Goal: Task Accomplishment & Management: Use online tool/utility

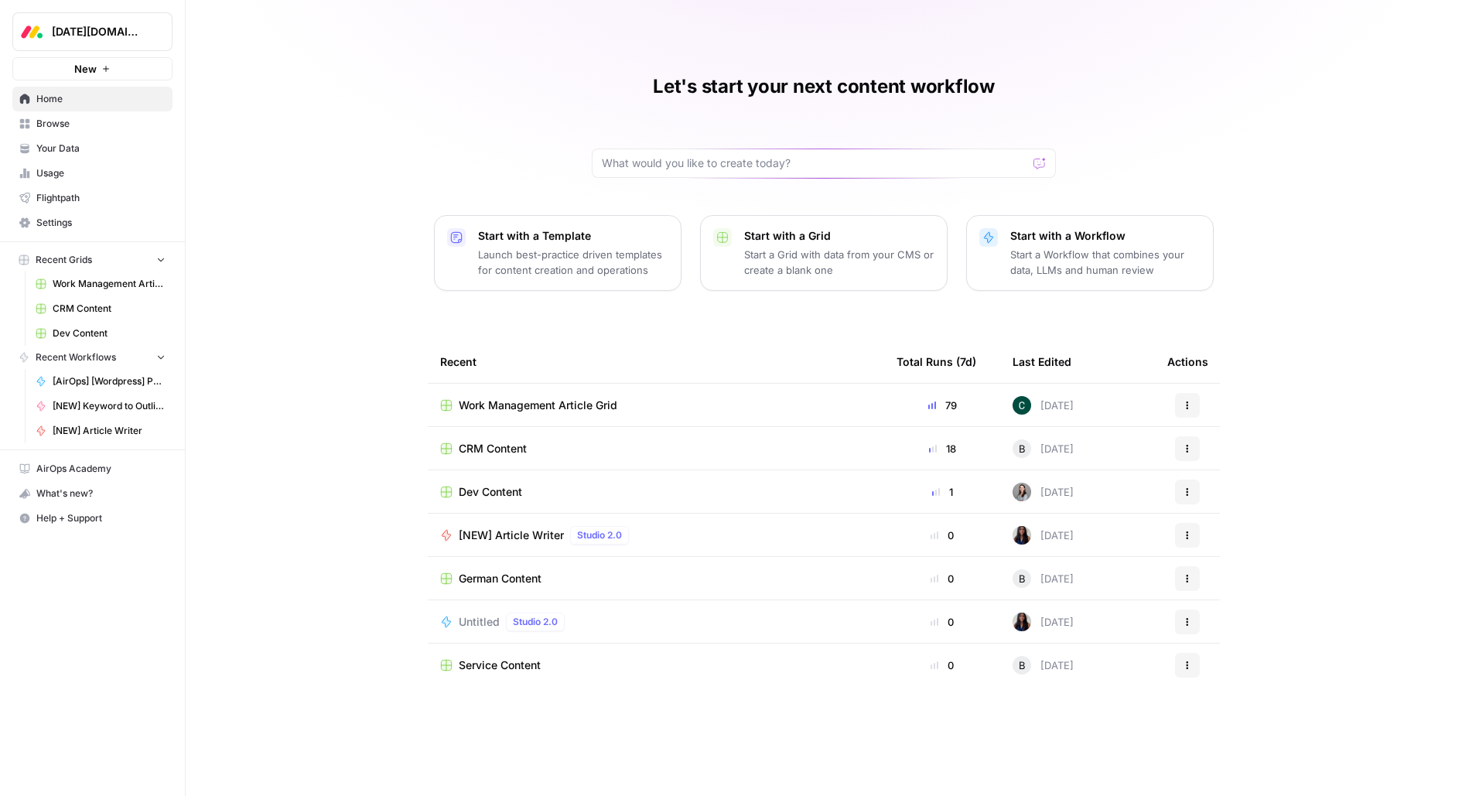
click at [44, 50] on button "Monday.com" at bounding box center [92, 31] width 160 height 39
type input "drata"
click button "Drata" at bounding box center [140, 116] width 248 height 25
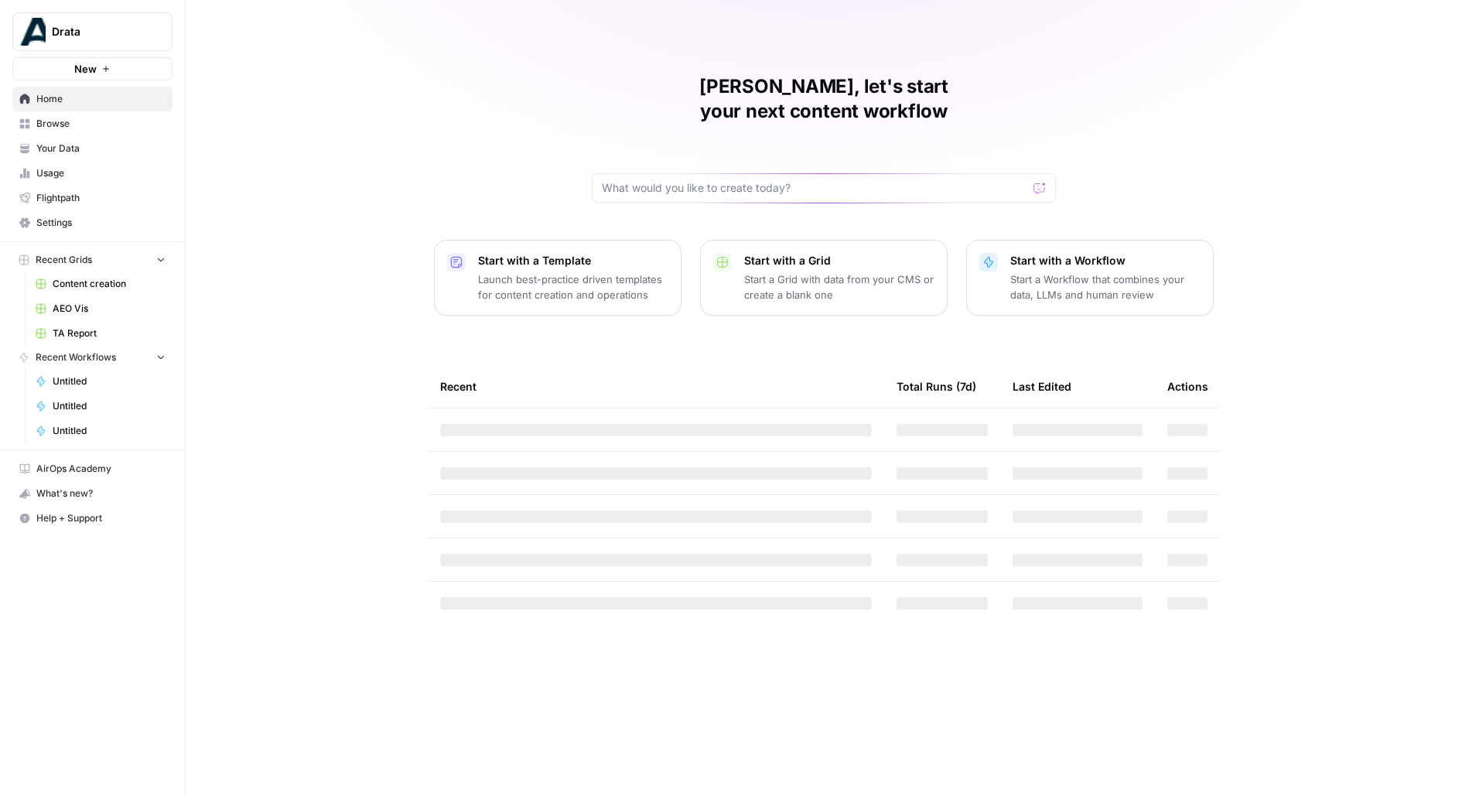
click at [100, 71] on button "New" at bounding box center [92, 68] width 160 height 23
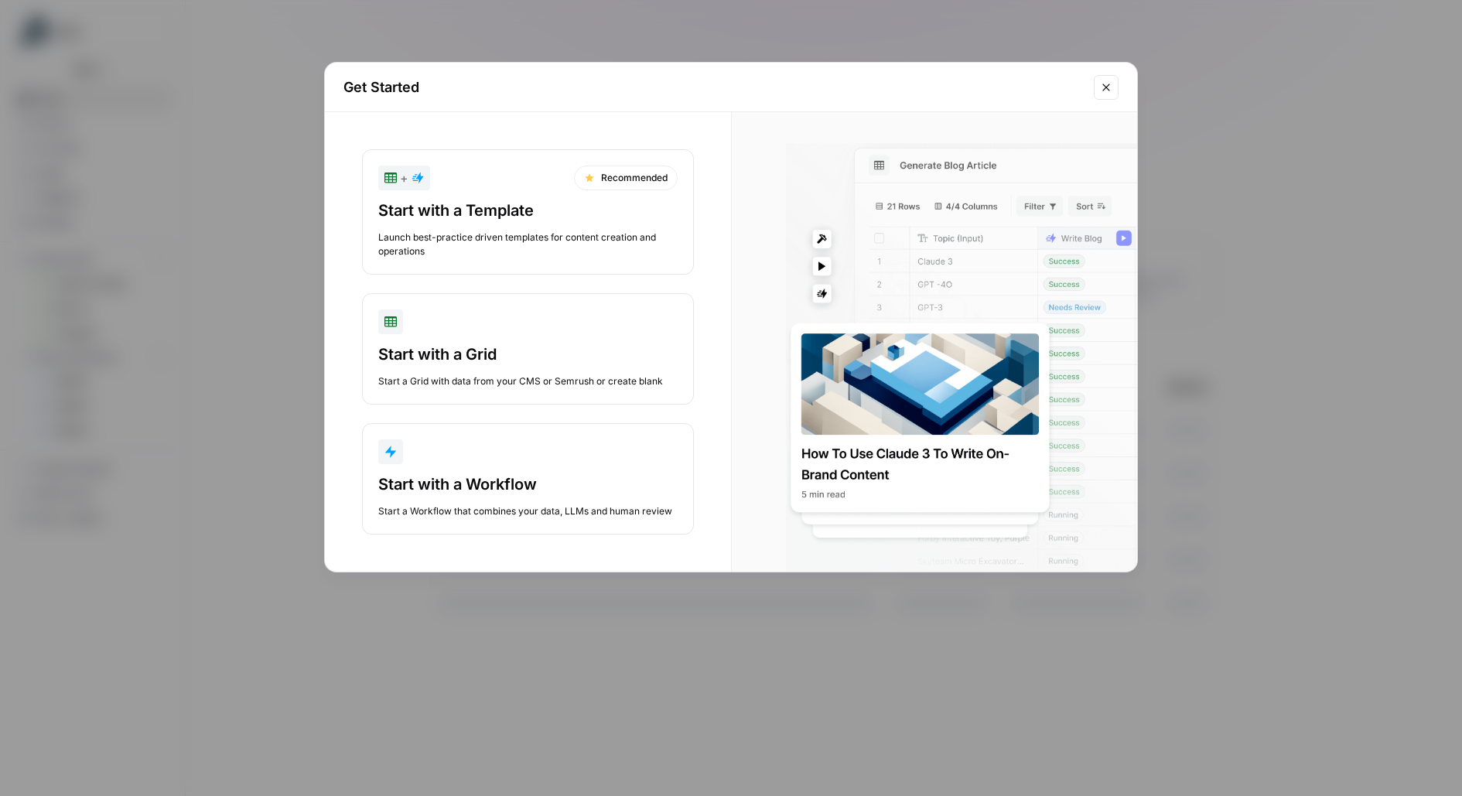
click at [283, 216] on div "Get Started + Recommended Start with a Template Launch best-practice driven tem…" at bounding box center [731, 398] width 1462 height 796
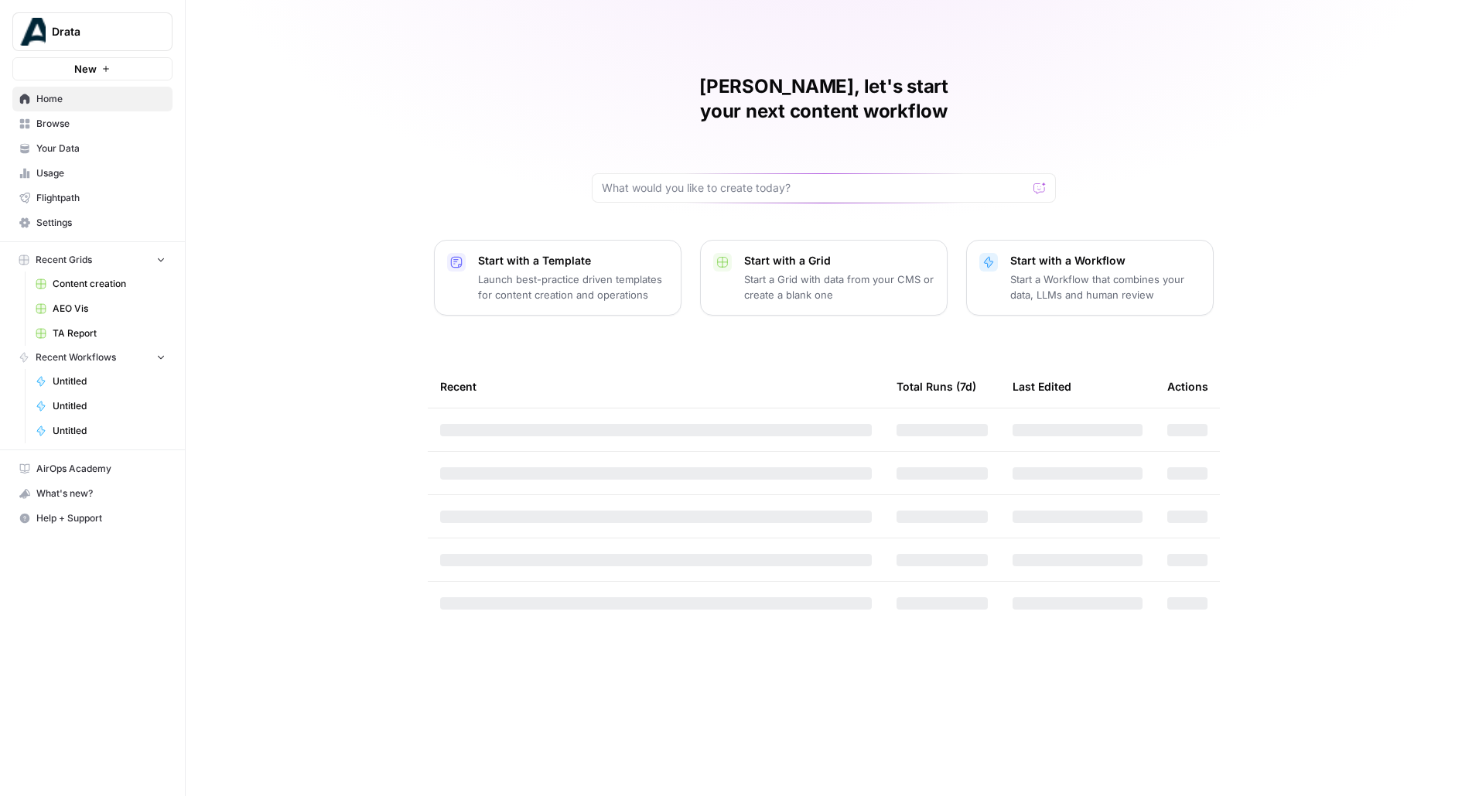
click at [497, 452] on td at bounding box center [656, 473] width 456 height 43
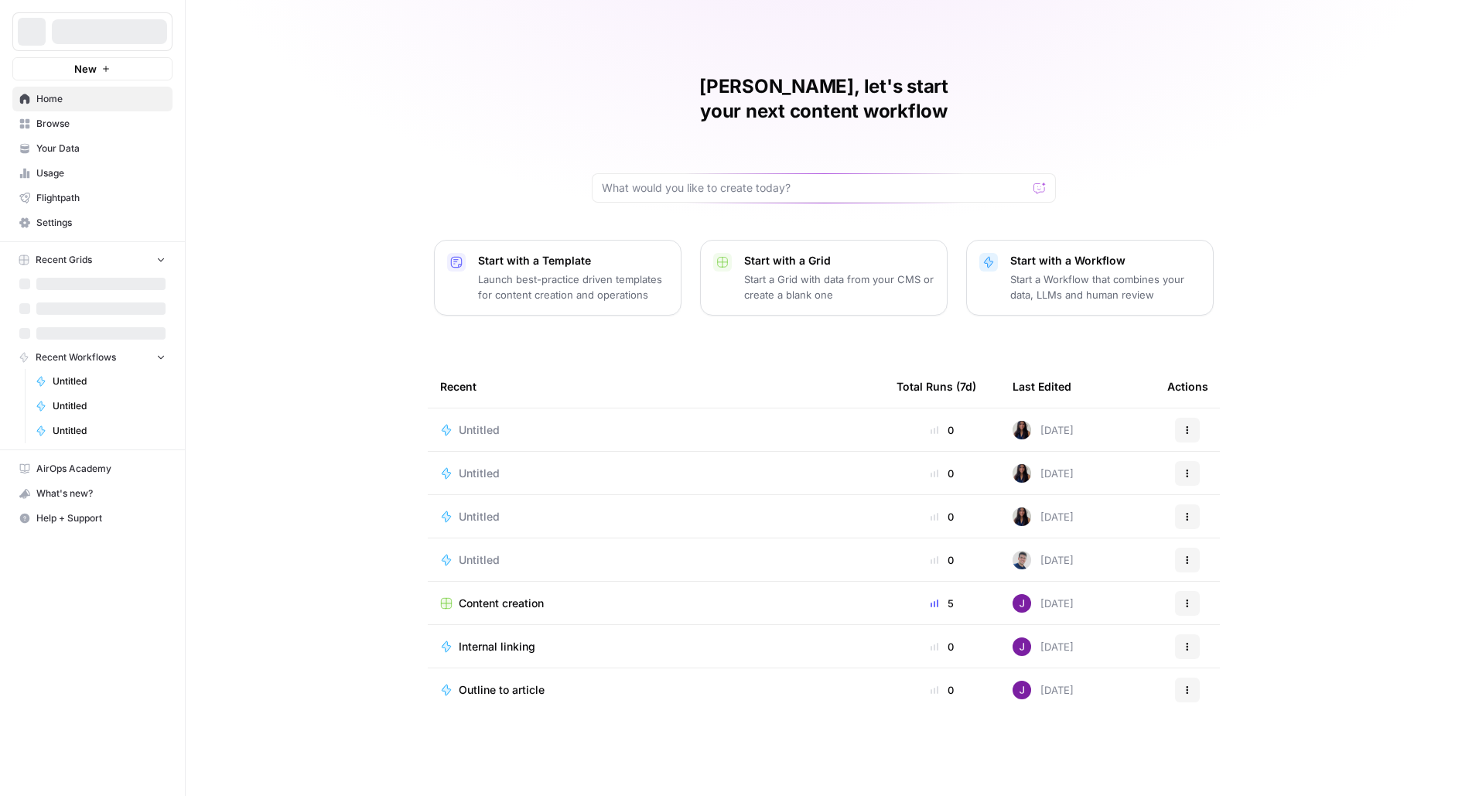
click at [483, 408] on td "Untitled" at bounding box center [656, 429] width 456 height 43
click at [480, 422] on span "Untitled" at bounding box center [479, 429] width 41 height 15
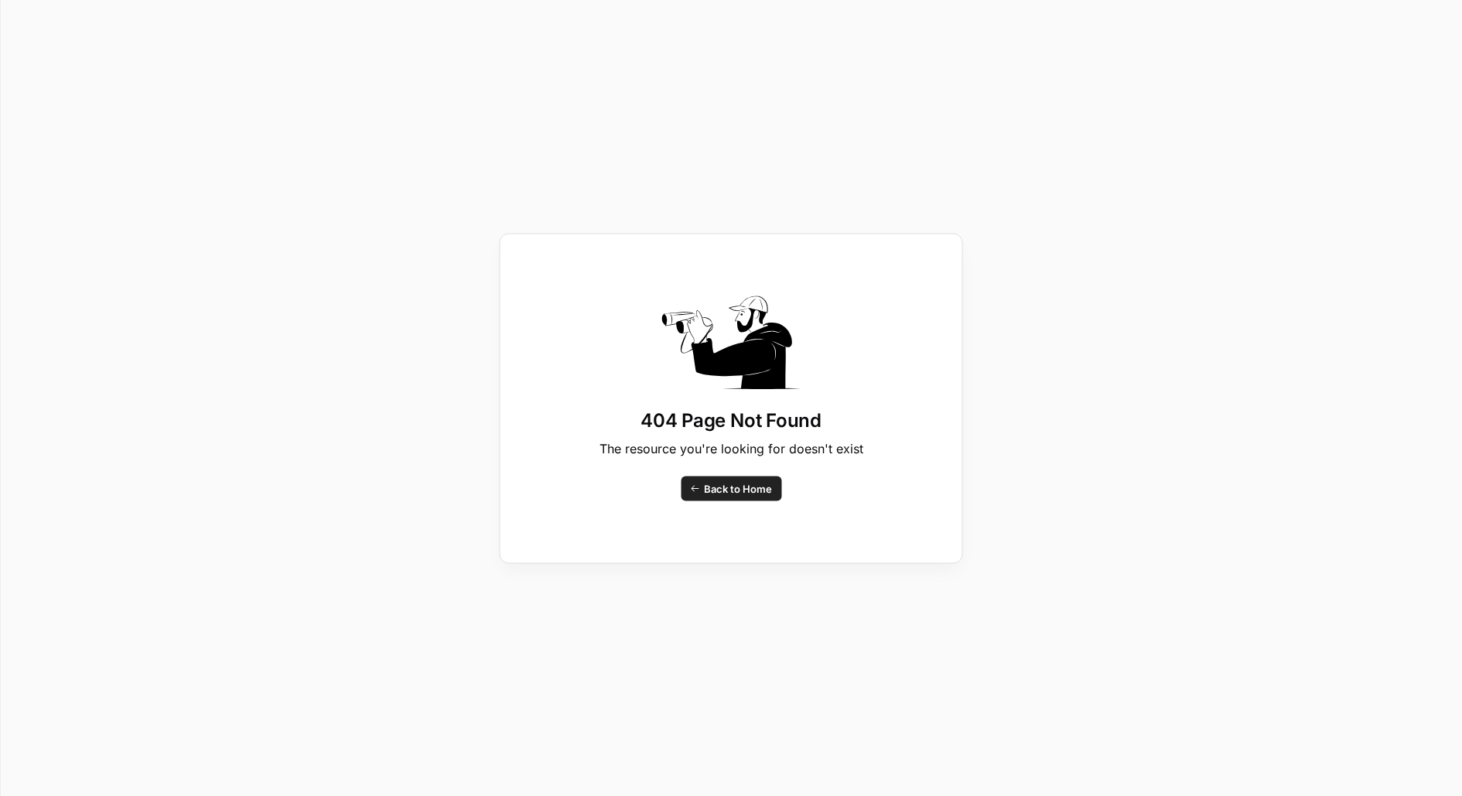
click at [740, 488] on span "Back to Home" at bounding box center [738, 487] width 68 height 15
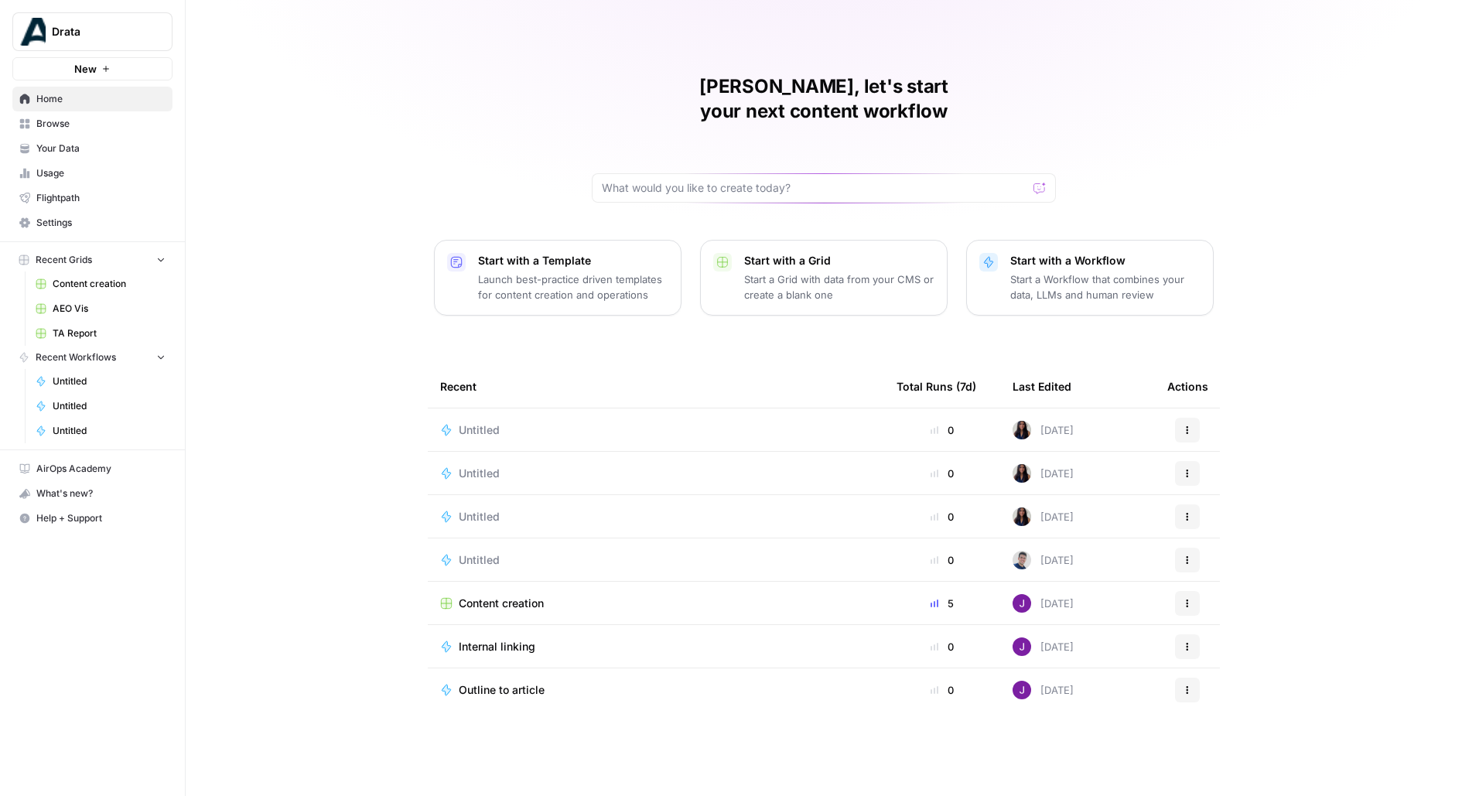
click at [524, 408] on td "Untitled" at bounding box center [656, 429] width 456 height 43
click at [522, 422] on div "Untitled" at bounding box center [656, 429] width 432 height 15
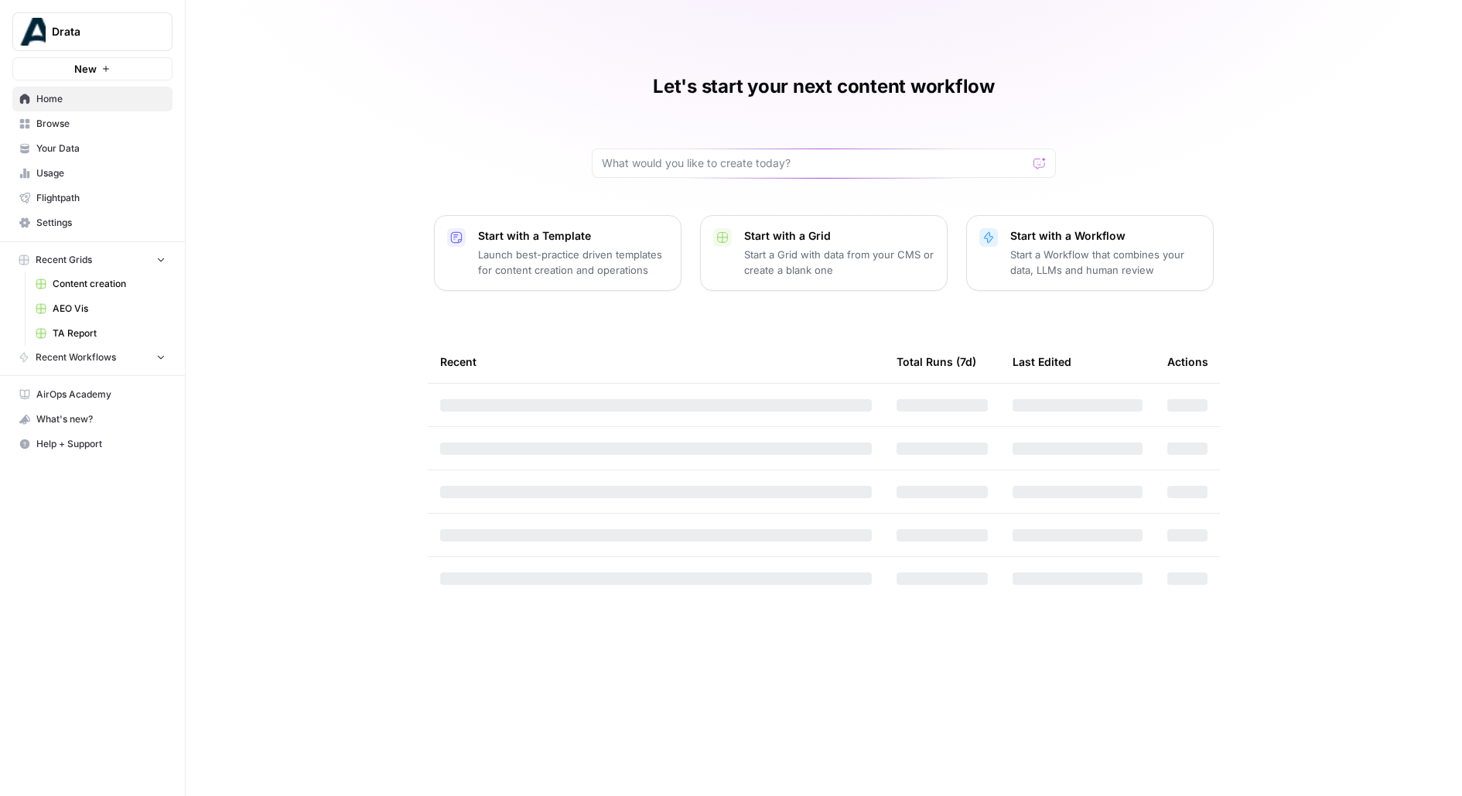
click at [105, 26] on span "Drata" at bounding box center [99, 31] width 94 height 15
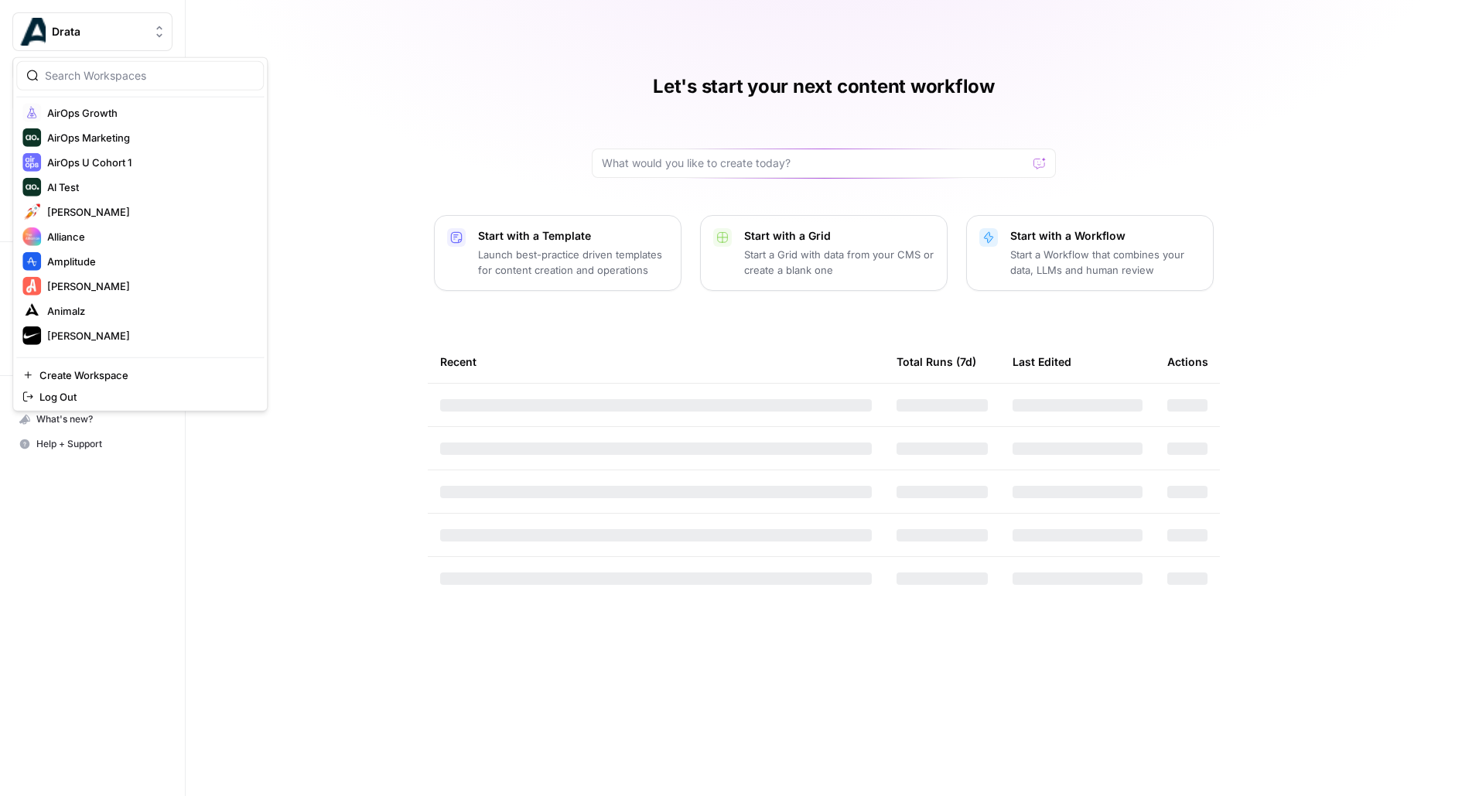
scroll to position [249, 0]
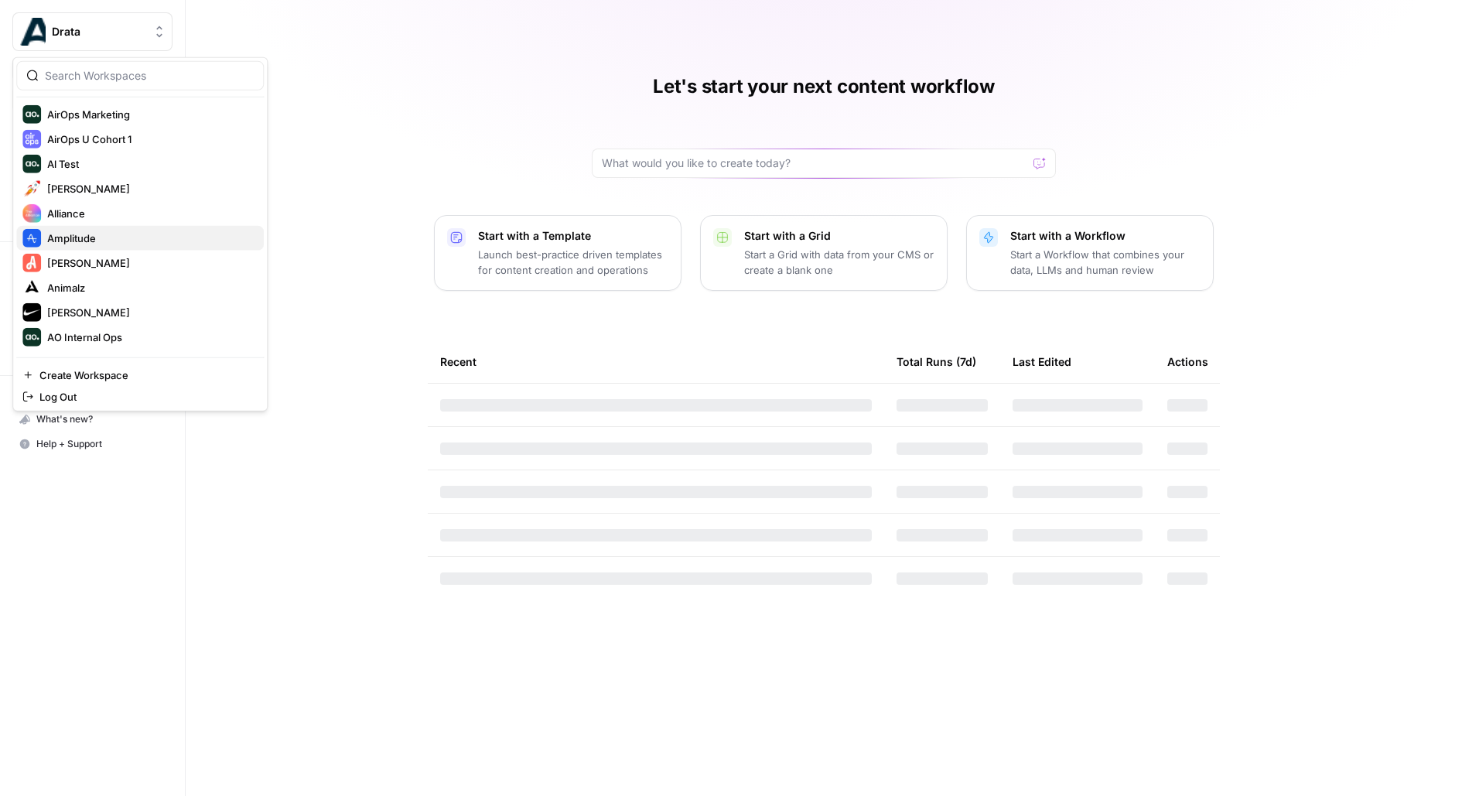
click at [96, 241] on span "Amplitude" at bounding box center [149, 238] width 204 height 15
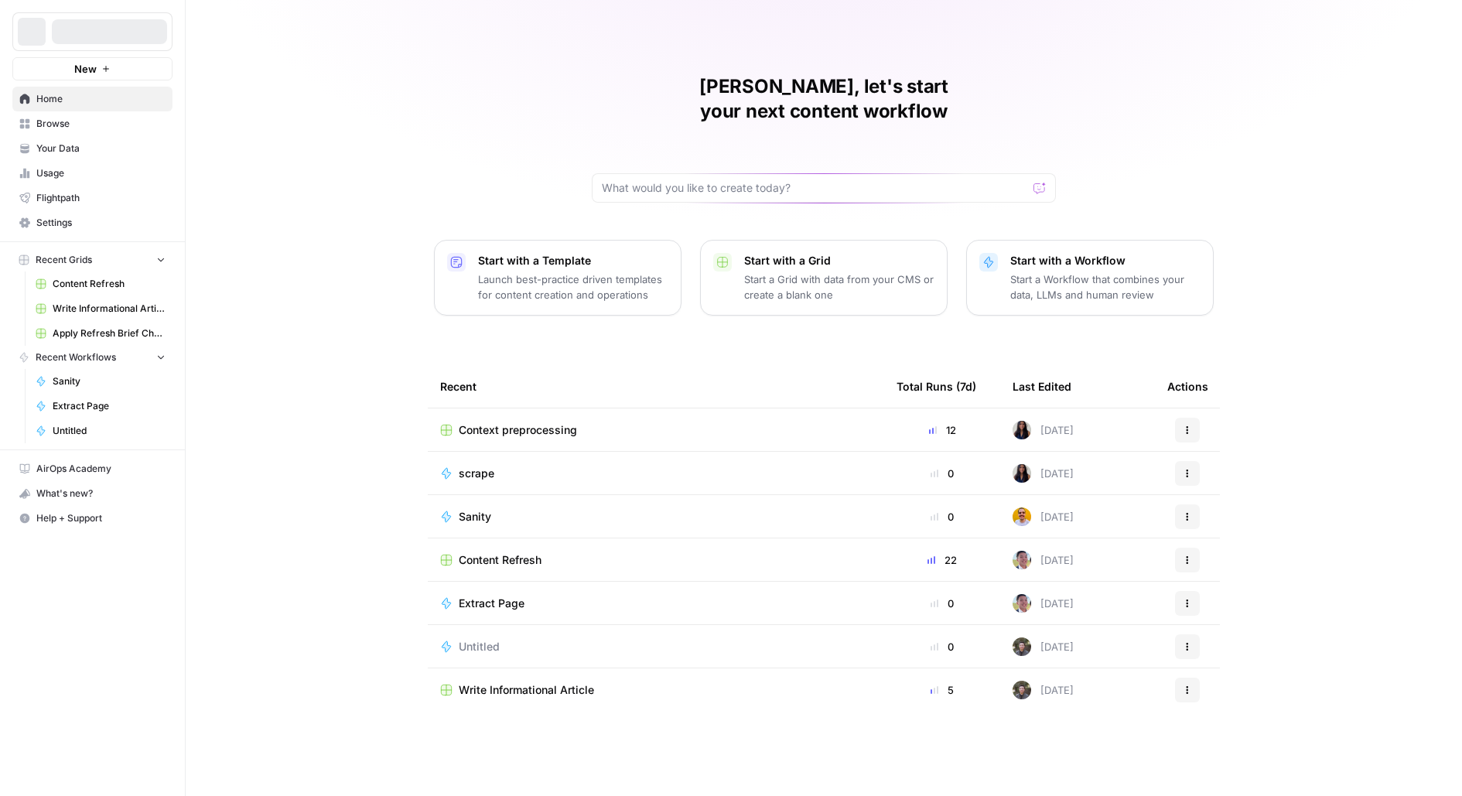
click at [475, 466] on span "scrape" at bounding box center [477, 473] width 36 height 15
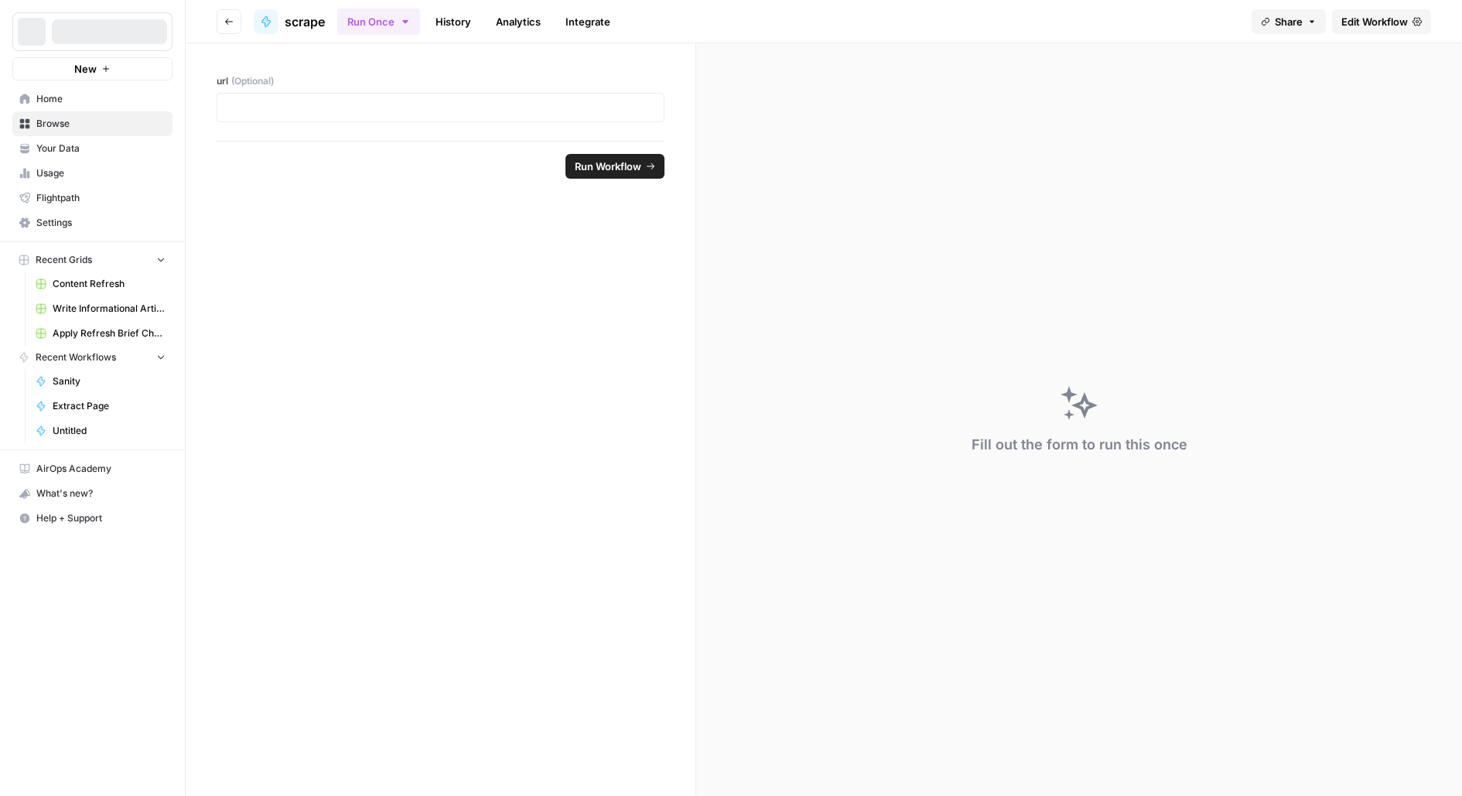
click at [1344, 22] on span "Edit Workflow" at bounding box center [1374, 21] width 67 height 15
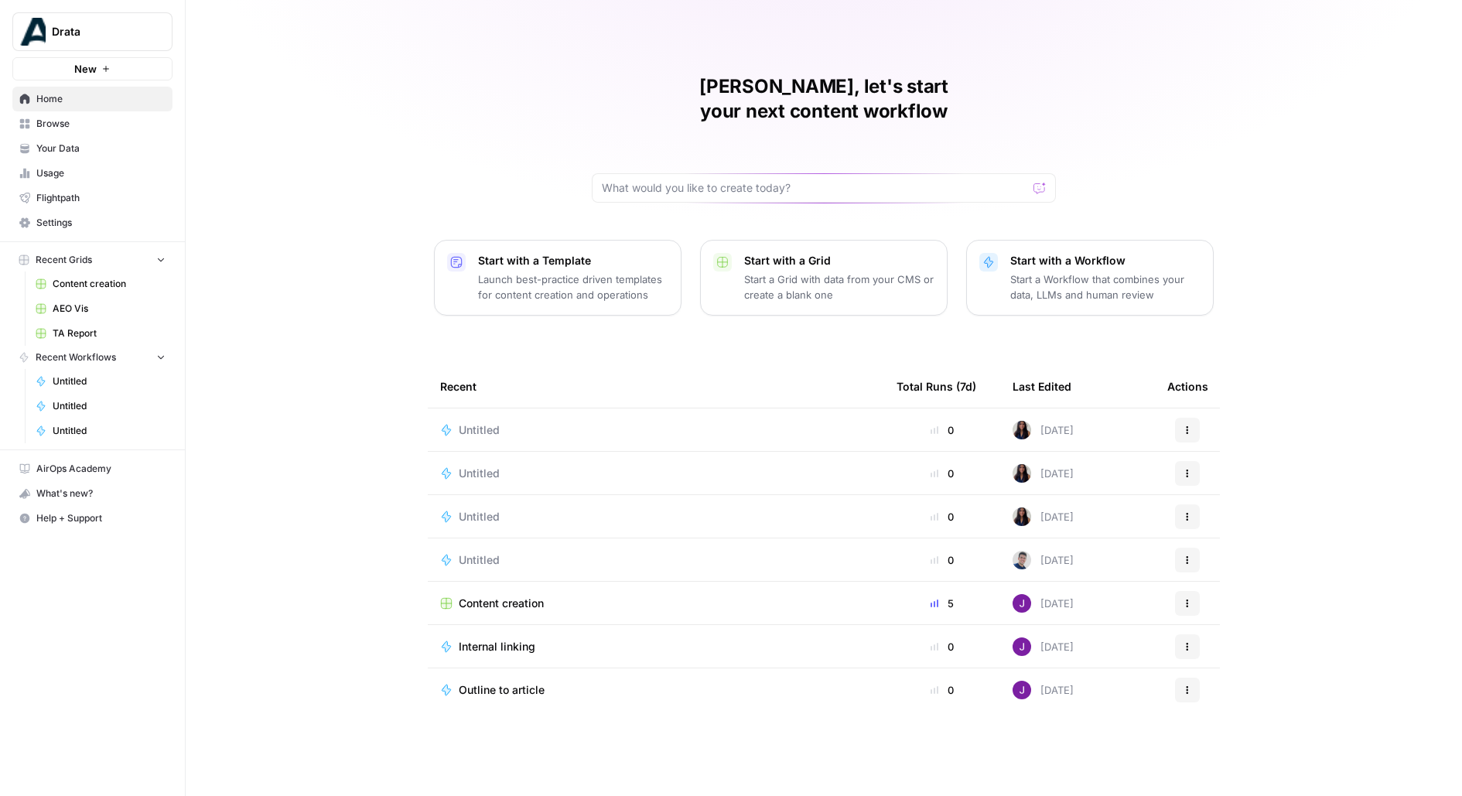
click at [121, 50] on div "Drata New" at bounding box center [92, 40] width 185 height 80
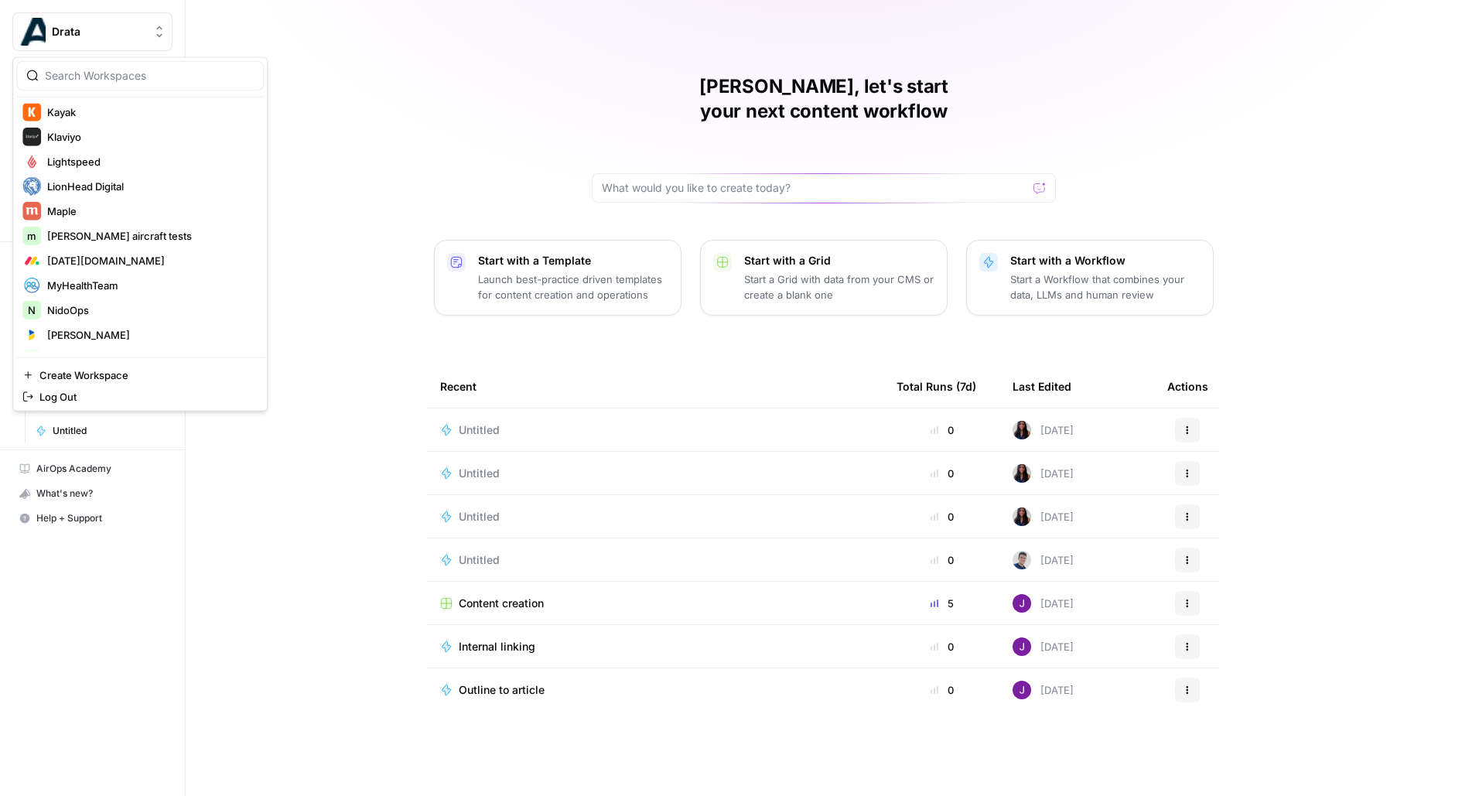
scroll to position [1521, 0]
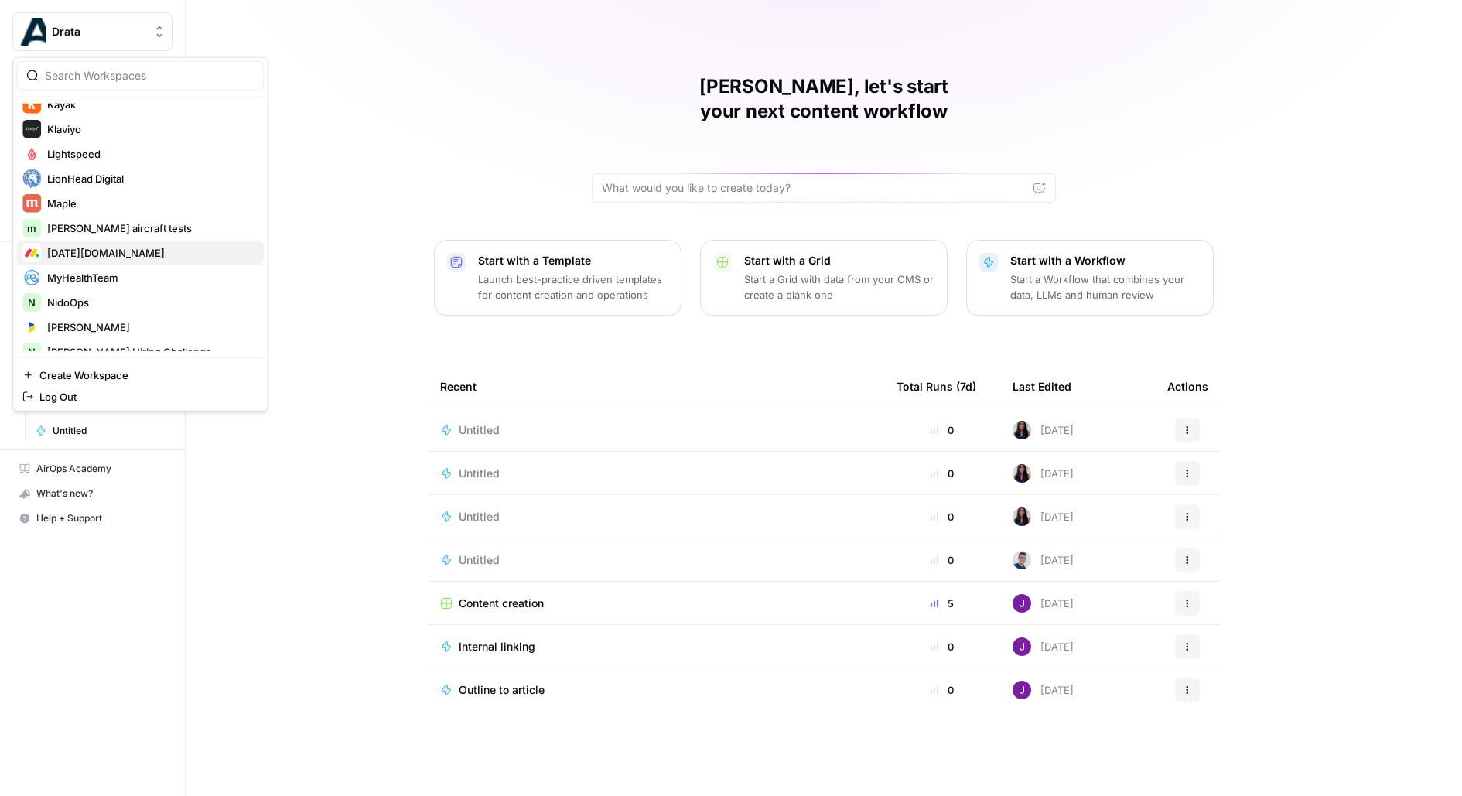
click at [107, 251] on span "Monday.com" at bounding box center [149, 252] width 204 height 15
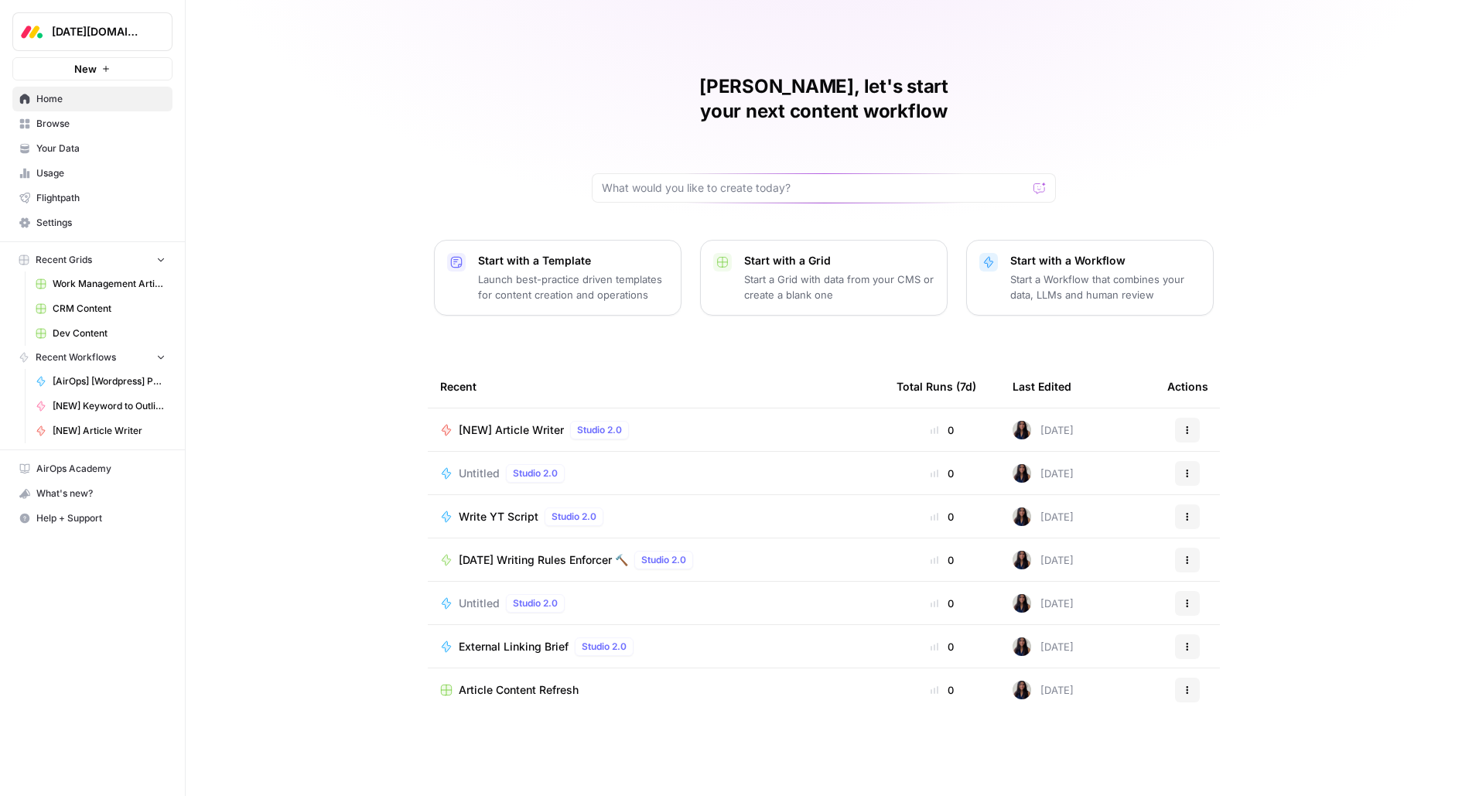
click at [548, 422] on span "[NEW] Article Writer" at bounding box center [511, 429] width 105 height 15
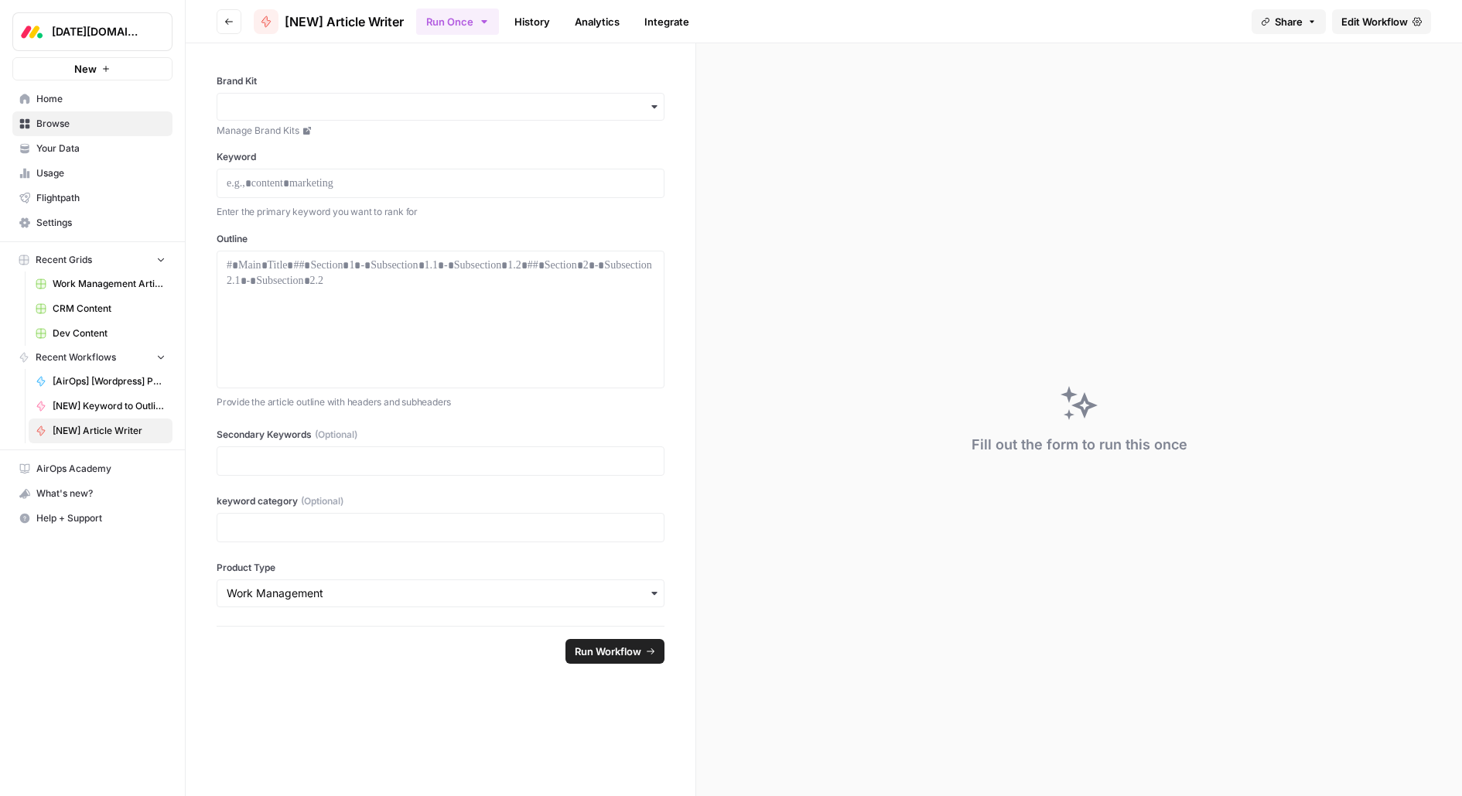
click at [1391, 27] on span "Edit Workflow" at bounding box center [1374, 21] width 67 height 15
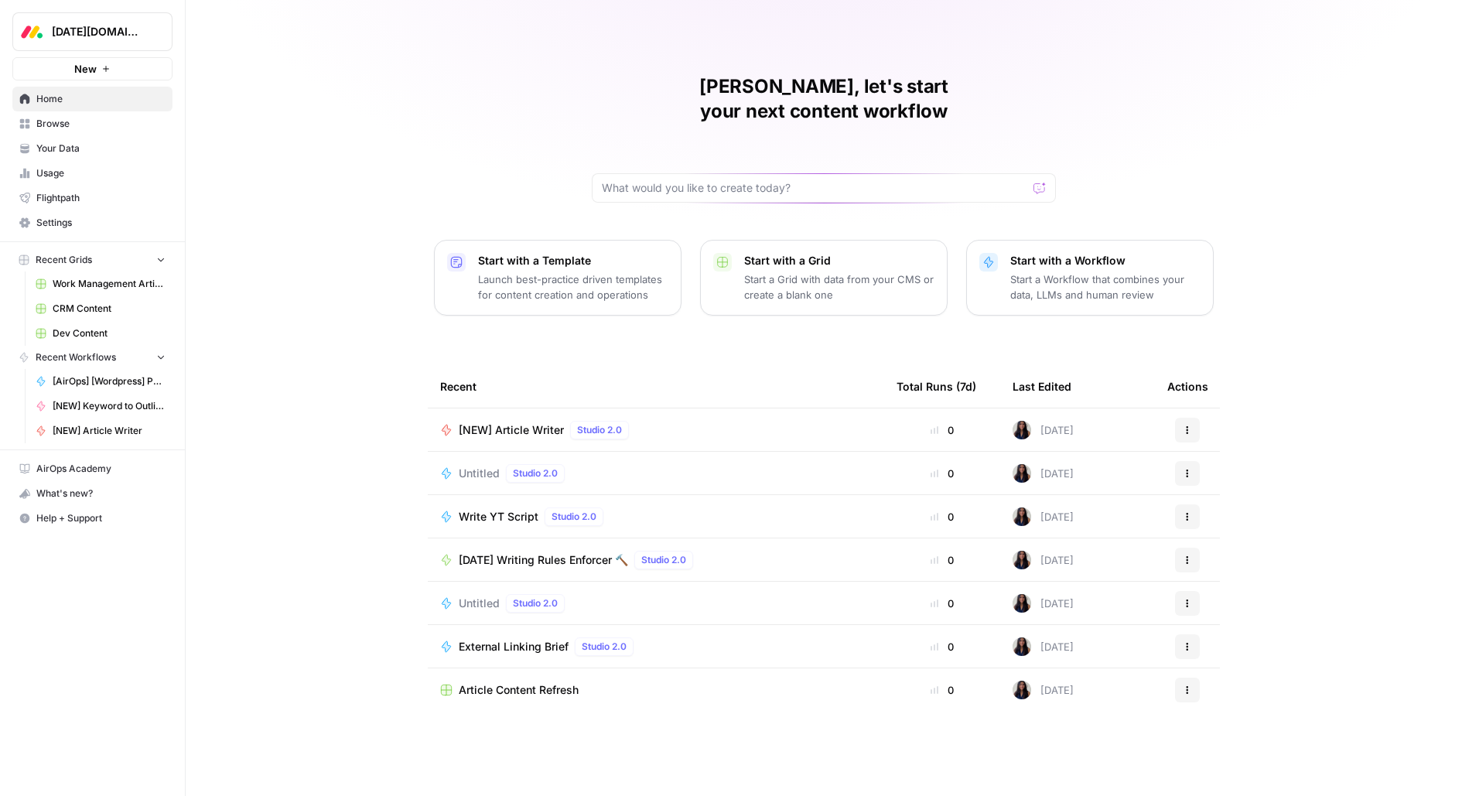
click at [164, 32] on icon "Workspace: Monday.com" at bounding box center [159, 31] width 15 height 15
type input "drata"
click button "Drata" at bounding box center [140, 116] width 248 height 25
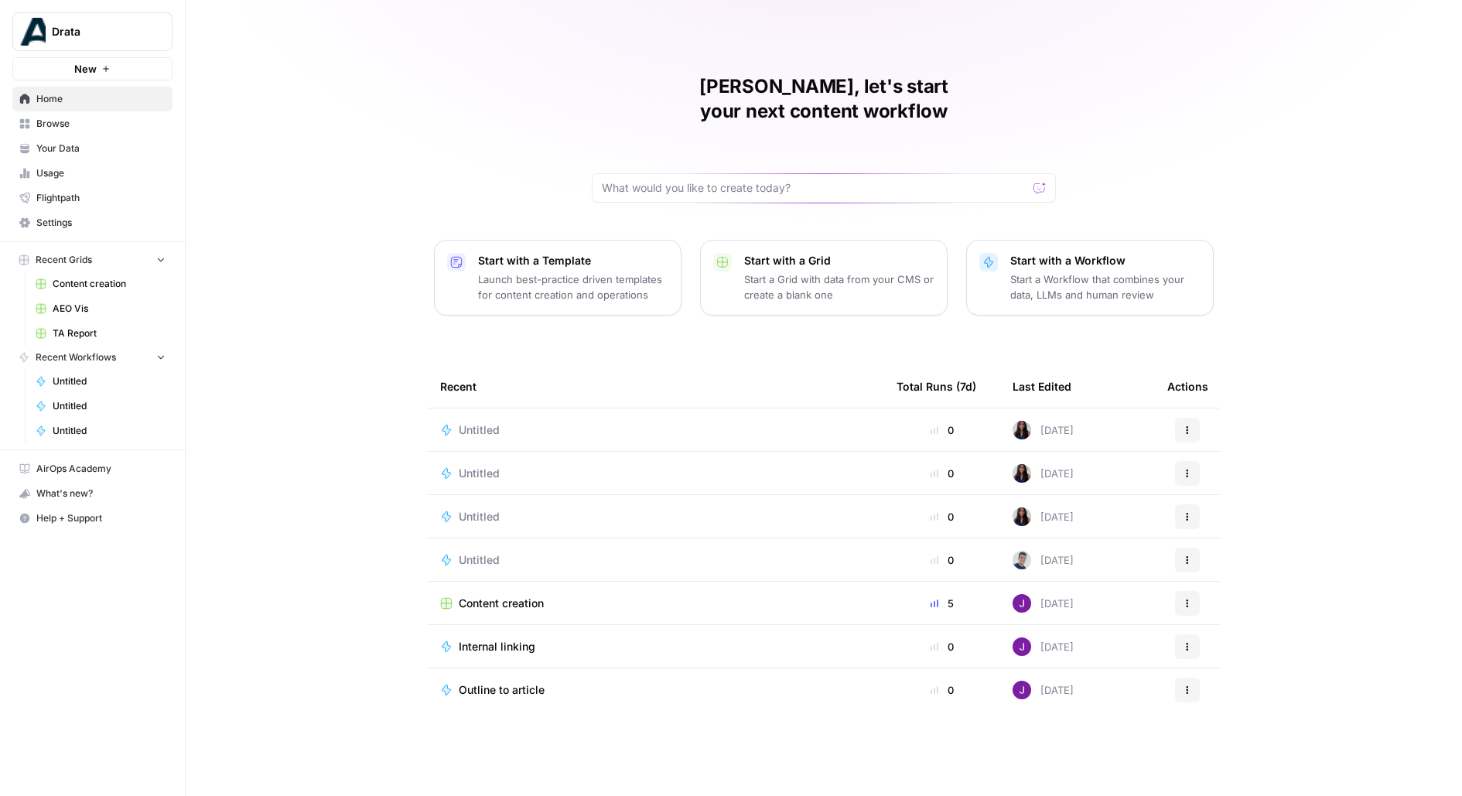
click at [106, 73] on icon "button" at bounding box center [105, 68] width 9 height 9
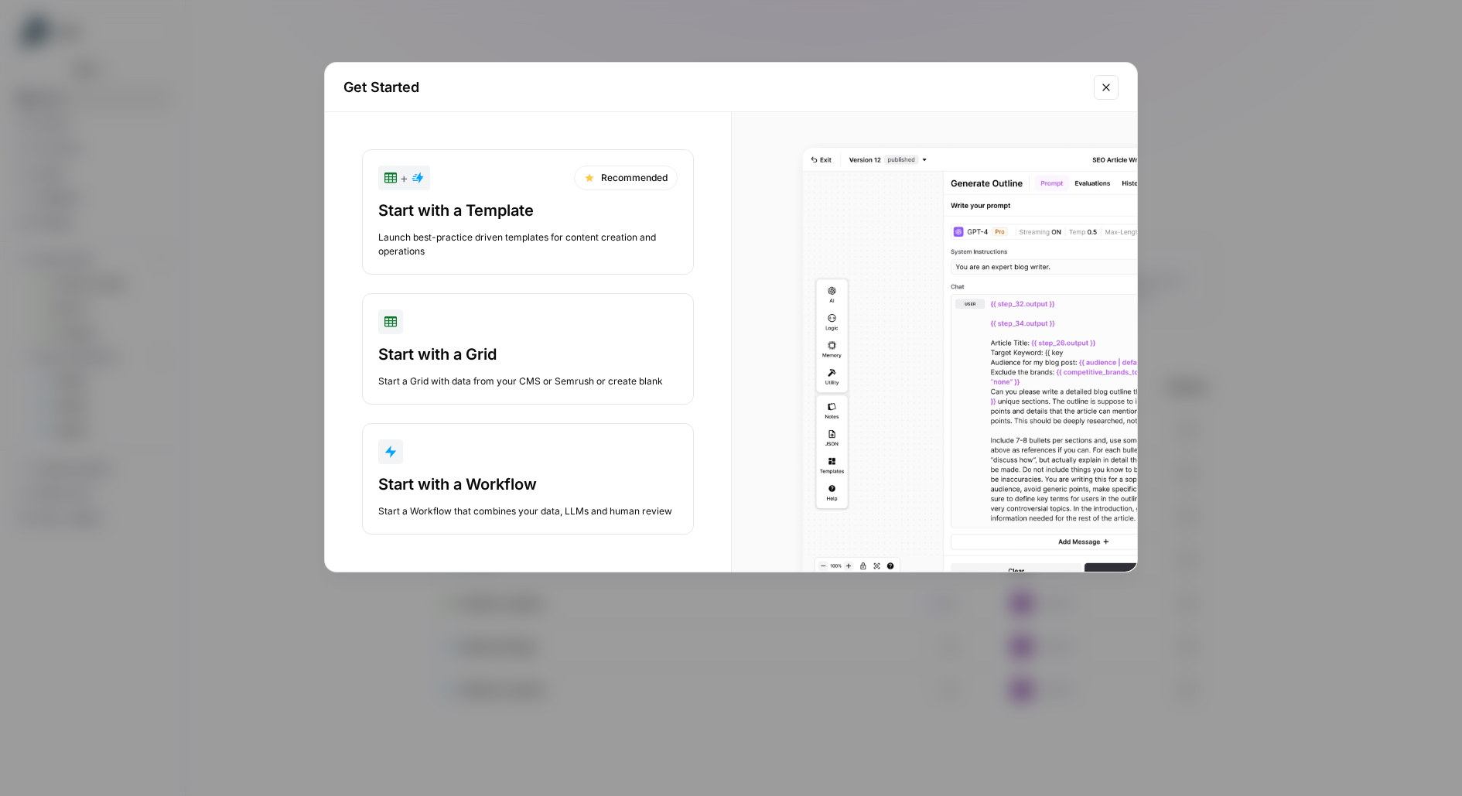
click at [549, 480] on div "Start with a Workflow" at bounding box center [527, 484] width 299 height 22
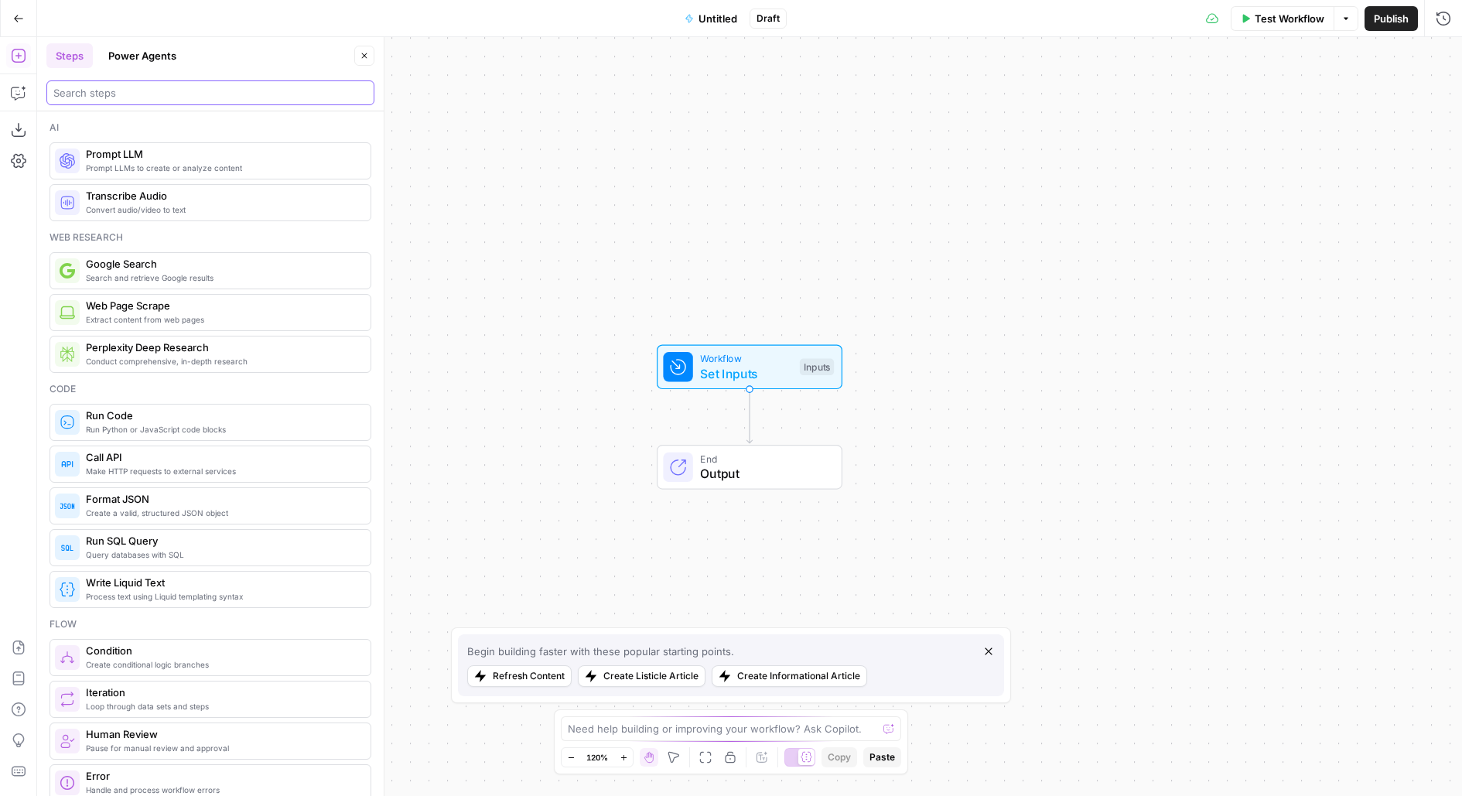
click at [196, 97] on input "search" at bounding box center [210, 92] width 314 height 15
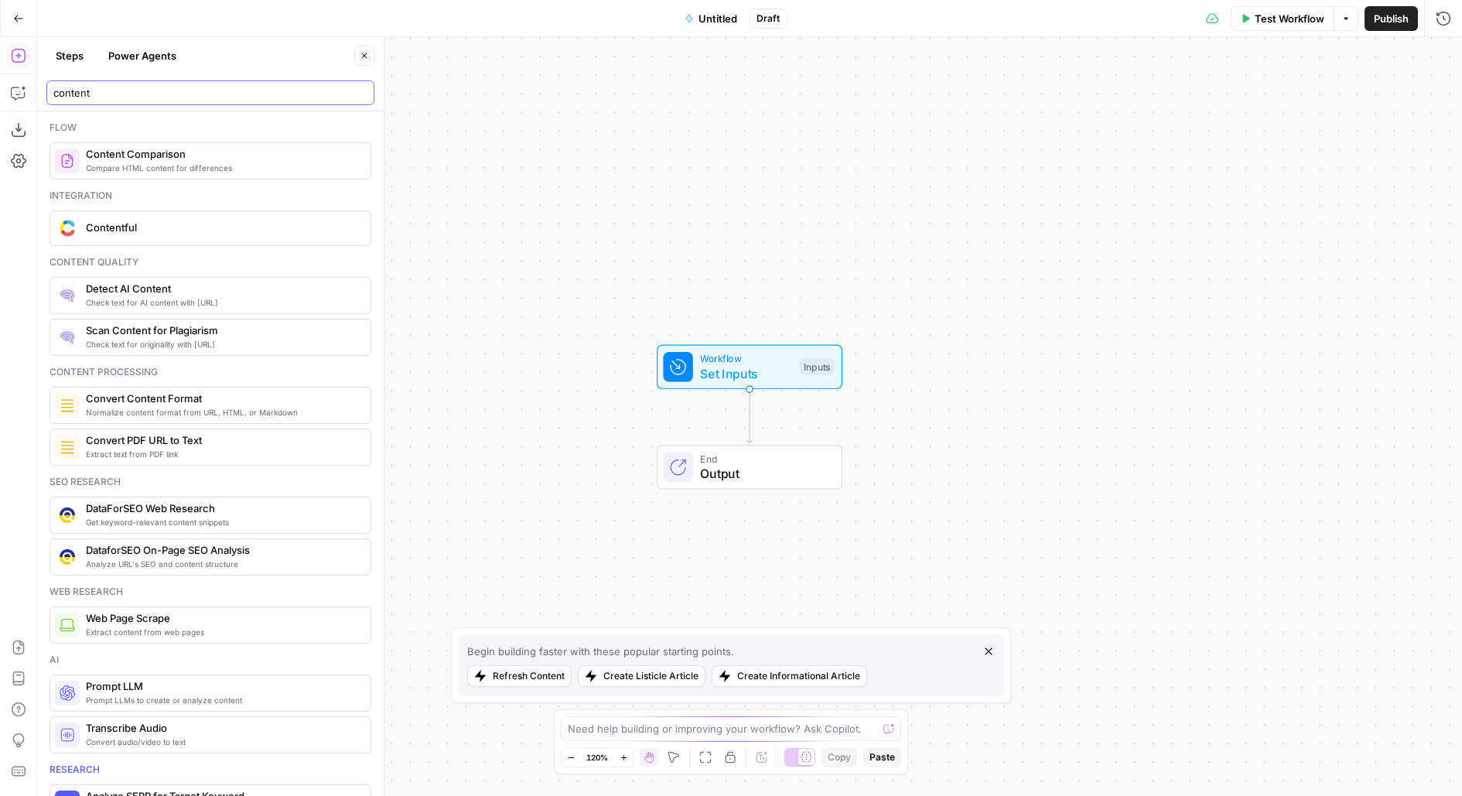
type input "content"
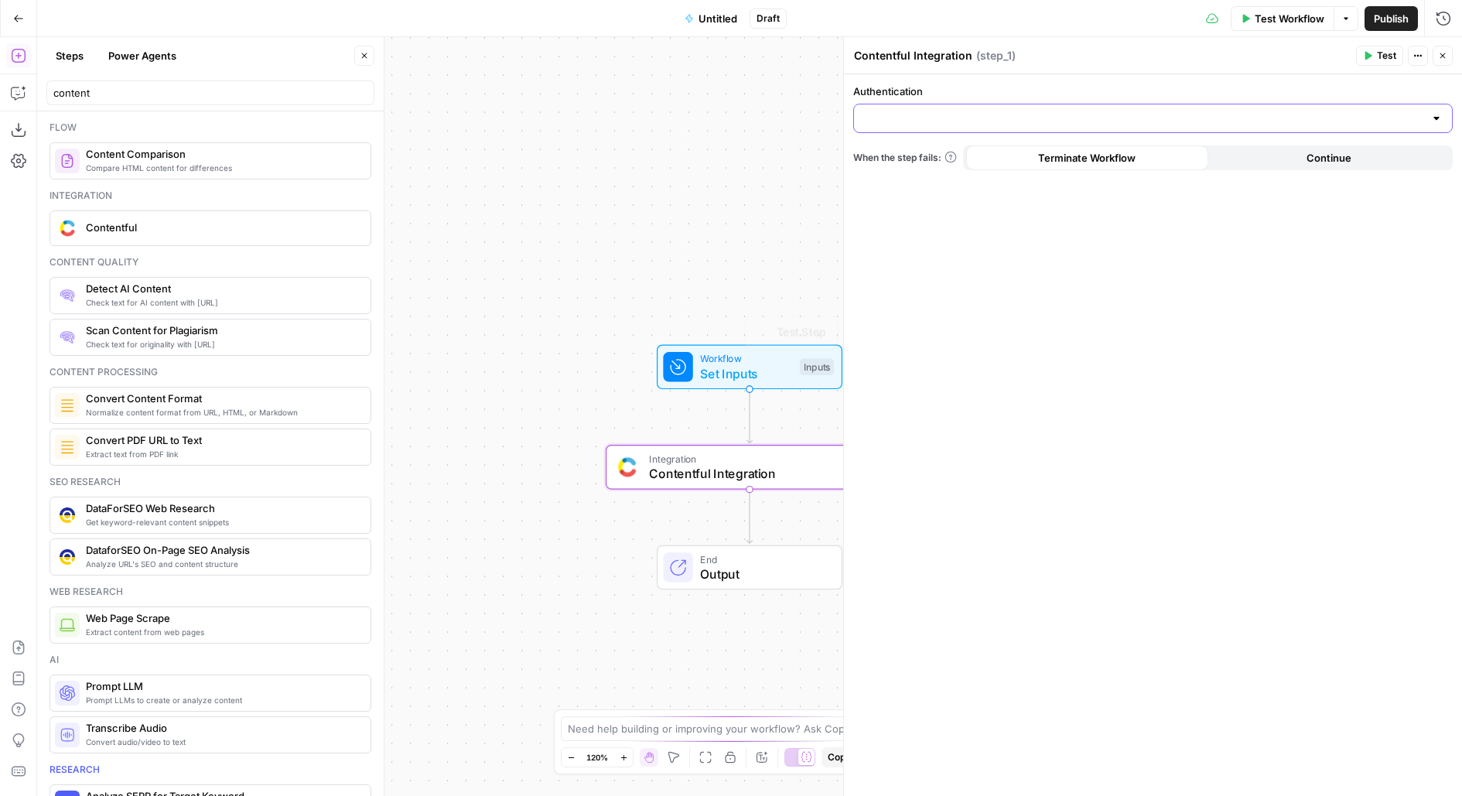
click at [959, 117] on input "Authentication" at bounding box center [1143, 118] width 561 height 15
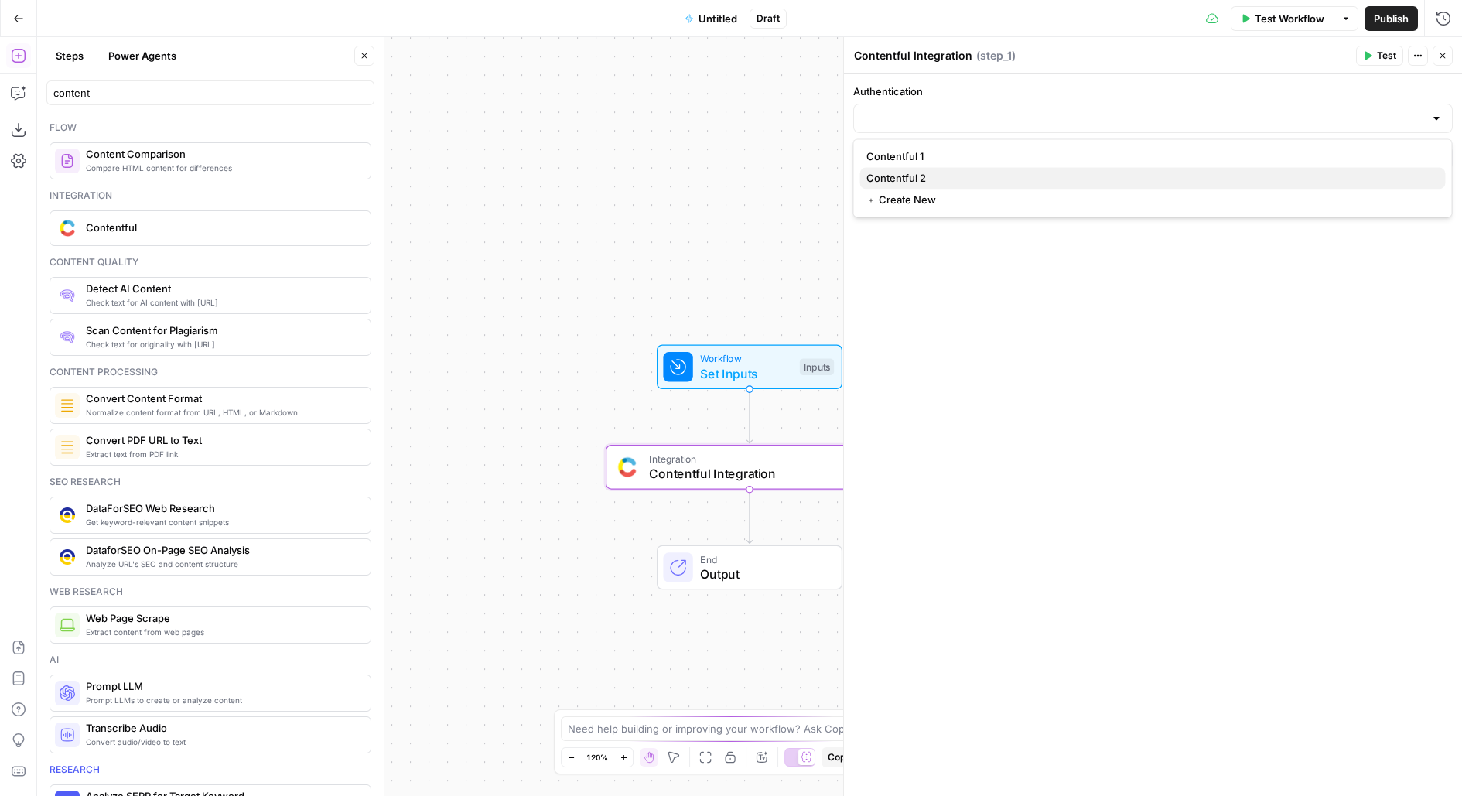
click at [937, 176] on span "Contentful 2" at bounding box center [1149, 177] width 567 height 15
type input "Contentful 2"
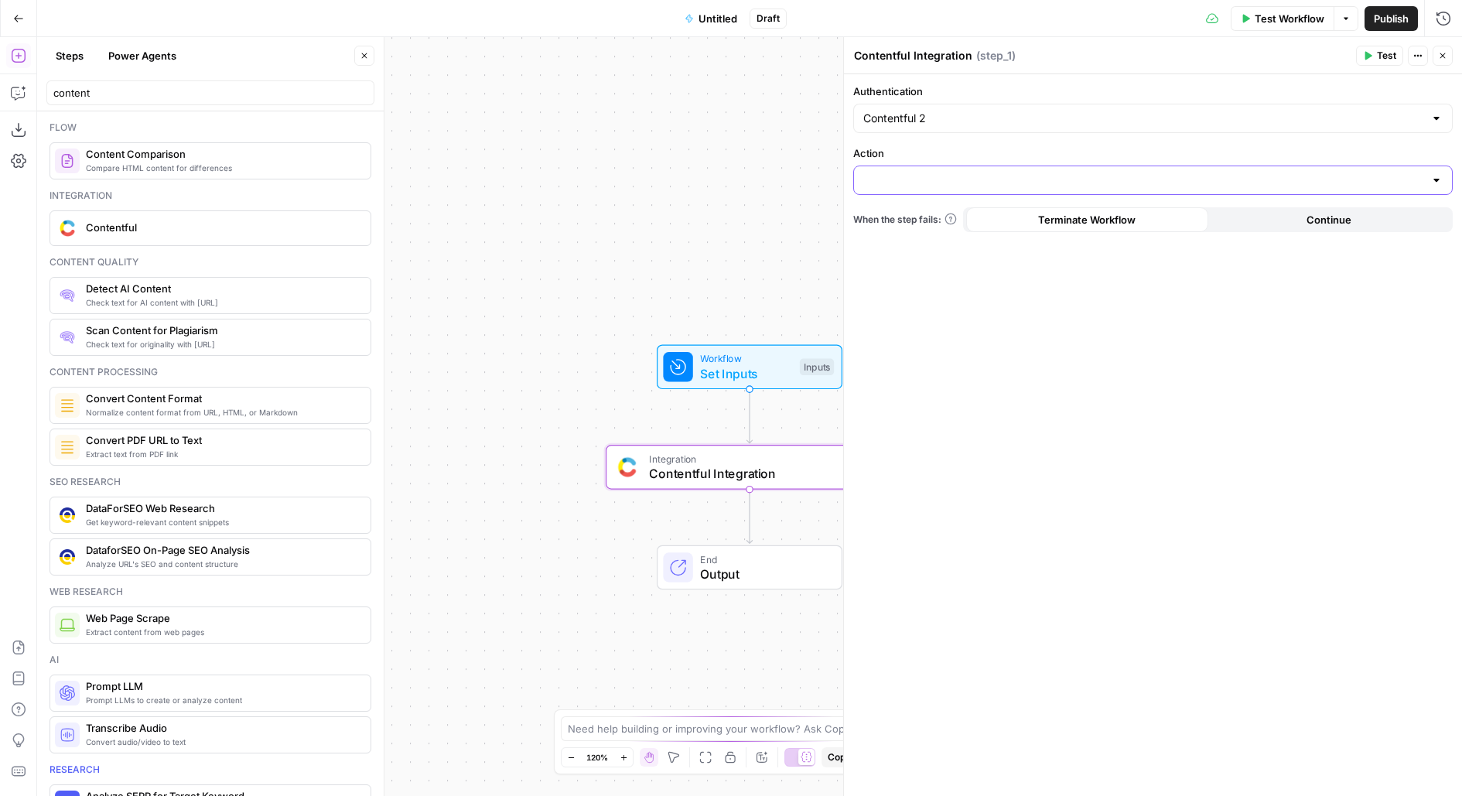
click at [933, 173] on input "Action" at bounding box center [1143, 179] width 561 height 15
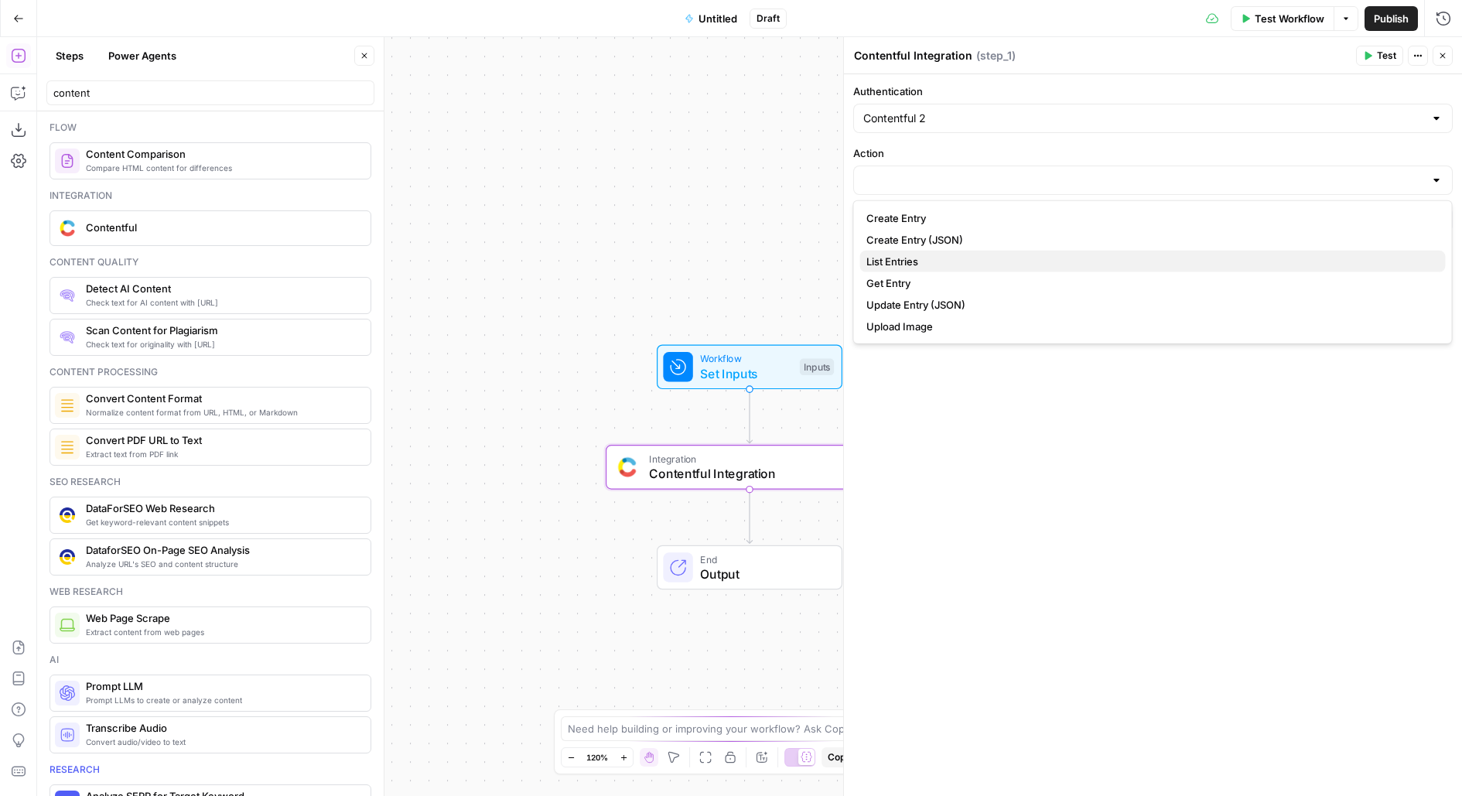
click at [905, 256] on span "List Entries" at bounding box center [1149, 261] width 567 height 15
type input "List Entries"
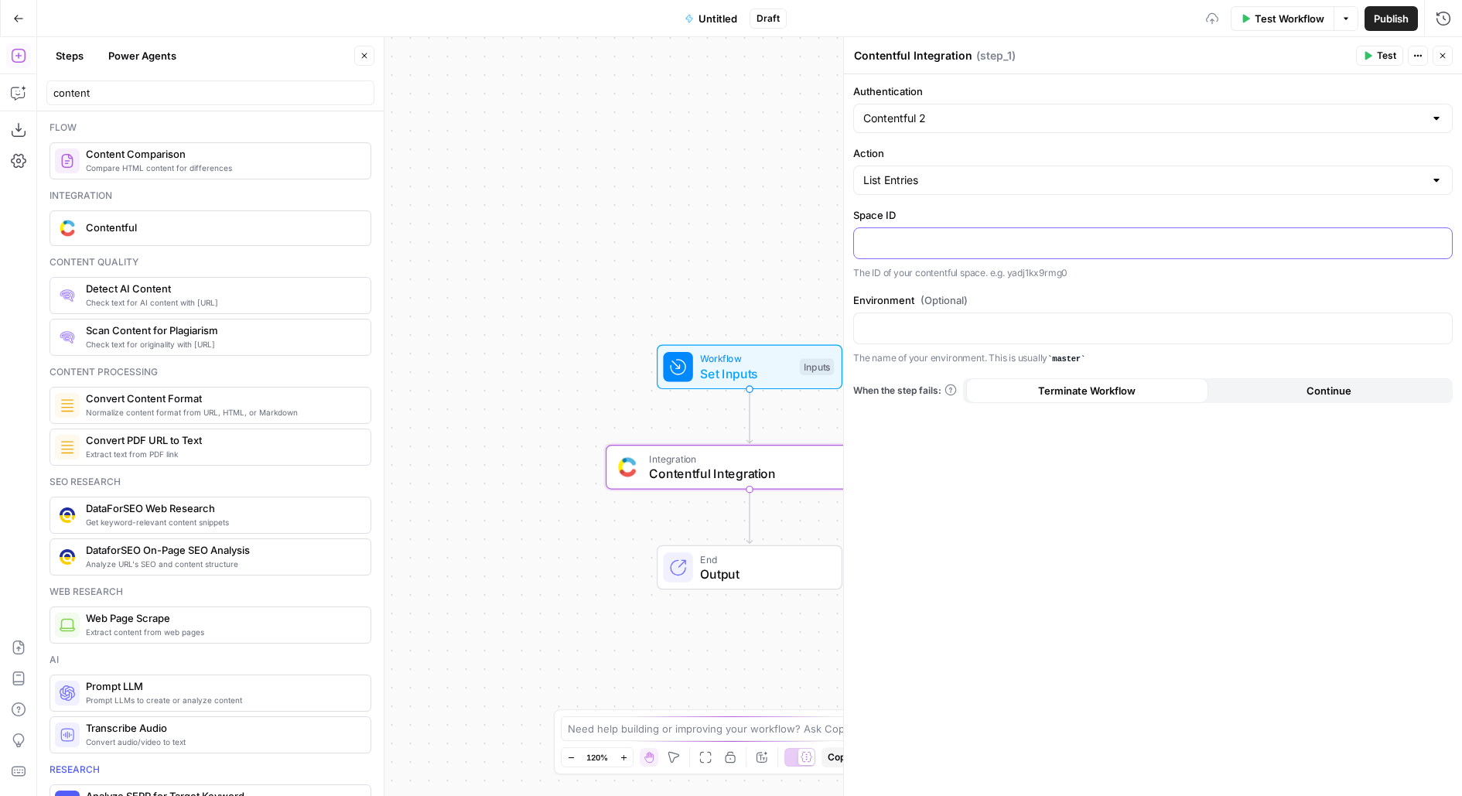
click at [899, 234] on p at bounding box center [1152, 241] width 579 height 15
click at [1381, 60] on span "Test" at bounding box center [1386, 56] width 19 height 14
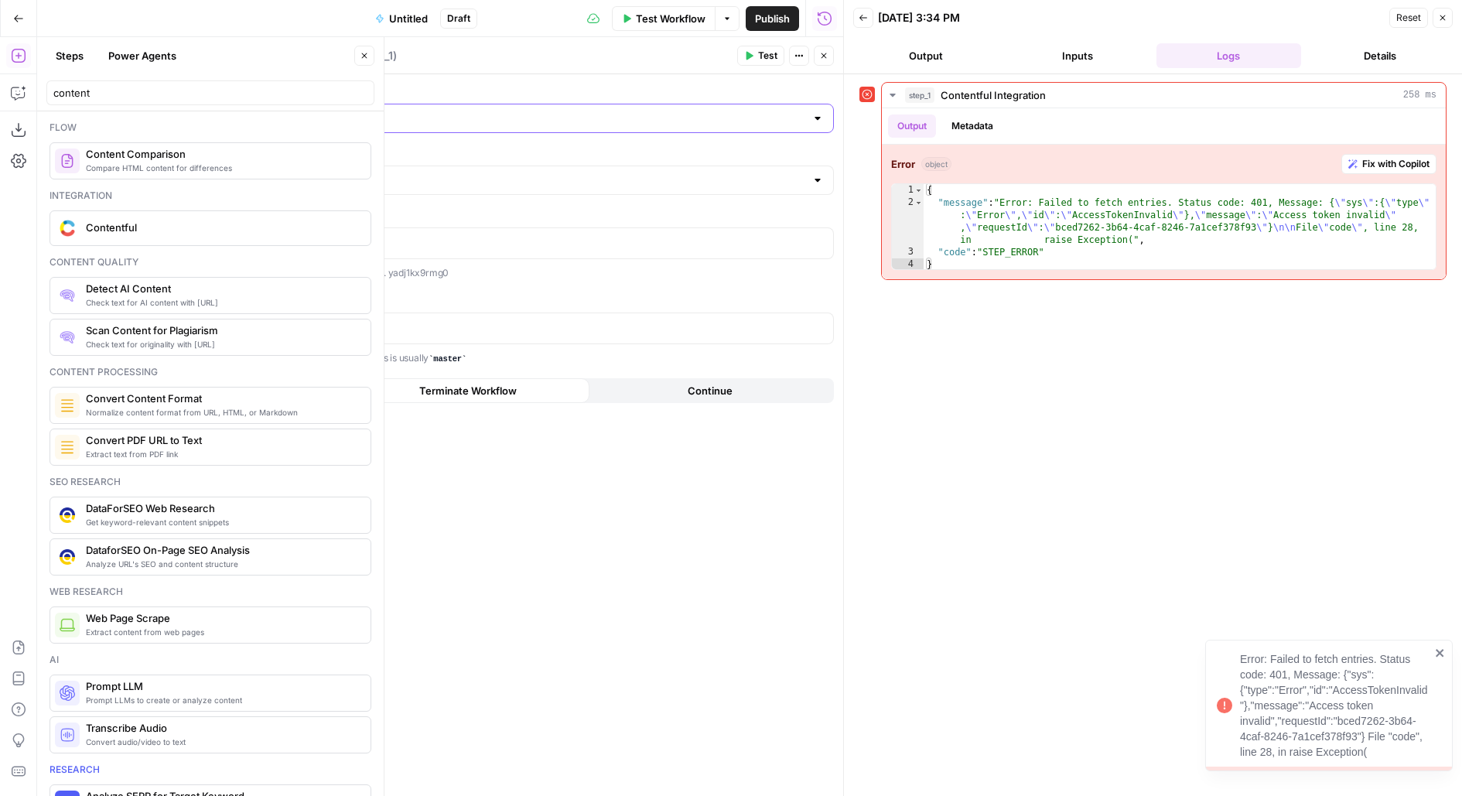
click at [307, 121] on input "Authentication" at bounding box center [524, 118] width 561 height 15
click at [309, 172] on span "Contentful 2" at bounding box center [524, 177] width 553 height 15
type input "Contentful 2"
click at [544, 116] on input "Authentication" at bounding box center [524, 118] width 561 height 15
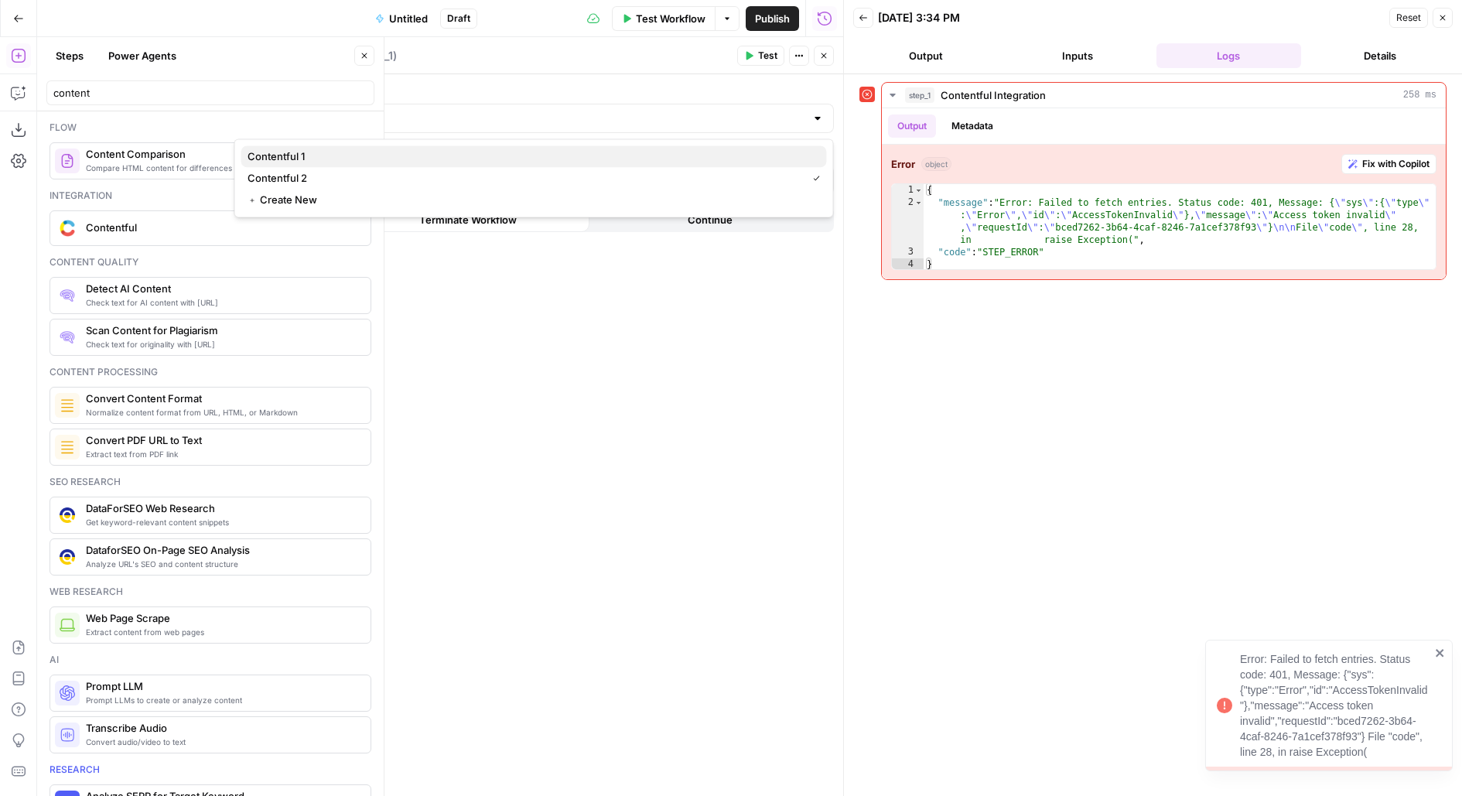
click at [470, 151] on span "Contentful 1" at bounding box center [531, 156] width 567 height 15
type input "Contentful 1"
click at [457, 162] on div "Action" at bounding box center [533, 170] width 599 height 50
click at [427, 157] on label "Action" at bounding box center [533, 152] width 599 height 15
click at [427, 172] on input "Action" at bounding box center [524, 179] width 561 height 15
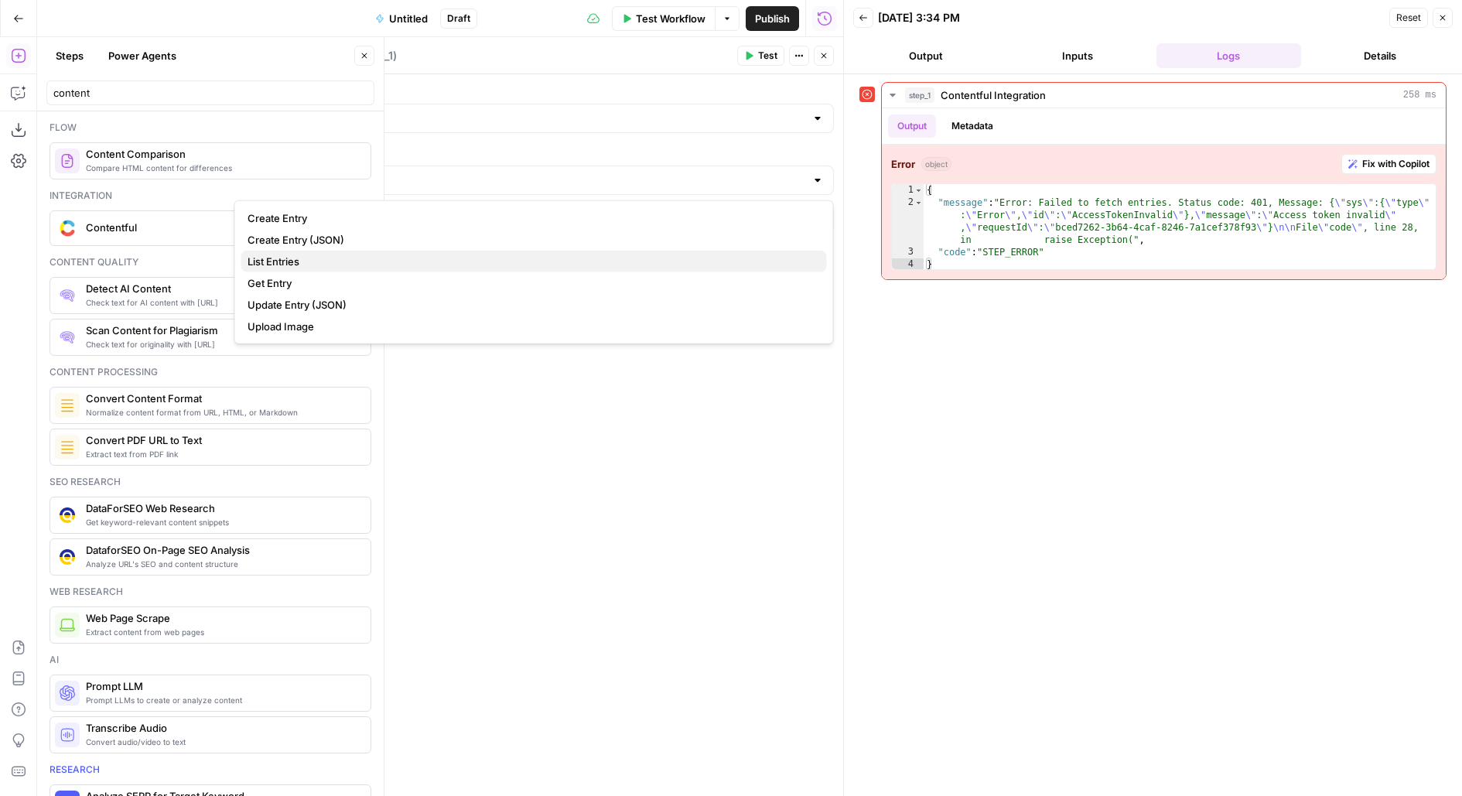
click at [367, 265] on span "List Entries" at bounding box center [531, 261] width 567 height 15
type input "List Entries"
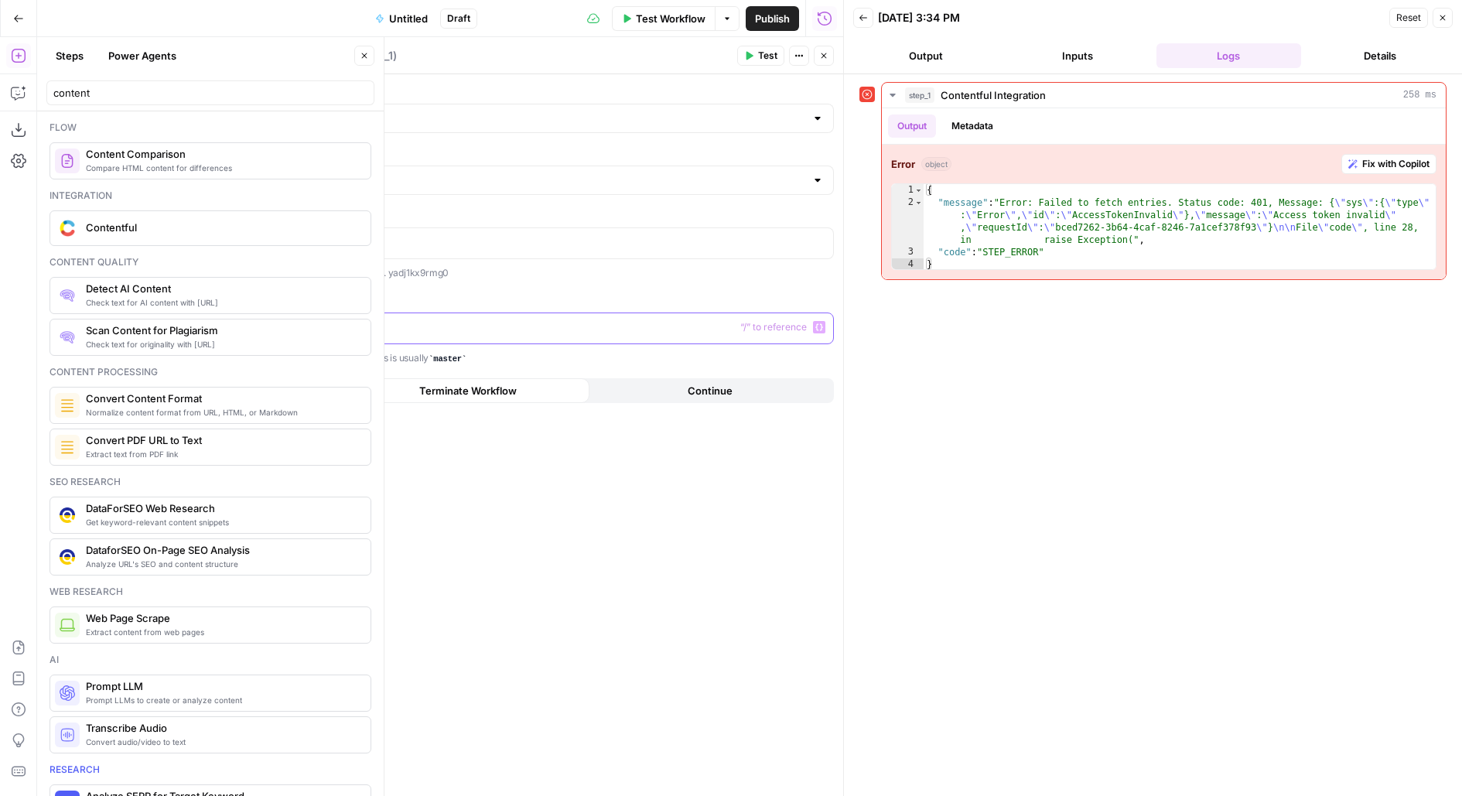
click at [415, 326] on p at bounding box center [533, 326] width 579 height 15
click at [388, 250] on div at bounding box center [534, 243] width 598 height 30
click at [777, 57] on span "Test" at bounding box center [767, 56] width 19 height 14
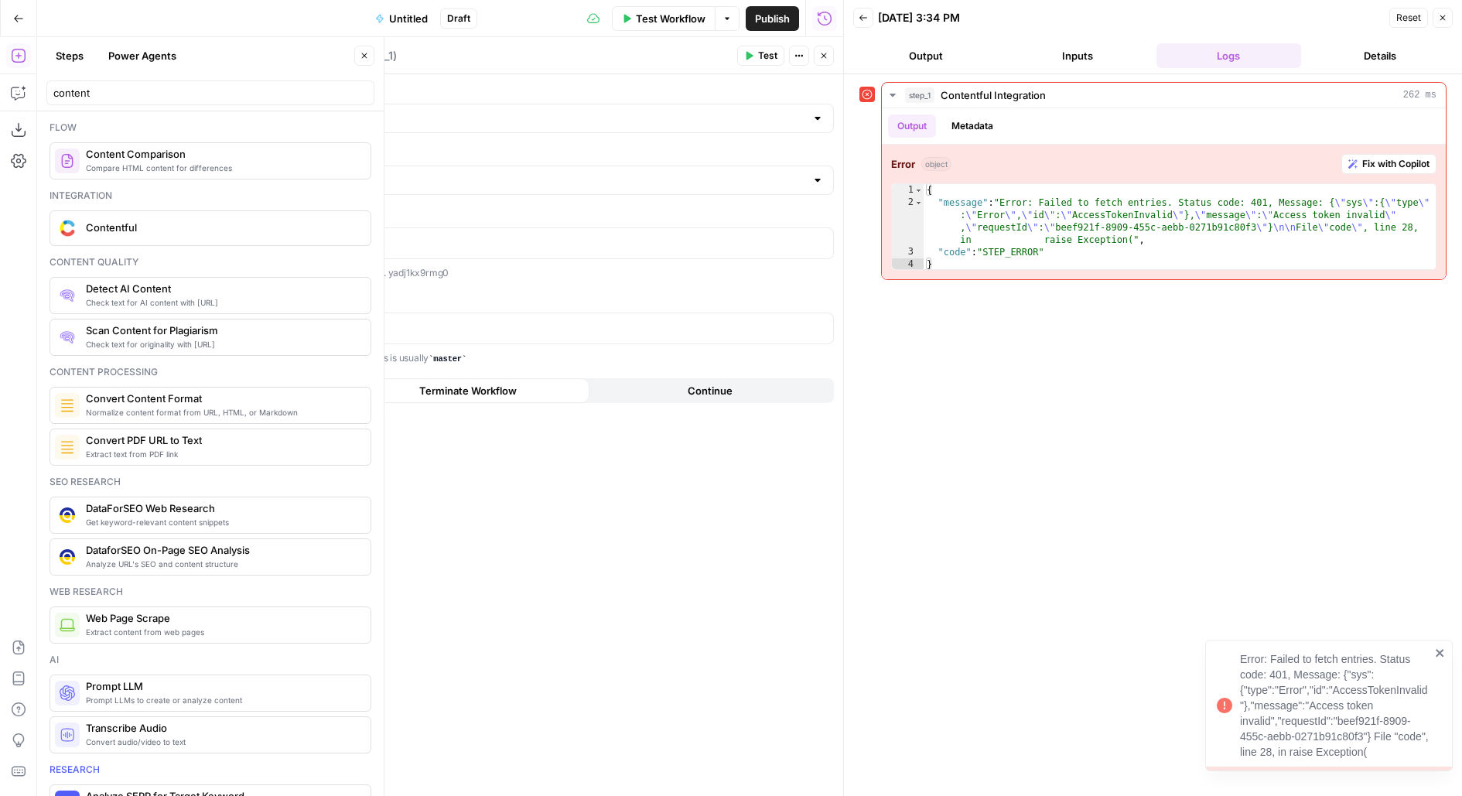
click at [360, 58] on button "Close" at bounding box center [364, 56] width 20 height 20
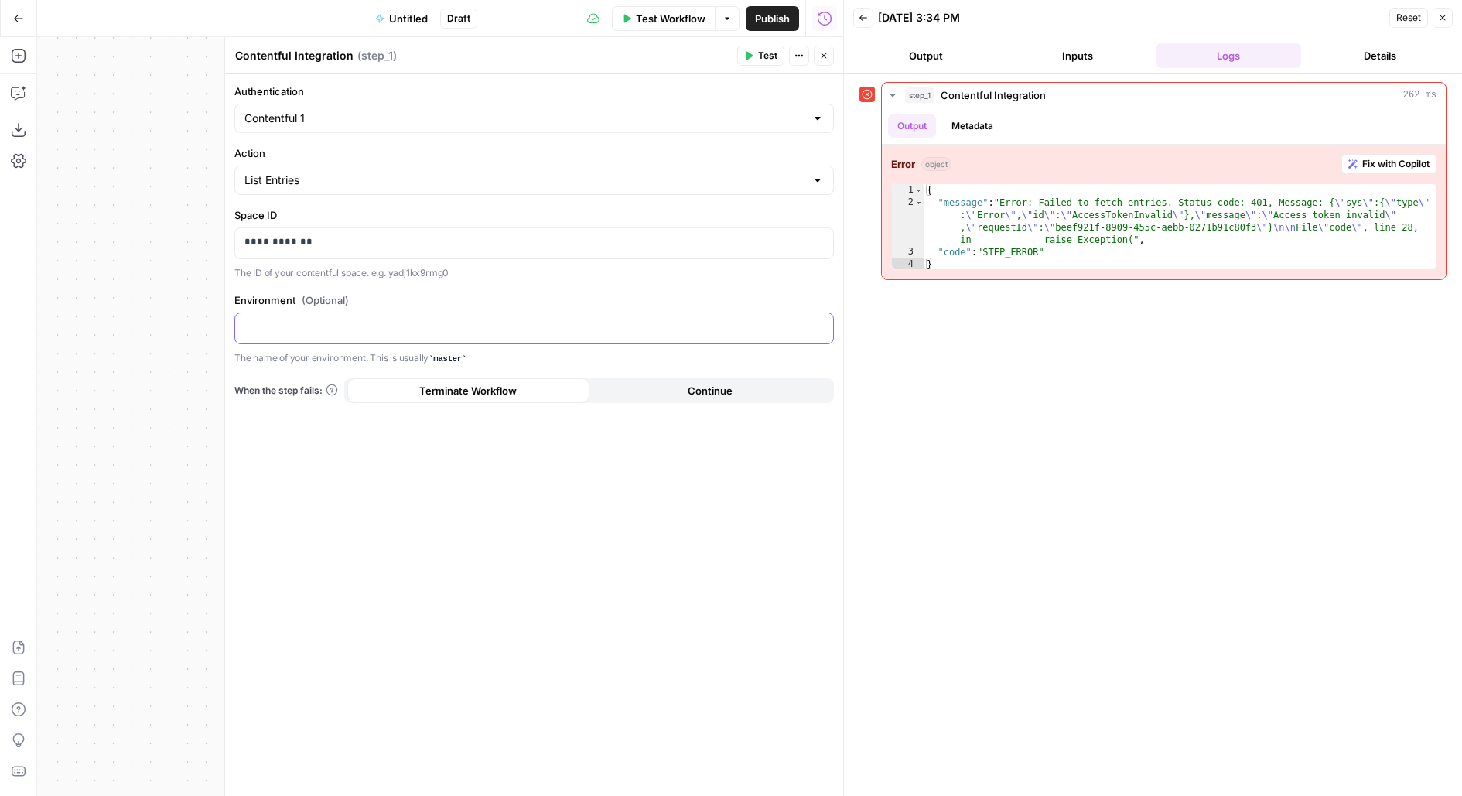
click at [301, 336] on div at bounding box center [534, 328] width 598 height 30
click at [816, 54] on button "Close" at bounding box center [824, 56] width 20 height 20
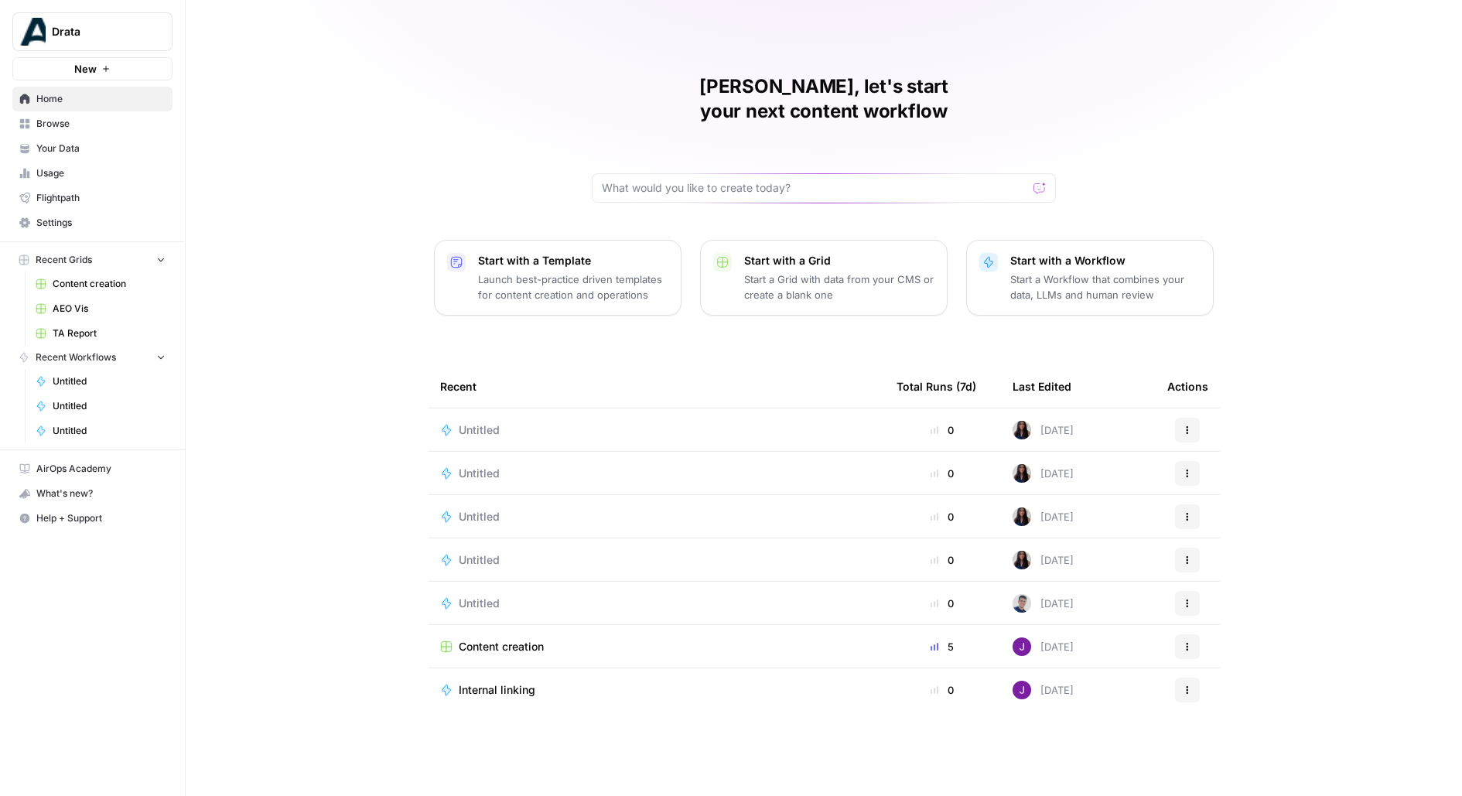
click at [482, 466] on span "Untitled" at bounding box center [479, 473] width 41 height 15
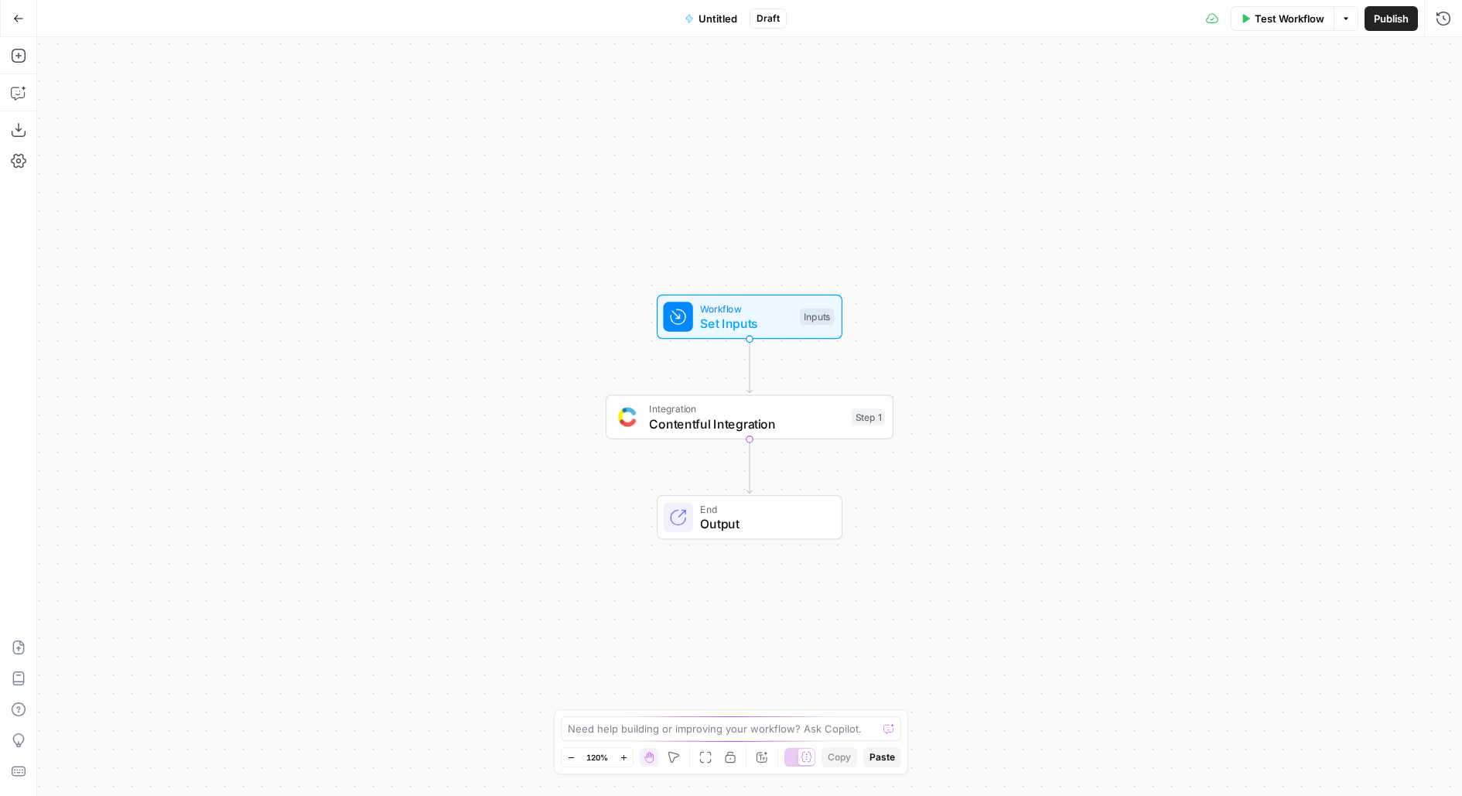
click at [722, 444] on div "Workflow Set Inputs Inputs Integration Contentful Integration Step 1 End Output" at bounding box center [749, 416] width 1425 height 759
click at [694, 421] on span "Contentful Integration" at bounding box center [746, 424] width 195 height 19
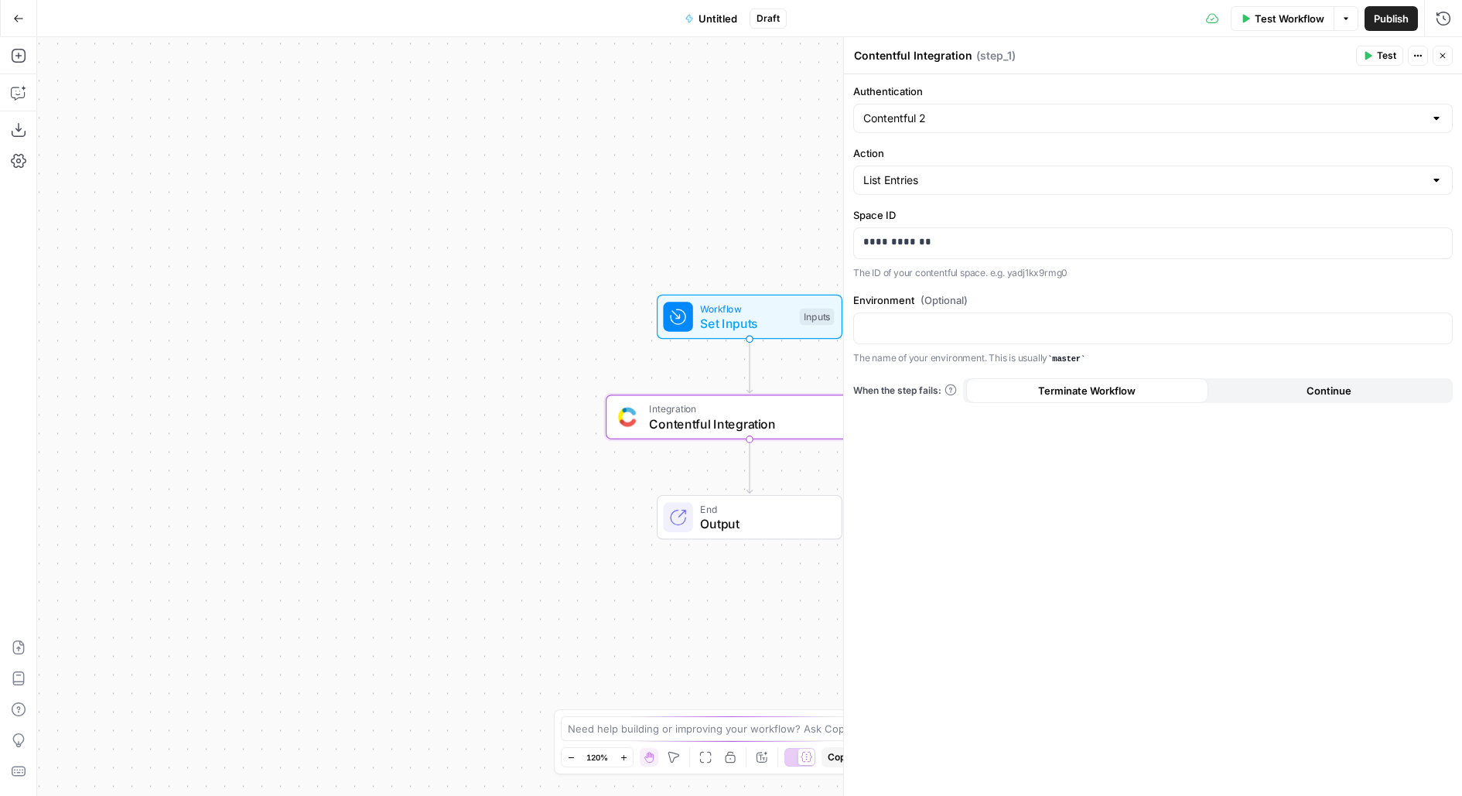
drag, startPoint x: 517, startPoint y: 384, endPoint x: 272, endPoint y: 359, distance: 246.4
click at [284, 359] on div "Workflow Set Inputs Inputs Integration Contentful Integration Step 1 End Output" at bounding box center [749, 416] width 1425 height 759
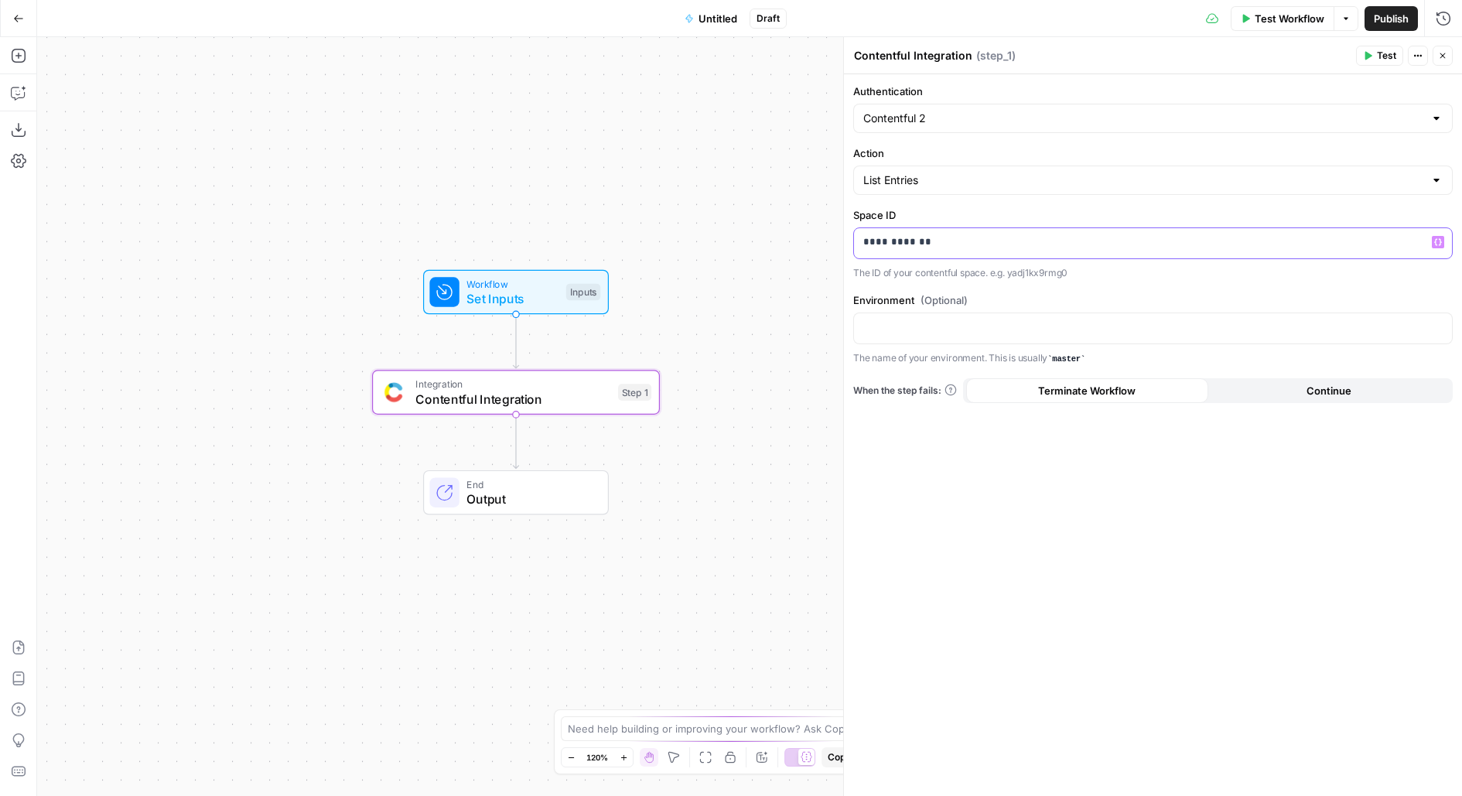
click at [941, 234] on p "**********" at bounding box center [1153, 241] width 580 height 15
copy p "**********"
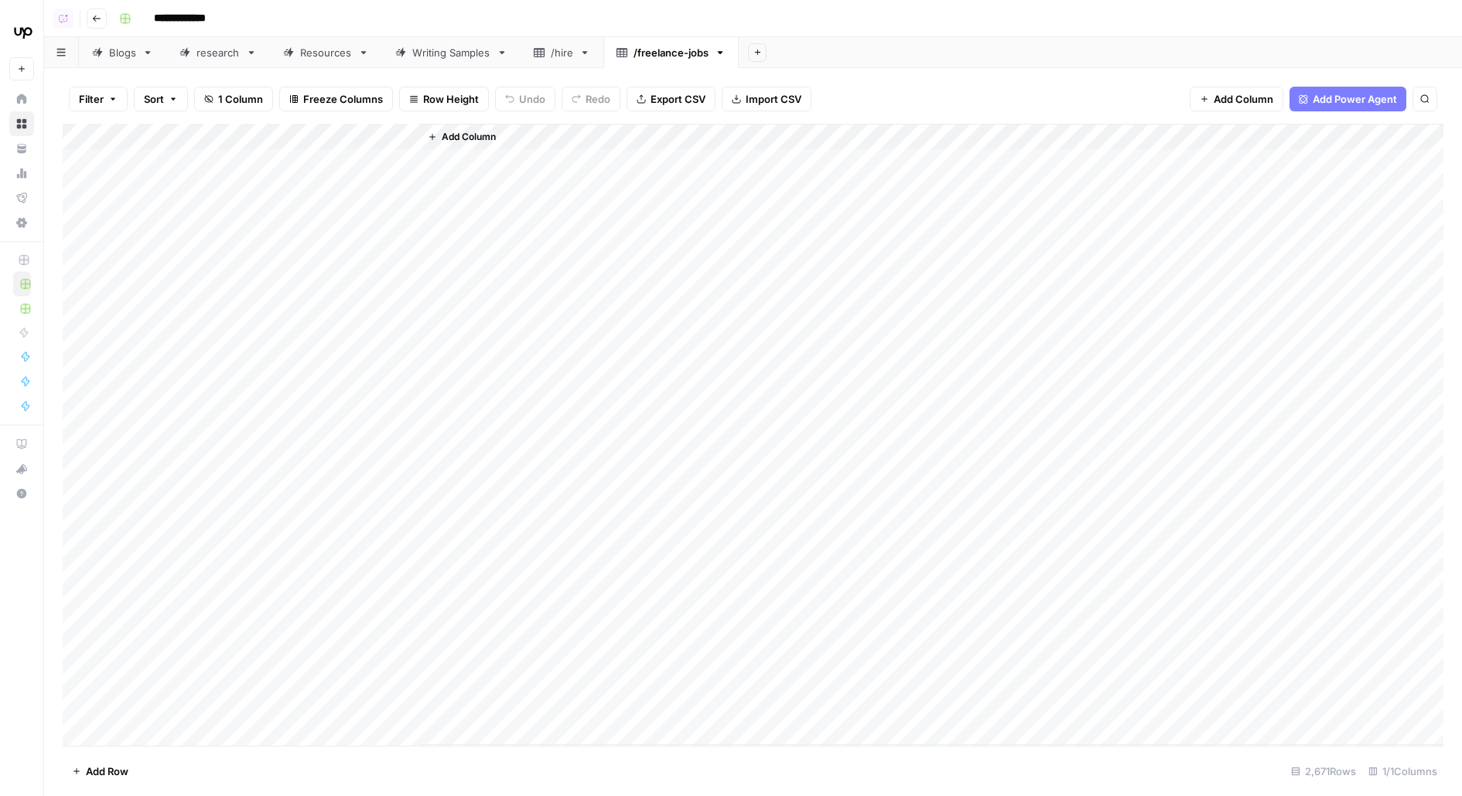
drag, startPoint x: 418, startPoint y: 135, endPoint x: 347, endPoint y: 130, distance: 70.5
click at [347, 130] on div "Add Column" at bounding box center [753, 435] width 1381 height 622
drag, startPoint x: 417, startPoint y: 136, endPoint x: 470, endPoint y: 135, distance: 53.4
click at [470, 136] on div "Add Column" at bounding box center [753, 435] width 1381 height 622
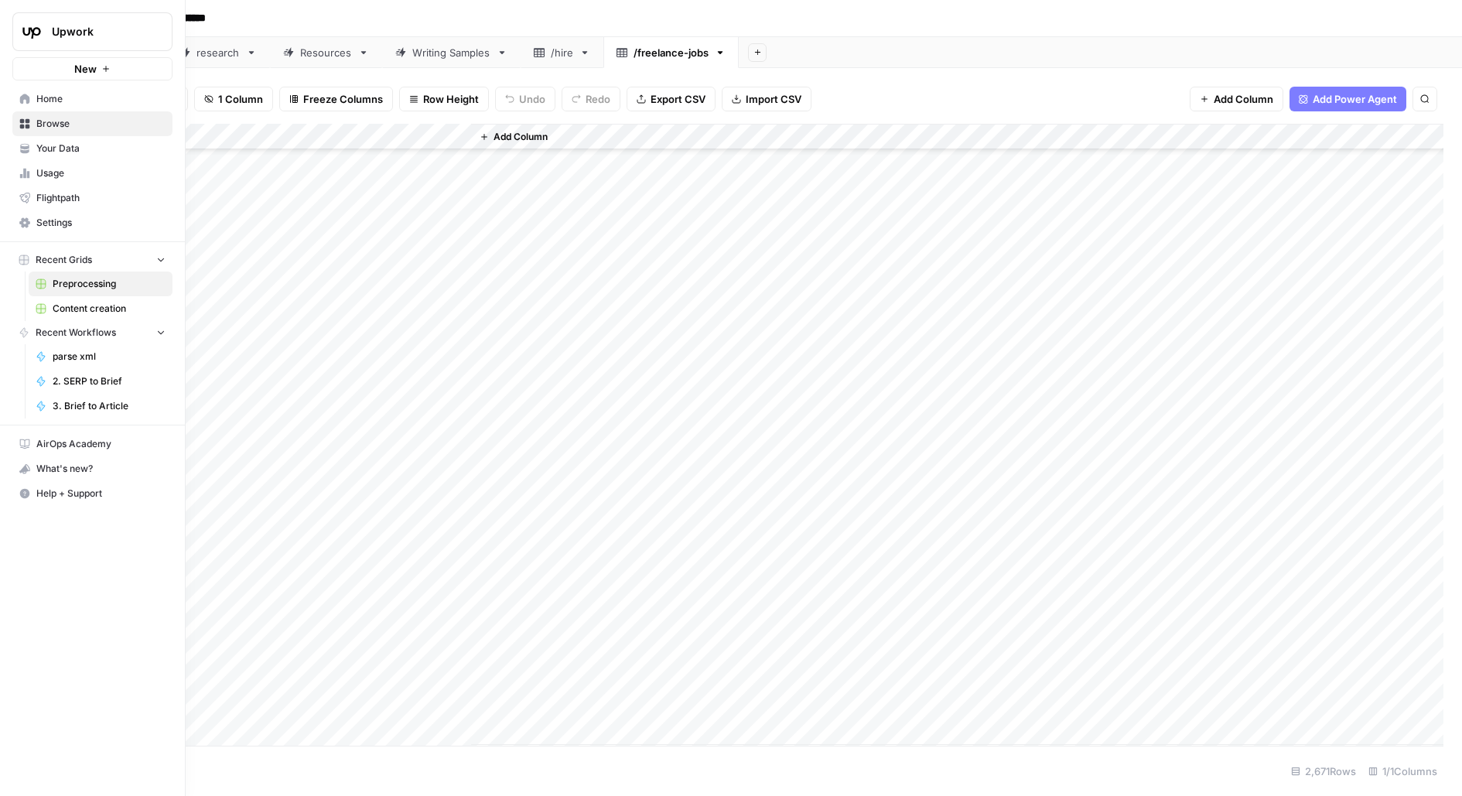
click at [43, 145] on span "Your Data" at bounding box center [100, 149] width 129 height 14
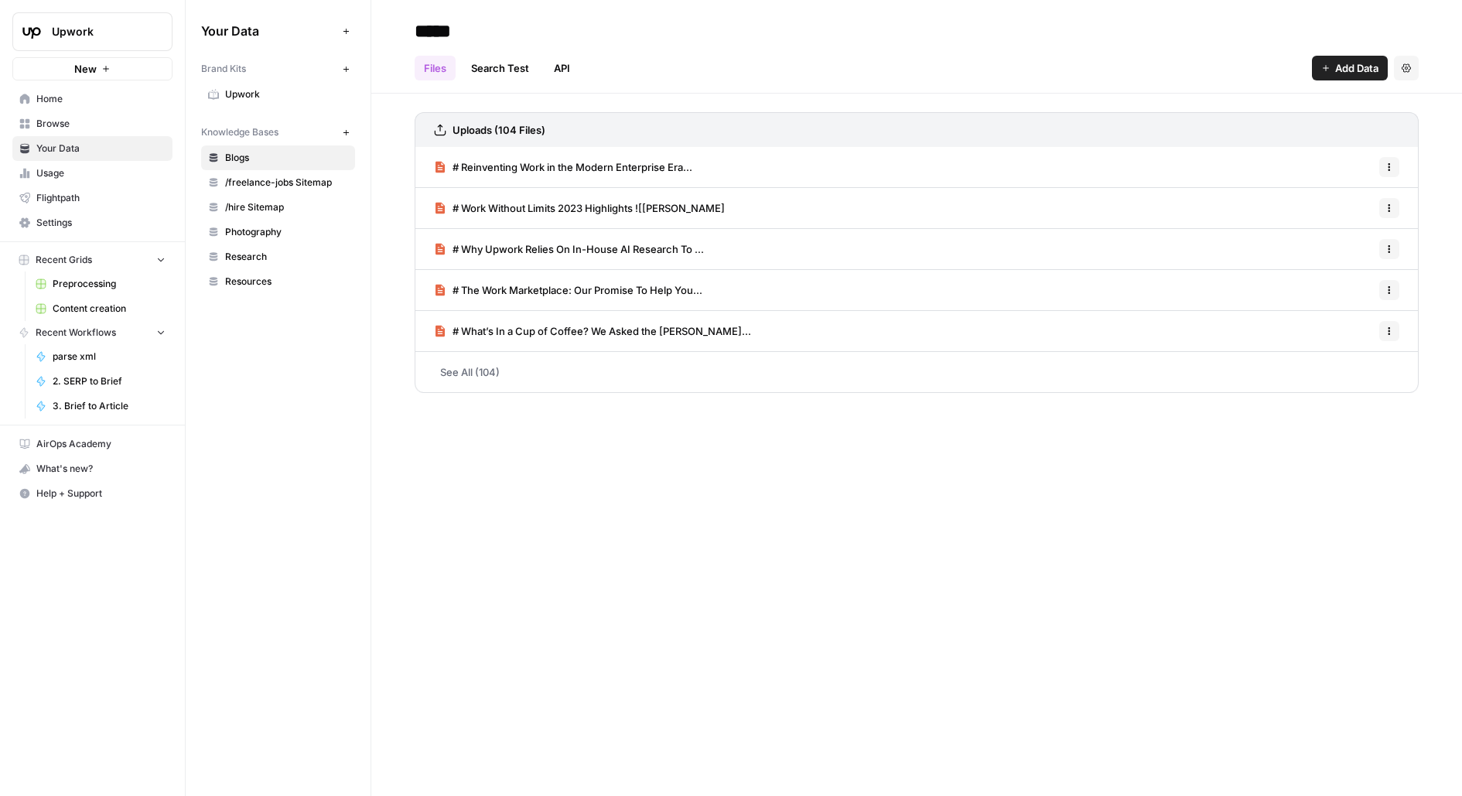
click at [77, 97] on span "Home" at bounding box center [100, 99] width 129 height 14
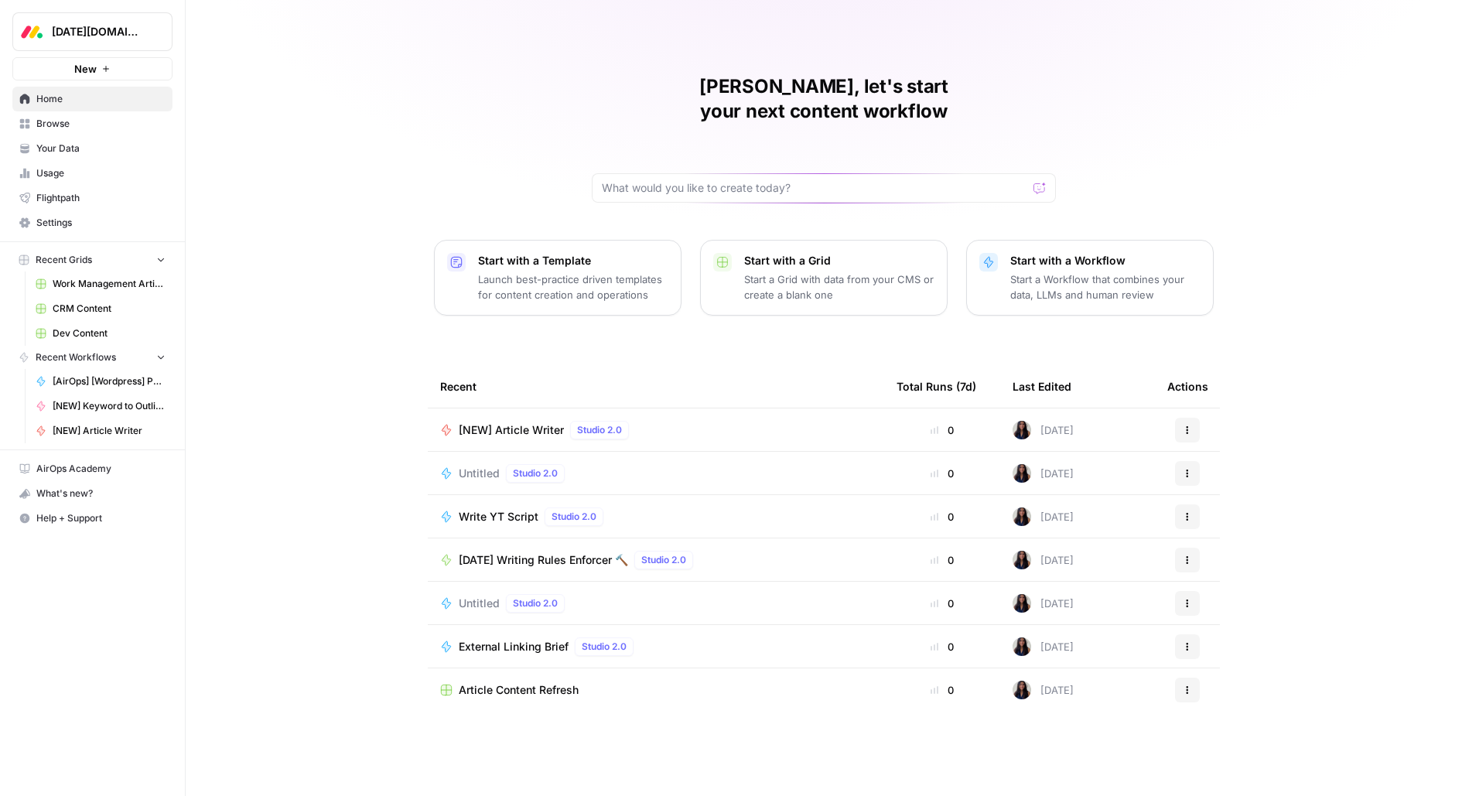
click at [91, 277] on span "Work Management Article Grid" at bounding box center [109, 284] width 113 height 14
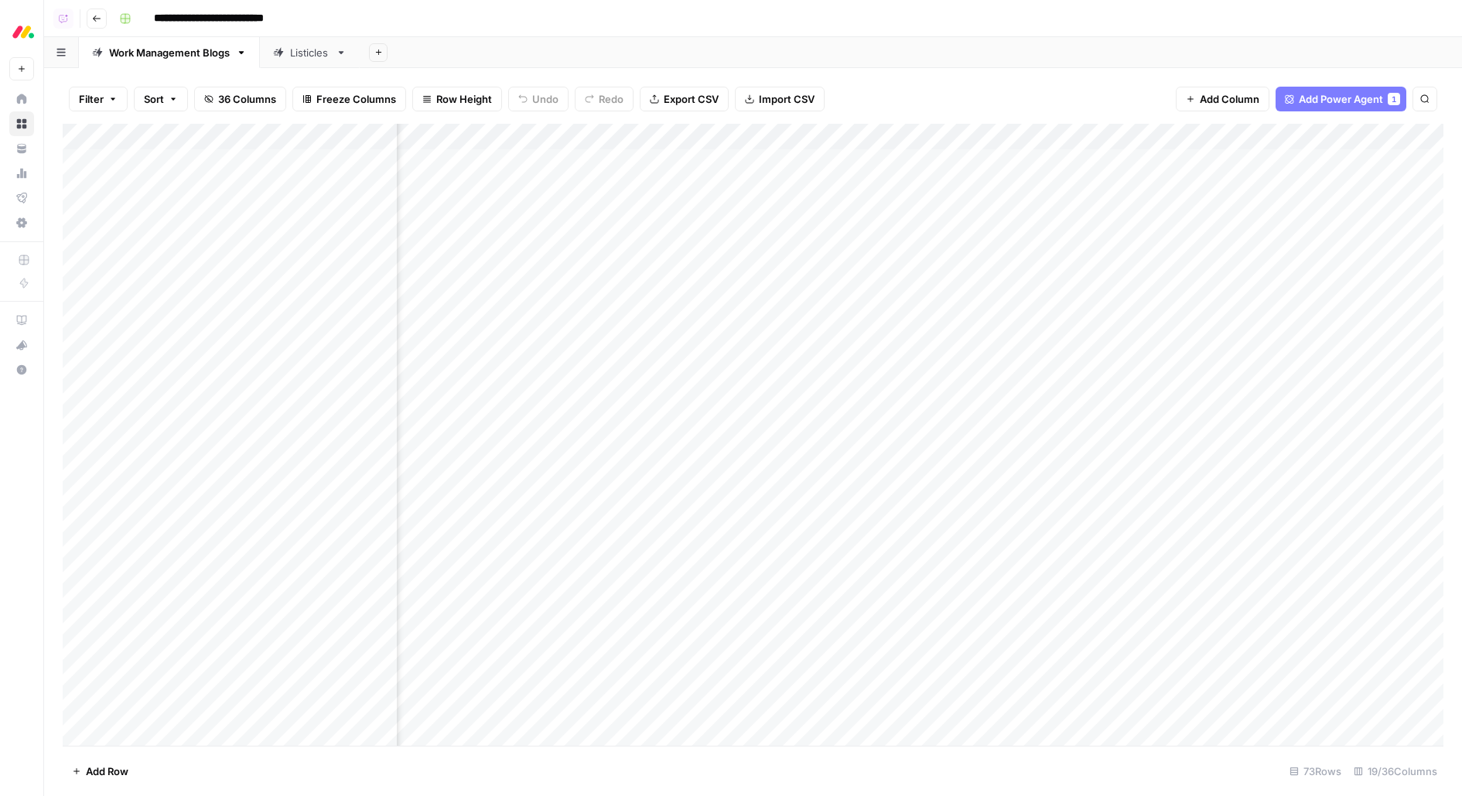
scroll to position [2, 582]
click at [1121, 137] on div "Add Column" at bounding box center [753, 435] width 1381 height 622
click at [1066, 281] on span "Edit Workflow" at bounding box center [1103, 288] width 135 height 15
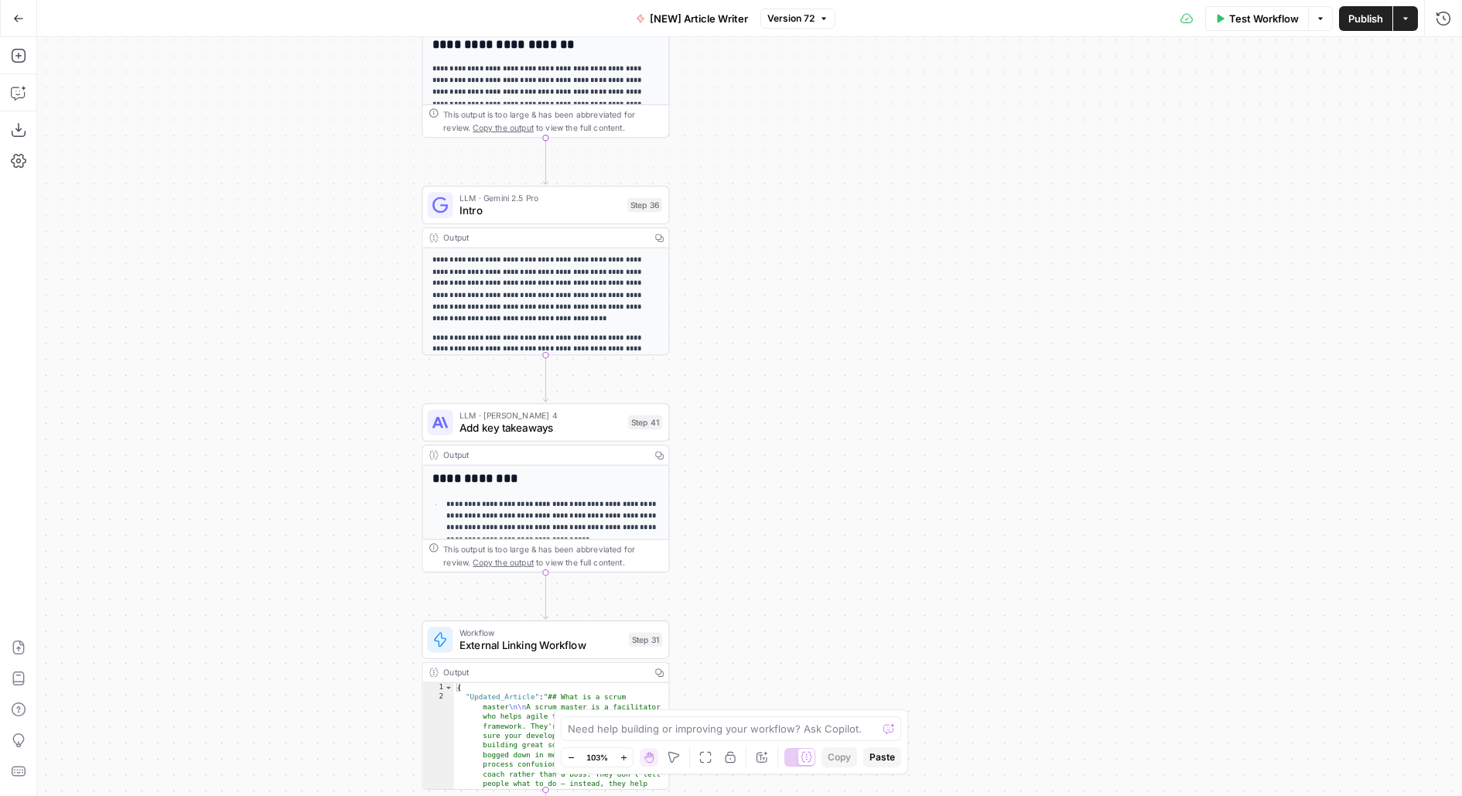
drag, startPoint x: 808, startPoint y: 444, endPoint x: 808, endPoint y: 31, distance: 413.1
click at [808, 31] on div "Go Back [NEW] Article Writer Version 72 Test Workflow Options Publish Actions R…" at bounding box center [731, 398] width 1462 height 796
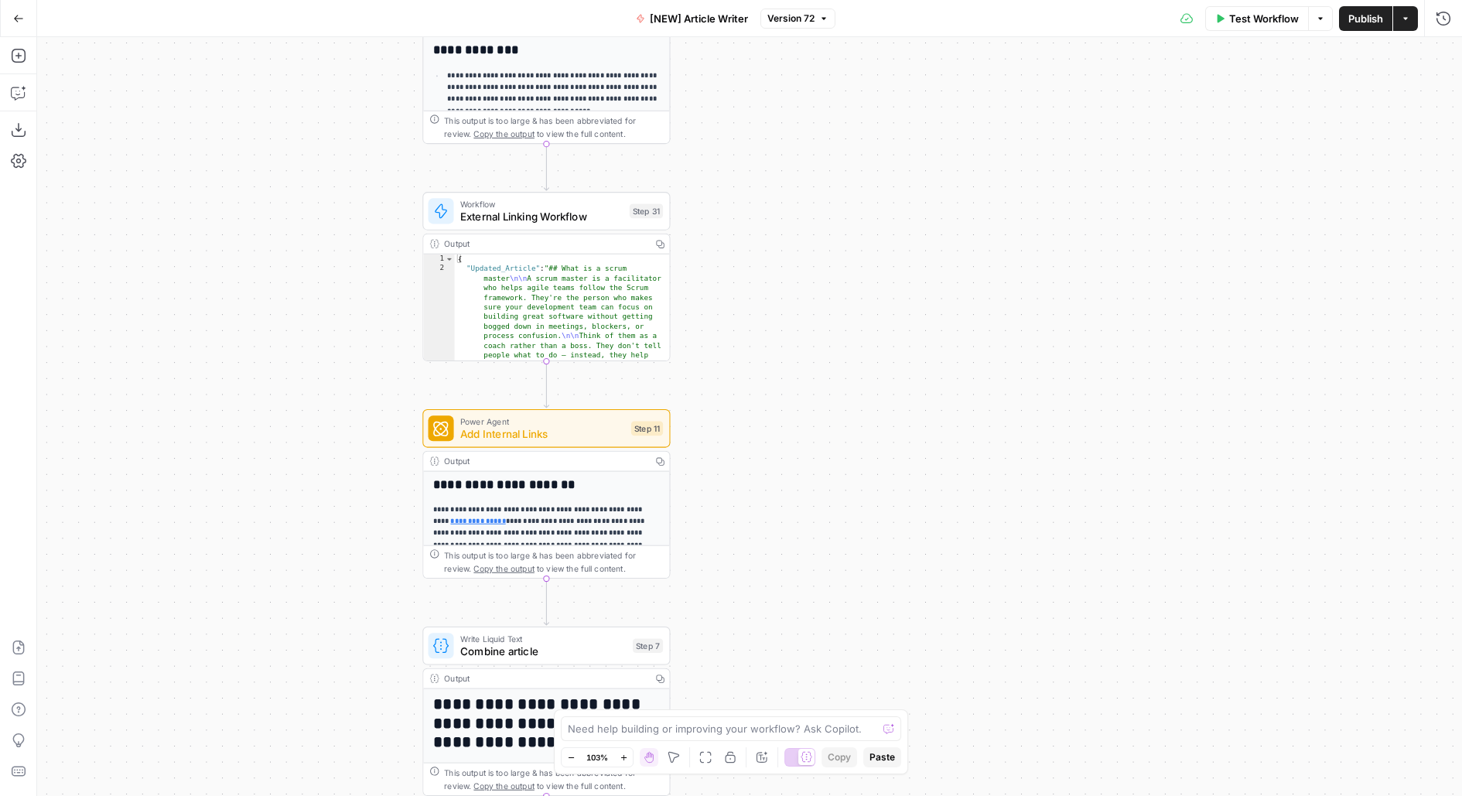
drag, startPoint x: 857, startPoint y: 583, endPoint x: 857, endPoint y: 26, distance: 557.7
click at [857, 46] on div "Workflow Set Inputs Inputs Google Search Google Search Step 2 Output Copy 1 2 3…" at bounding box center [749, 416] width 1425 height 759
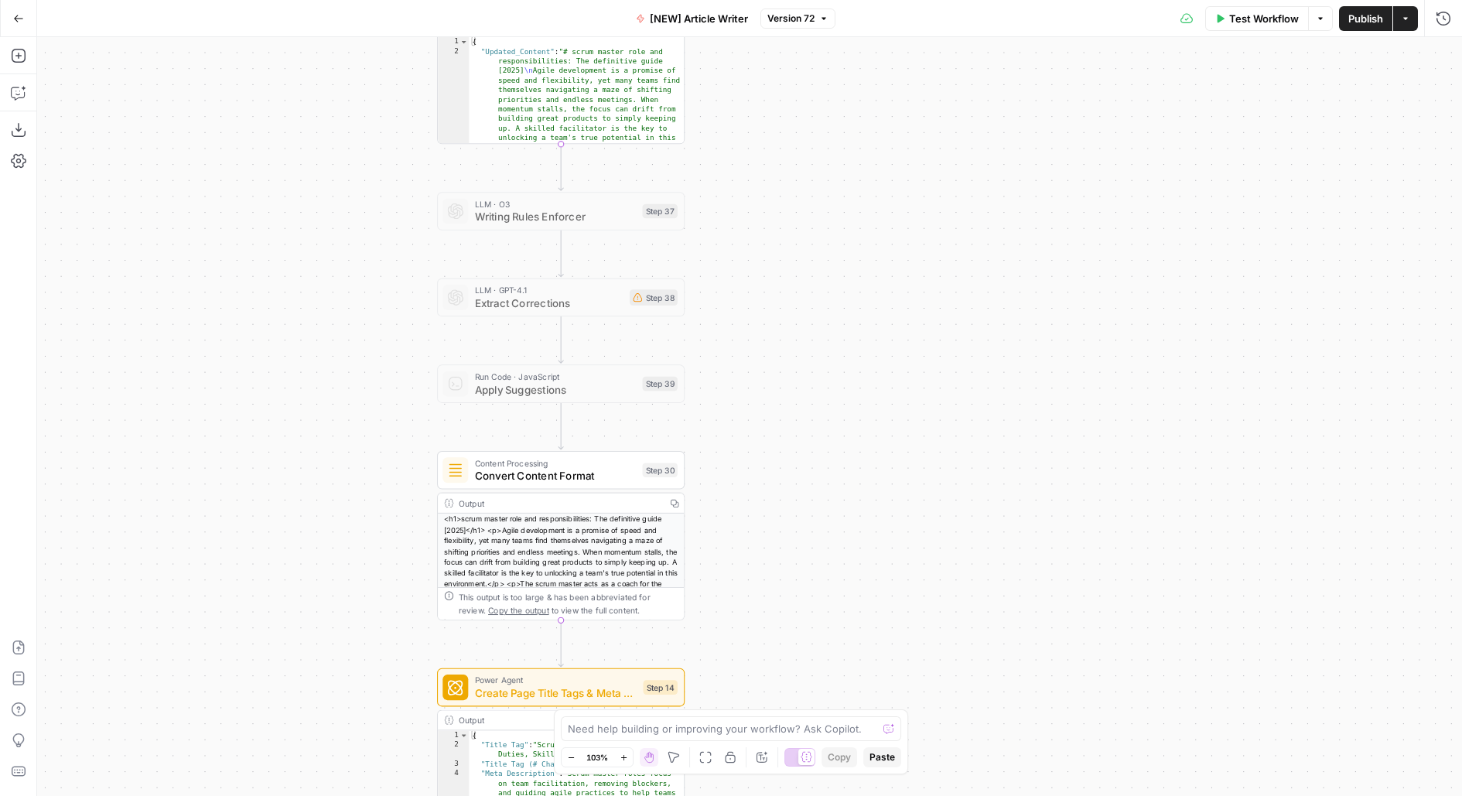
drag, startPoint x: 784, startPoint y: 598, endPoint x: 787, endPoint y: 306, distance: 292.4
click at [788, 306] on div "Workflow Set Inputs Inputs Google Search Google Search Step 2 Output Copy 1 2 3…" at bounding box center [749, 416] width 1425 height 759
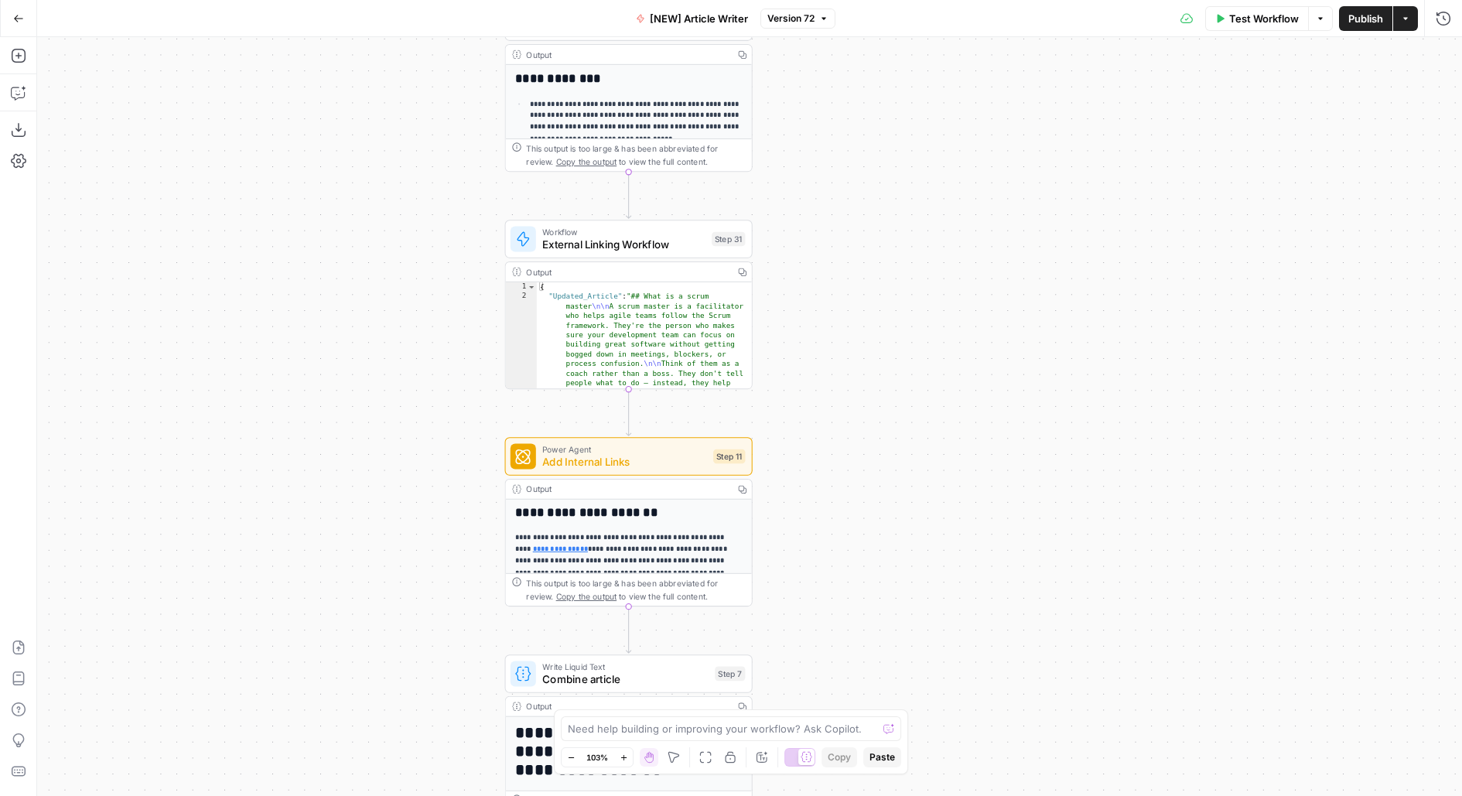
drag, startPoint x: 788, startPoint y: 459, endPoint x: 900, endPoint y: 666, distance: 235.0
click at [900, 666] on div "Workflow Set Inputs Inputs Google Search Google Search Step 2 Output Copy 1 2 3…" at bounding box center [749, 416] width 1425 height 759
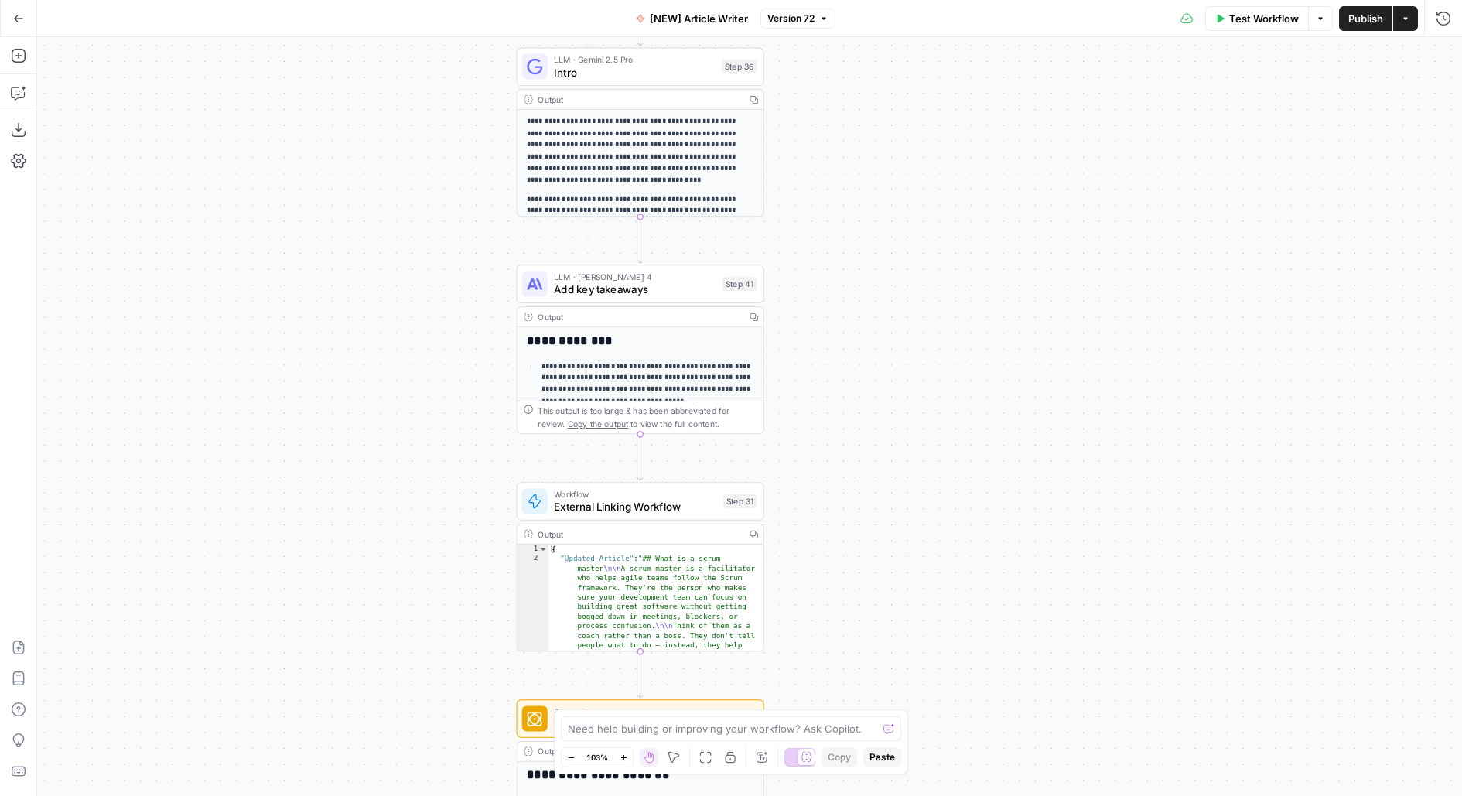
drag, startPoint x: 876, startPoint y: 300, endPoint x: 874, endPoint y: 516, distance: 215.8
click at [874, 517] on div "Workflow Set Inputs Inputs Google Search Google Search Step 2 Output Copy 1 2 3…" at bounding box center [749, 416] width 1425 height 759
click at [638, 500] on span "External Linking Workflow" at bounding box center [634, 507] width 163 height 16
type input "external linking"
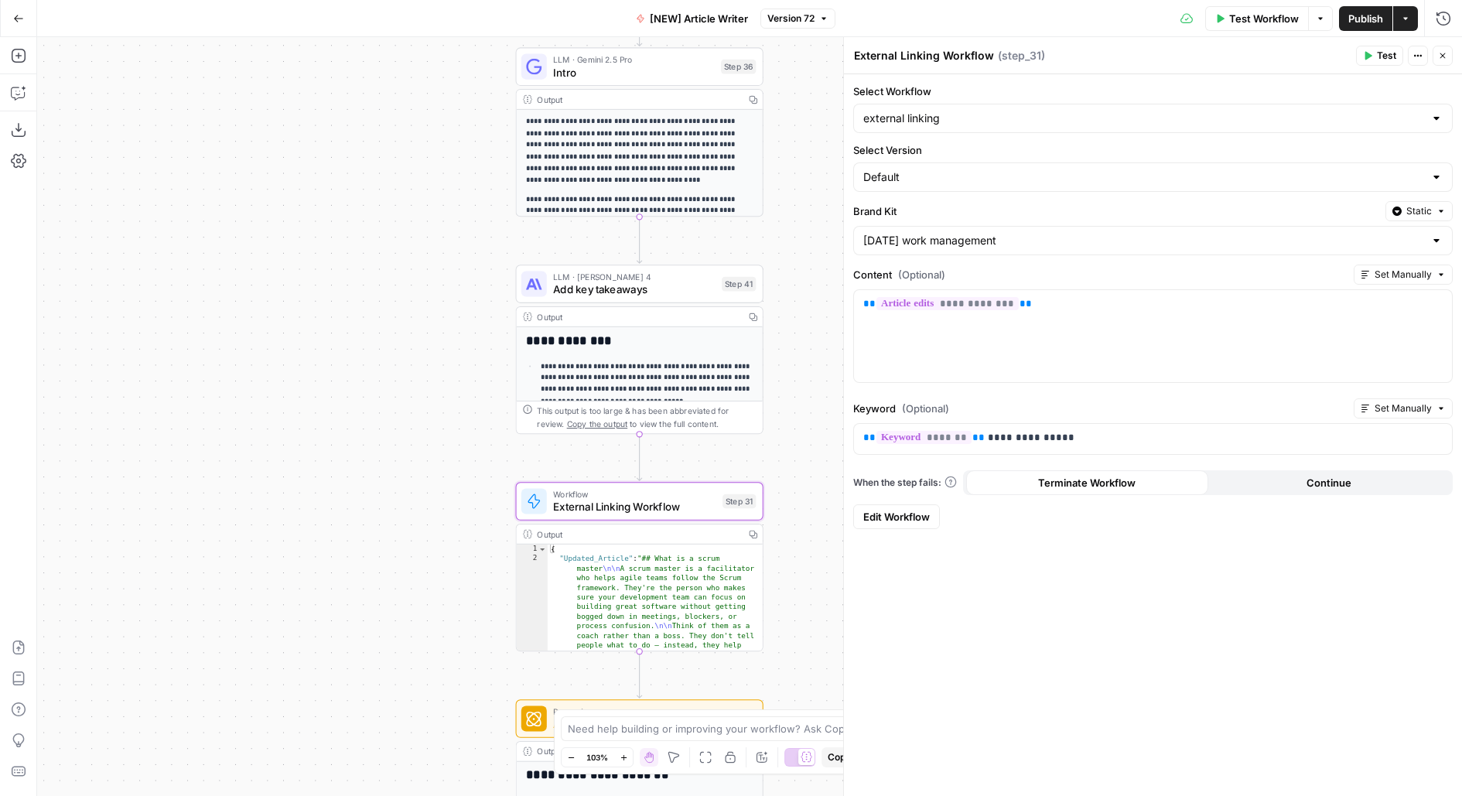
click at [900, 509] on span "Edit Workflow" at bounding box center [896, 516] width 67 height 15
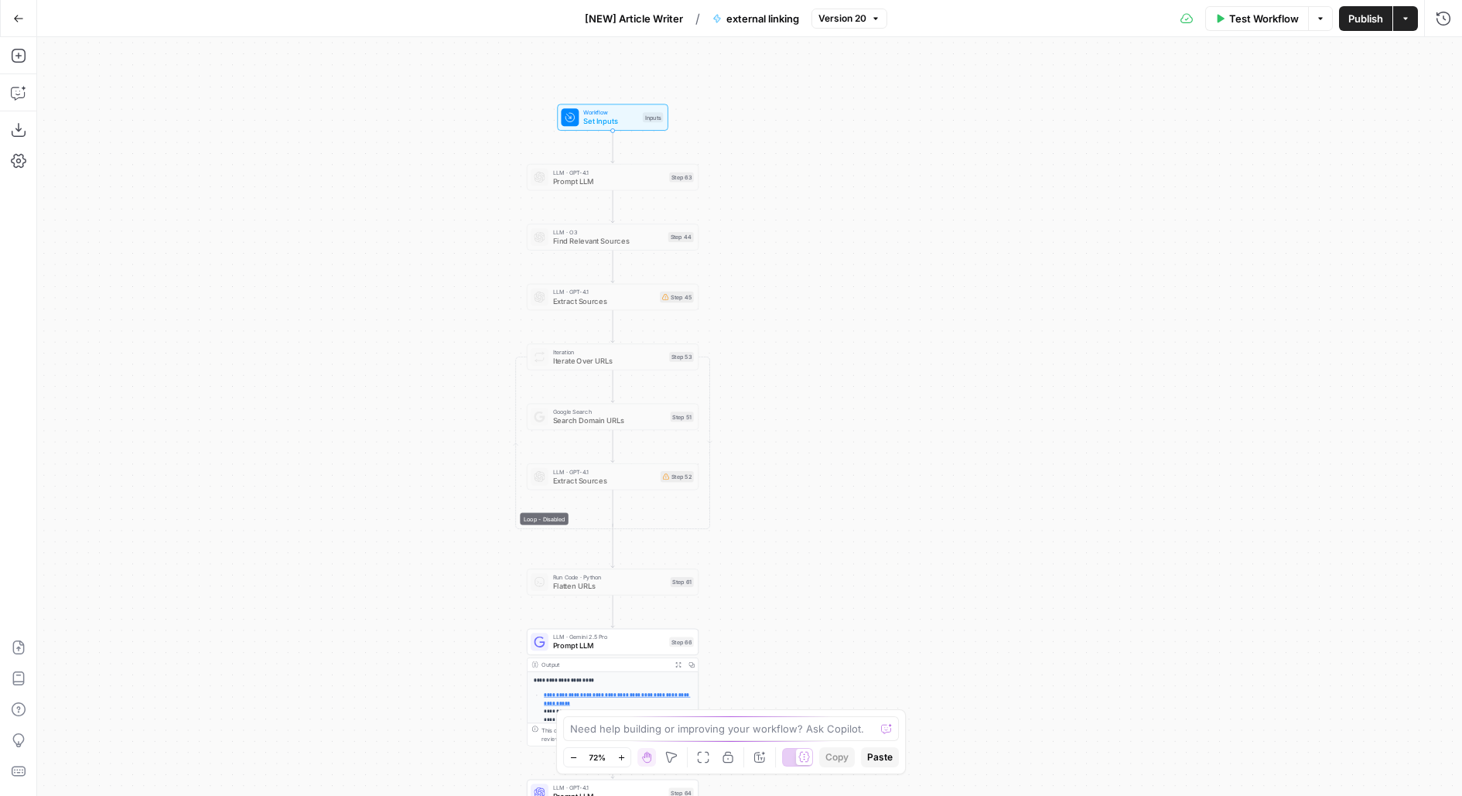
drag, startPoint x: 825, startPoint y: 198, endPoint x: 825, endPoint y: 605, distance: 406.9
click at [825, 605] on div "**********" at bounding box center [749, 416] width 1425 height 759
click at [622, 646] on span "Prompt LLM" at bounding box center [609, 645] width 112 height 11
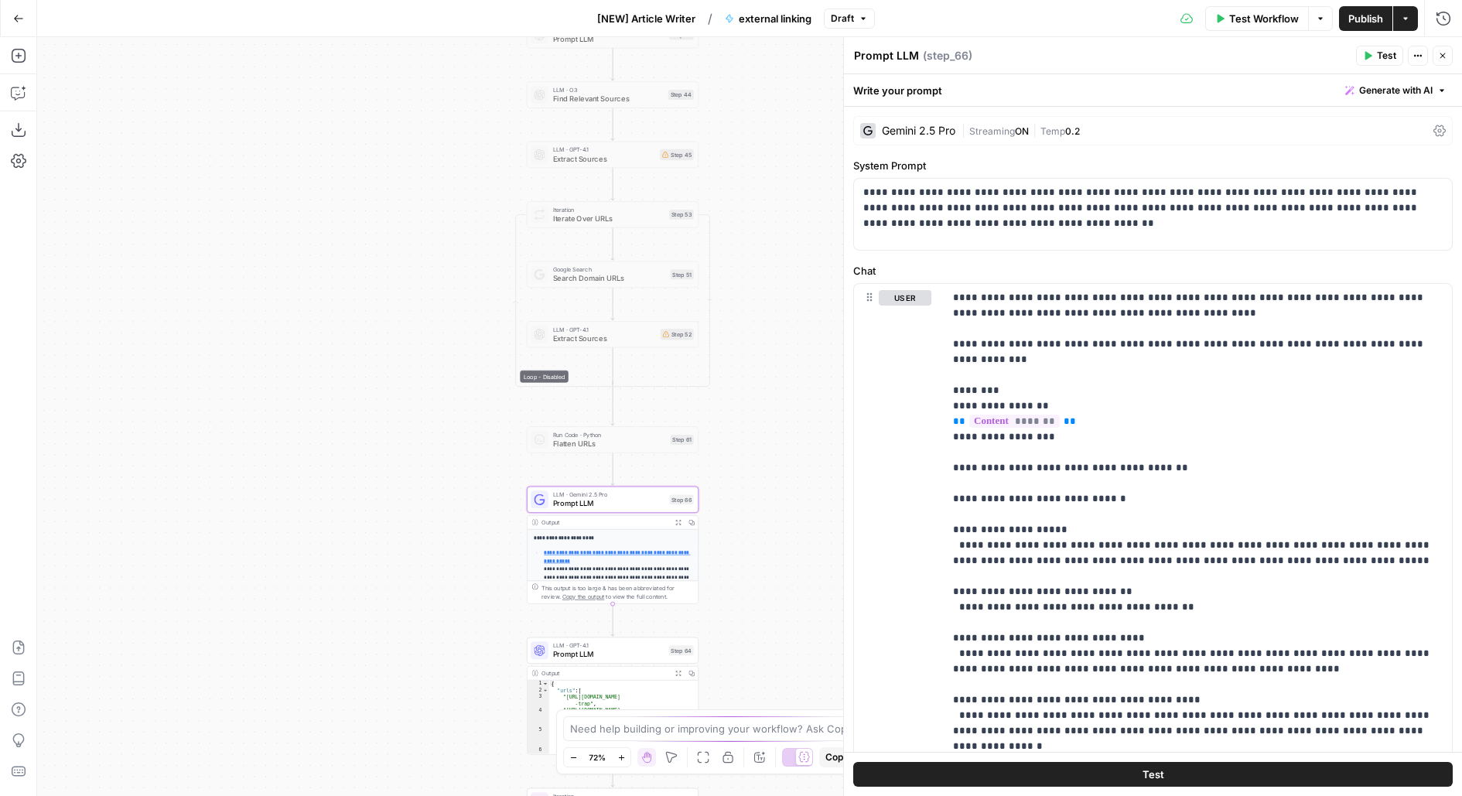
drag, startPoint x: 391, startPoint y: 624, endPoint x: 391, endPoint y: 376, distance: 248.3
click at [391, 397] on div "**********" at bounding box center [749, 416] width 1425 height 759
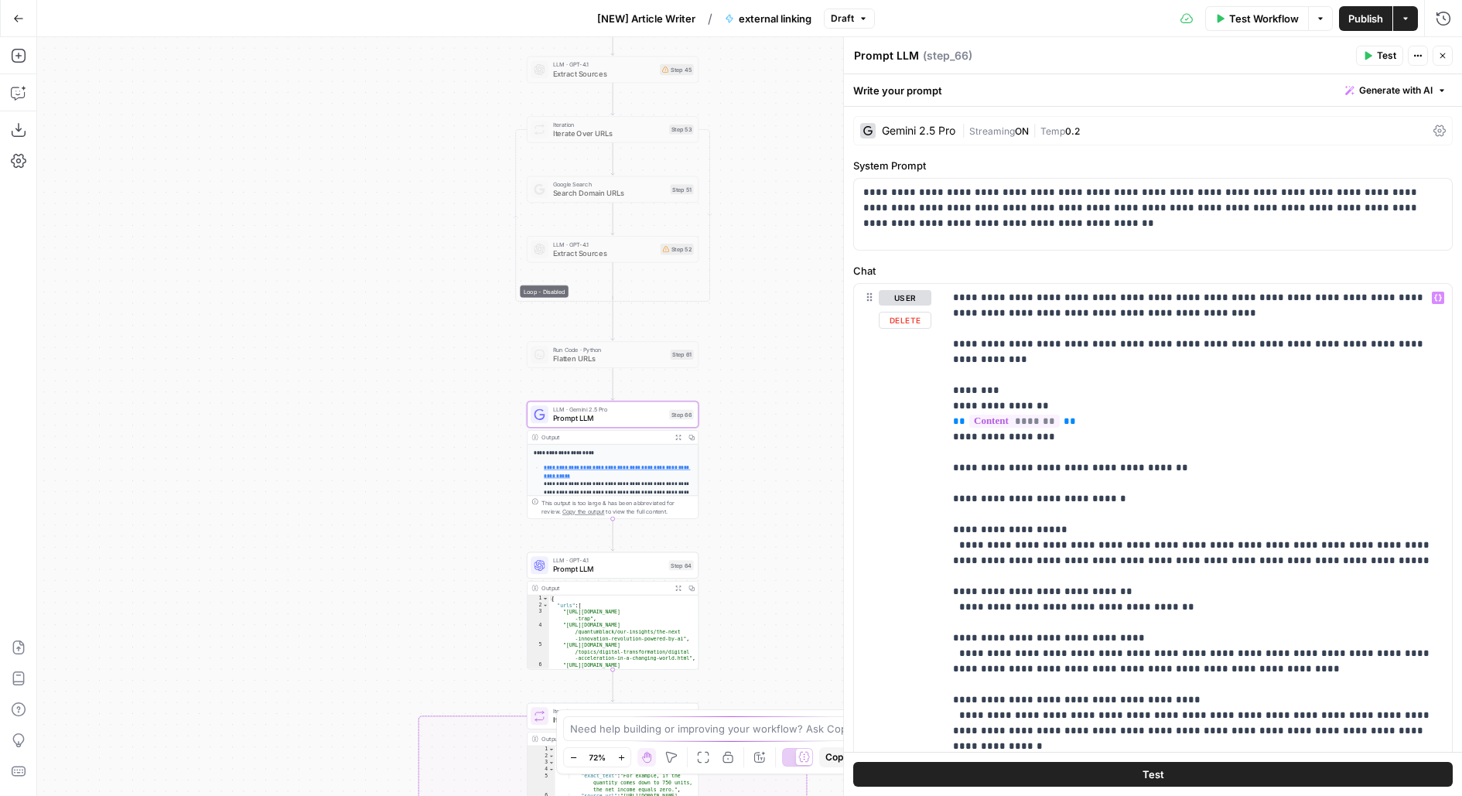
click at [1005, 128] on span "Streaming" at bounding box center [992, 131] width 46 height 12
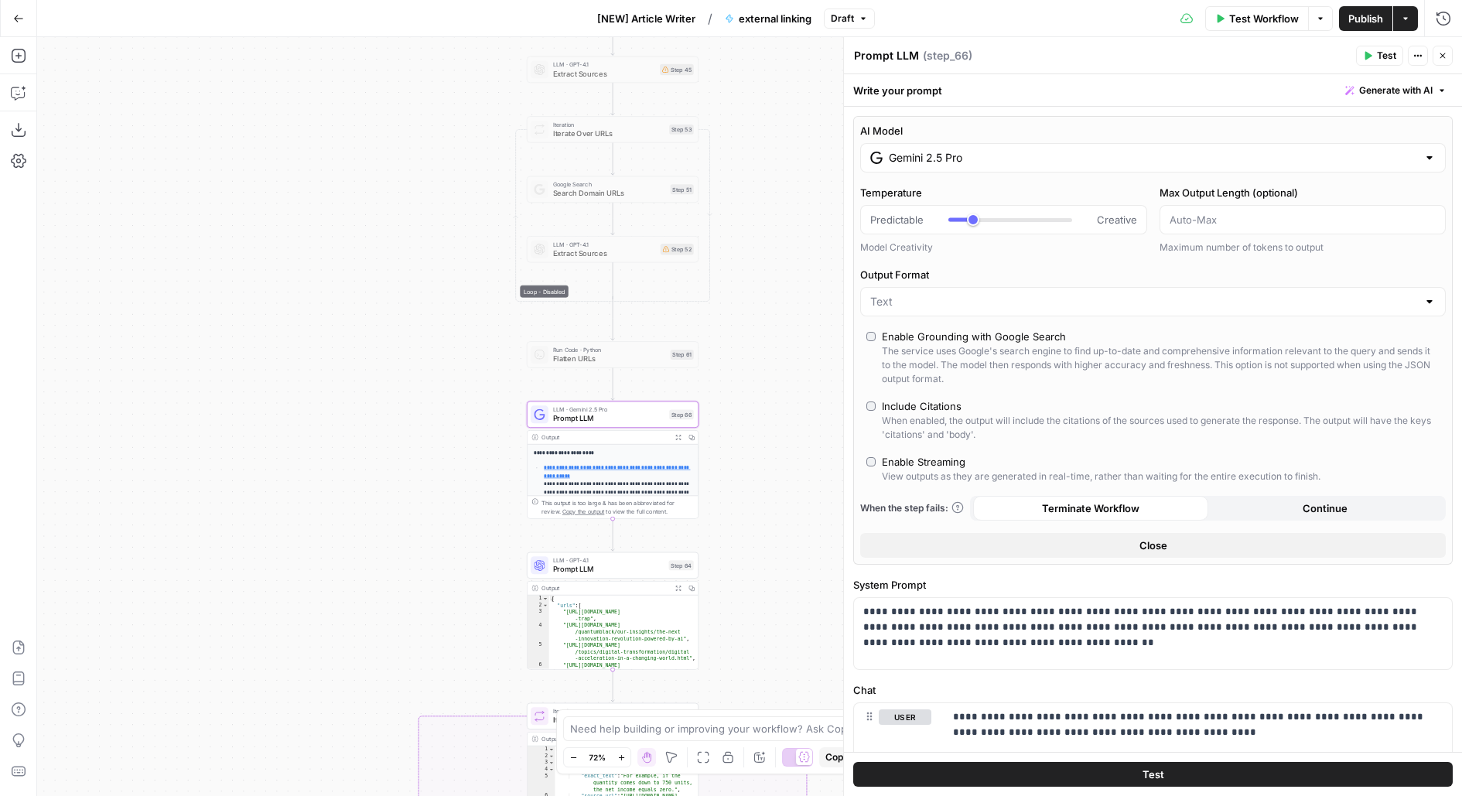
click at [1007, 155] on input "Gemini 2.5 Pro" at bounding box center [1153, 157] width 528 height 15
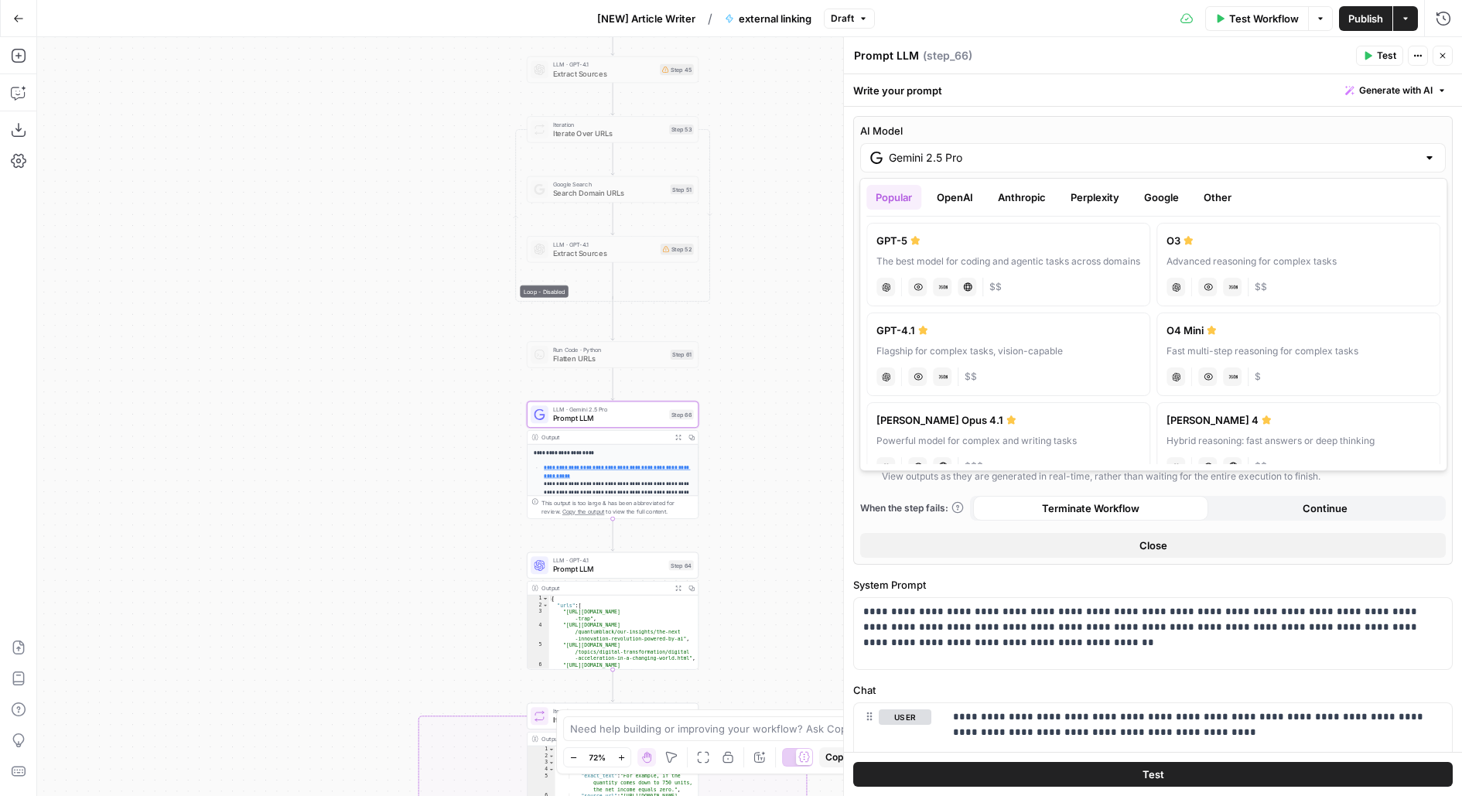
click at [1030, 188] on button "Anthropic" at bounding box center [1022, 197] width 67 height 25
click at [962, 252] on label "Claude Opus 4.1 Powerful model for complex and writing tasks anthropic Vision C…" at bounding box center [1007, 265] width 283 height 84
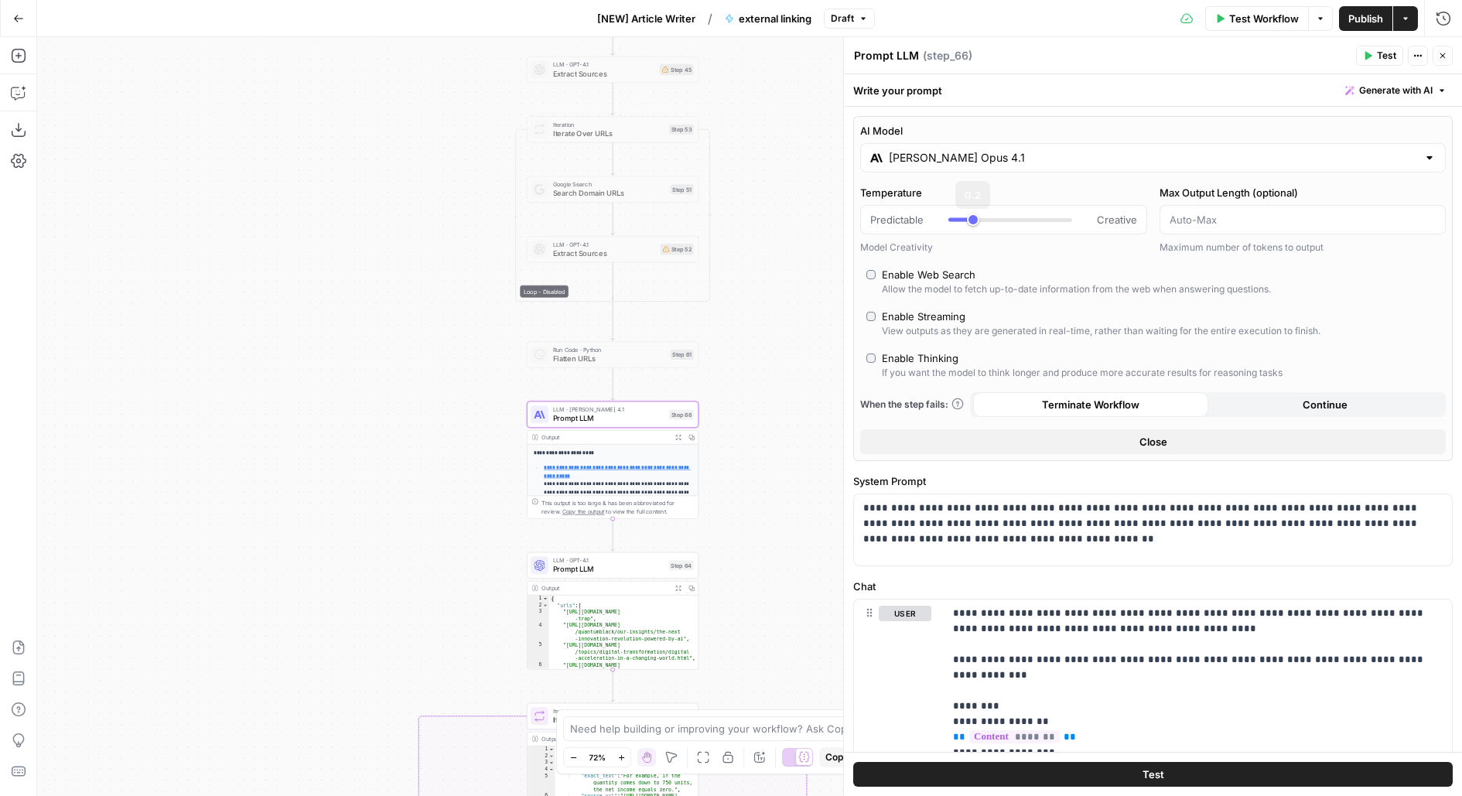
click at [1018, 166] on div "Claude Opus 4.1" at bounding box center [1153, 157] width 586 height 29
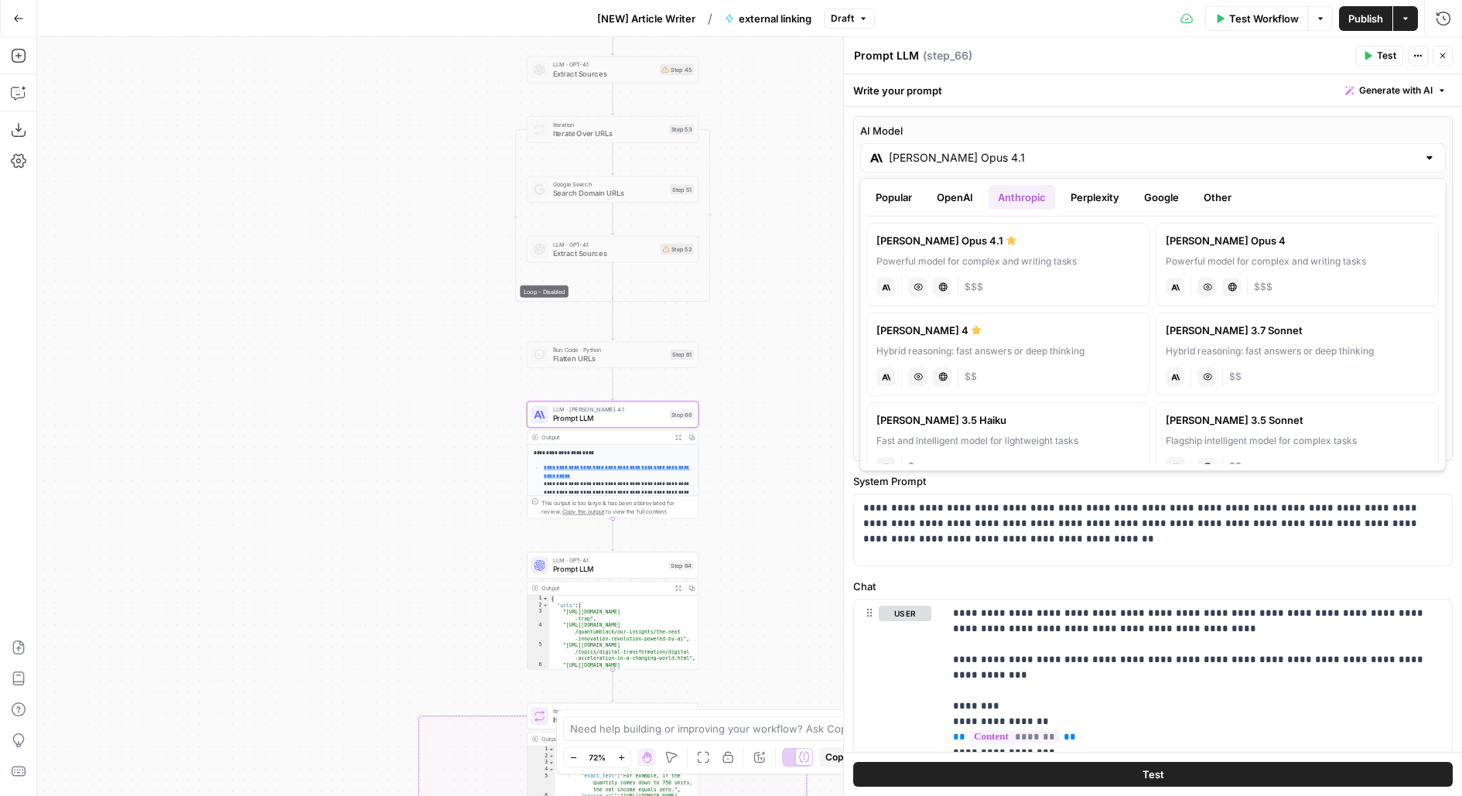
click at [1083, 340] on label "Claude Sonnet 4 Hybrid reasoning: fast answers or deep thinking anthropic Visio…" at bounding box center [1007, 354] width 283 height 84
type input "Claude Sonnet 4"
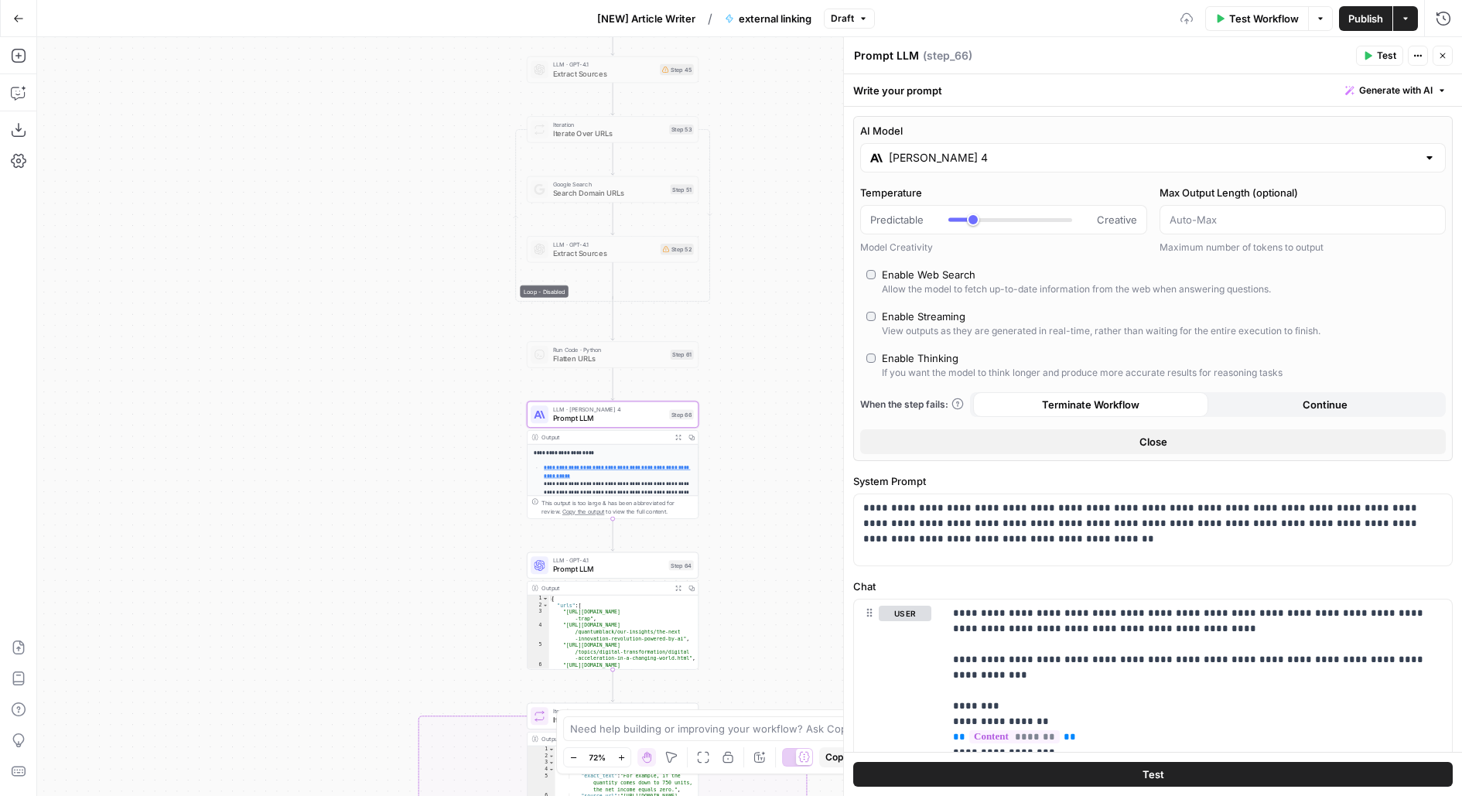
scroll to position [15, 0]
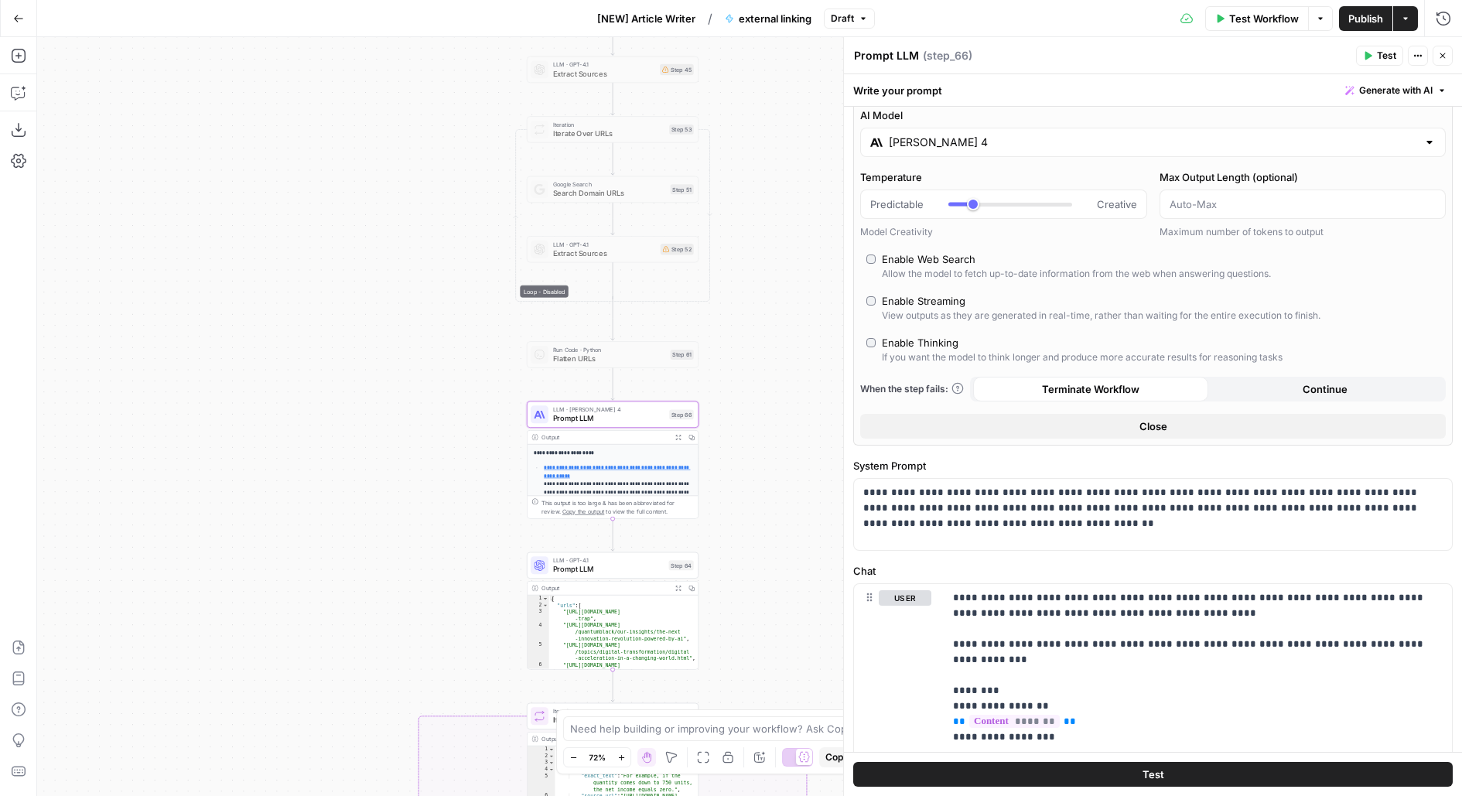
click at [932, 350] on div "If you want the model to think longer and produce more accurate results for rea…" at bounding box center [1082, 357] width 401 height 14
type input "*"
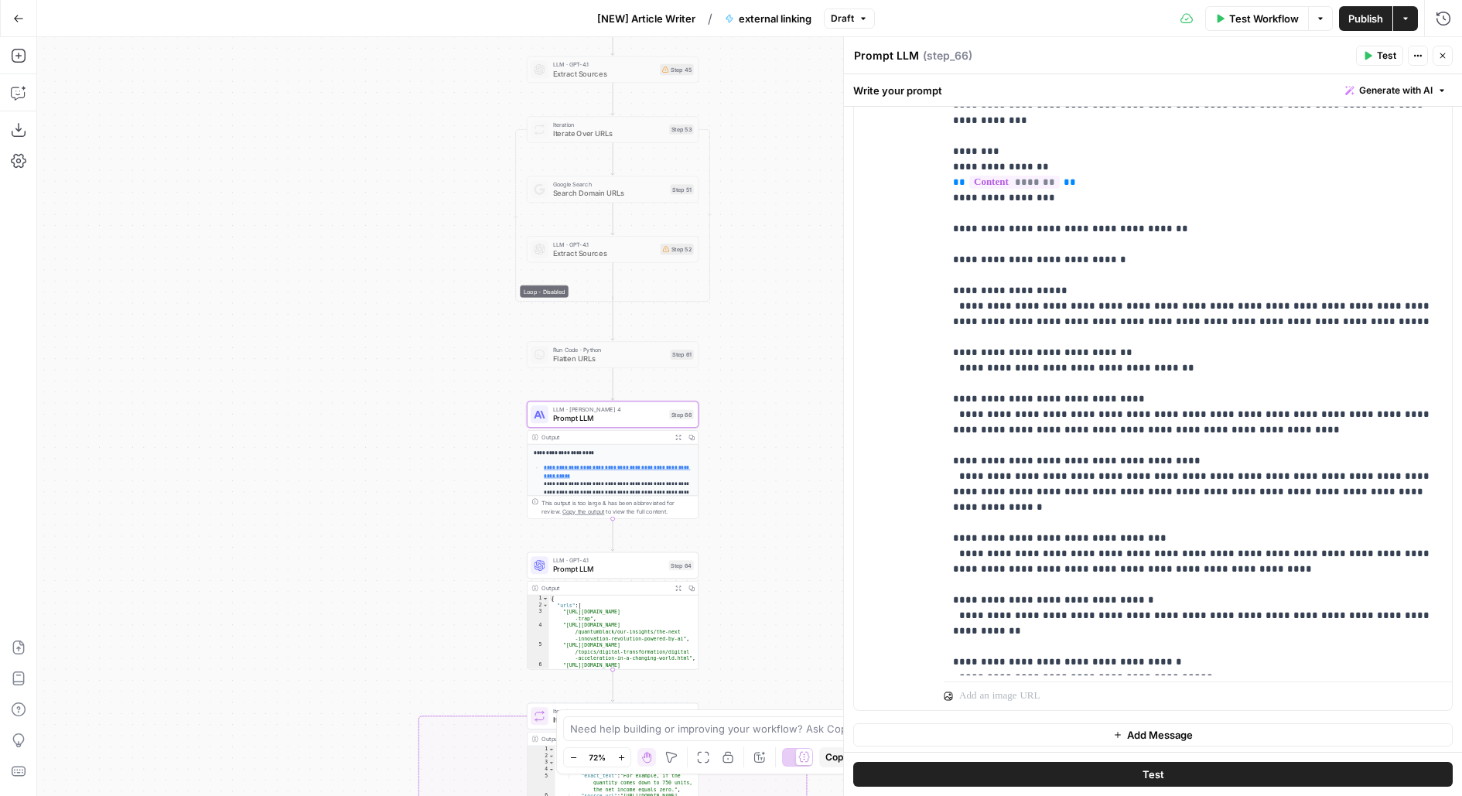
scroll to position [233, 0]
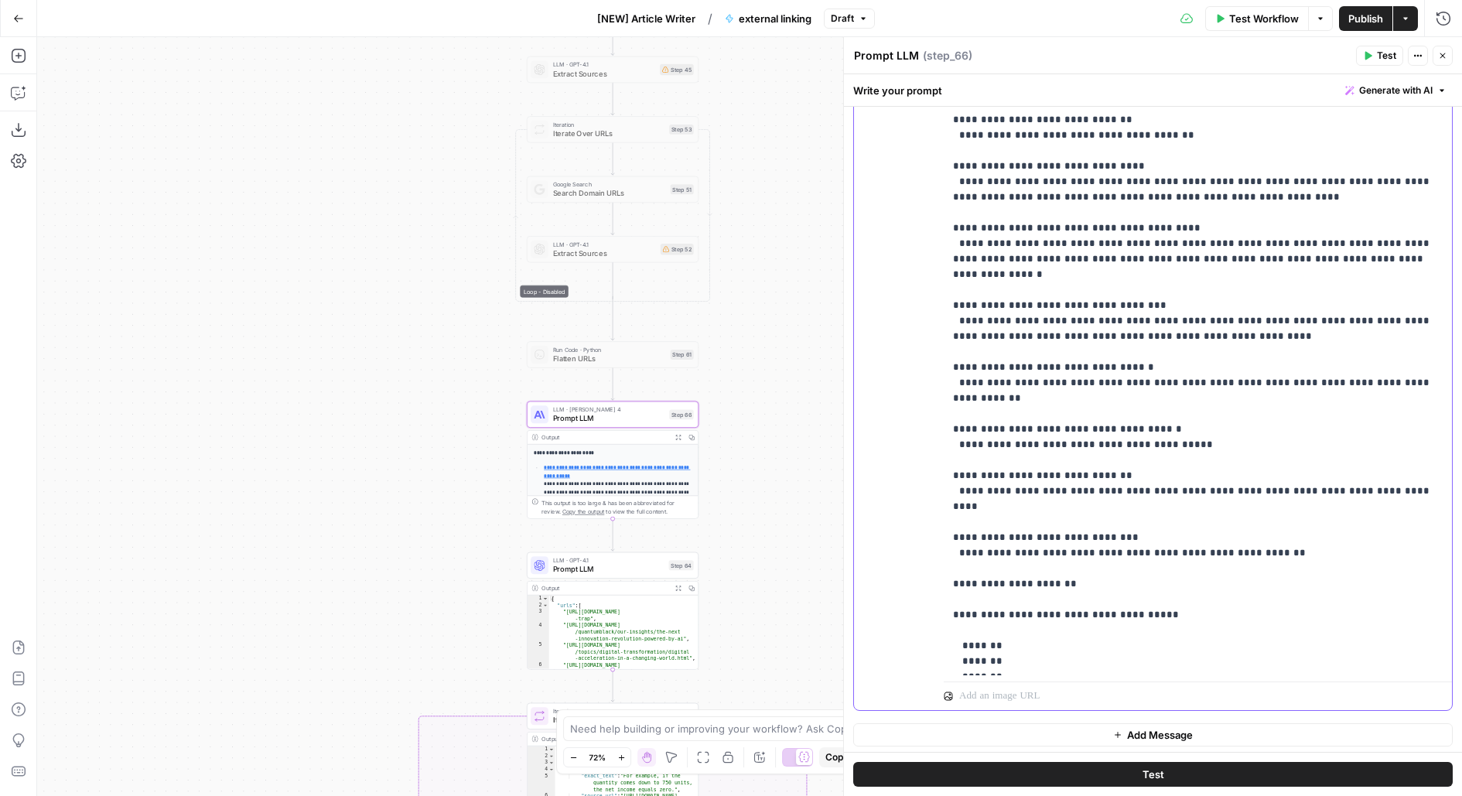
click at [1026, 651] on p "**********" at bounding box center [1198, 243] width 490 height 851
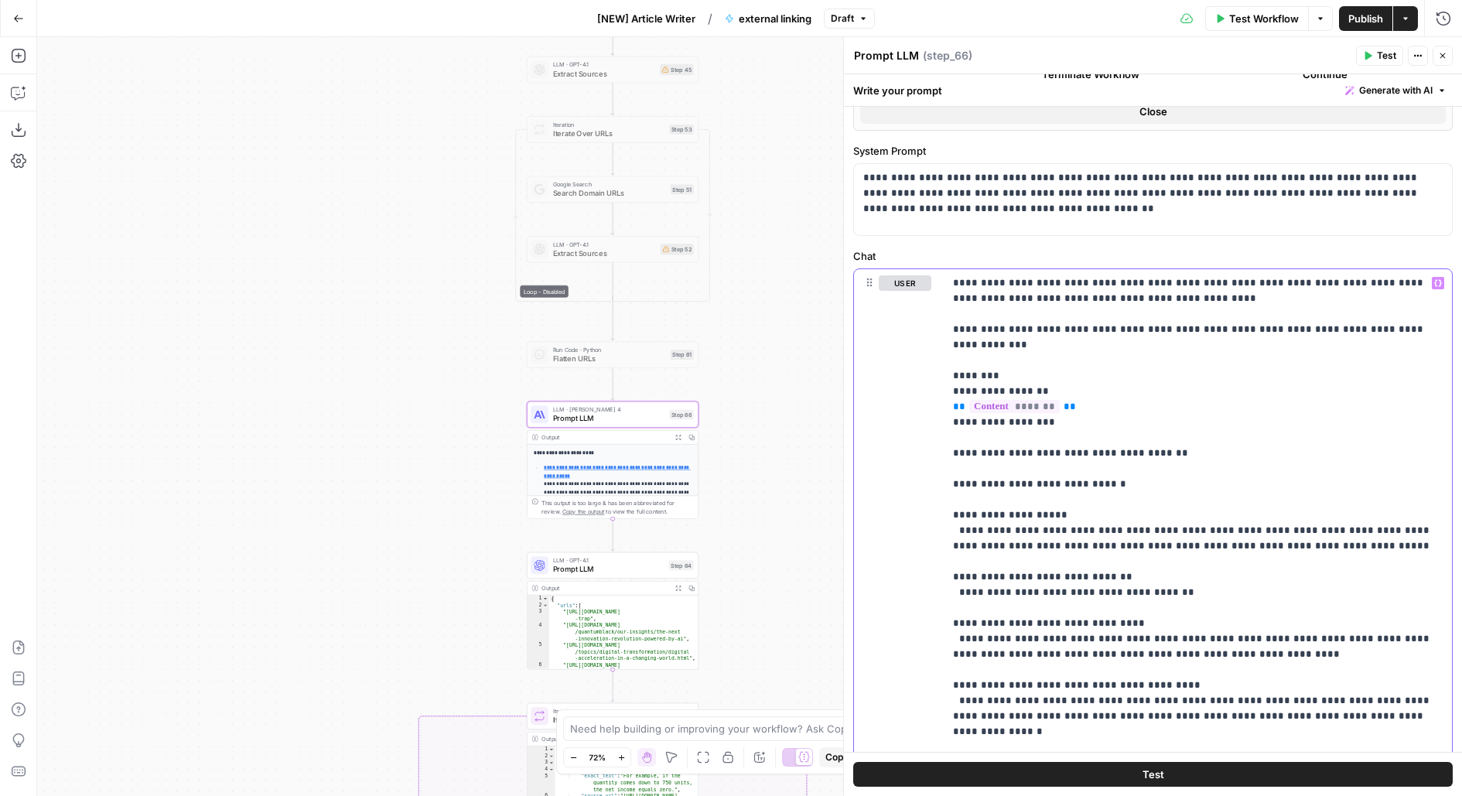
scroll to position [373, 0]
click at [1399, 326] on p "**********" at bounding box center [1198, 700] width 490 height 851
click at [1217, 767] on button "Test" at bounding box center [1152, 774] width 599 height 25
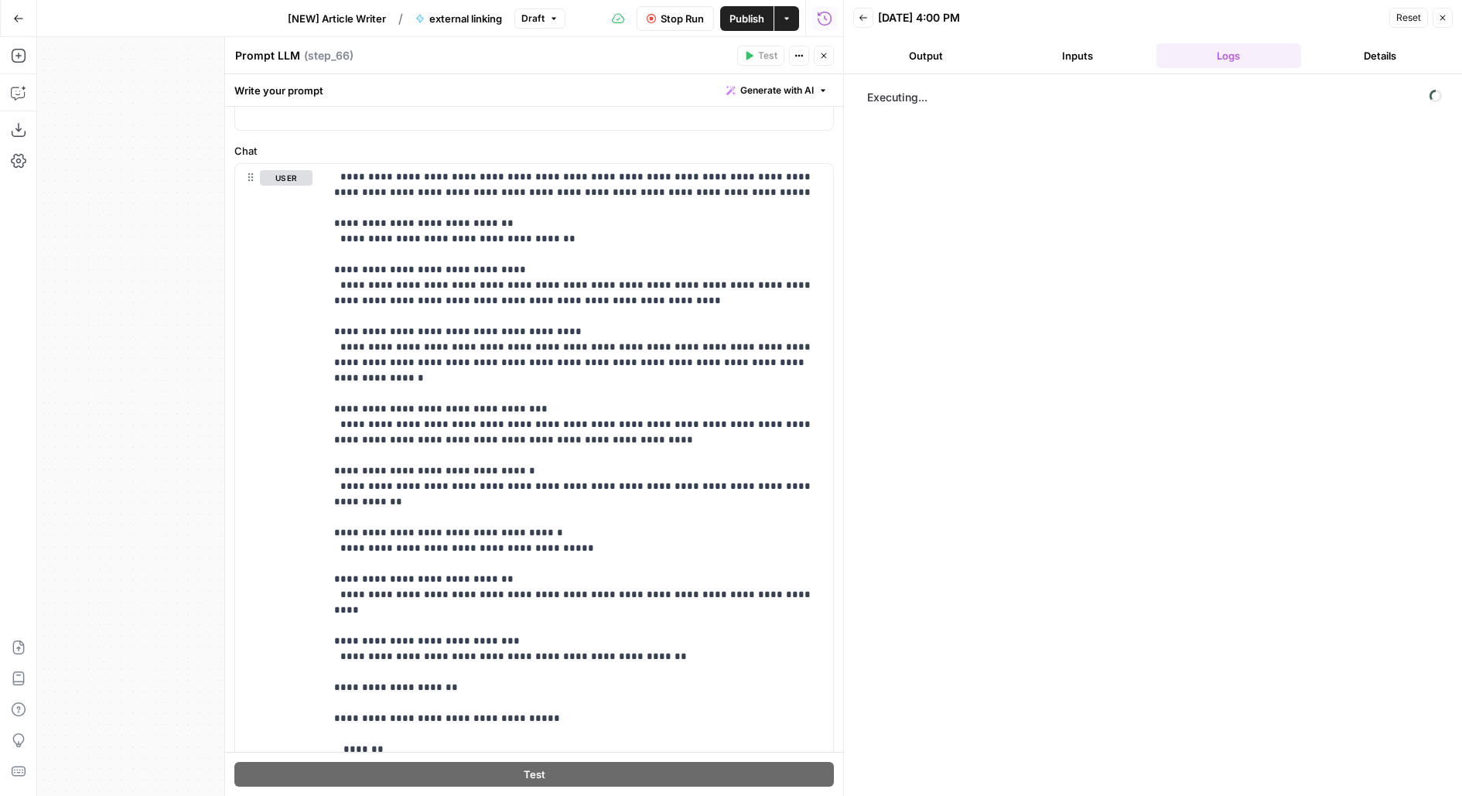
scroll to position [596, 0]
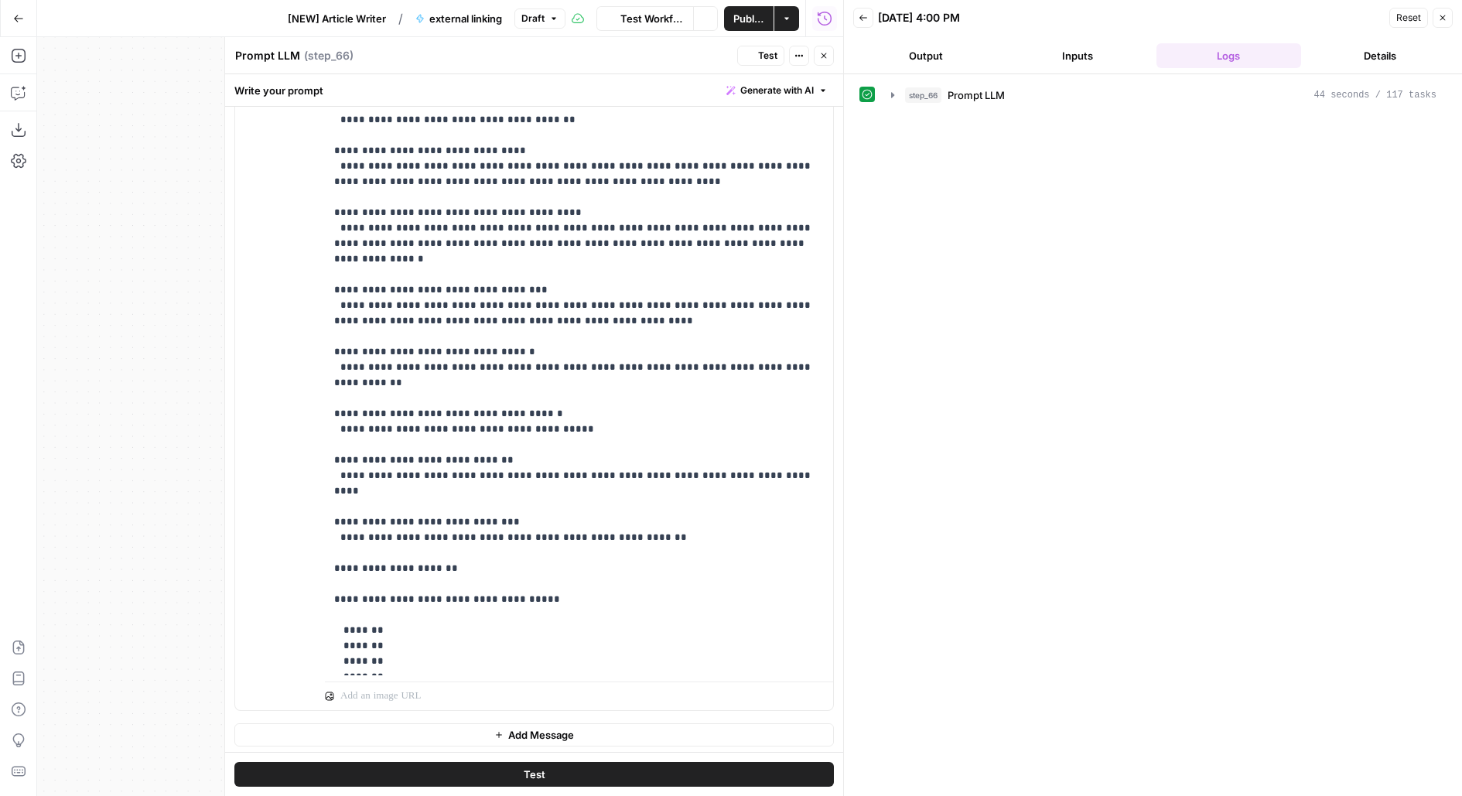
click at [981, 120] on div "step_66 Prompt LLM 44 seconds / 117 tasks" at bounding box center [1152, 435] width 587 height 706
click at [971, 104] on button "step_66 Prompt LLM 44 seconds / 117 tasks" at bounding box center [1164, 95] width 564 height 25
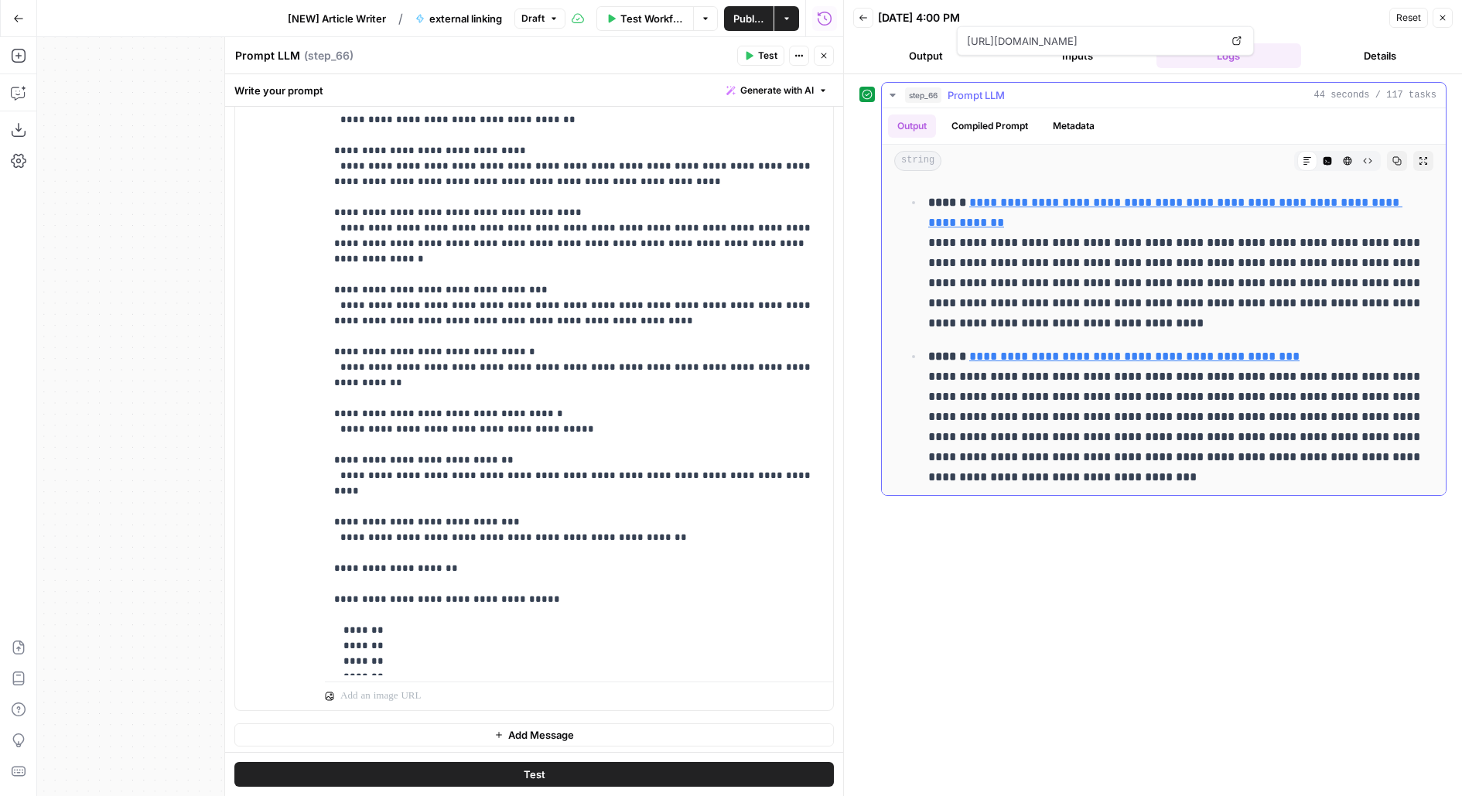
scroll to position [400, 0]
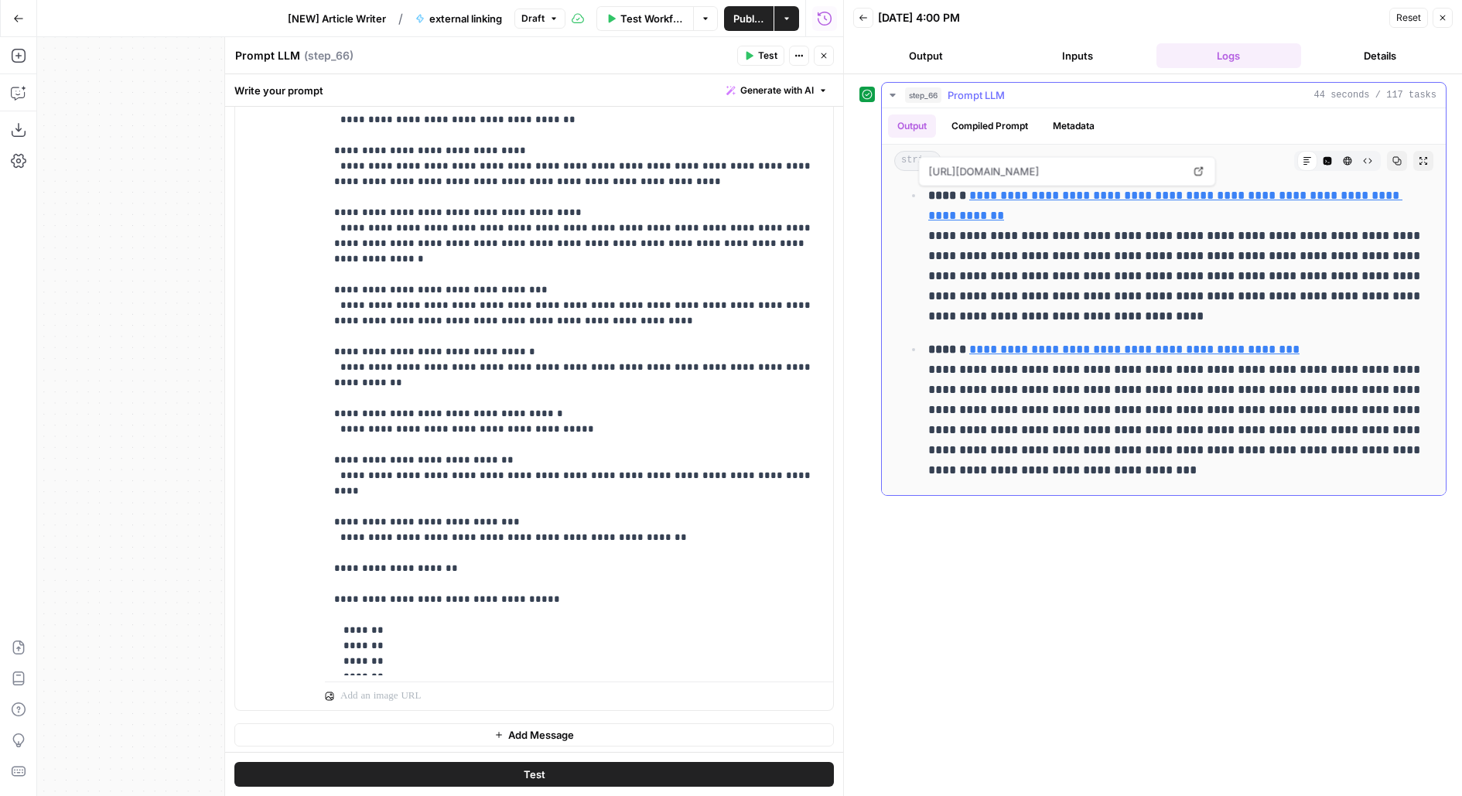
click at [1095, 196] on link "**********" at bounding box center [1165, 206] width 474 height 32
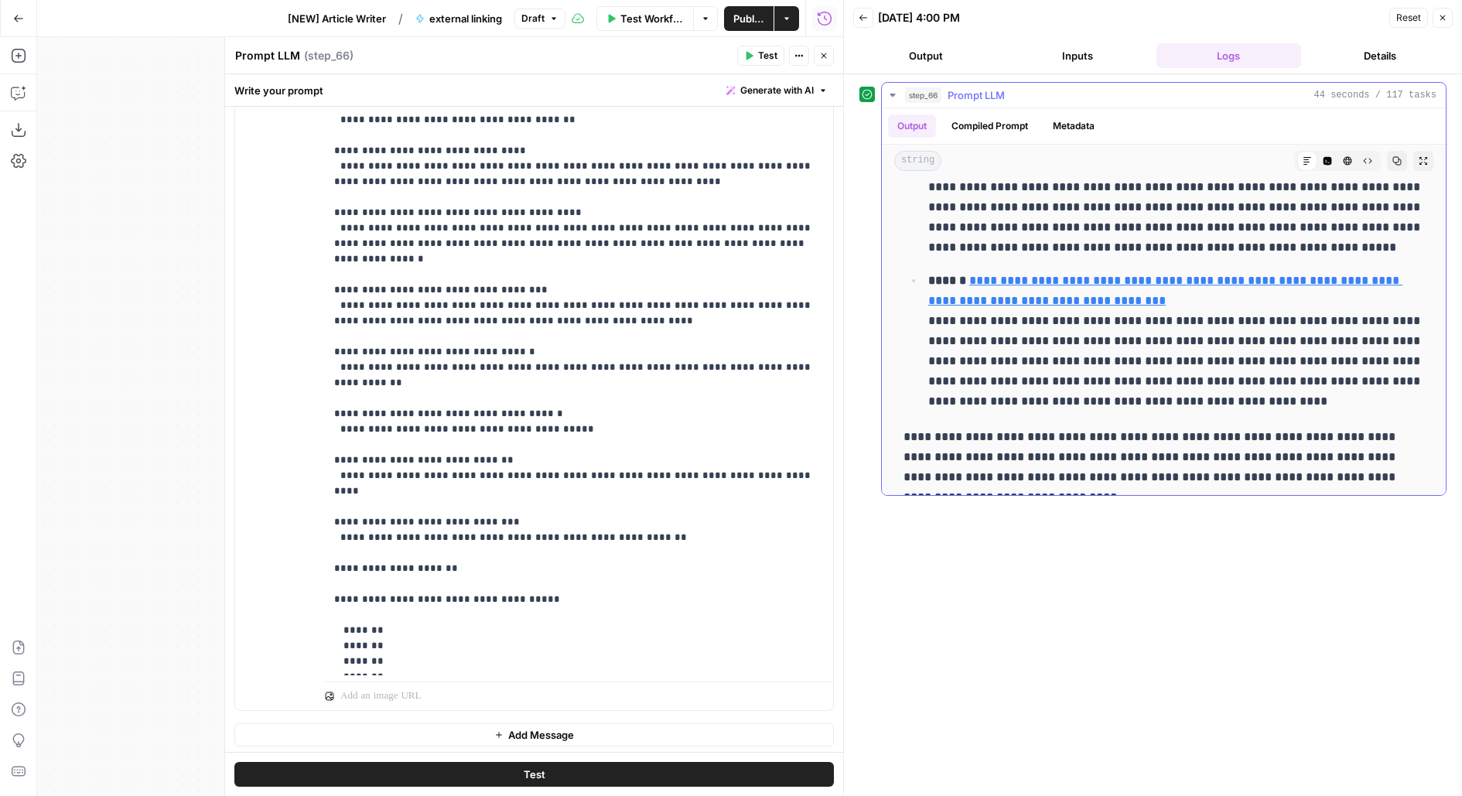
scroll to position [779, 0]
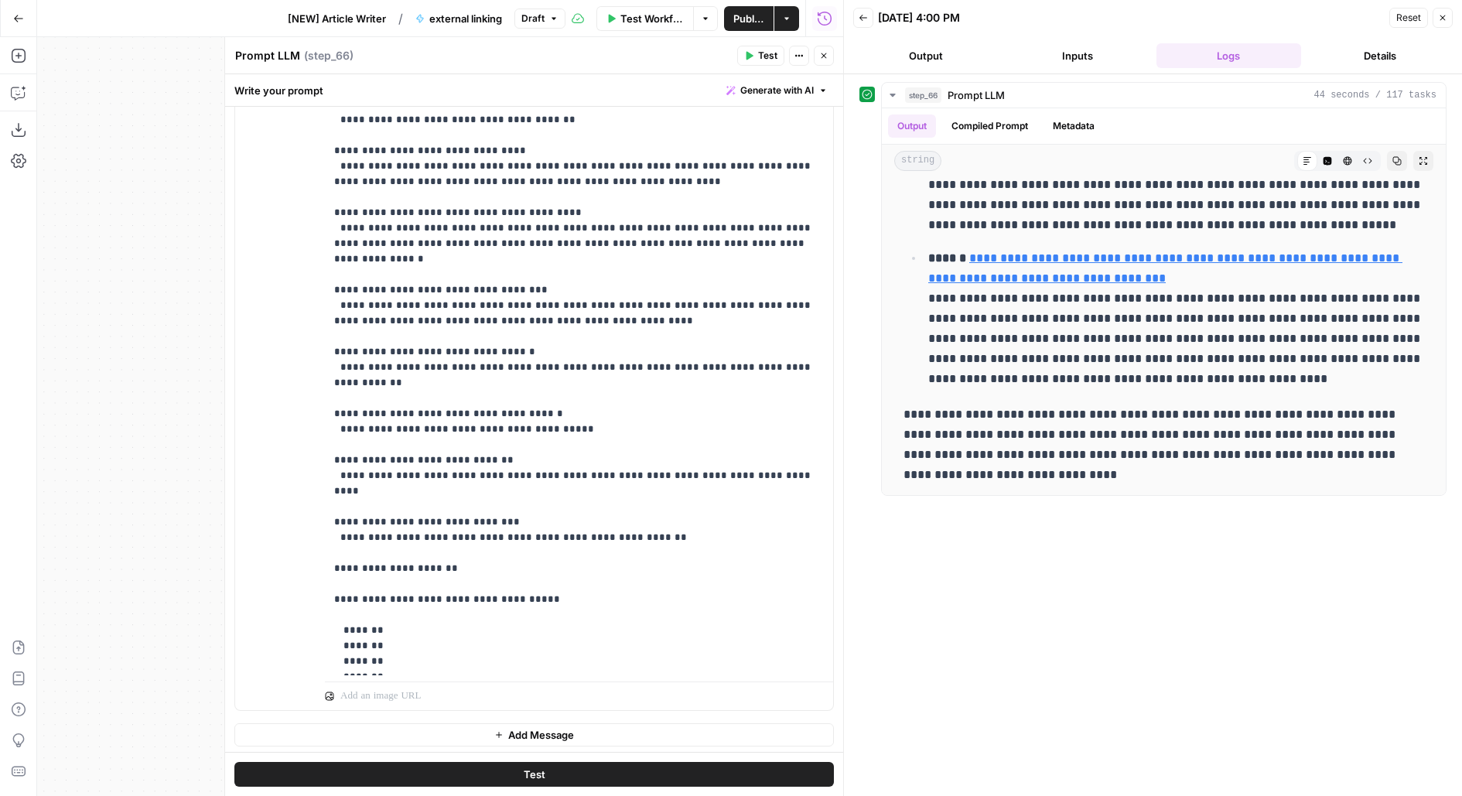
click at [819, 56] on icon "button" at bounding box center [823, 55] width 9 height 9
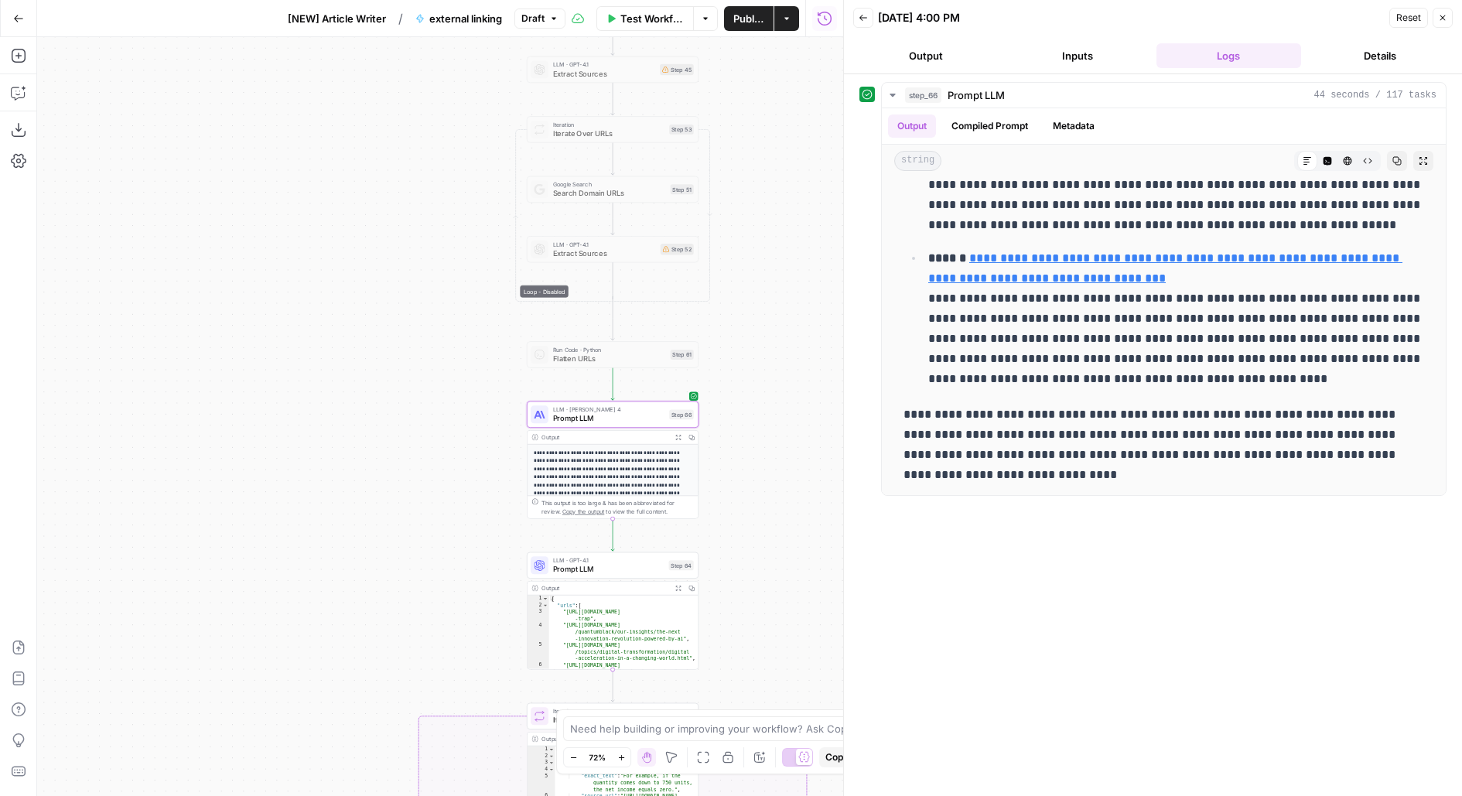
click at [762, 12] on span "Publish" at bounding box center [748, 18] width 31 height 15
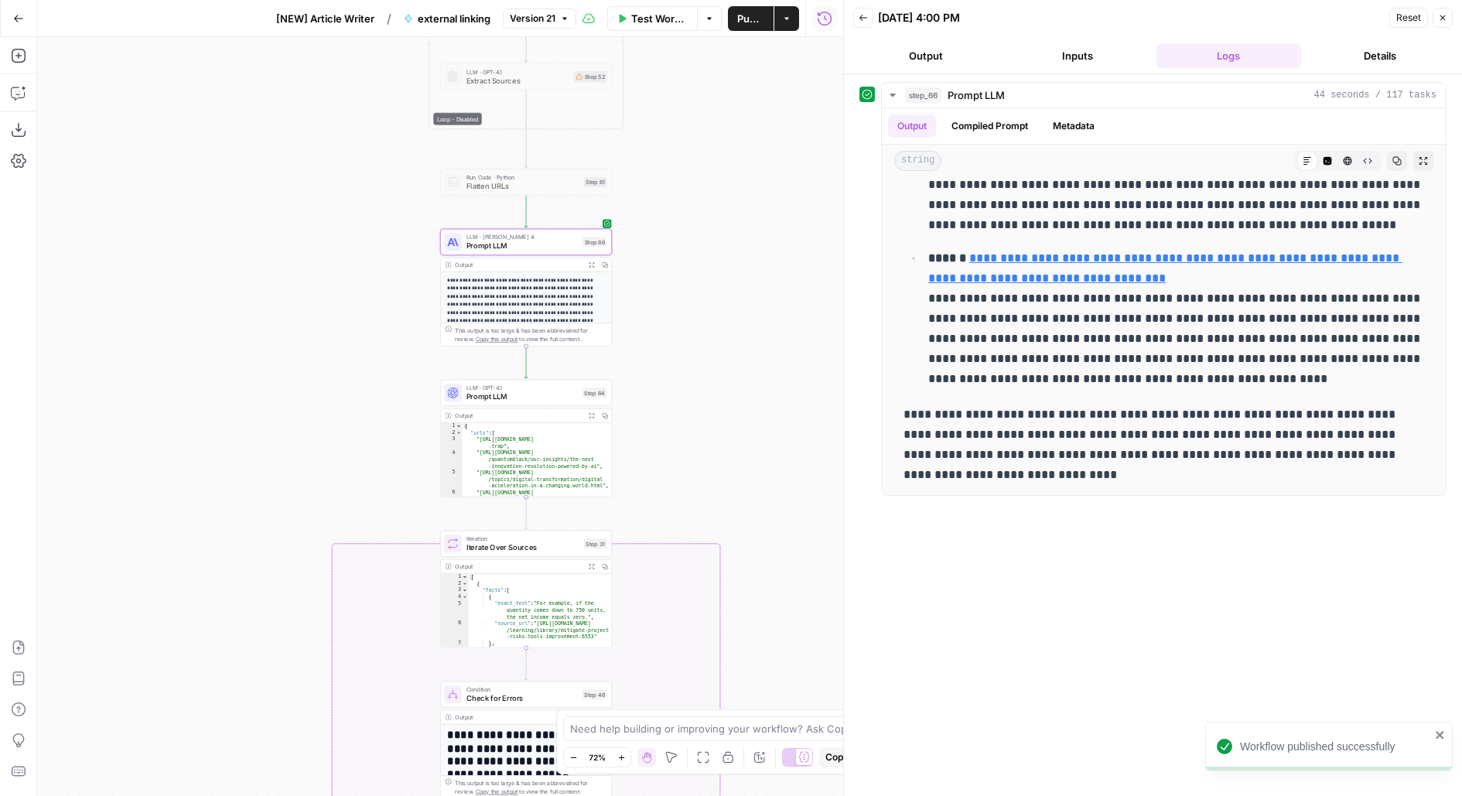
drag, startPoint x: 771, startPoint y: 504, endPoint x: 685, endPoint y: 332, distance: 193.0
click at [685, 332] on div "**********" at bounding box center [440, 416] width 806 height 759
click at [593, 377] on button "Test" at bounding box center [589, 372] width 34 height 15
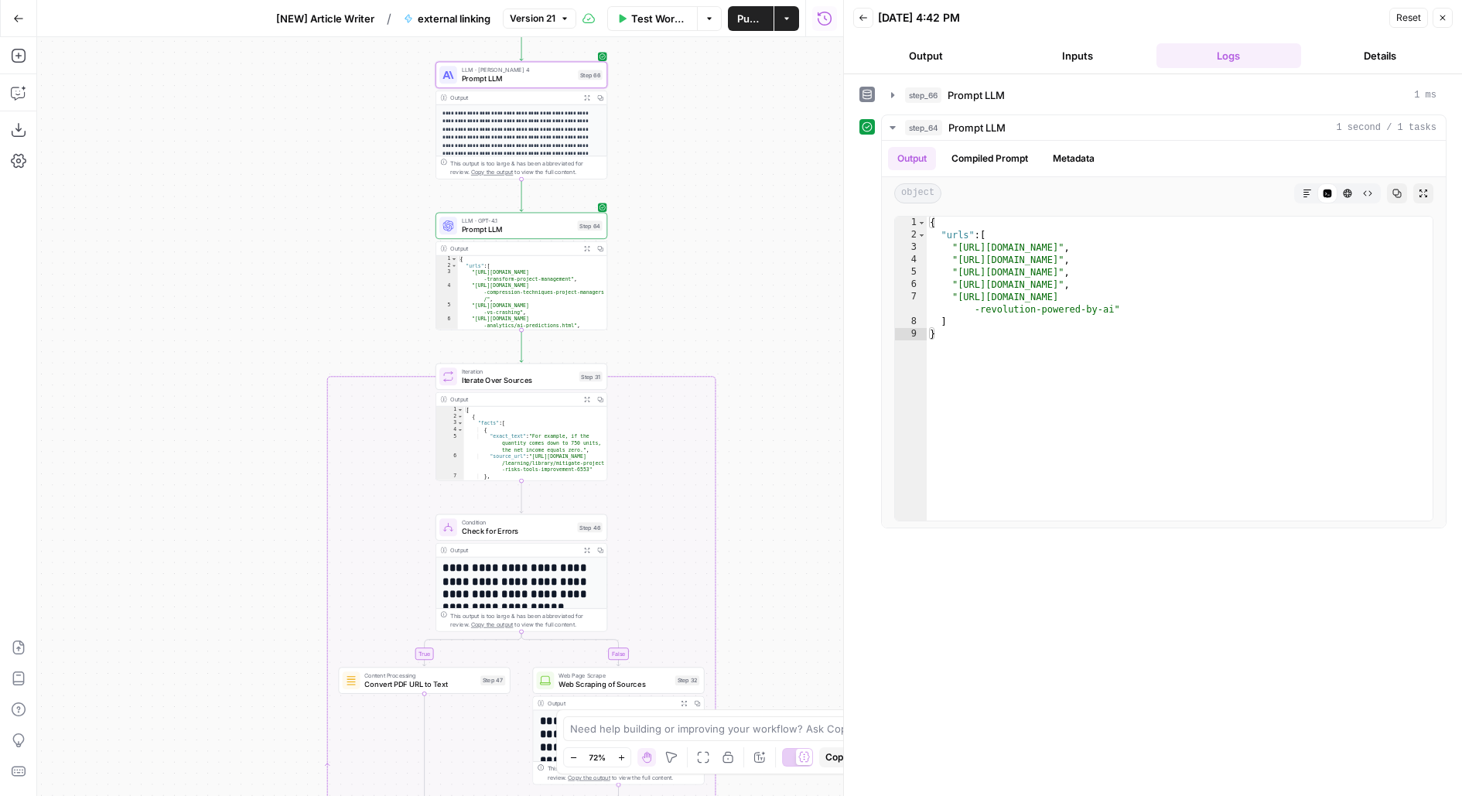
drag, startPoint x: 775, startPoint y: 461, endPoint x: 770, endPoint y: 294, distance: 167.1
click at [770, 294] on div "**********" at bounding box center [440, 416] width 806 height 759
click at [1096, 92] on div "step_66 Prompt LLM 1 ms" at bounding box center [1170, 94] width 531 height 15
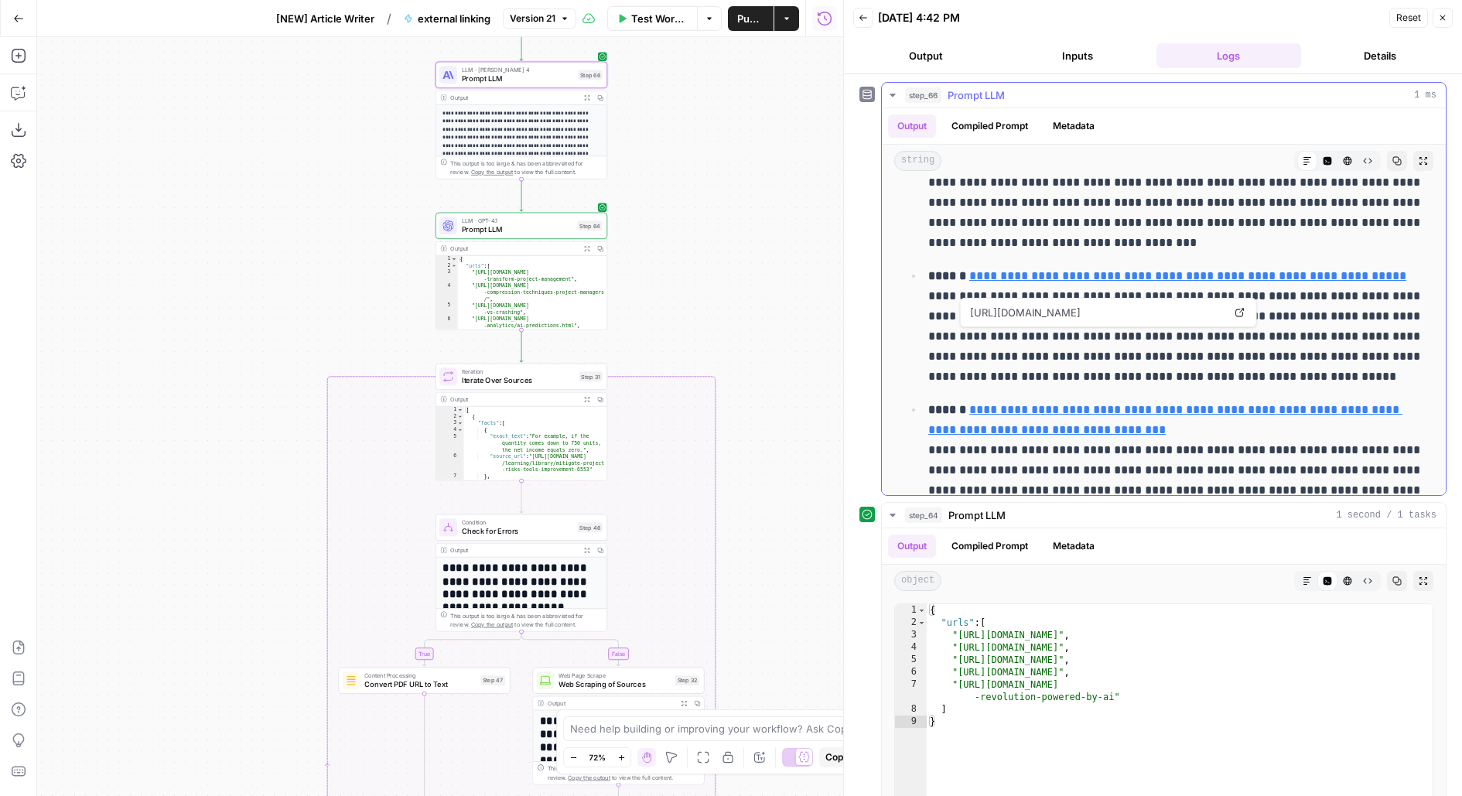
scroll to position [754, 0]
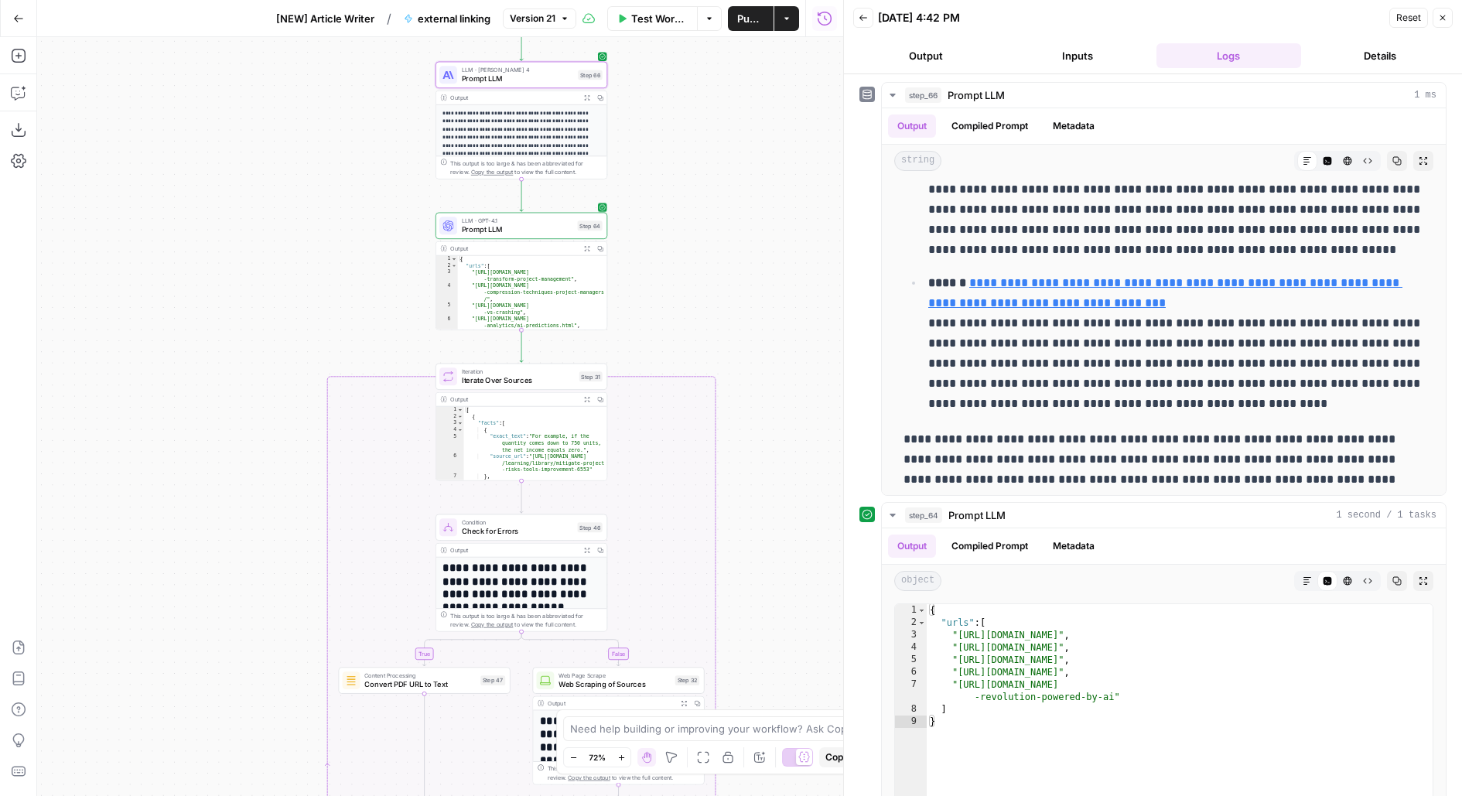
click at [577, 235] on div "LLM · GPT-4.1 Prompt LLM Step 64 Copy step Delete step Add Note Test" at bounding box center [521, 226] width 172 height 26
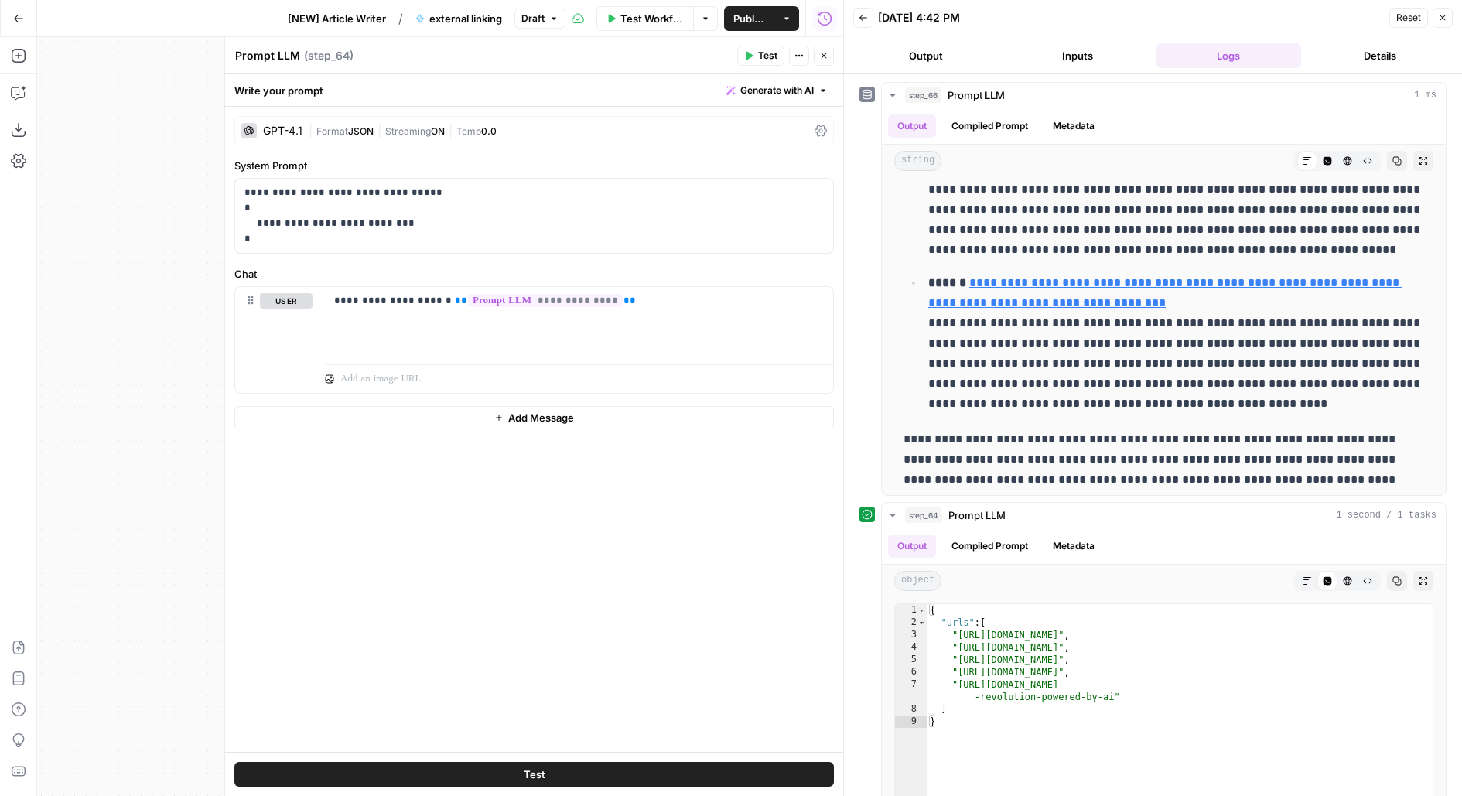
click at [818, 48] on button "Close" at bounding box center [824, 56] width 20 height 20
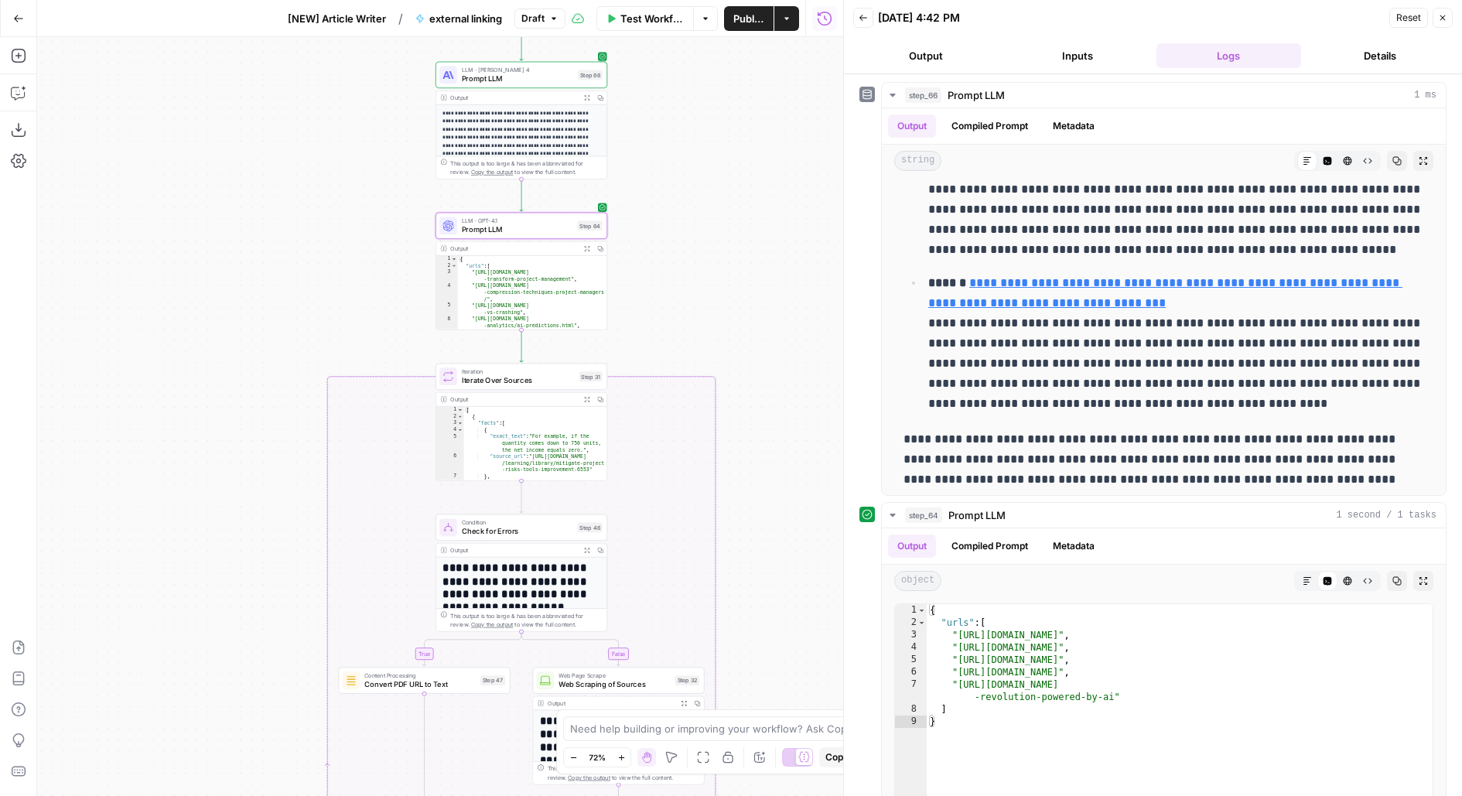
click at [598, 80] on div "Step 66" at bounding box center [590, 75] width 25 height 10
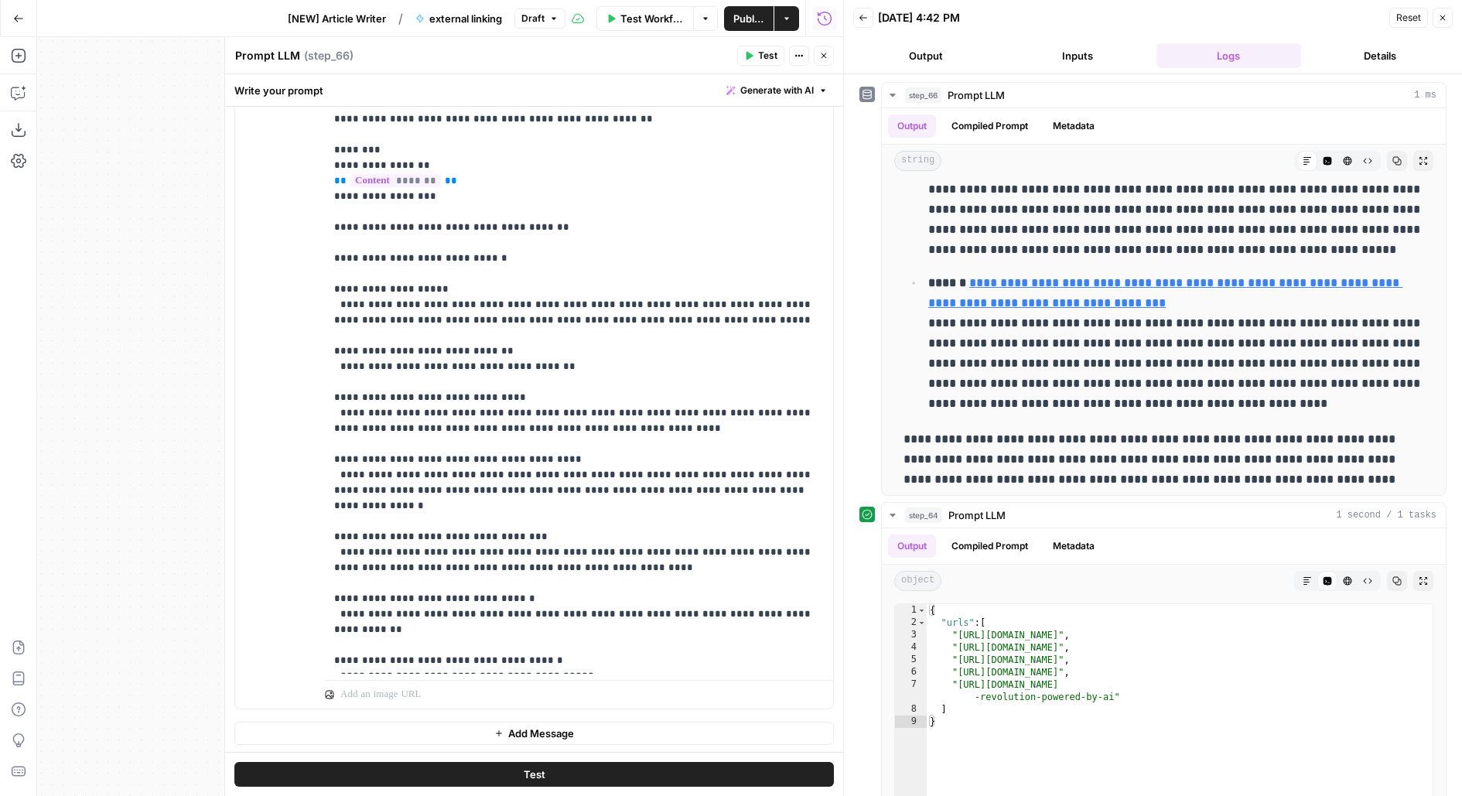
scroll to position [0, 0]
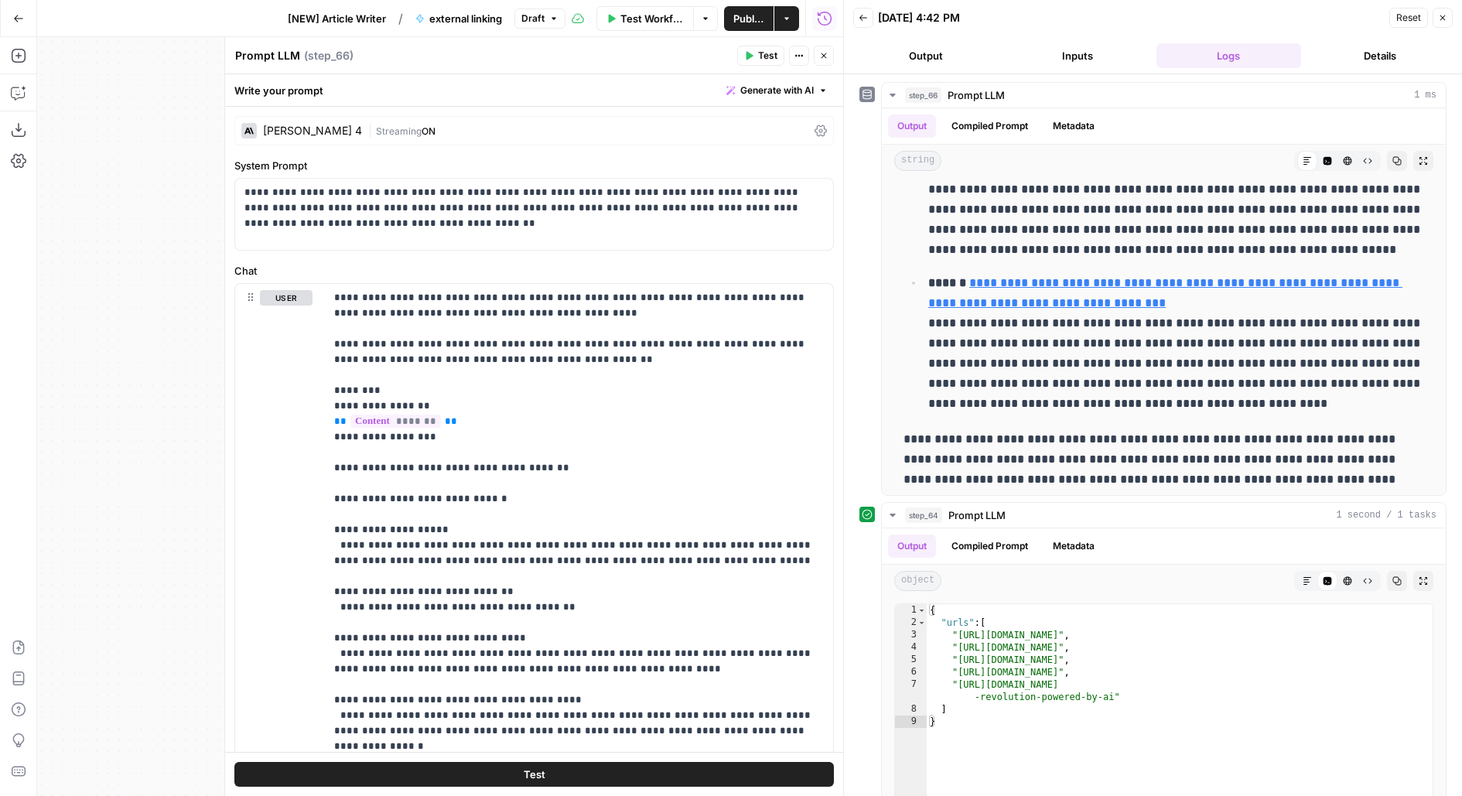
click at [1029, 56] on button "Inputs" at bounding box center [1077, 55] width 145 height 25
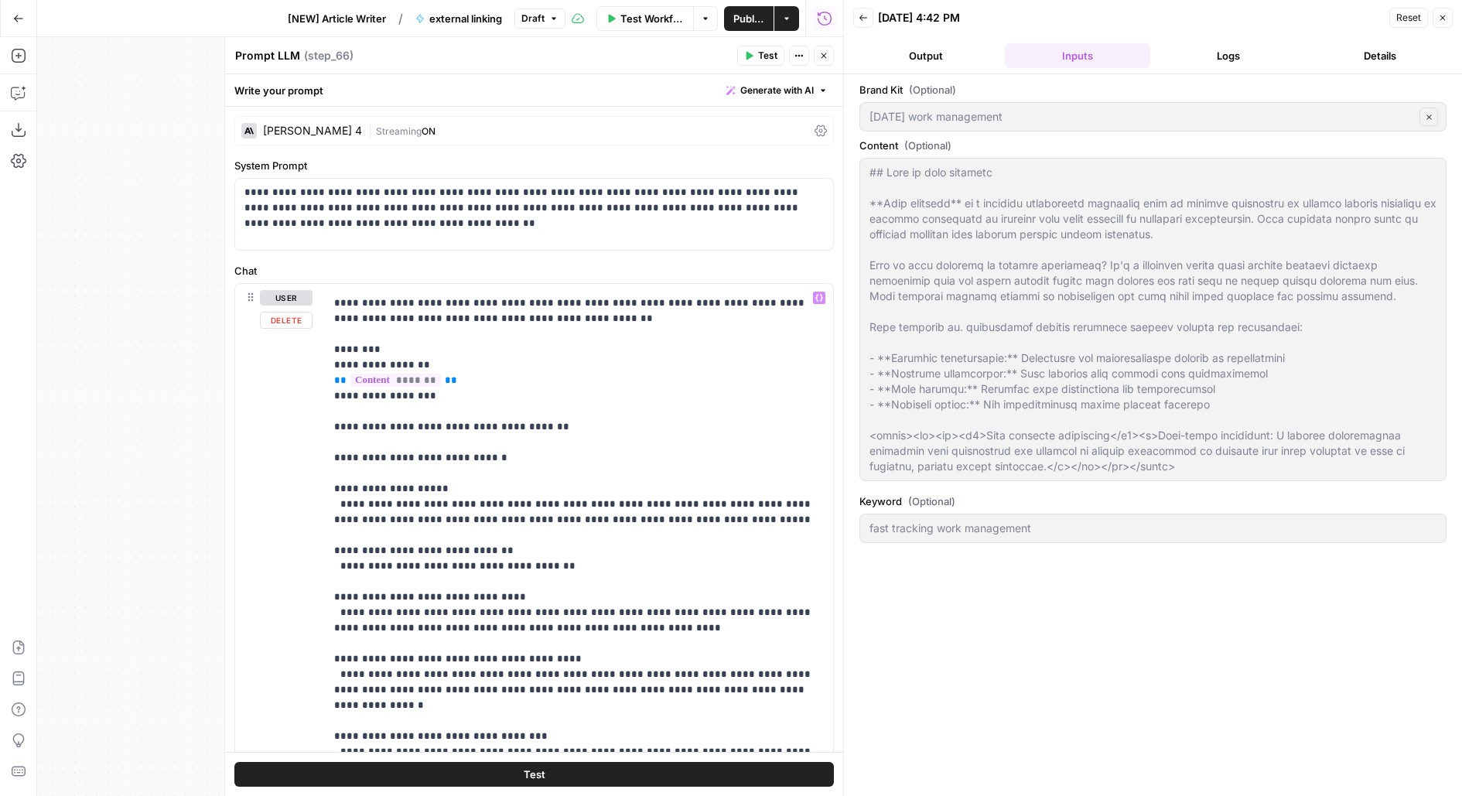
scroll to position [44, 0]
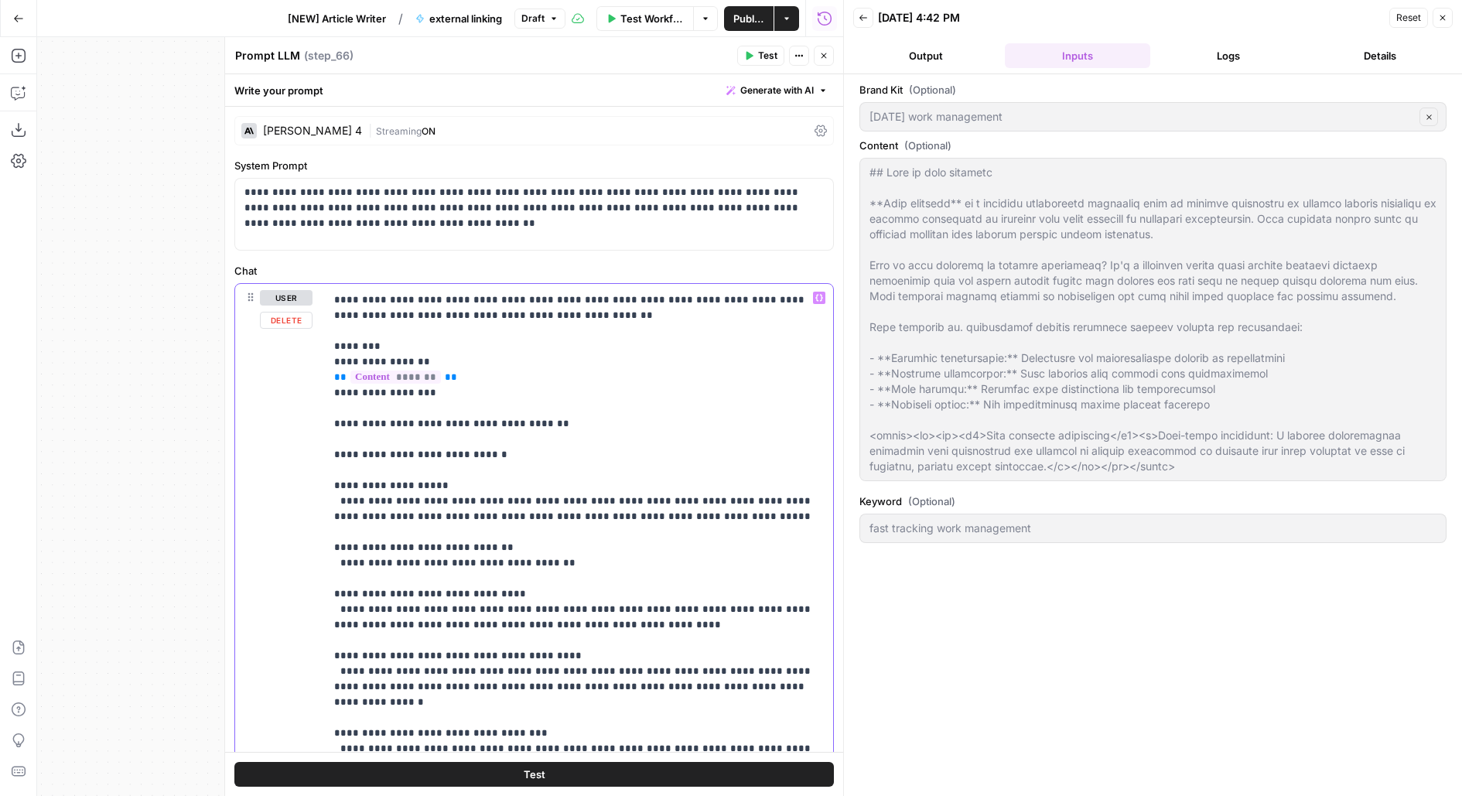
click at [581, 424] on p "**********" at bounding box center [579, 679] width 490 height 866
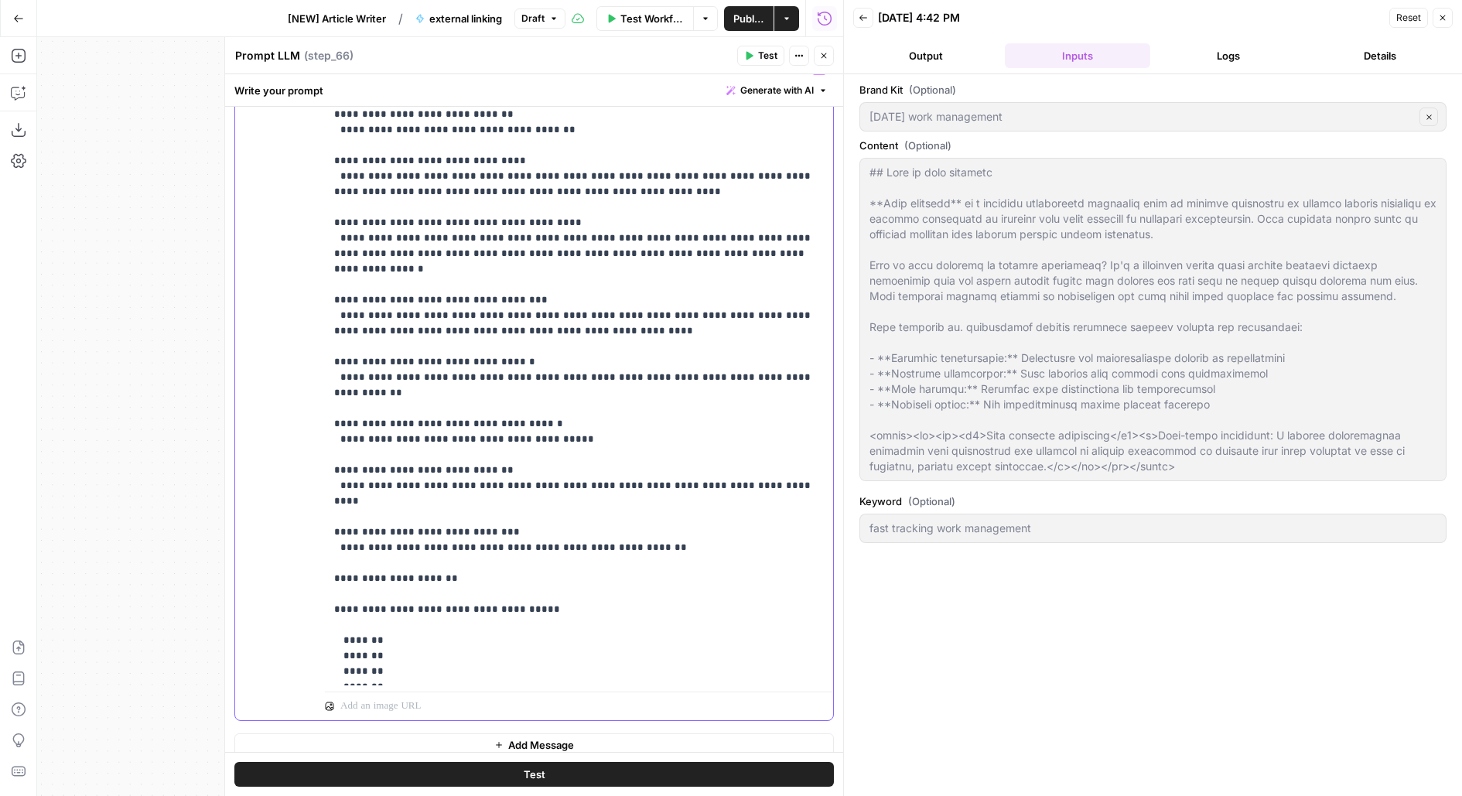
scroll to position [241, 0]
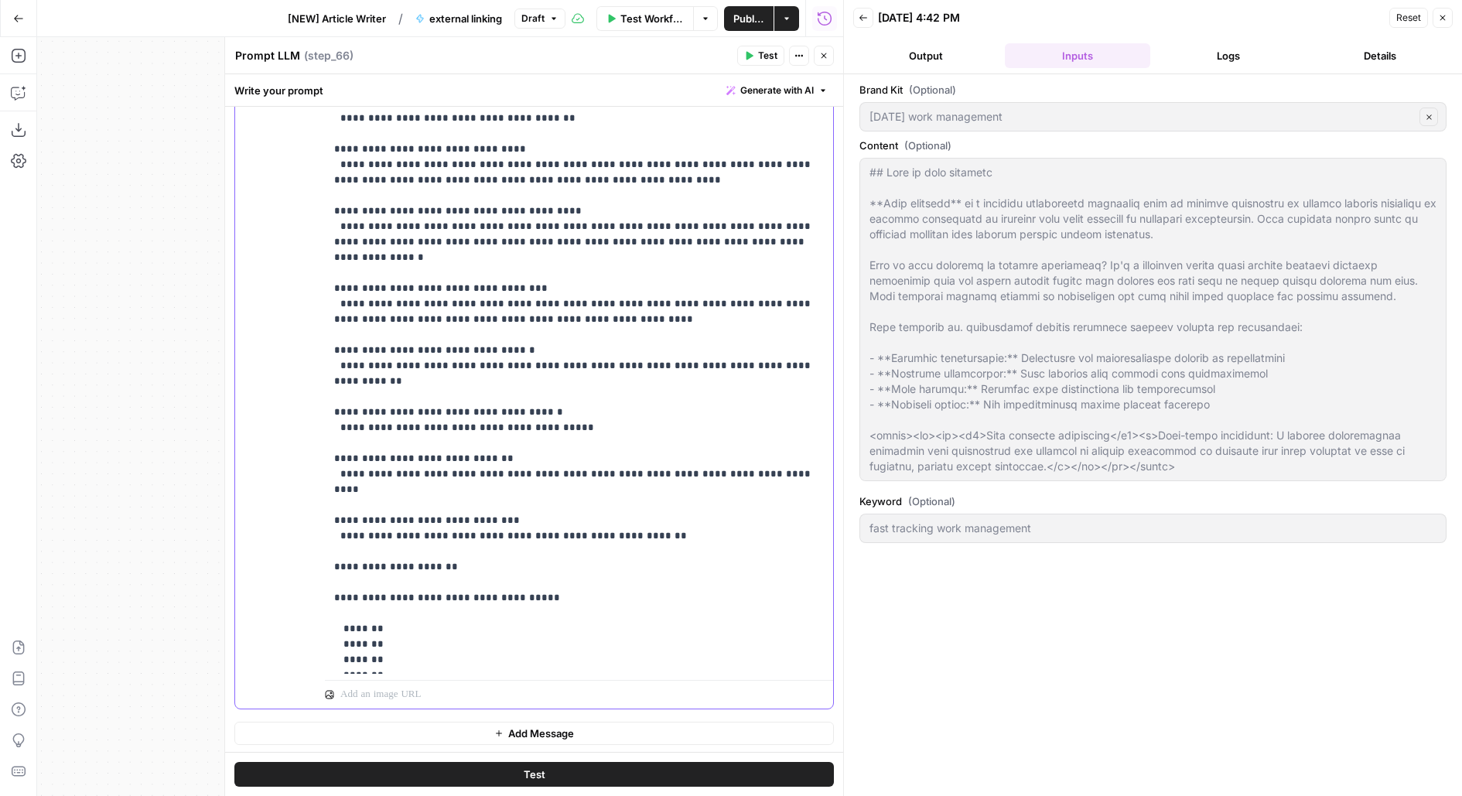
click at [721, 502] on p "**********" at bounding box center [579, 234] width 490 height 866
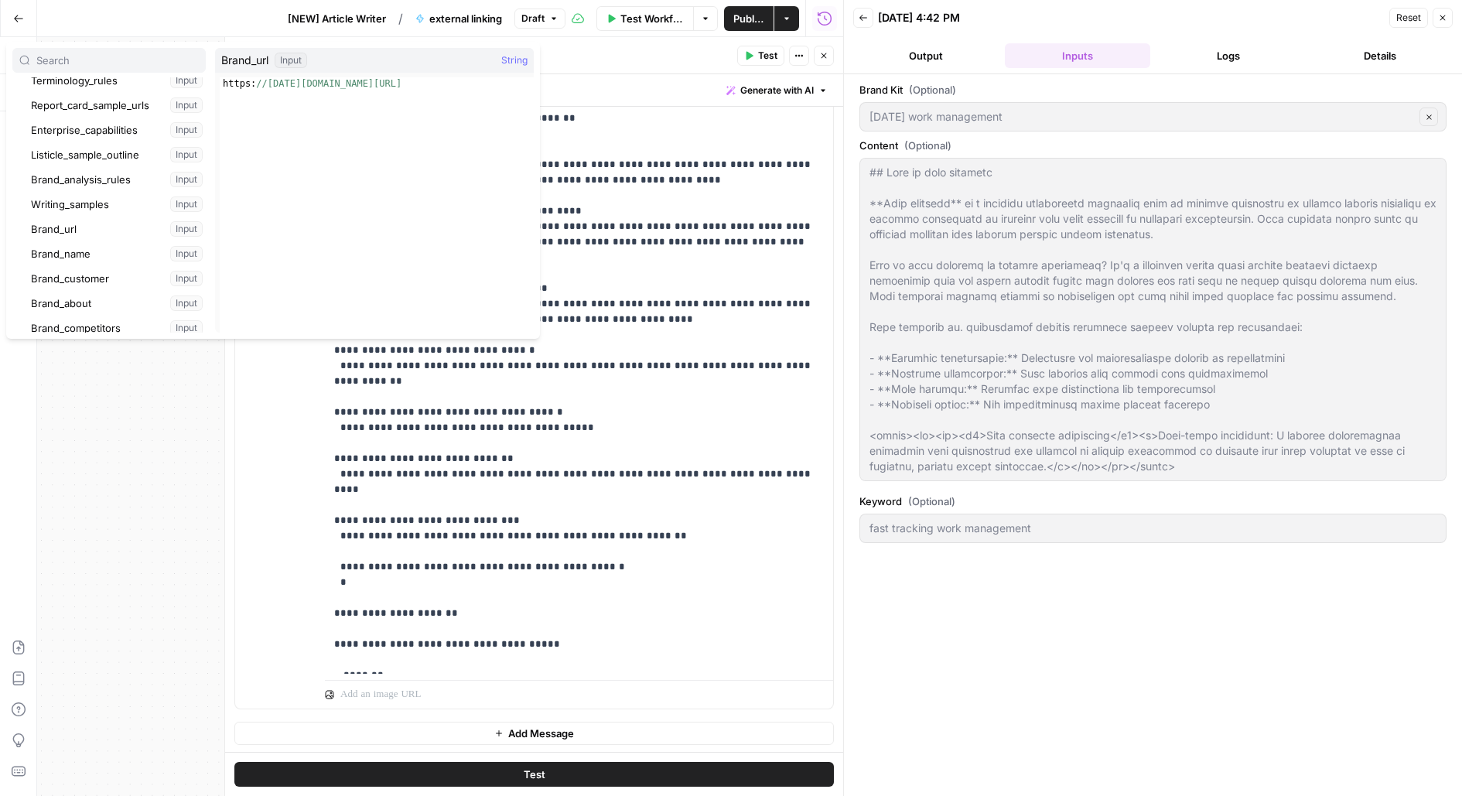
scroll to position [292, 0]
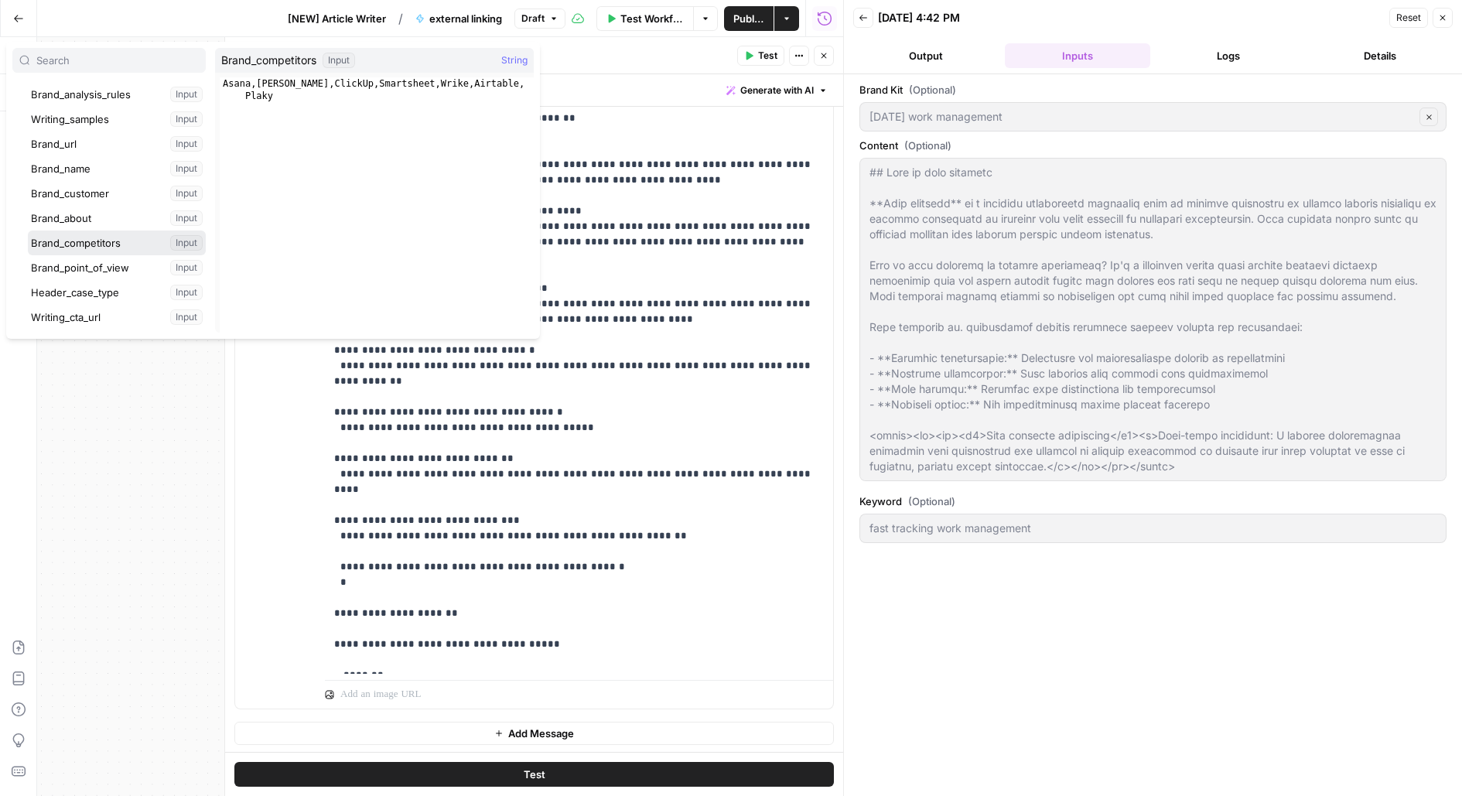
click at [111, 236] on button "Select variable Brand_competitors" at bounding box center [117, 243] width 178 height 25
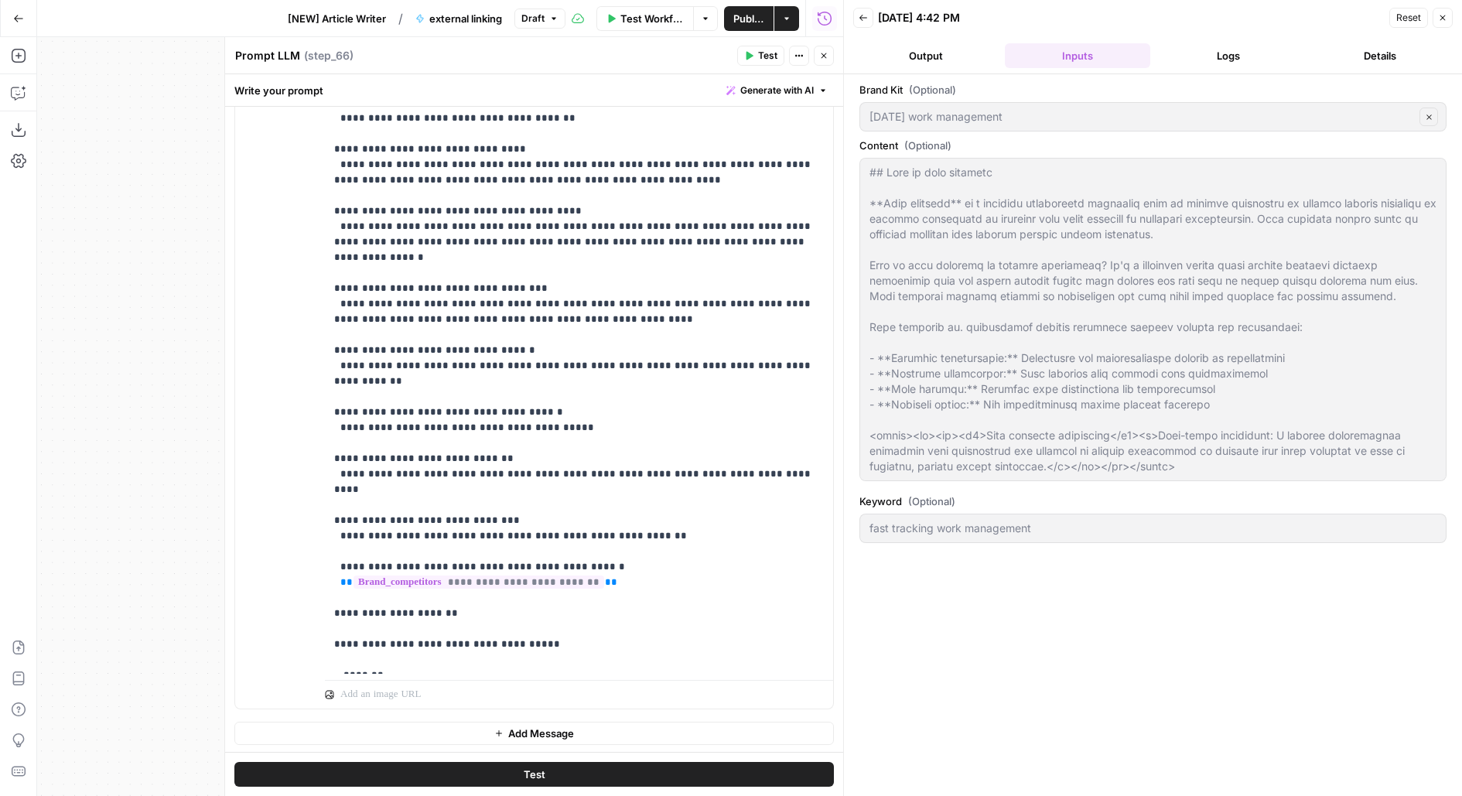
click at [747, 57] on icon "button" at bounding box center [749, 56] width 7 height 9
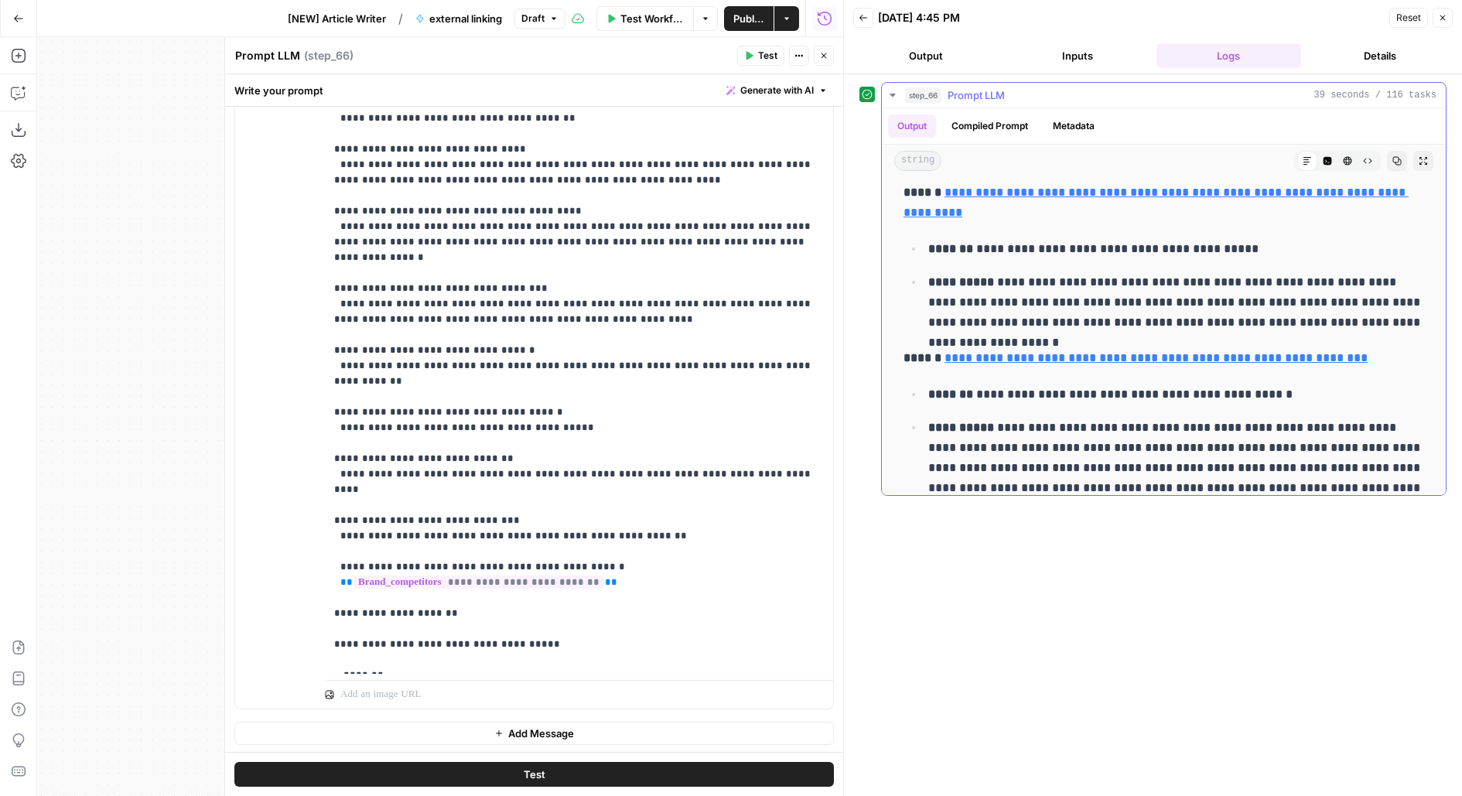
scroll to position [707, 0]
click at [1006, 343] on div "https://quixy.com/blog/workflow-automation-statistics-and-forecasts/ Open in a …" at bounding box center [1082, 330] width 297 height 29
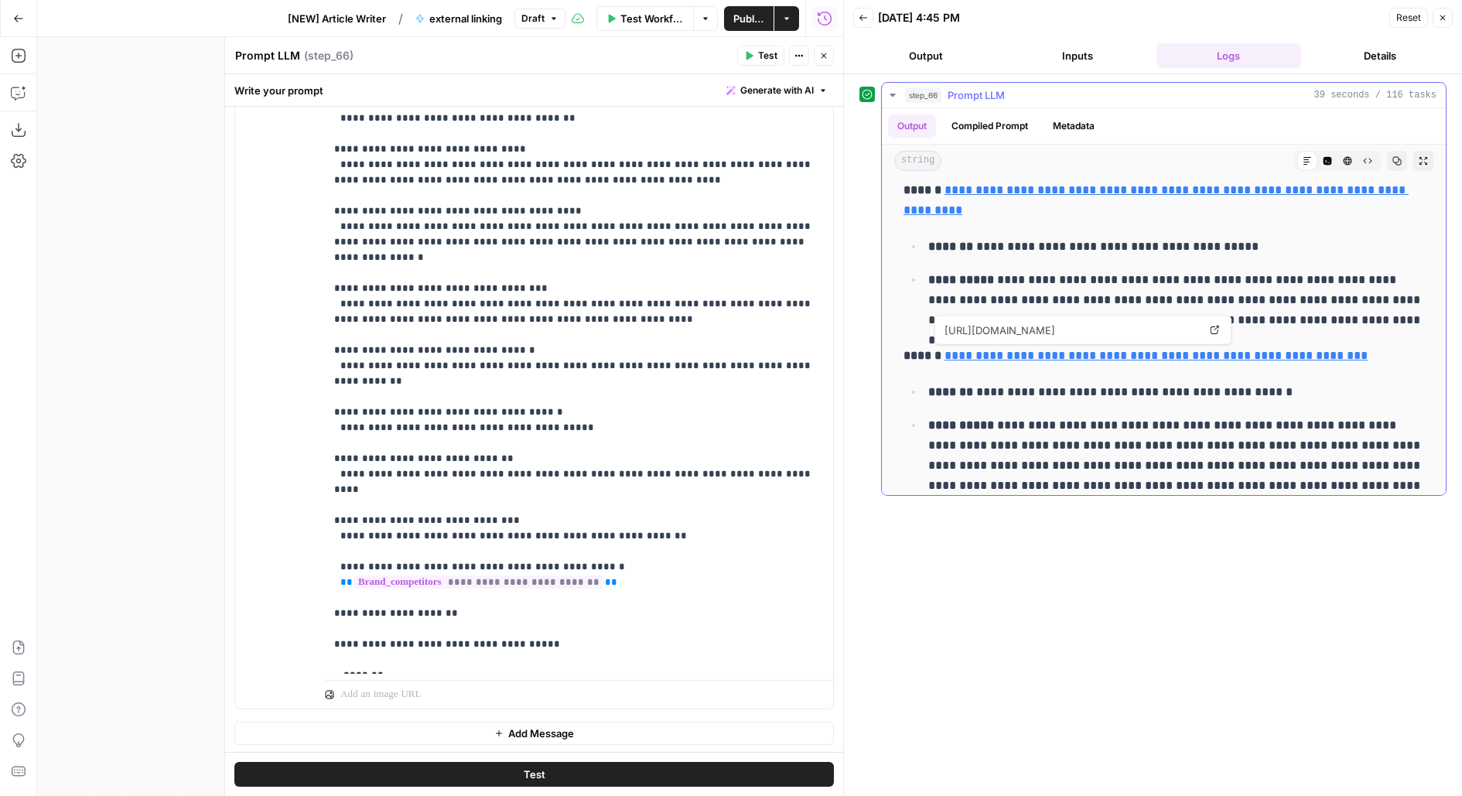
click at [1009, 352] on link "**********" at bounding box center [1155, 356] width 423 height 12
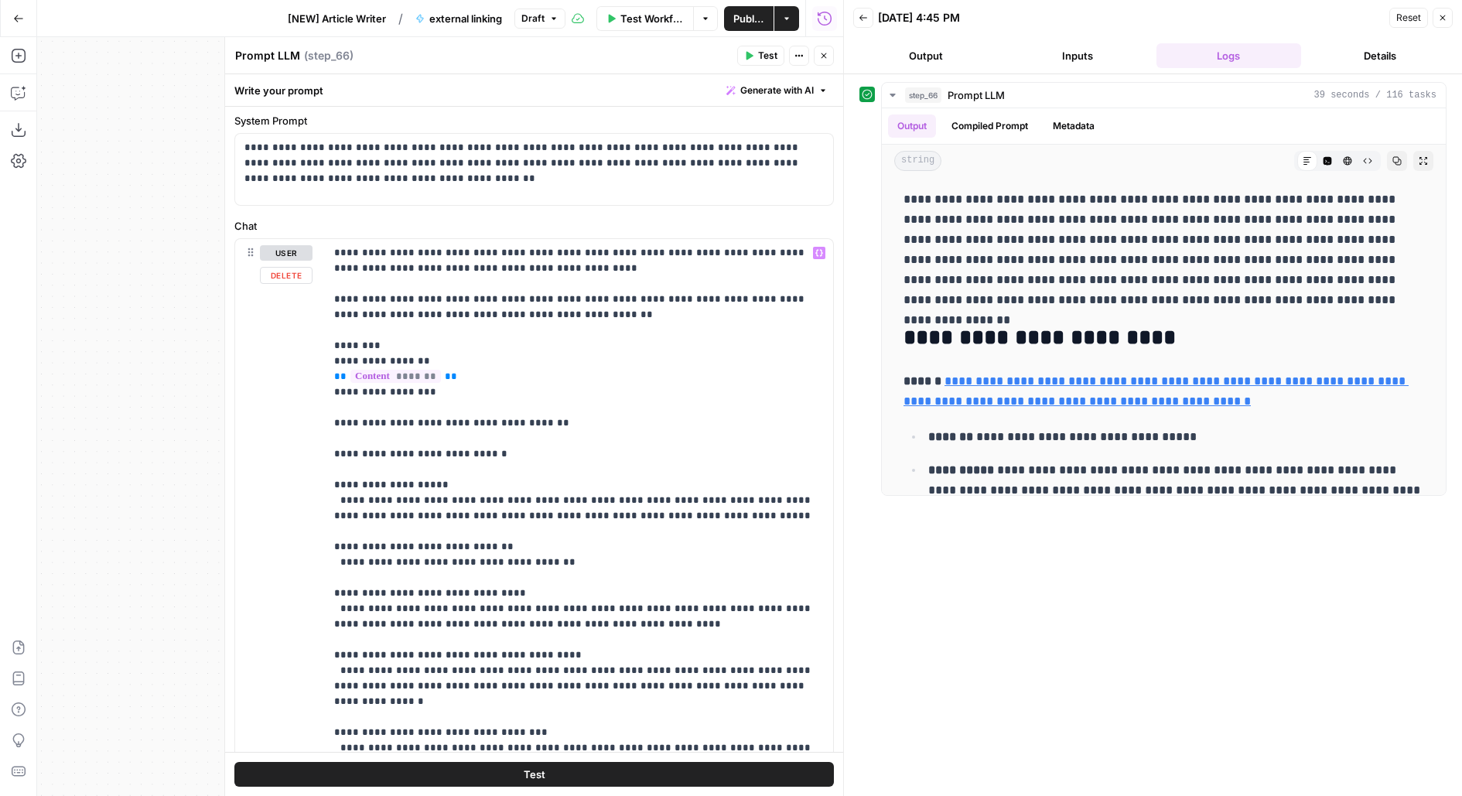
scroll to position [19, 0]
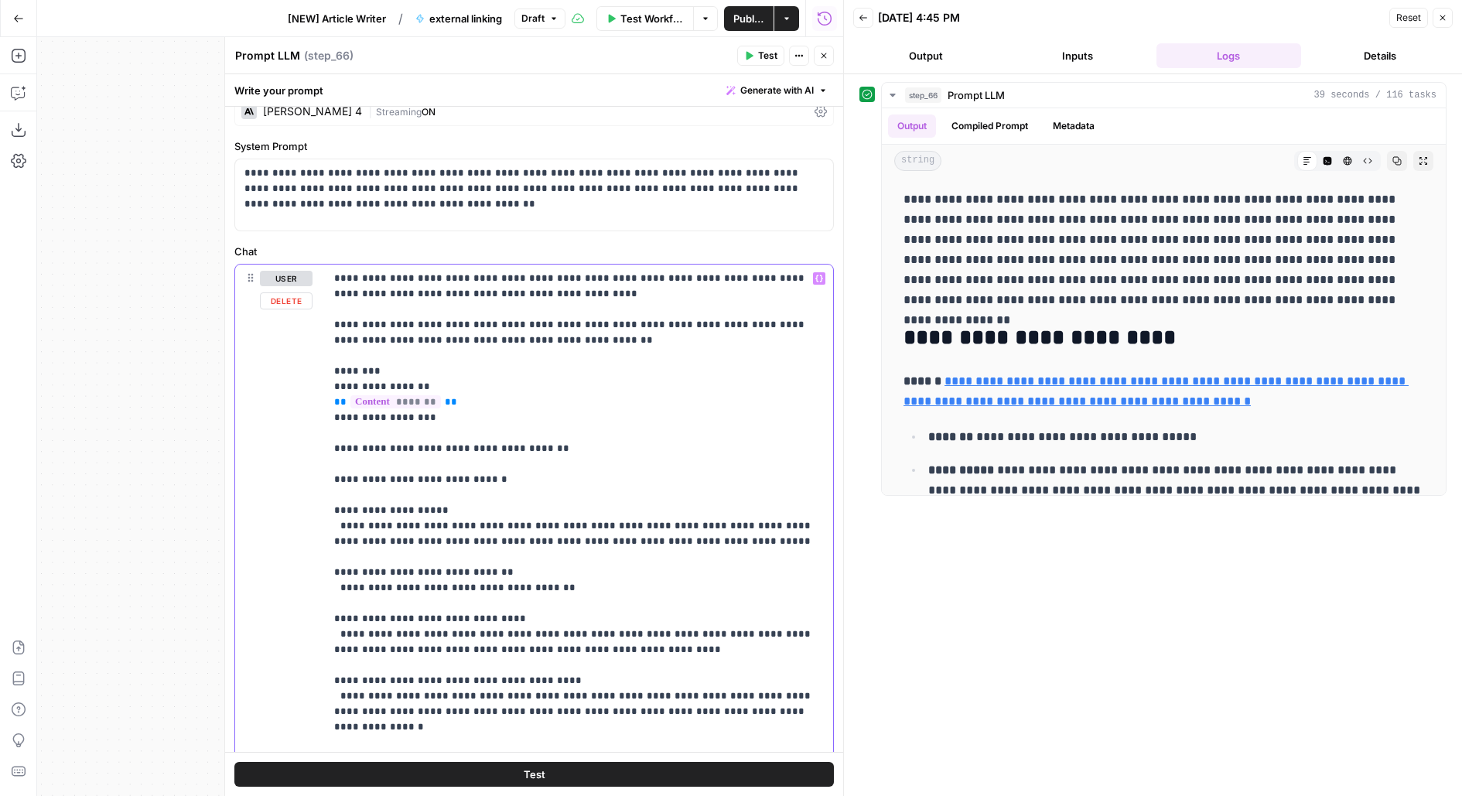
click at [515, 343] on p "**********" at bounding box center [579, 727] width 490 height 913
click at [821, 61] on button "Close" at bounding box center [824, 56] width 20 height 20
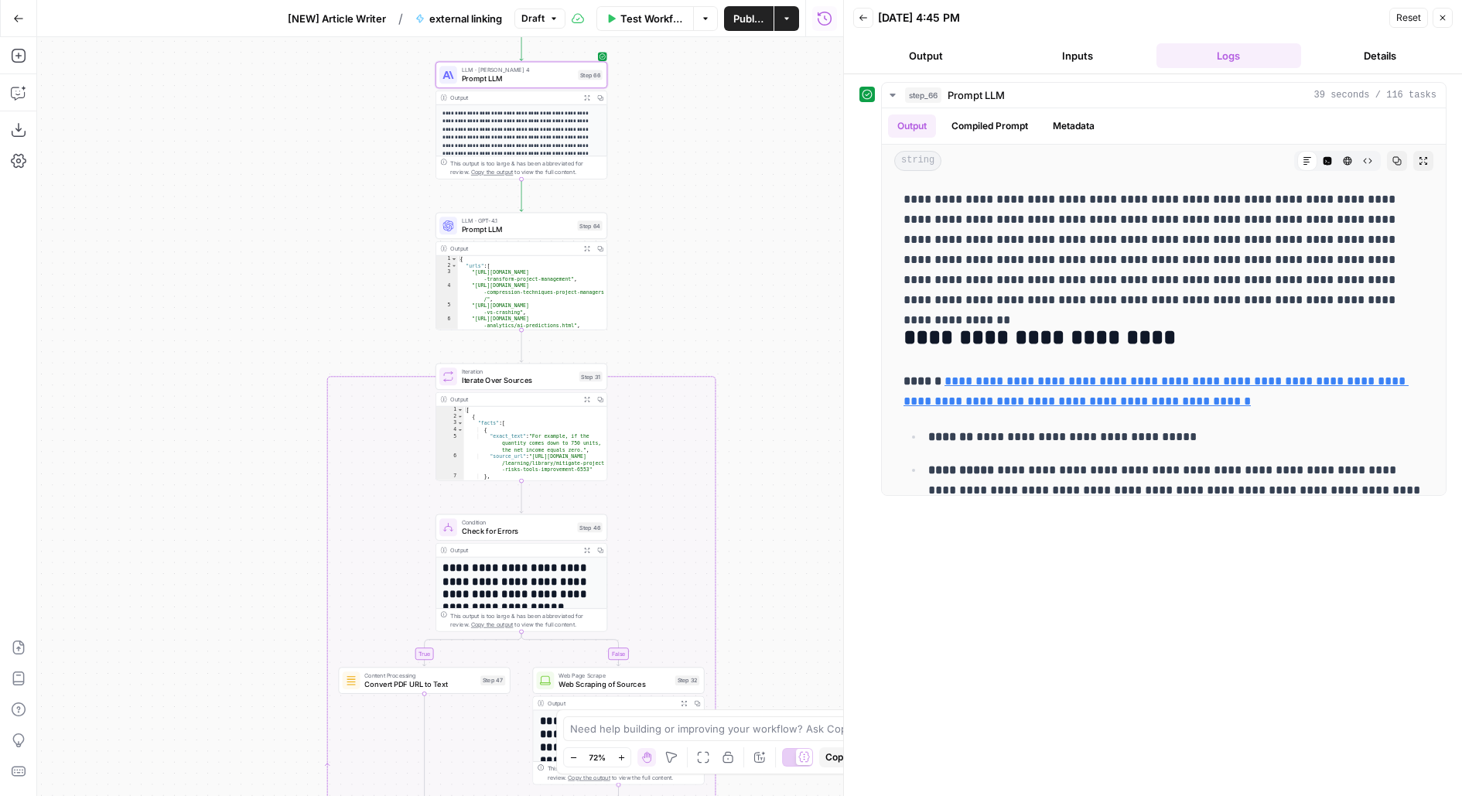
click at [757, 13] on span "Publish" at bounding box center [748, 18] width 31 height 15
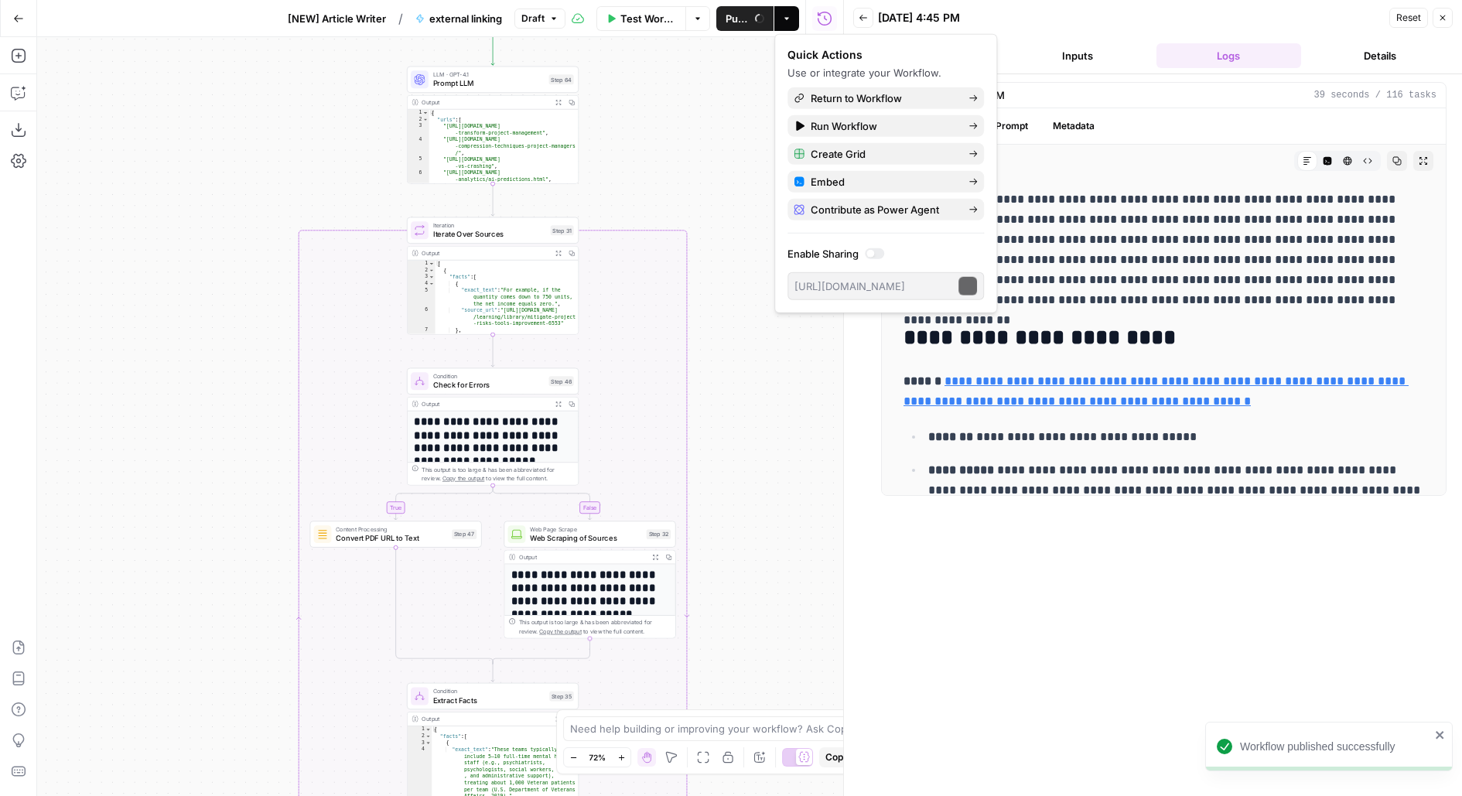
drag, startPoint x: 731, startPoint y: 300, endPoint x: 729, endPoint y: 252, distance: 48.0
click at [729, 252] on div "**********" at bounding box center [440, 416] width 806 height 759
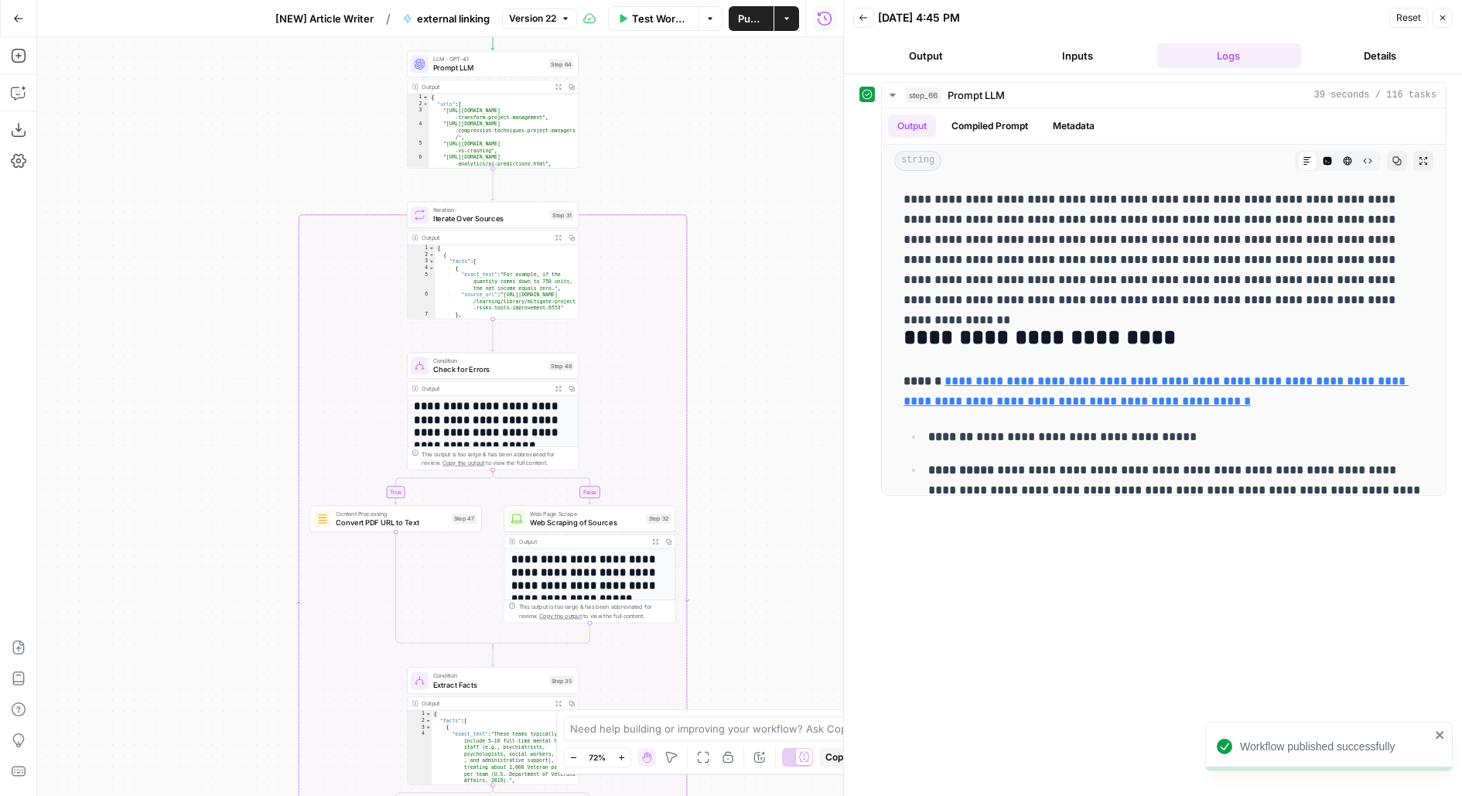
drag, startPoint x: 749, startPoint y: 342, endPoint x: 731, endPoint y: 79, distance: 263.6
click at [731, 231] on div "**********" at bounding box center [440, 416] width 806 height 759
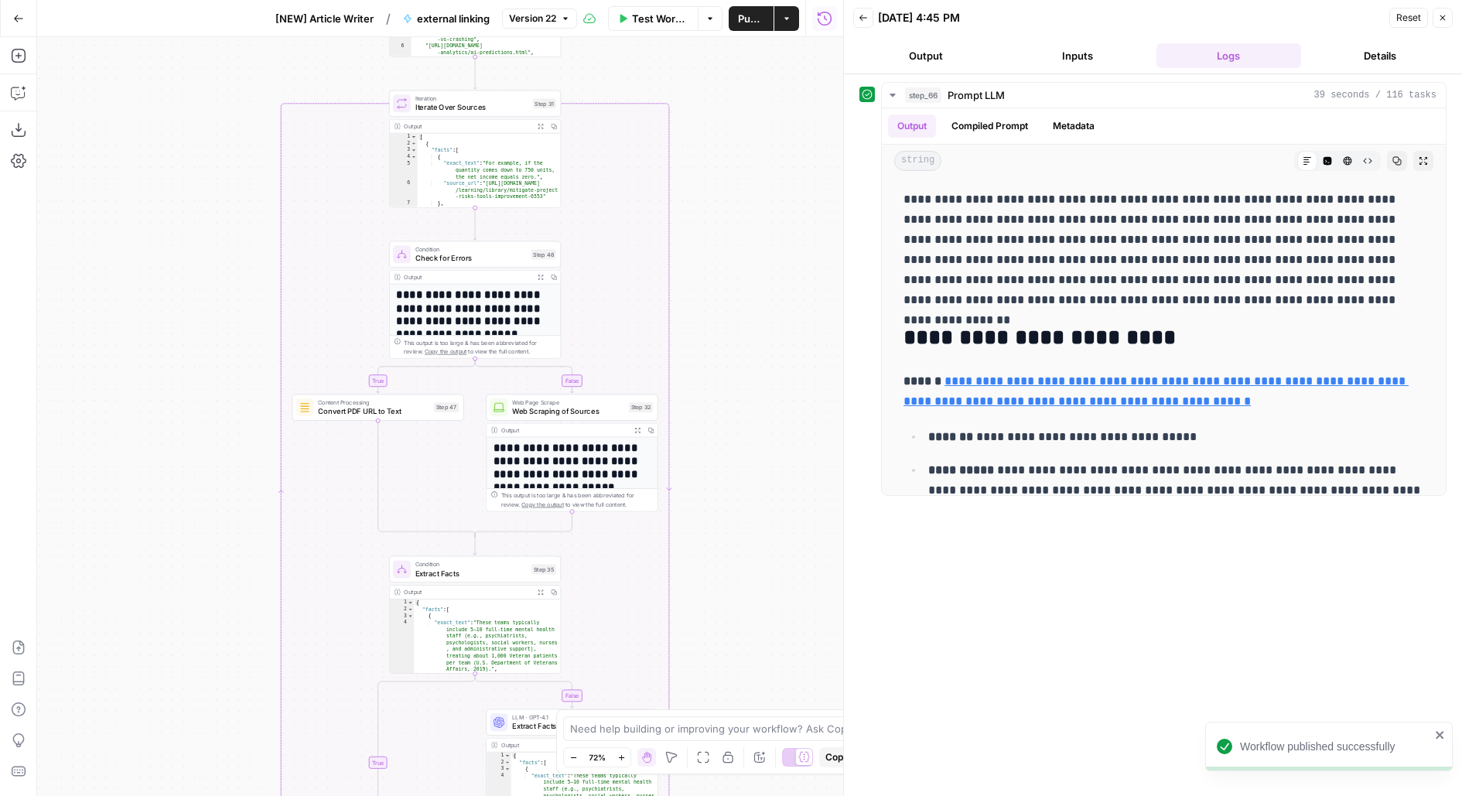
drag, startPoint x: 762, startPoint y: 488, endPoint x: 762, endPoint y: 94, distance: 393.7
click at [762, 97] on div "**********" at bounding box center [440, 416] width 806 height 759
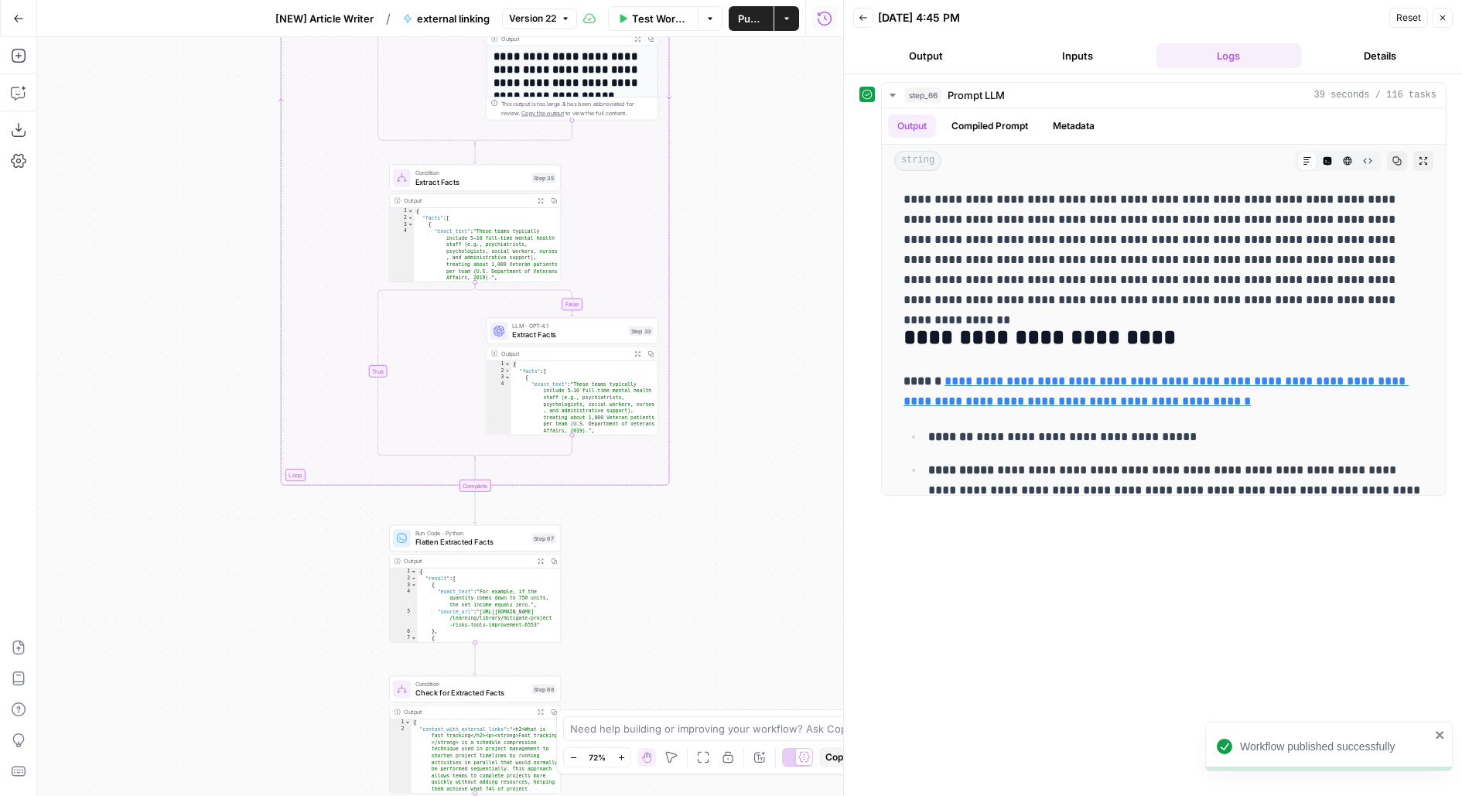
drag, startPoint x: 796, startPoint y: 487, endPoint x: 796, endPoint y: 156, distance: 331.1
click at [796, 156] on div "**********" at bounding box center [440, 416] width 806 height 759
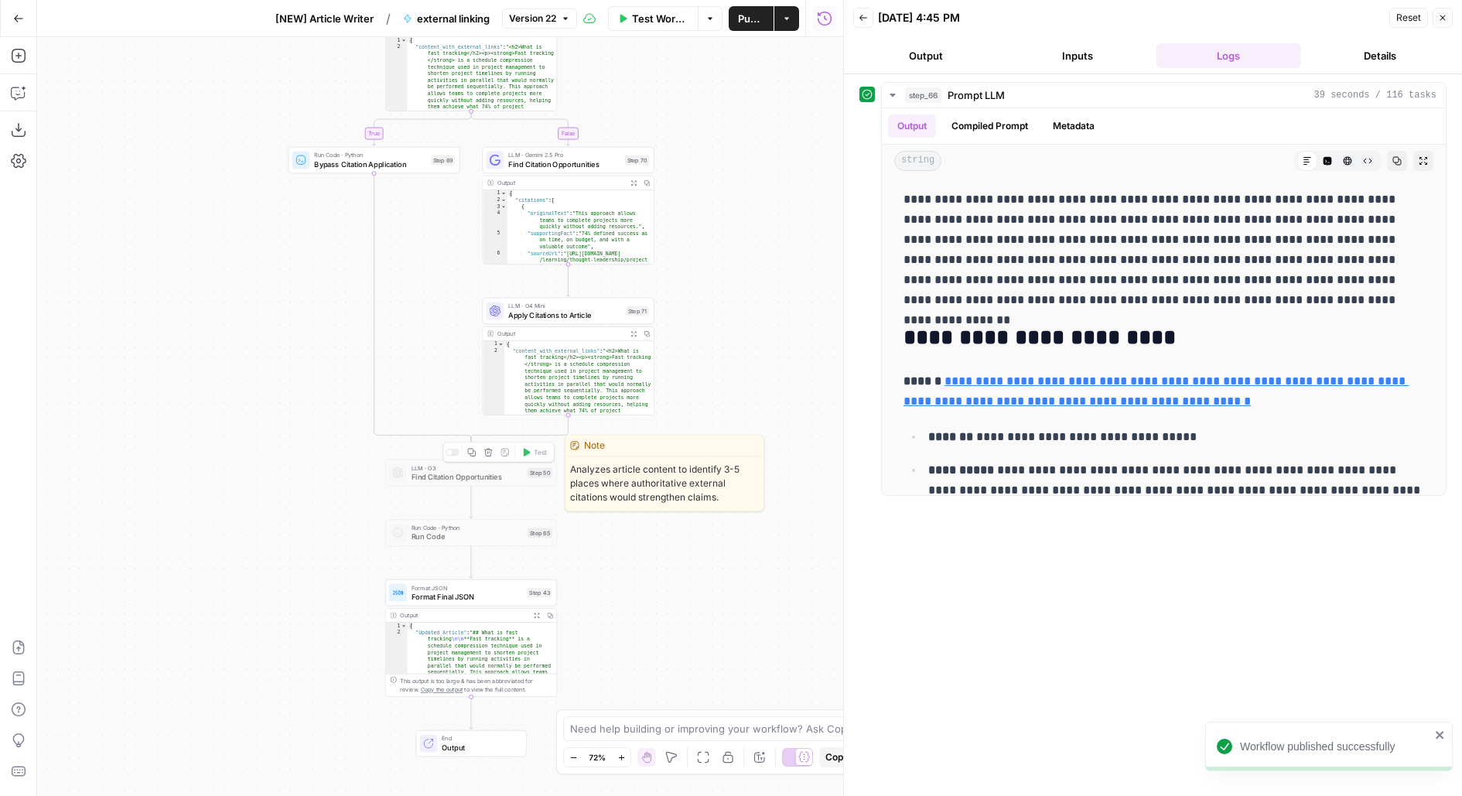
click at [490, 448] on icon "button" at bounding box center [488, 452] width 9 height 9
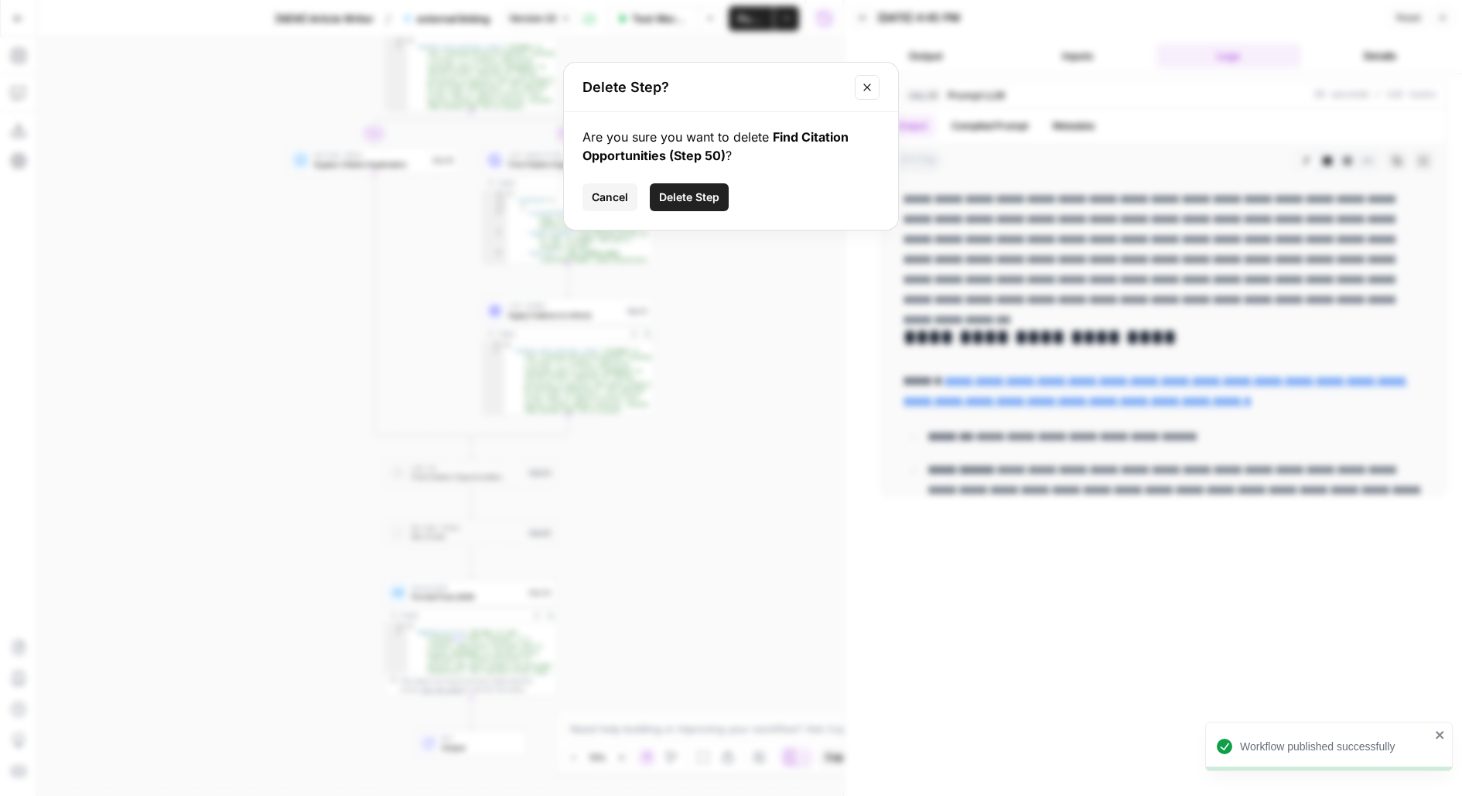
click at [665, 195] on span "Delete Step" at bounding box center [689, 197] width 60 height 15
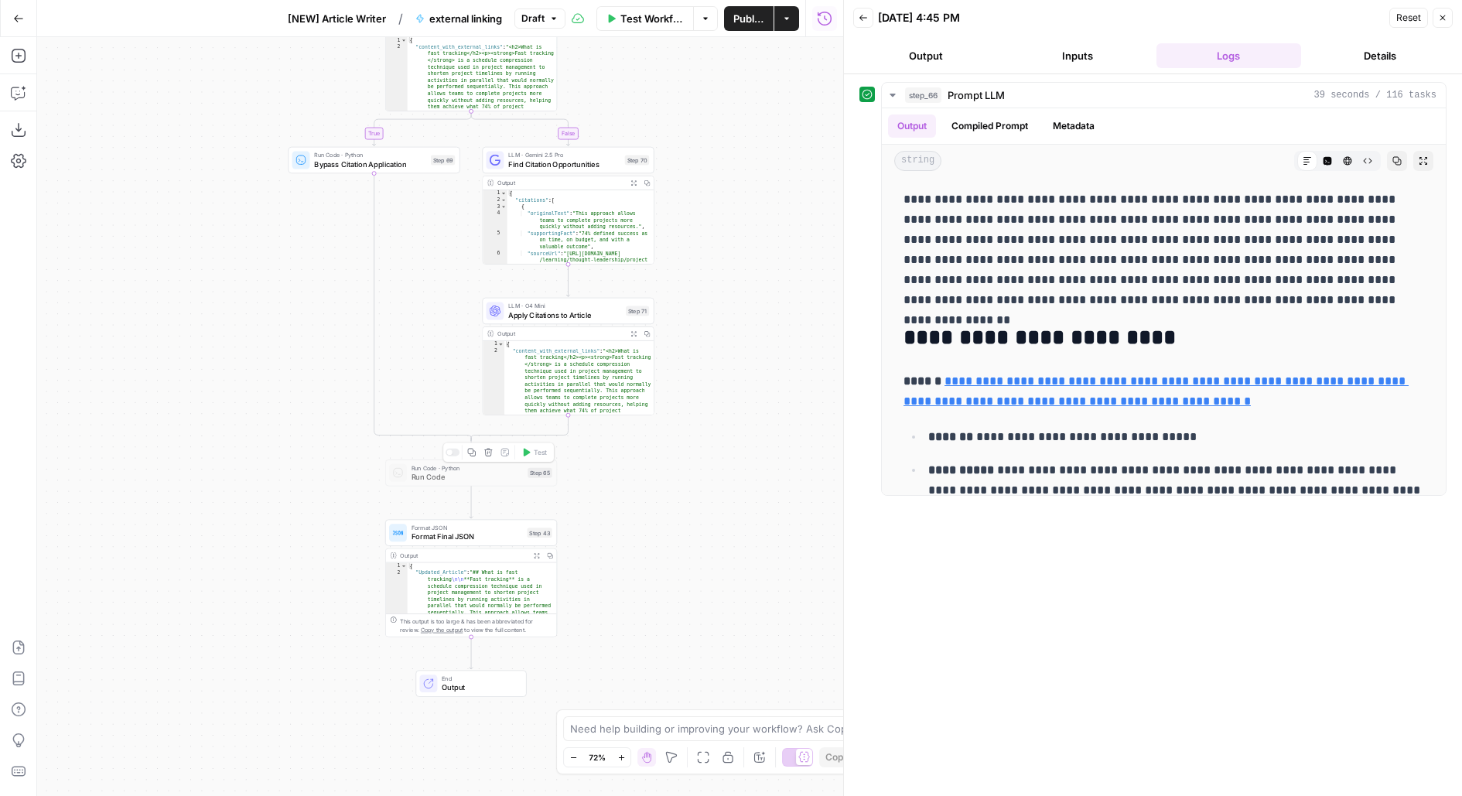
click at [488, 450] on icon "button" at bounding box center [488, 452] width 9 height 9
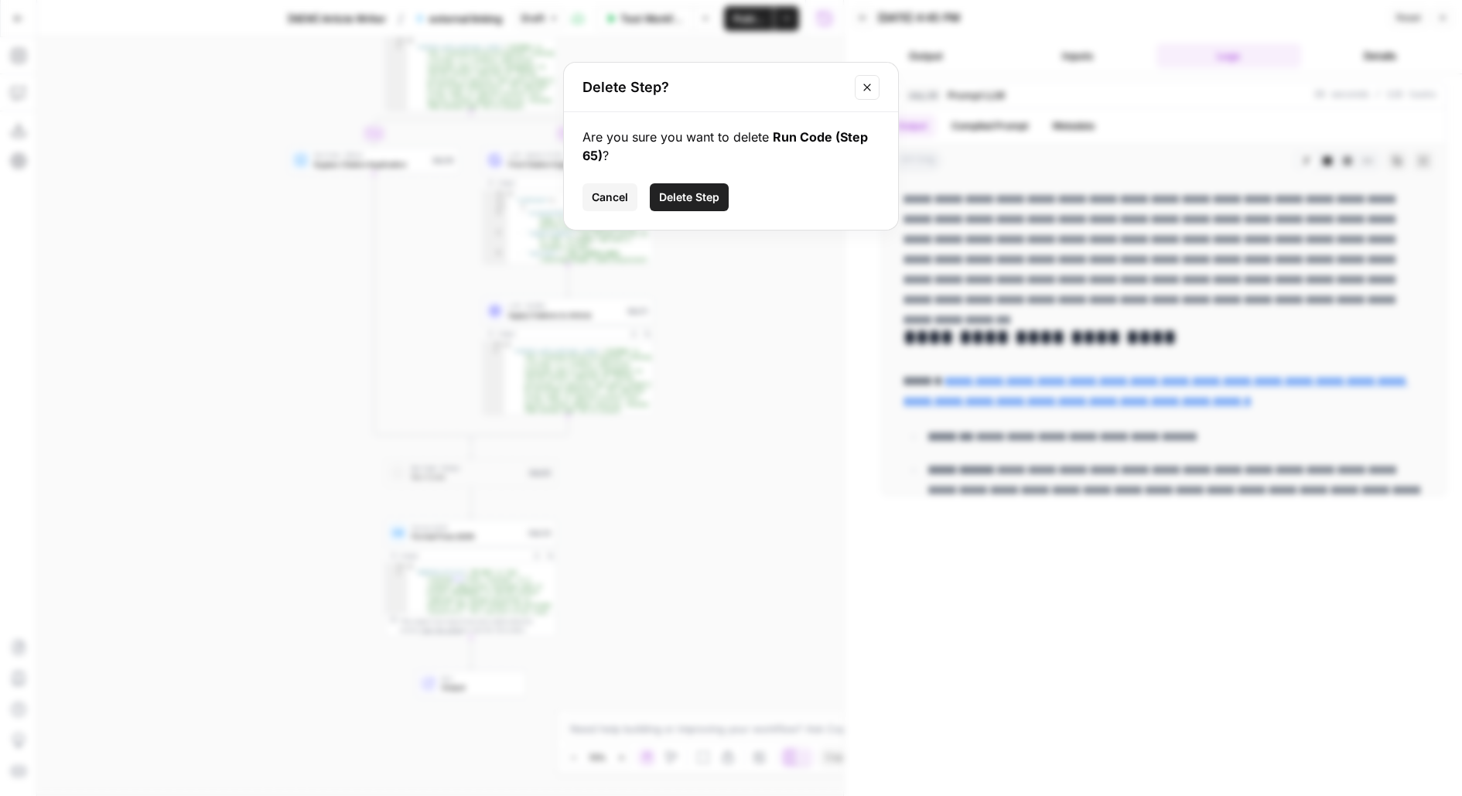
click at [678, 199] on span "Delete Step" at bounding box center [689, 197] width 60 height 15
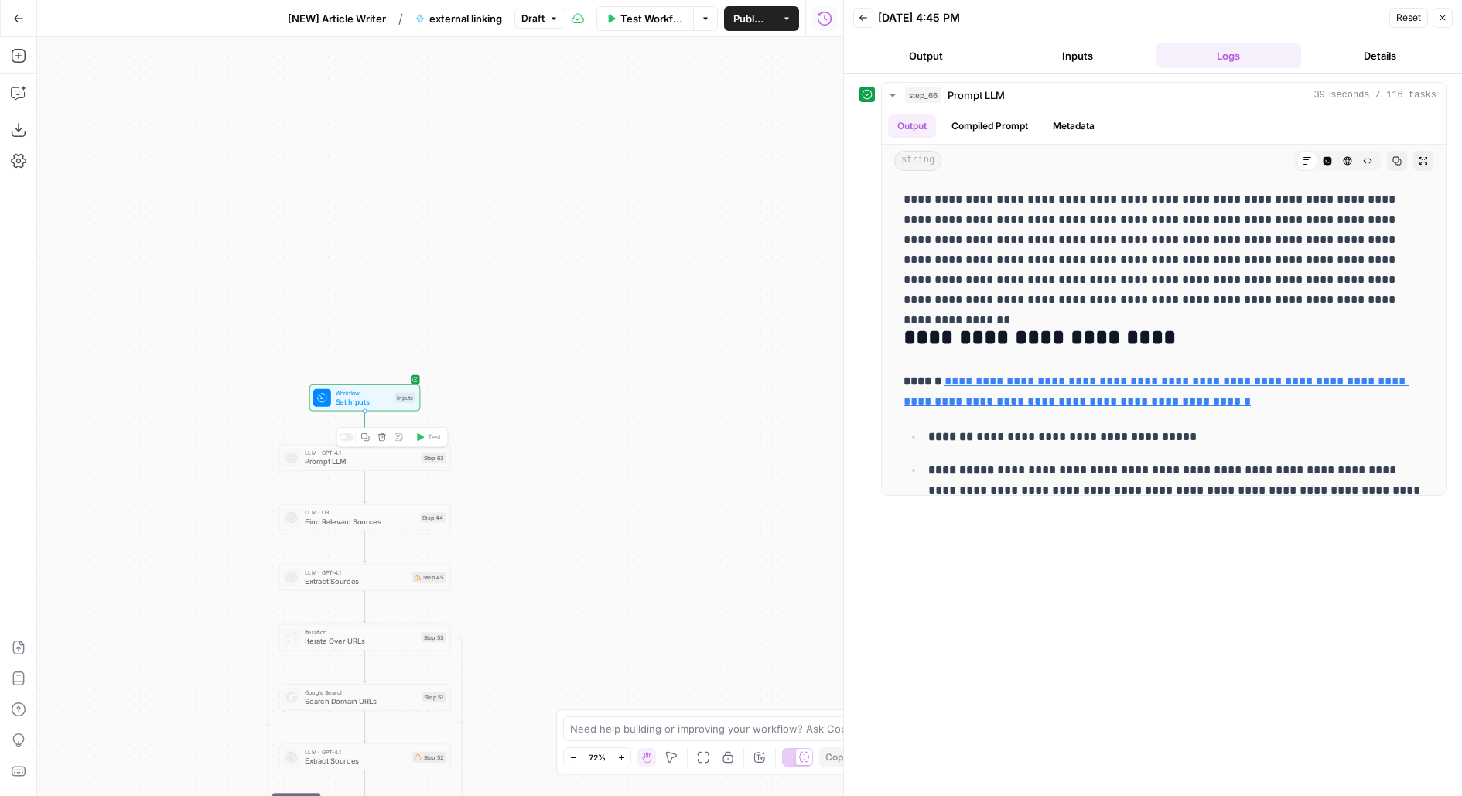
click at [380, 436] on icon "button" at bounding box center [381, 436] width 9 height 9
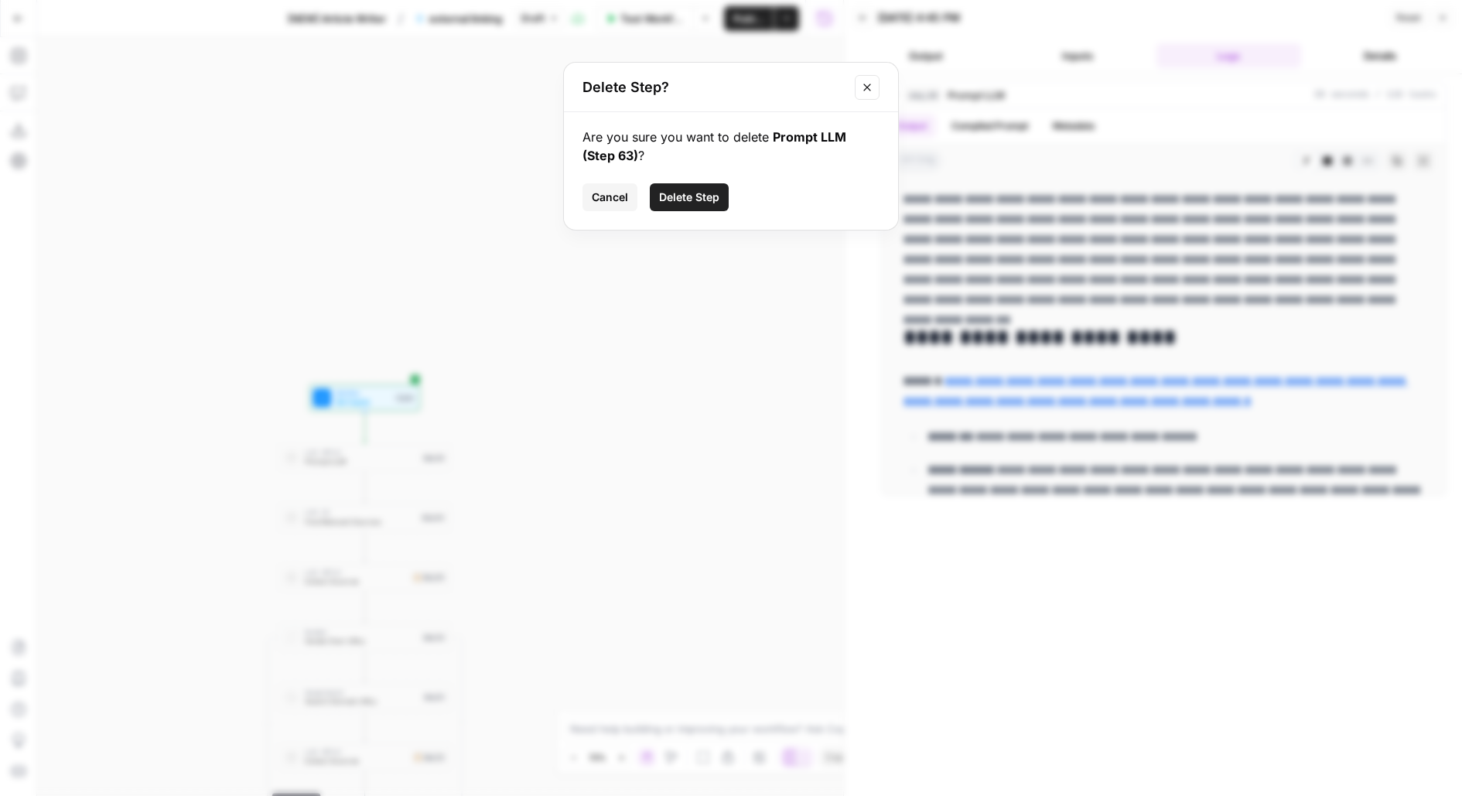
click at [702, 179] on div "Are you sure you want to delete Prompt LLM (Step 63) ? Cancel Delete Step" at bounding box center [731, 171] width 334 height 118
click at [695, 196] on span "Delete Step" at bounding box center [689, 197] width 60 height 15
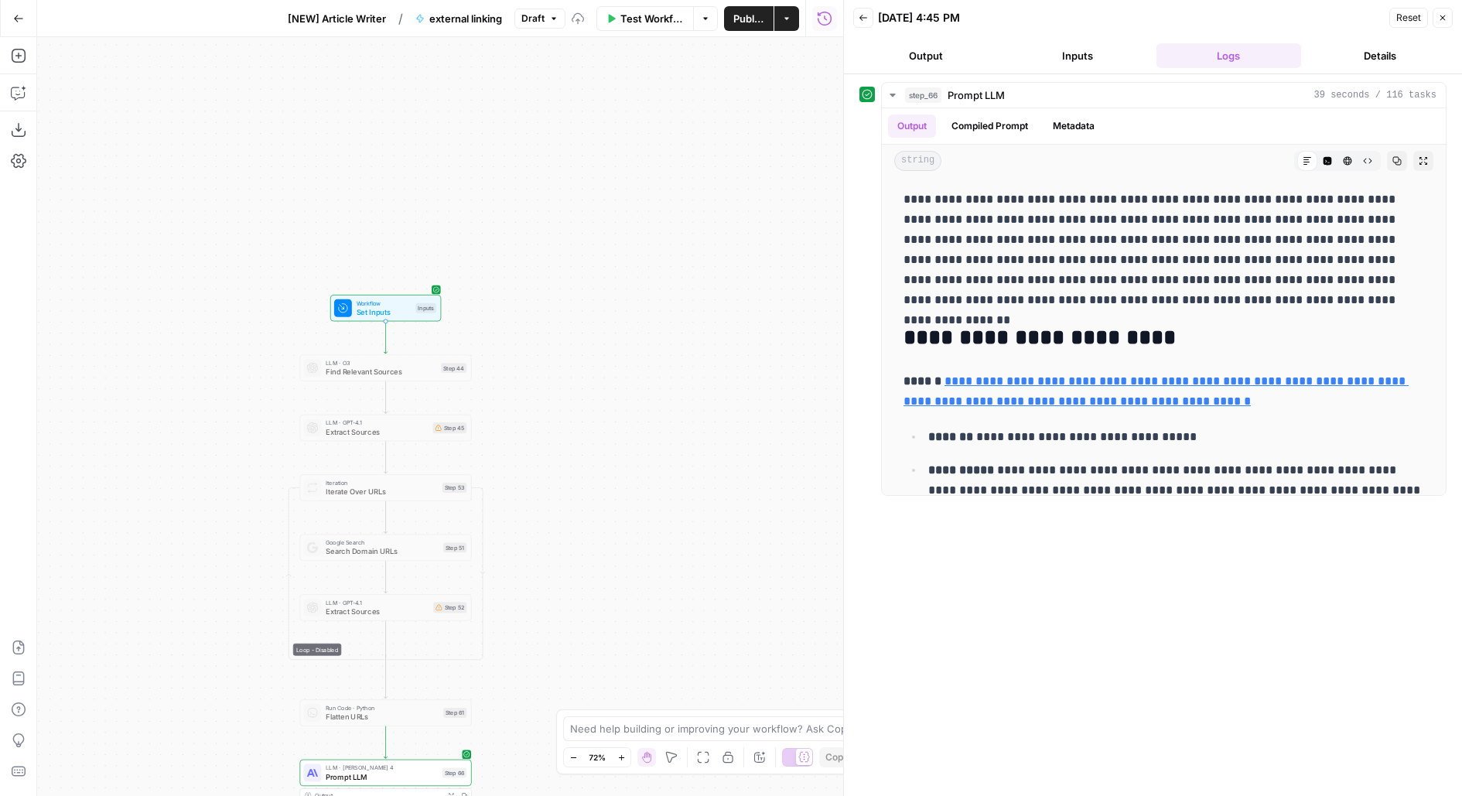
drag, startPoint x: 609, startPoint y: 432, endPoint x: 720, endPoint y: 325, distance: 154.3
click at [713, 326] on div "**********" at bounding box center [440, 416] width 806 height 759
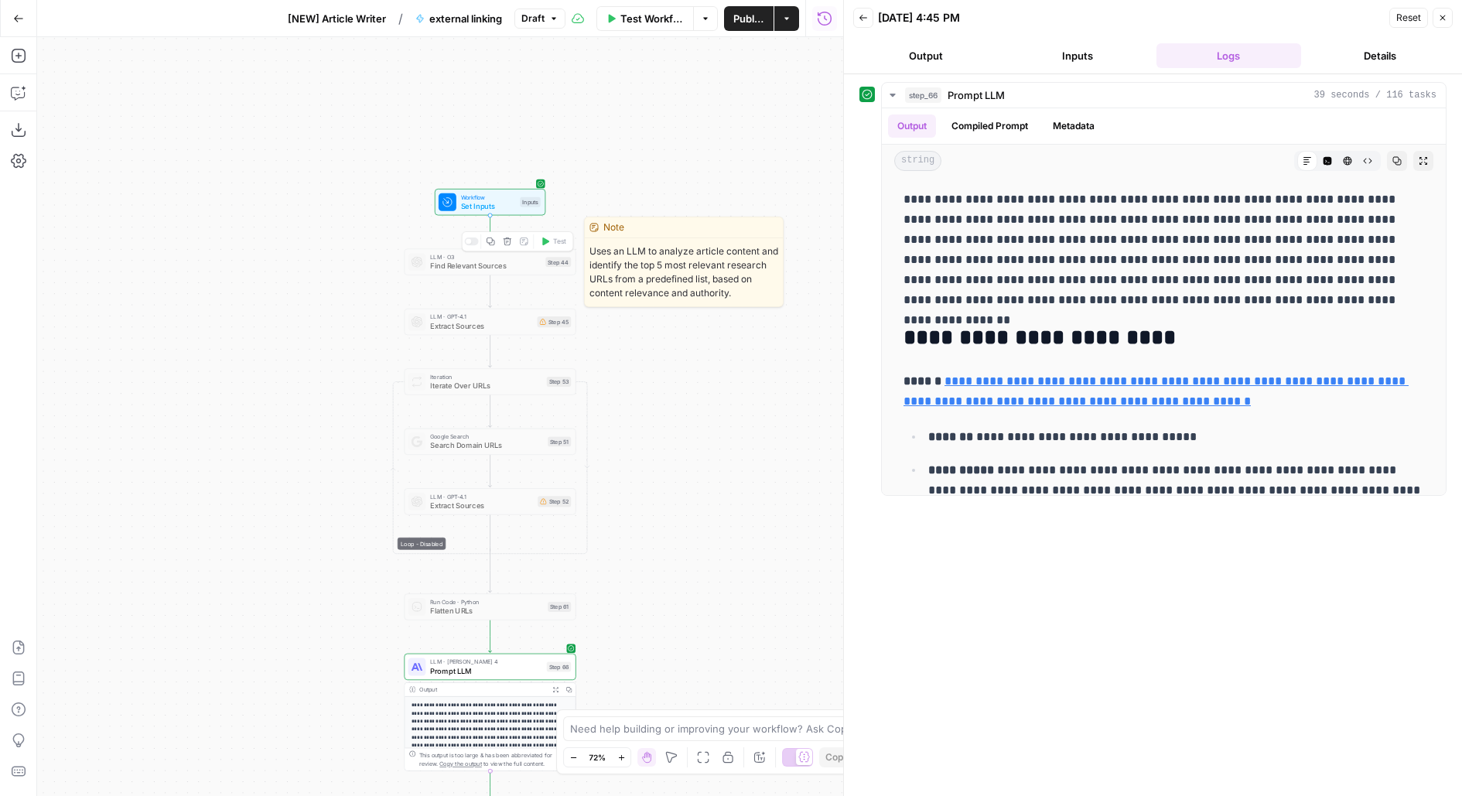
click at [503, 244] on icon "button" at bounding box center [507, 241] width 9 height 9
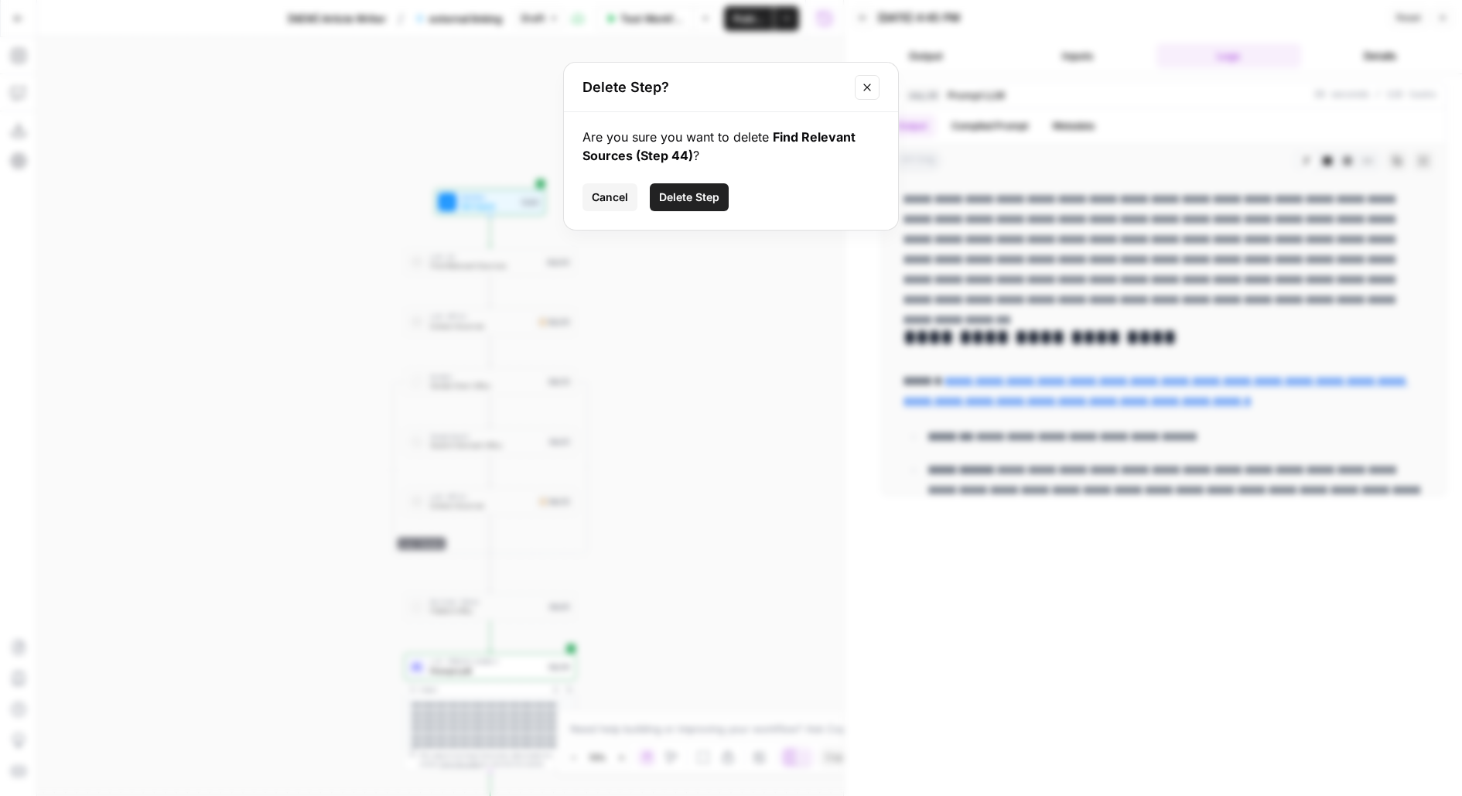
click at [665, 194] on span "Delete Step" at bounding box center [689, 197] width 60 height 15
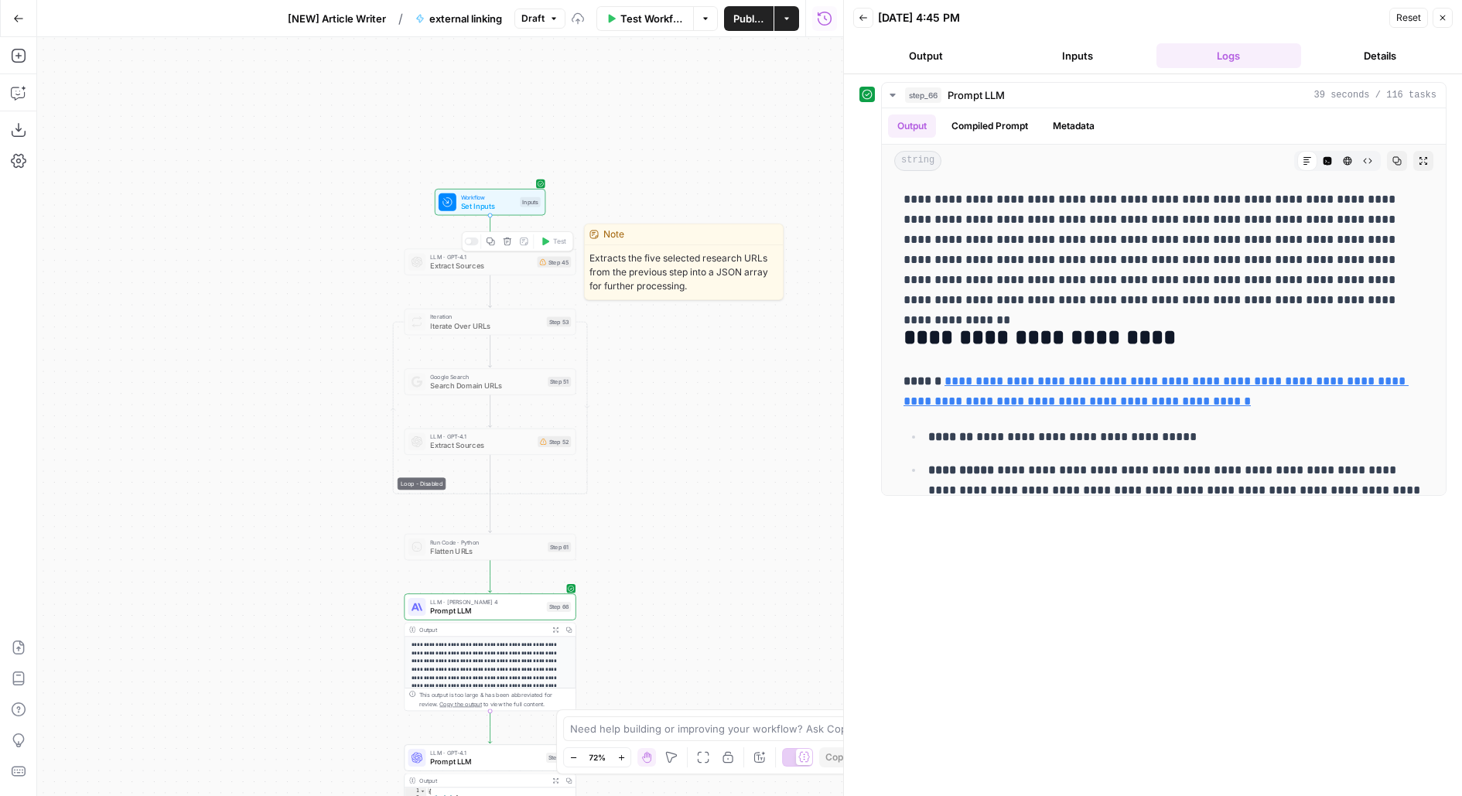
click at [505, 244] on icon "button" at bounding box center [508, 241] width 8 height 8
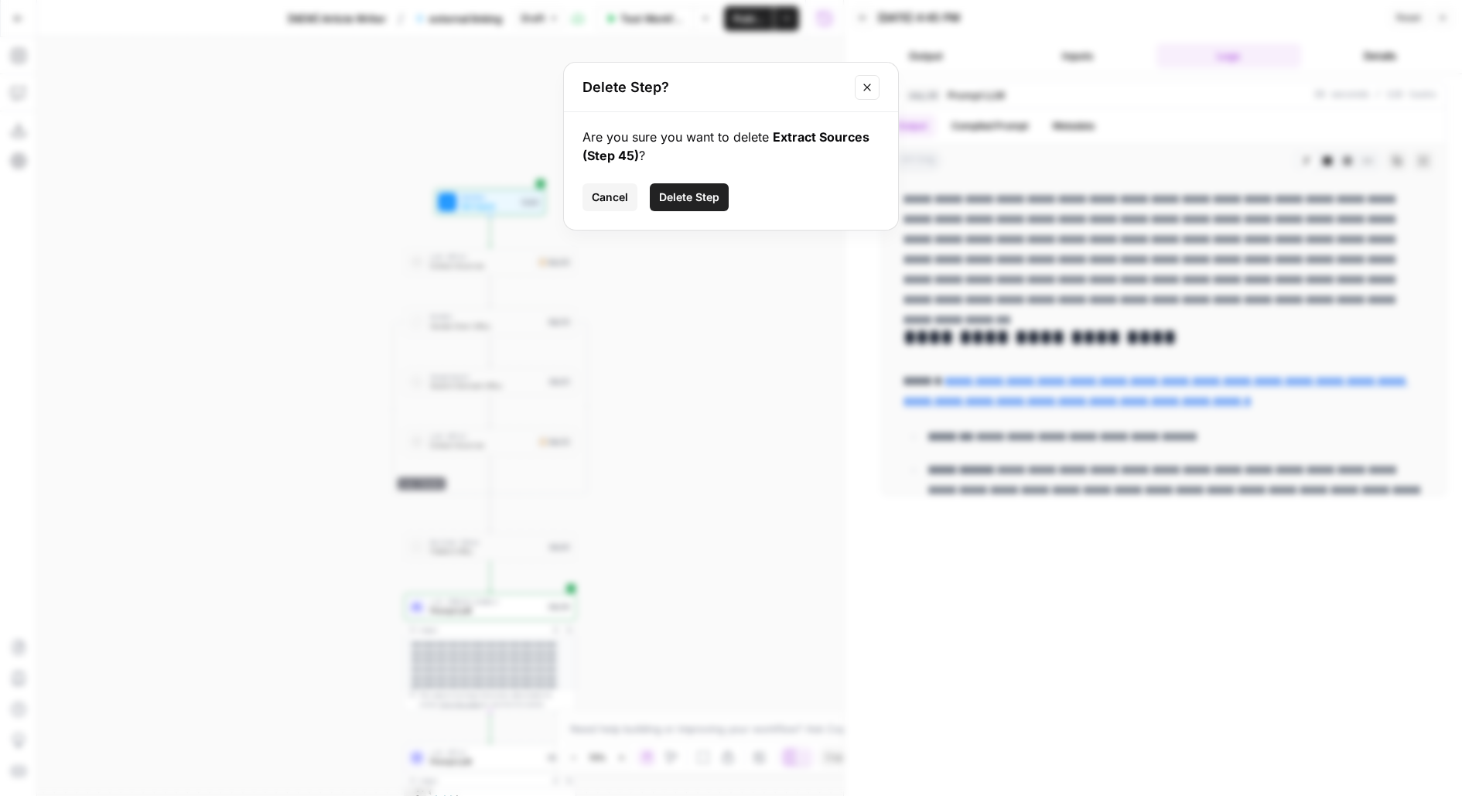
click at [661, 203] on span "Delete Step" at bounding box center [689, 197] width 60 height 15
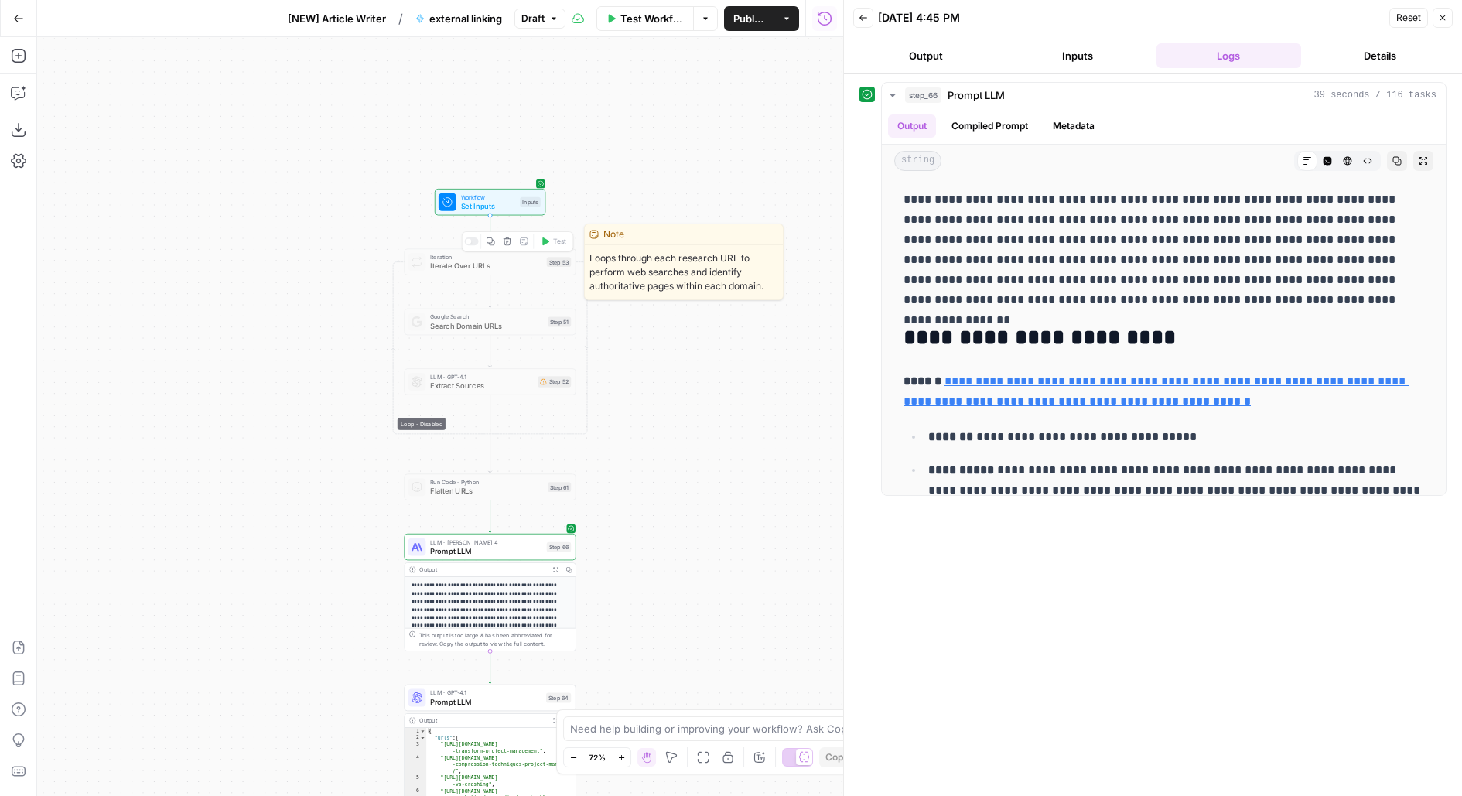
click at [504, 242] on icon "button" at bounding box center [508, 241] width 8 height 8
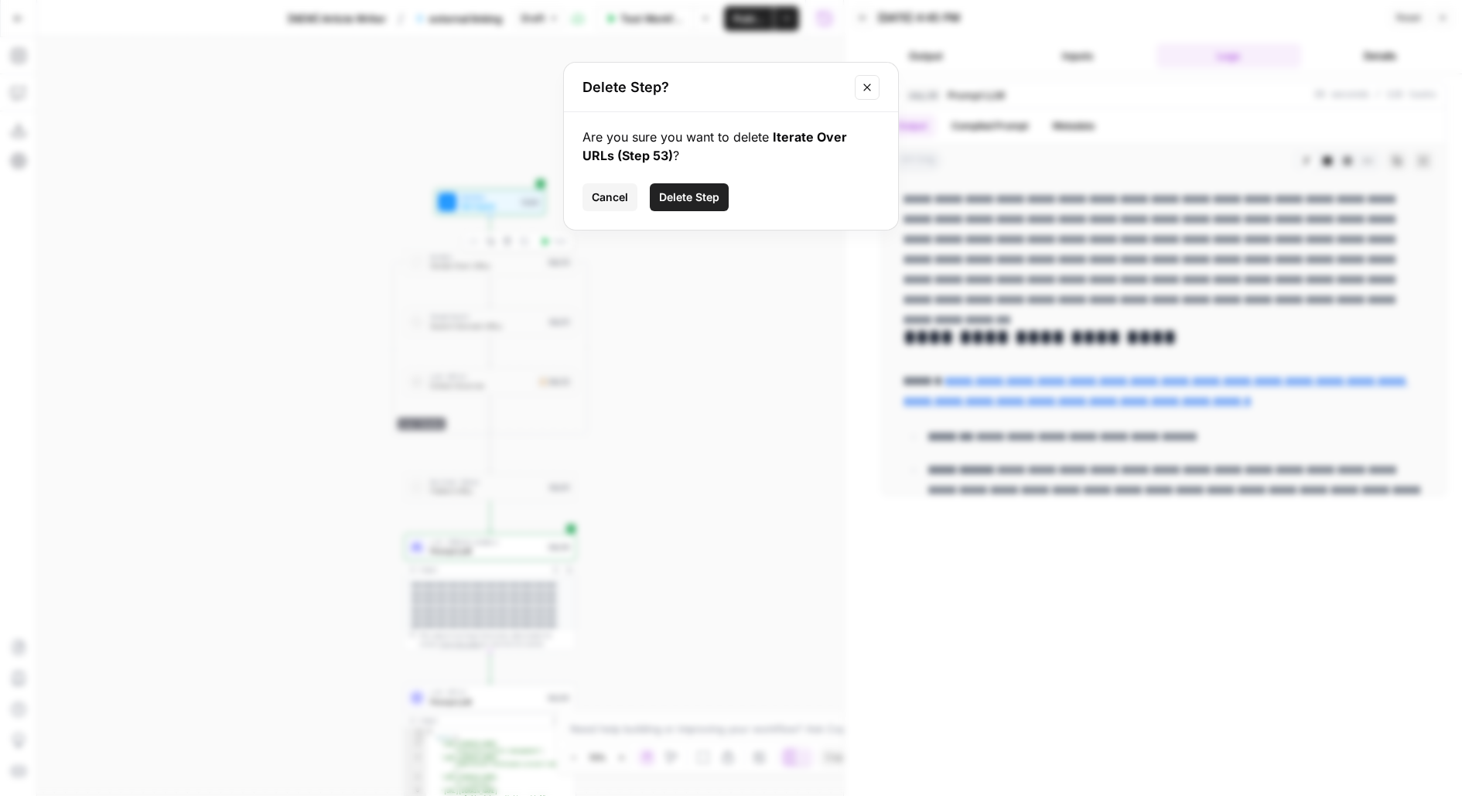
click at [689, 211] on div "Are you sure you want to delete Iterate Over URLs (Step 53) ? Cancel Delete Step" at bounding box center [731, 171] width 334 height 118
click at [702, 173] on div "Are you sure you want to delete Iterate Over URLs (Step 53) ? Cancel Delete Step" at bounding box center [731, 171] width 334 height 118
click at [702, 190] on span "Delete Step" at bounding box center [689, 197] width 60 height 15
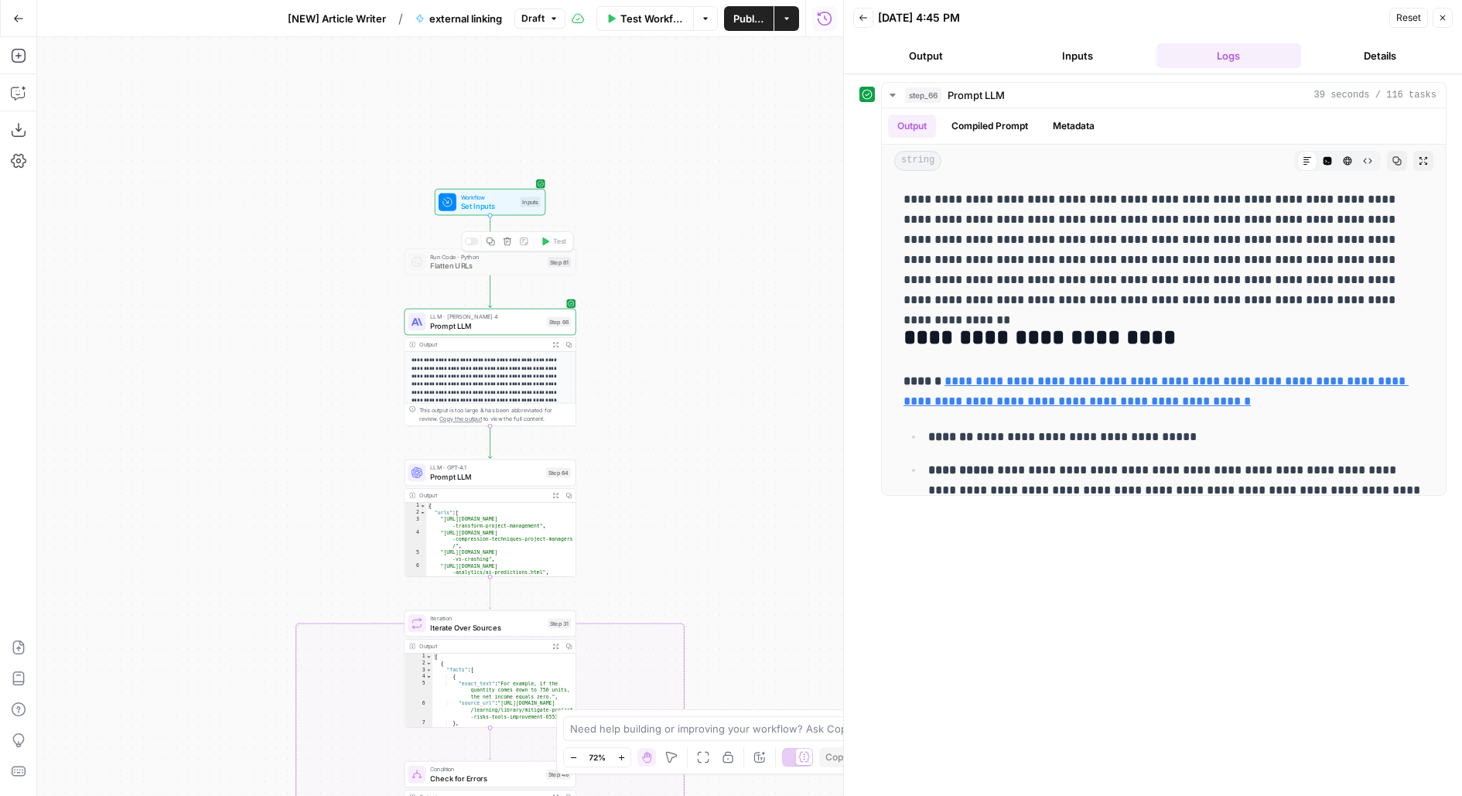
click at [501, 245] on button "Delete step" at bounding box center [507, 241] width 15 height 15
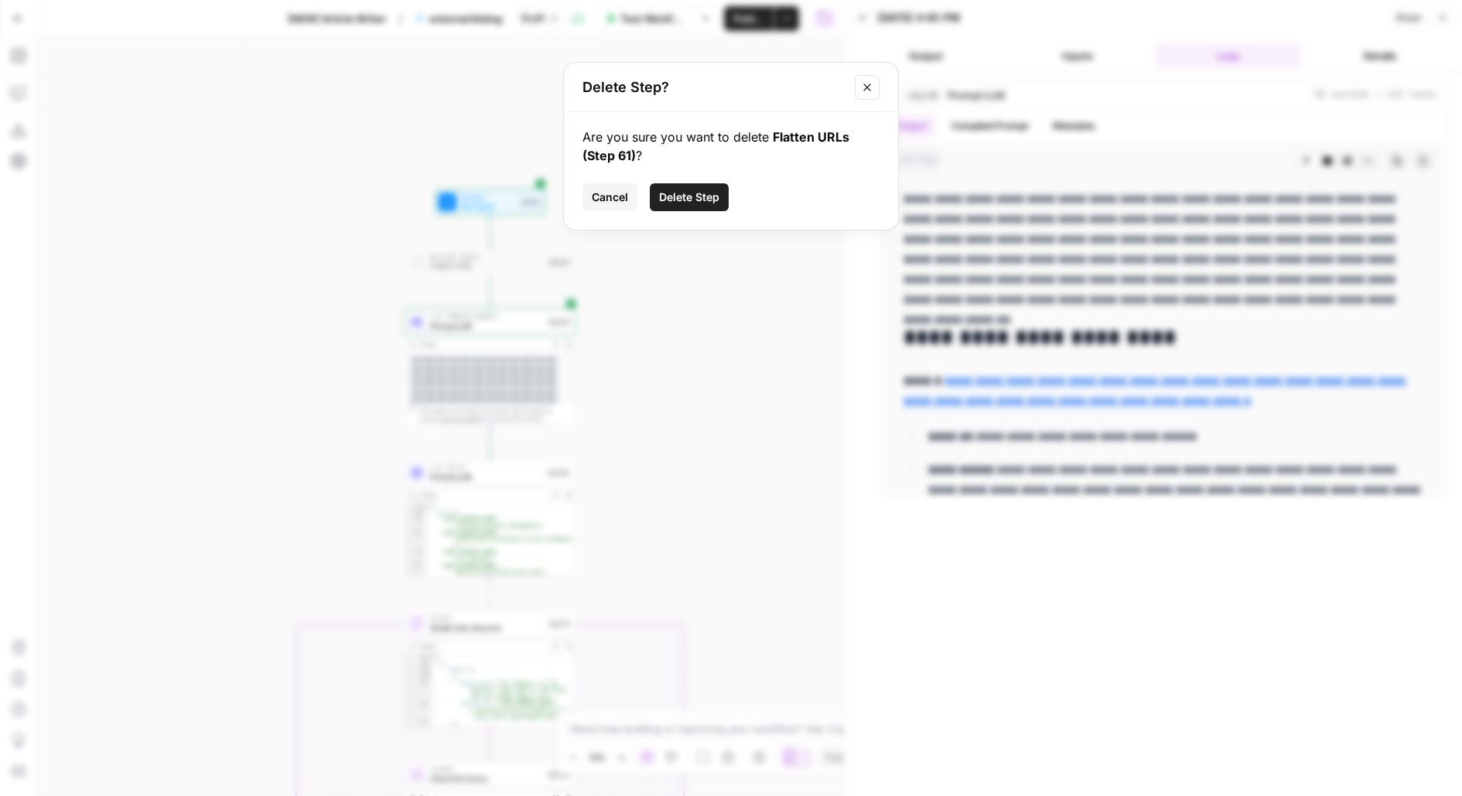
click at [718, 195] on span "Delete Step" at bounding box center [689, 197] width 60 height 15
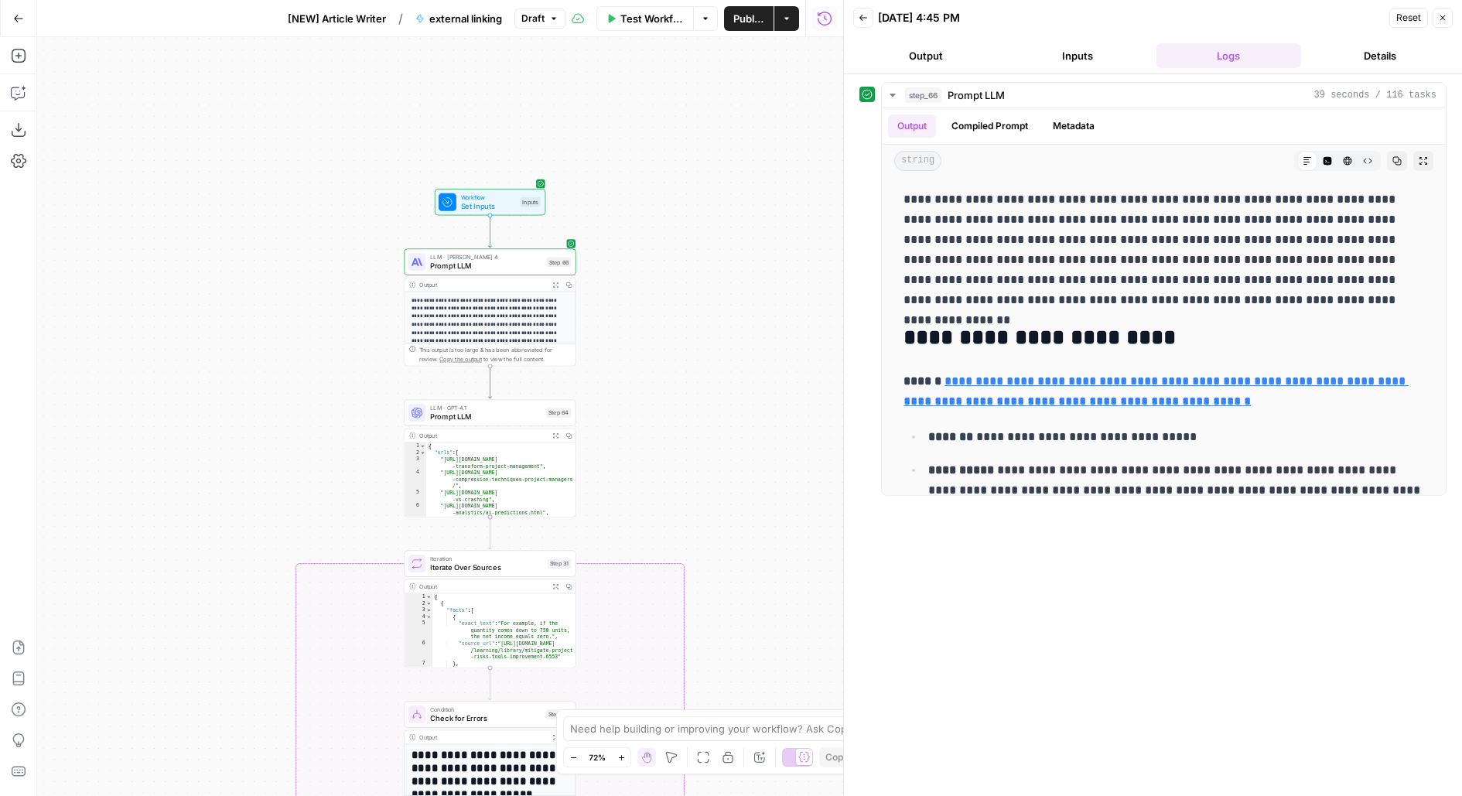
click at [748, 23] on span "Publish" at bounding box center [748, 18] width 31 height 15
drag, startPoint x: 711, startPoint y: 472, endPoint x: 711, endPoint y: 333, distance: 138.5
click at [711, 334] on div "**********" at bounding box center [440, 416] width 806 height 759
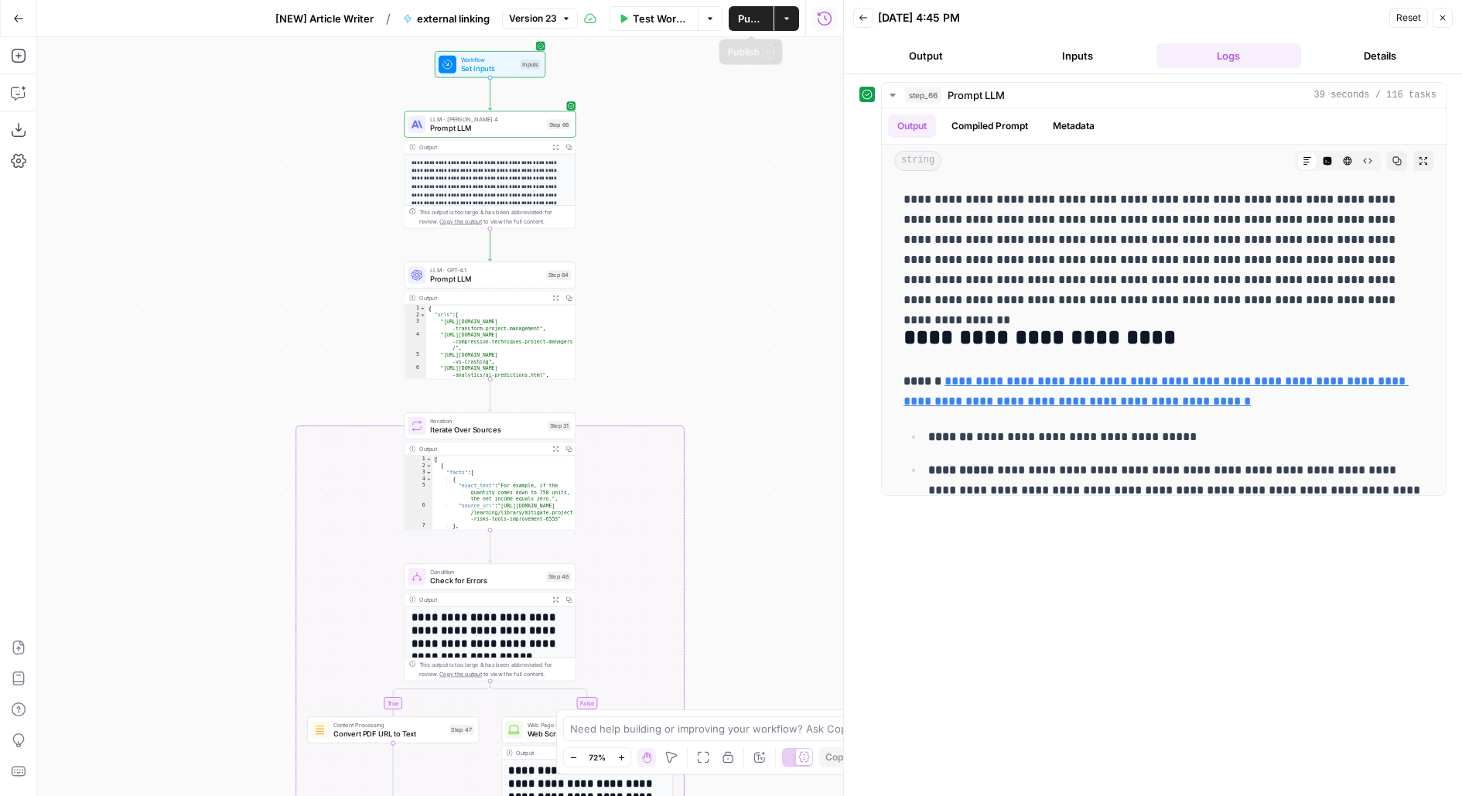
click at [751, 29] on button "Publish" at bounding box center [751, 18] width 45 height 25
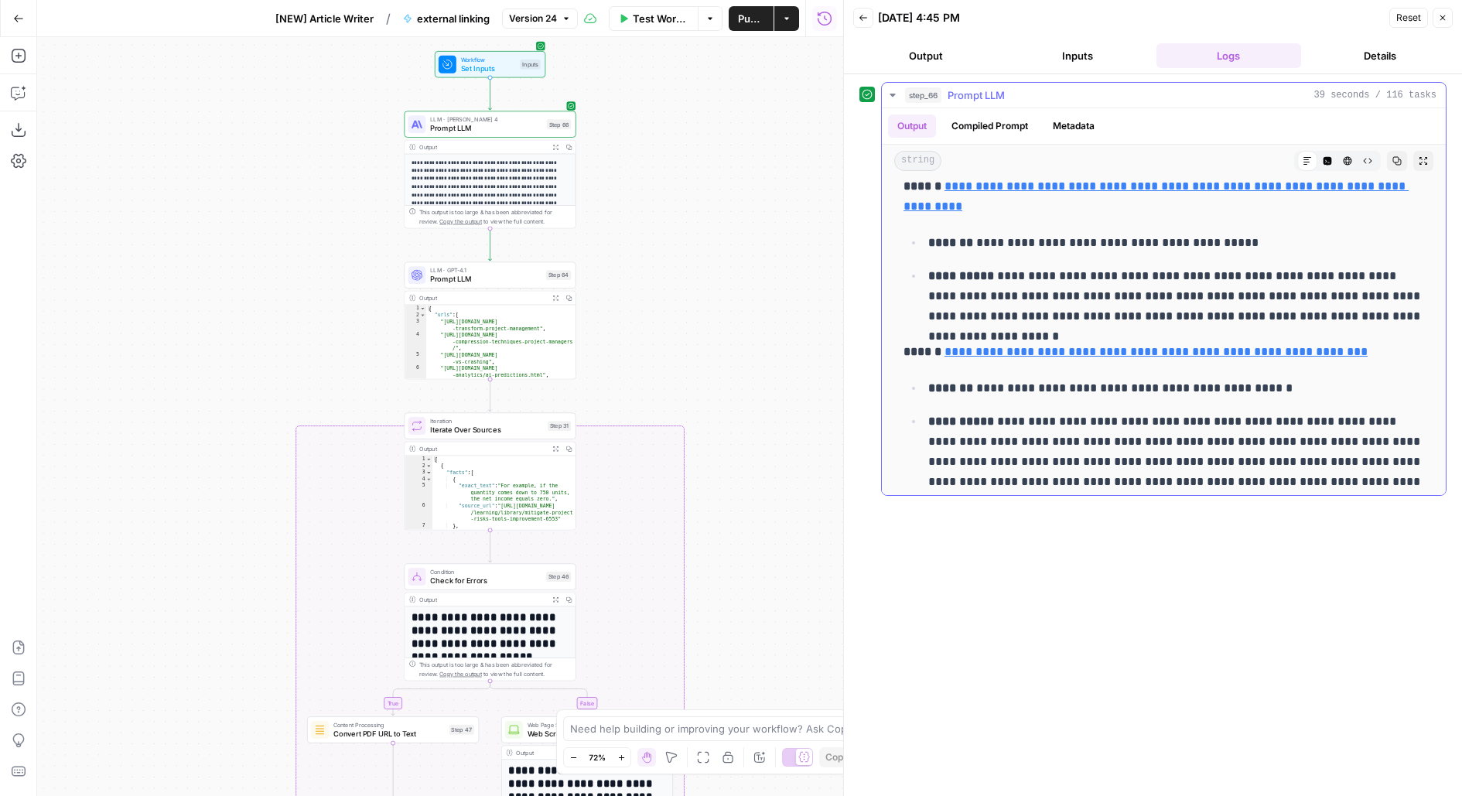
scroll to position [661, 0]
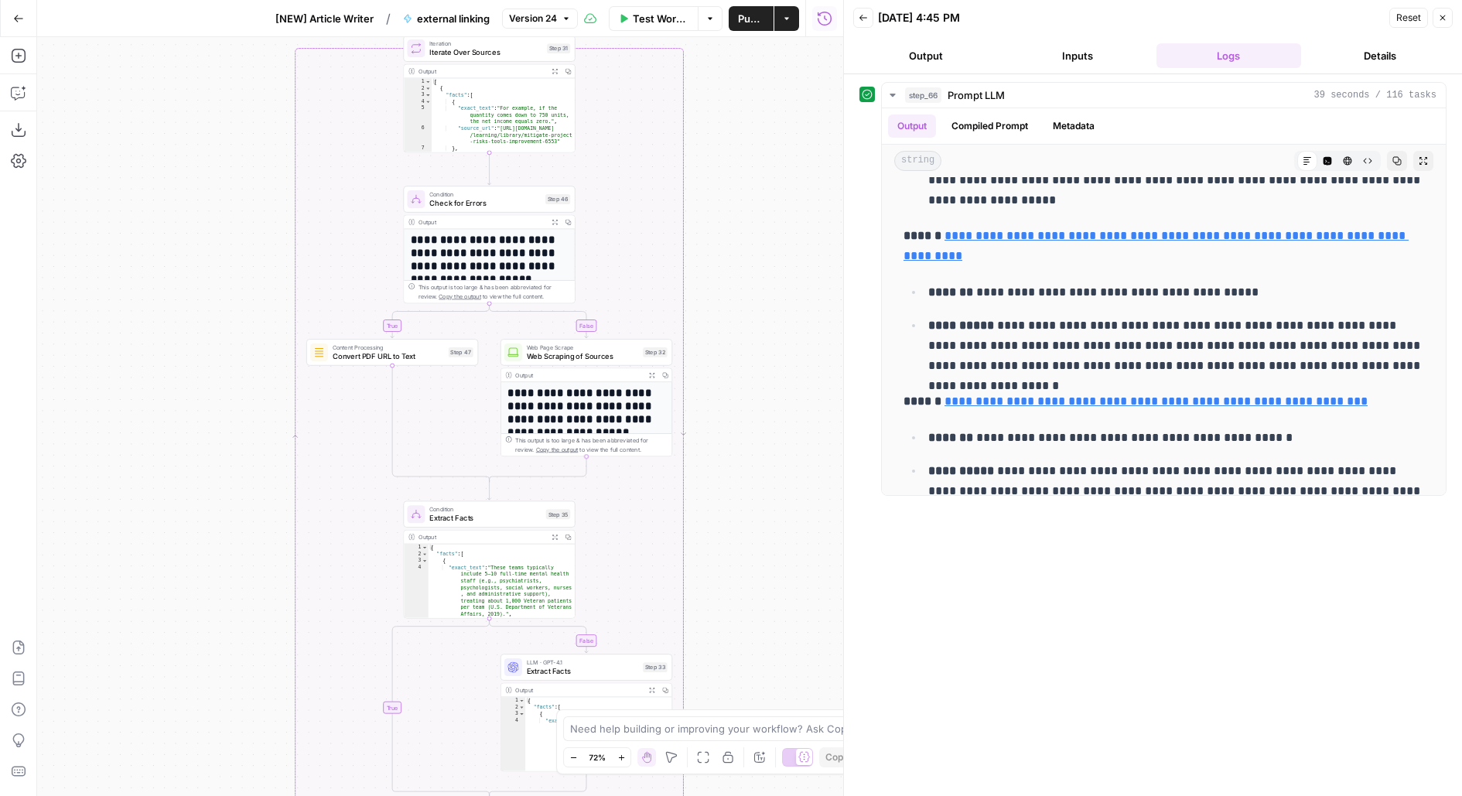
drag, startPoint x: 743, startPoint y: 544, endPoint x: 743, endPoint y: 155, distance: 388.3
click at [743, 161] on div "**********" at bounding box center [440, 416] width 806 height 759
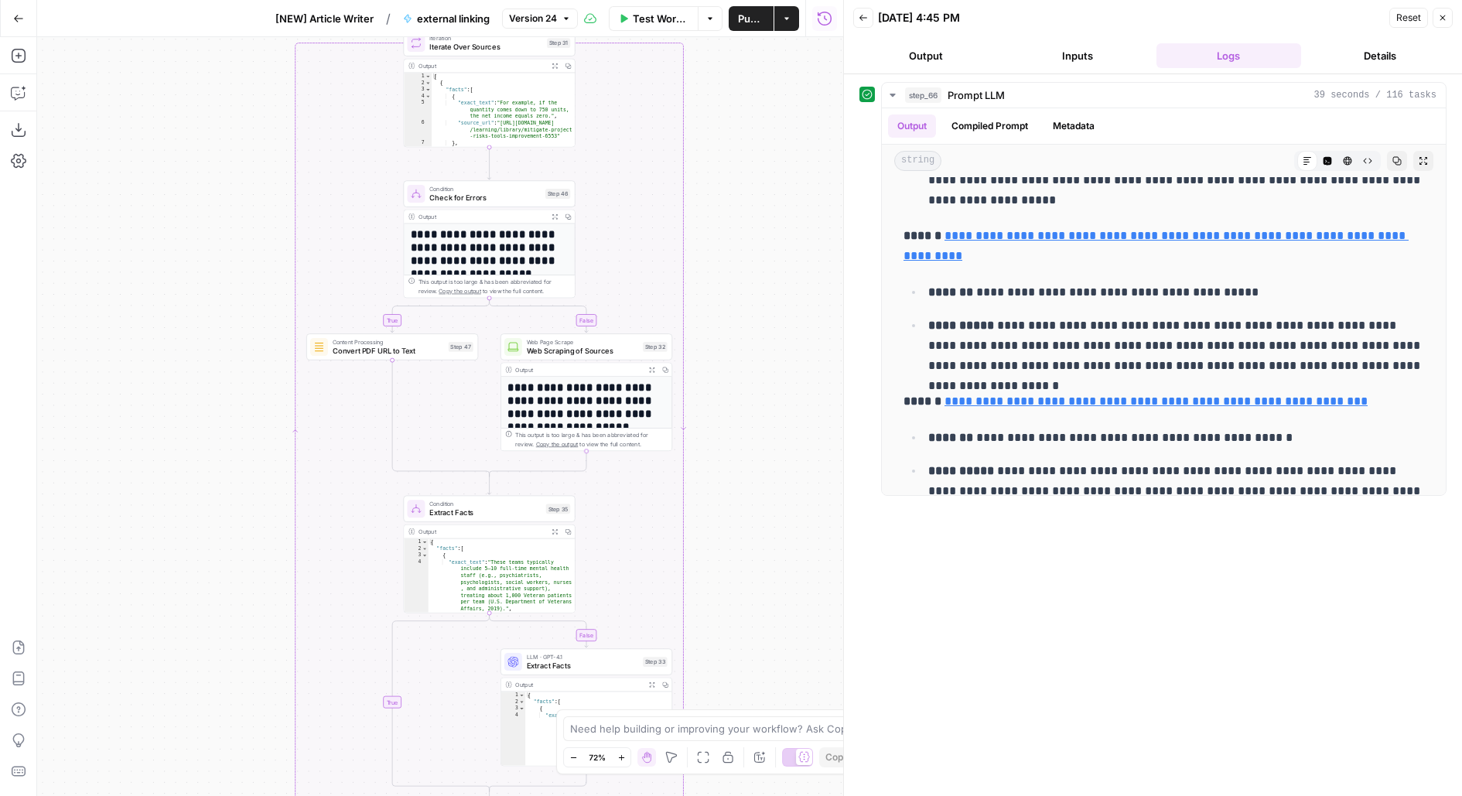
click at [758, 20] on span "Publish" at bounding box center [751, 18] width 26 height 15
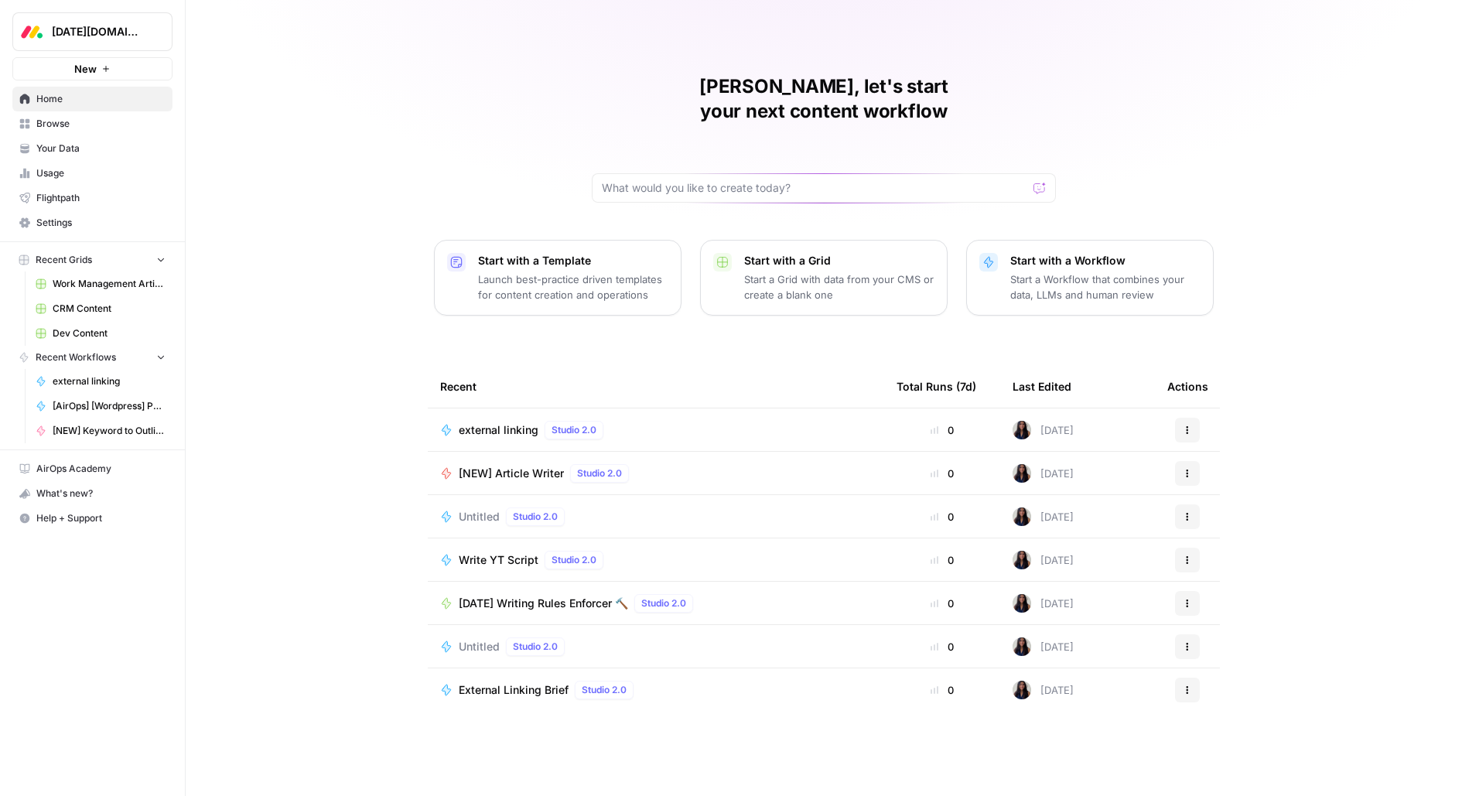
click at [107, 49] on button "[DATE][DOMAIN_NAME]" at bounding box center [92, 31] width 160 height 39
type input "build"
click button "AirOps Builders" at bounding box center [140, 116] width 248 height 25
click at [99, 22] on button "[DATE][DOMAIN_NAME]" at bounding box center [92, 31] width 160 height 39
type input "notion"
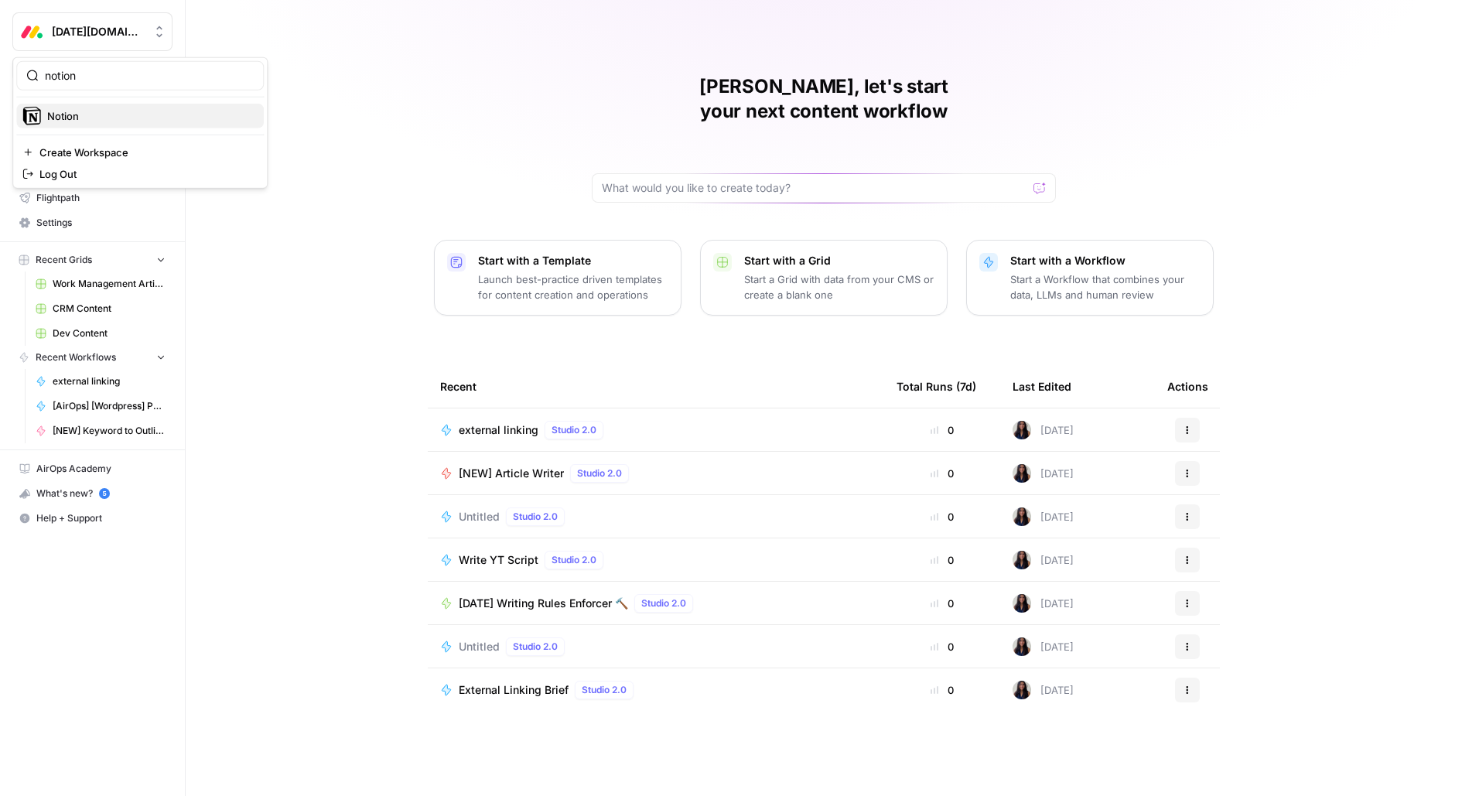
click button "Notion" at bounding box center [140, 116] width 248 height 25
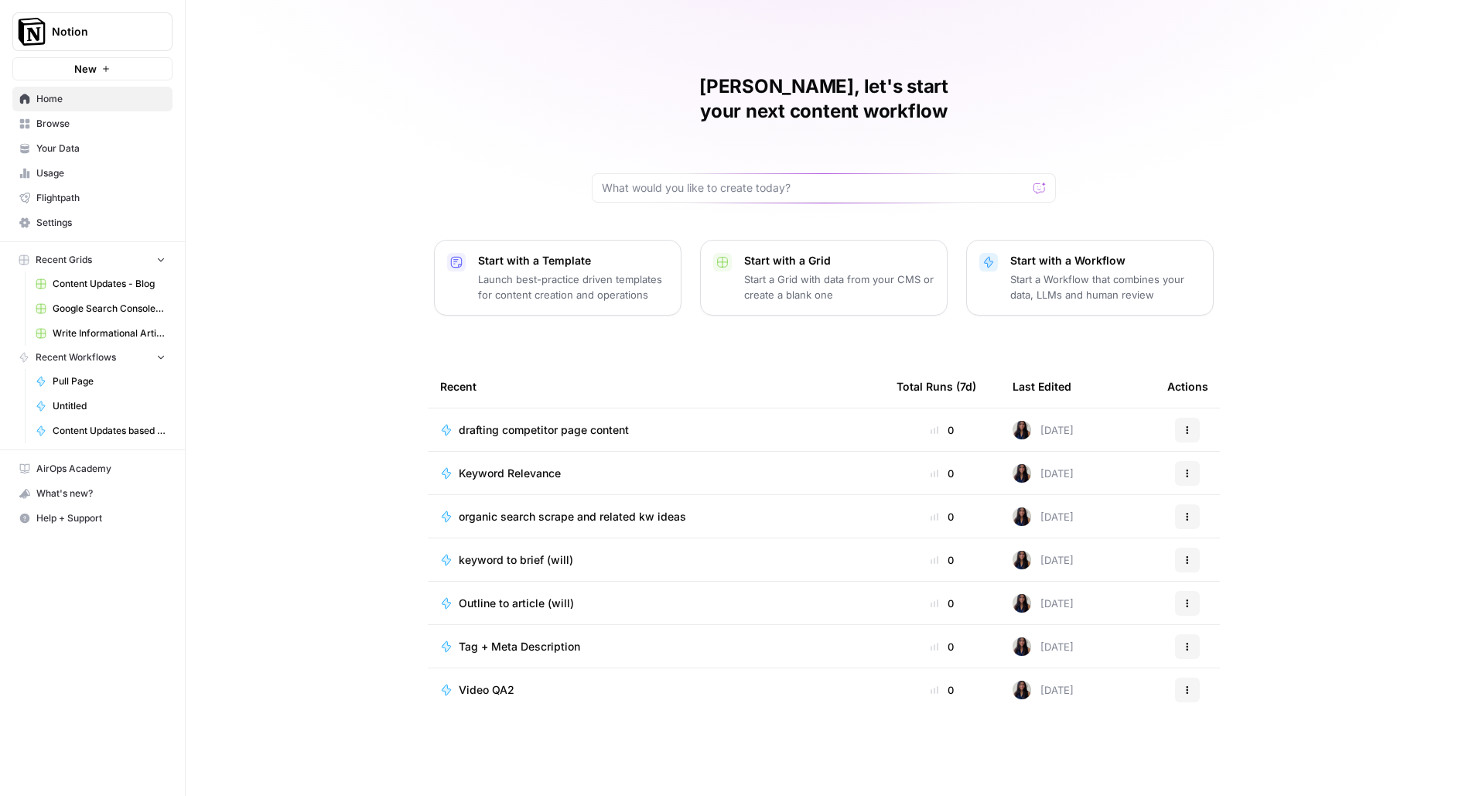
click at [85, 75] on span "New" at bounding box center [85, 68] width 22 height 15
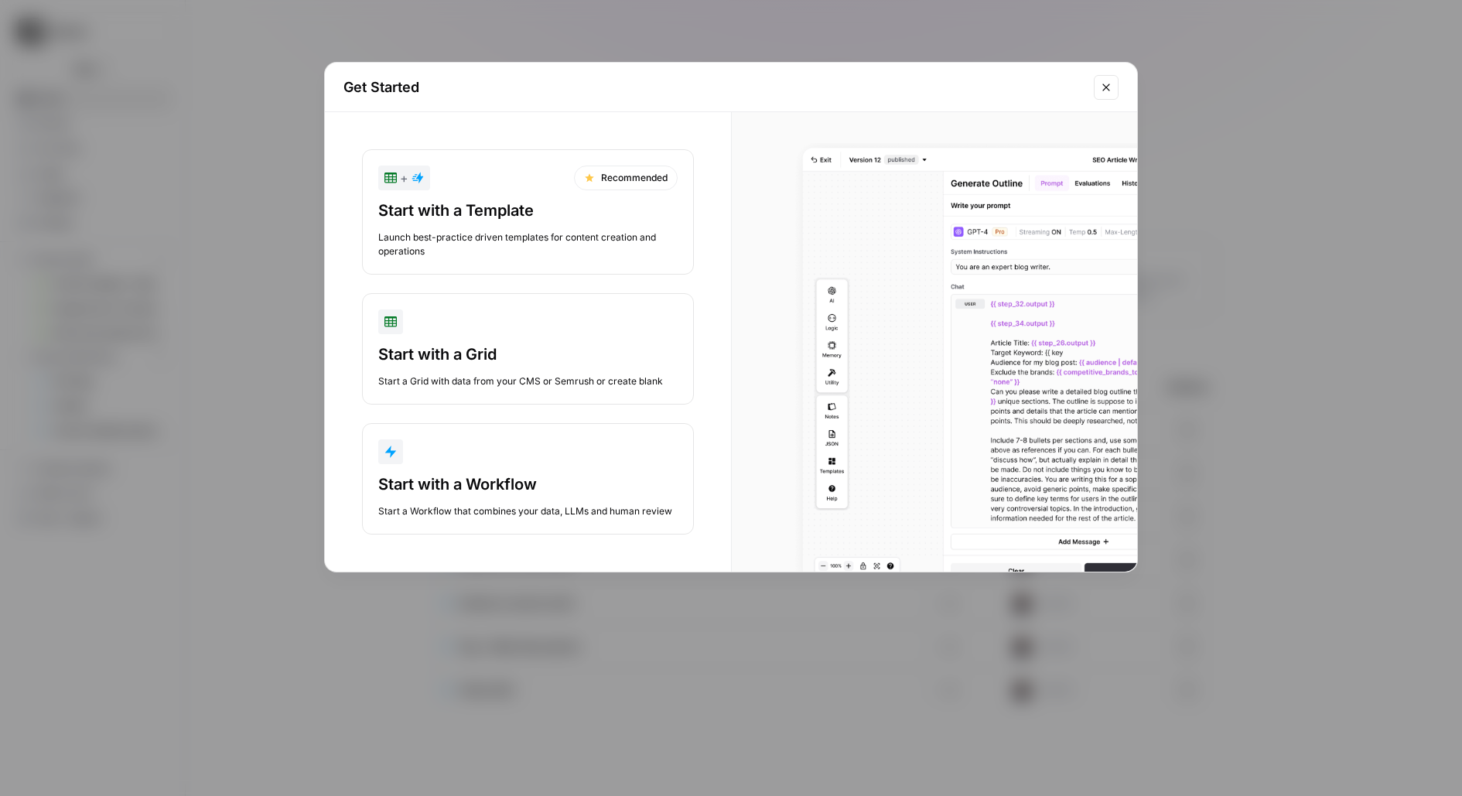
click at [525, 481] on div "Start with a Workflow" at bounding box center [527, 484] width 299 height 22
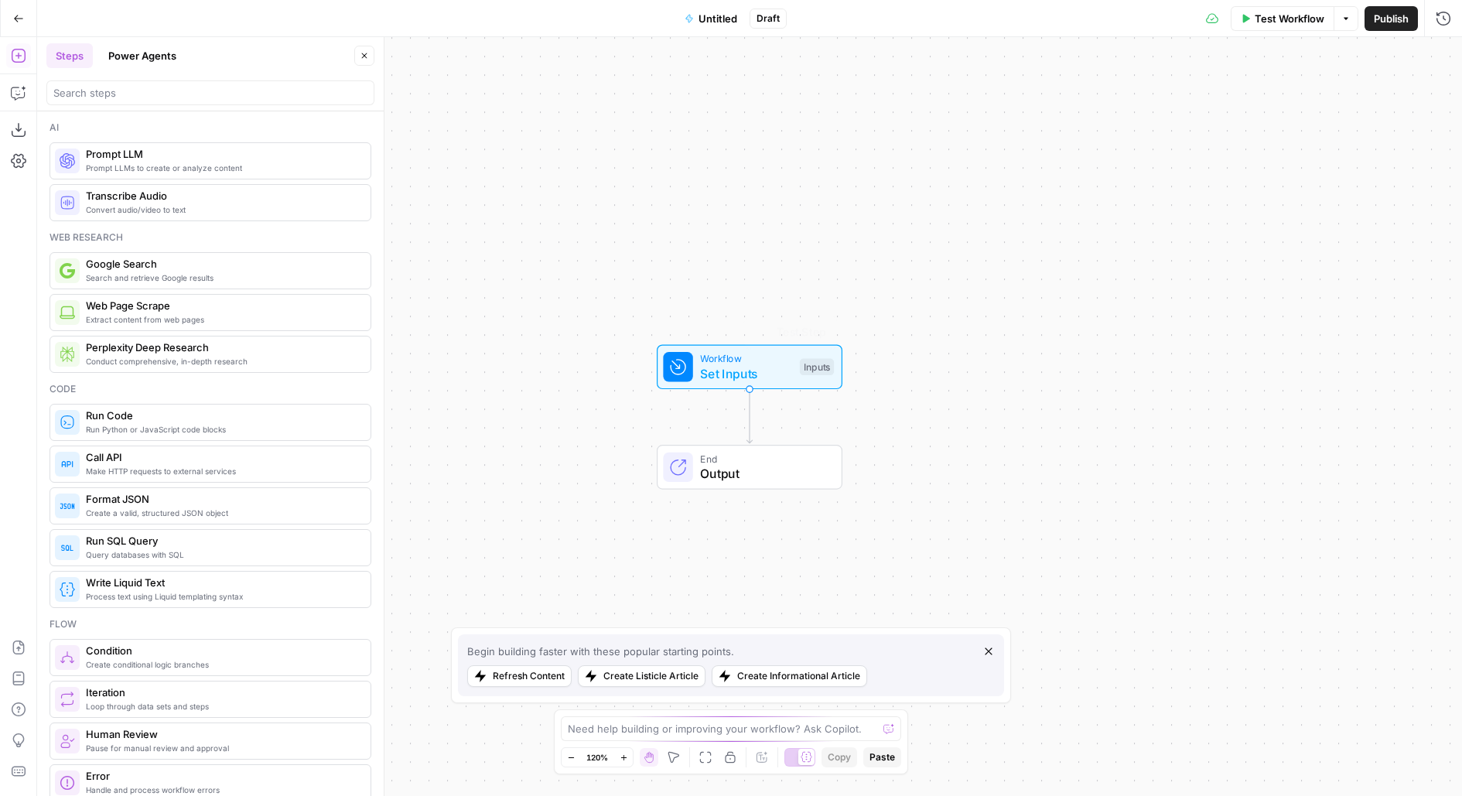
click at [709, 381] on span "Set Inputs" at bounding box center [746, 373] width 92 height 19
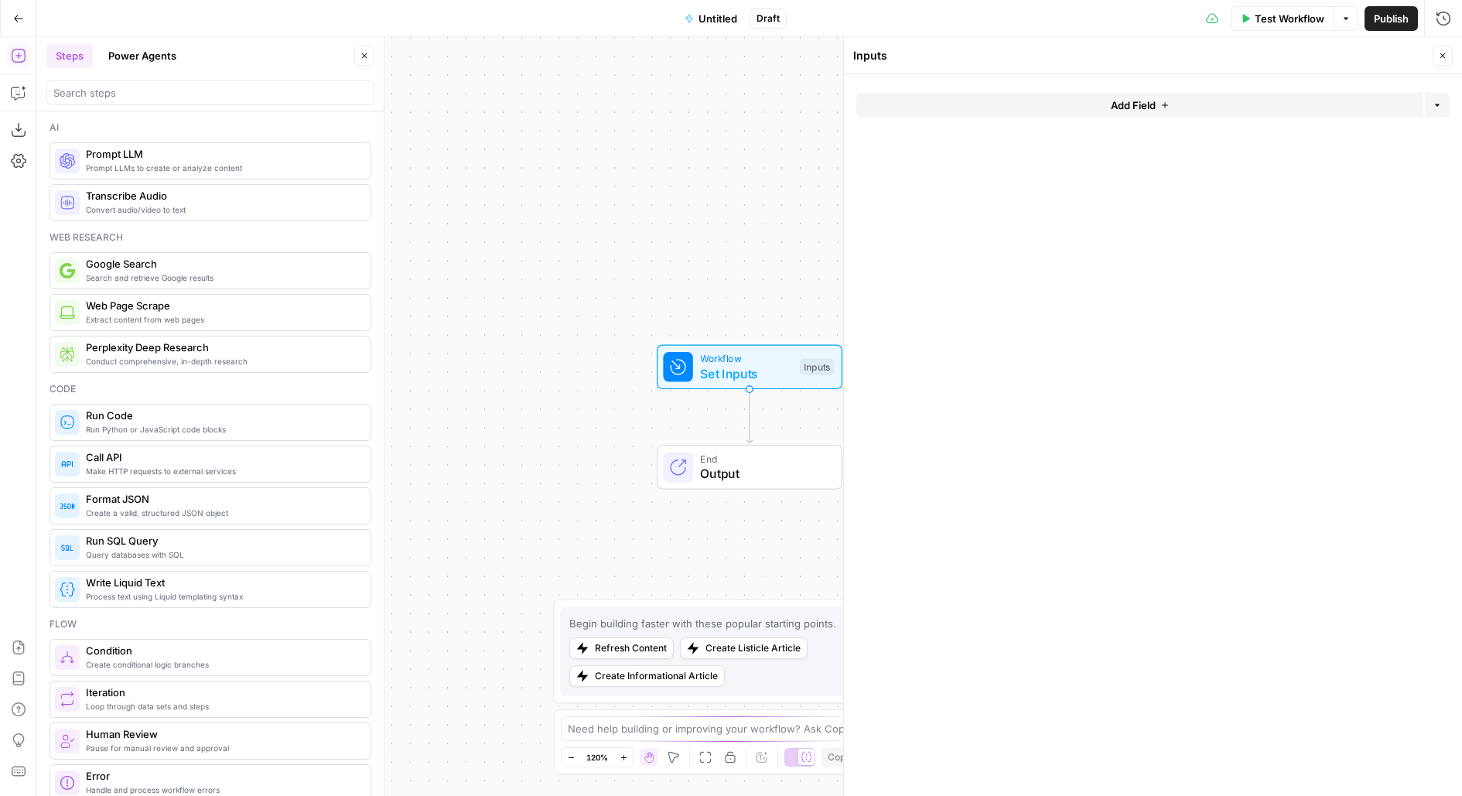
click at [984, 91] on form "Add Field Options" at bounding box center [1153, 435] width 618 height 722
click at [982, 111] on button "Add Field" at bounding box center [1139, 105] width 567 height 25
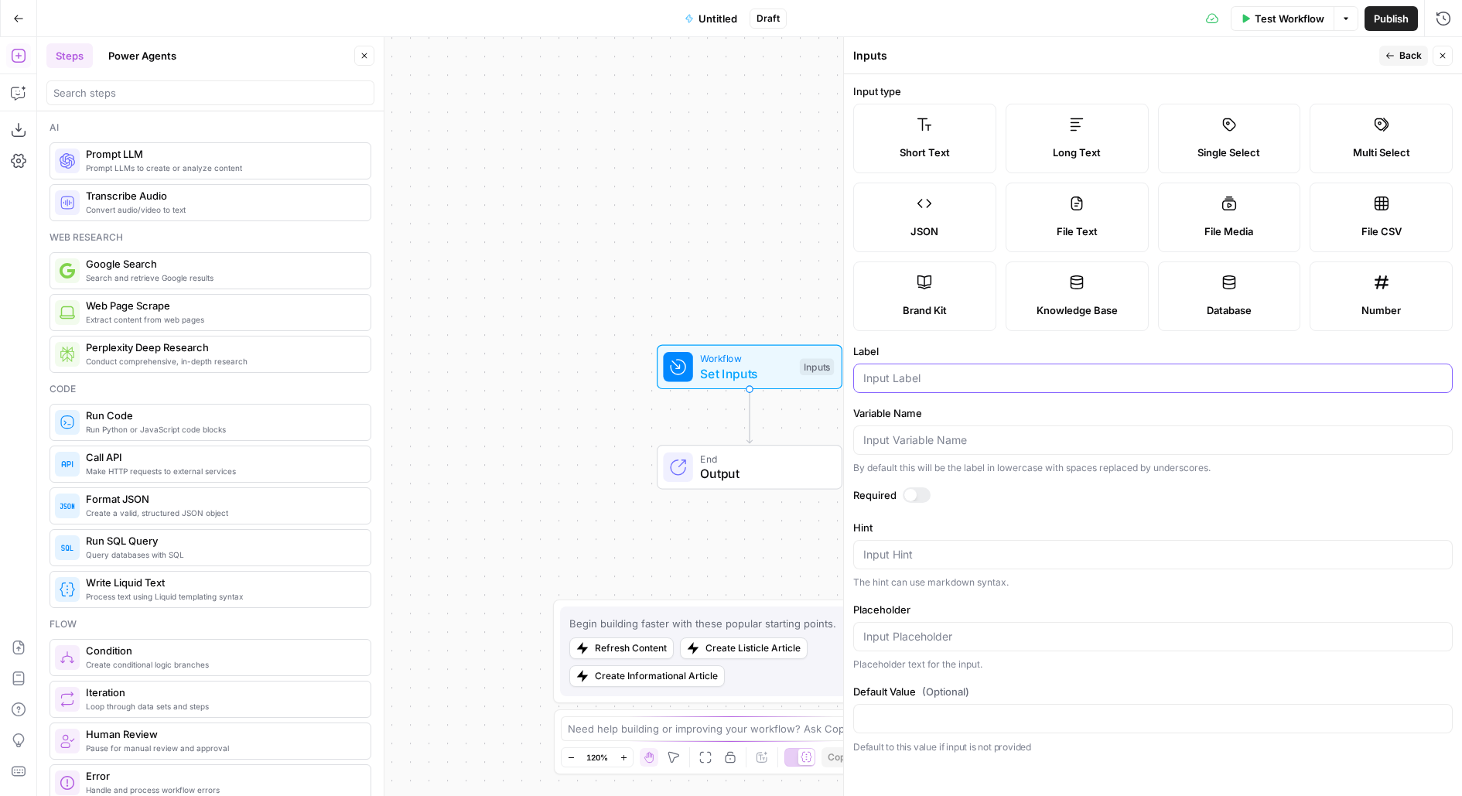
click at [882, 384] on input "Label" at bounding box center [1152, 378] width 579 height 15
type input "URL"
click at [1416, 60] on span "Back" at bounding box center [1410, 56] width 22 height 14
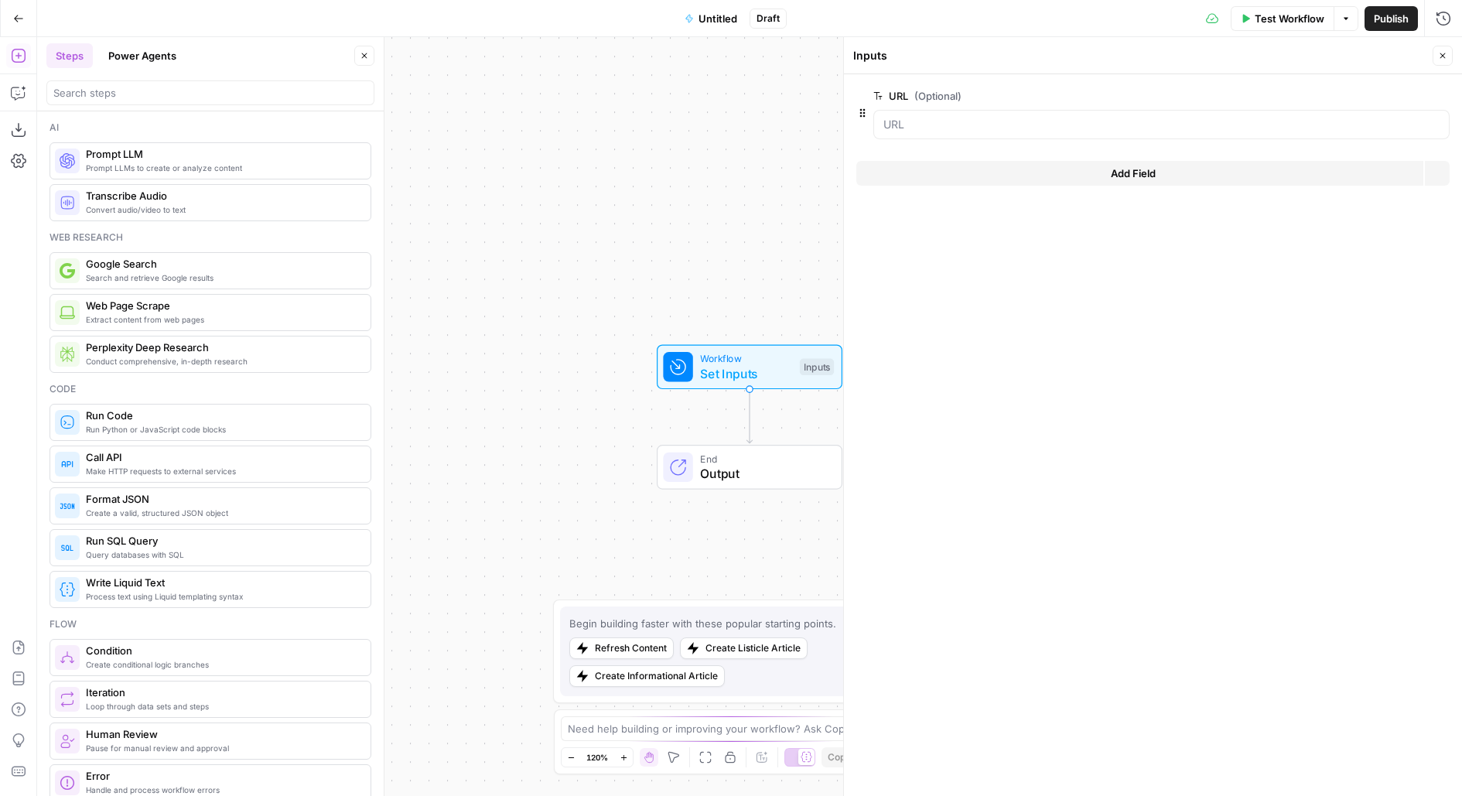
click at [1442, 60] on button "Close" at bounding box center [1443, 56] width 20 height 20
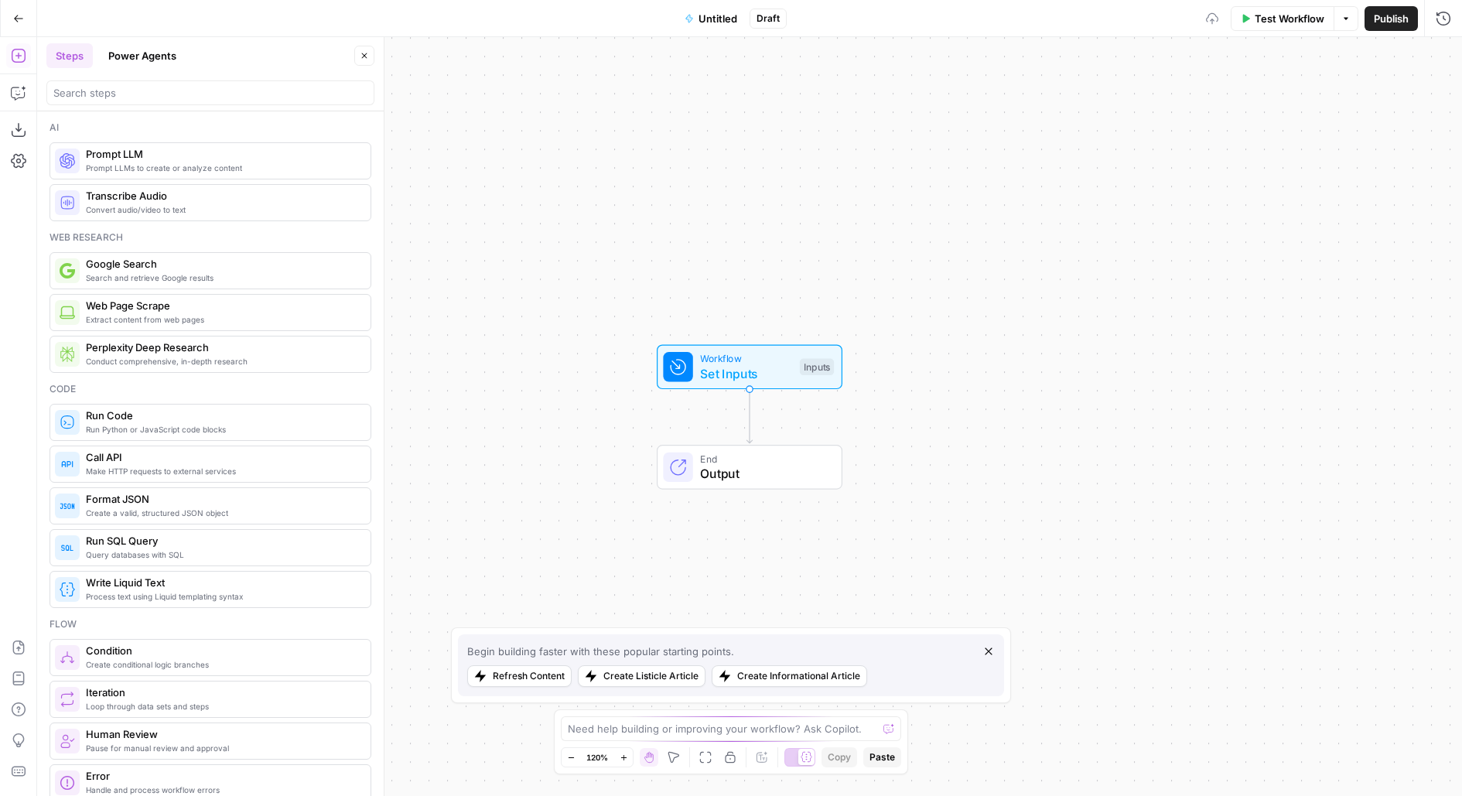
click at [1299, 20] on span "Test Workflow" at bounding box center [1290, 18] width 70 height 15
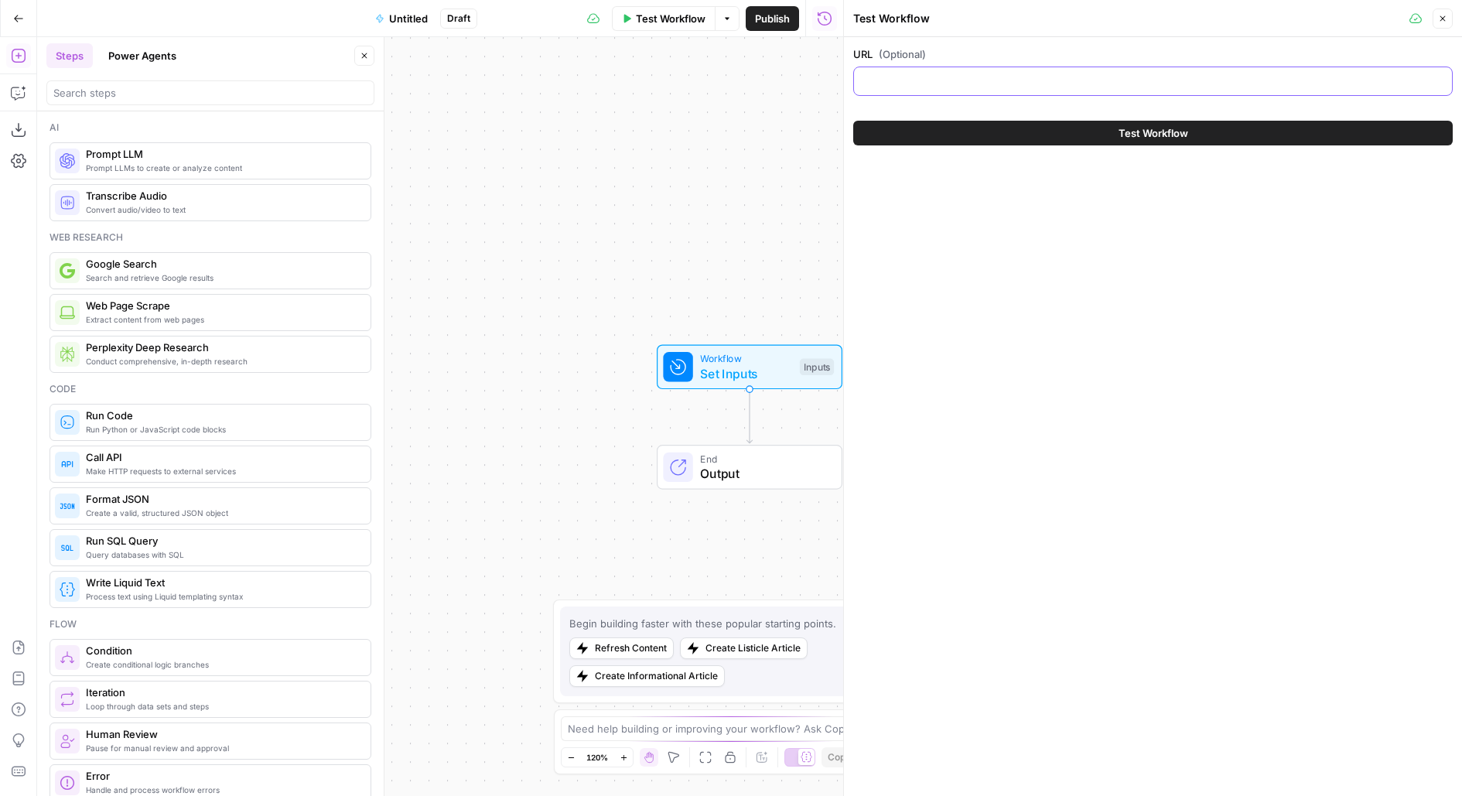
click at [1095, 80] on input "URL (Optional)" at bounding box center [1152, 80] width 579 height 15
paste input "[URL][DOMAIN_NAME]"
type input "[URL][DOMAIN_NAME]"
click at [1118, 315] on div "URL (Optional) https://www.notion.com/blog/gmail-labels Test Workflow" at bounding box center [1153, 416] width 618 height 759
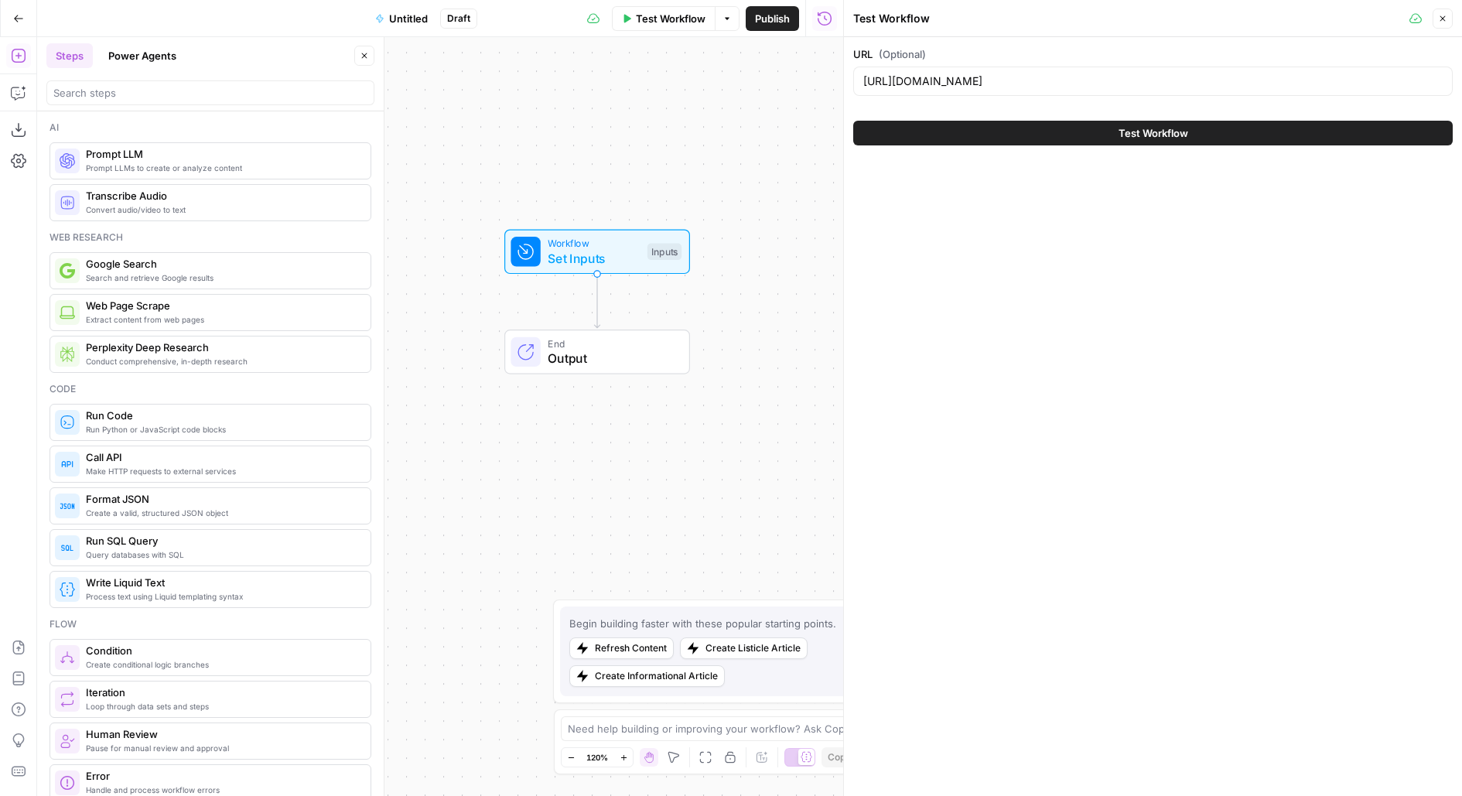
drag, startPoint x: 690, startPoint y: 244, endPoint x: 528, endPoint y: 122, distance: 202.7
click at [528, 123] on div "Workflow Set Inputs Inputs End Output" at bounding box center [440, 416] width 806 height 759
click at [693, 217] on div "Workflow Set Inputs Inputs End Output" at bounding box center [440, 416] width 806 height 759
click at [175, 97] on input "search" at bounding box center [210, 92] width 314 height 15
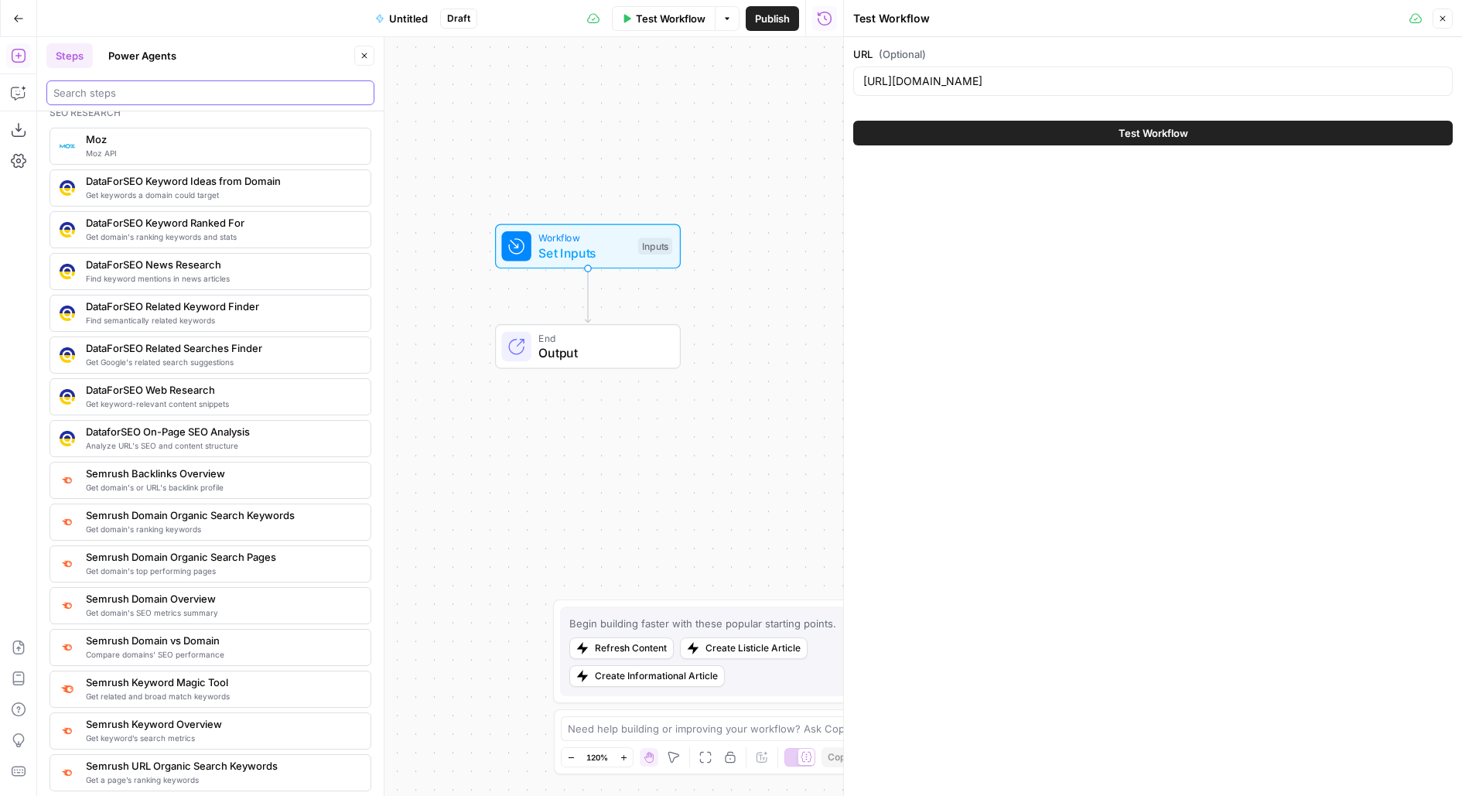
scroll to position [1413, 0]
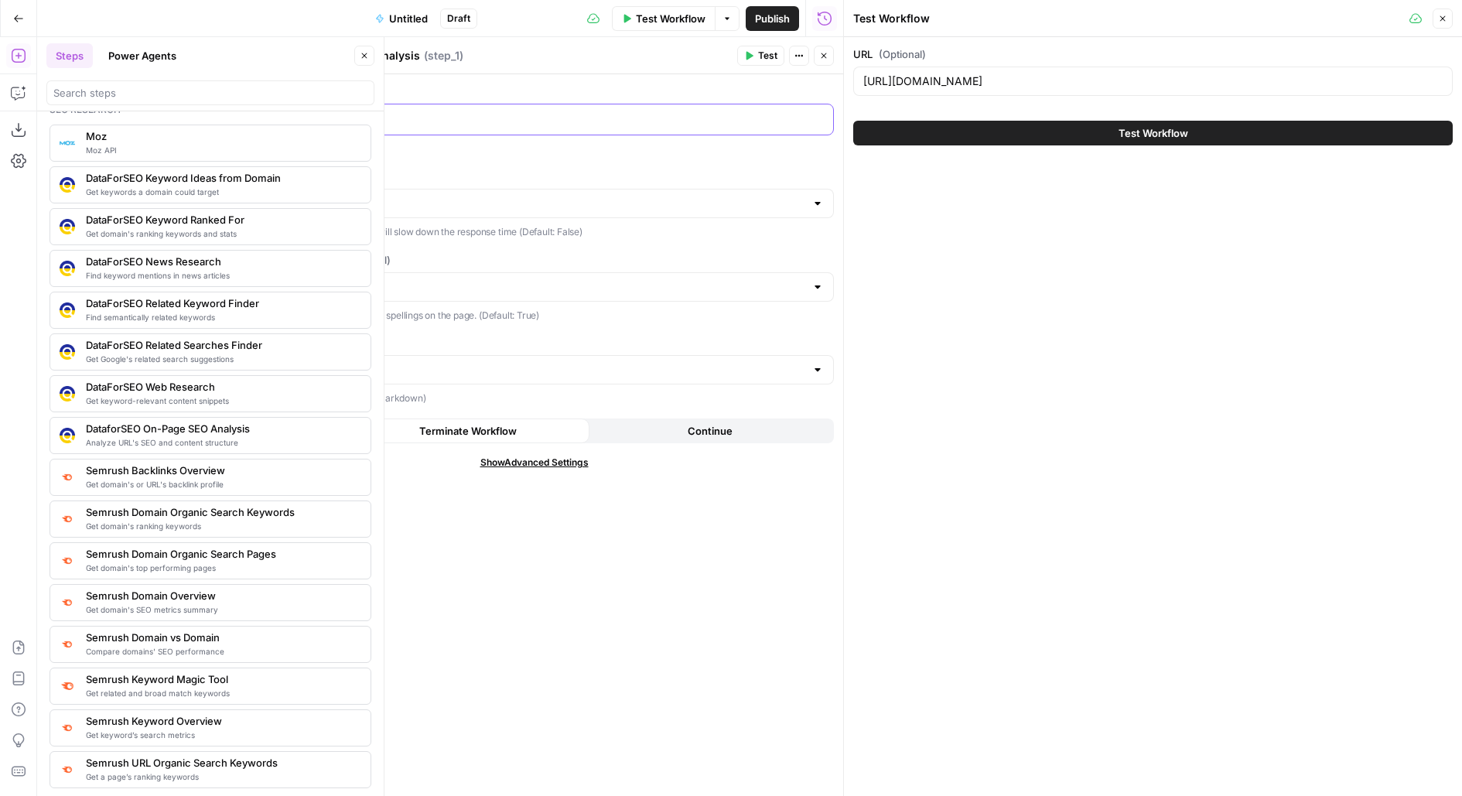
click at [463, 131] on div at bounding box center [534, 119] width 598 height 30
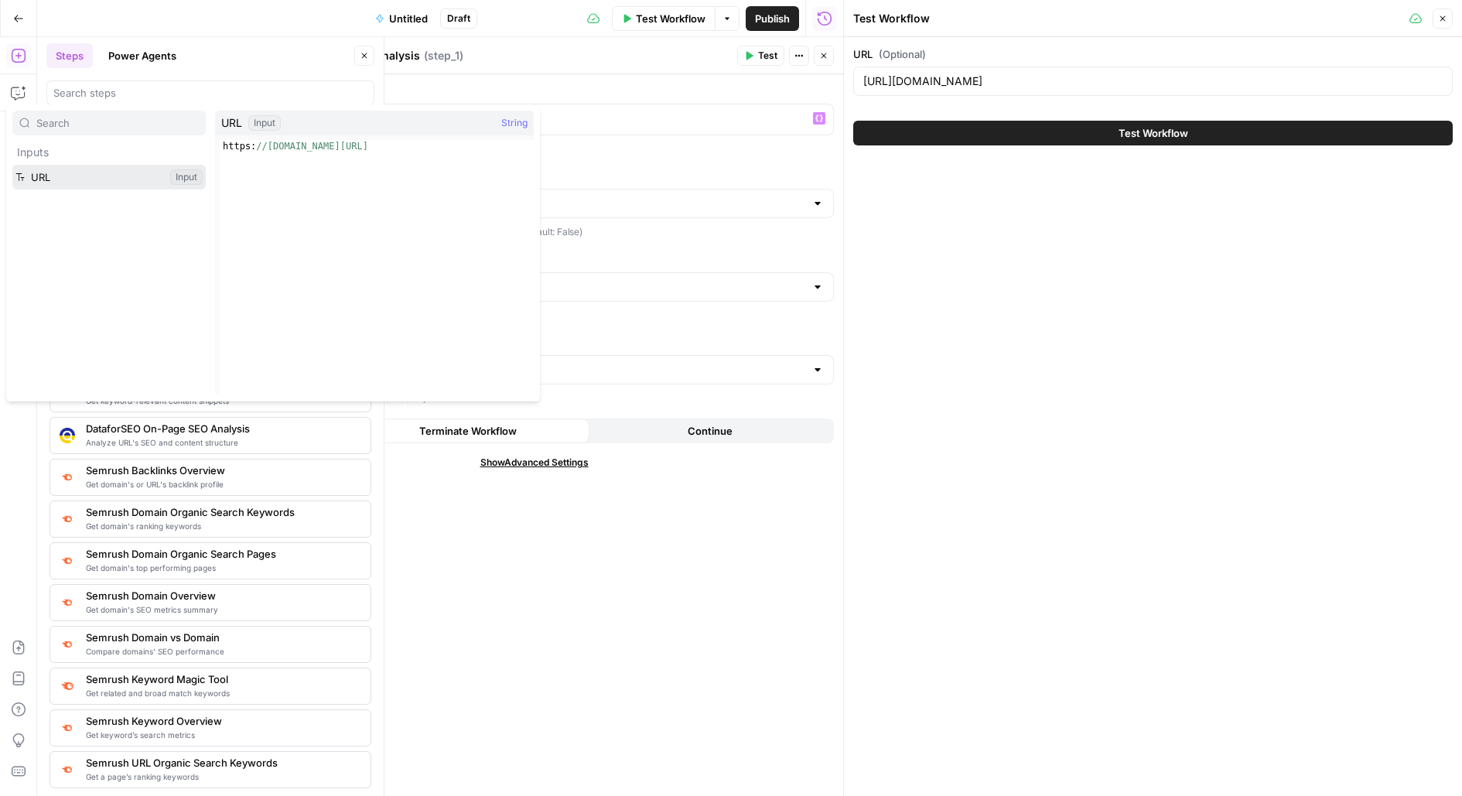
click at [12, 165] on button "Select variable URL" at bounding box center [108, 177] width 193 height 25
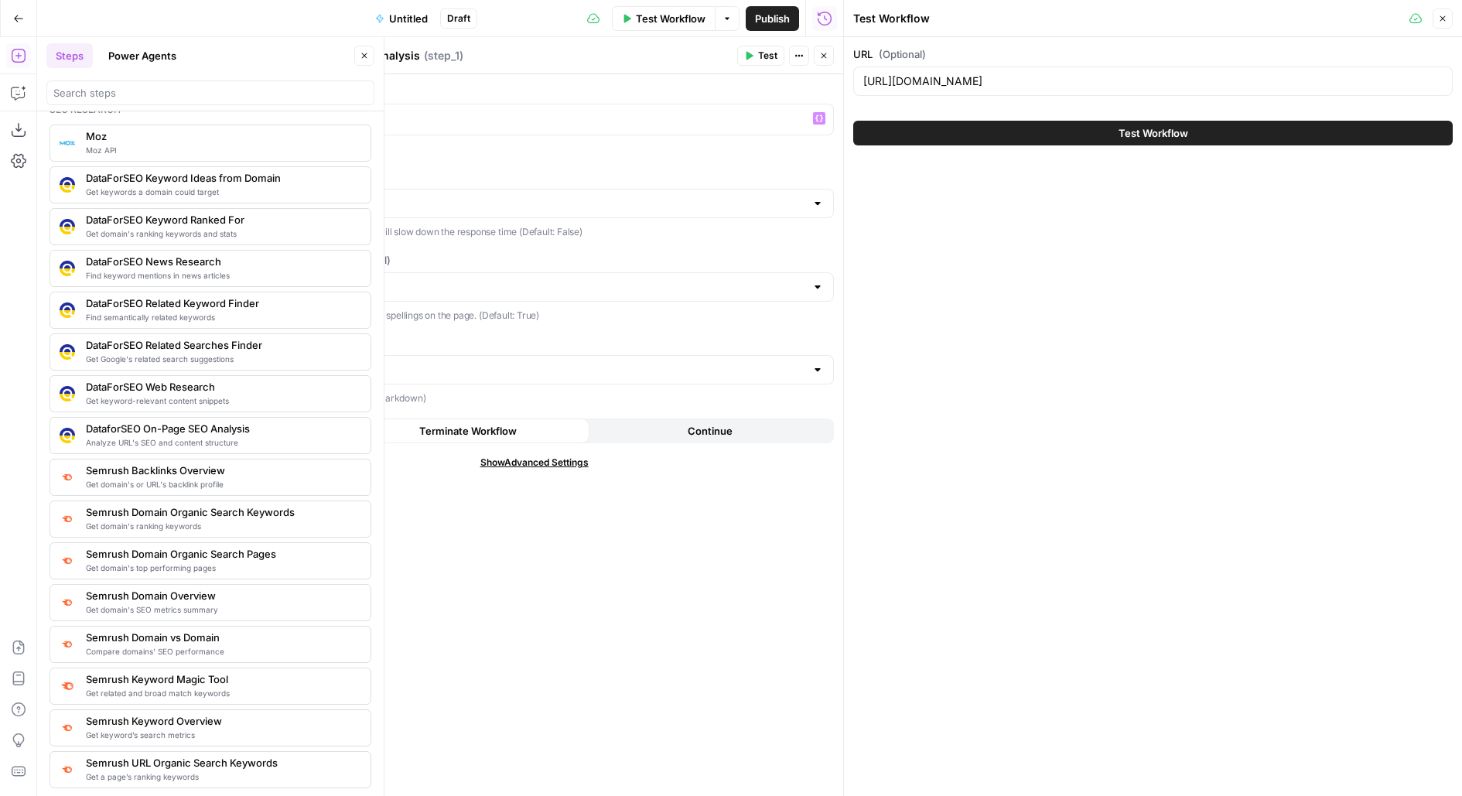
click at [757, 54] on button "Test" at bounding box center [760, 56] width 47 height 20
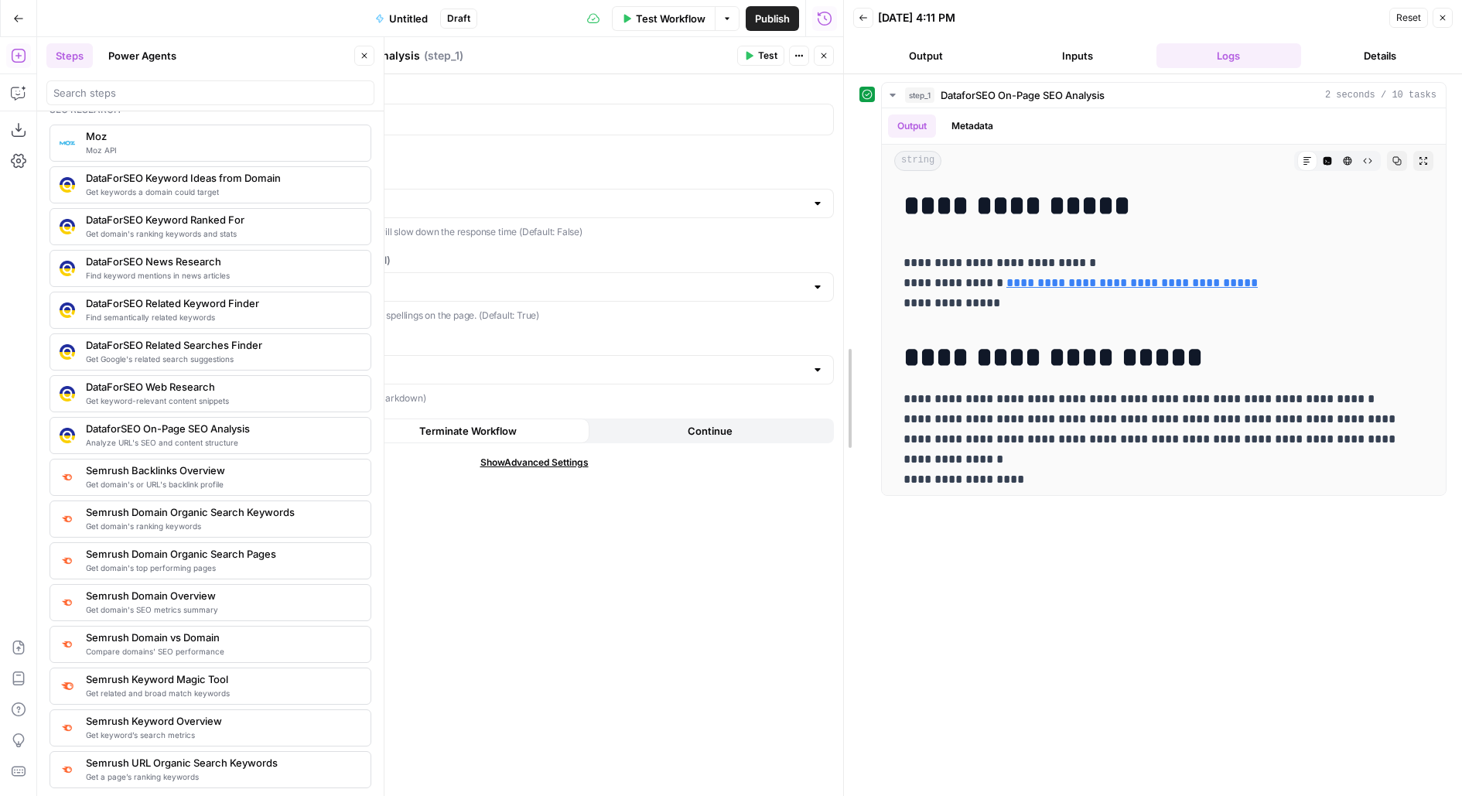
drag, startPoint x: 842, startPoint y: 158, endPoint x: 940, endPoint y: 157, distance: 97.5
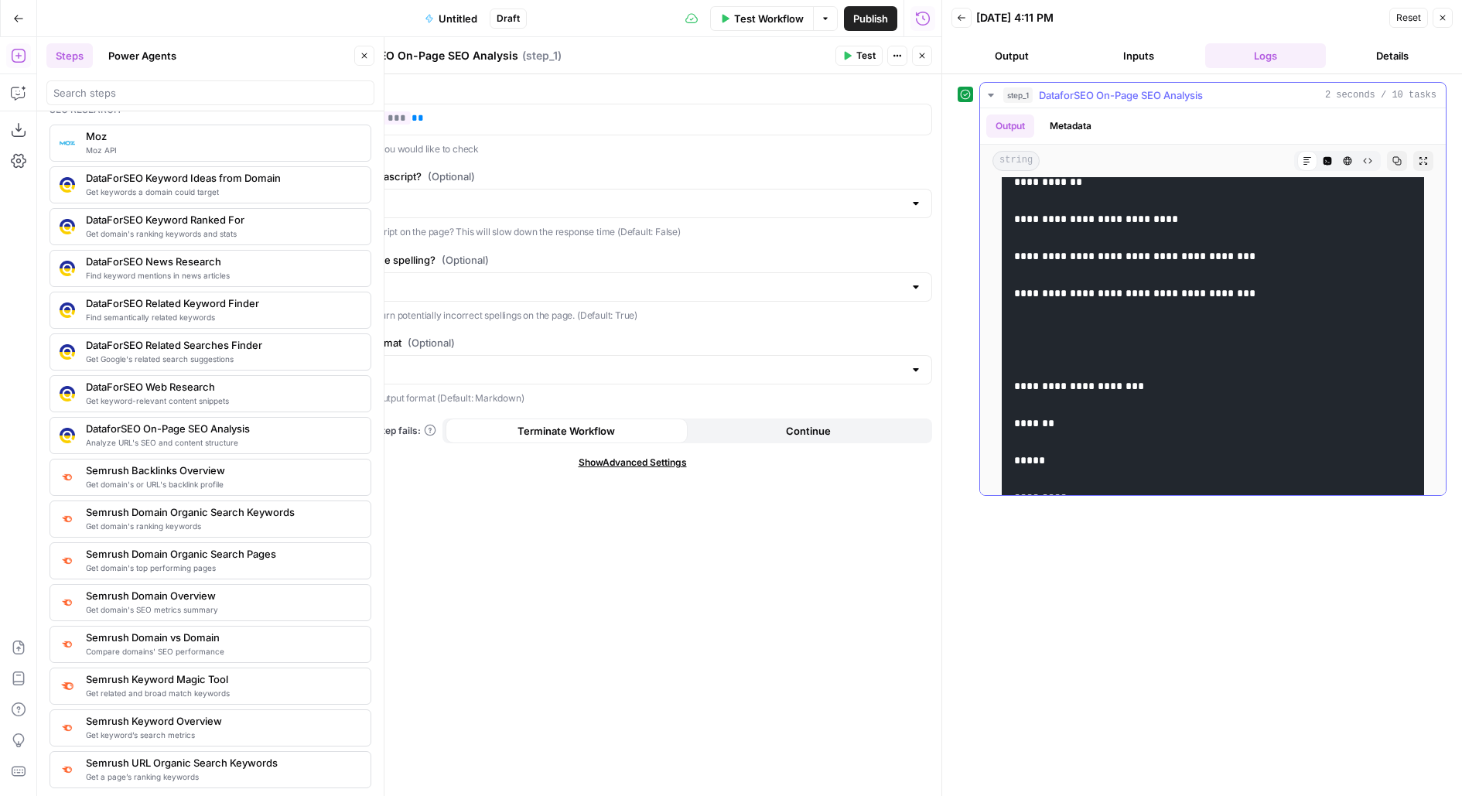
scroll to position [1752, 0]
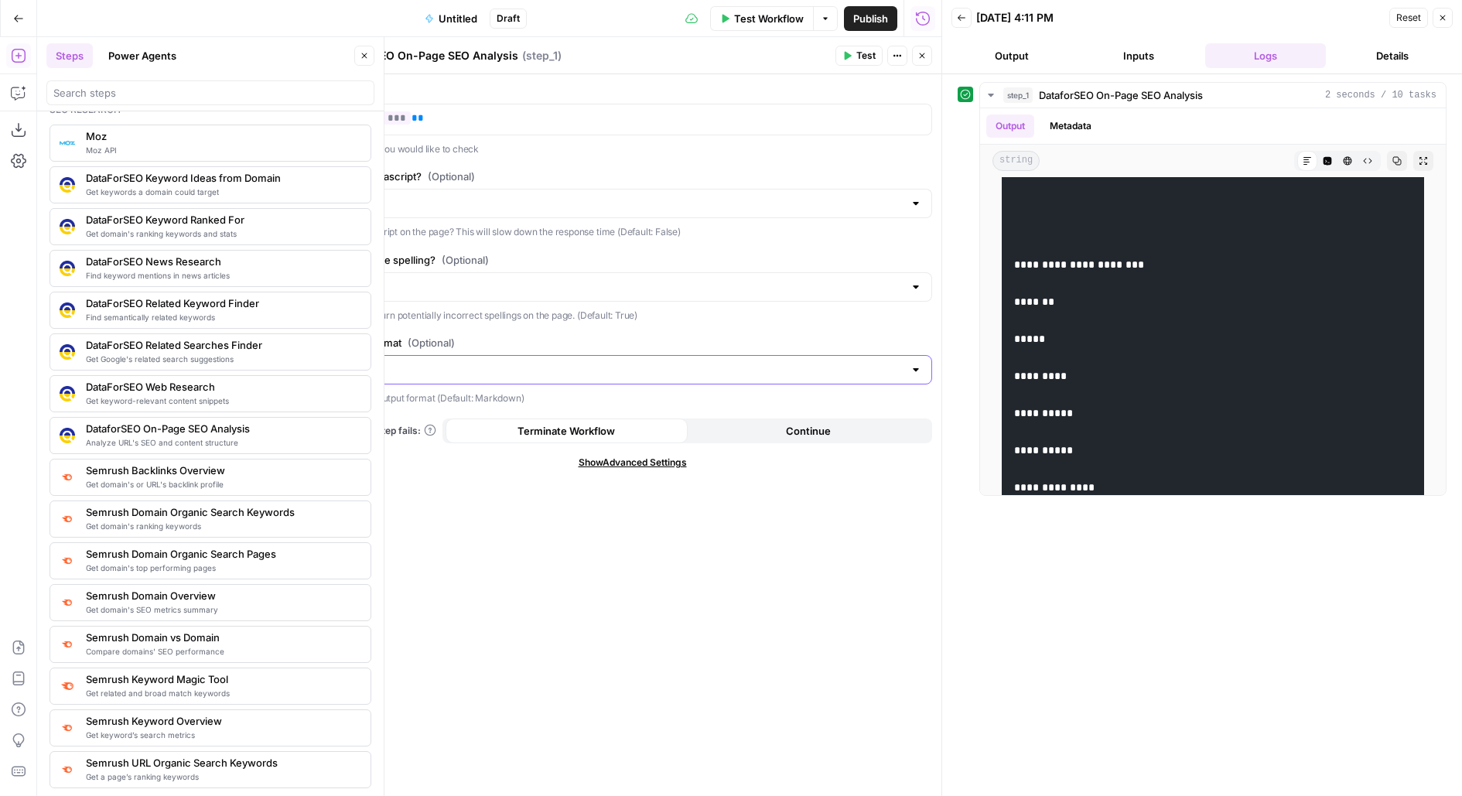
click at [464, 363] on input "Output Format (Optional)" at bounding box center [623, 369] width 561 height 15
click at [420, 415] on button "Markdown" at bounding box center [632, 407] width 586 height 22
type input "Markdown"
click at [416, 362] on input "Output Format (Optional)" at bounding box center [623, 369] width 561 height 15
click at [412, 435] on span "JSON" at bounding box center [628, 428] width 567 height 15
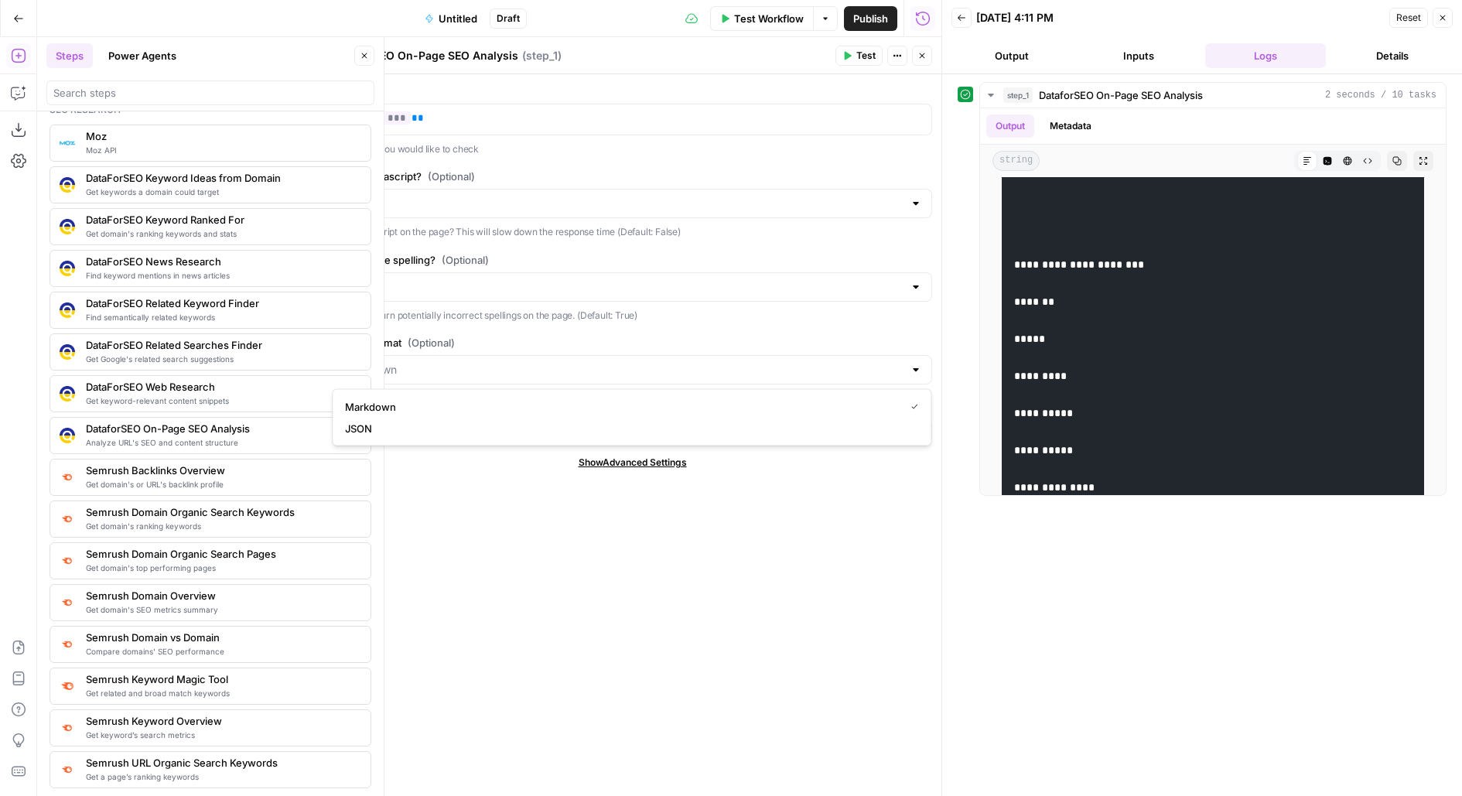
type input "JSON"
click at [861, 54] on span "Test" at bounding box center [865, 56] width 19 height 14
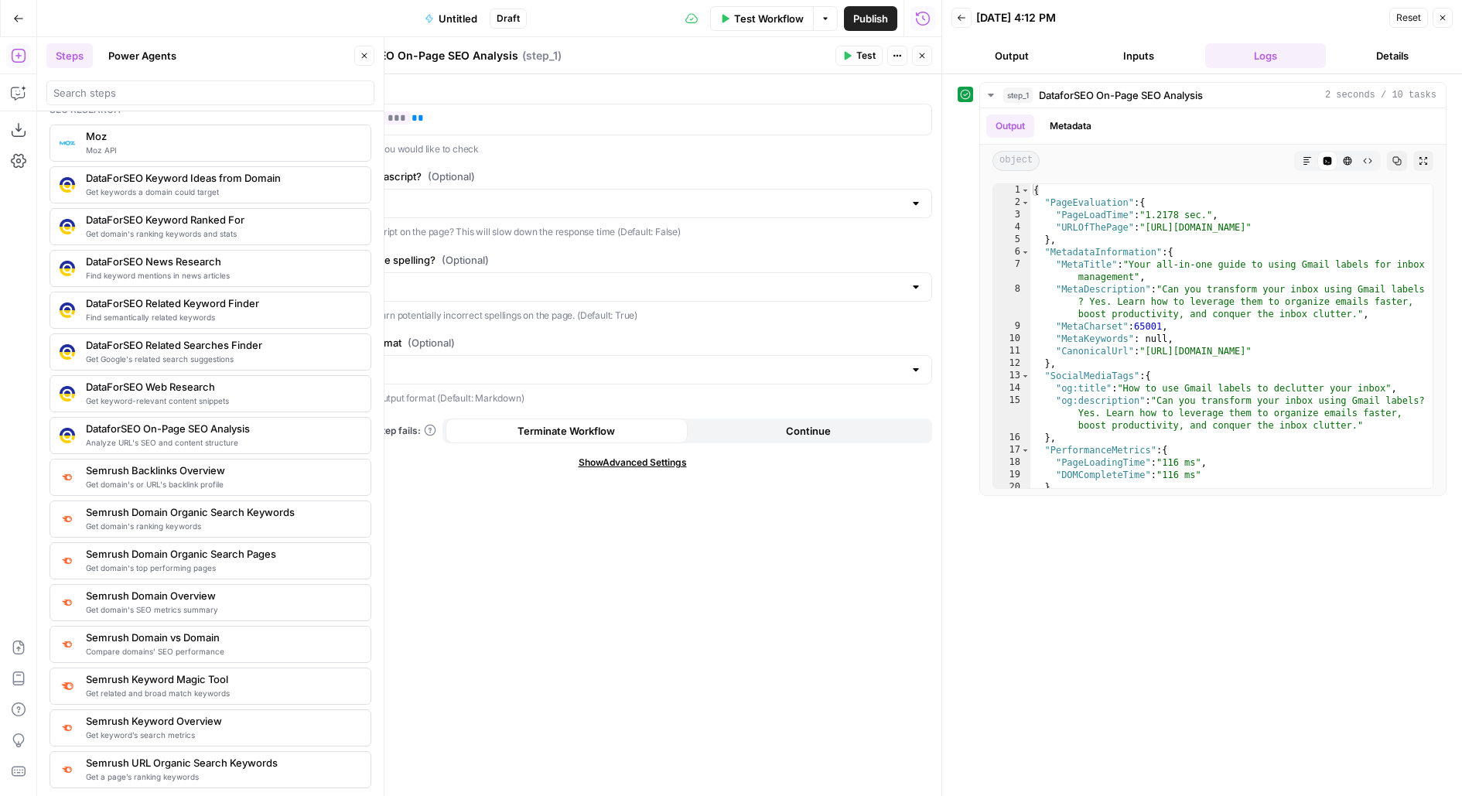
click at [367, 47] on button "Close" at bounding box center [364, 56] width 20 height 20
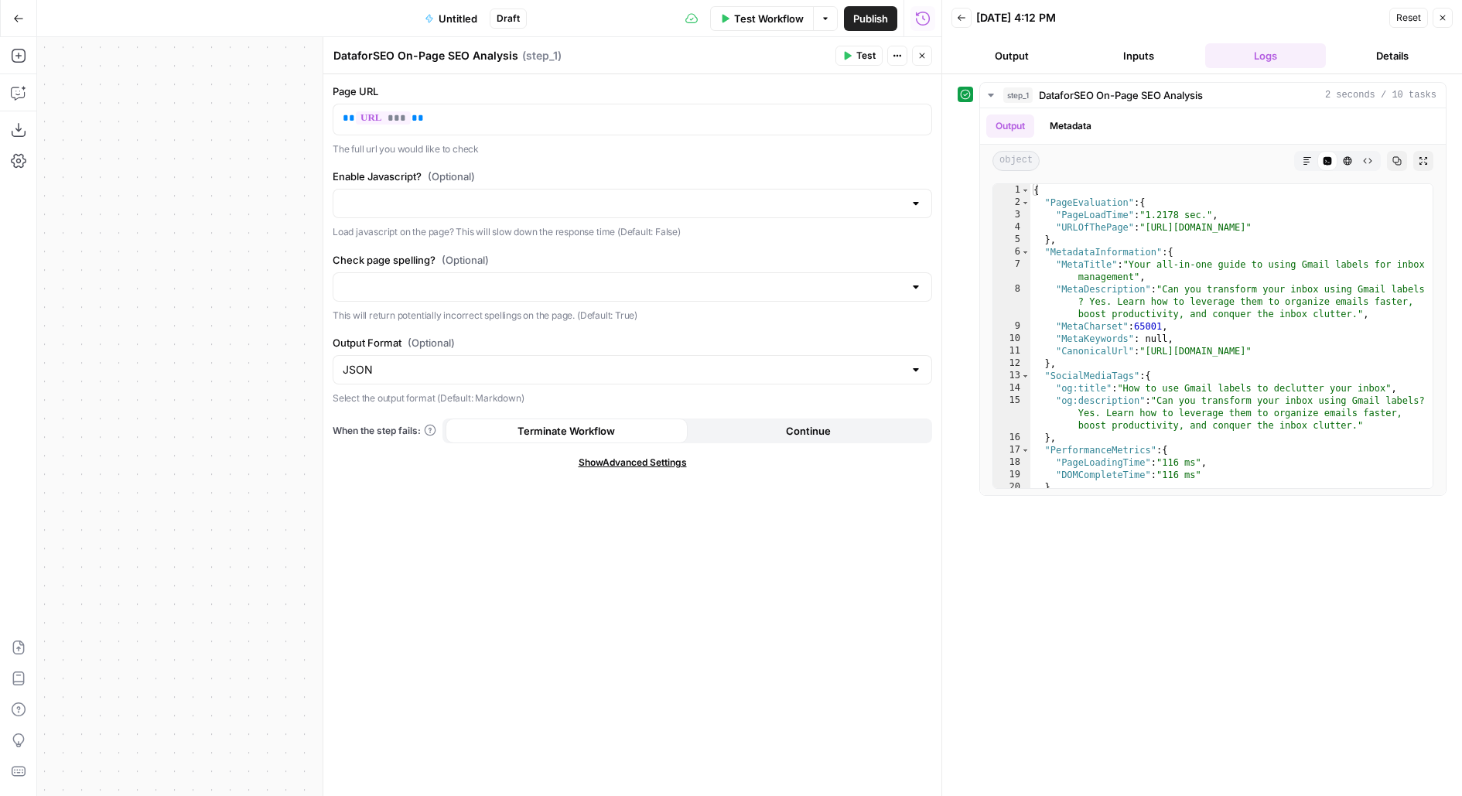
click at [924, 50] on button "Close" at bounding box center [922, 56] width 20 height 20
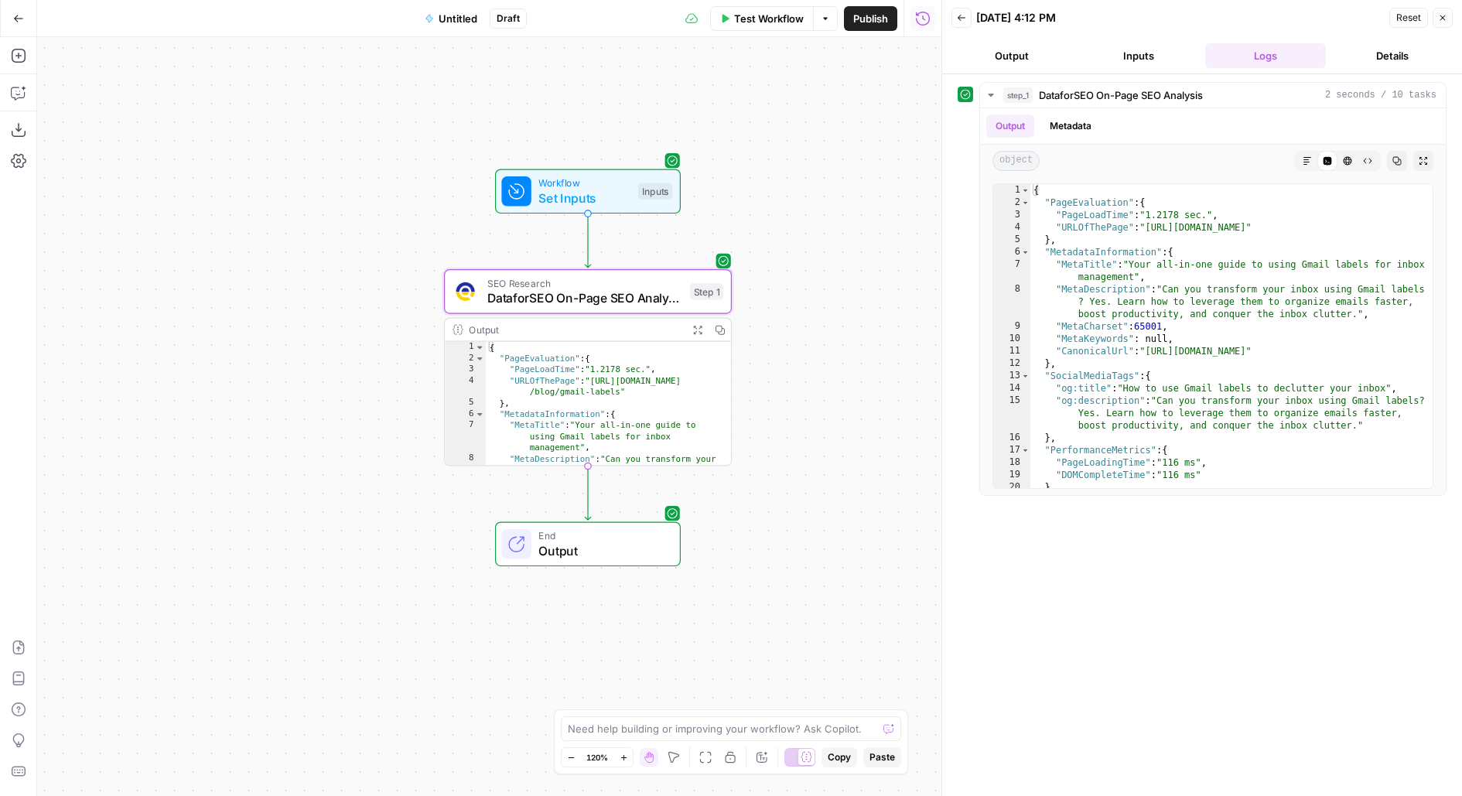
drag, startPoint x: 836, startPoint y: 521, endPoint x: 835, endPoint y: 367, distance: 154.7
click at [835, 367] on div "Workflow Set Inputs Inputs SEO Research DataforSEO On-Page SEO Analysis Step 1 …" at bounding box center [489, 416] width 904 height 759
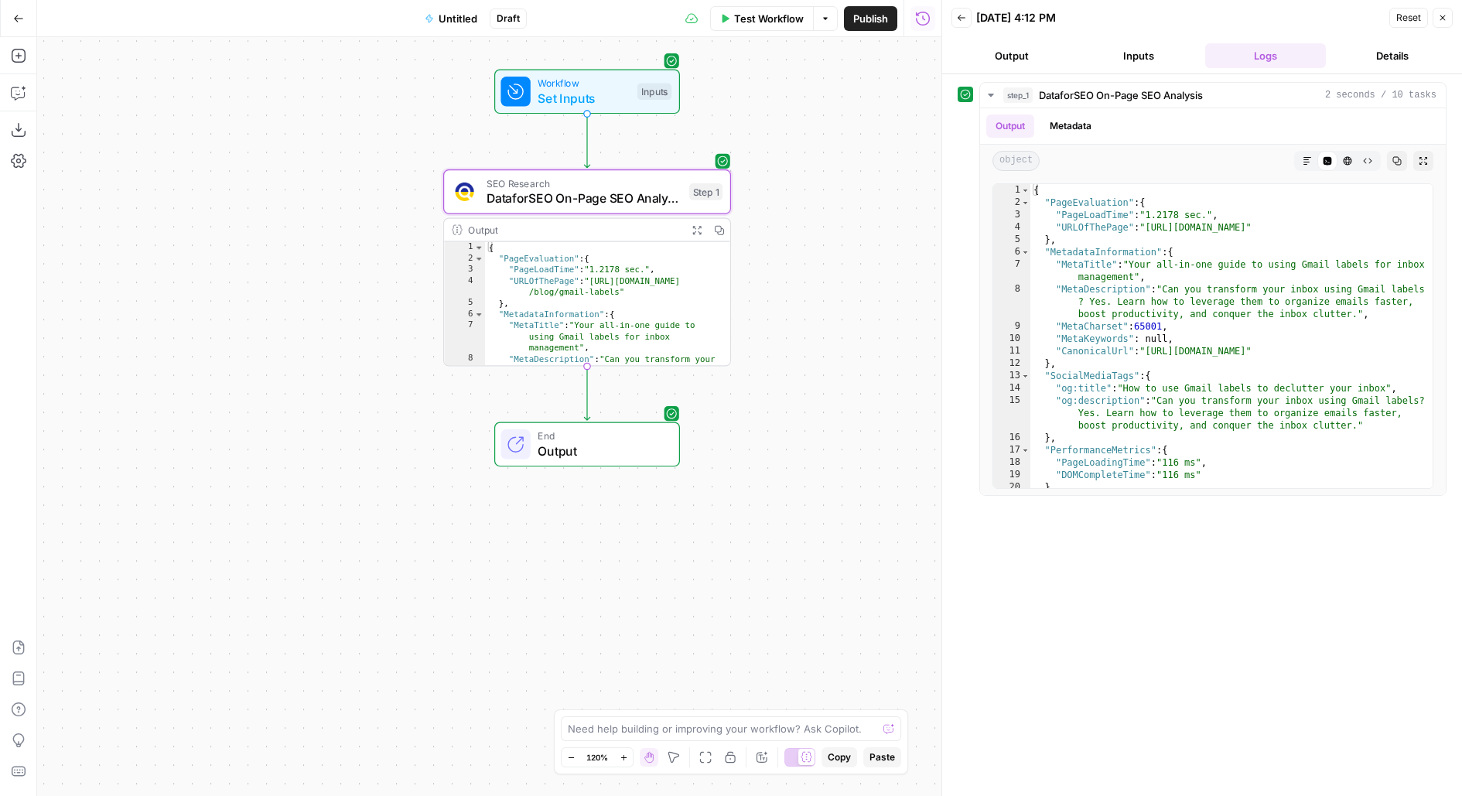
click at [29, 56] on button "Add Steps" at bounding box center [18, 55] width 25 height 25
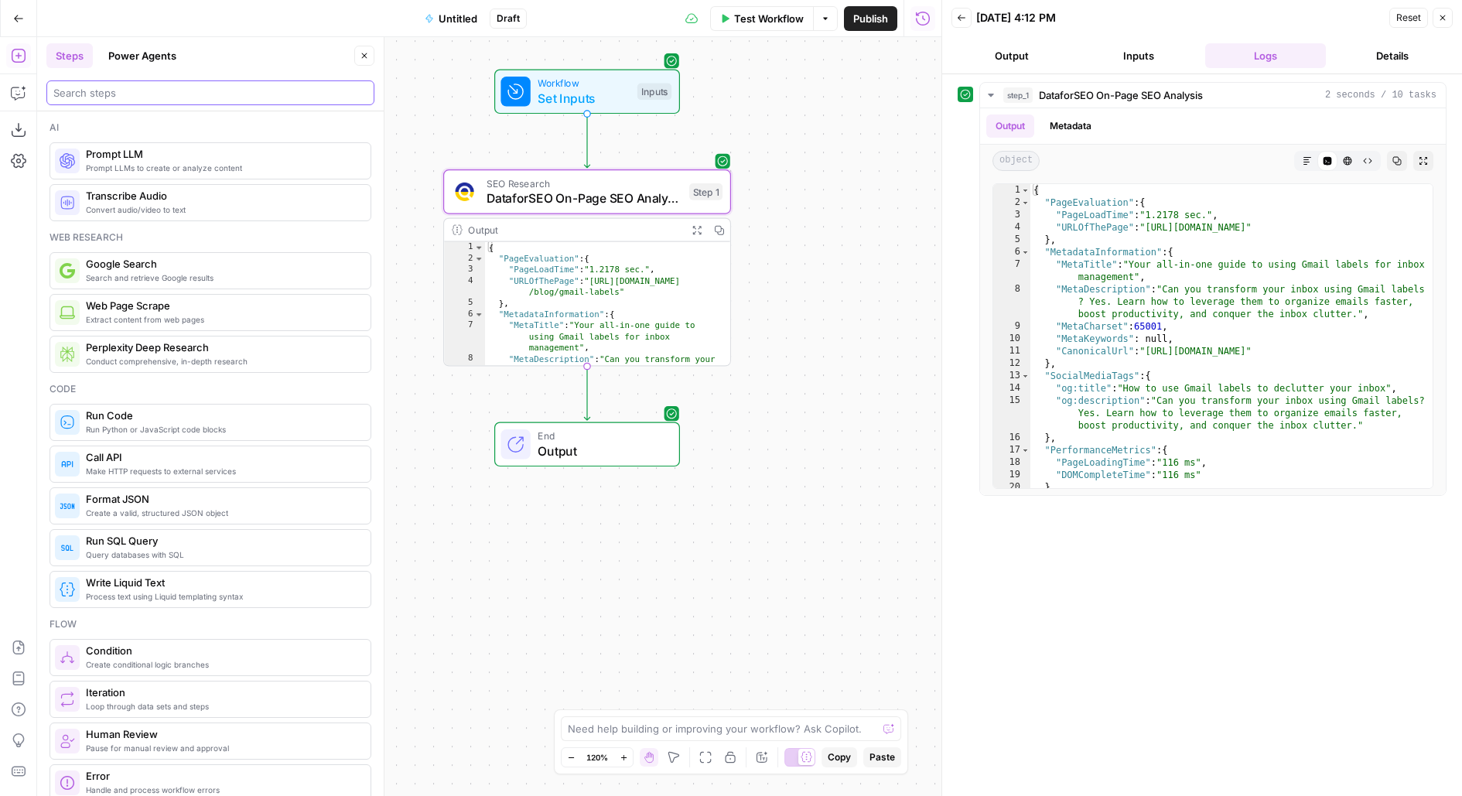
click at [197, 91] on input "search" at bounding box center [210, 92] width 314 height 15
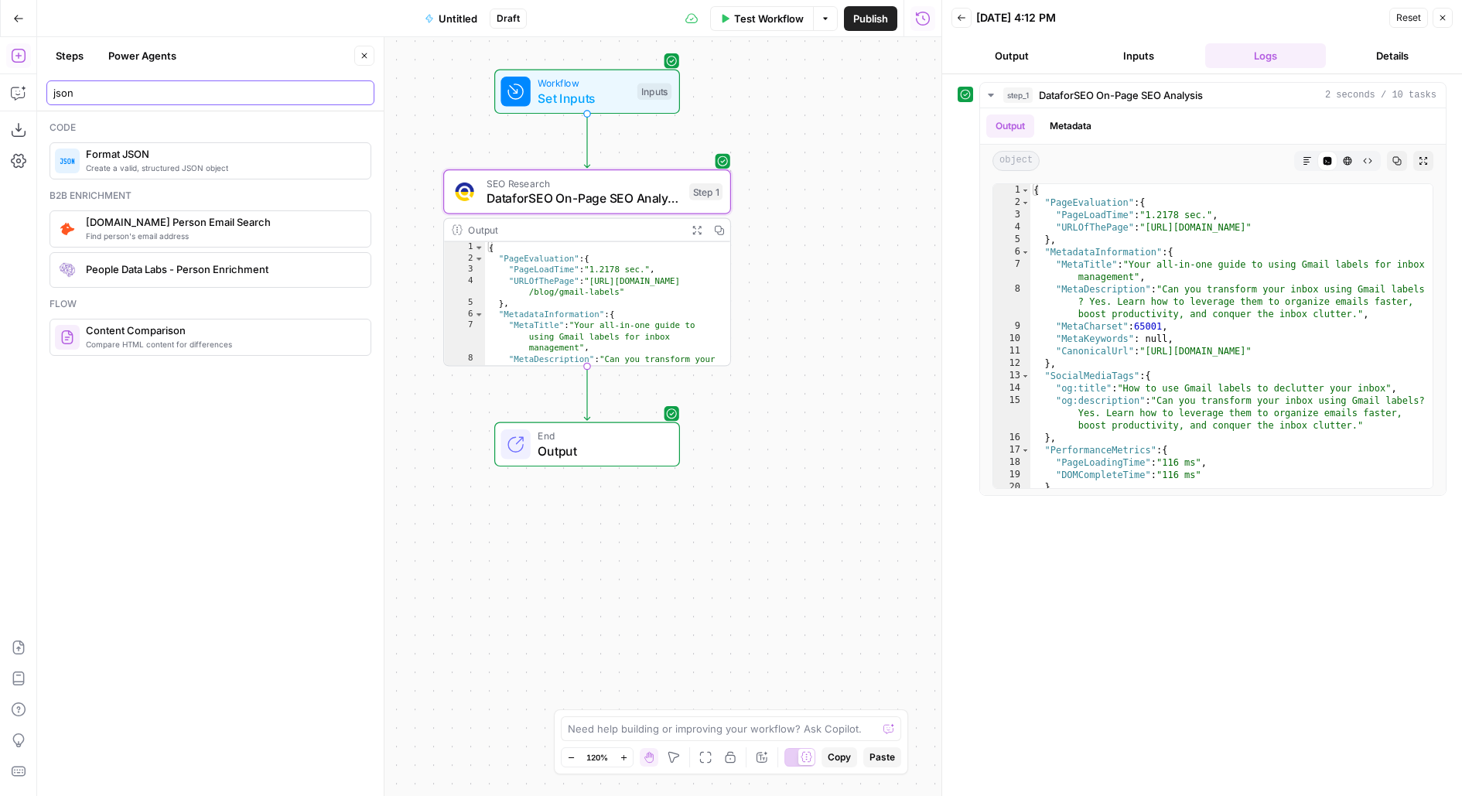
type input "json"
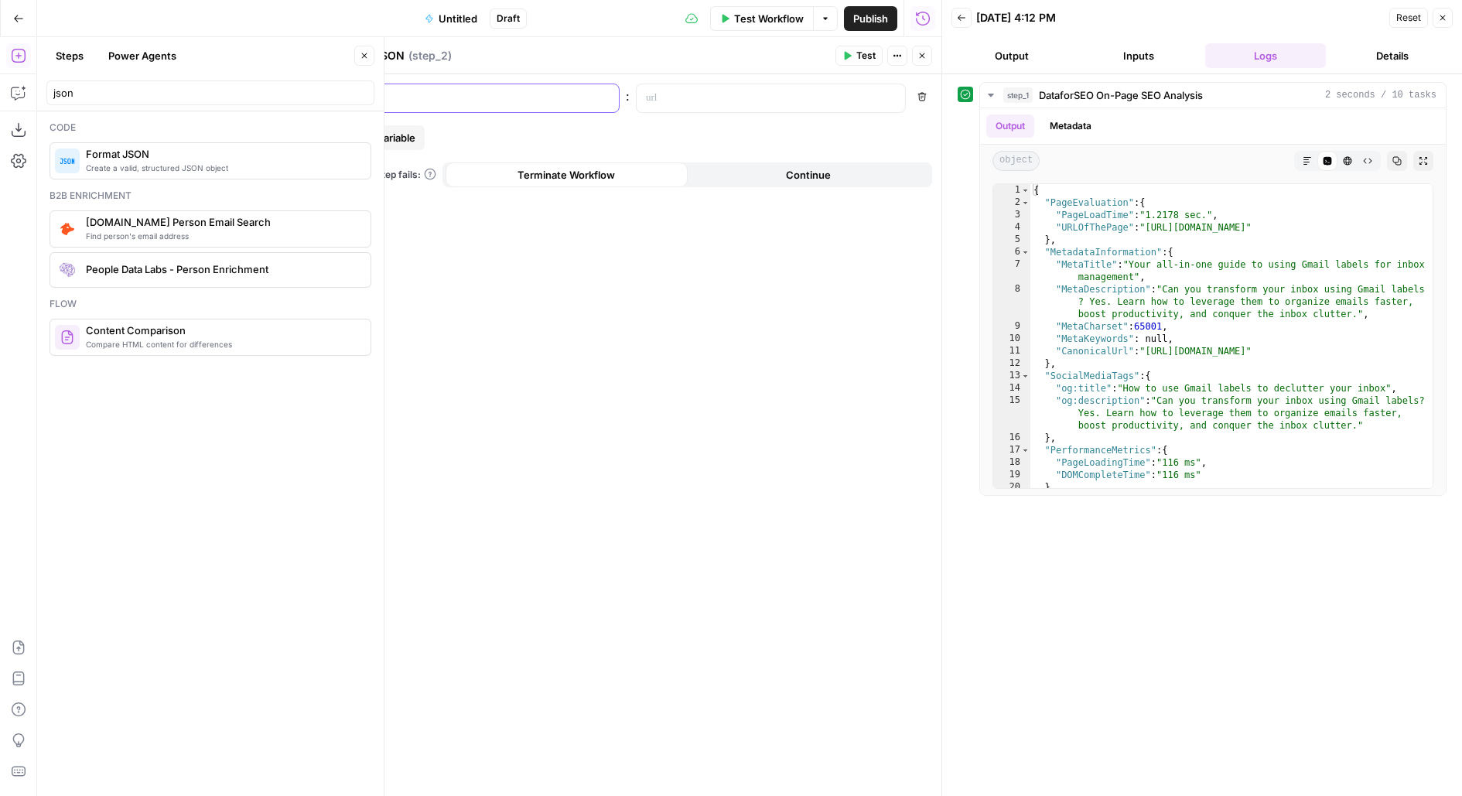
click at [429, 98] on p at bounding box center [472, 98] width 225 height 15
click at [780, 95] on p at bounding box center [758, 98] width 225 height 15
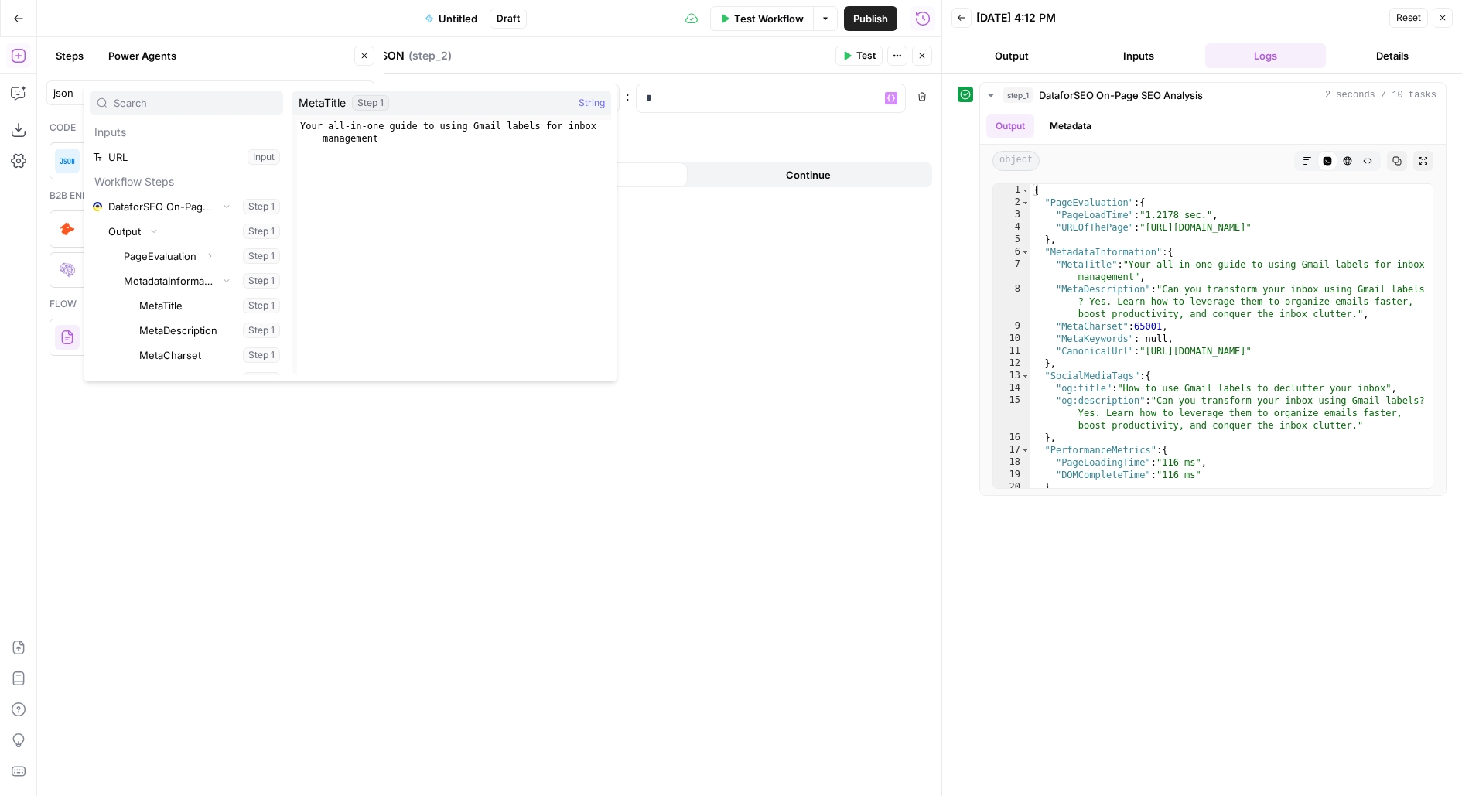
click at [136, 293] on button "Select variable MetaTitle" at bounding box center [209, 305] width 147 height 25
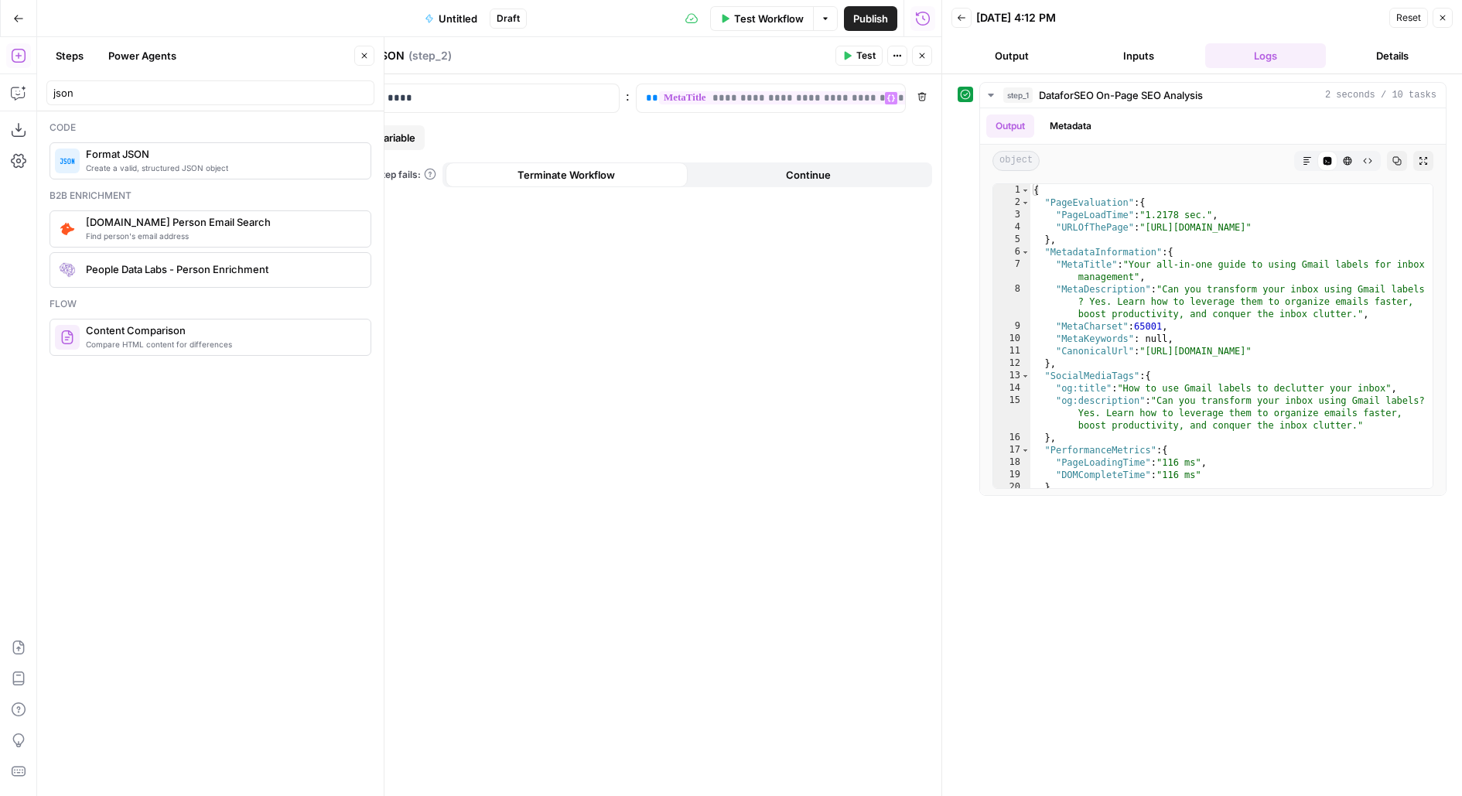
click at [378, 128] on button "Add variable" at bounding box center [379, 137] width 92 height 25
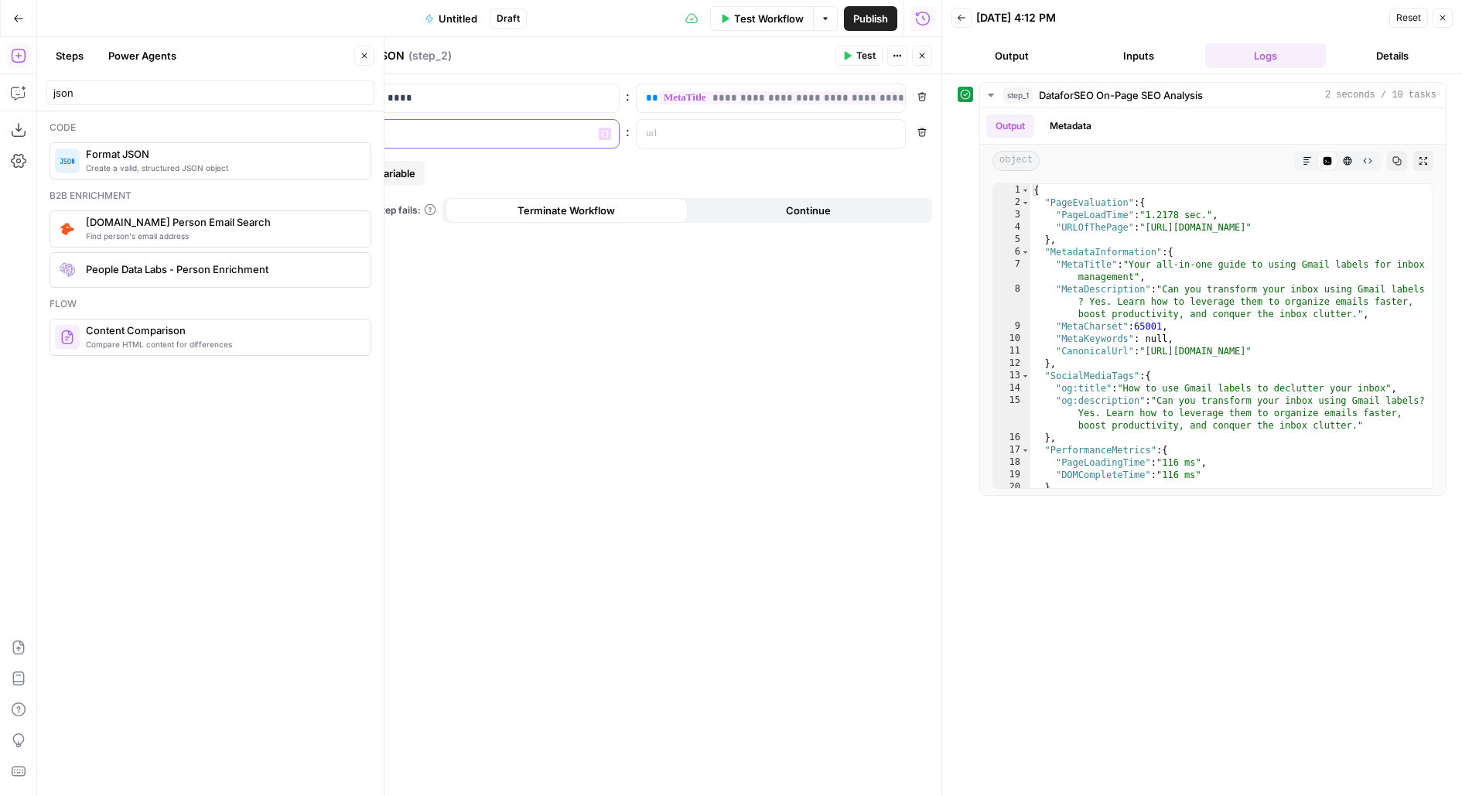
click at [425, 131] on p at bounding box center [472, 133] width 225 height 15
click at [695, 138] on p at bounding box center [758, 133] width 225 height 15
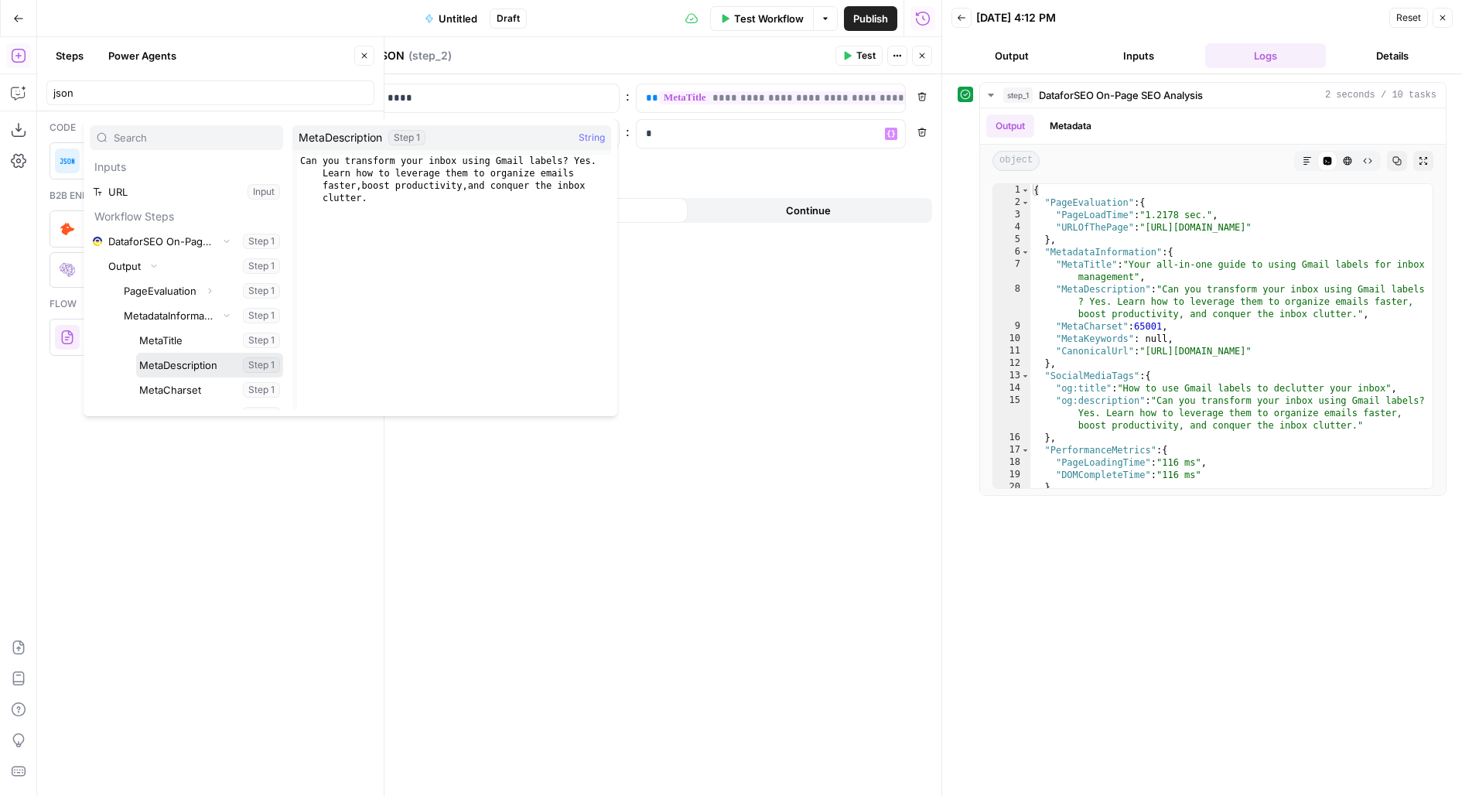
click at [136, 353] on button "Select variable MetaDescription" at bounding box center [209, 365] width 147 height 25
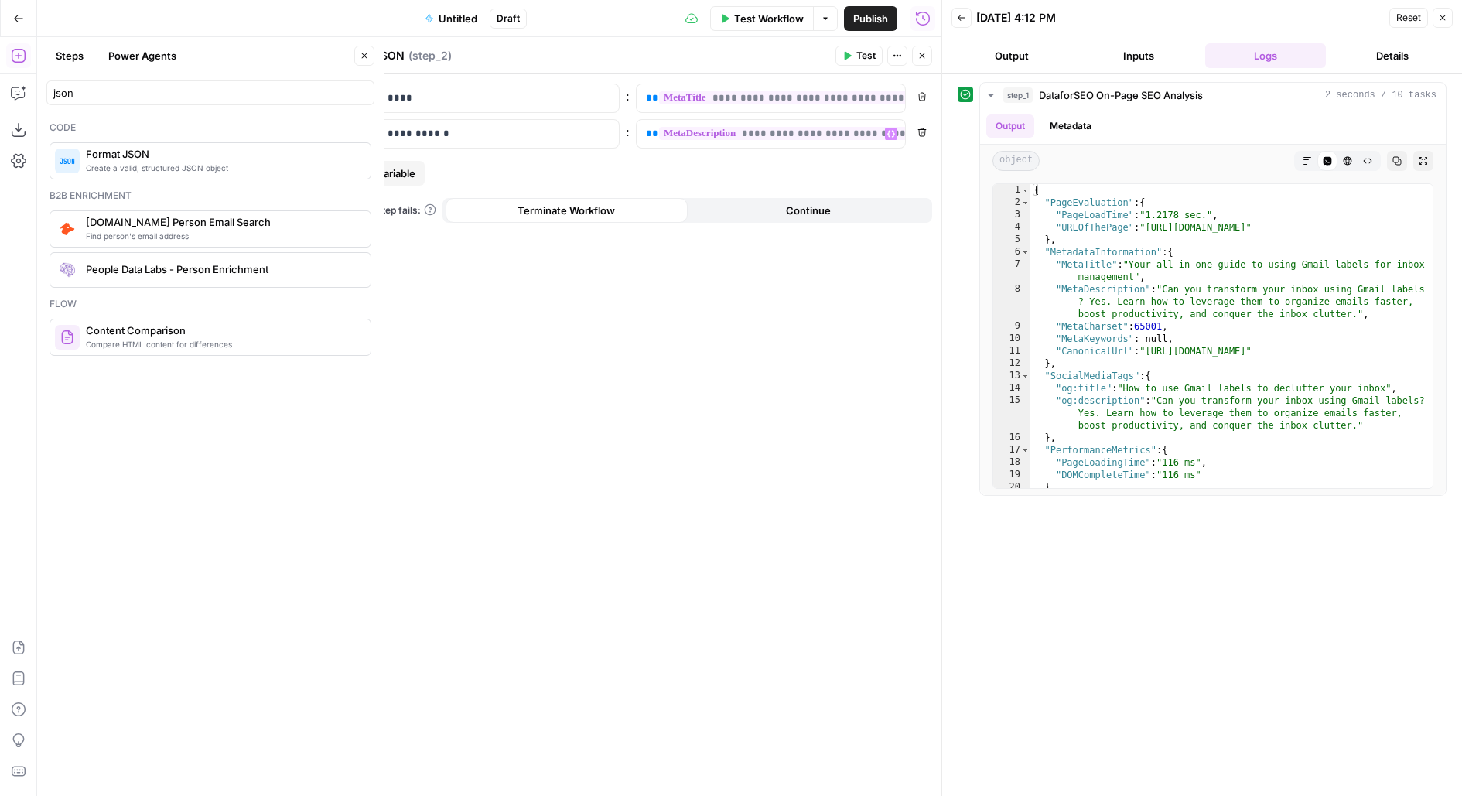
click at [875, 52] on span "Test" at bounding box center [865, 56] width 19 height 14
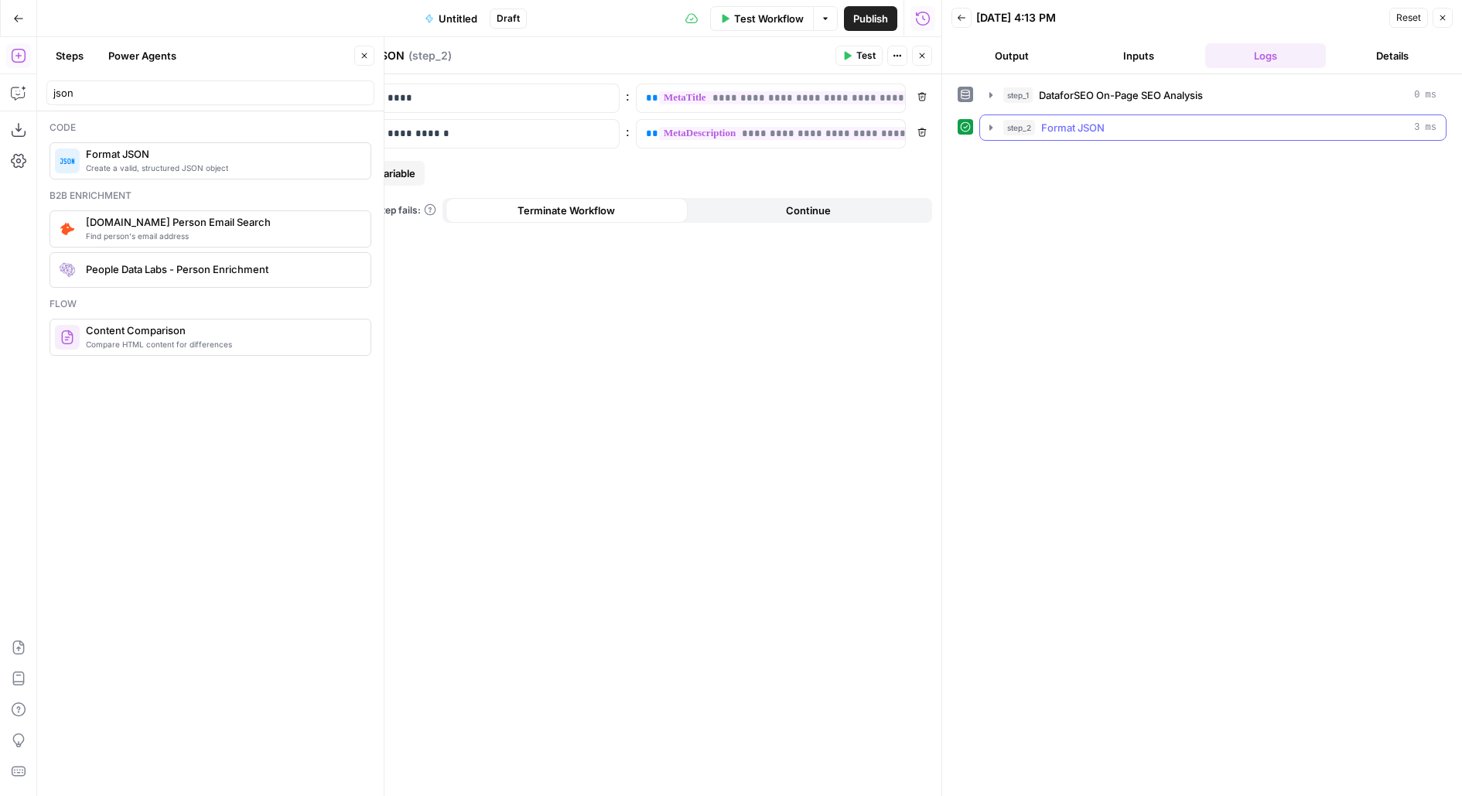
click at [1058, 128] on span "Format JSON" at bounding box center [1072, 127] width 63 height 15
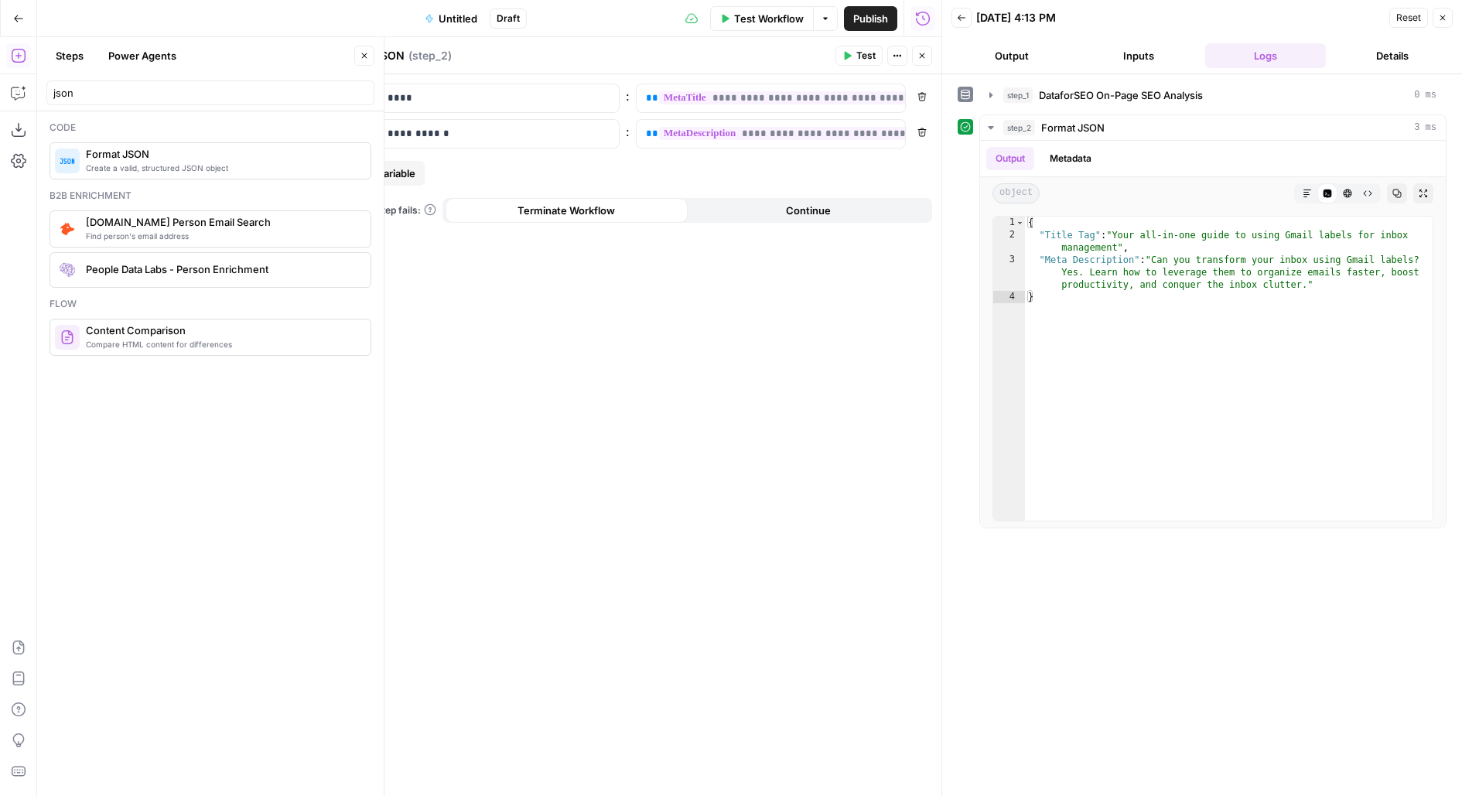
click at [923, 55] on icon "button" at bounding box center [921, 55] width 9 height 9
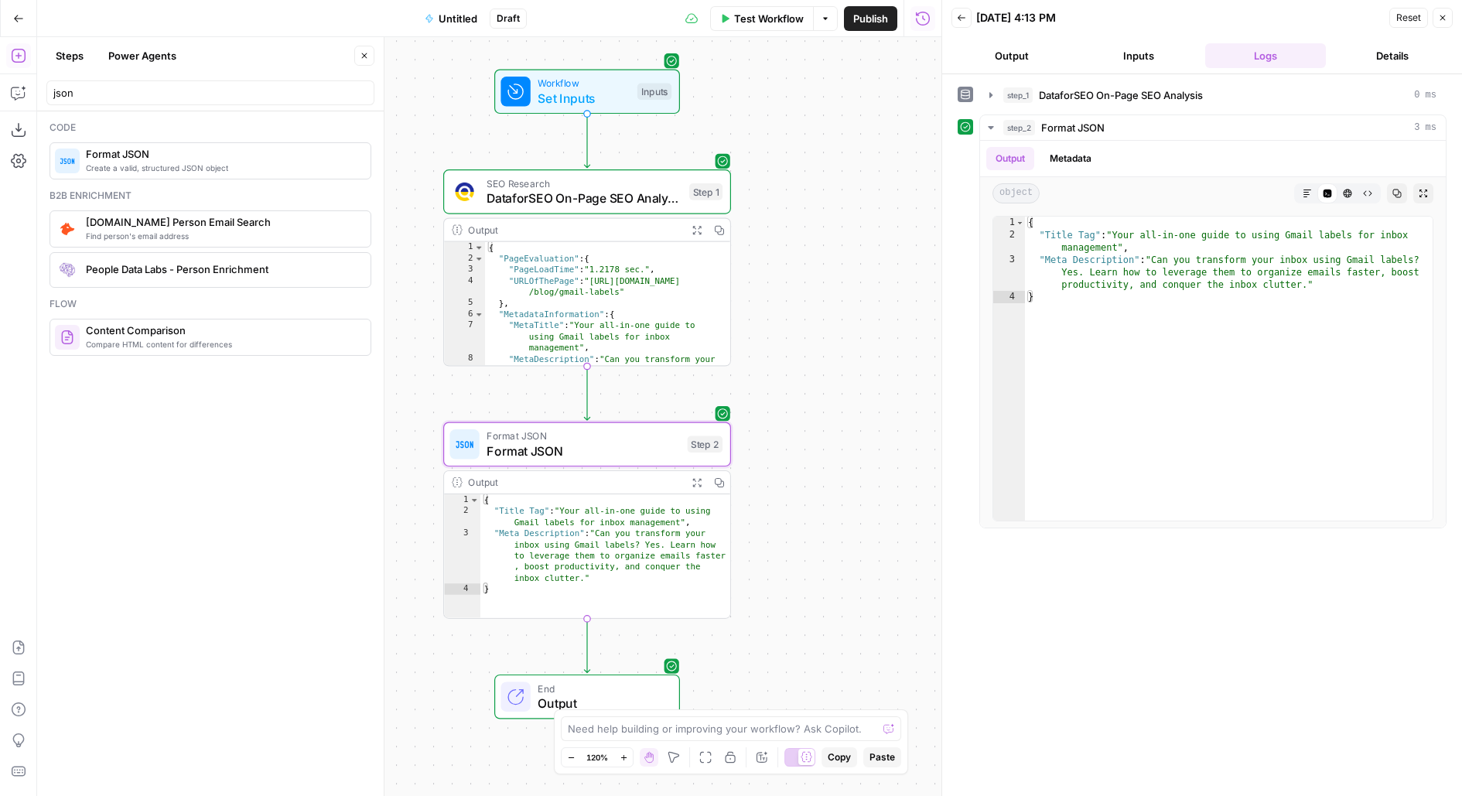
click at [367, 50] on button "Close" at bounding box center [364, 56] width 20 height 20
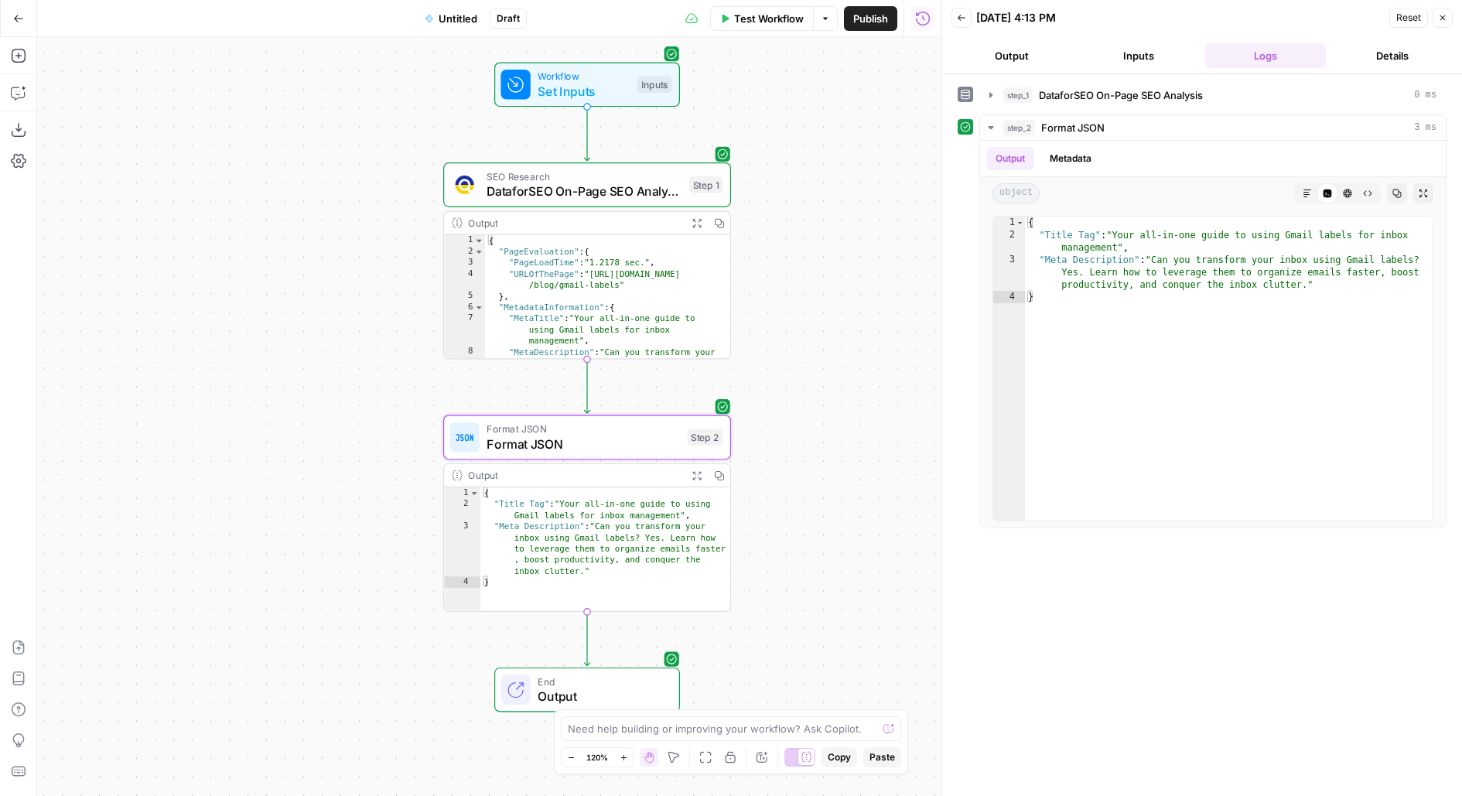
drag, startPoint x: 246, startPoint y: 243, endPoint x: 246, endPoint y: 80, distance: 163.2
click at [246, 80] on div "Workflow Set Inputs Inputs SEO Research DataforSEO On-Page SEO Analysis Step 1 …" at bounding box center [489, 416] width 904 height 759
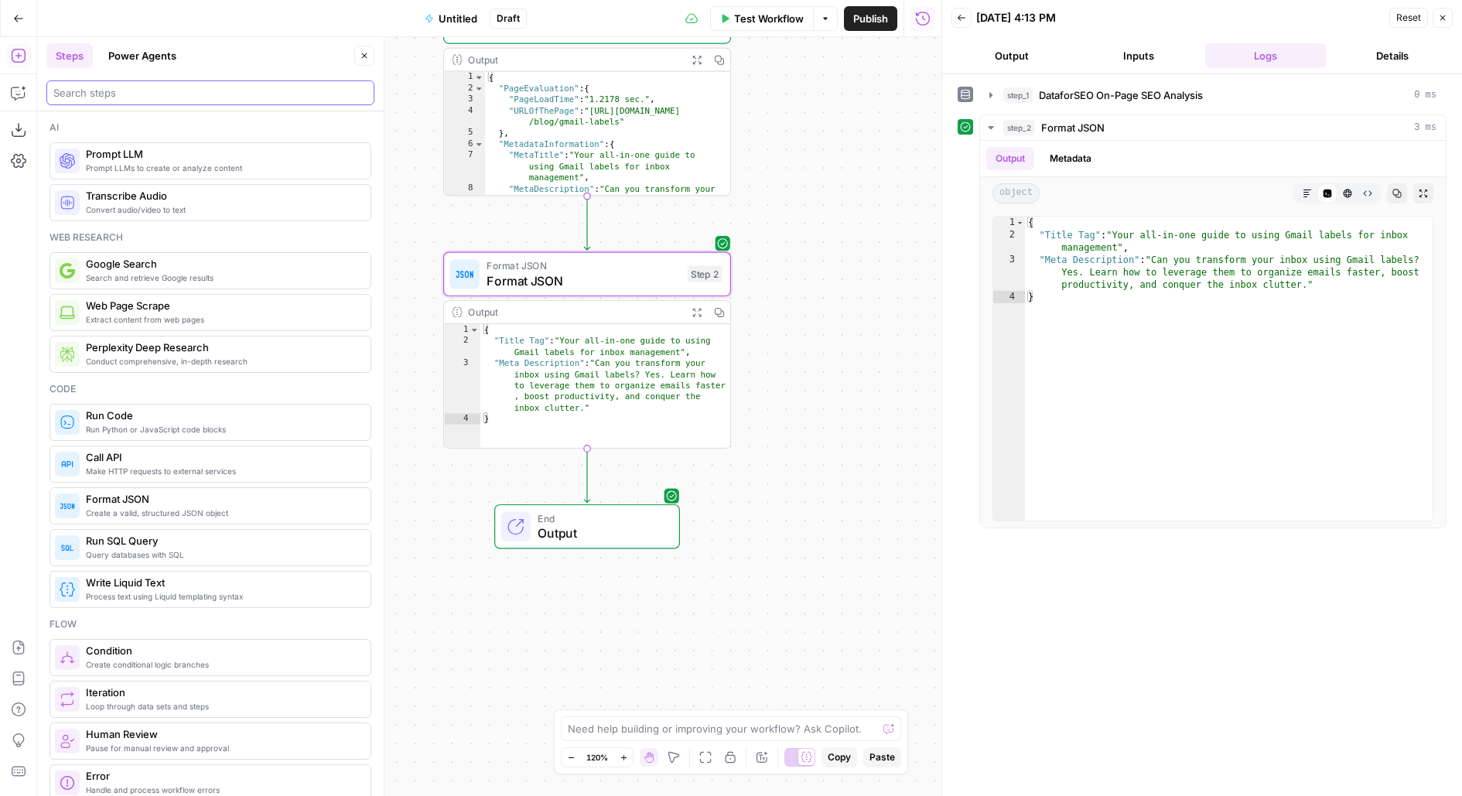
click at [153, 88] on input "search" at bounding box center [210, 92] width 314 height 15
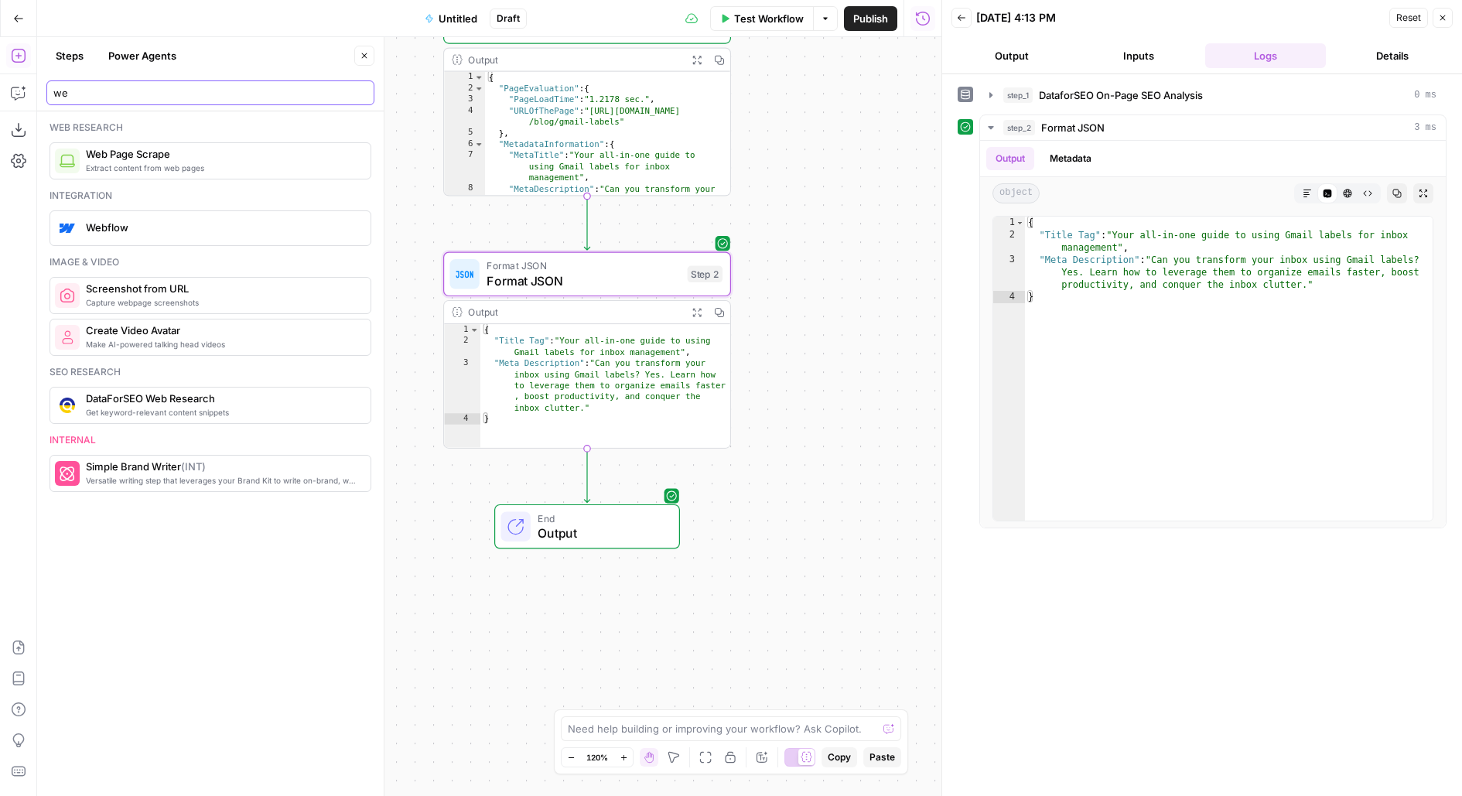
type input "w"
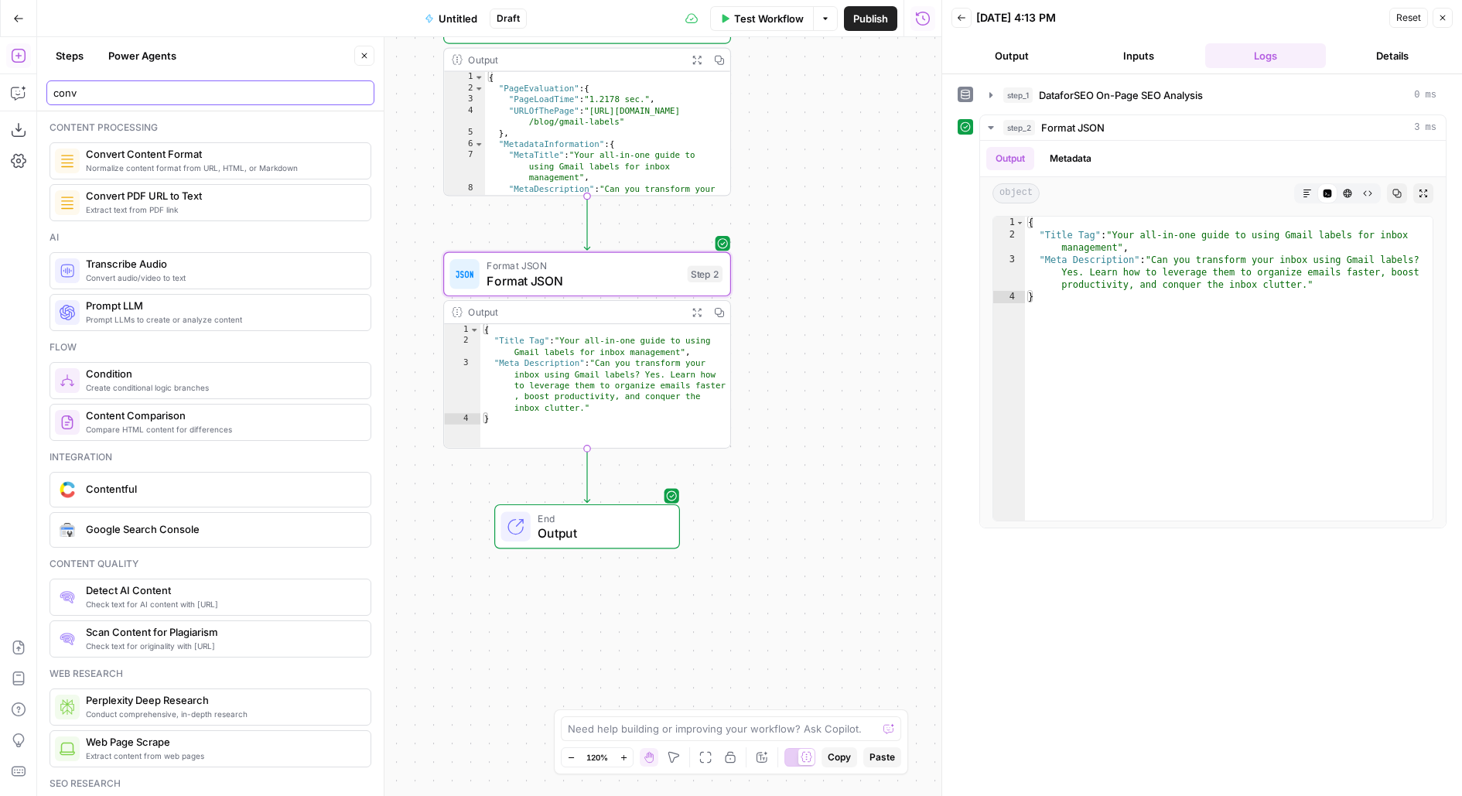
type input "conv"
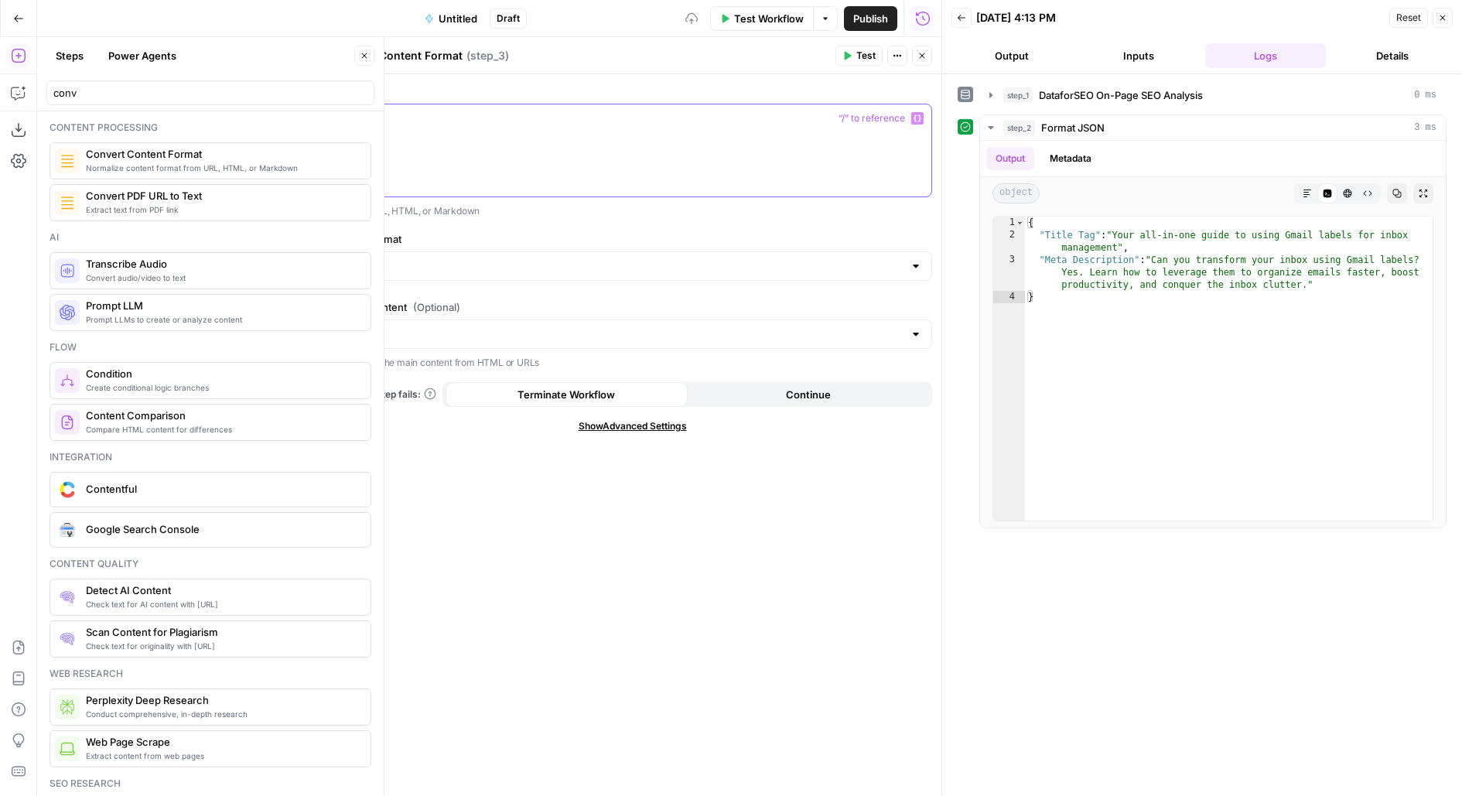
click at [361, 172] on div at bounding box center [632, 150] width 598 height 92
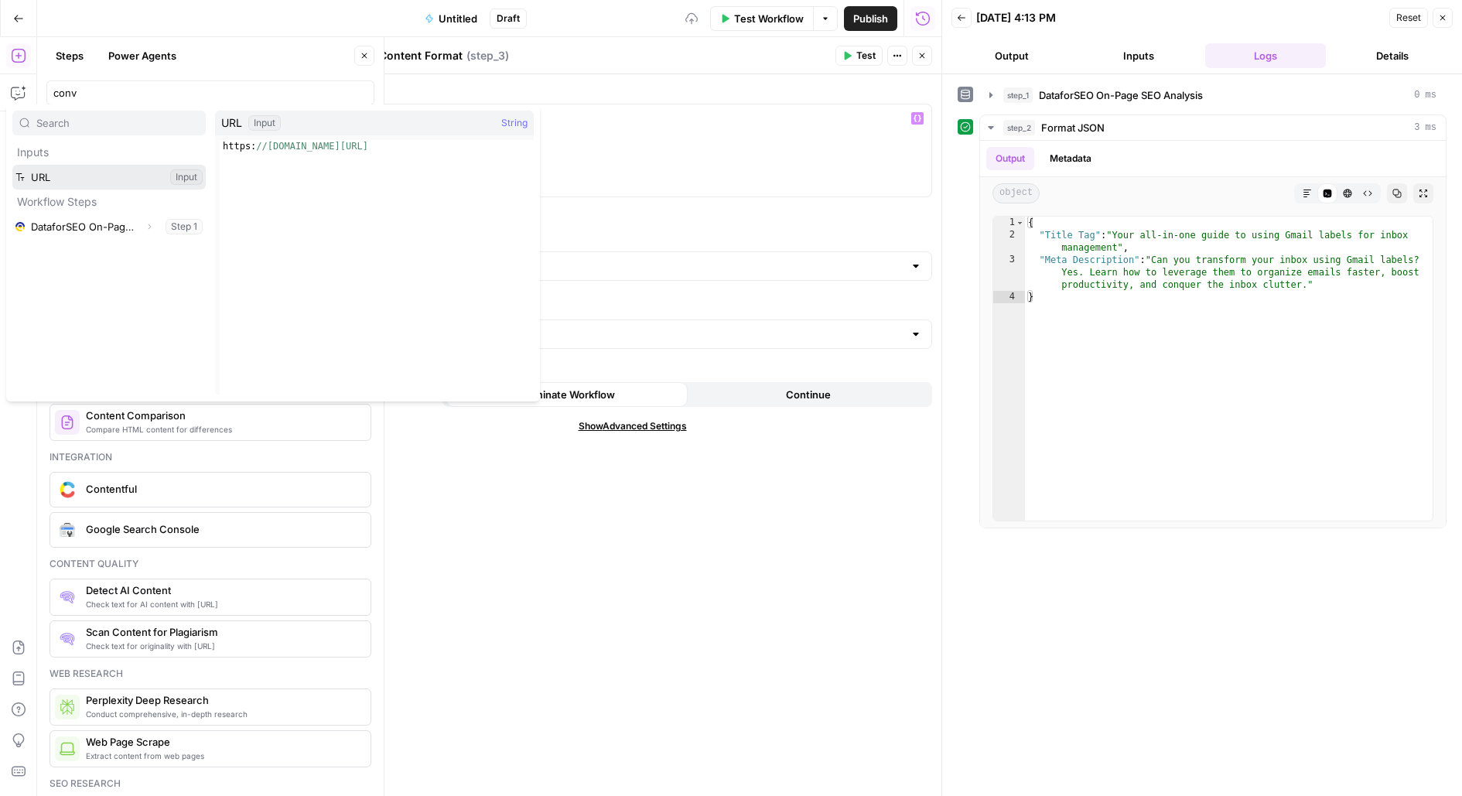
click at [12, 165] on button "Select variable URL" at bounding box center [108, 177] width 193 height 25
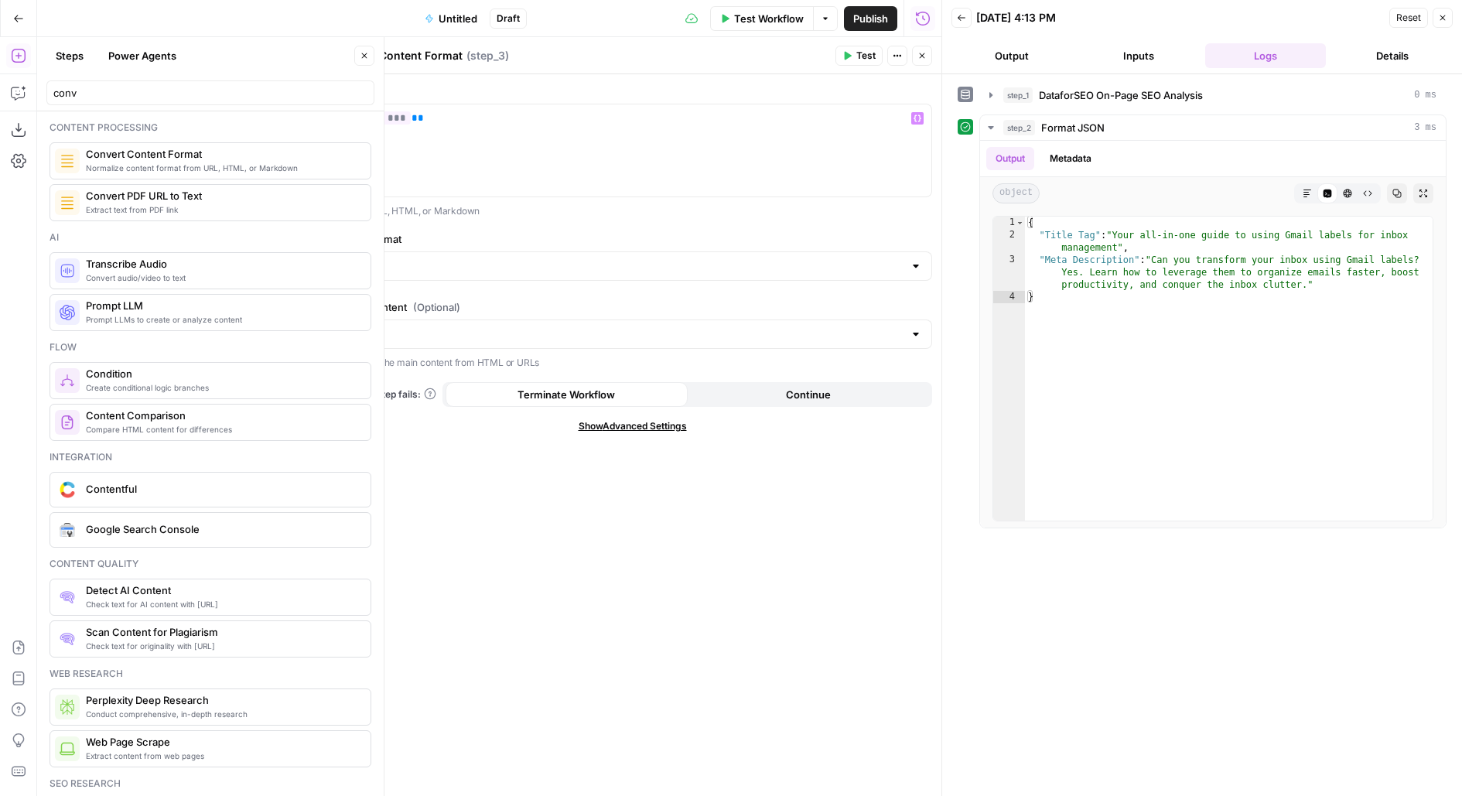
click at [511, 254] on div at bounding box center [632, 265] width 599 height 29
click at [498, 322] on span "Markdown" at bounding box center [628, 324] width 567 height 15
type input "Markdown"
click at [418, 355] on p "Keeps only the main content from HTML or URLs" at bounding box center [632, 362] width 599 height 15
click at [394, 332] on input "Extract Content (Optional)" at bounding box center [623, 333] width 561 height 15
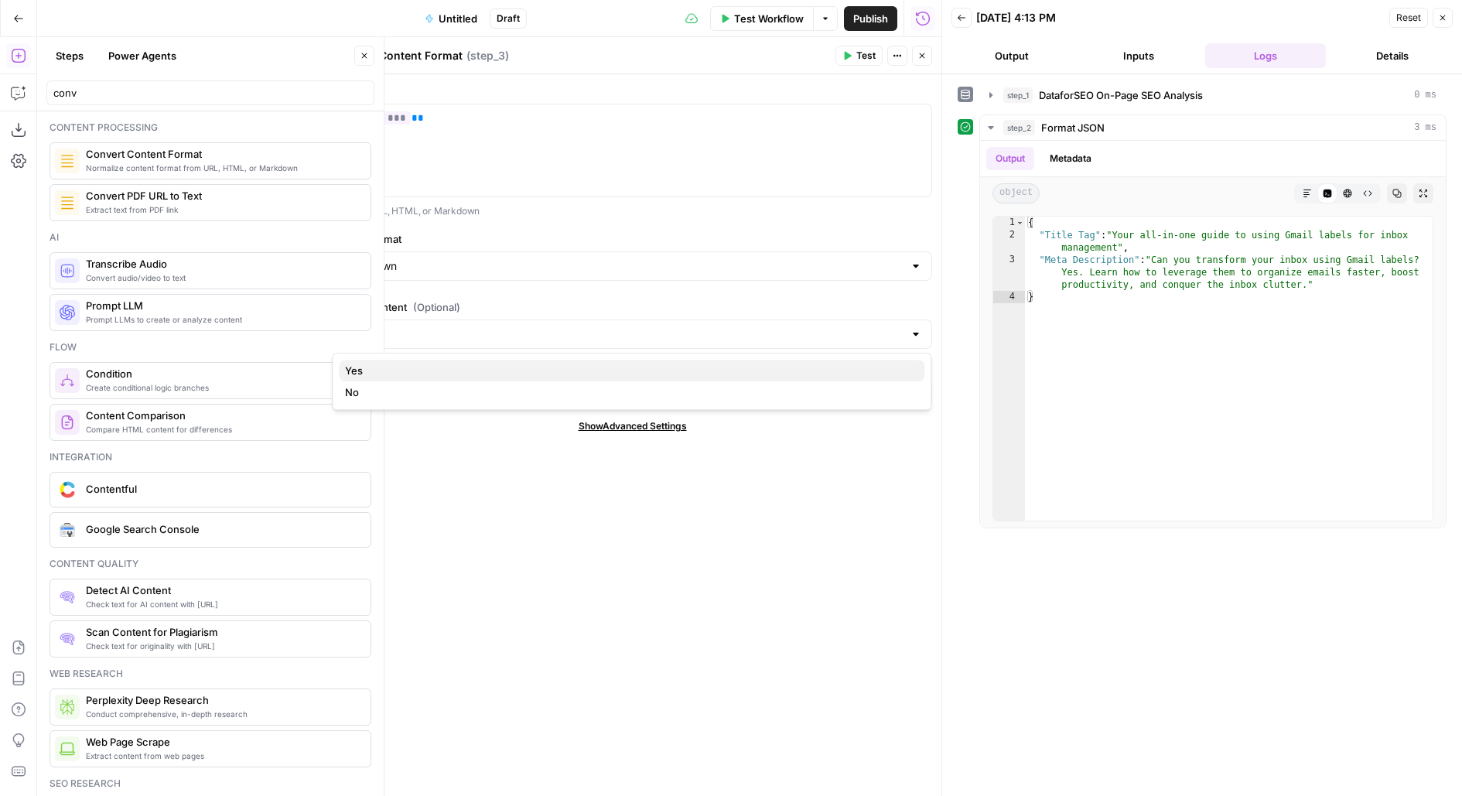
click at [391, 373] on span "Yes" at bounding box center [628, 370] width 567 height 15
type input "Yes"
click at [863, 61] on span "Test" at bounding box center [865, 56] width 19 height 14
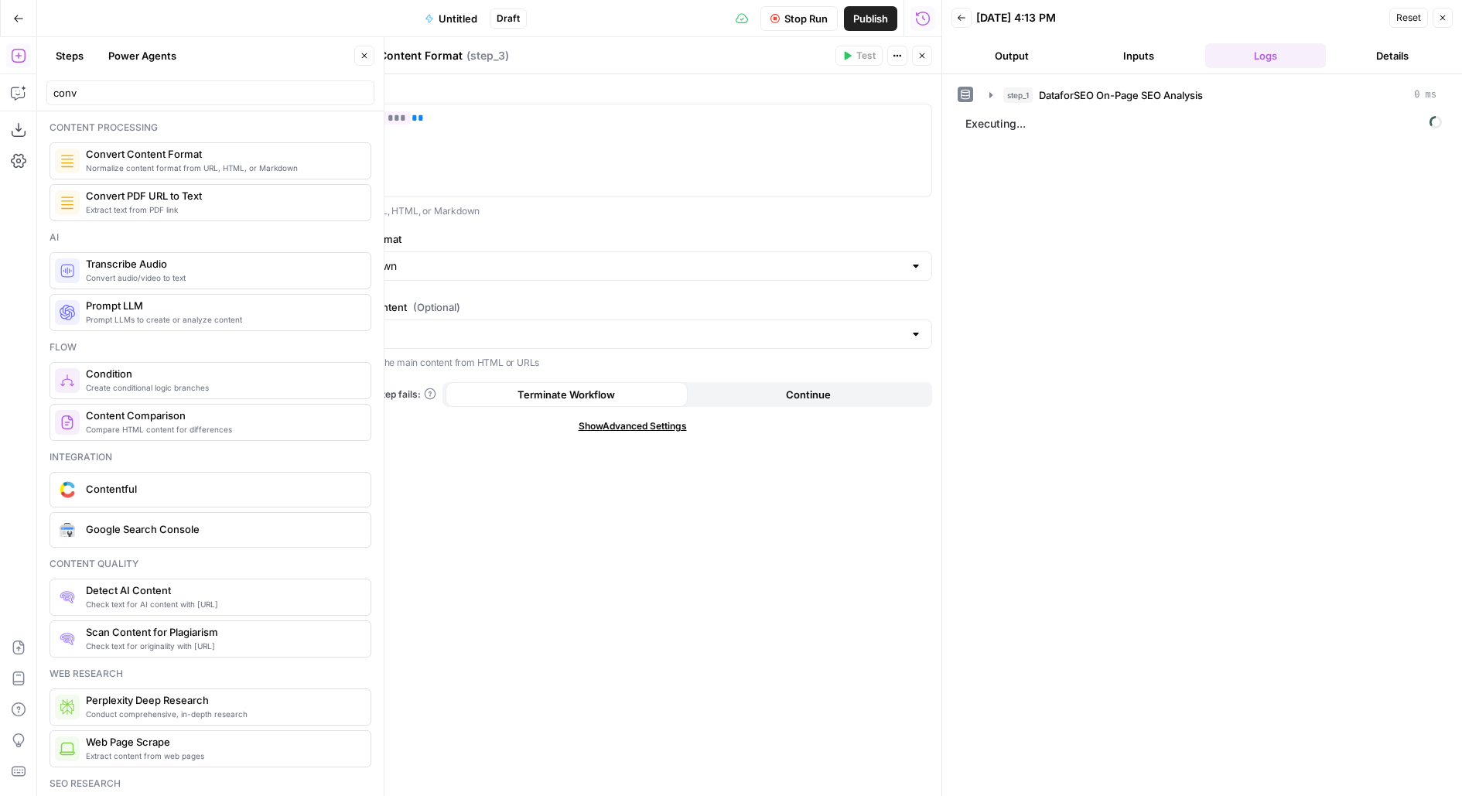
click at [924, 55] on icon "button" at bounding box center [921, 55] width 9 height 9
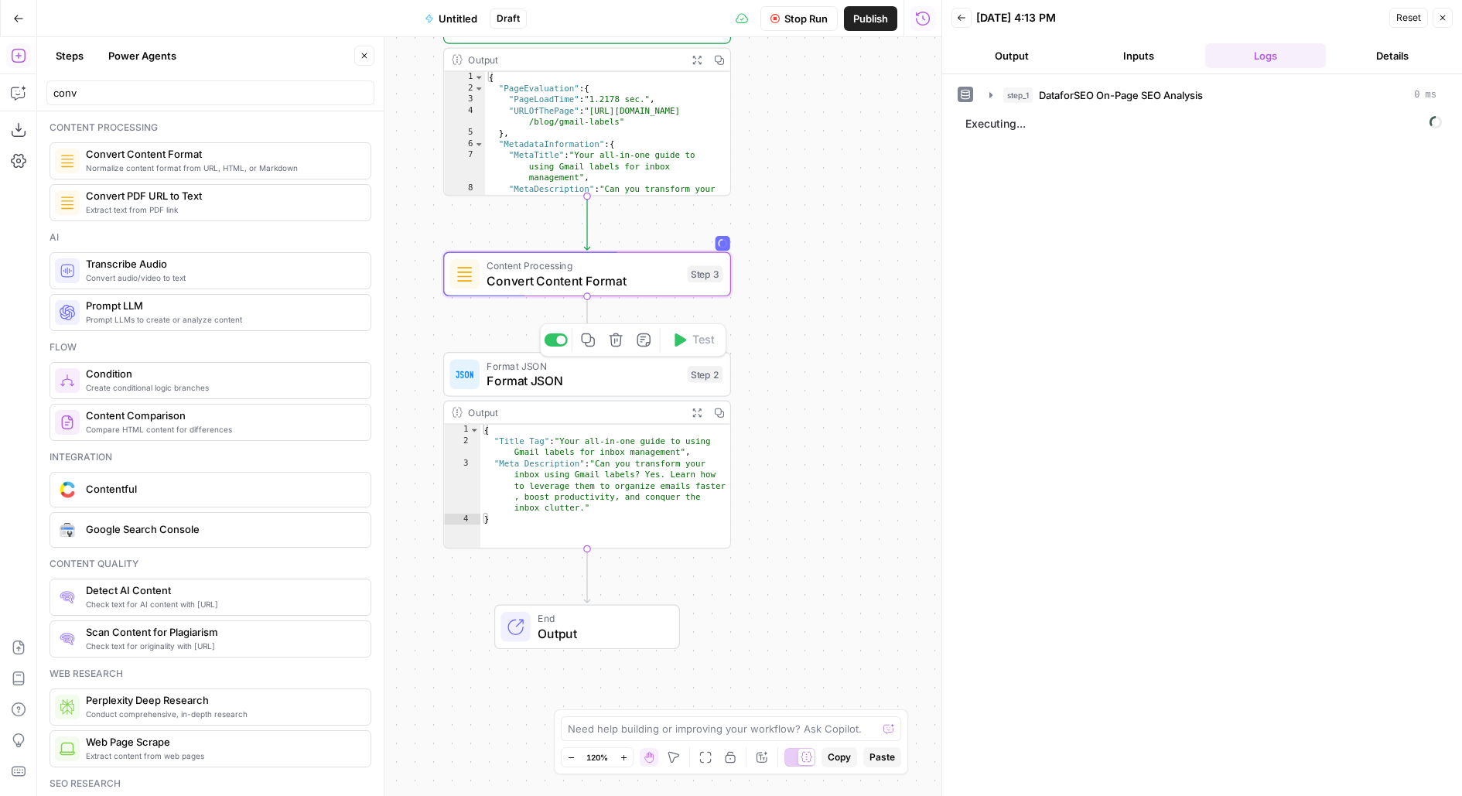
click at [574, 354] on div "Copy step Delete step Add Note Test" at bounding box center [633, 339] width 186 height 33
click at [566, 385] on span "Format JSON" at bounding box center [583, 380] width 193 height 19
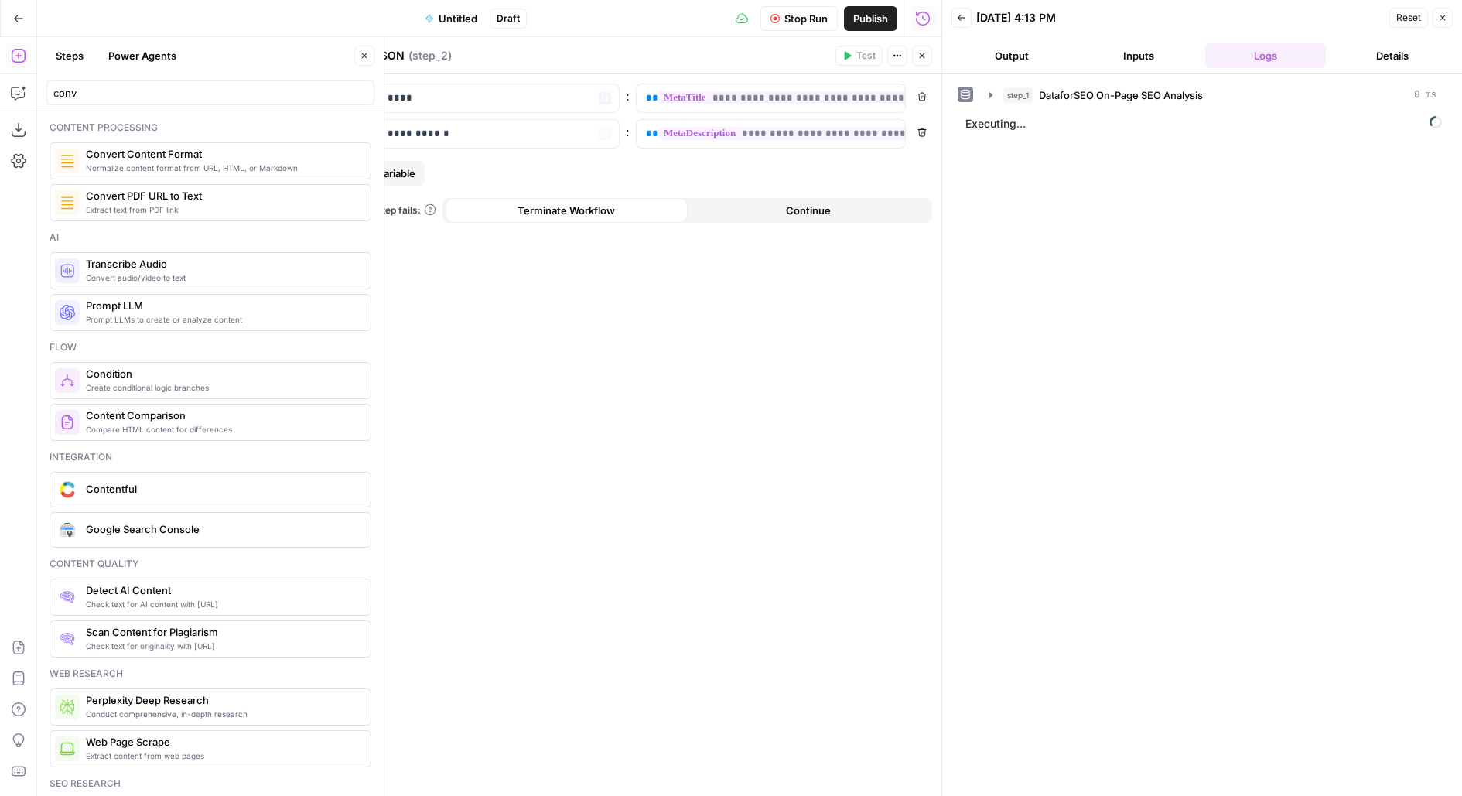
click at [415, 176] on span "Add variable" at bounding box center [386, 173] width 60 height 15
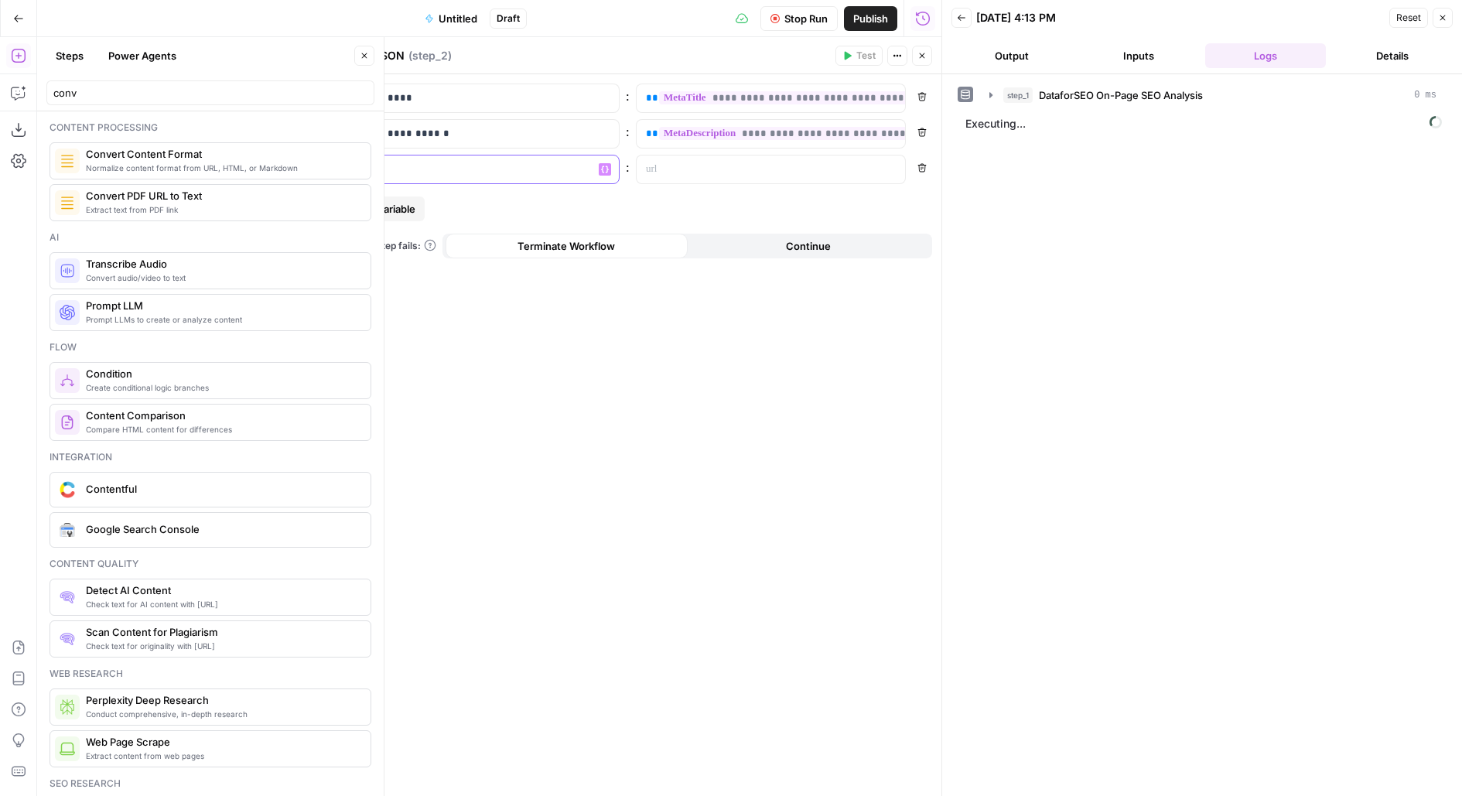
click at [453, 175] on p at bounding box center [472, 169] width 225 height 15
click at [920, 55] on icon "button" at bounding box center [921, 55] width 9 height 9
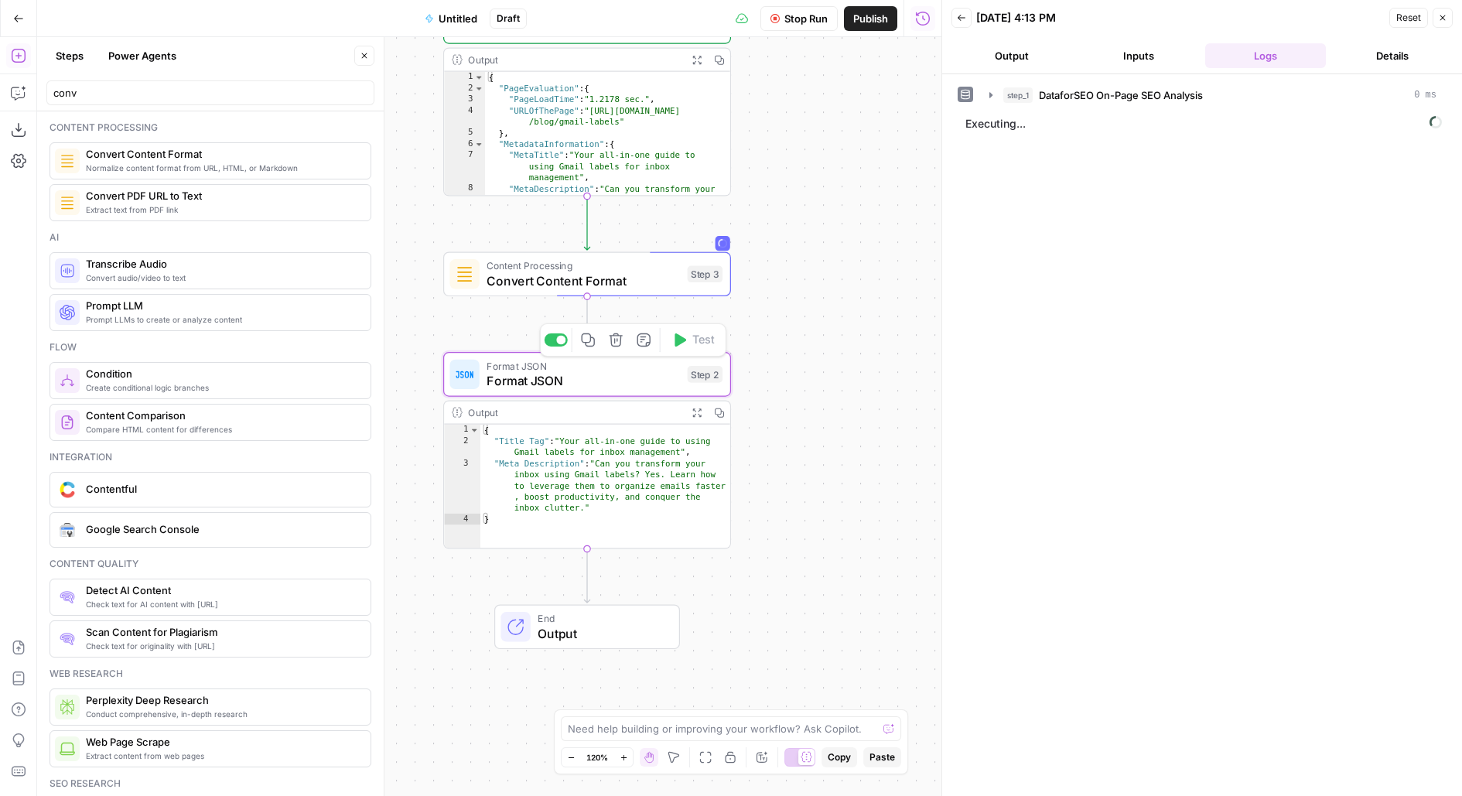
click at [646, 380] on span "Format JSON" at bounding box center [583, 380] width 193 height 19
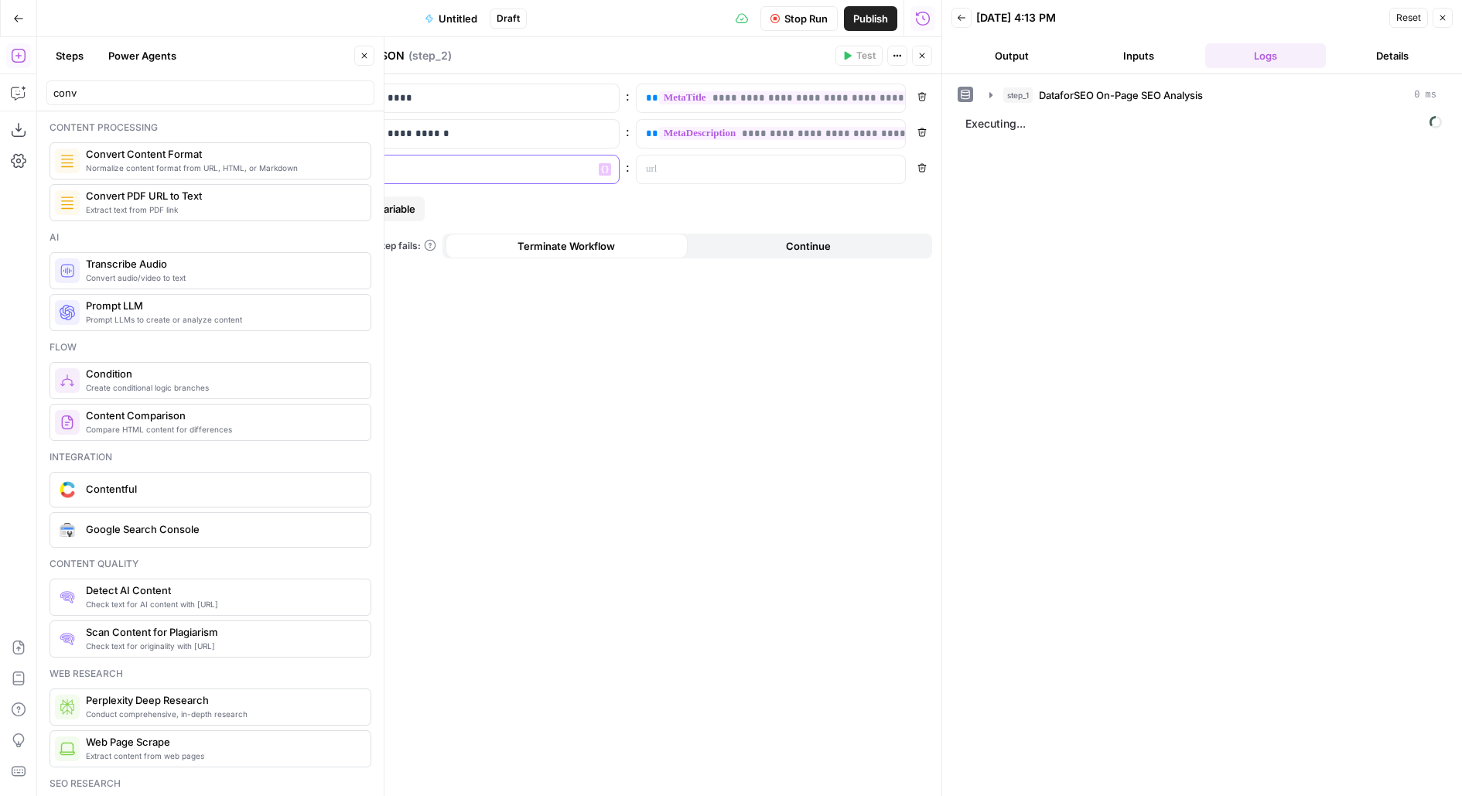
click at [453, 167] on p at bounding box center [472, 169] width 225 height 15
click at [395, 210] on span "Add variable" at bounding box center [386, 208] width 60 height 15
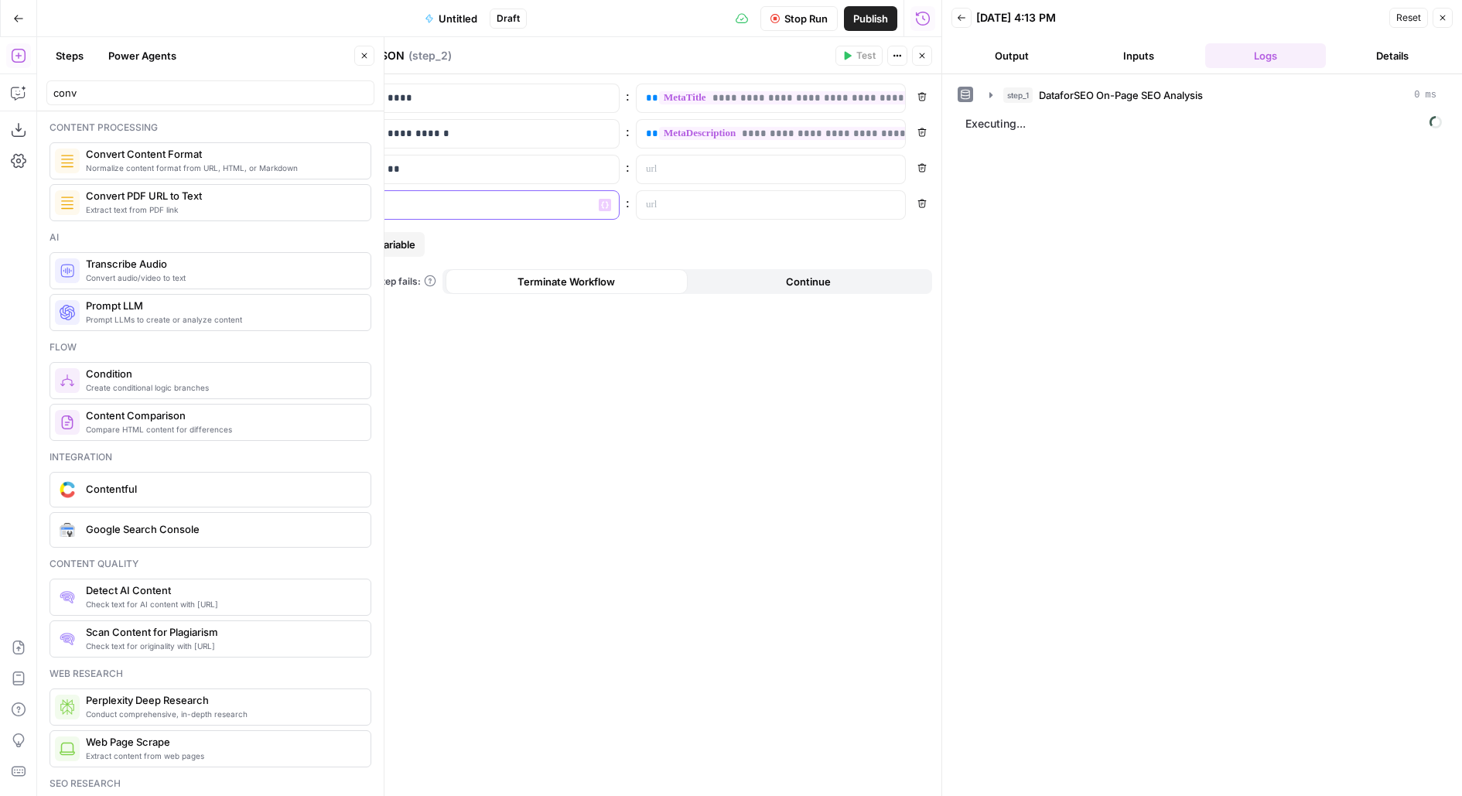
click at [394, 210] on p at bounding box center [472, 204] width 225 height 15
click at [701, 208] on p at bounding box center [758, 204] width 225 height 15
click at [919, 56] on icon "button" at bounding box center [921, 55] width 9 height 9
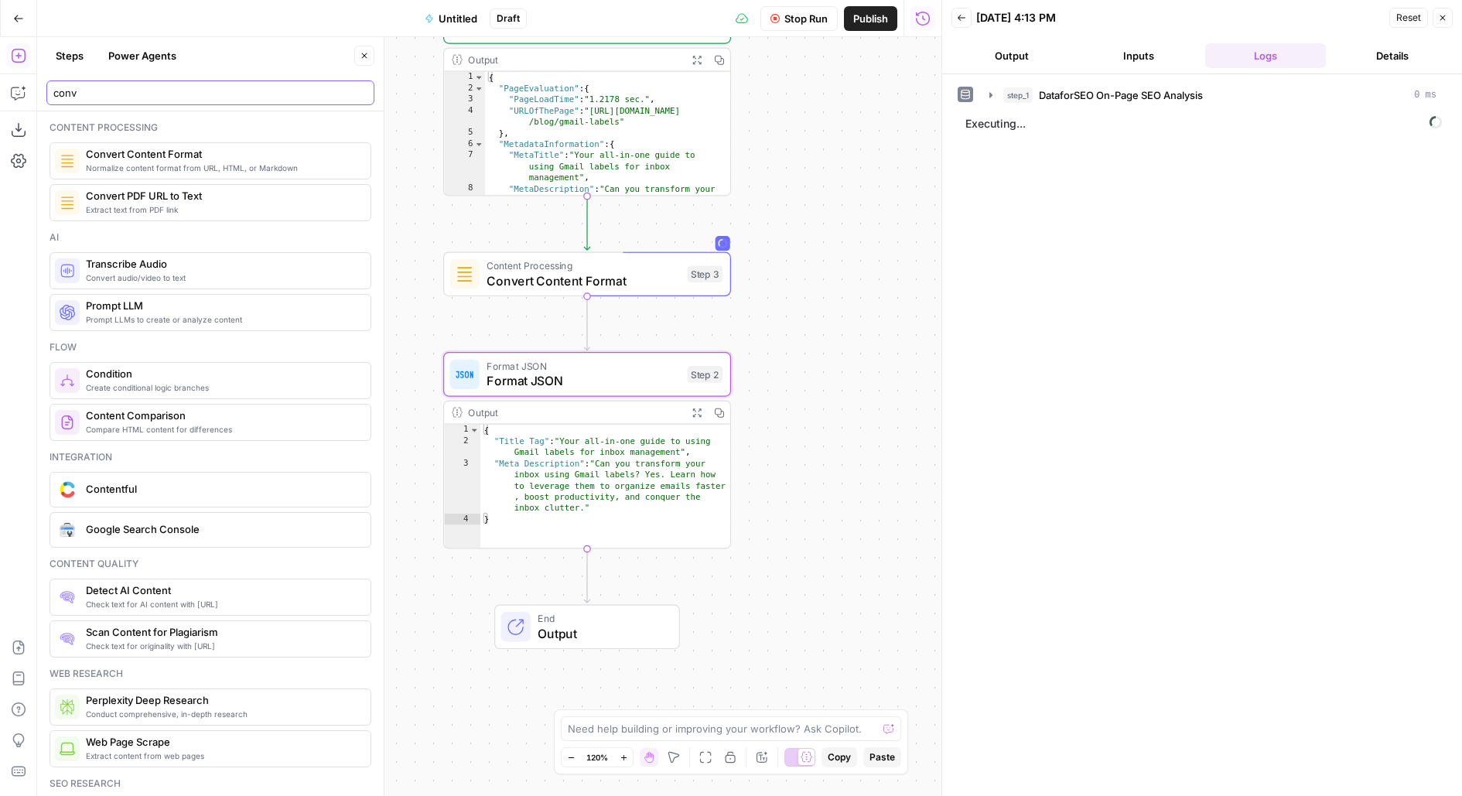
click at [360, 91] on input "conv" at bounding box center [210, 92] width 314 height 15
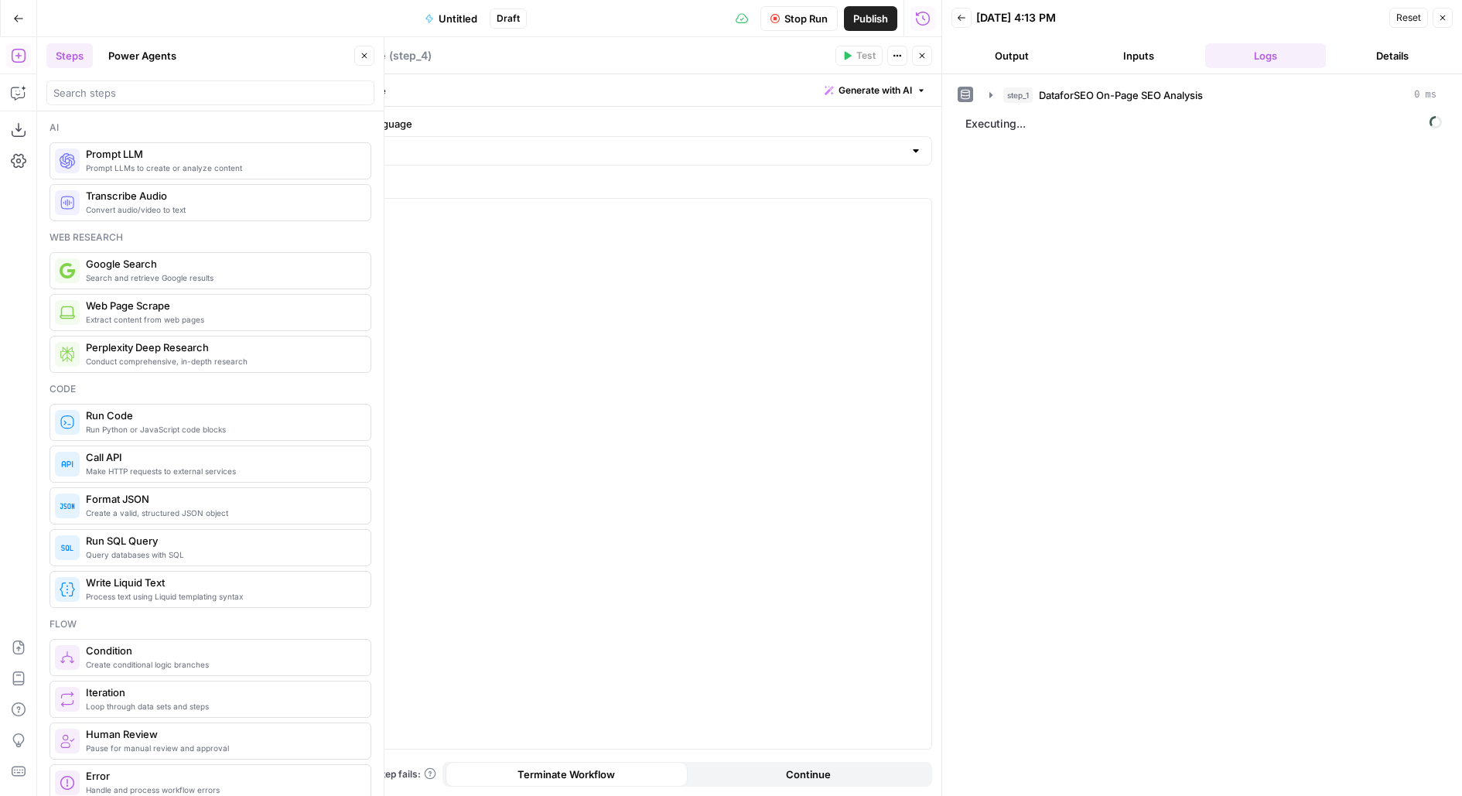
click at [354, 68] on header "Steps Power Agents Close" at bounding box center [210, 74] width 347 height 74
click at [359, 52] on button "Close" at bounding box center [364, 56] width 20 height 20
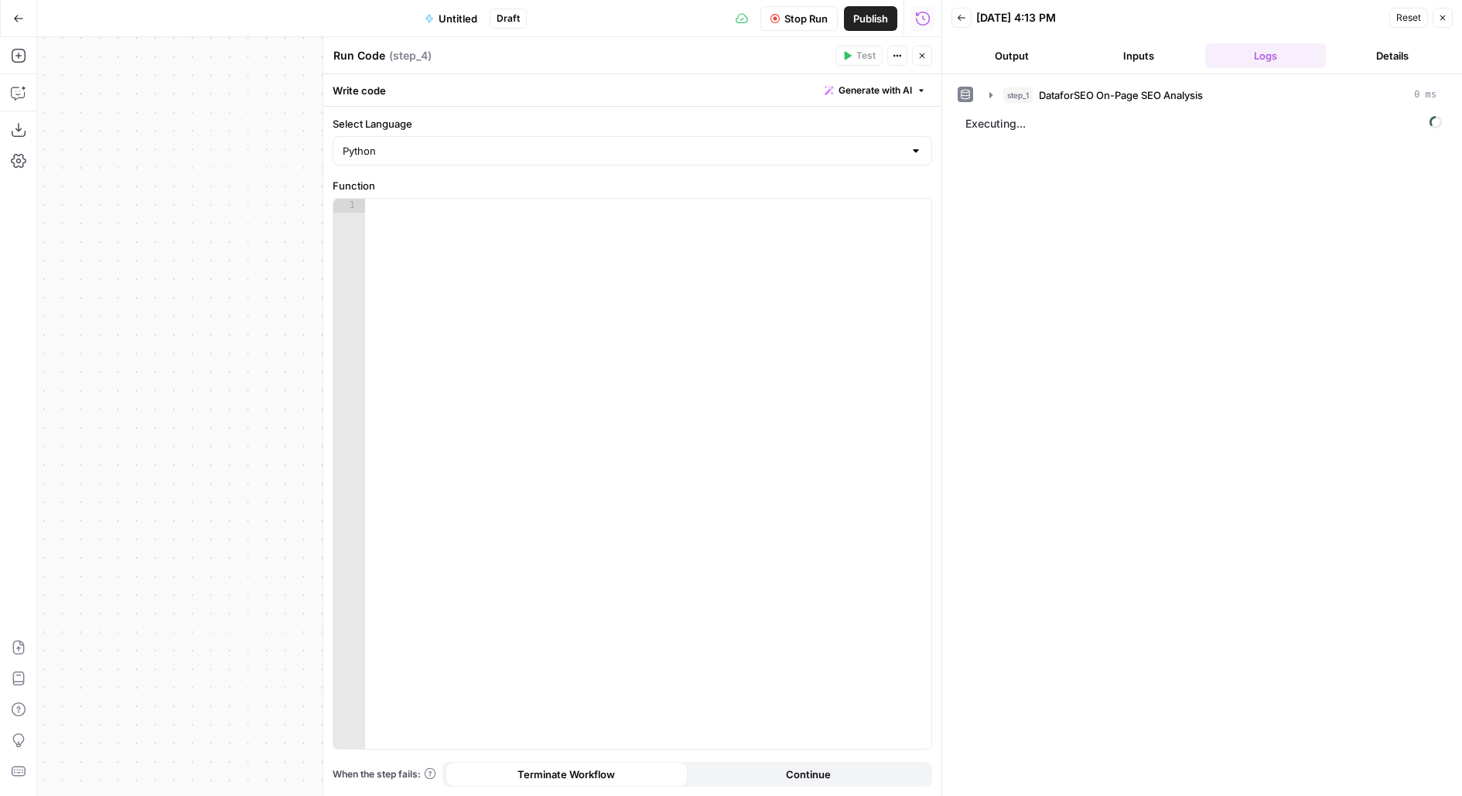
click at [922, 59] on icon "button" at bounding box center [921, 55] width 9 height 9
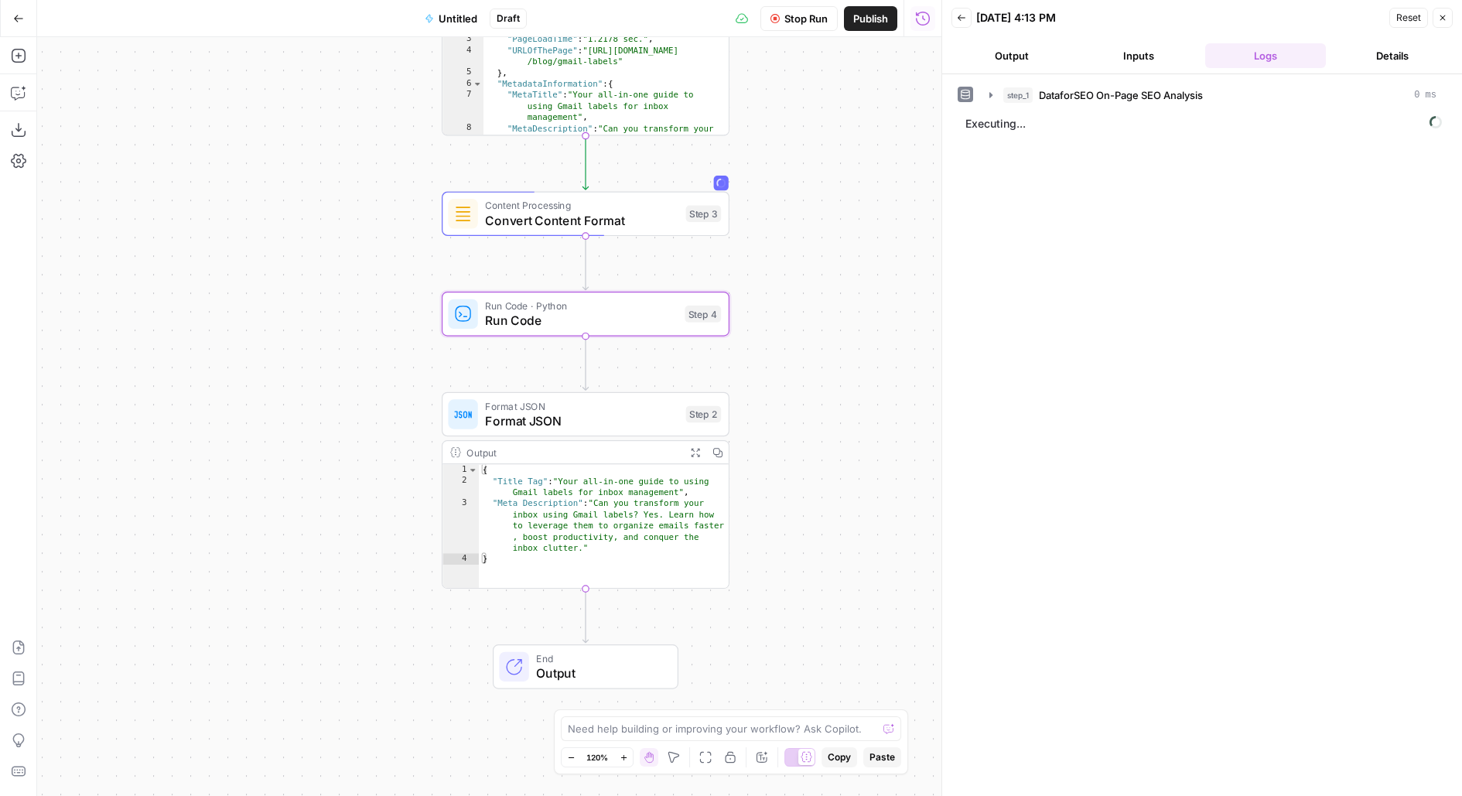
drag, startPoint x: 805, startPoint y: 347, endPoint x: 767, endPoint y: 112, distance: 238.3
click at [767, 118] on div "Workflow Set Inputs Inputs SEO Research DataforSEO On-Page SEO Analysis Step 1 …" at bounding box center [489, 416] width 904 height 759
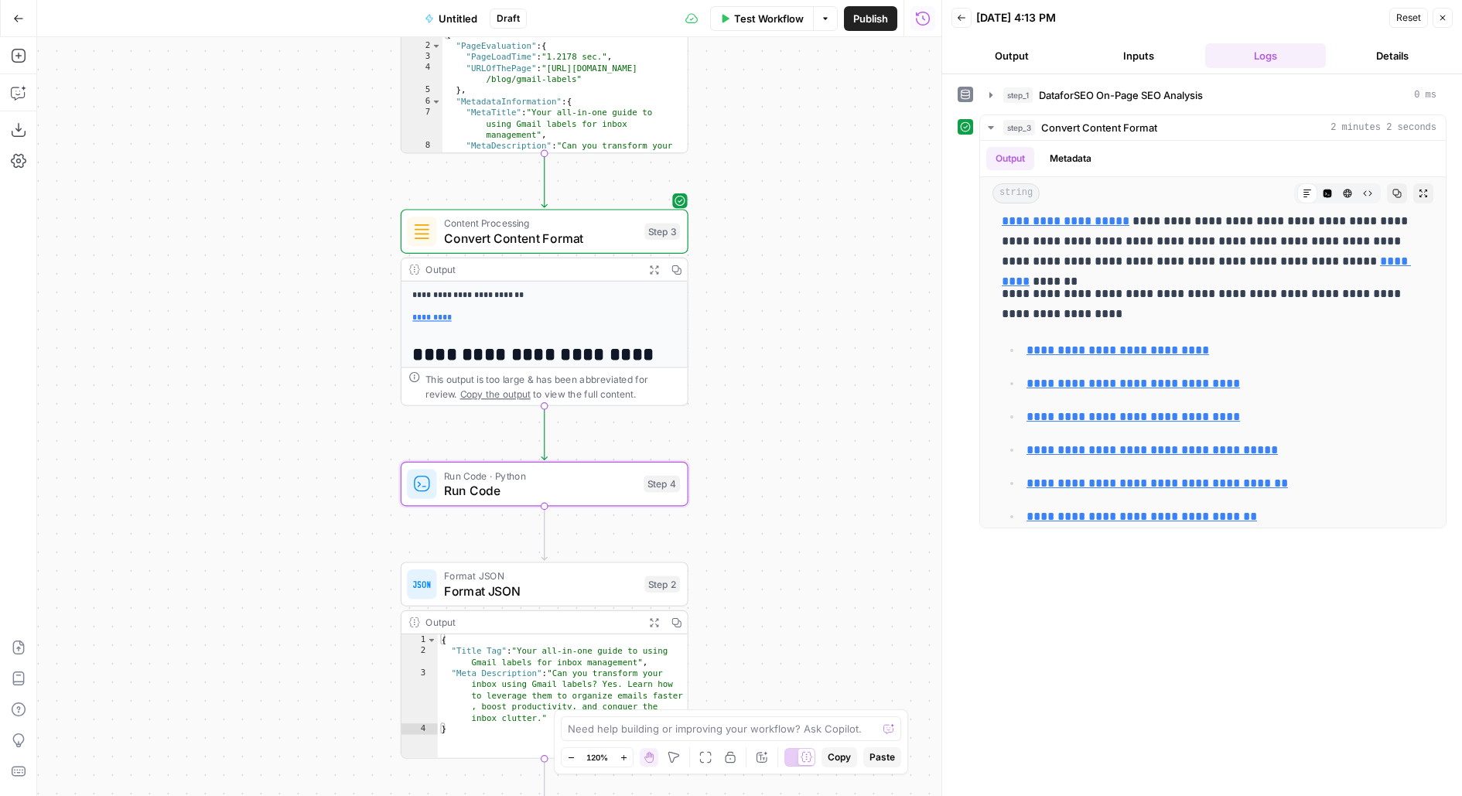
scroll to position [7021, 0]
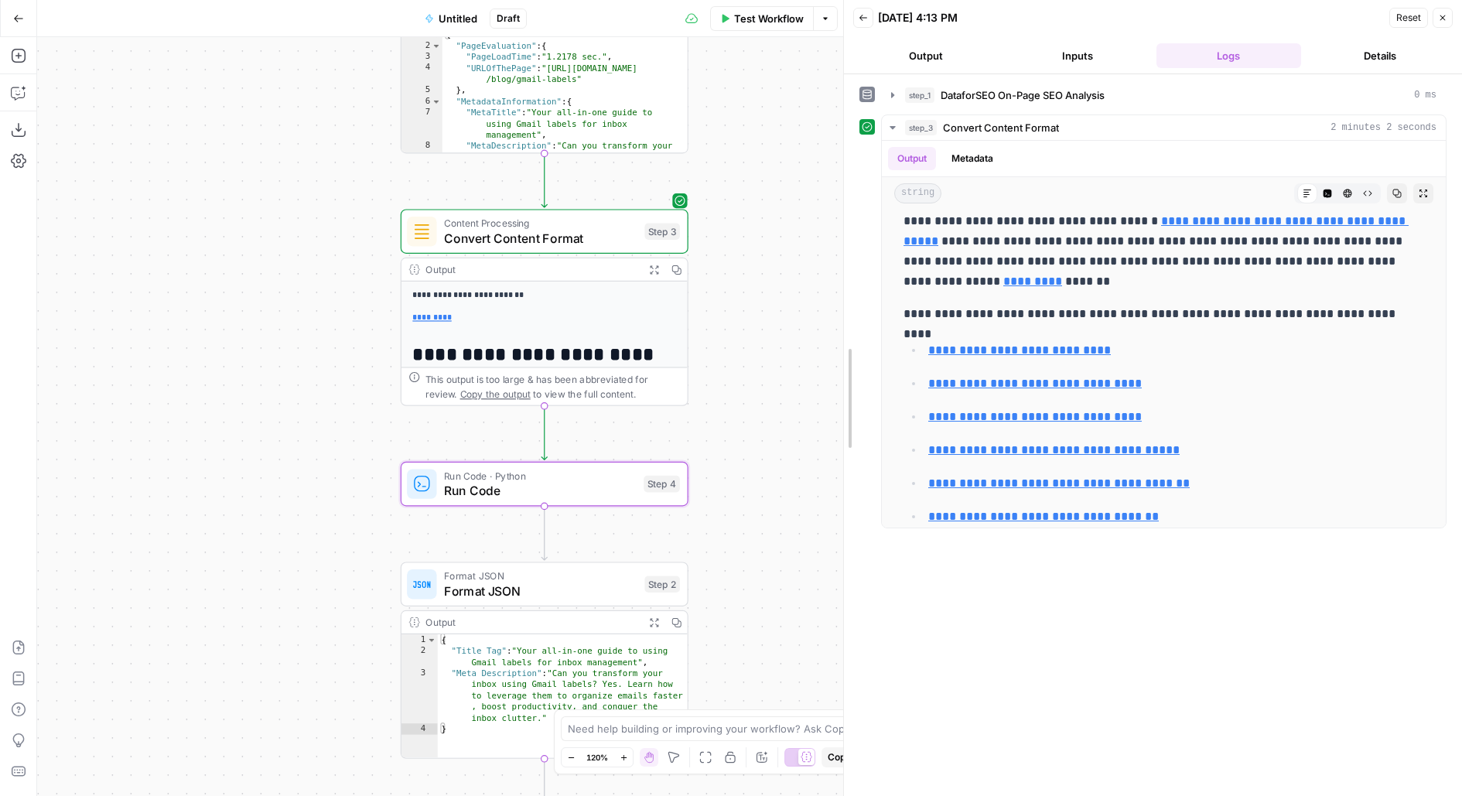
drag, startPoint x: 937, startPoint y: 364, endPoint x: 783, endPoint y: 354, distance: 155.0
click at [784, 355] on body "Notion New Home Browse Your Data Usage Flightpath Settings Recent Grids Content…" at bounding box center [731, 398] width 1462 height 796
click at [572, 203] on icon "button" at bounding box center [572, 196] width 13 height 13
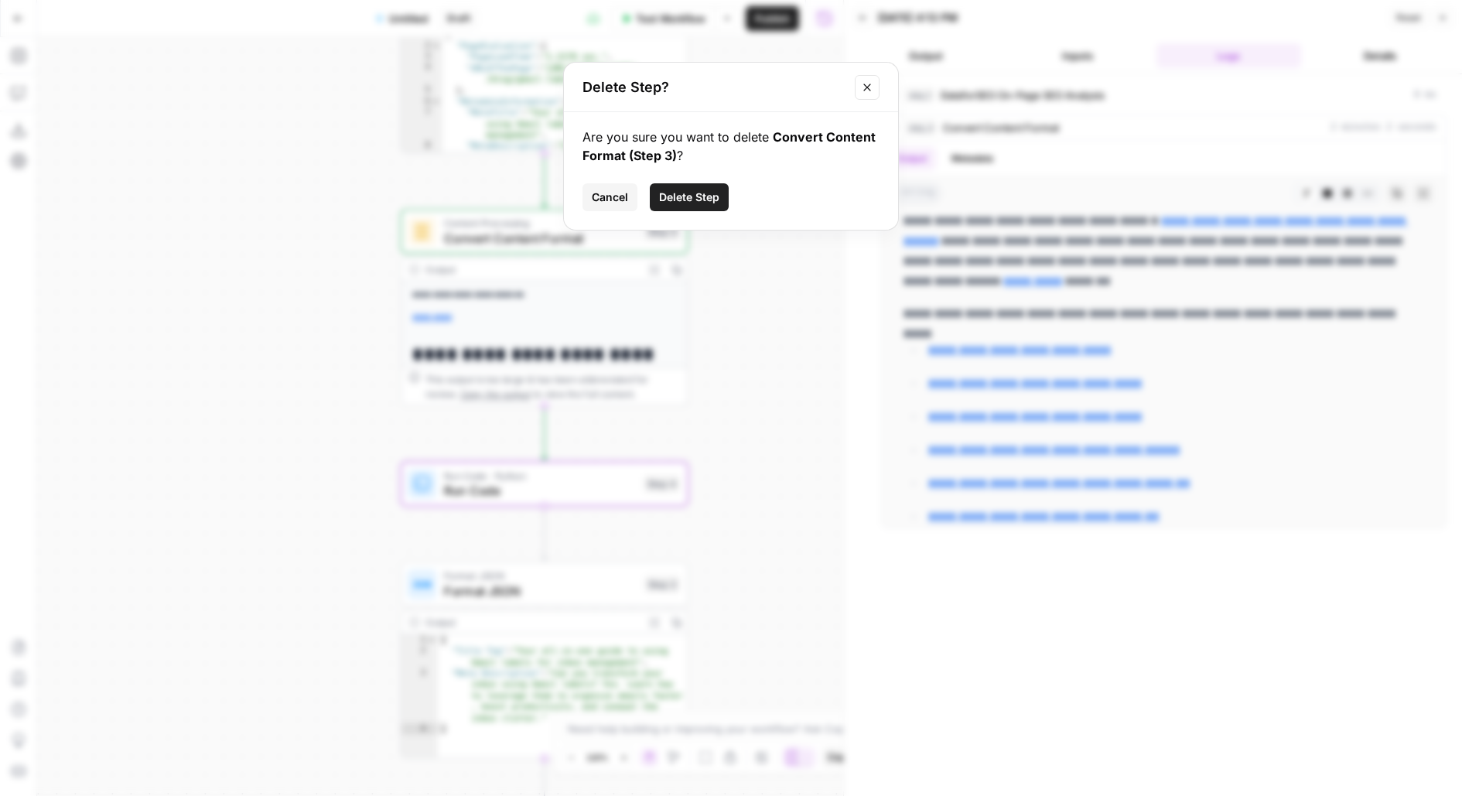
click at [709, 202] on span "Delete Step" at bounding box center [689, 197] width 60 height 15
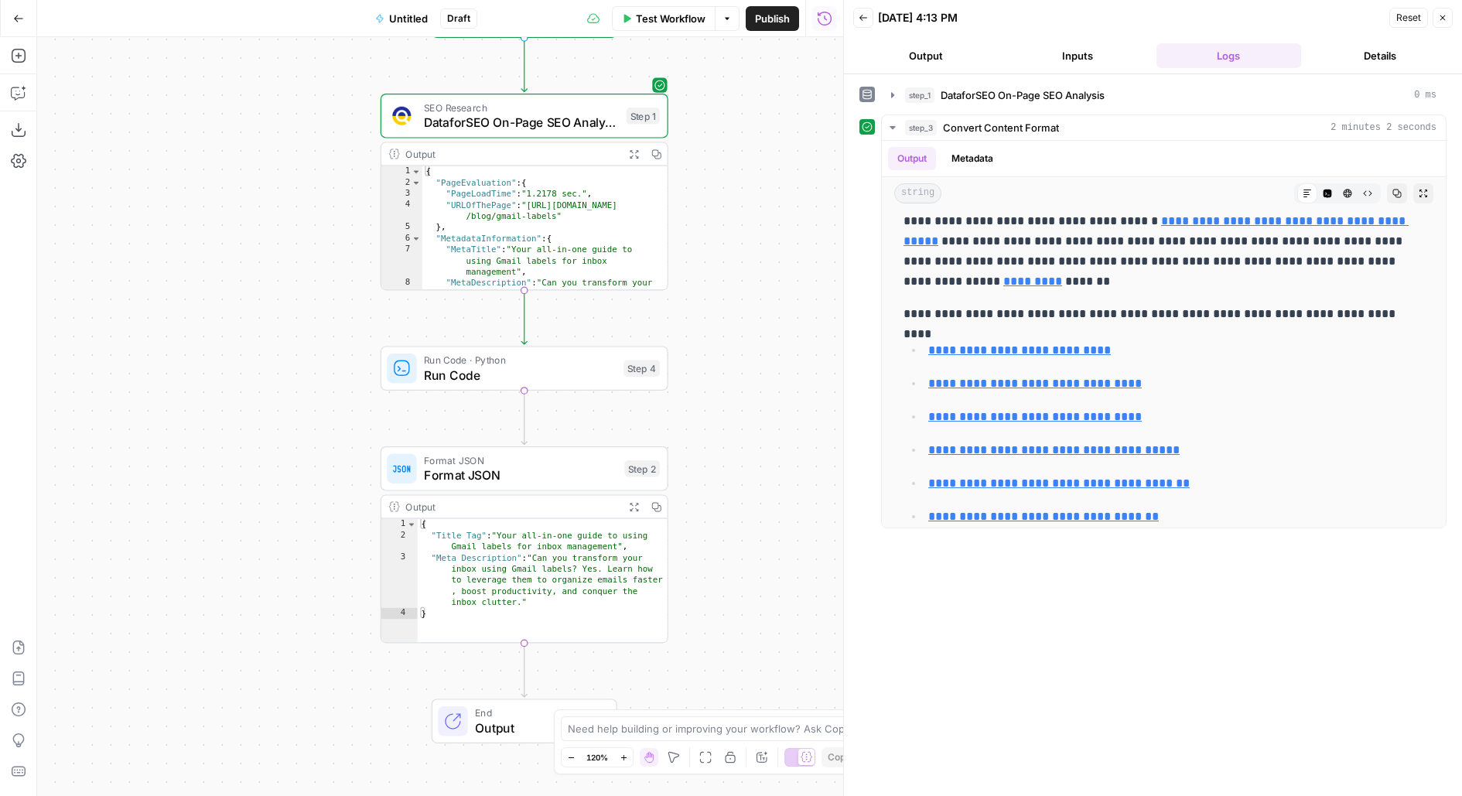
drag, startPoint x: 325, startPoint y: 183, endPoint x: 305, endPoint y: 316, distance: 135.3
click at [305, 319] on div "Workflow Set Inputs Inputs SEO Research DataforSEO On-Page SEO Analysis Step 1 …" at bounding box center [440, 416] width 806 height 759
click at [551, 342] on button "Delete step" at bounding box center [553, 333] width 24 height 24
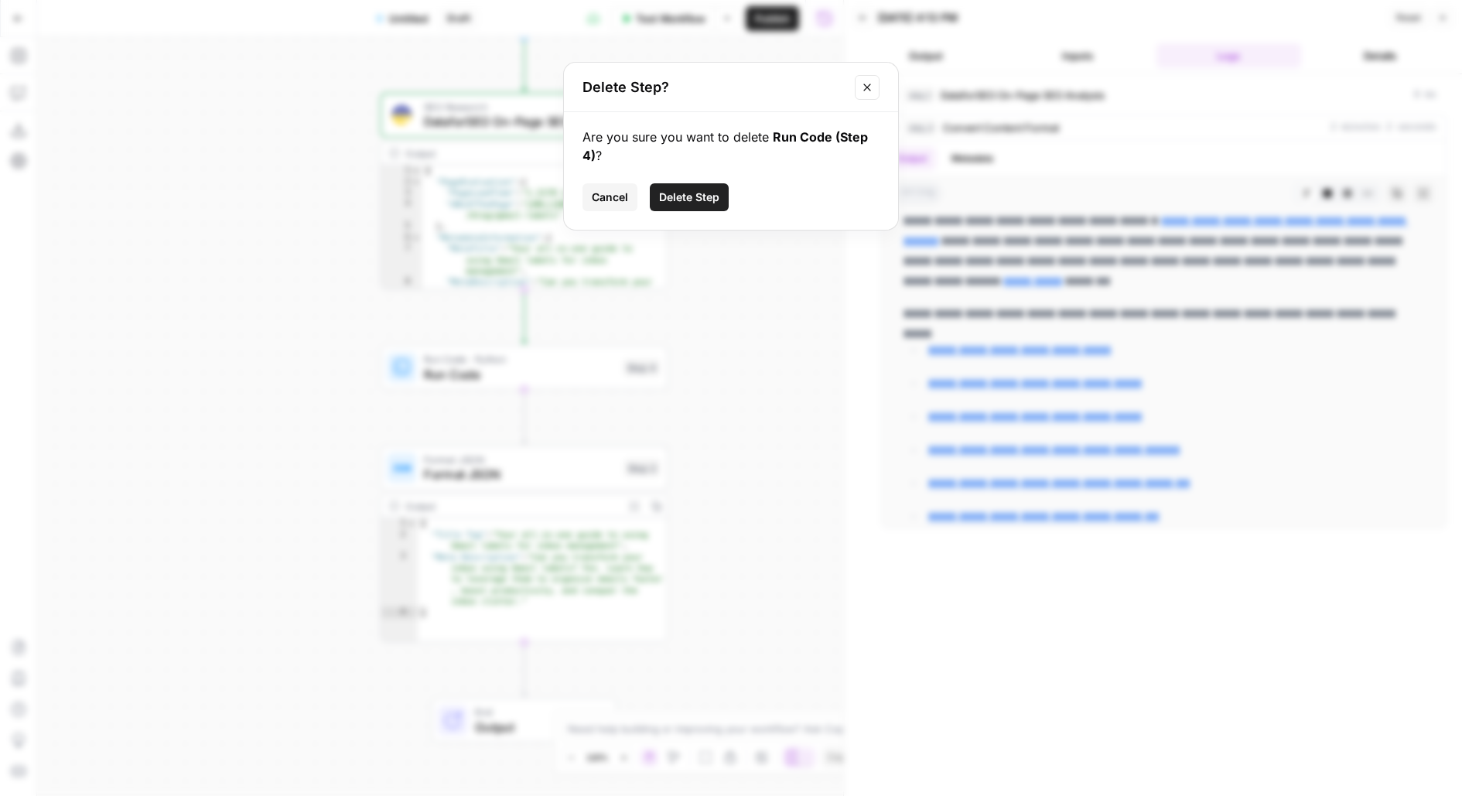
click at [667, 210] on button "Delete Step" at bounding box center [689, 197] width 79 height 28
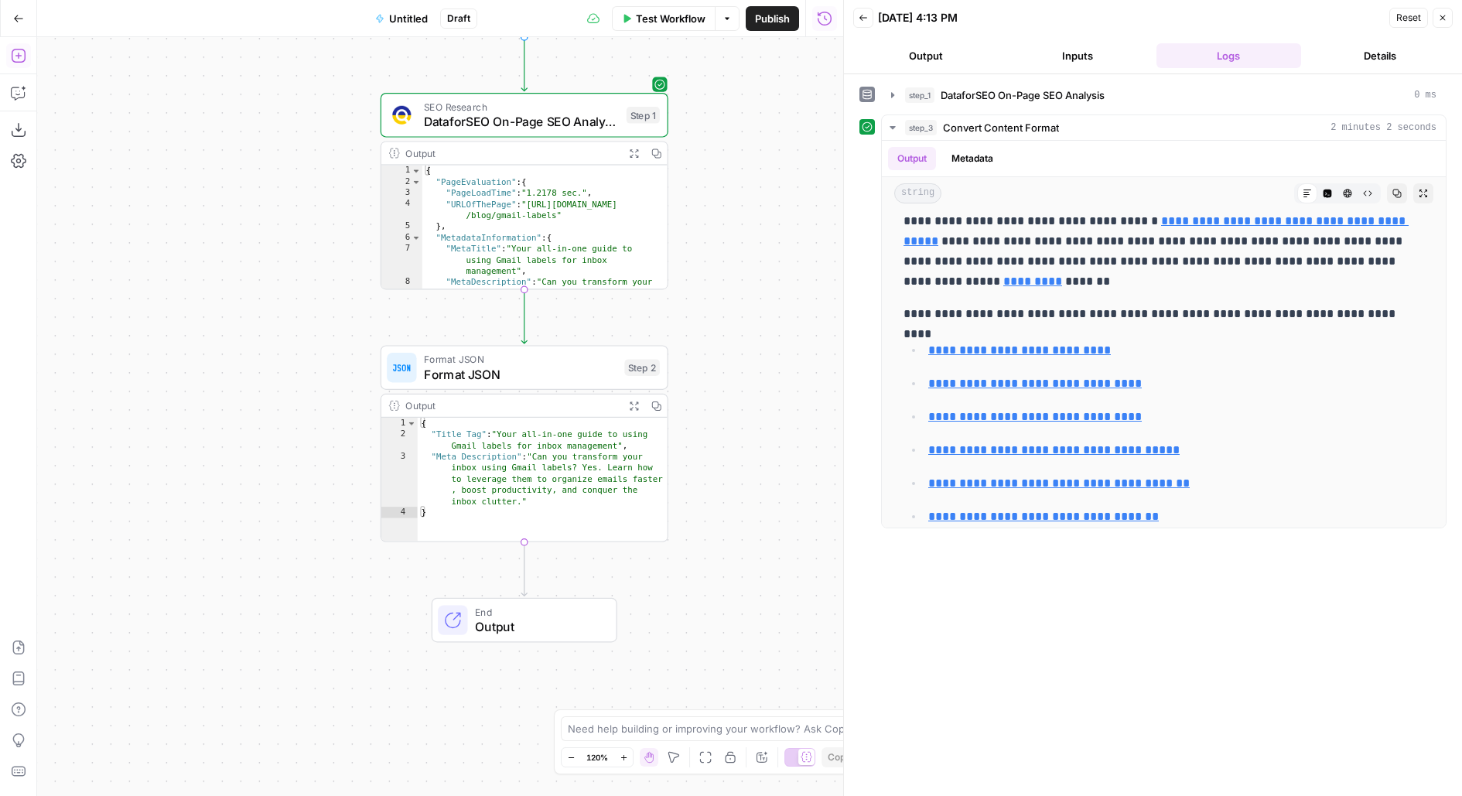
click at [13, 52] on icon "button" at bounding box center [18, 55] width 15 height 15
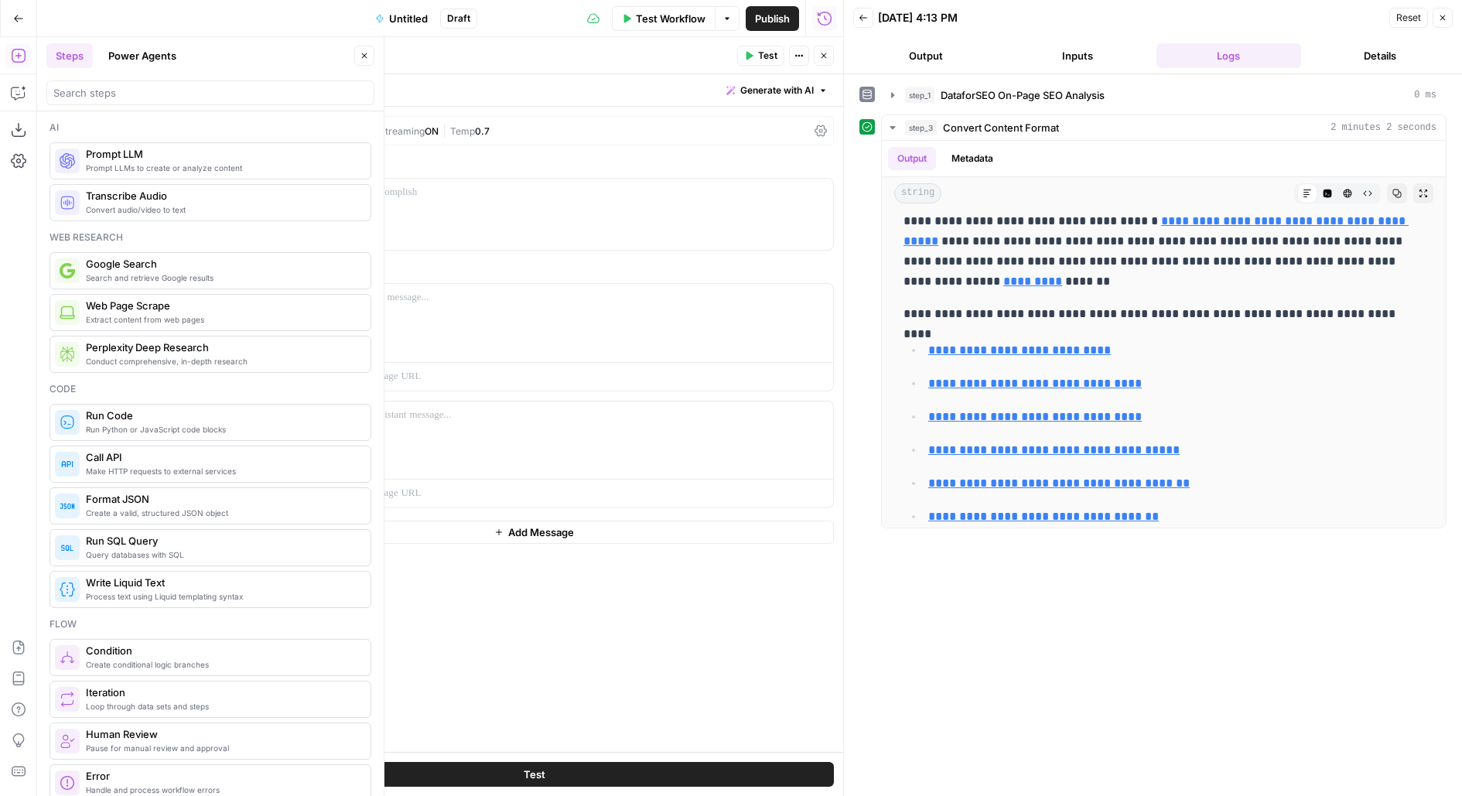
click at [370, 46] on button "Close" at bounding box center [364, 56] width 20 height 20
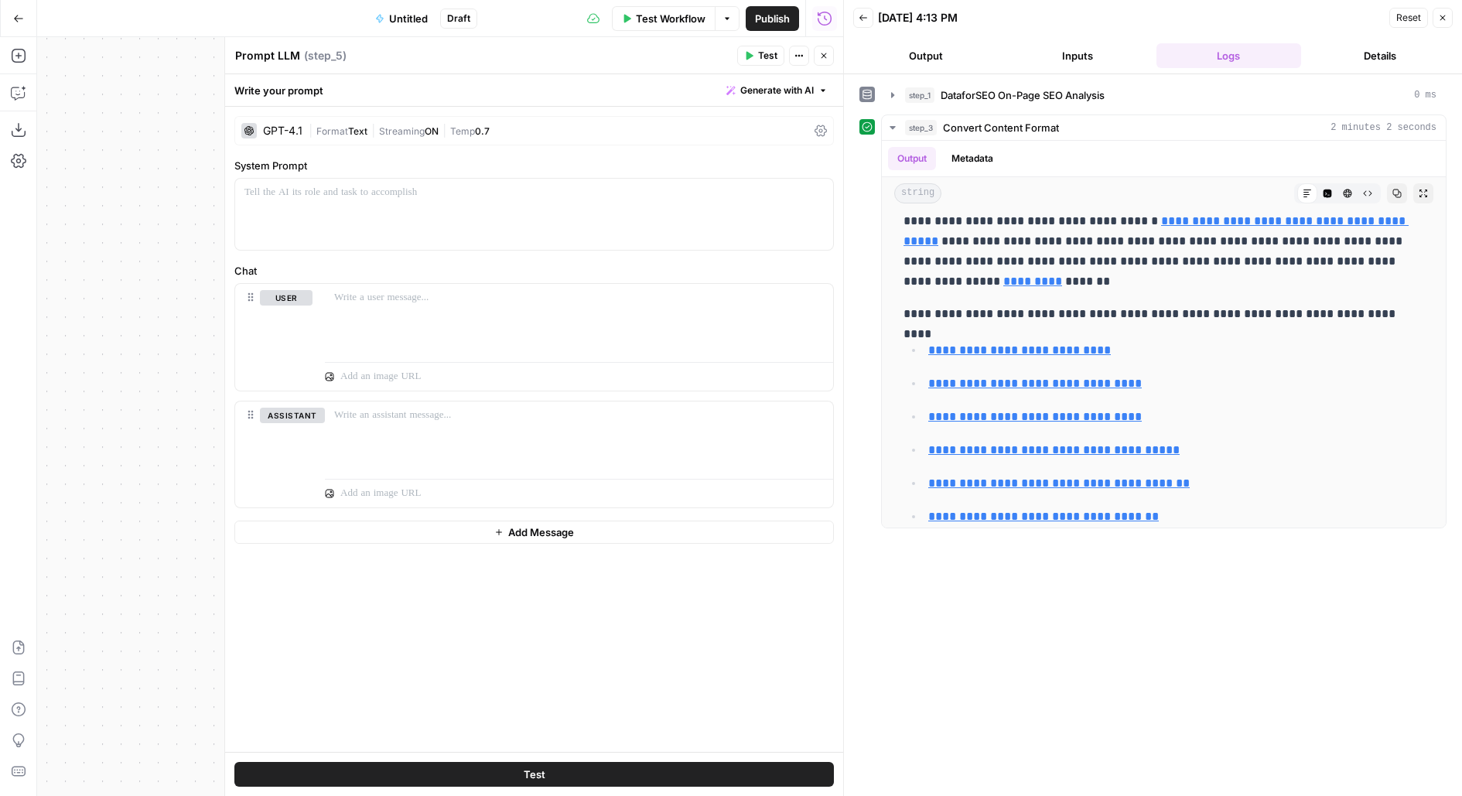
click at [334, 120] on div "GPT-4.1 | Format Text | Streaming ON | Temp 0.7" at bounding box center [533, 130] width 599 height 29
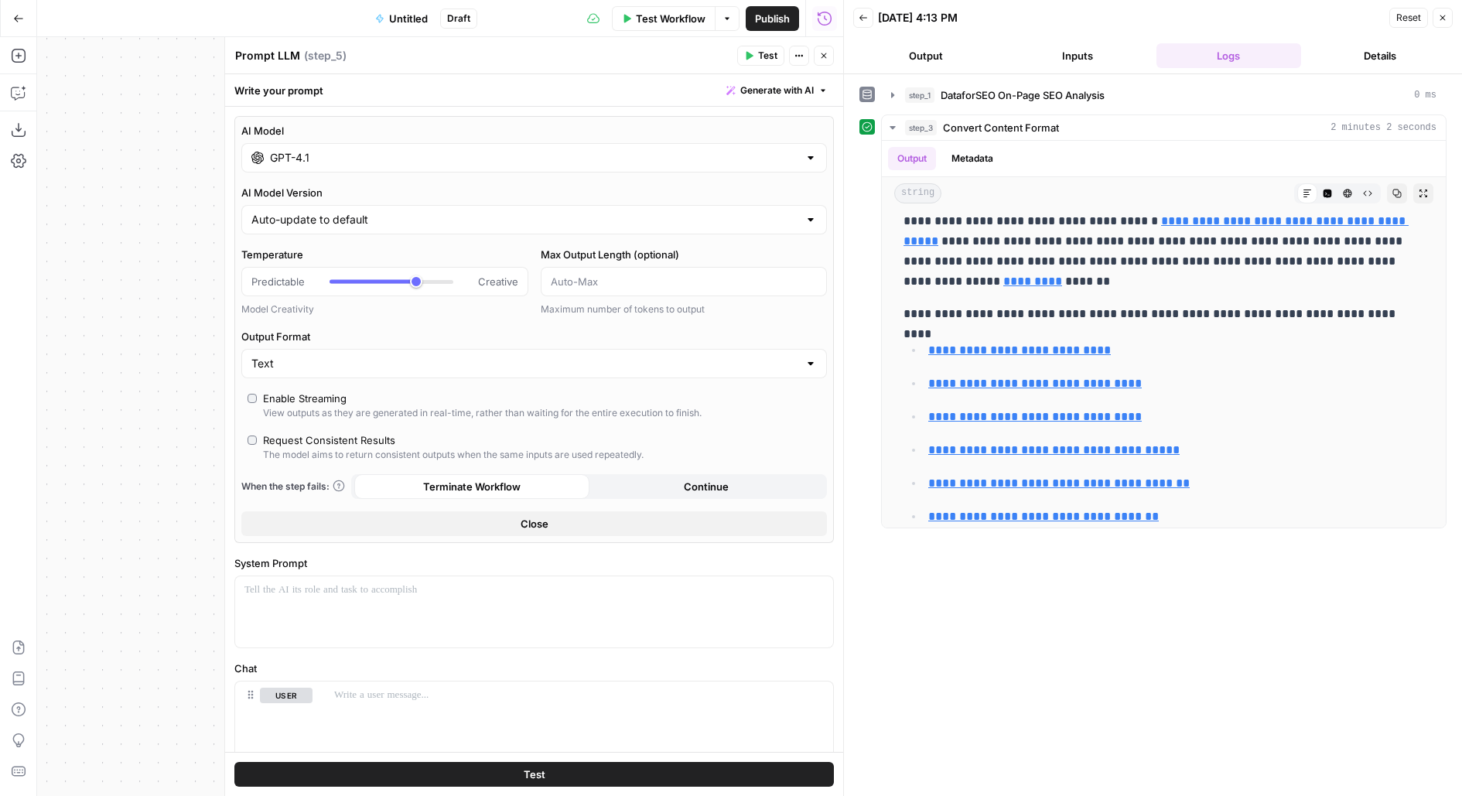
click at [332, 168] on div "GPT-4.1" at bounding box center [534, 157] width 586 height 29
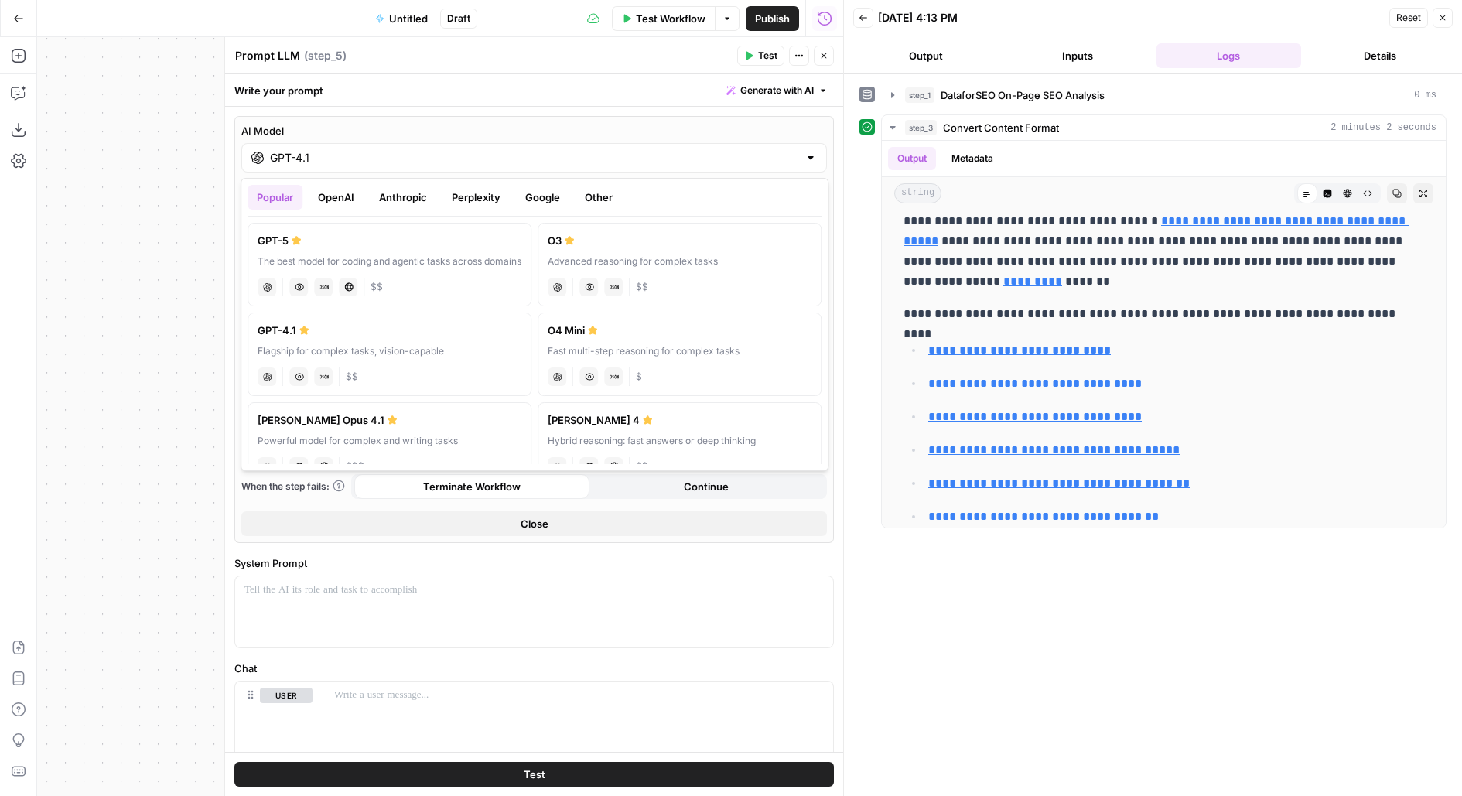
click at [393, 186] on button "Anthropic" at bounding box center [403, 197] width 67 height 25
click at [462, 202] on button "Perplexity" at bounding box center [475, 197] width 67 height 25
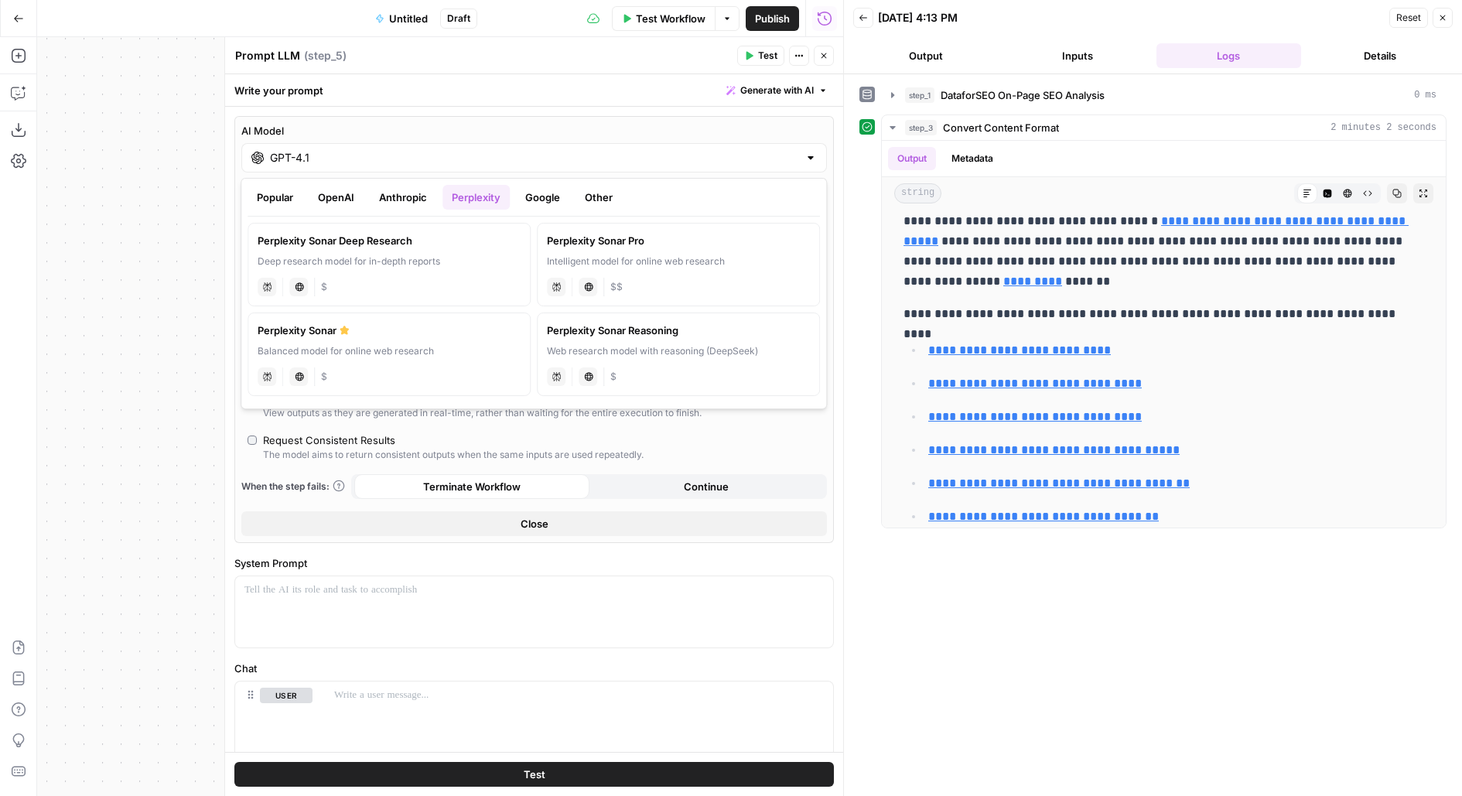
click at [528, 190] on button "Google" at bounding box center [542, 197] width 53 height 25
click at [323, 202] on button "OpenAI" at bounding box center [336, 197] width 55 height 25
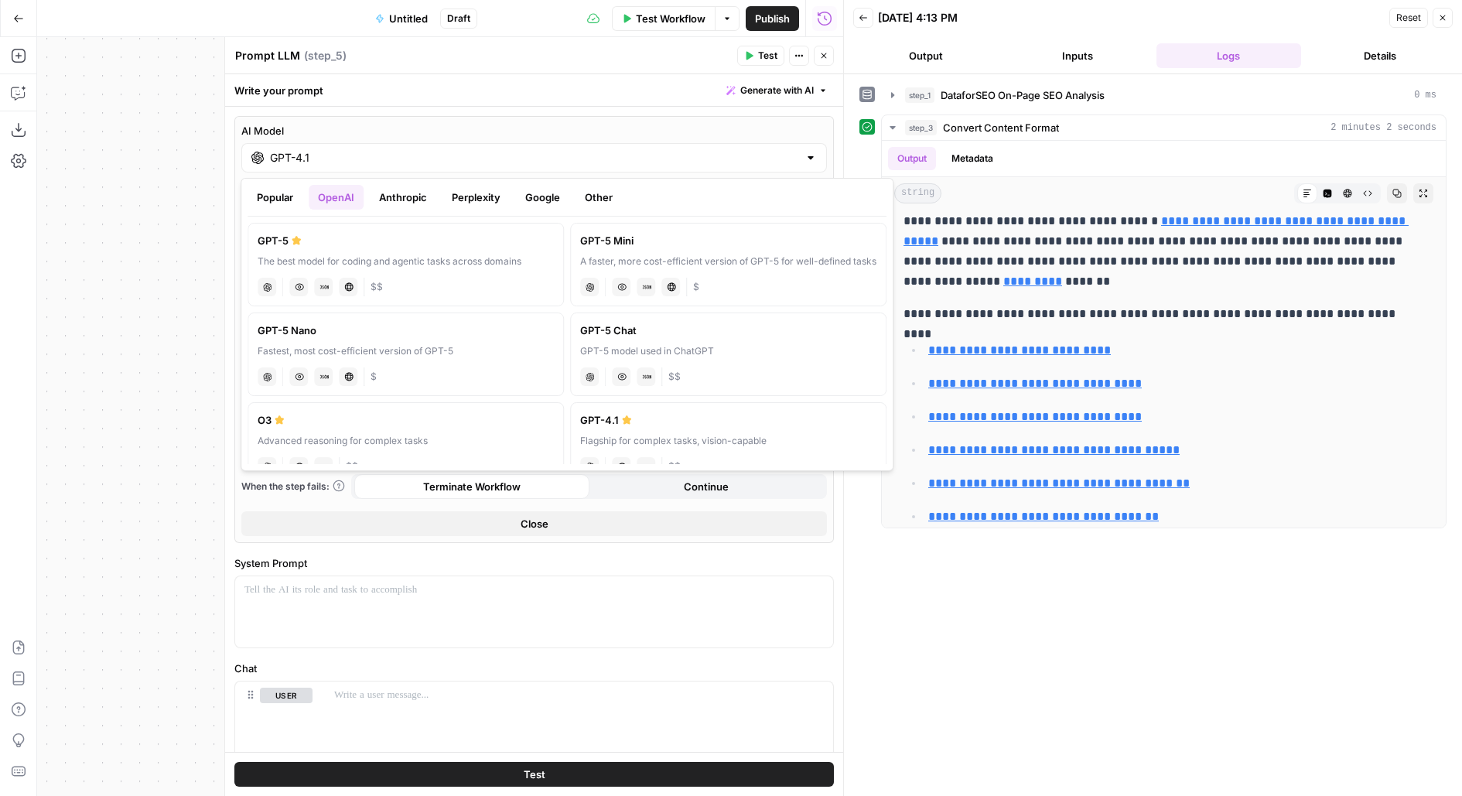
click at [405, 197] on button "Anthropic" at bounding box center [403, 197] width 67 height 25
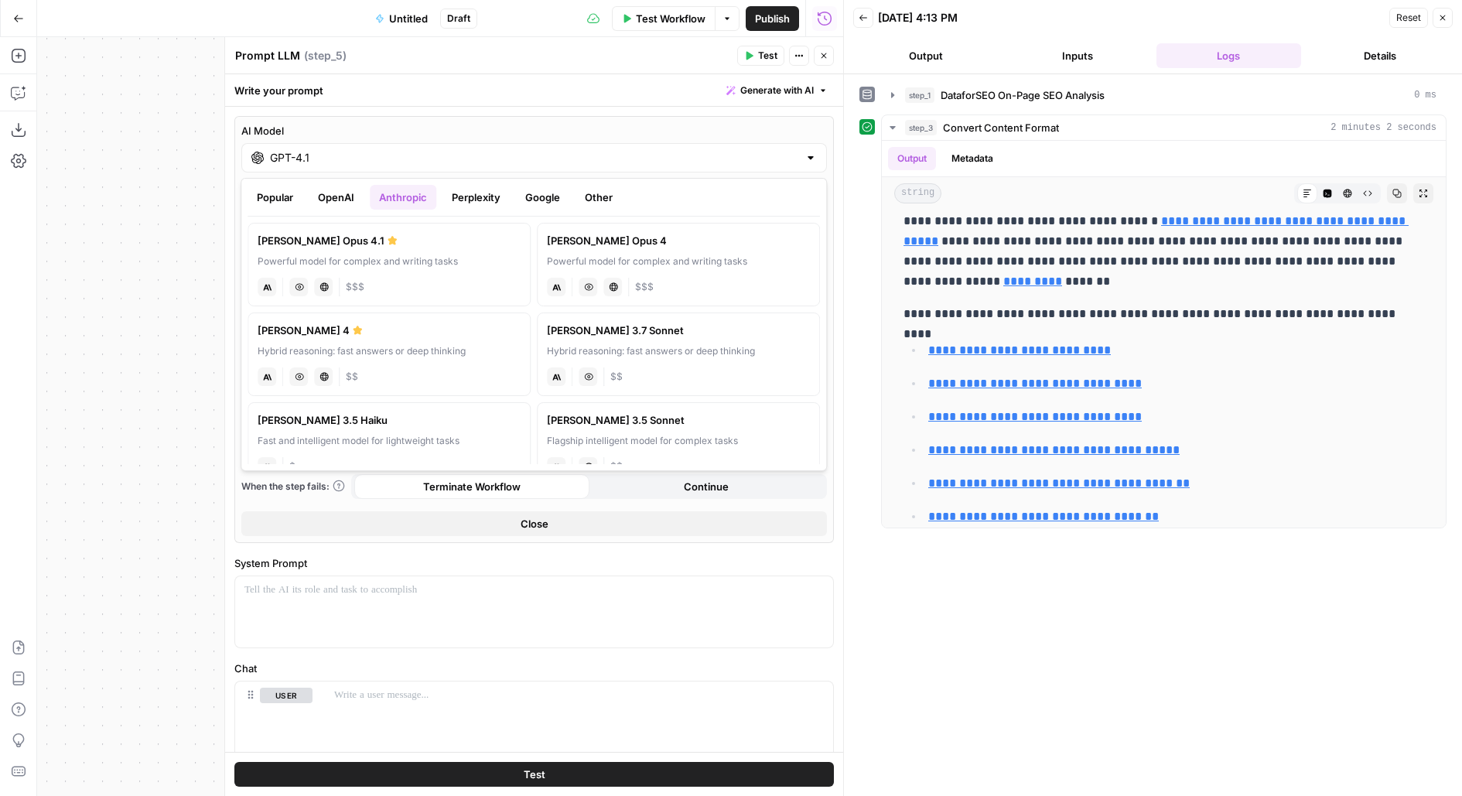
click at [419, 282] on div "anthropic Vision Capabilities Live Web Research $$$" at bounding box center [389, 286] width 263 height 22
type input "Claude Opus 4.1"
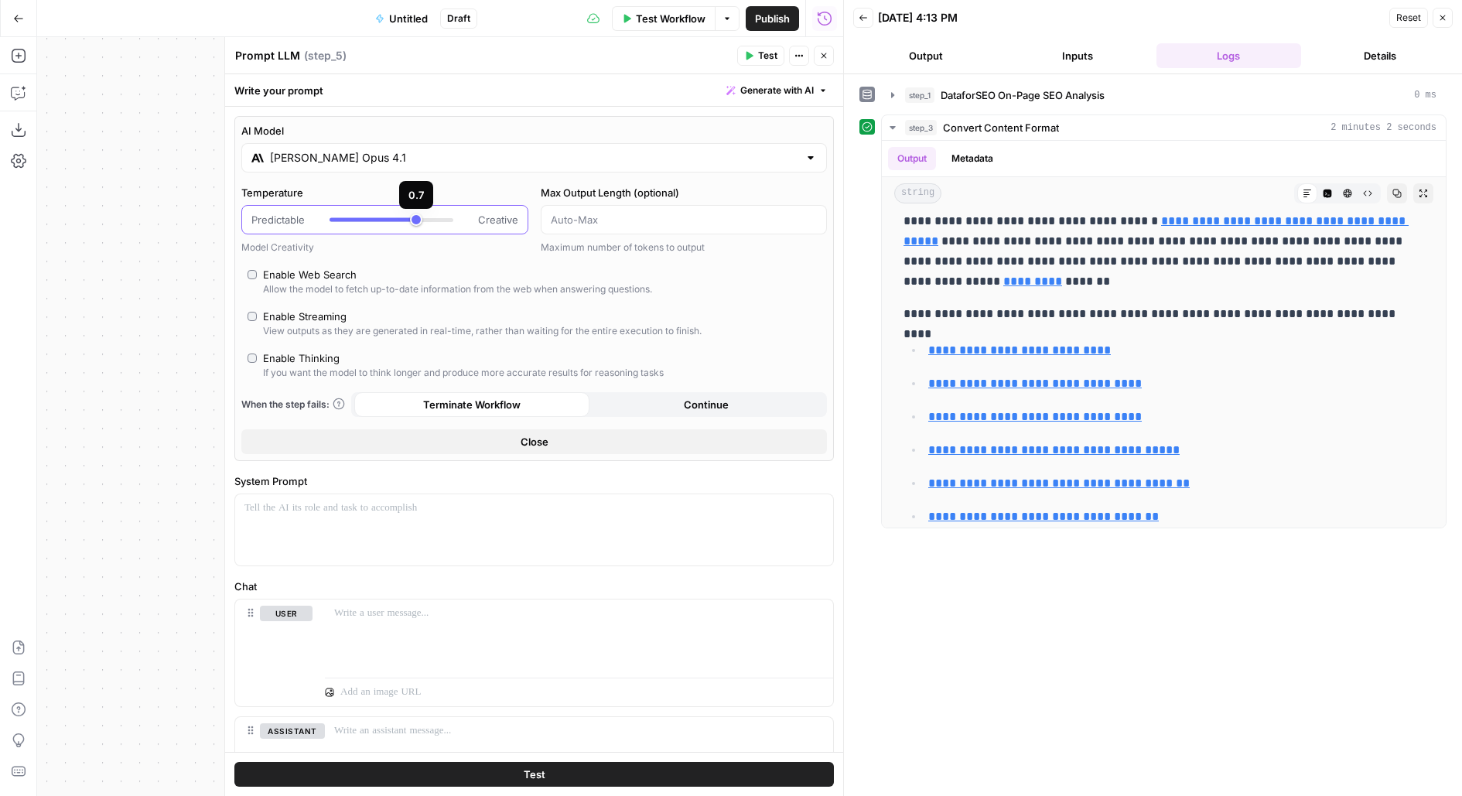
click at [343, 218] on div at bounding box center [373, 220] width 87 height 4
type input "*"
drag, startPoint x: 343, startPoint y: 217, endPoint x: 252, endPoint y: 207, distance: 91.9
click at [252, 207] on div "Predictable Creative" at bounding box center [384, 219] width 287 height 29
click at [289, 531] on div at bounding box center [534, 529] width 598 height 71
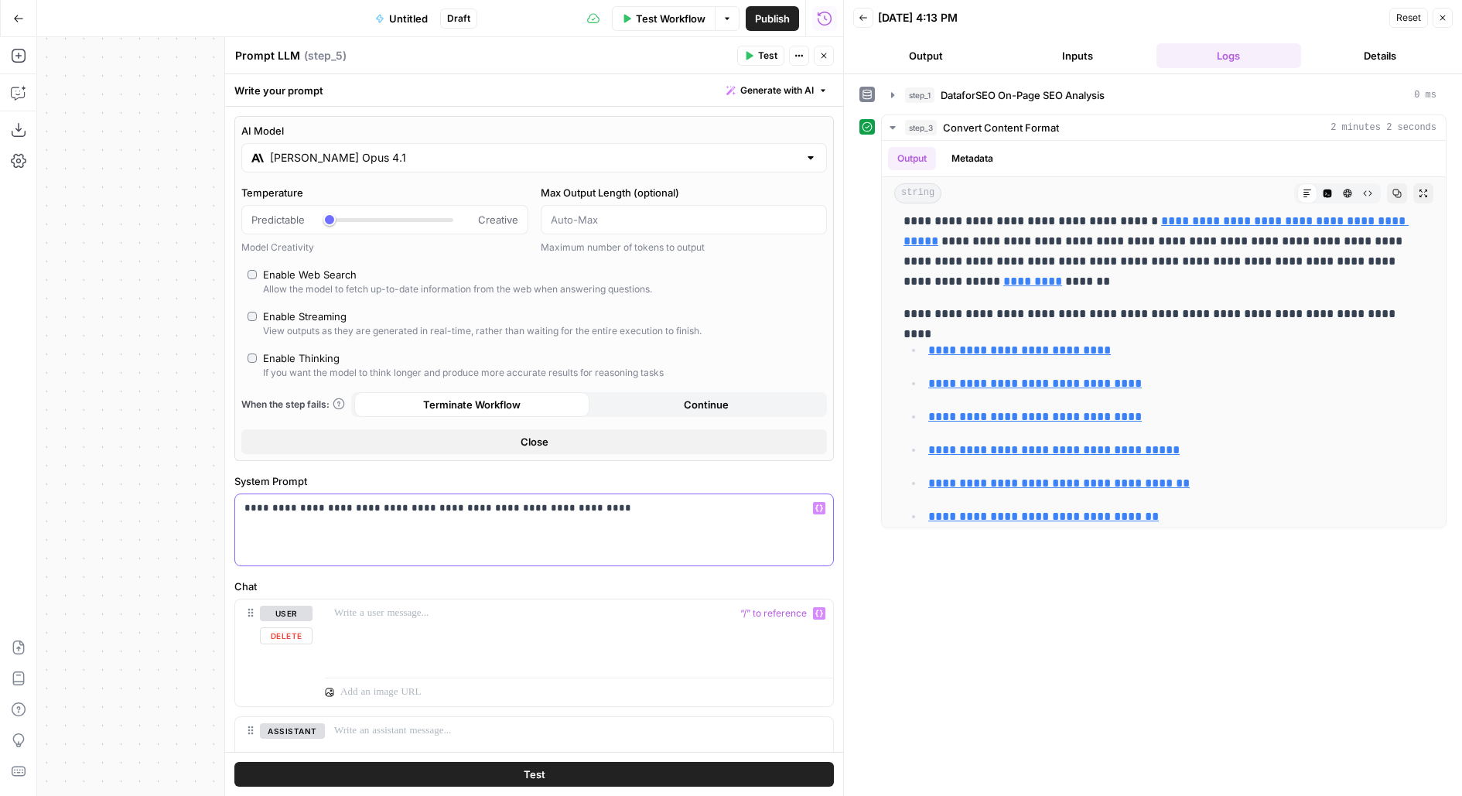
scroll to position [112, 0]
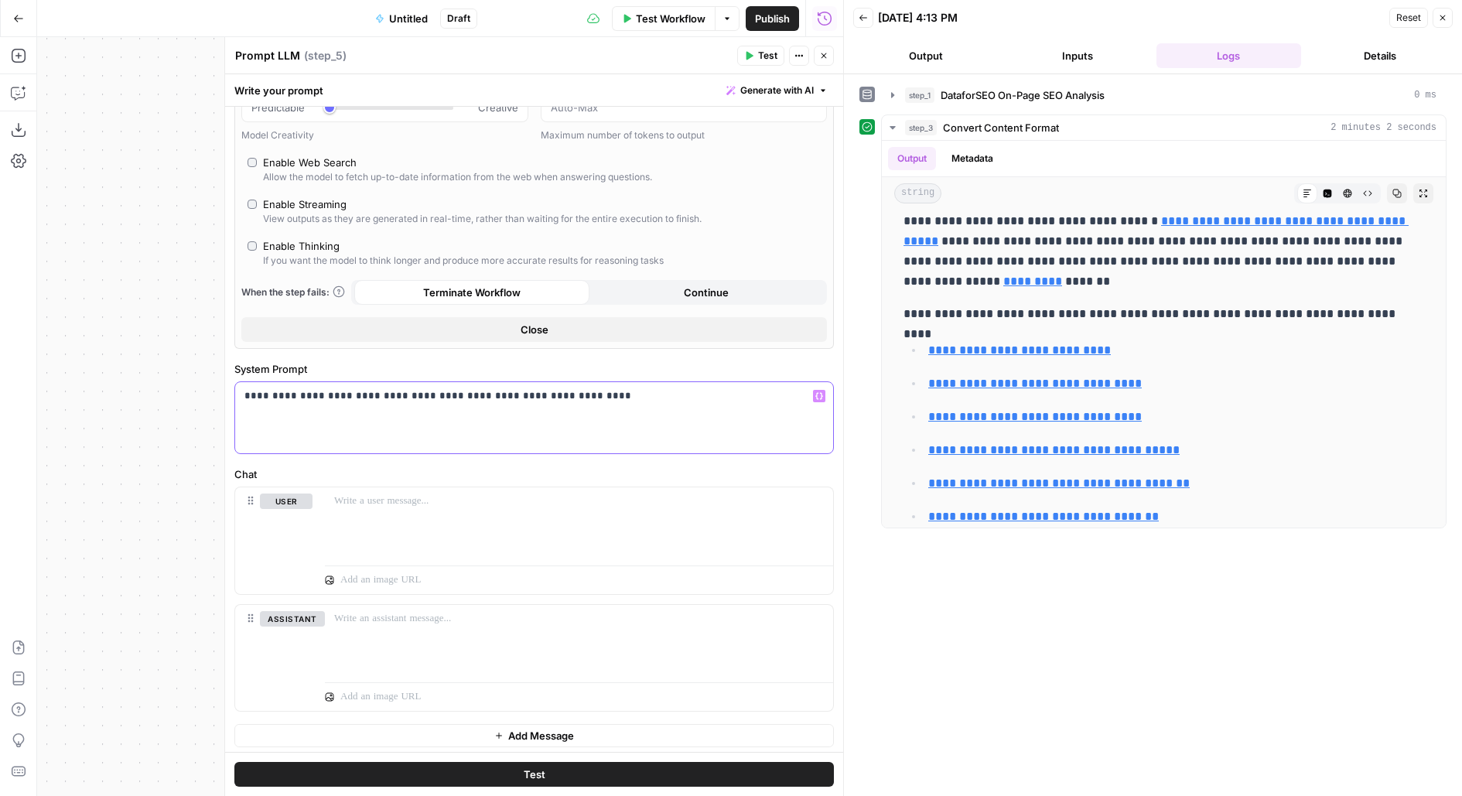
click at [292, 393] on p "**********" at bounding box center [534, 395] width 580 height 15
click at [360, 397] on p "**********" at bounding box center [534, 395] width 580 height 15
click at [367, 501] on p at bounding box center [579, 500] width 490 height 15
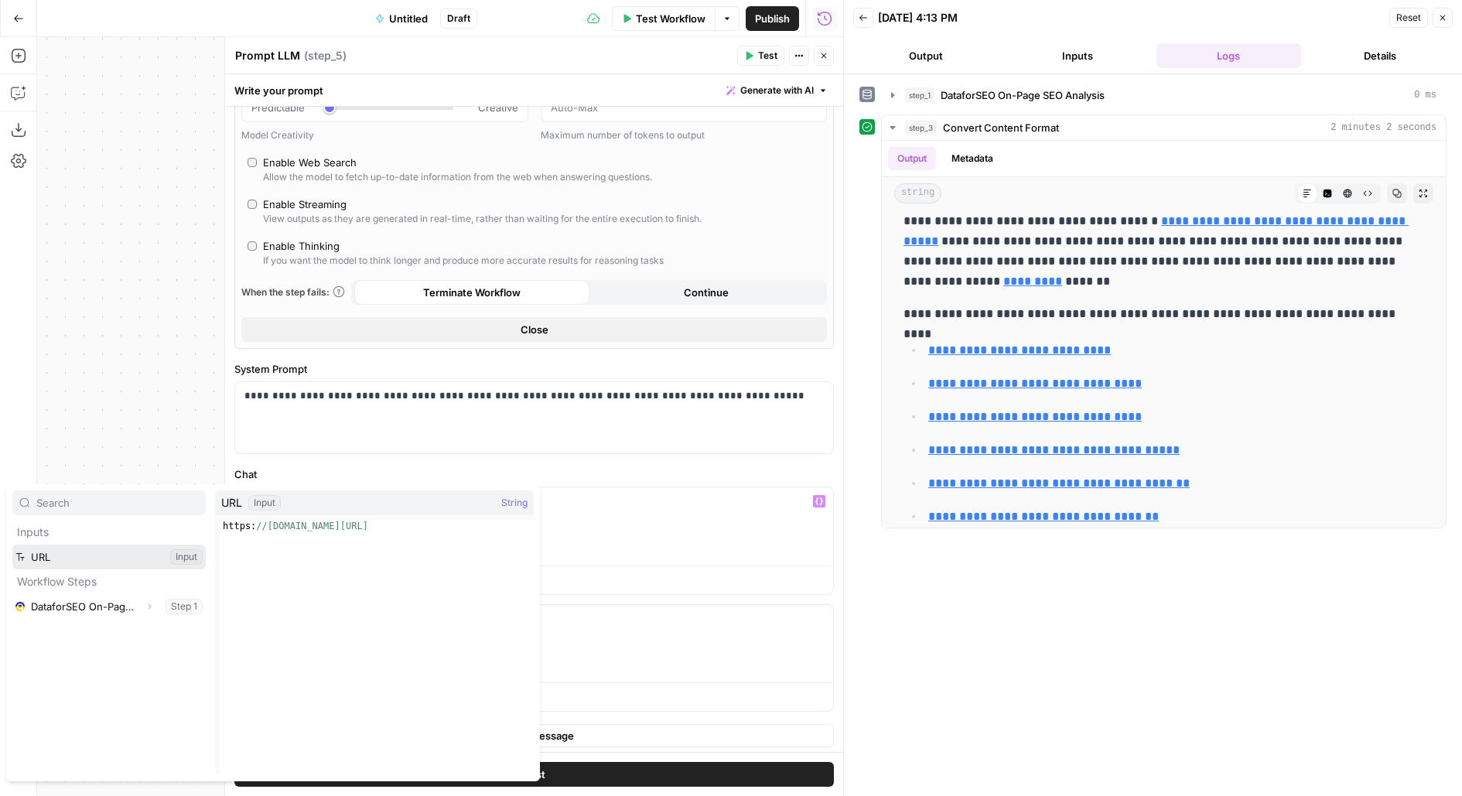
click at [131, 561] on button "Select variable URL" at bounding box center [108, 557] width 193 height 25
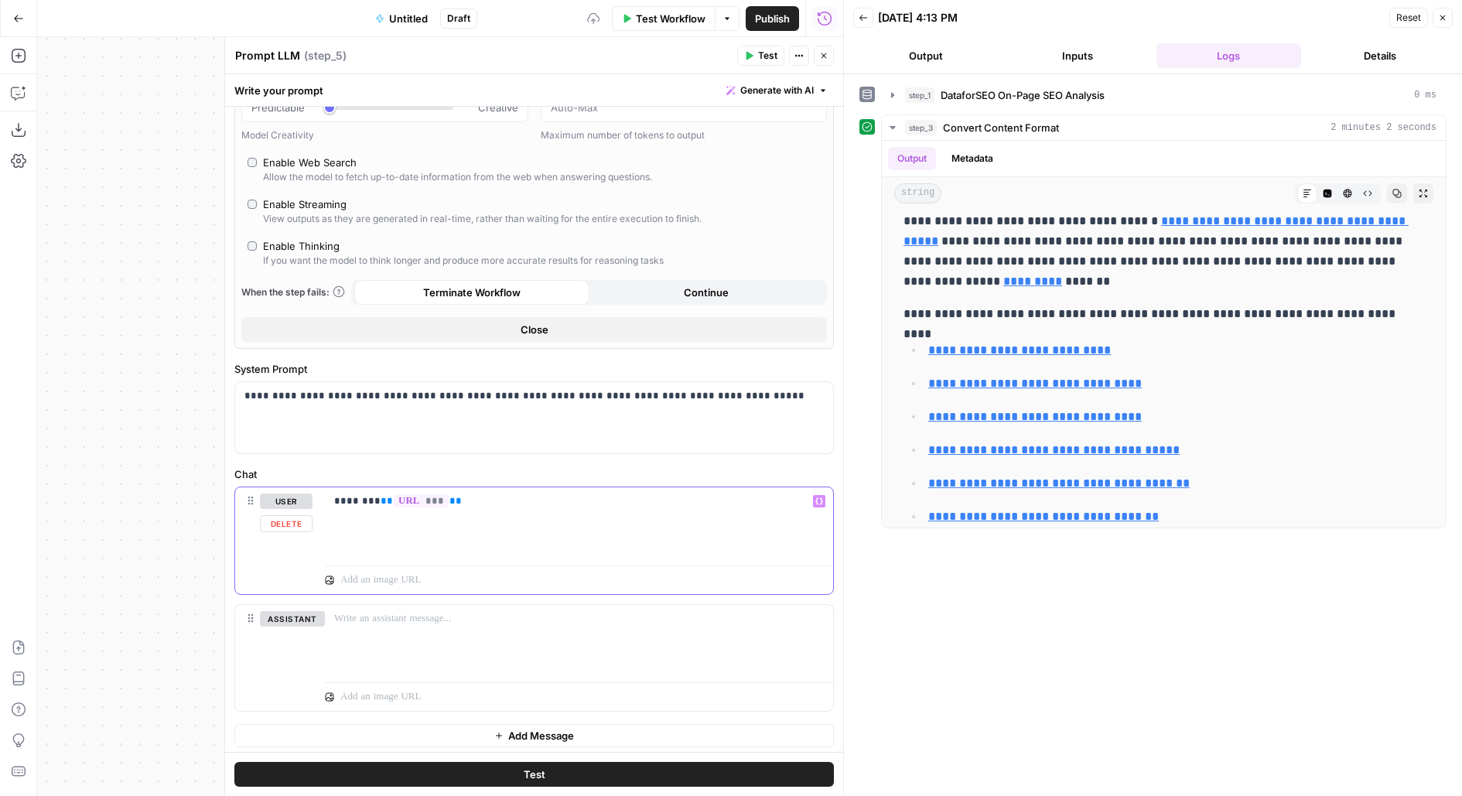
click at [366, 498] on p "******** ** *** **" at bounding box center [579, 500] width 490 height 15
click at [822, 55] on icon "button" at bounding box center [823, 55] width 9 height 9
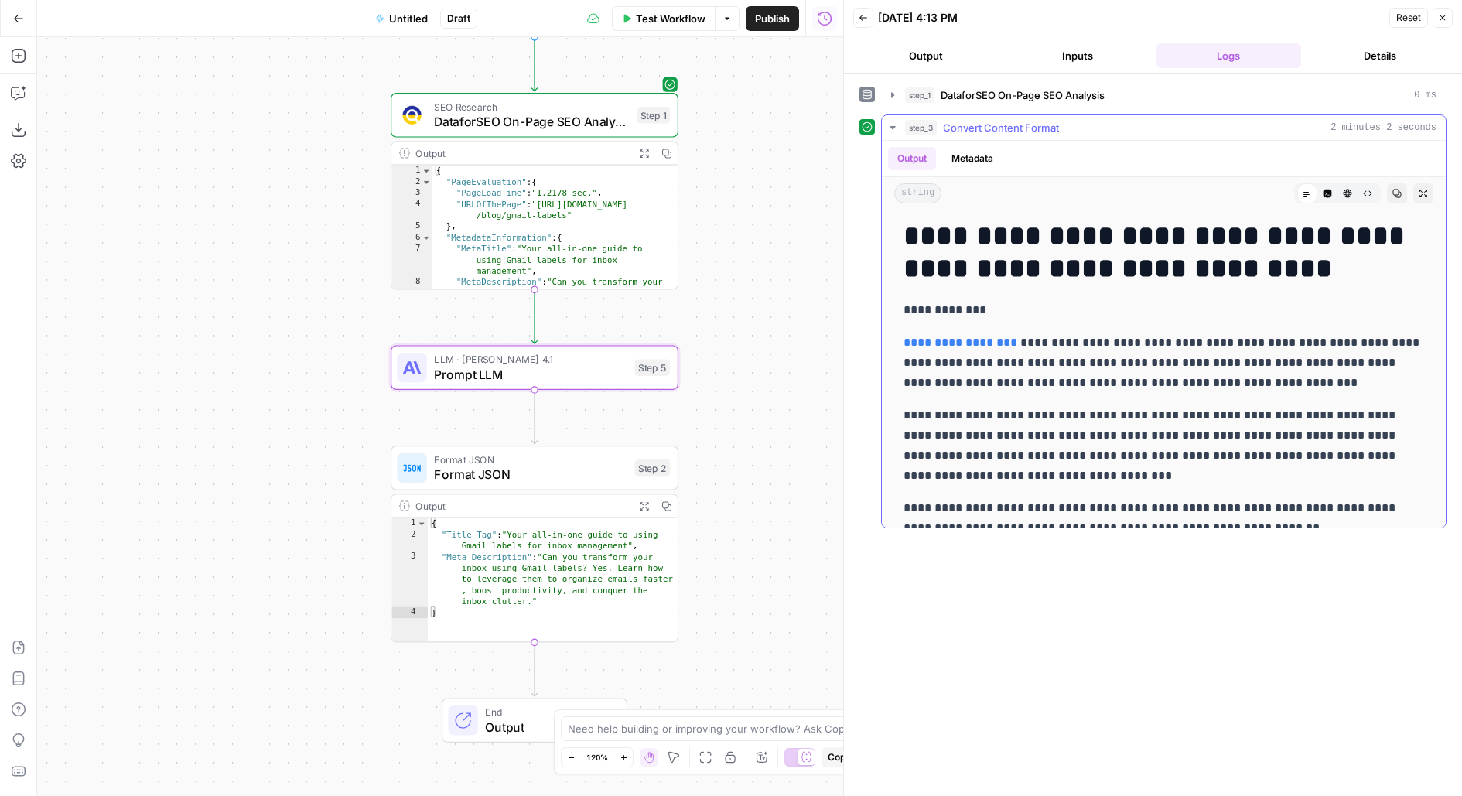
scroll to position [356, 0]
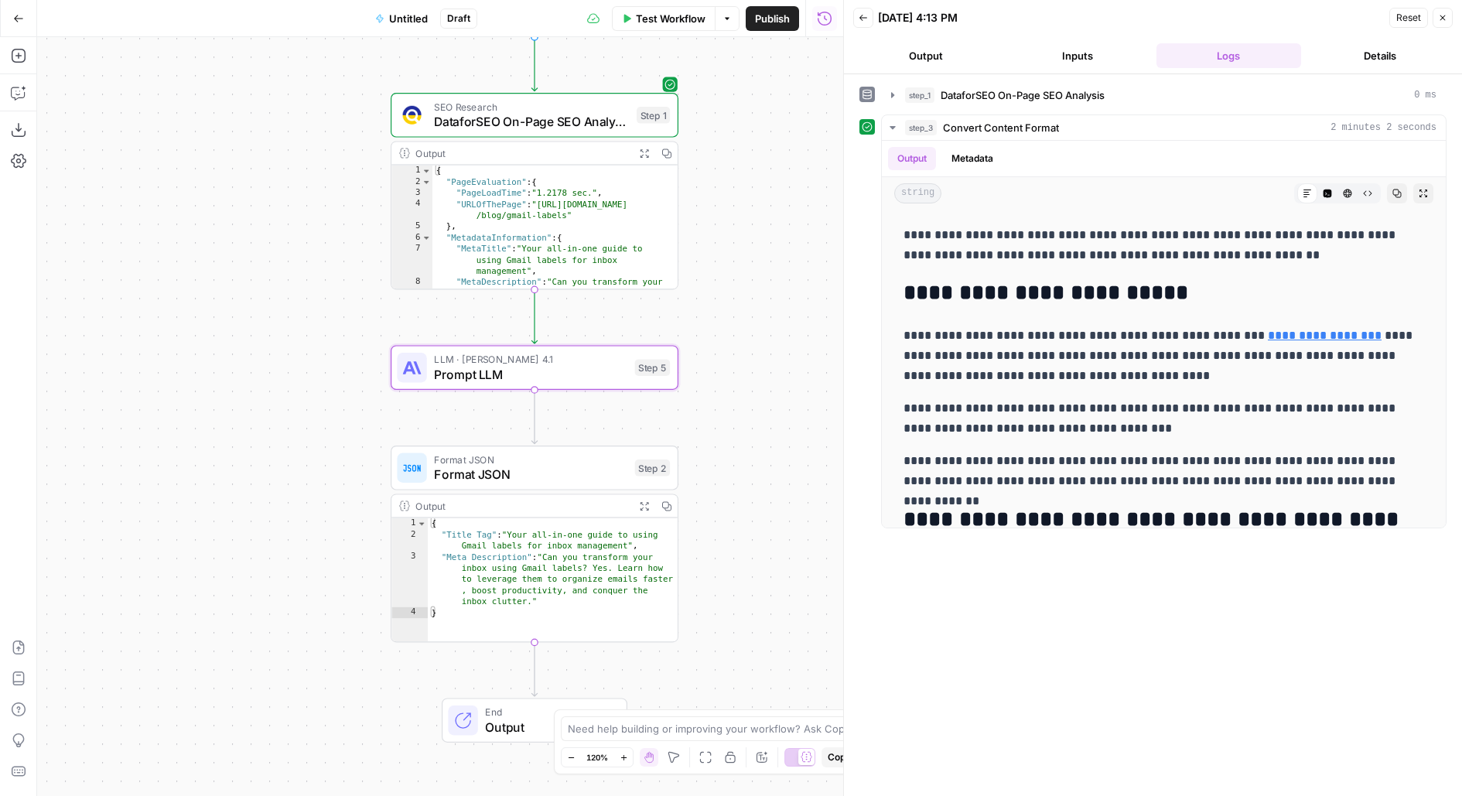
click at [23, 66] on button "Add Steps" at bounding box center [18, 55] width 25 height 25
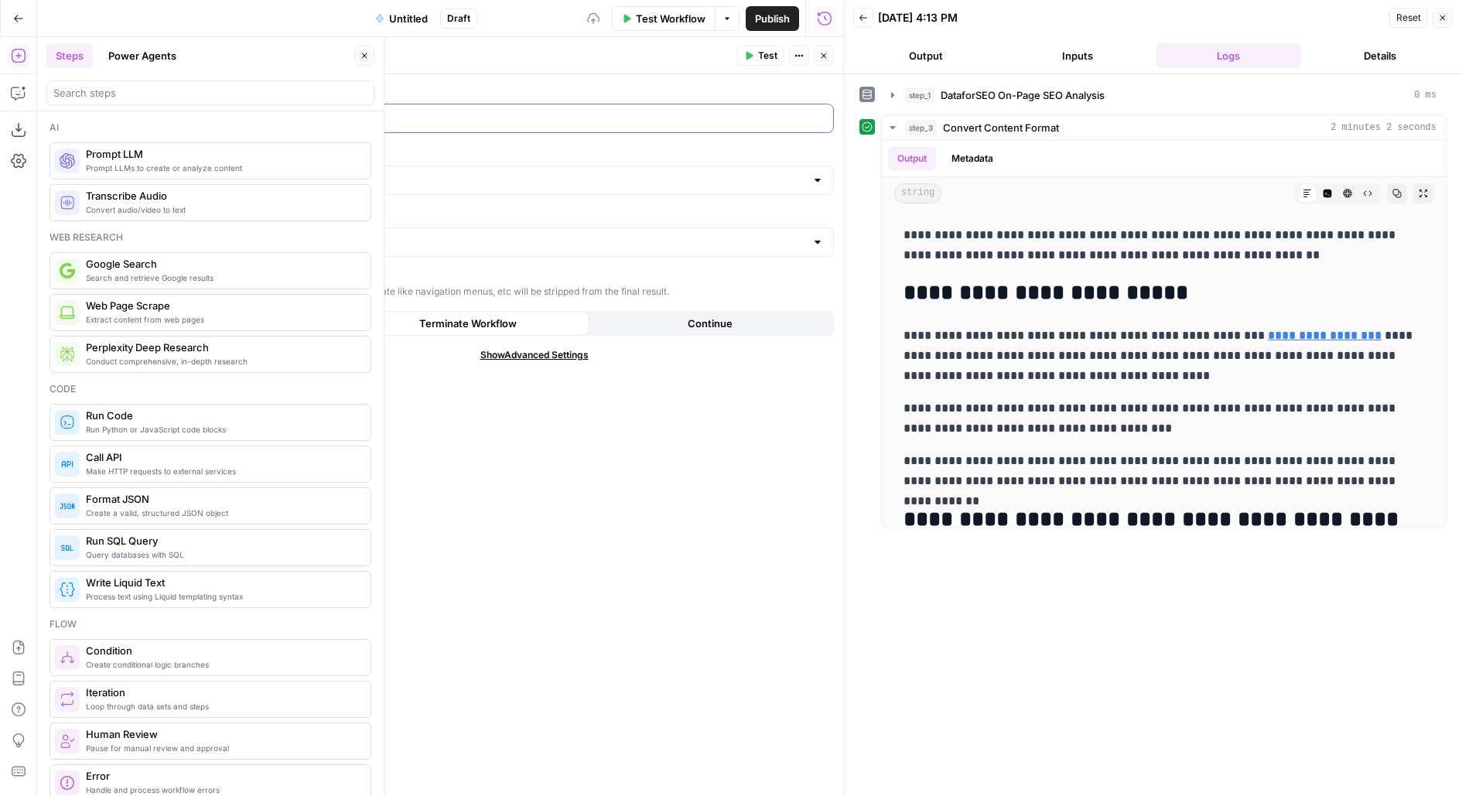
click at [304, 130] on div at bounding box center [521, 118] width 573 height 28
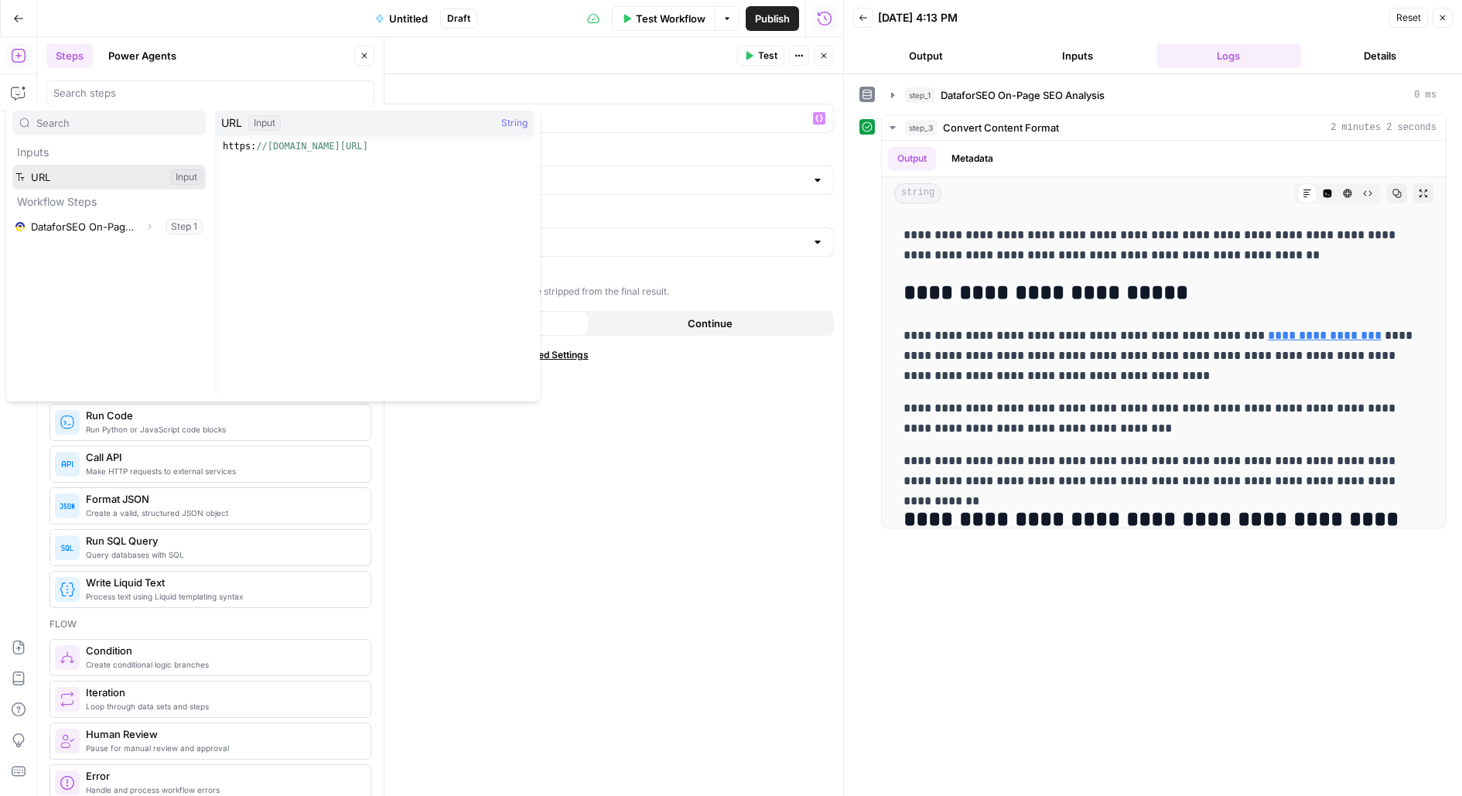
click at [12, 165] on button "Select variable URL" at bounding box center [108, 177] width 193 height 25
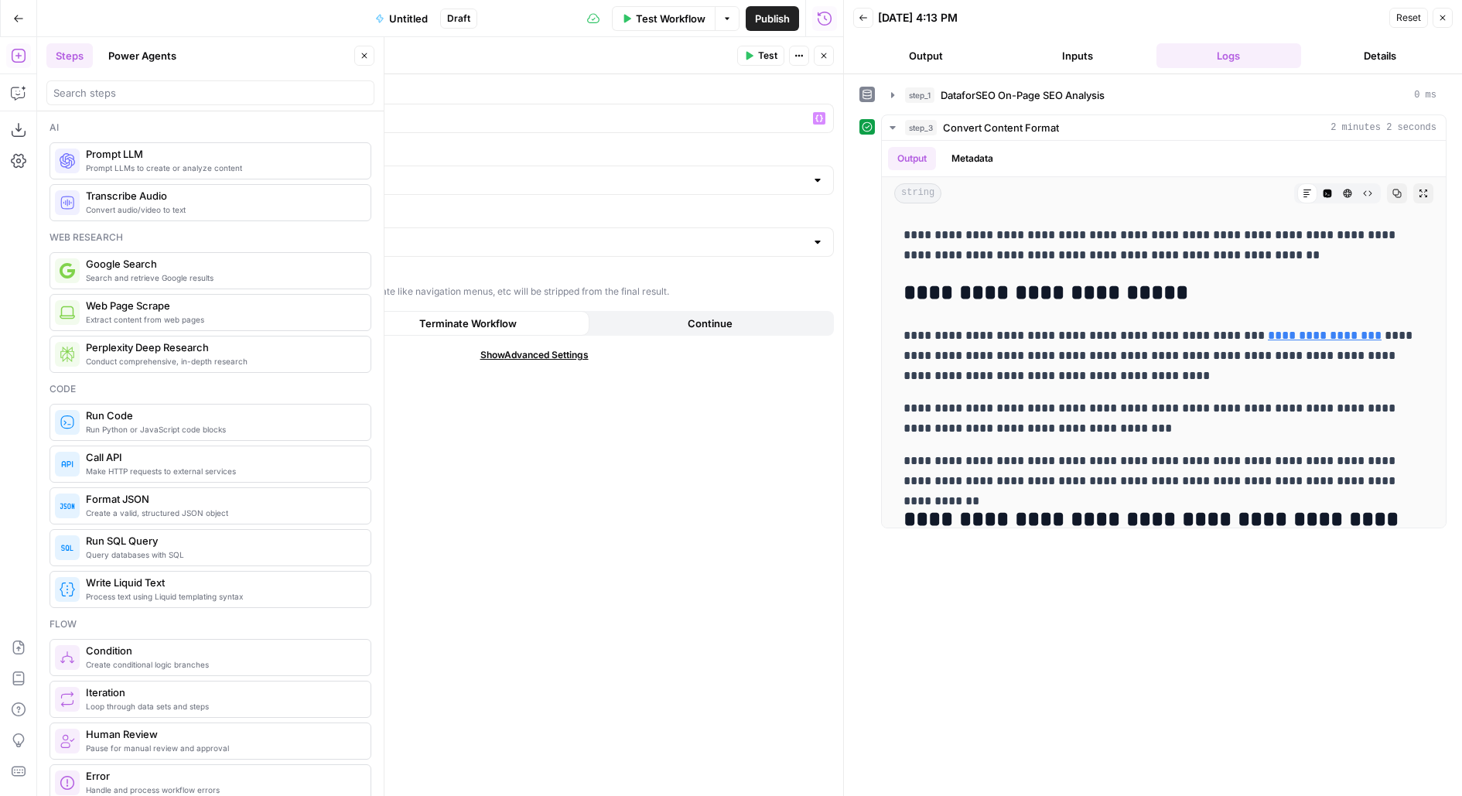
click at [367, 56] on icon "button" at bounding box center [364, 55] width 9 height 9
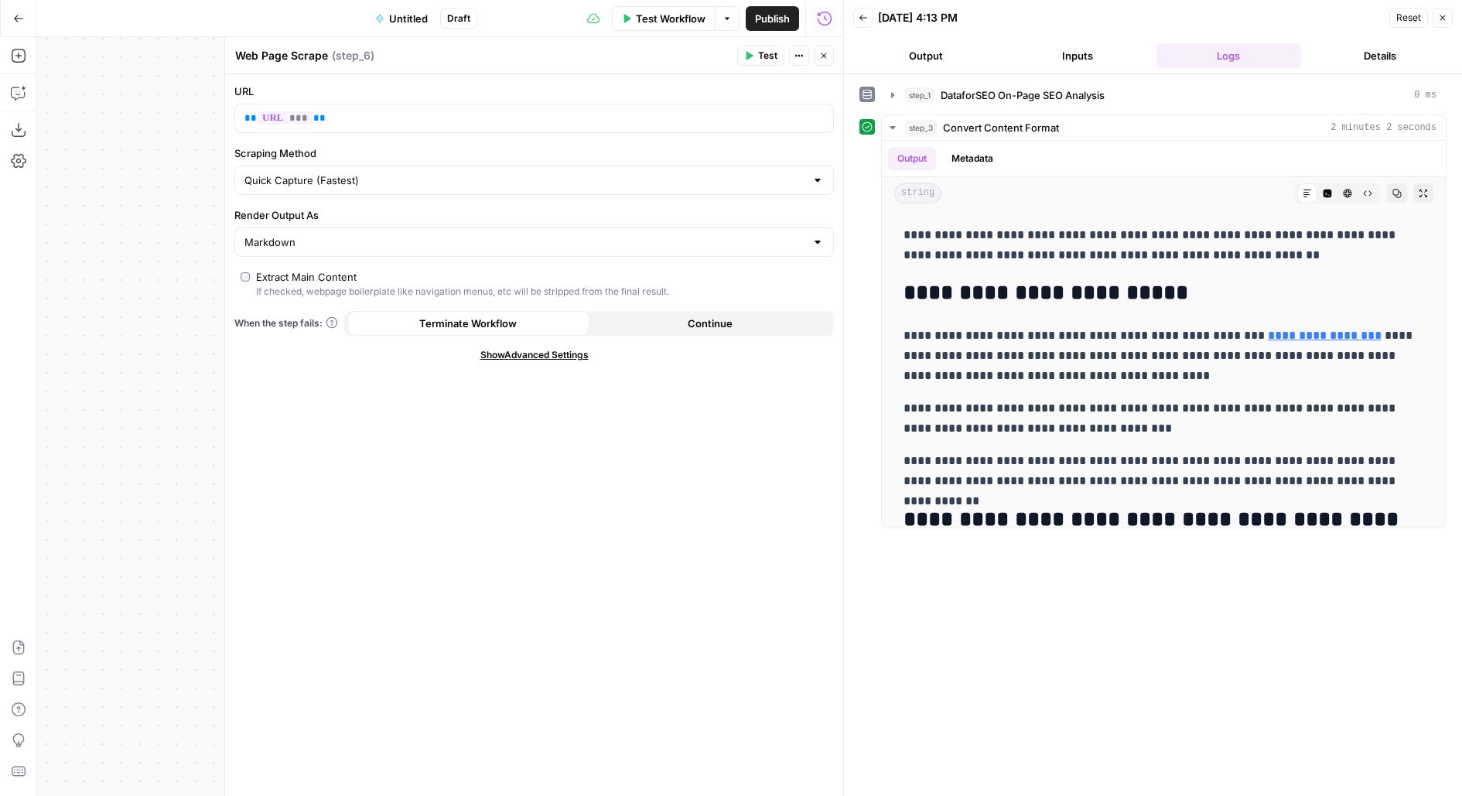
click at [568, 351] on span "Show Advanced Settings" at bounding box center [534, 355] width 108 height 14
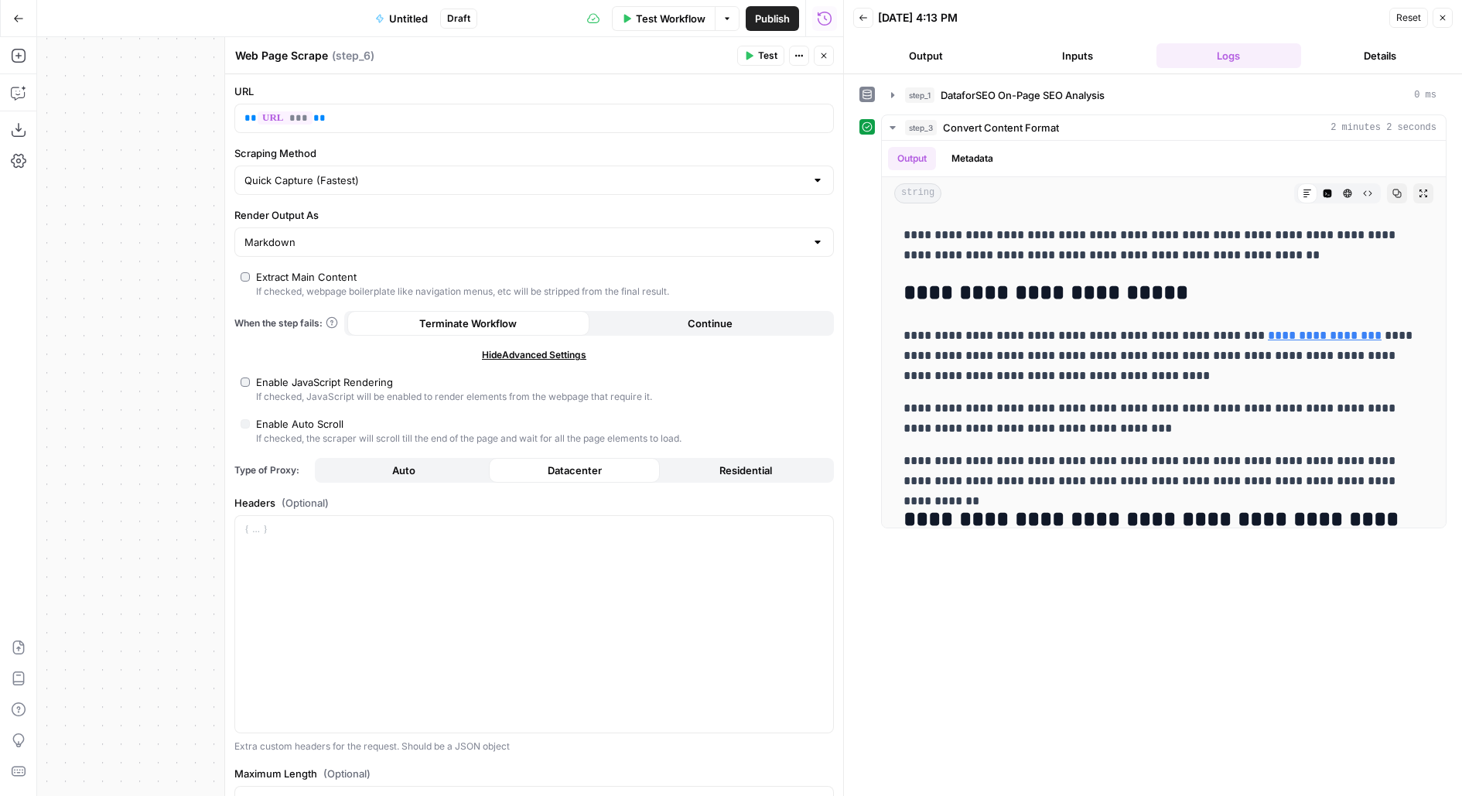
click at [349, 458] on button "Auto" at bounding box center [403, 470] width 171 height 25
type input "Custom"
click at [309, 398] on div "If checked, JavaScript will be enabled to render elements from the webpage that…" at bounding box center [454, 397] width 396 height 14
click at [302, 384] on div "Enable JavaScript Rendering" at bounding box center [324, 381] width 137 height 15
click at [773, 50] on span "Test" at bounding box center [767, 56] width 19 height 14
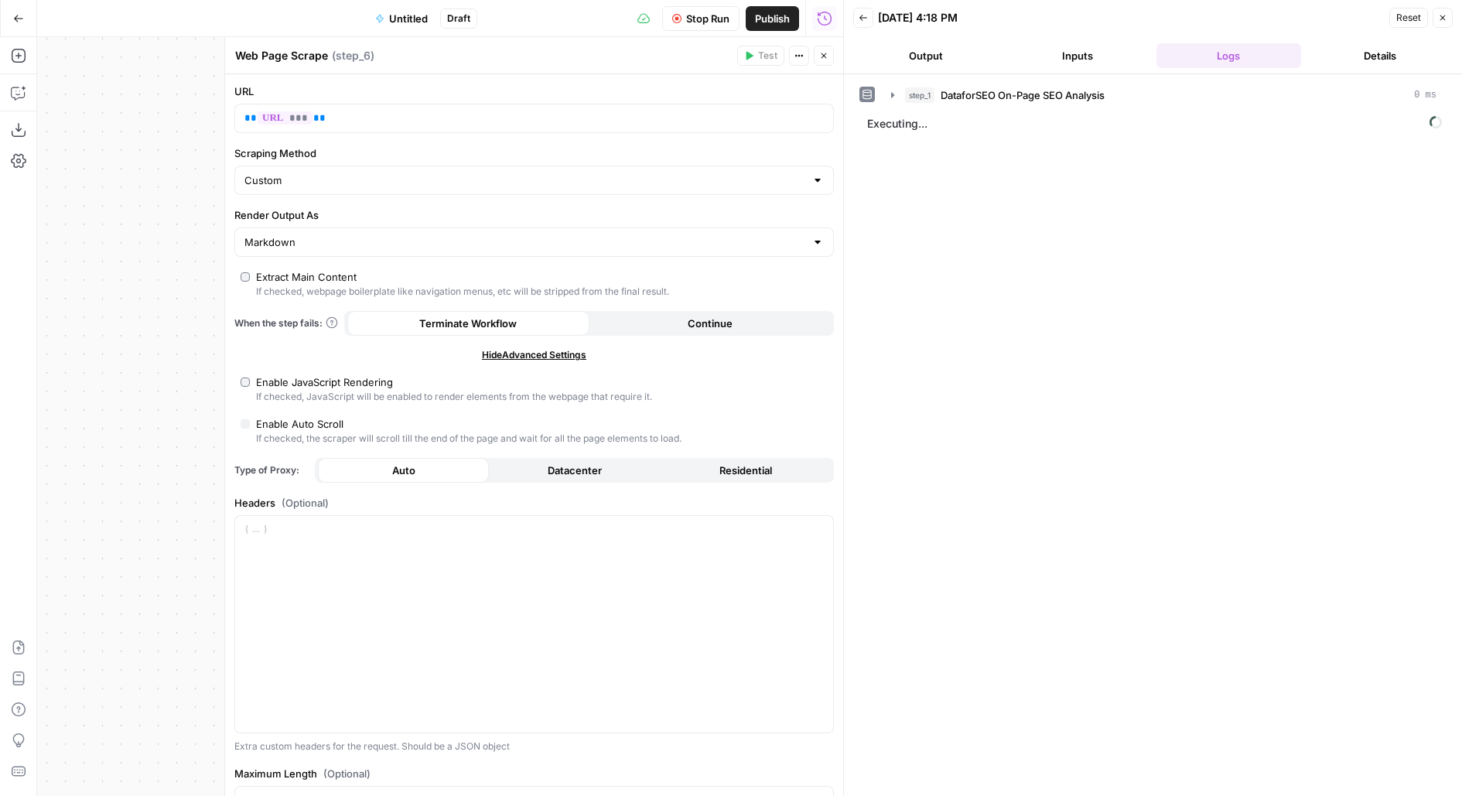
click at [825, 54] on icon "button" at bounding box center [823, 55] width 5 height 5
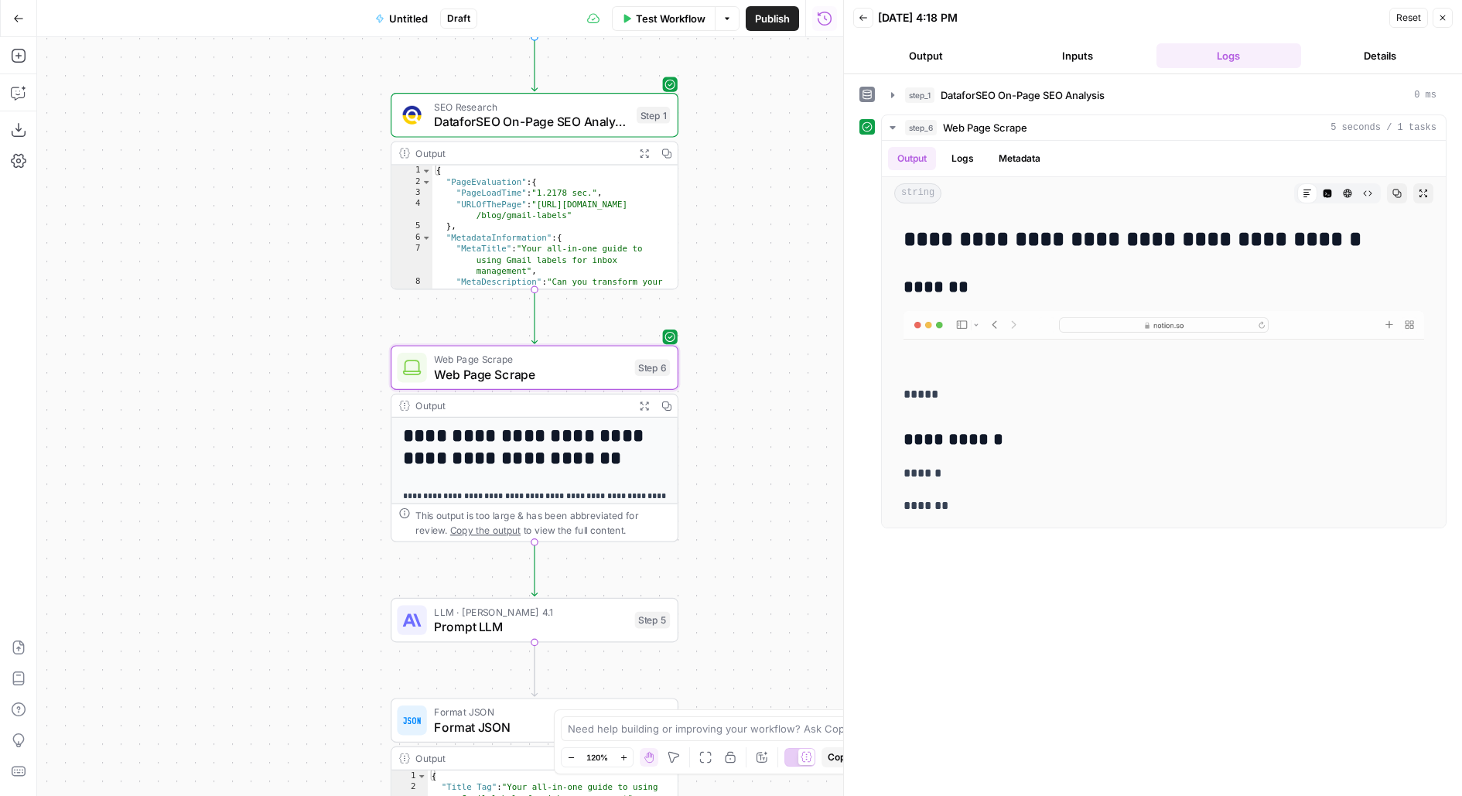
scroll to position [11614, 0]
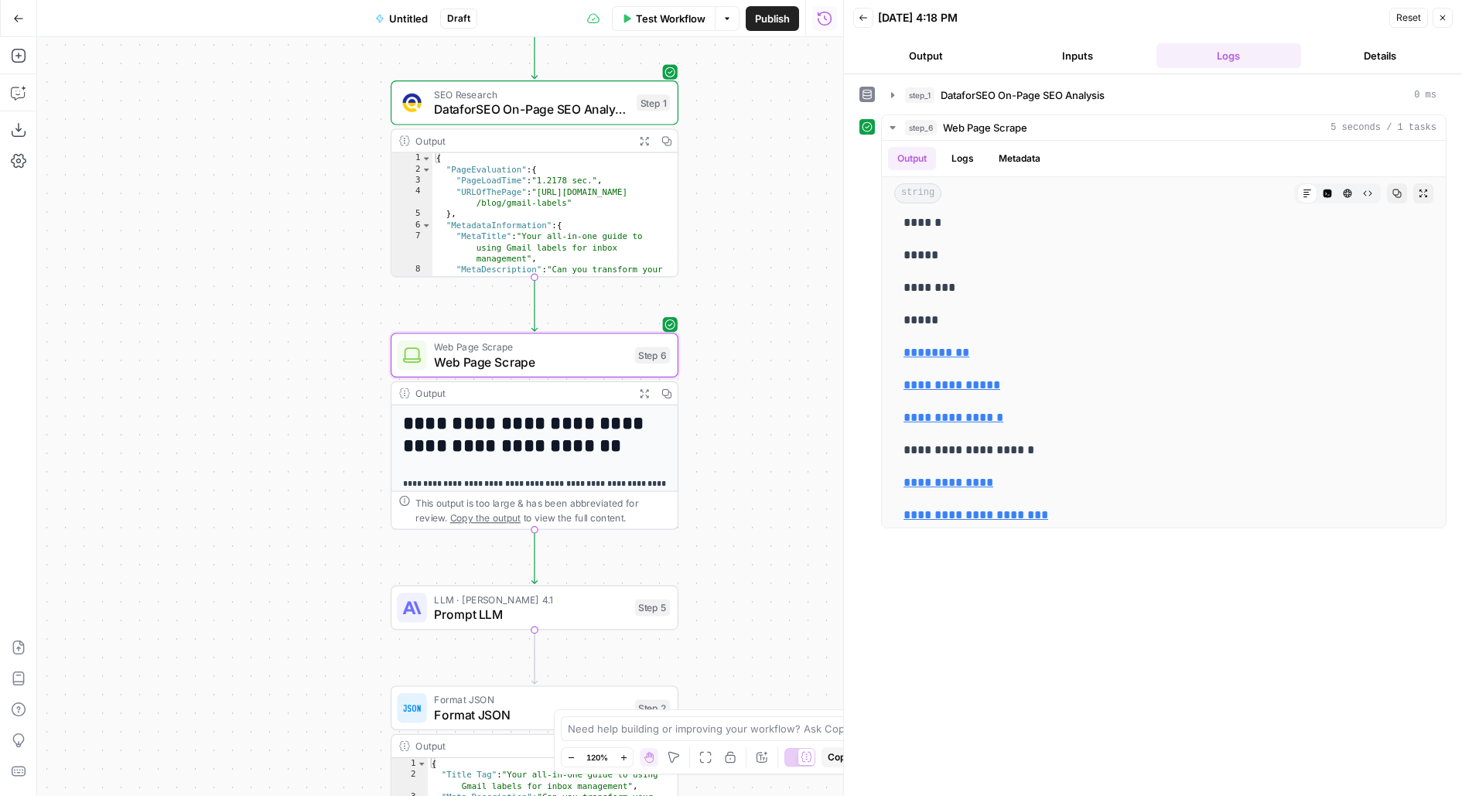
drag, startPoint x: 737, startPoint y: 595, endPoint x: 721, endPoint y: 326, distance: 269.7
click at [721, 330] on div "**********" at bounding box center [440, 416] width 806 height 759
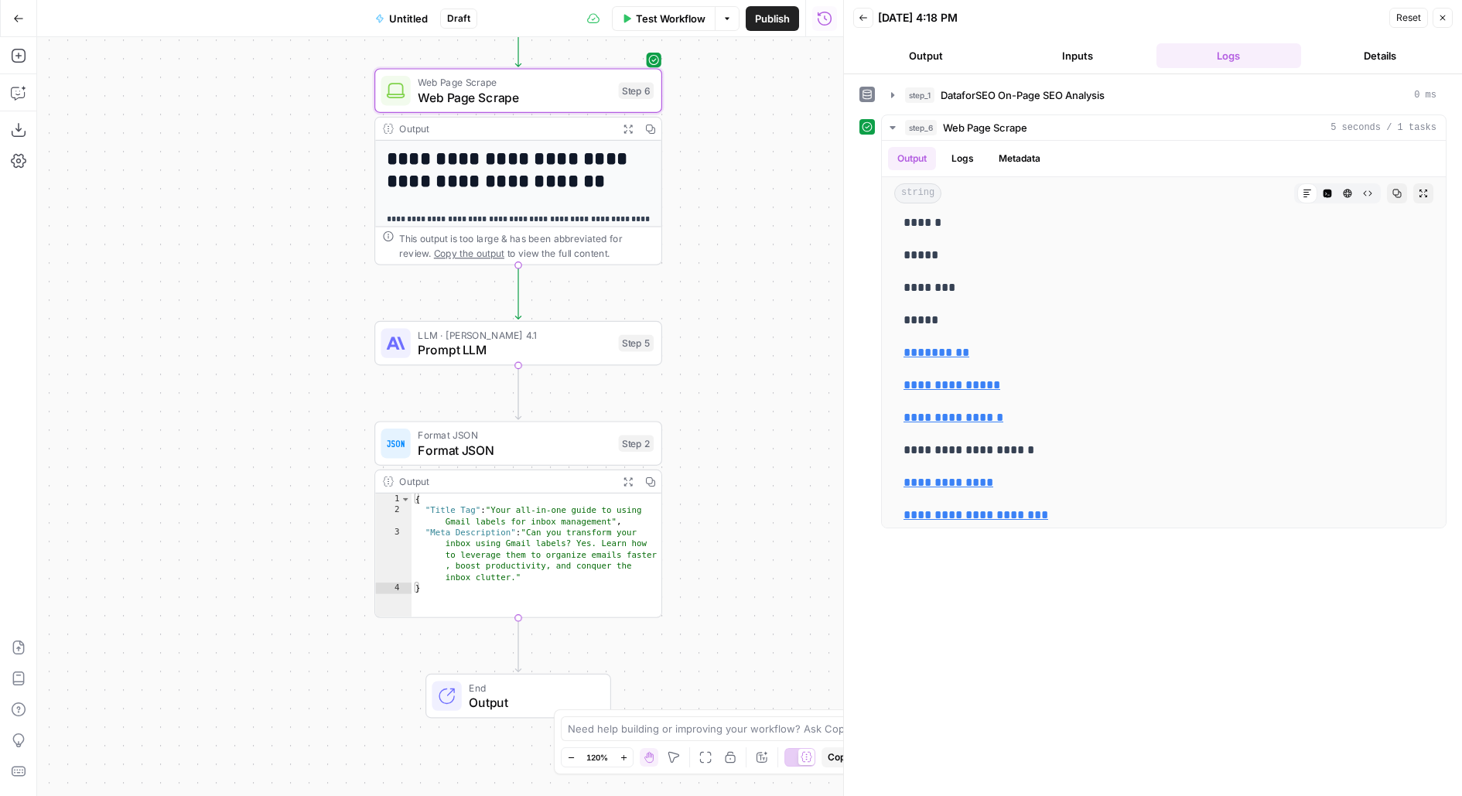
click at [548, 344] on span "Prompt LLM" at bounding box center [514, 349] width 193 height 19
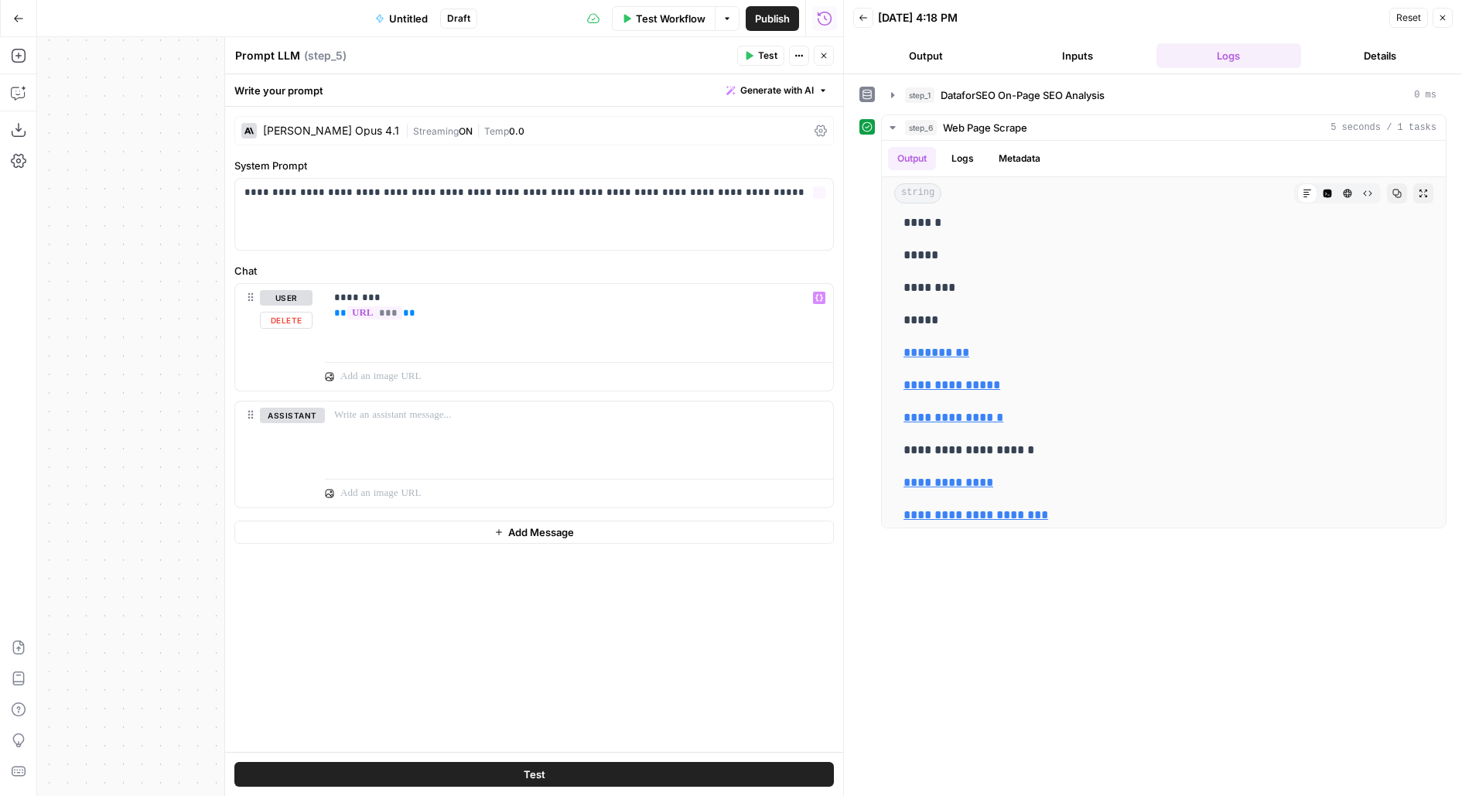
click at [318, 119] on div "Claude Opus 4.1 | Streaming ON | Temp 0.0" at bounding box center [533, 130] width 599 height 29
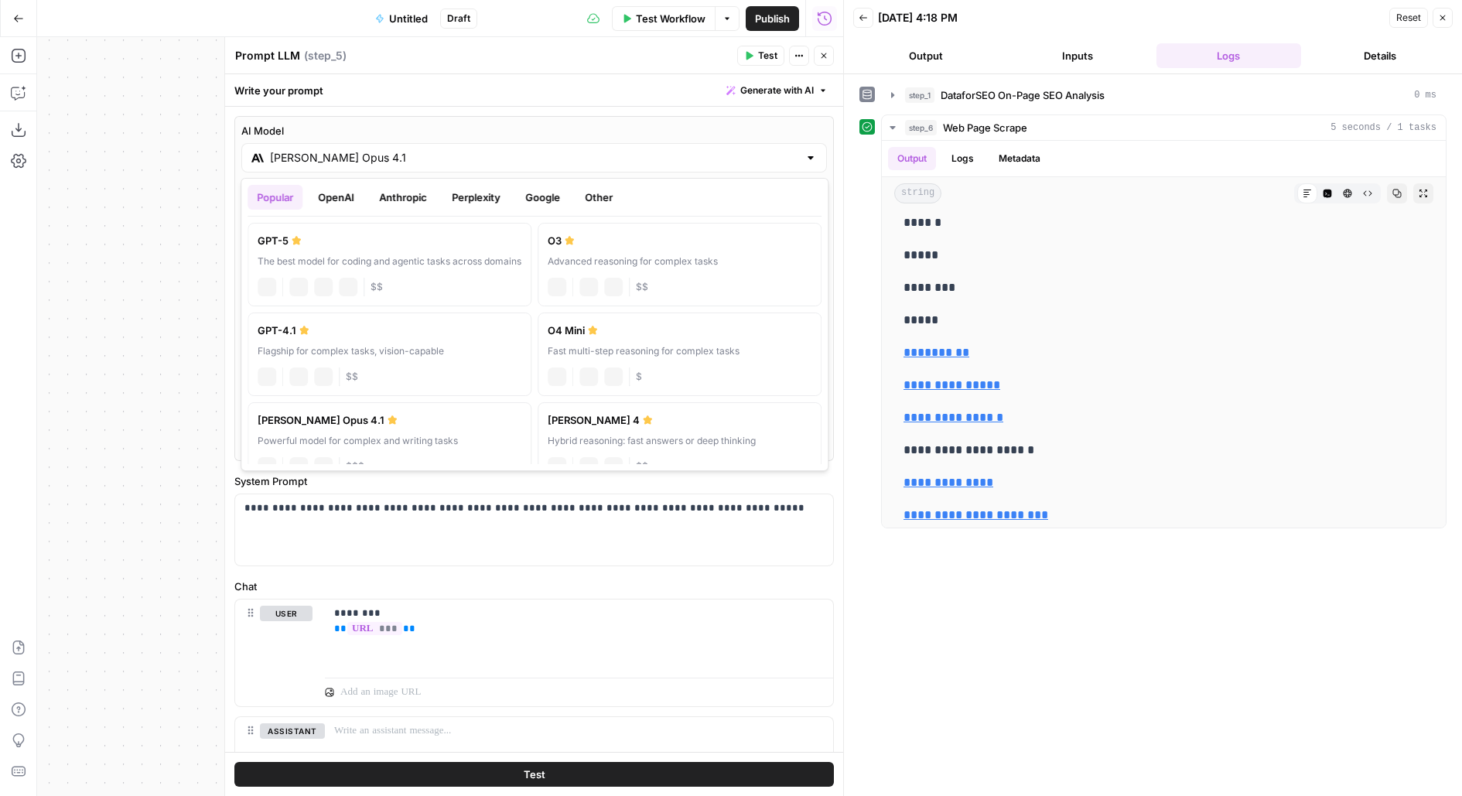
click at [333, 164] on input "Claude Opus 4.1" at bounding box center [534, 157] width 528 height 15
click at [313, 199] on button "OpenAI" at bounding box center [336, 197] width 55 height 25
click at [344, 265] on div "The best model for coding and agentic tasks across domains" at bounding box center [406, 261] width 296 height 14
type input "GPT-5"
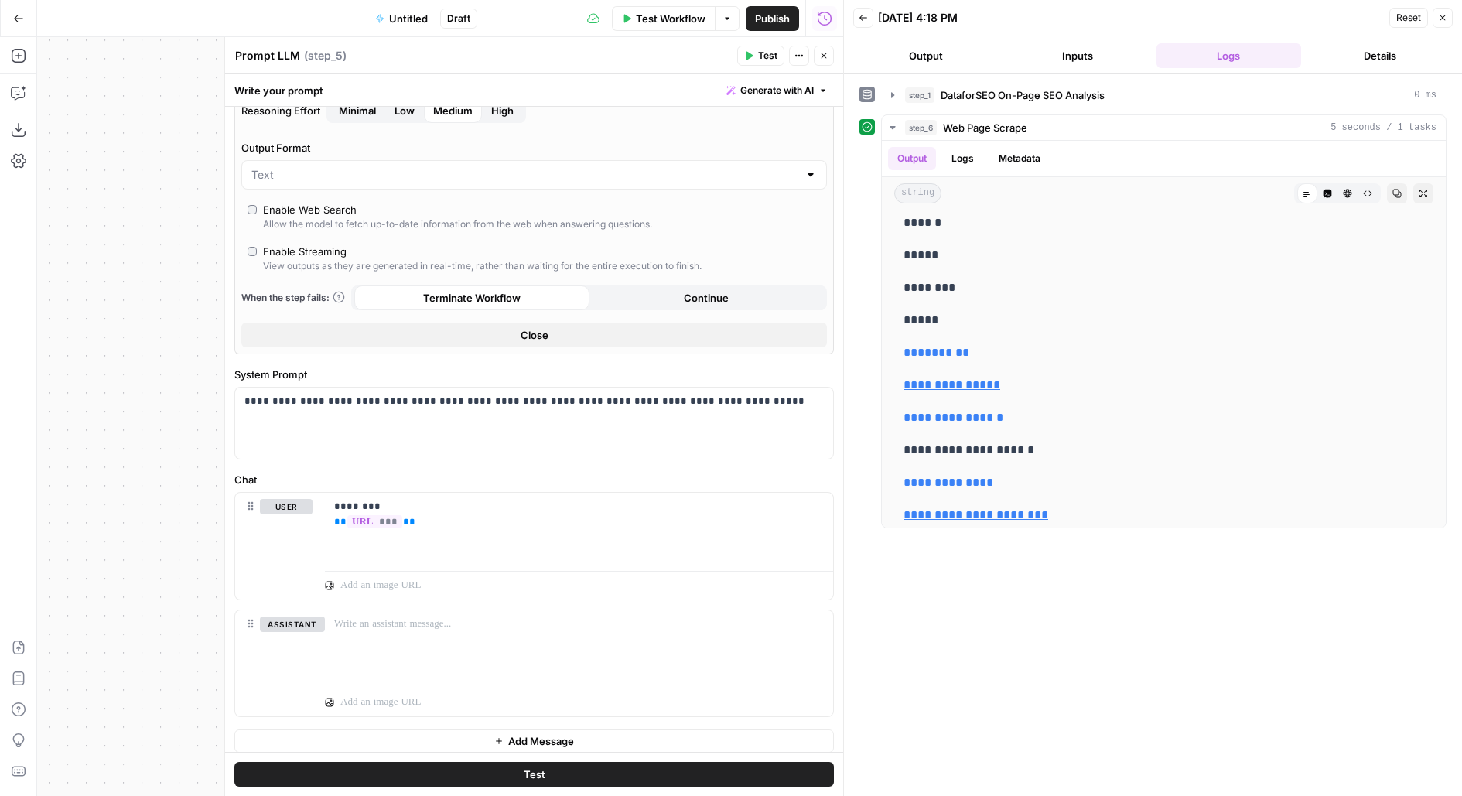
scroll to position [234, 0]
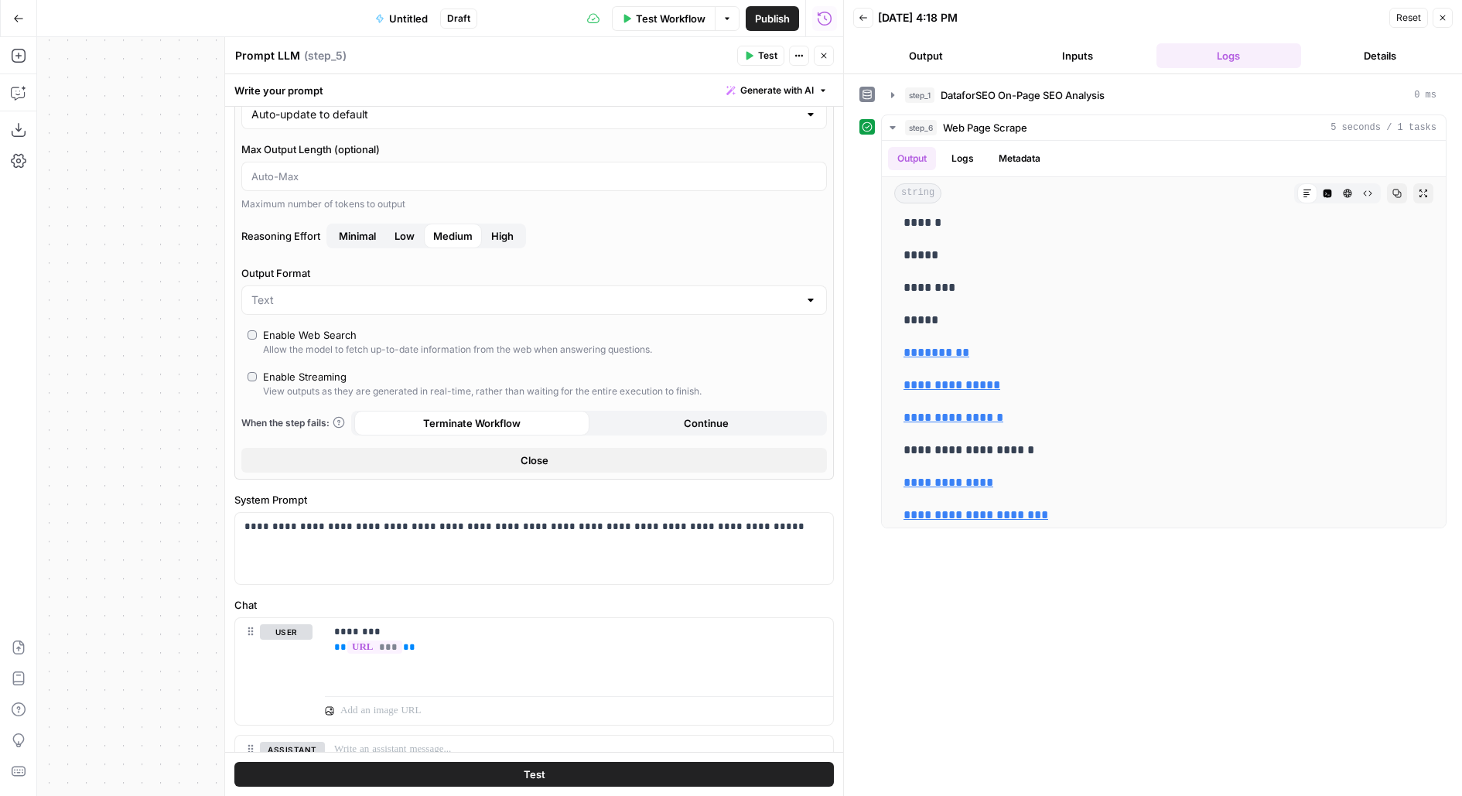
click at [507, 241] on span "High" at bounding box center [502, 235] width 22 height 15
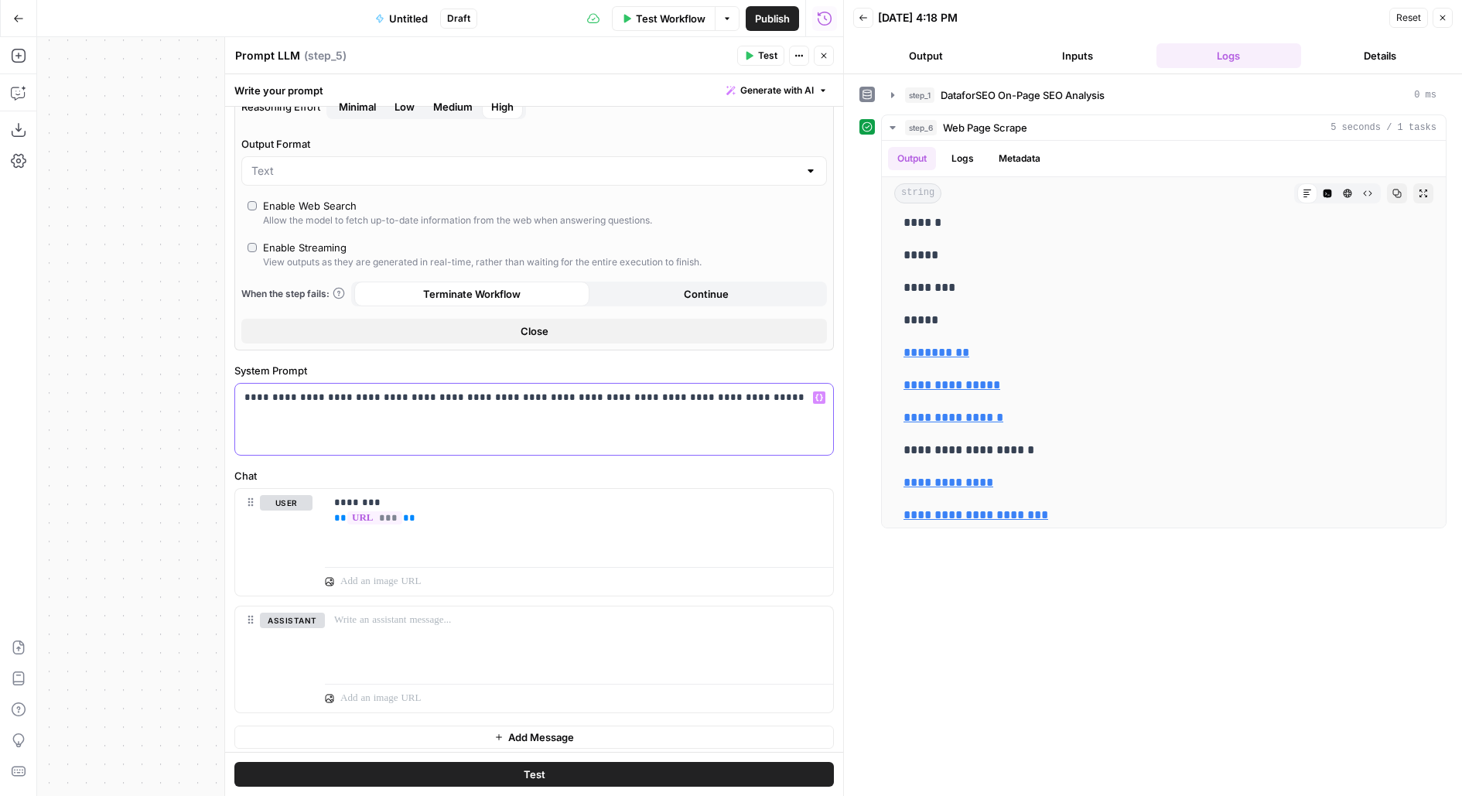
click at [493, 395] on p "**********" at bounding box center [534, 397] width 580 height 15
drag, startPoint x: 451, startPoint y: 511, endPoint x: 289, endPoint y: 508, distance: 161.7
click at [289, 508] on div "user Delete ******** ** *** ** Variables Menu" at bounding box center [534, 542] width 598 height 106
click at [343, 500] on p "******** ** *** **" at bounding box center [579, 510] width 490 height 31
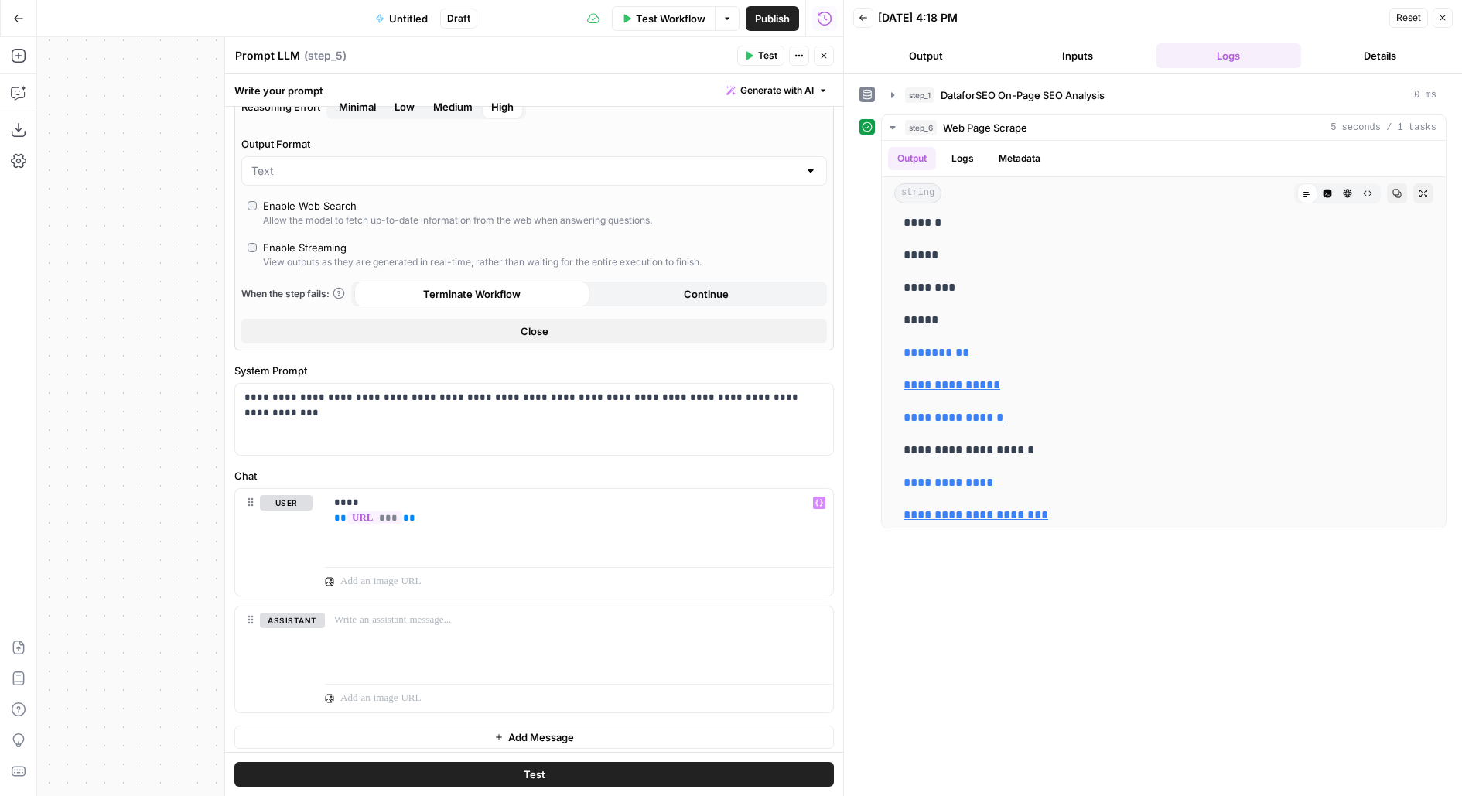
click at [754, 68] on header "Prompt LLM Prompt LLM ( step_5 ) Test Actions Close" at bounding box center [534, 55] width 618 height 37
click at [760, 53] on span "Test" at bounding box center [767, 56] width 19 height 14
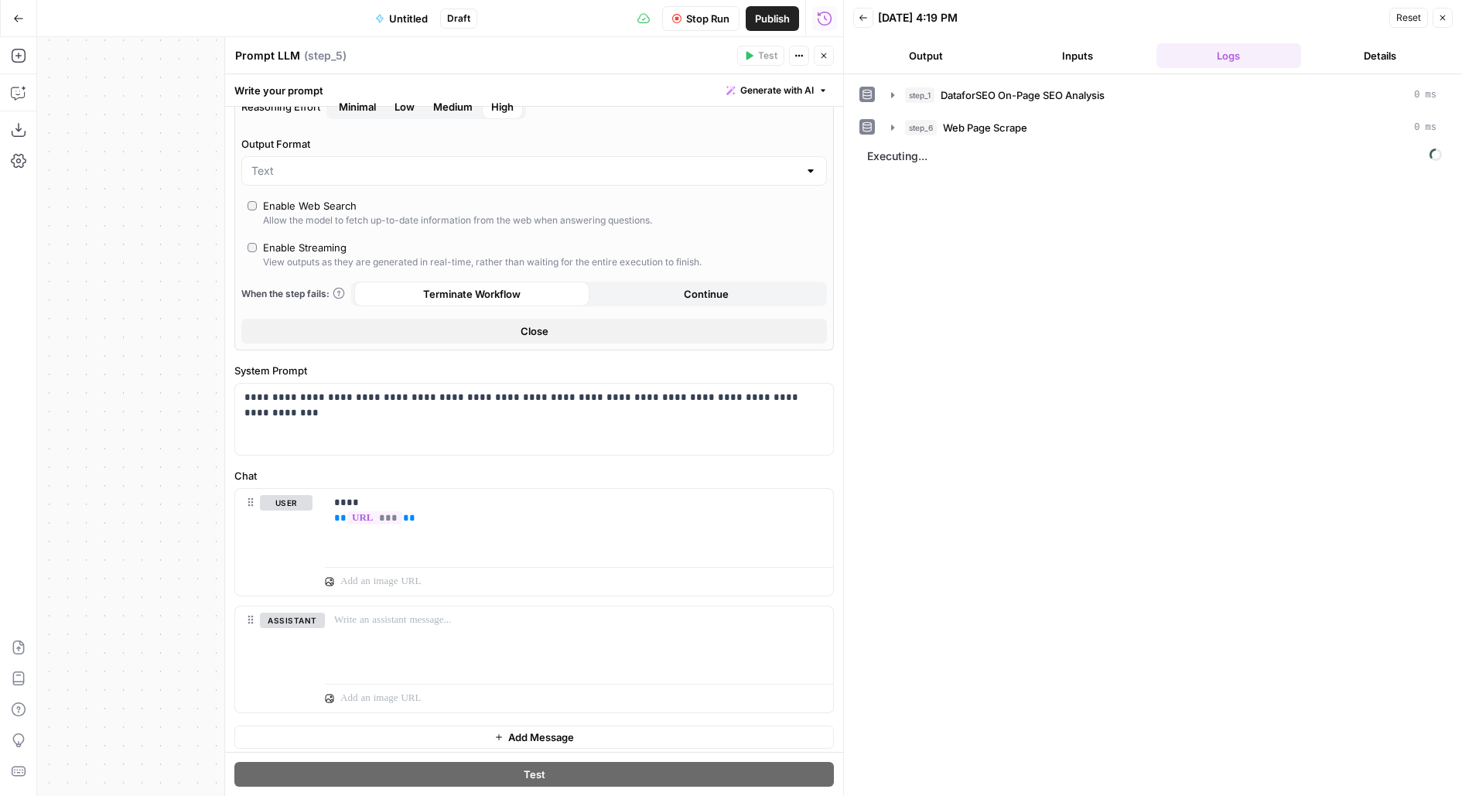
click at [957, 50] on button "Output" at bounding box center [925, 55] width 145 height 25
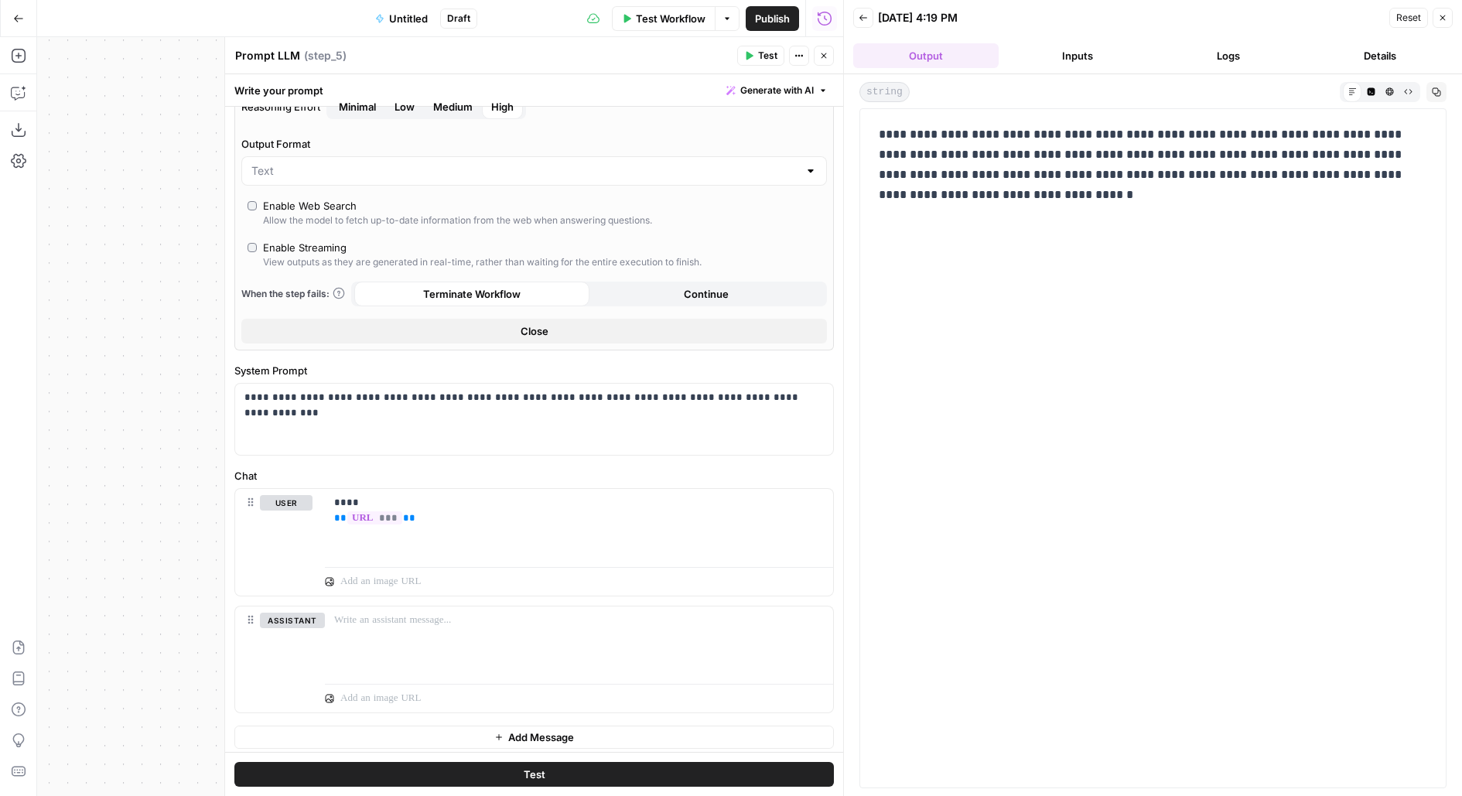
drag, startPoint x: 985, startPoint y: 242, endPoint x: 806, endPoint y: 87, distance: 237.4
click at [806, 87] on body "Notion New Home Browse Your Data Usage Flightpath Settings Recent Grids Content…" at bounding box center [731, 398] width 1462 height 796
click at [997, 234] on div "**********" at bounding box center [1152, 448] width 567 height 660
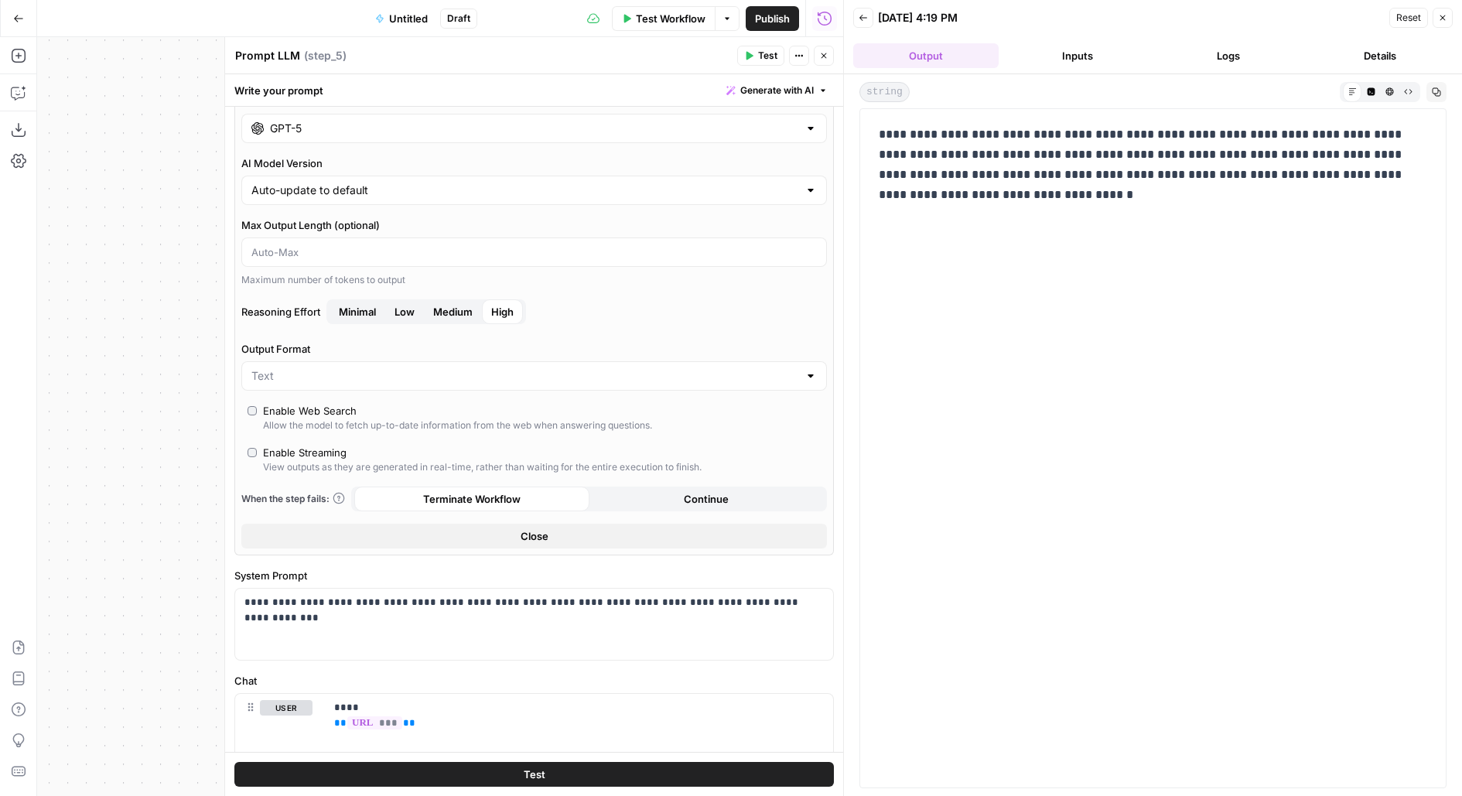
scroll to position [0, 0]
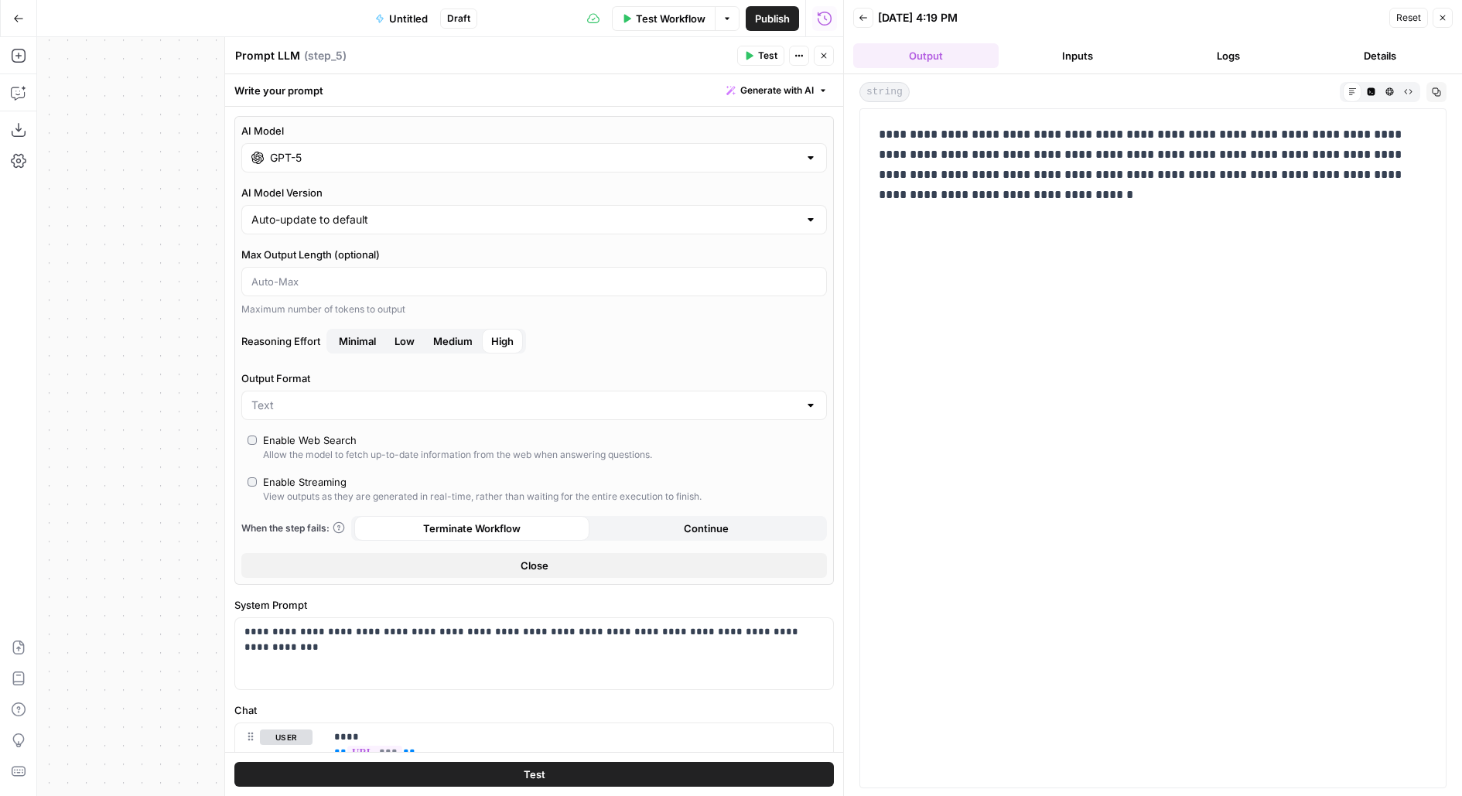
click at [275, 444] on div "Enable Web Search" at bounding box center [310, 439] width 94 height 15
click at [382, 781] on button "Test" at bounding box center [533, 774] width 599 height 25
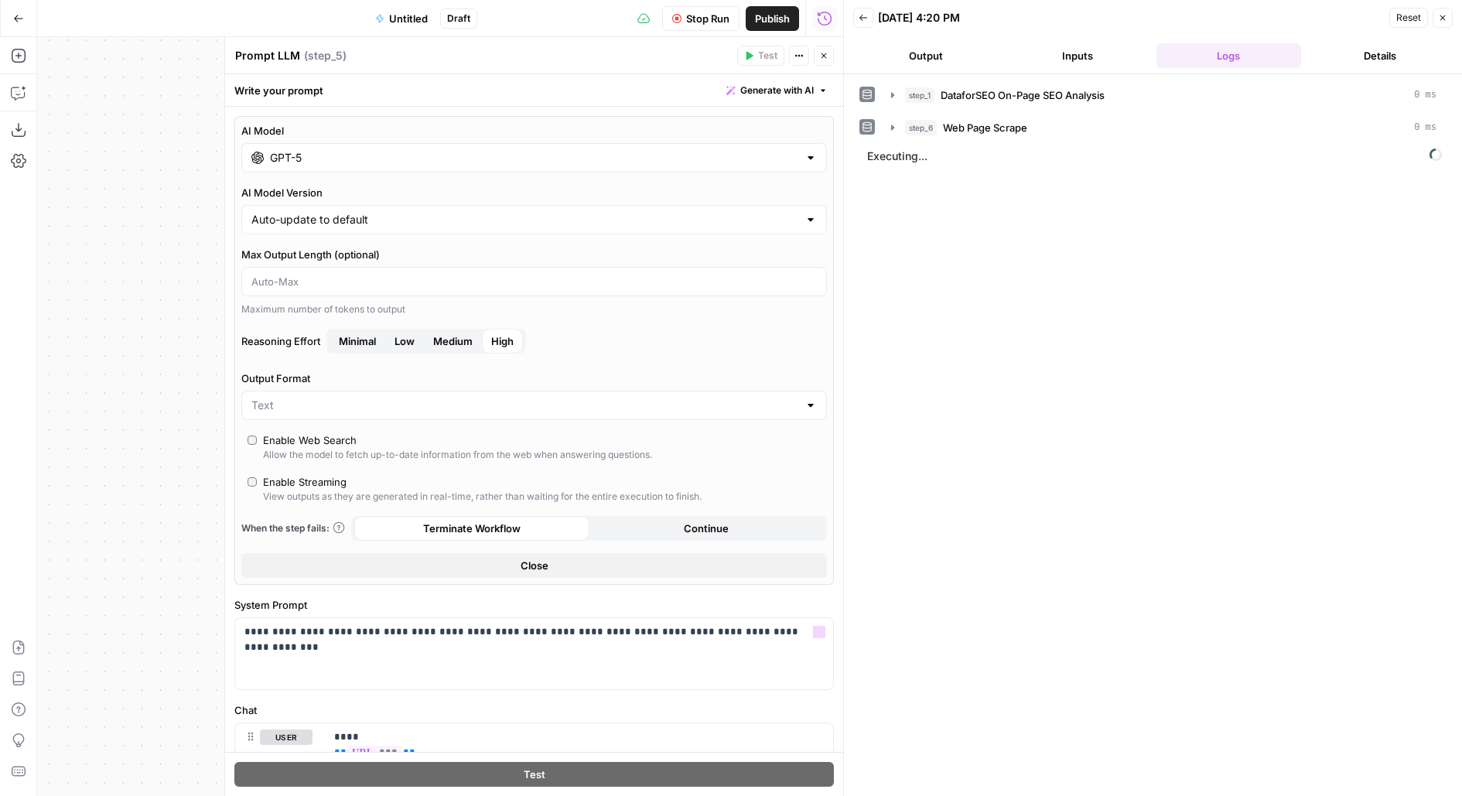
scroll to position [234, 0]
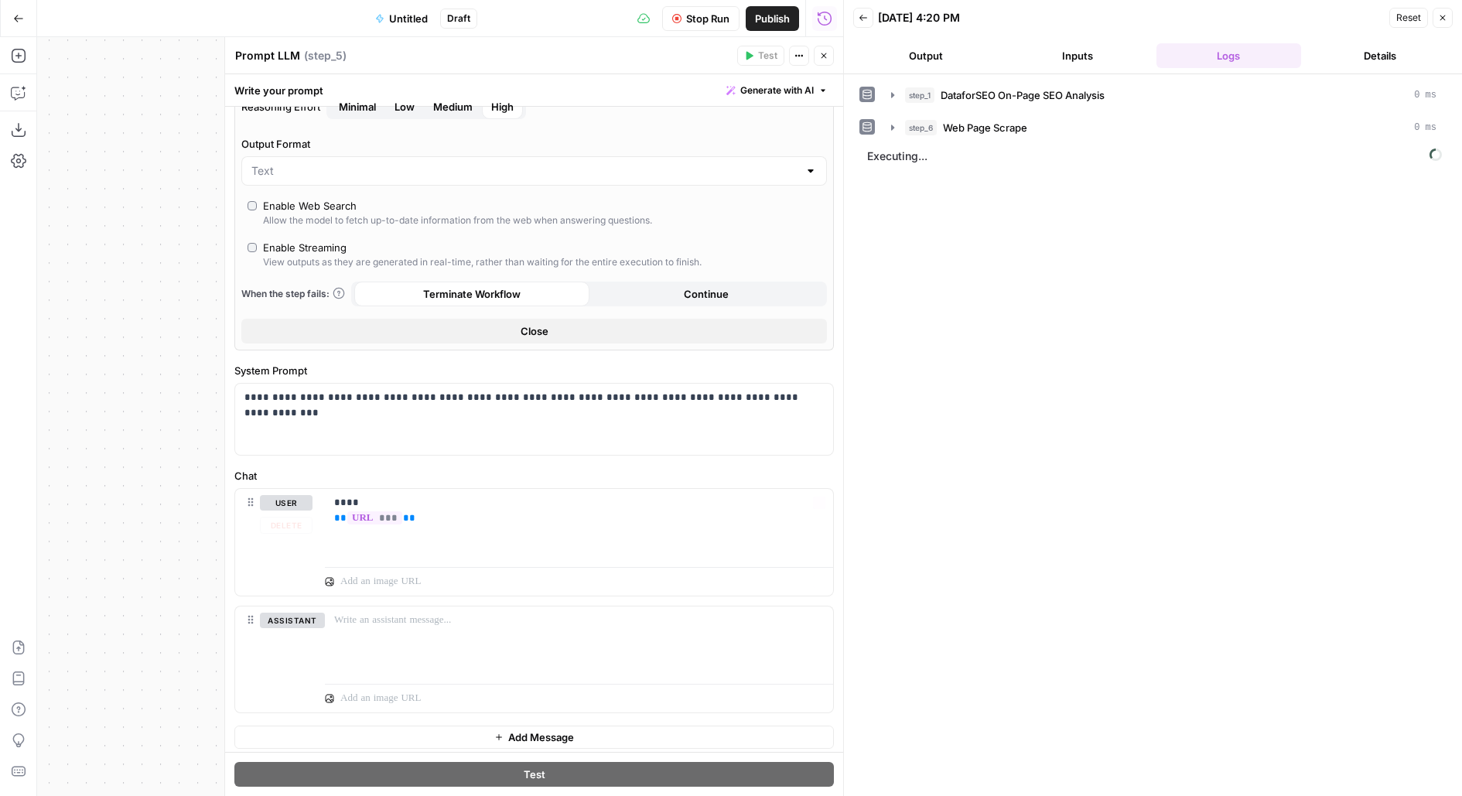
click at [1220, 341] on div "step_1 DataforSEO On-Page SEO Analysis 0 ms step_6 Web Page Scrape 0 ms Executi…" at bounding box center [1152, 435] width 587 height 706
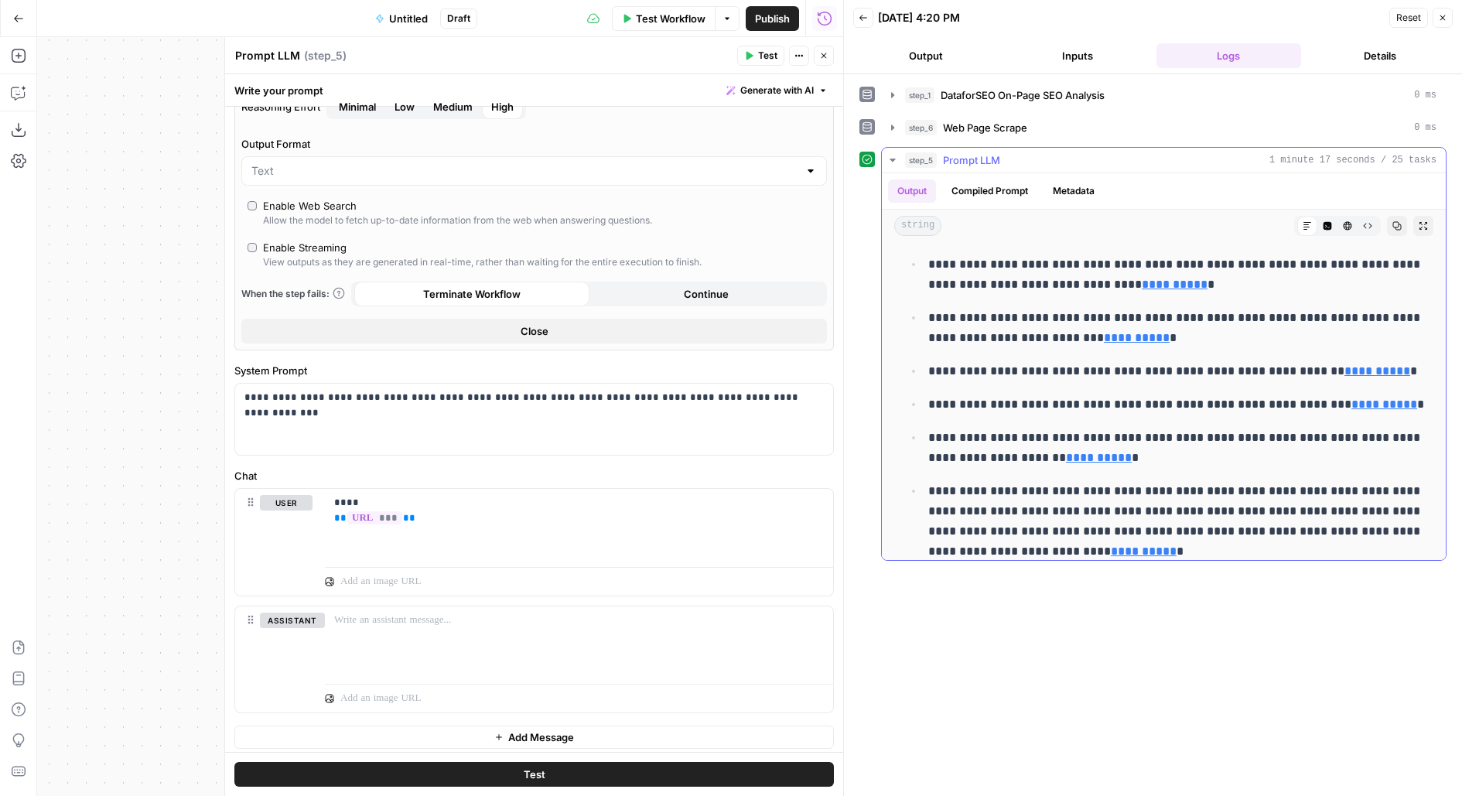
scroll to position [295, 0]
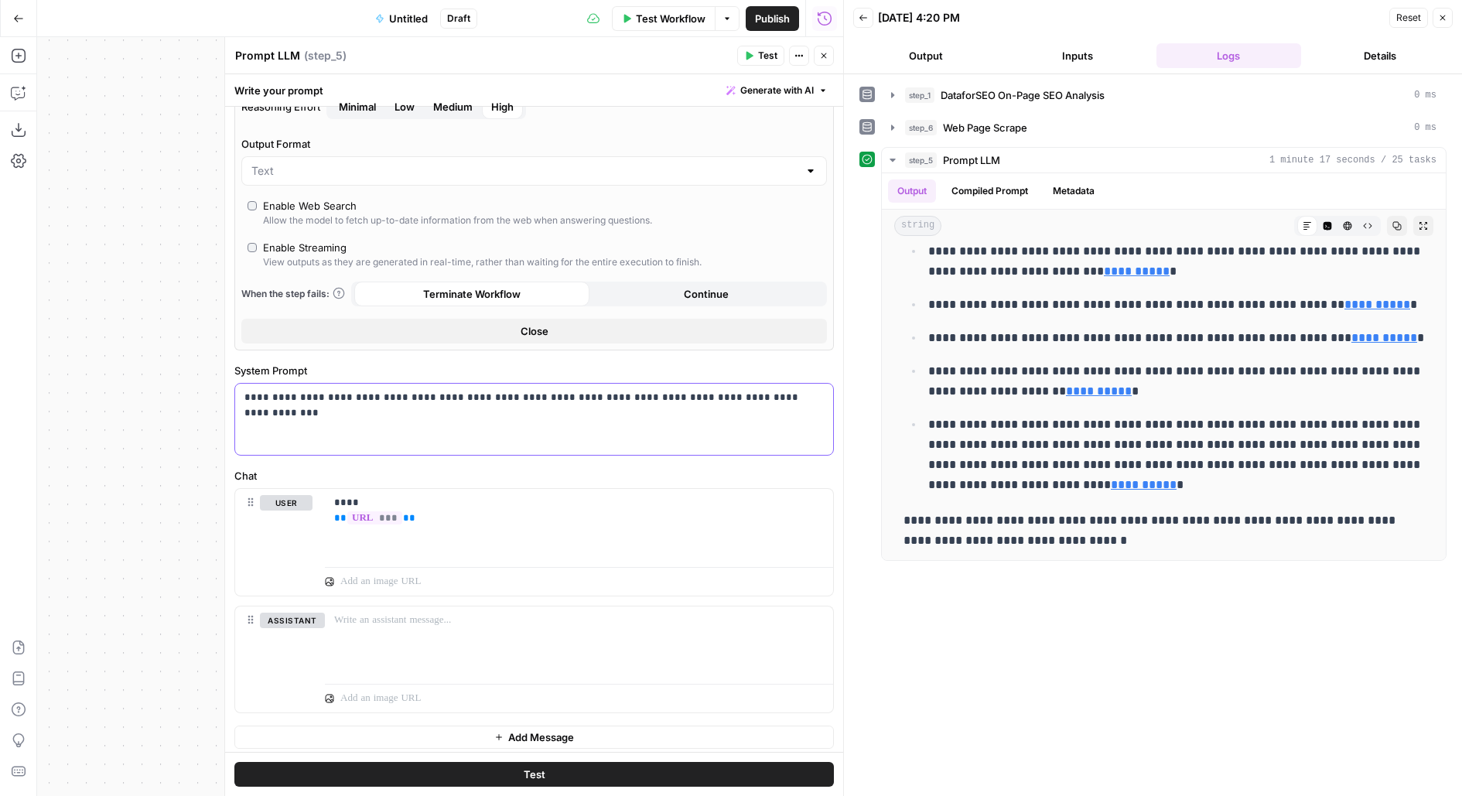
click at [471, 434] on div "**********" at bounding box center [534, 419] width 598 height 71
drag, startPoint x: 724, startPoint y: 400, endPoint x: 225, endPoint y: 388, distance: 499.0
click at [225, 388] on div "**********" at bounding box center [533, 416] width 619 height 759
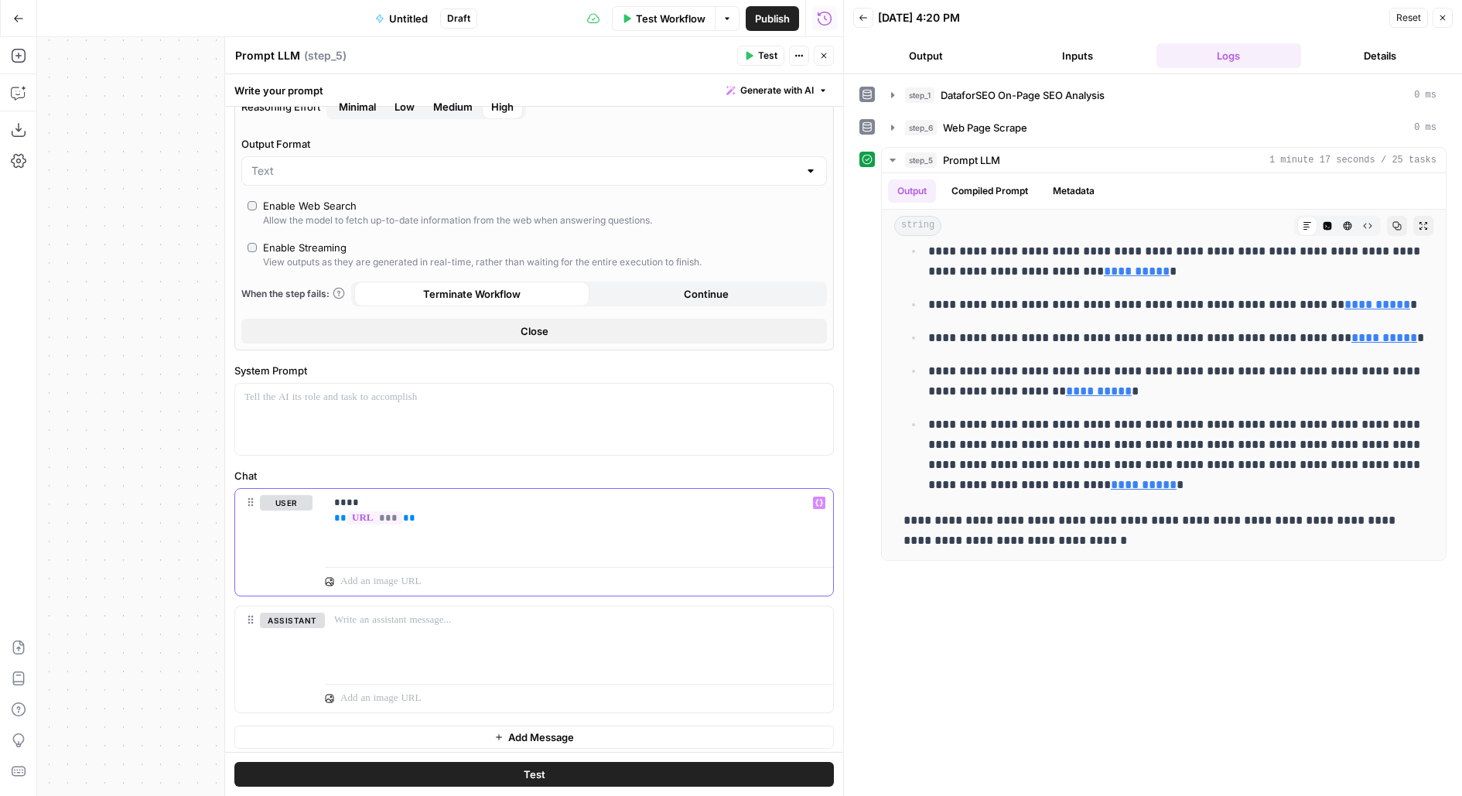
drag, startPoint x: 456, startPoint y: 534, endPoint x: 262, endPoint y: 466, distance: 205.0
click at [262, 468] on div "Chat user **** ** *** ** Variables Menu assistant" at bounding box center [533, 590] width 599 height 245
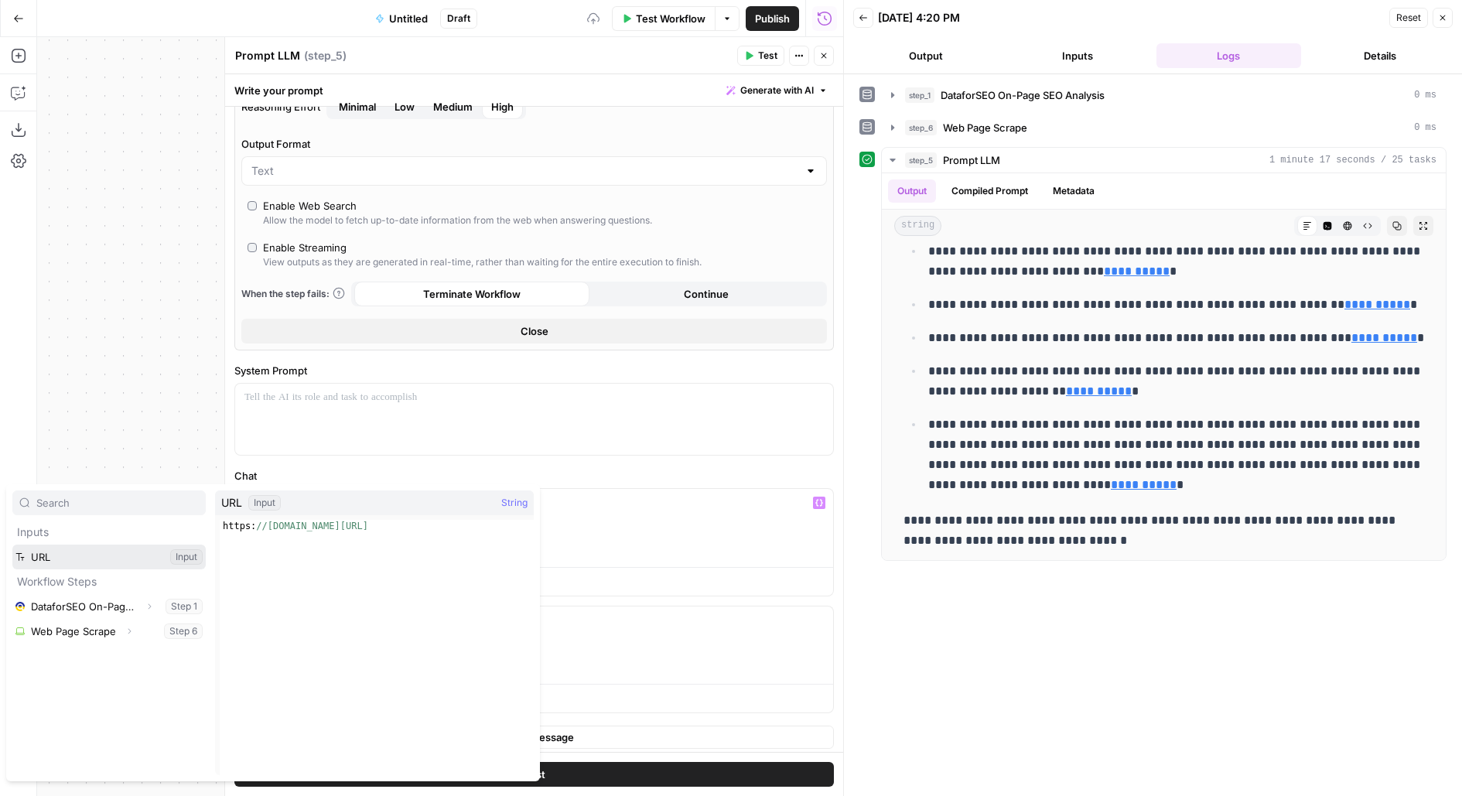
click at [12, 545] on button "Select variable URL" at bounding box center [108, 557] width 193 height 25
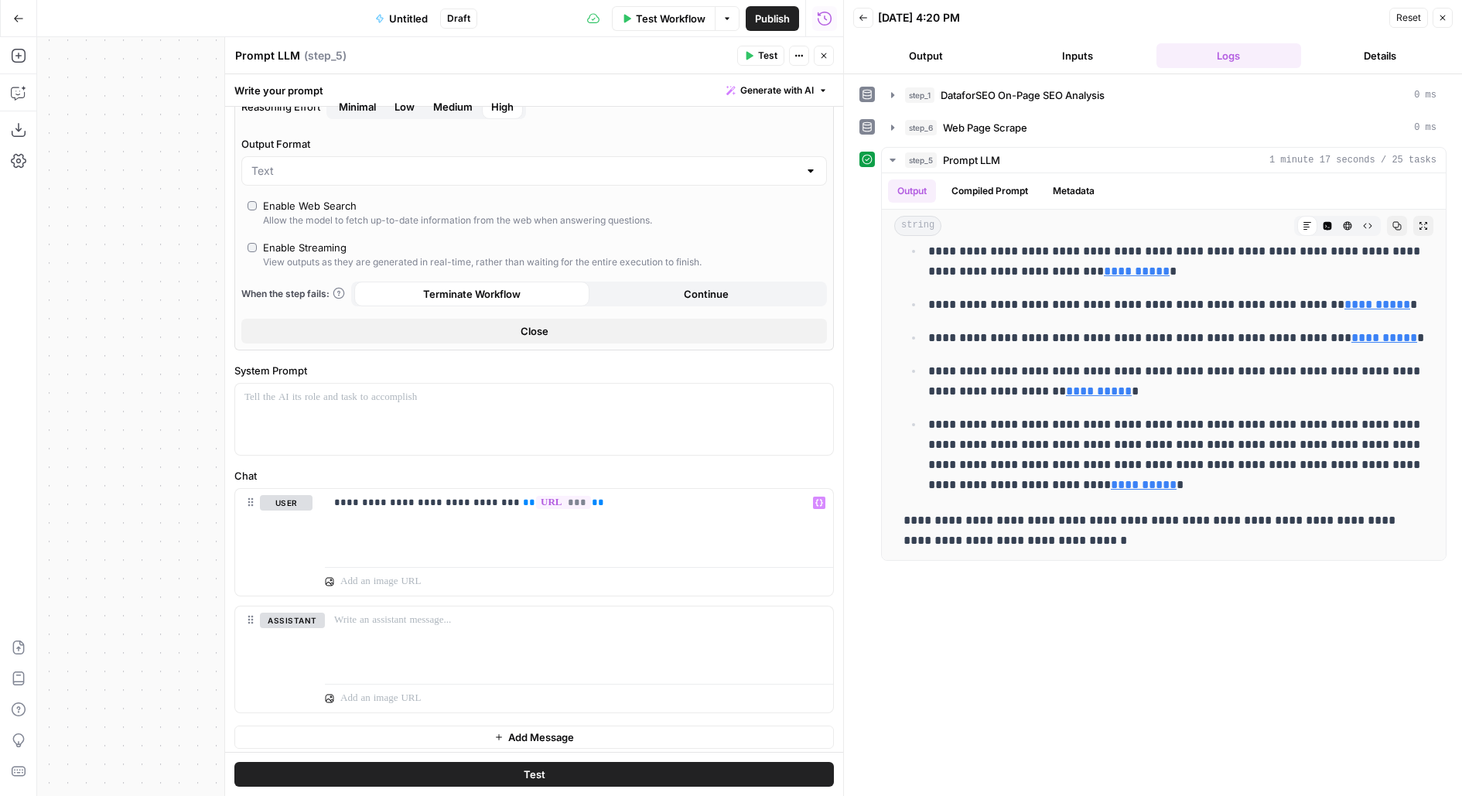
click at [756, 56] on button "Test" at bounding box center [760, 56] width 47 height 20
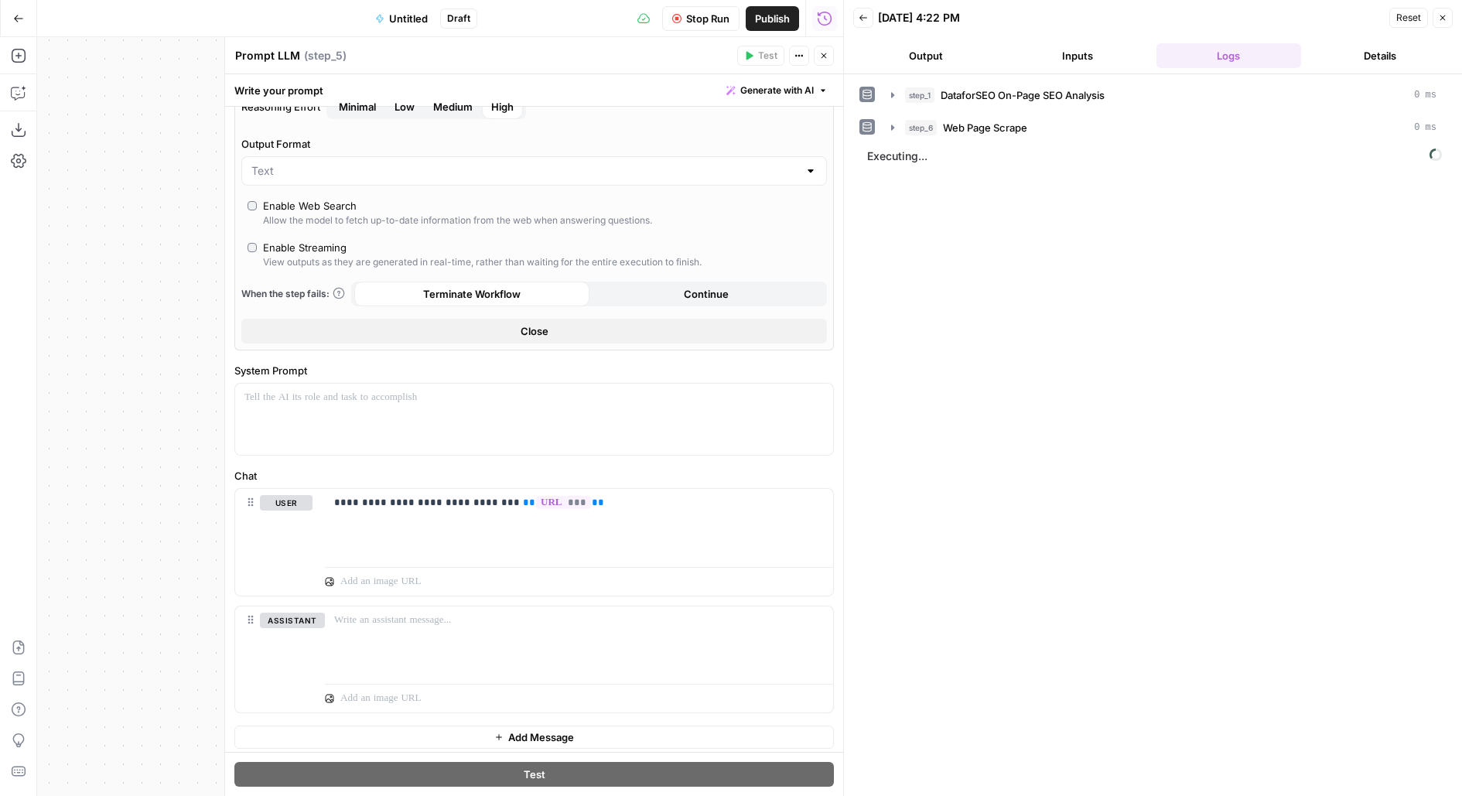
click at [963, 51] on button "Output" at bounding box center [925, 55] width 145 height 25
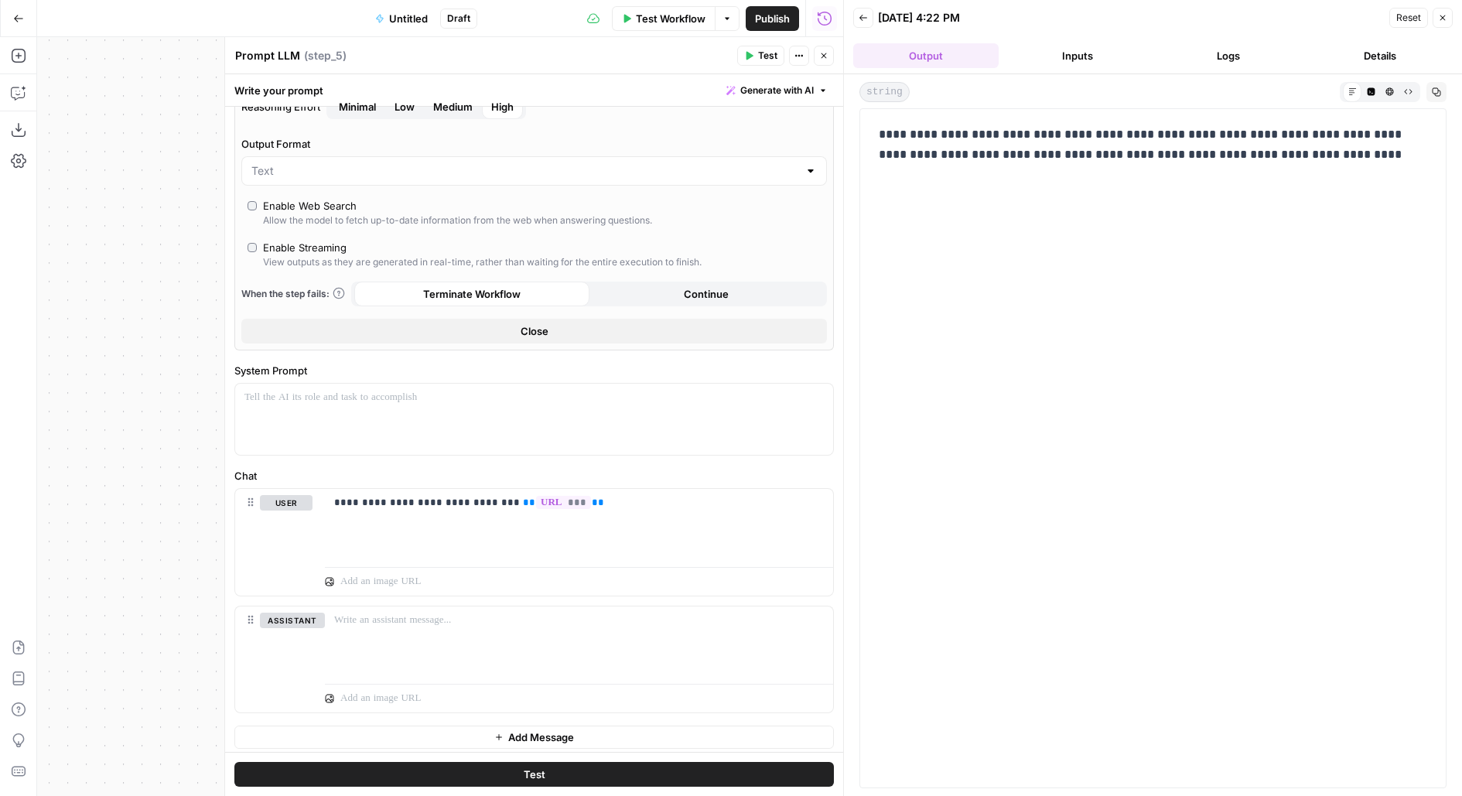
click at [1109, 45] on button "Inputs" at bounding box center [1077, 55] width 145 height 25
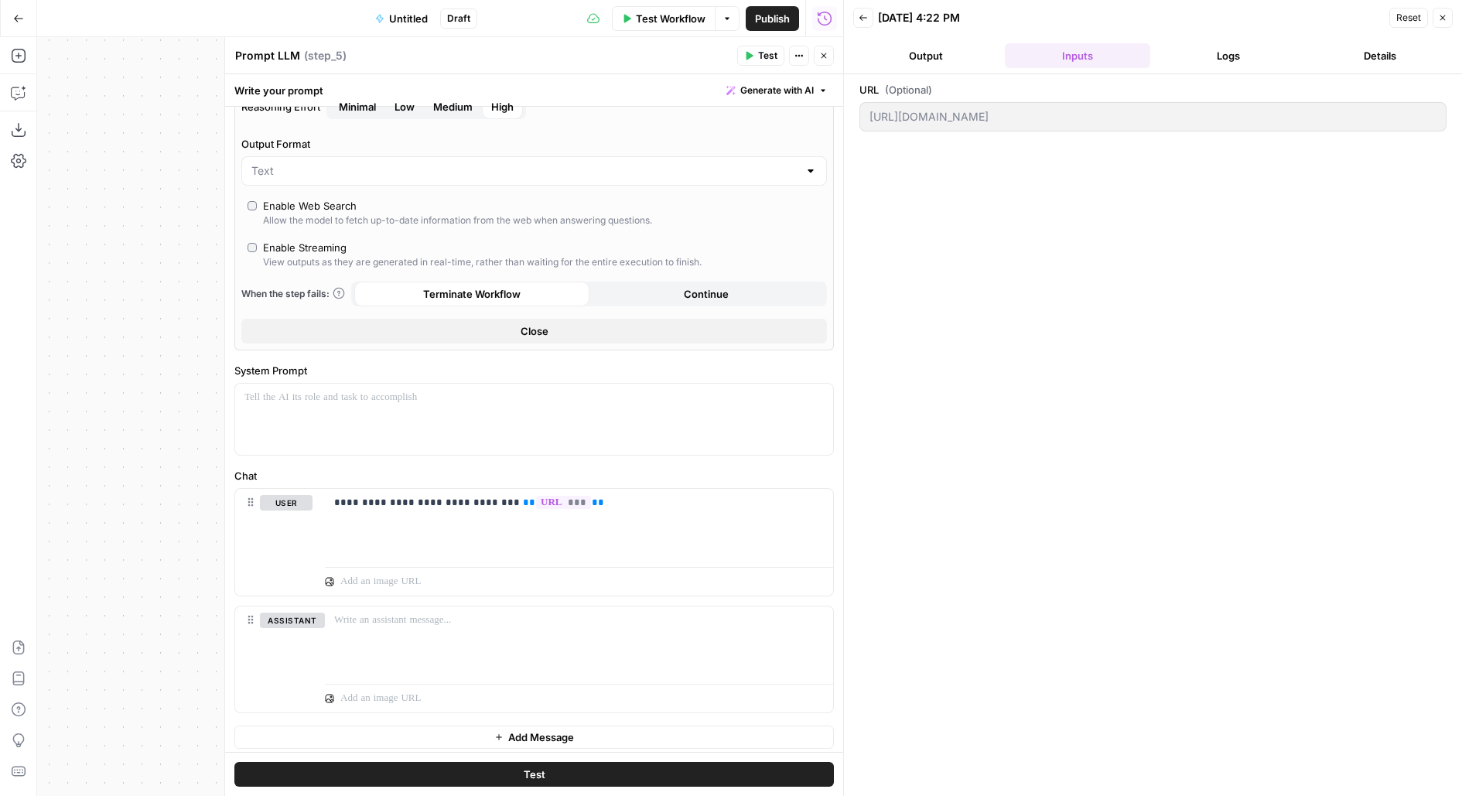
click at [894, 55] on button "Output" at bounding box center [925, 55] width 145 height 25
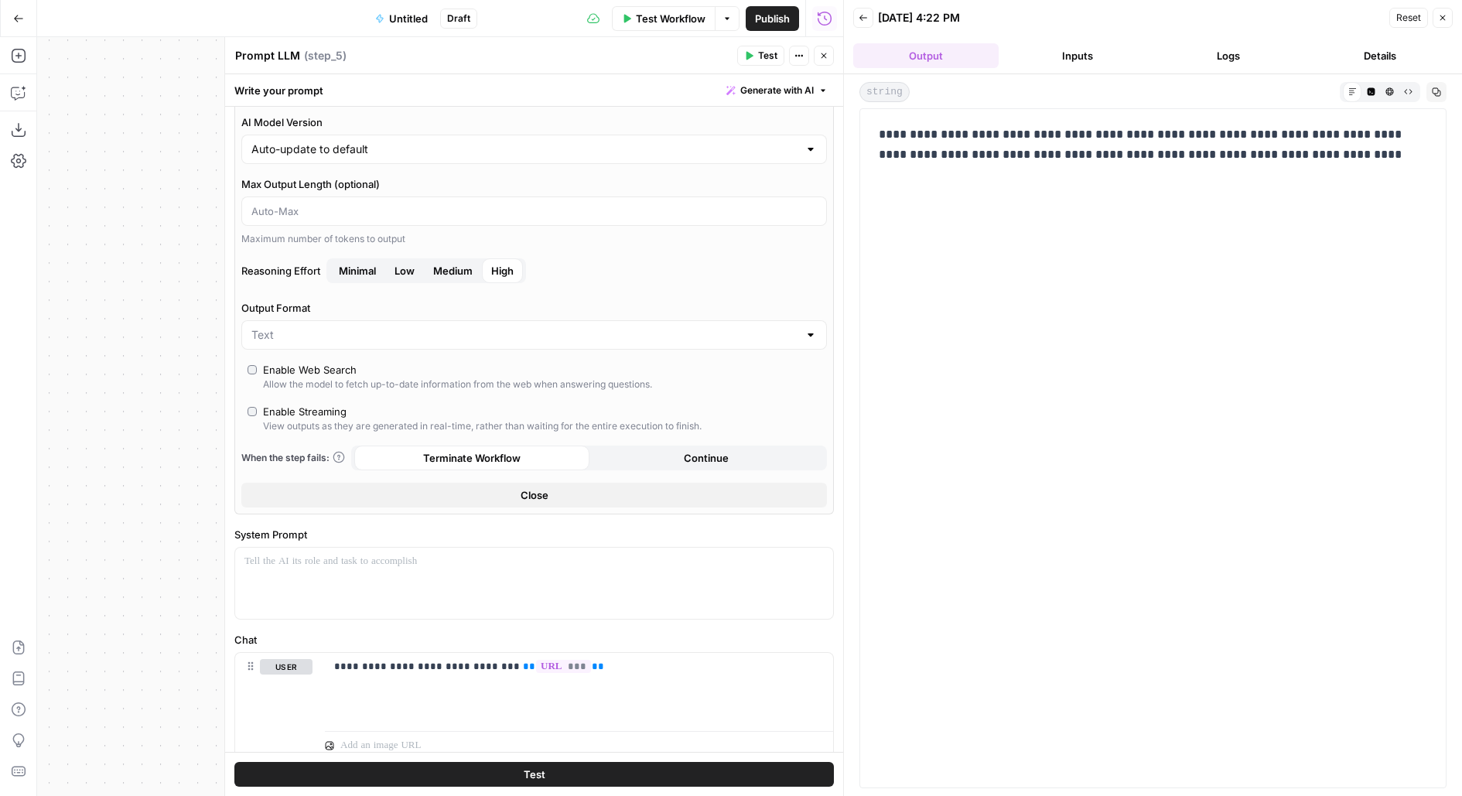
scroll to position [234, 0]
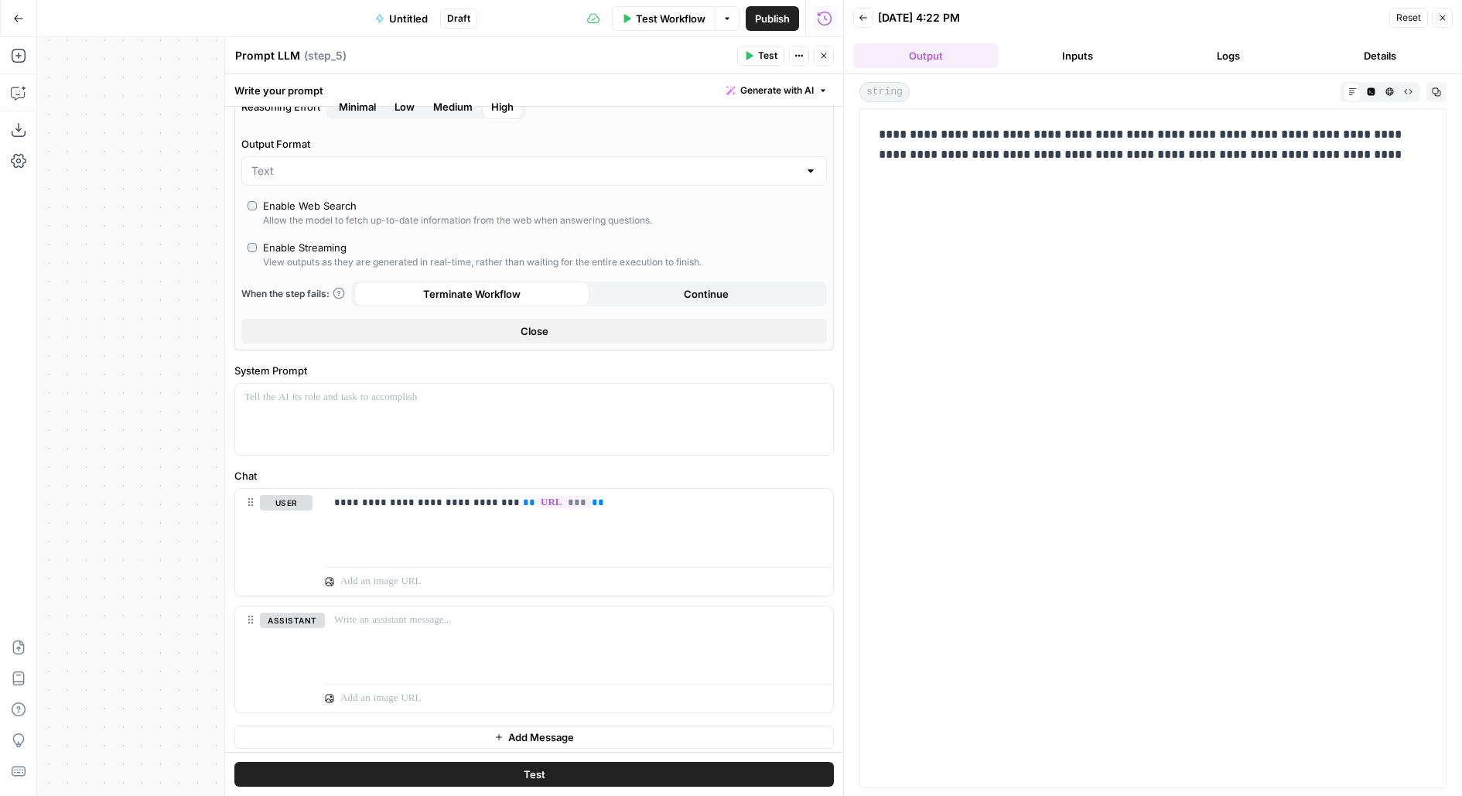
click at [828, 62] on button "Close" at bounding box center [824, 56] width 20 height 20
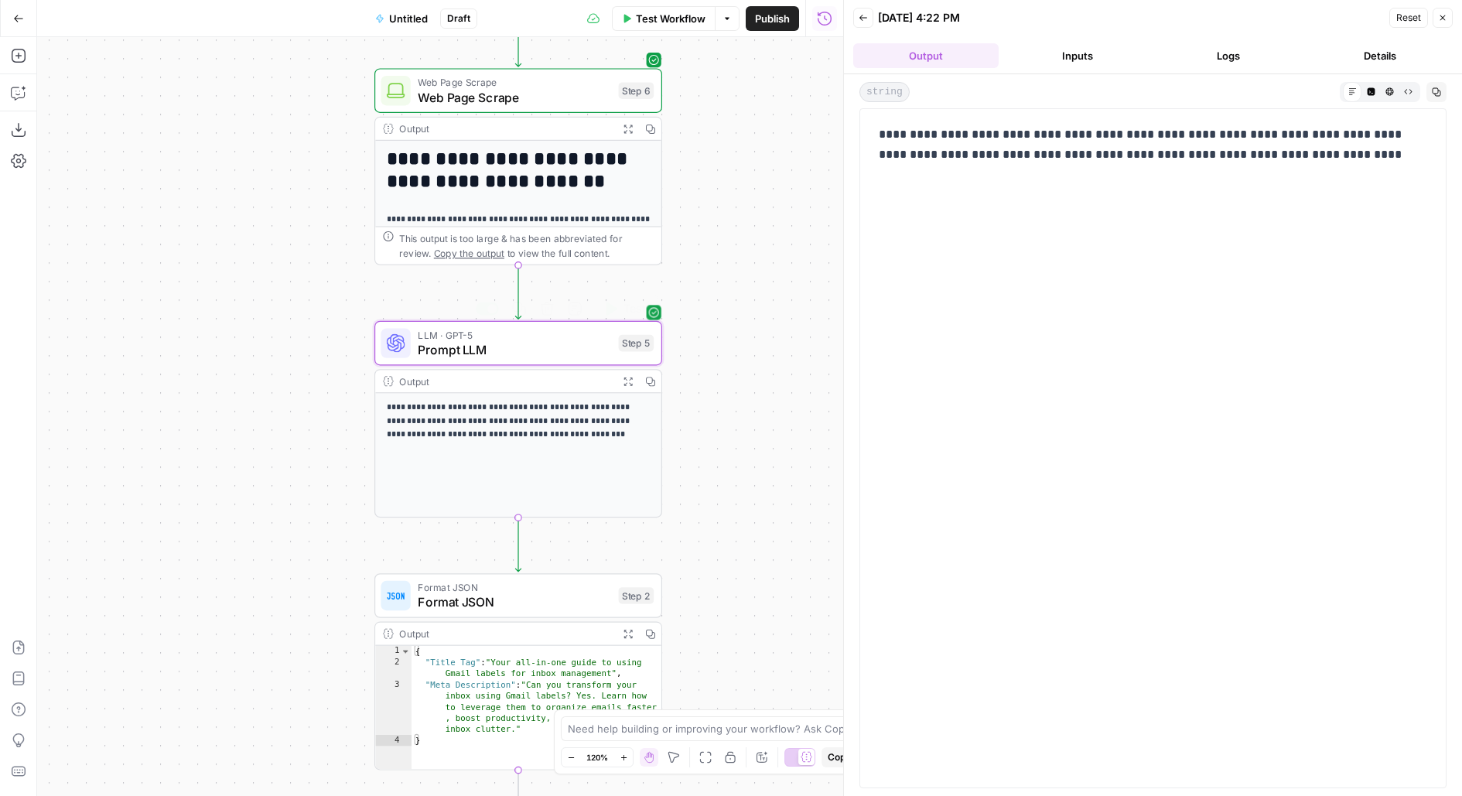
click at [514, 333] on span "LLM · GPT-5" at bounding box center [514, 334] width 193 height 15
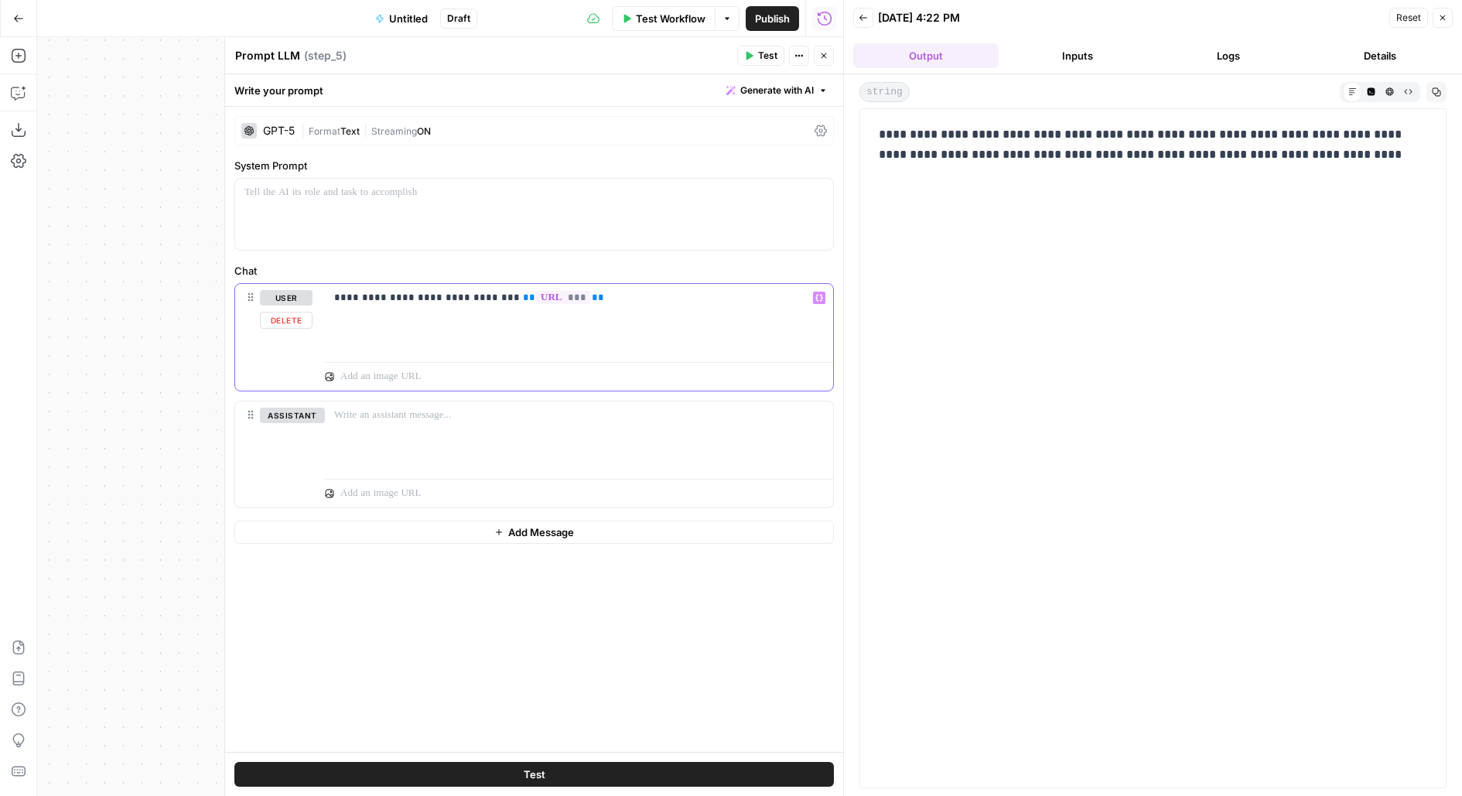
drag, startPoint x: 674, startPoint y: 336, endPoint x: 289, endPoint y: 188, distance: 412.6
click at [0, 0] on form "**********" at bounding box center [0, 0] width 0 height 0
click at [1211, 69] on header "Back 08/11/25 at 4:22 PM Reset Close Output Inputs Logs Details" at bounding box center [1153, 37] width 618 height 74
click at [1214, 49] on button "Logs" at bounding box center [1228, 55] width 145 height 25
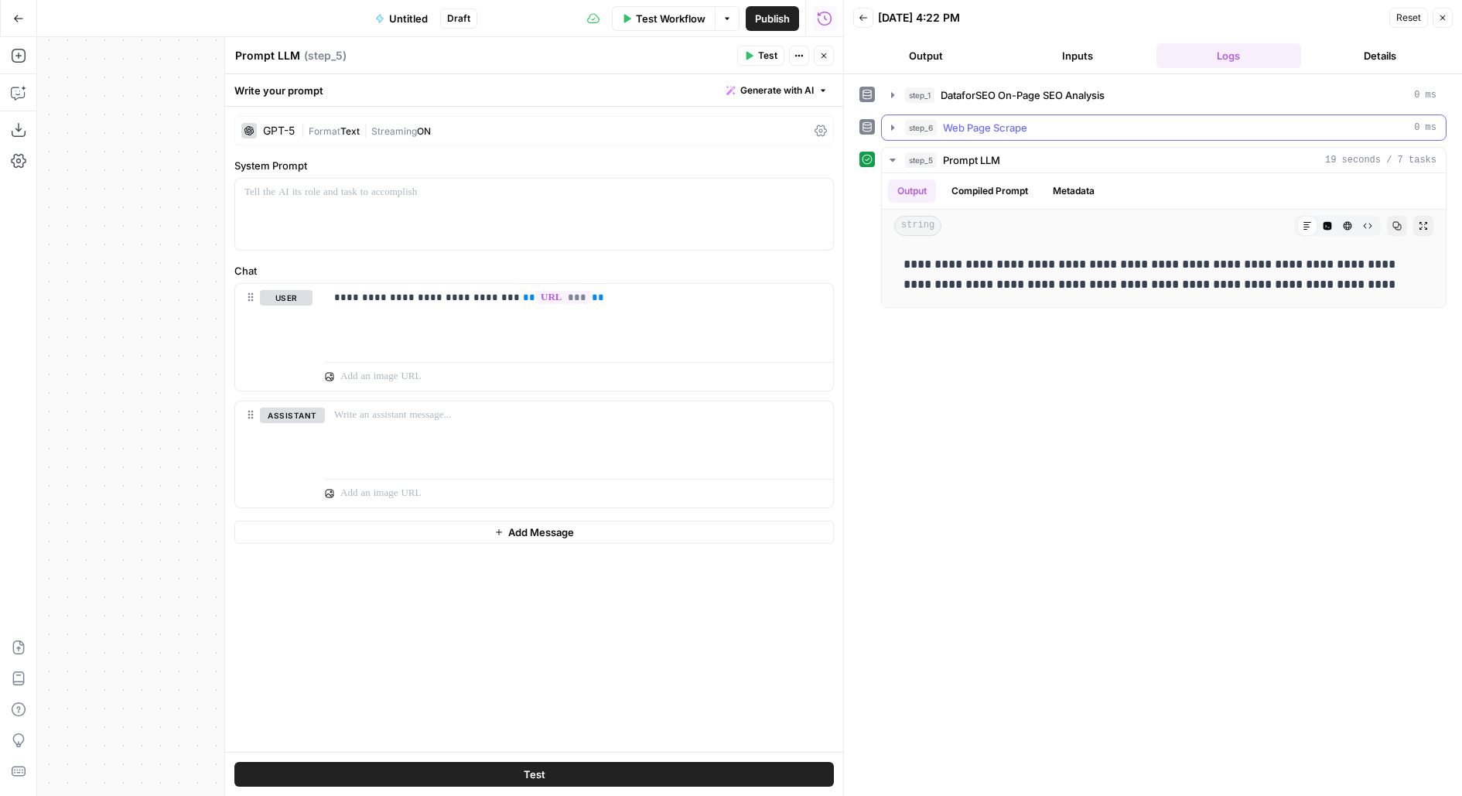
click at [1088, 115] on button "step_6 Web Page Scrape 0 ms" at bounding box center [1164, 127] width 564 height 25
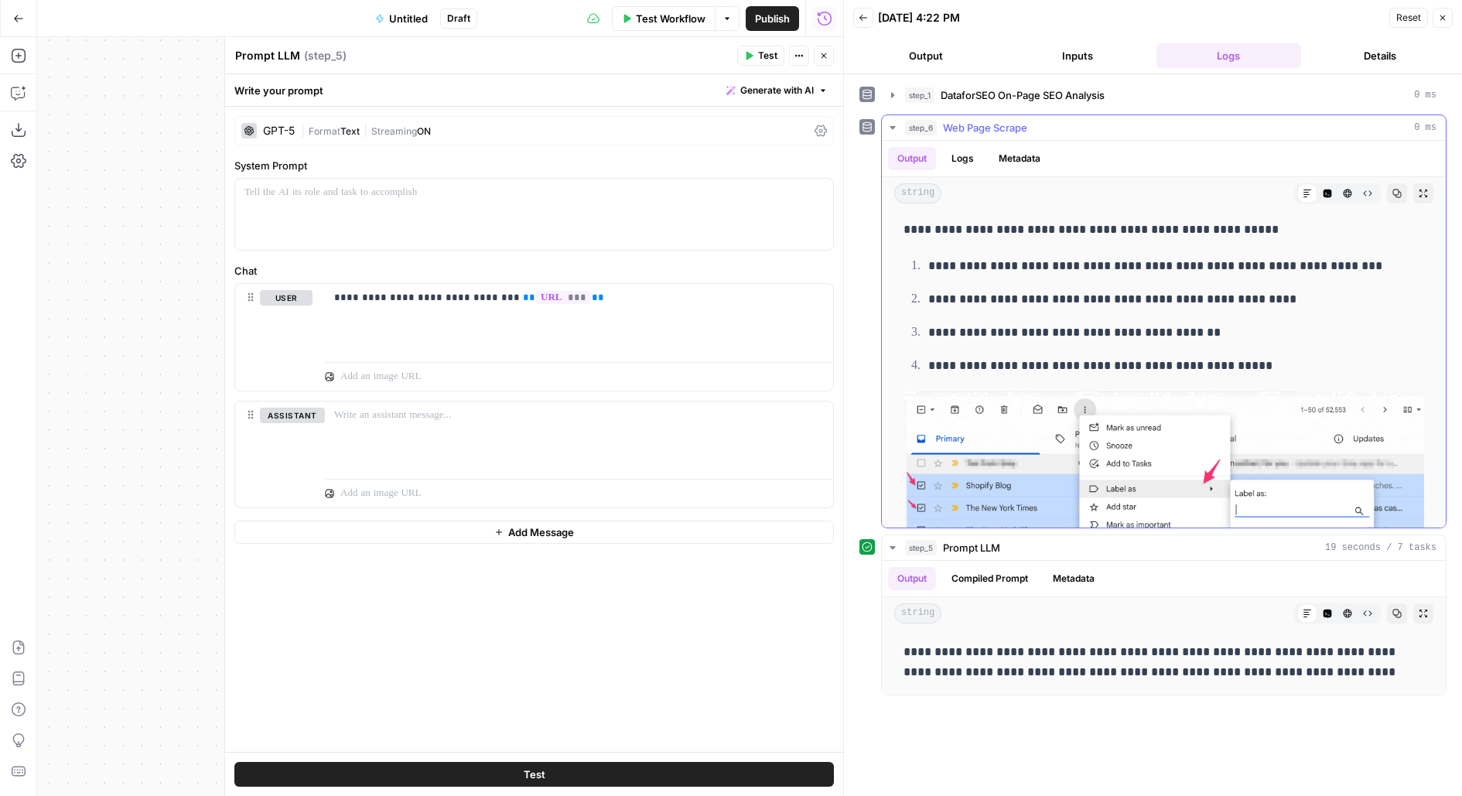
scroll to position [4332, 0]
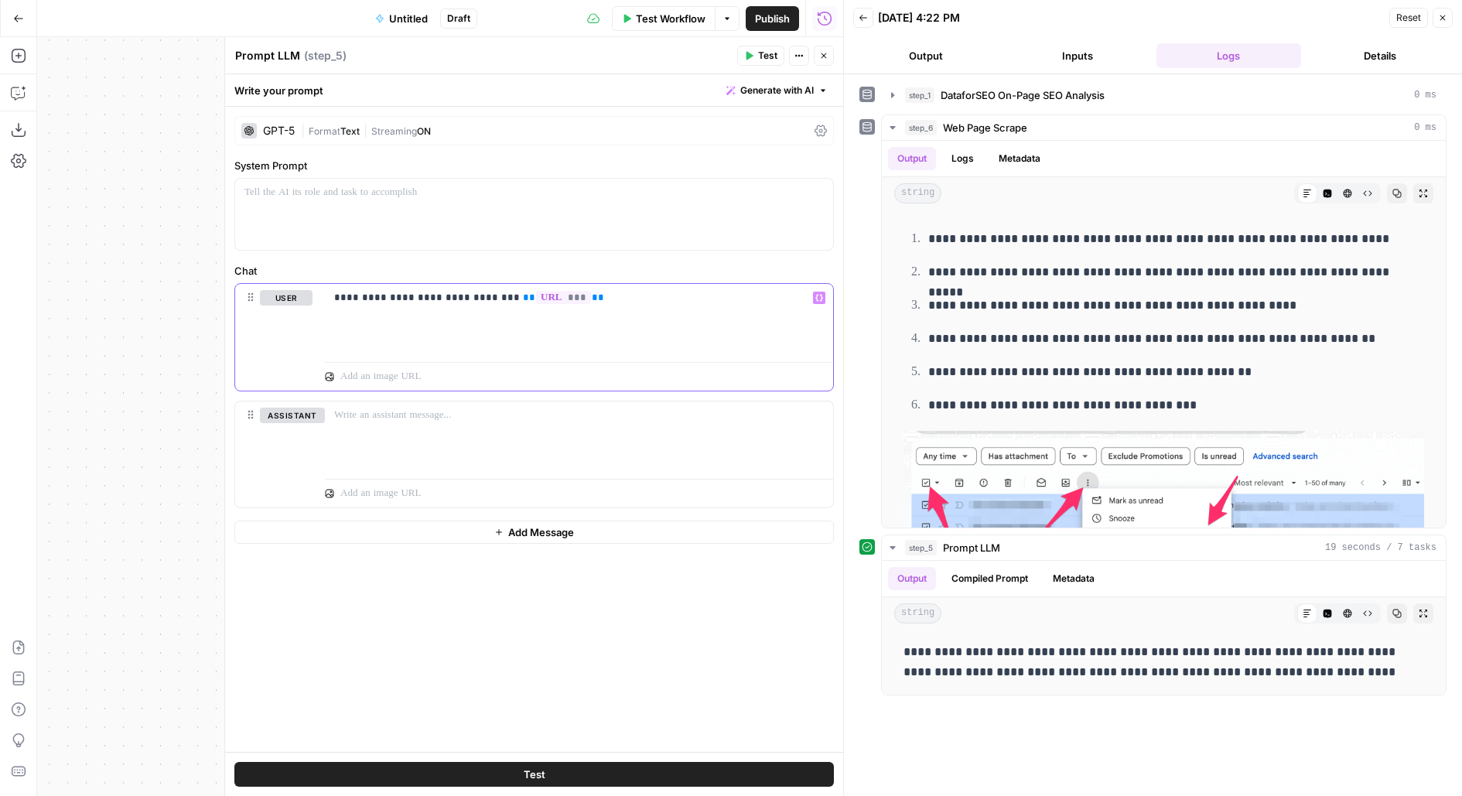
drag, startPoint x: 628, startPoint y: 309, endPoint x: 302, endPoint y: 262, distance: 329.0
click at [302, 263] on div "**********" at bounding box center [533, 385] width 599 height 245
click at [337, 199] on p at bounding box center [533, 192] width 579 height 15
click at [358, 189] on p "**********" at bounding box center [534, 192] width 580 height 15
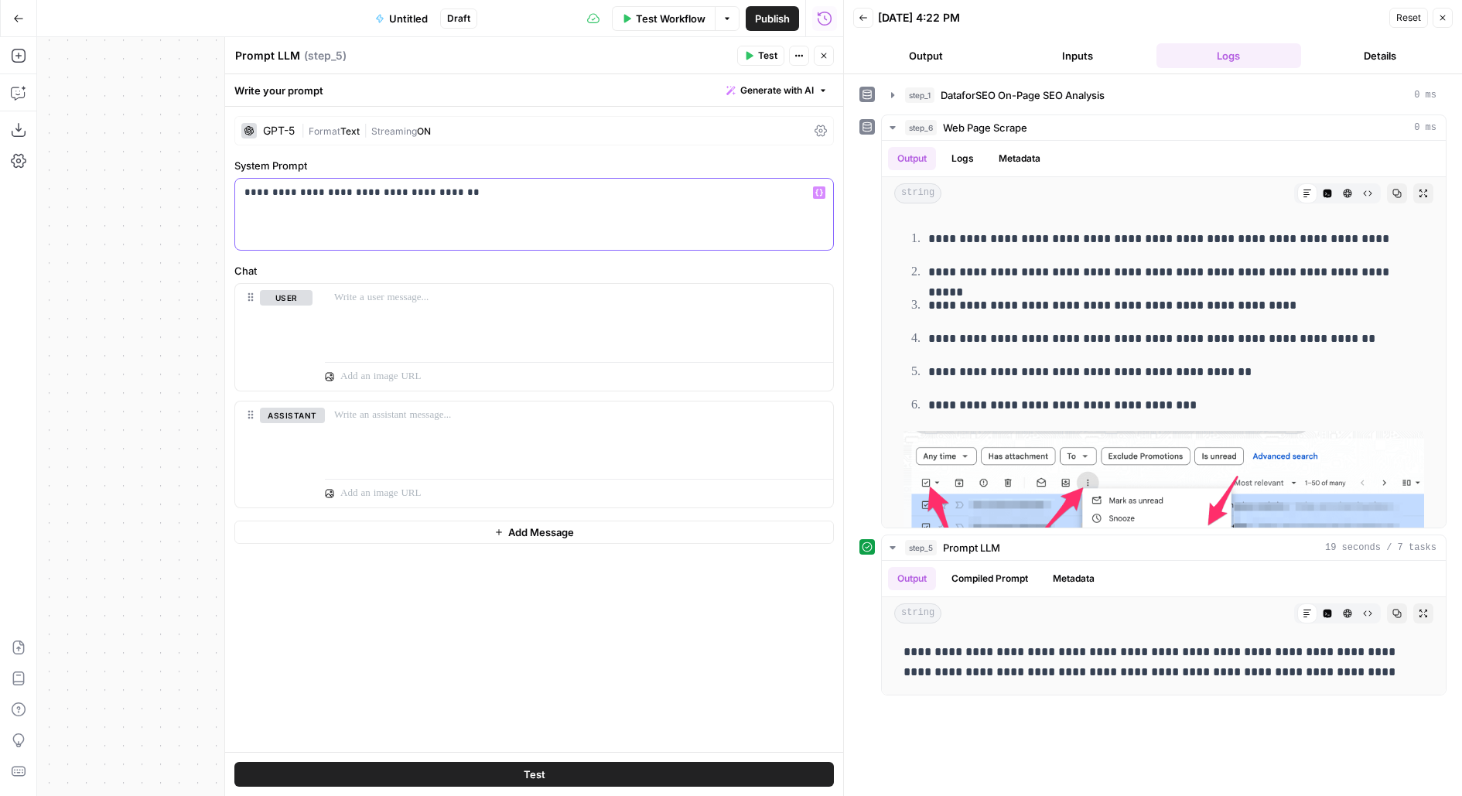
click at [500, 197] on p "**********" at bounding box center [534, 192] width 580 height 15
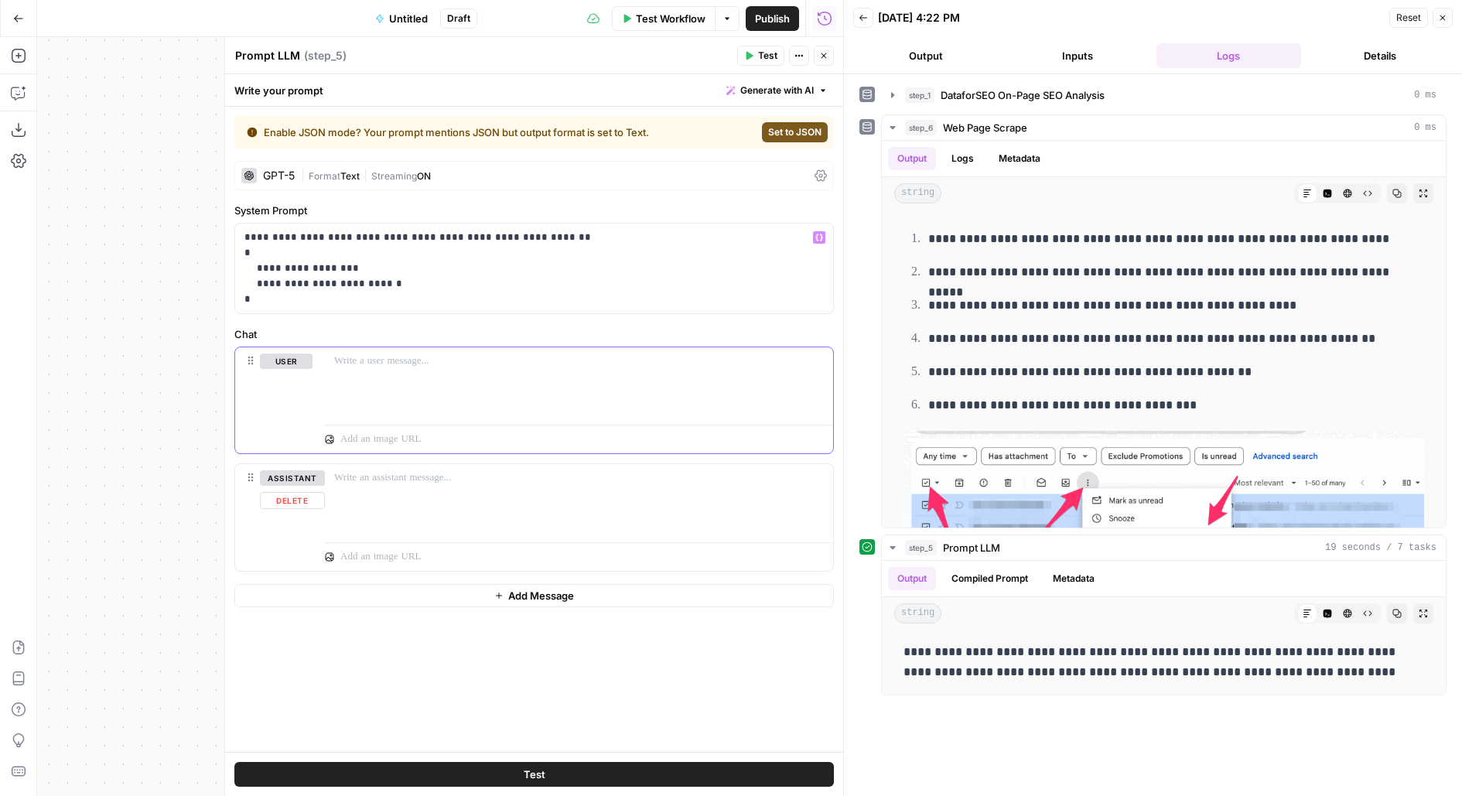
click at [330, 408] on div at bounding box center [579, 382] width 508 height 71
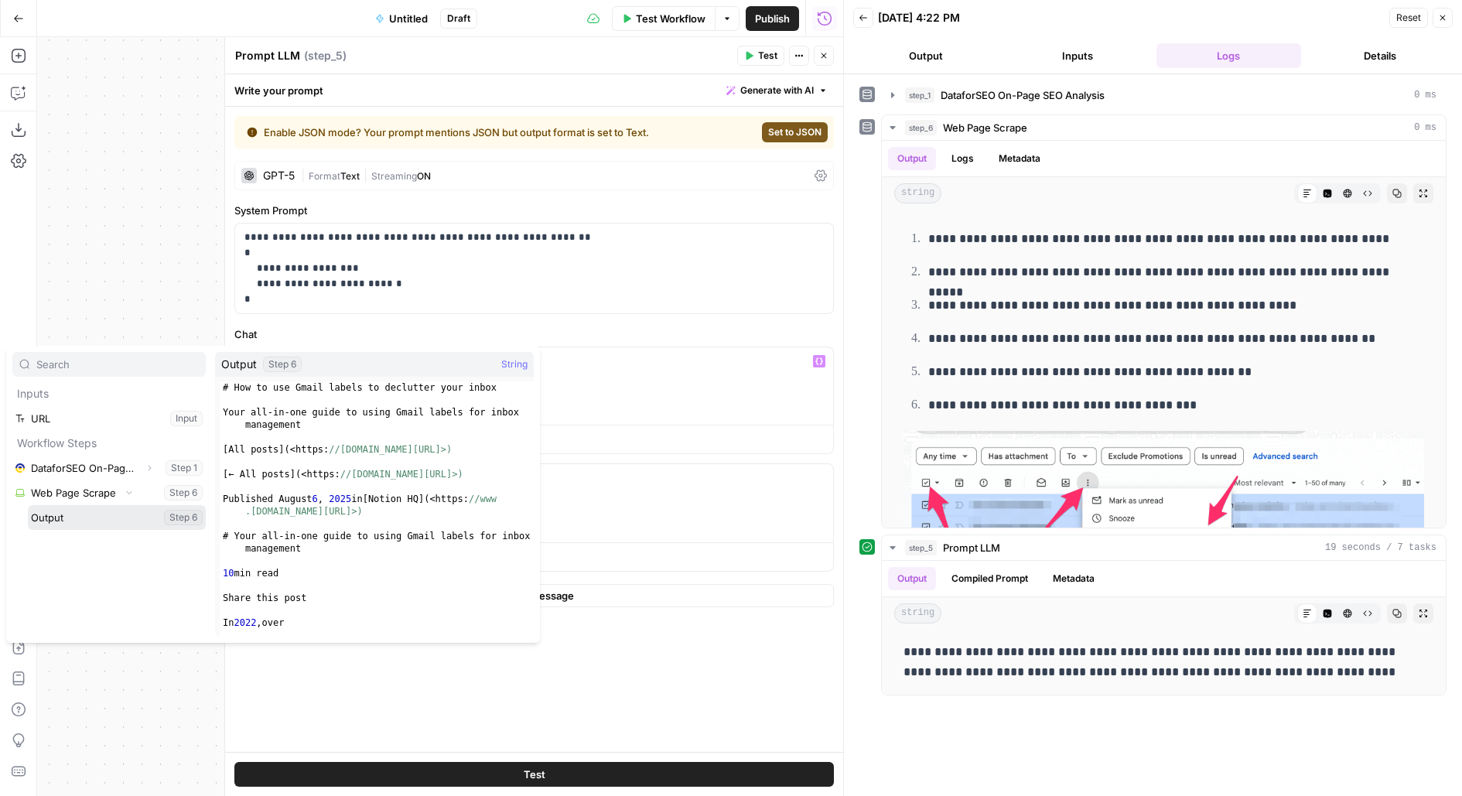
click at [28, 505] on button "Select variable Output" at bounding box center [117, 517] width 178 height 25
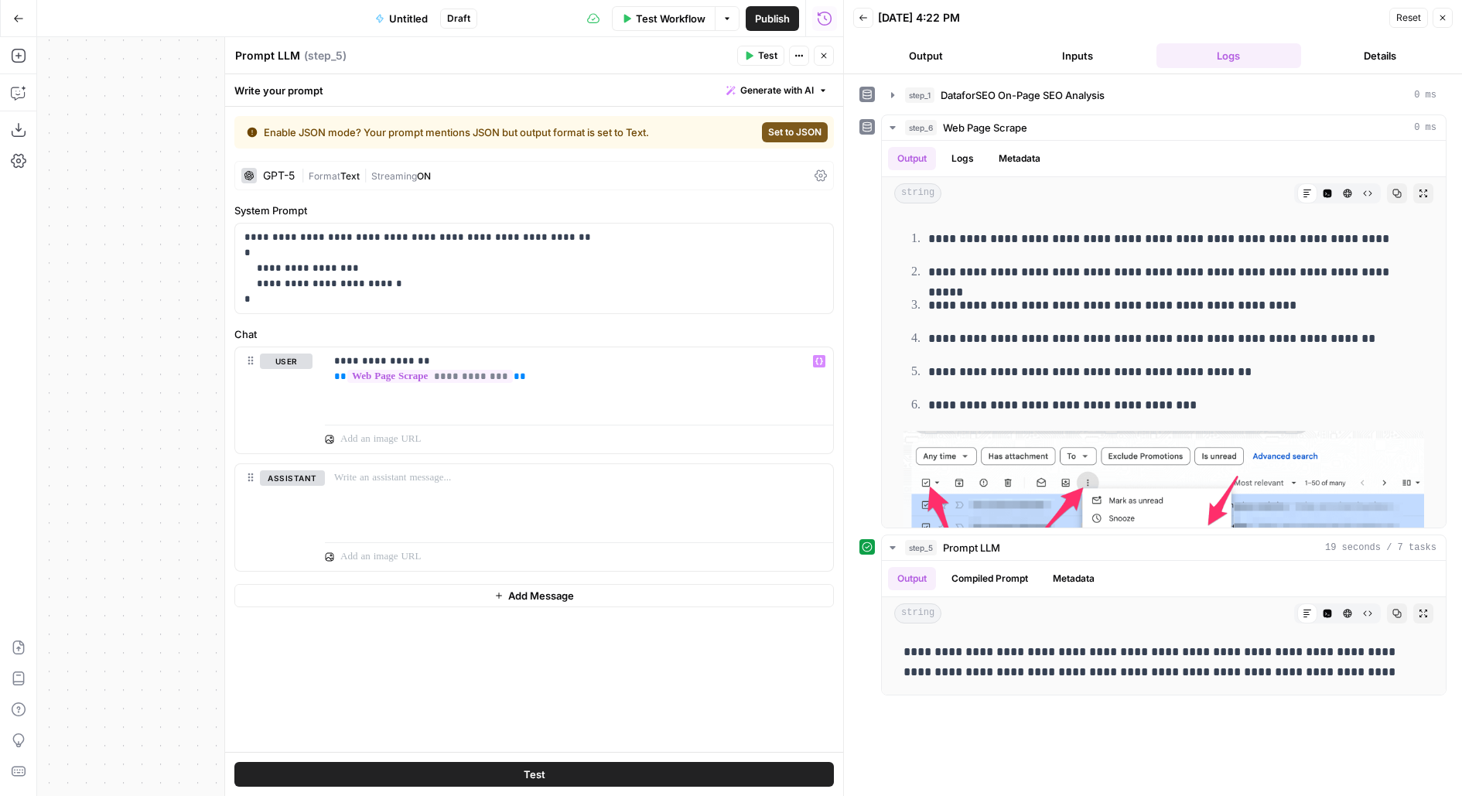
click at [772, 128] on span "Set to JSON" at bounding box center [794, 132] width 53 height 14
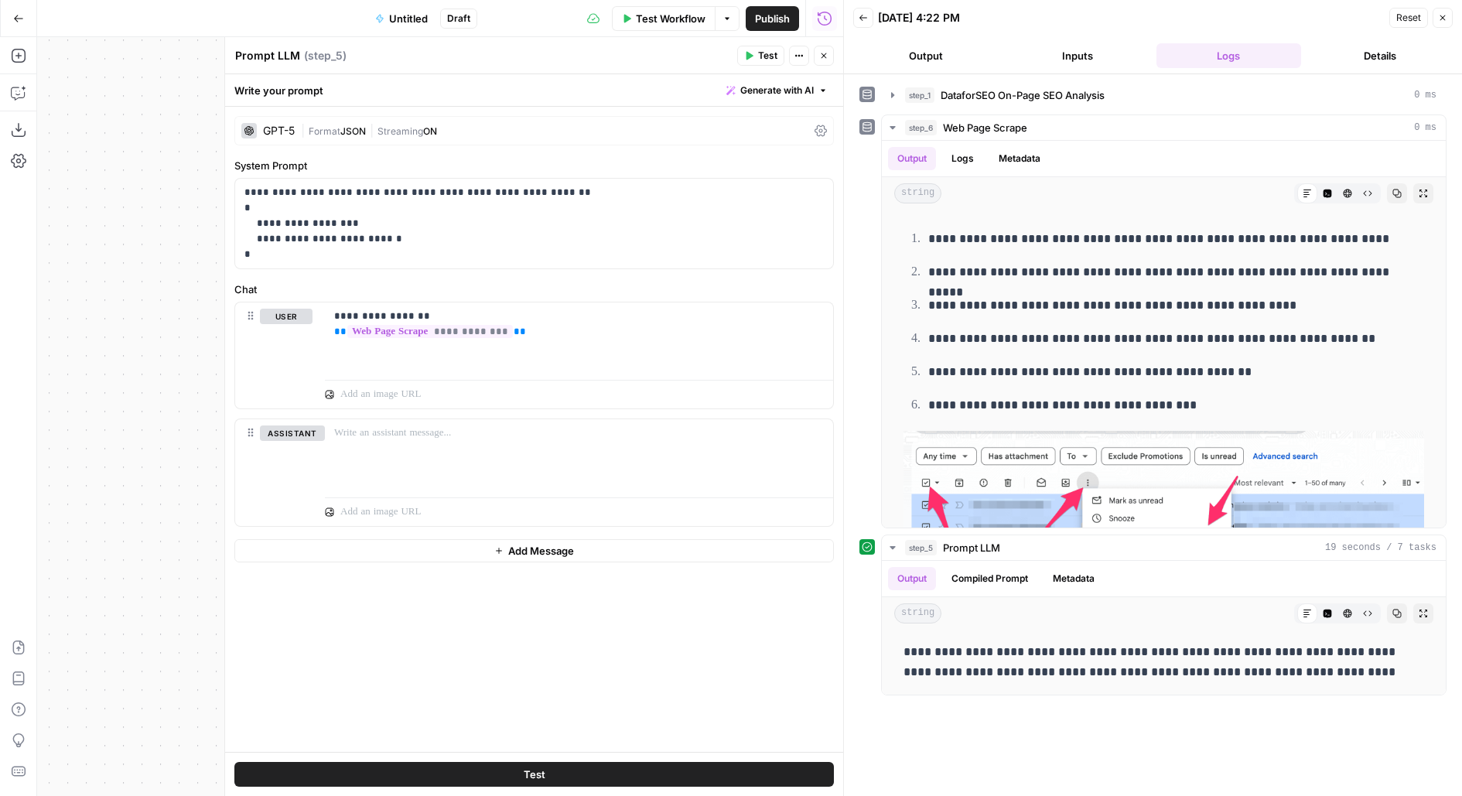
click at [756, 55] on button "Test" at bounding box center [760, 56] width 47 height 20
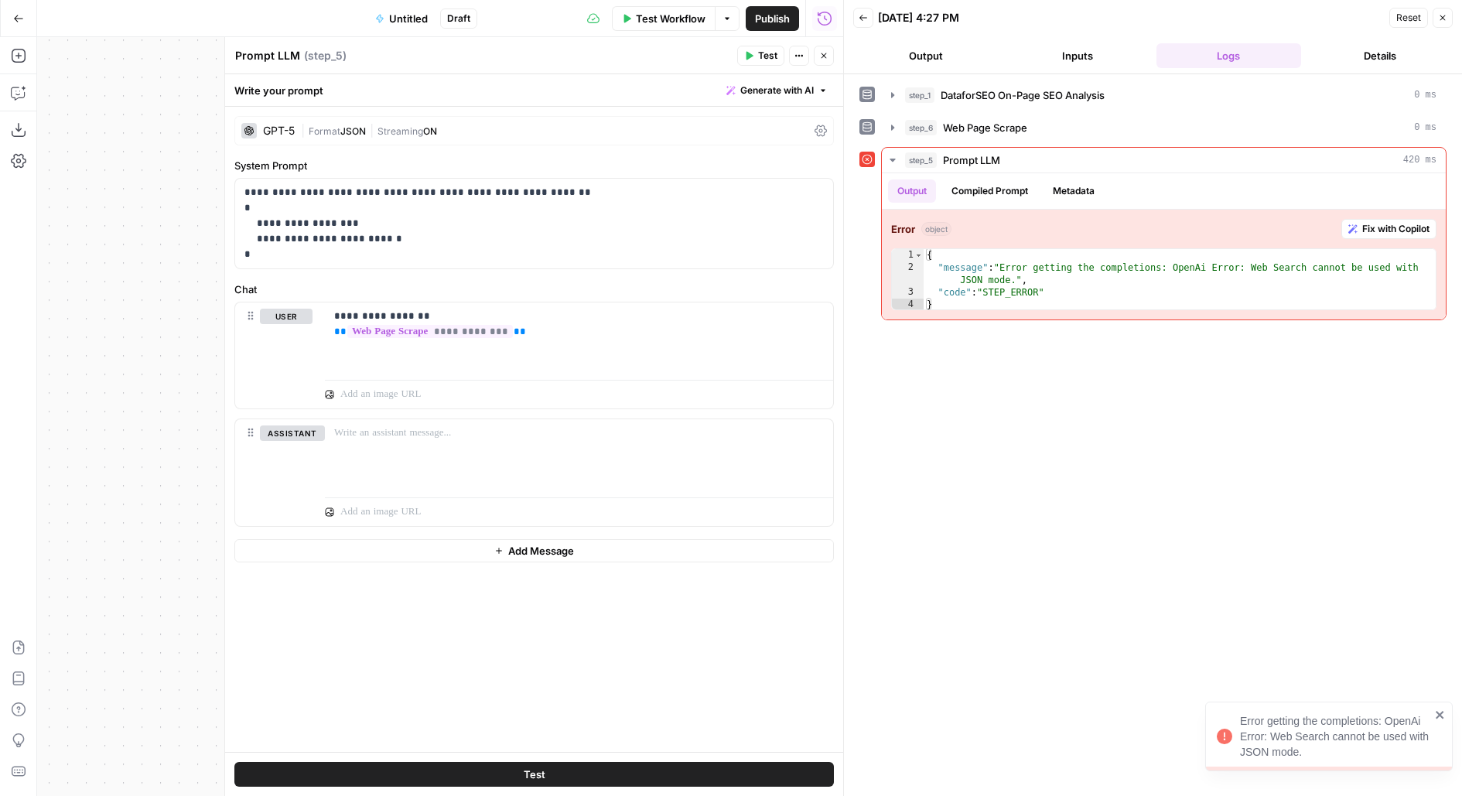
click at [313, 138] on div "GPT-5 | Format JSON | Streaming ON" at bounding box center [533, 130] width 599 height 29
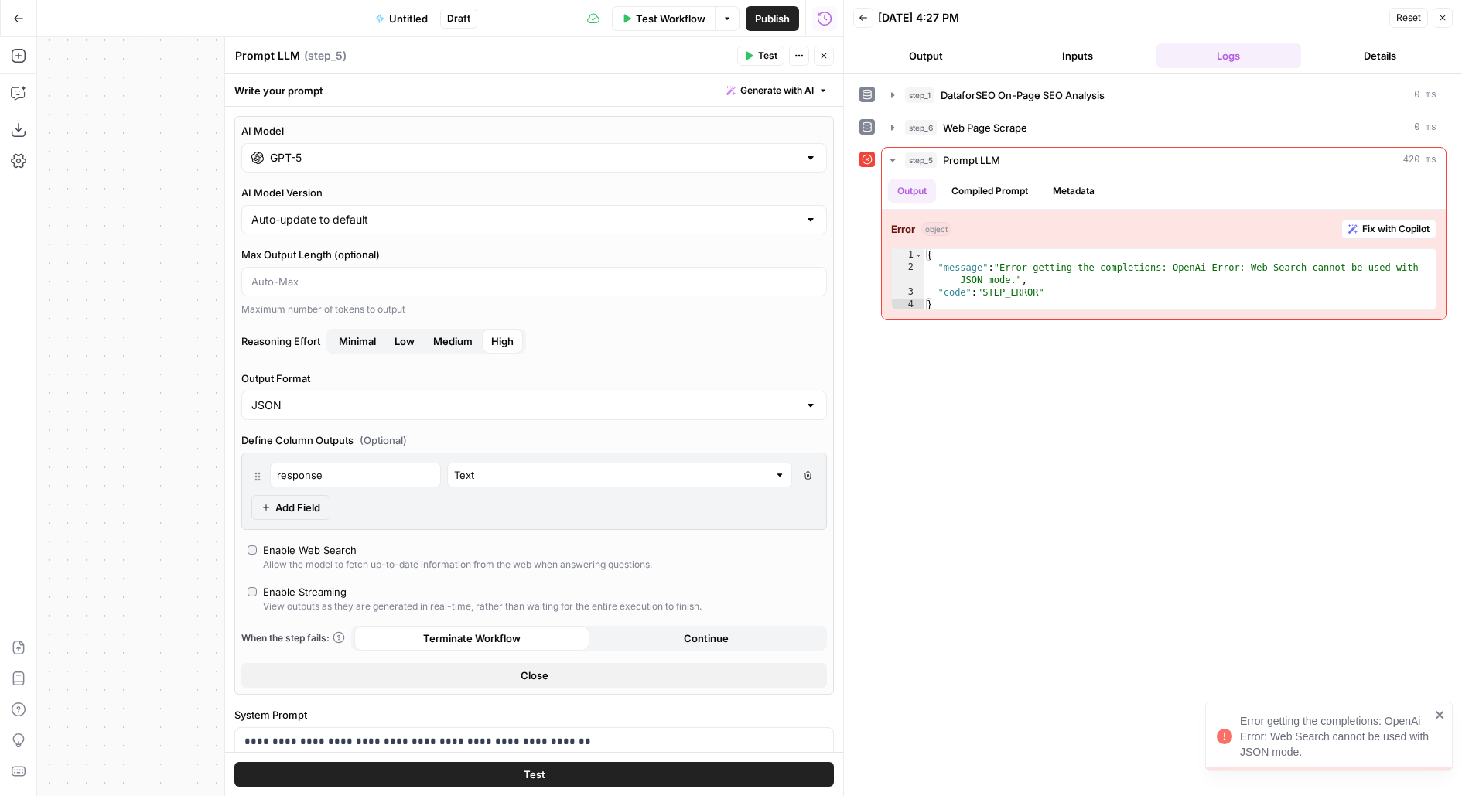
click at [273, 558] on div "Allow the model to fetch up-to-date information from the web when answering que…" at bounding box center [457, 565] width 389 height 14
click at [337, 770] on button "Test" at bounding box center [533, 774] width 599 height 25
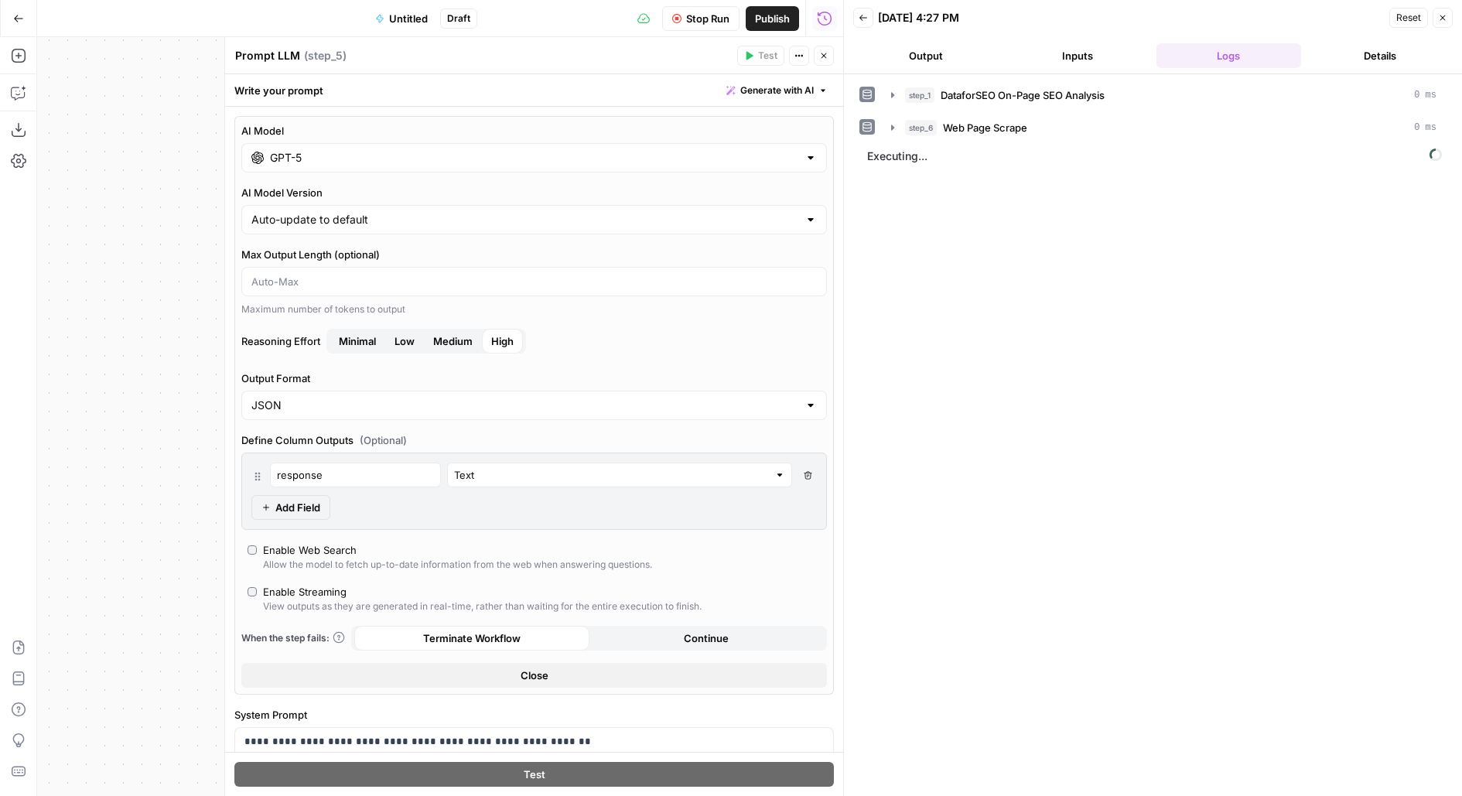
scroll to position [361, 0]
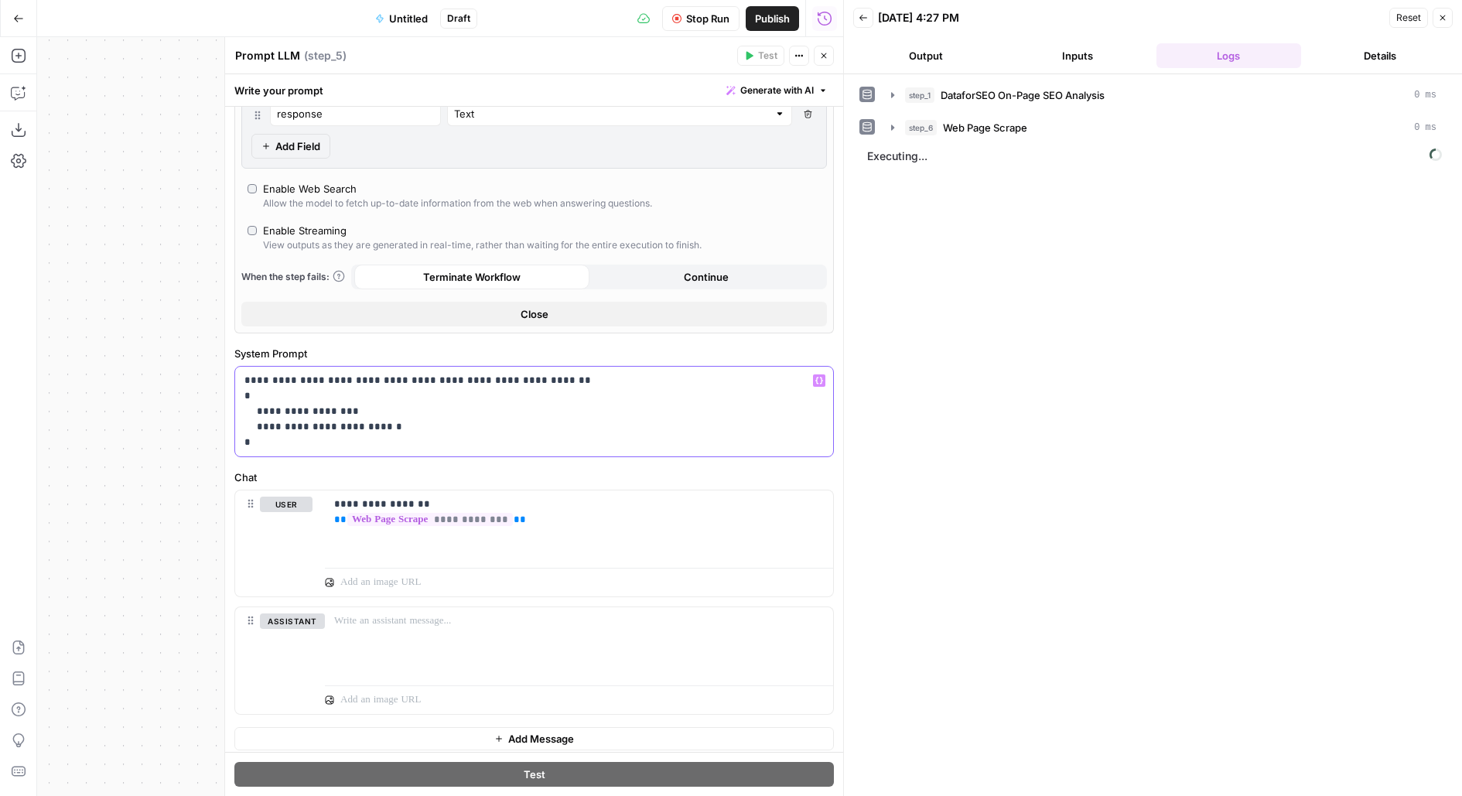
click at [534, 373] on p "**********" at bounding box center [534, 411] width 580 height 77
click at [689, 13] on span "Stop Run" at bounding box center [707, 18] width 43 height 15
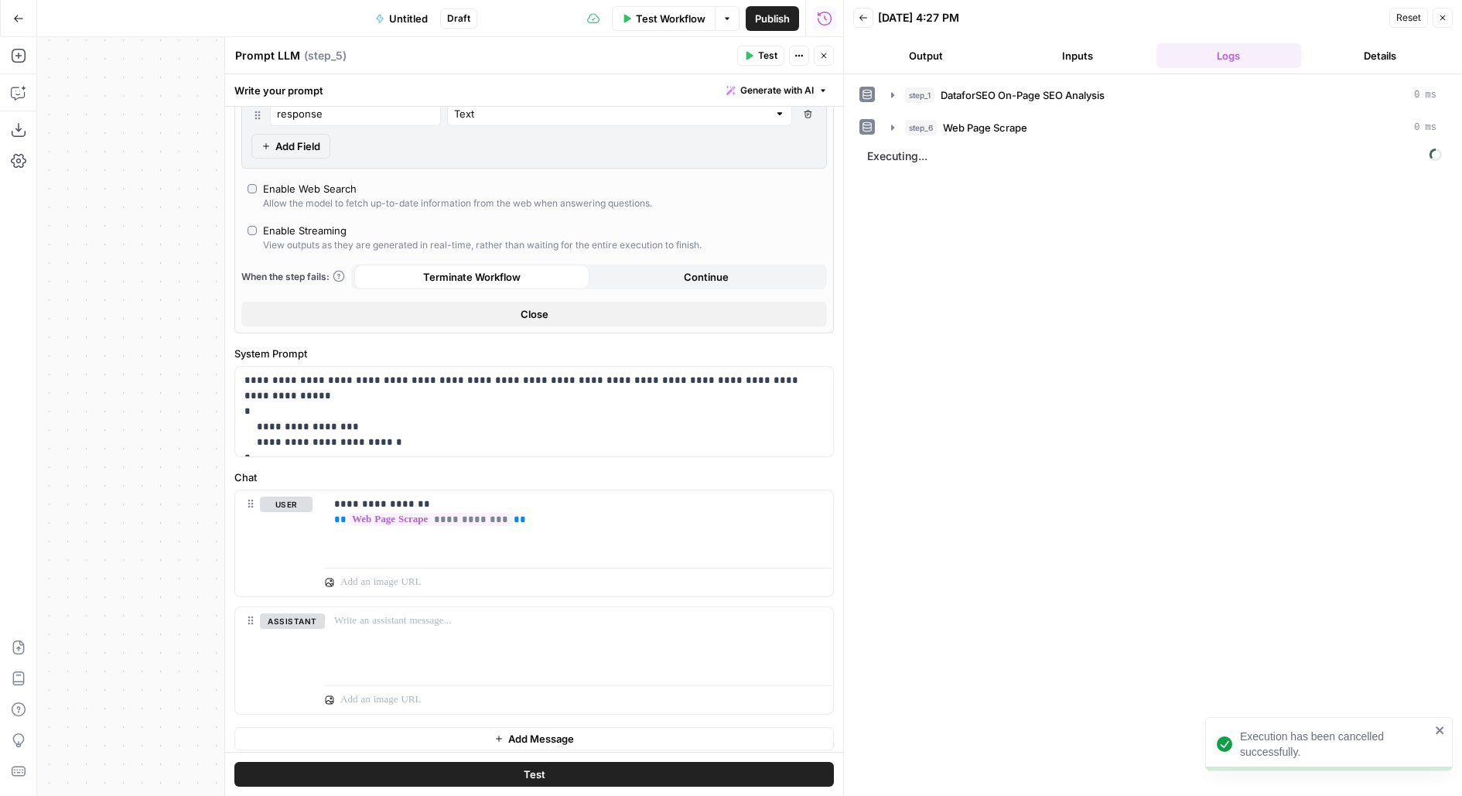
click at [761, 61] on span "Test" at bounding box center [767, 56] width 19 height 14
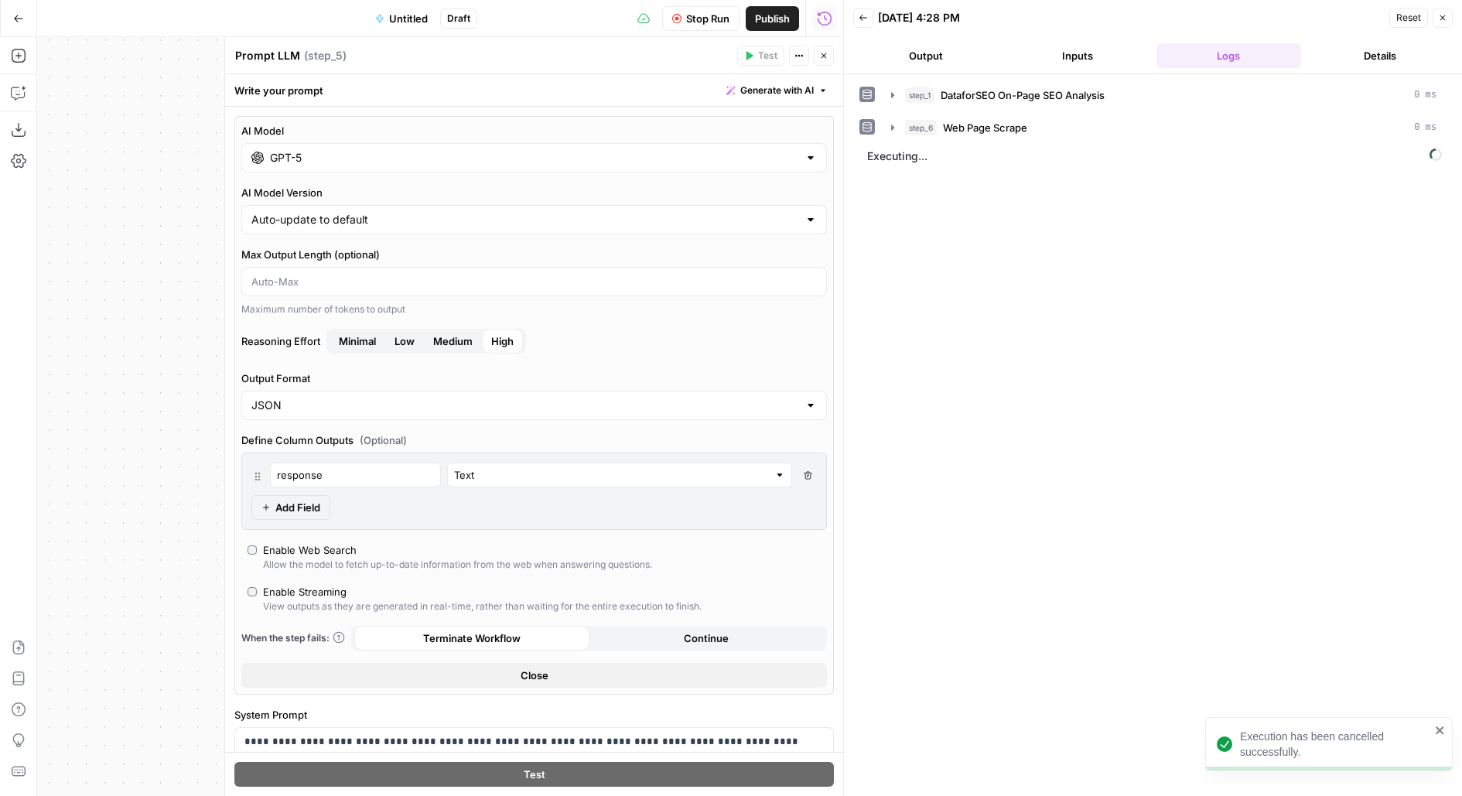
scroll to position [361, 0]
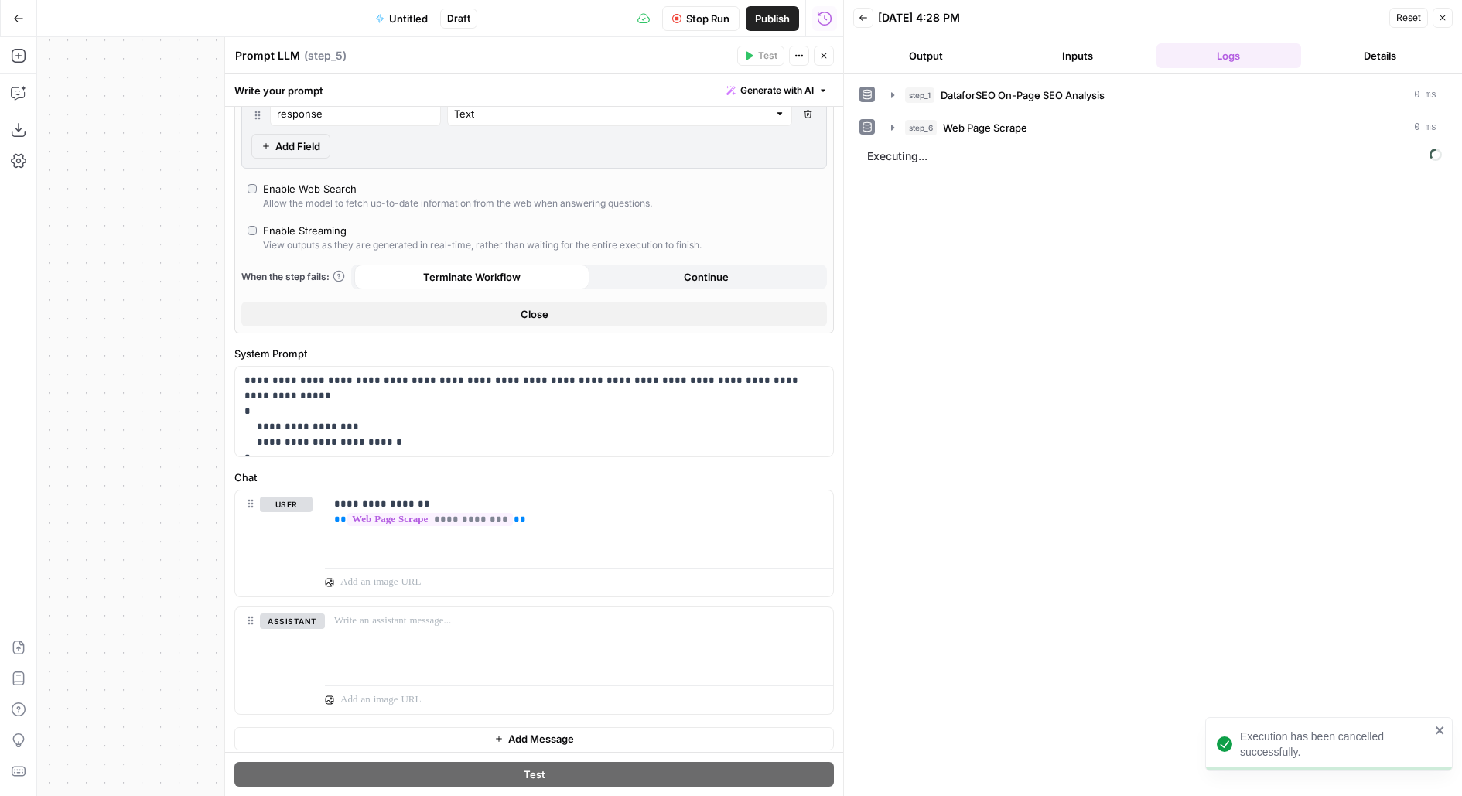
click at [829, 56] on button "Close" at bounding box center [824, 56] width 20 height 20
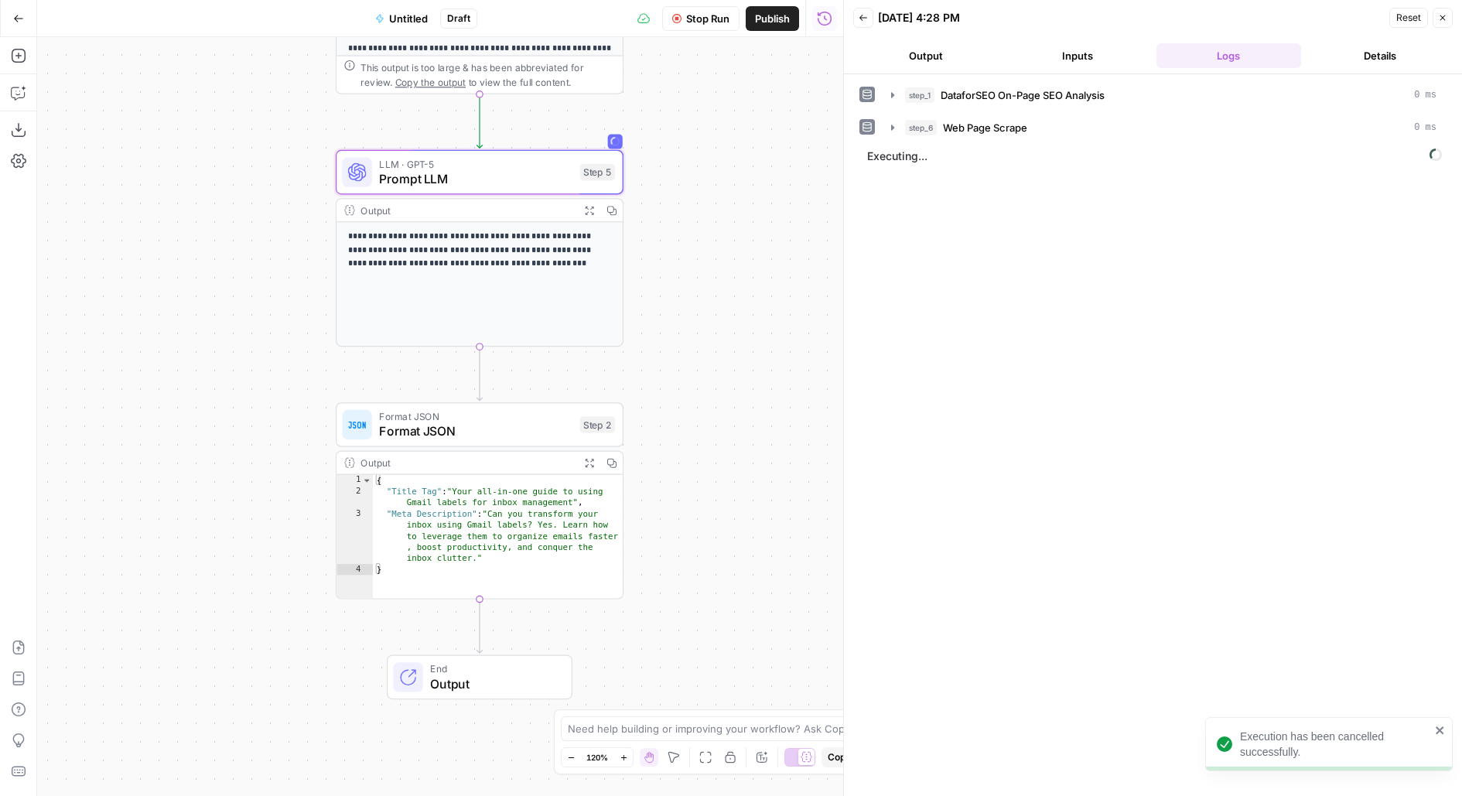
drag, startPoint x: 745, startPoint y: 333, endPoint x: 705, endPoint y: 157, distance: 180.1
click at [705, 158] on div "**********" at bounding box center [440, 416] width 806 height 759
click at [760, 502] on div "**********" at bounding box center [440, 416] width 806 height 759
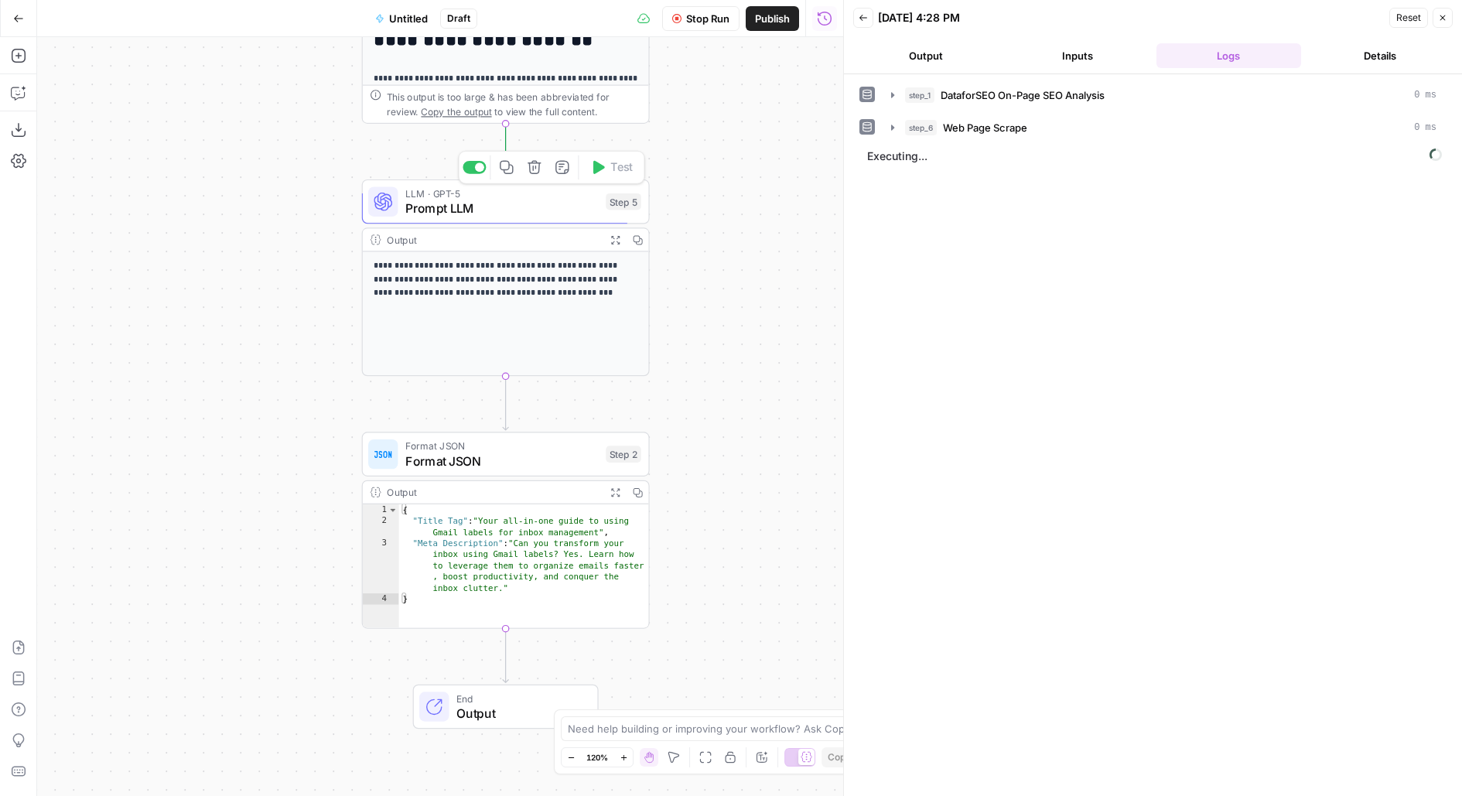
click at [611, 204] on div "Step 5" at bounding box center [624, 201] width 36 height 17
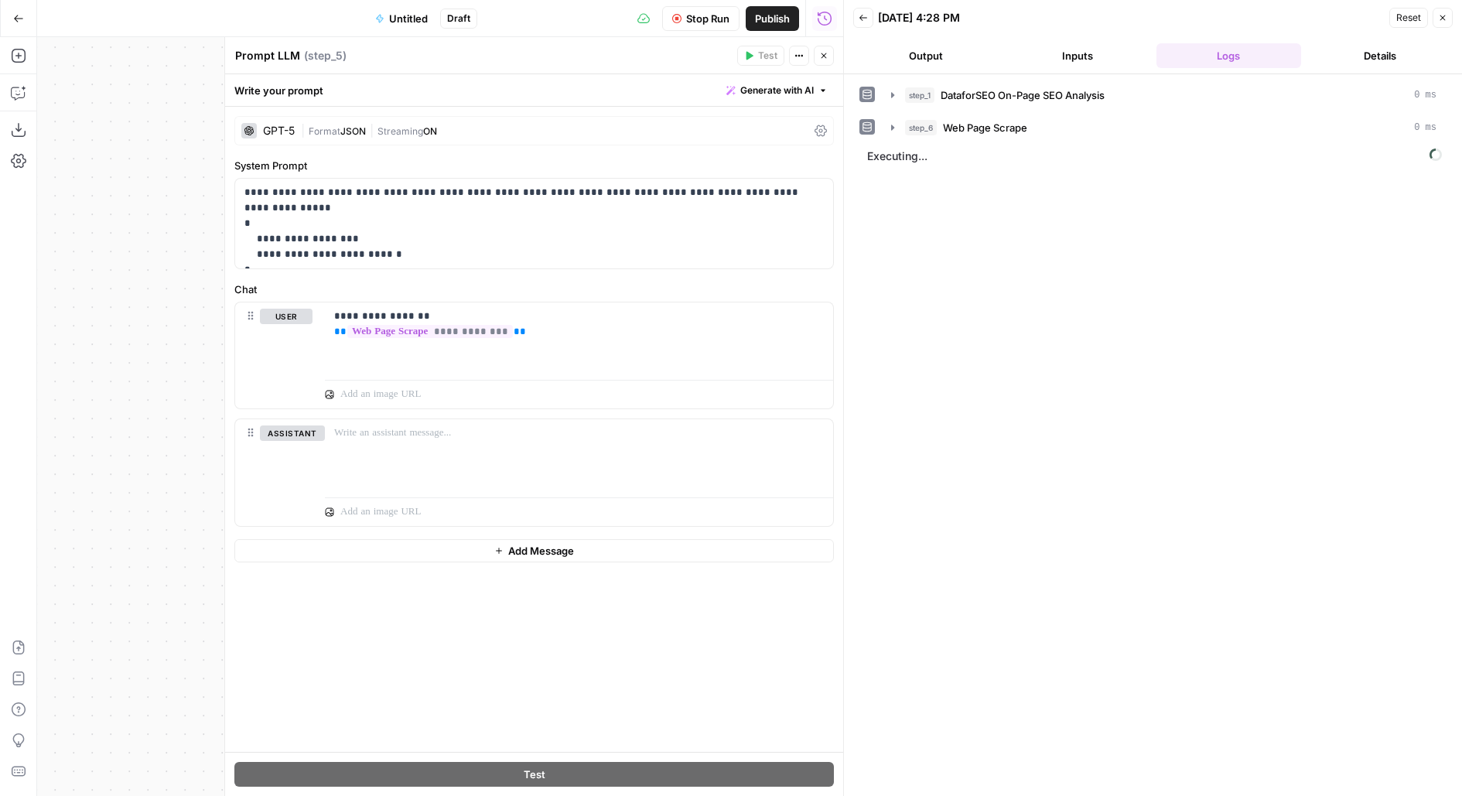
click at [548, 132] on div "| Format JSON | Streaming ON" at bounding box center [554, 131] width 507 height 15
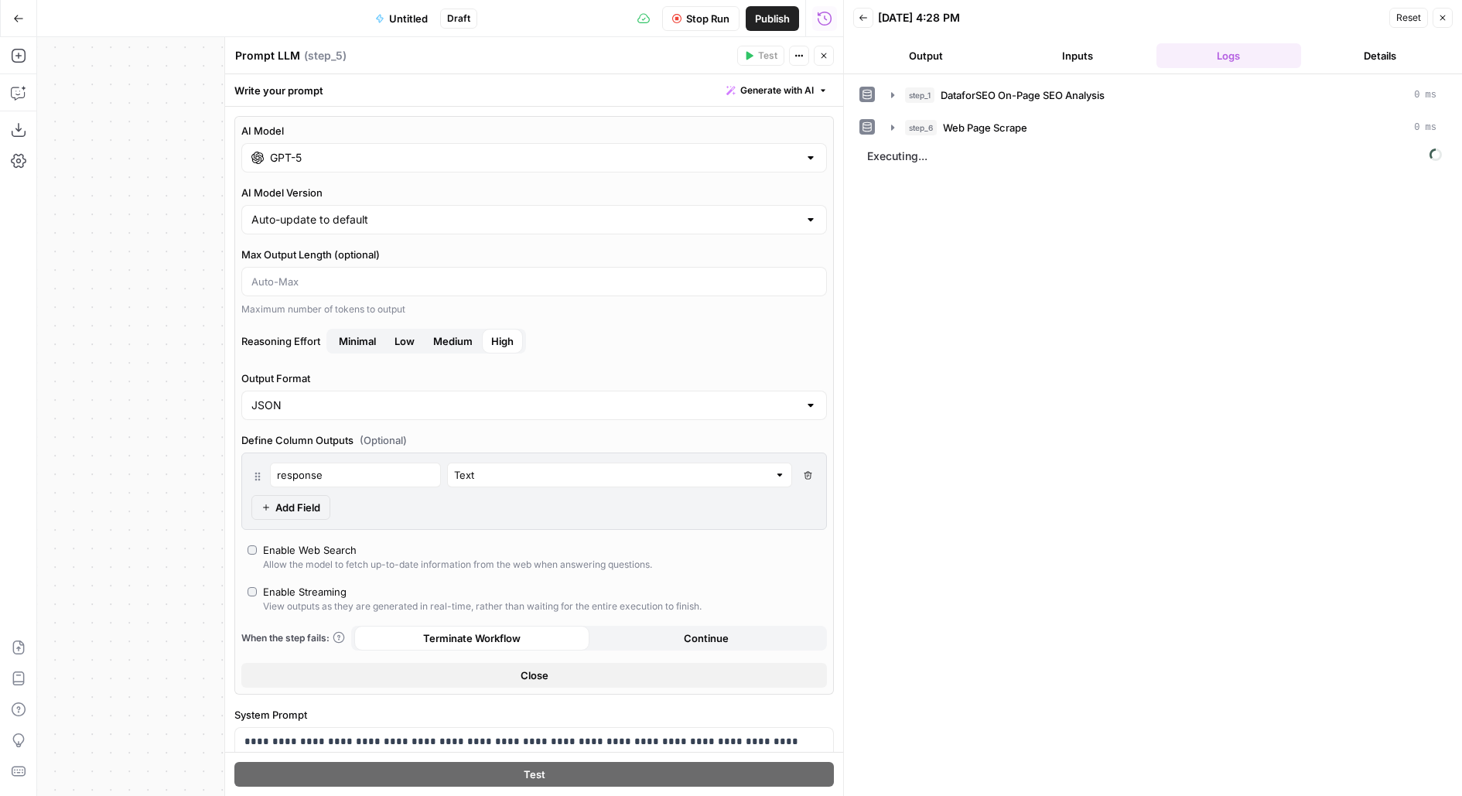
click at [695, 13] on span "Stop Run" at bounding box center [707, 18] width 43 height 15
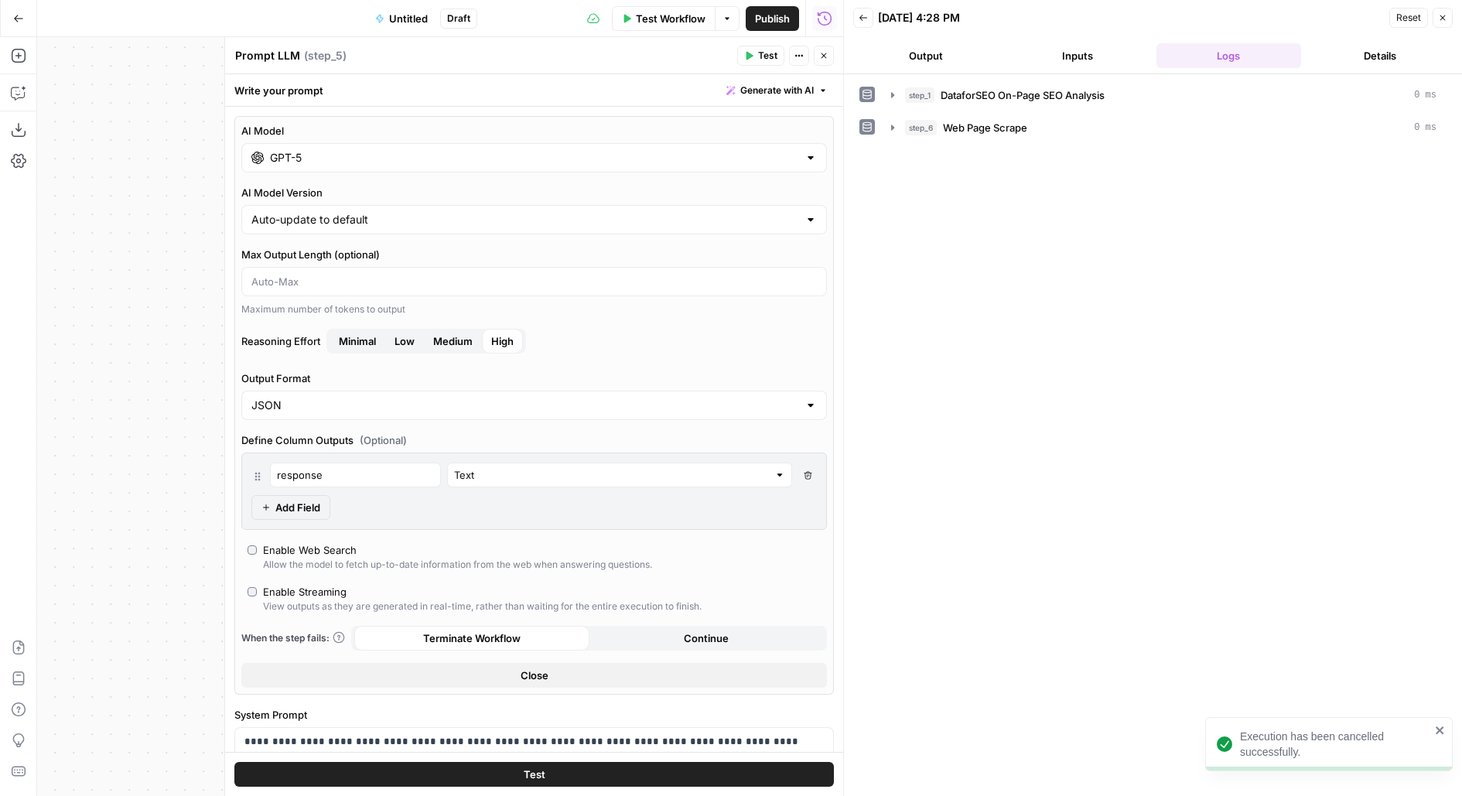
click at [447, 343] on span "Medium" at bounding box center [452, 340] width 39 height 15
click at [389, 770] on button "Test" at bounding box center [533, 774] width 599 height 25
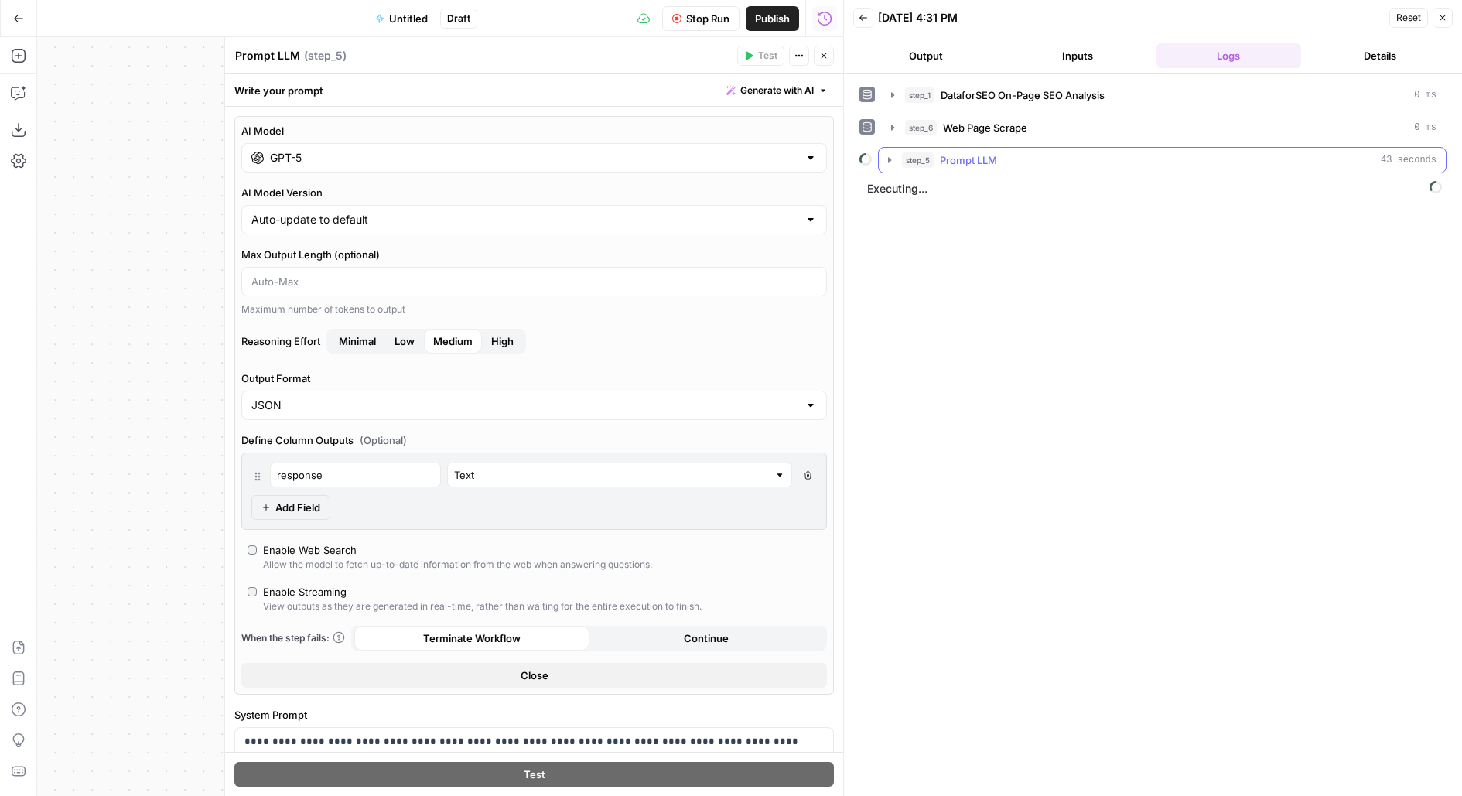
click at [1006, 152] on div "step_5 Prompt LLM 43 seconds" at bounding box center [1169, 159] width 534 height 15
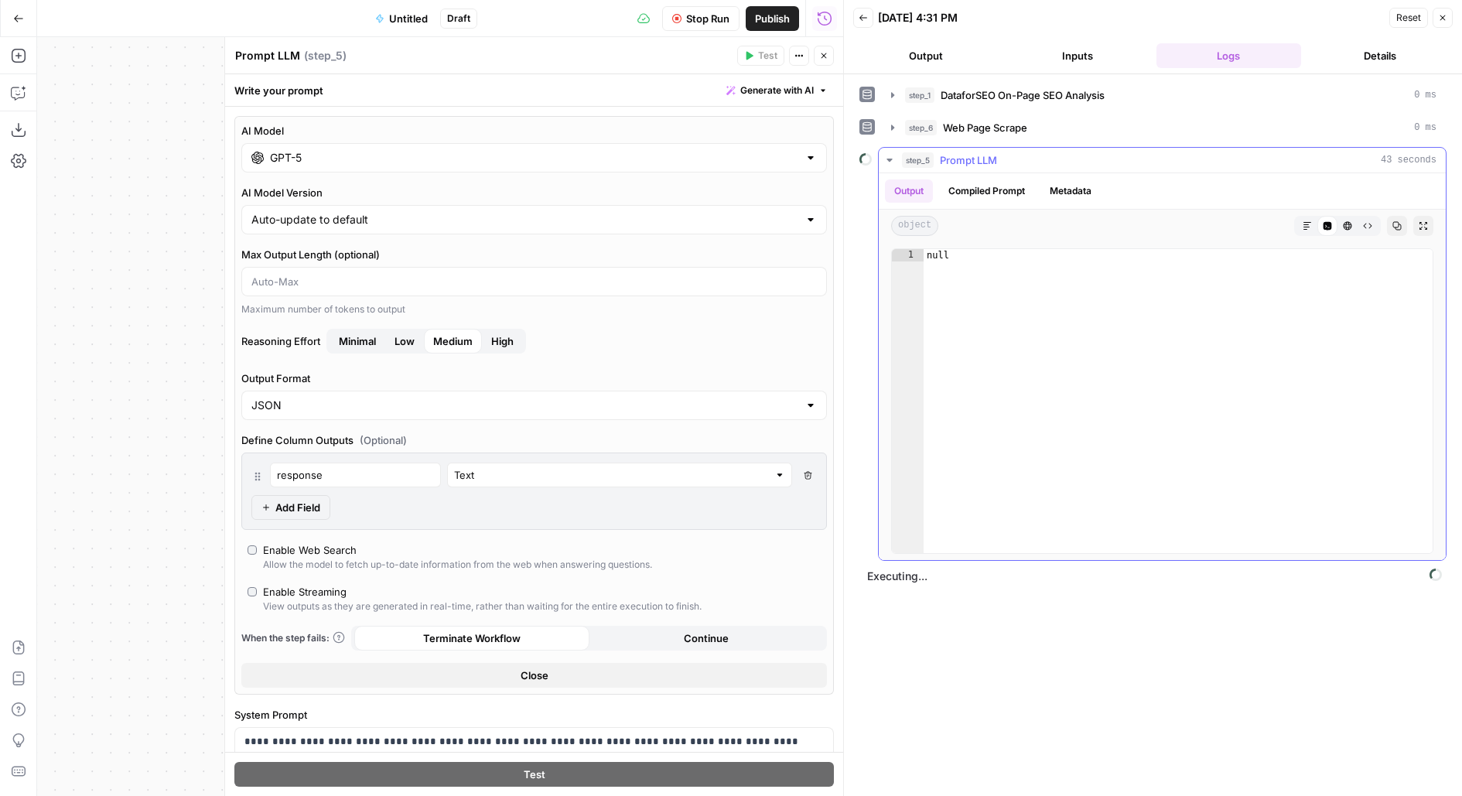
click at [1065, 156] on div "step_5 Prompt LLM 43 seconds" at bounding box center [1169, 159] width 534 height 15
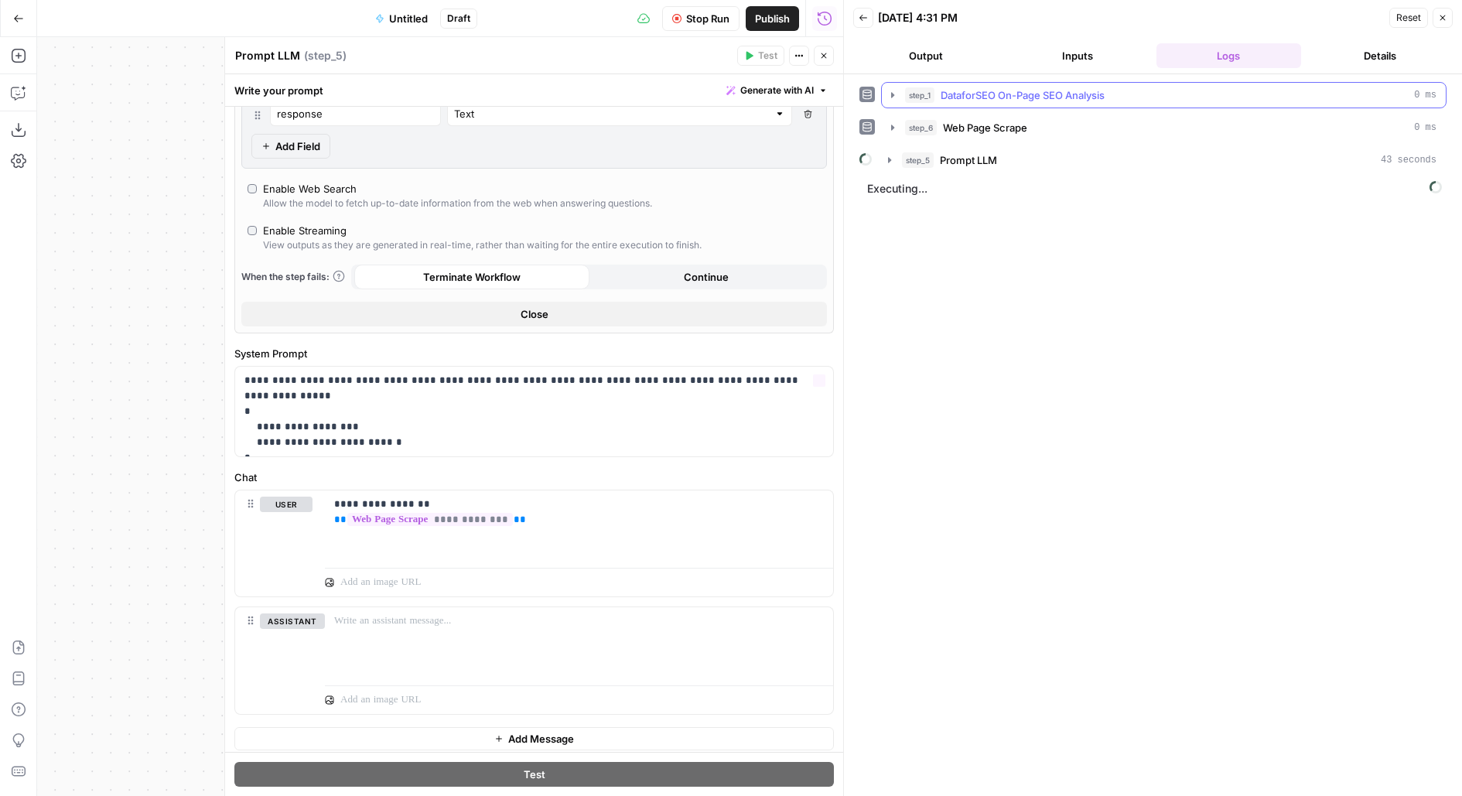
click at [923, 38] on header "Back [DATE] 4:31 PM Reset Close Output Inputs Logs Details" at bounding box center [1153, 37] width 618 height 74
click at [950, 56] on button "Output" at bounding box center [925, 55] width 145 height 25
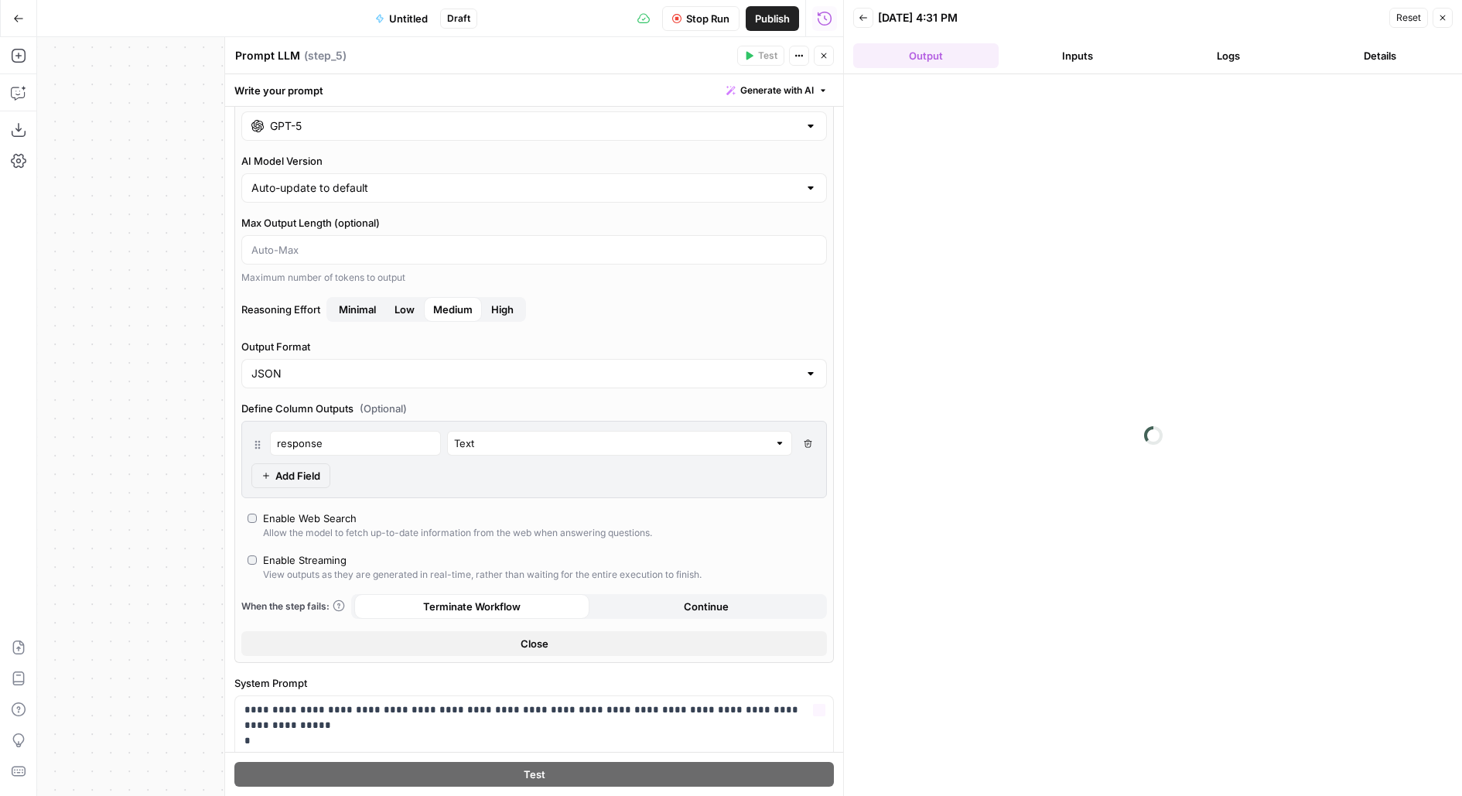
scroll to position [0, 0]
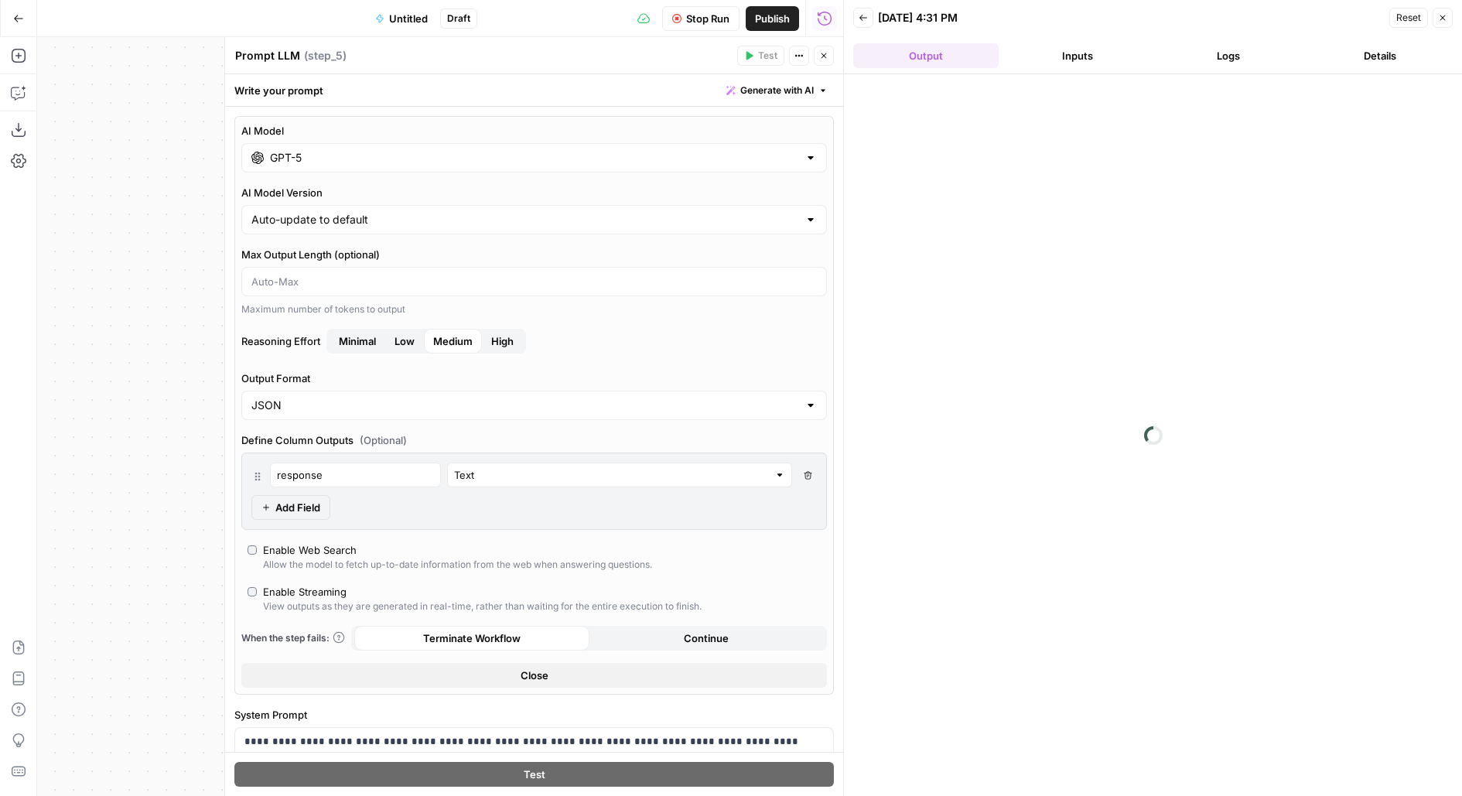
click at [708, 22] on span "Stop Run" at bounding box center [707, 18] width 43 height 15
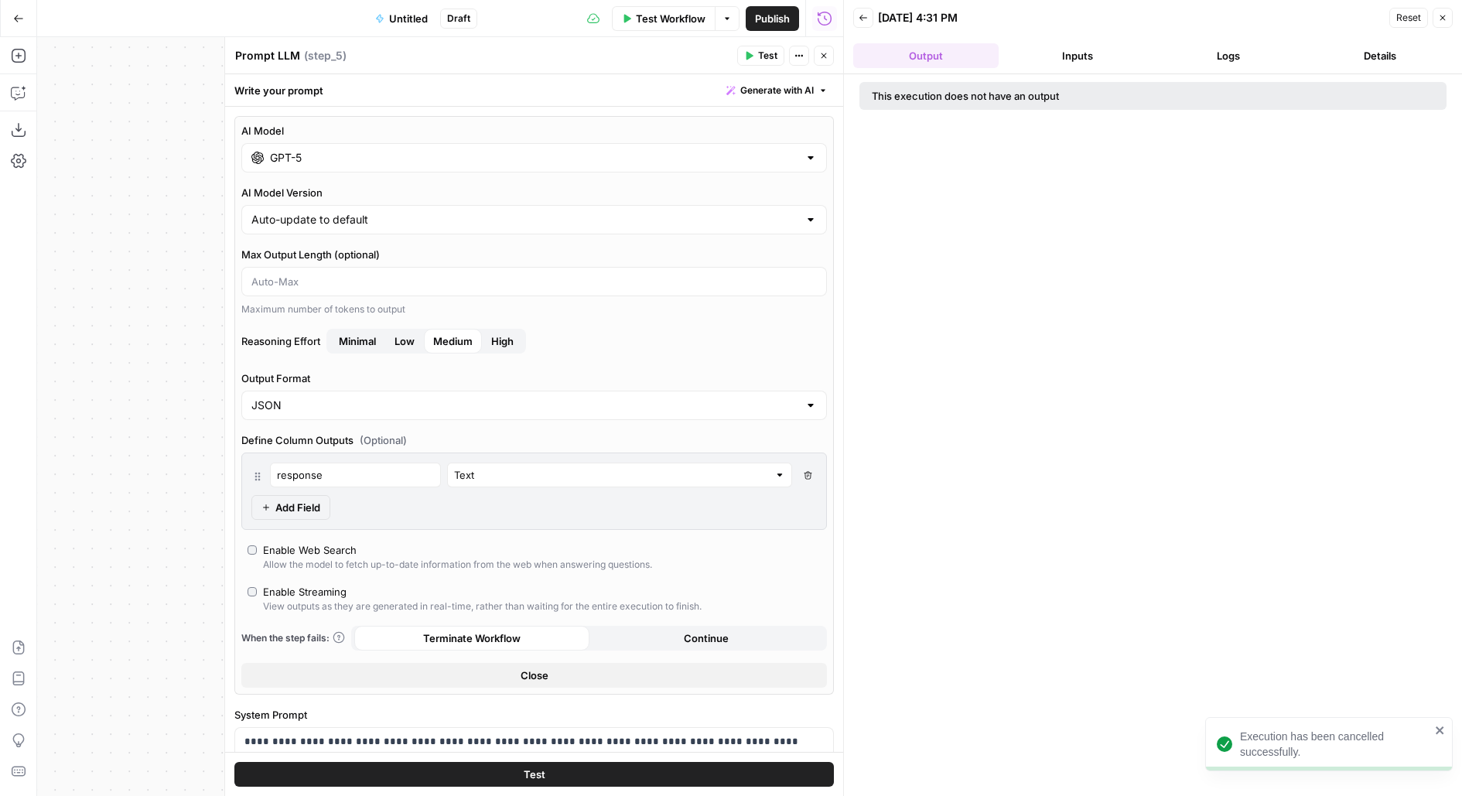
click at [526, 135] on label "AI Model" at bounding box center [534, 130] width 586 height 15
click at [526, 150] on input "GPT-5" at bounding box center [534, 157] width 528 height 15
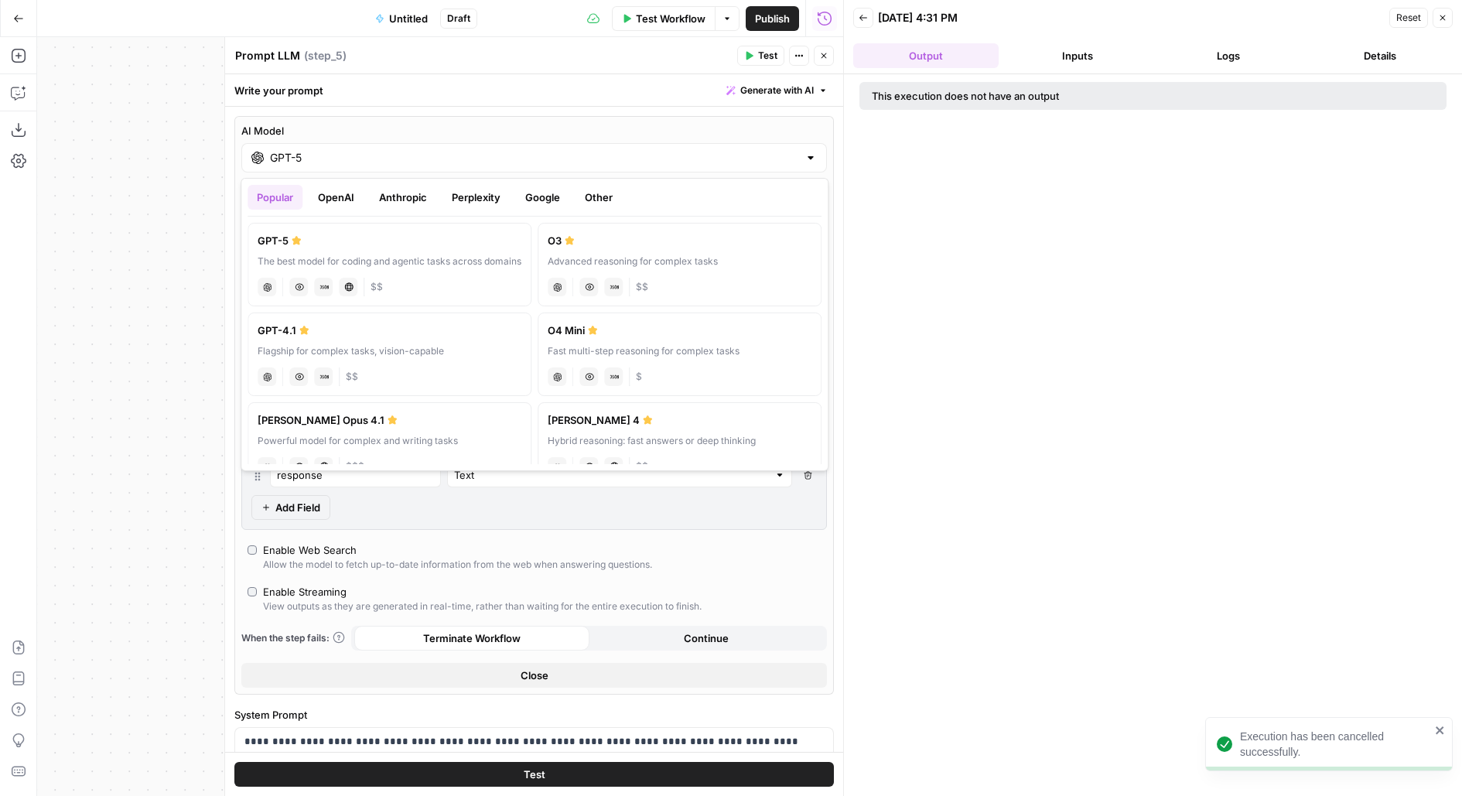
click at [529, 193] on button "Google" at bounding box center [542, 197] width 53 height 25
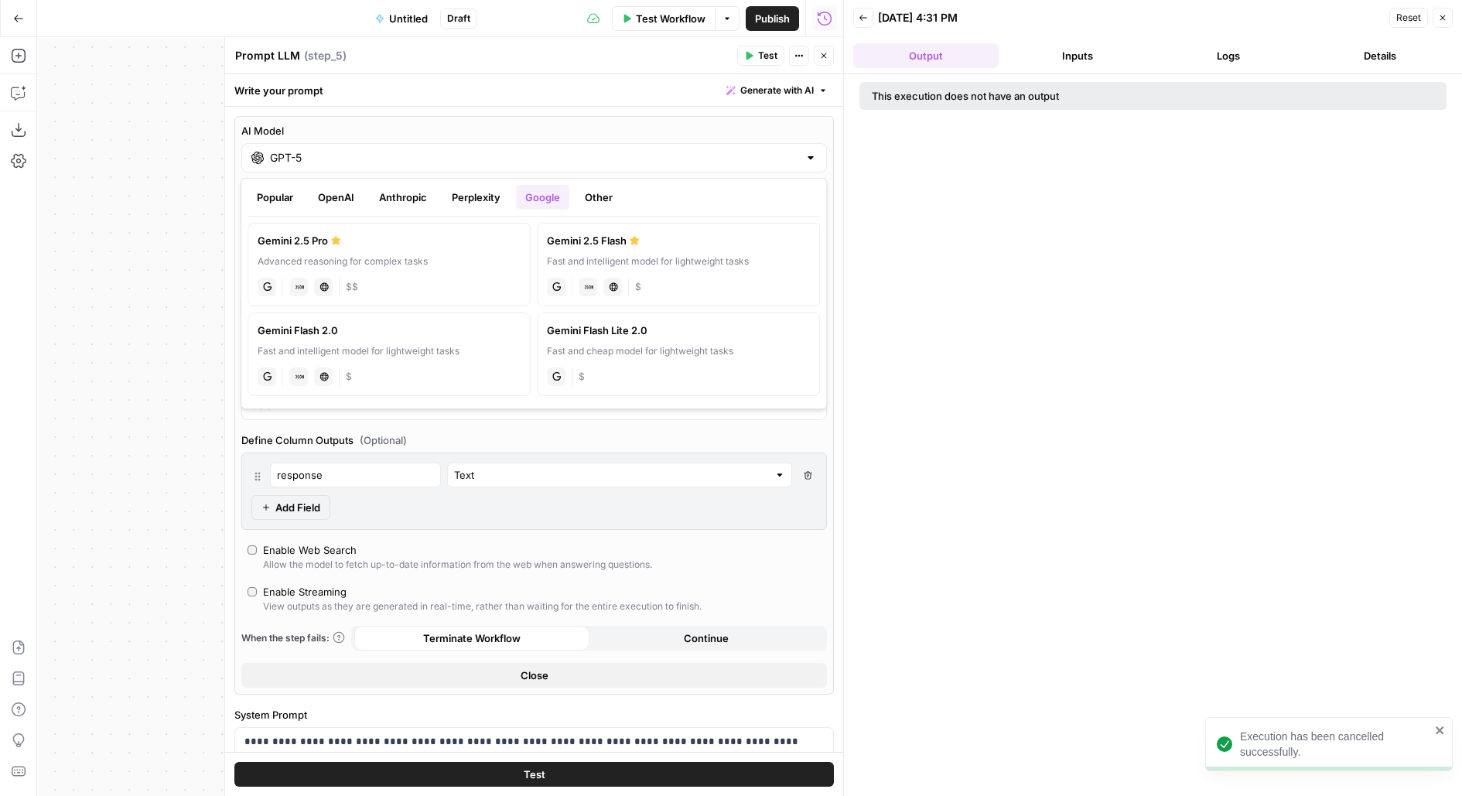
click at [451, 193] on button "Perplexity" at bounding box center [475, 197] width 67 height 25
click at [414, 192] on button "Anthropic" at bounding box center [403, 197] width 67 height 25
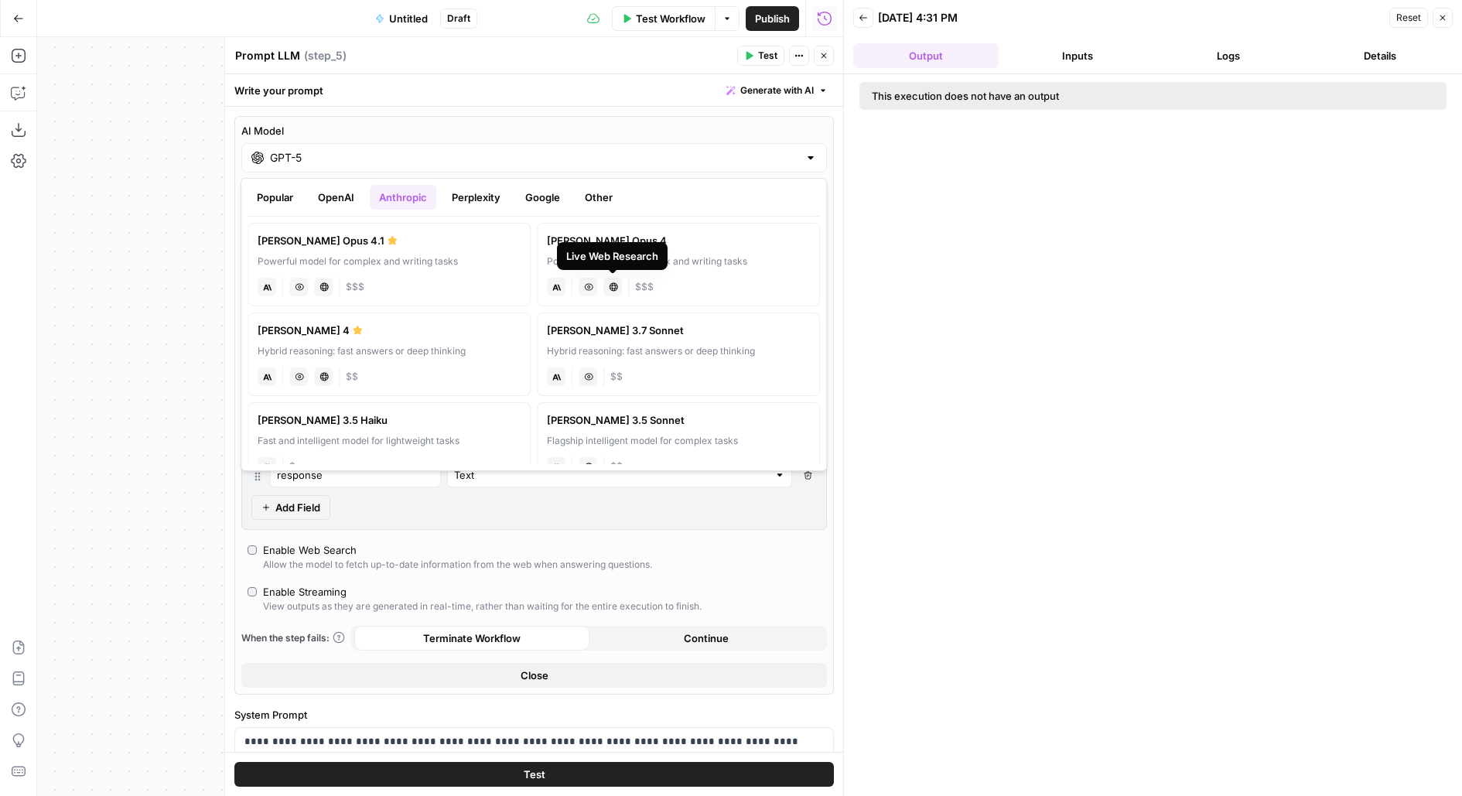
click at [606, 292] on div "Live Web Research" at bounding box center [612, 287] width 19 height 19
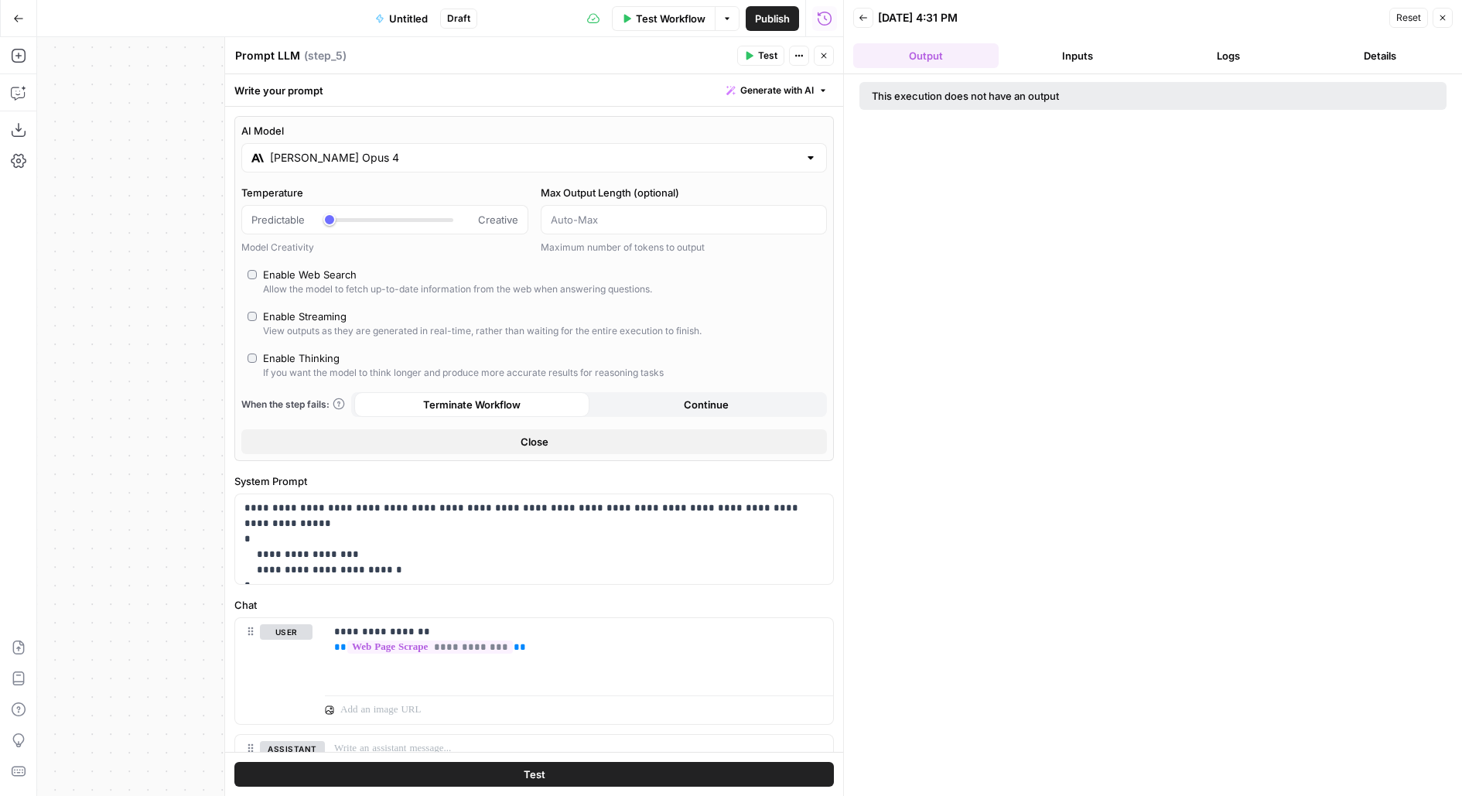
click at [291, 788] on div "Test" at bounding box center [534, 774] width 618 height 44
click at [279, 776] on button "Test" at bounding box center [533, 774] width 599 height 25
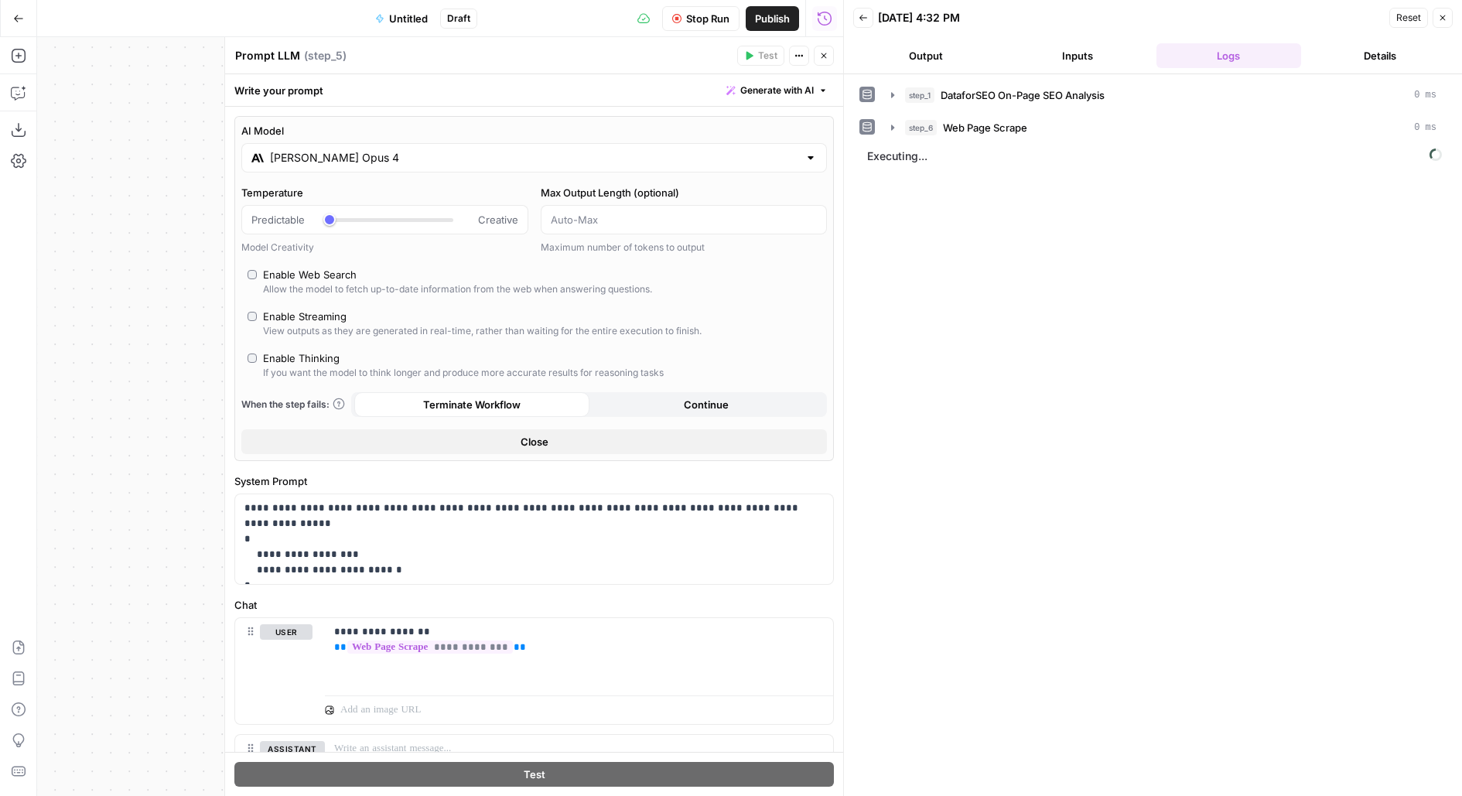
click at [965, 50] on button "Output" at bounding box center [925, 55] width 145 height 25
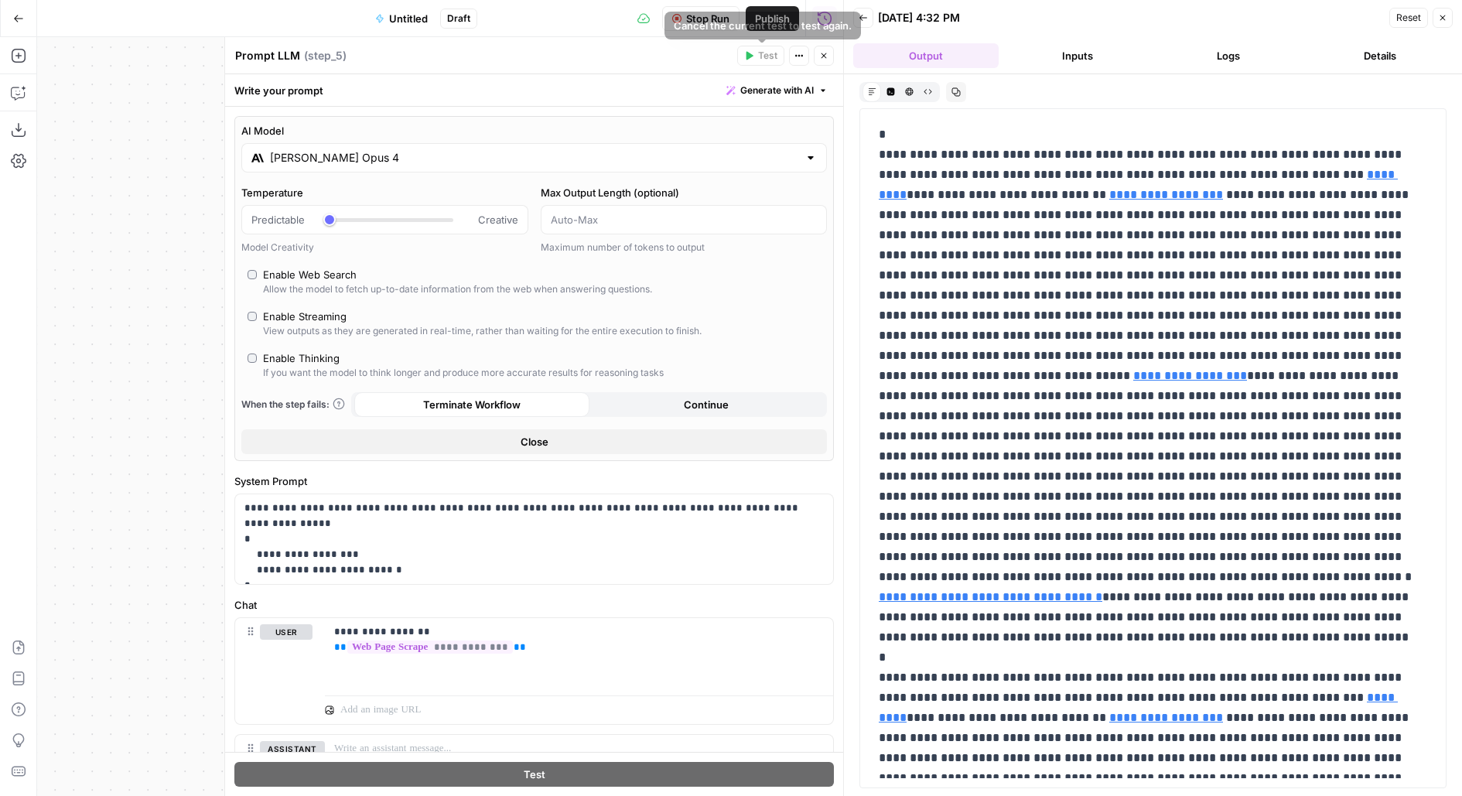
click at [688, 2] on div "Stop Run Publish Run History" at bounding box center [660, 18] width 366 height 36
click at [688, 20] on span "Stop Run" at bounding box center [707, 18] width 43 height 15
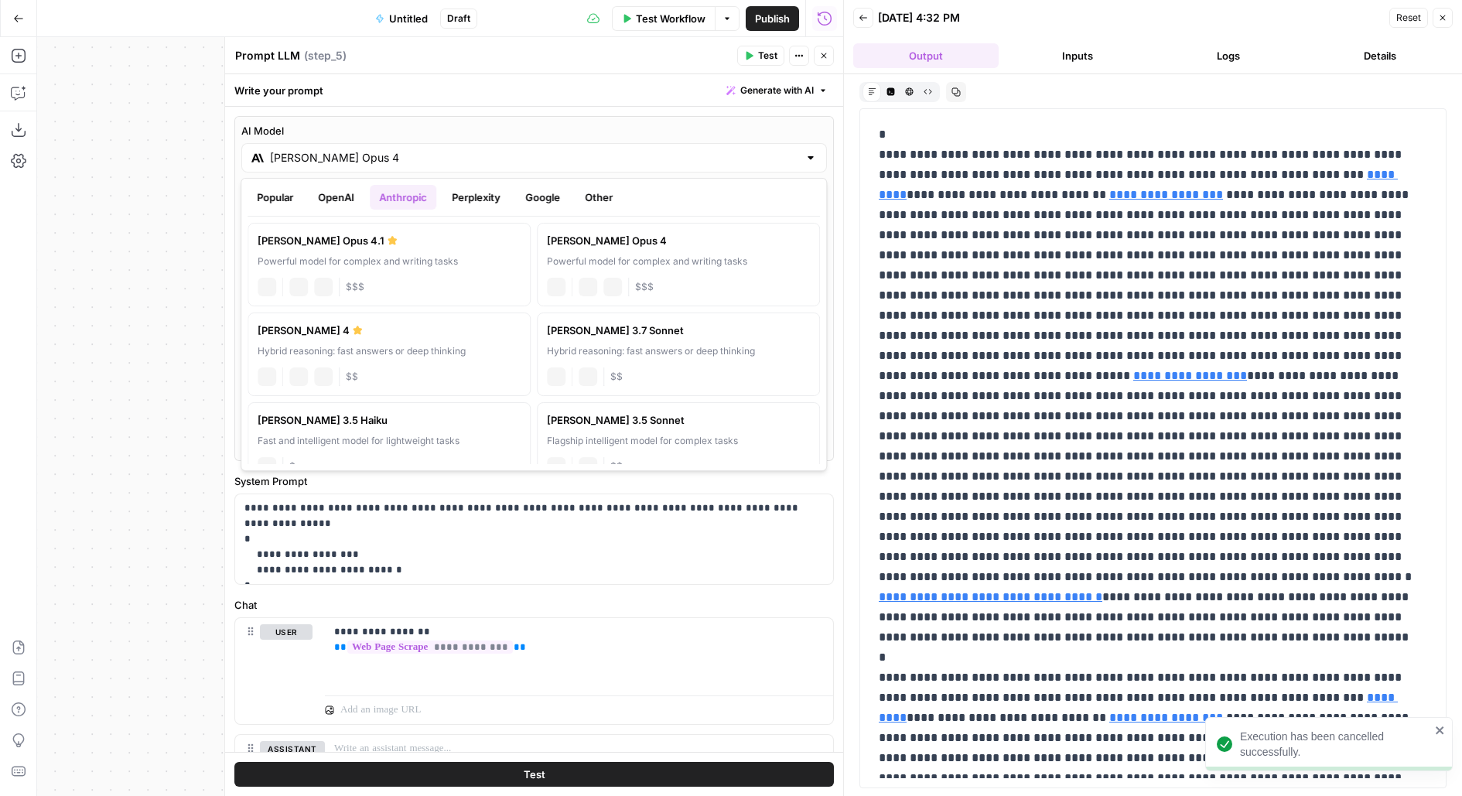
click at [473, 160] on input "Claude Opus 4" at bounding box center [534, 157] width 528 height 15
click at [289, 193] on button "Popular" at bounding box center [275, 197] width 55 height 25
click at [341, 193] on button "OpenAI" at bounding box center [336, 197] width 55 height 25
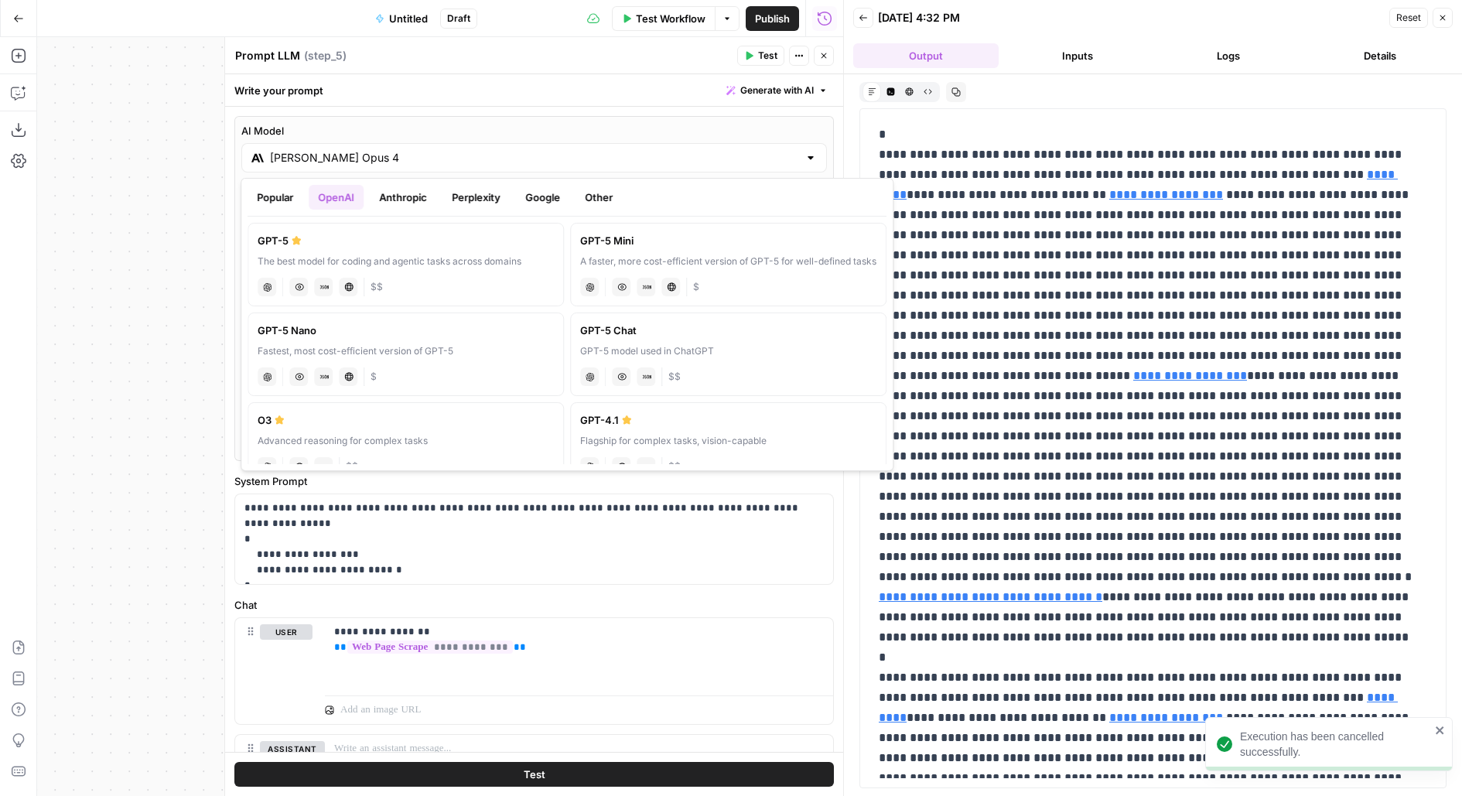
click at [283, 252] on label "GPT-5 The best model for coding and agentic tasks across domains chat Vision Ca…" at bounding box center [406, 265] width 316 height 84
type input "GPT-5"
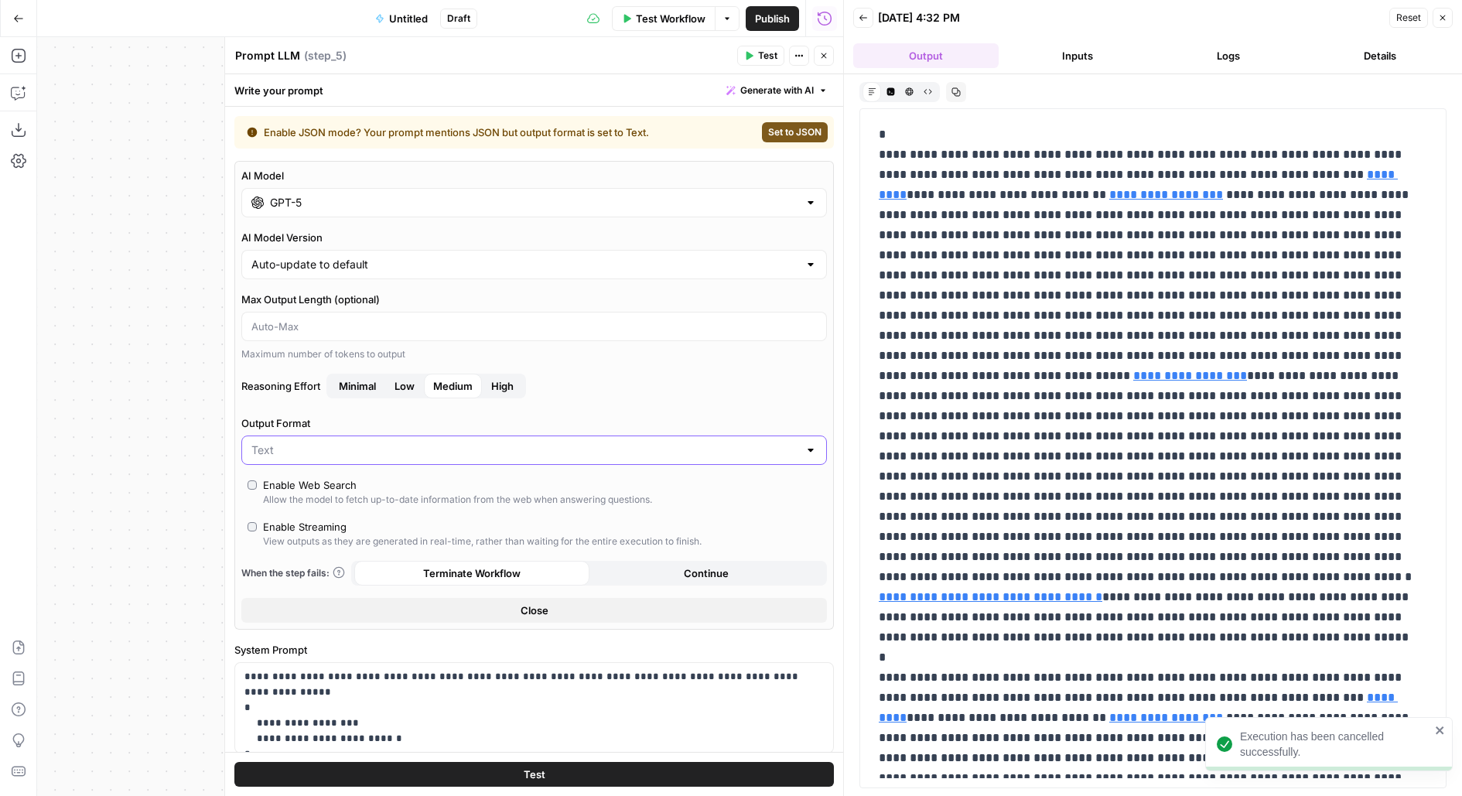
click at [294, 451] on input "Output Format" at bounding box center [524, 449] width 547 height 15
click at [292, 500] on span "JSON" at bounding box center [531, 507] width 554 height 15
type input "JSON"
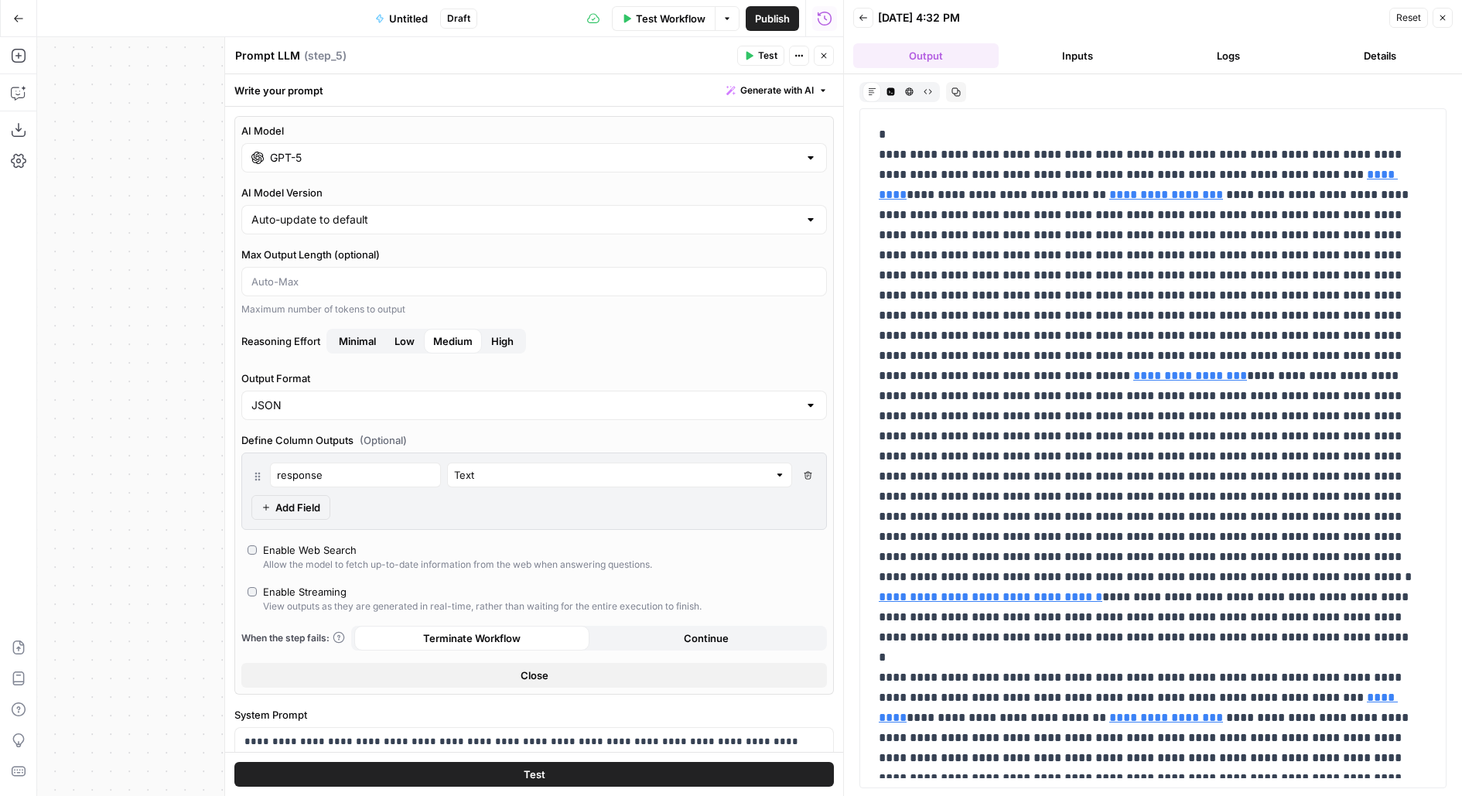
click at [403, 777] on button "Test" at bounding box center [533, 774] width 599 height 25
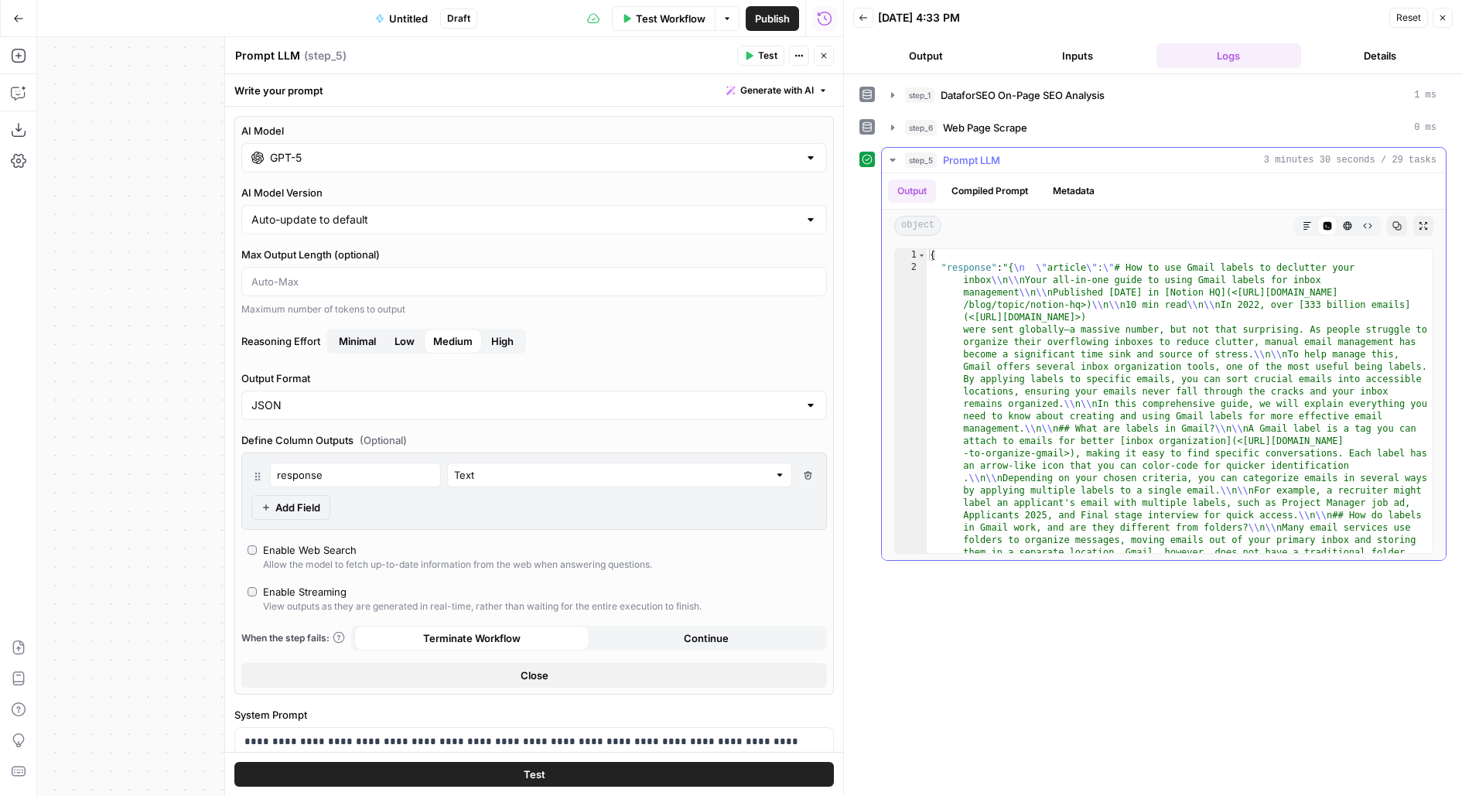
click at [989, 192] on button "Compiled Prompt" at bounding box center [989, 190] width 95 height 23
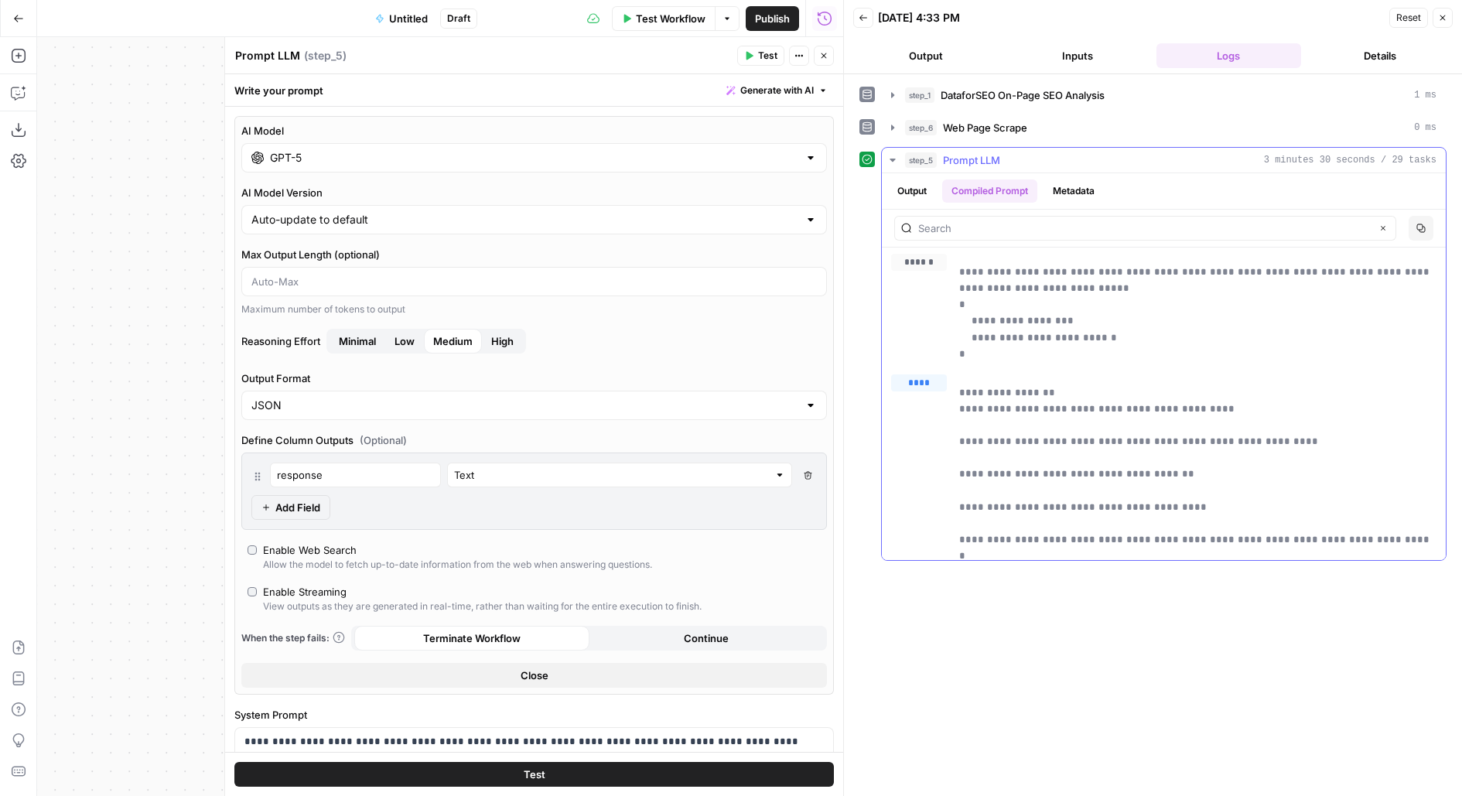
click at [1095, 193] on button "Metadata" at bounding box center [1073, 190] width 60 height 23
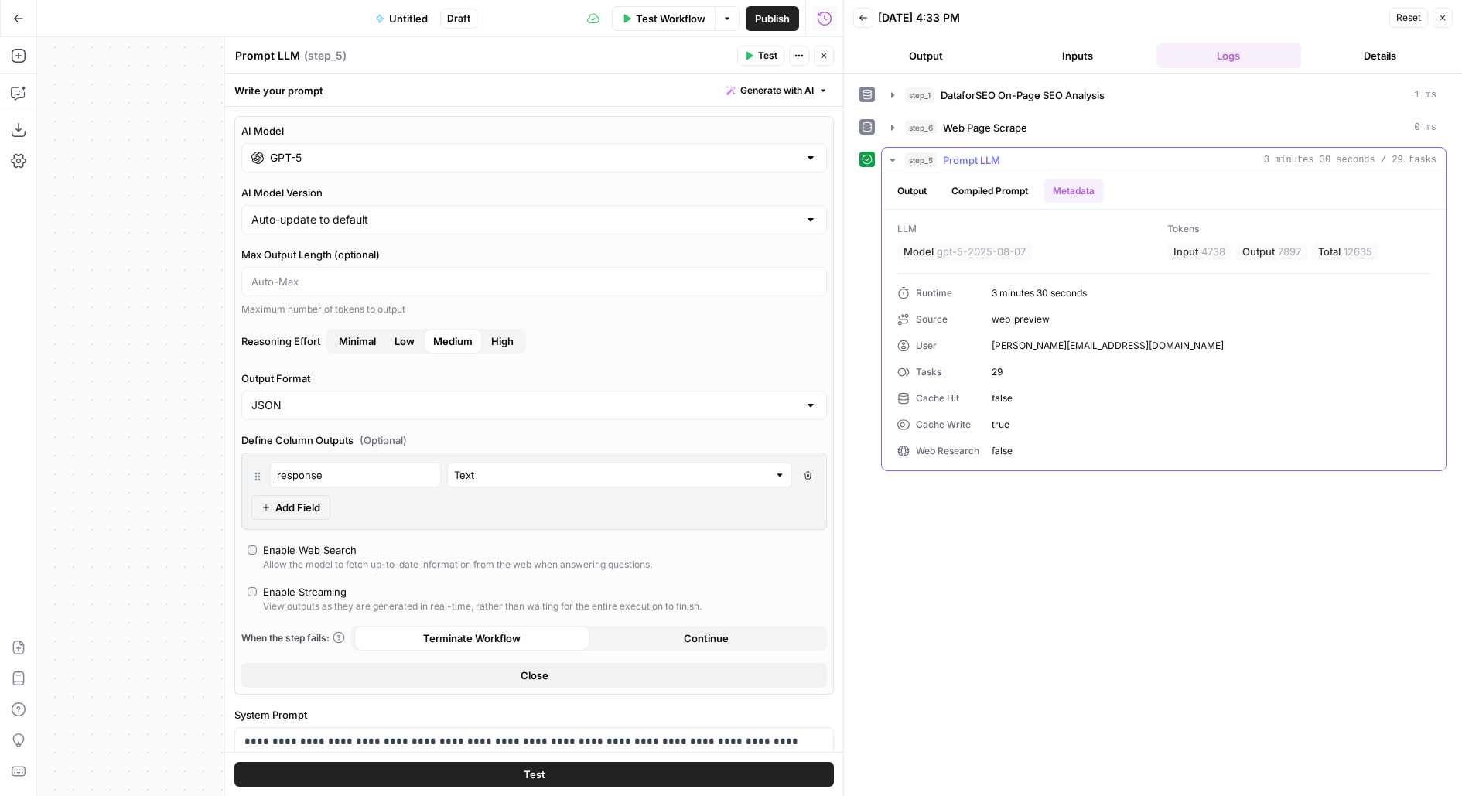
click at [901, 193] on button "Output" at bounding box center [912, 190] width 48 height 23
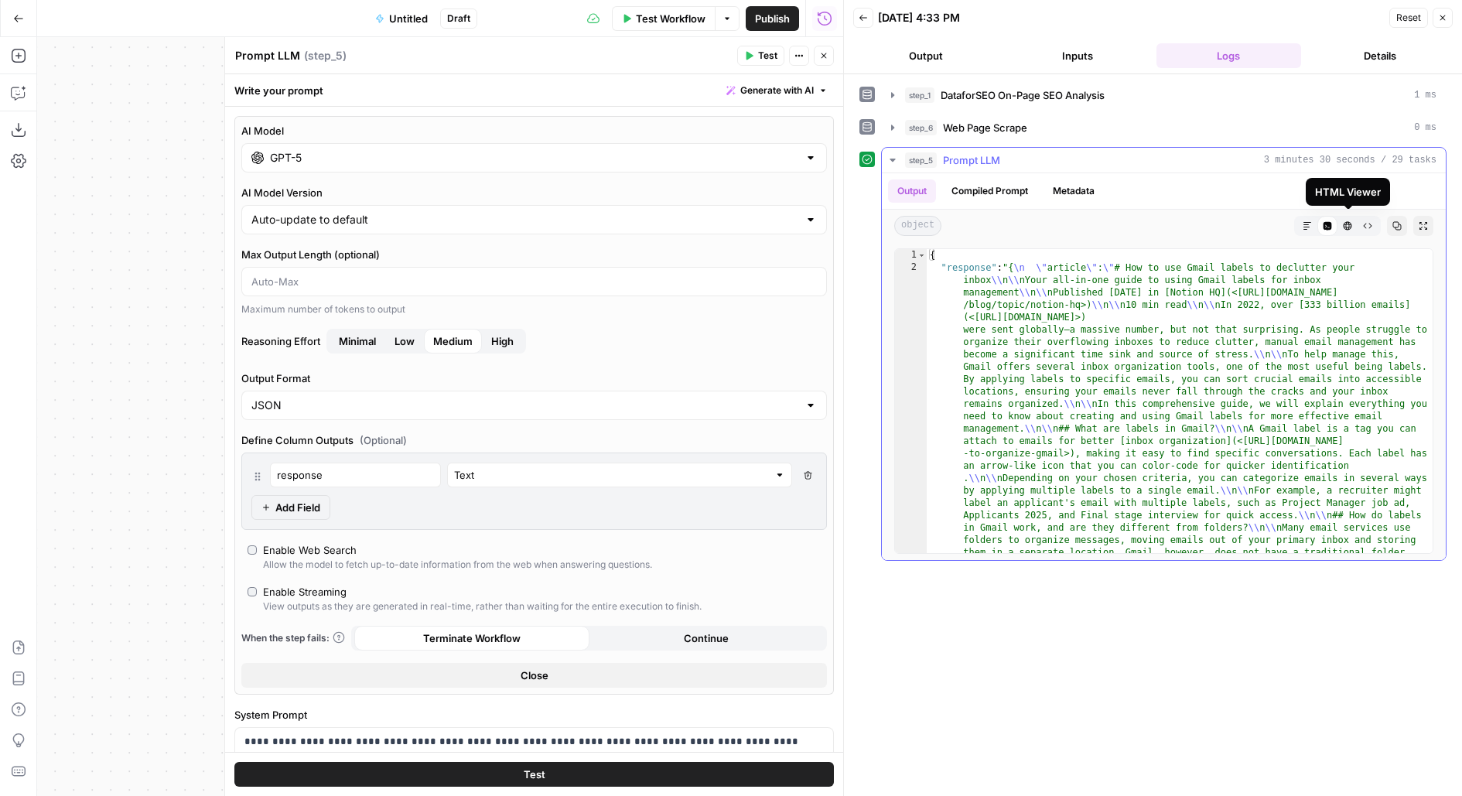
click at [1304, 222] on icon "button" at bounding box center [1307, 226] width 8 height 8
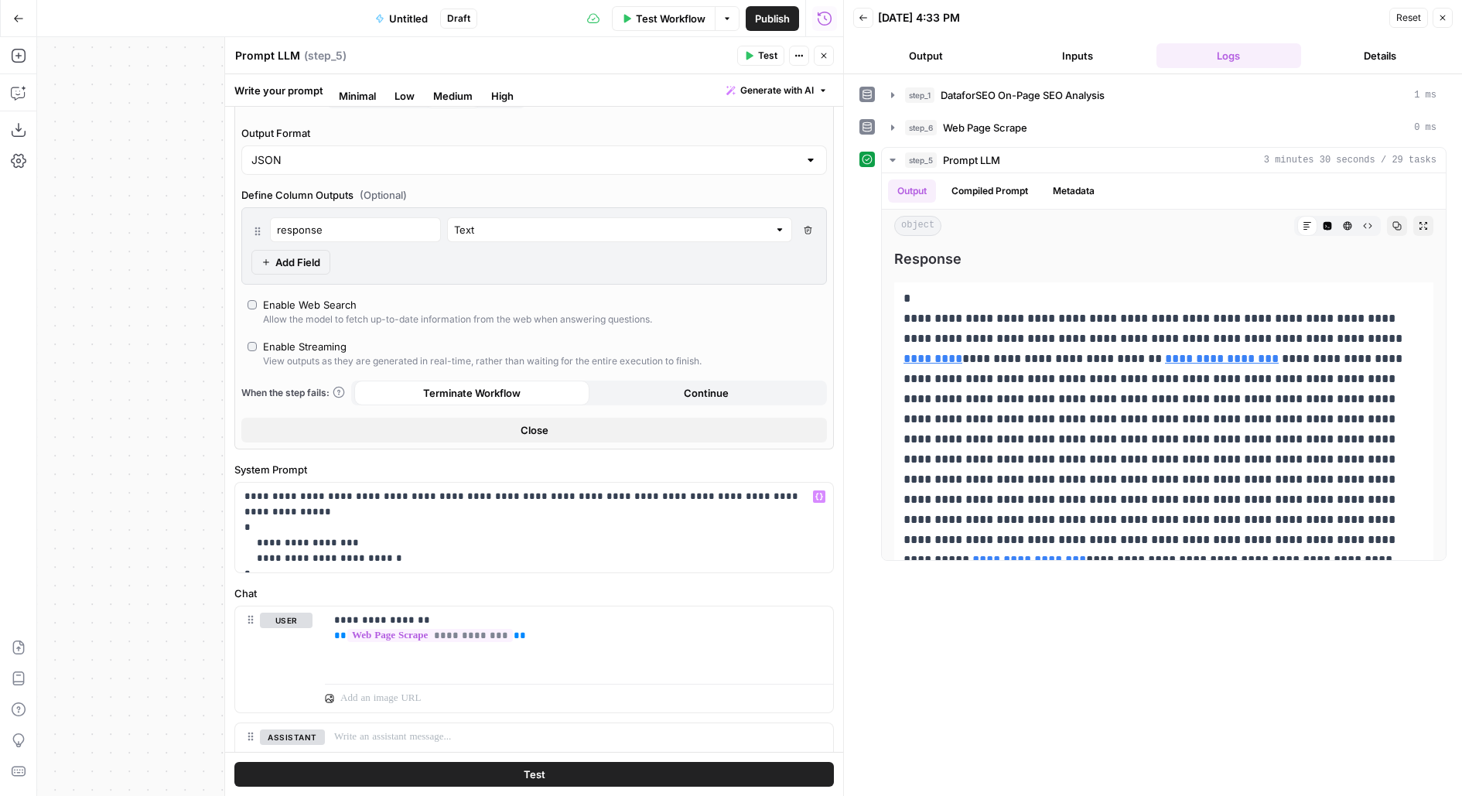
scroll to position [234, 0]
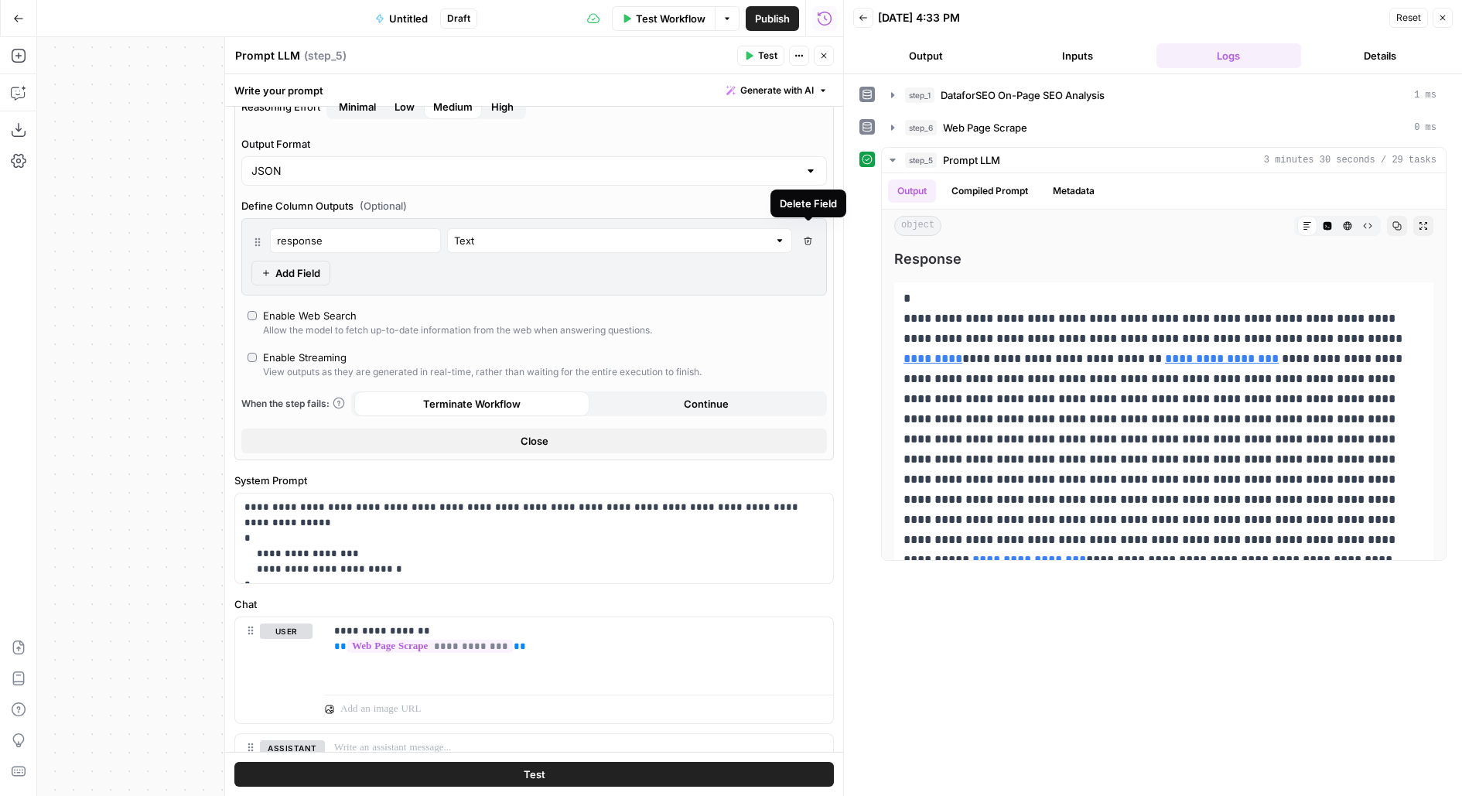
click at [808, 231] on button "Delete Field" at bounding box center [807, 240] width 19 height 25
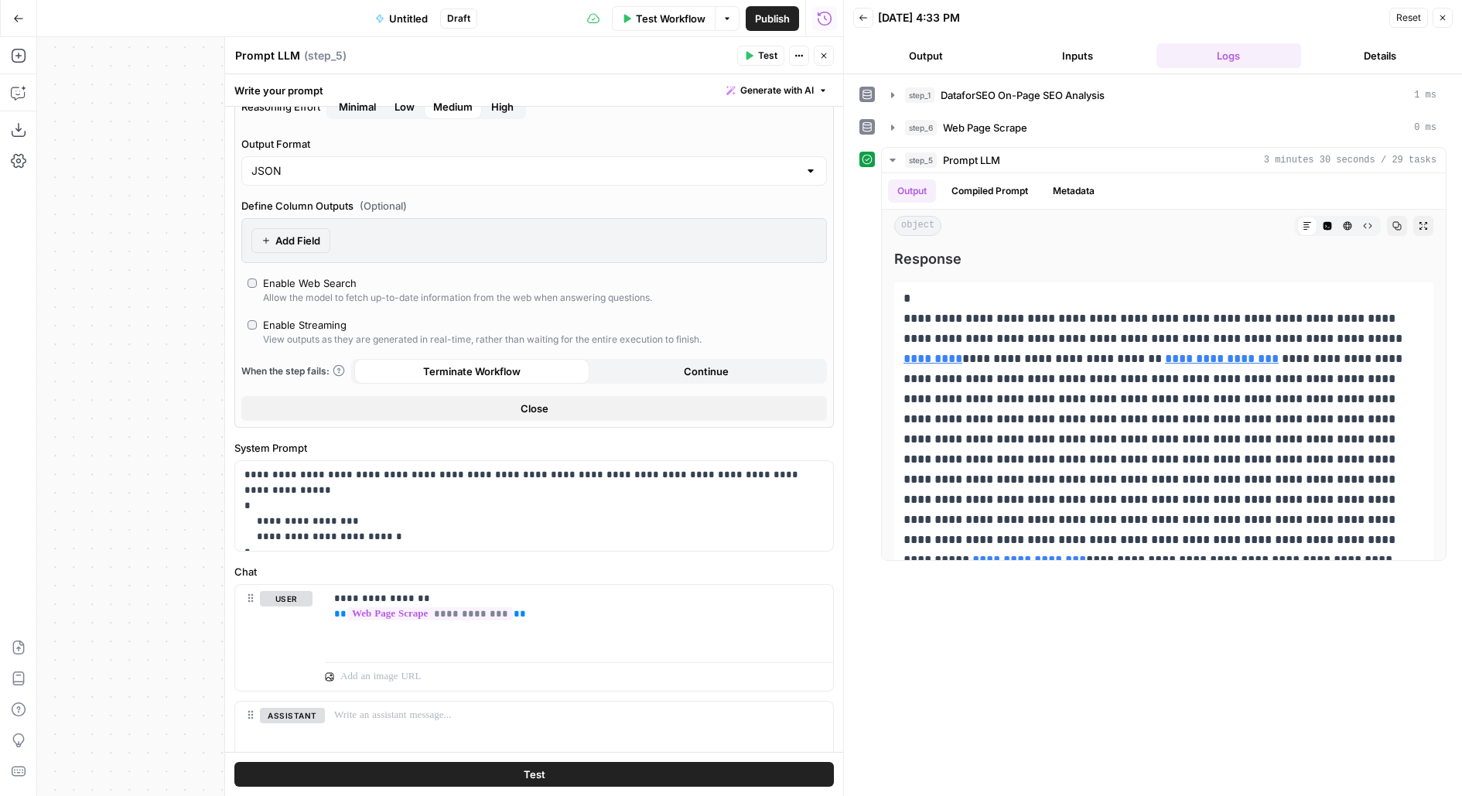
click at [762, 61] on span "Test" at bounding box center [767, 56] width 19 height 14
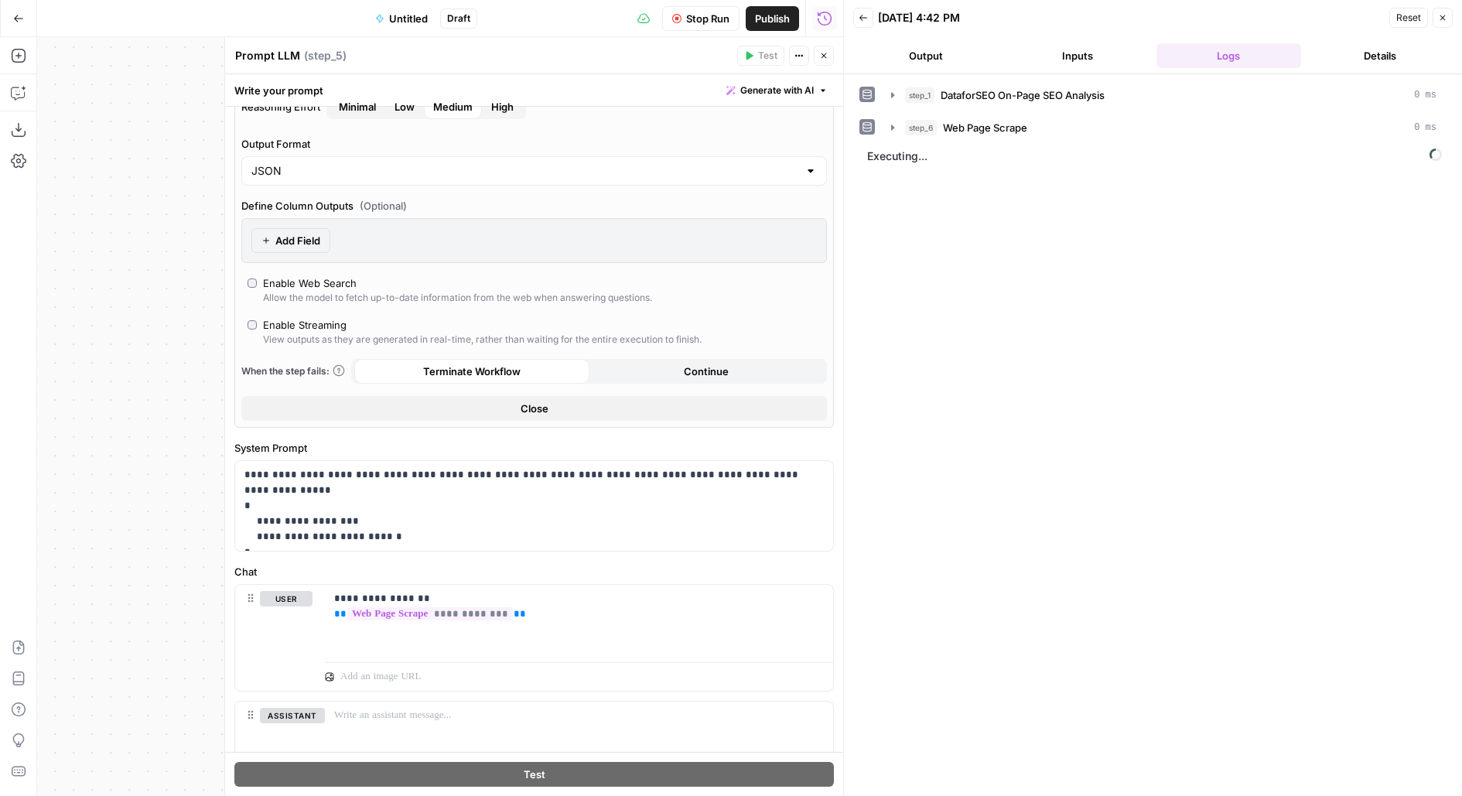
click at [959, 46] on button "Output" at bounding box center [925, 55] width 145 height 25
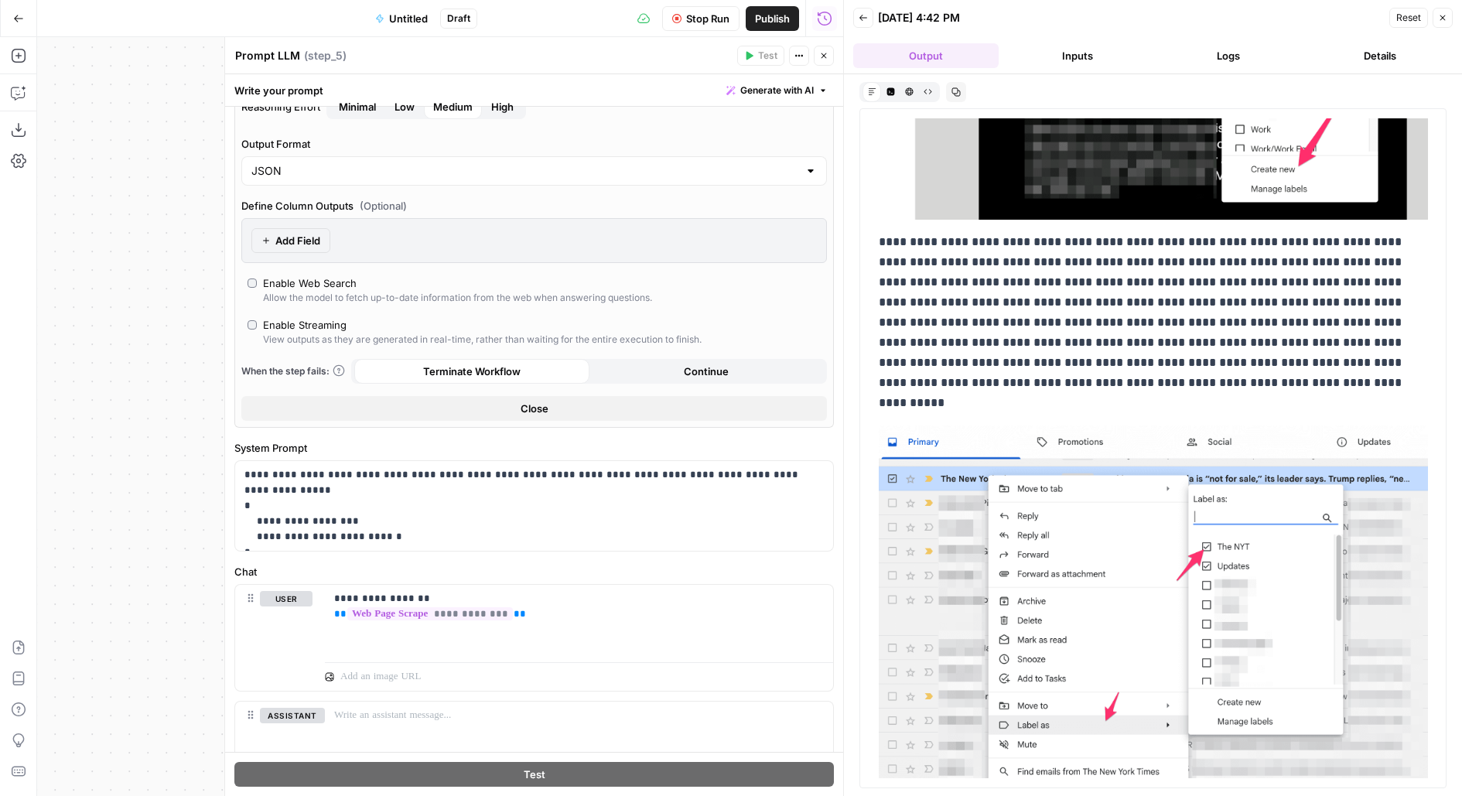
scroll to position [1823, 0]
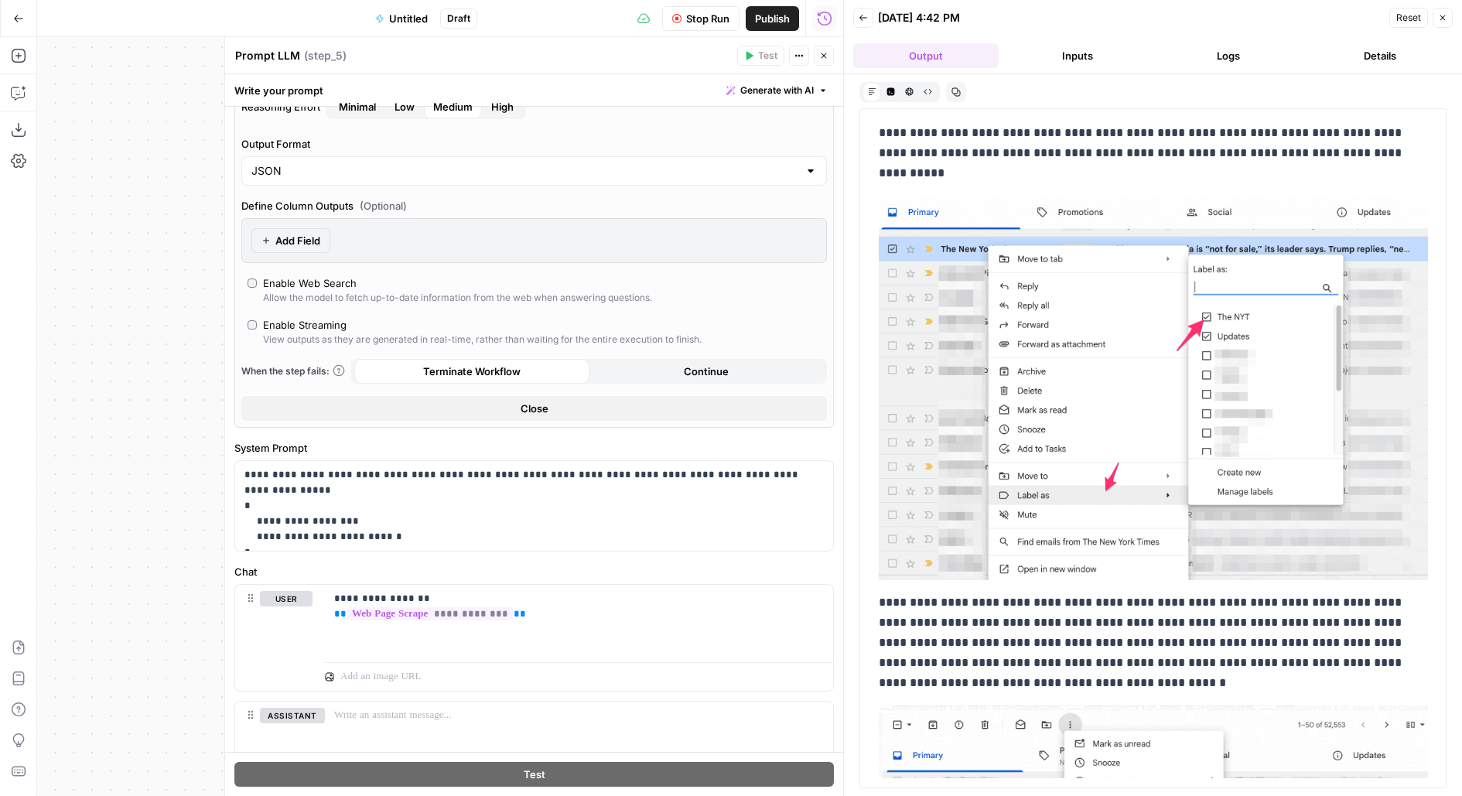
click at [289, 228] on button "Add Field" at bounding box center [290, 240] width 79 height 25
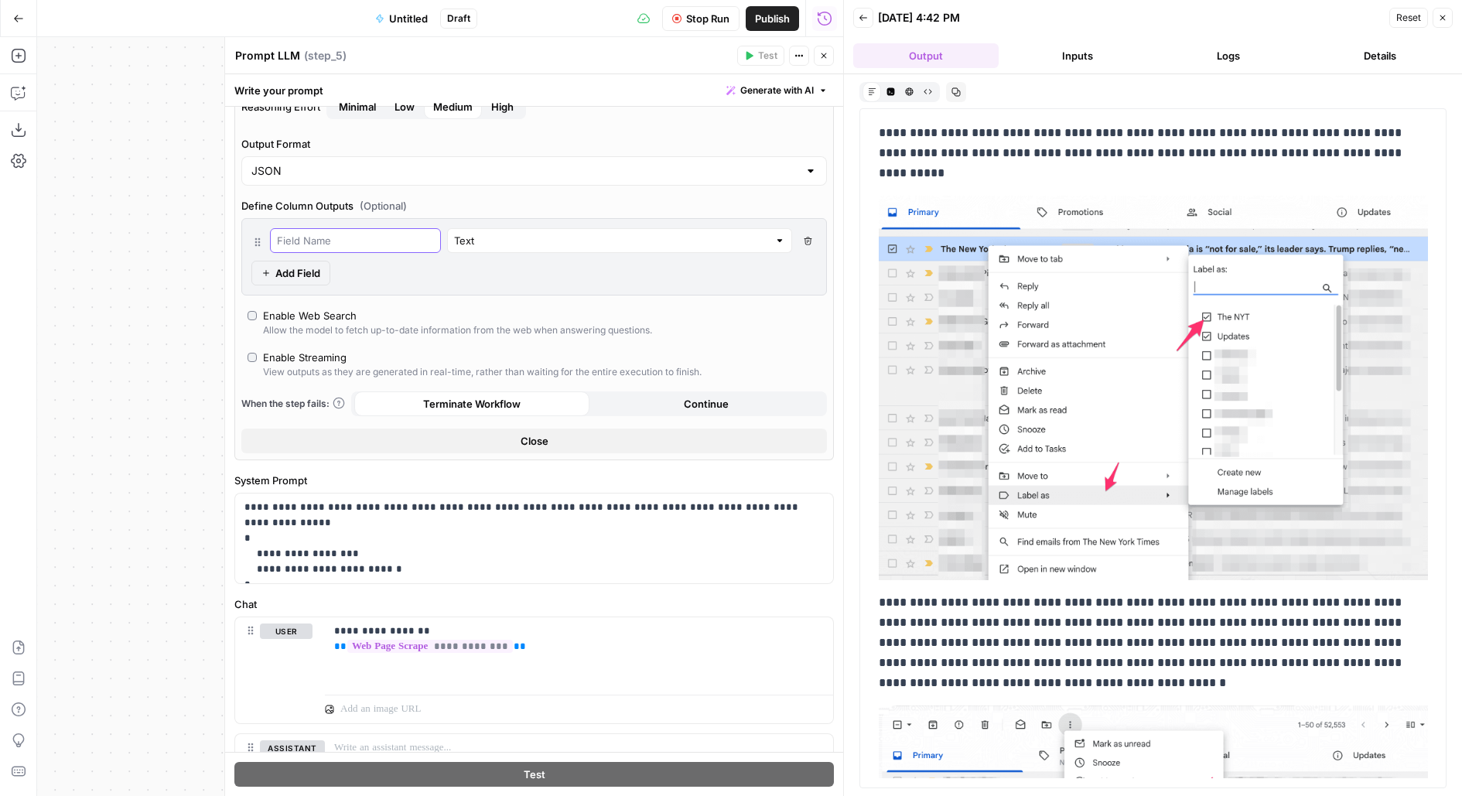
click at [375, 236] on input "text" at bounding box center [355, 240] width 157 height 15
type input "article"
click at [287, 279] on button "Add Field" at bounding box center [290, 273] width 79 height 25
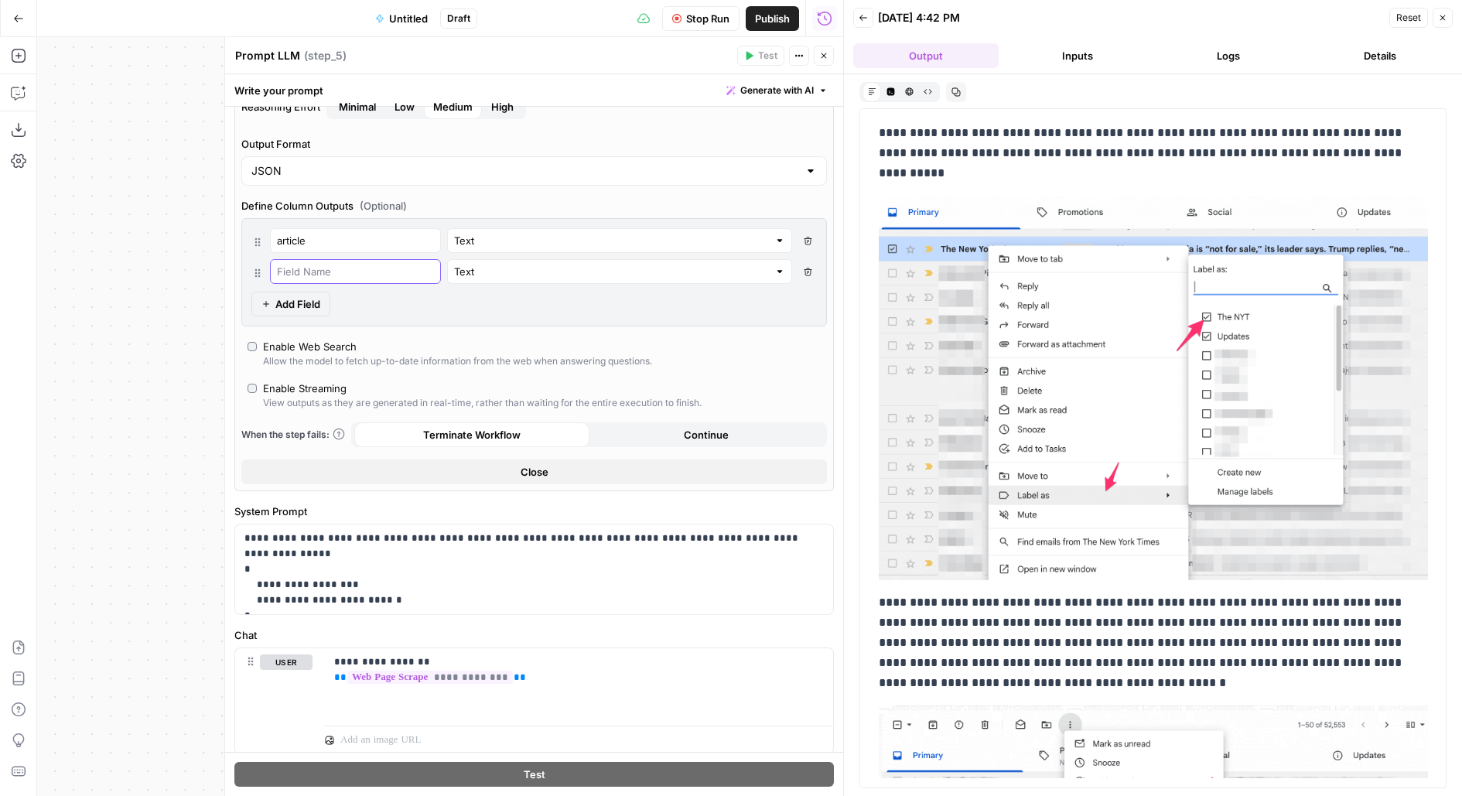
click at [325, 270] on input "text" at bounding box center [355, 271] width 157 height 15
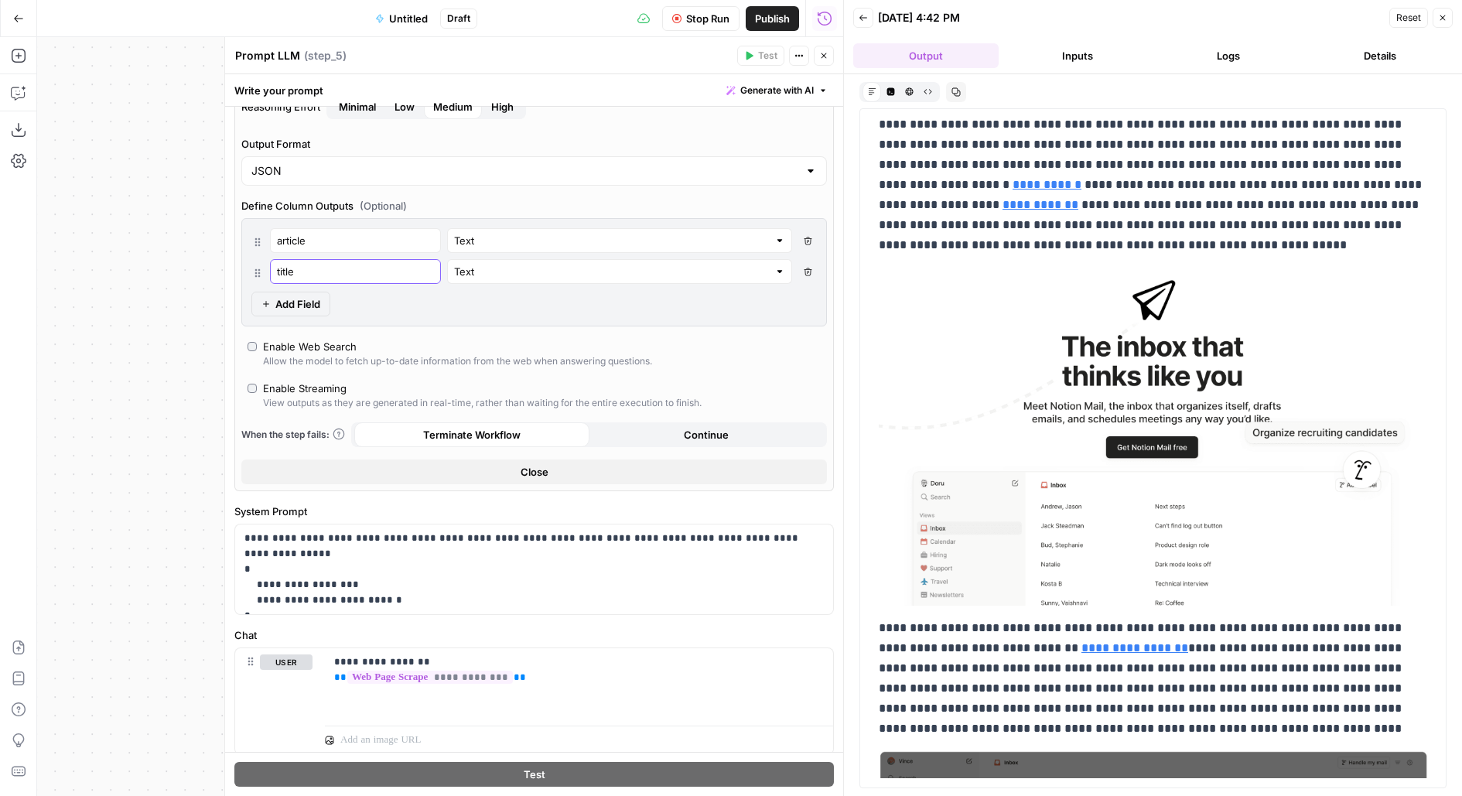
scroll to position [6589, 0]
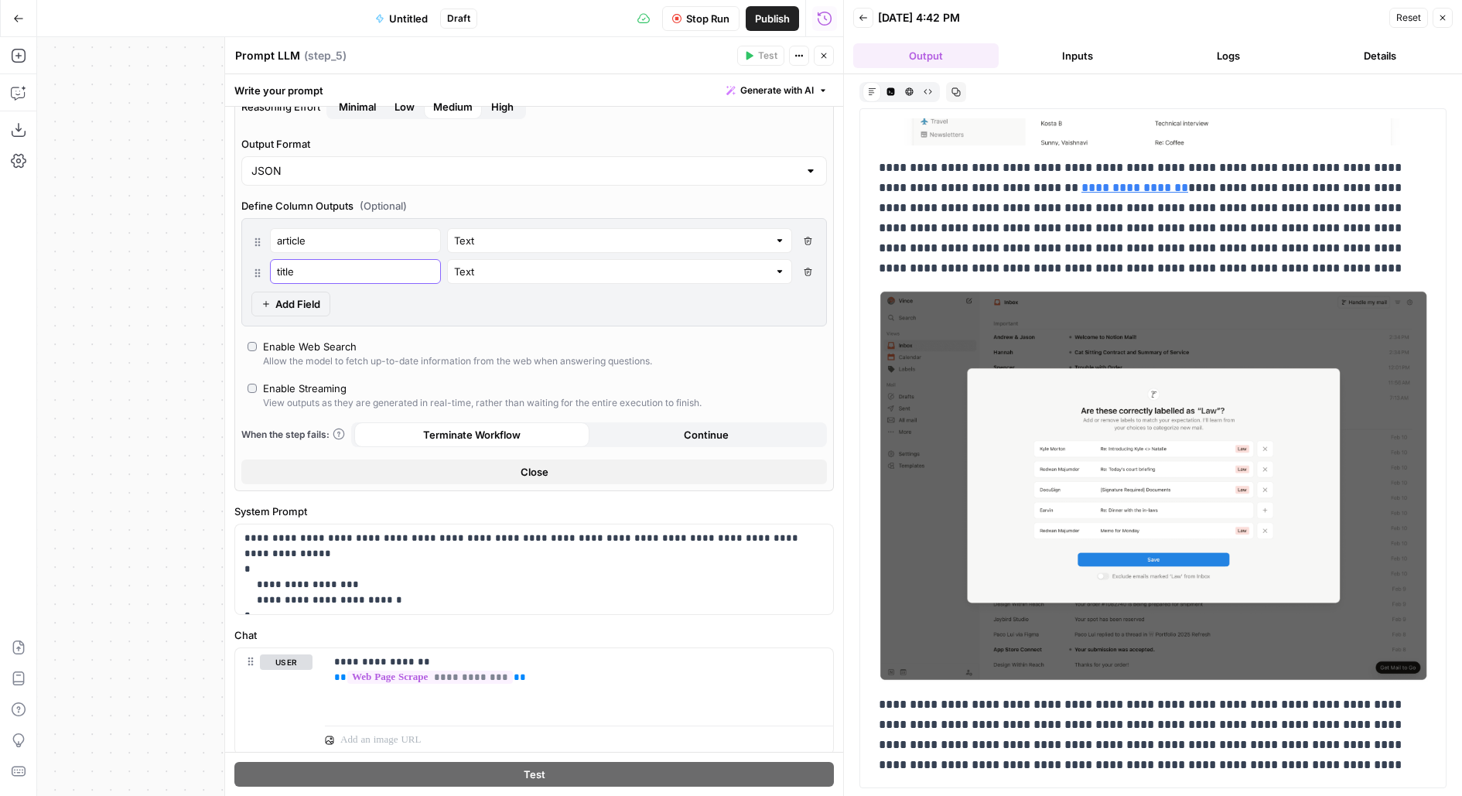
type input "title"
click at [709, 12] on span "Stop Run" at bounding box center [707, 18] width 43 height 15
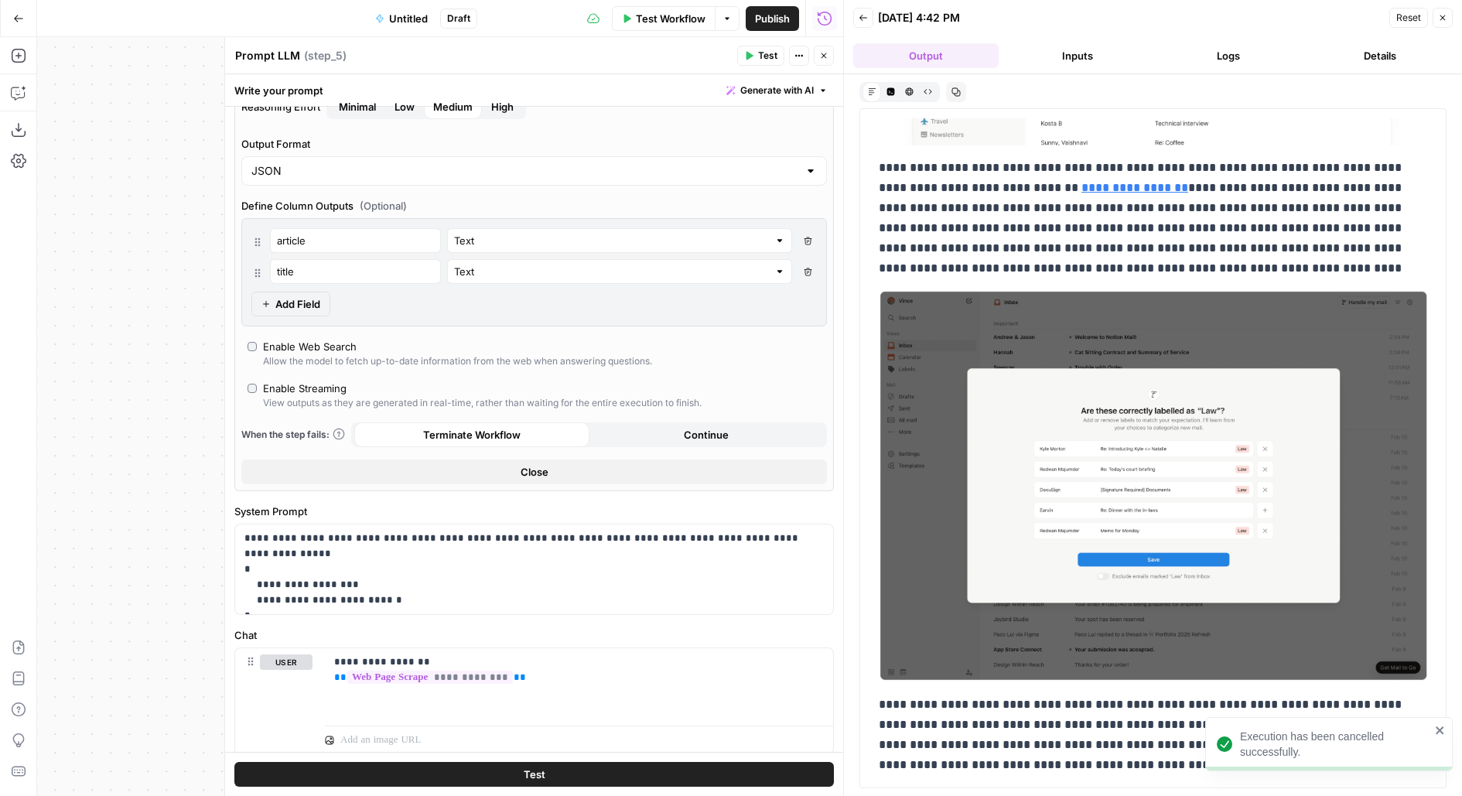
click at [763, 56] on span "Test" at bounding box center [767, 56] width 19 height 14
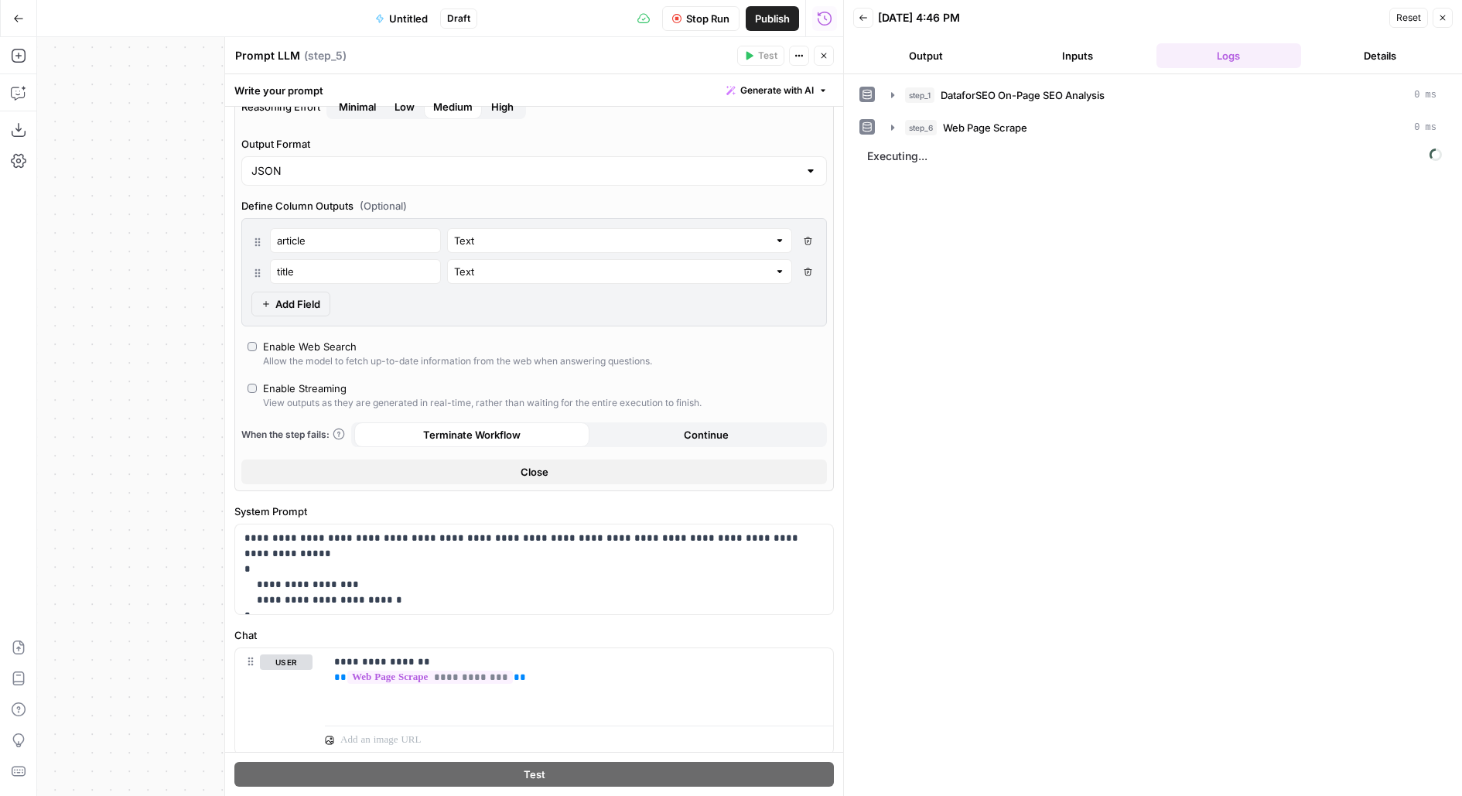
scroll to position [0, 0]
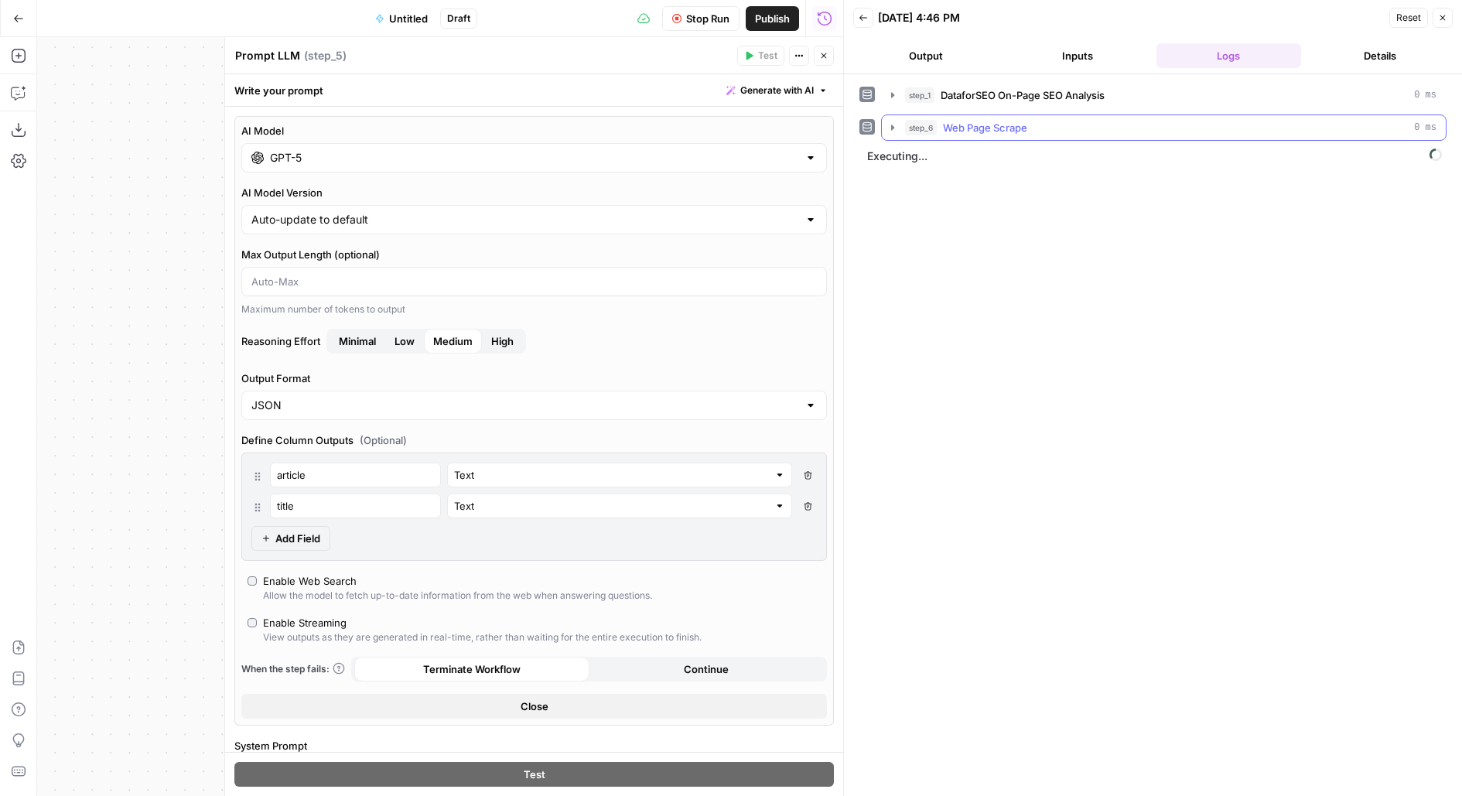
click at [914, 127] on span "step_6" at bounding box center [921, 127] width 32 height 15
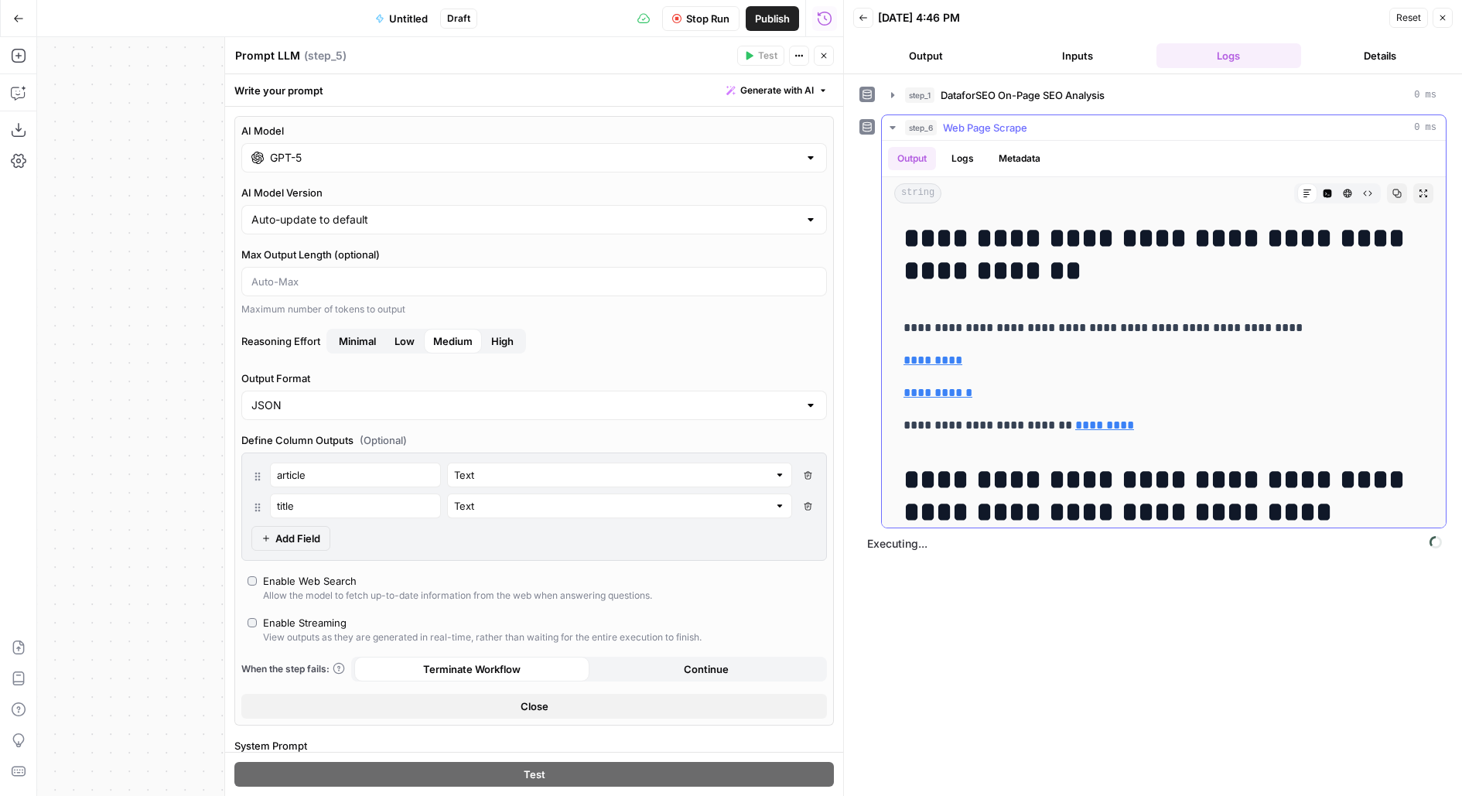
click at [914, 128] on span "step_6" at bounding box center [921, 127] width 32 height 15
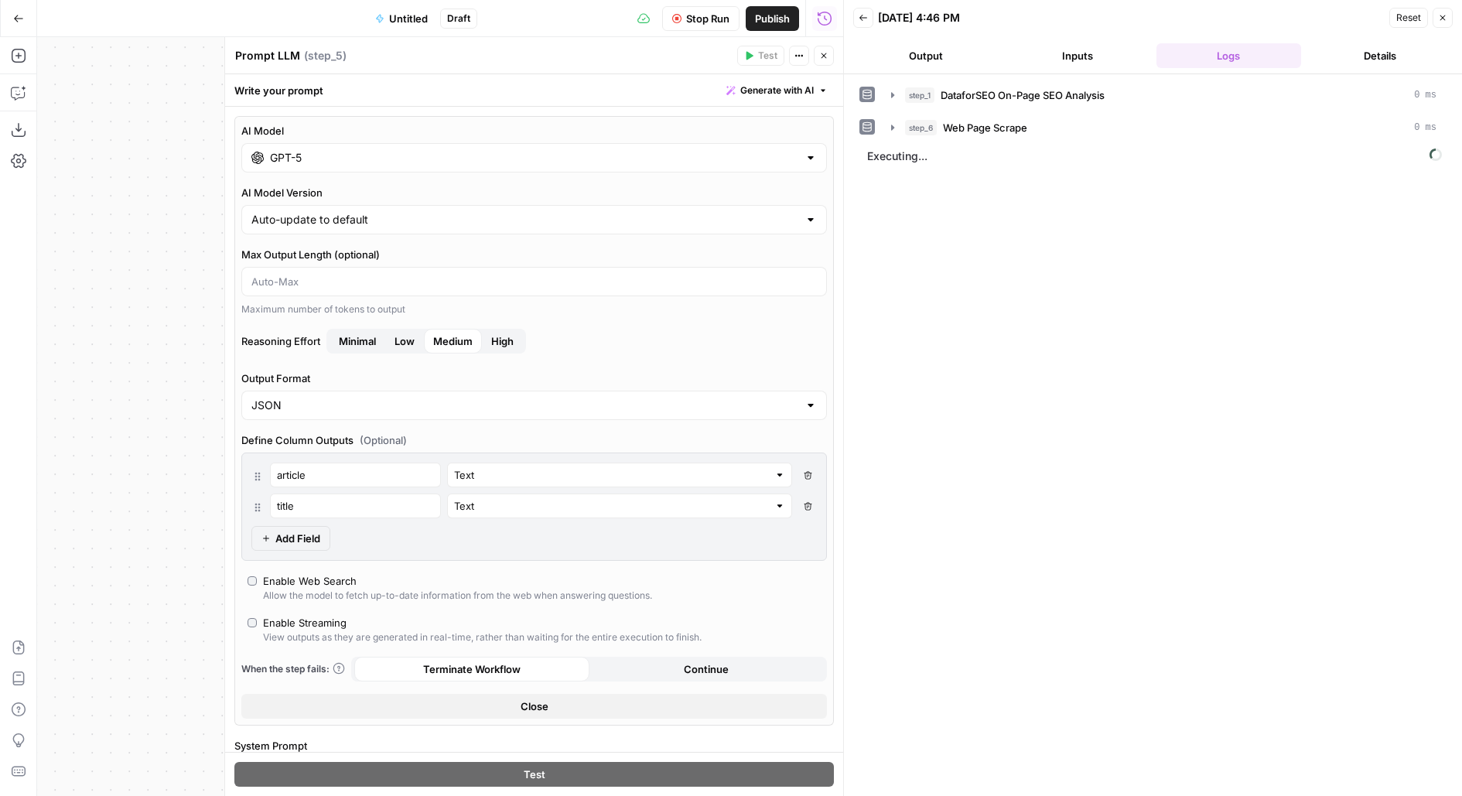
drag, startPoint x: 861, startPoint y: 153, endPoint x: 972, endPoint y: 153, distance: 110.6
click at [972, 153] on span "Executing..." at bounding box center [1154, 156] width 584 height 25
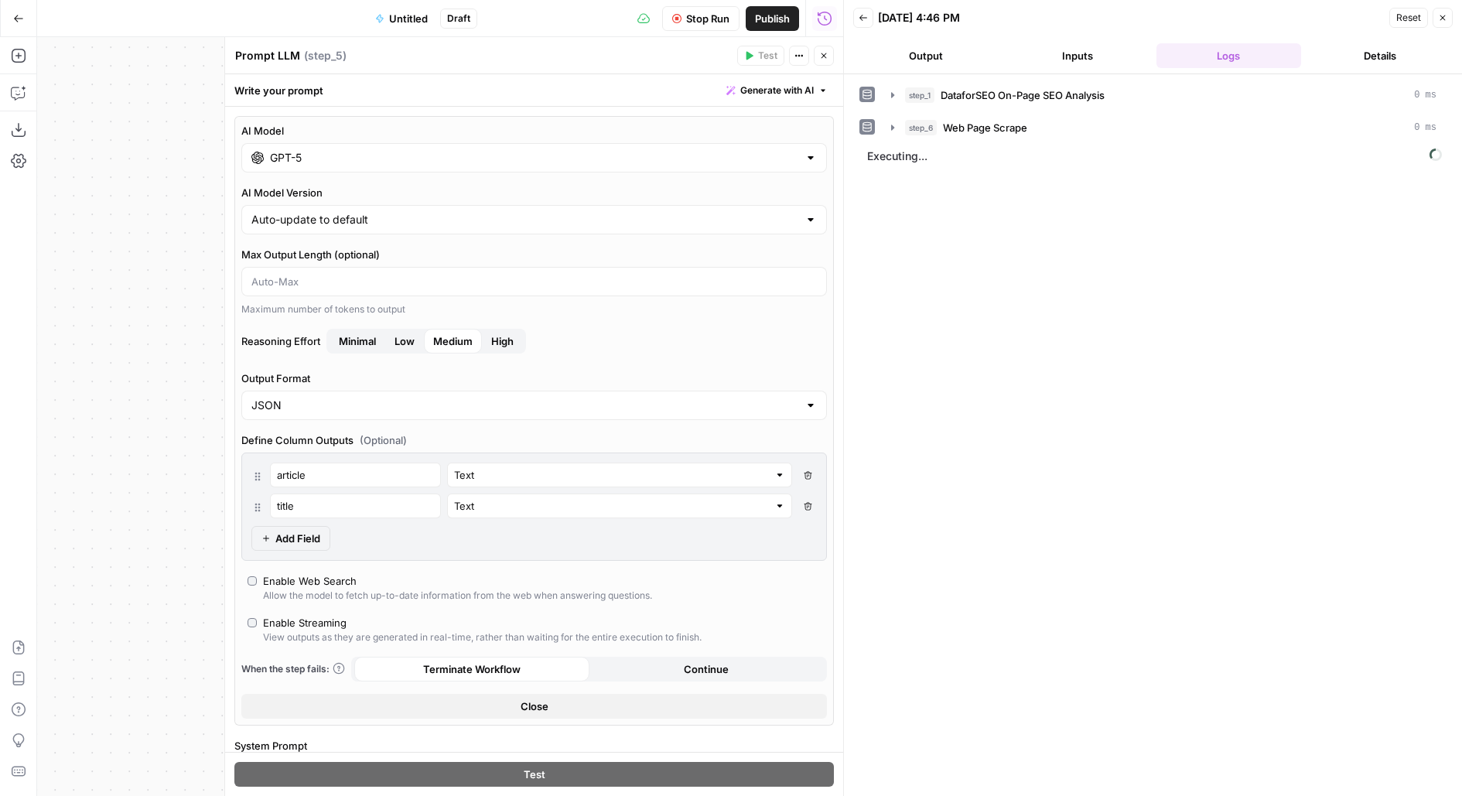
click at [972, 152] on span "Executing..." at bounding box center [1154, 156] width 584 height 25
click at [968, 149] on span "Executing..." at bounding box center [1154, 156] width 584 height 25
click at [940, 51] on button "Output" at bounding box center [925, 55] width 145 height 25
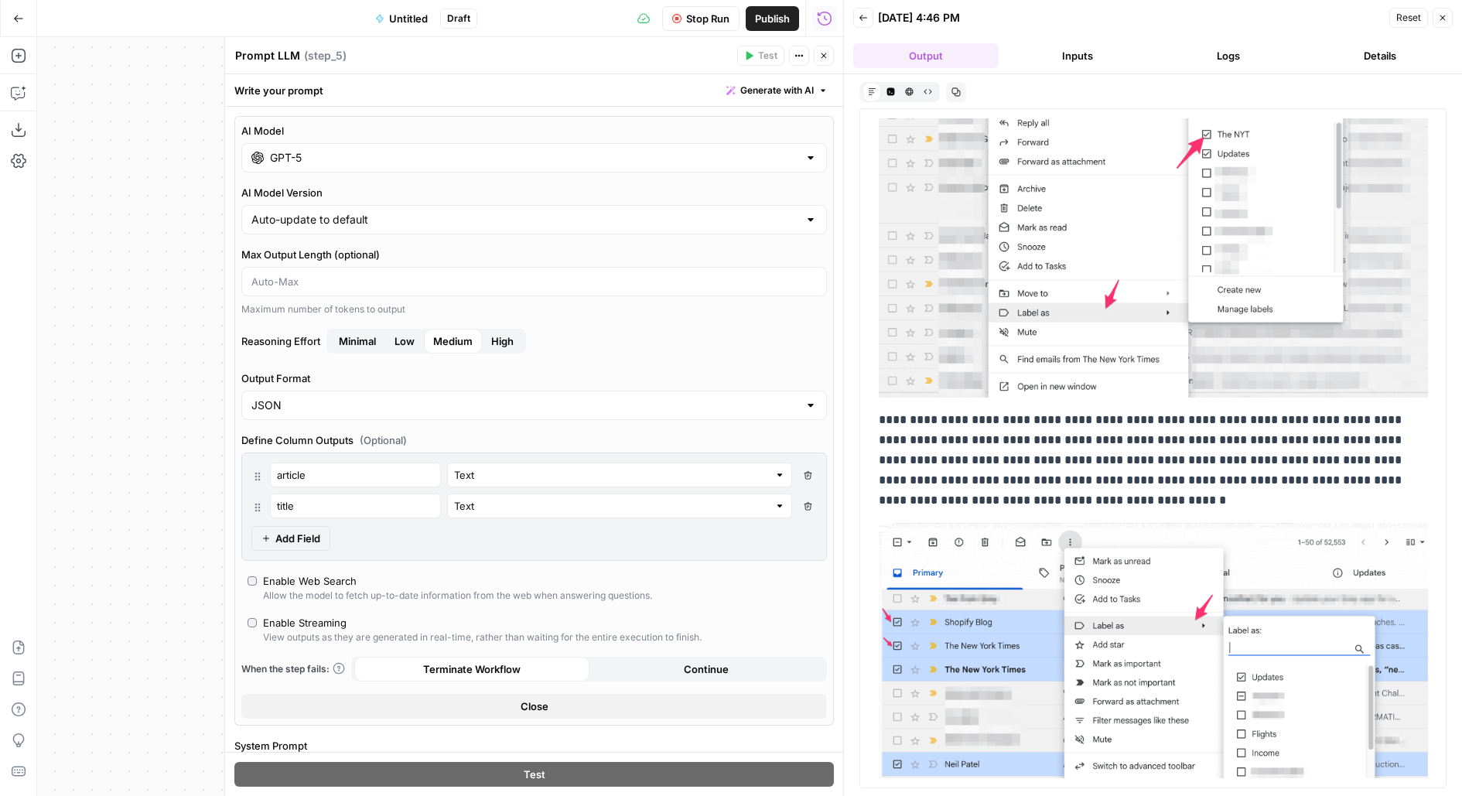
scroll to position [2020, 0]
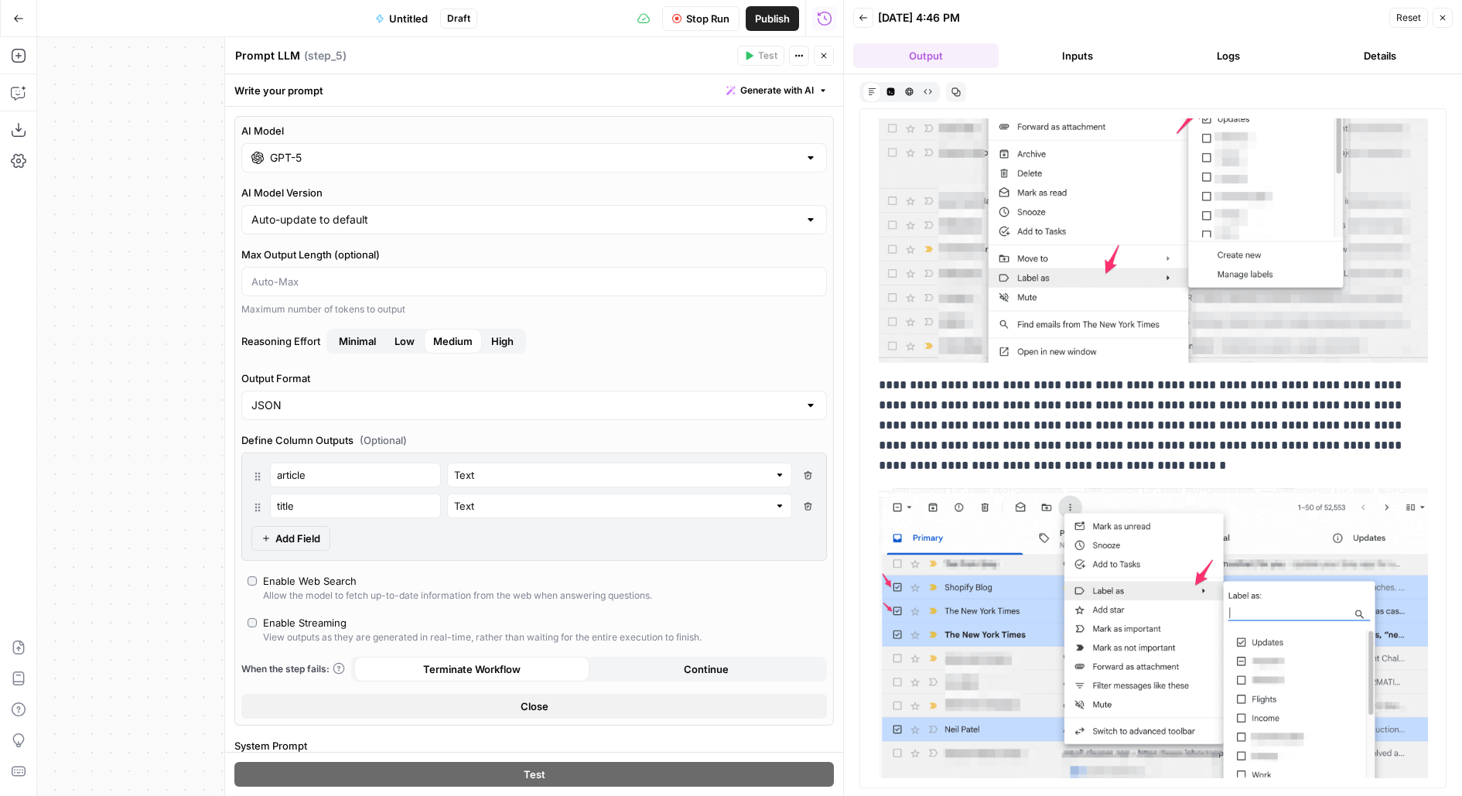
click at [452, 164] on input "GPT-5" at bounding box center [534, 157] width 528 height 15
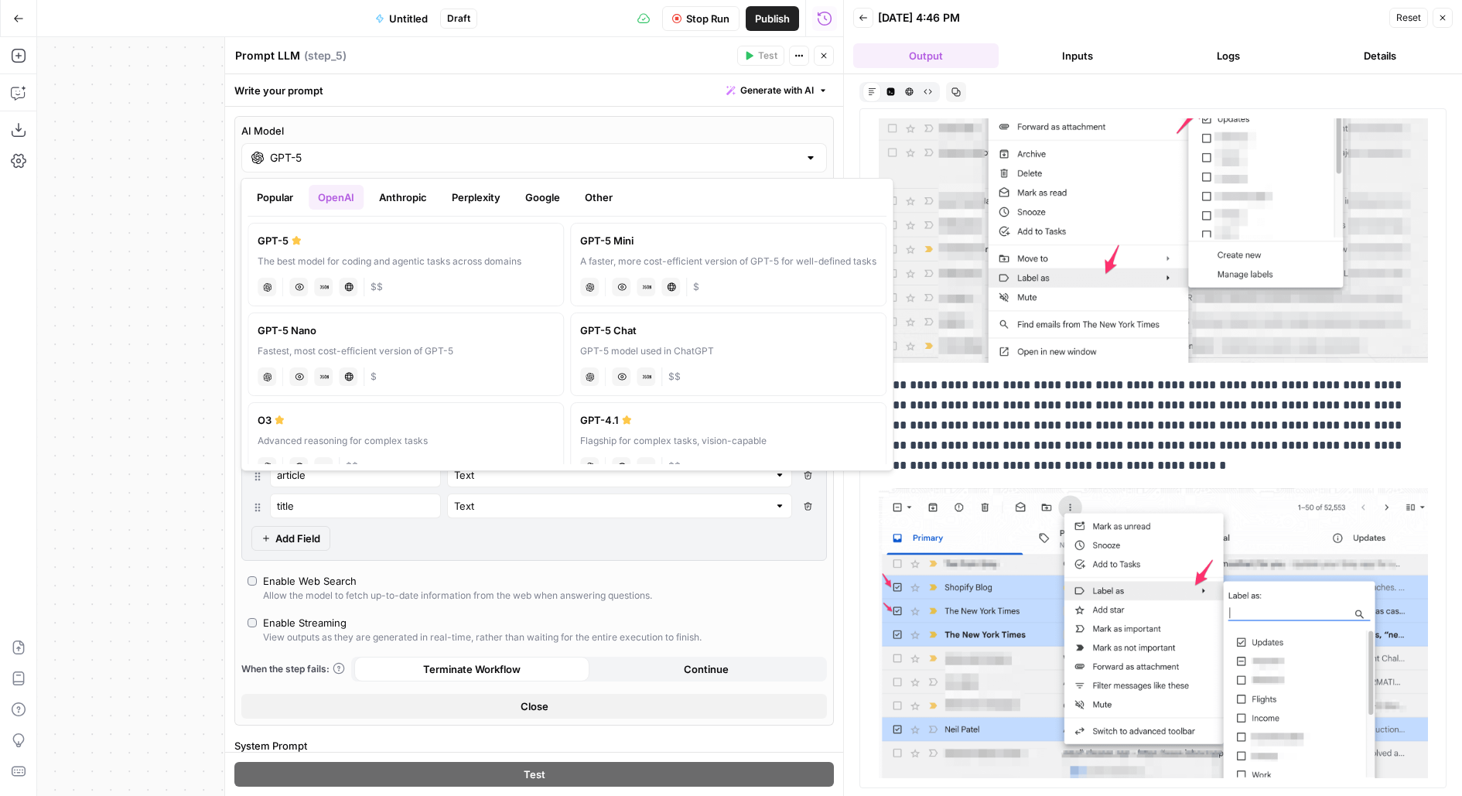
click at [281, 200] on button "Popular" at bounding box center [275, 197] width 55 height 25
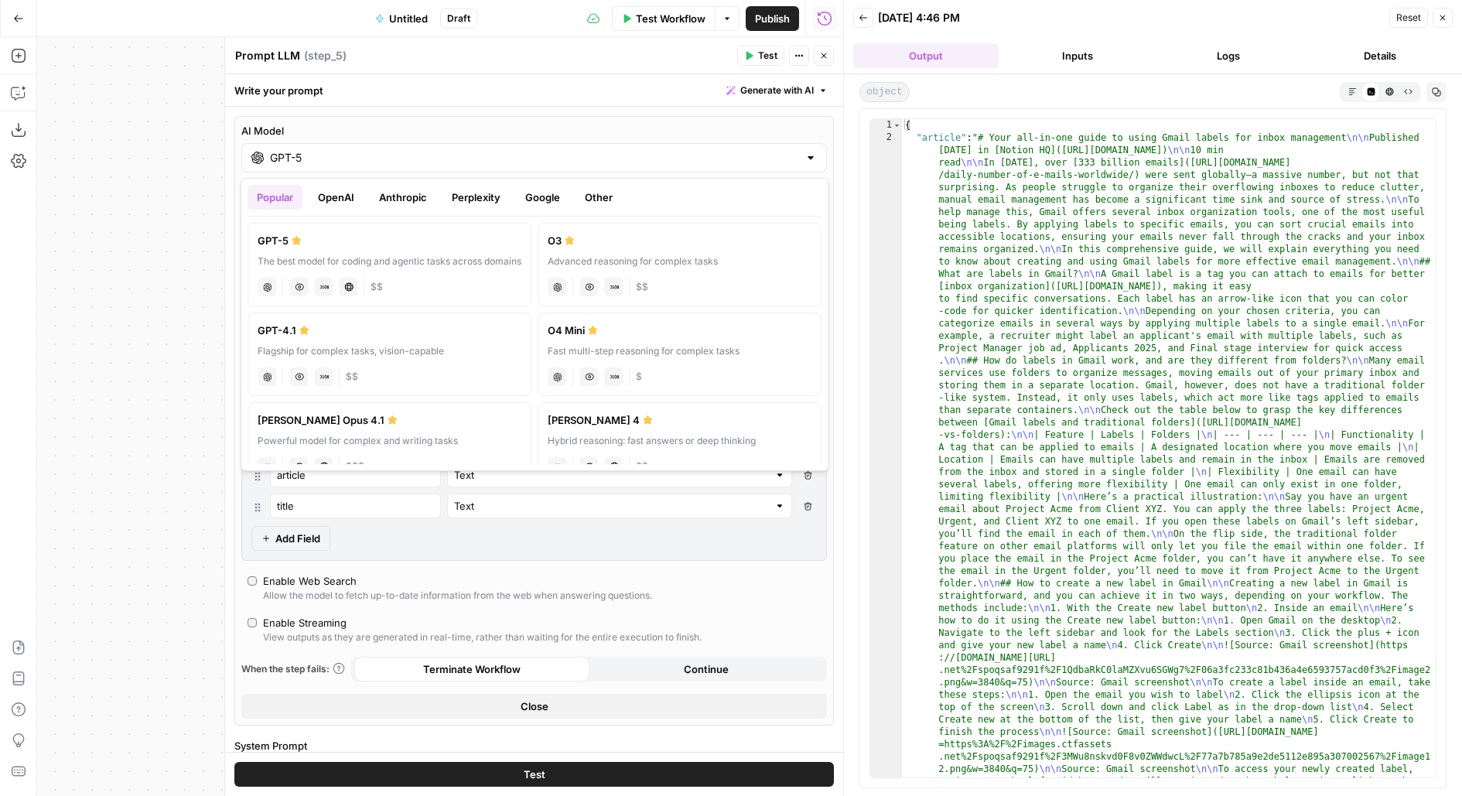
click at [603, 333] on div "O4 Mini" at bounding box center [680, 330] width 264 height 15
type input "O4 Mini"
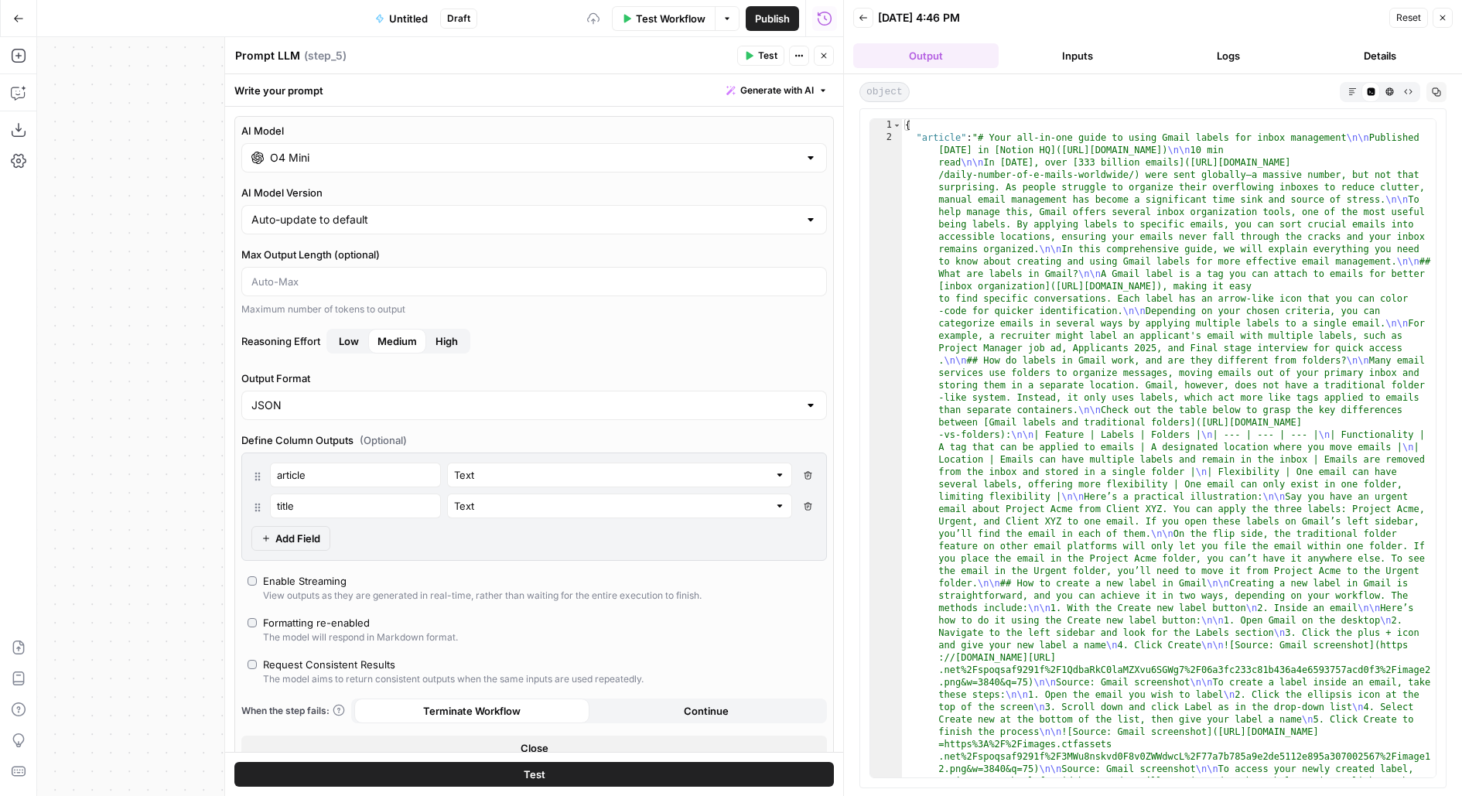
scroll to position [28, 0]
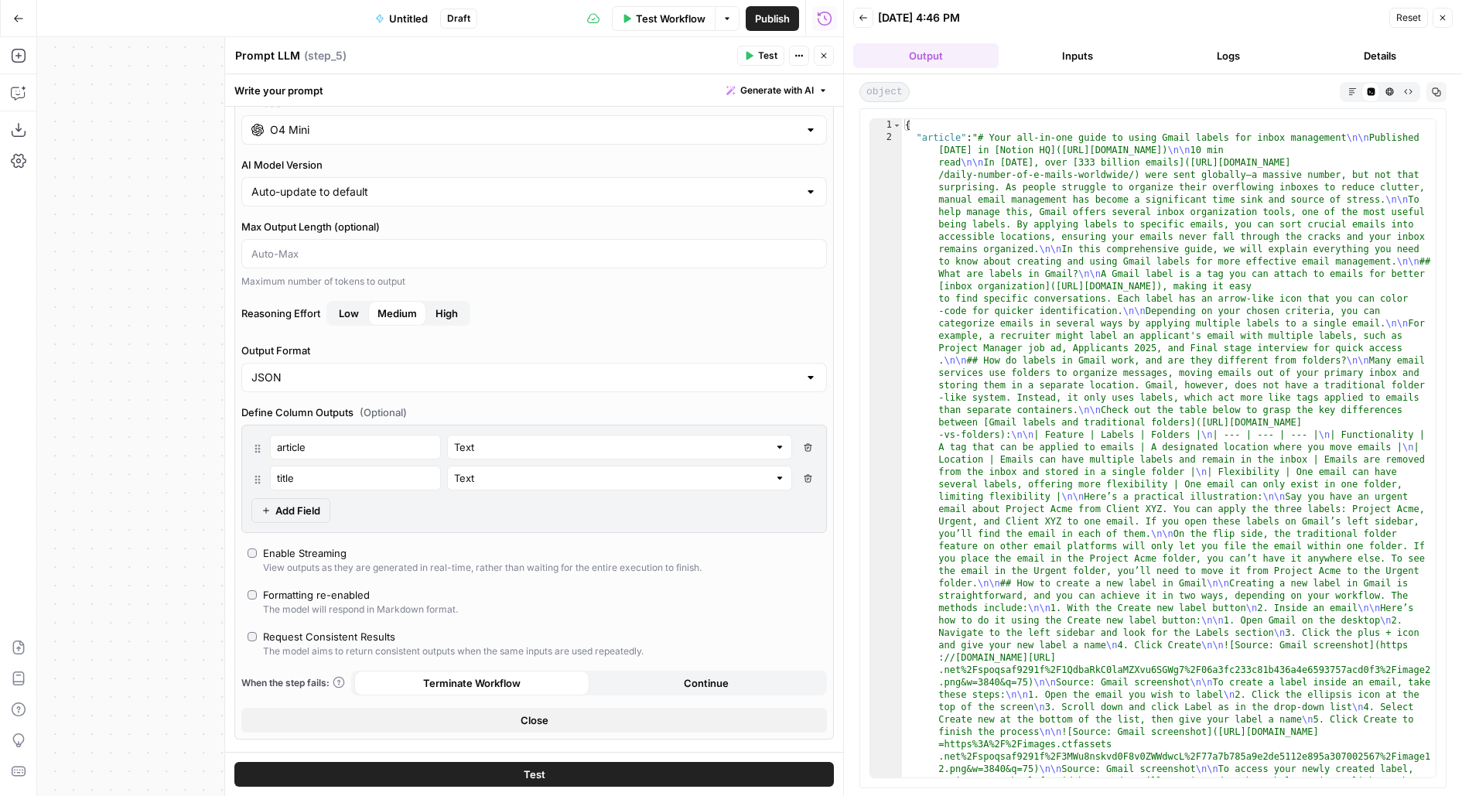
click at [815, 445] on button "Delete Field" at bounding box center [807, 447] width 19 height 25
type input "title"
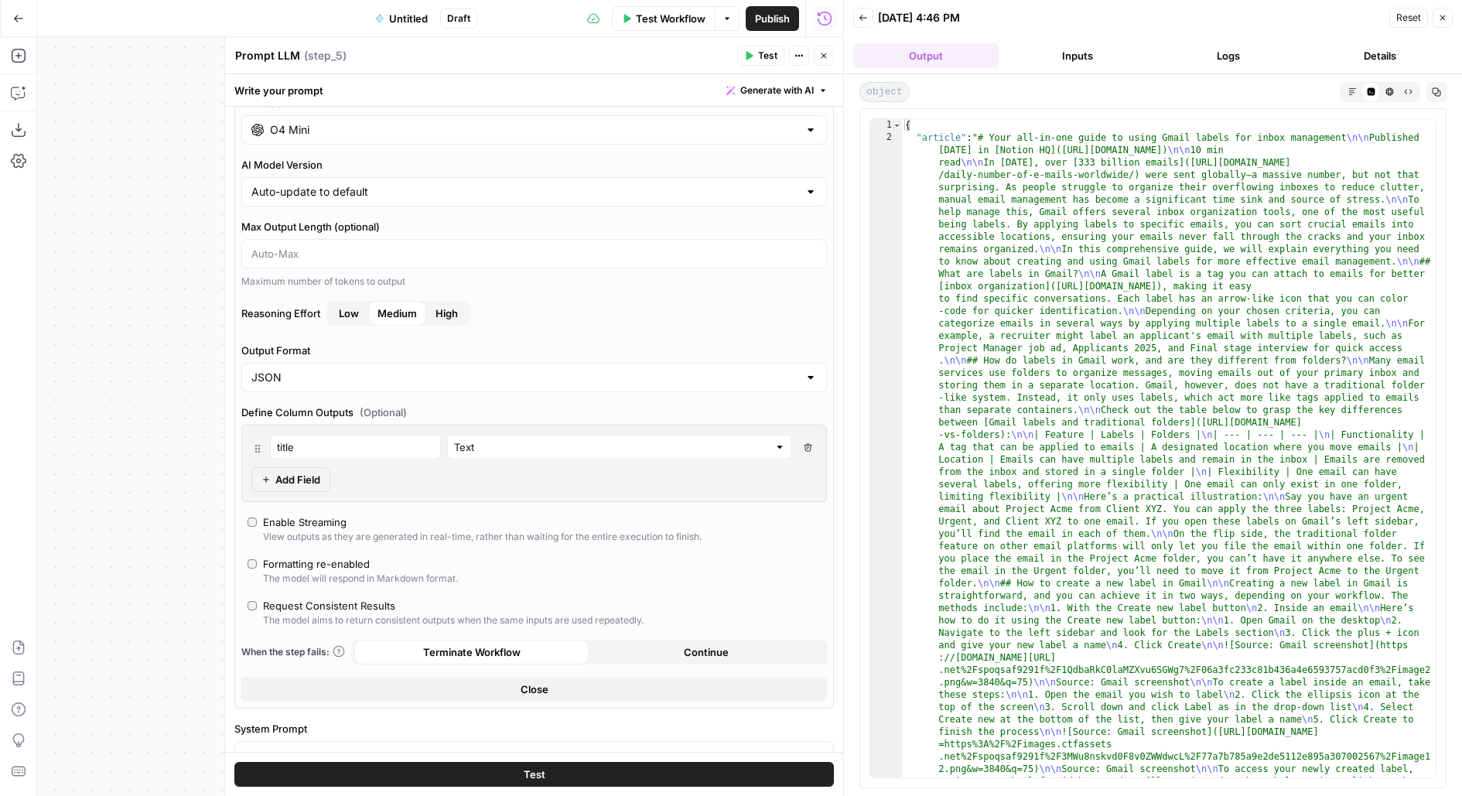
click at [815, 445] on button "Delete Field" at bounding box center [807, 447] width 19 height 25
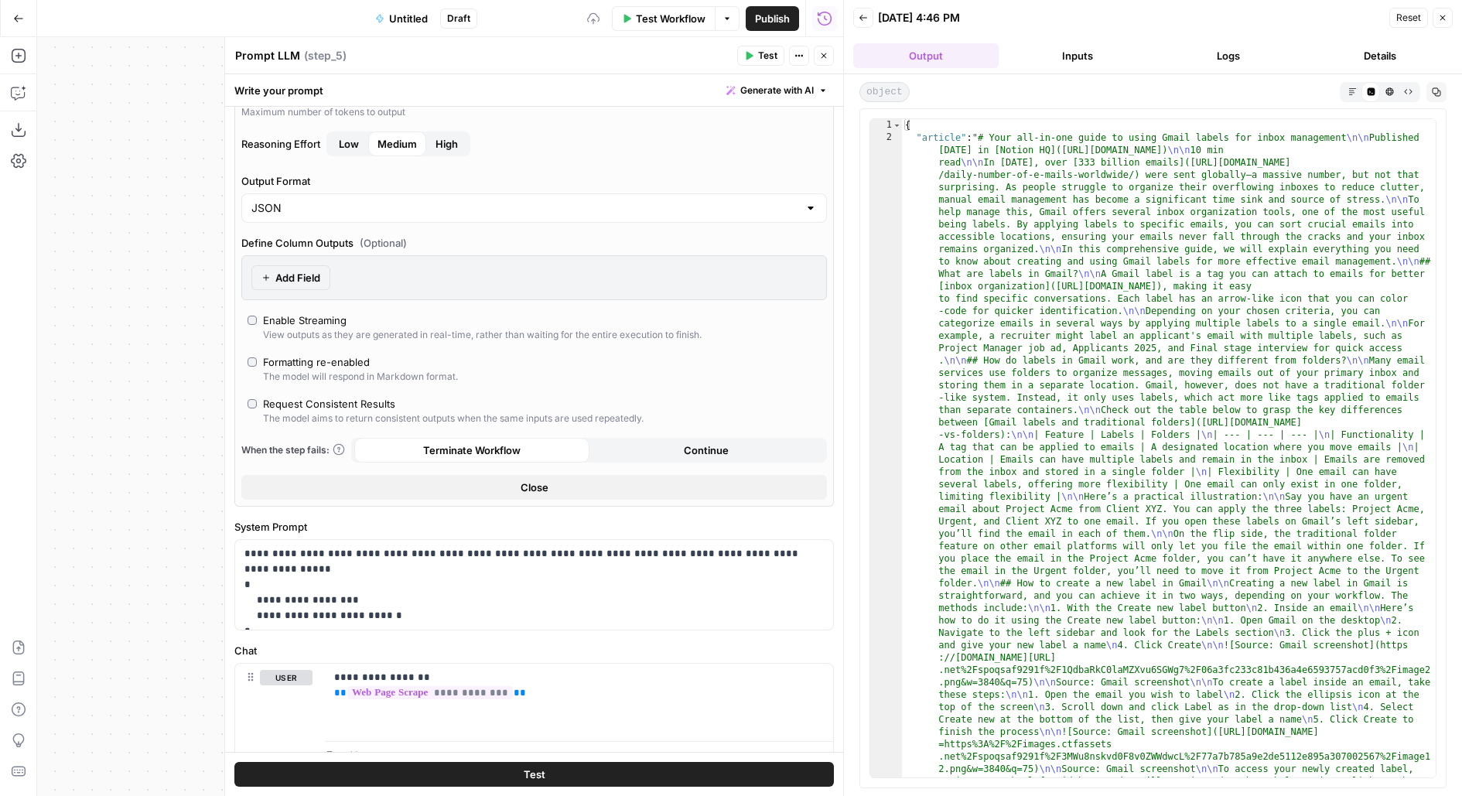
scroll to position [268, 0]
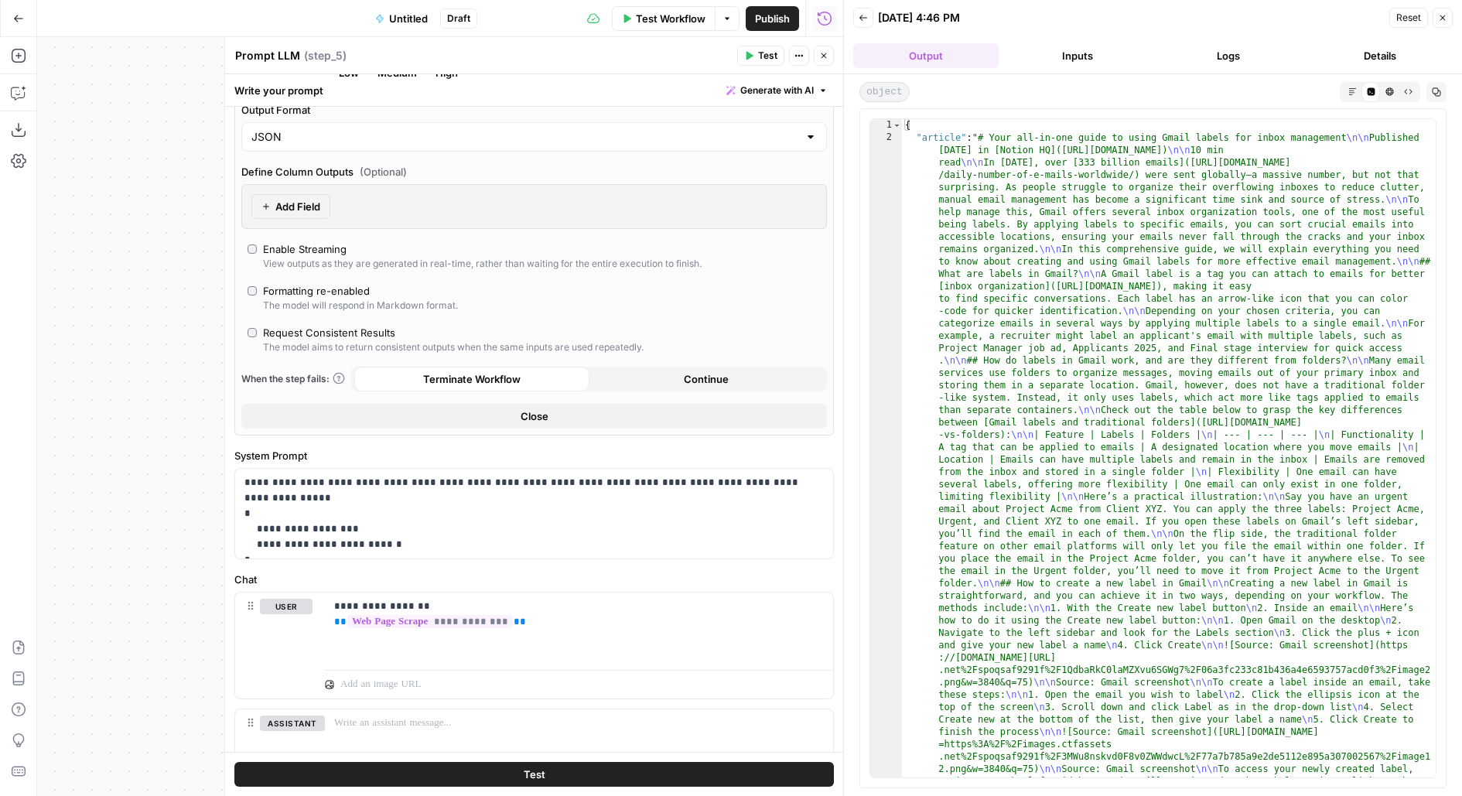
click at [319, 202] on span "Add Field" at bounding box center [297, 206] width 45 height 15
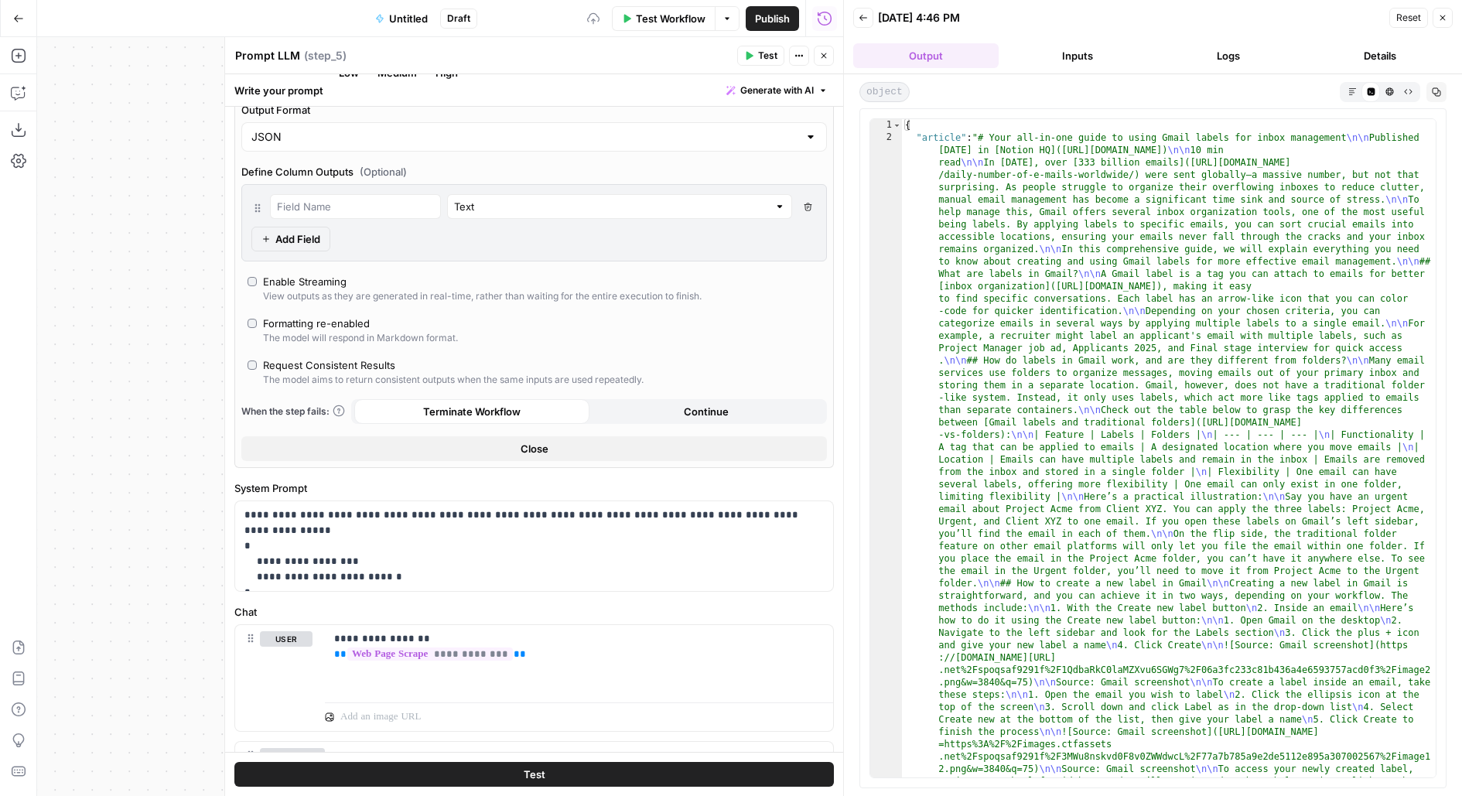
click at [765, 50] on span "Test" at bounding box center [767, 56] width 19 height 14
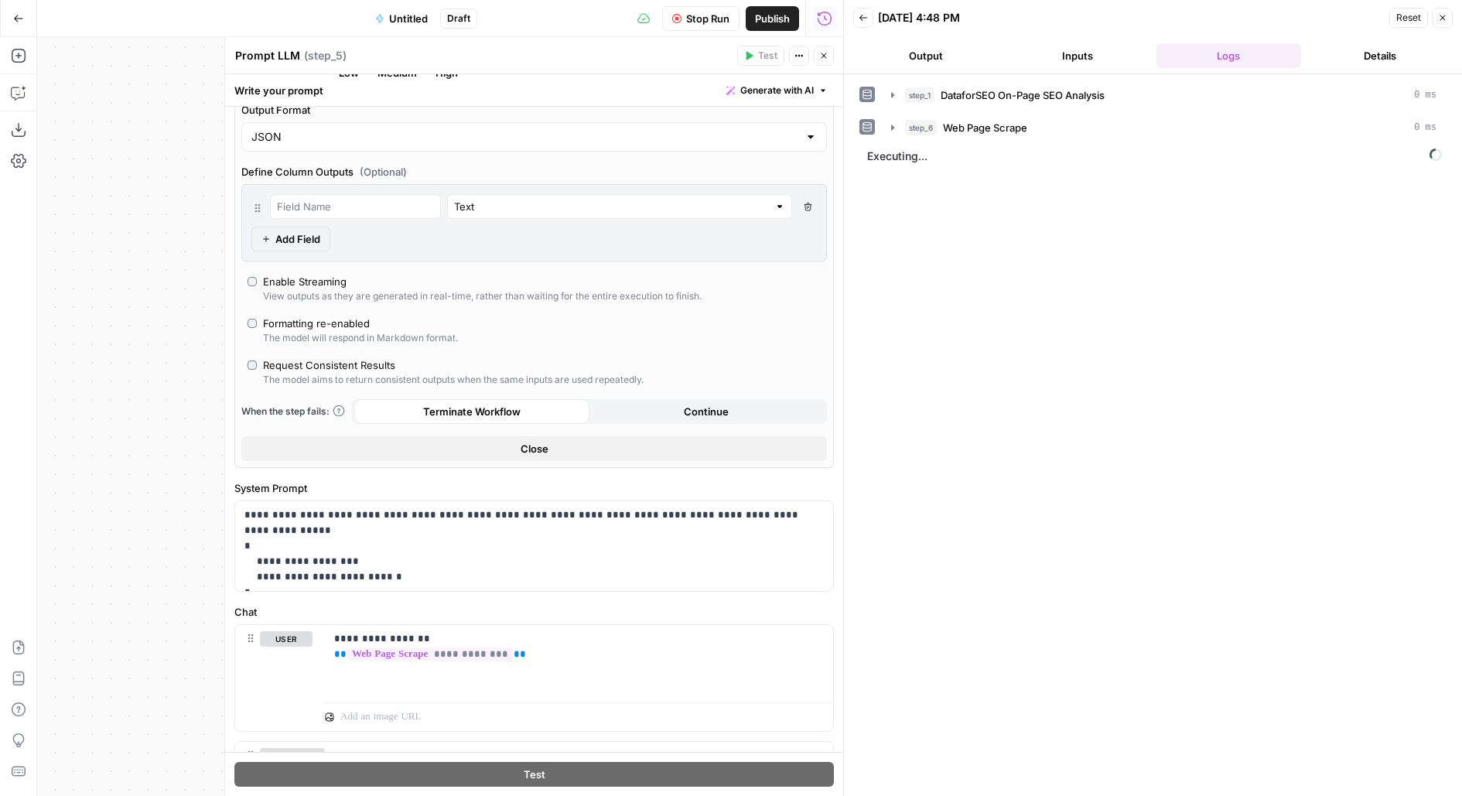
click at [712, 13] on span "Stop Run" at bounding box center [707, 18] width 43 height 15
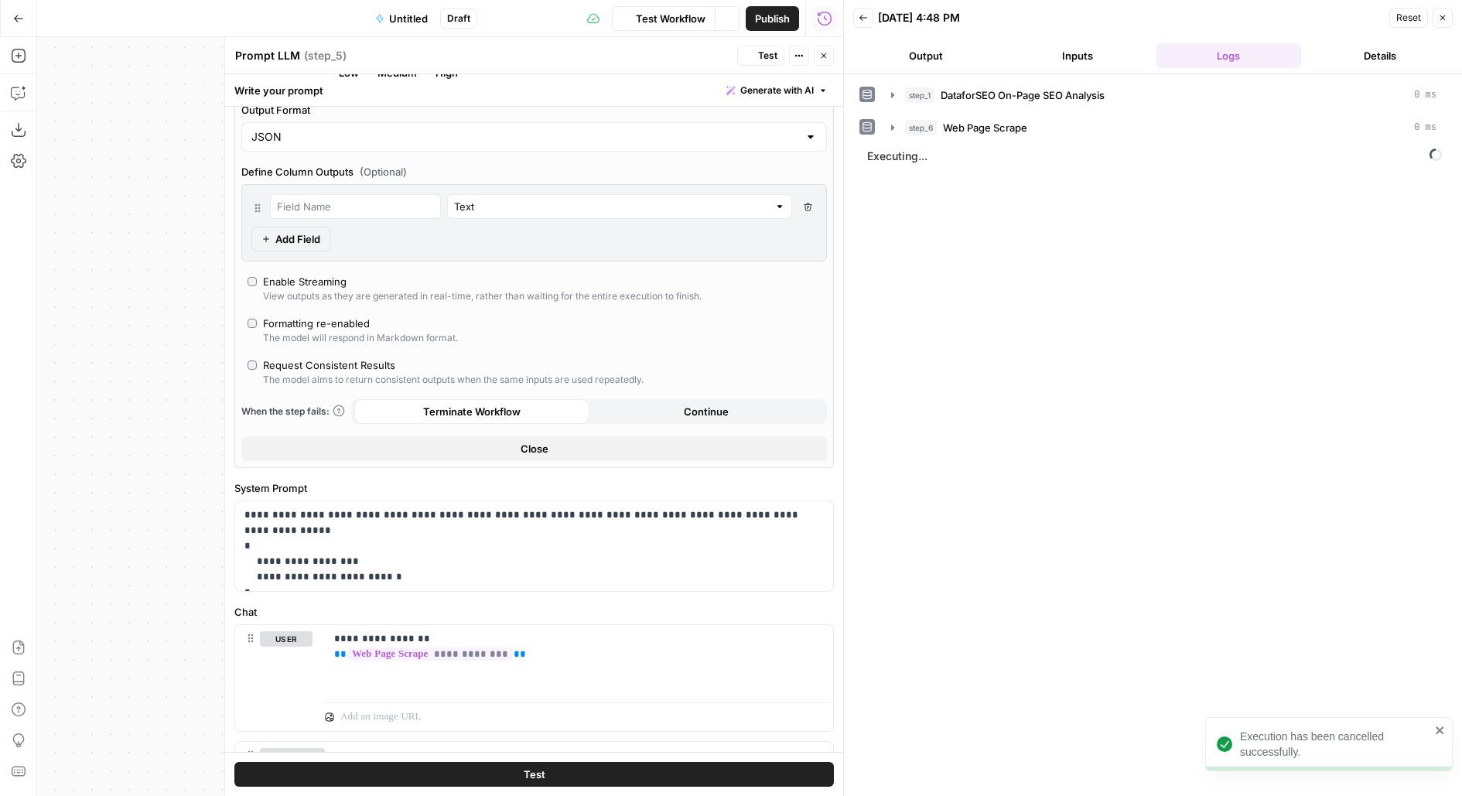
click at [297, 325] on div "Formatting re-enabled" at bounding box center [316, 323] width 107 height 15
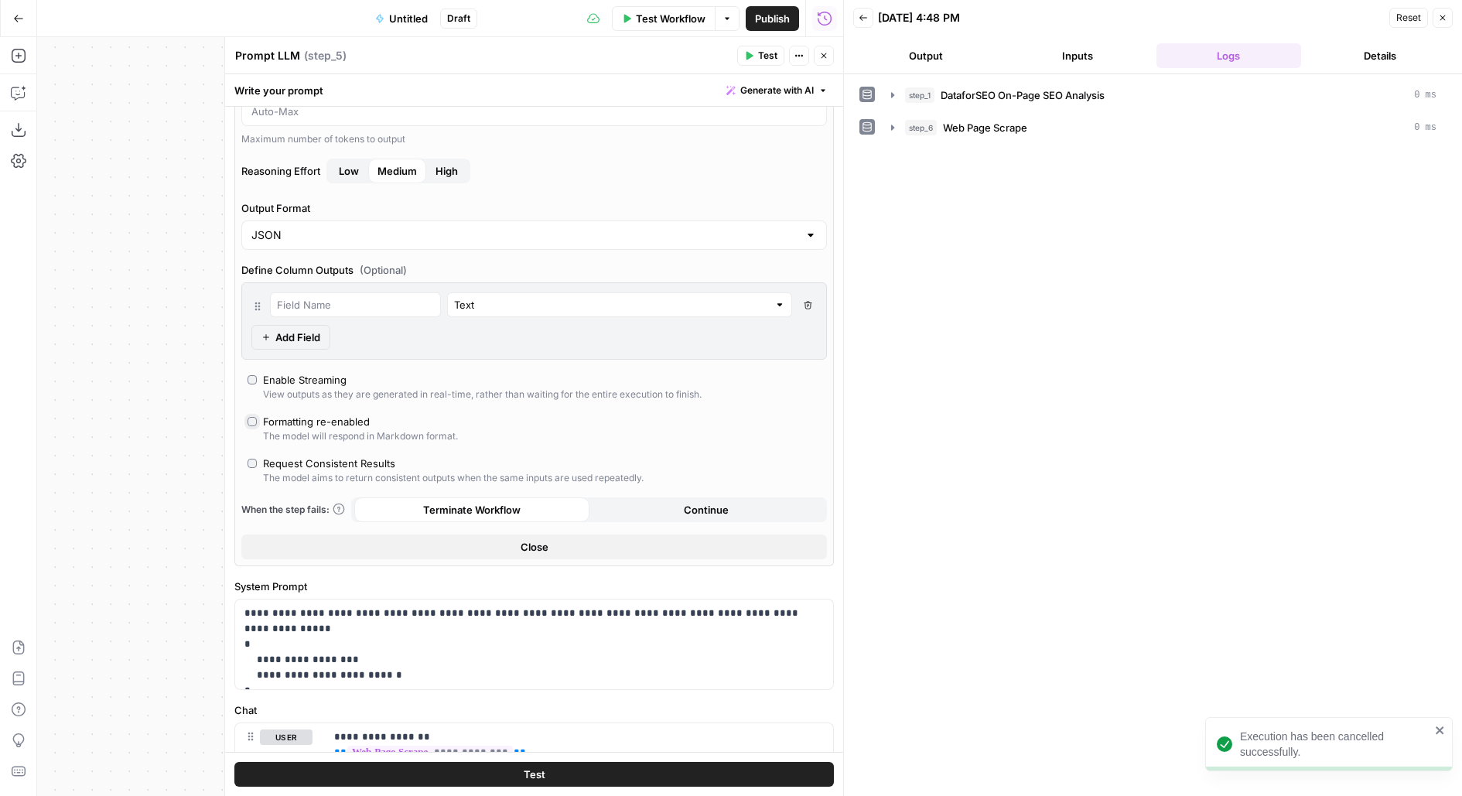
scroll to position [175, 0]
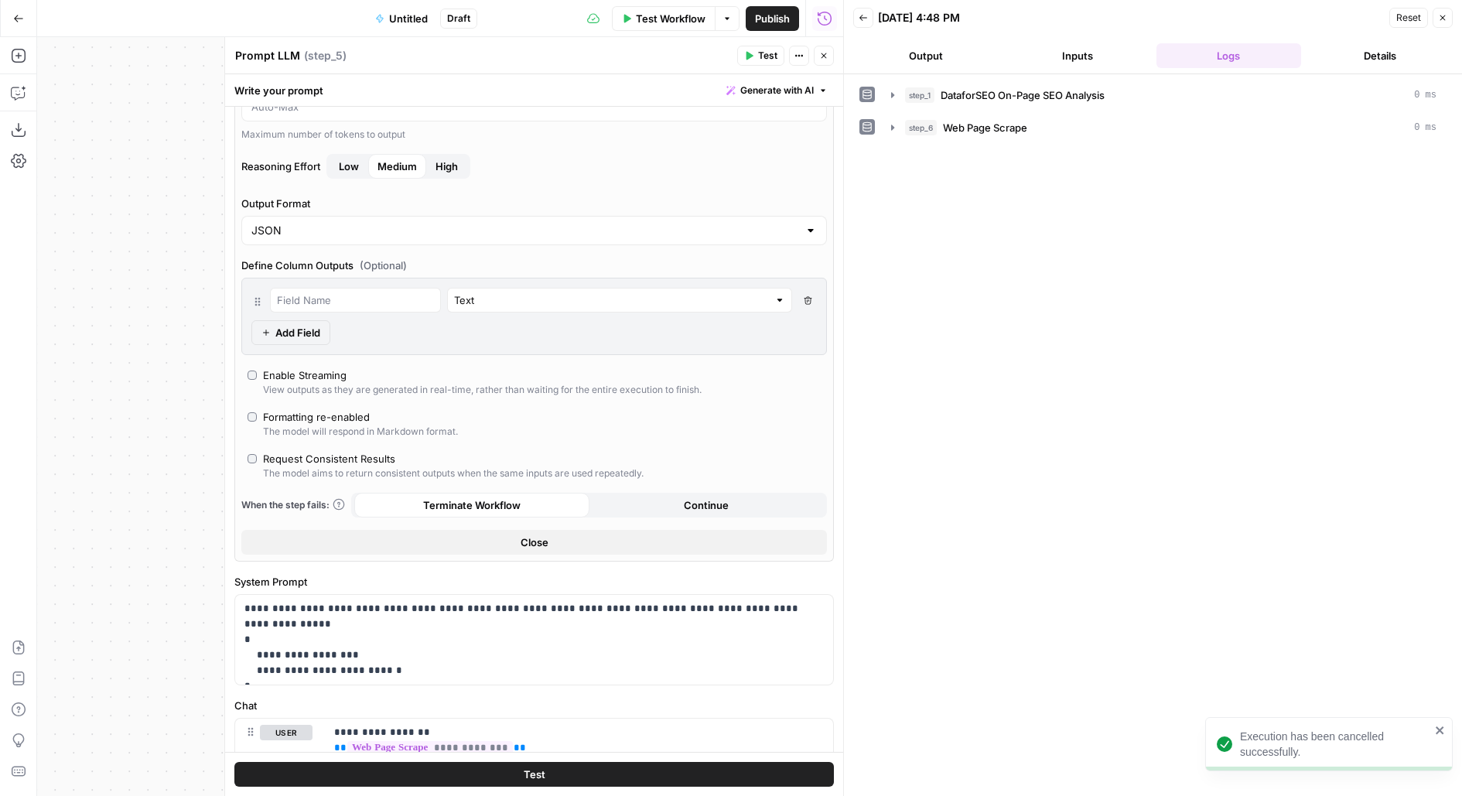
click at [750, 61] on button "Test" at bounding box center [760, 56] width 47 height 20
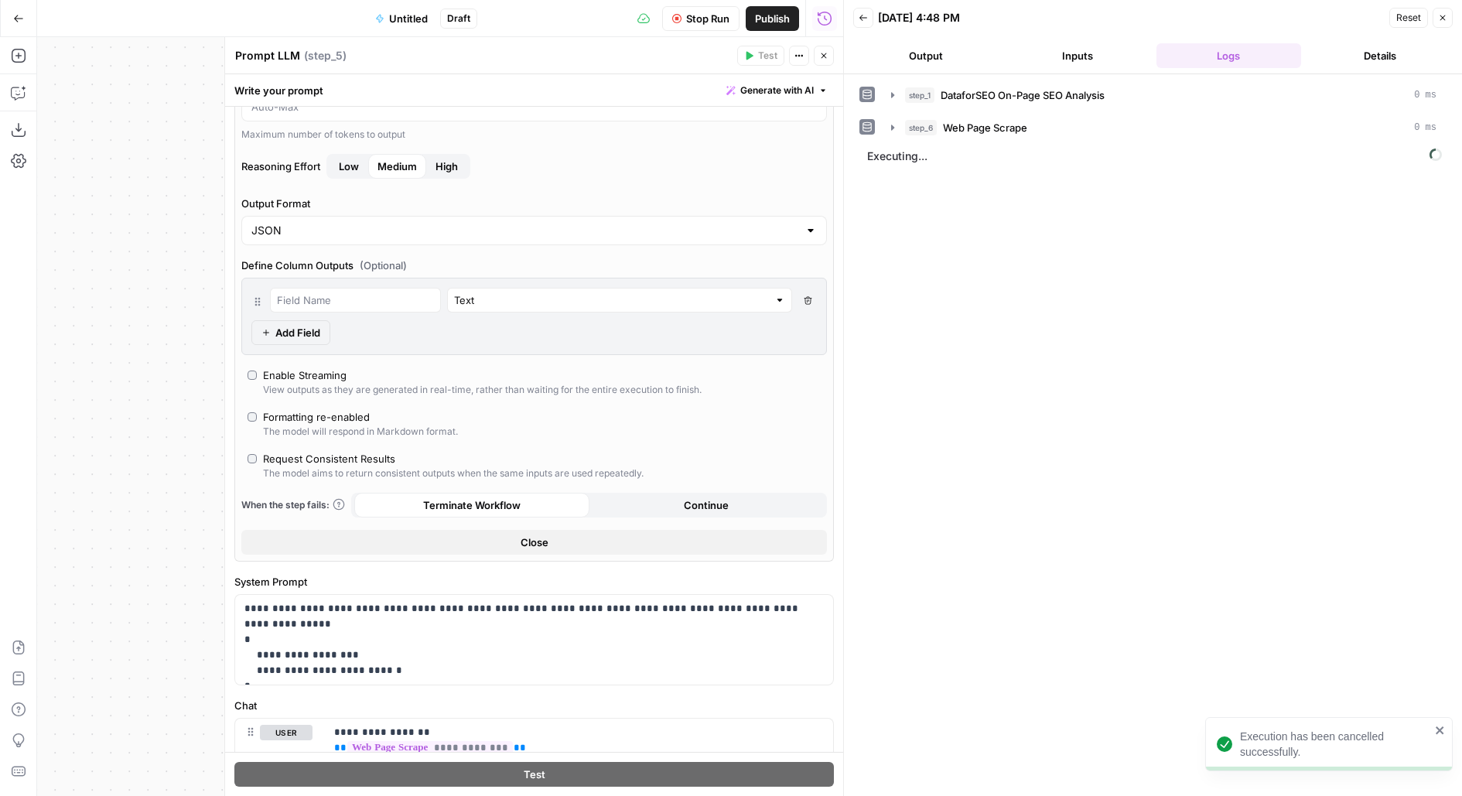
click at [1051, 55] on button "Inputs" at bounding box center [1077, 55] width 145 height 25
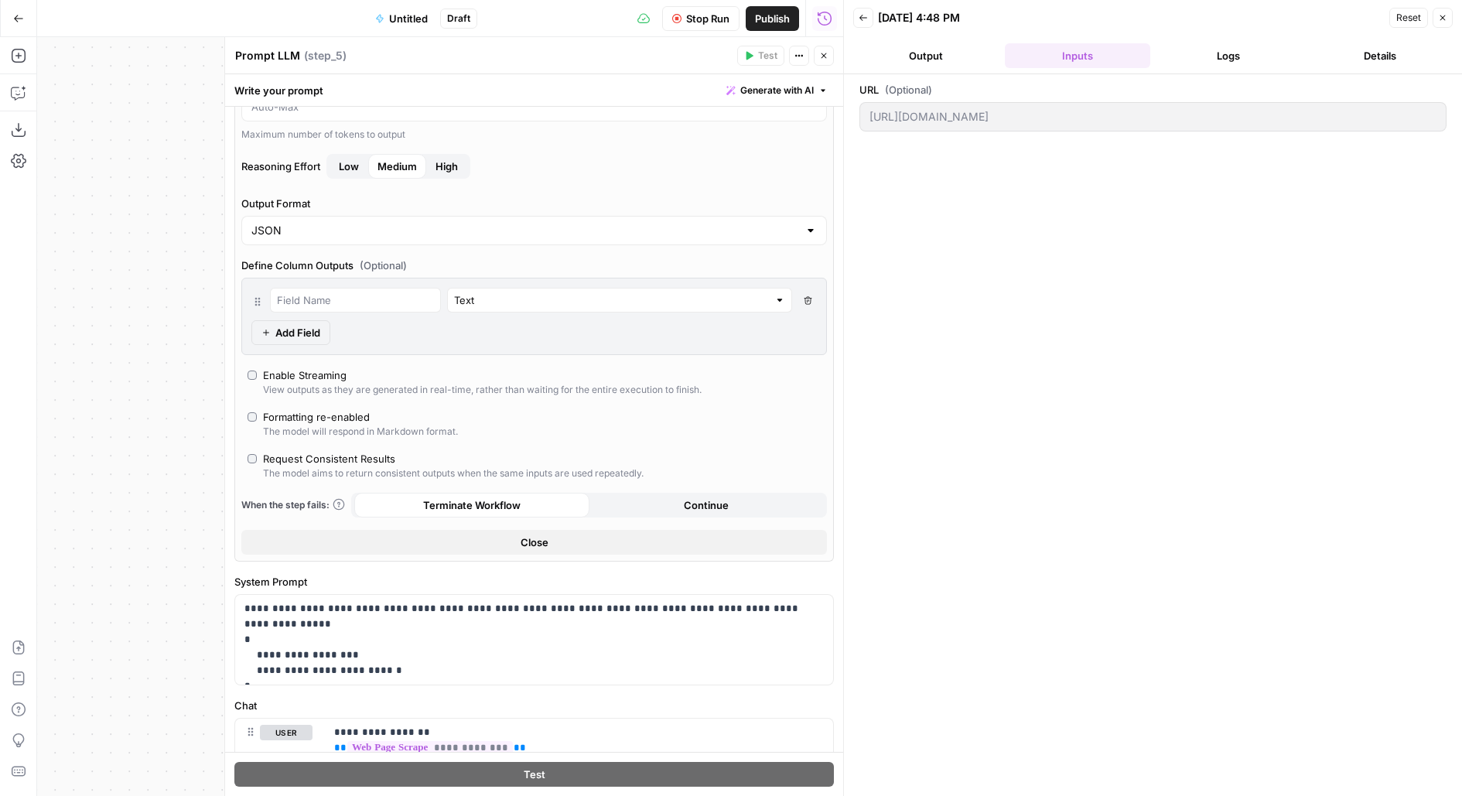
click at [1223, 43] on button "Logs" at bounding box center [1228, 55] width 145 height 25
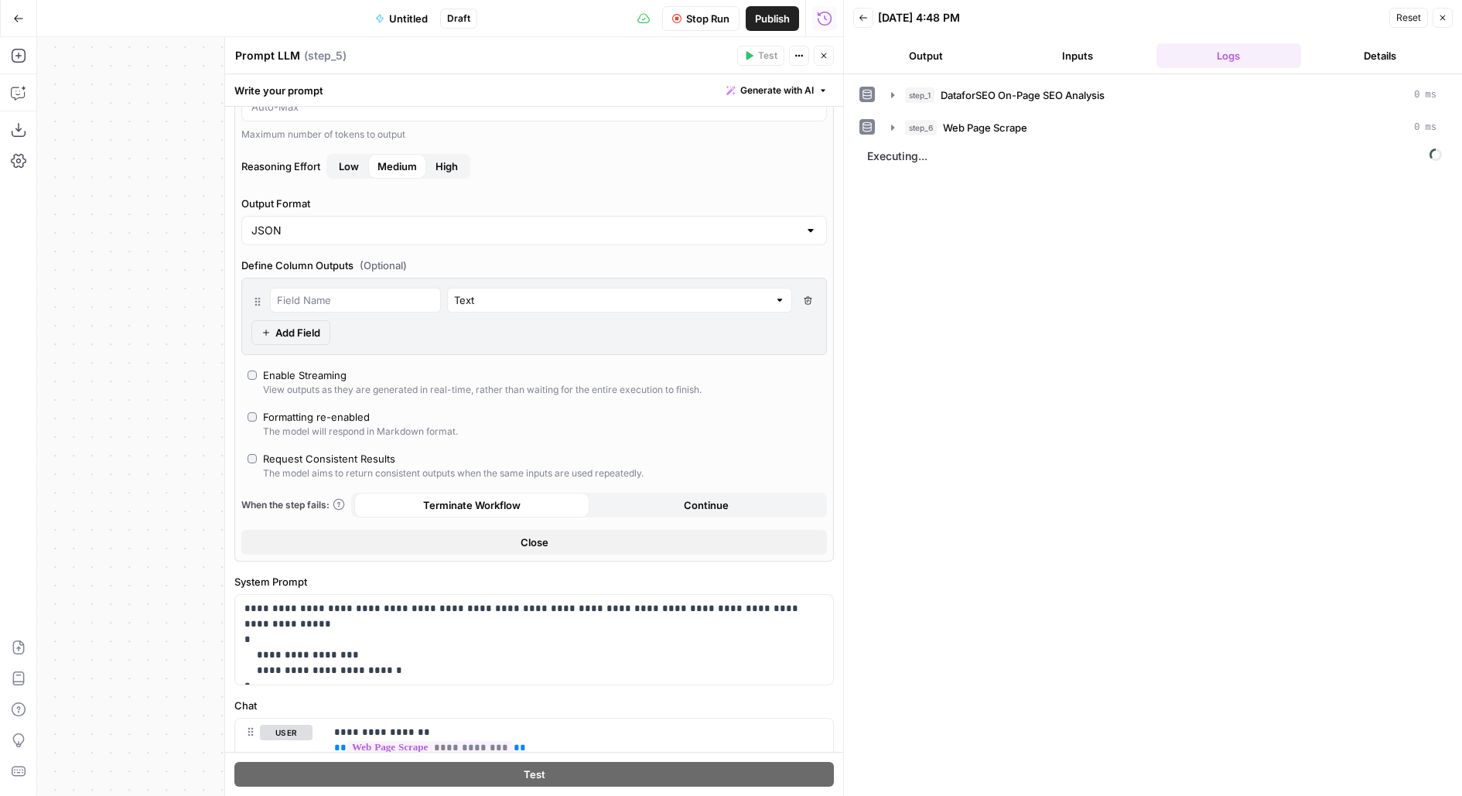
click at [923, 53] on button "Output" at bounding box center [925, 55] width 145 height 25
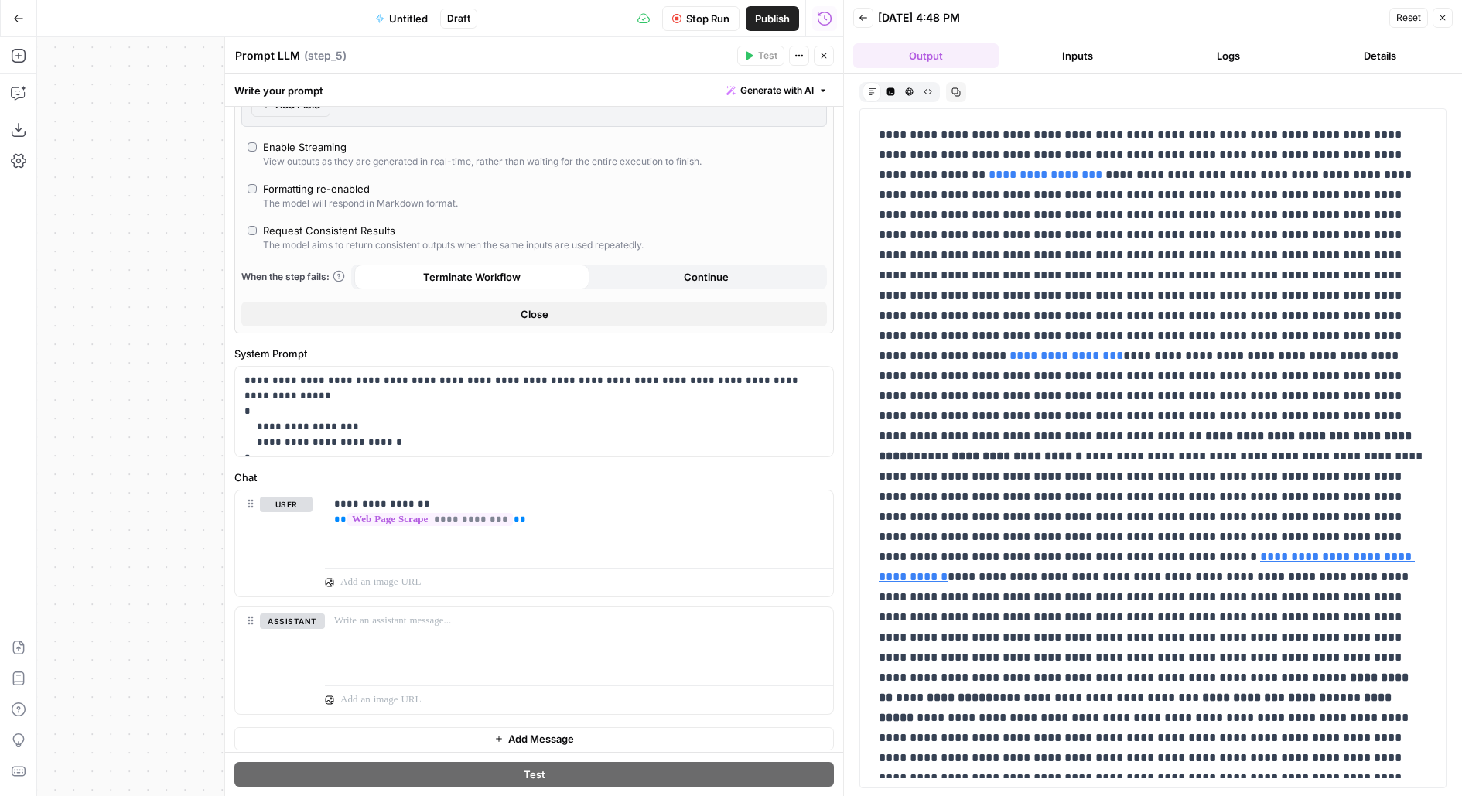
click at [913, 95] on button "HTML Viewer" at bounding box center [909, 91] width 19 height 19
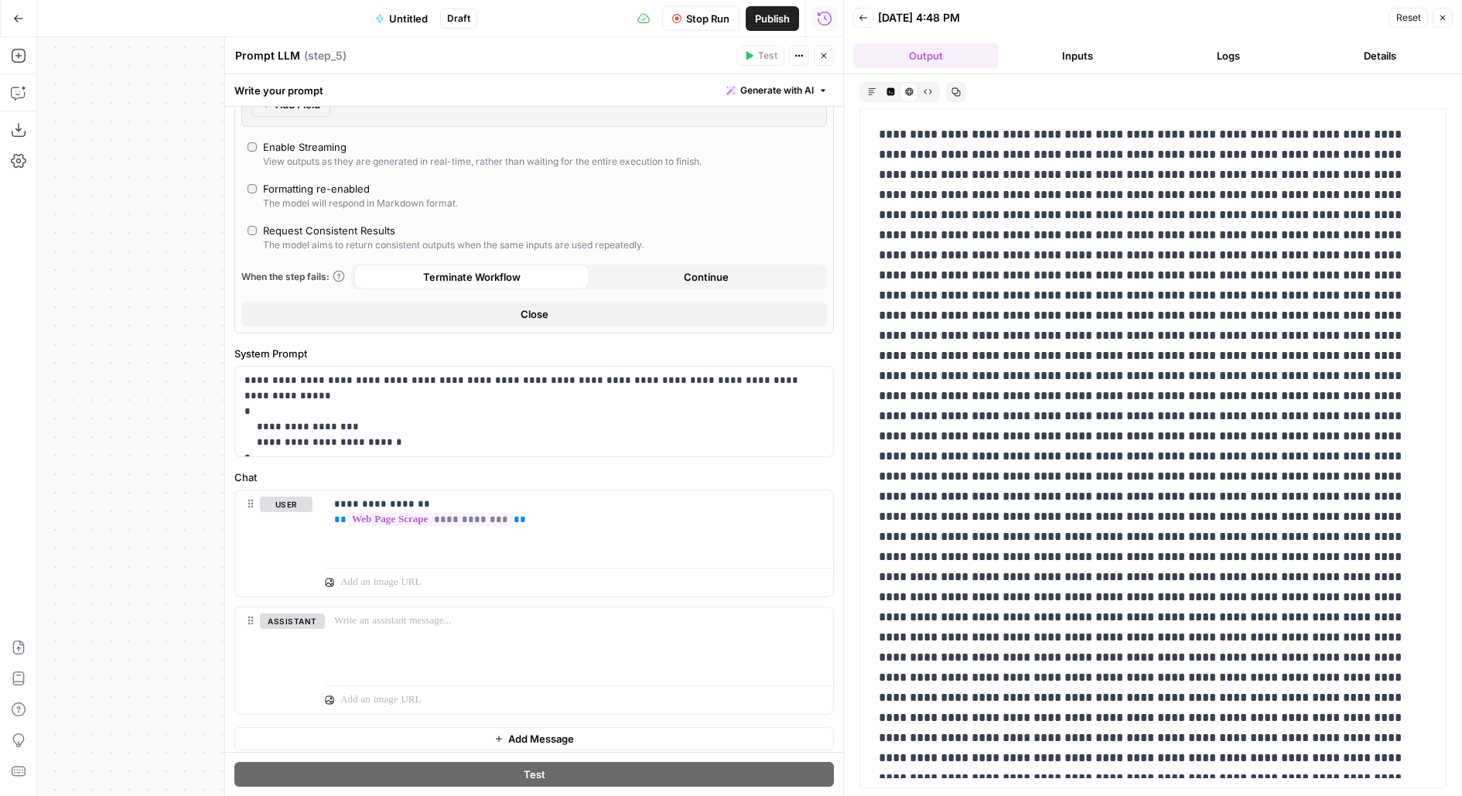
click at [888, 92] on icon "button" at bounding box center [890, 91] width 8 height 8
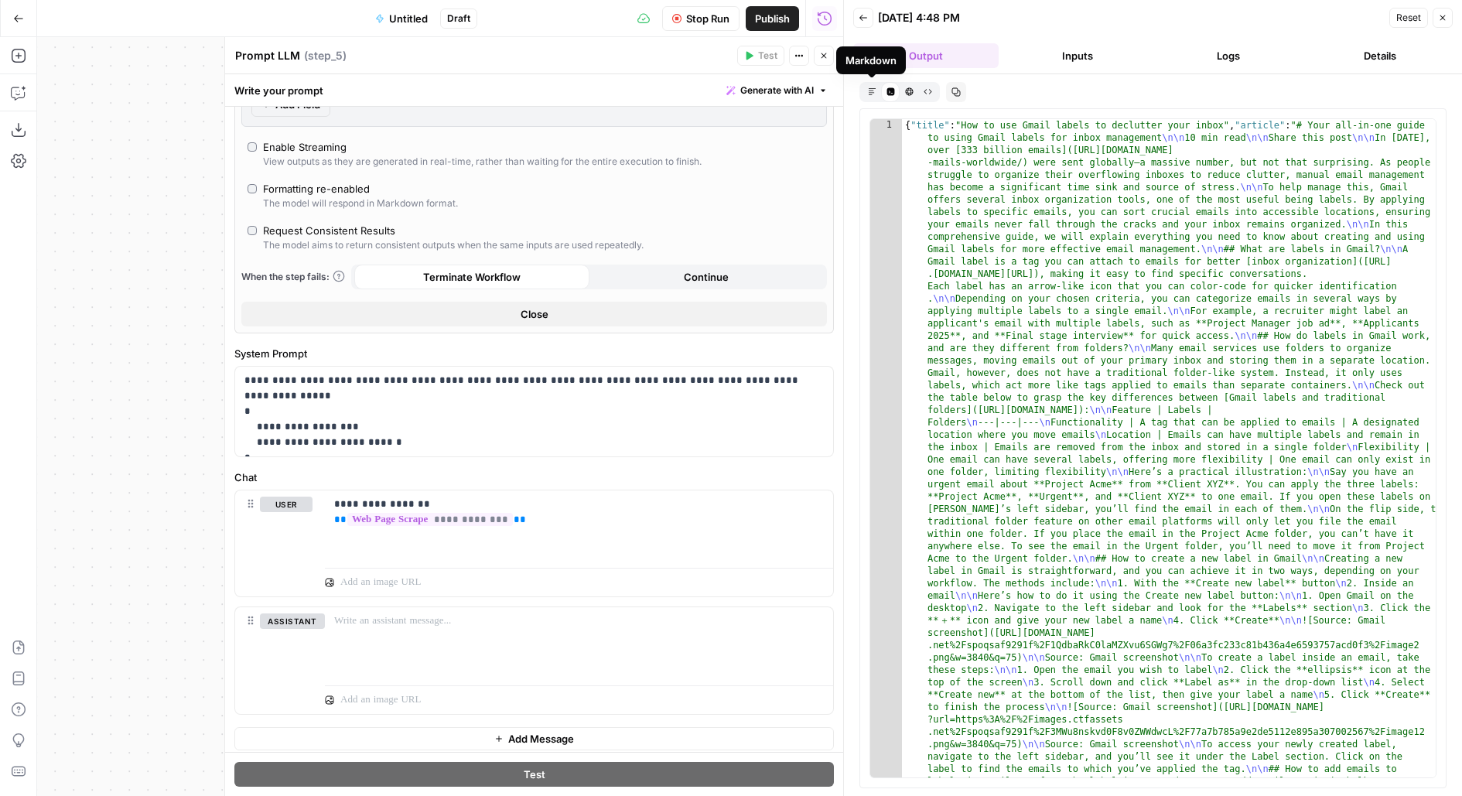
click at [868, 89] on icon "button" at bounding box center [871, 90] width 7 height 7
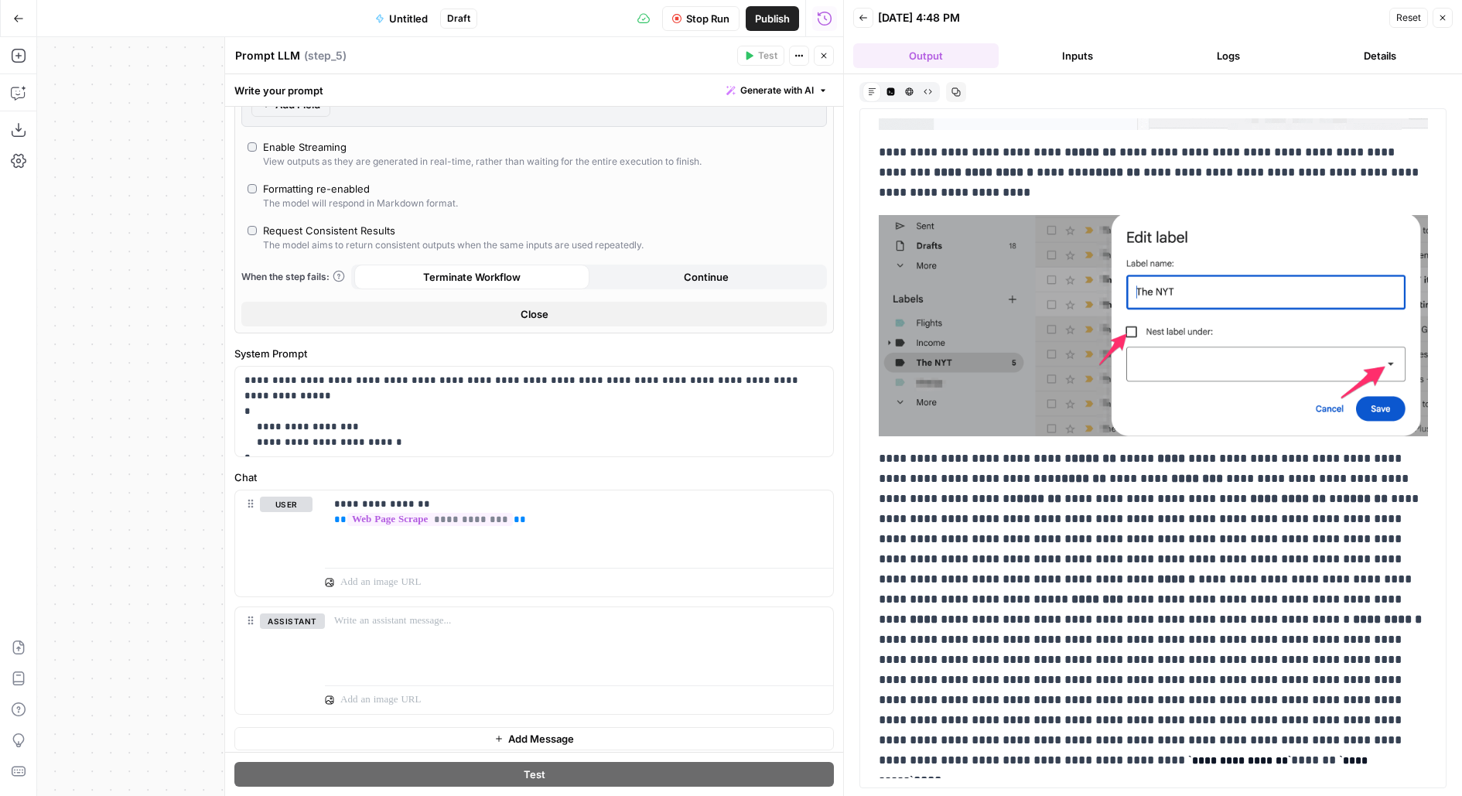
scroll to position [3849, 0]
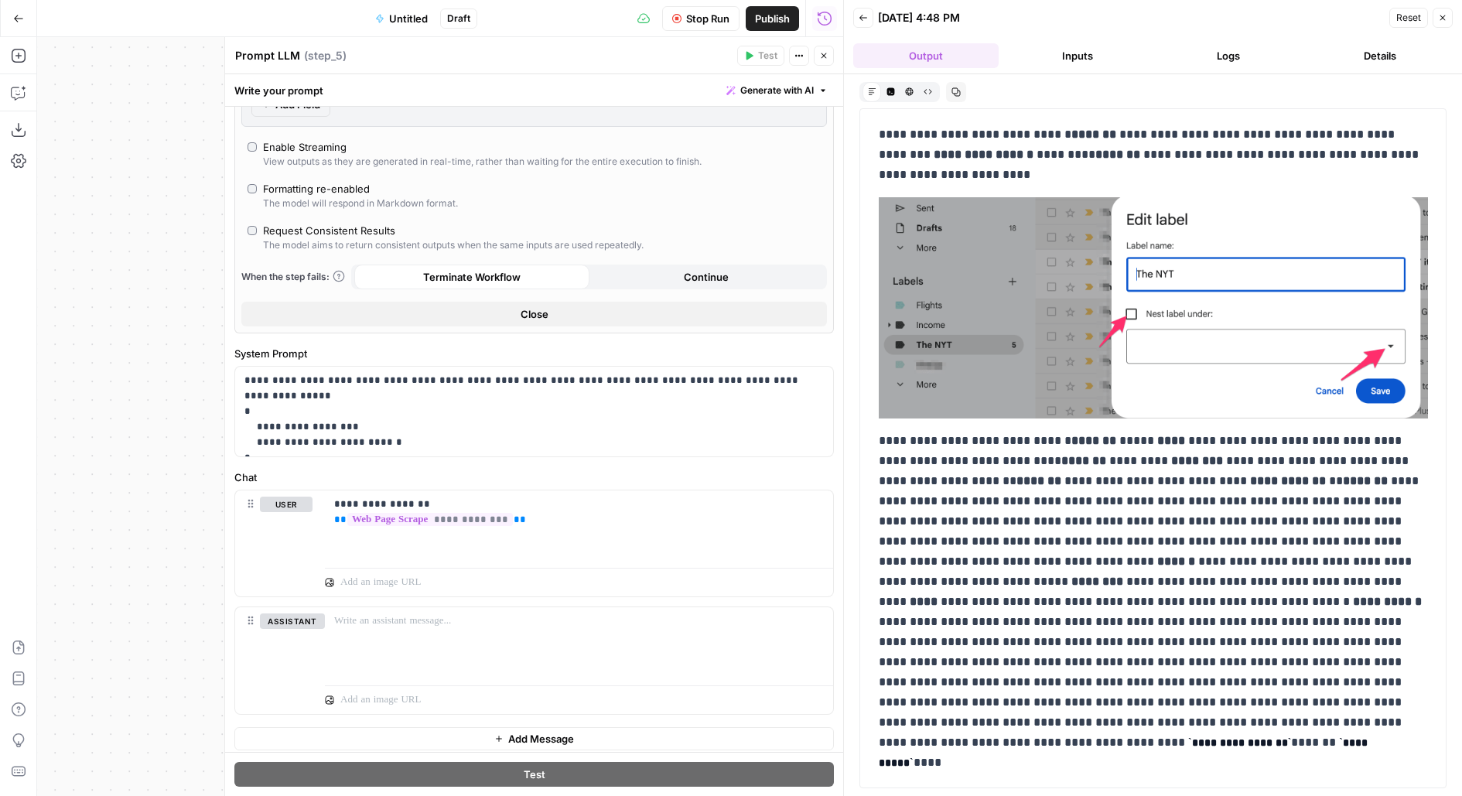
click at [1215, 61] on button "Logs" at bounding box center [1228, 55] width 145 height 25
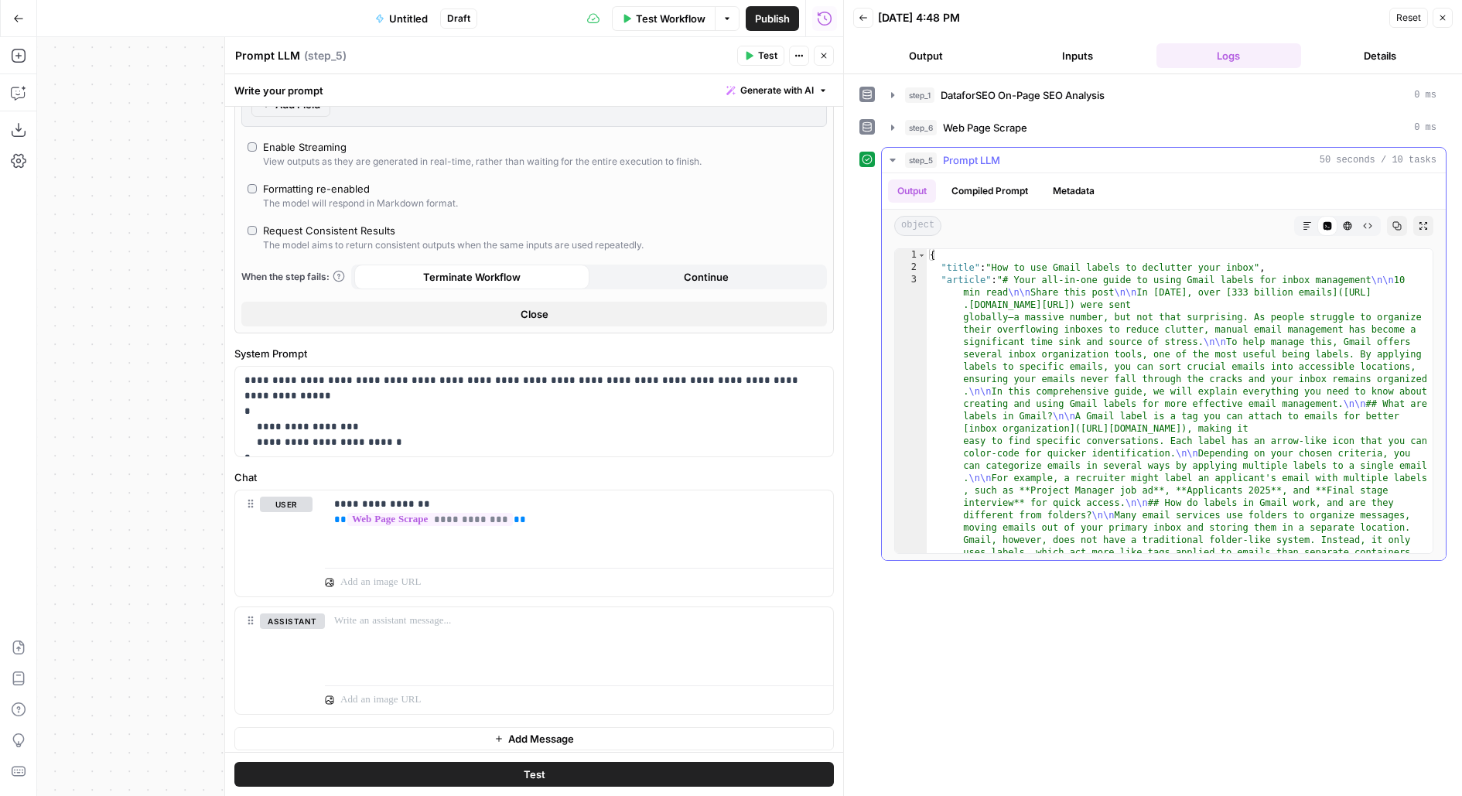
click at [1303, 232] on button "Markdown" at bounding box center [1307, 226] width 20 height 20
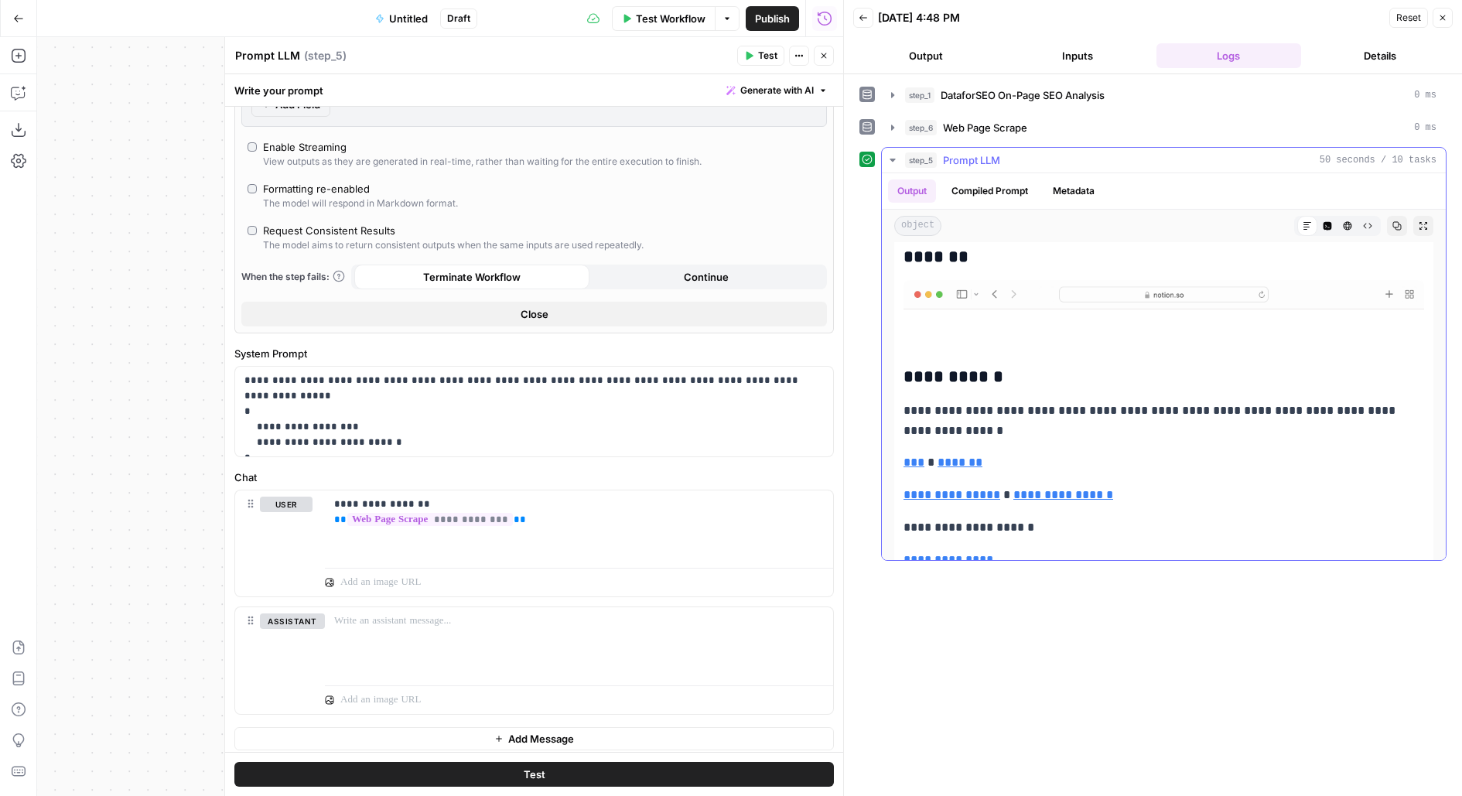
scroll to position [10999, 0]
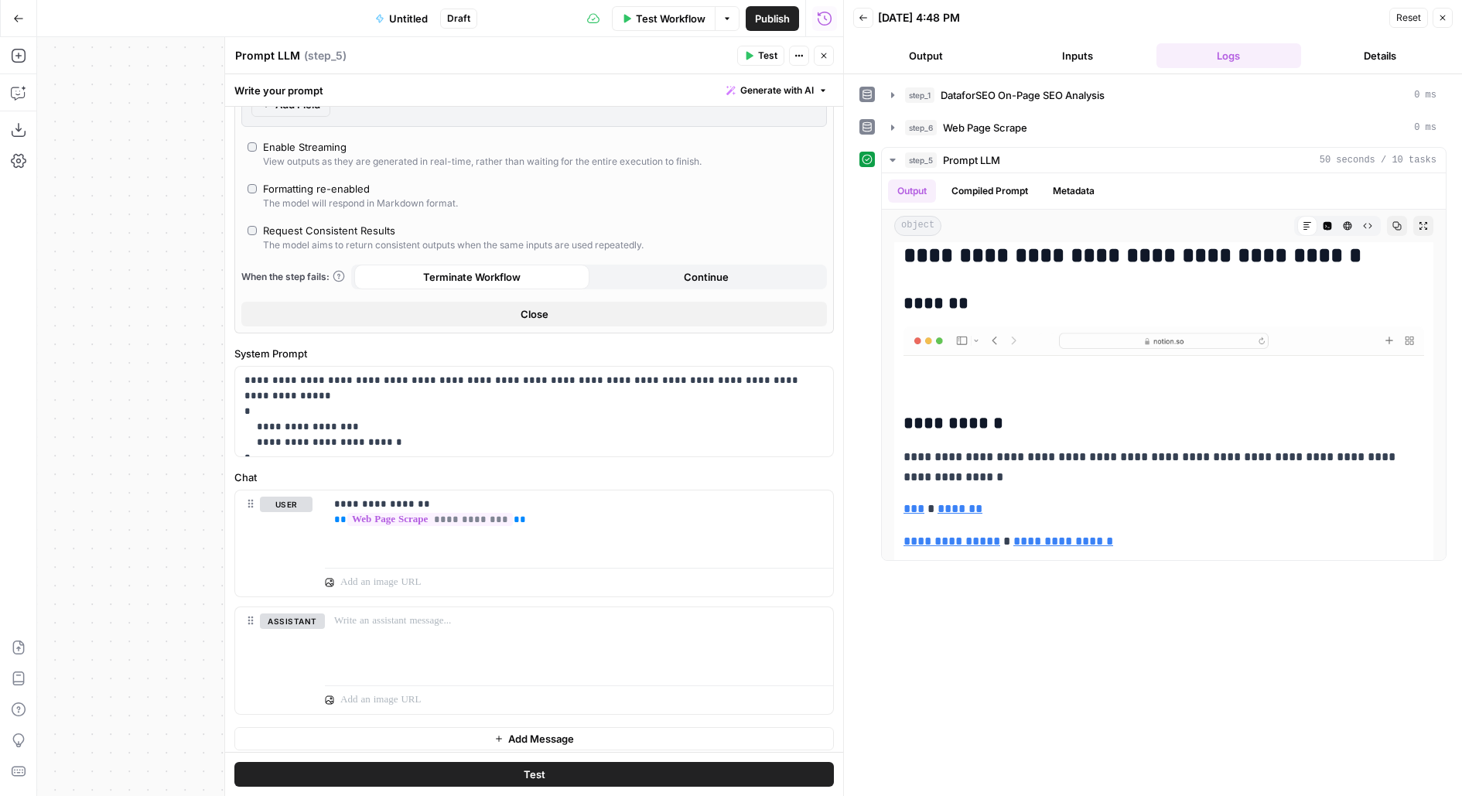
click at [823, 60] on icon "button" at bounding box center [823, 55] width 9 height 9
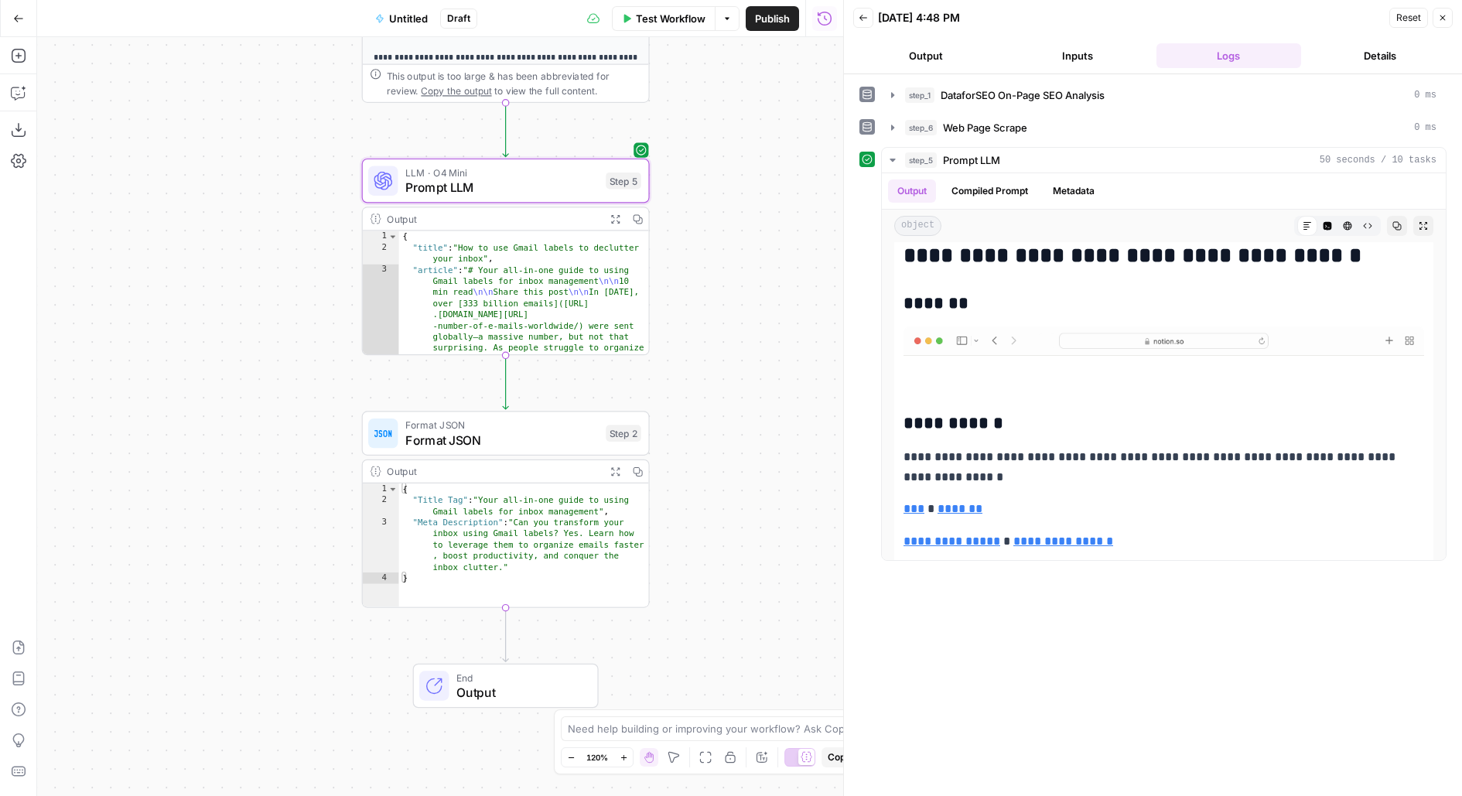
drag, startPoint x: 715, startPoint y: 486, endPoint x: 715, endPoint y: 465, distance: 20.9
click at [715, 465] on div "**********" at bounding box center [440, 416] width 806 height 759
click at [559, 439] on span "Format JSON" at bounding box center [501, 440] width 193 height 19
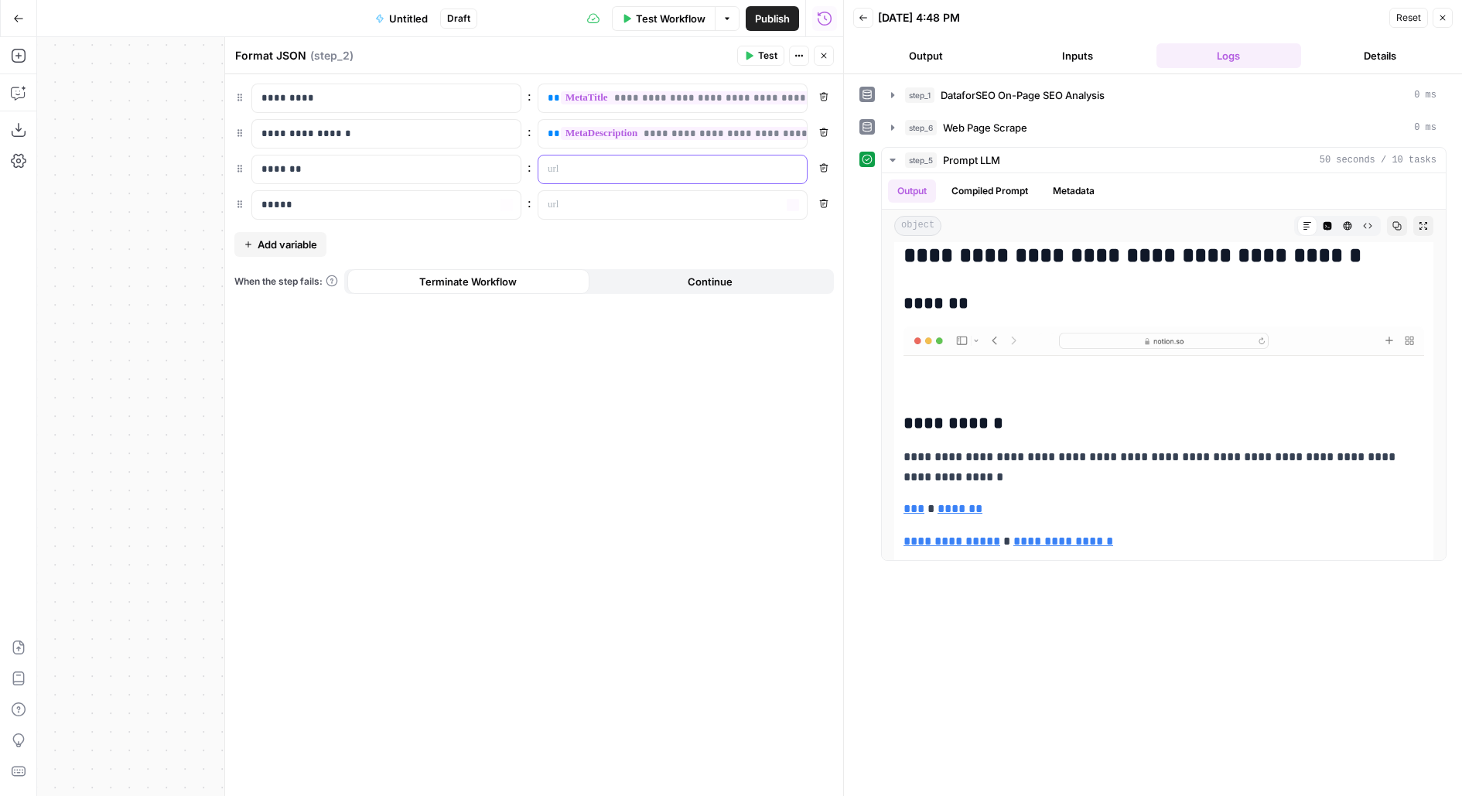
click at [603, 169] on p at bounding box center [660, 169] width 225 height 15
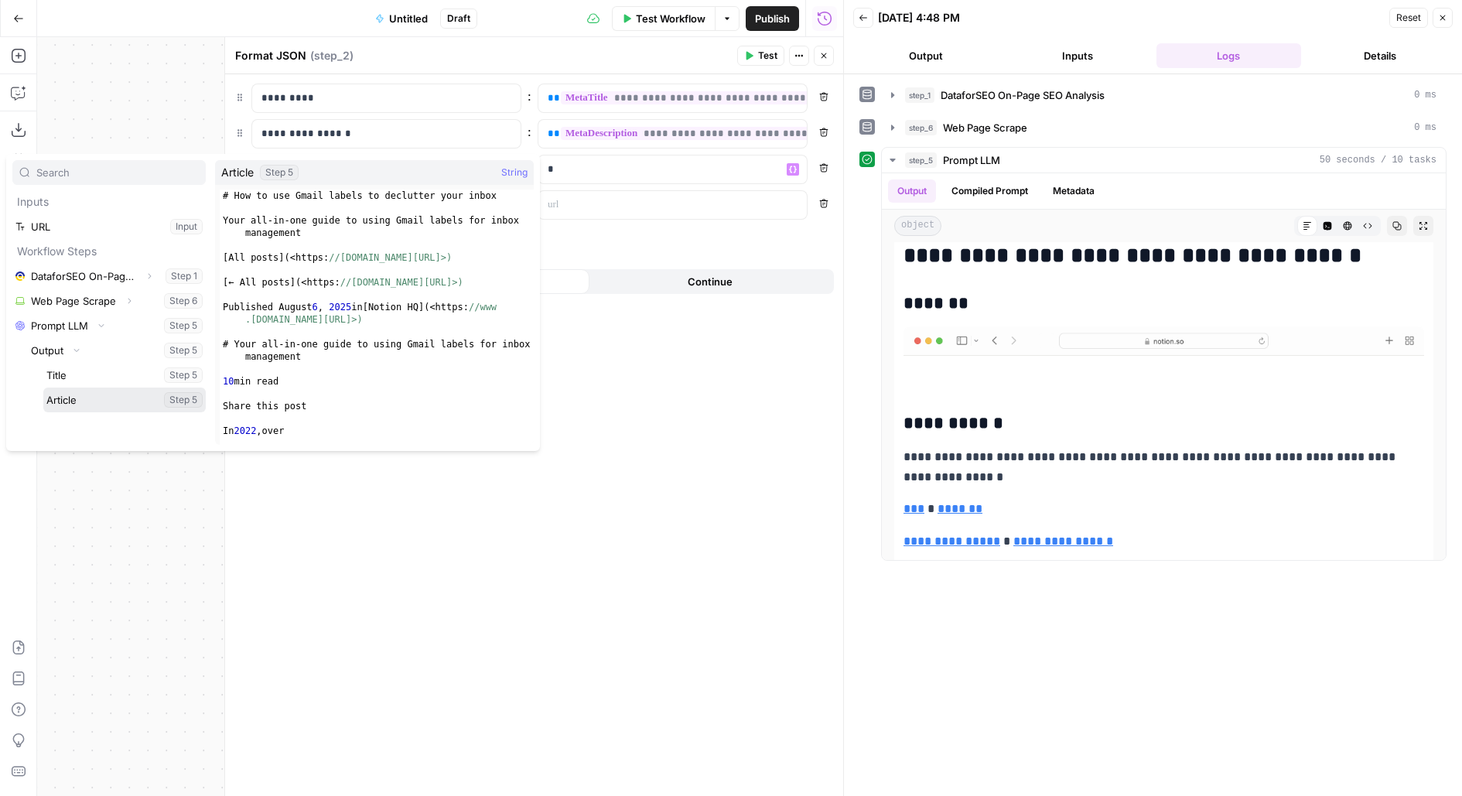
click at [63, 405] on button "Select variable Article" at bounding box center [124, 400] width 162 height 25
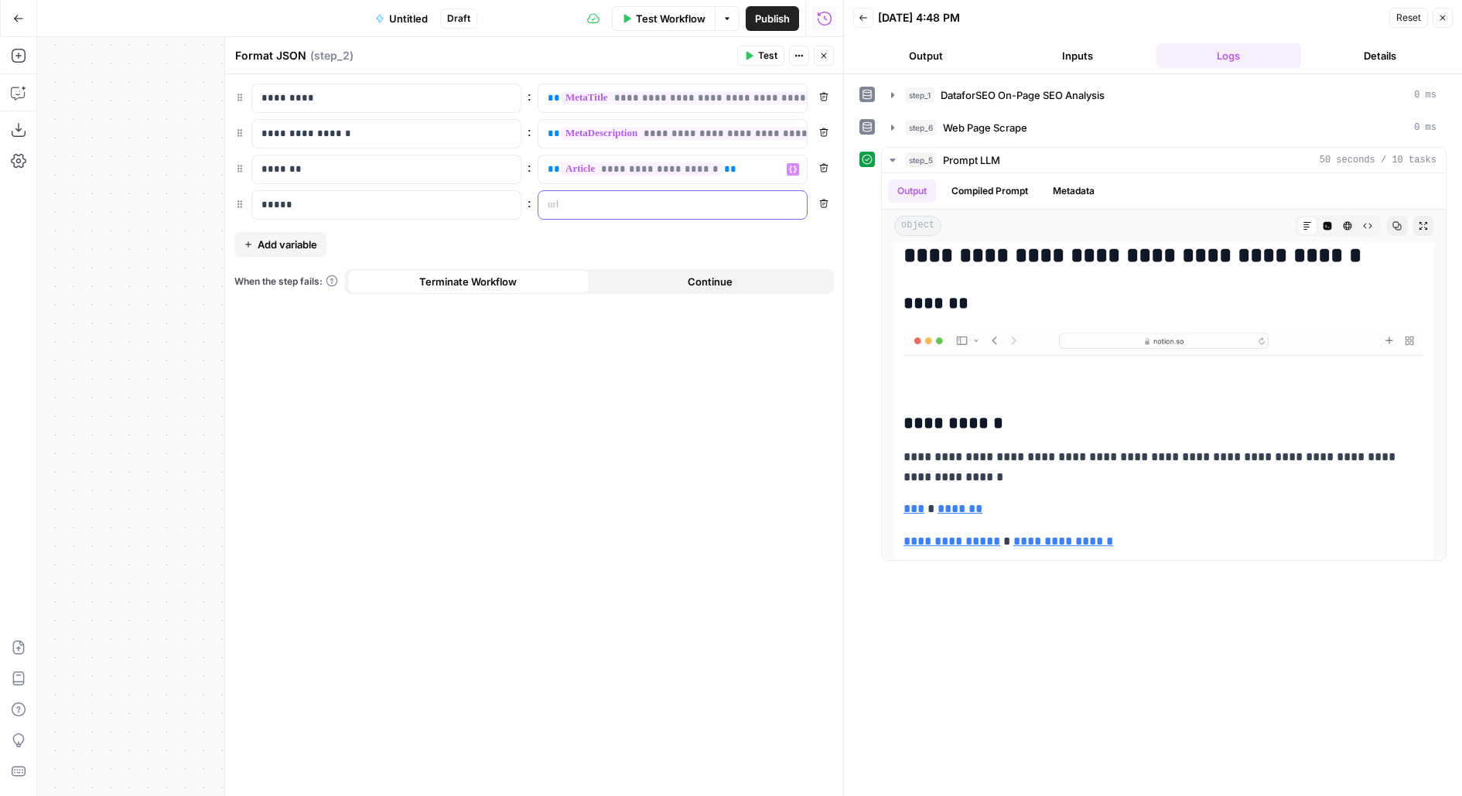
click at [565, 204] on p at bounding box center [660, 204] width 225 height 15
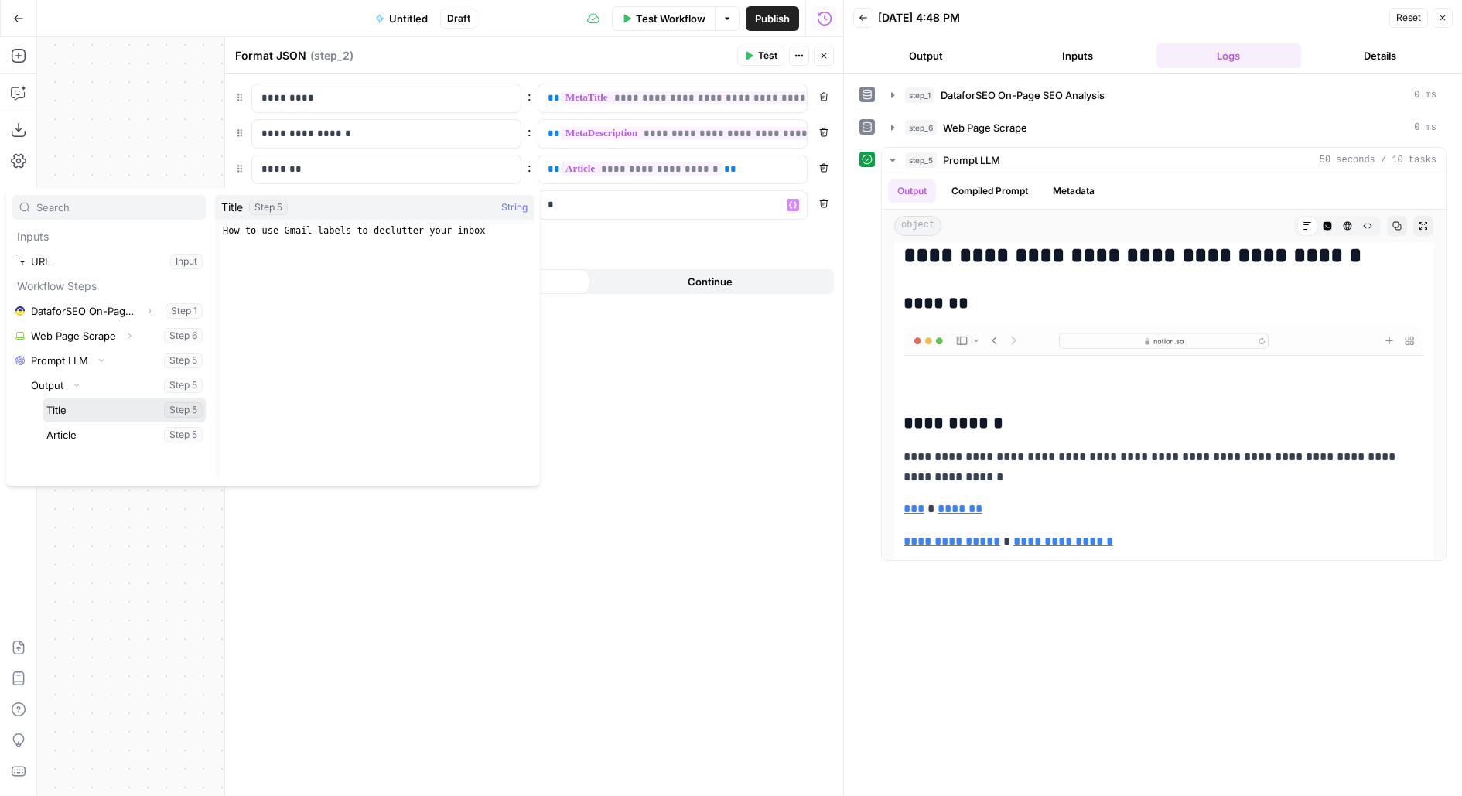
click at [43, 398] on button "Select variable Title" at bounding box center [124, 410] width 162 height 25
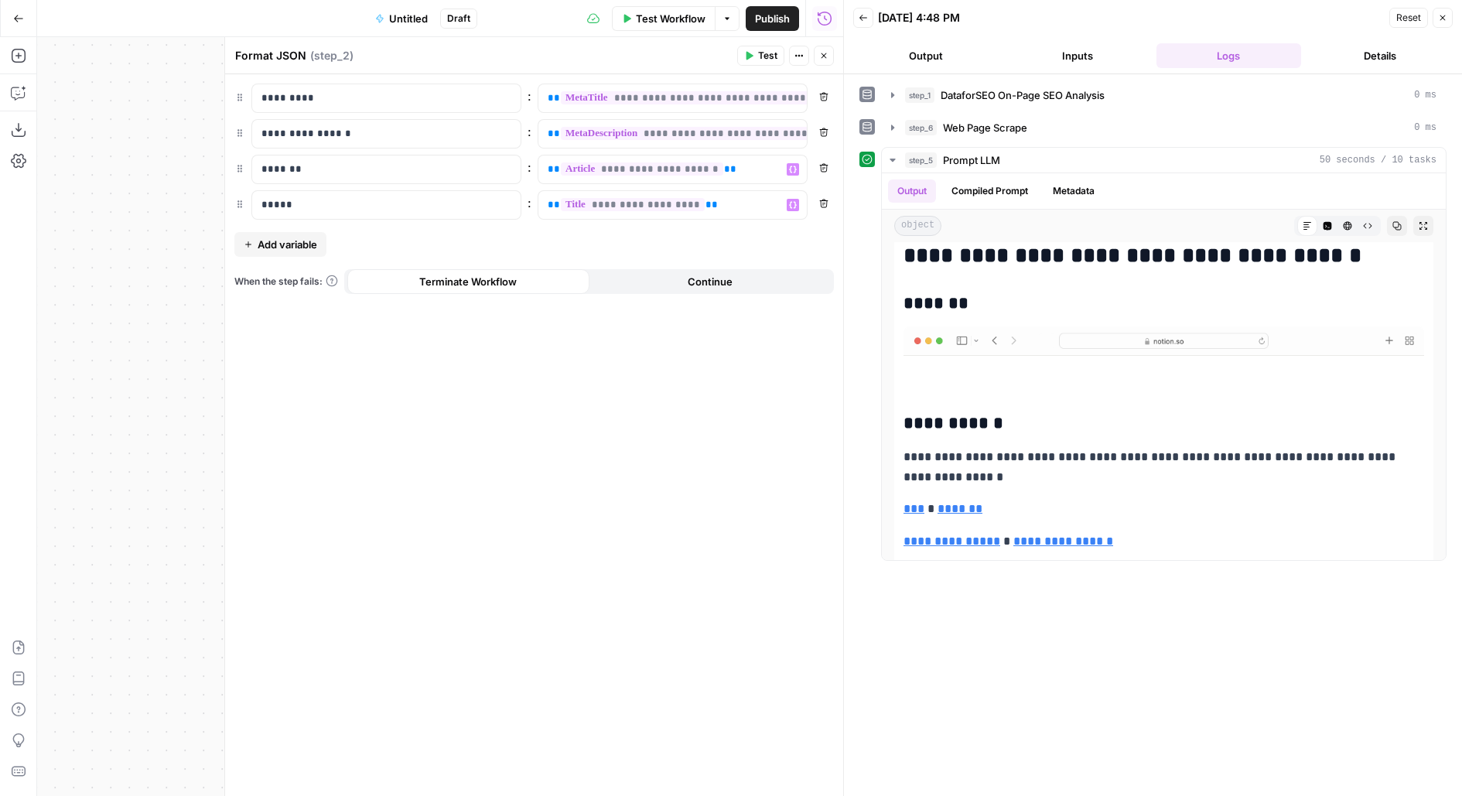
click at [769, 54] on span "Test" at bounding box center [767, 56] width 19 height 14
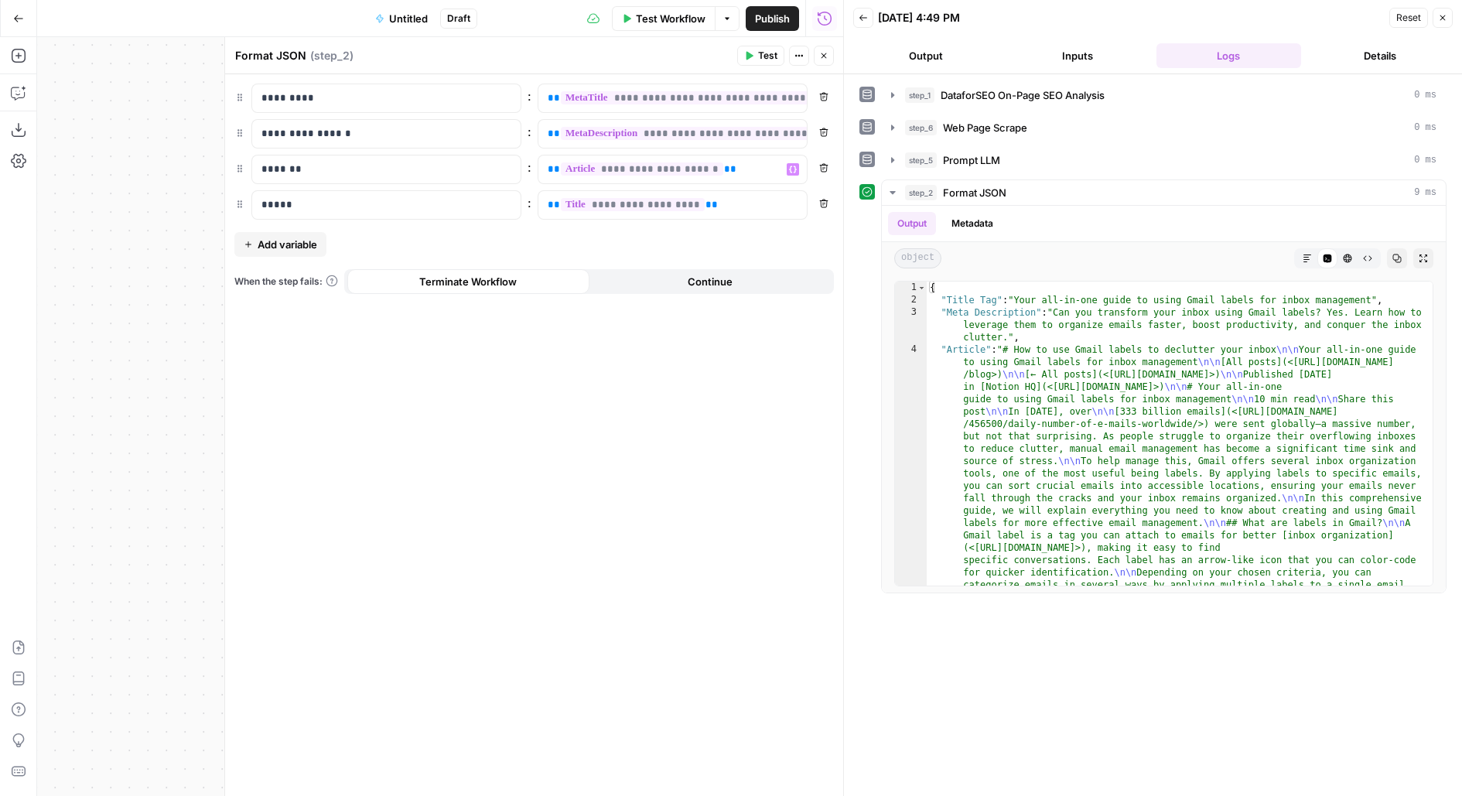
click at [779, 14] on span "Publish" at bounding box center [772, 18] width 35 height 15
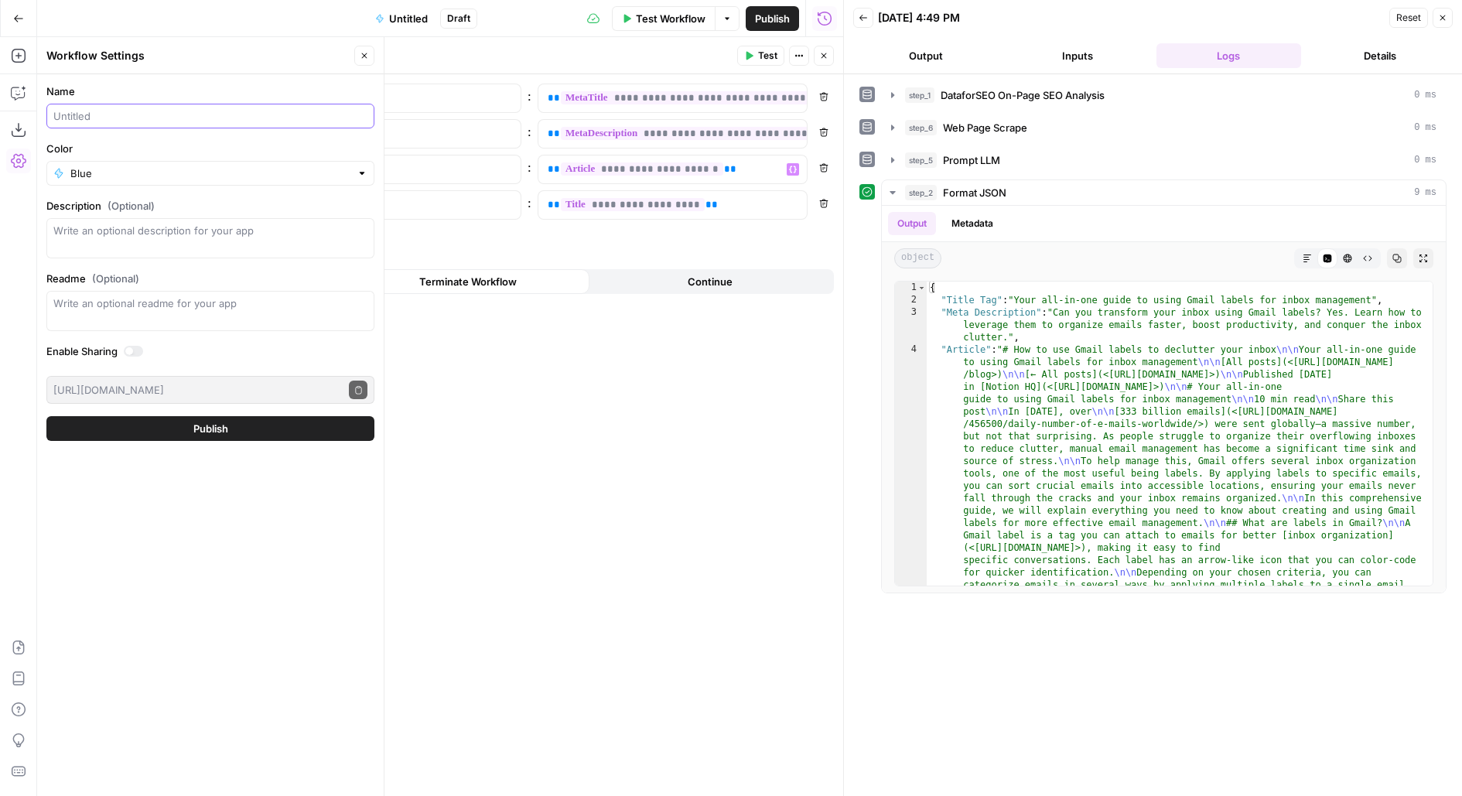
click at [166, 118] on input "Name" at bounding box center [210, 115] width 314 height 15
type input "Article Extraction"
click at [46, 416] on button "Publish" at bounding box center [210, 428] width 328 height 25
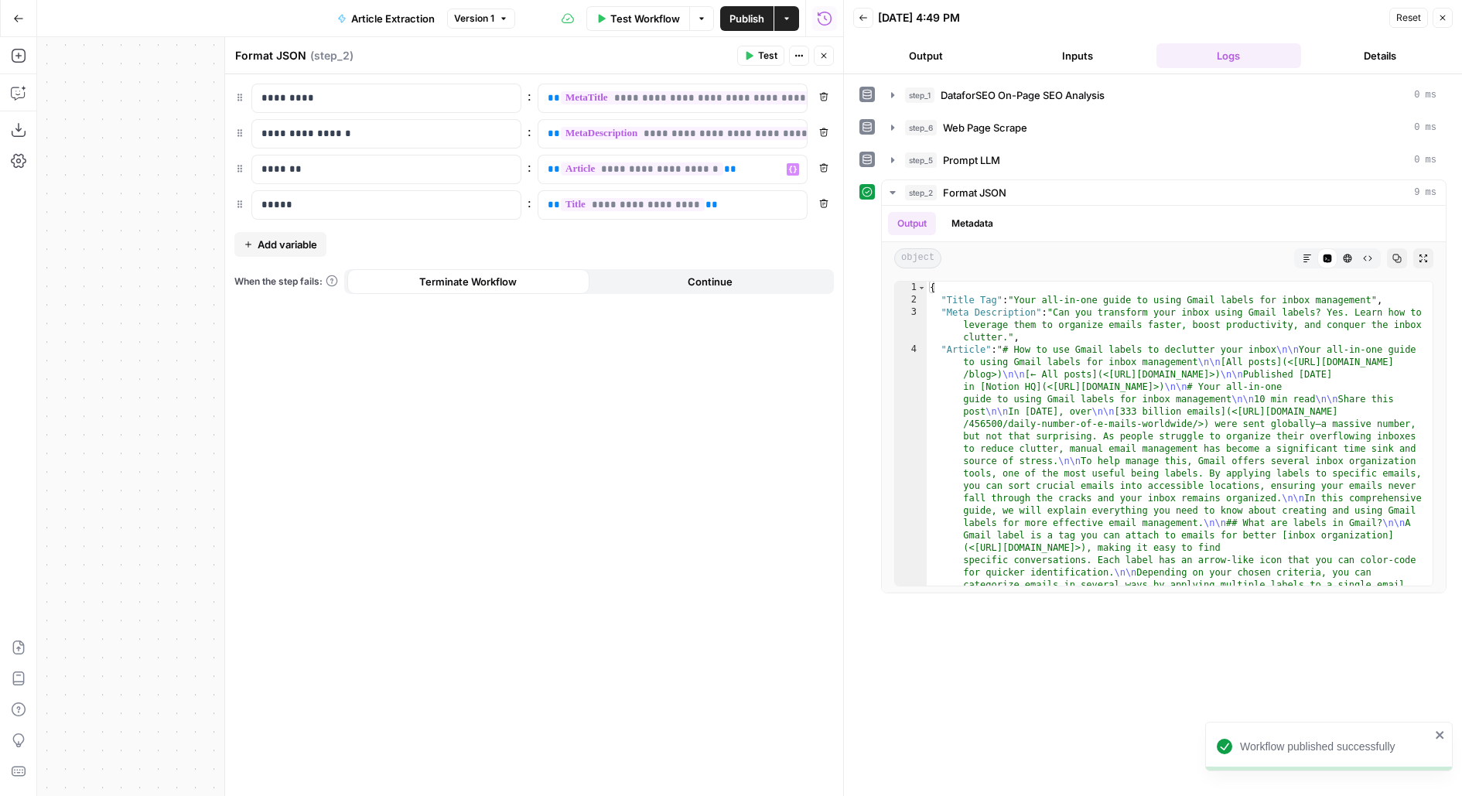
click at [746, 21] on span "Publish" at bounding box center [746, 18] width 35 height 15
click at [18, 15] on icon "button" at bounding box center [18, 18] width 11 height 11
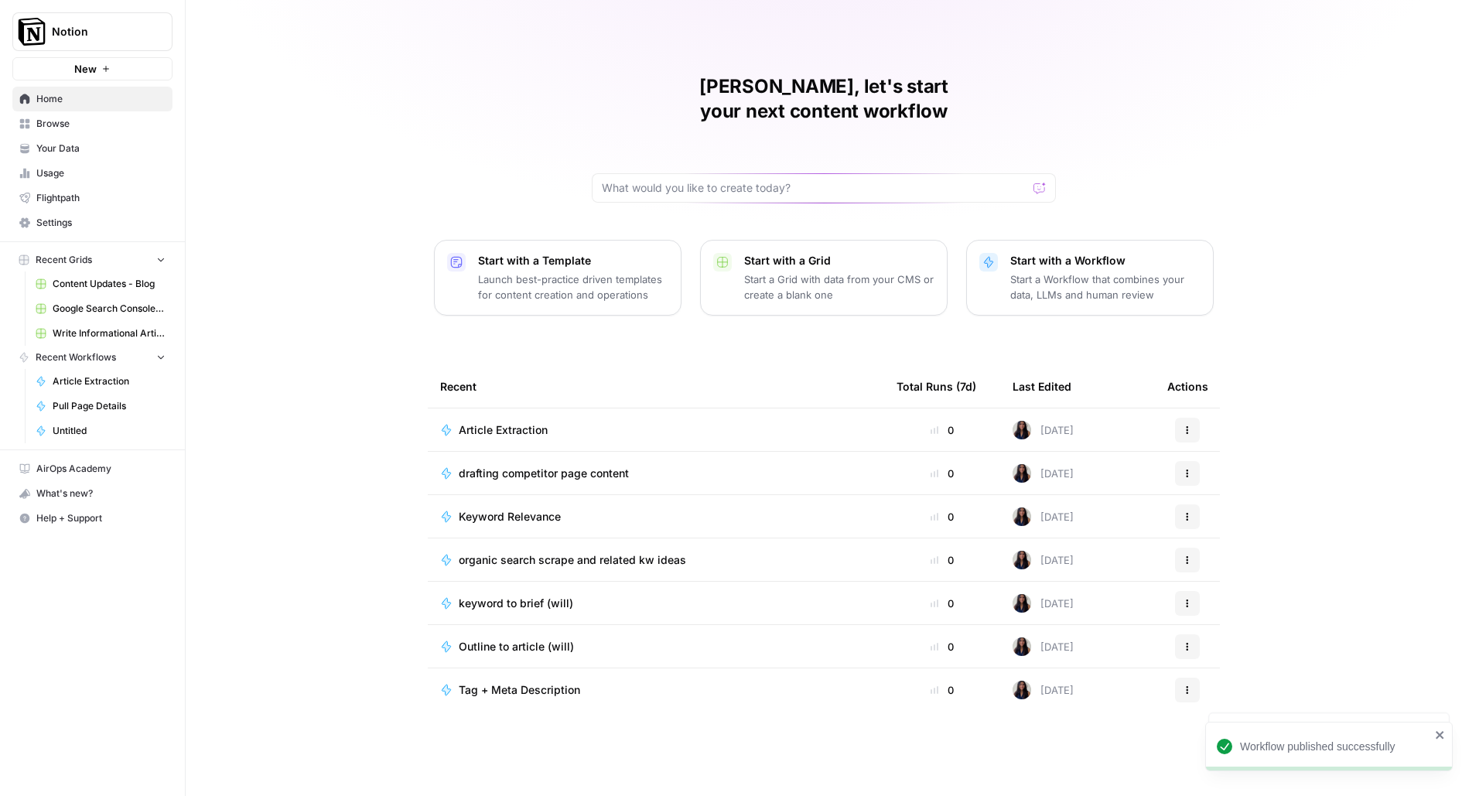
click at [518, 422] on span "Article Extraction" at bounding box center [503, 429] width 89 height 15
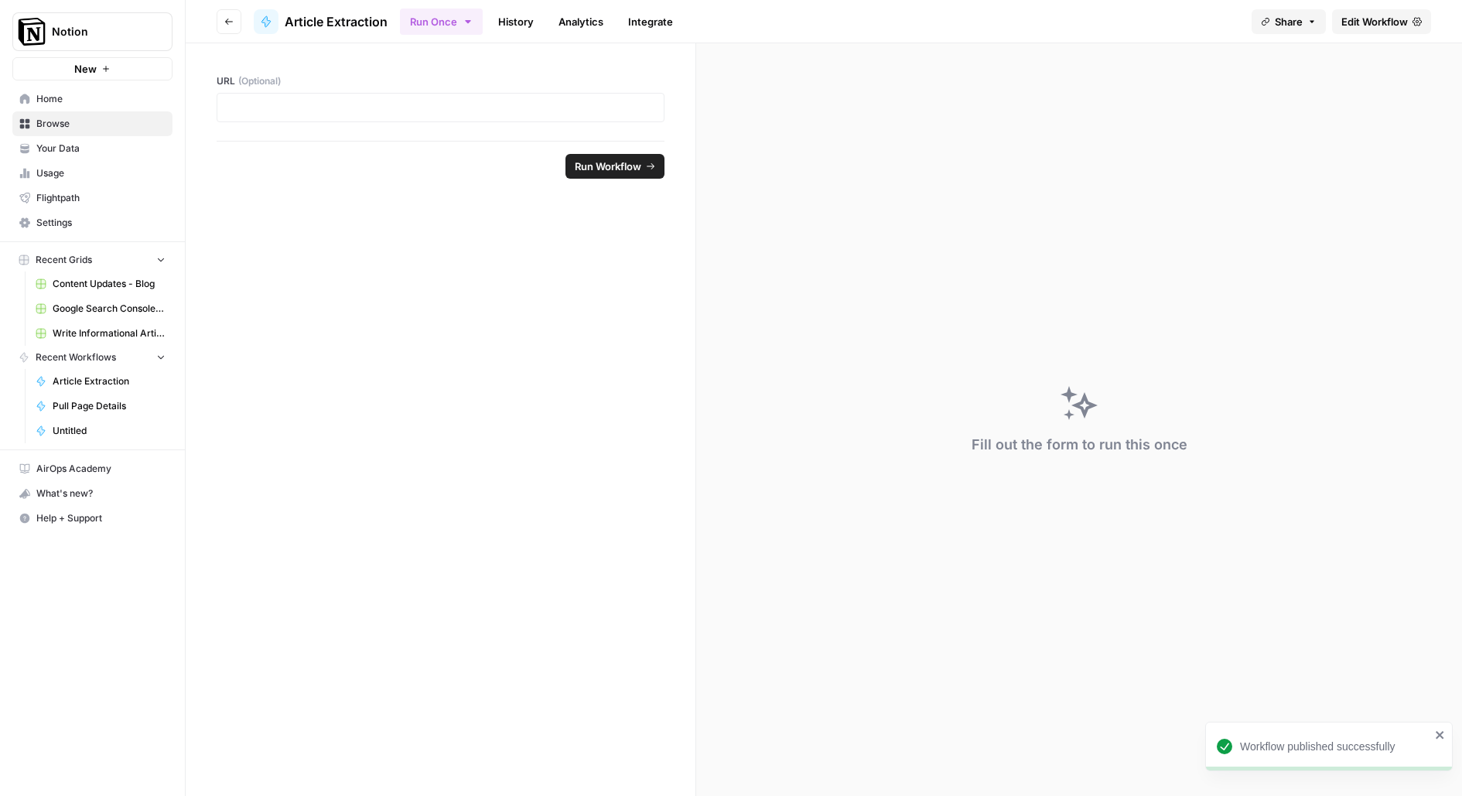
click at [1372, 25] on span "Edit Workflow" at bounding box center [1374, 21] width 67 height 15
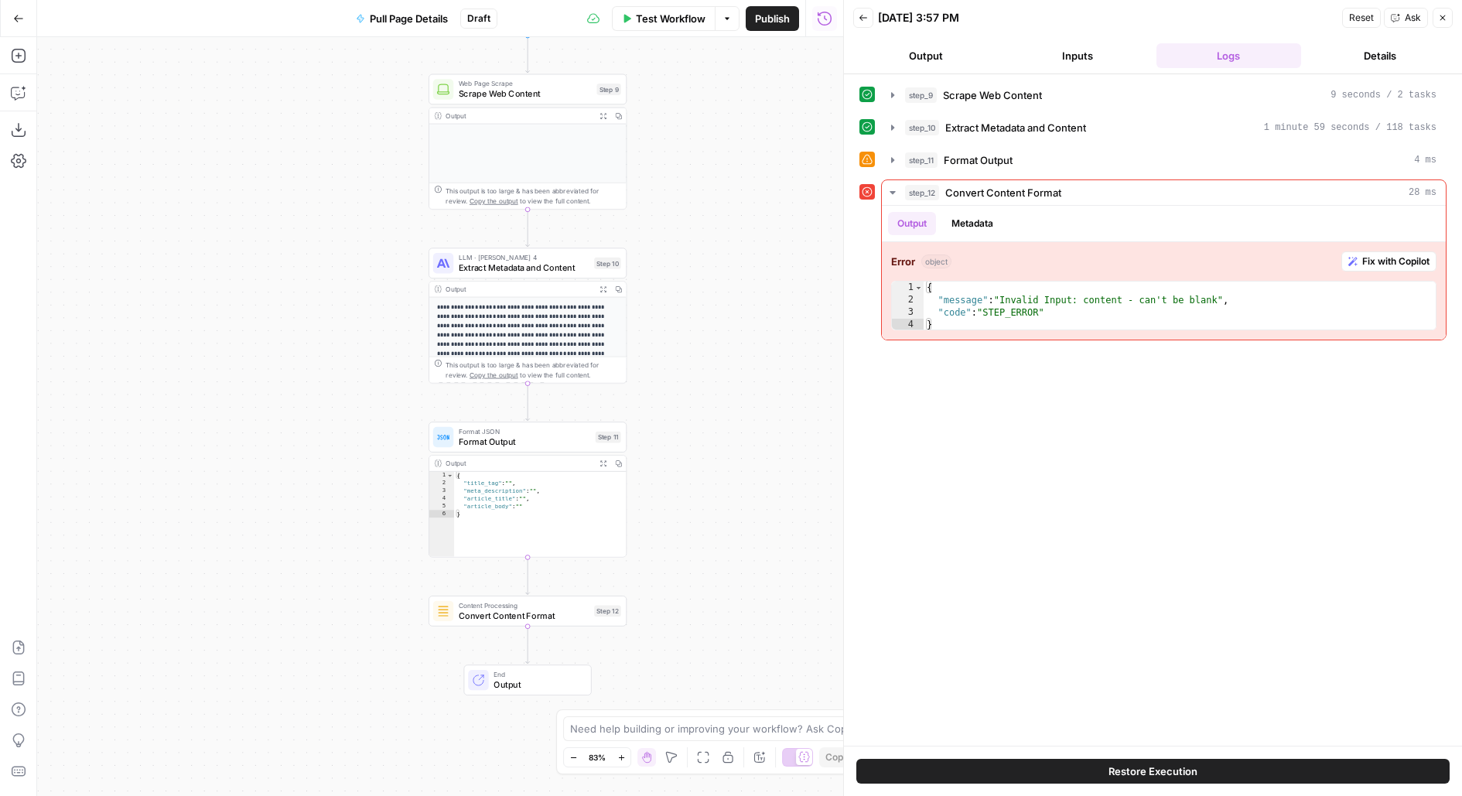
click at [1073, 40] on header "Back [DATE] 3:57 PM Reset Ask Close Output Inputs Logs Details" at bounding box center [1153, 37] width 618 height 74
click at [1085, 52] on button "Inputs" at bounding box center [1077, 55] width 145 height 25
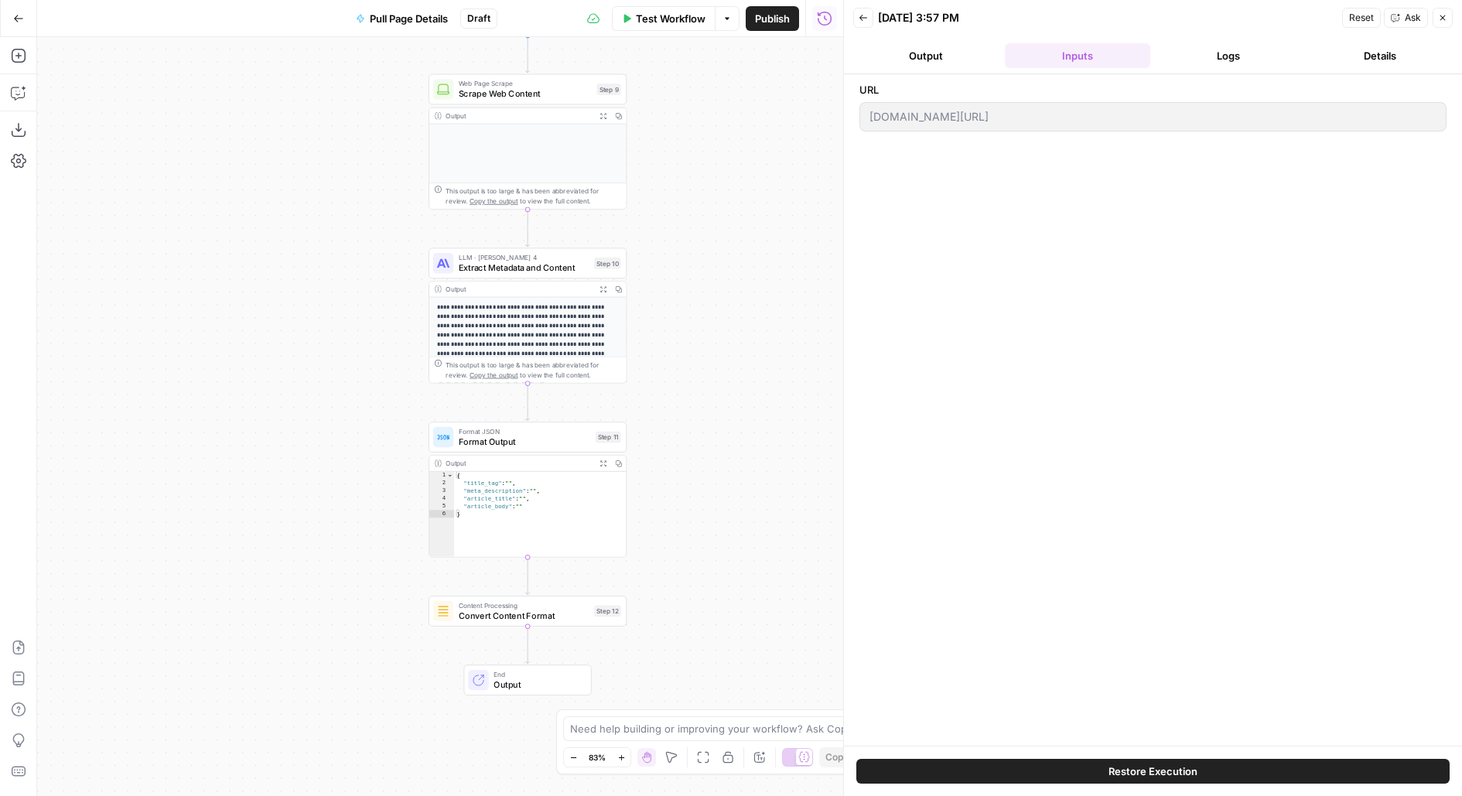
click at [1204, 55] on button "Logs" at bounding box center [1228, 55] width 145 height 25
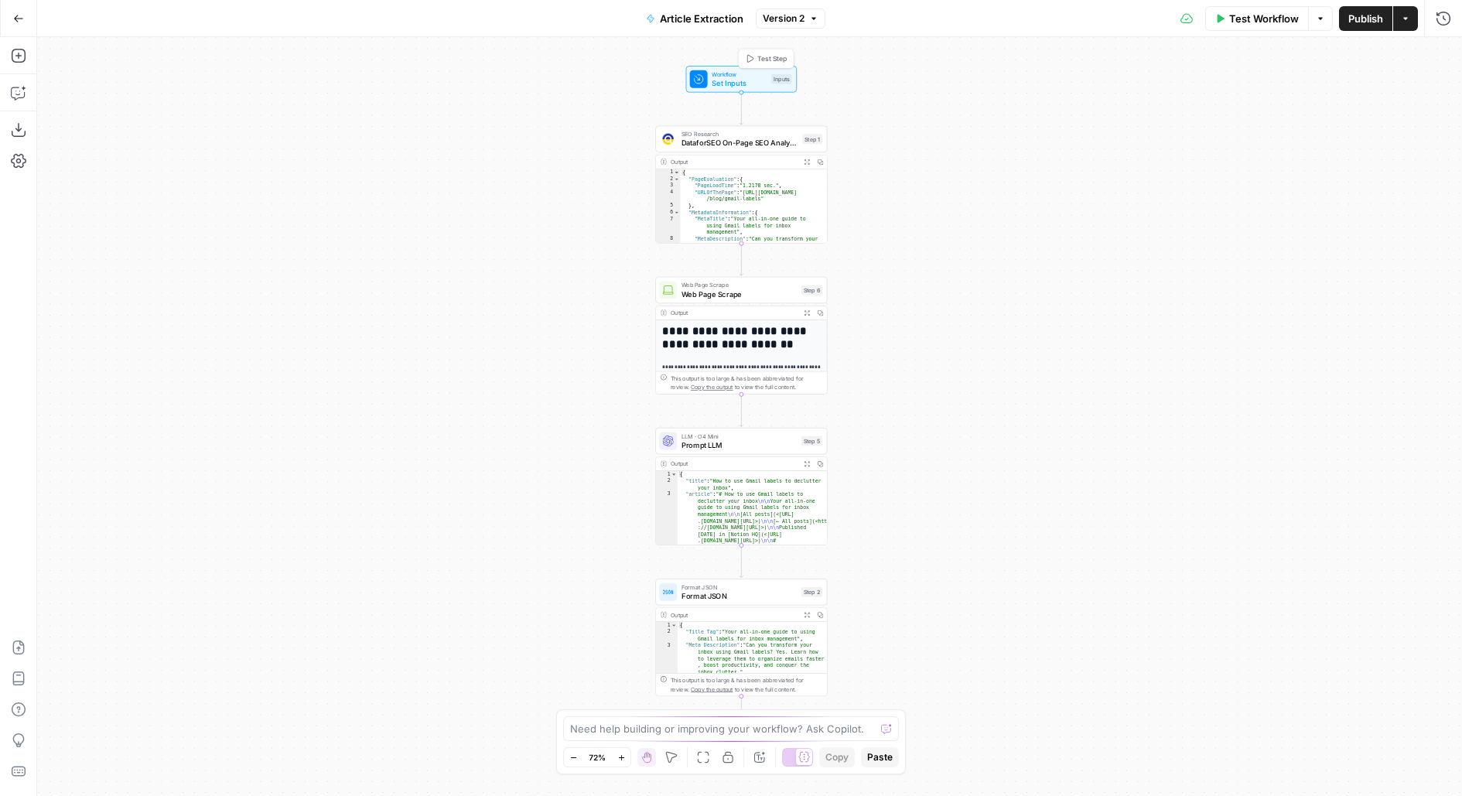
click at [767, 87] on span "Set Inputs" at bounding box center [739, 82] width 55 height 11
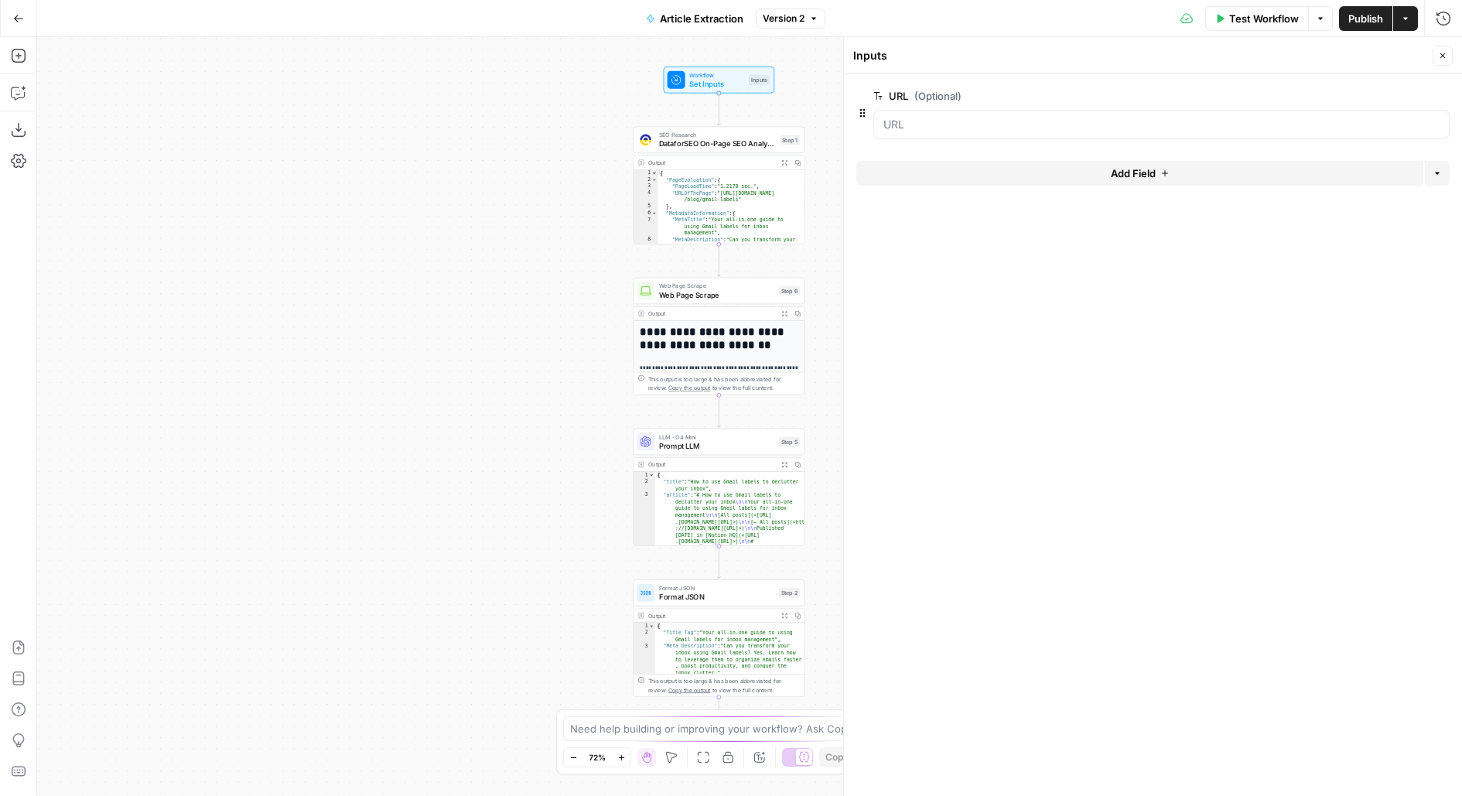
drag, startPoint x: 570, startPoint y: 340, endPoint x: 424, endPoint y: 316, distance: 148.3
click at [435, 317] on div "**********" at bounding box center [749, 416] width 1425 height 759
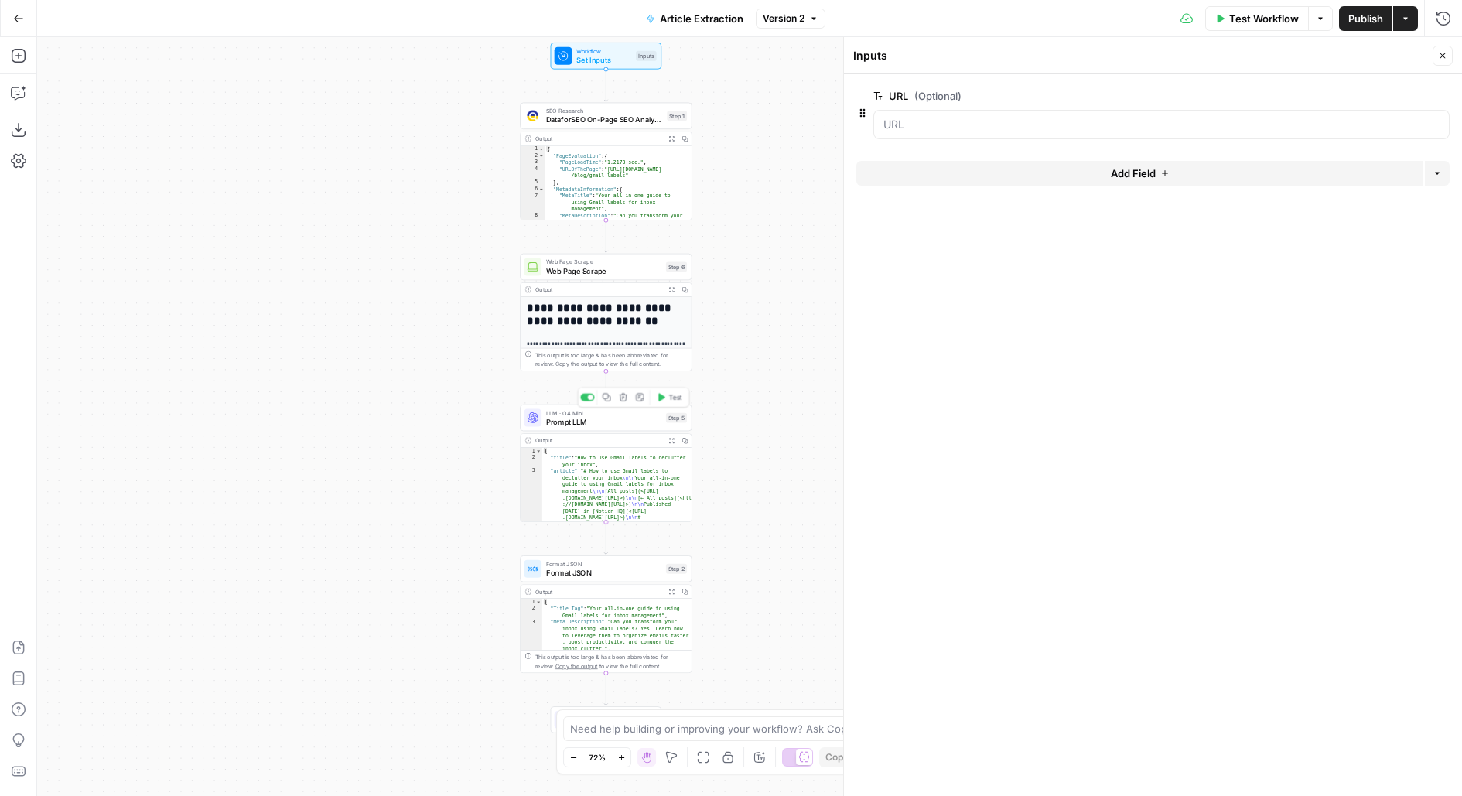
click at [660, 423] on span "Prompt LLM" at bounding box center [603, 421] width 115 height 11
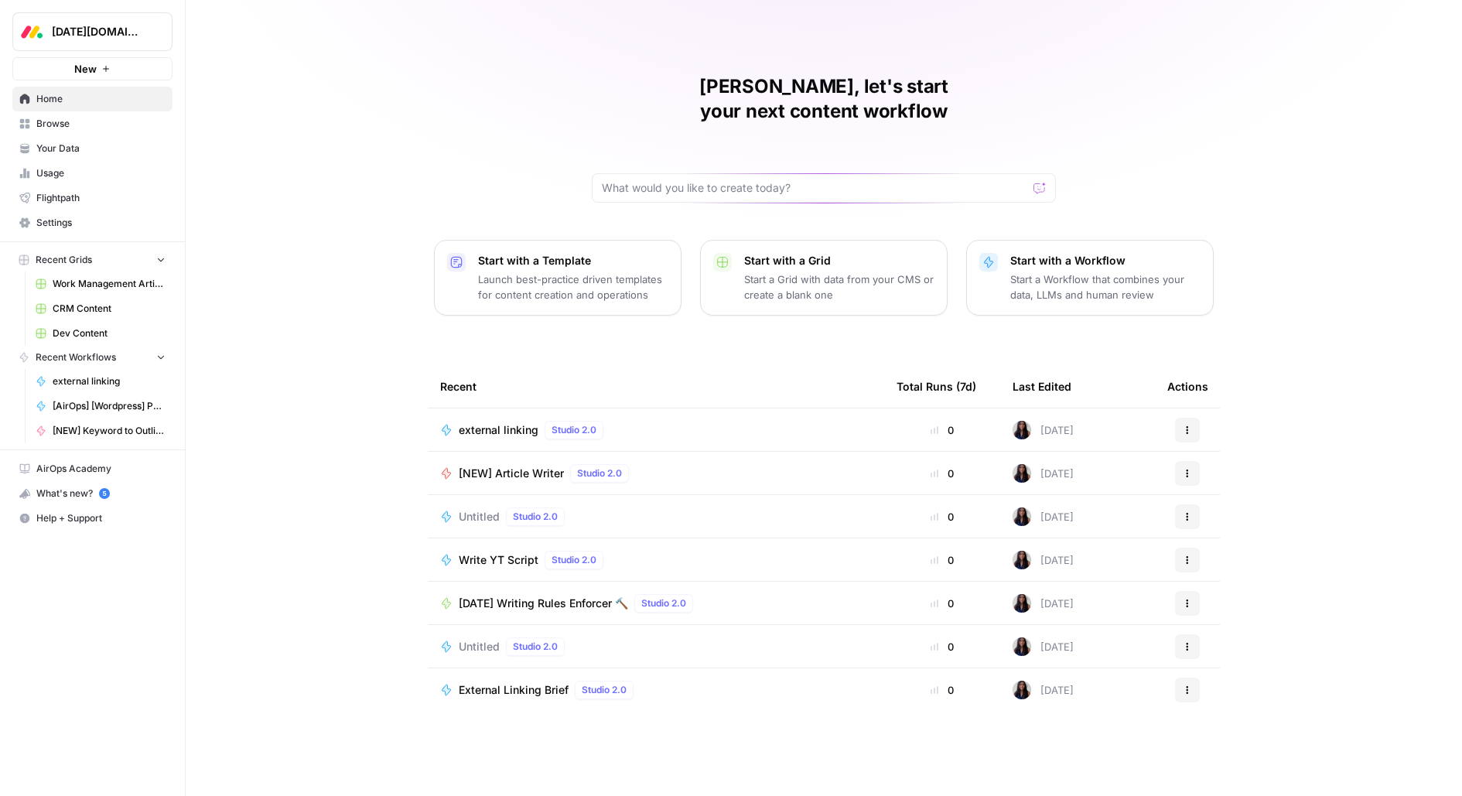
click at [107, 26] on span "[DATE][DOMAIN_NAME]" at bounding box center [99, 31] width 94 height 15
type input "buil"
click button "AirOps Builders" at bounding box center [140, 116] width 248 height 25
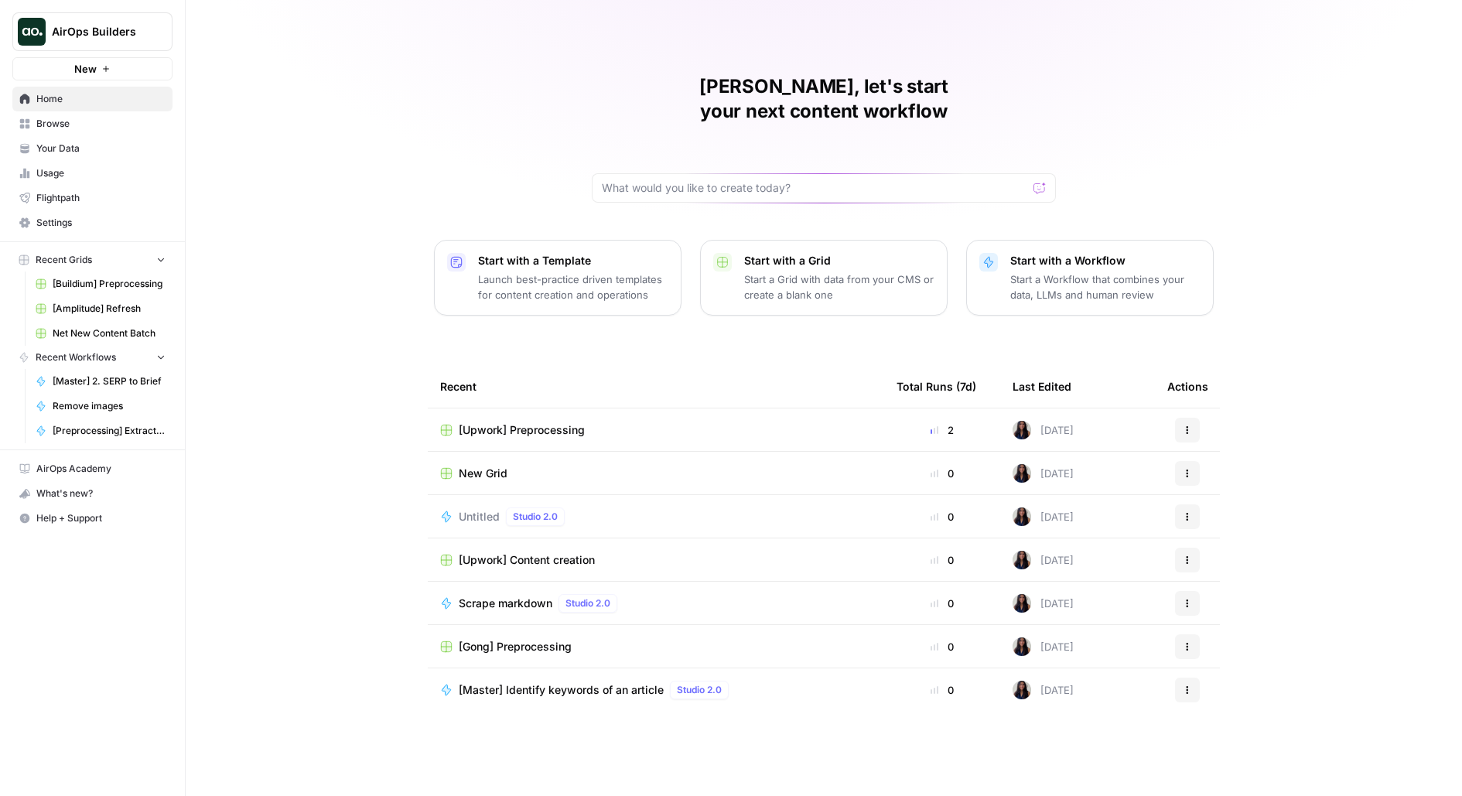
click at [80, 118] on span "Browse" at bounding box center [100, 124] width 129 height 14
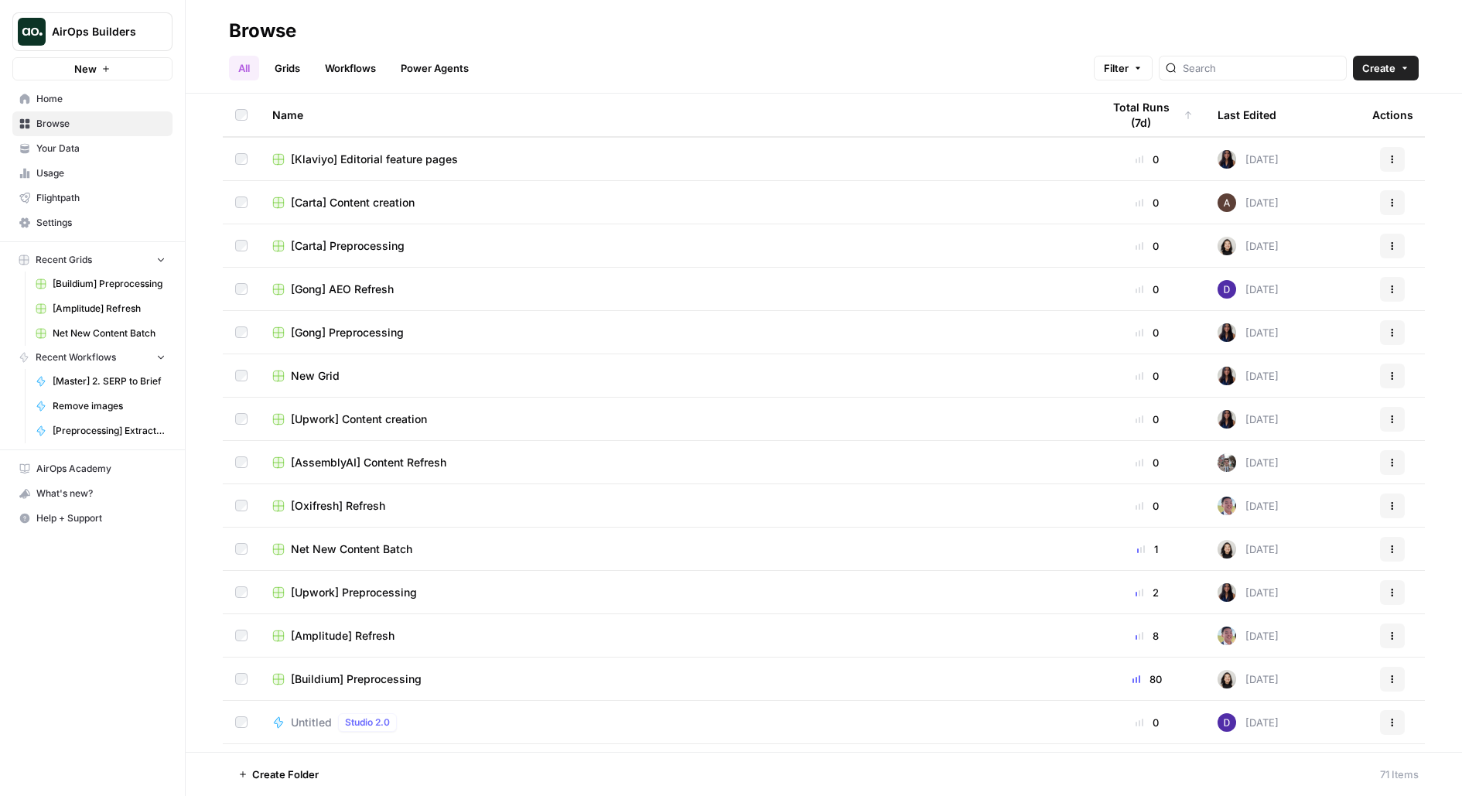
scroll to position [500, 0]
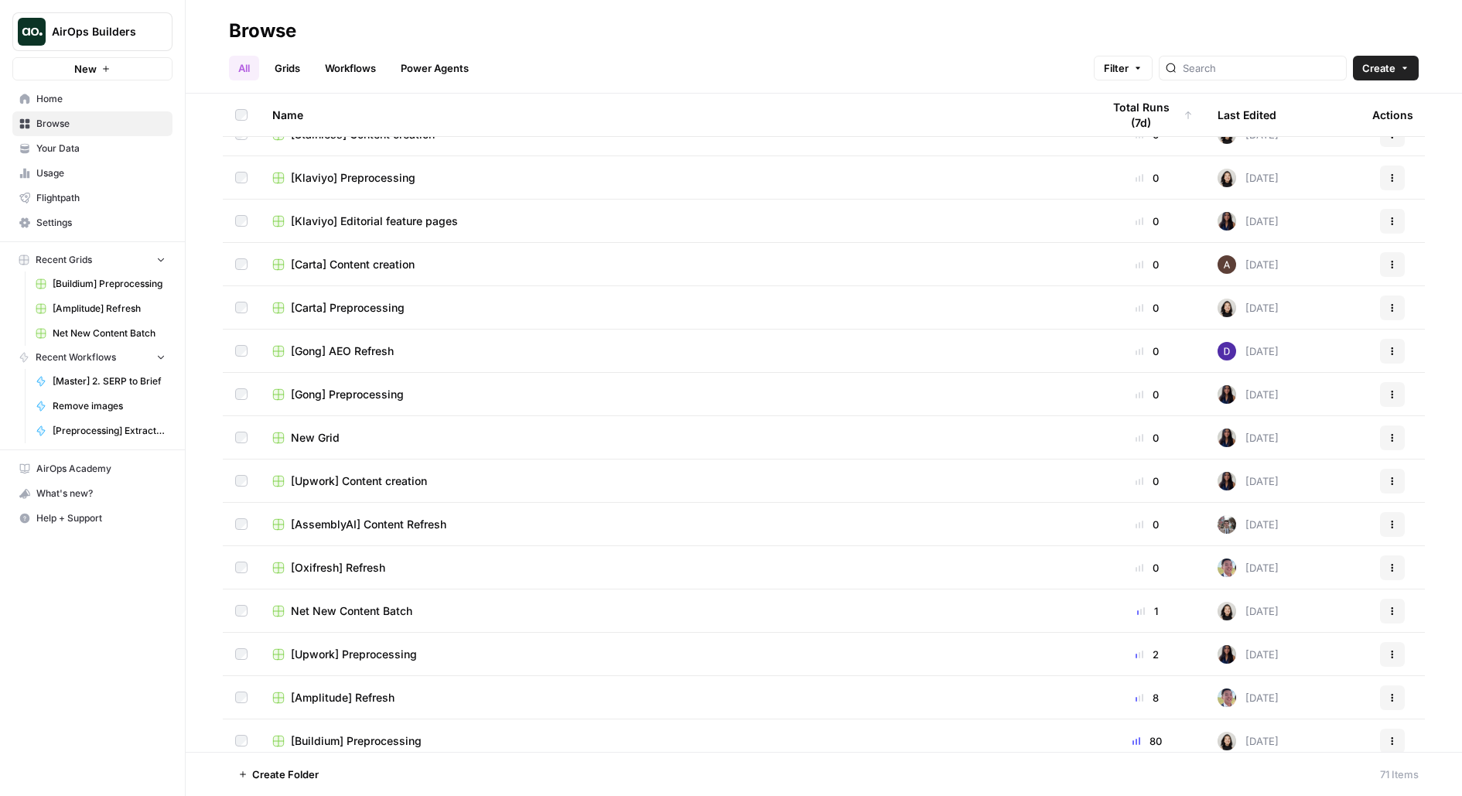
click at [459, 217] on div "[Klaviyo] Editorial feature pages" at bounding box center [674, 220] width 804 height 15
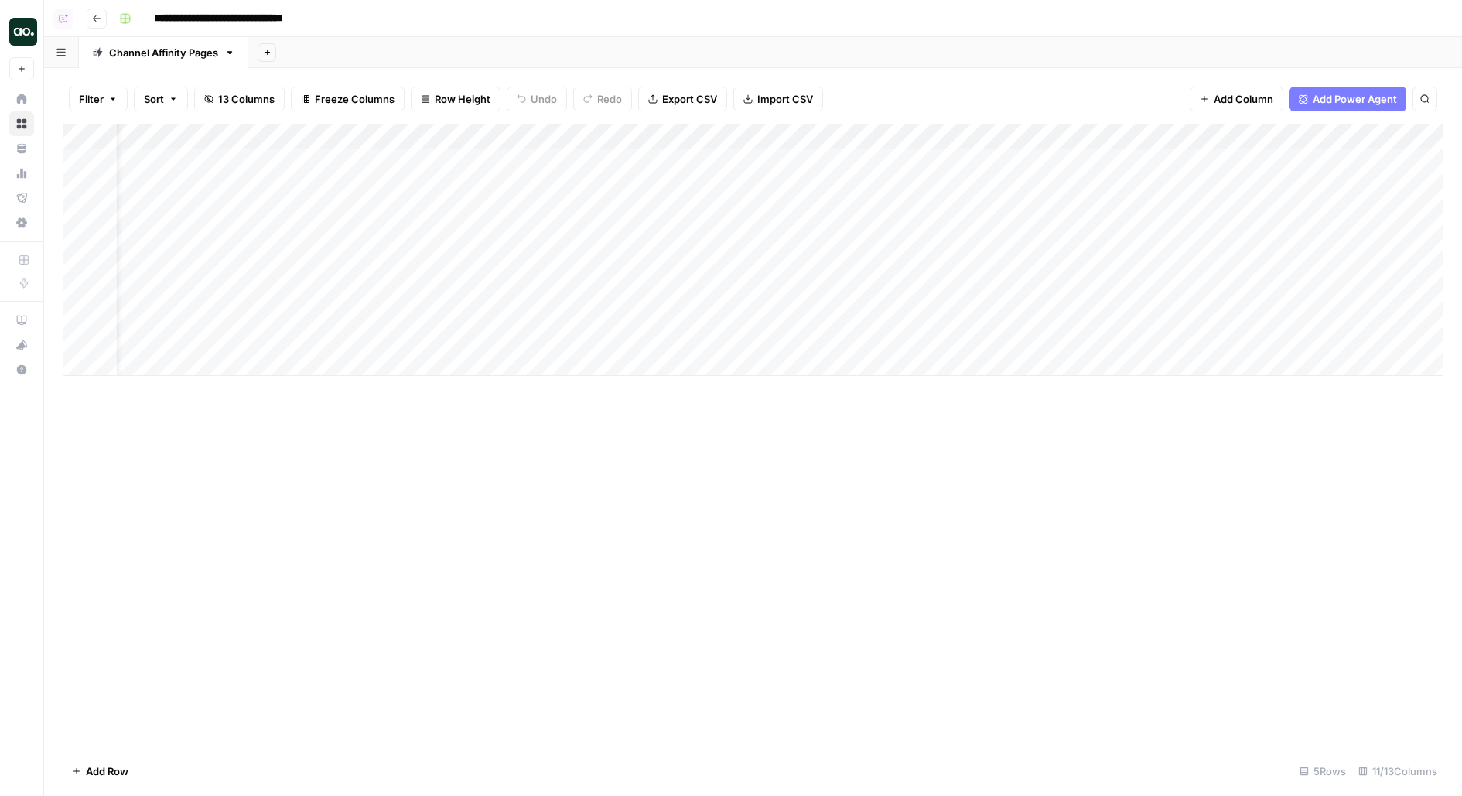
scroll to position [0, 70]
click at [471, 138] on div "Add Column" at bounding box center [753, 250] width 1381 height 252
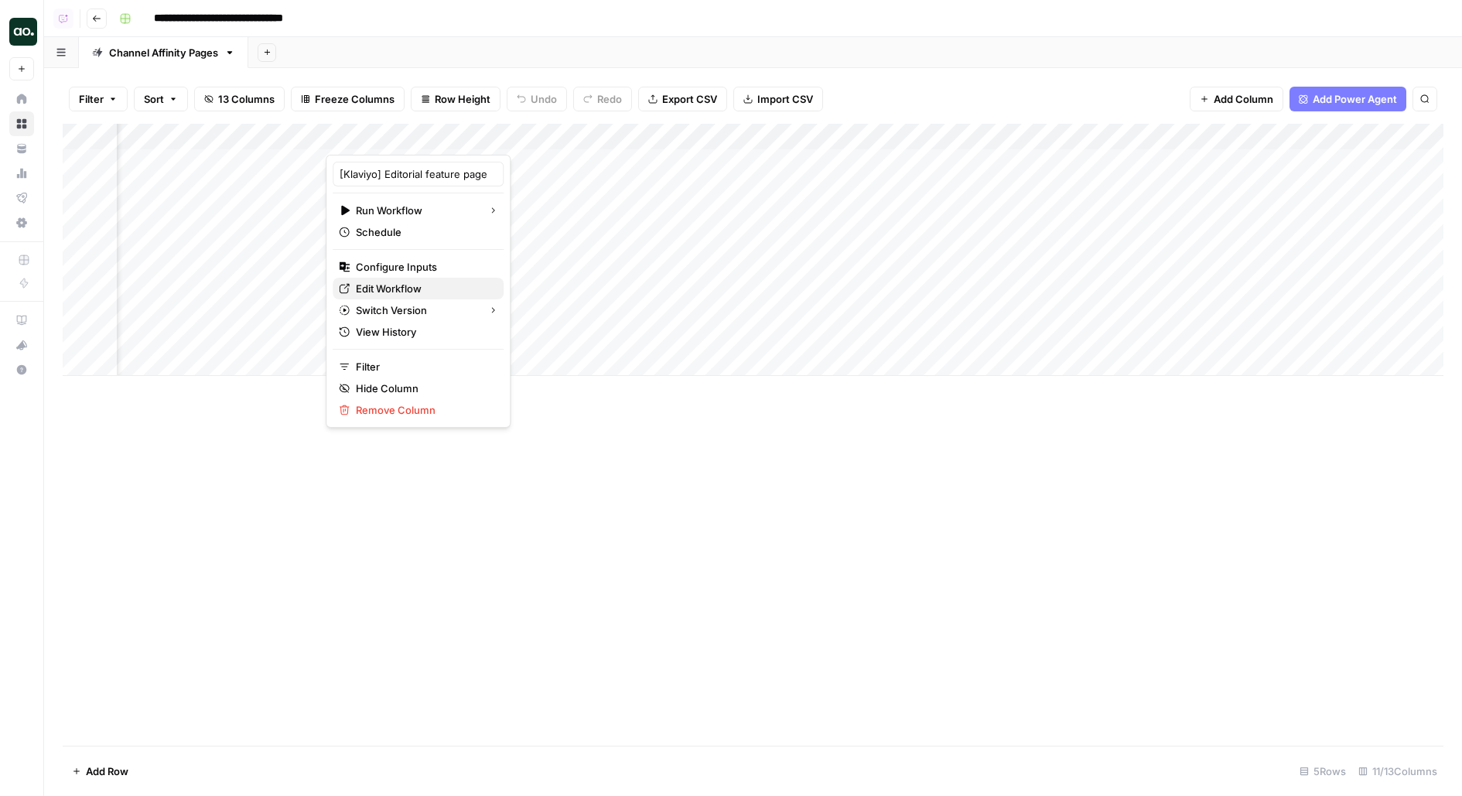
click at [412, 292] on span "Edit Workflow" at bounding box center [423, 288] width 135 height 15
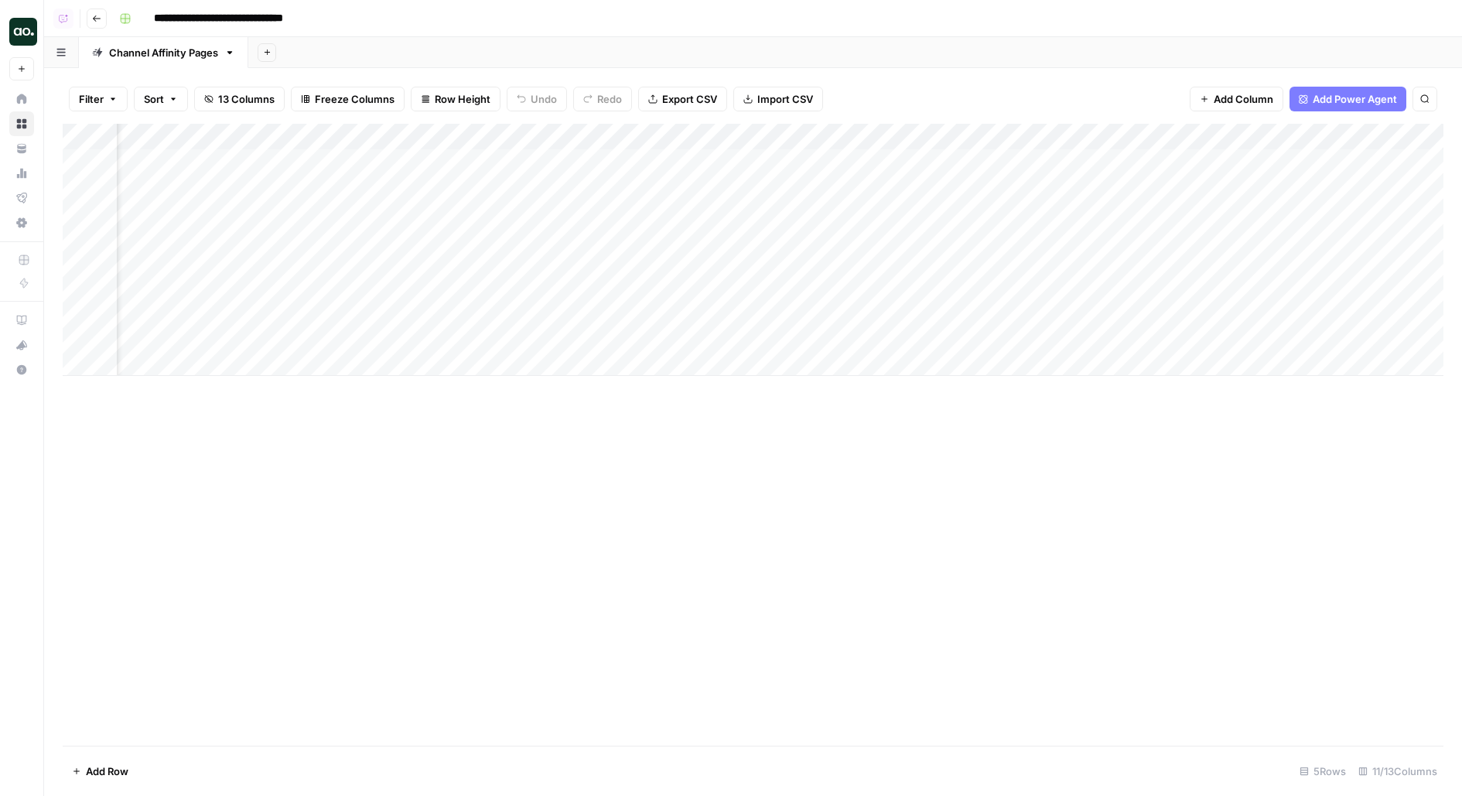
click at [1033, 23] on div "**********" at bounding box center [780, 18] width 1334 height 25
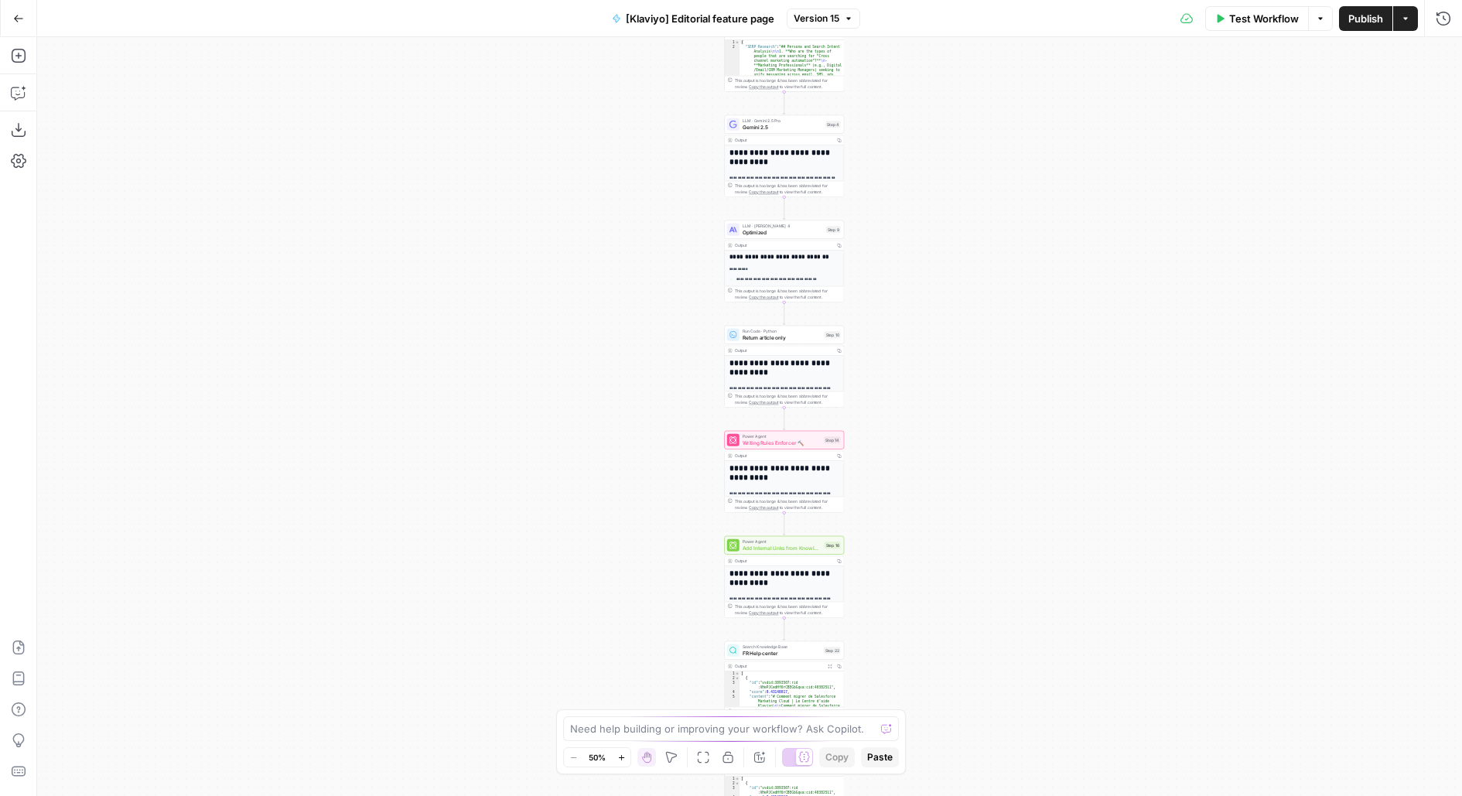
drag, startPoint x: 924, startPoint y: 534, endPoint x: 866, endPoint y: 334, distance: 207.8
click at [868, 340] on div "**********" at bounding box center [749, 416] width 1425 height 759
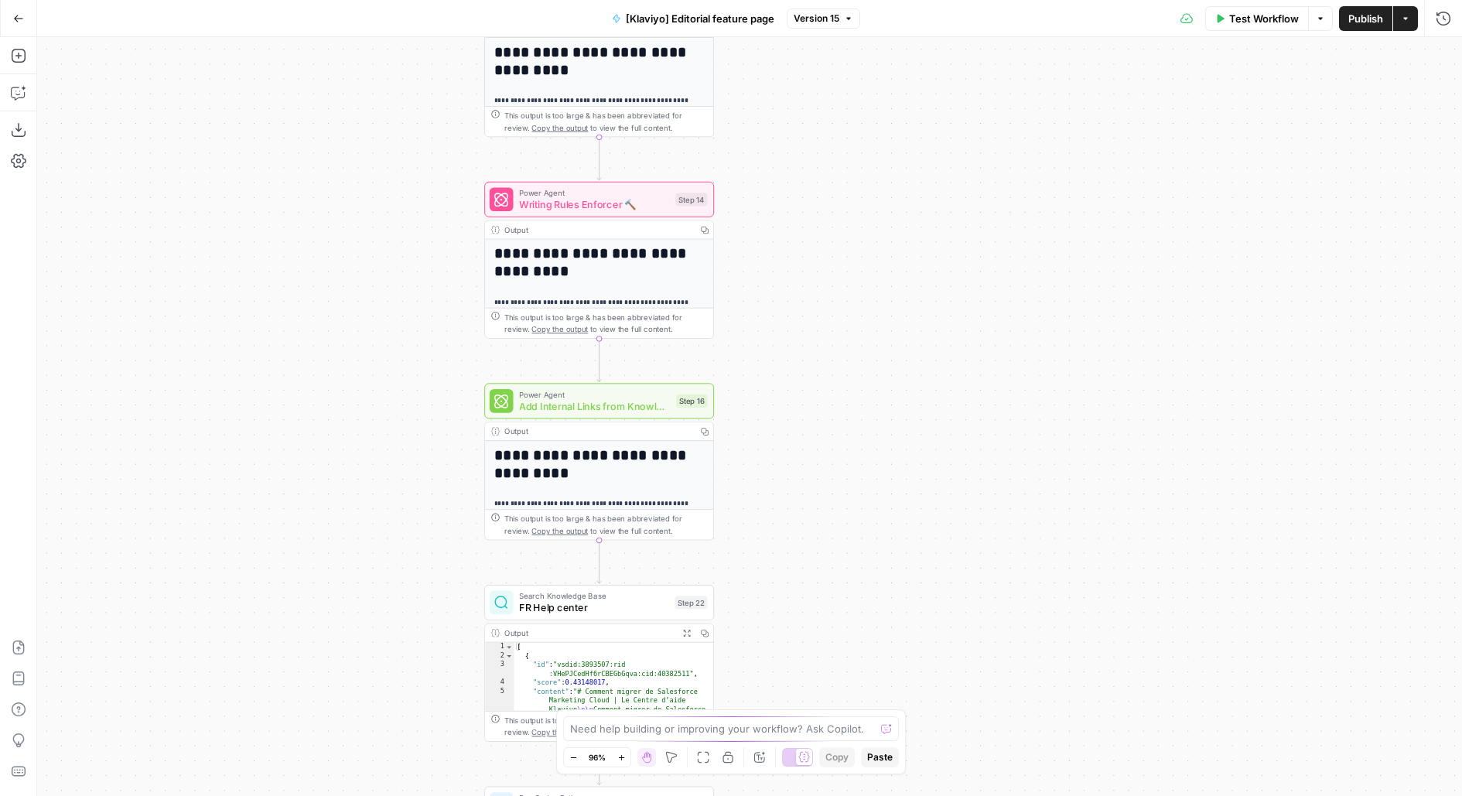
drag, startPoint x: 867, startPoint y: 347, endPoint x: 852, endPoint y: 578, distance: 231.8
click at [852, 577] on div "**********" at bounding box center [749, 416] width 1425 height 759
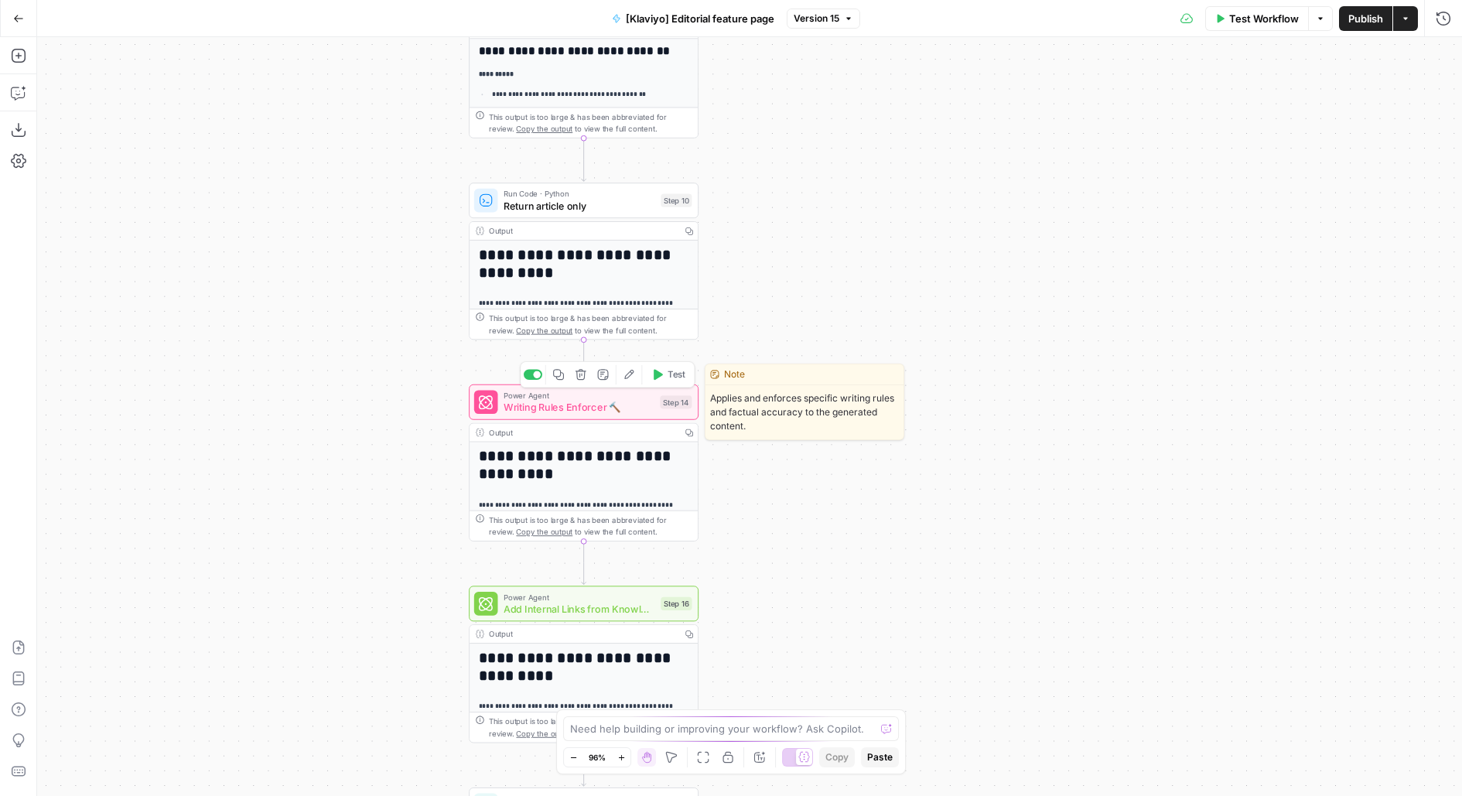
click at [606, 402] on span "Writing Rules Enforcer 🔨" at bounding box center [579, 407] width 150 height 15
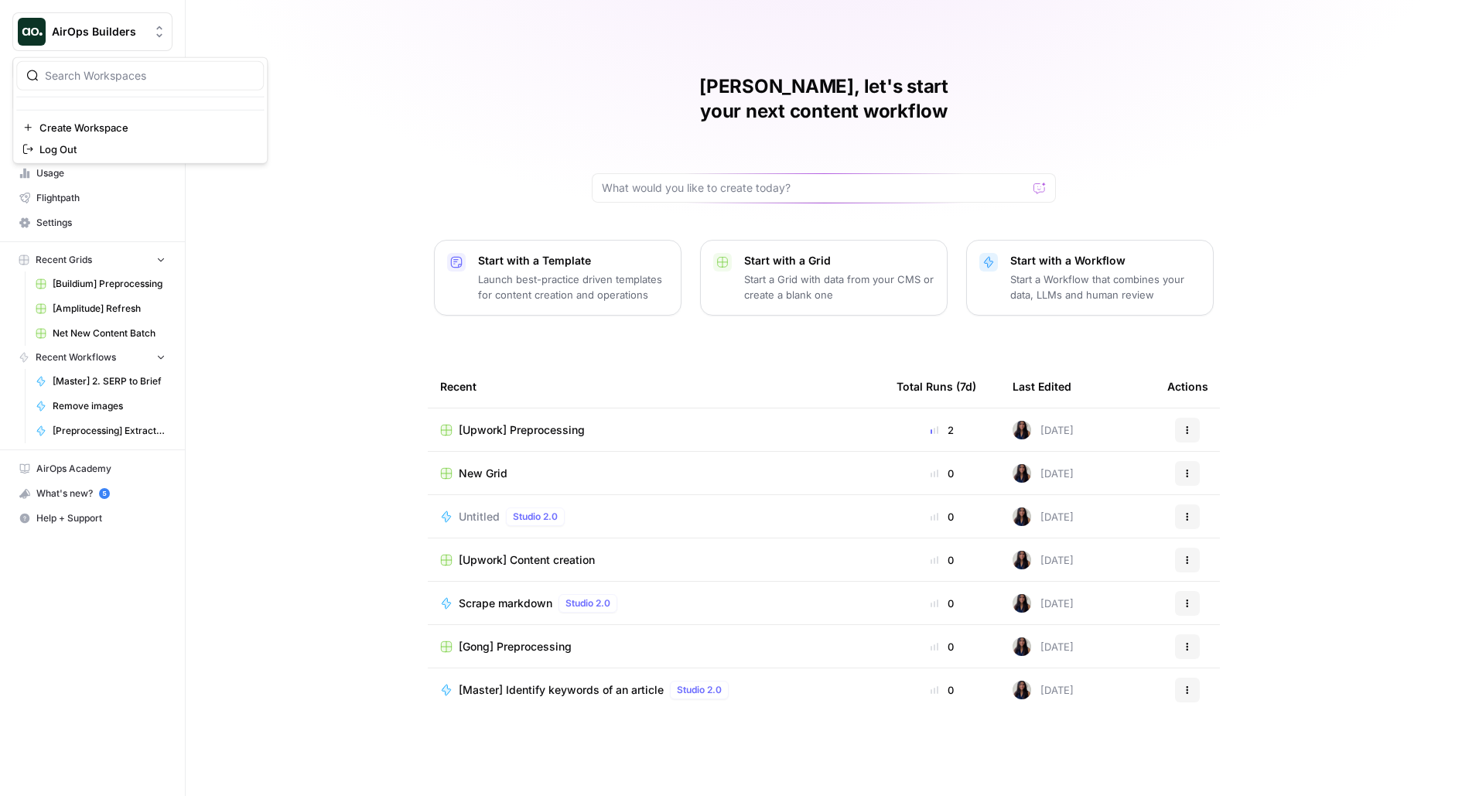
click at [38, 22] on img "Workspace: AirOps Builders" at bounding box center [32, 32] width 28 height 28
type input "ampl"
click button "Amplitude" at bounding box center [140, 116] width 248 height 25
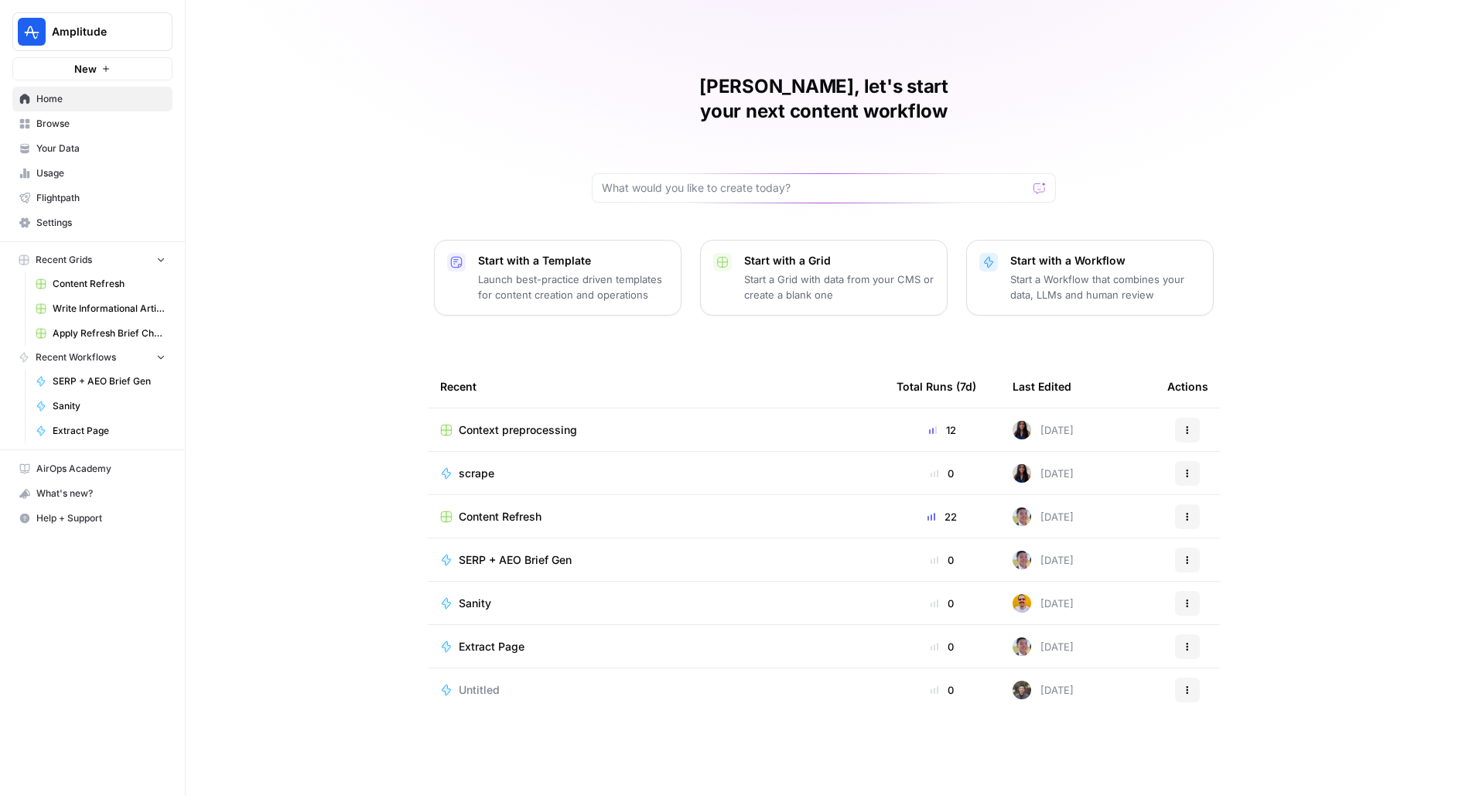
click at [520, 509] on span "Content Refresh" at bounding box center [500, 516] width 83 height 15
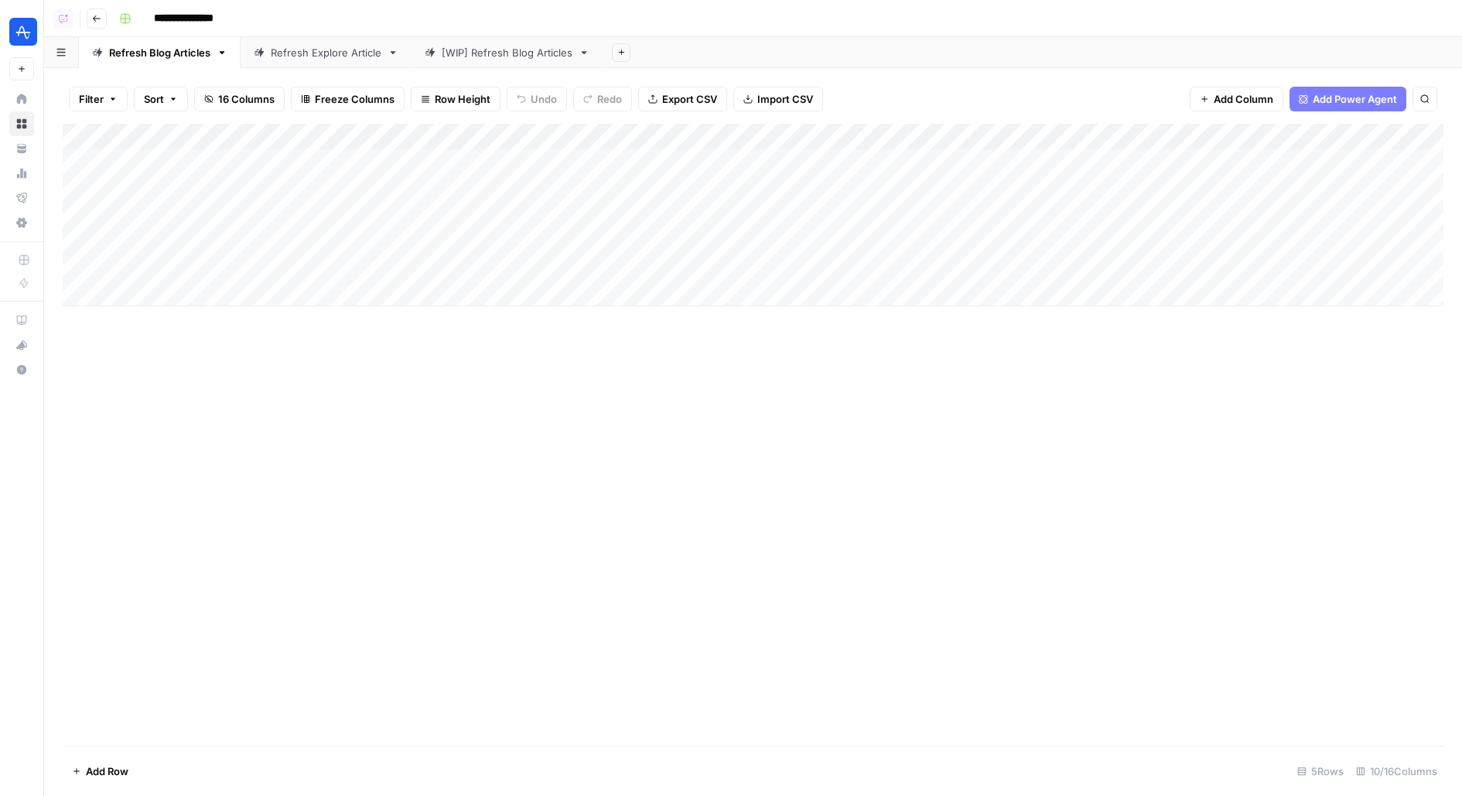
click at [628, 55] on button "Add Sheet" at bounding box center [621, 52] width 19 height 19
click at [780, 36] on header "**********" at bounding box center [753, 18] width 1418 height 37
click at [627, 54] on button "Add Sheet" at bounding box center [621, 52] width 19 height 19
click at [649, 104] on span "Blank" at bounding box center [699, 105] width 114 height 15
click at [84, 270] on div "Add Column" at bounding box center [753, 435] width 1381 height 622
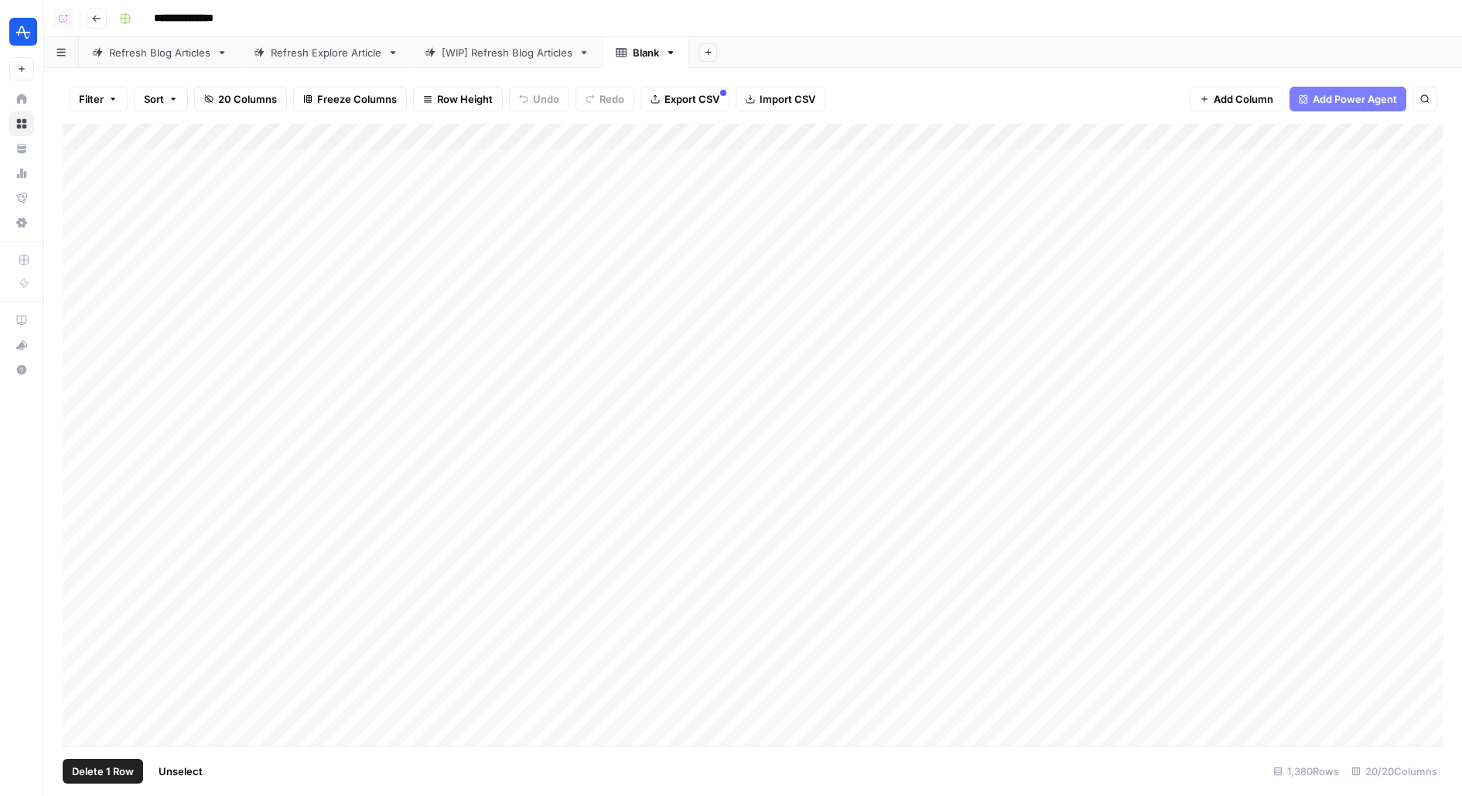
click at [83, 160] on div "Add Column" at bounding box center [753, 435] width 1381 height 622
click at [121, 777] on span "Delete 5 Rows" at bounding box center [106, 770] width 69 height 15
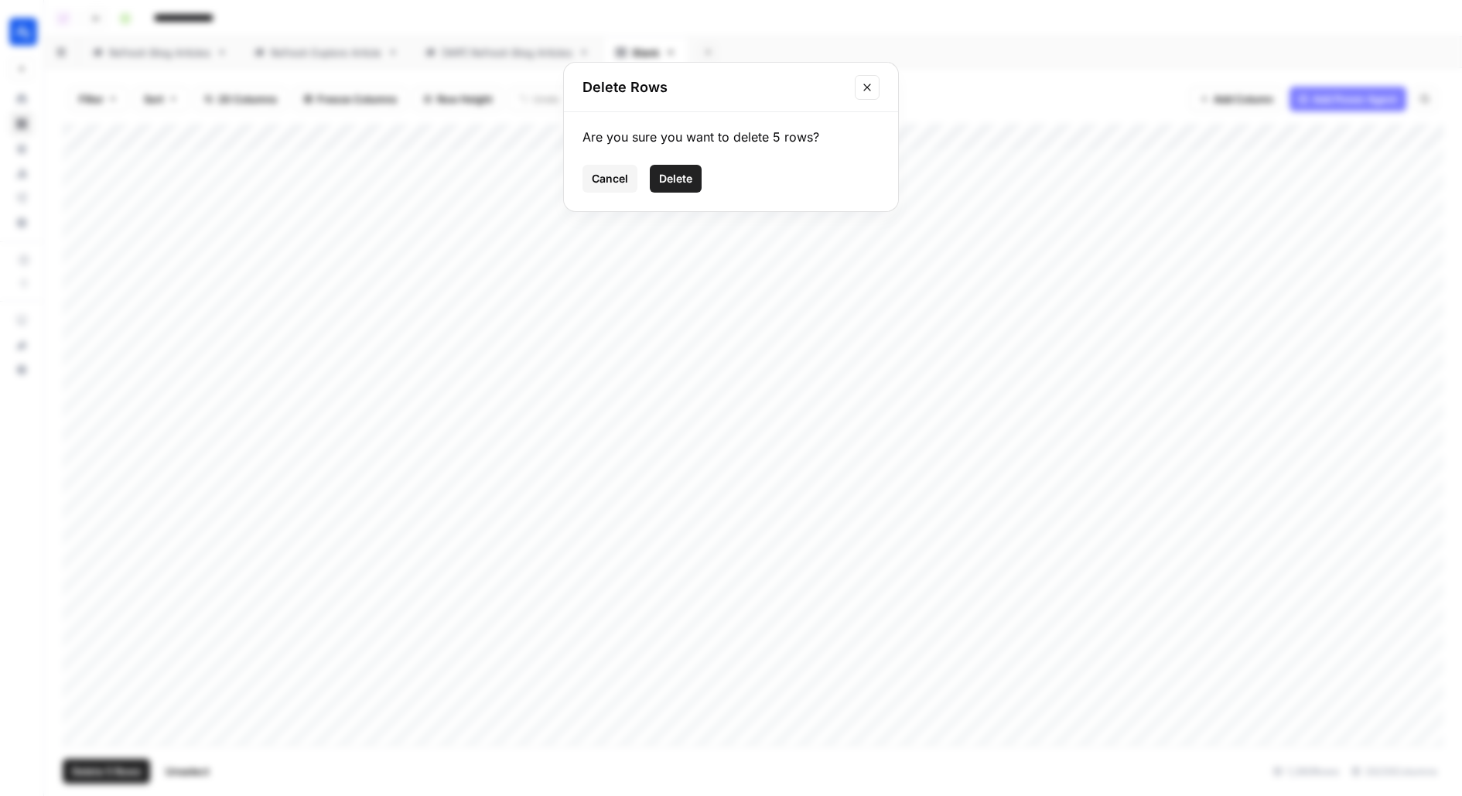
click at [662, 179] on span "Delete" at bounding box center [675, 178] width 33 height 15
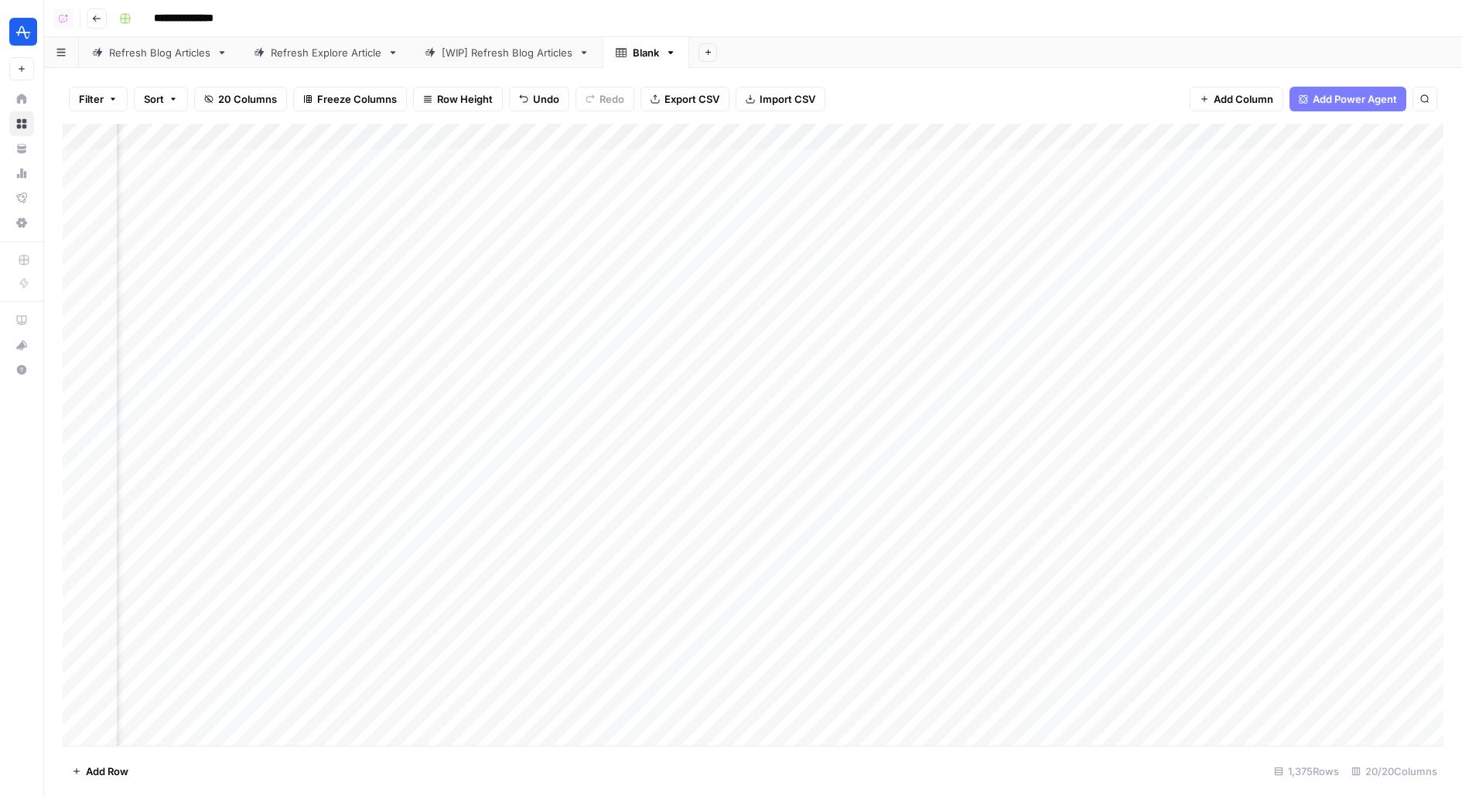
scroll to position [0, 860]
click at [1007, 141] on div "Add Column" at bounding box center [753, 435] width 1381 height 622
click at [1015, 72] on div "Filter Sort 20 Columns Freeze Columns Row Height Undo Redo Export CSV Import CS…" at bounding box center [753, 432] width 1418 height 728
click at [1057, 159] on div "Add Column" at bounding box center [753, 435] width 1381 height 622
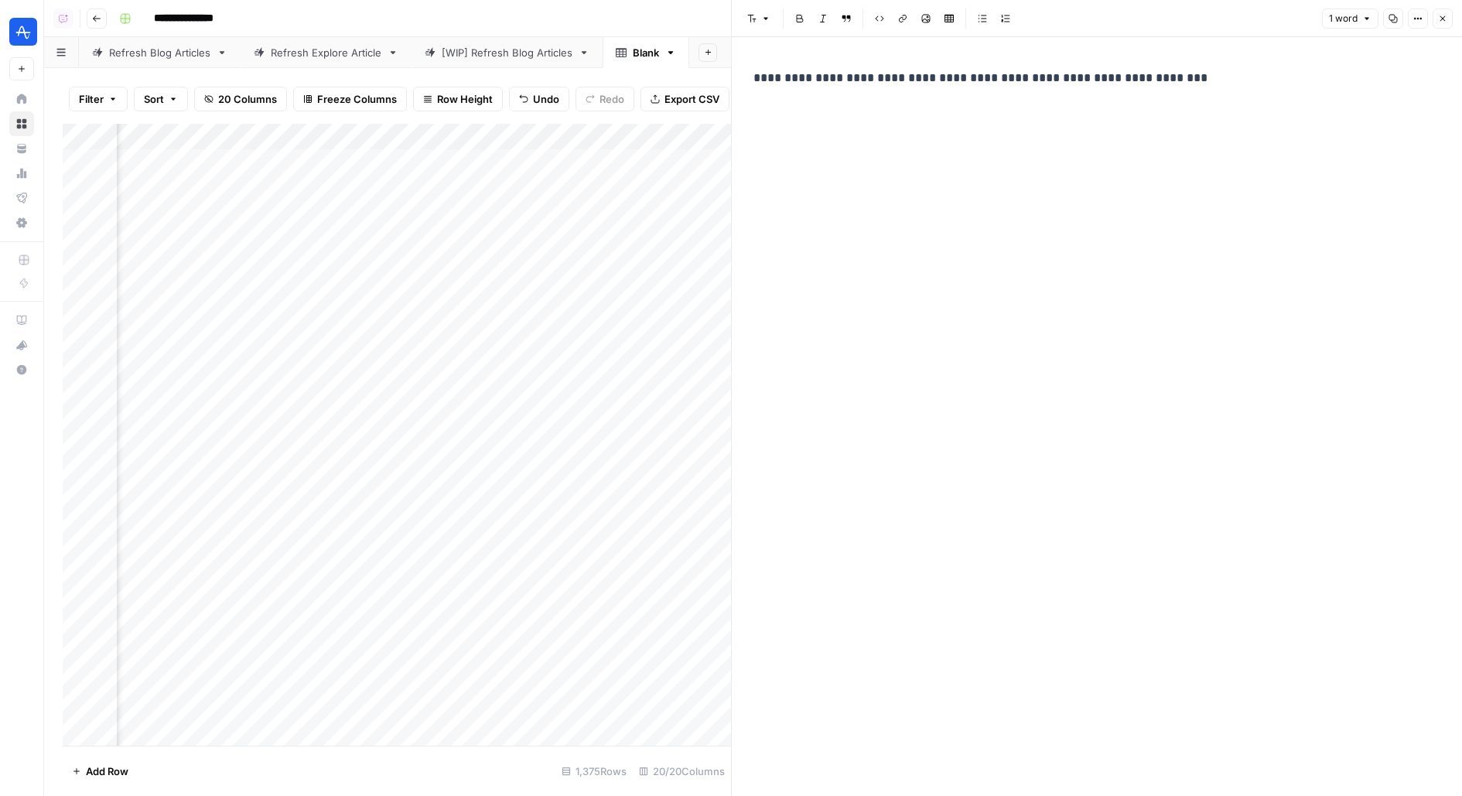
scroll to position [0, 1613]
click at [430, 159] on div "Add Column" at bounding box center [397, 435] width 668 height 622
click at [1444, 12] on button "Close" at bounding box center [1443, 19] width 20 height 20
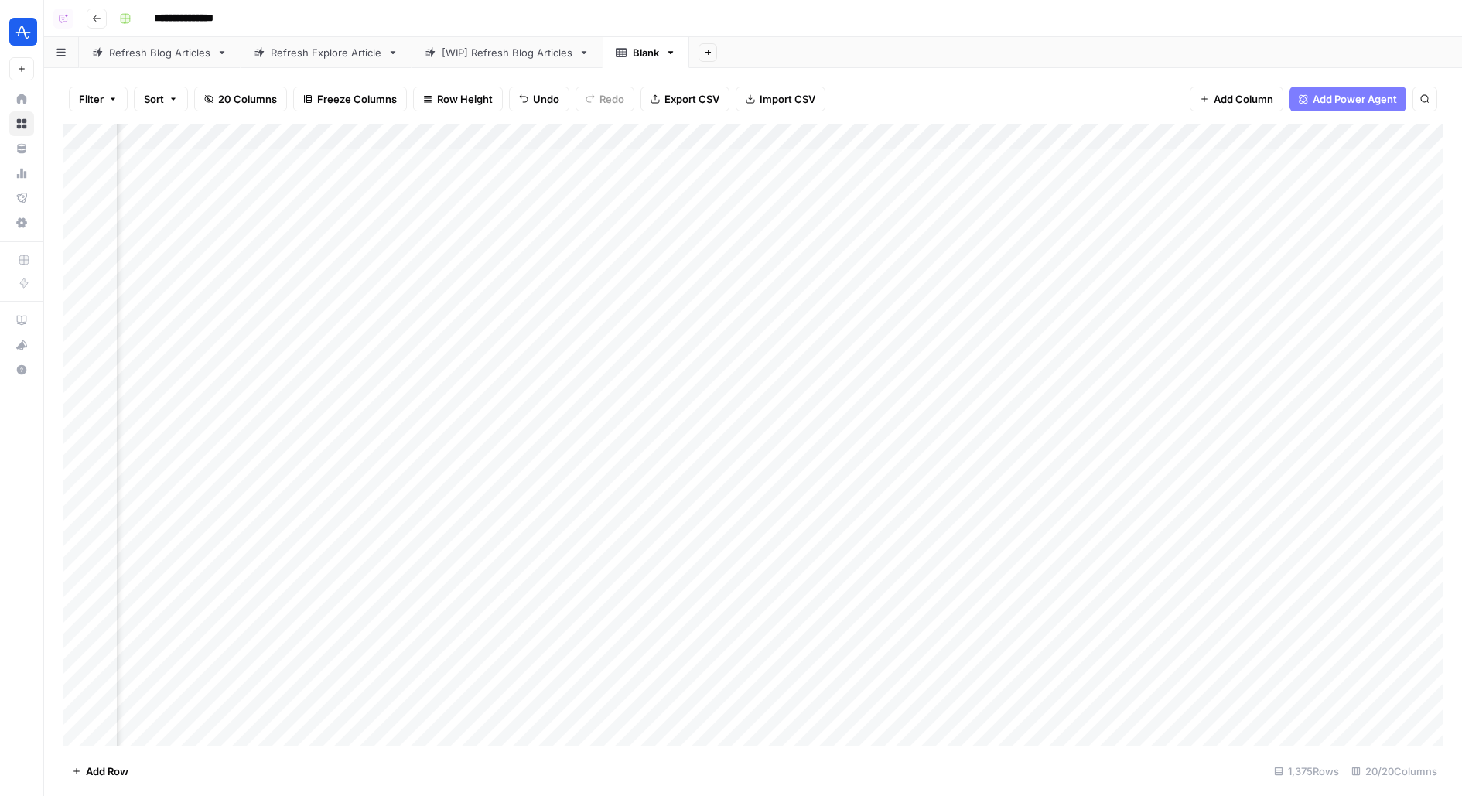
scroll to position [1, 1079]
click at [856, 289] on div "Add Column" at bounding box center [753, 435] width 1381 height 622
click at [964, 235] on div "Add Column" at bounding box center [753, 435] width 1381 height 622
click at [832, 241] on div "Add Column" at bounding box center [753, 435] width 1381 height 622
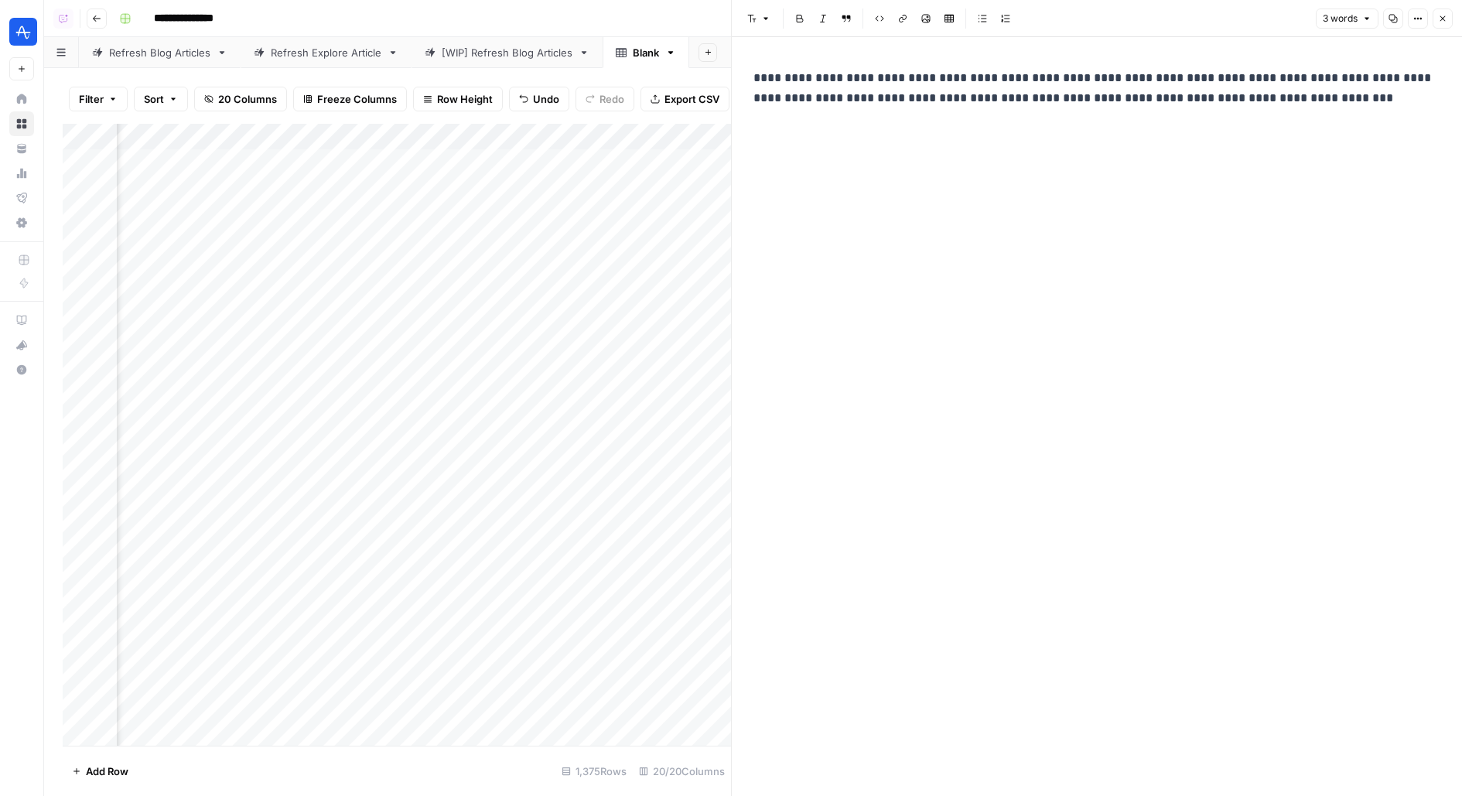
scroll to position [1, 1445]
click at [466, 431] on div "Add Column" at bounding box center [397, 435] width 668 height 622
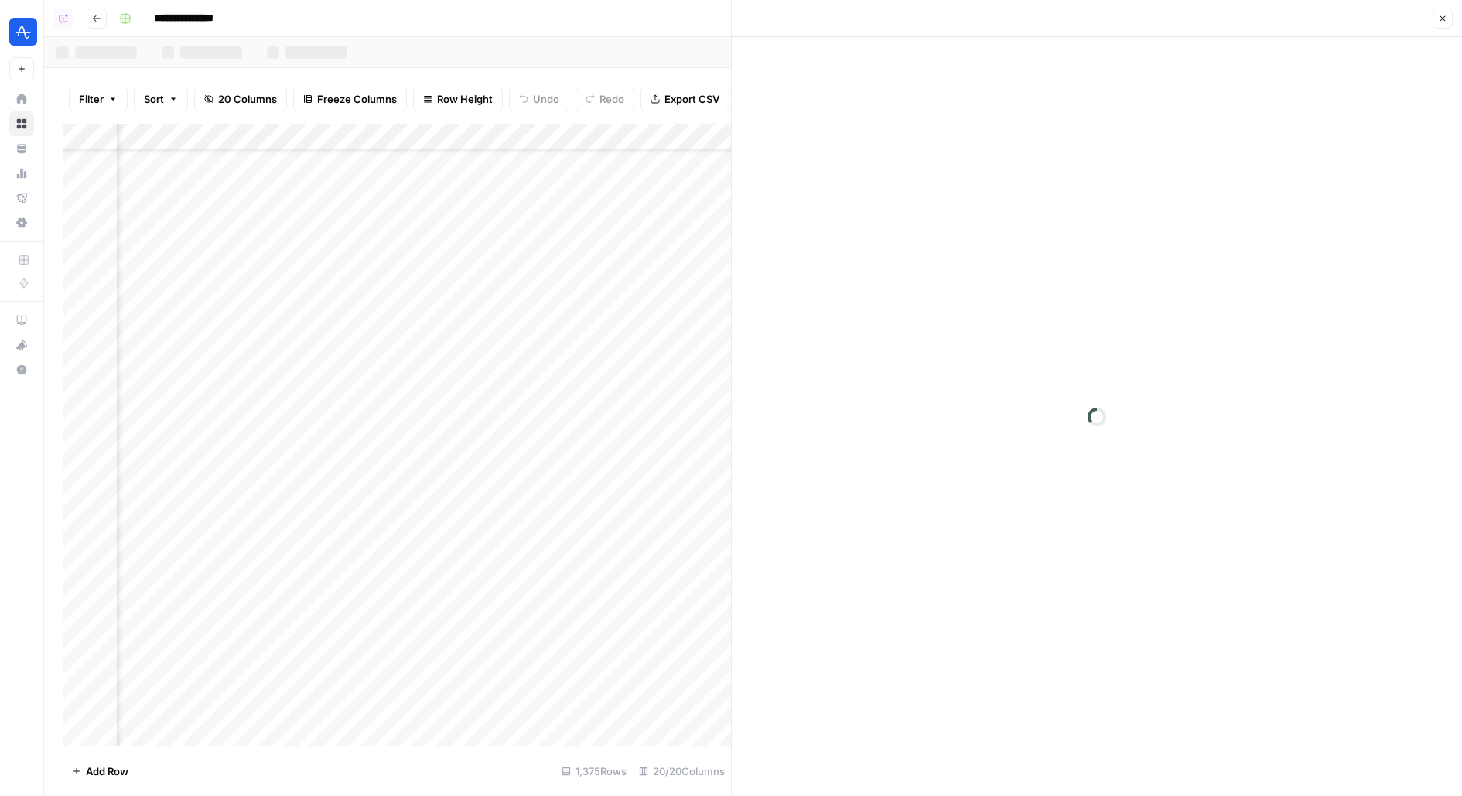
scroll to position [0, 1610]
click at [1447, 13] on button "Close" at bounding box center [1443, 19] width 20 height 20
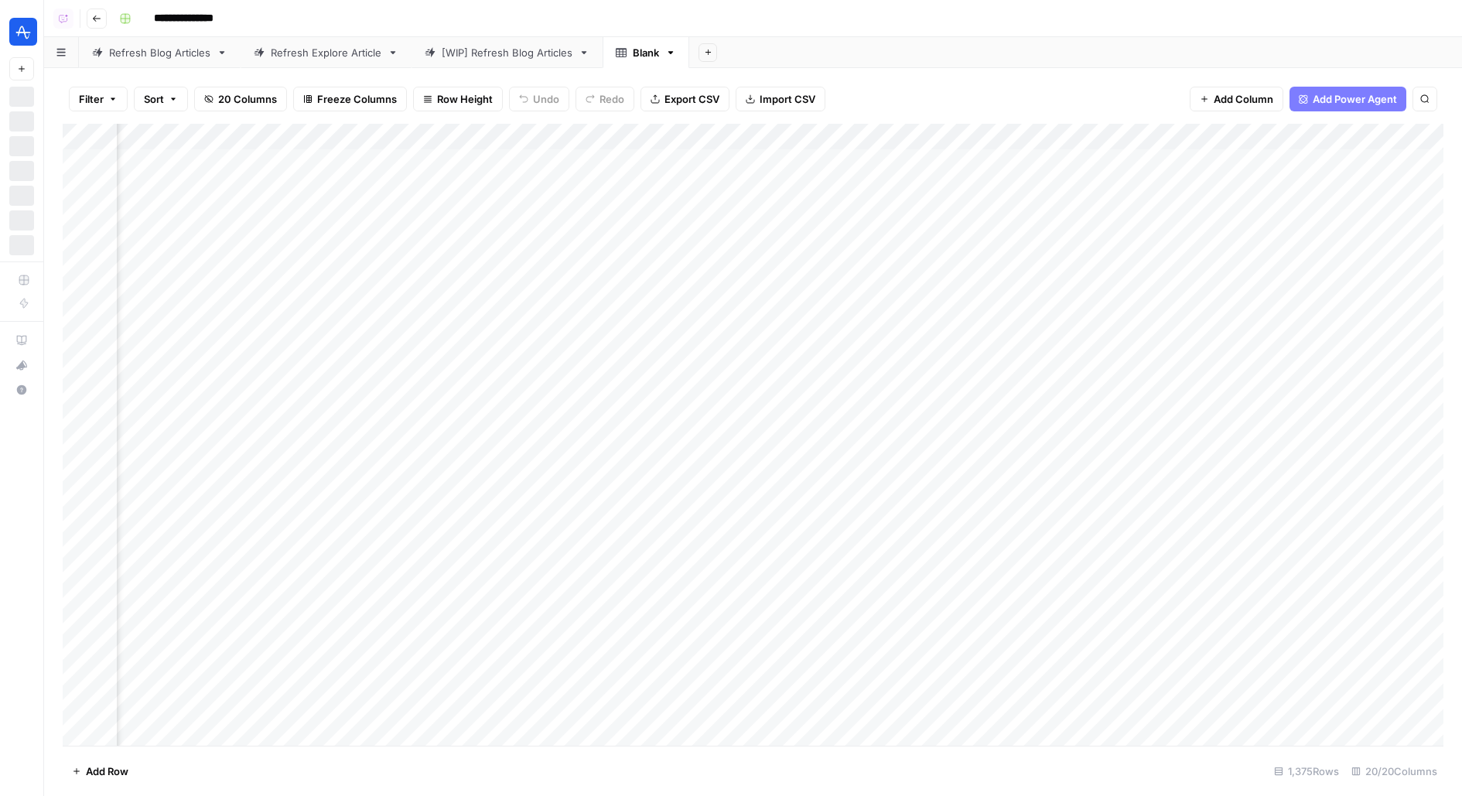
scroll to position [0, 1544]
click at [364, 242] on div "Add Column" at bounding box center [753, 435] width 1381 height 622
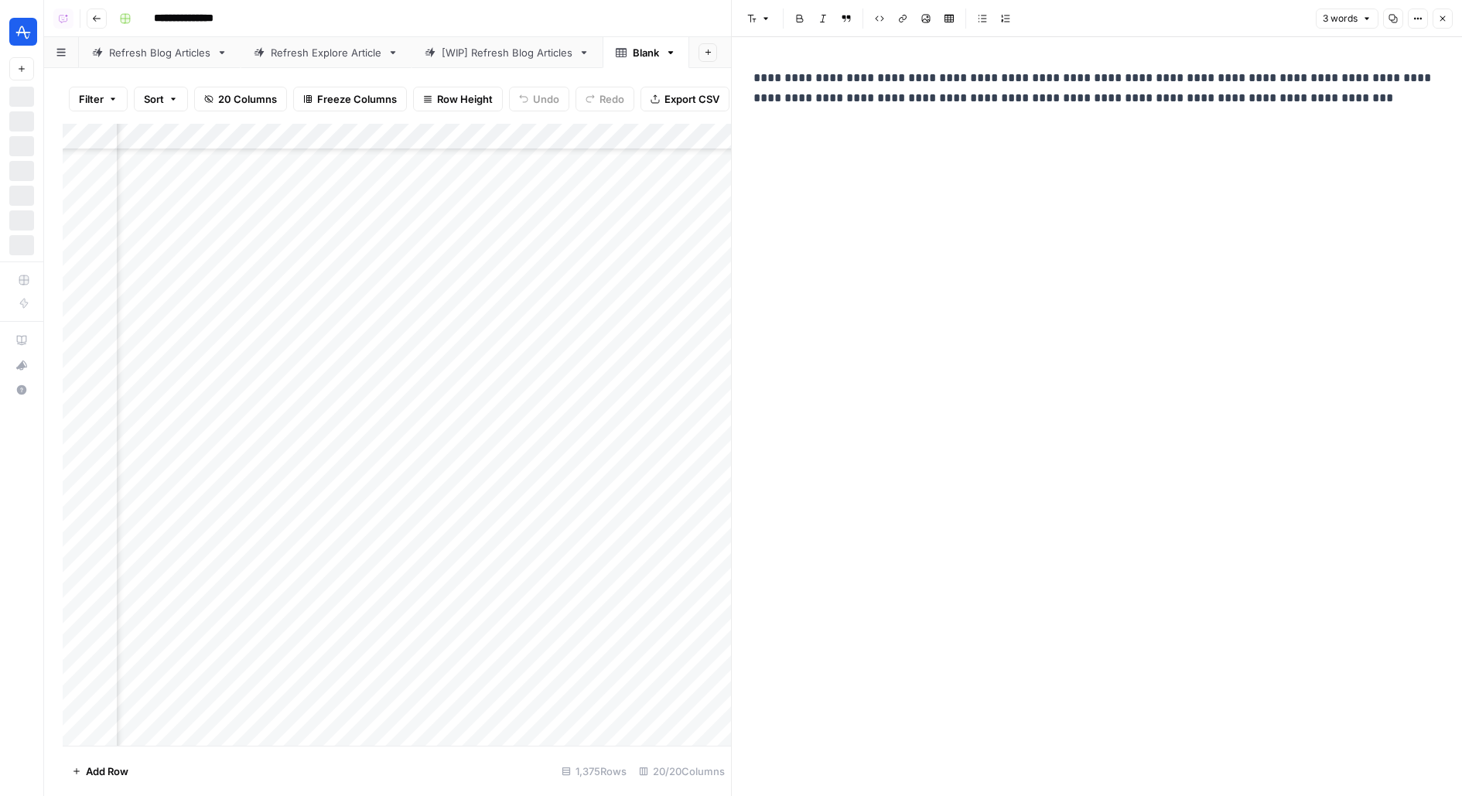
scroll to position [155, 1540]
click at [376, 508] on div "Add Column" at bounding box center [397, 435] width 668 height 622
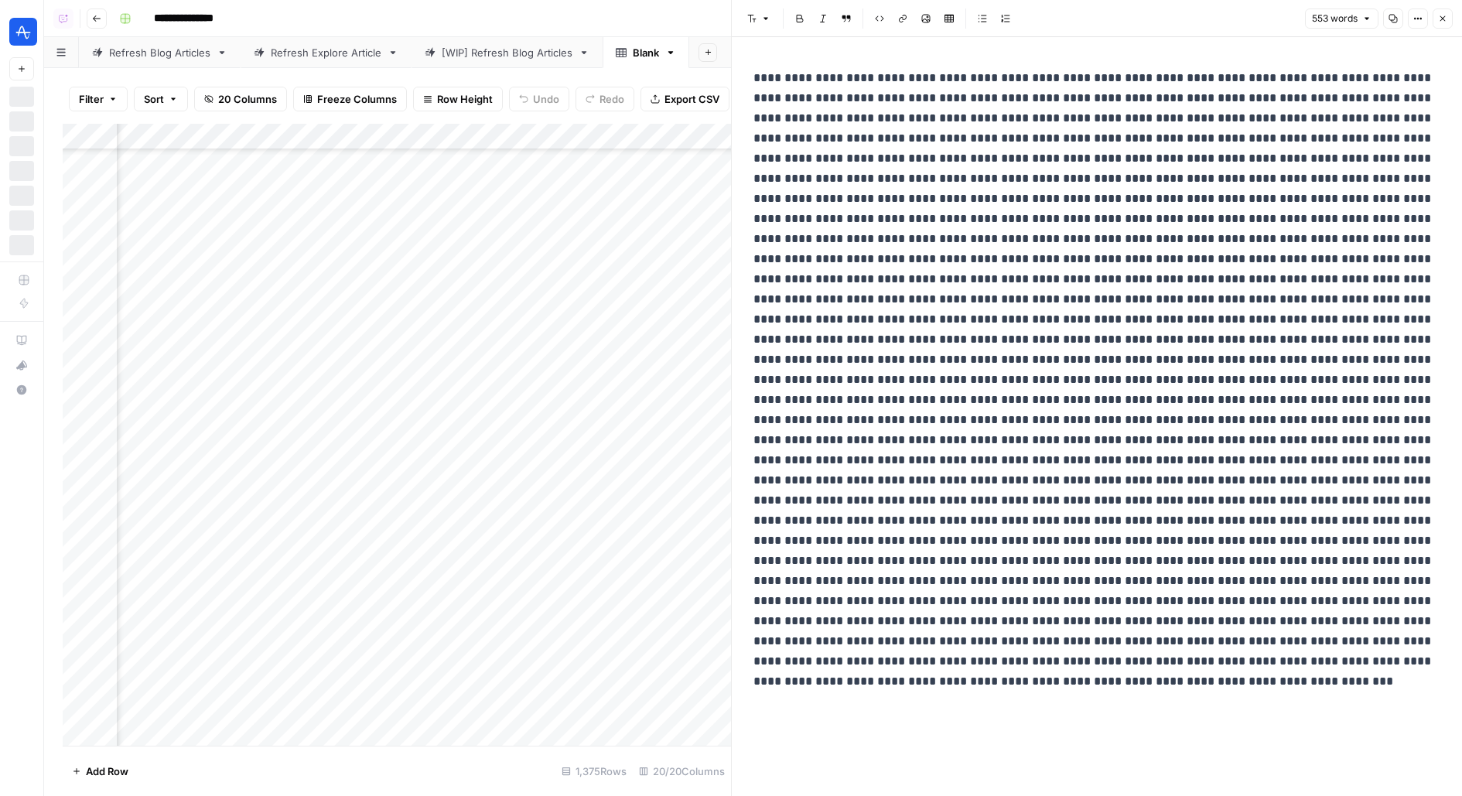
scroll to position [311, 1540]
click at [376, 375] on div "Add Column" at bounding box center [397, 435] width 668 height 622
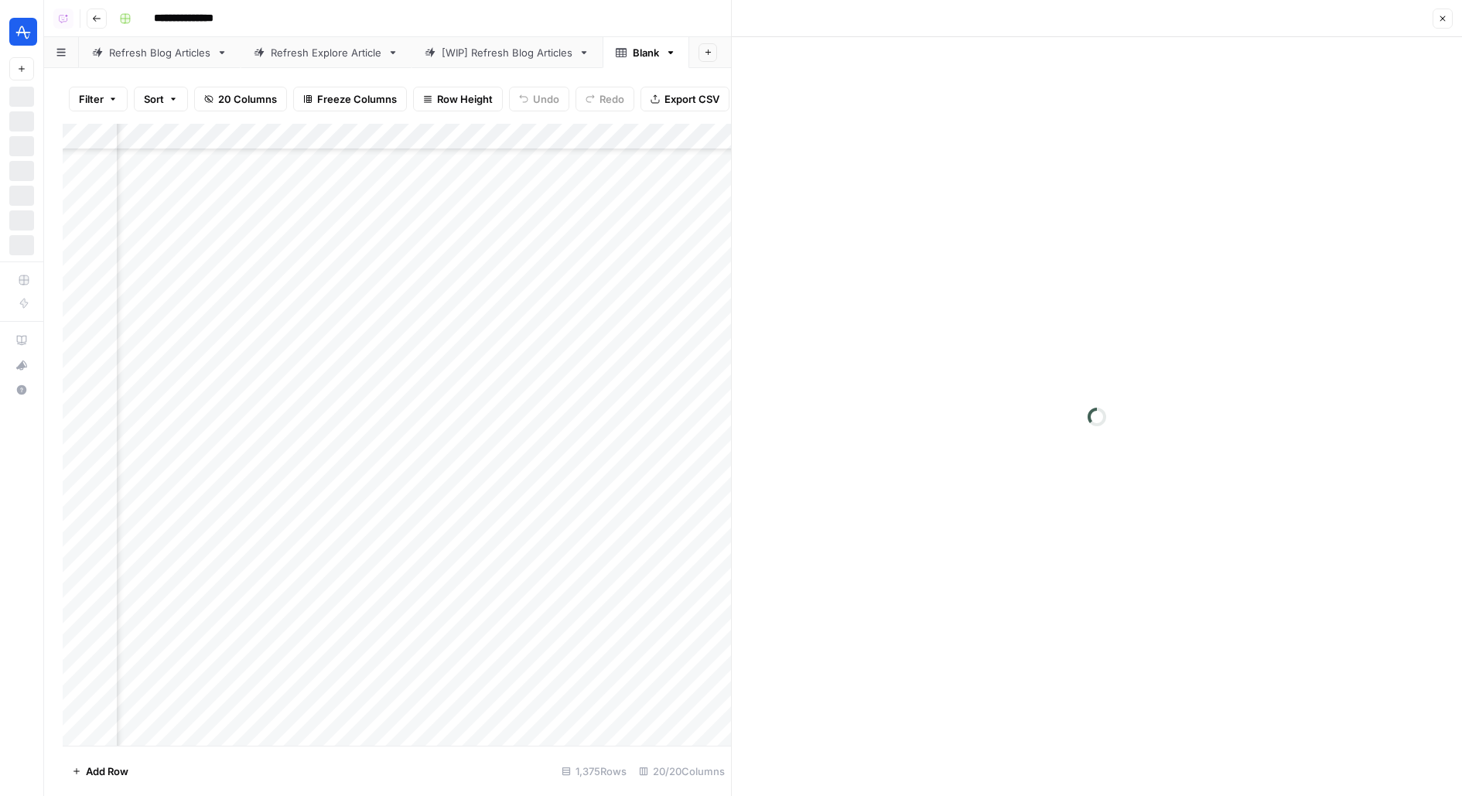
click at [369, 403] on div "Add Column" at bounding box center [397, 435] width 668 height 622
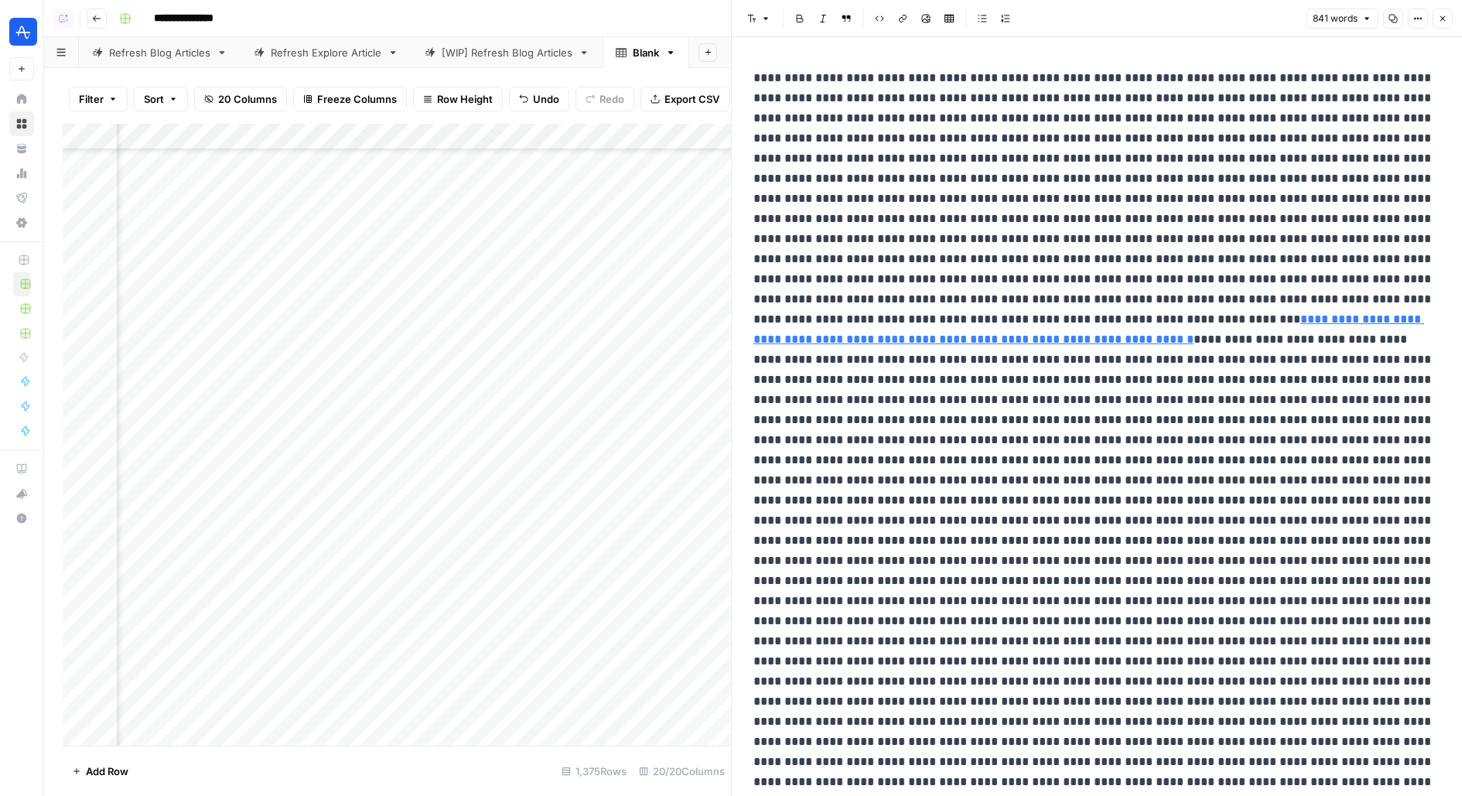
scroll to position [389, 1551]
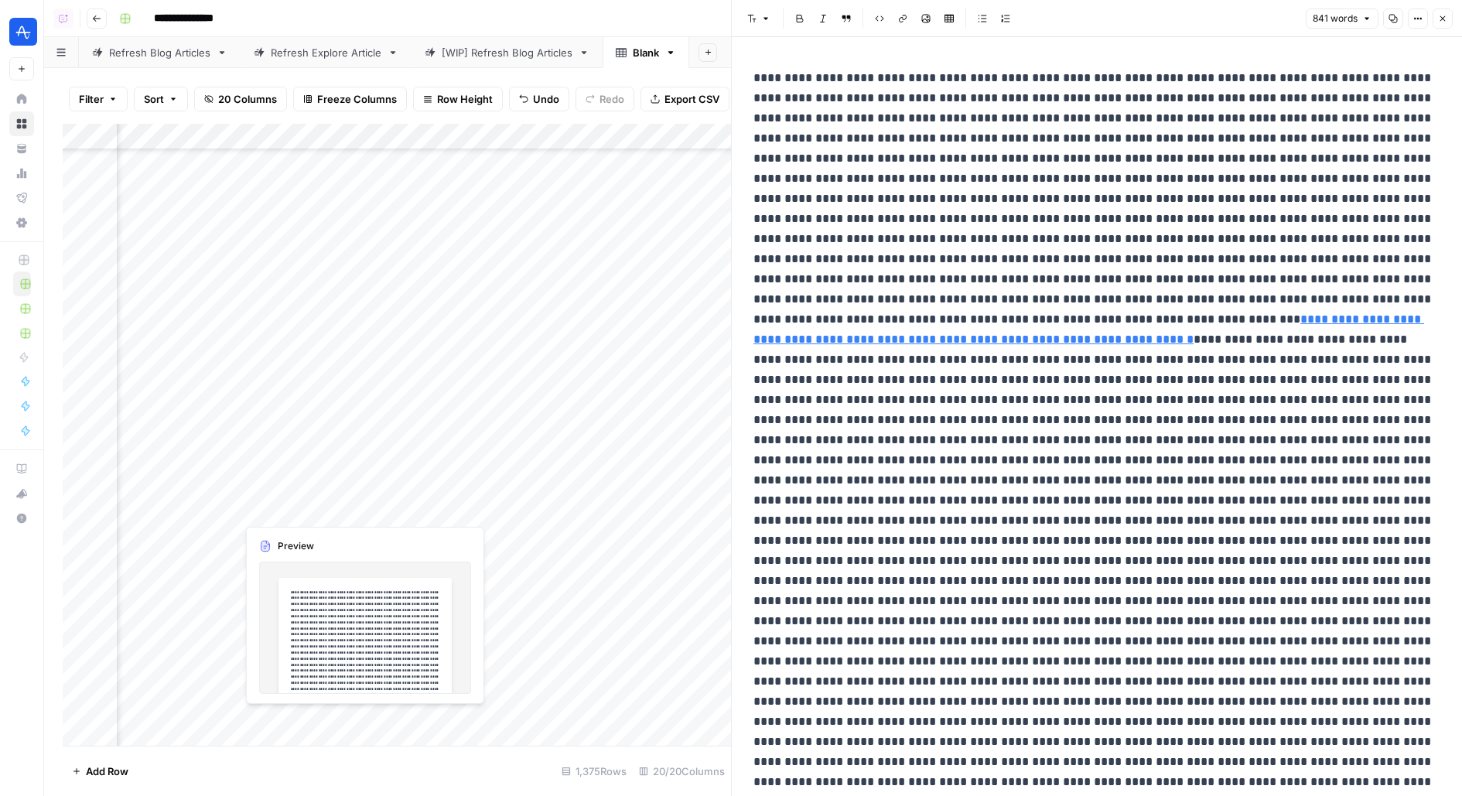
click at [365, 507] on div "Add Column" at bounding box center [397, 435] width 668 height 622
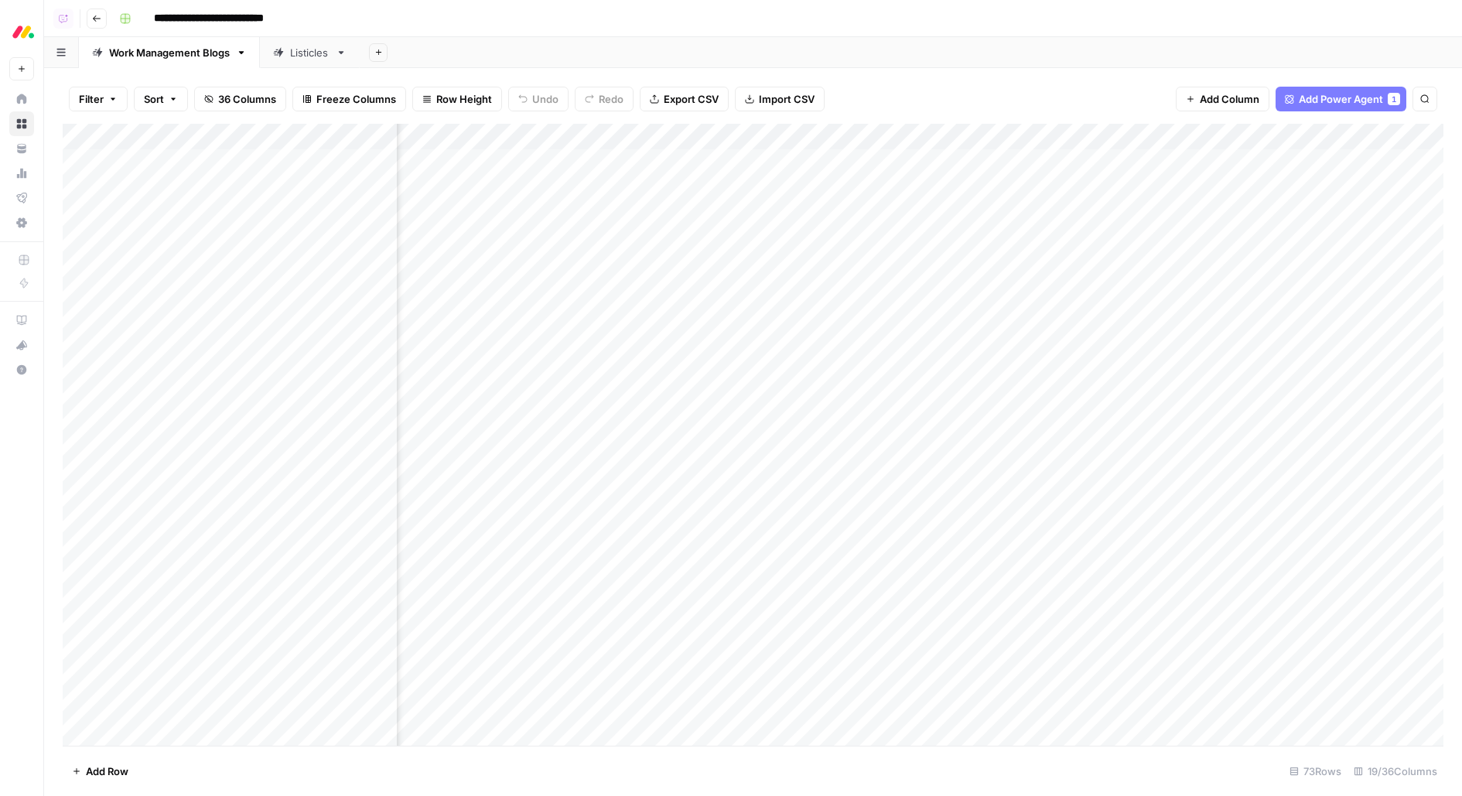
scroll to position [2, 658]
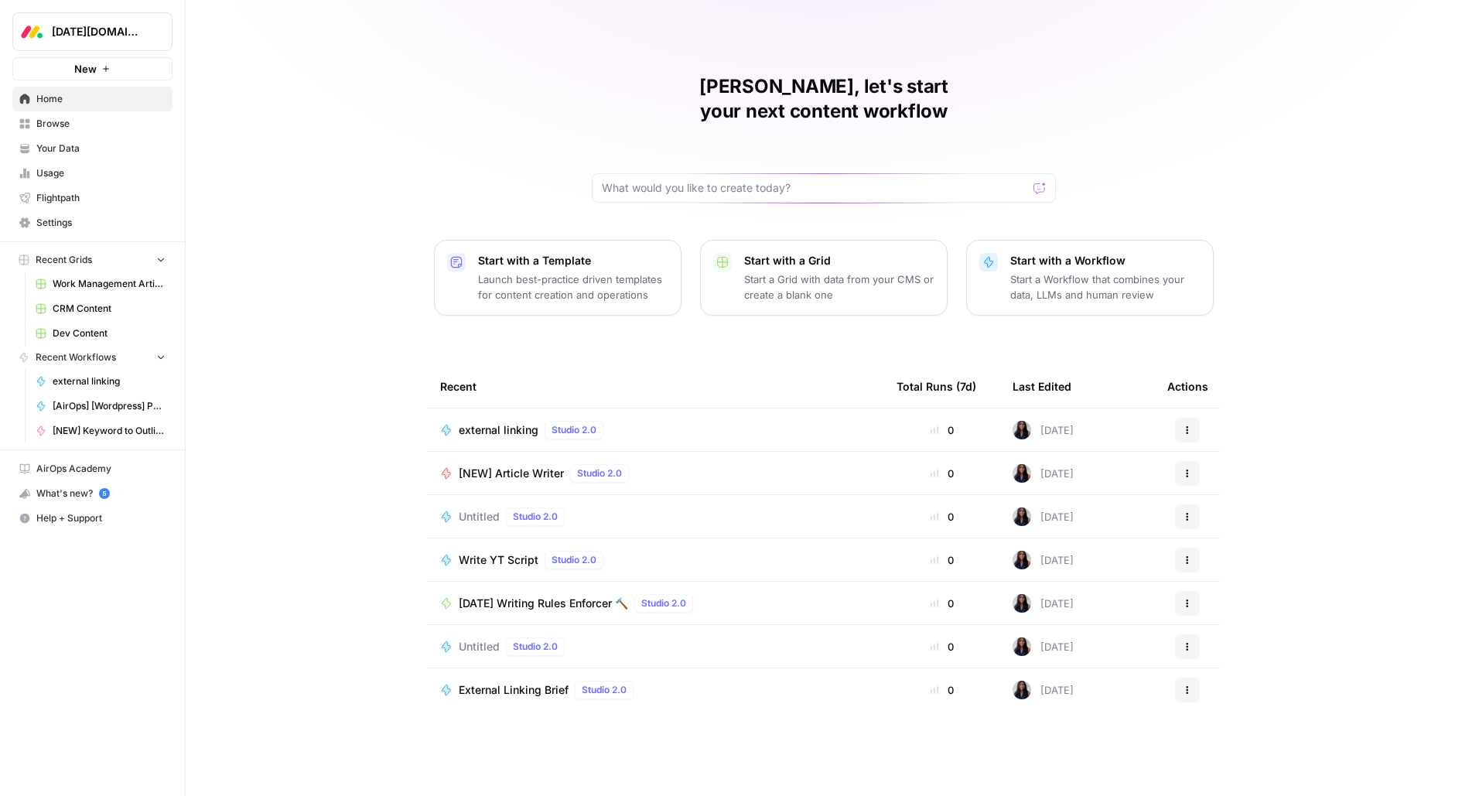
click at [105, 40] on button "[DATE][DOMAIN_NAME]" at bounding box center [92, 31] width 160 height 39
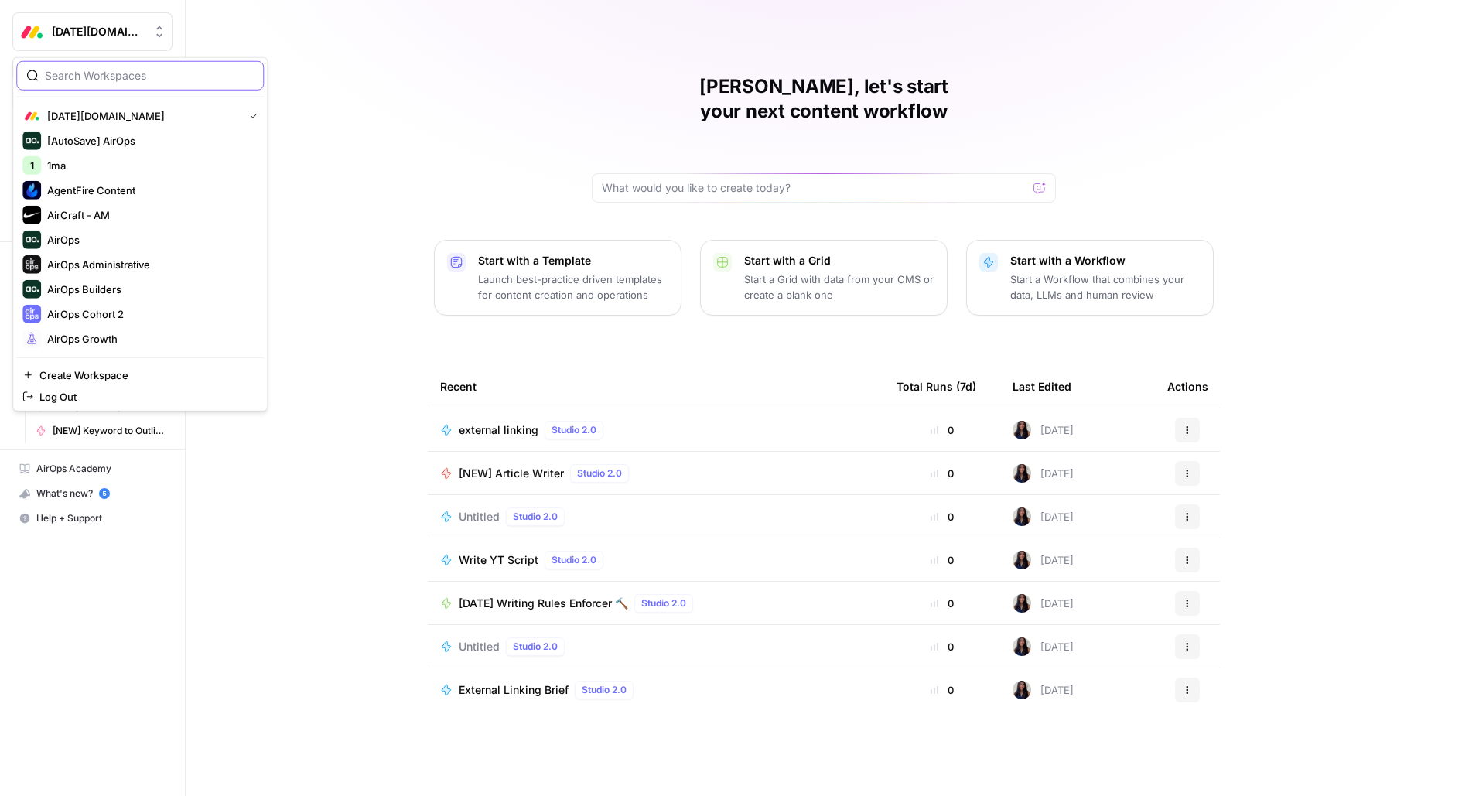
click at [128, 73] on input "search" at bounding box center [149, 75] width 209 height 15
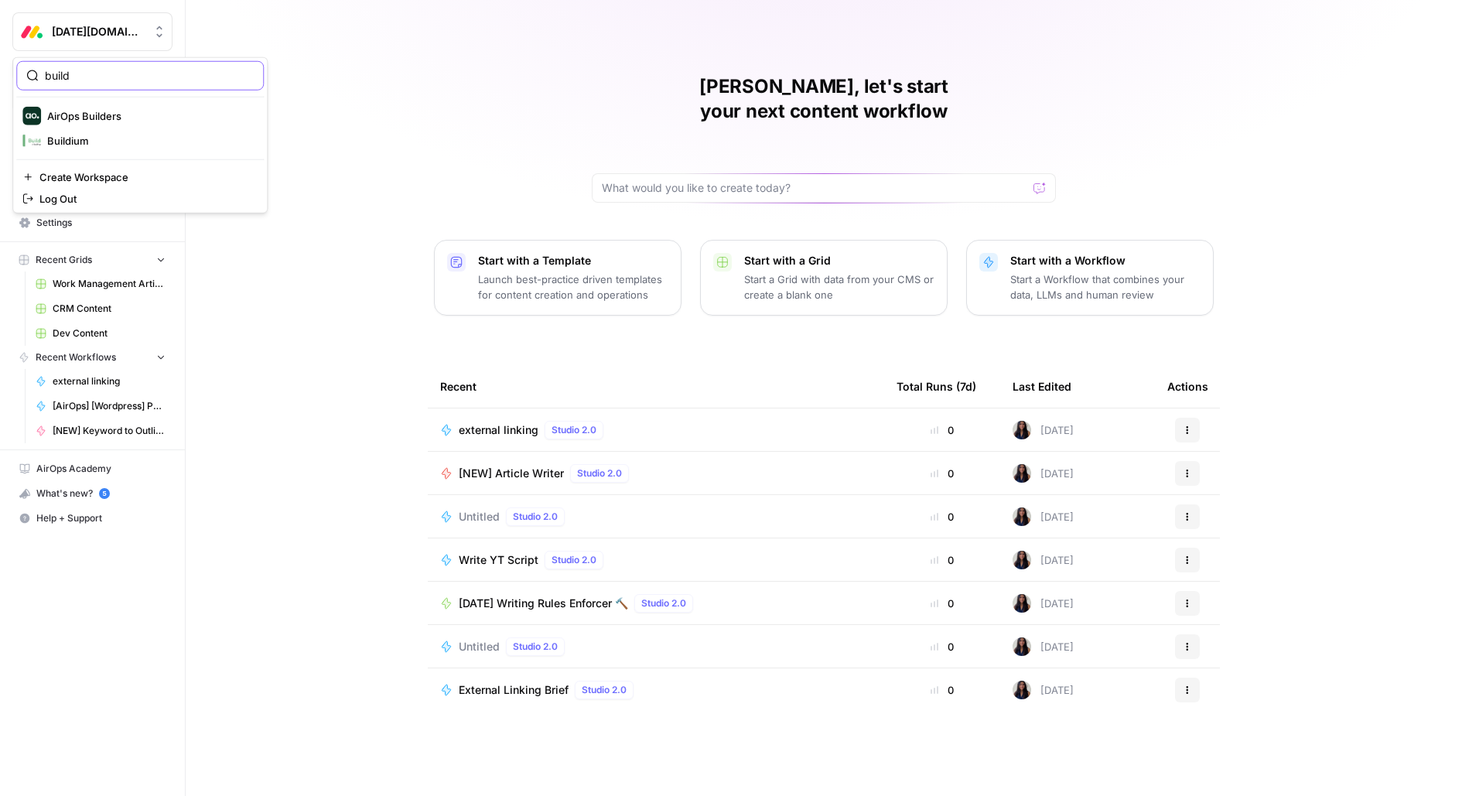
type input "build"
click button "Buildium" at bounding box center [140, 140] width 248 height 25
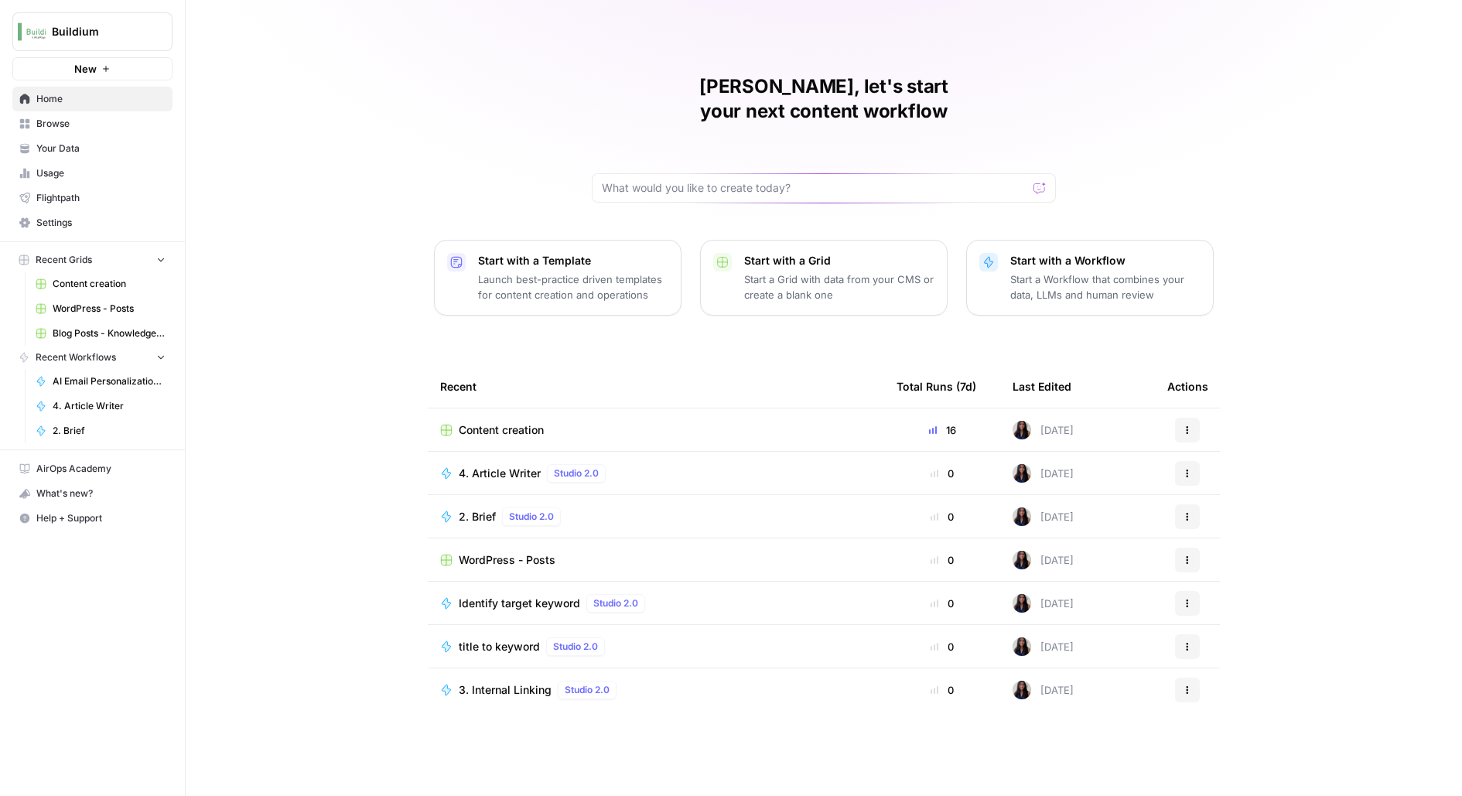
click at [496, 422] on span "Content creation" at bounding box center [501, 429] width 85 height 15
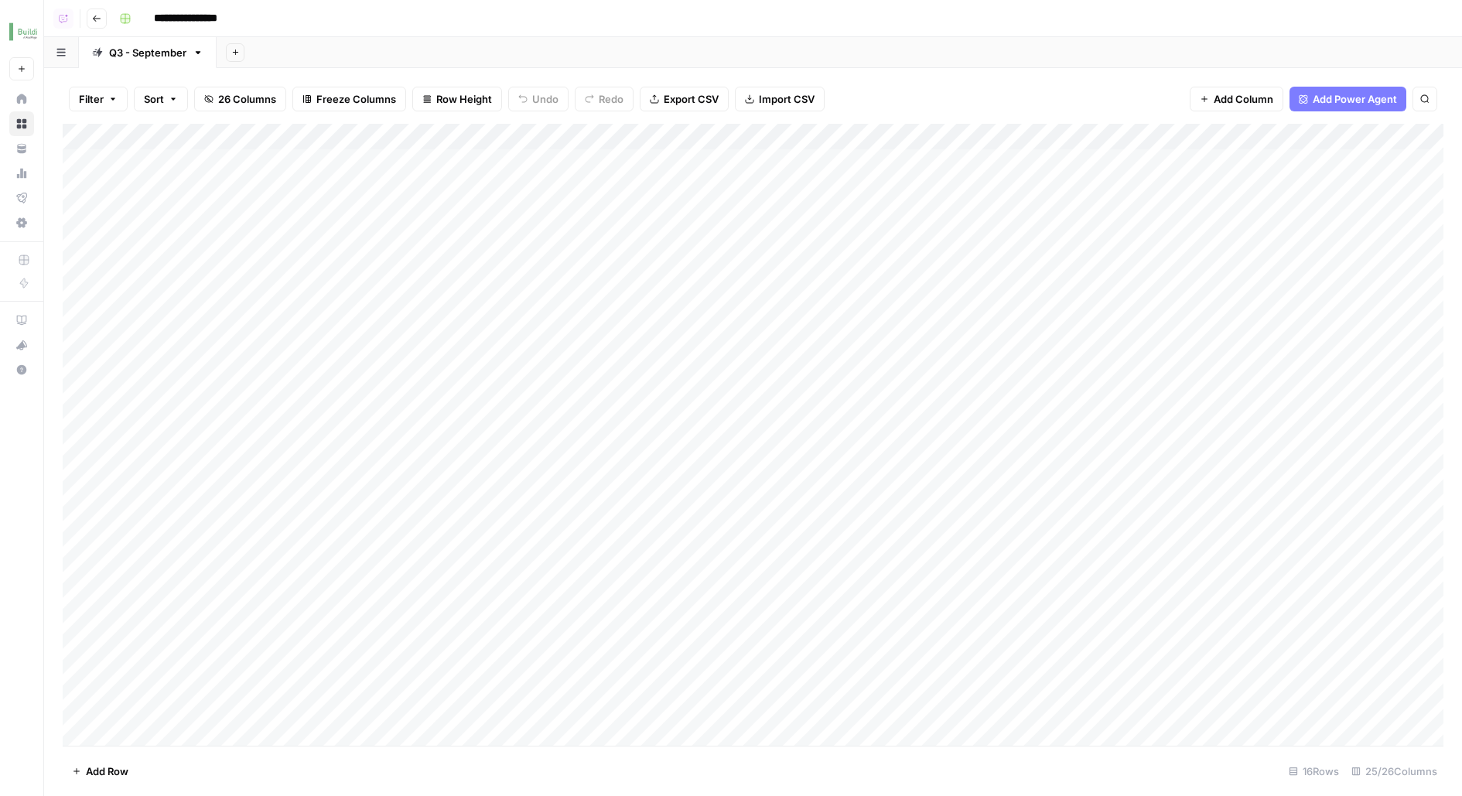
scroll to position [72, 0]
click at [241, 53] on button "Add Sheet" at bounding box center [235, 52] width 19 height 19
click at [470, 43] on div "Add Sheet" at bounding box center [839, 52] width 1245 height 31
drag, startPoint x: 203, startPoint y: 263, endPoint x: 173, endPoint y: 629, distance: 367.1
click at [173, 629] on div "Add Column" at bounding box center [753, 435] width 1381 height 622
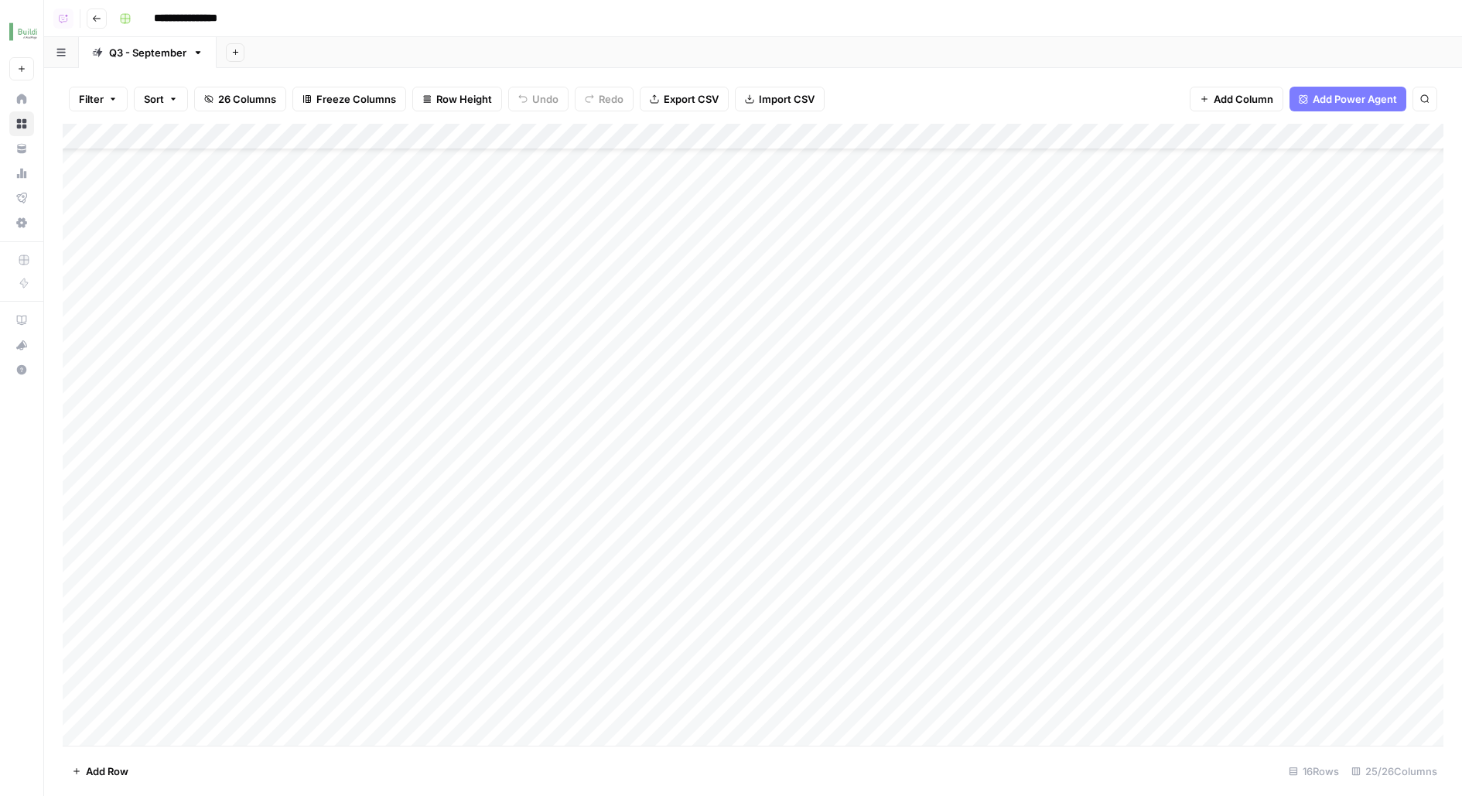
click at [309, 52] on div "Add Sheet" at bounding box center [839, 52] width 1245 height 31
click at [230, 36] on header "**********" at bounding box center [753, 18] width 1418 height 37
click at [231, 57] on button "Add Sheet" at bounding box center [235, 52] width 19 height 19
click at [275, 108] on span "Blank" at bounding box center [312, 105] width 114 height 15
click at [147, 47] on div "Q3 - September" at bounding box center [147, 52] width 77 height 15
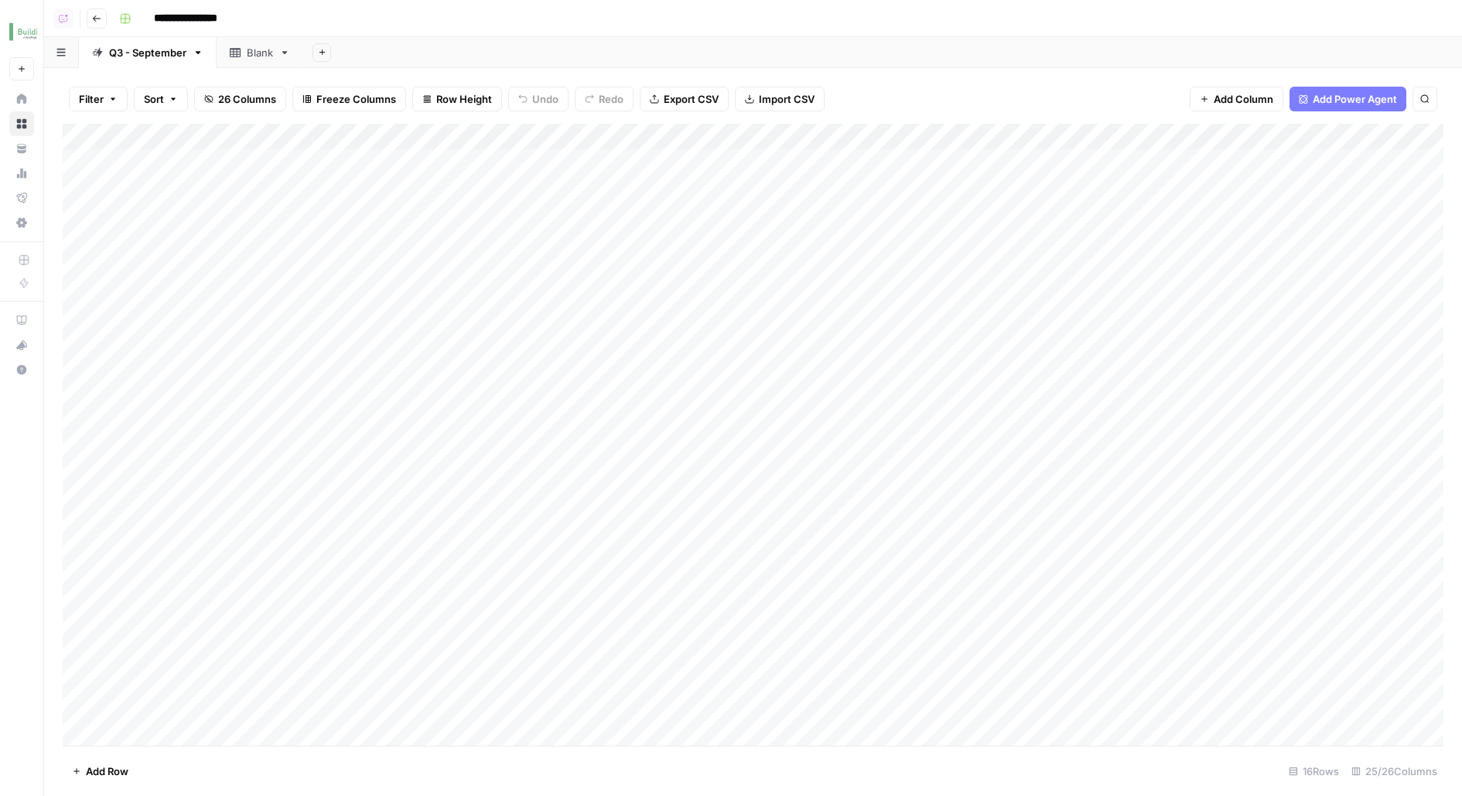
click at [284, 49] on icon at bounding box center [284, 52] width 11 height 11
click at [284, 50] on icon "button" at bounding box center [284, 52] width 11 height 11
click at [333, 140] on span "Delete Sheet" at bounding box center [346, 138] width 74 height 15
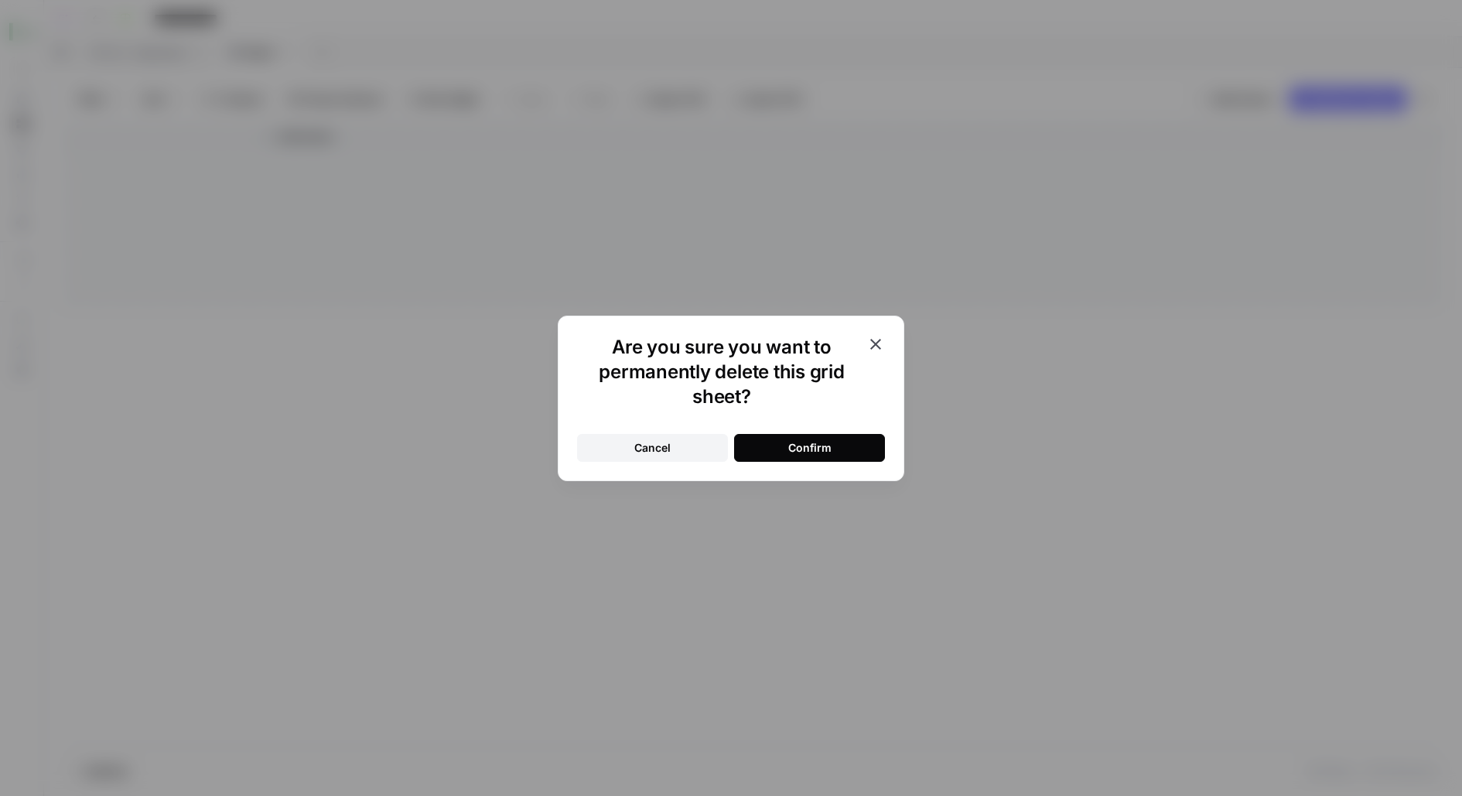
click at [845, 453] on button "Confirm" at bounding box center [809, 448] width 151 height 28
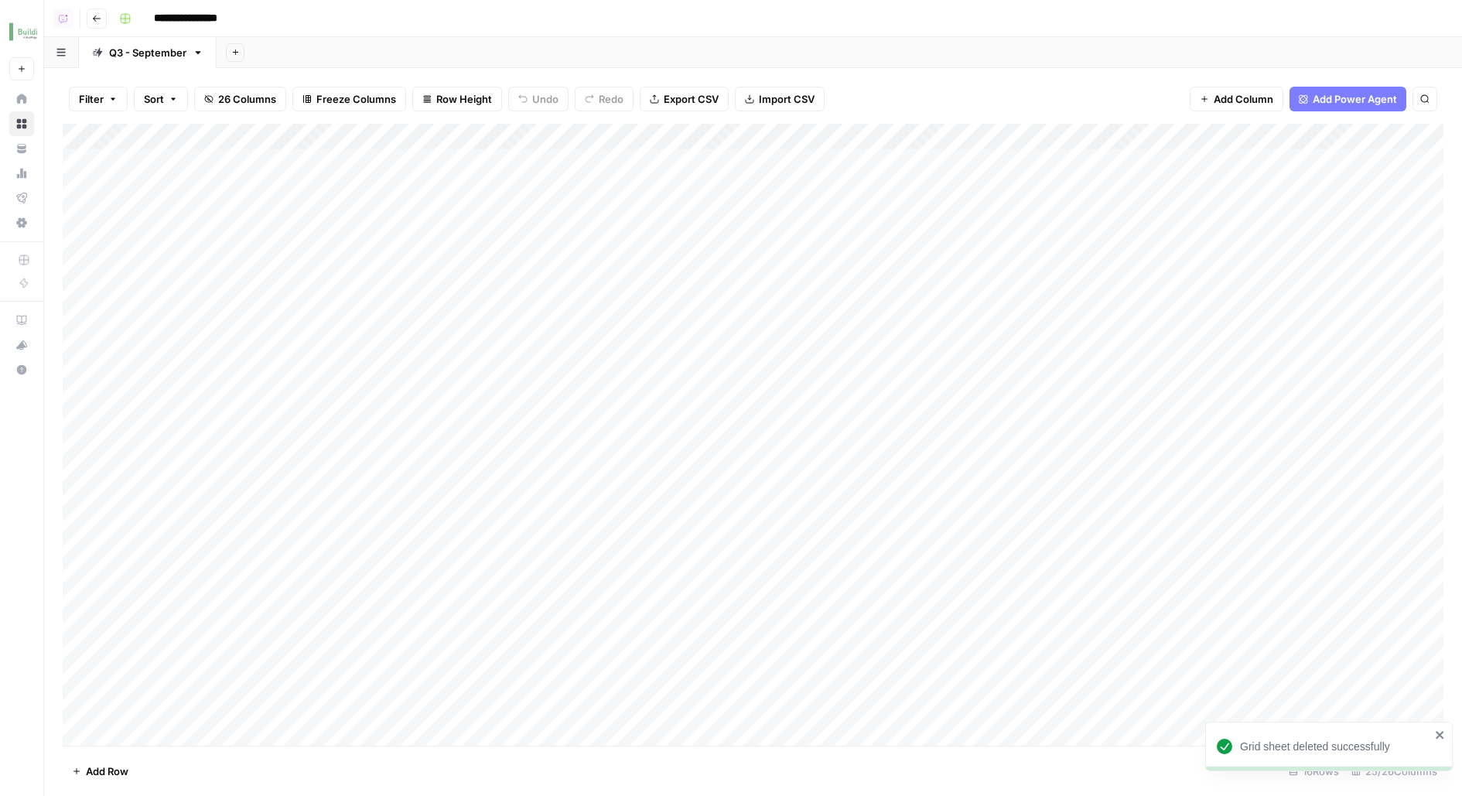
click at [199, 53] on icon "button" at bounding box center [198, 52] width 11 height 11
click at [223, 99] on span "Duplicate Sheet" at bounding box center [259, 103] width 74 height 15
click at [260, 61] on link "Q3 - September" at bounding box center [286, 52] width 138 height 31
click at [260, 61] on input "**********" at bounding box center [286, 53] width 79 height 20
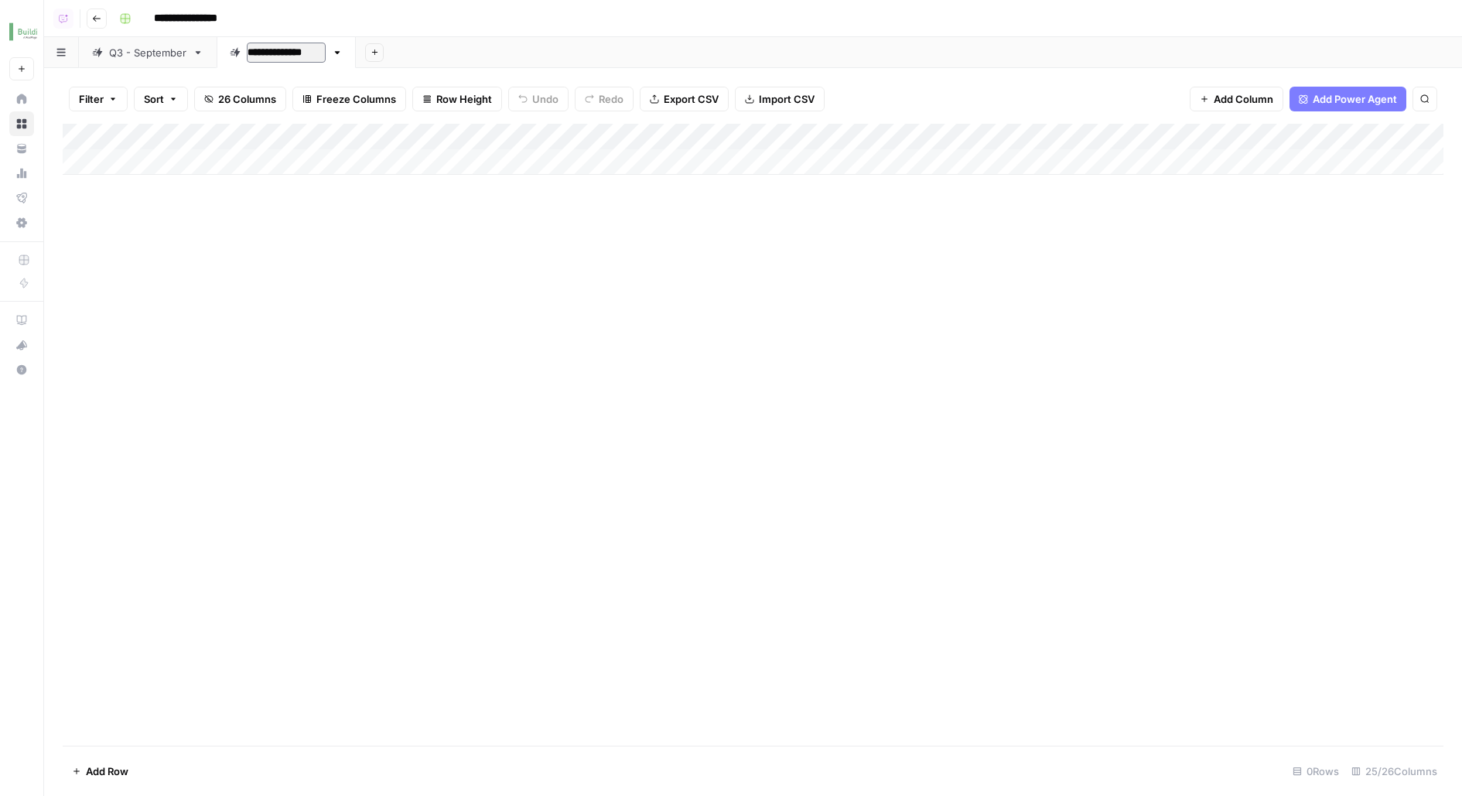
click at [259, 50] on input "**********" at bounding box center [286, 53] width 79 height 20
click at [183, 157] on div "Add Column" at bounding box center [753, 149] width 1381 height 51
click at [152, 59] on div "Q3 - September" at bounding box center [147, 52] width 77 height 15
click at [272, 51] on div "Q3 - September" at bounding box center [285, 52] width 77 height 15
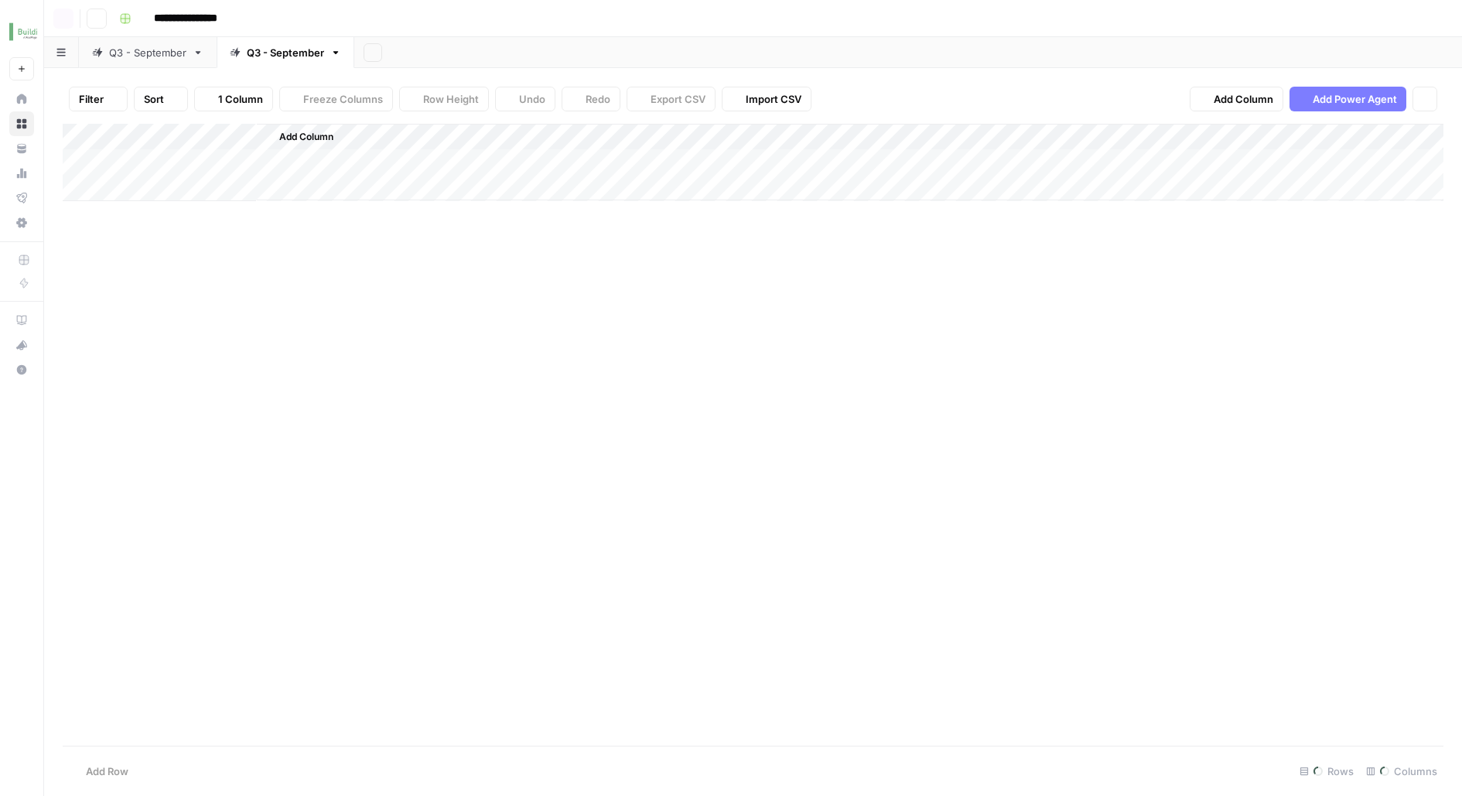
click at [272, 51] on div "Q3 - September" at bounding box center [285, 52] width 77 height 15
click at [309, 54] on input "**********" at bounding box center [286, 53] width 79 height 20
type input "**********"
click at [150, 56] on div "Q3 - September" at bounding box center [147, 52] width 77 height 15
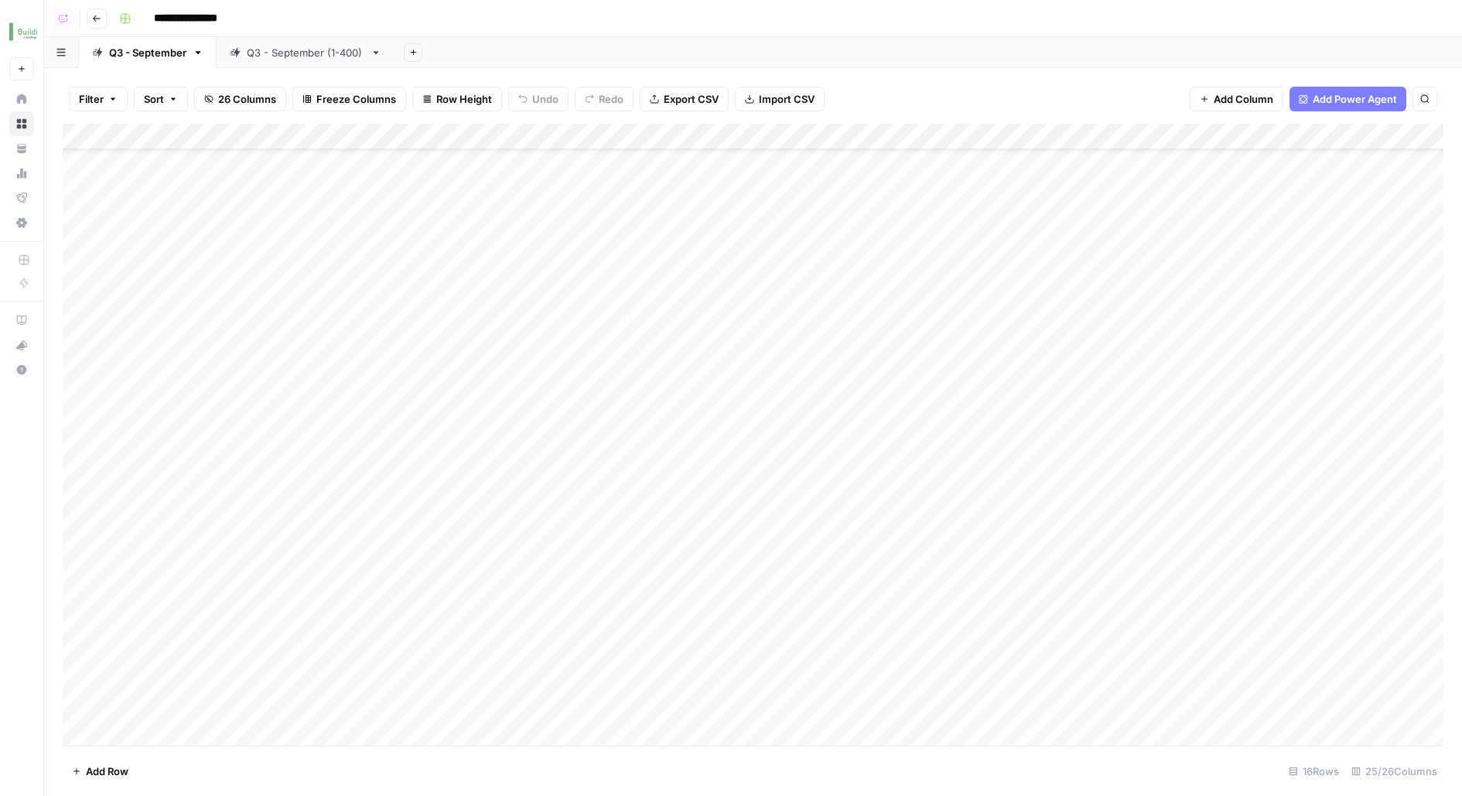
drag, startPoint x: 251, startPoint y: 531, endPoint x: 241, endPoint y: 695, distance: 163.6
click at [241, 695] on div "Add Column" at bounding box center [753, 435] width 1381 height 622
click at [285, 40] on link "Q3 - September (1-400)" at bounding box center [306, 52] width 178 height 31
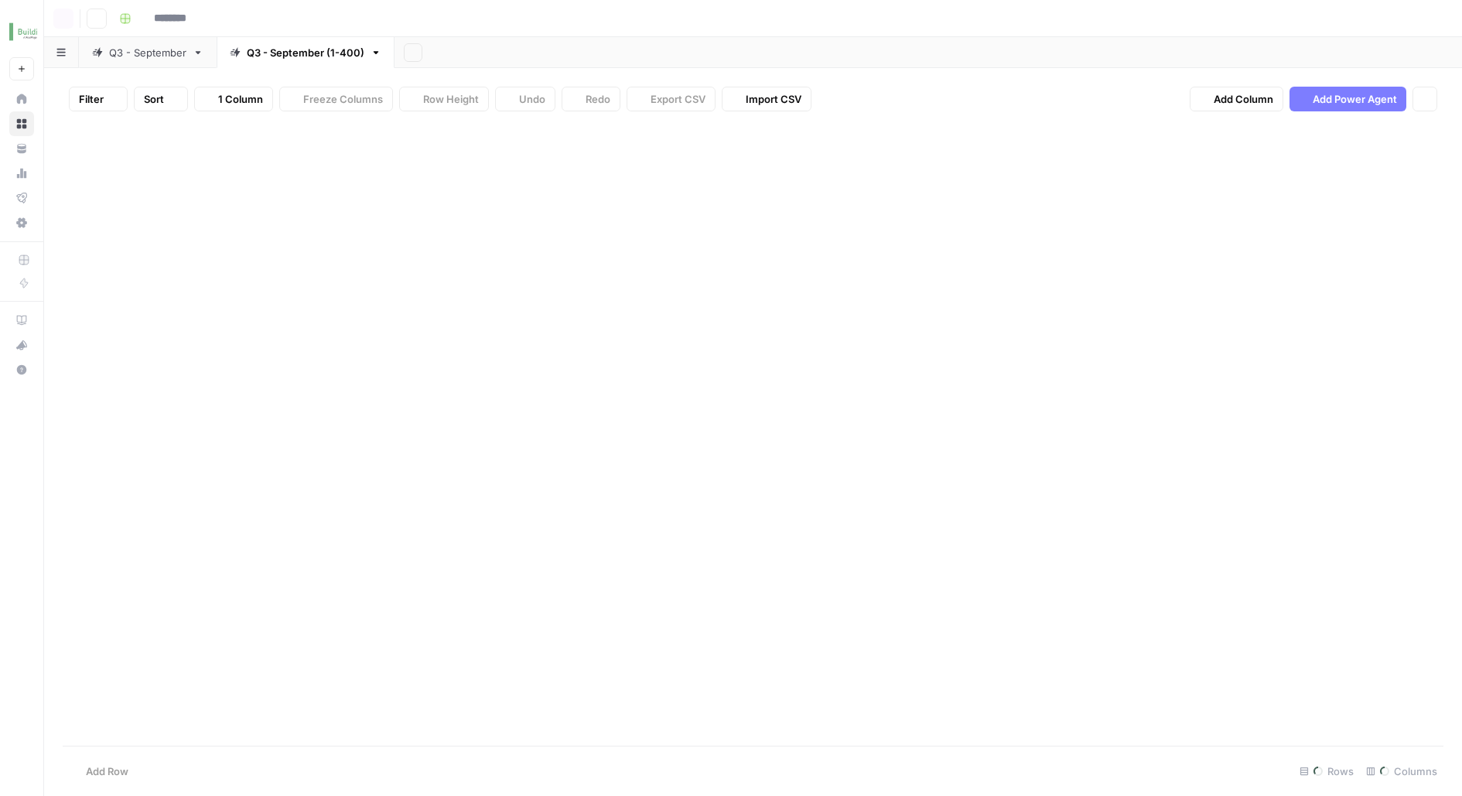
type input "**********"
click at [152, 169] on div "Add Column" at bounding box center [753, 169] width 1381 height 91
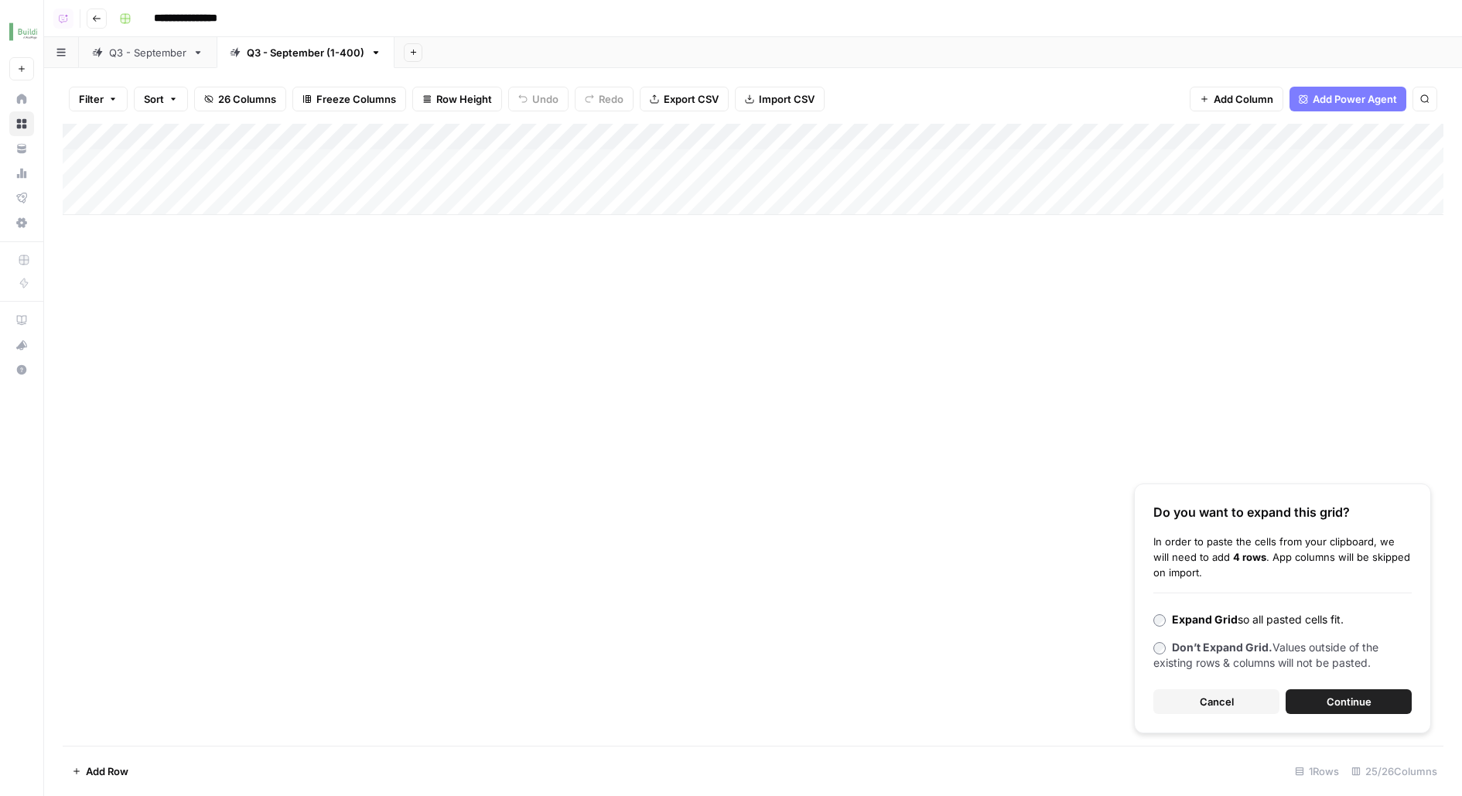
click at [1345, 689] on button "Continue" at bounding box center [1349, 701] width 126 height 25
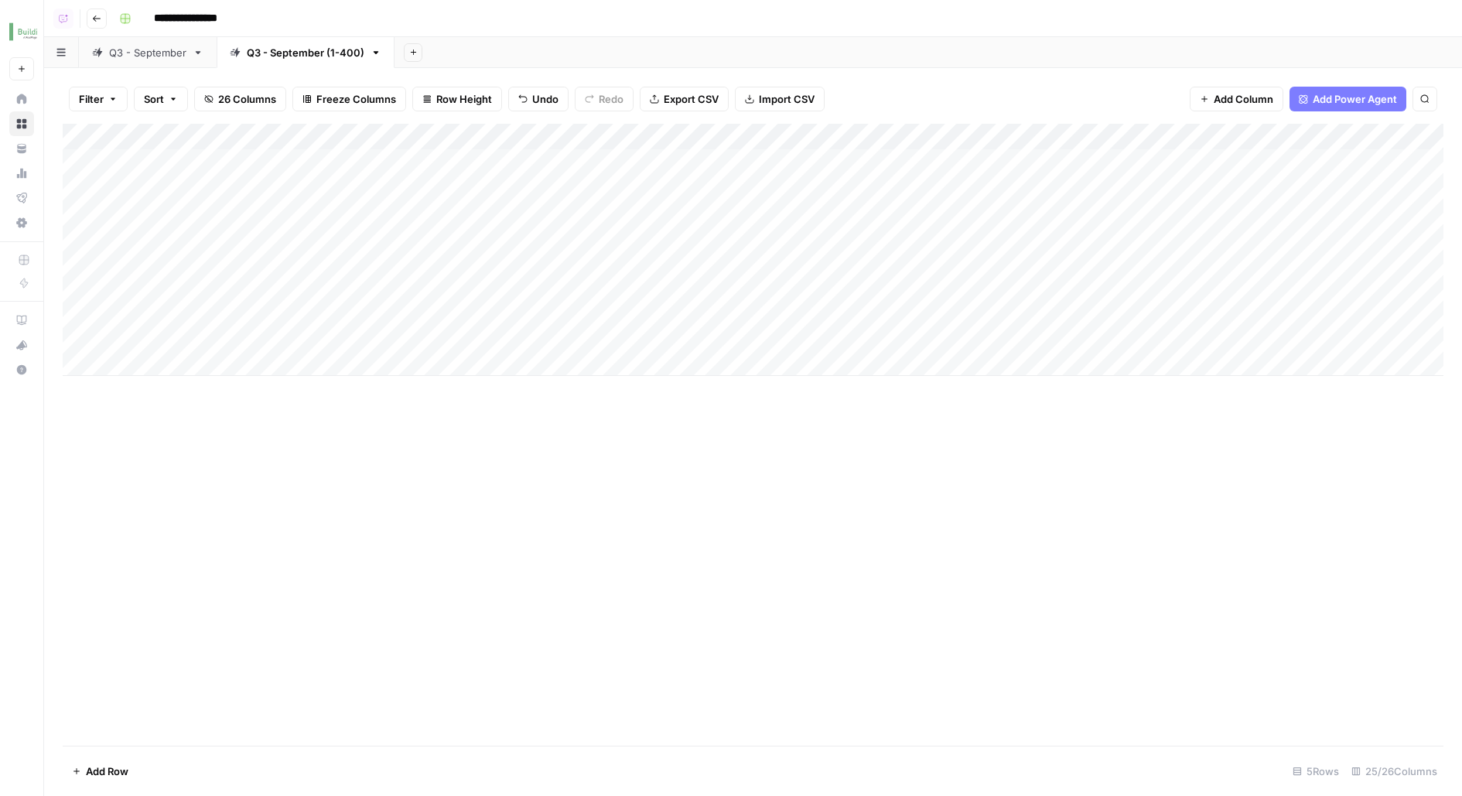
click at [368, 134] on div "Add Column" at bounding box center [753, 250] width 1381 height 252
click at [425, 713] on div "Add Column" at bounding box center [753, 435] width 1381 height 622
click at [732, 124] on div "Add Column" at bounding box center [753, 250] width 1381 height 252
click at [696, 266] on span "Configure Inputs" at bounding box center [735, 266] width 135 height 15
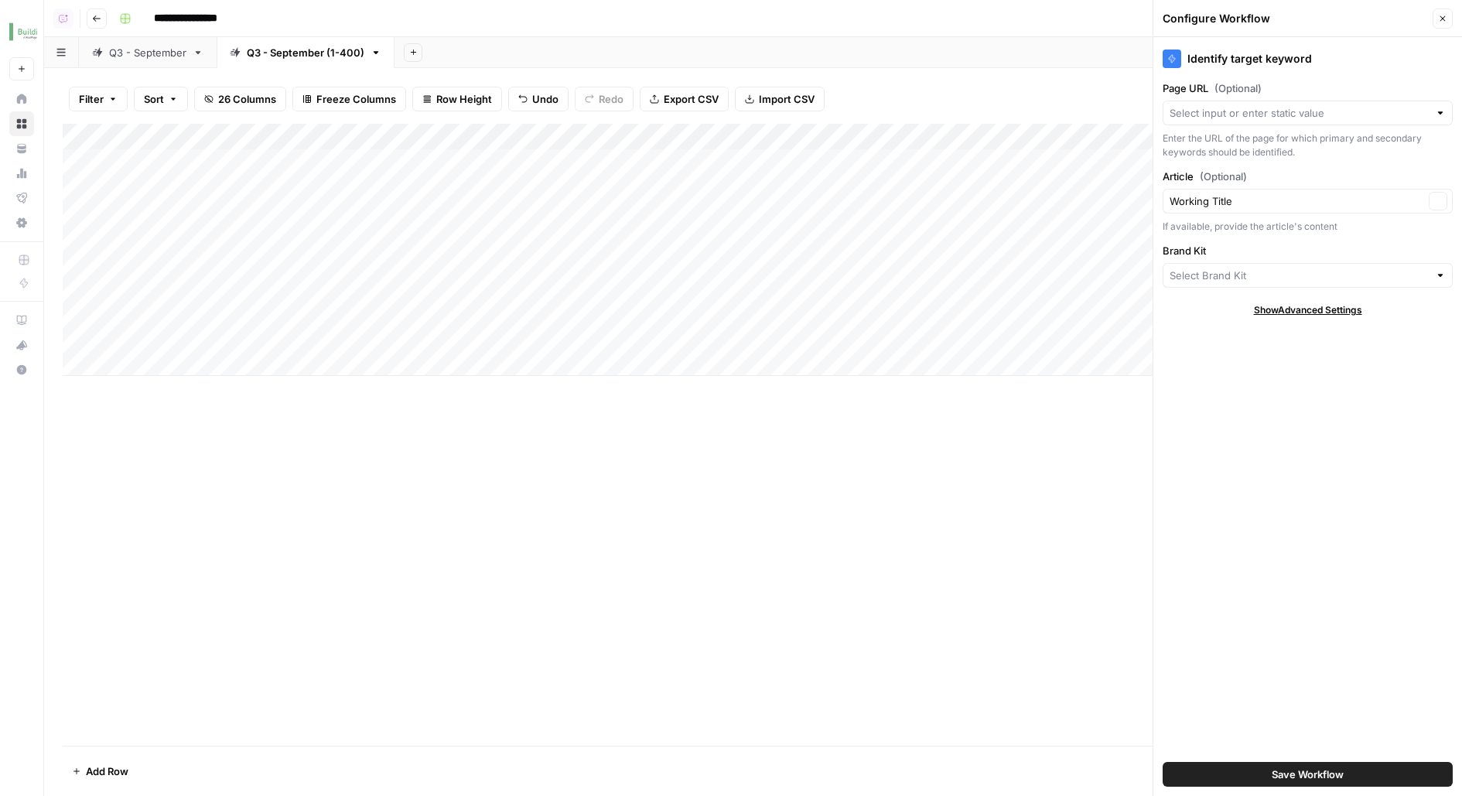
type input "Buildium"
click at [1228, 268] on input "Brand Kit" at bounding box center [1297, 275] width 254 height 15
click at [1240, 336] on span "Buildium 1-400" at bounding box center [1305, 331] width 258 height 15
type input "Buildium 1-400"
click at [1261, 775] on button "Save Workflow" at bounding box center [1308, 774] width 290 height 25
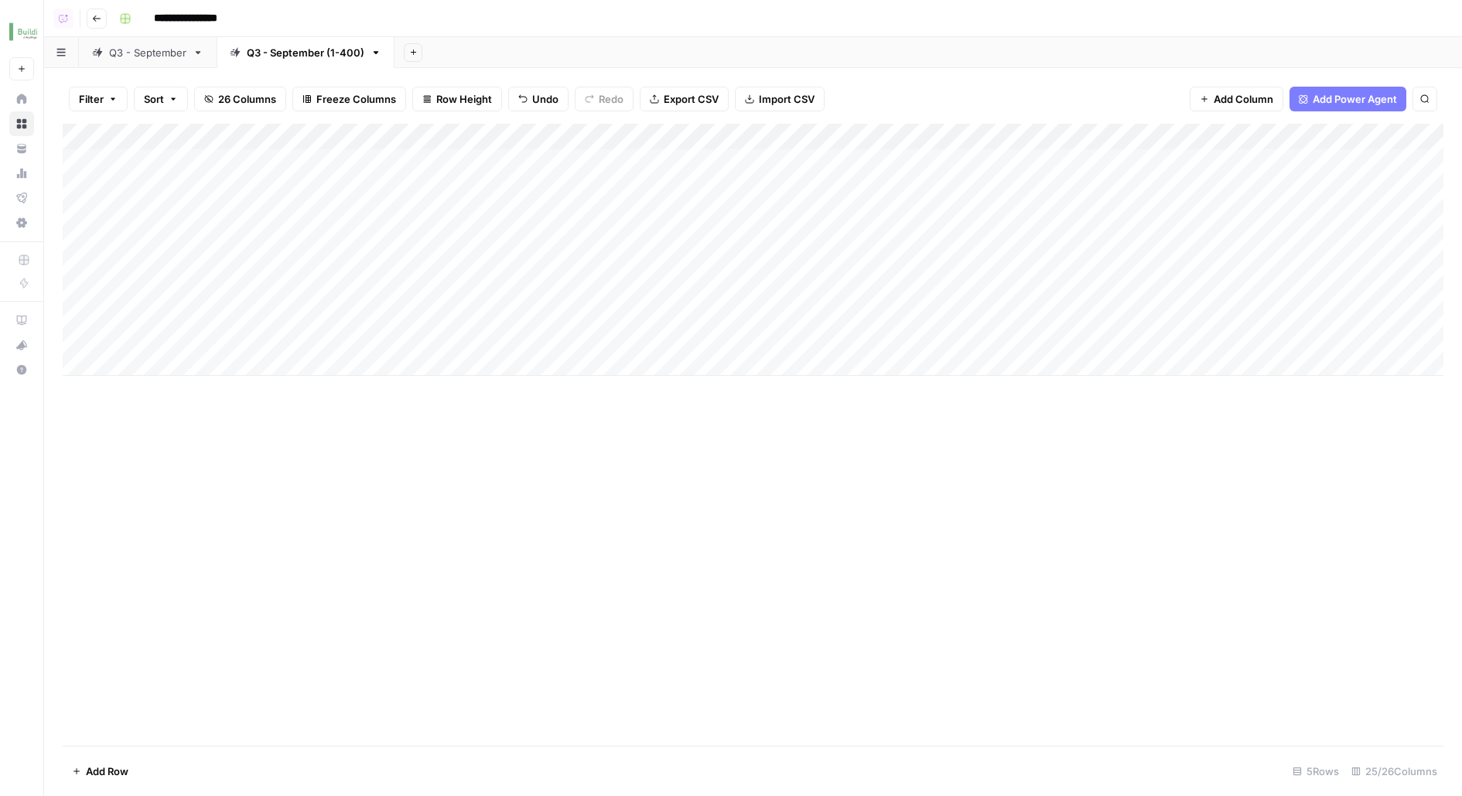
click at [747, 162] on div "Add Column" at bounding box center [753, 250] width 1381 height 252
click at [723, 207] on div "Add Column" at bounding box center [753, 250] width 1381 height 252
click at [719, 243] on div "Add Column" at bounding box center [753, 250] width 1381 height 252
click at [713, 286] on div "Add Column" at bounding box center [753, 250] width 1381 height 252
click at [689, 334] on div "Add Column" at bounding box center [753, 250] width 1381 height 252
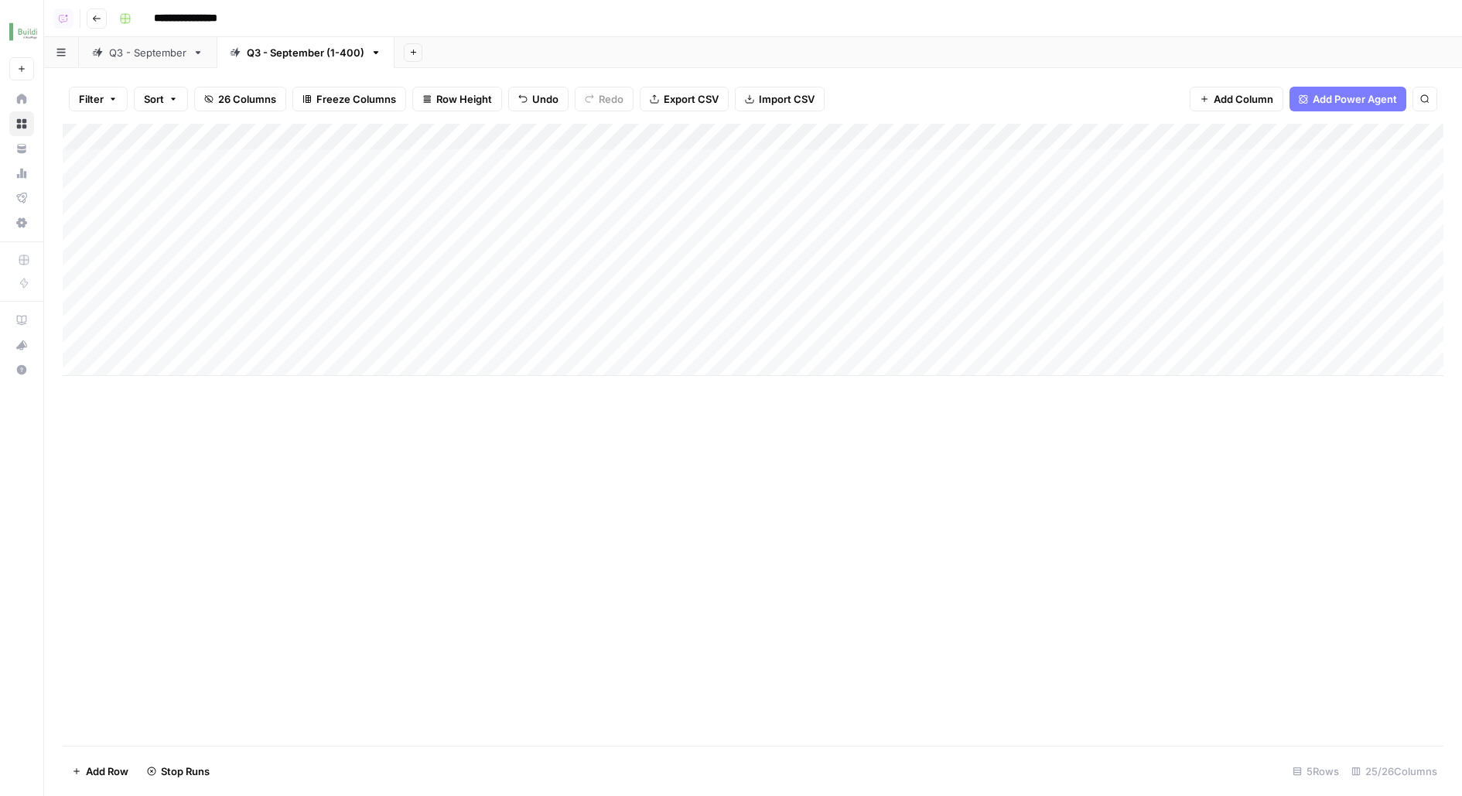
click at [137, 40] on link "Q3 - September" at bounding box center [148, 52] width 138 height 31
click at [292, 53] on div "Q3 - September (1-400)" at bounding box center [306, 52] width 118 height 15
click at [374, 132] on div "Add Column" at bounding box center [753, 250] width 1381 height 252
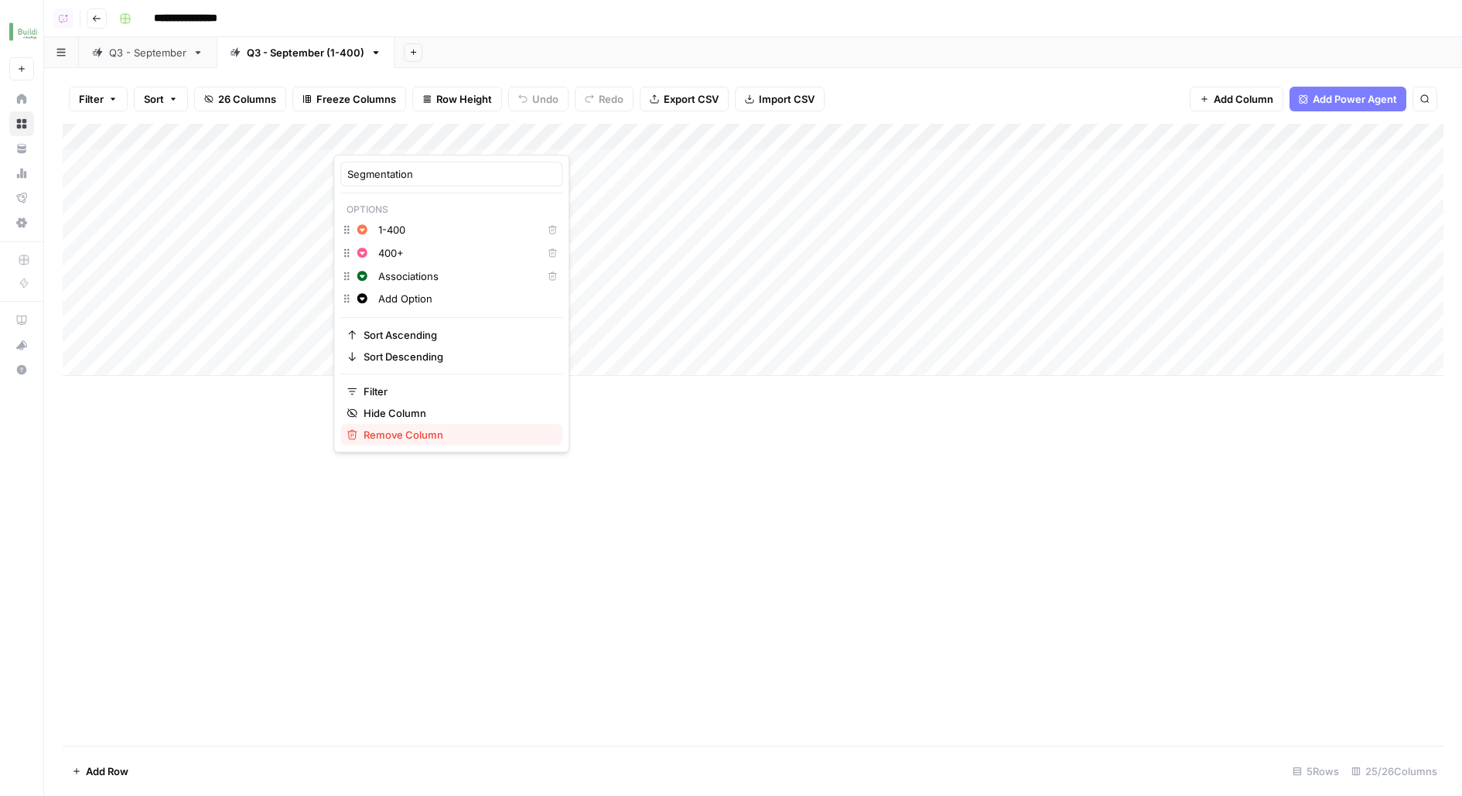
click at [422, 437] on span "Remove Column" at bounding box center [457, 434] width 186 height 15
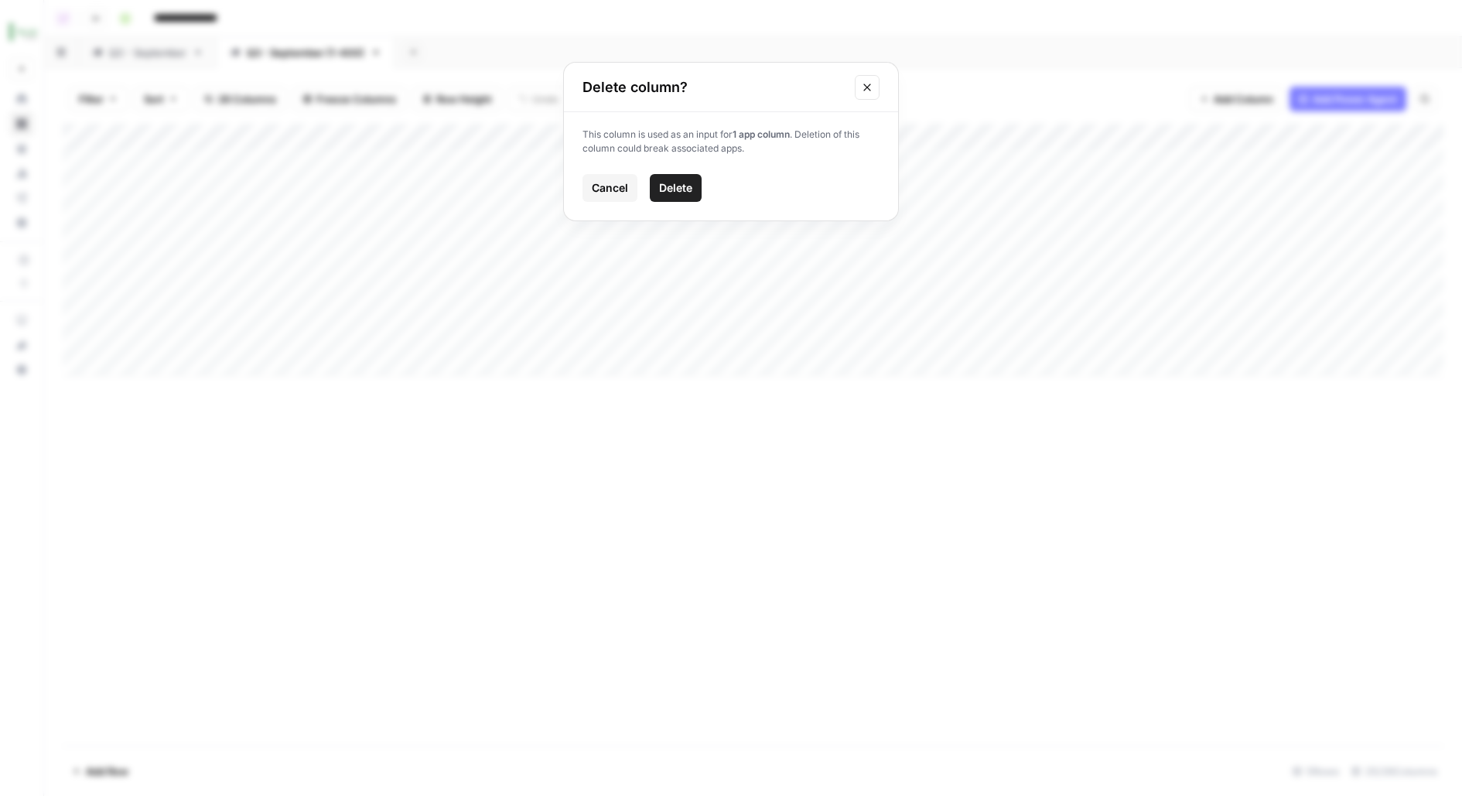
click at [662, 184] on span "Delete" at bounding box center [675, 187] width 33 height 15
click at [366, 128] on div "Add Column" at bounding box center [753, 250] width 1381 height 252
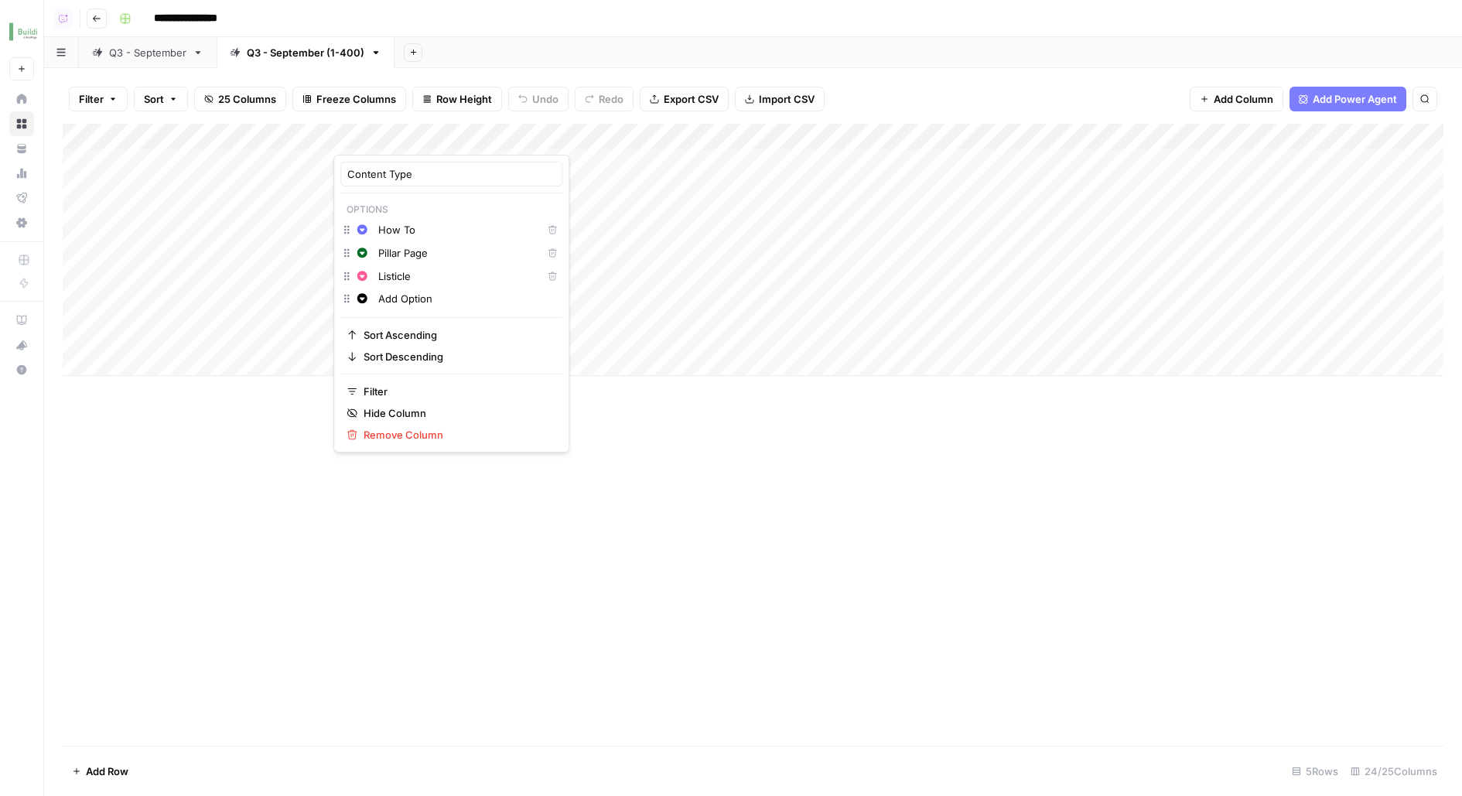
click at [561, 28] on div "**********" at bounding box center [780, 18] width 1334 height 25
click at [475, 136] on div "Add Column" at bounding box center [753, 250] width 1381 height 252
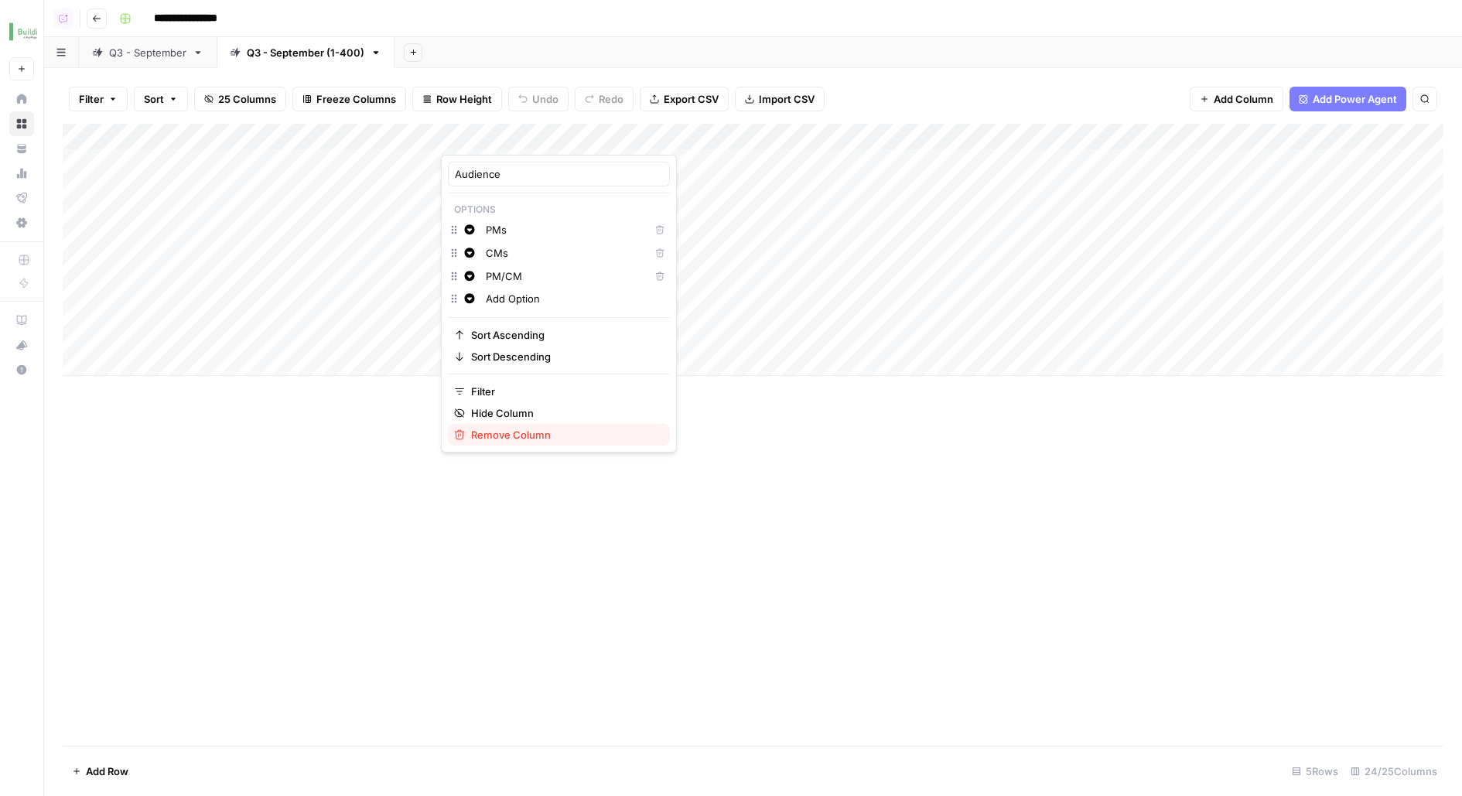
click at [495, 427] on span "Remove Column" at bounding box center [564, 434] width 186 height 15
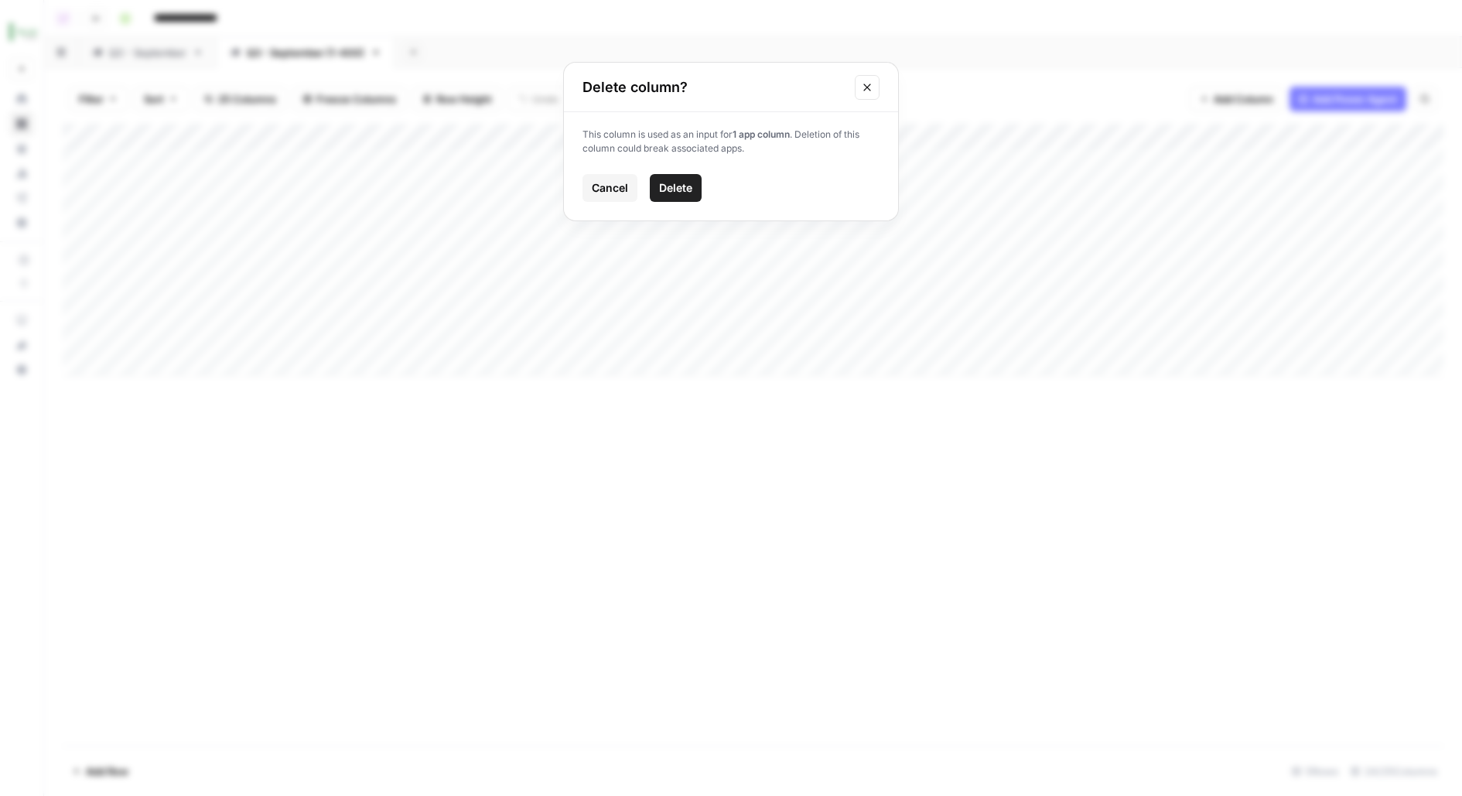
click at [690, 181] on span "Delete" at bounding box center [675, 187] width 33 height 15
click at [1195, 130] on div "Add Column" at bounding box center [753, 250] width 1381 height 252
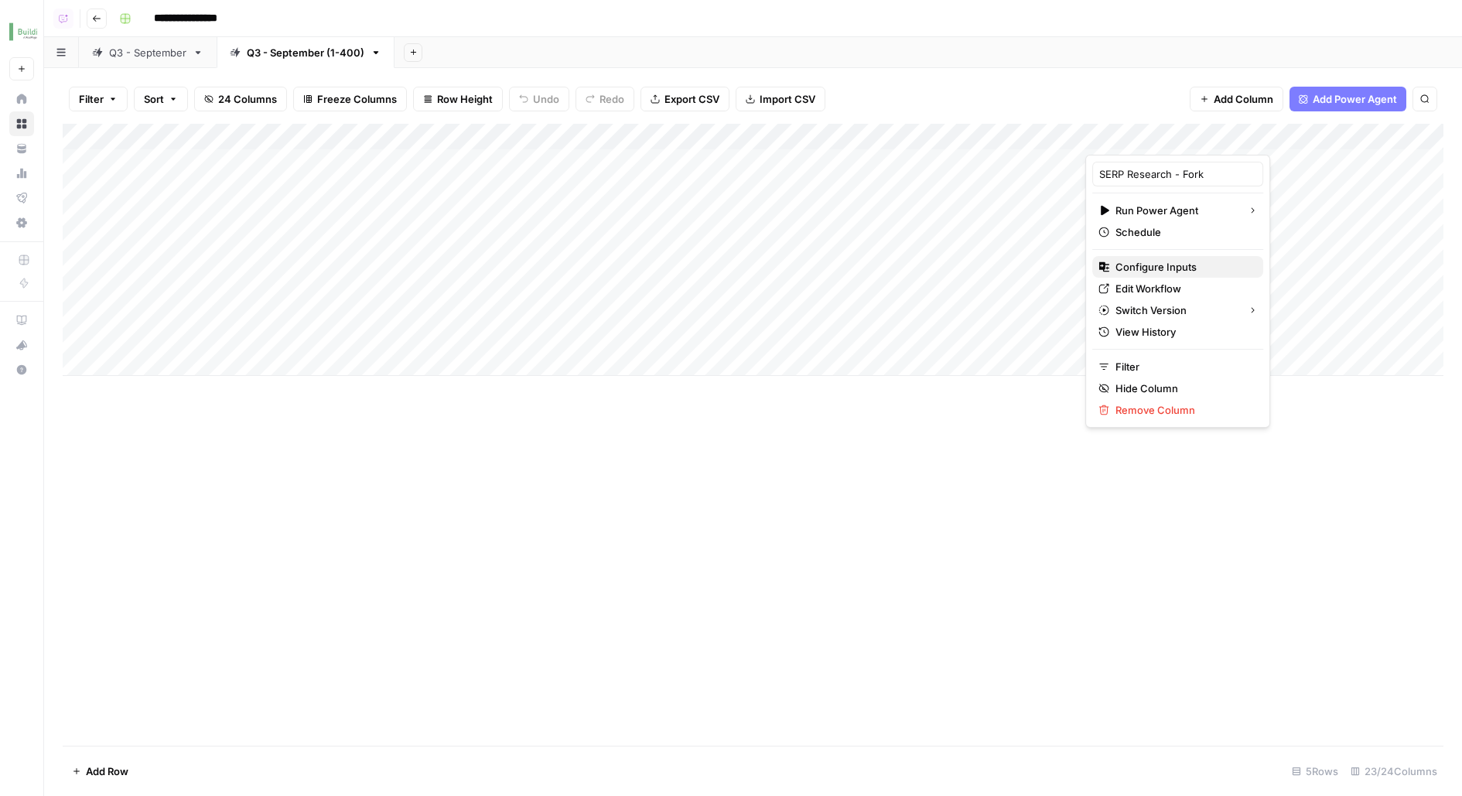
click at [1136, 269] on span "Configure Inputs" at bounding box center [1182, 266] width 135 height 15
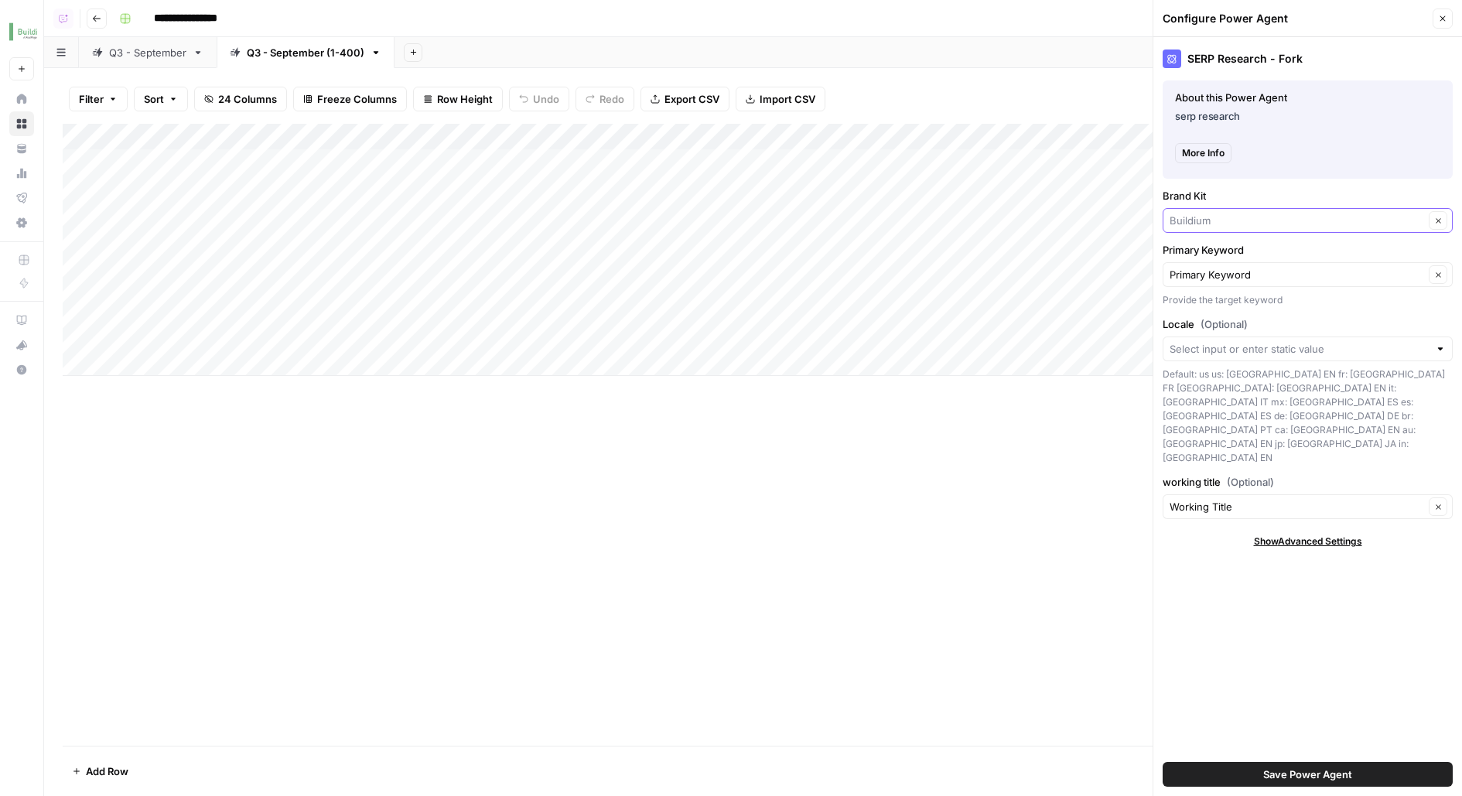
click at [1196, 225] on input "Brand Kit" at bounding box center [1297, 220] width 254 height 15
click at [1235, 274] on span "Buildium 1-400" at bounding box center [1305, 277] width 258 height 15
type input "Buildium 1-400"
click at [1197, 768] on button "Save Power Agent" at bounding box center [1308, 774] width 290 height 25
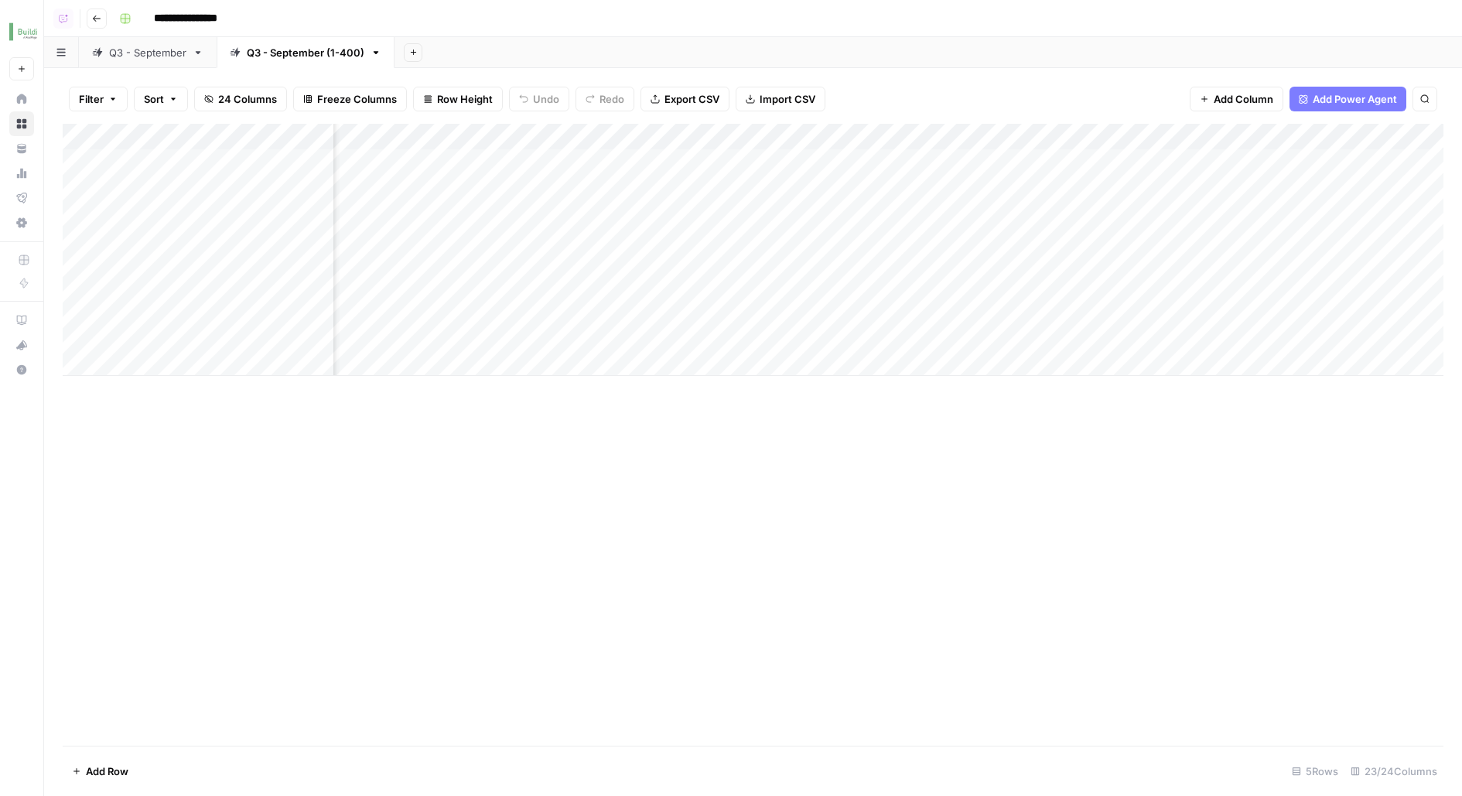
scroll to position [0, 902]
click at [957, 131] on div "Add Column" at bounding box center [753, 250] width 1381 height 252
click at [953, 262] on span "Configure Inputs" at bounding box center [998, 266] width 135 height 15
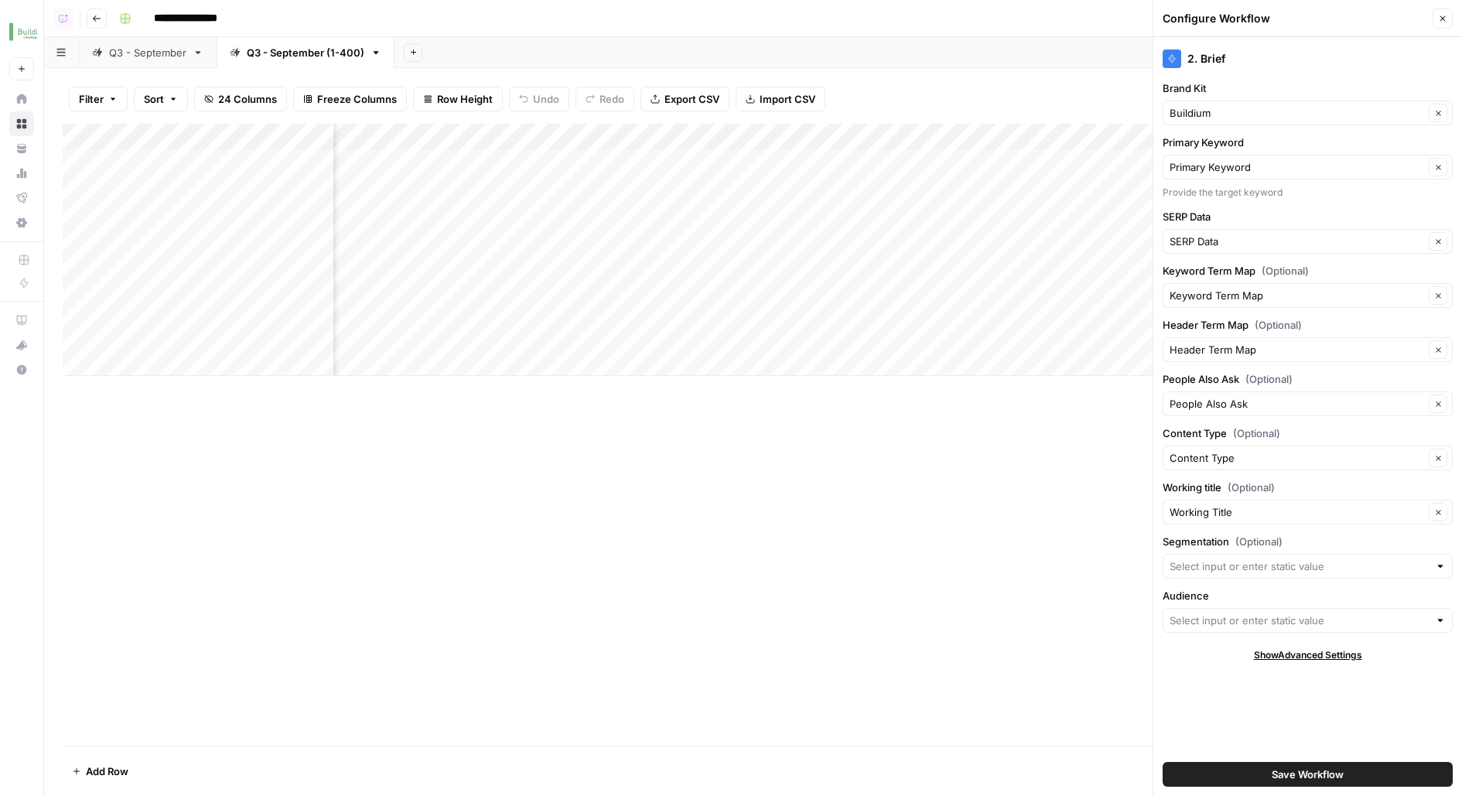
scroll to position [0, 0]
click at [402, 164] on div "Add Column" at bounding box center [753, 250] width 1381 height 252
click at [389, 222] on button "How To" at bounding box center [381, 222] width 49 height 19
click at [363, 508] on div "Add Column" at bounding box center [753, 435] width 1381 height 622
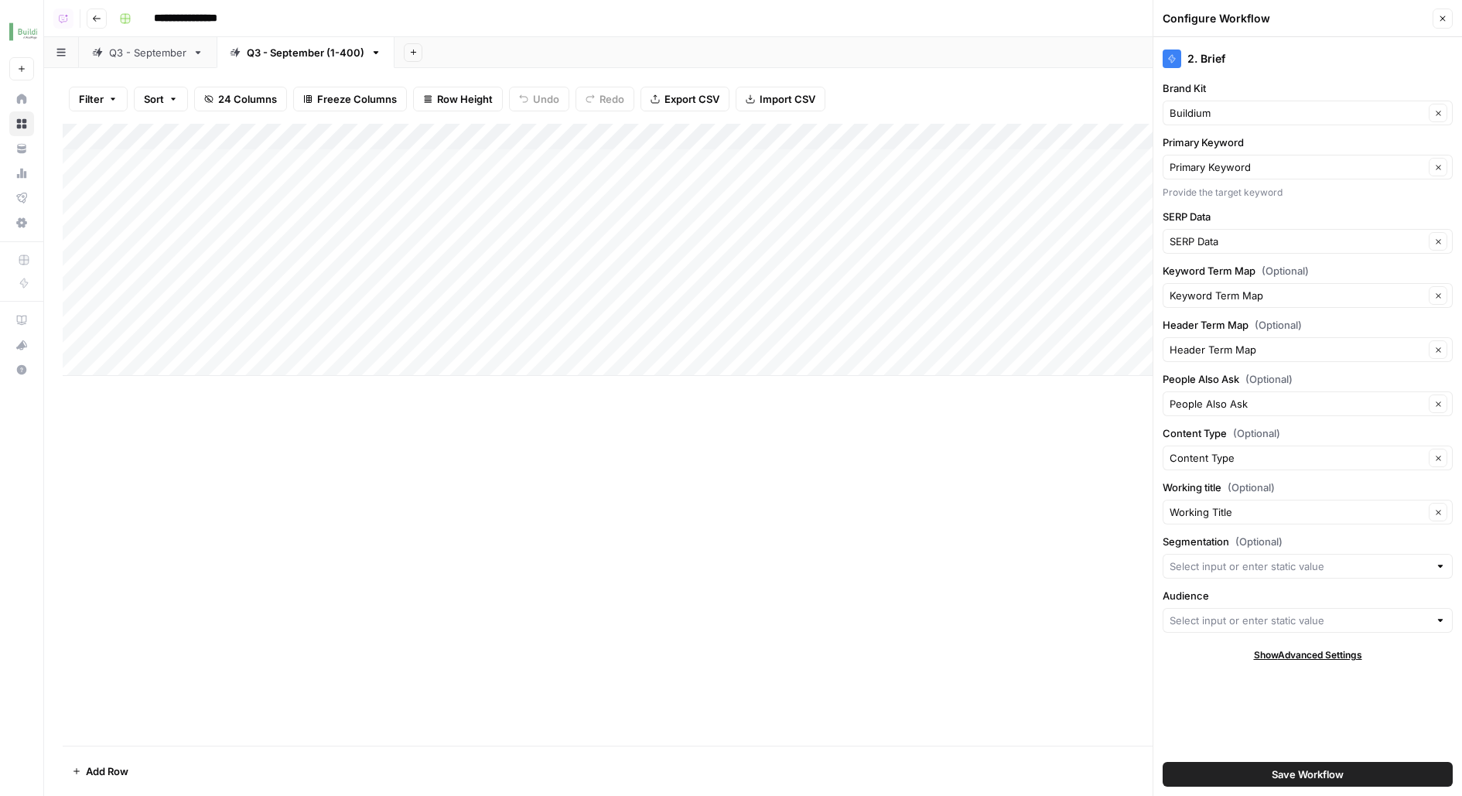
click at [436, 410] on div "Add Column" at bounding box center [753, 435] width 1381 height 622
drag, startPoint x: 441, startPoint y: 189, endPoint x: 432, endPoint y: 333, distance: 144.9
click at [433, 335] on div "Add Column" at bounding box center [753, 250] width 1381 height 252
click at [1451, 20] on button "Close" at bounding box center [1443, 19] width 20 height 20
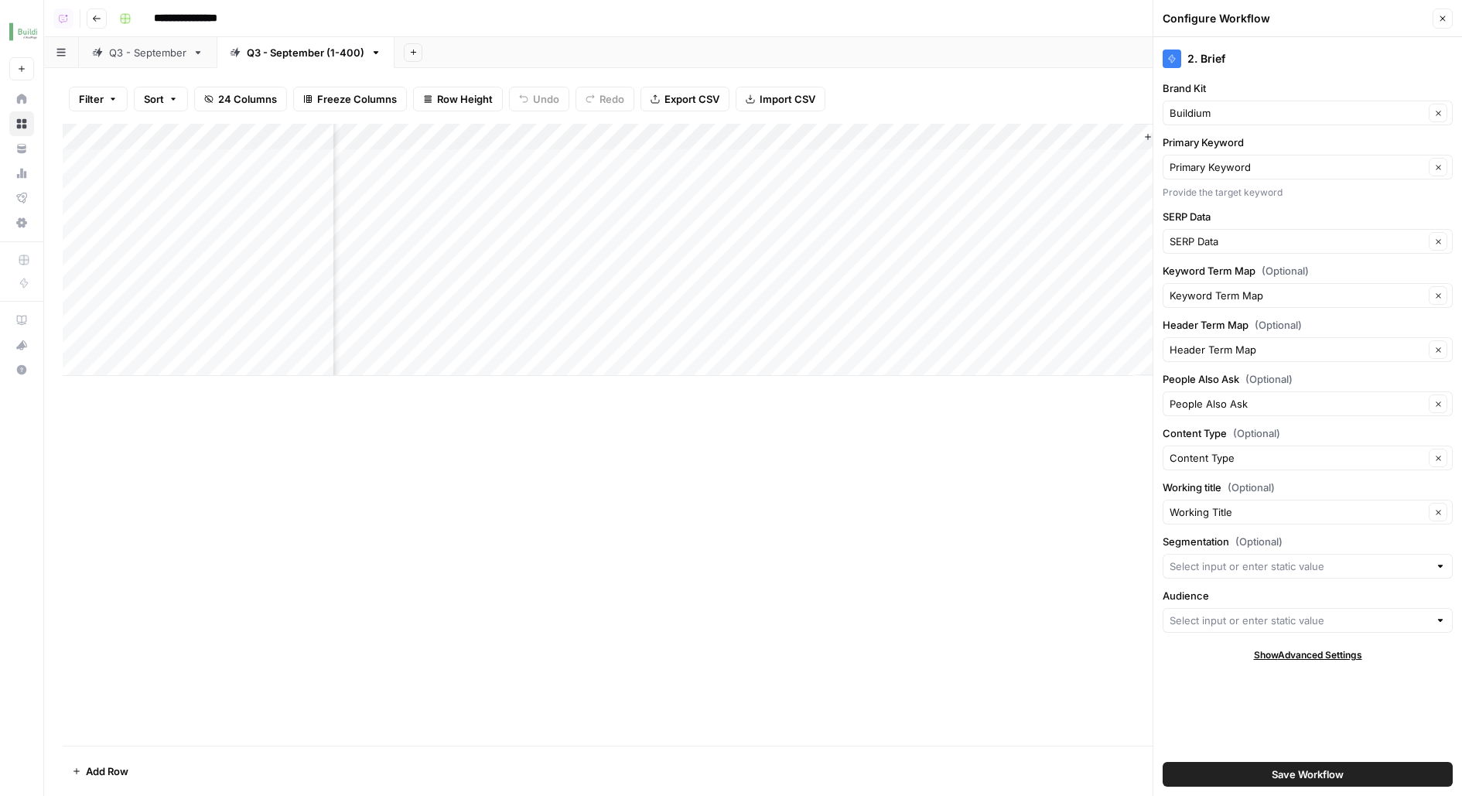
scroll to position [0, 2173]
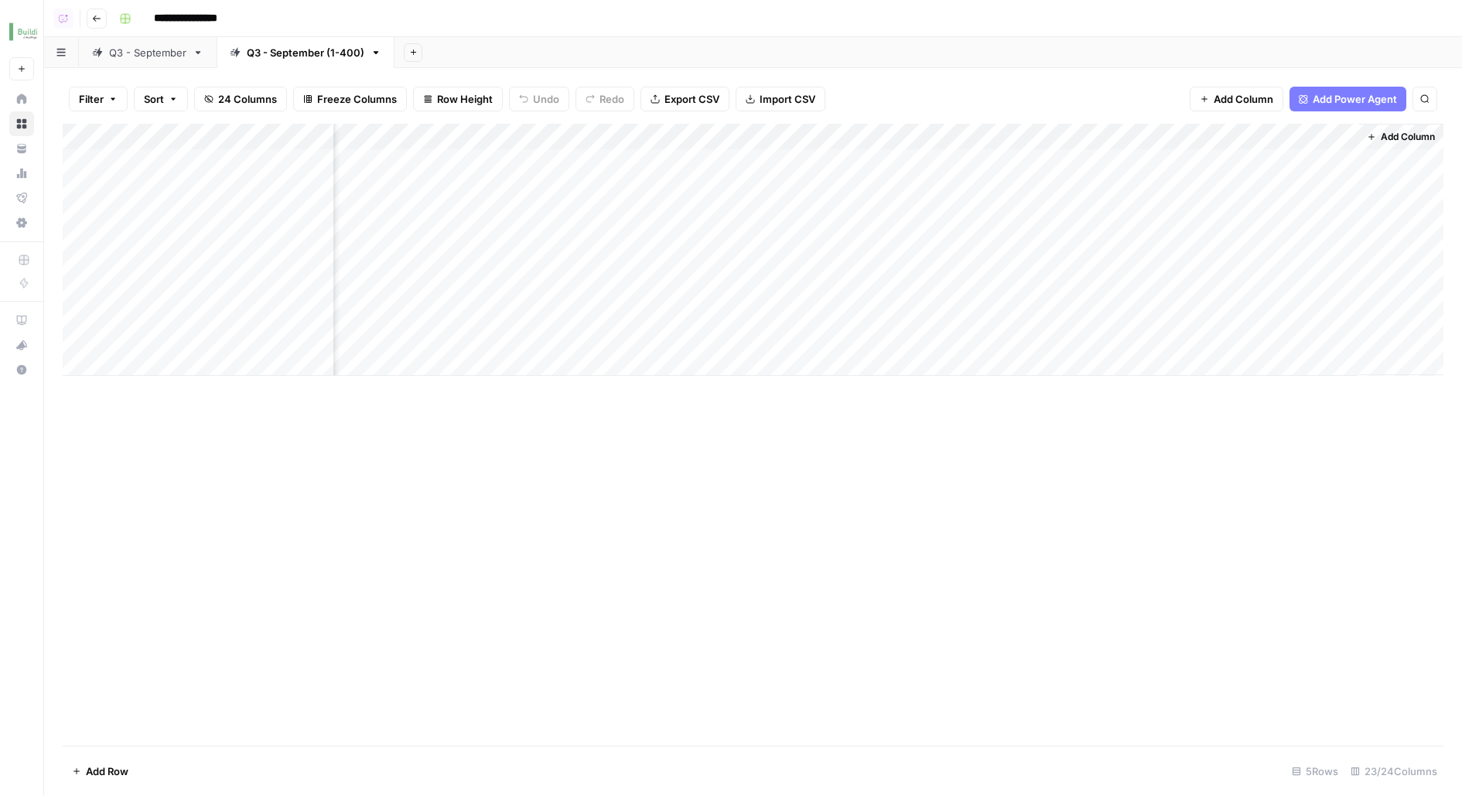
click at [1392, 136] on span "Add Column" at bounding box center [1408, 137] width 54 height 14
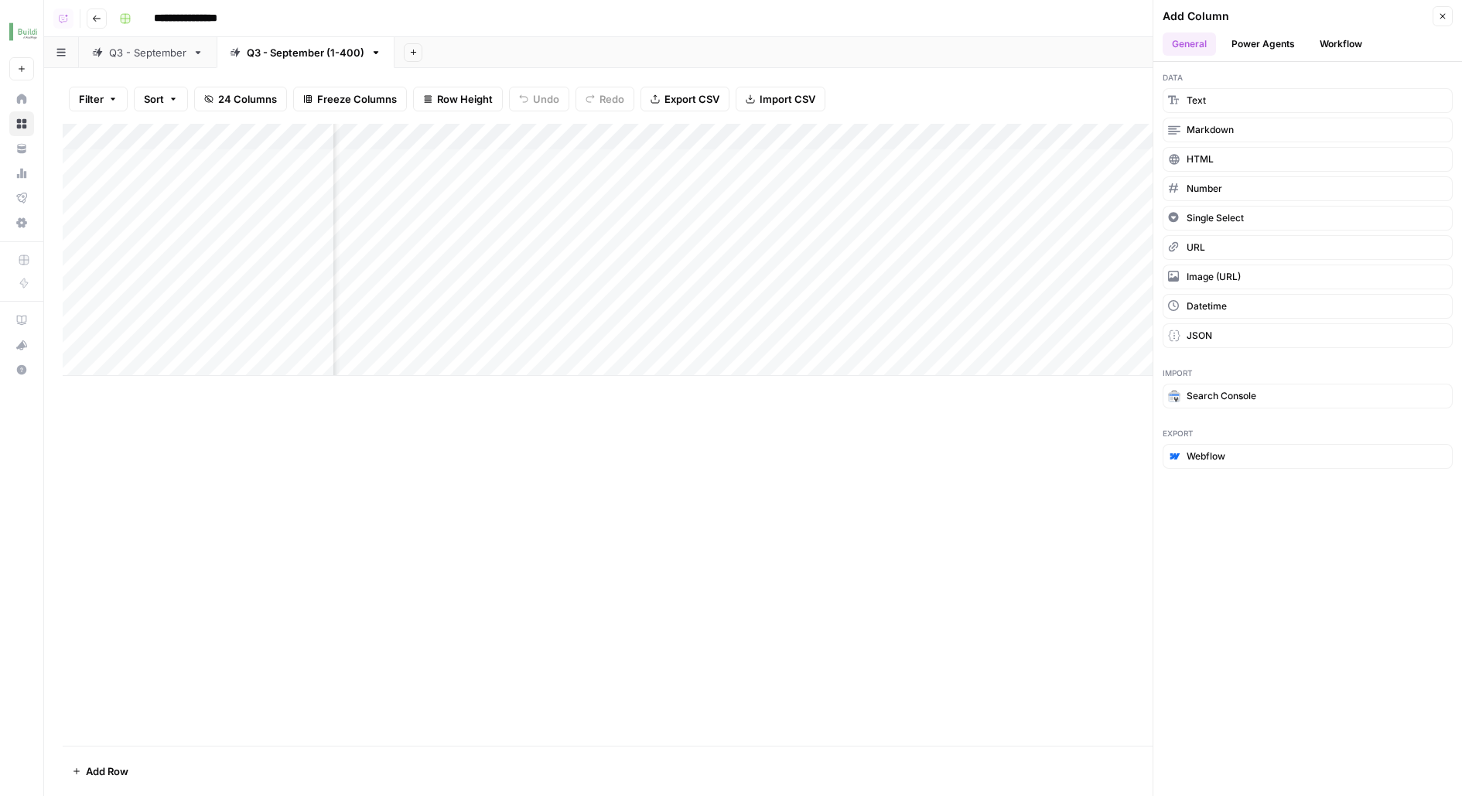
click at [1356, 40] on button "Workflow" at bounding box center [1340, 43] width 61 height 23
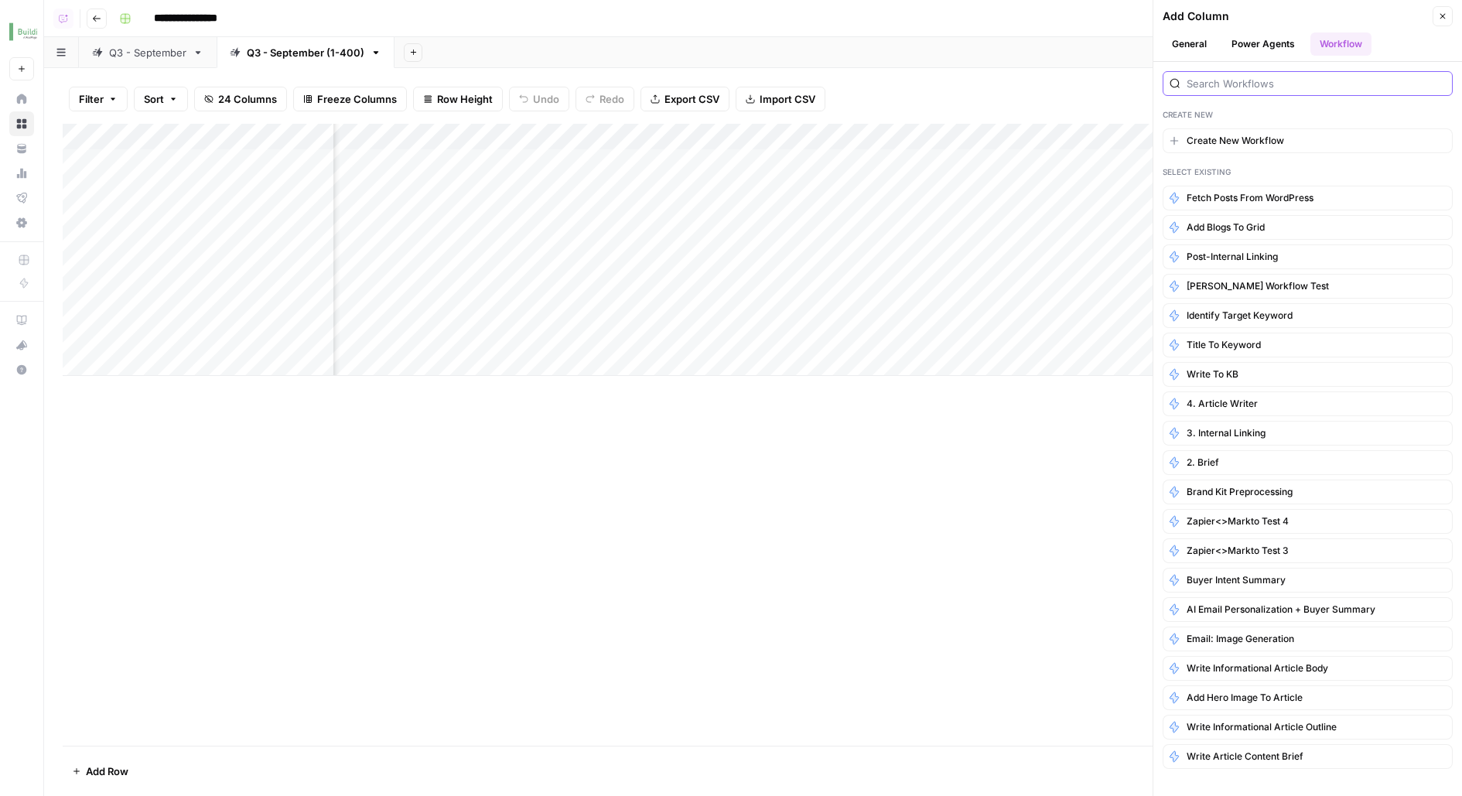
click at [1272, 82] on input "search" at bounding box center [1316, 83] width 259 height 15
click at [1197, 36] on button "General" at bounding box center [1189, 43] width 53 height 23
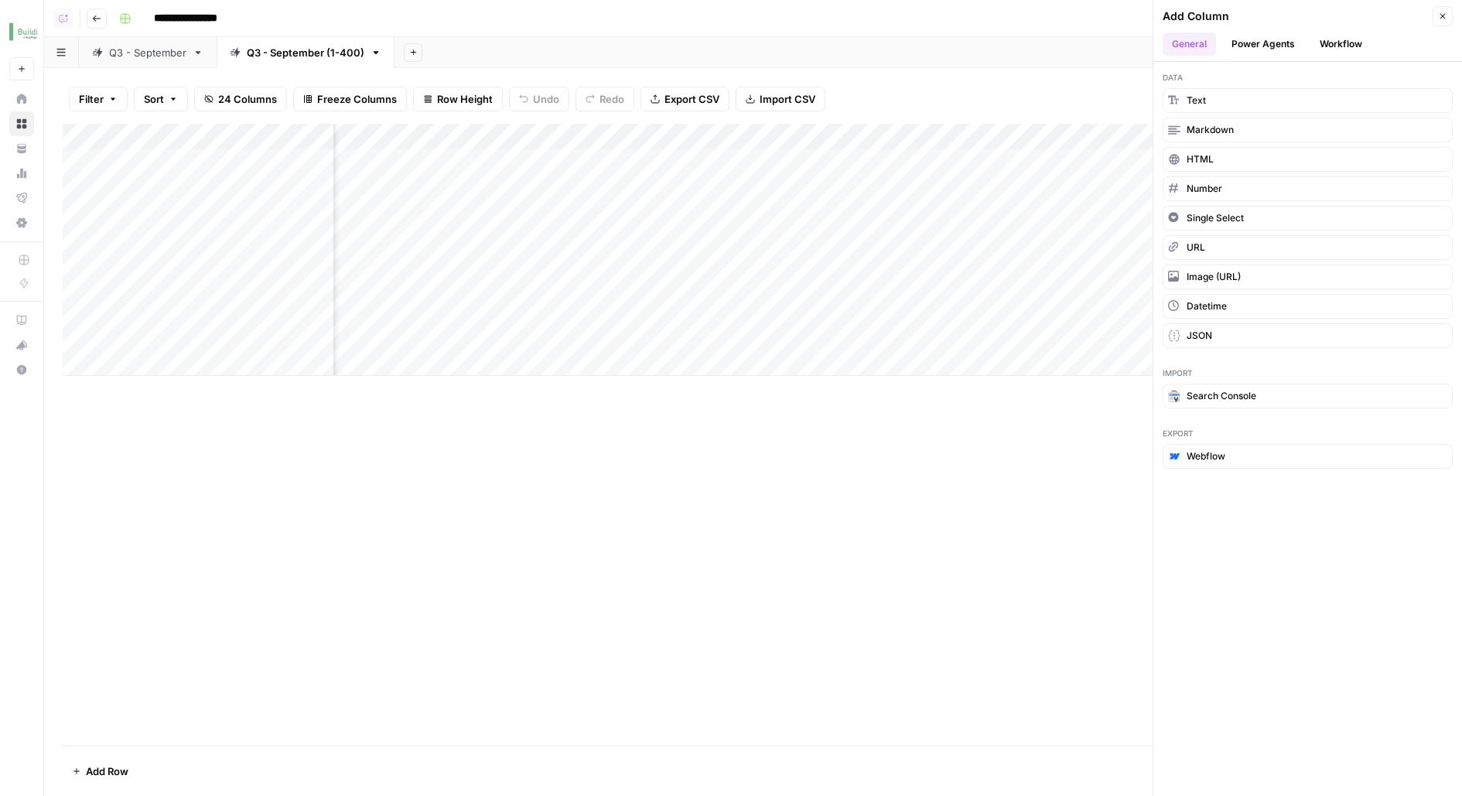
click at [1218, 206] on button "Single Select" at bounding box center [1308, 218] width 290 height 25
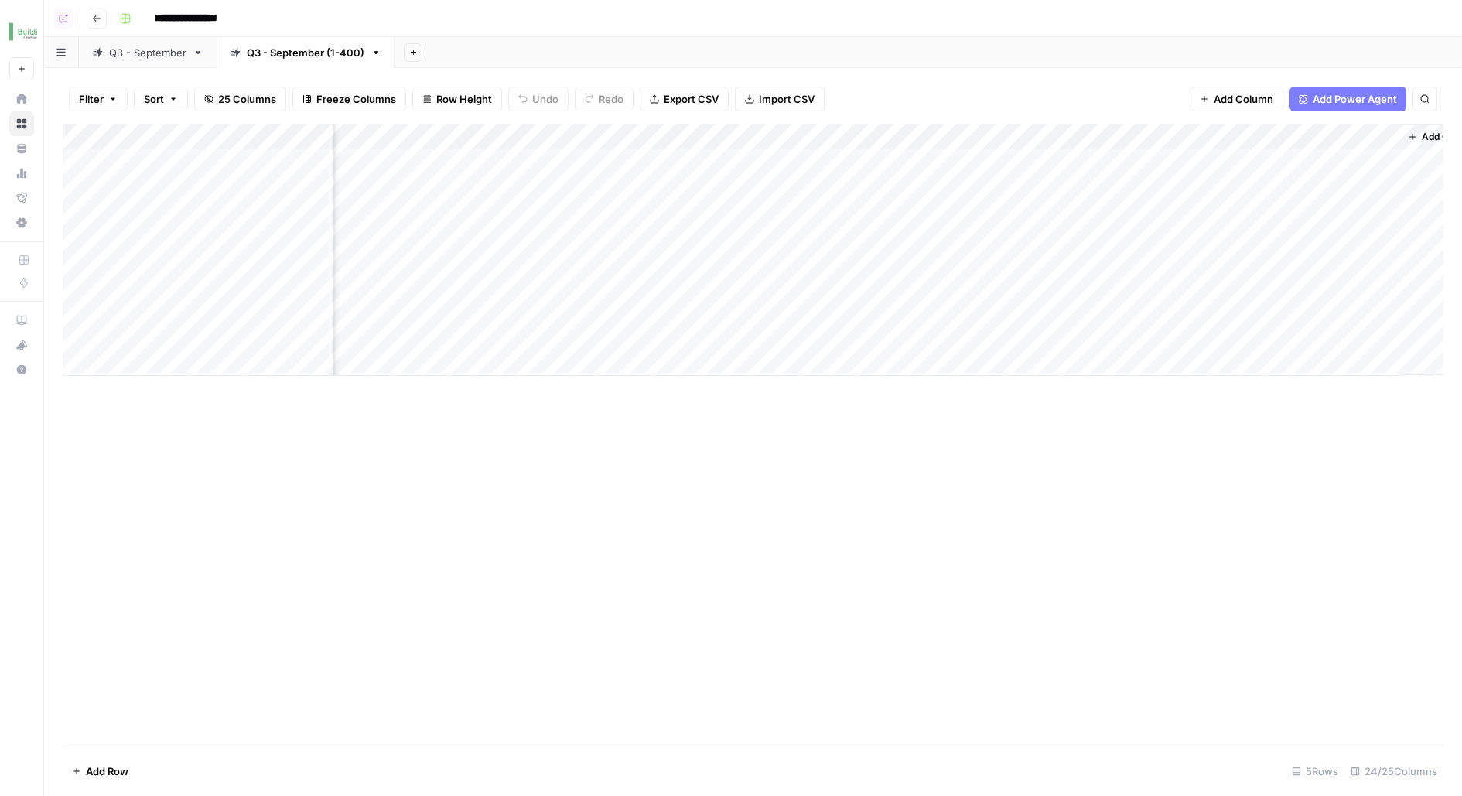
scroll to position [0, 2311]
click at [1283, 124] on div "Add Column" at bounding box center [753, 250] width 1381 height 252
click at [1258, 182] on div "New Column" at bounding box center [1325, 174] width 202 height 25
click at [1258, 182] on div "Add Column" at bounding box center [753, 250] width 1381 height 252
click at [1256, 145] on div "Add Column" at bounding box center [753, 250] width 1381 height 252
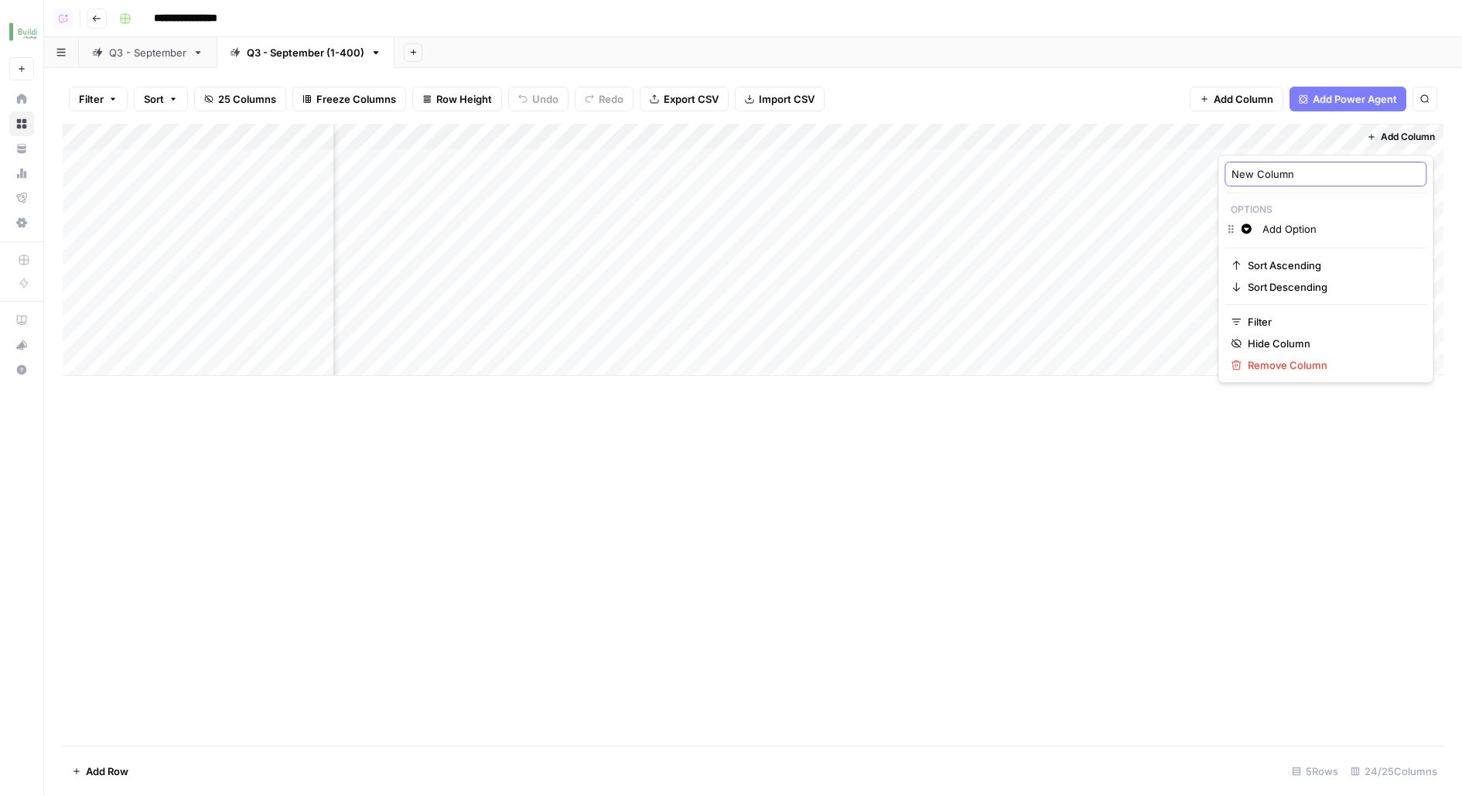
click at [1256, 169] on input "New Column" at bounding box center [1325, 173] width 188 height 15
type input "Audience"
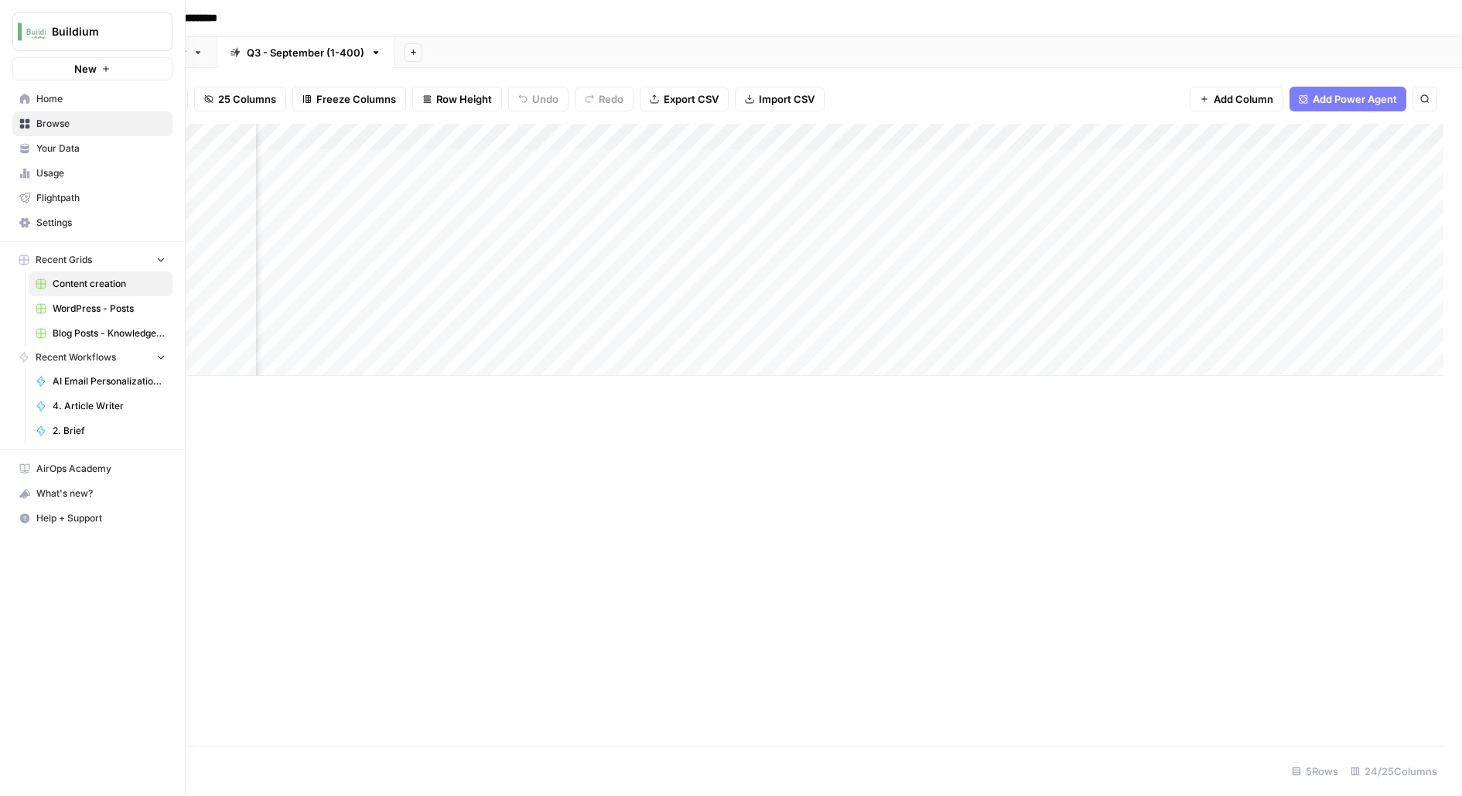
scroll to position [0, 0]
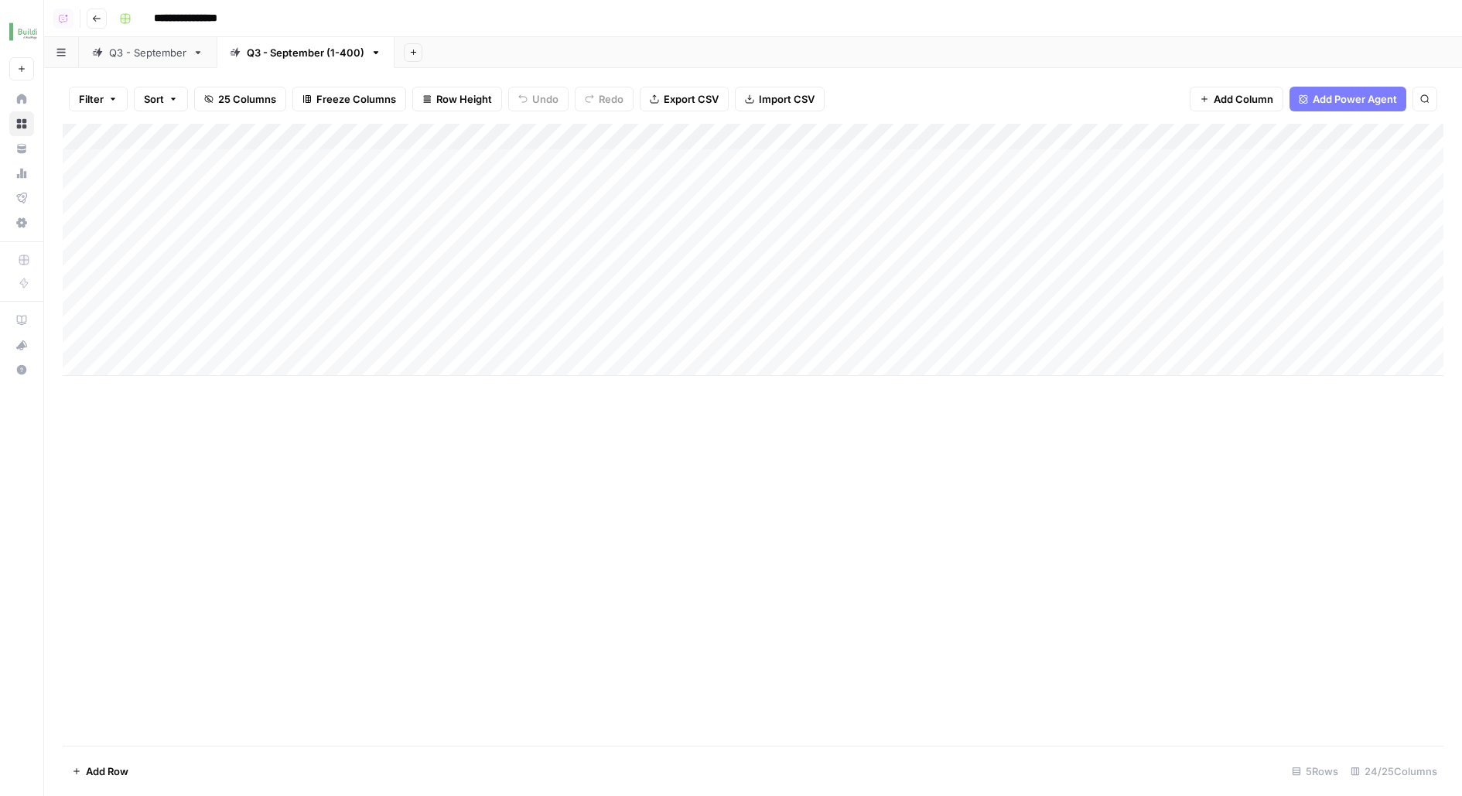
drag, startPoint x: 1258, startPoint y: 136, endPoint x: 549, endPoint y: 183, distance: 710.1
click at [549, 183] on div "Add Column" at bounding box center [753, 250] width 1381 height 252
click at [152, 56] on div "Q3 - September" at bounding box center [147, 52] width 77 height 15
click at [582, 137] on div "Add Column" at bounding box center [753, 435] width 1381 height 622
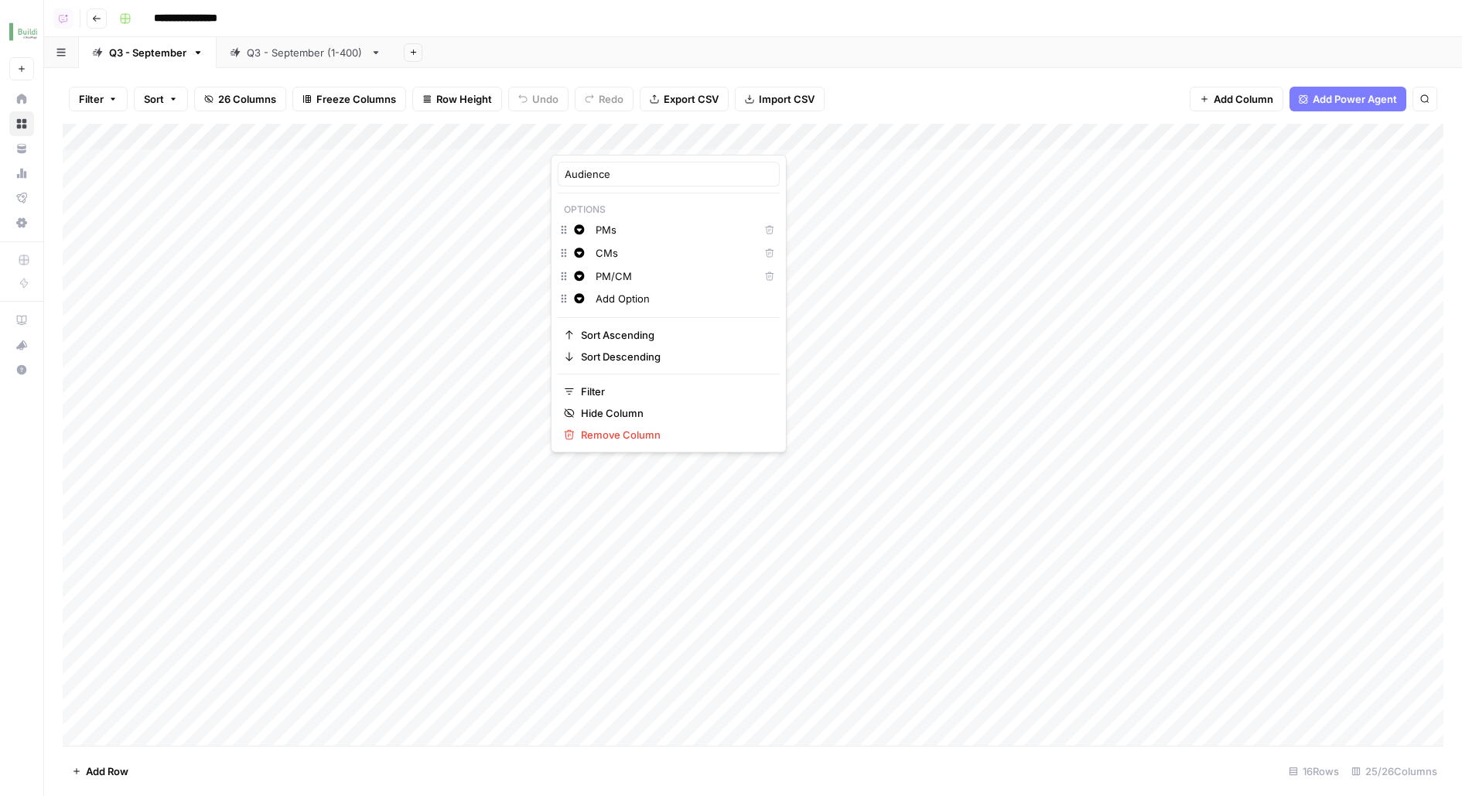
click at [591, 128] on div at bounding box center [594, 139] width 87 height 31
click at [594, 621] on div "Add Column" at bounding box center [753, 435] width 1381 height 622
drag, startPoint x: 589, startPoint y: 320, endPoint x: 588, endPoint y: 432, distance: 112.2
click at [588, 432] on div "Add Column" at bounding box center [753, 435] width 1381 height 622
click at [295, 48] on div "Q3 - September (1-400)" at bounding box center [306, 52] width 118 height 15
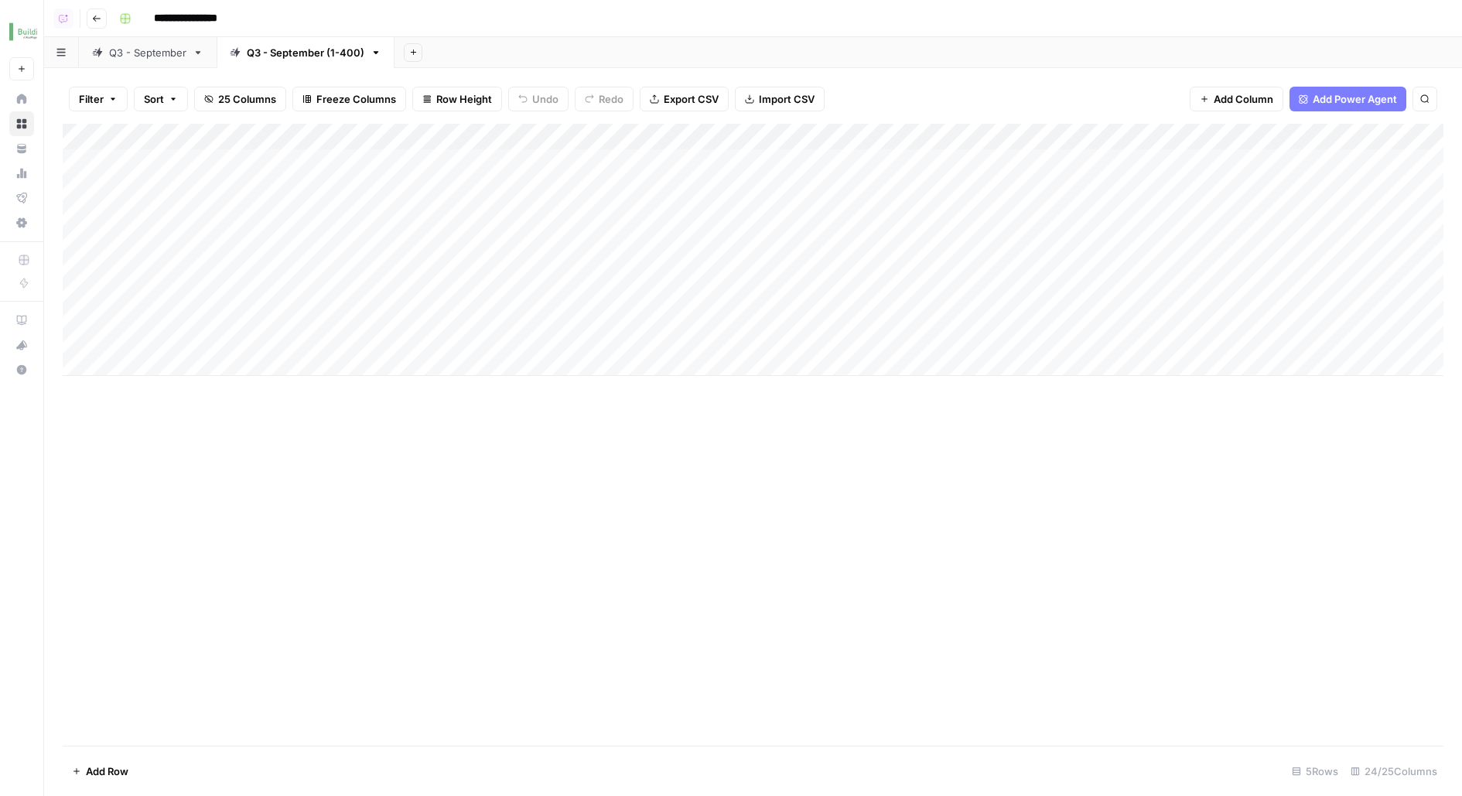
click at [476, 173] on div "Add Column" at bounding box center [753, 250] width 1381 height 252
click at [518, 140] on div "Add Column" at bounding box center [753, 250] width 1381 height 252
click at [517, 226] on input "Add Option" at bounding box center [564, 228] width 157 height 15
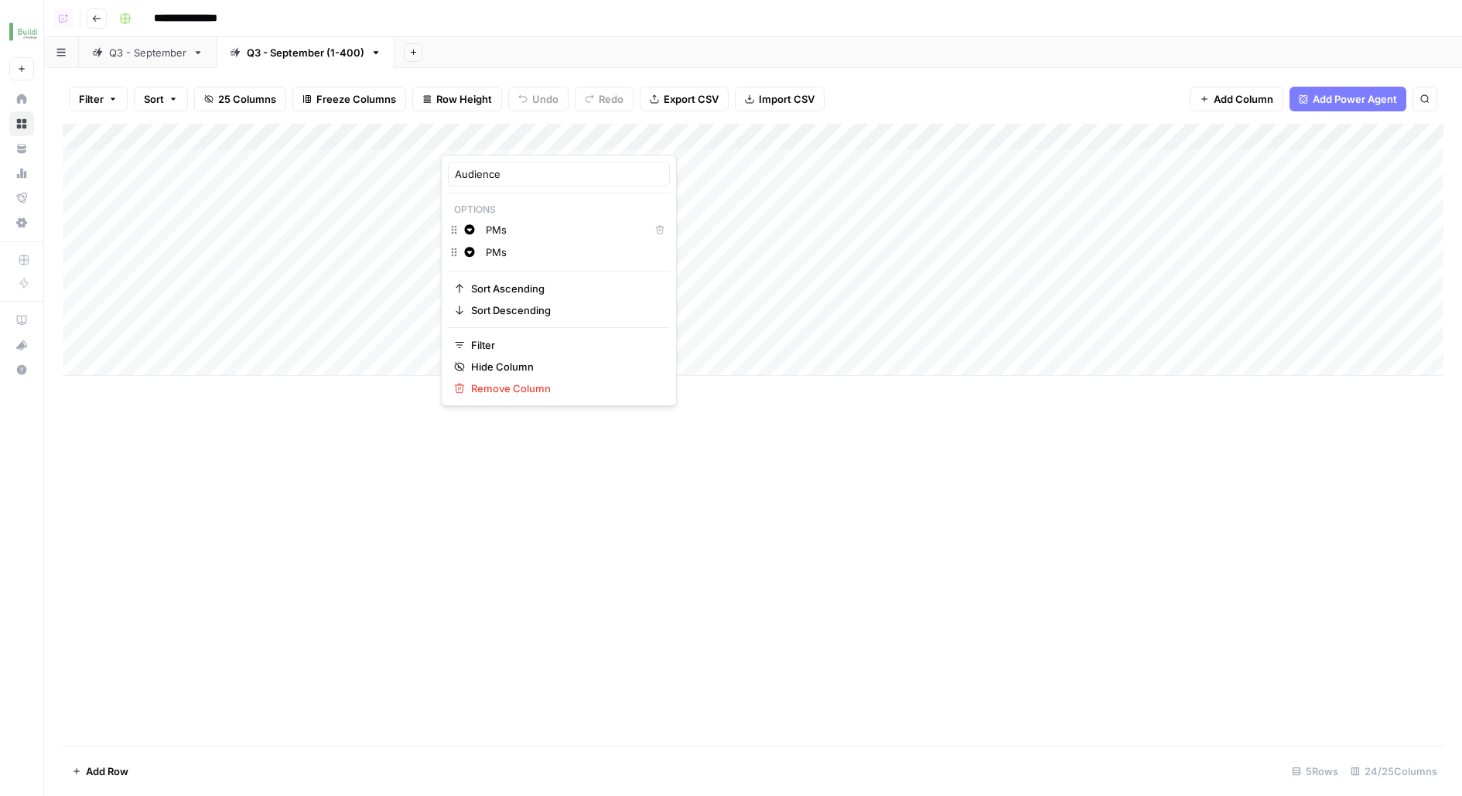
click at [493, 250] on input "PMs" at bounding box center [574, 251] width 177 height 15
type input "CMs"
click at [134, 61] on link "Q3 - September" at bounding box center [148, 52] width 138 height 31
click at [585, 136] on div "Add Column" at bounding box center [753, 435] width 1381 height 622
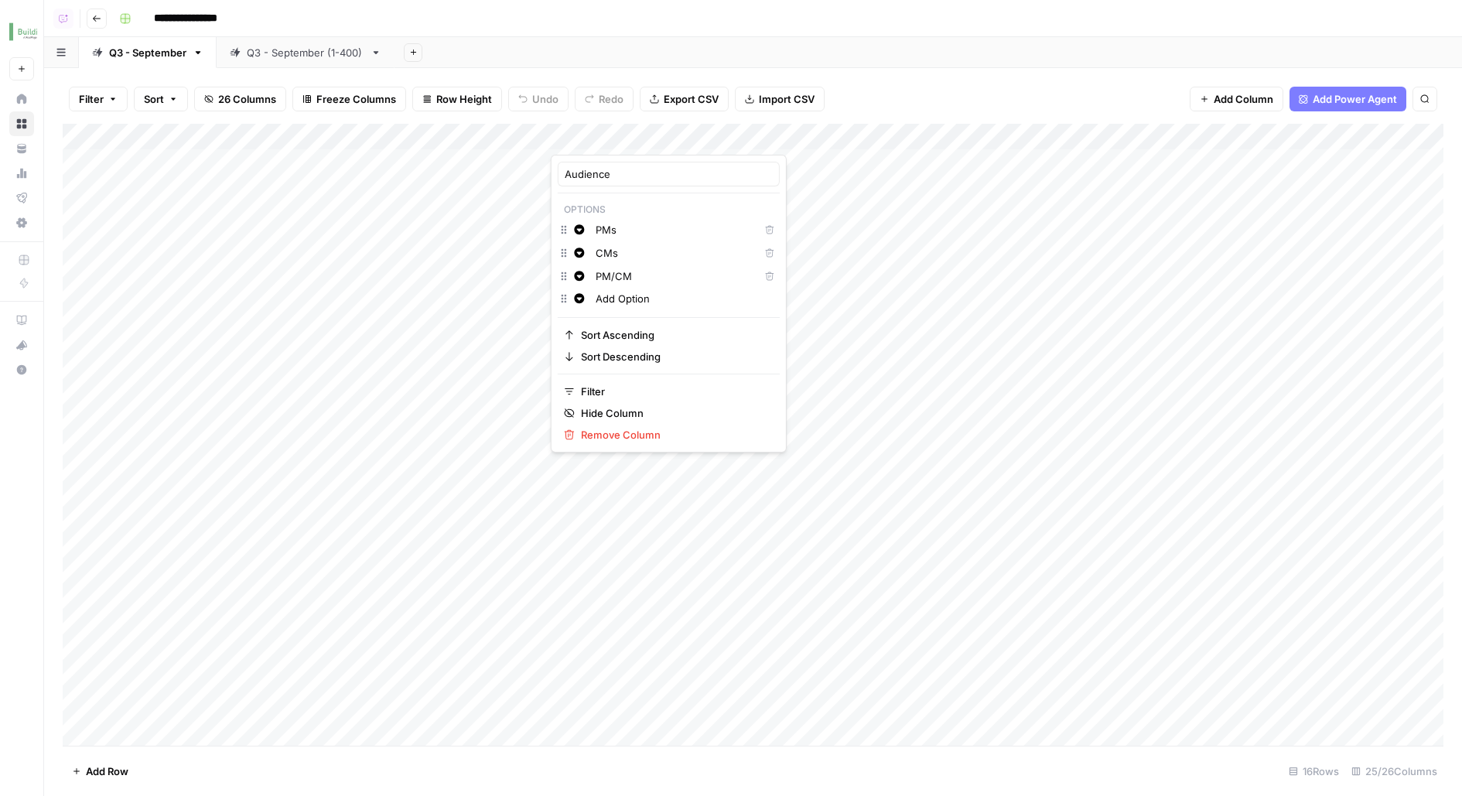
click at [273, 48] on div "Q3 - September (1-400)" at bounding box center [306, 52] width 118 height 15
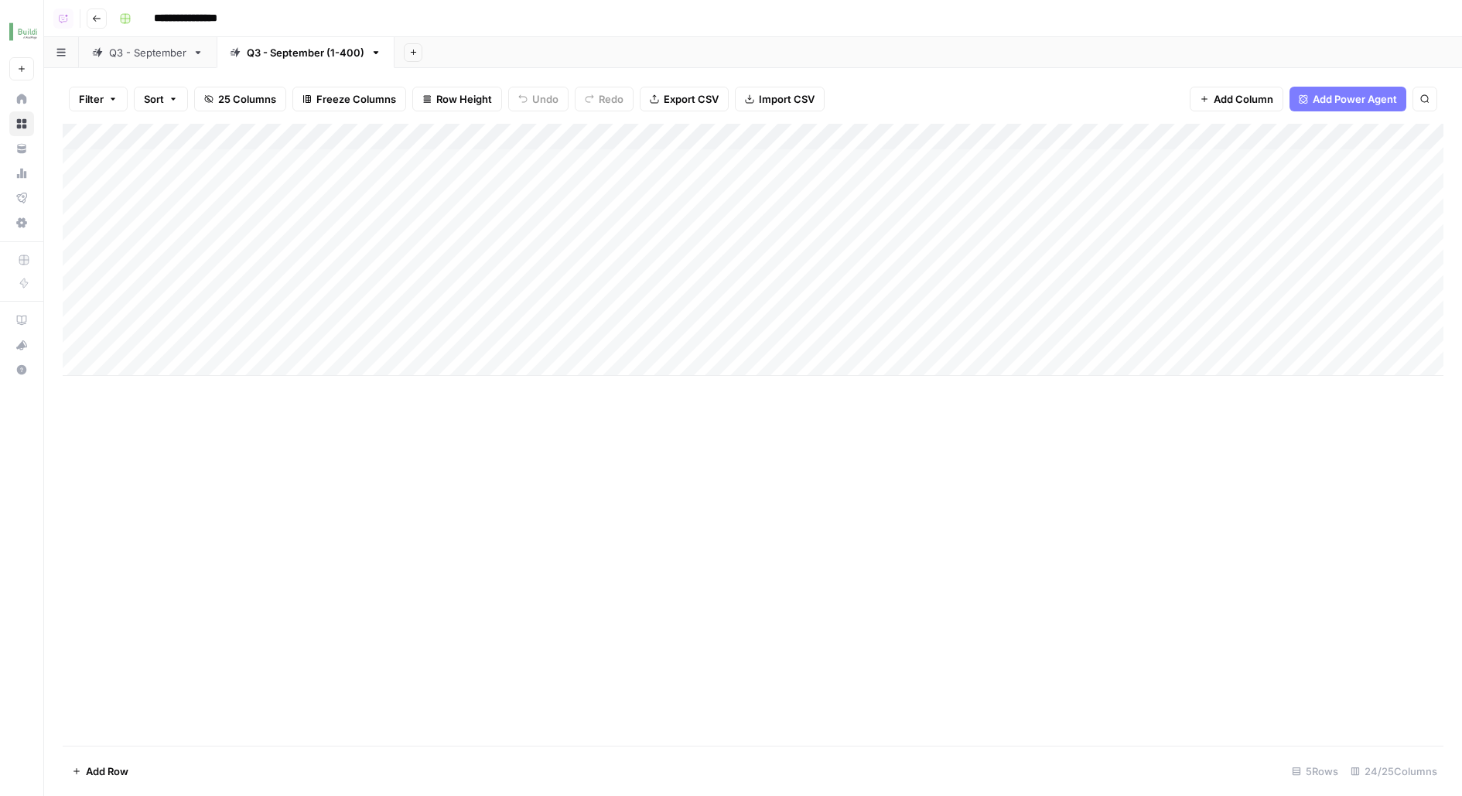
click at [485, 134] on div "Add Column" at bounding box center [753, 250] width 1381 height 252
click at [495, 276] on input "Add Option" at bounding box center [574, 275] width 177 height 15
type input "PM/CM"
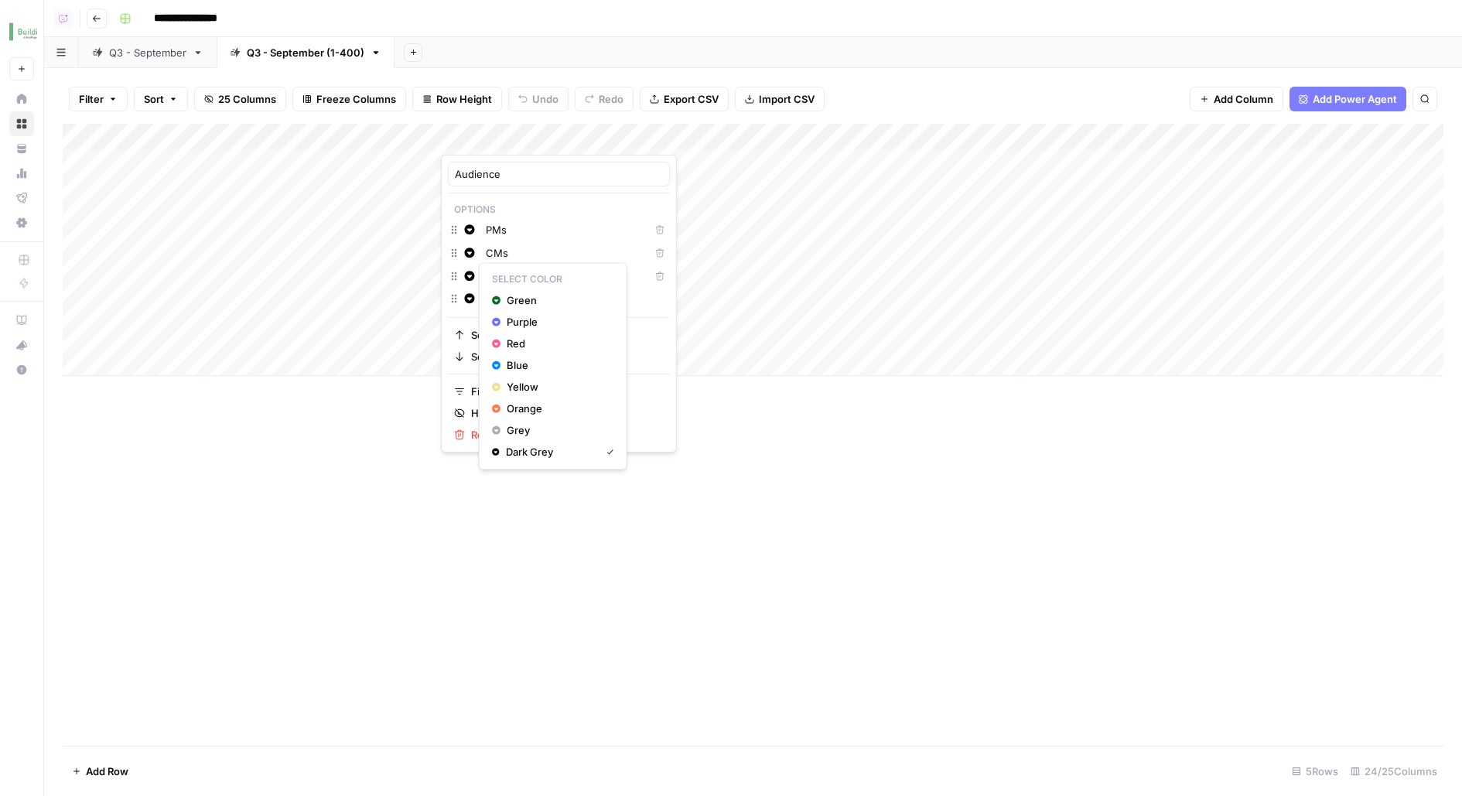
click at [470, 278] on icon "button" at bounding box center [470, 276] width 10 height 10
click at [503, 322] on div "Purple" at bounding box center [553, 321] width 122 height 15
click at [470, 251] on icon "button" at bounding box center [469, 253] width 11 height 11
click at [526, 274] on span "Green" at bounding box center [557, 276] width 101 height 15
click at [510, 340] on span "Yellow" at bounding box center [557, 340] width 101 height 15
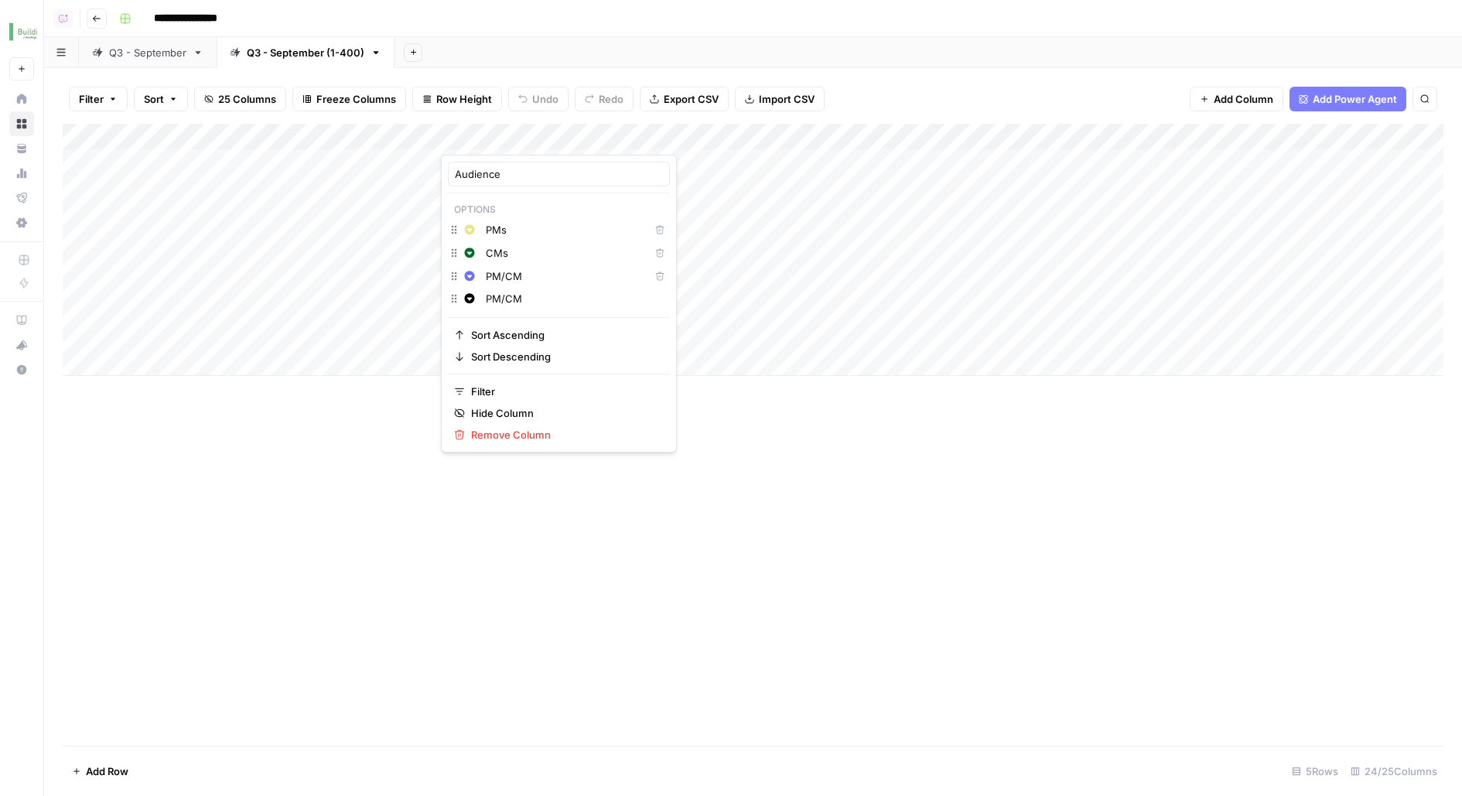
click at [519, 599] on div "Add Column" at bounding box center [753, 435] width 1381 height 622
click at [945, 459] on div "Add Column" at bounding box center [753, 435] width 1381 height 622
click at [1301, 169] on div "Add Column" at bounding box center [753, 250] width 1381 height 252
click at [1289, 203] on div "Add Column" at bounding box center [753, 250] width 1381 height 252
click at [127, 50] on div "Q3 - September" at bounding box center [147, 52] width 77 height 15
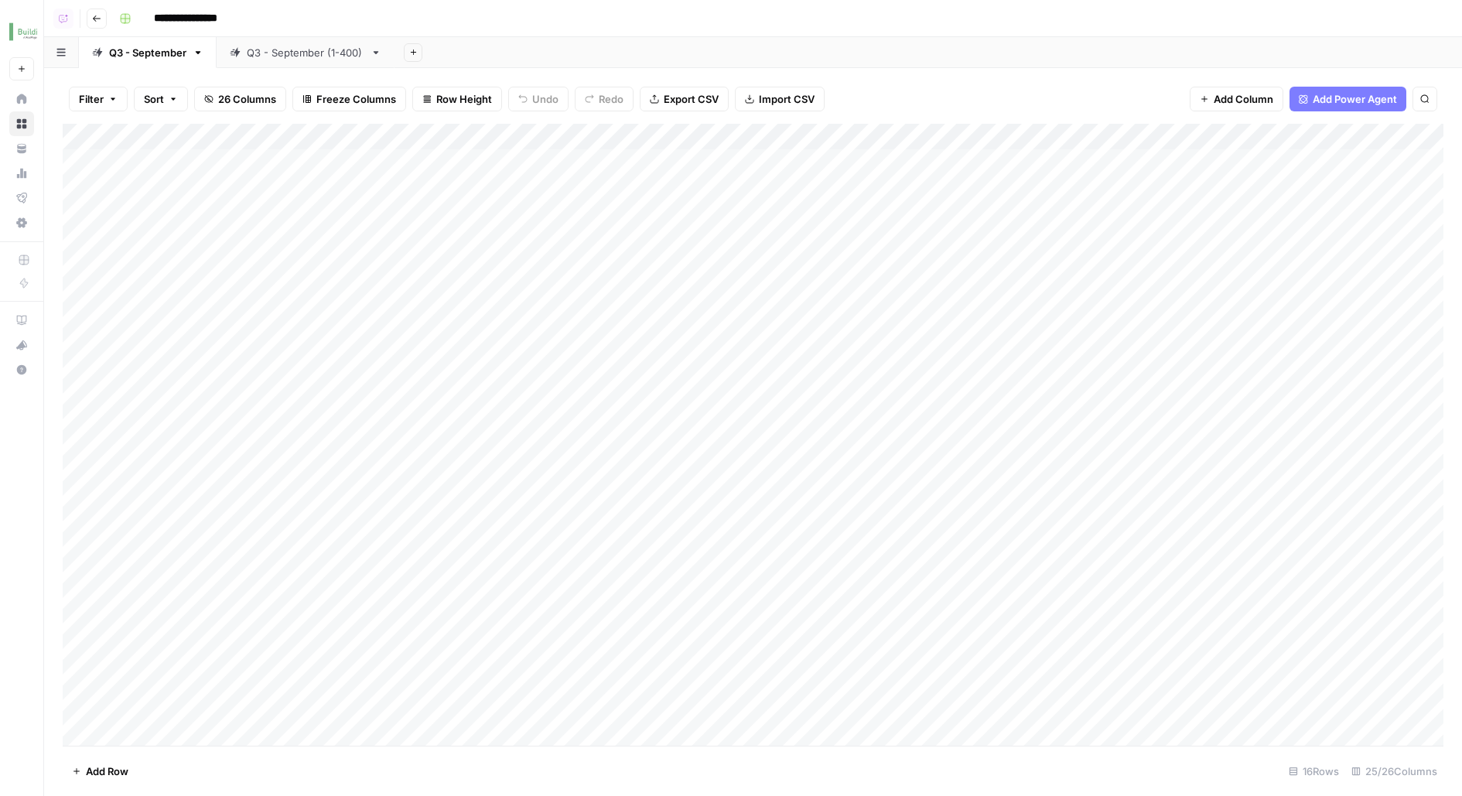
scroll to position [72, 0]
click at [294, 66] on link "Q3 - September (1-400)" at bounding box center [306, 52] width 178 height 31
click at [506, 155] on div "Add Column" at bounding box center [753, 250] width 1381 height 252
click at [483, 218] on button "PMs" at bounding box center [481, 222] width 33 height 19
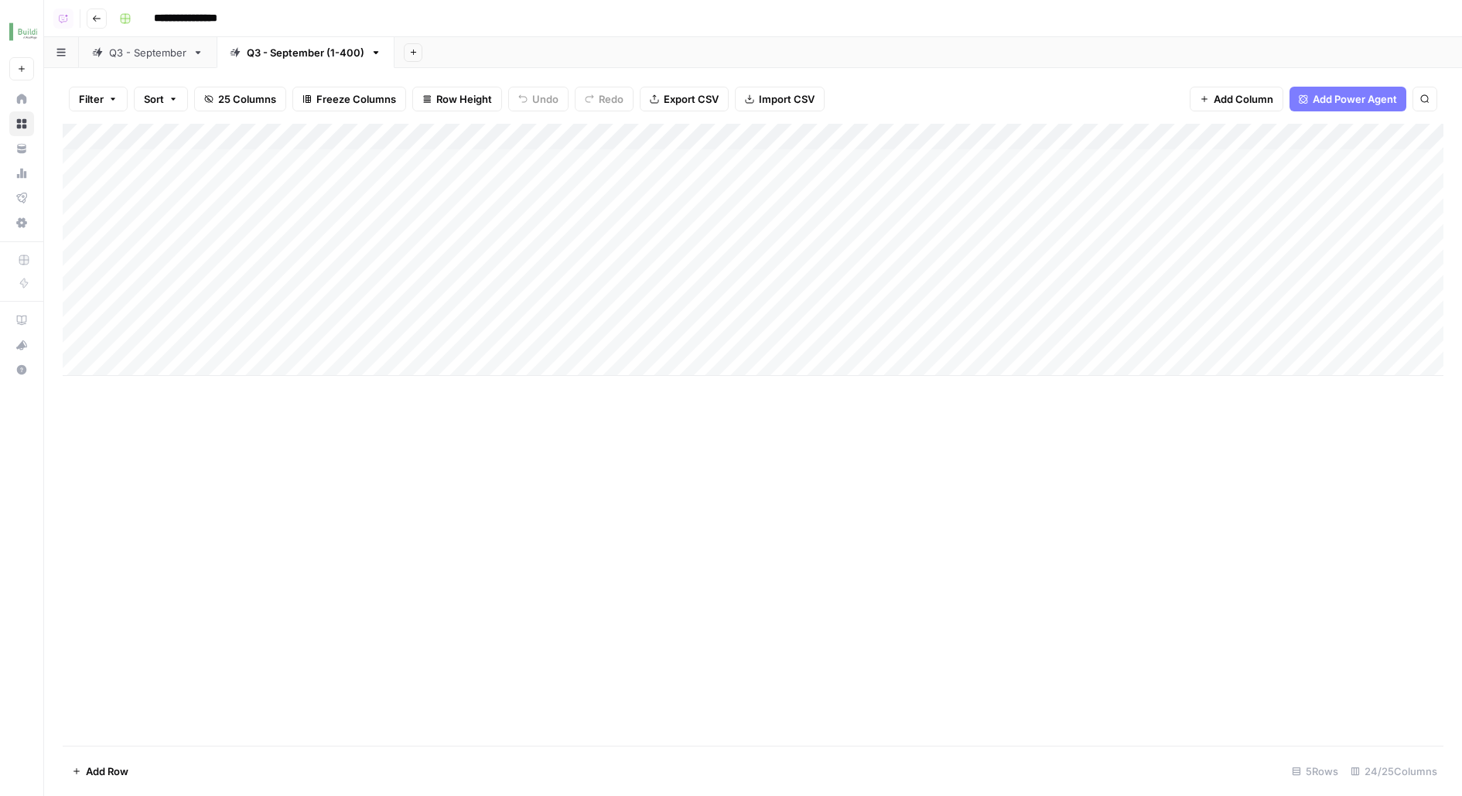
click at [483, 582] on div "Add Column" at bounding box center [753, 435] width 1381 height 622
drag, startPoint x: 576, startPoint y: 186, endPoint x: 565, endPoint y: 337, distance: 151.2
click at [565, 337] on div "Add Column" at bounding box center [753, 250] width 1381 height 252
click at [466, 225] on div "Add Column" at bounding box center [753, 250] width 1381 height 252
click at [460, 197] on div "Add Column" at bounding box center [753, 250] width 1381 height 252
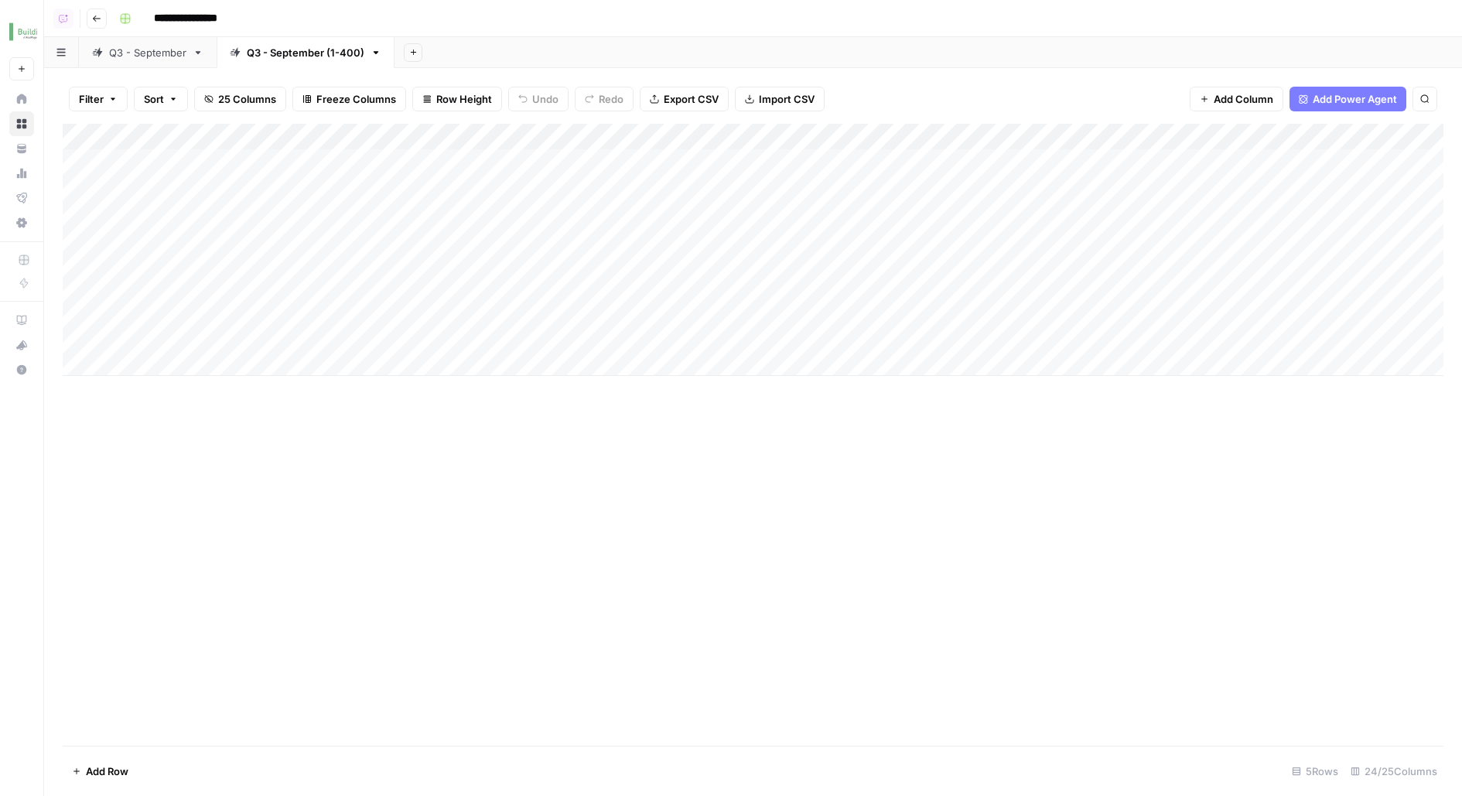
click at [514, 51] on div "Add Sheet" at bounding box center [927, 52] width 1067 height 31
click at [508, 130] on div "Add Column" at bounding box center [753, 250] width 1381 height 252
click at [466, 231] on icon "button" at bounding box center [470, 229] width 10 height 10
click at [523, 295] on span "Red" at bounding box center [557, 296] width 101 height 15
click at [616, 85] on div "Filter Sort 25 Columns Freeze Columns Row Height Undo Redo Export CSV Import CS…" at bounding box center [753, 99] width 1381 height 50
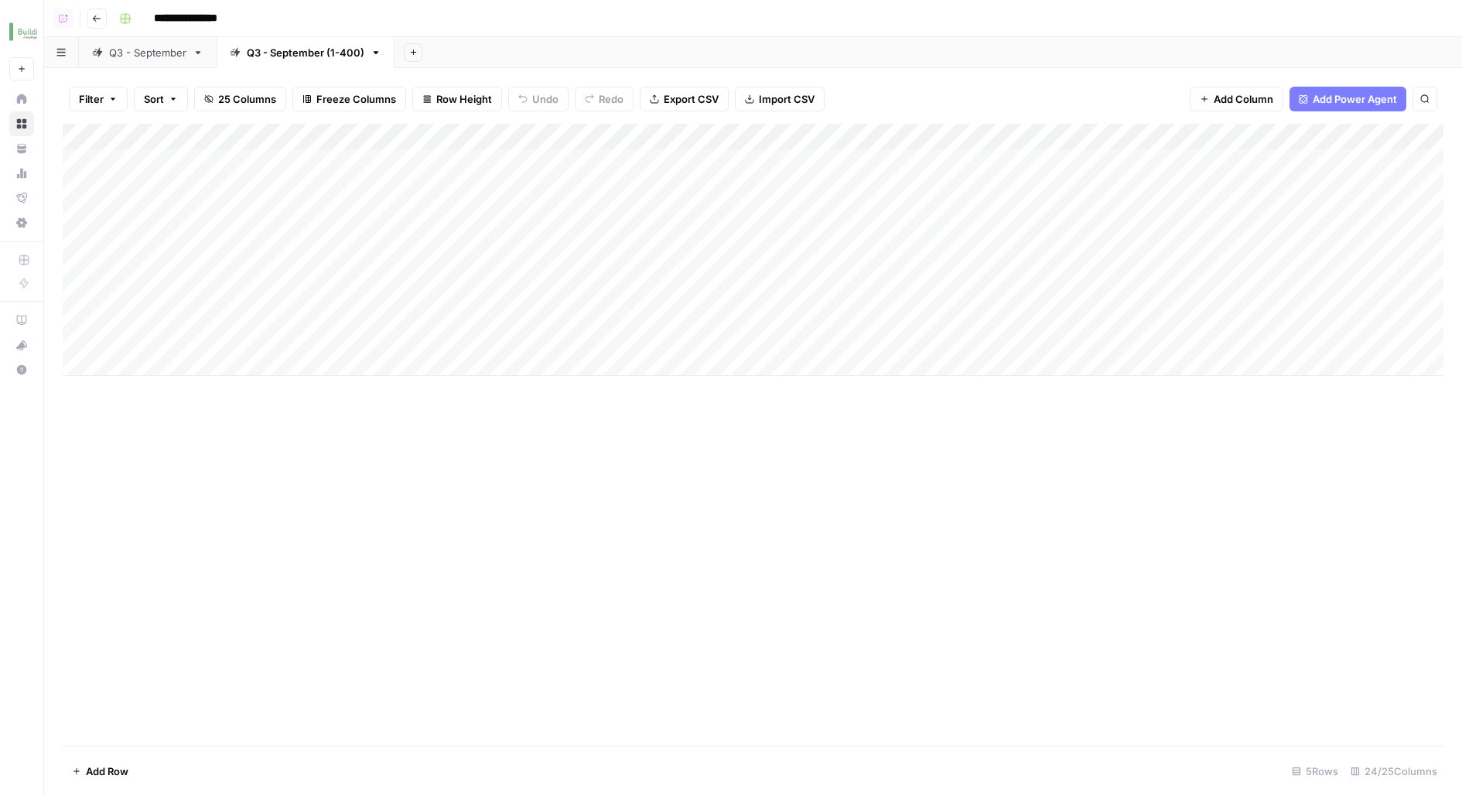
click at [640, 35] on header "**********" at bounding box center [753, 18] width 1418 height 37
click at [525, 512] on div "Add Column" at bounding box center [753, 435] width 1381 height 622
click at [754, 139] on div "Add Column" at bounding box center [753, 250] width 1381 height 252
click at [722, 268] on span "Configure Inputs" at bounding box center [762, 266] width 135 height 15
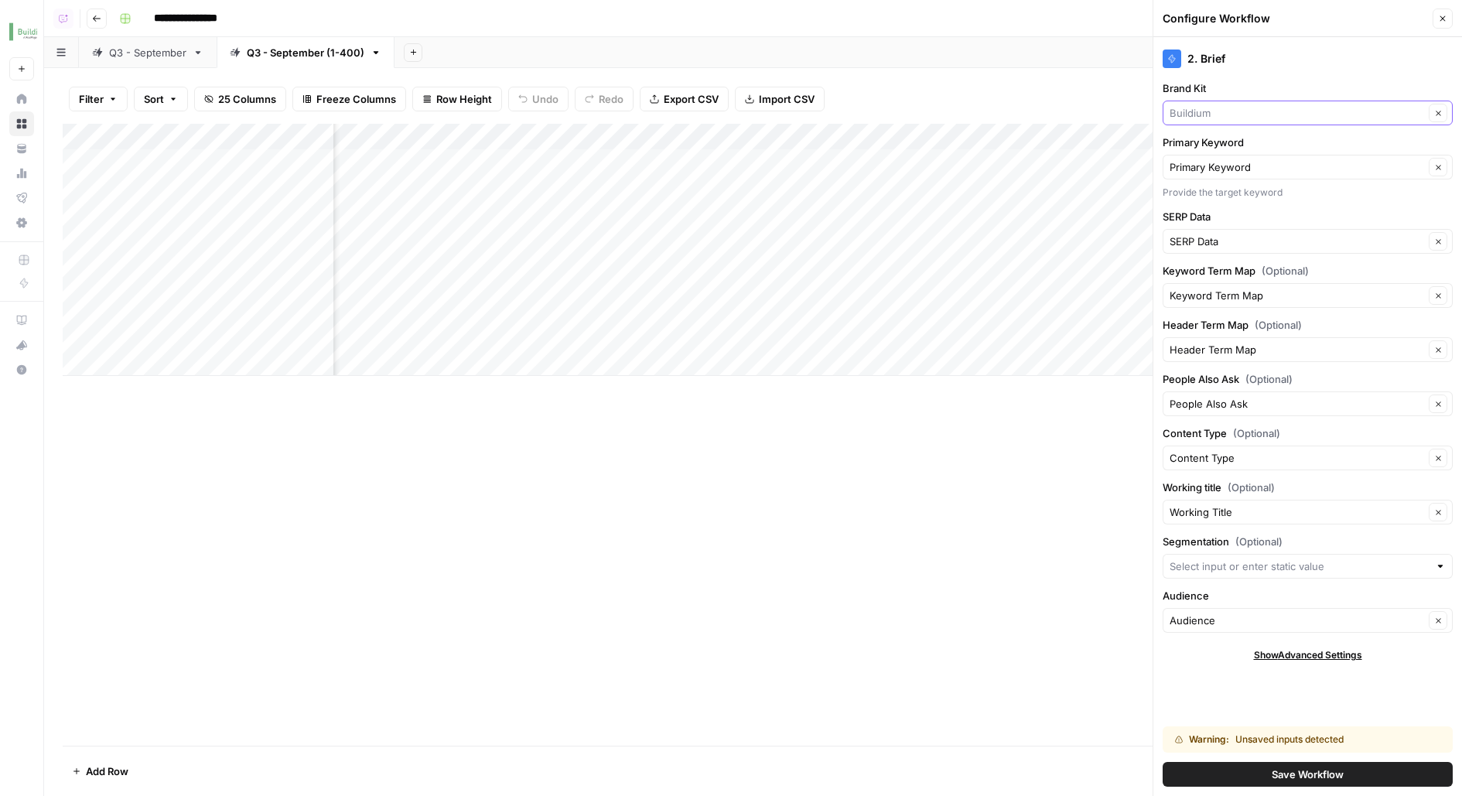
click at [1348, 105] on input "Brand Kit" at bounding box center [1297, 112] width 254 height 15
click at [1319, 171] on span "Buildium 1-400" at bounding box center [1305, 169] width 258 height 15
type input "Buildium 1-400"
click at [1239, 779] on button "Save Workflow" at bounding box center [1308, 774] width 290 height 25
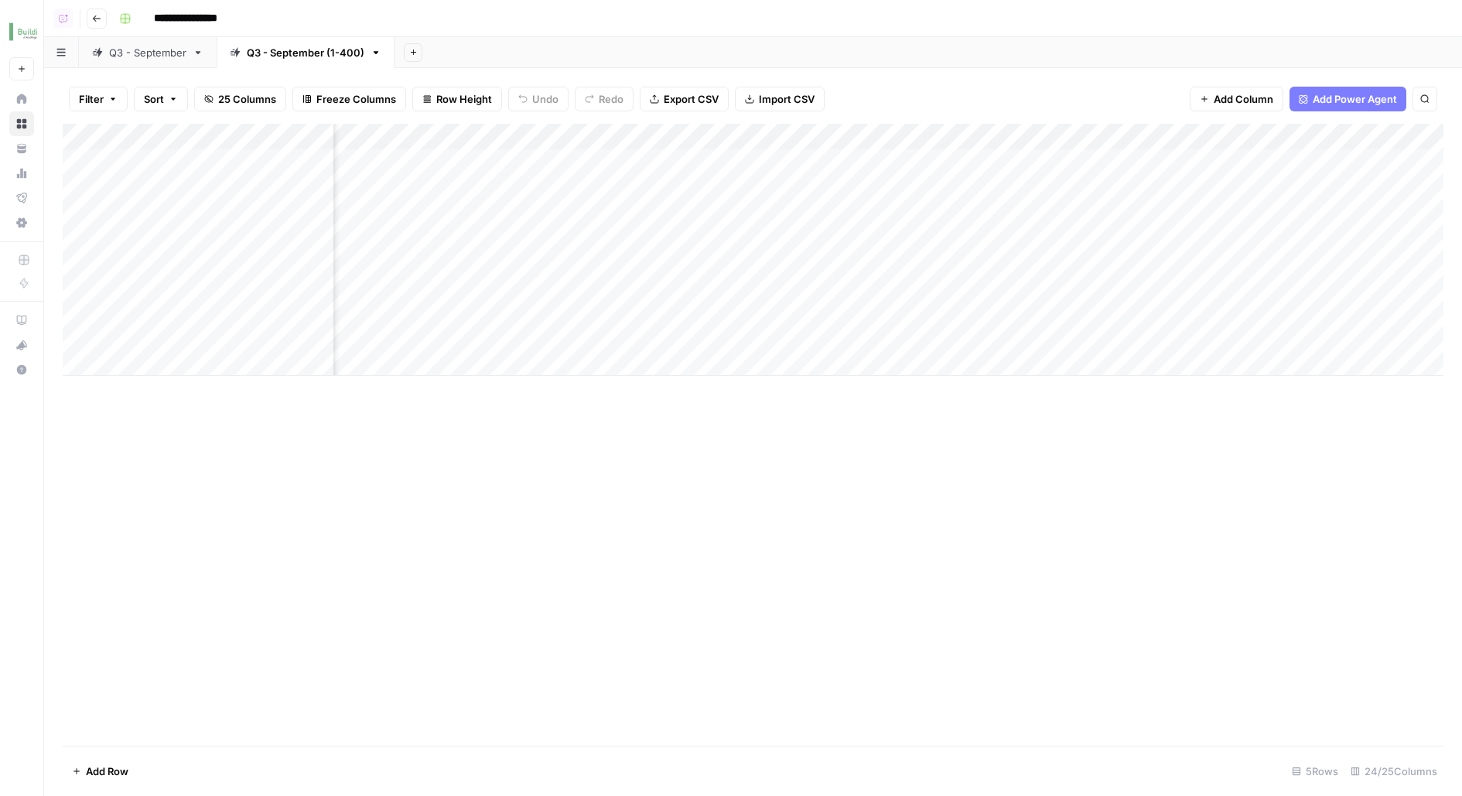
scroll to position [0, 1556]
click at [1221, 104] on span "Add Column" at bounding box center [1244, 98] width 60 height 15
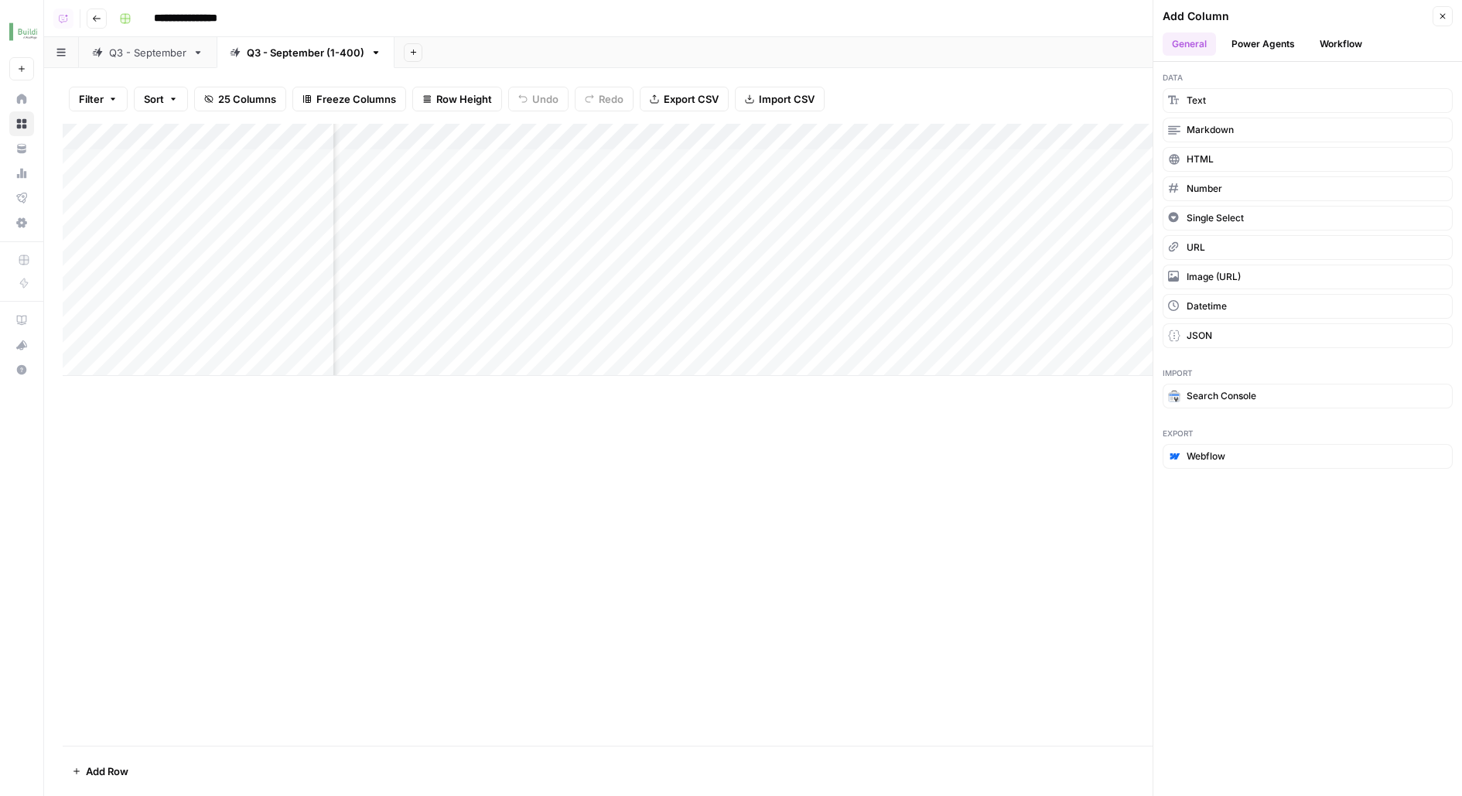
click at [1044, 102] on div "Filter Sort 25 Columns Freeze Columns Row Height Undo Redo Export CSV Import CS…" at bounding box center [753, 99] width 1381 height 50
click at [1449, 15] on button "Close" at bounding box center [1443, 16] width 20 height 20
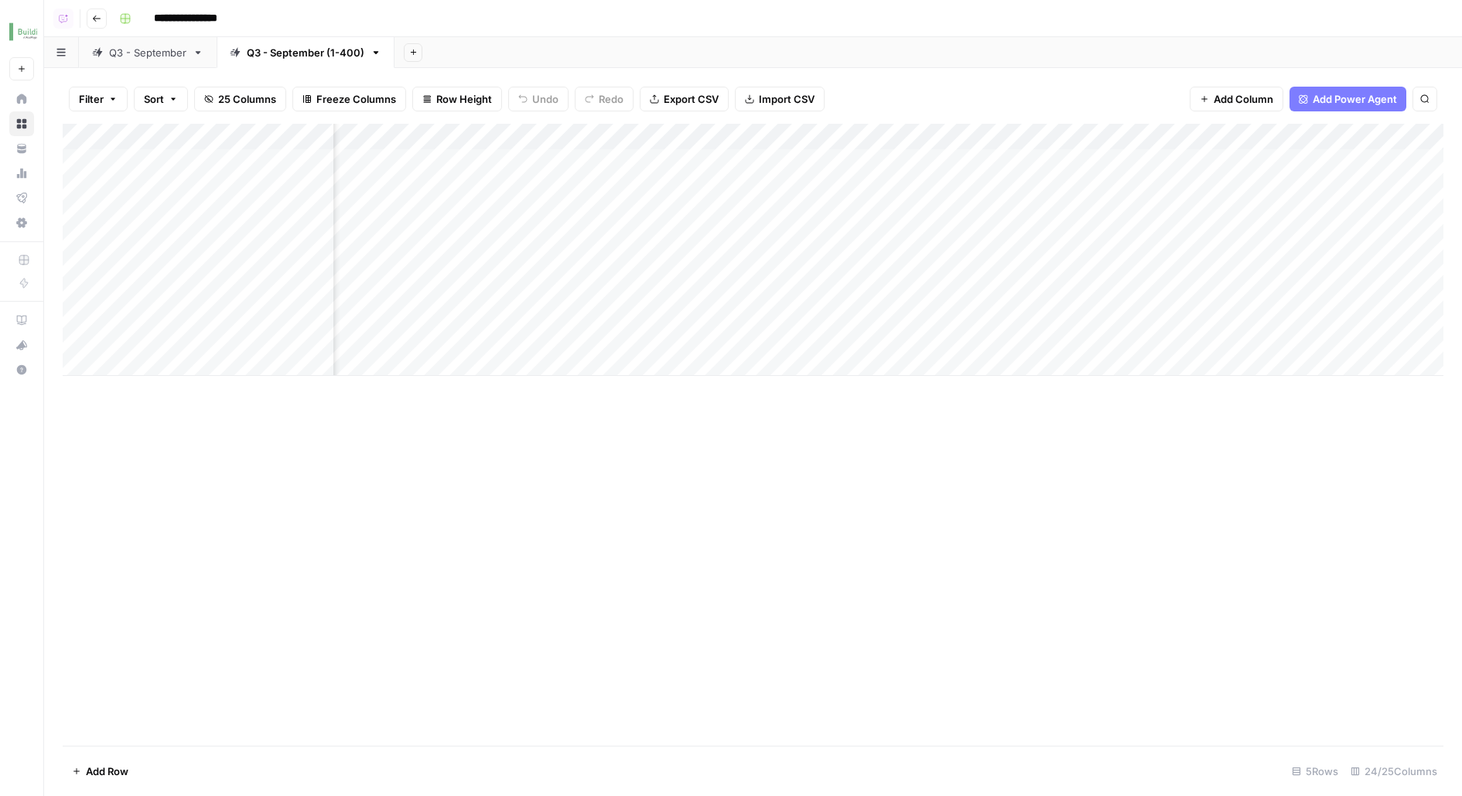
click at [1159, 135] on div "Add Column" at bounding box center [753, 250] width 1381 height 252
click at [1154, 259] on span "Configure Inputs" at bounding box center [1179, 266] width 135 height 15
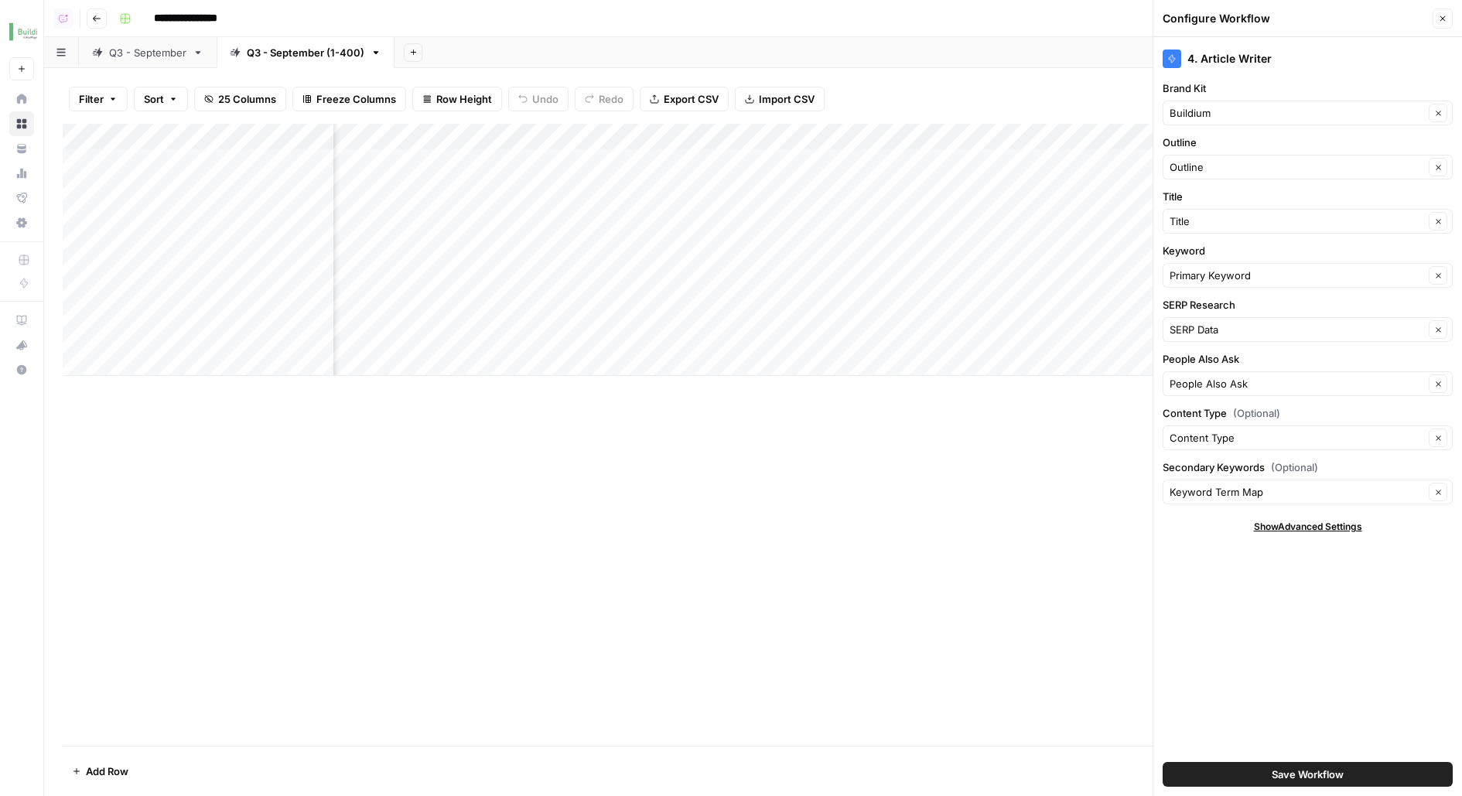
click at [1181, 123] on div "Buildium Clear" at bounding box center [1308, 113] width 290 height 25
click at [1208, 169] on span "Buildium 1-400" at bounding box center [1305, 169] width 258 height 15
type input "Buildium 1-400"
click at [1215, 769] on button "Save Workflow" at bounding box center [1308, 774] width 290 height 25
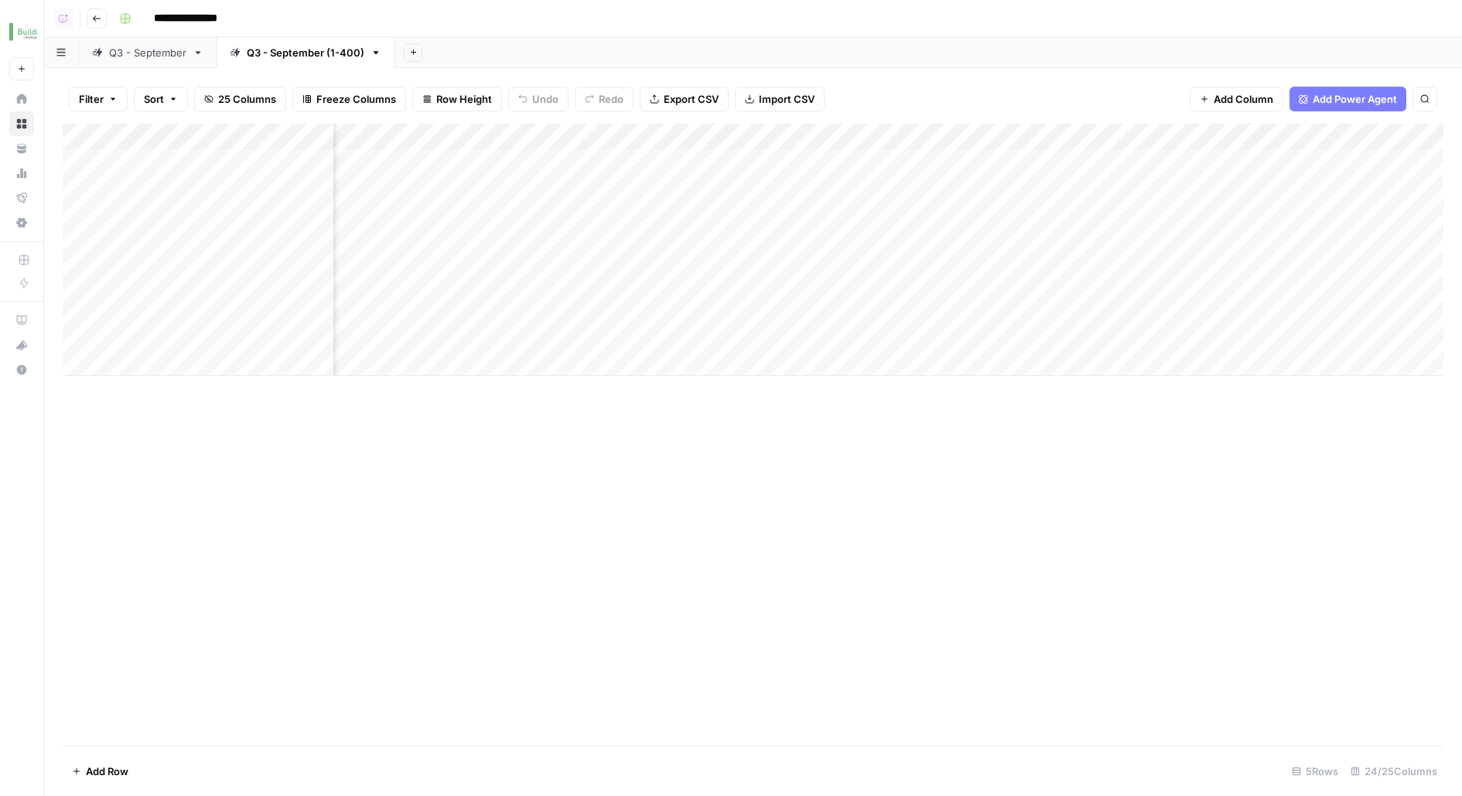
scroll to position [0, 2311]
click at [1077, 121] on div "Filter Sort 25 Columns Freeze Columns Row Height Undo Redo Export CSV Import CS…" at bounding box center [753, 99] width 1381 height 50
click at [1076, 141] on div "Add Column" at bounding box center [753, 250] width 1381 height 252
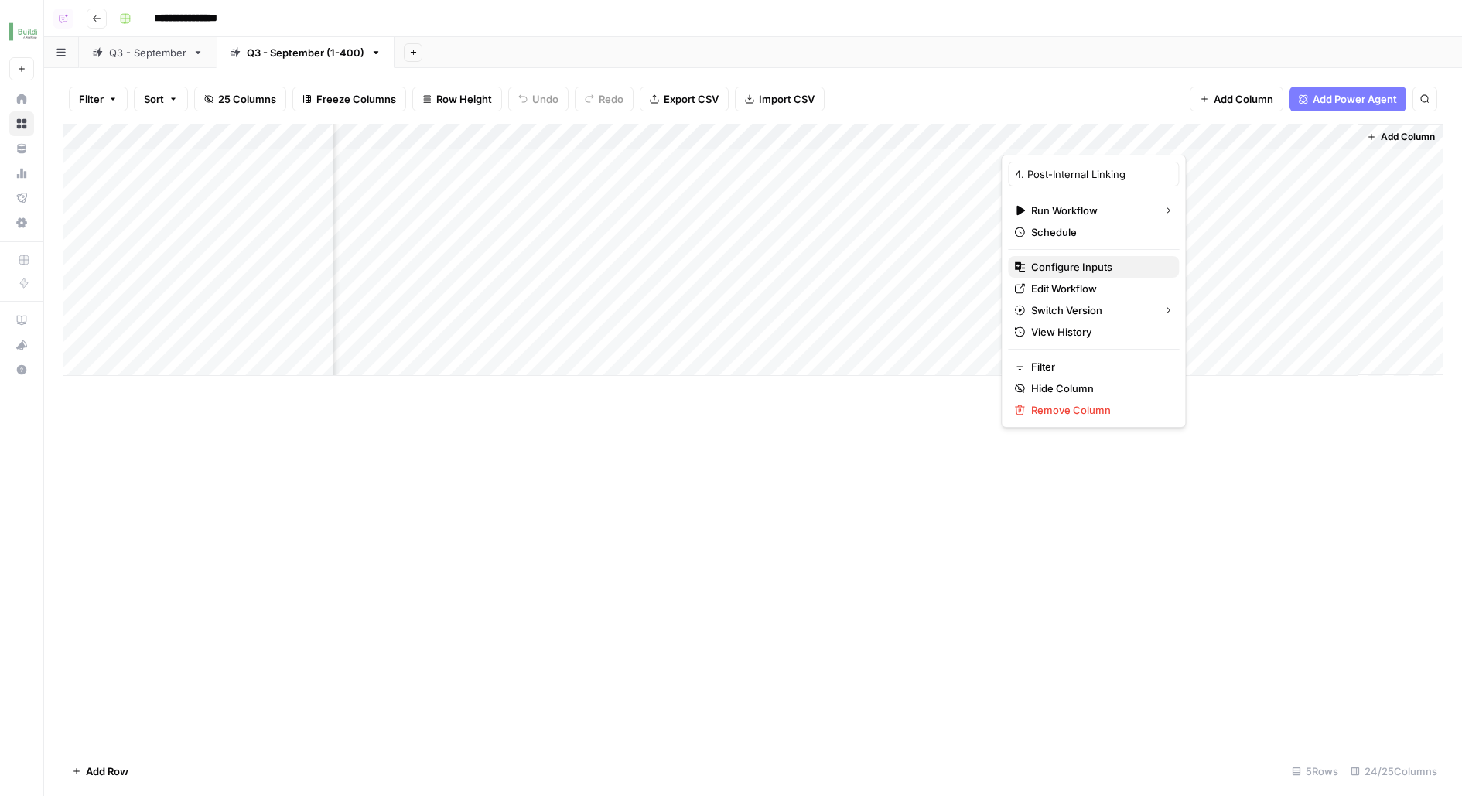
click at [1066, 259] on span "Configure Inputs" at bounding box center [1098, 266] width 135 height 15
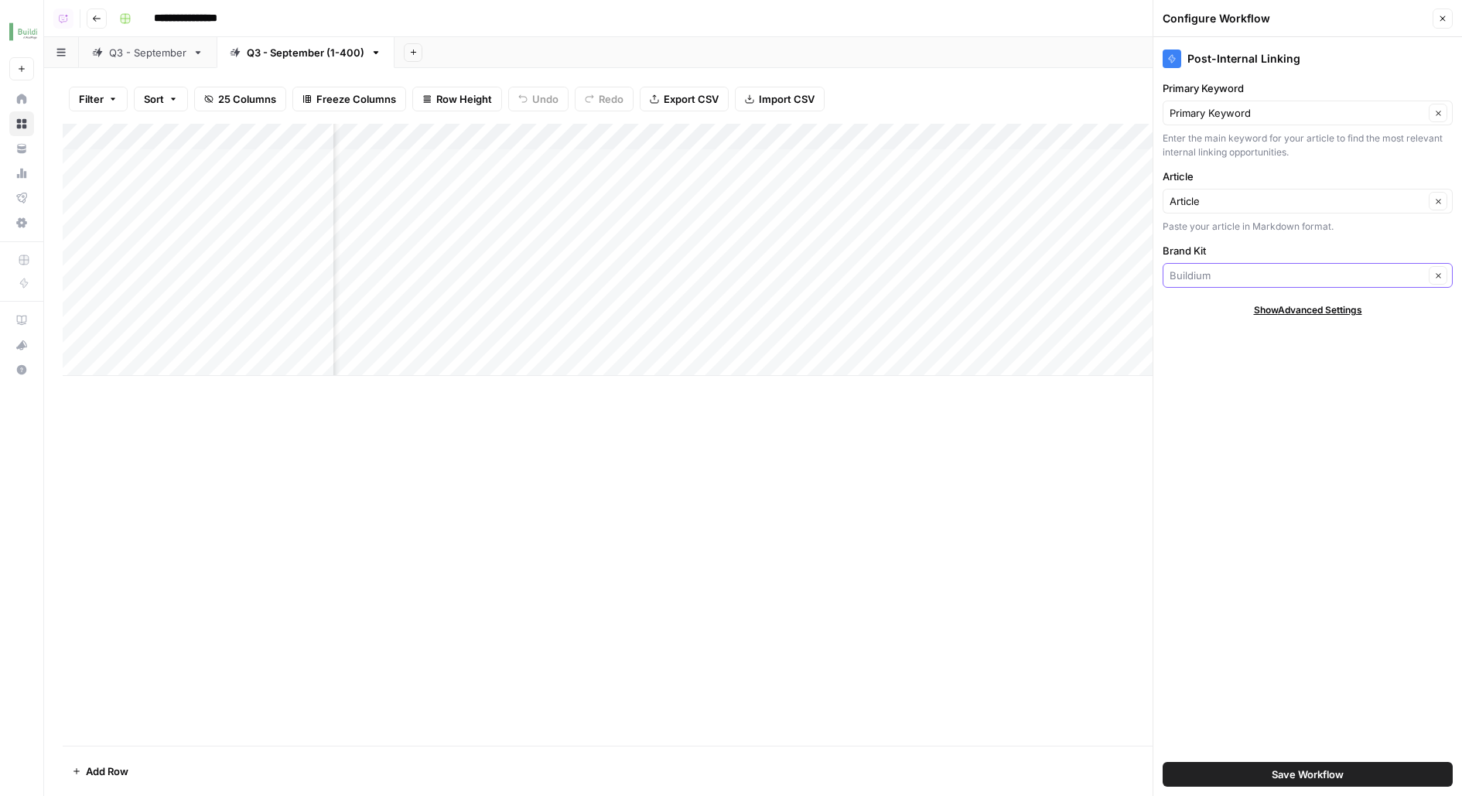
click at [1191, 268] on input "Brand Kit" at bounding box center [1297, 275] width 254 height 15
click at [1218, 327] on span "Buildium 1-400" at bounding box center [1305, 331] width 258 height 15
type input "Buildium 1-400"
click at [1187, 777] on button "Save Workflow" at bounding box center [1308, 774] width 290 height 25
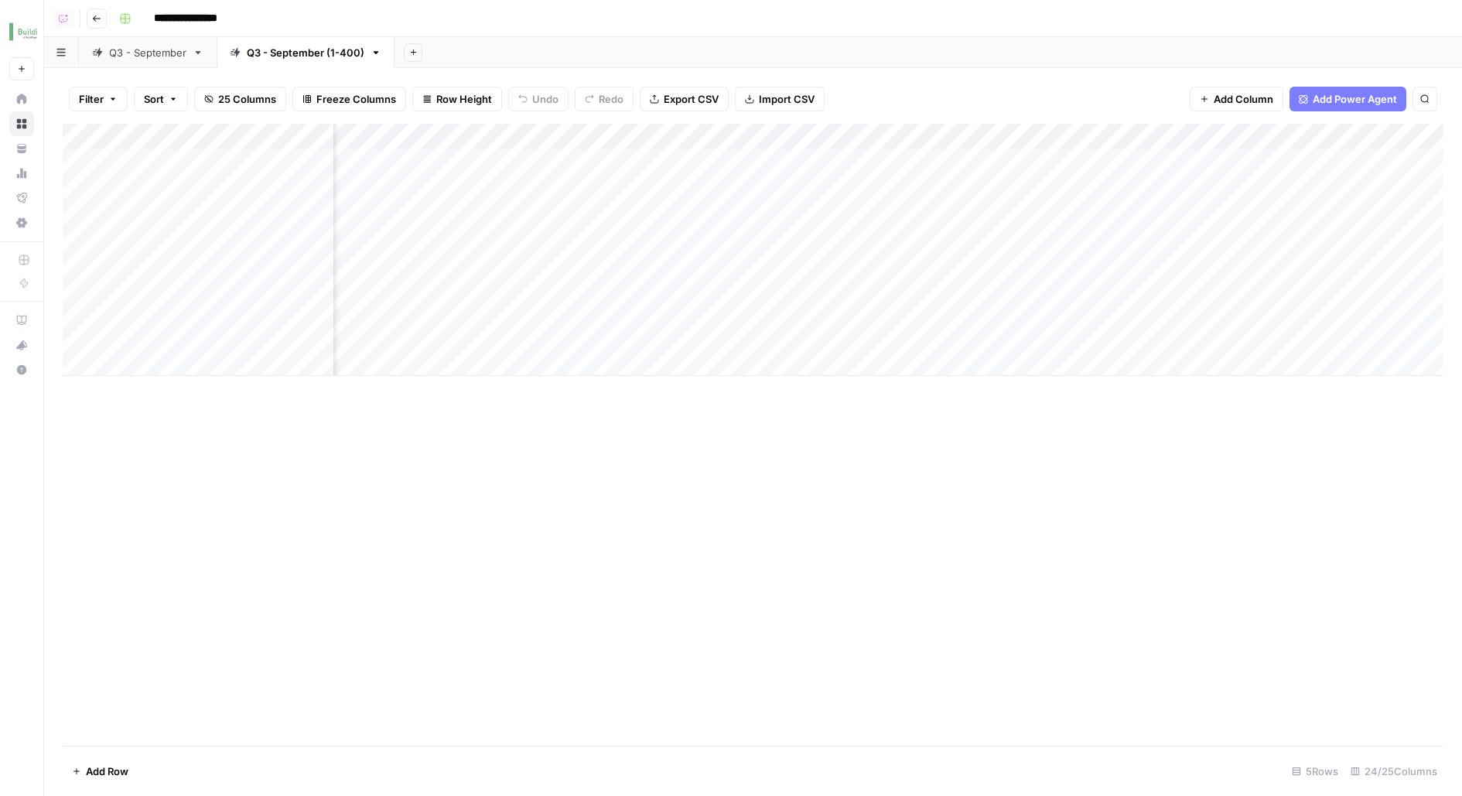
scroll to position [0, 1582]
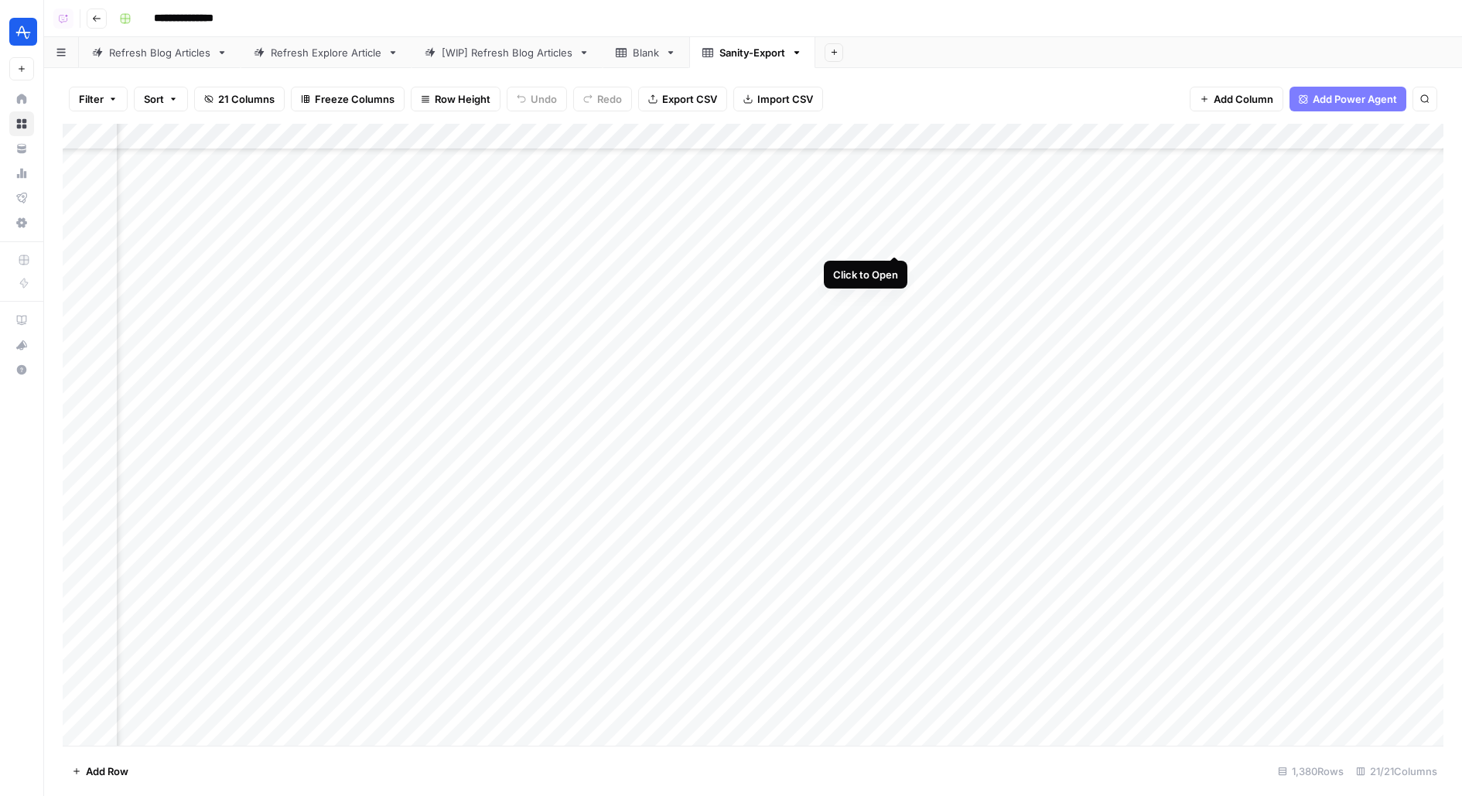
click at [899, 240] on div "Add Column" at bounding box center [753, 435] width 1381 height 622
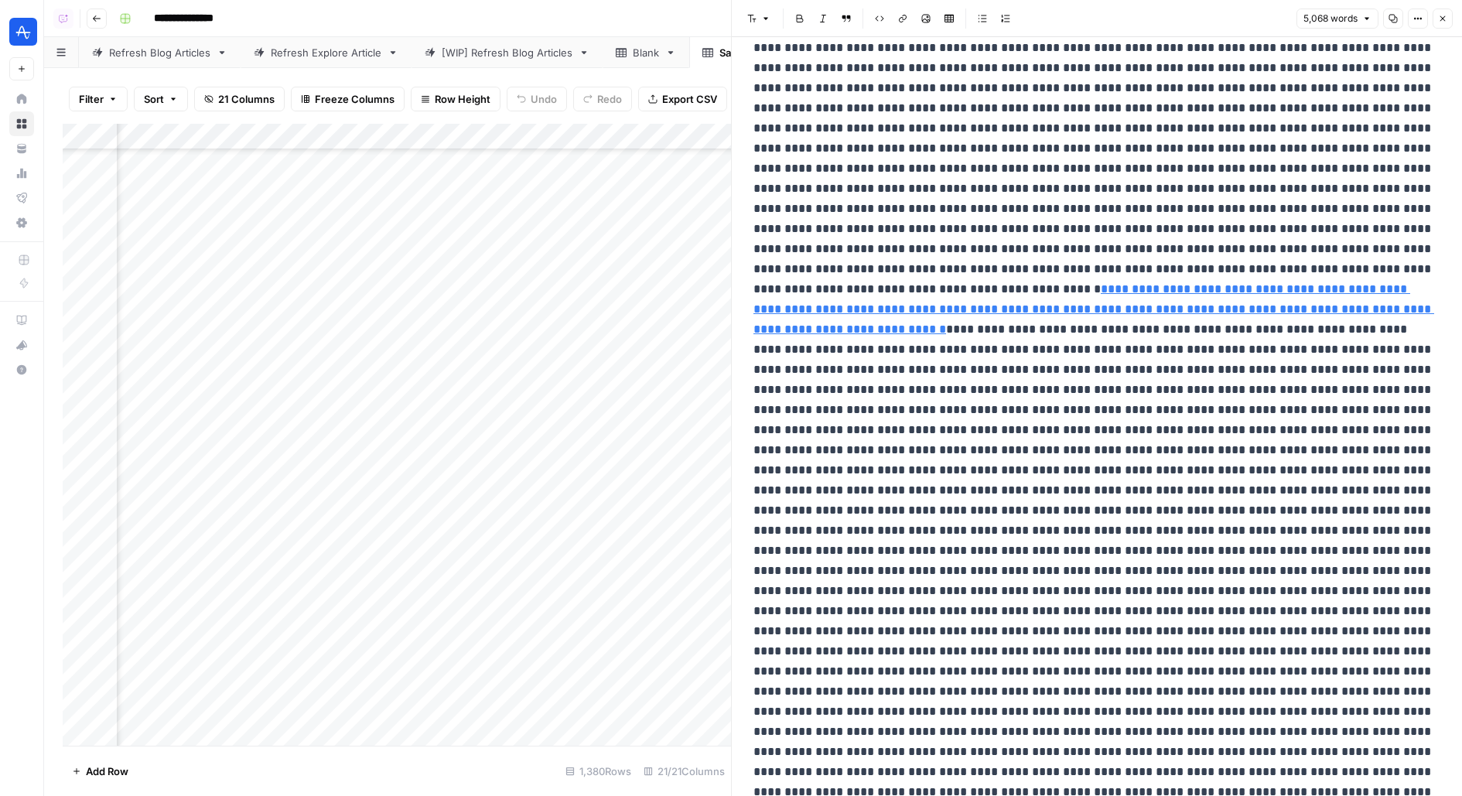
scroll to position [16152, 0]
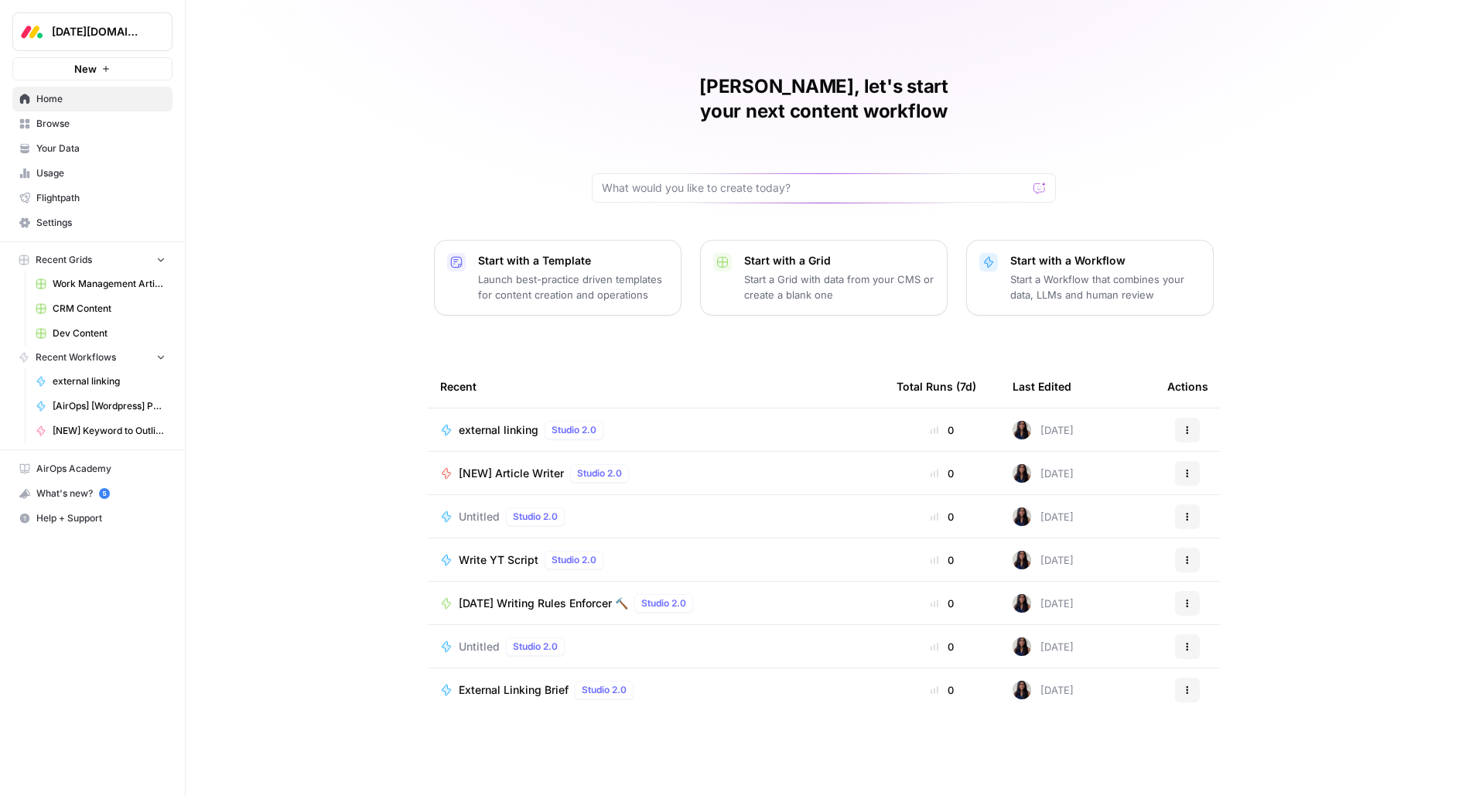
click at [154, 38] on icon "Workspace: Monday.com" at bounding box center [159, 31] width 15 height 15
type input "upwork"
click button "Upwork" at bounding box center [140, 116] width 248 height 25
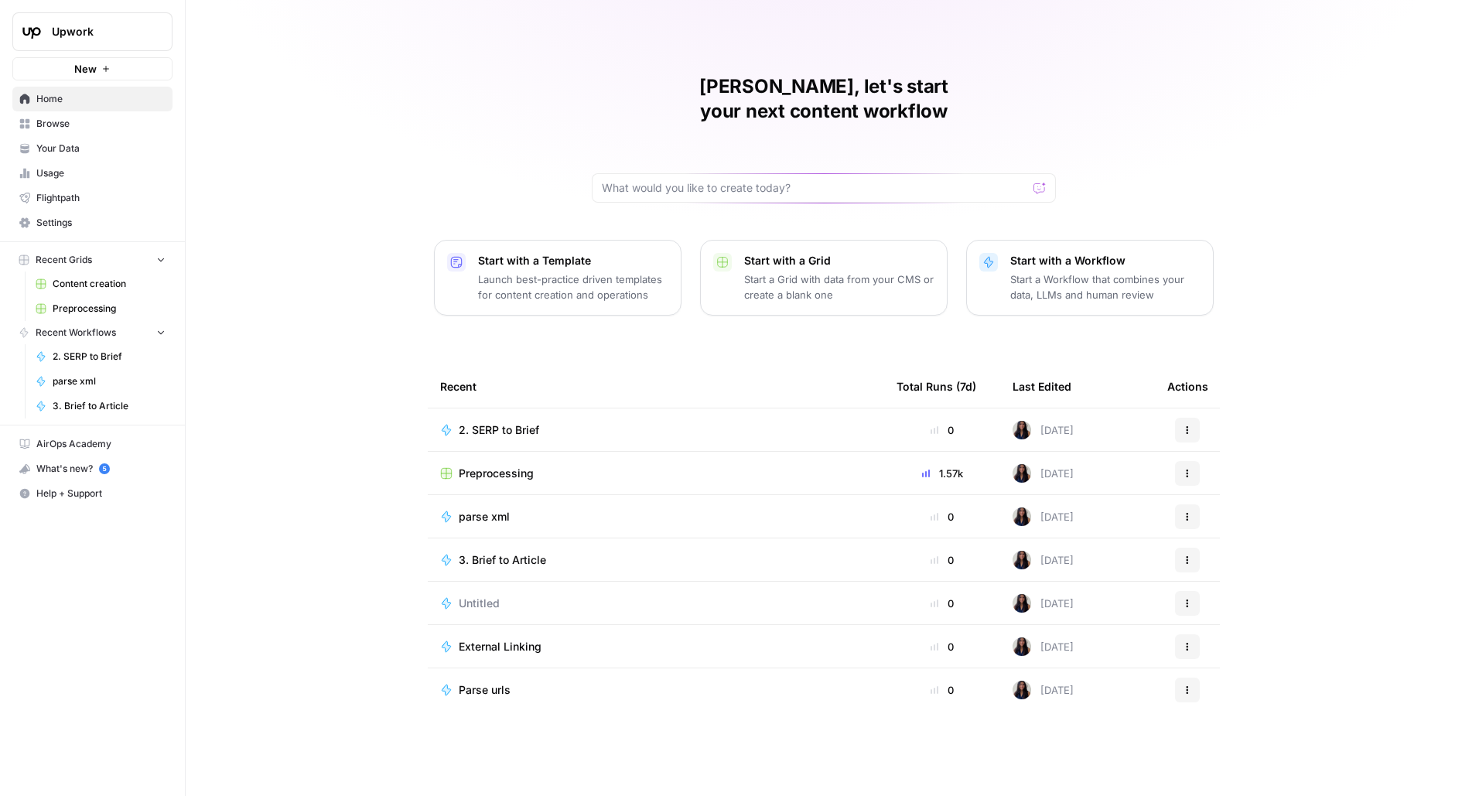
click at [78, 121] on span "Browse" at bounding box center [100, 124] width 129 height 14
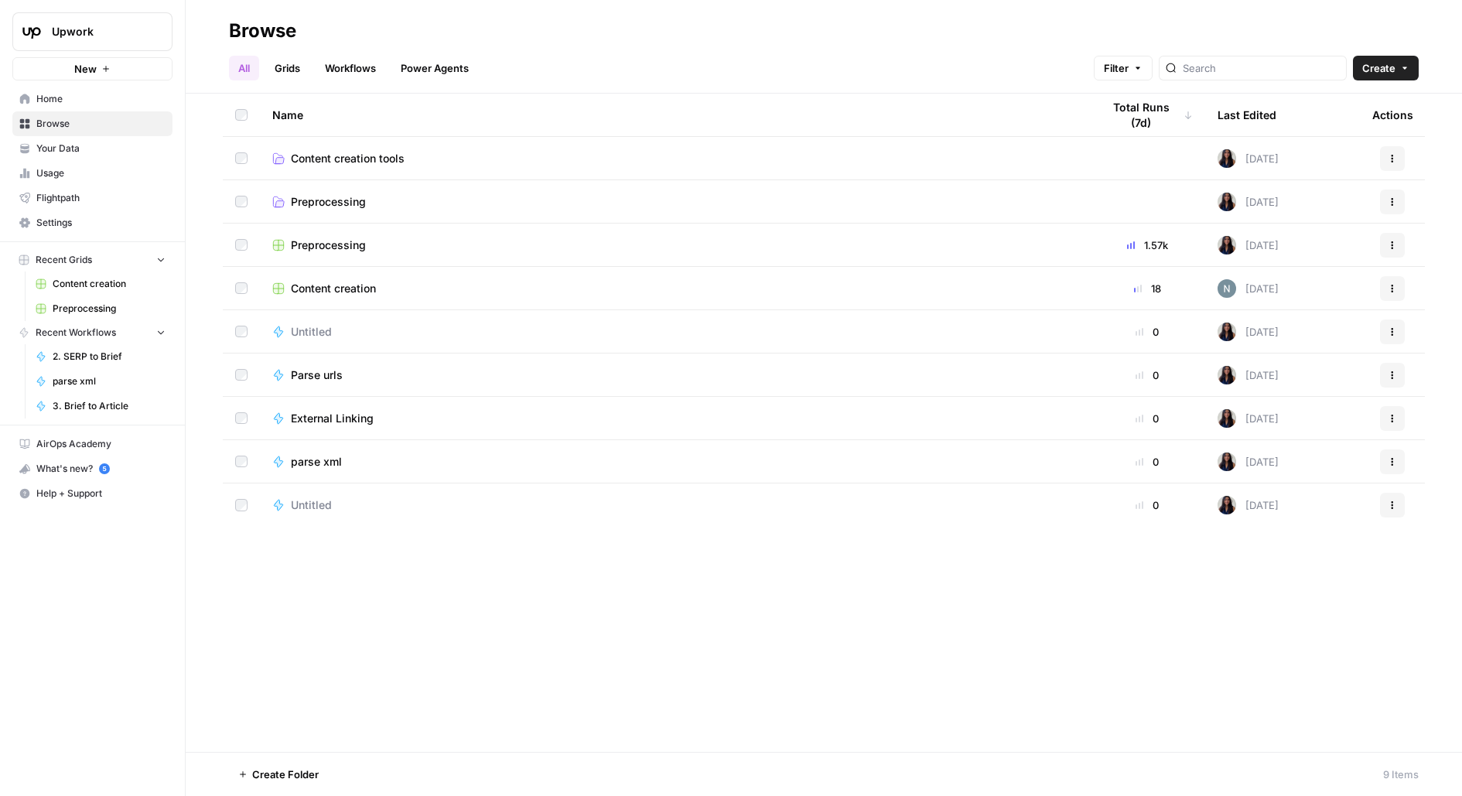
click at [330, 285] on span "Content creation" at bounding box center [333, 288] width 85 height 15
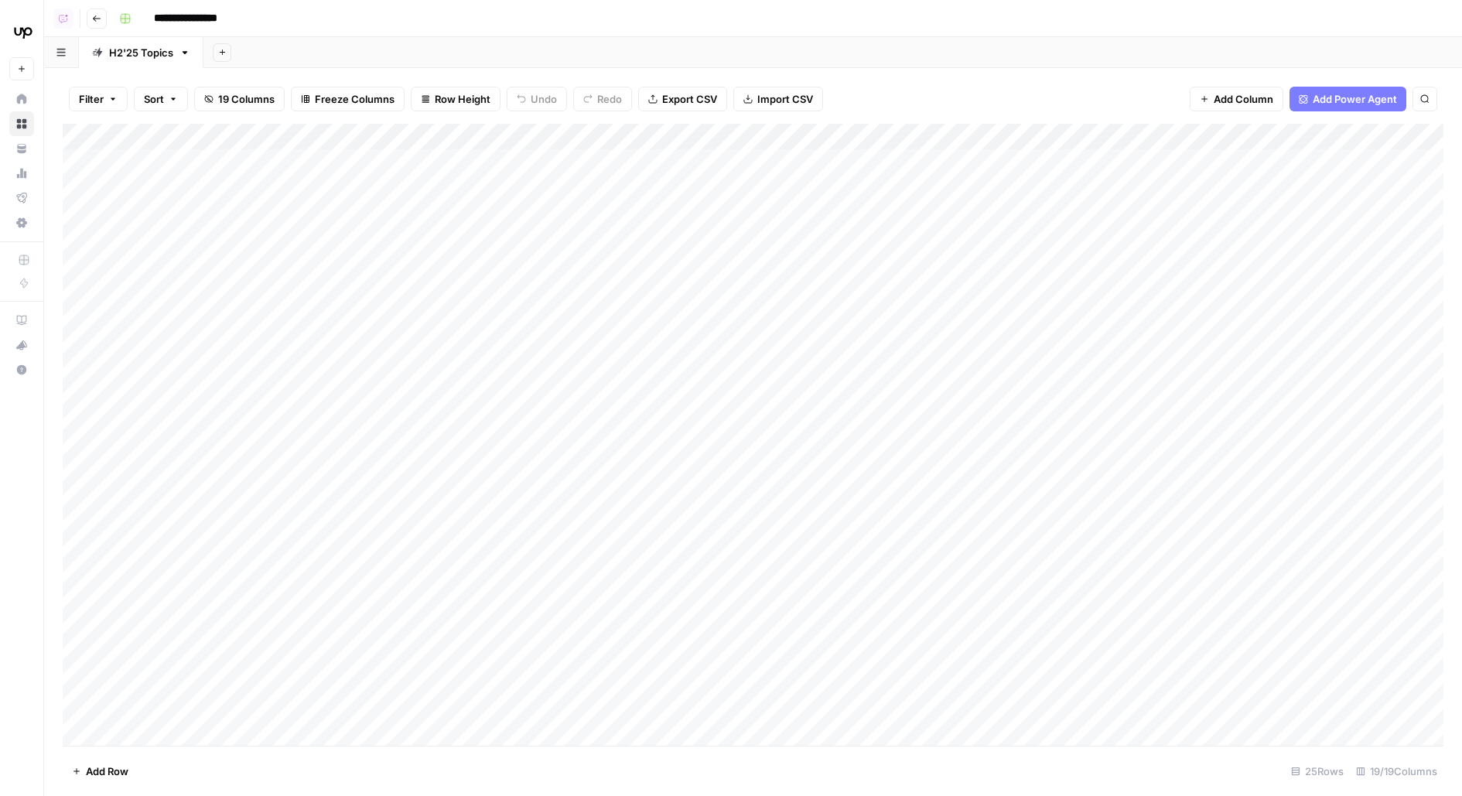
click at [971, 160] on div "Add Column" at bounding box center [753, 435] width 1381 height 622
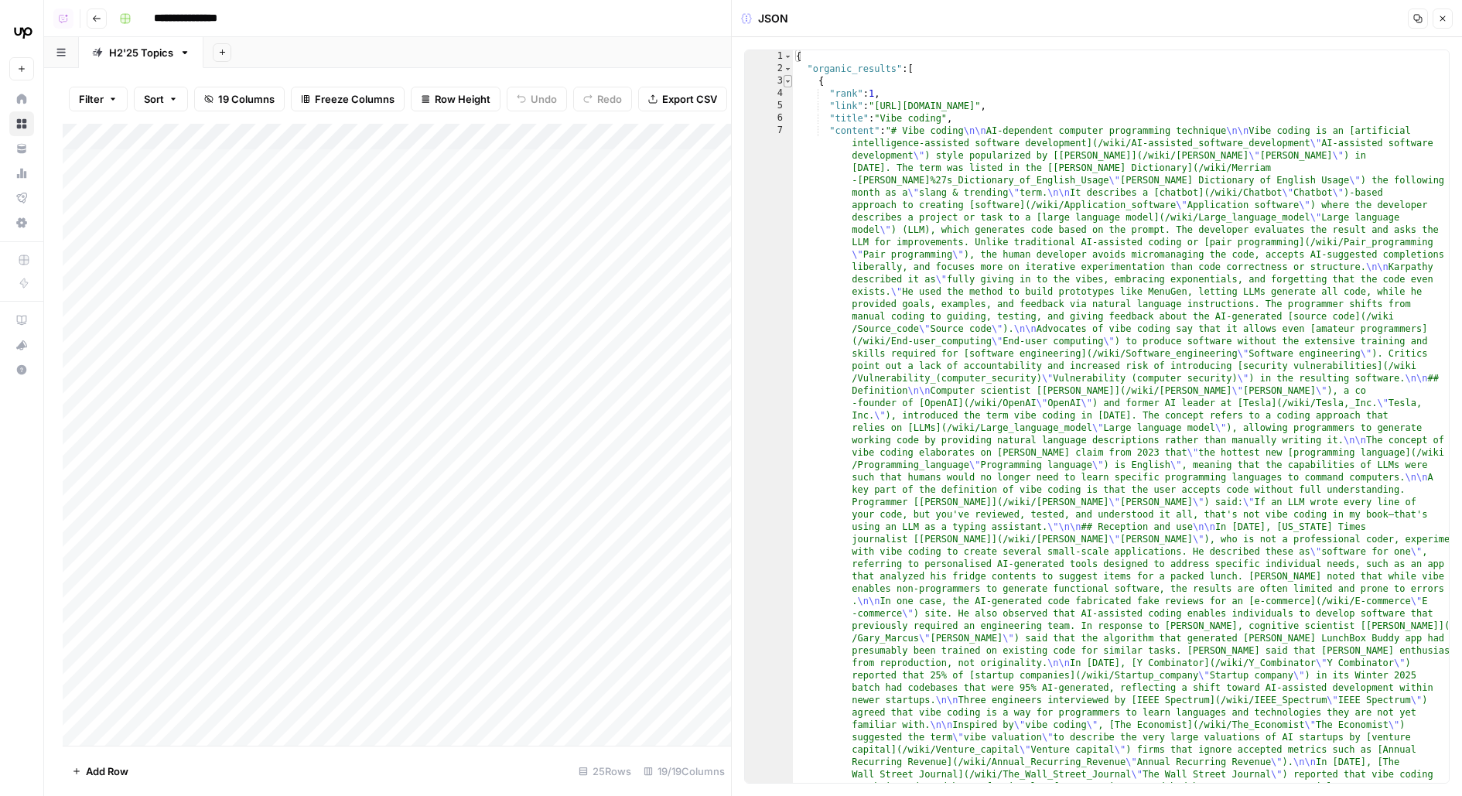
click at [785, 80] on span "Toggle code folding, rows 3 through 1013" at bounding box center [788, 81] width 9 height 12
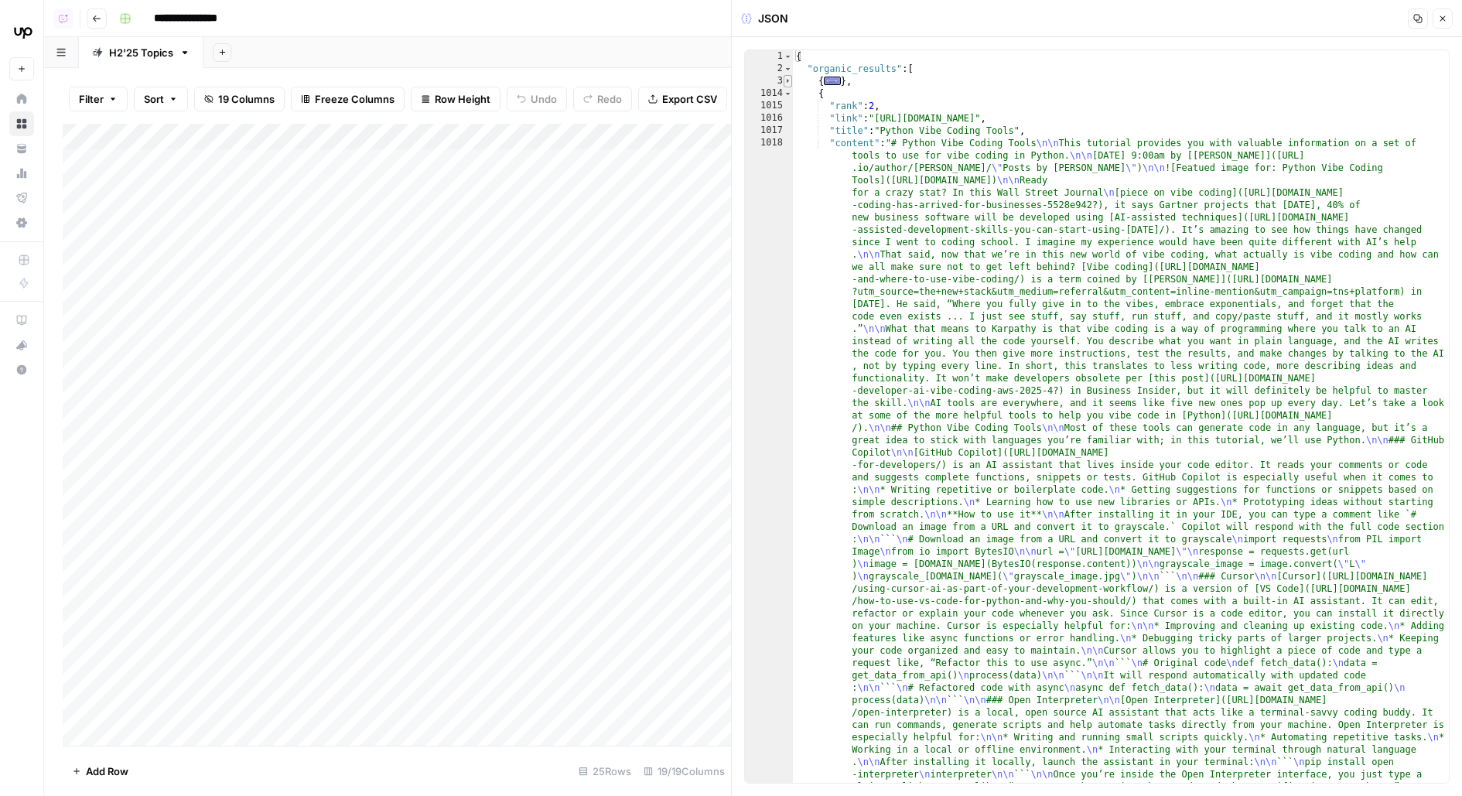
click at [787, 84] on span "Toggle code folding, rows 3 through 1013" at bounding box center [788, 81] width 9 height 12
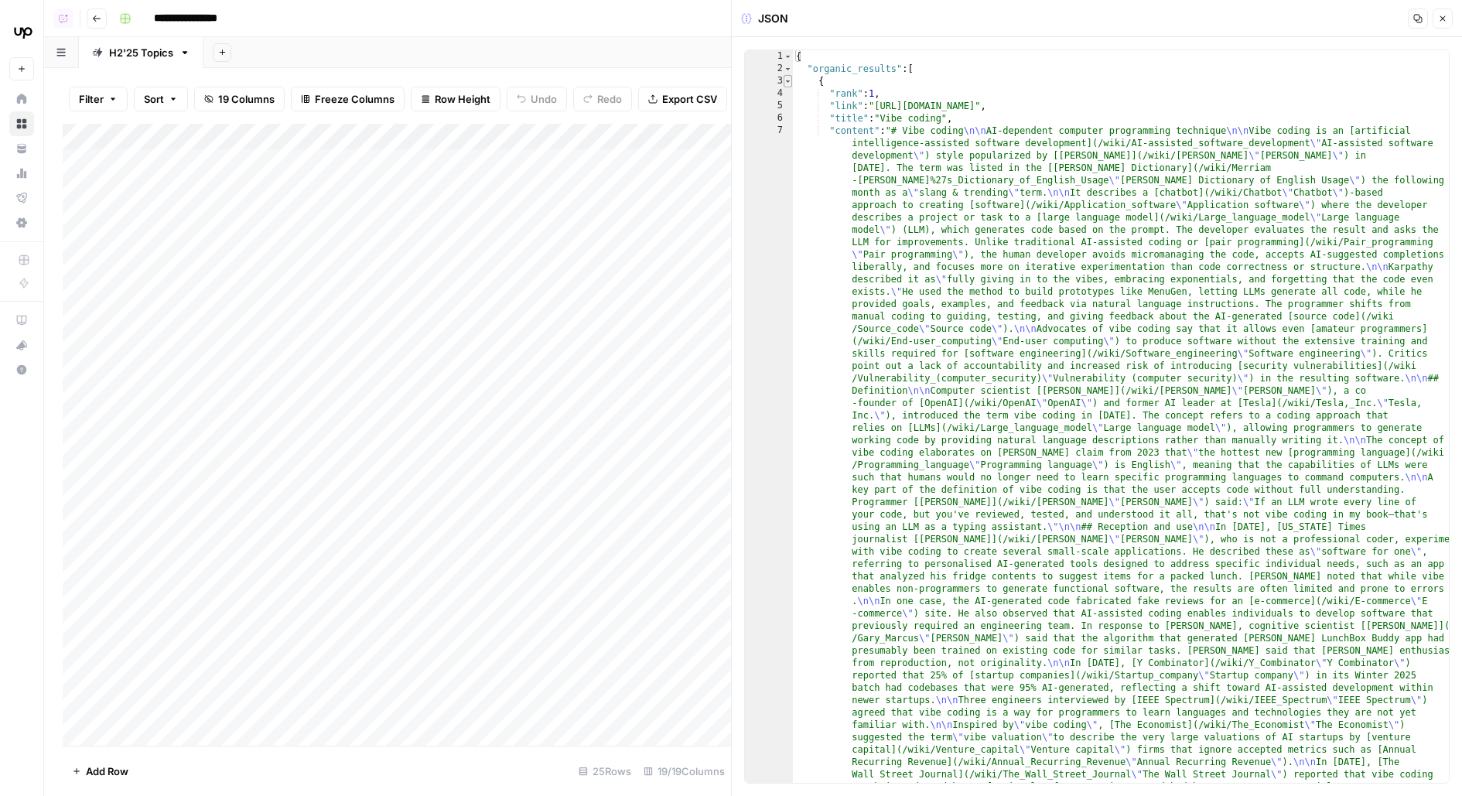
click at [787, 84] on span "Toggle code folding, rows 3 through 1013" at bounding box center [788, 81] width 9 height 12
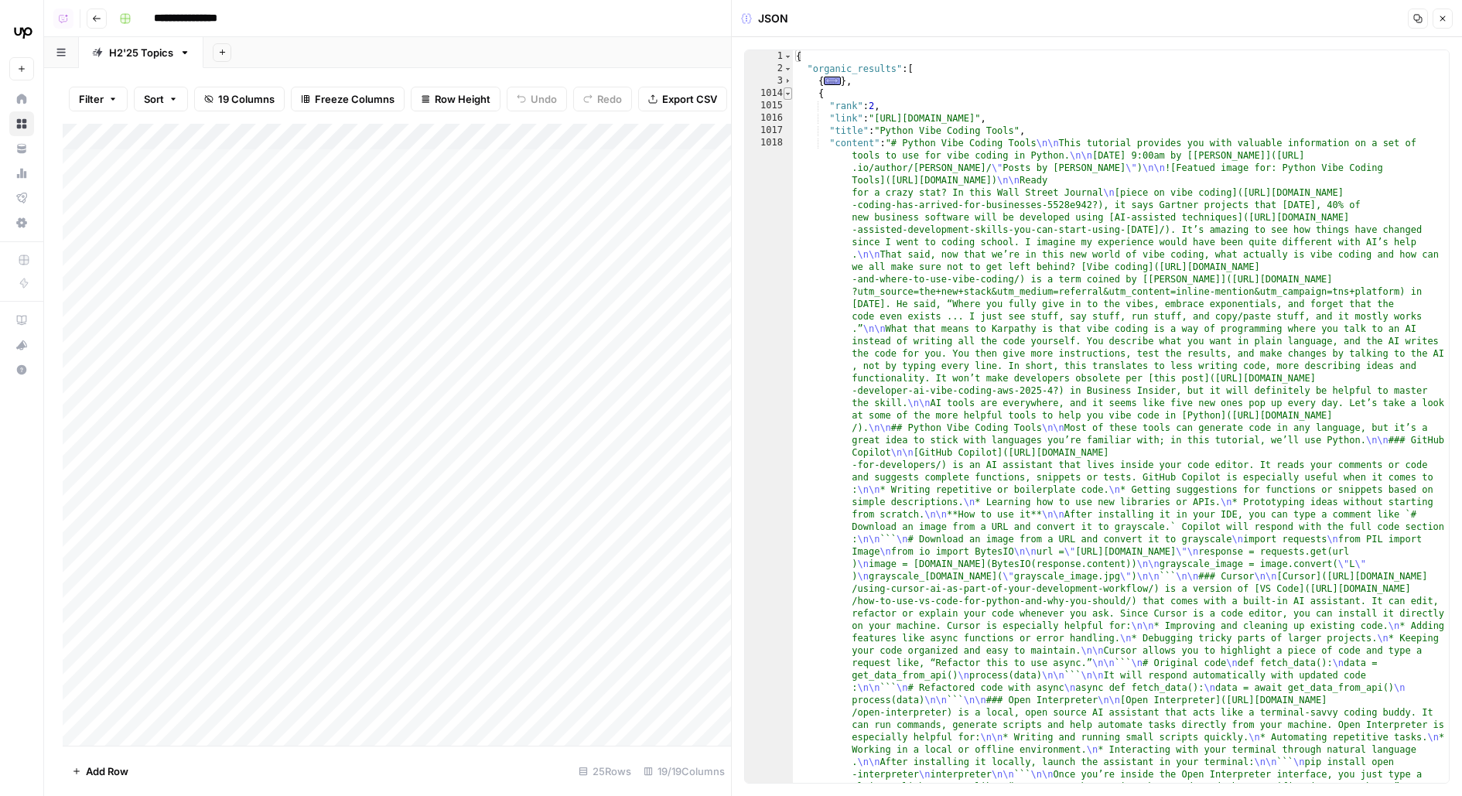
click at [791, 96] on span "Toggle code folding, rows 1014 through 1110" at bounding box center [788, 93] width 9 height 12
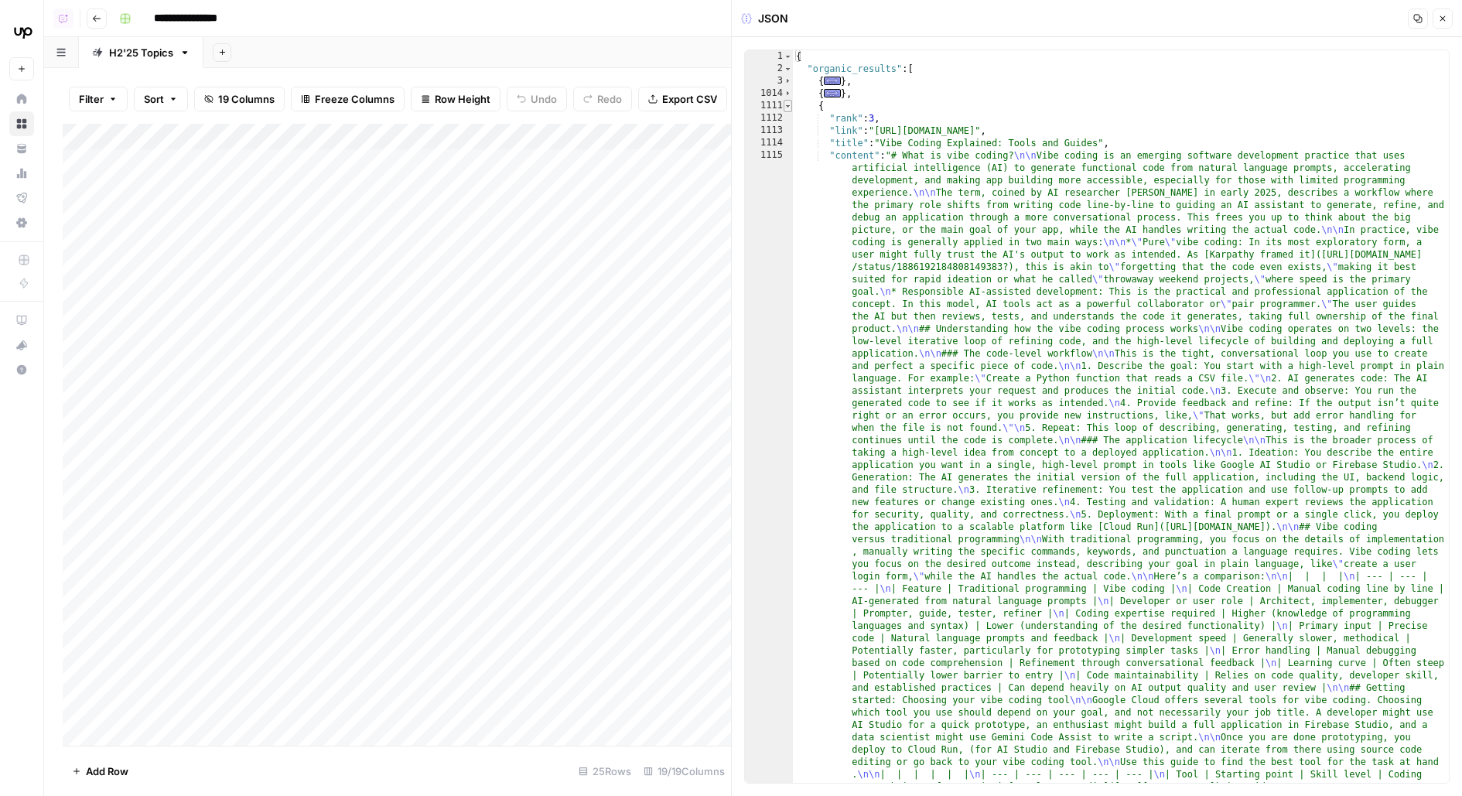
click at [791, 111] on span "Toggle code folding, rows 1111 through 2134" at bounding box center [788, 106] width 9 height 12
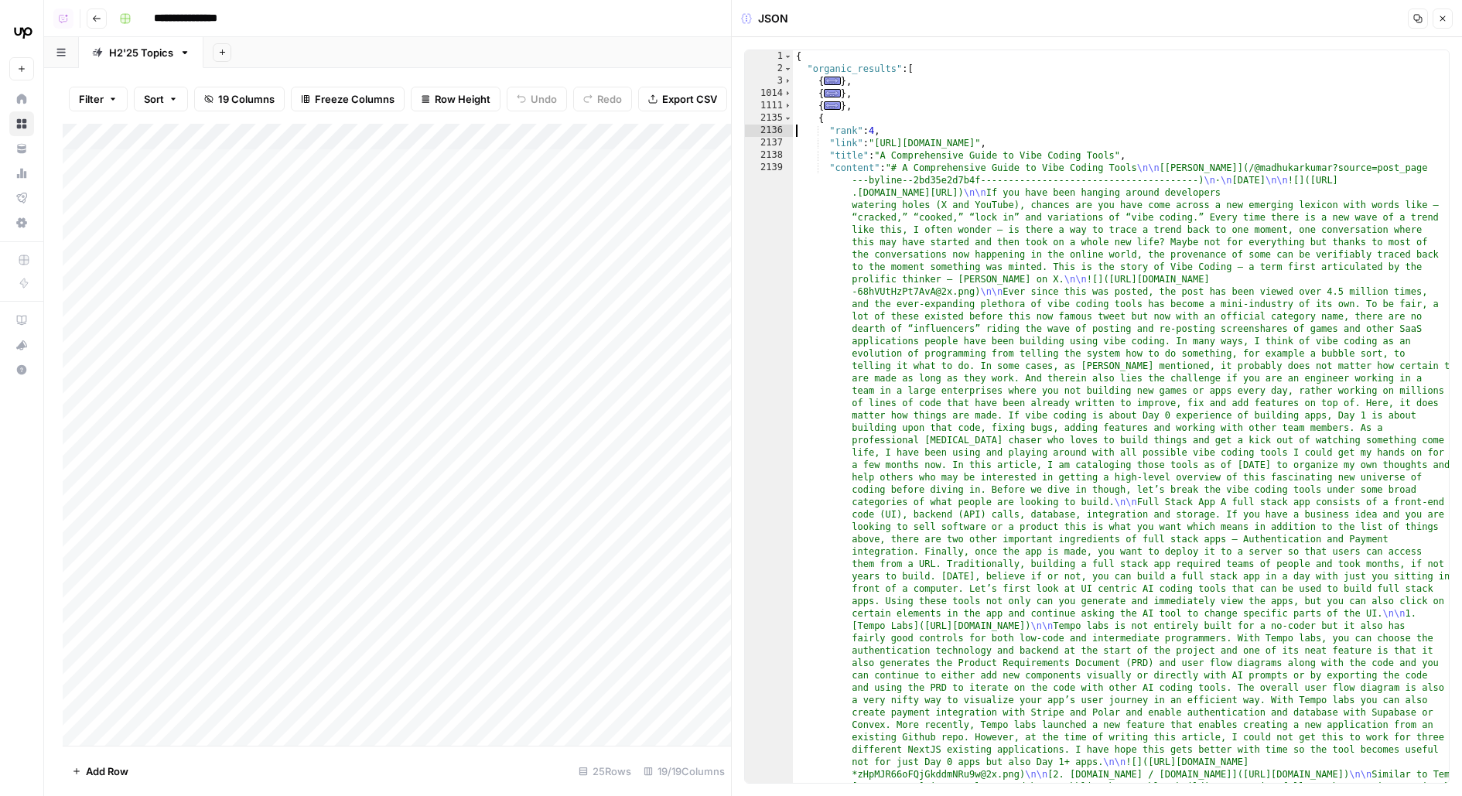
type textarea "**********"
click at [786, 117] on span "Toggle code folding, rows 2135 through 3140" at bounding box center [788, 118] width 9 height 12
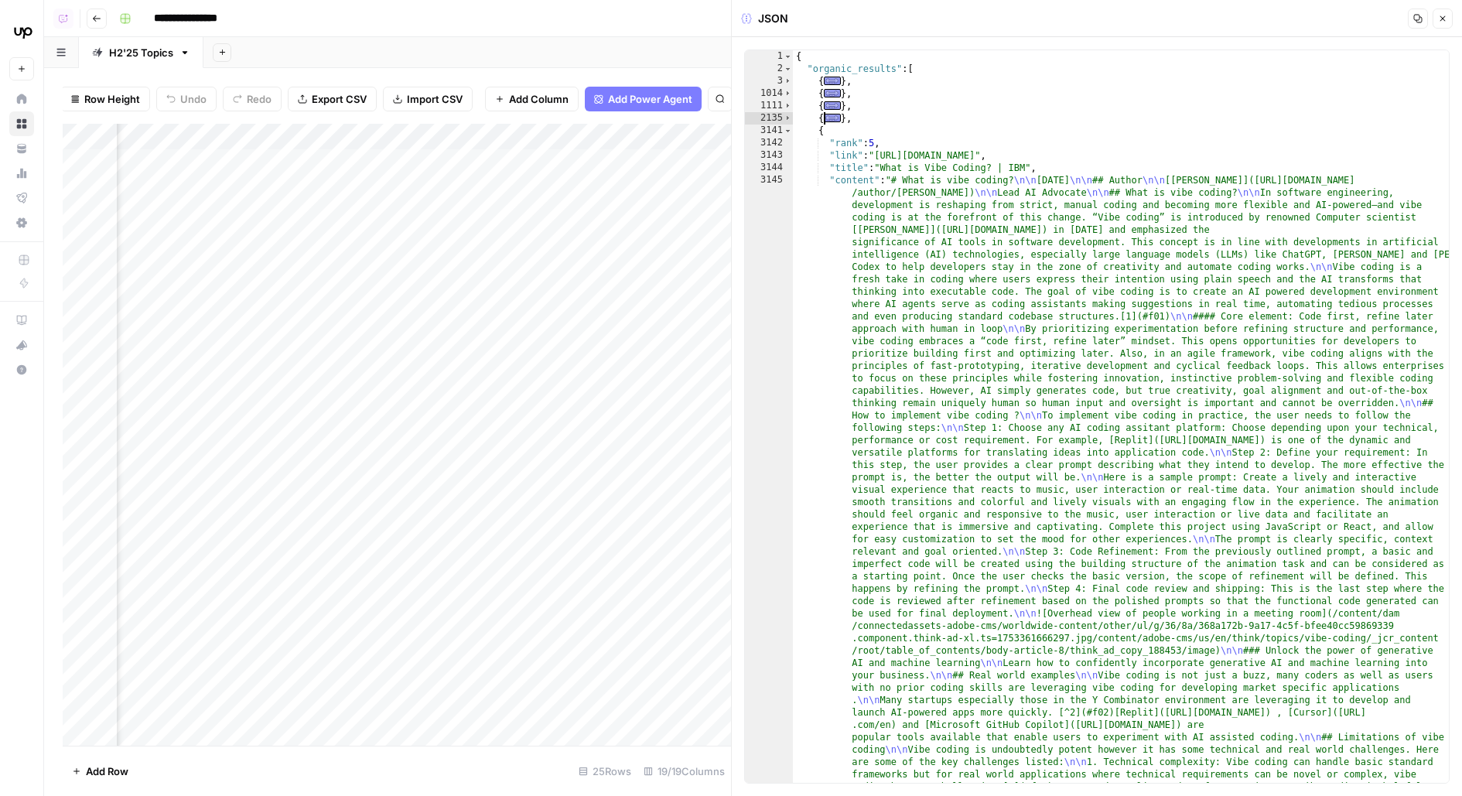
scroll to position [0, 1317]
click at [609, 162] on div "Add Column" at bounding box center [397, 435] width 668 height 622
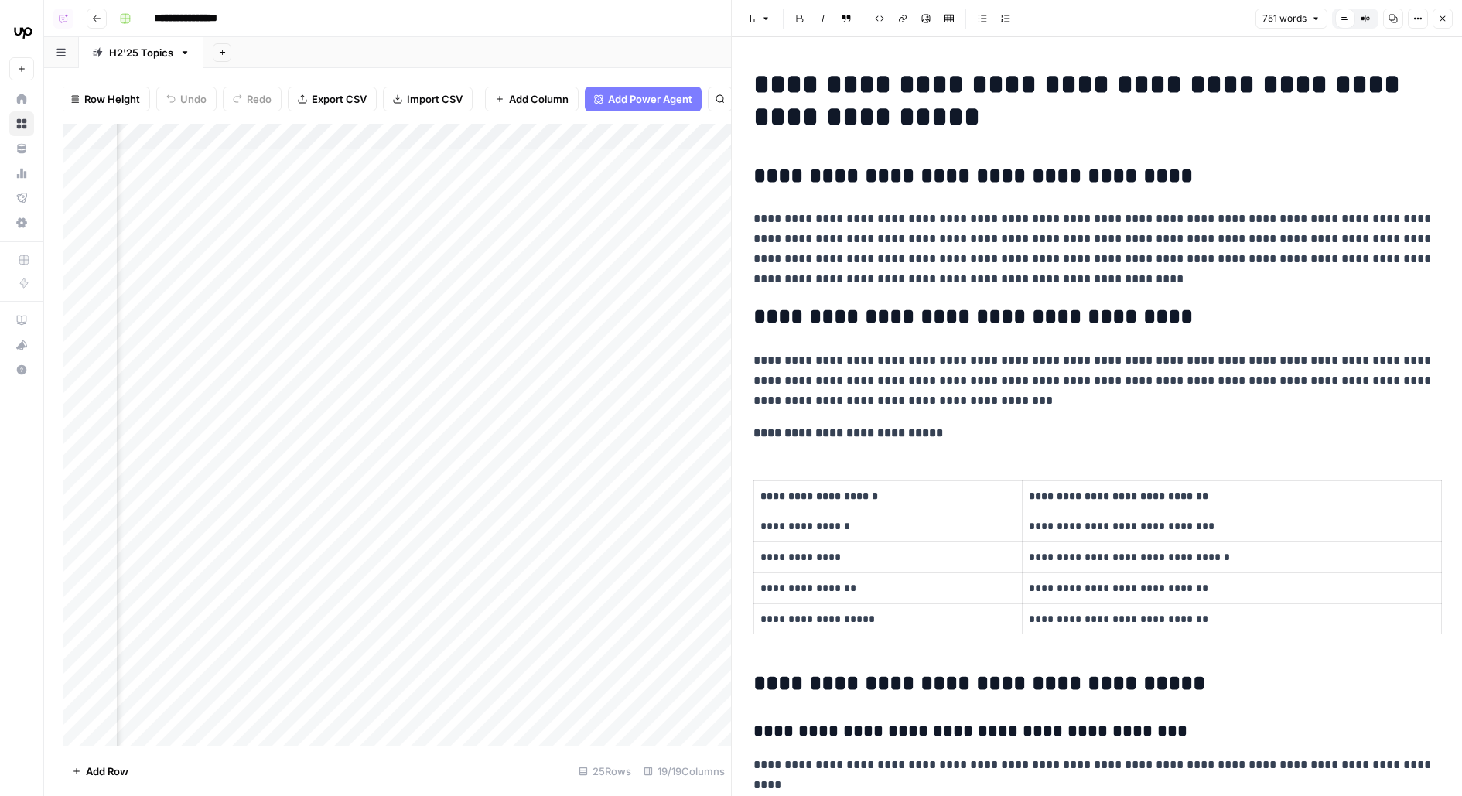
click at [469, 164] on div "Add Column" at bounding box center [397, 435] width 668 height 622
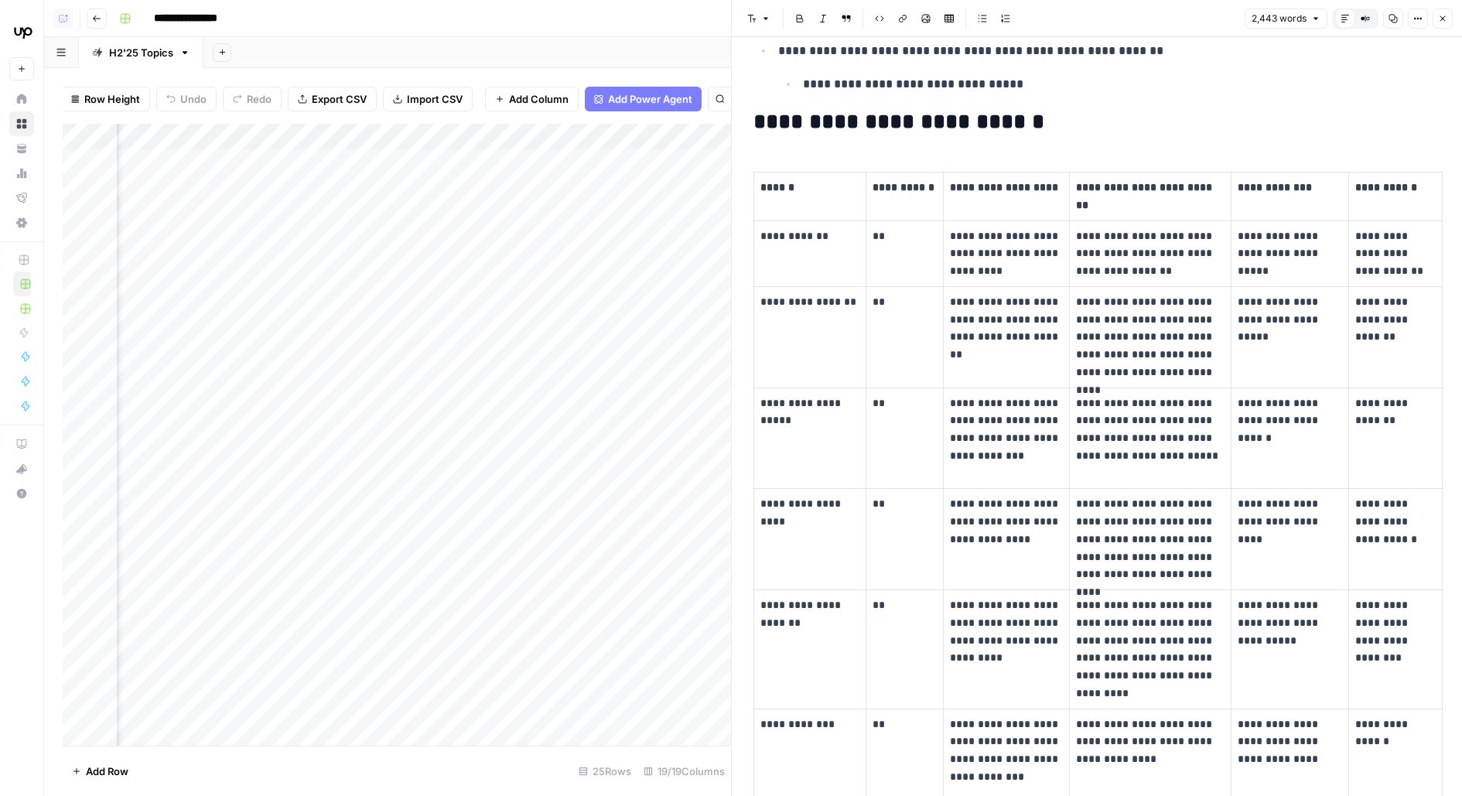
scroll to position [5778, 0]
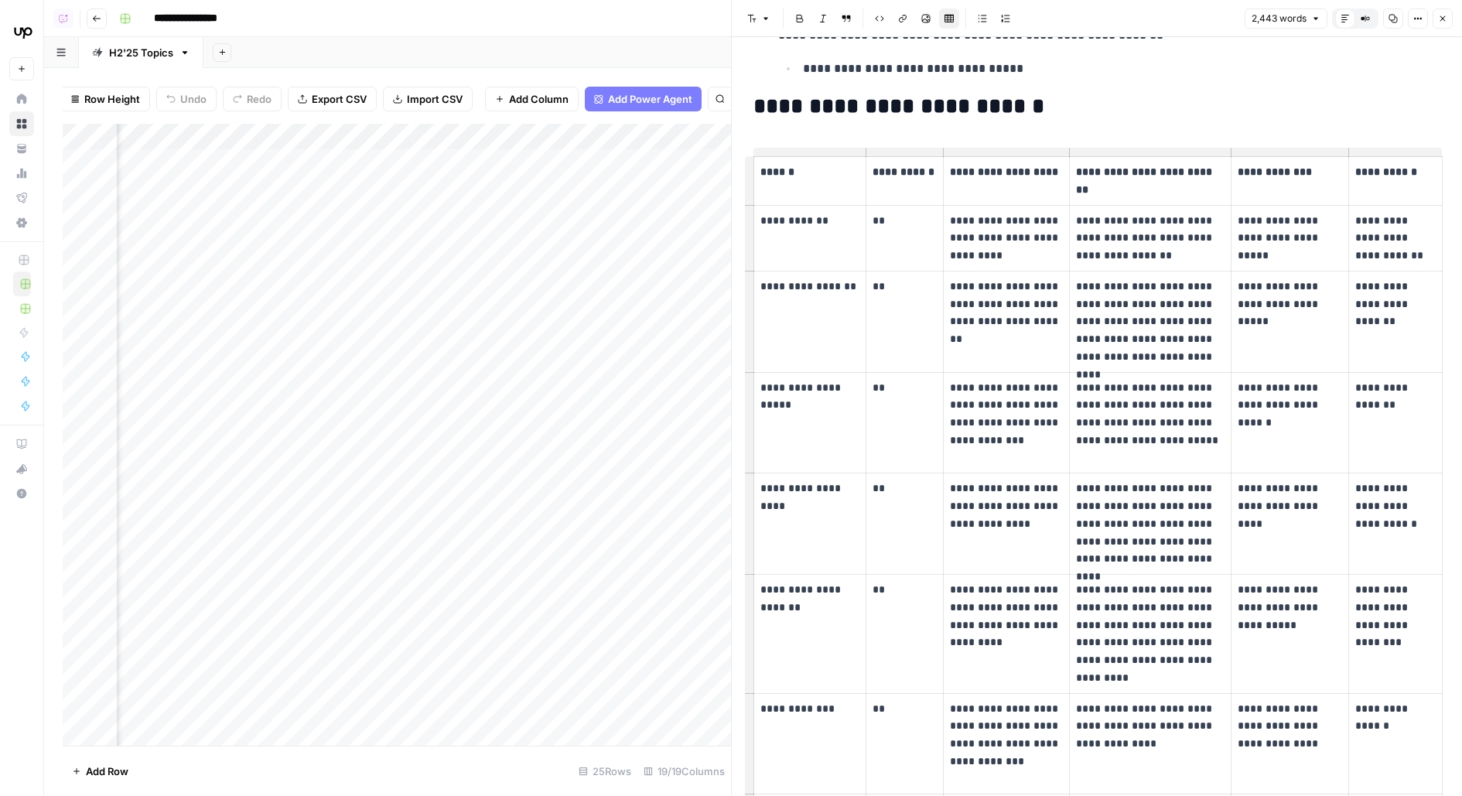
click at [896, 289] on td "**" at bounding box center [905, 321] width 78 height 101
click at [958, 282] on p "**********" at bounding box center [1006, 313] width 113 height 70
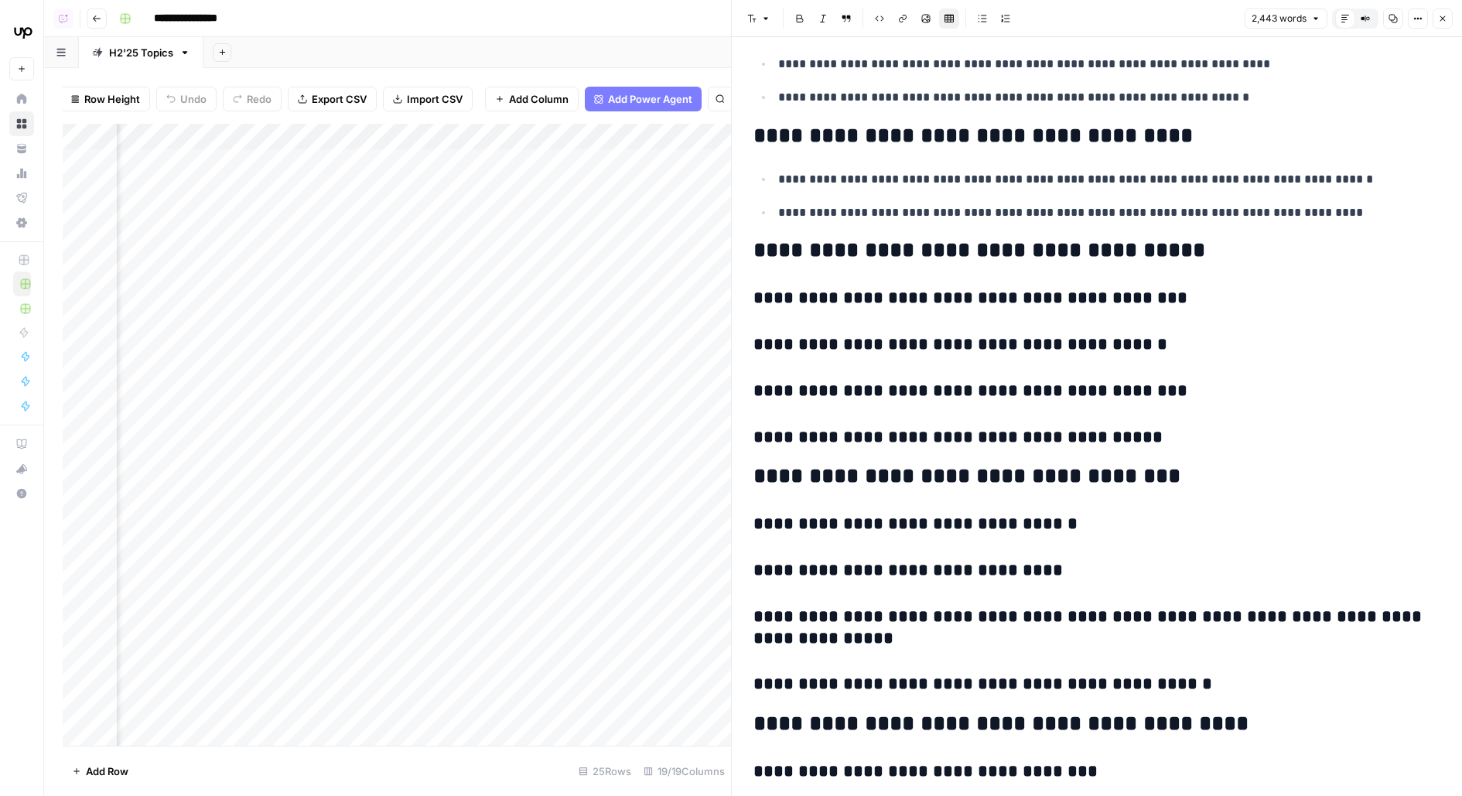
scroll to position [7207, 0]
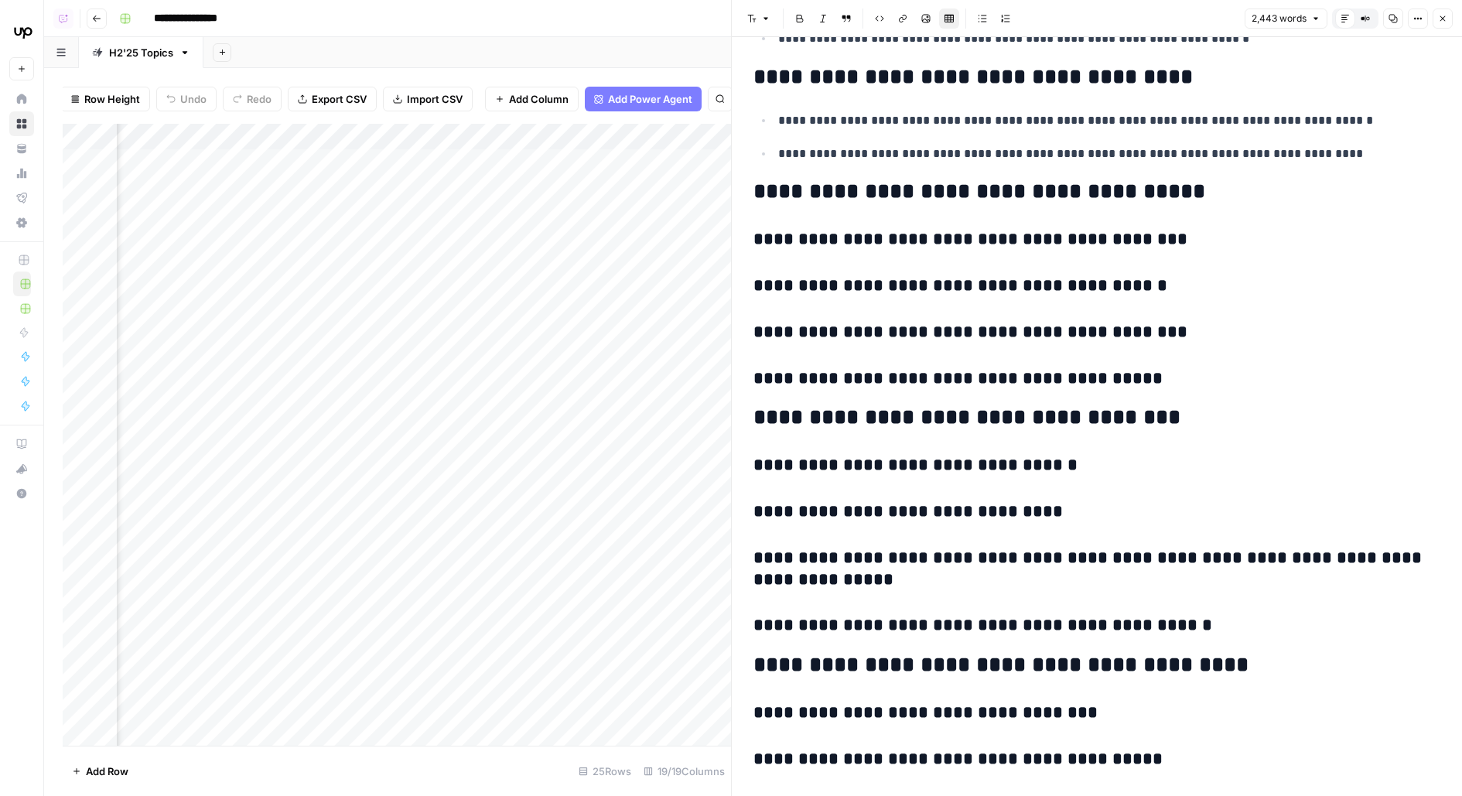
click at [613, 164] on div "Add Column" at bounding box center [397, 435] width 668 height 622
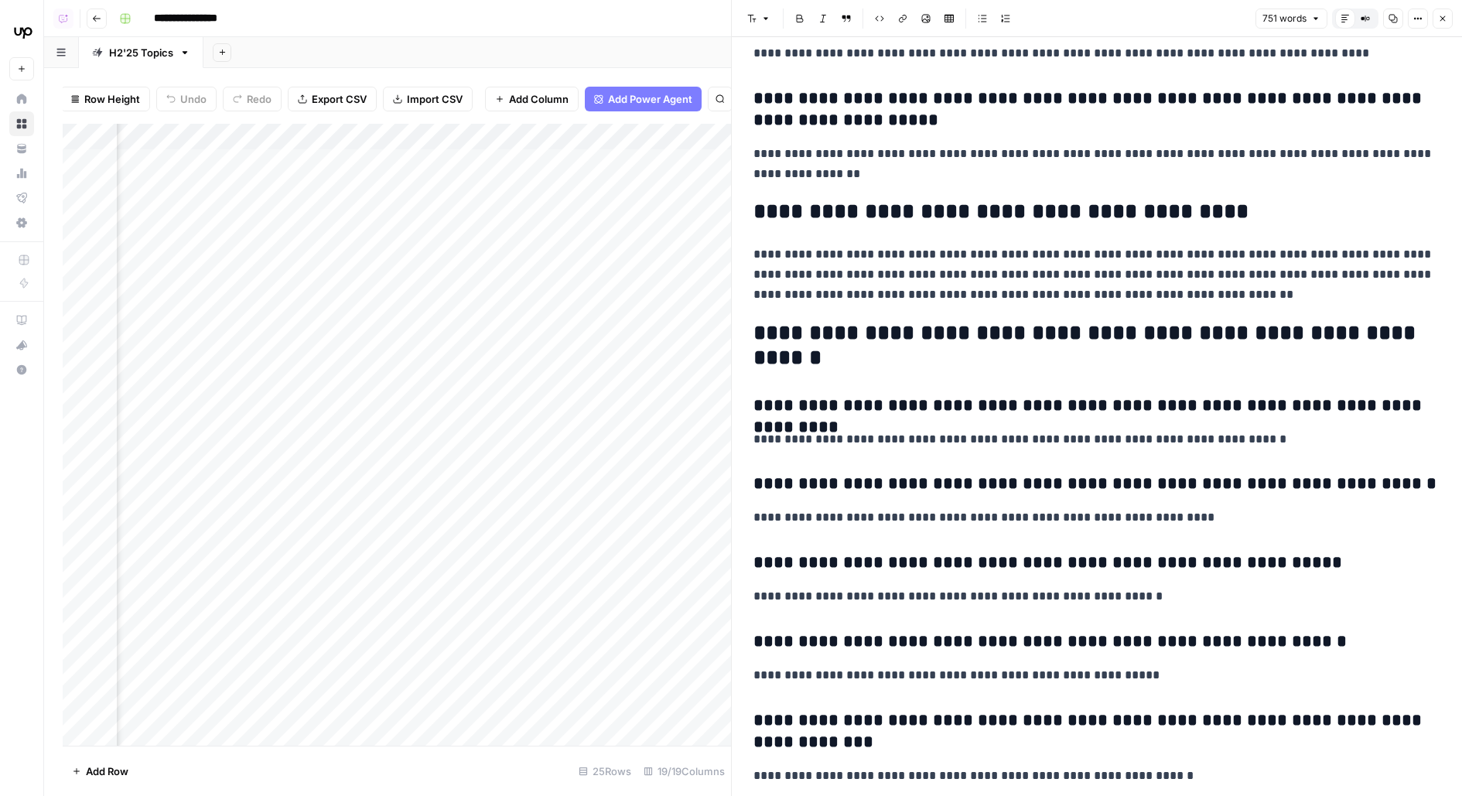
scroll to position [2310, 0]
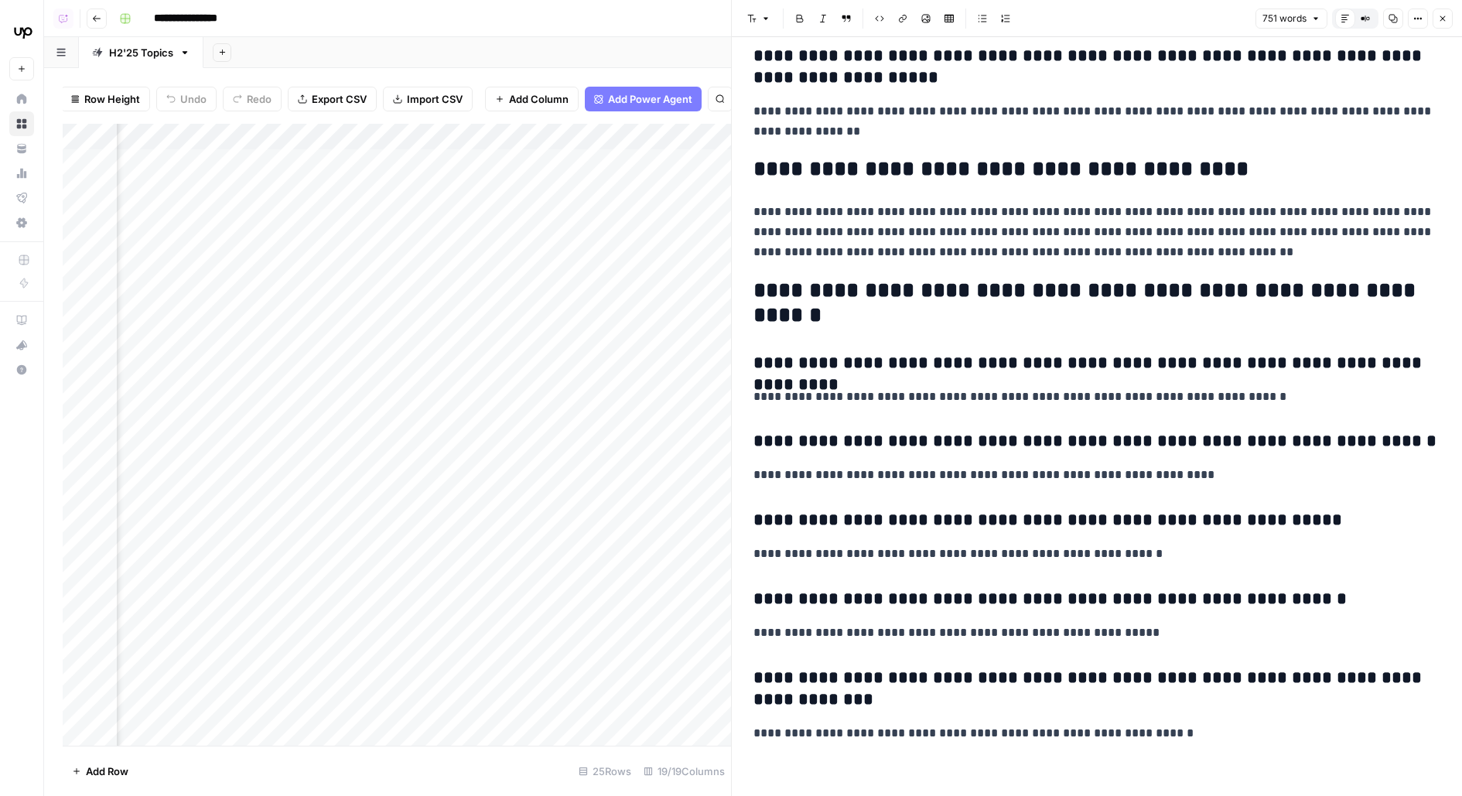
click at [434, 162] on div "Add Column" at bounding box center [397, 435] width 668 height 622
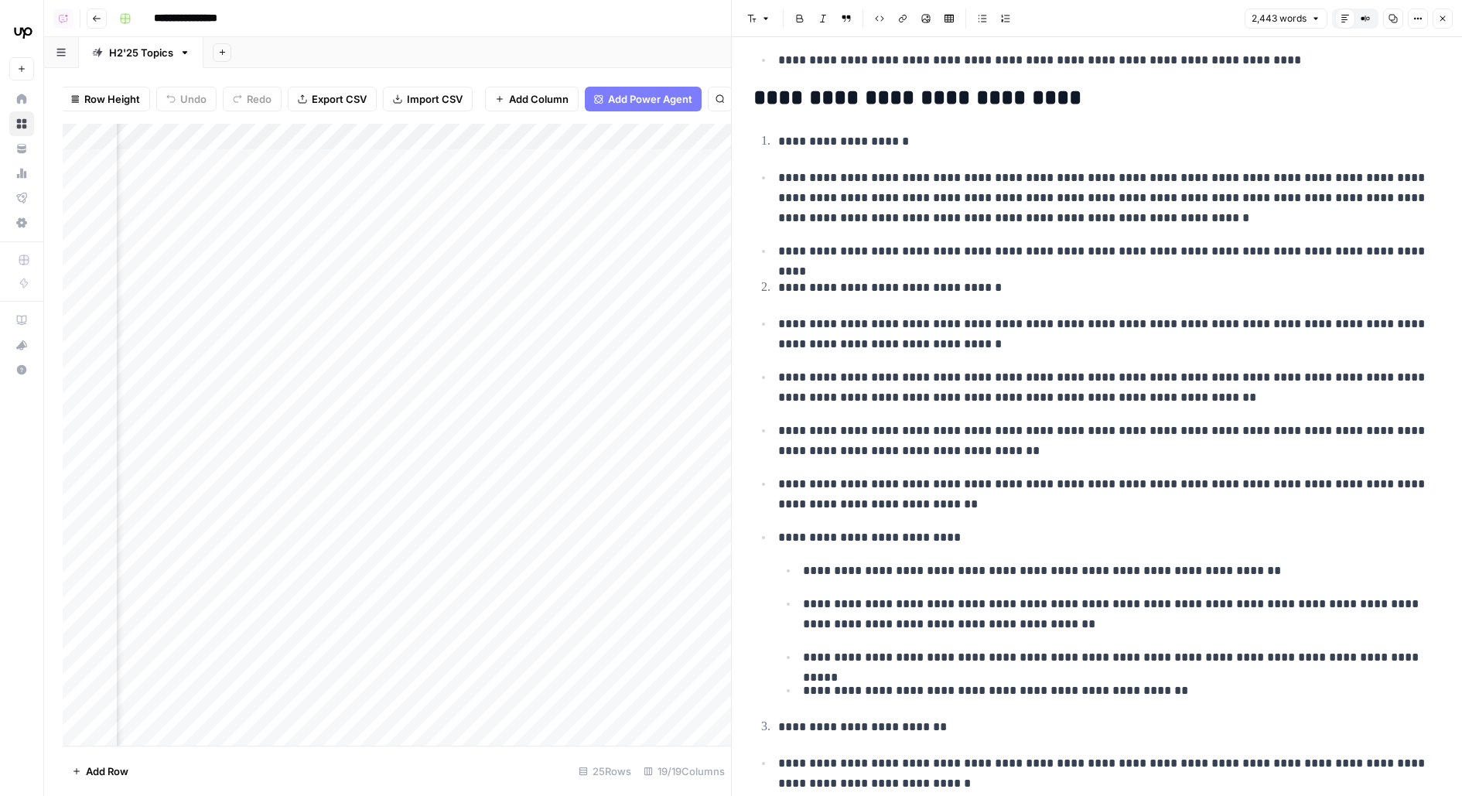
scroll to position [4506, 0]
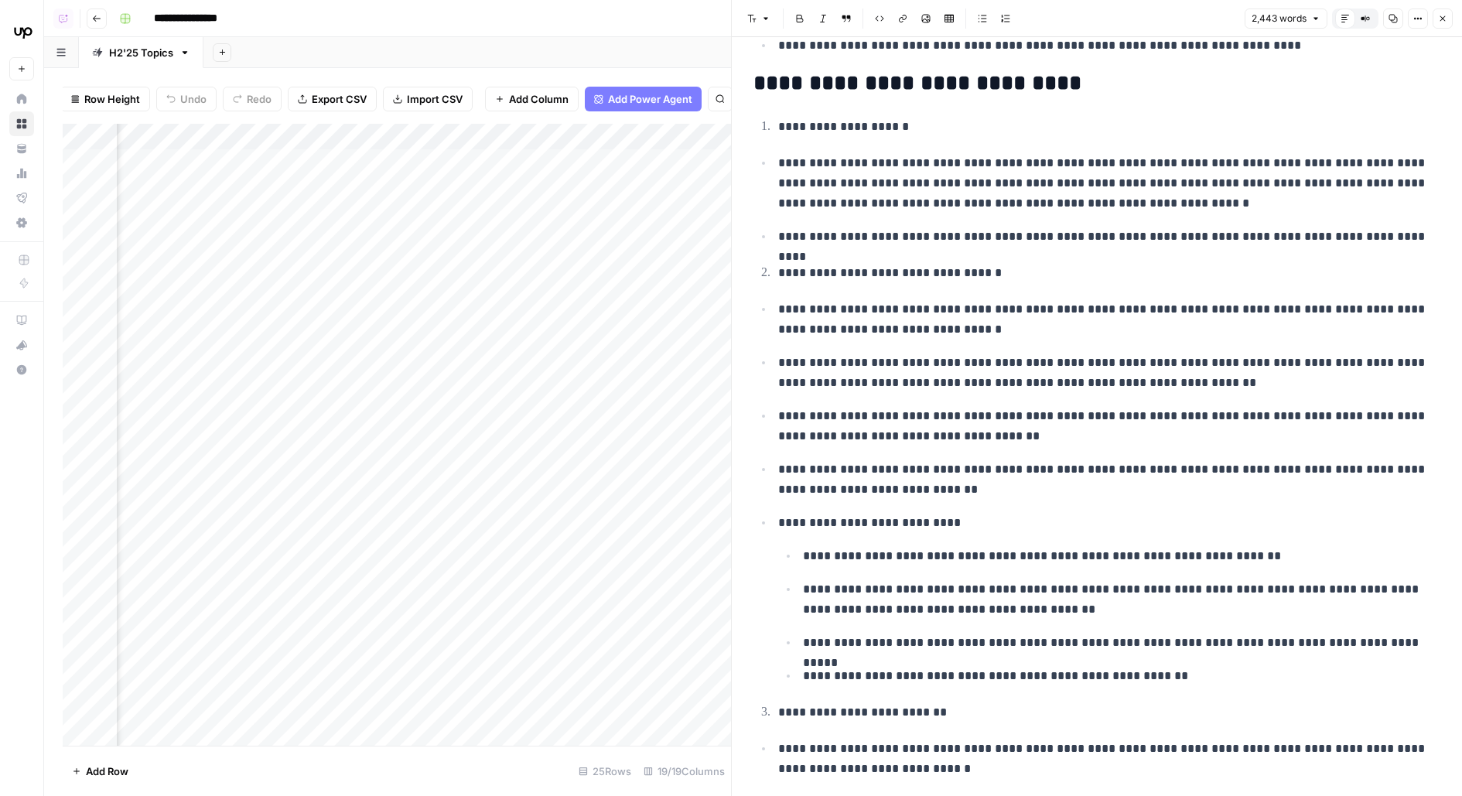
click at [433, 199] on div "Add Column" at bounding box center [397, 435] width 668 height 622
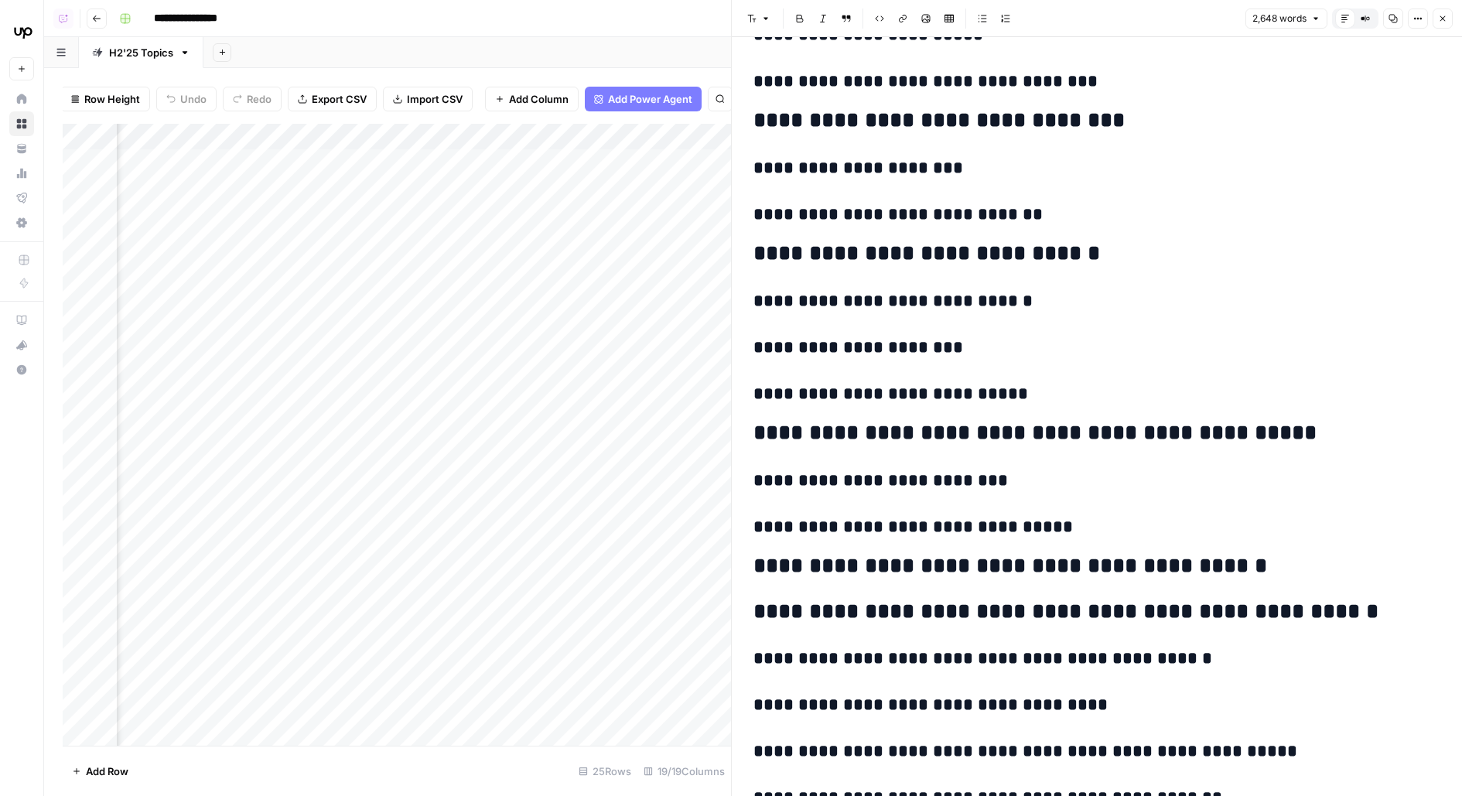
scroll to position [7885, 0]
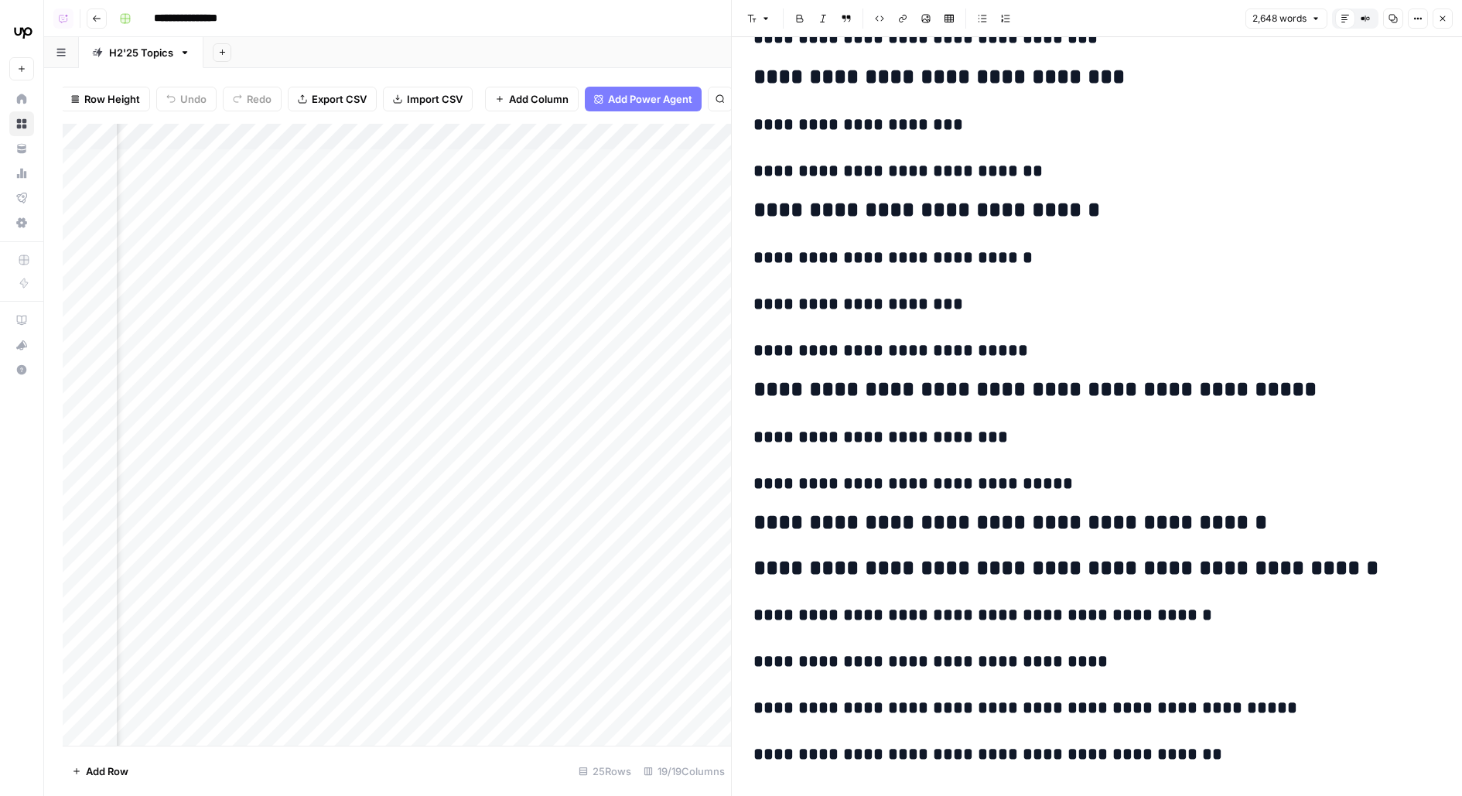
click at [435, 238] on div "Add Column" at bounding box center [397, 435] width 668 height 622
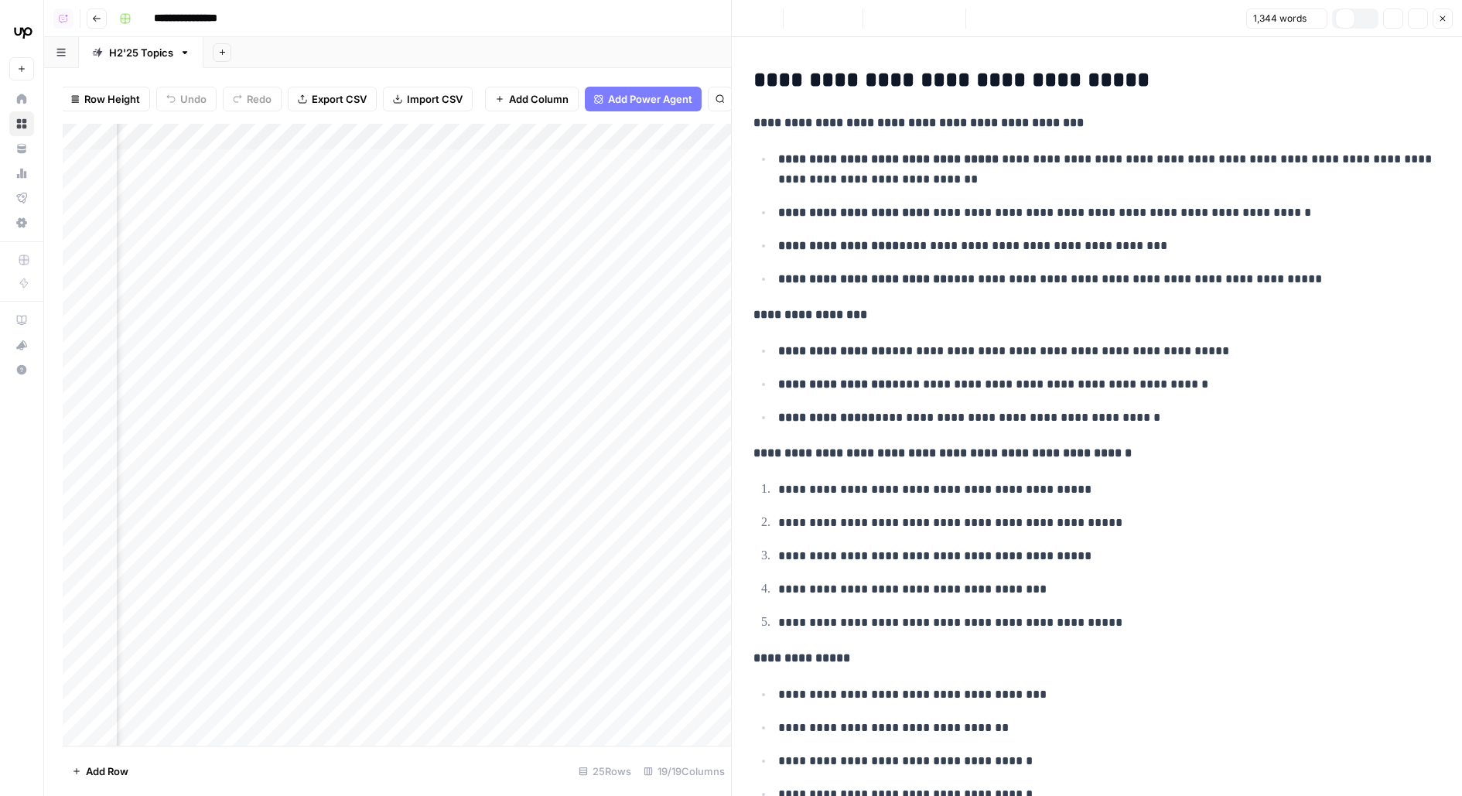
click at [430, 193] on div "Add Column" at bounding box center [397, 435] width 668 height 622
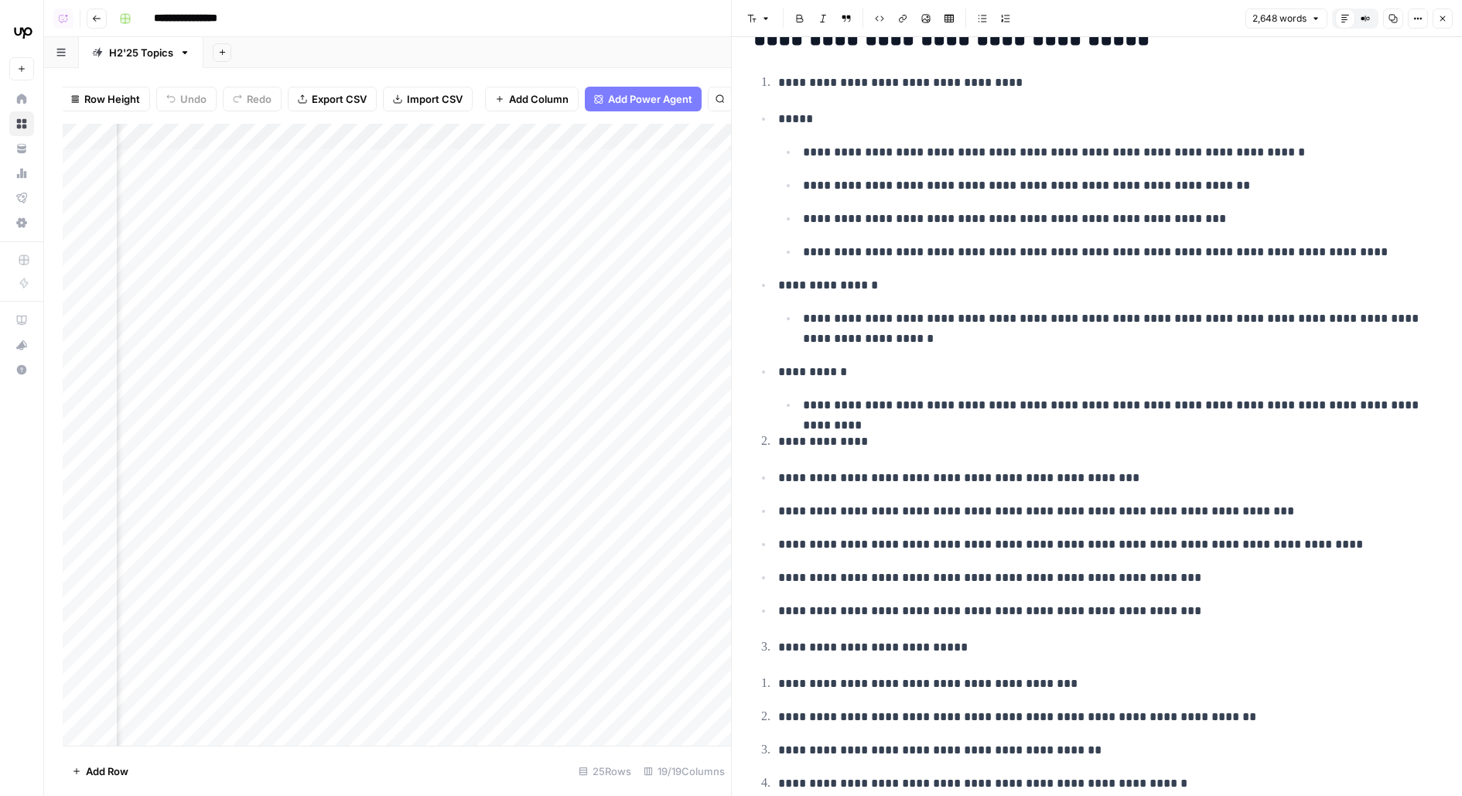
scroll to position [40, 0]
click at [568, 199] on div "Add Column" at bounding box center [397, 435] width 668 height 622
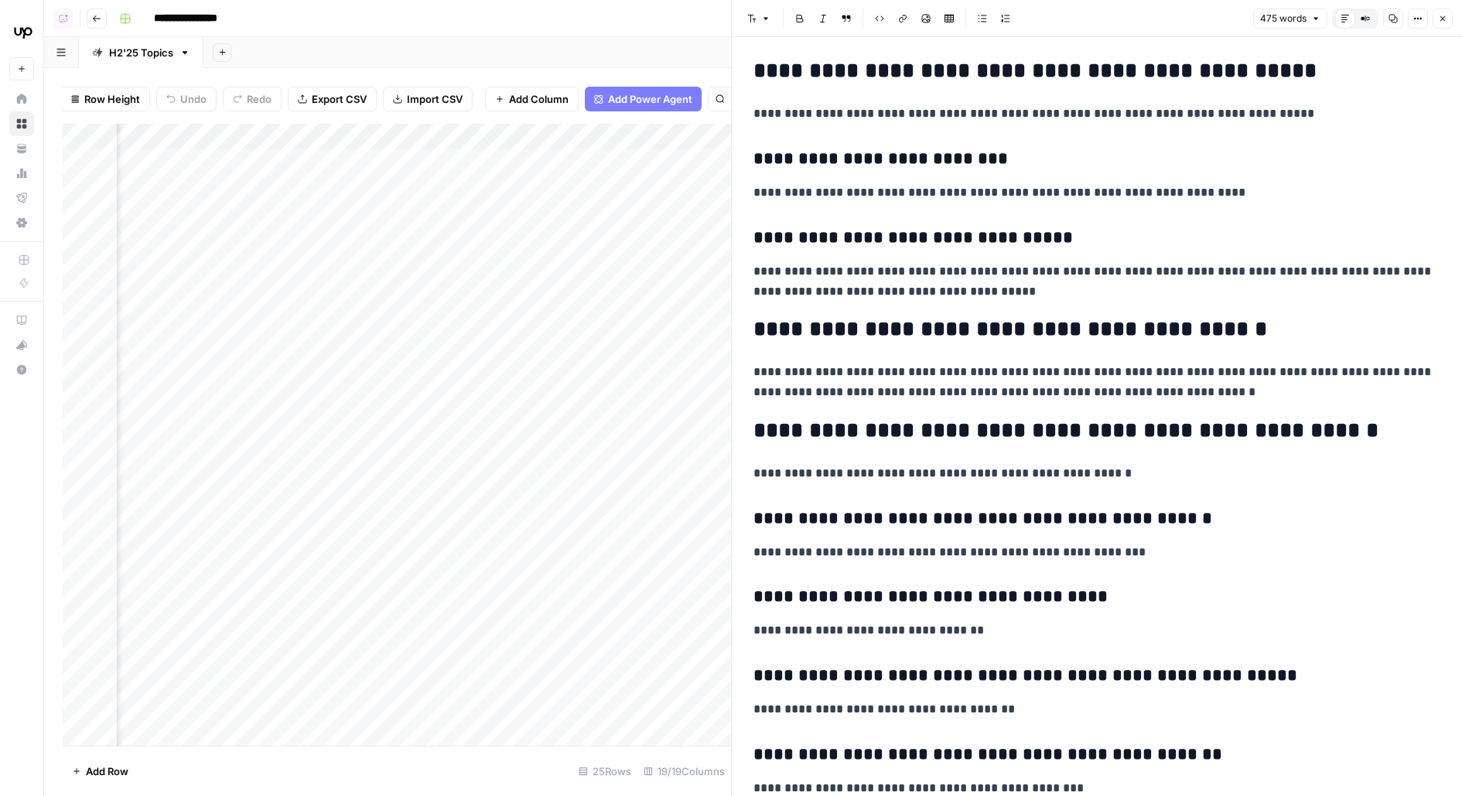
scroll to position [1424, 0]
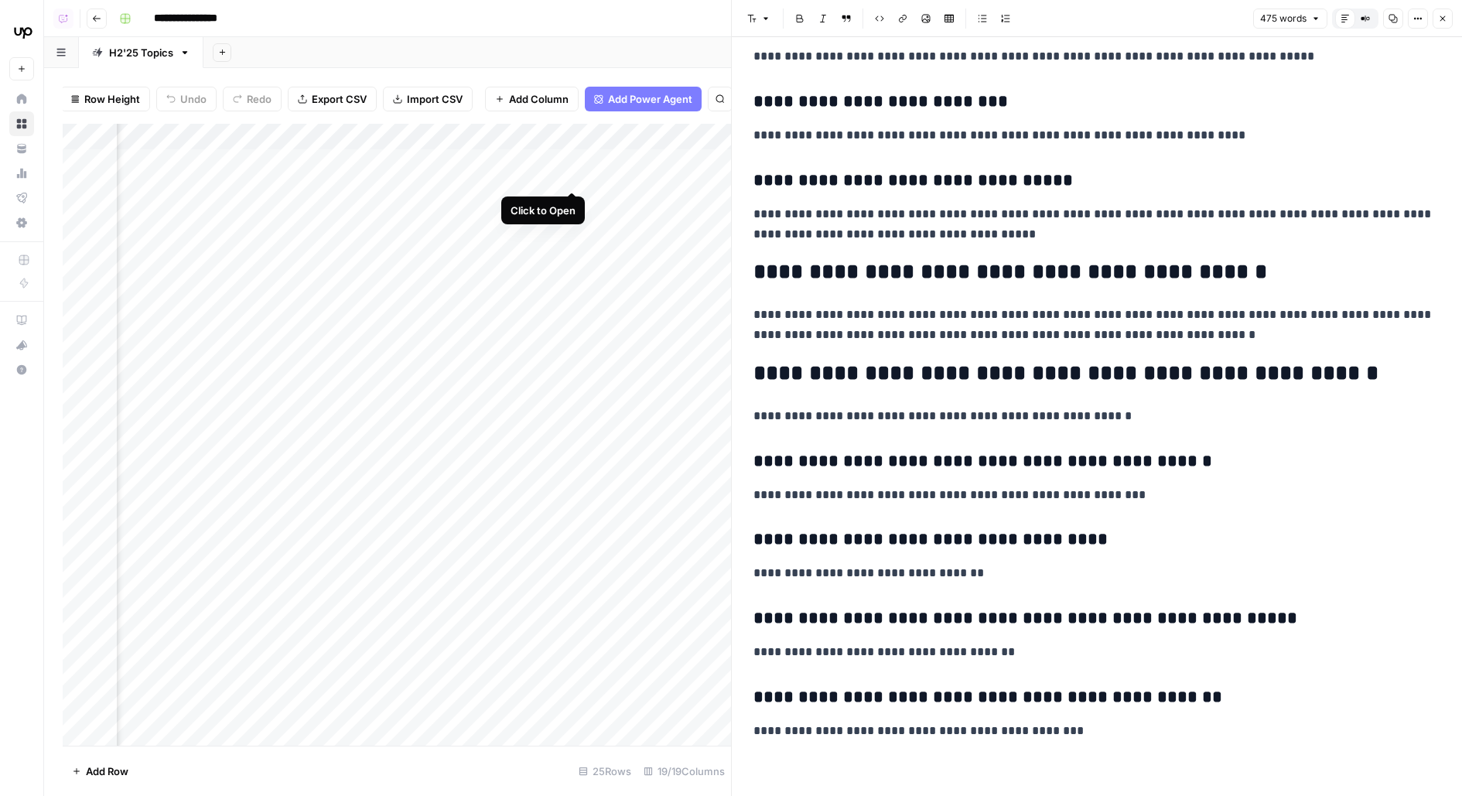
click at [572, 161] on div "Add Column" at bounding box center [397, 435] width 668 height 622
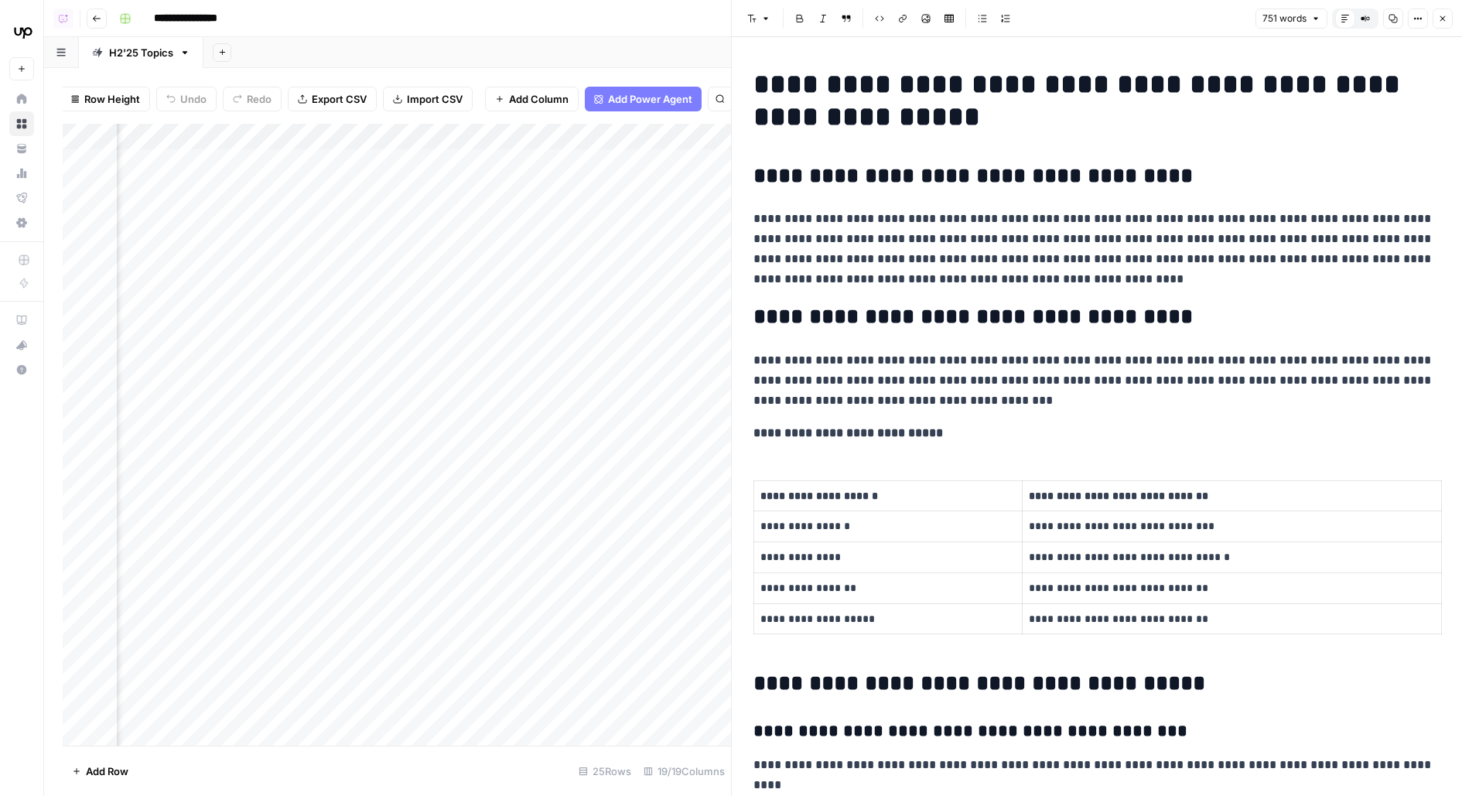
scroll to position [0, 952]
click at [513, 171] on div "Add Column" at bounding box center [397, 435] width 668 height 622
drag, startPoint x: 520, startPoint y: 160, endPoint x: 775, endPoint y: 160, distance: 255.3
click at [776, 161] on body "**********" at bounding box center [731, 398] width 1462 height 796
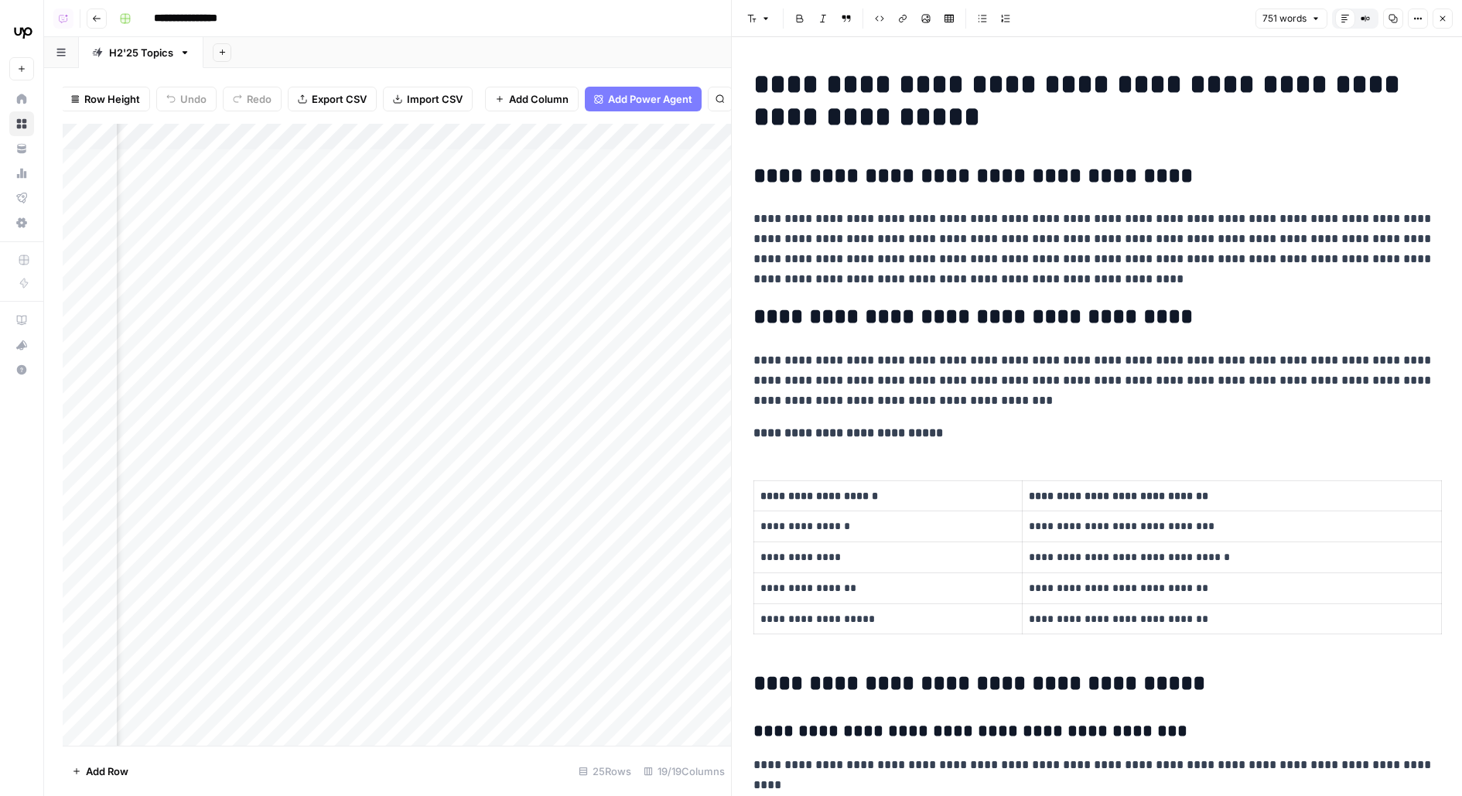
click at [571, 26] on div "**********" at bounding box center [780, 18] width 1334 height 25
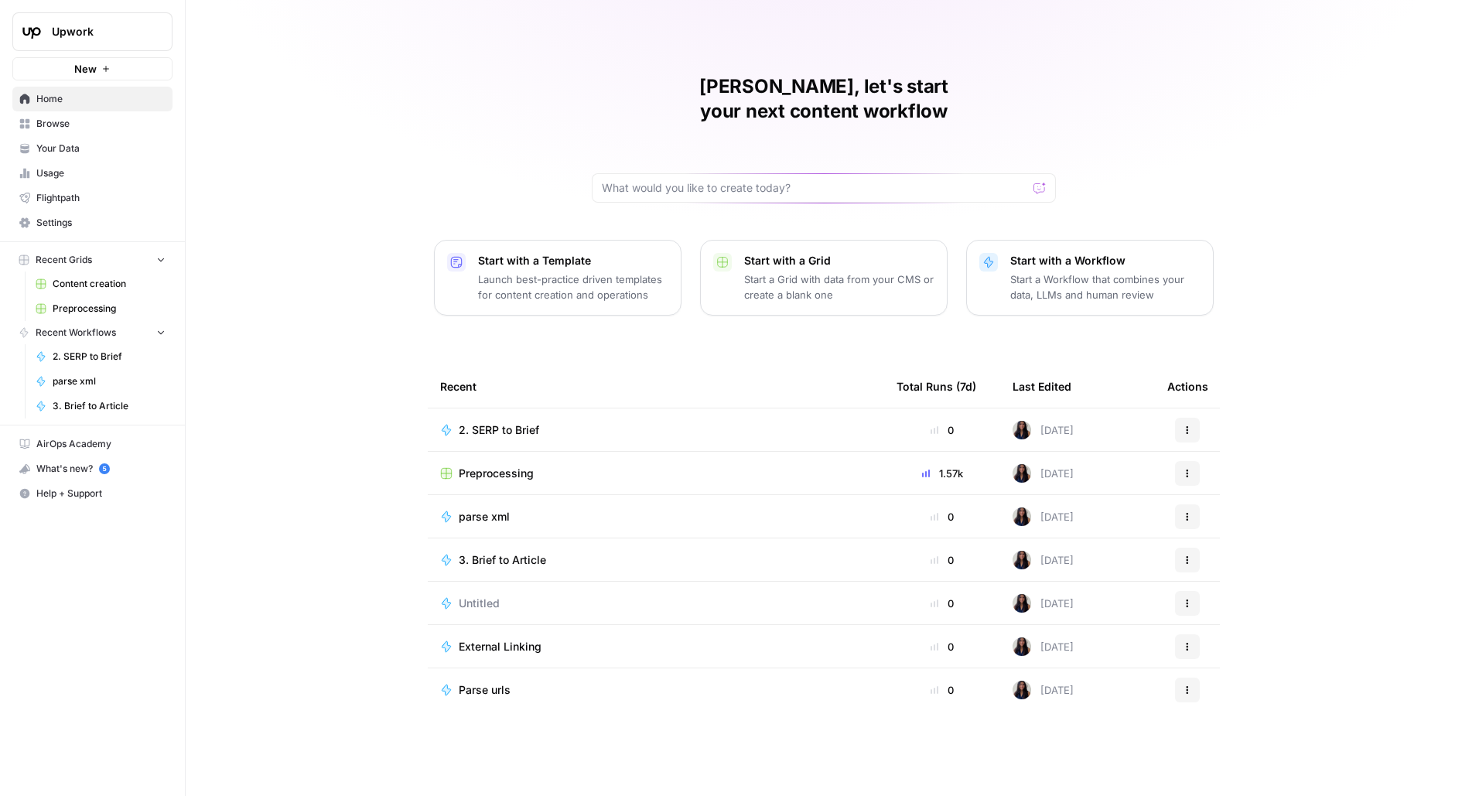
click at [81, 24] on span "Upwork" at bounding box center [99, 31] width 94 height 15
type input "mon"
click button "[DATE][DOMAIN_NAME]" at bounding box center [140, 116] width 248 height 25
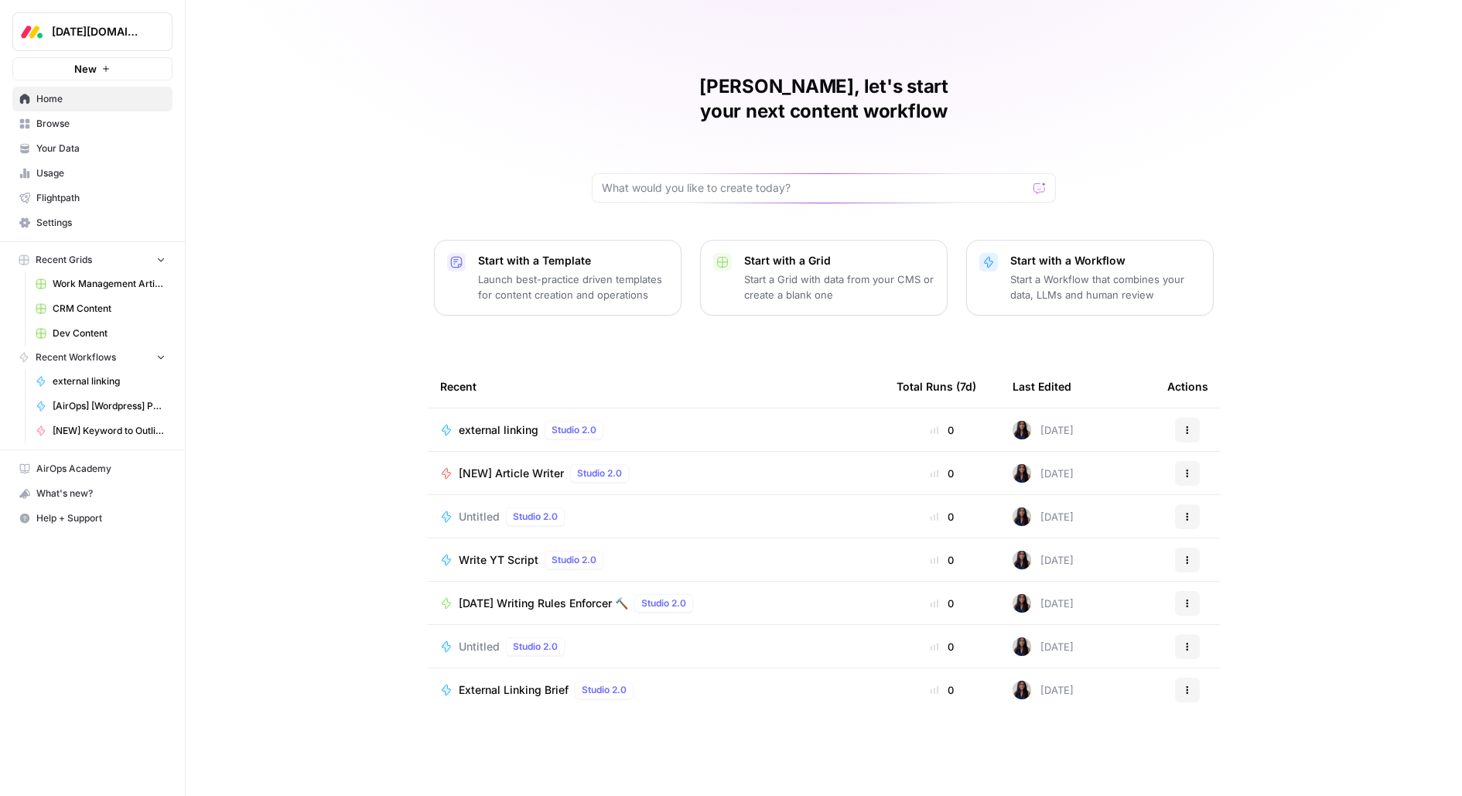
click at [542, 466] on span "[NEW] Article Writer" at bounding box center [511, 473] width 105 height 15
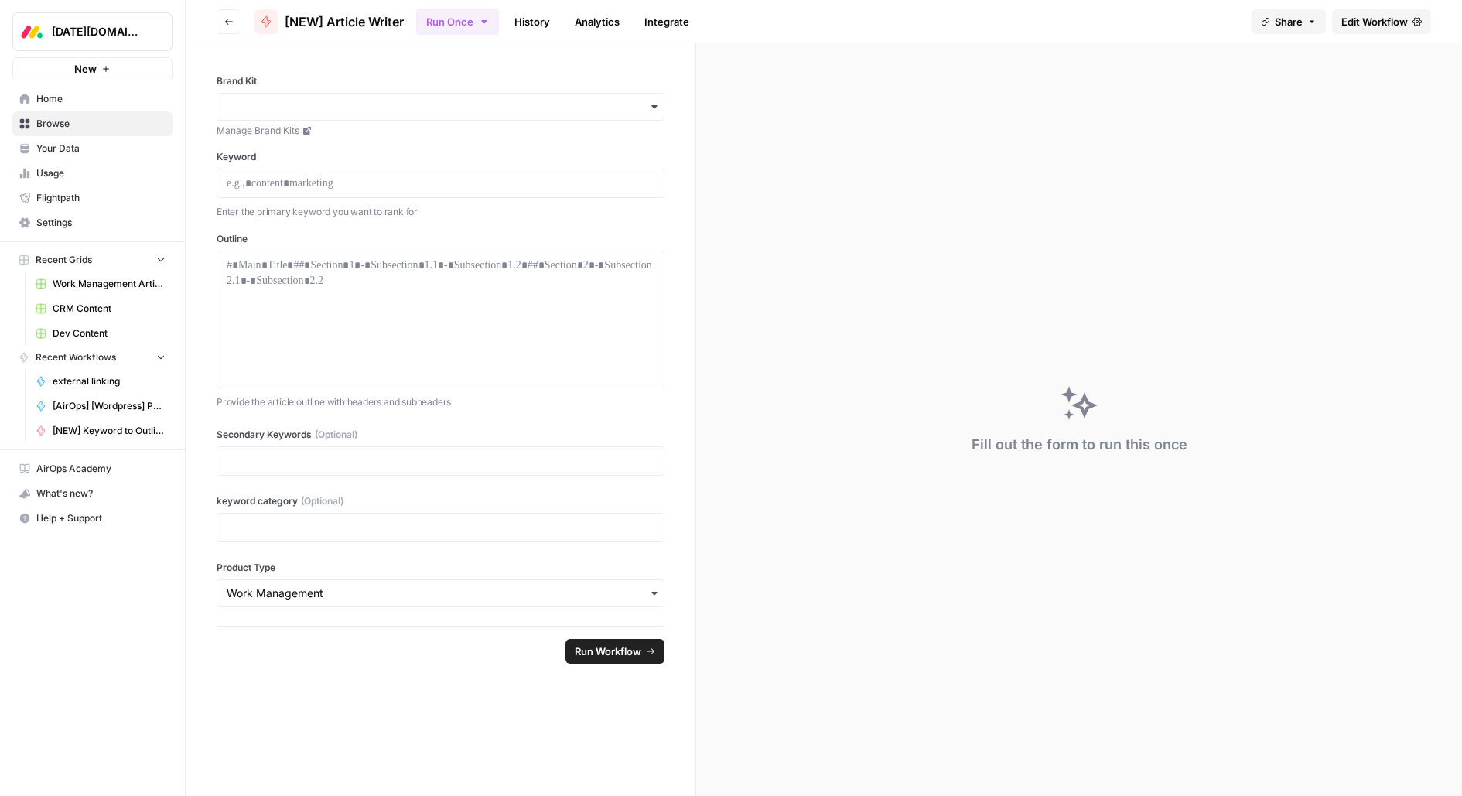
click at [213, 12] on header "Go back [NEW] Article Writer Run Once History Analytics Integrate Share Edit Wo…" at bounding box center [824, 21] width 1276 height 43
click at [223, 16] on button "Go back" at bounding box center [229, 21] width 25 height 25
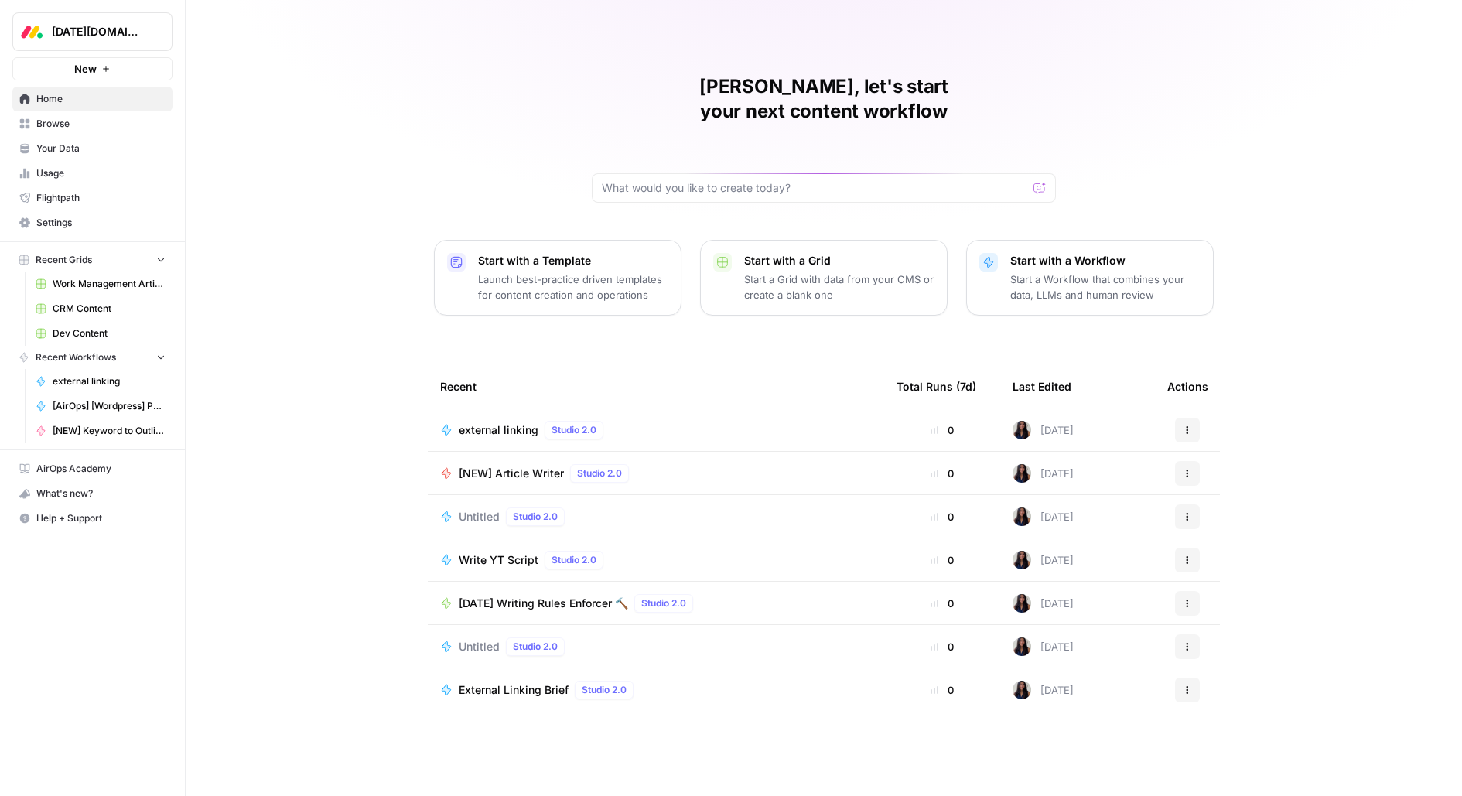
click at [85, 272] on link "Work Management Article Grid" at bounding box center [101, 284] width 144 height 25
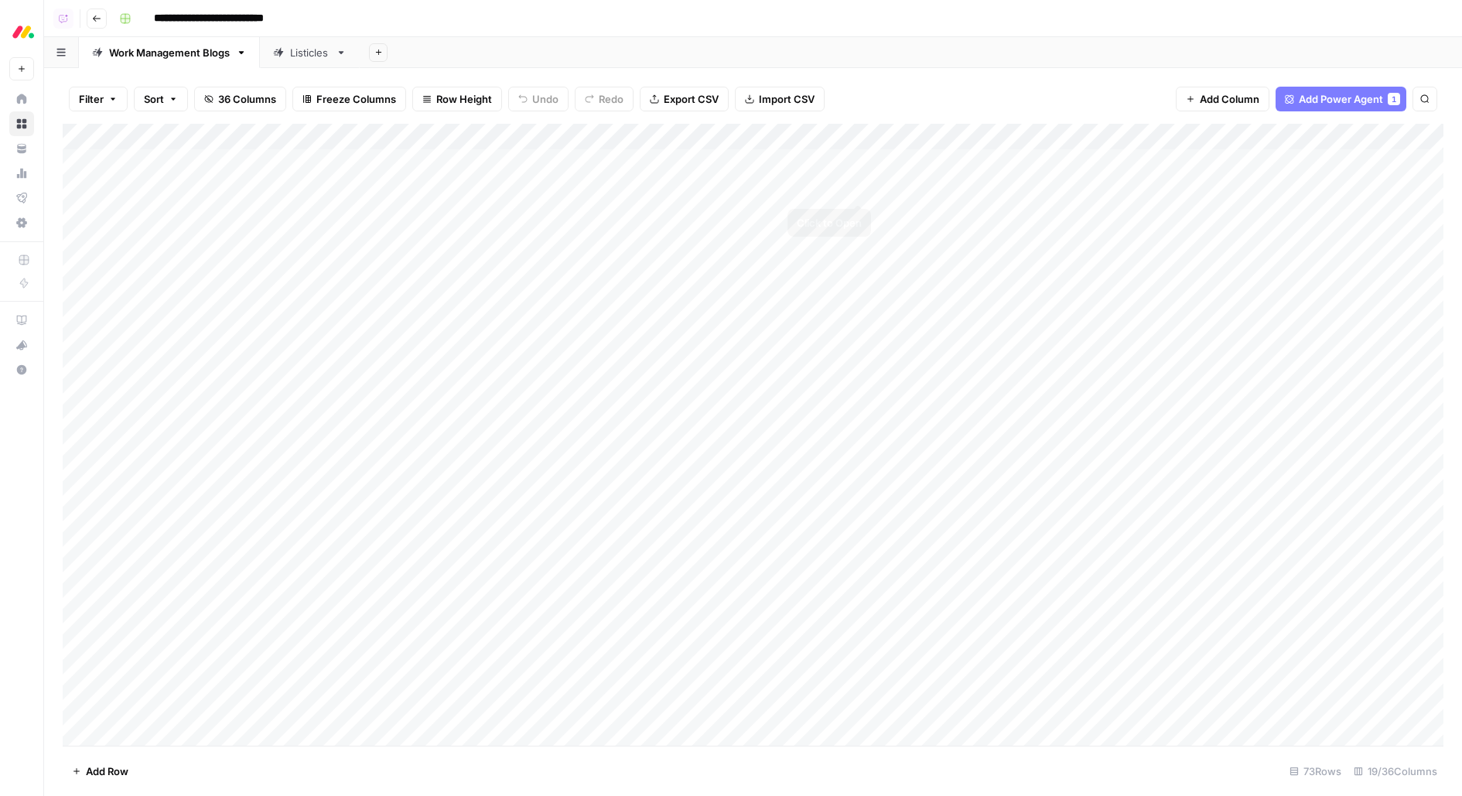
click at [847, 125] on div "Add Column" at bounding box center [753, 435] width 1381 height 622
click at [794, 281] on span "Edit Workflow" at bounding box center [847, 288] width 135 height 15
click at [862, 519] on div "Add Column" at bounding box center [753, 435] width 1381 height 622
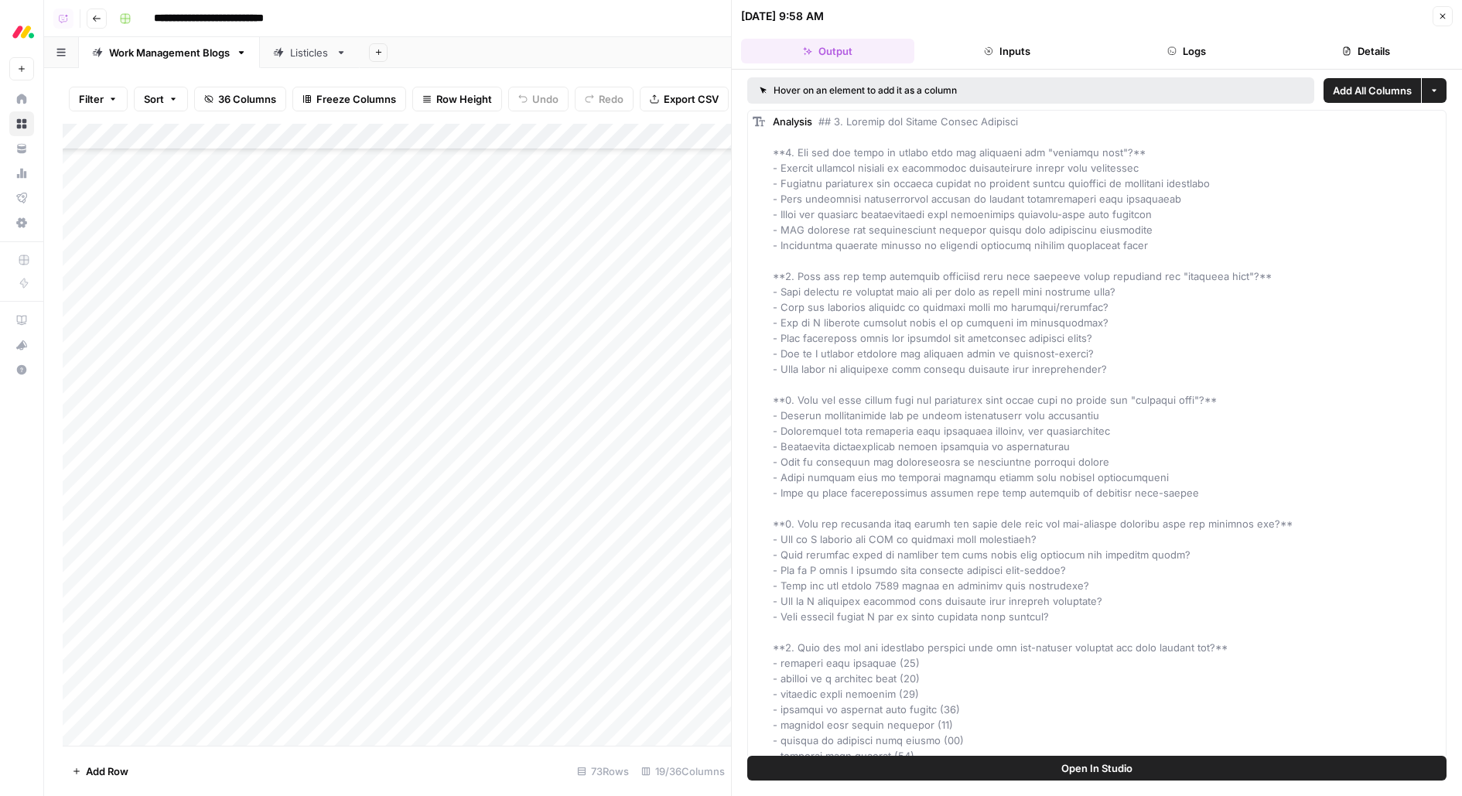
click at [1145, 770] on button "Open In Studio" at bounding box center [1096, 768] width 699 height 25
click at [1441, 15] on icon "button" at bounding box center [1442, 16] width 9 height 9
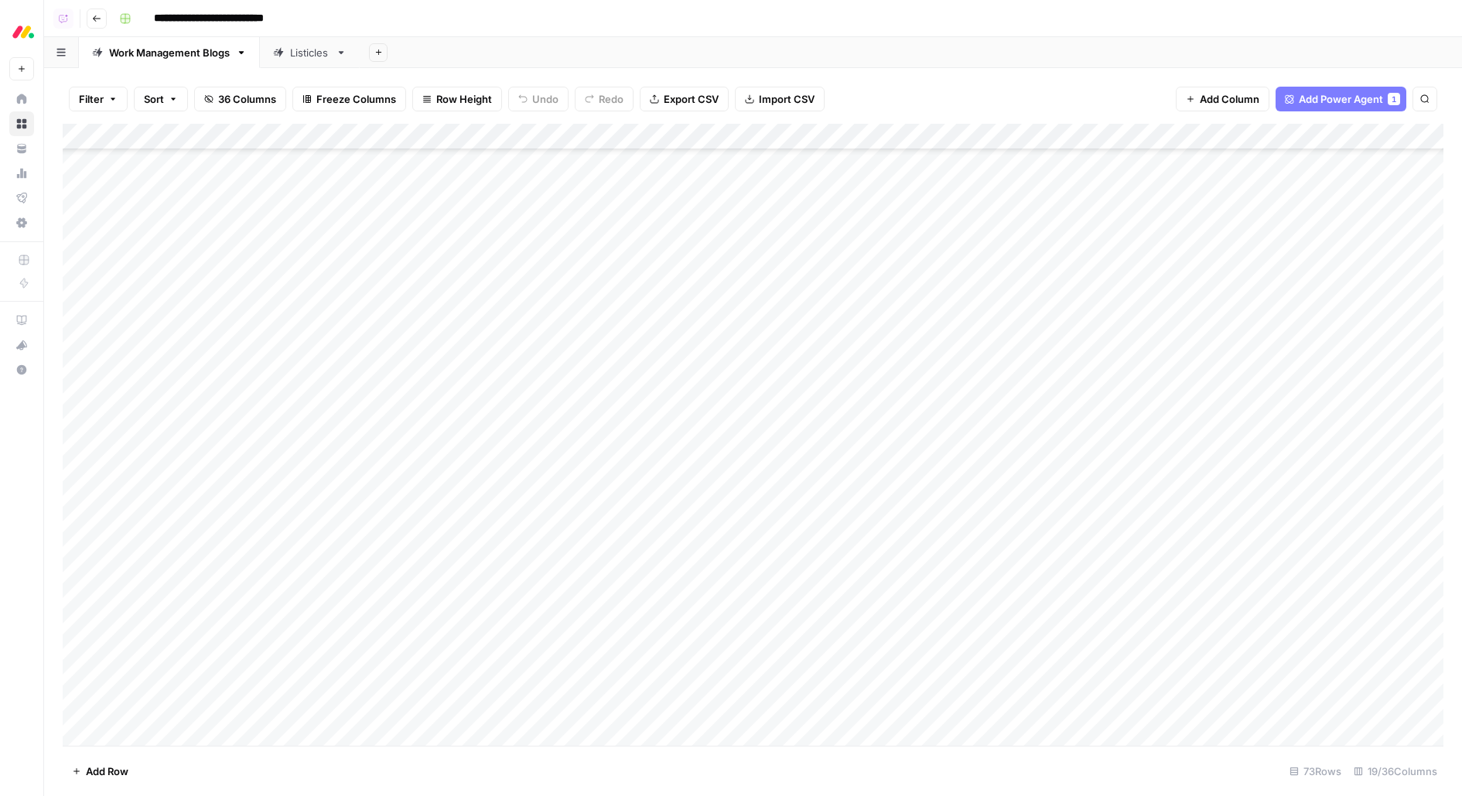
click at [161, 493] on div "Add Column" at bounding box center [753, 435] width 1381 height 622
click at [161, 493] on textarea "**********" at bounding box center [240, 498] width 248 height 22
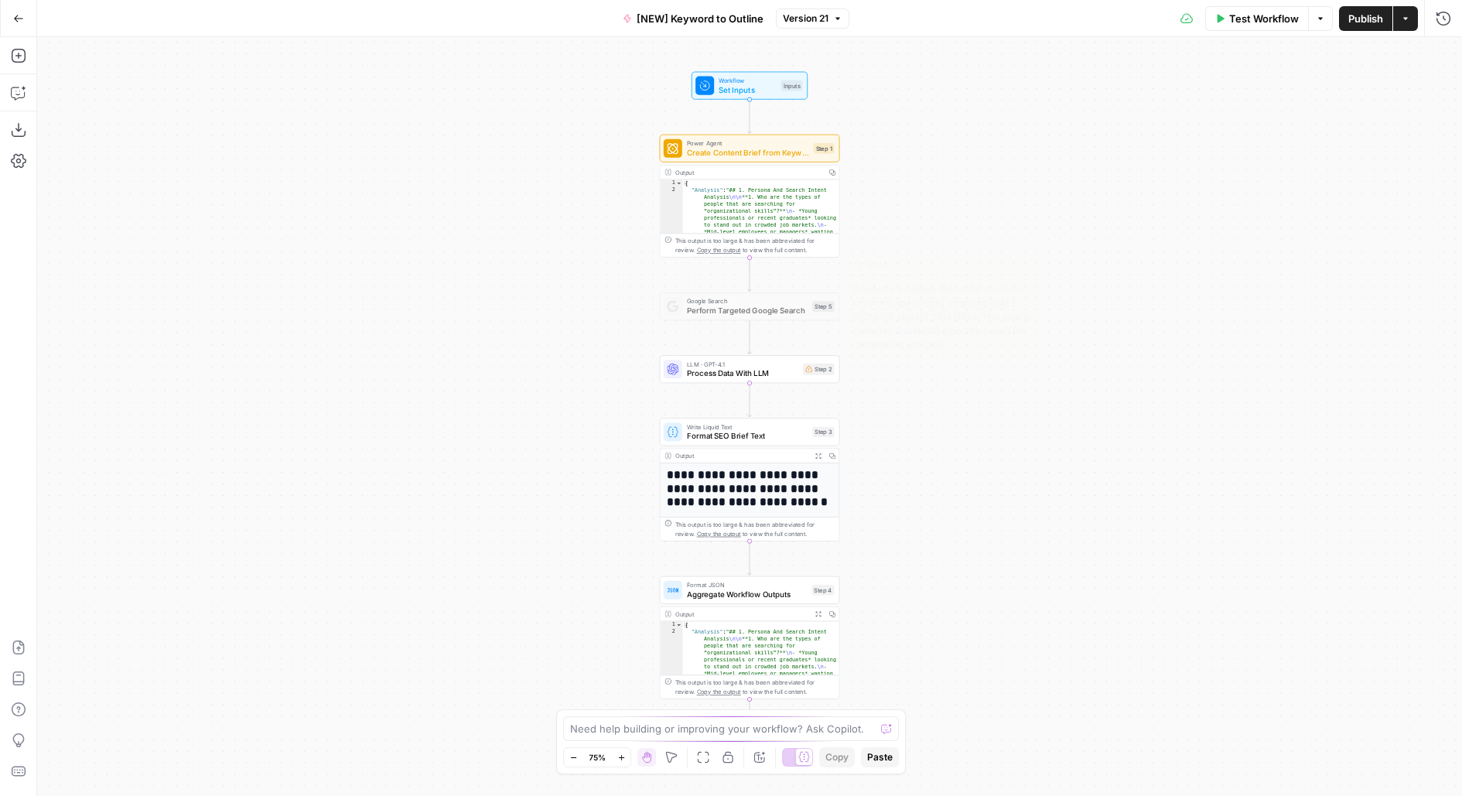
click at [748, 375] on span "Process Data With LLM" at bounding box center [742, 373] width 111 height 12
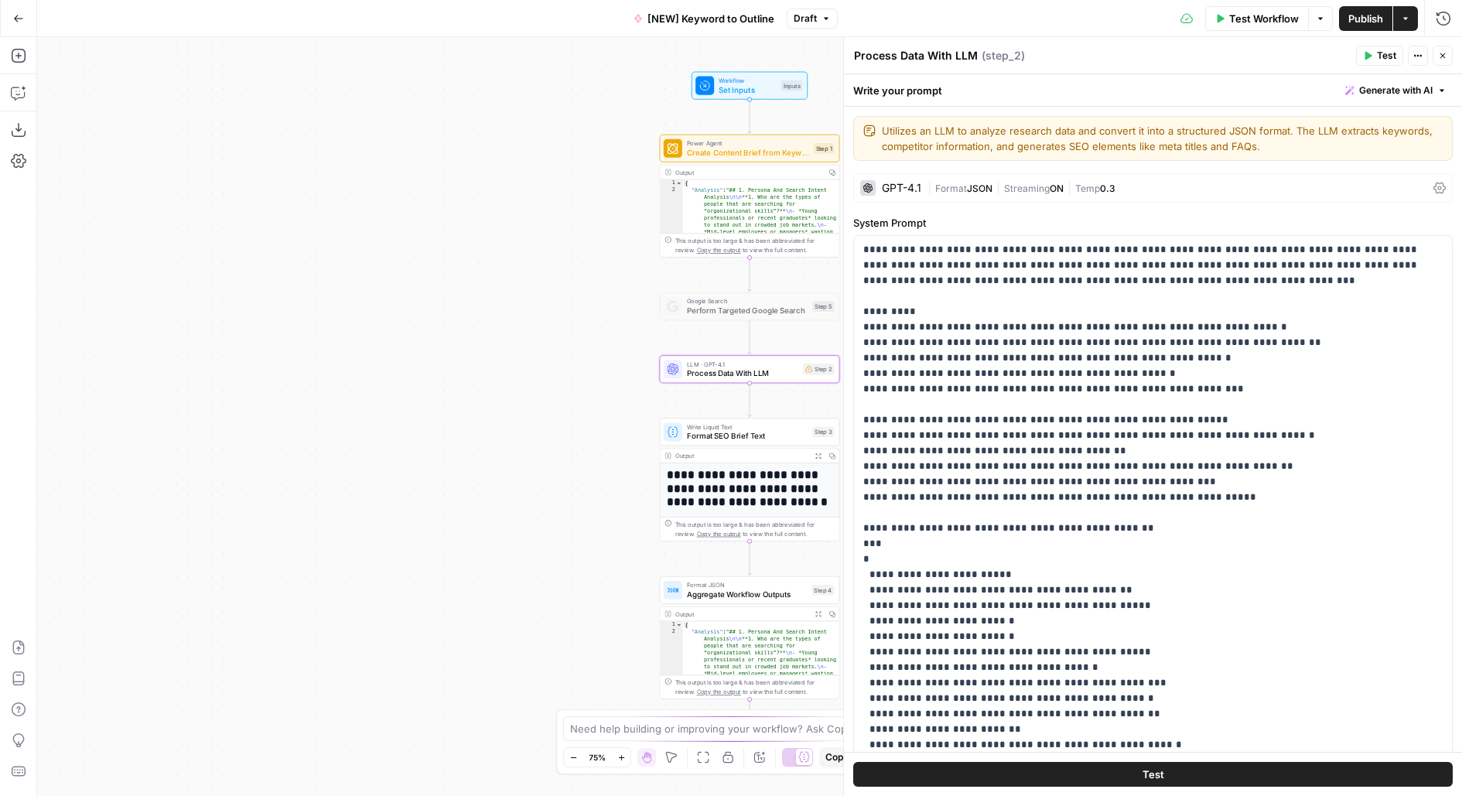
drag, startPoint x: 500, startPoint y: 373, endPoint x: 355, endPoint y: 370, distance: 144.7
click at [367, 372] on div "Workflow Set Inputs Inputs Power Agent Create Content Brief from Keyword - Fork…" at bounding box center [749, 416] width 1425 height 759
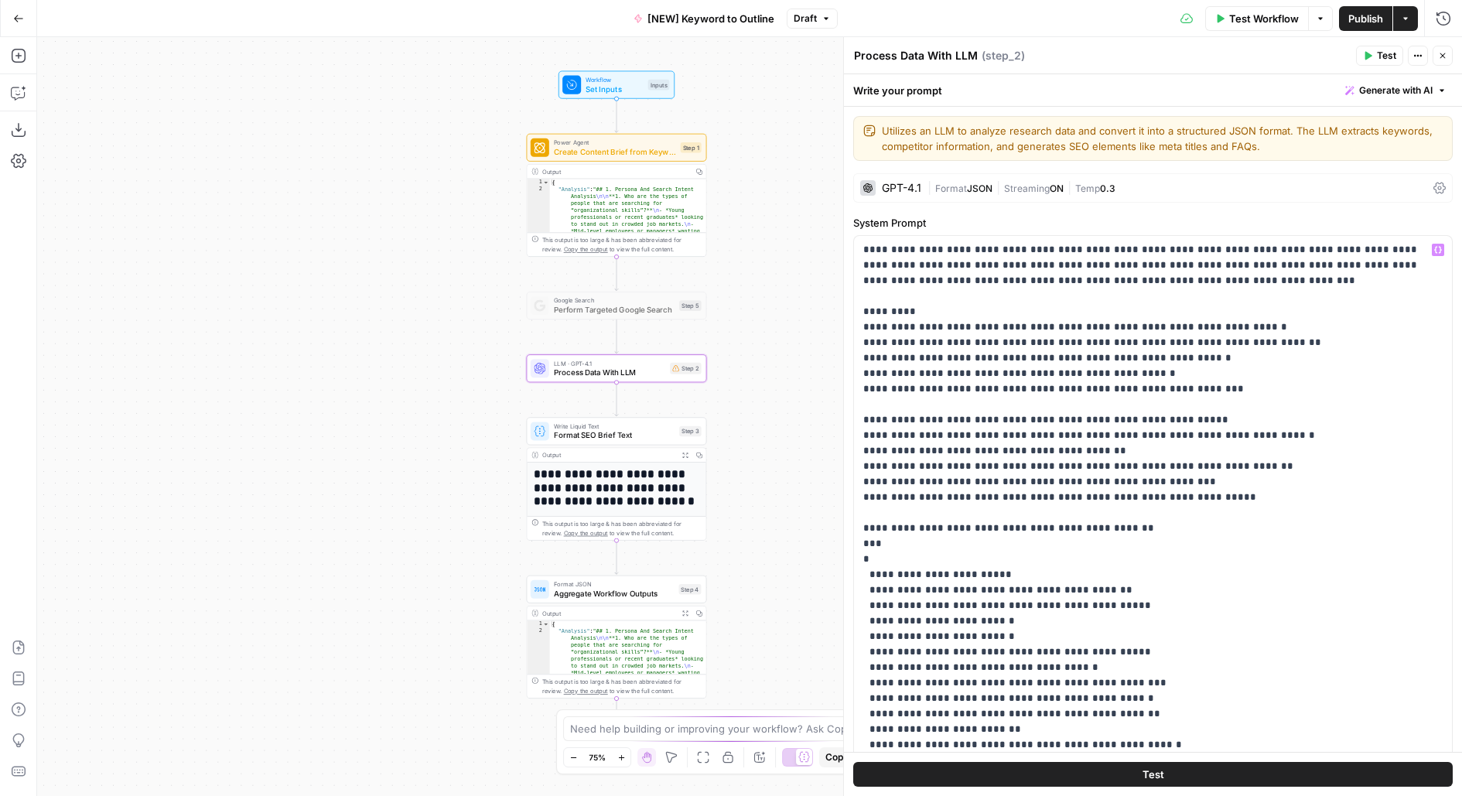
scroll to position [29, 0]
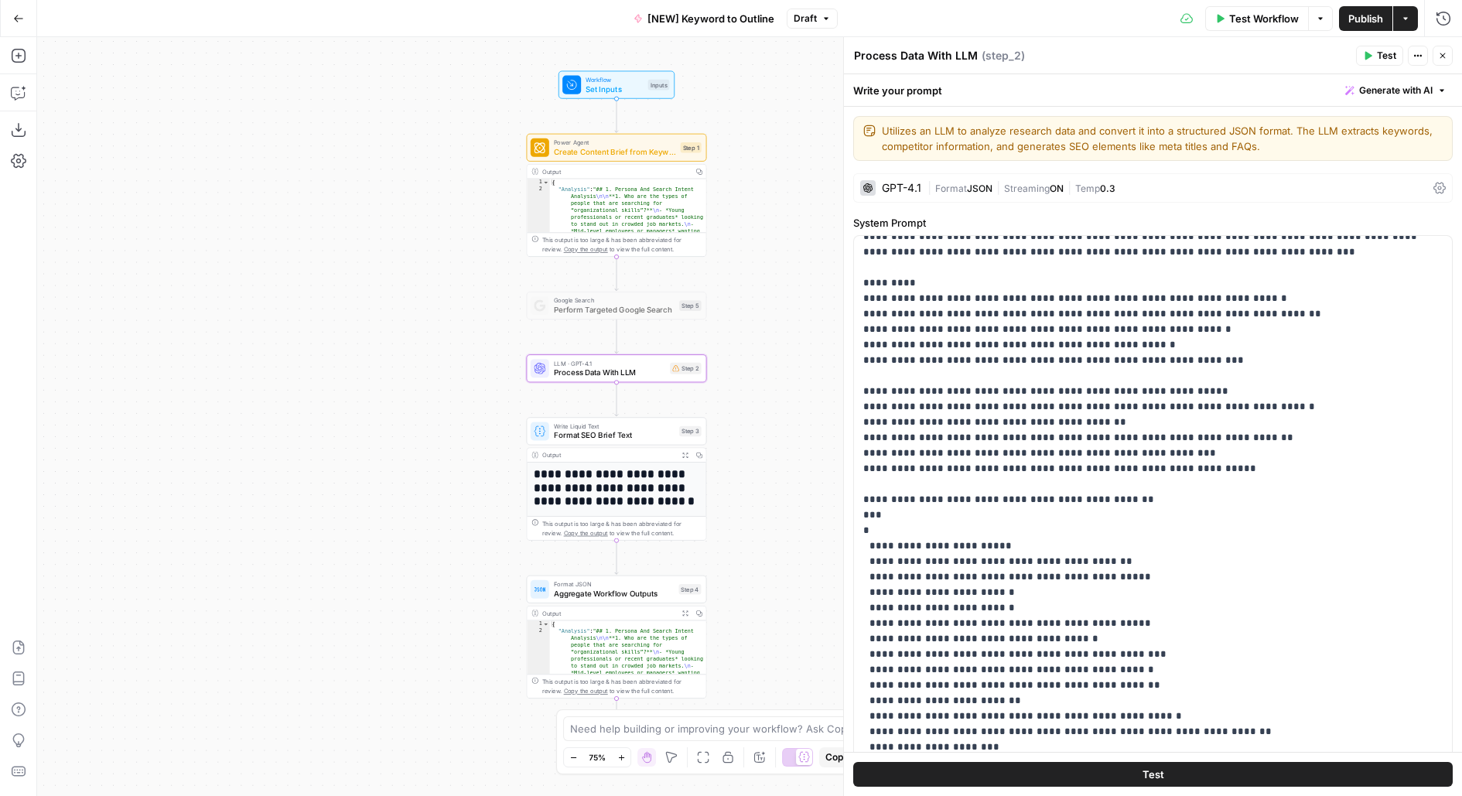
click at [654, 143] on span "Power Agent" at bounding box center [615, 142] width 122 height 9
click at [654, 143] on div "Go Back [NEW] Keyword to Outline Draft Test Workflow Options Publish Actions Ru…" at bounding box center [731, 398] width 1462 height 796
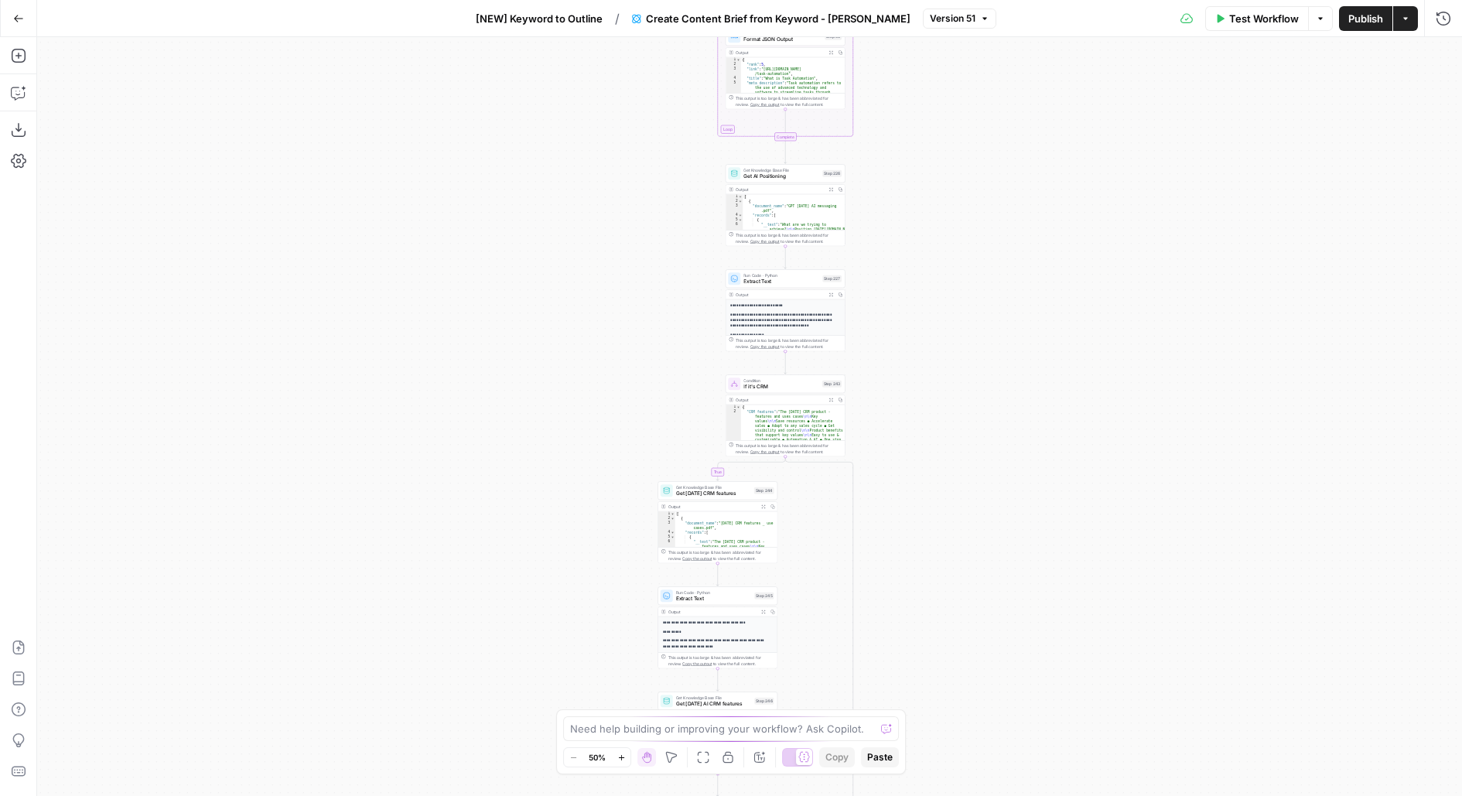
drag, startPoint x: 1005, startPoint y: 469, endPoint x: 944, endPoint y: 169, distance: 305.4
click at [946, 176] on div "true false true false Workflow Set Inputs Inputs Run Code · Python Get this yea…" at bounding box center [749, 416] width 1425 height 759
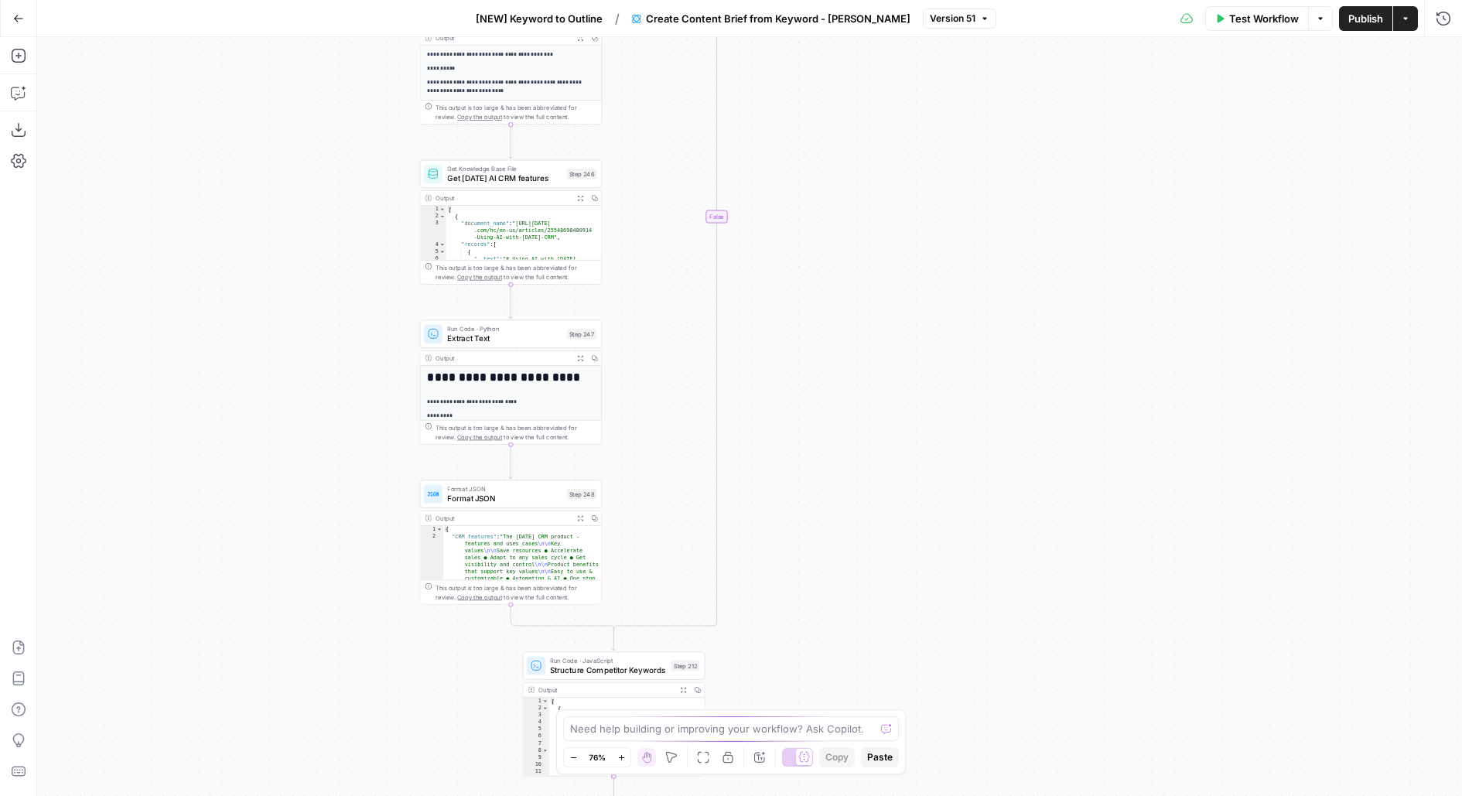
drag, startPoint x: 793, startPoint y: 463, endPoint x: 793, endPoint y: -79, distance: 542.2
click at [793, 0] on html "Monday.com New Home Browse Your Data Usage Flightpath Settings Recent Grids Wor…" at bounding box center [731, 398] width 1462 height 796
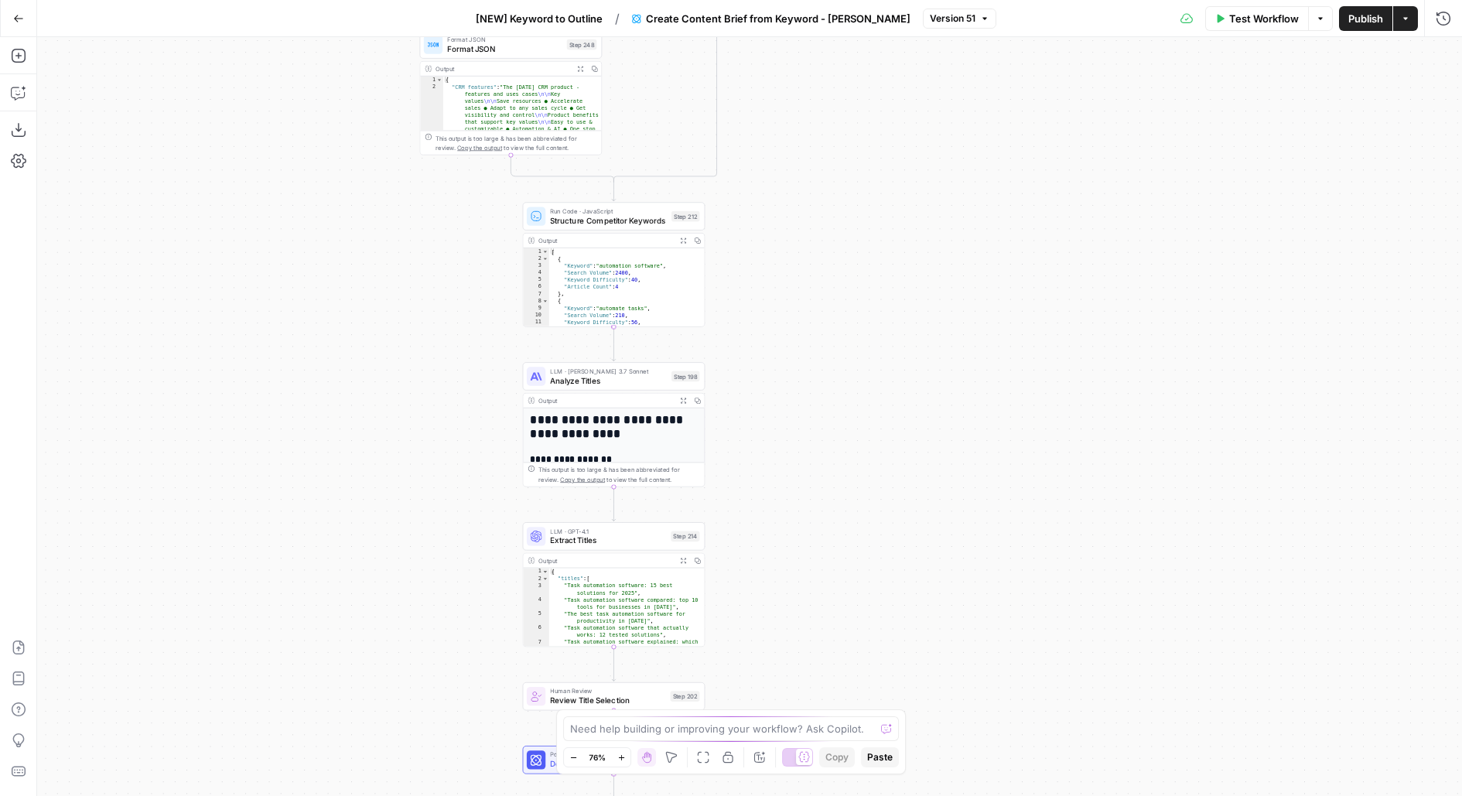
drag, startPoint x: 834, startPoint y: 405, endPoint x: 834, endPoint y: 111, distance: 293.9
click at [834, 111] on div "true false true false Workflow Set Inputs Inputs Run Code · Python Get this yea…" at bounding box center [749, 416] width 1425 height 759
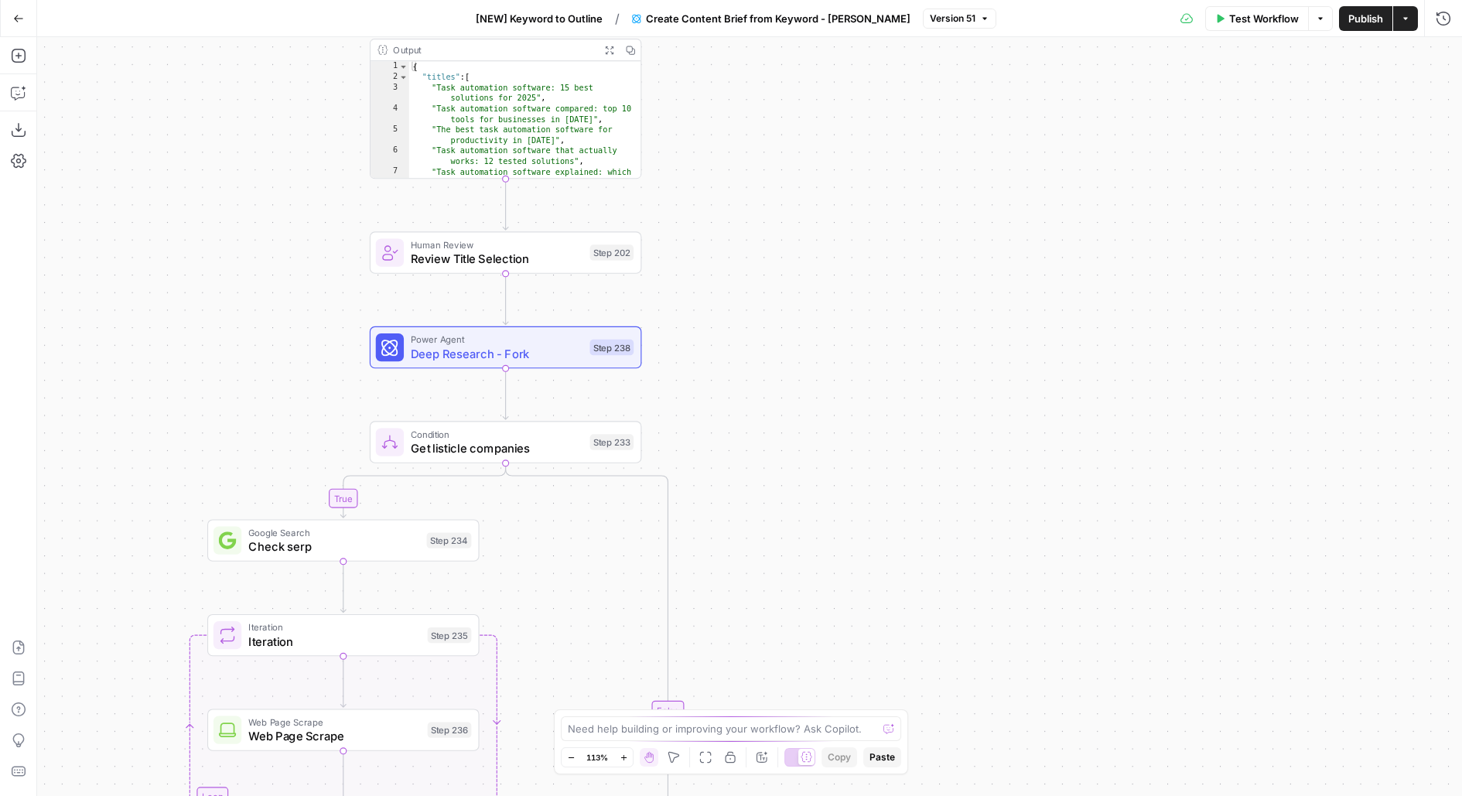
drag, startPoint x: 786, startPoint y: 87, endPoint x: 786, endPoint y: -148, distance: 234.4
click at [786, 0] on html "Monday.com New Home Browse Your Data Usage Flightpath Settings Recent Grids Wor…" at bounding box center [731, 398] width 1462 height 796
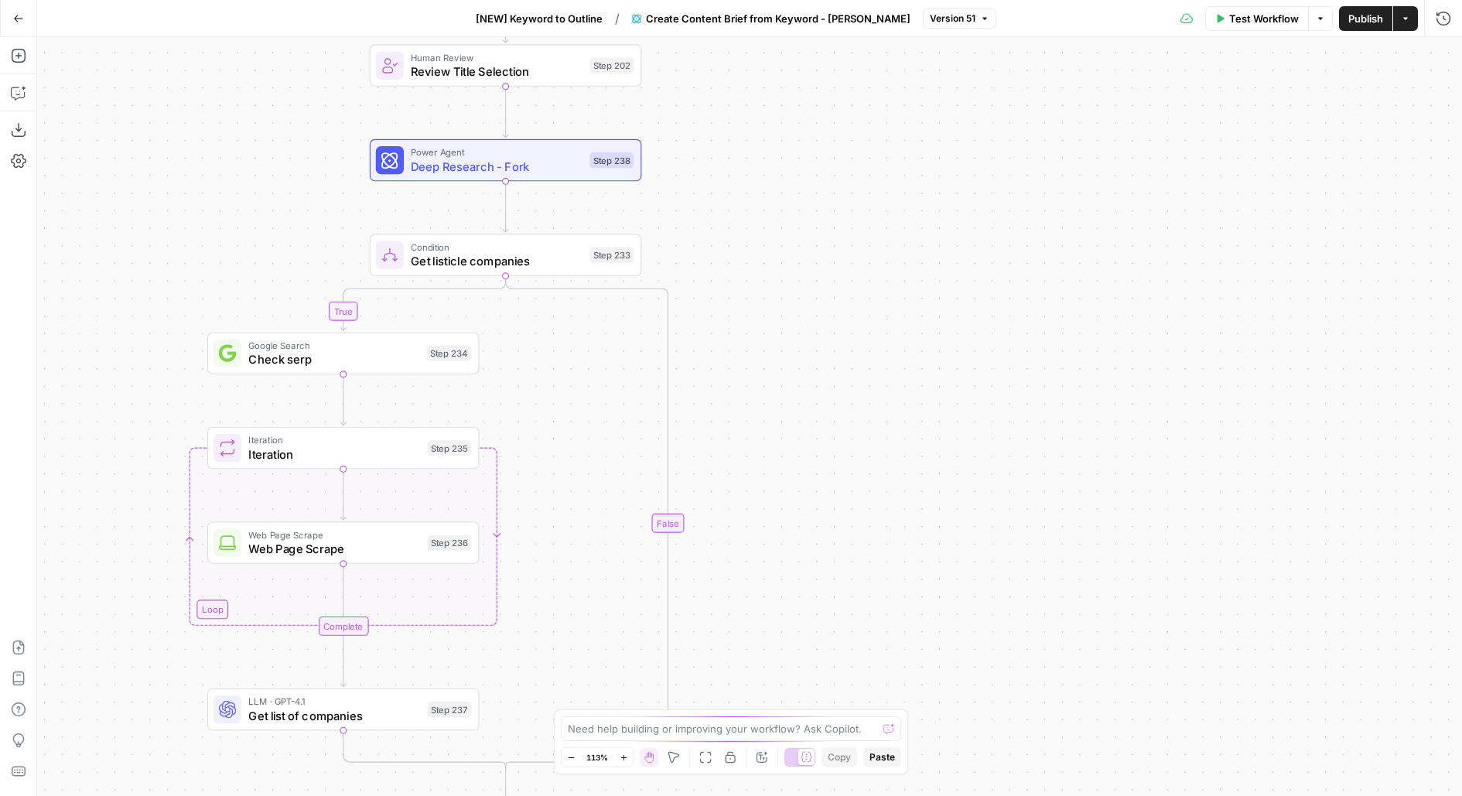
drag, startPoint x: 826, startPoint y: 469, endPoint x: 826, endPoint y: -70, distance: 539.1
click at [826, 0] on html "Monday.com New Home Browse Your Data Usage Flightpath Settings Recent Grids Wor…" at bounding box center [731, 398] width 1462 height 796
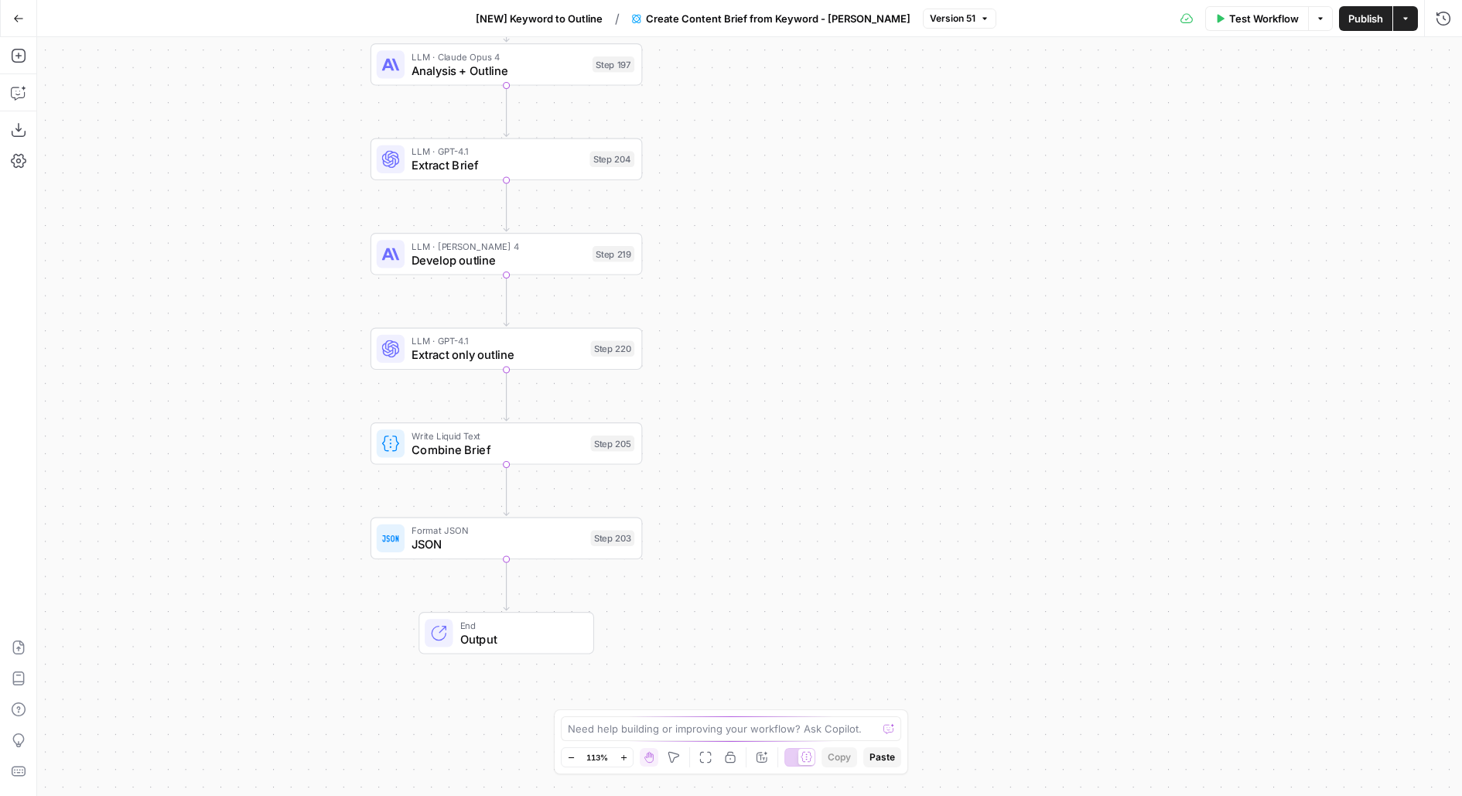
drag, startPoint x: 832, startPoint y: 514, endPoint x: 832, endPoint y: 375, distance: 138.5
click at [832, 375] on div "true false true false Workflow Set Inputs Inputs Run Code · Python Get this yea…" at bounding box center [749, 416] width 1425 height 759
click at [478, 69] on span "Analysis + Outline" at bounding box center [499, 71] width 174 height 18
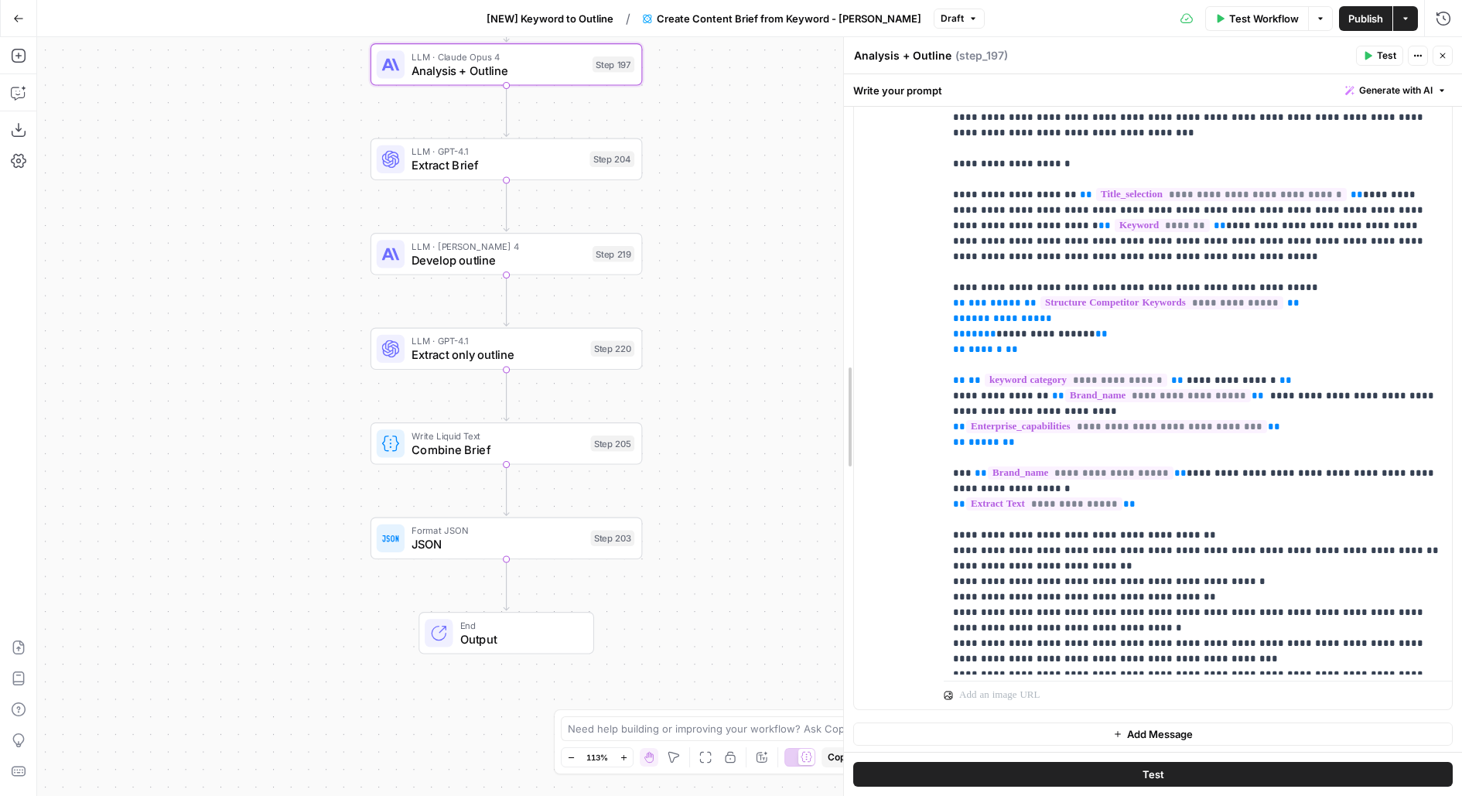
scroll to position [281, 0]
drag, startPoint x: 845, startPoint y: 231, endPoint x: 688, endPoint y: 230, distance: 157.8
click at [688, 230] on body "Monday.com New Home Browse Your Data Usage Flightpath Settings Recent Grids Wor…" at bounding box center [731, 398] width 1462 height 796
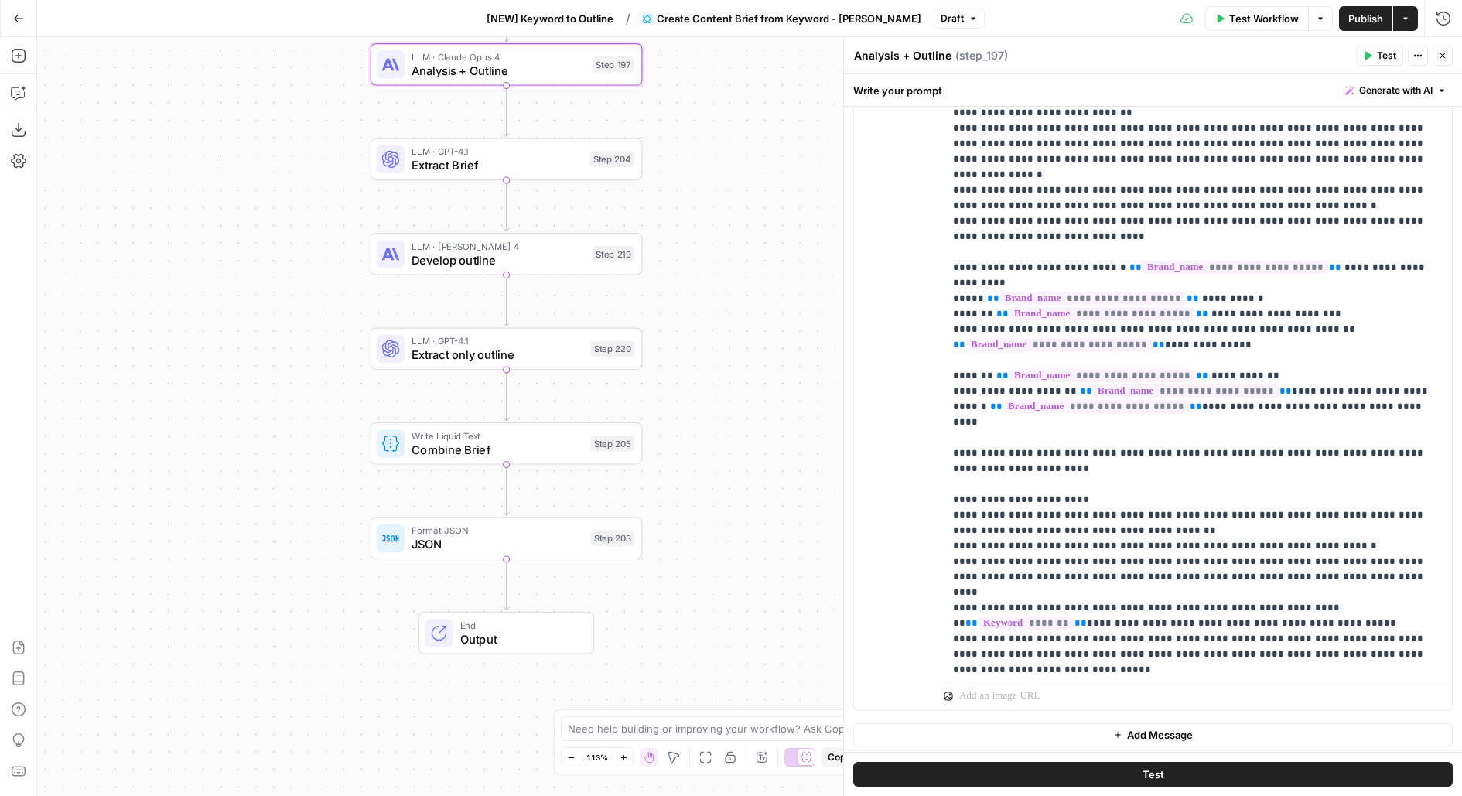
scroll to position [2078, 0]
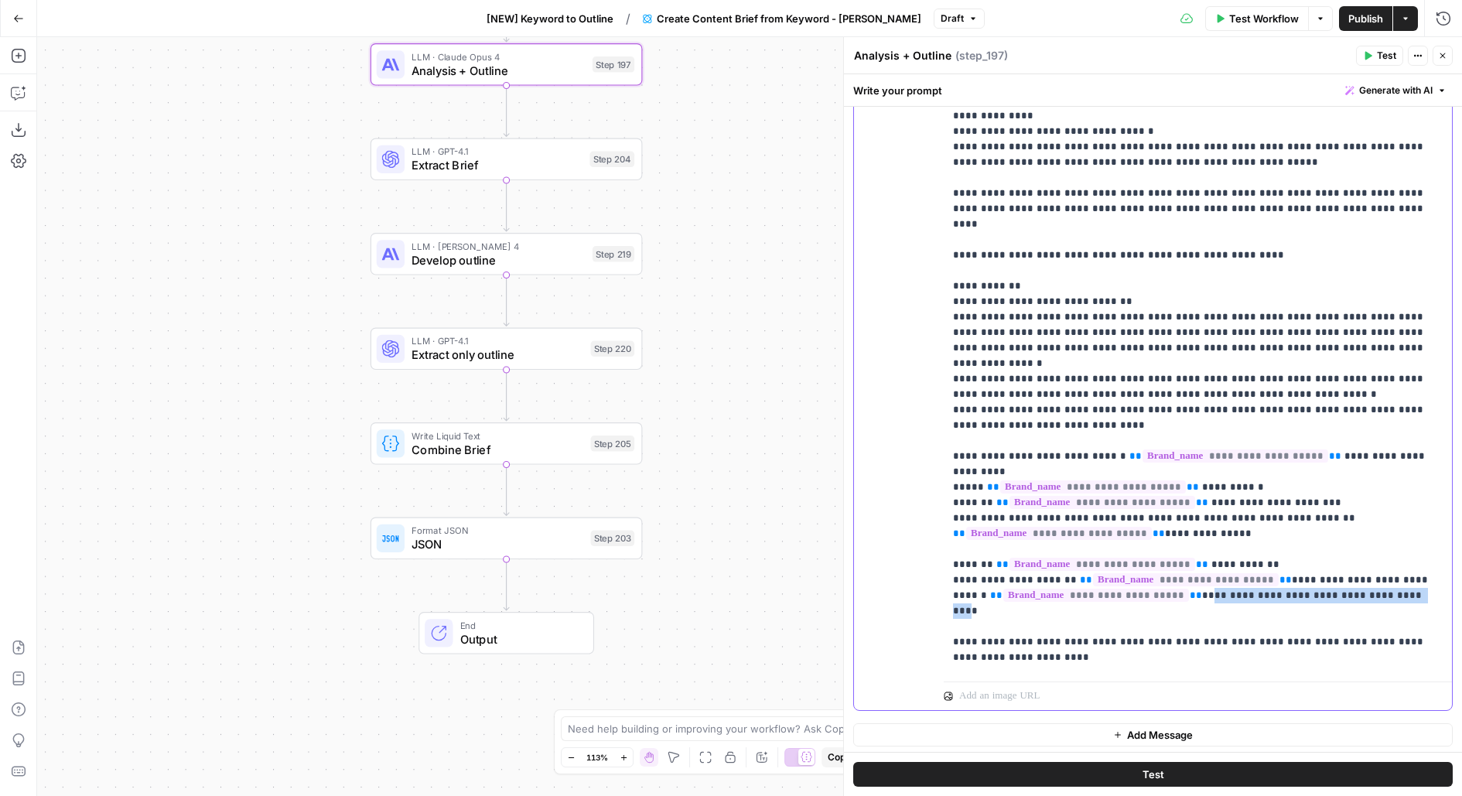
drag, startPoint x: 1163, startPoint y: 392, endPoint x: 1355, endPoint y: 384, distance: 192.0
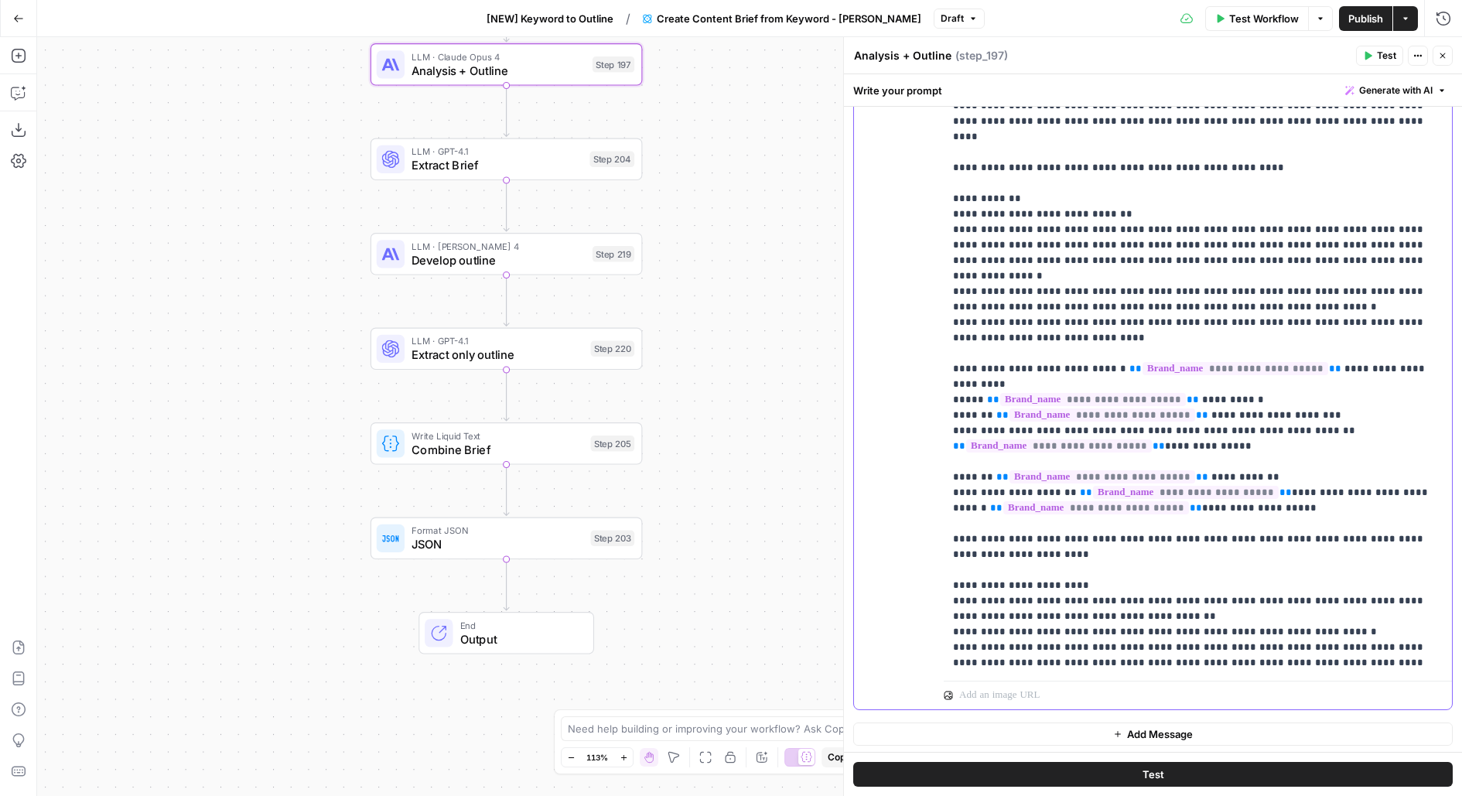
scroll to position [2066, 0]
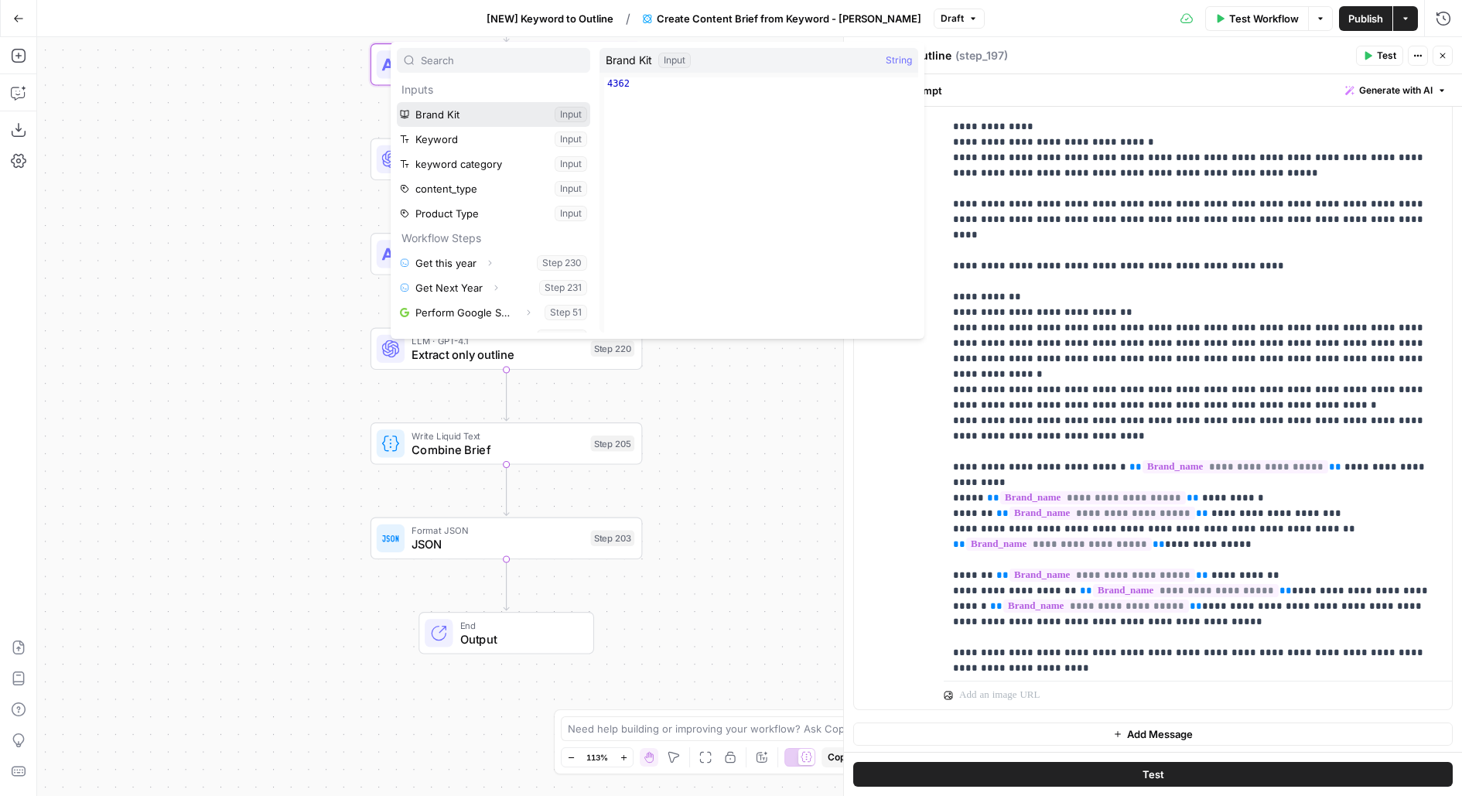
click at [397, 102] on button "Select variable Brand Kit" at bounding box center [493, 114] width 193 height 25
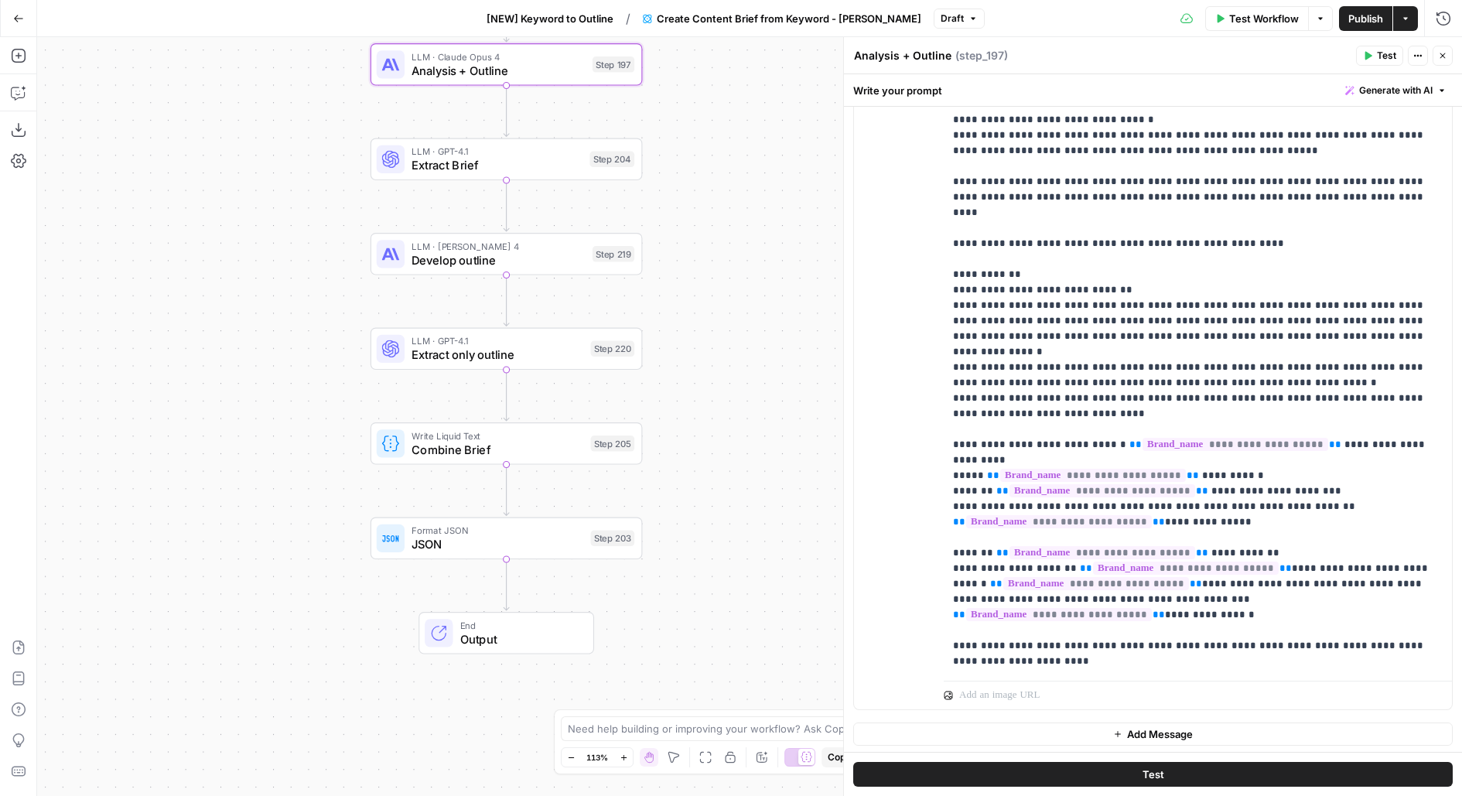
scroll to position [281, 0]
drag, startPoint x: 843, startPoint y: 417, endPoint x: 733, endPoint y: 416, distance: 109.8
click at [733, 417] on body "Monday.com New Home Browse Your Data Usage Flightpath Settings Recent Grids Wor…" at bounding box center [731, 398] width 1462 height 796
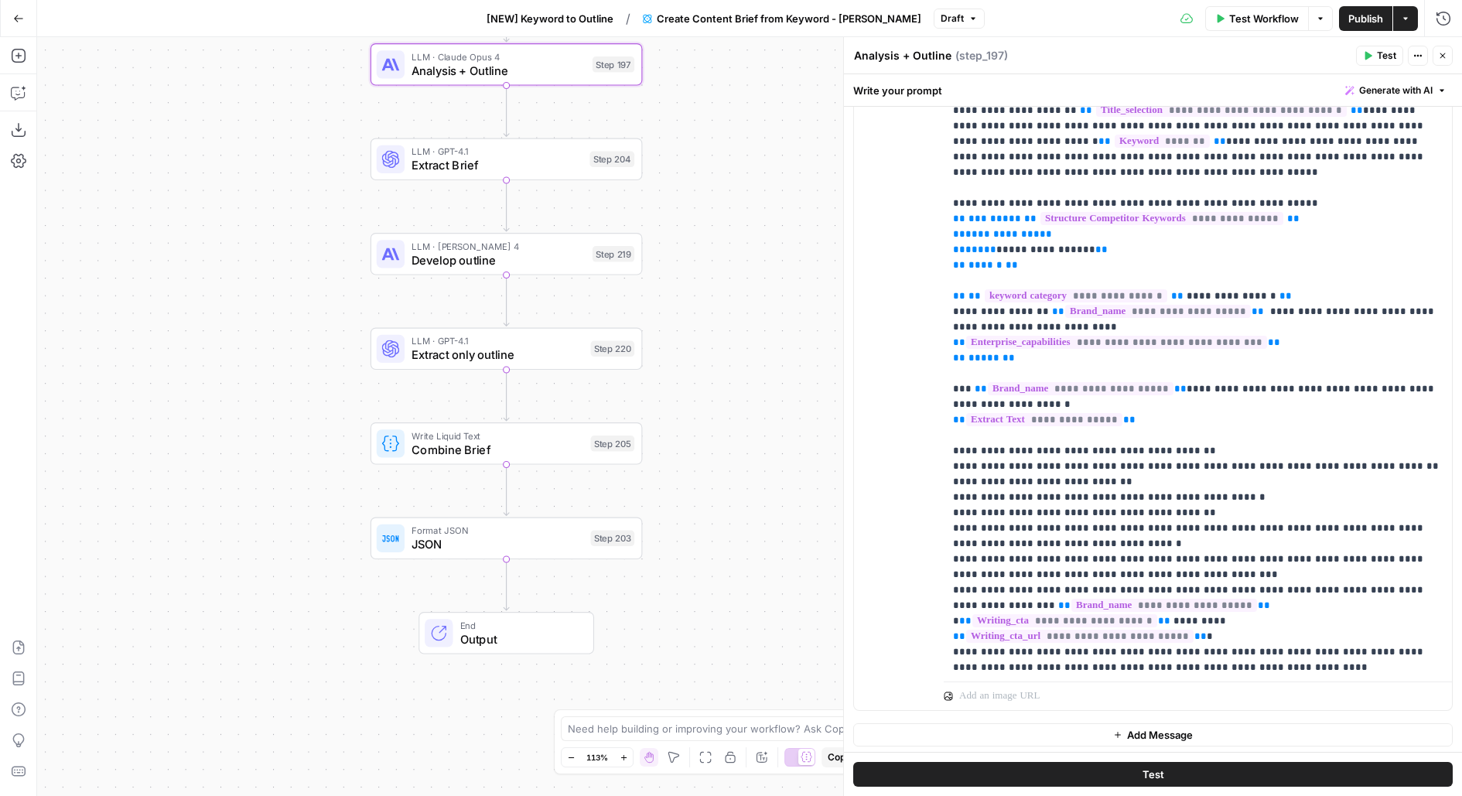
scroll to position [3090, 0]
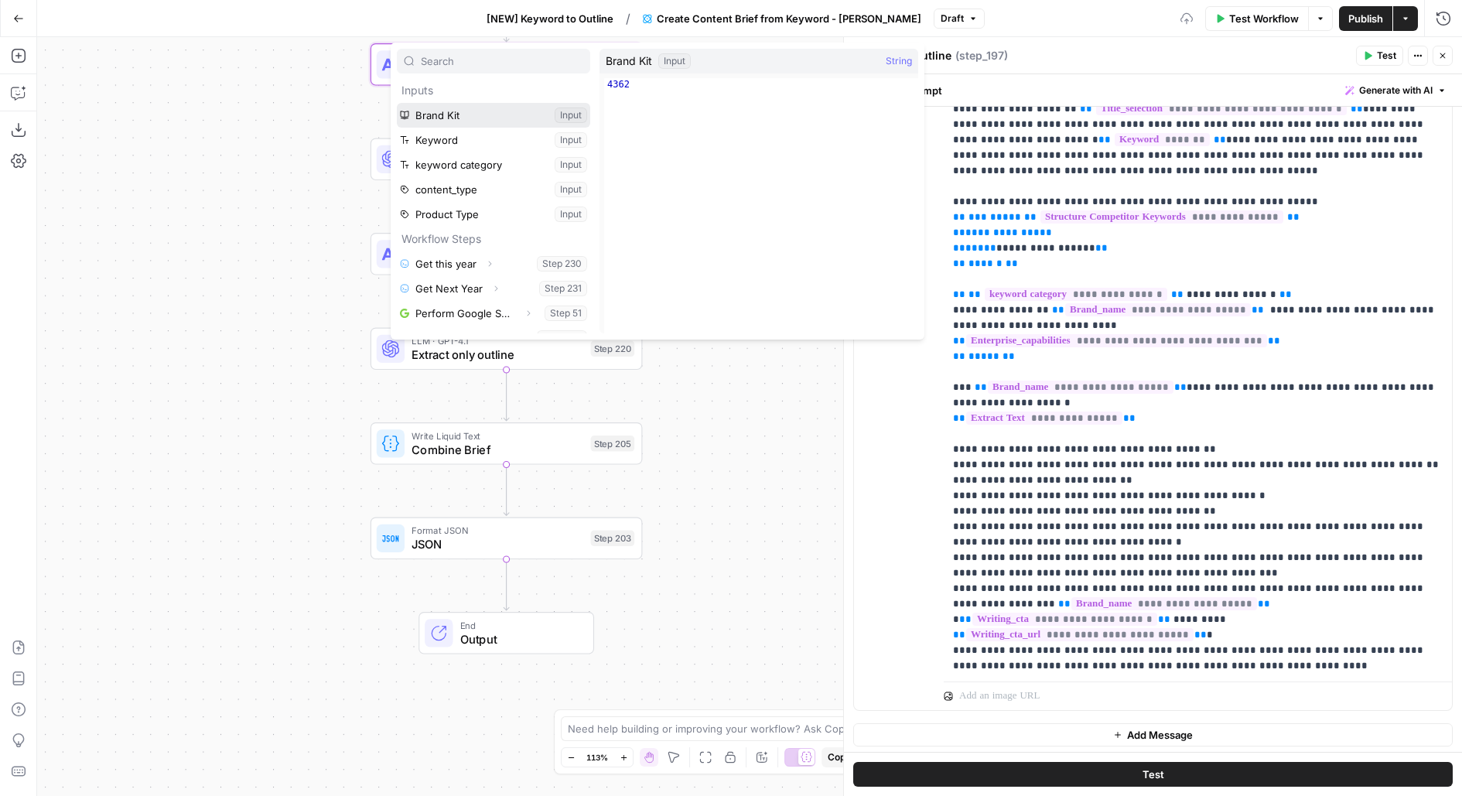
click at [397, 103] on button "Select variable Brand Kit" at bounding box center [493, 115] width 193 height 25
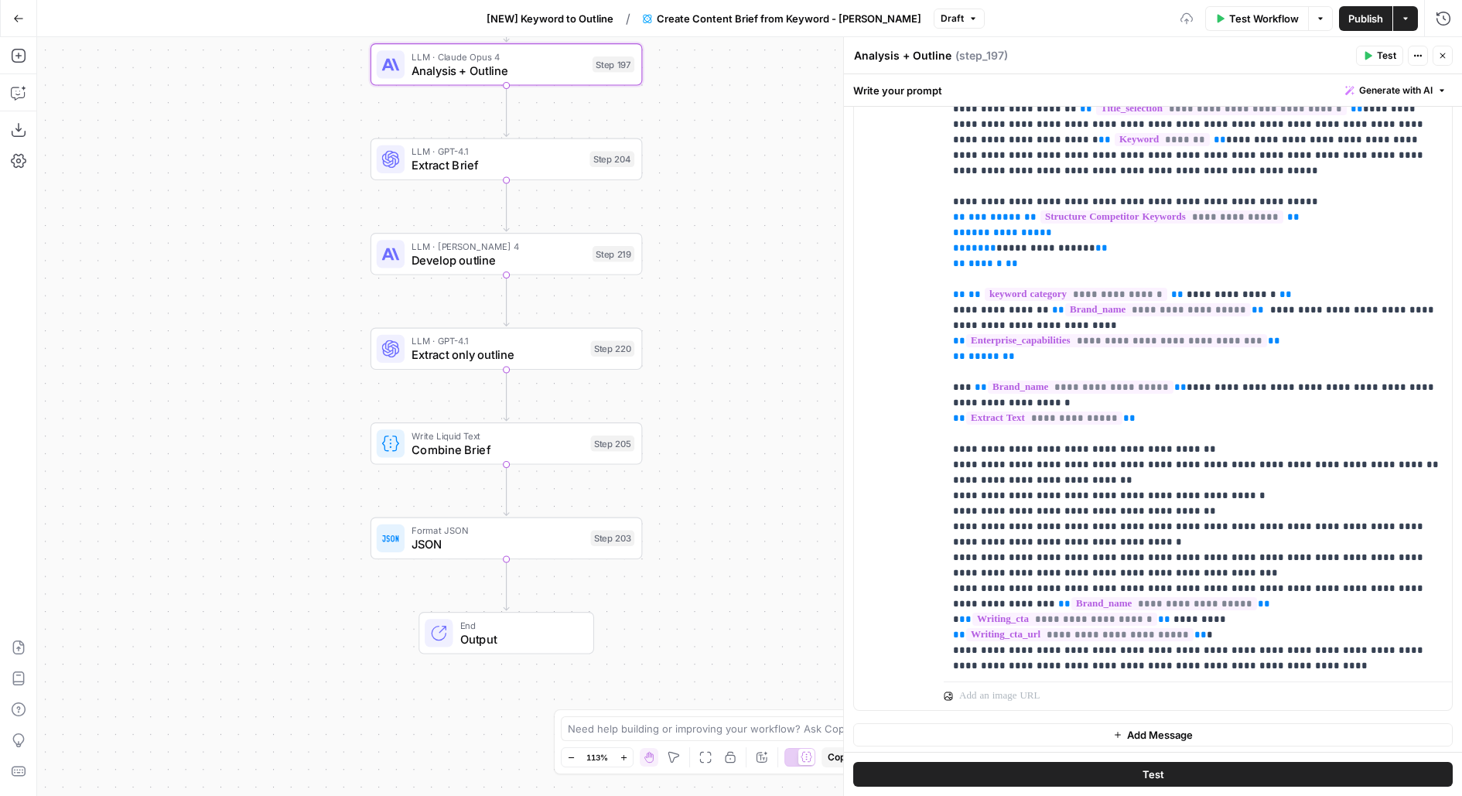
click at [1200, 765] on button "Test" at bounding box center [1152, 774] width 599 height 25
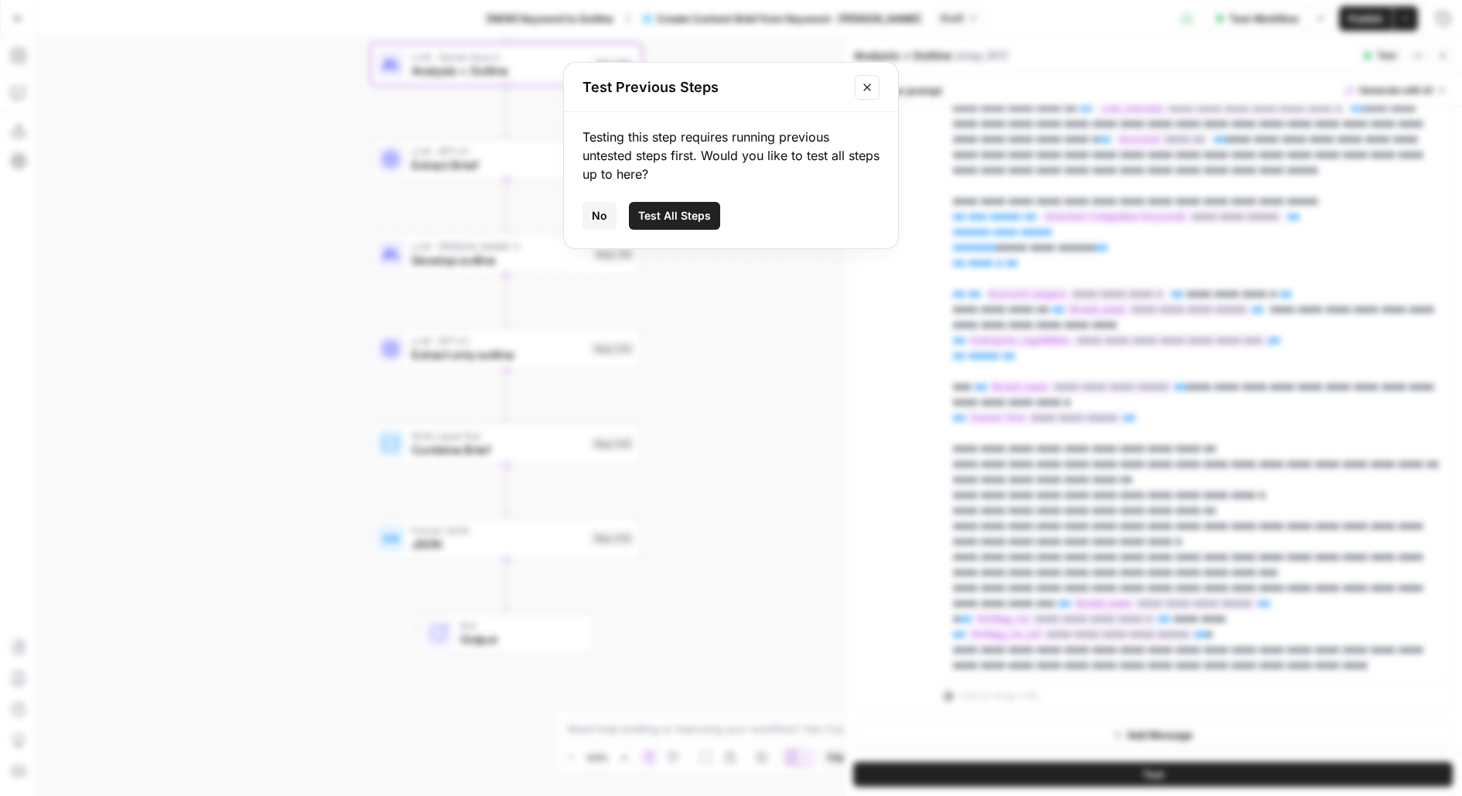
click at [1041, 229] on div "Test Previous Steps Testing this step requires running previous untested steps …" at bounding box center [731, 398] width 1462 height 796
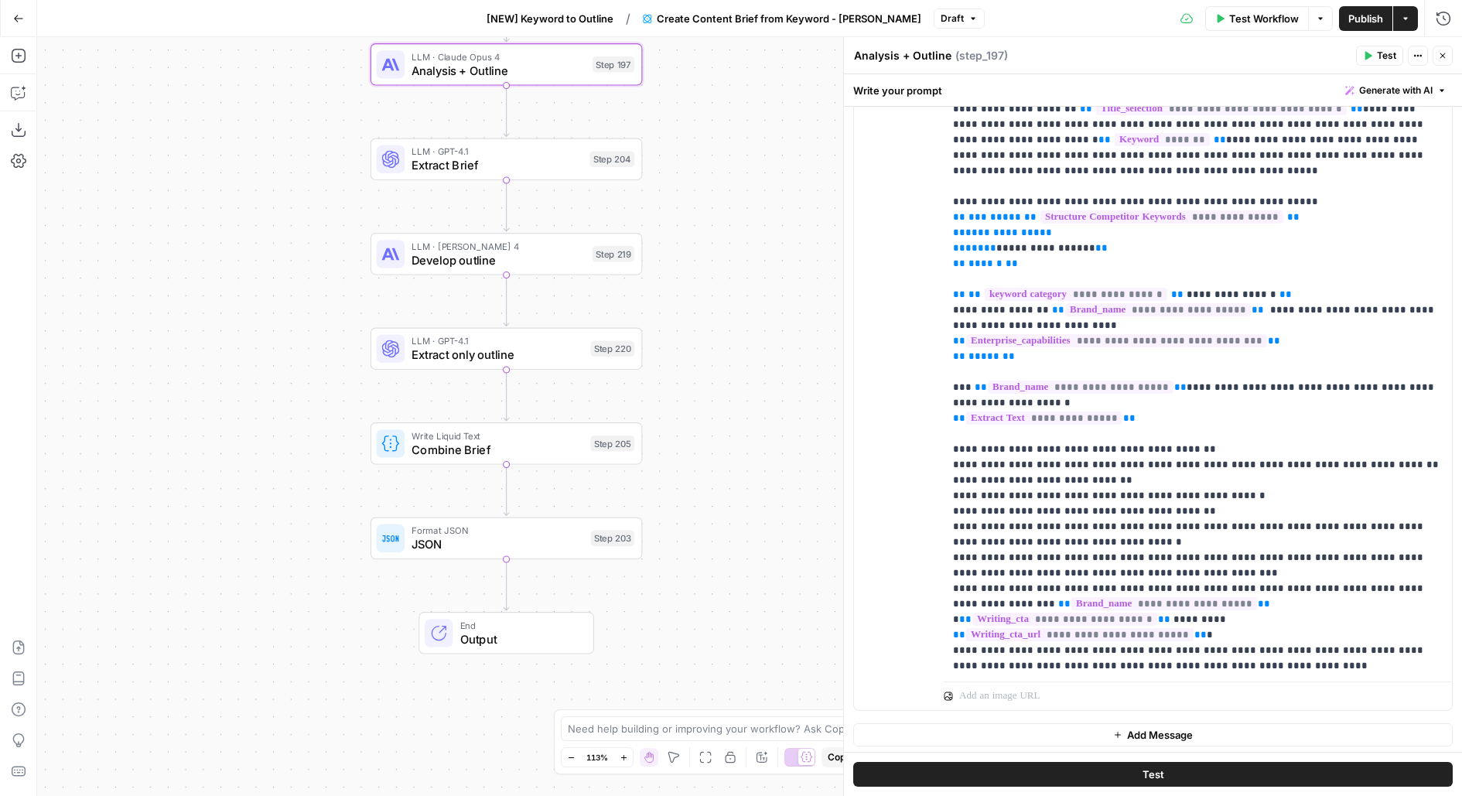
click at [1351, 16] on span "Publish" at bounding box center [1365, 18] width 35 height 15
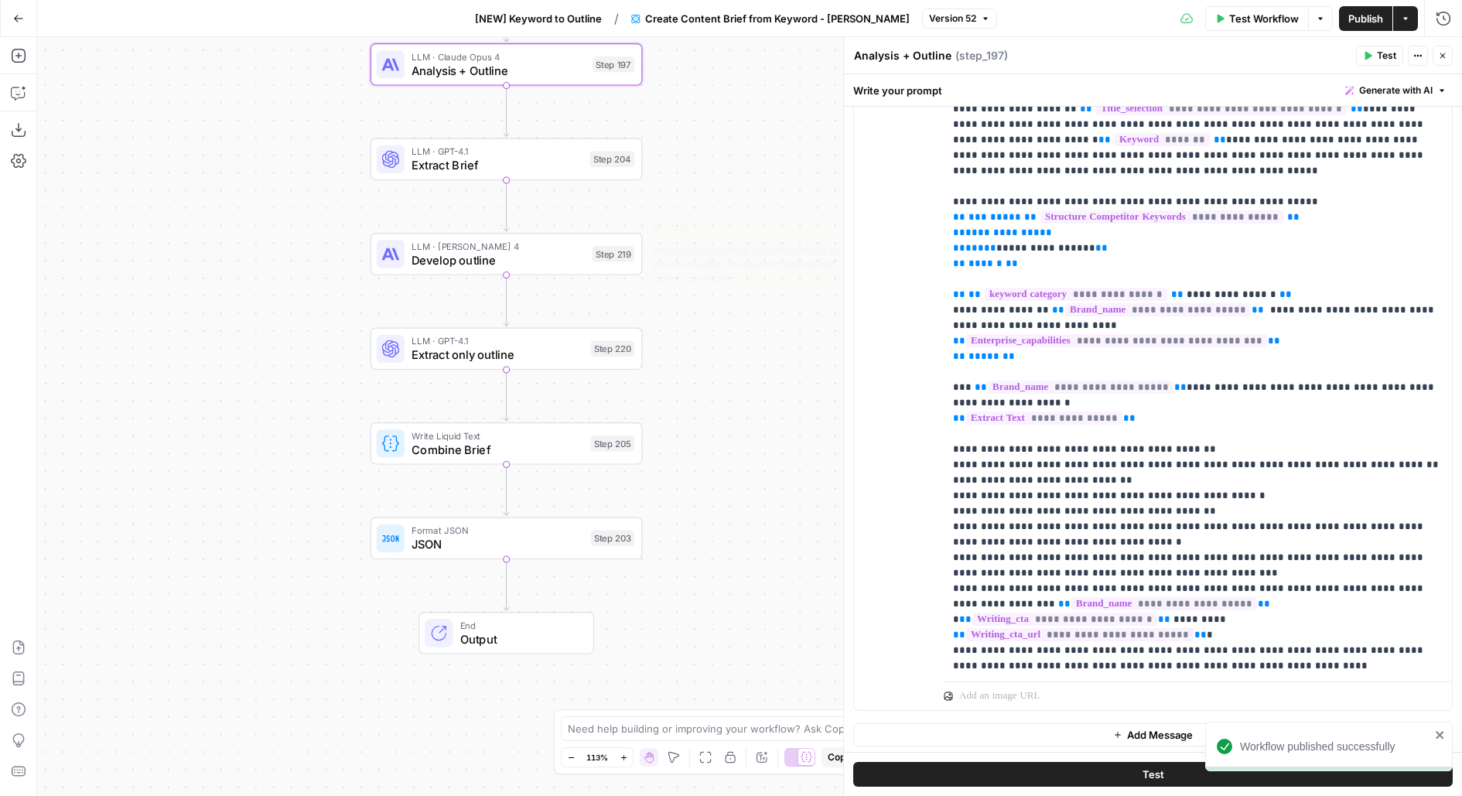
click at [569, 263] on span "Develop outline" at bounding box center [499, 260] width 174 height 18
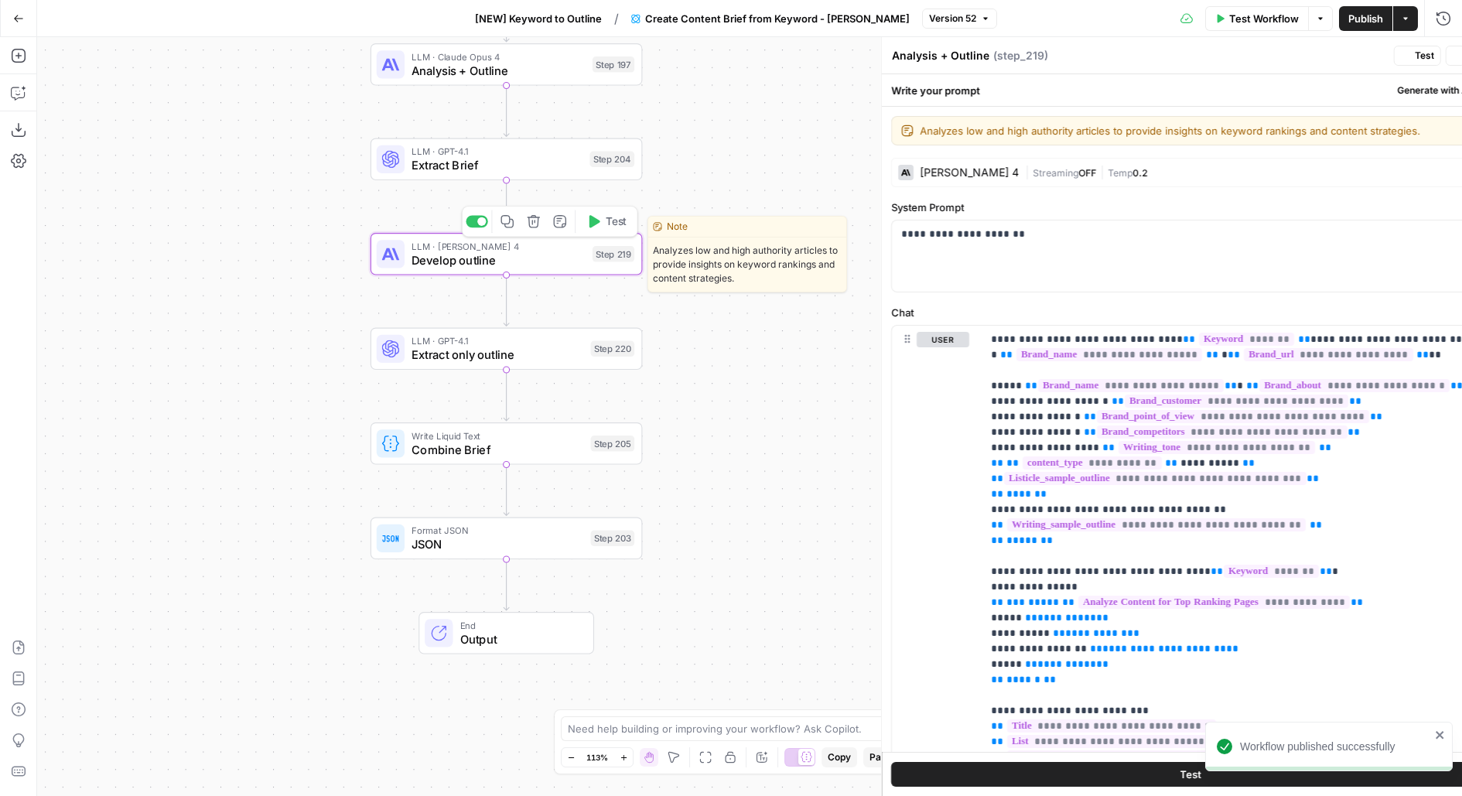
type textarea "Develop outline"
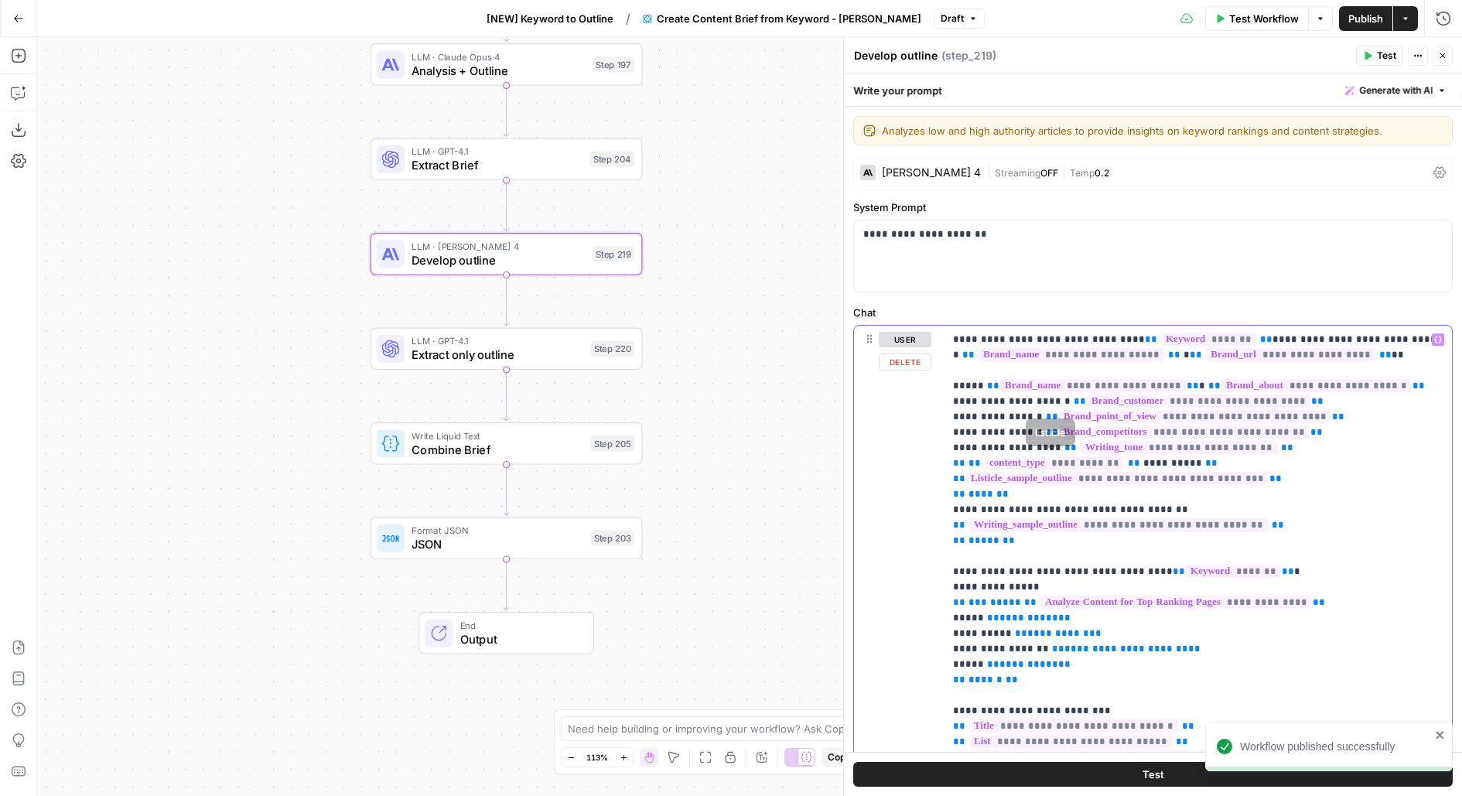
click at [1362, 14] on span "Publish" at bounding box center [1365, 18] width 35 height 15
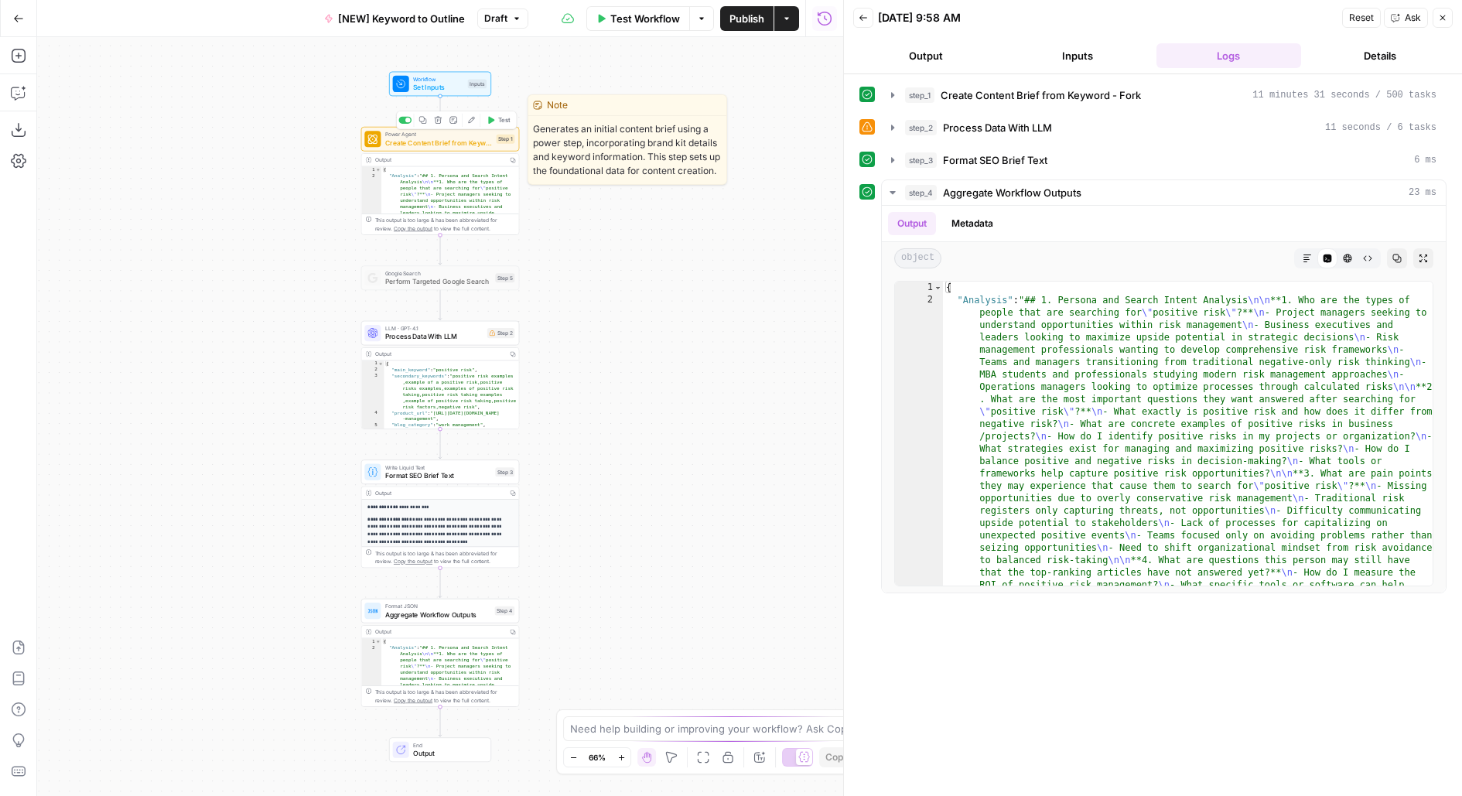
click at [479, 146] on span "Create Content Brief from Keyword - Fork" at bounding box center [439, 143] width 108 height 10
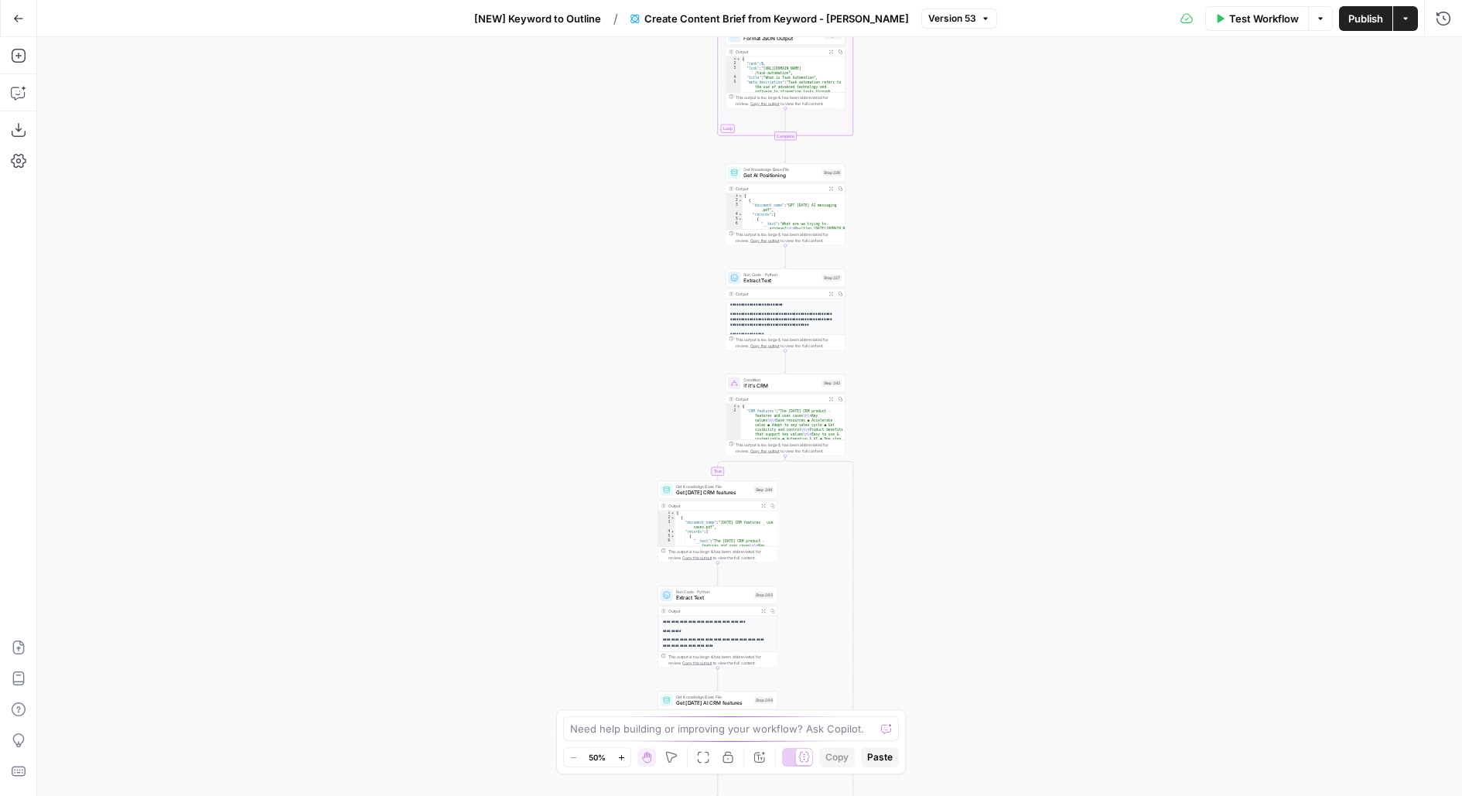
drag, startPoint x: 1028, startPoint y: 627, endPoint x: 897, endPoint y: 39, distance: 602.2
click at [900, 46] on div "true false true false Workflow Set Inputs Inputs Run Code · Python Get this yea…" at bounding box center [749, 416] width 1425 height 759
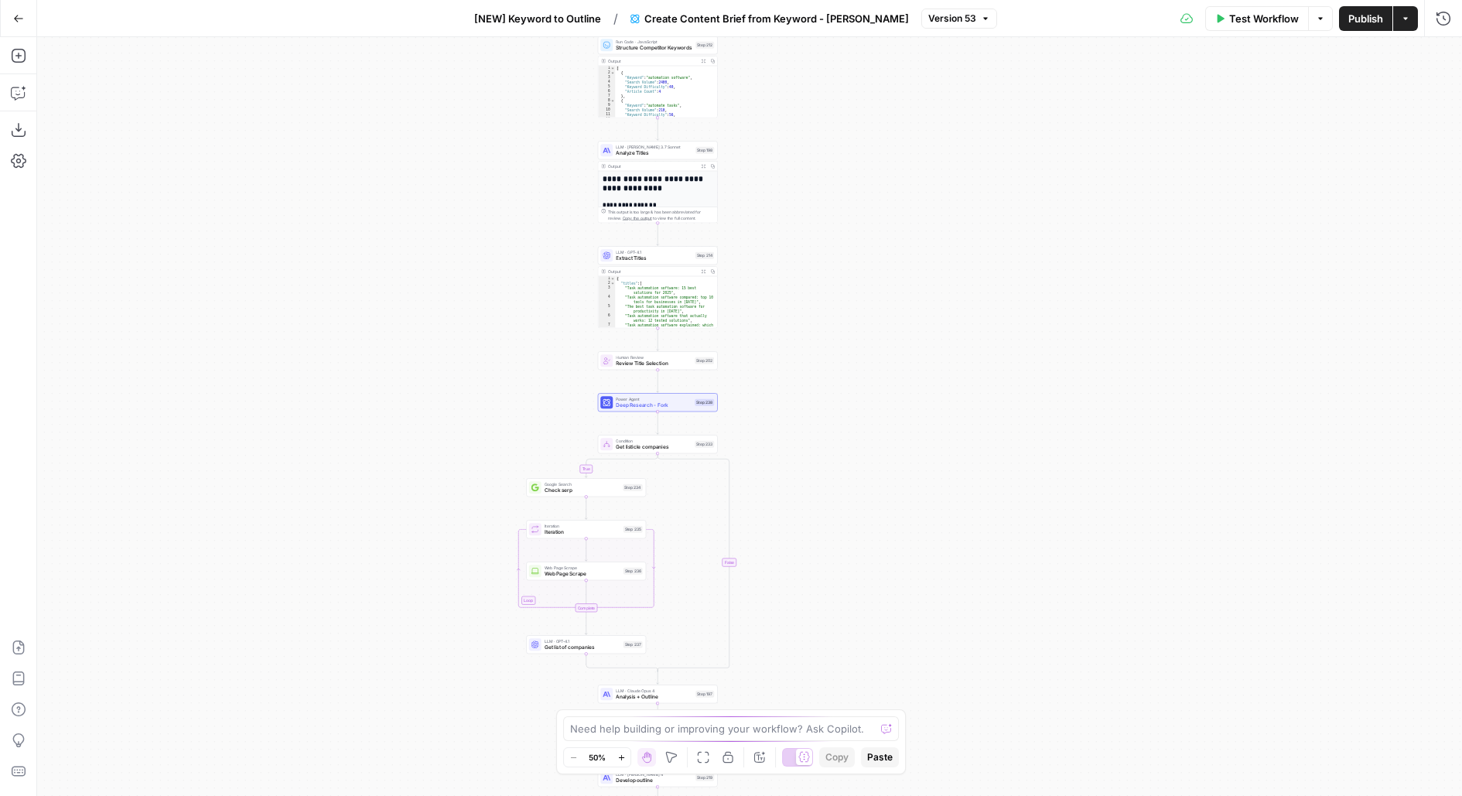
drag, startPoint x: 951, startPoint y: 418, endPoint x: 951, endPoint y: 76, distance: 341.9
click at [951, 72] on div "true false true false Workflow Set Inputs Inputs Run Code · Python Get this yea…" at bounding box center [749, 416] width 1425 height 759
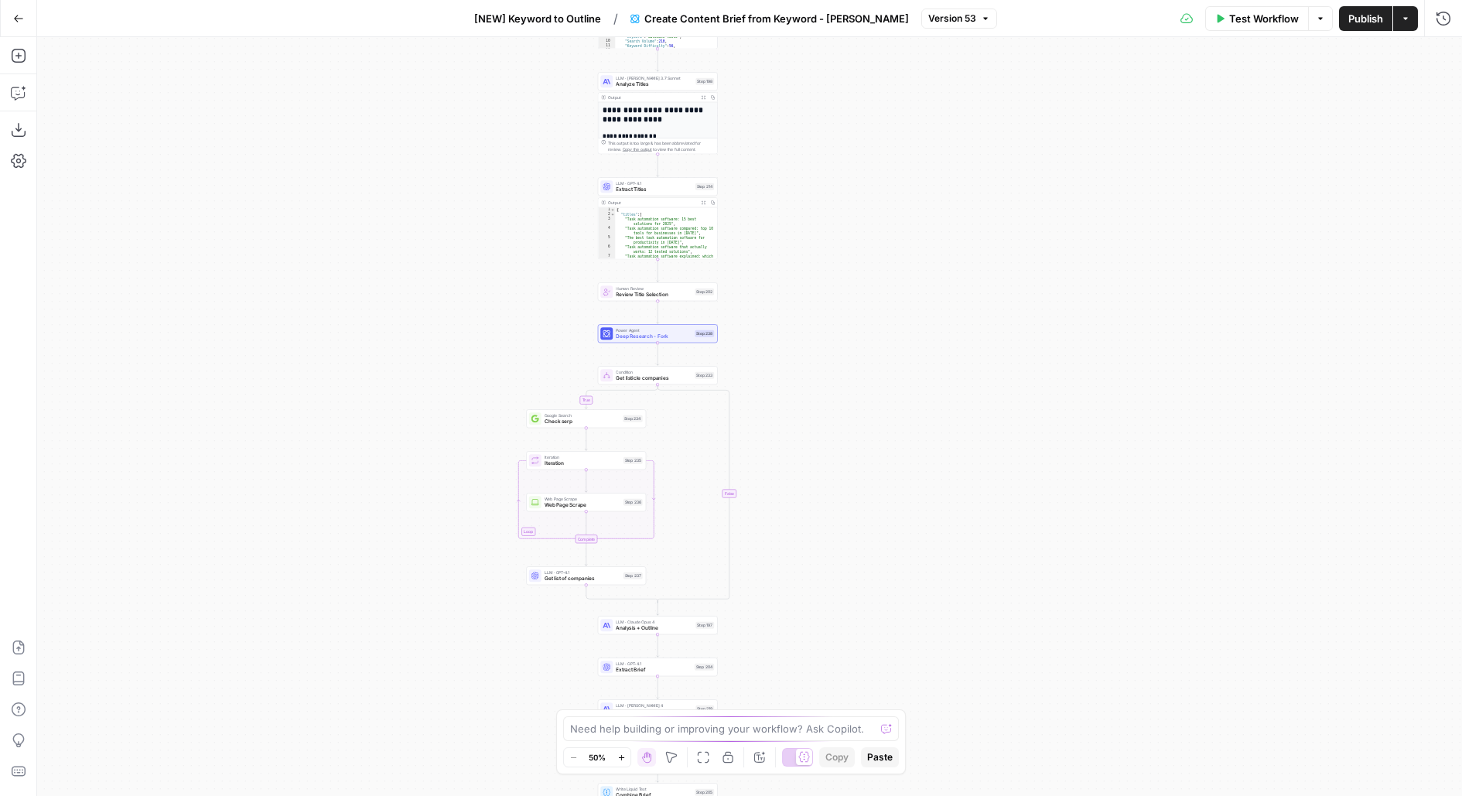
drag, startPoint x: 951, startPoint y: 541, endPoint x: 951, endPoint y: 371, distance: 169.4
click at [951, 371] on div "true false true false Workflow Set Inputs Inputs Run Code · Python Get this yea…" at bounding box center [749, 416] width 1425 height 759
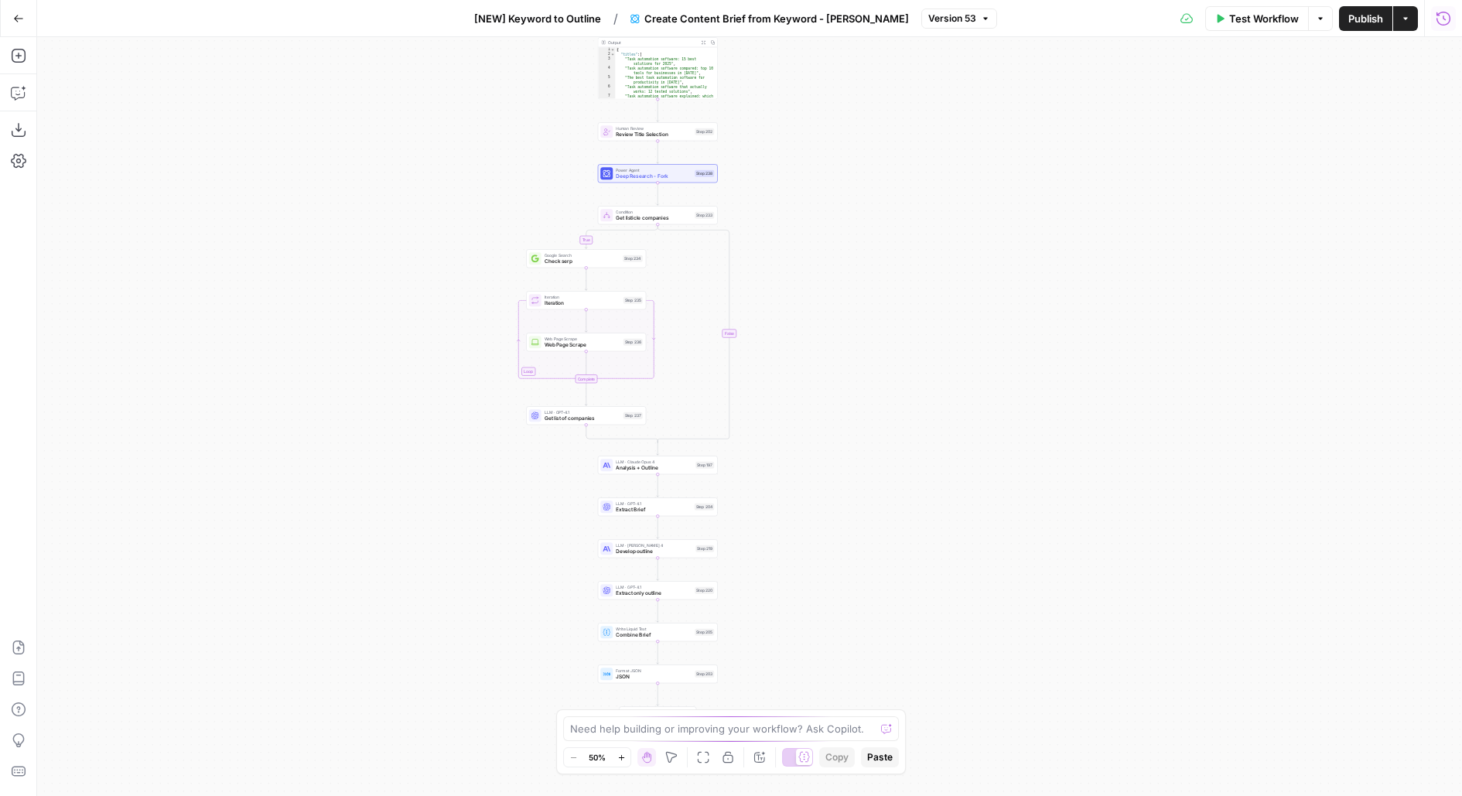
click at [1450, 12] on icon "button" at bounding box center [1443, 18] width 15 height 15
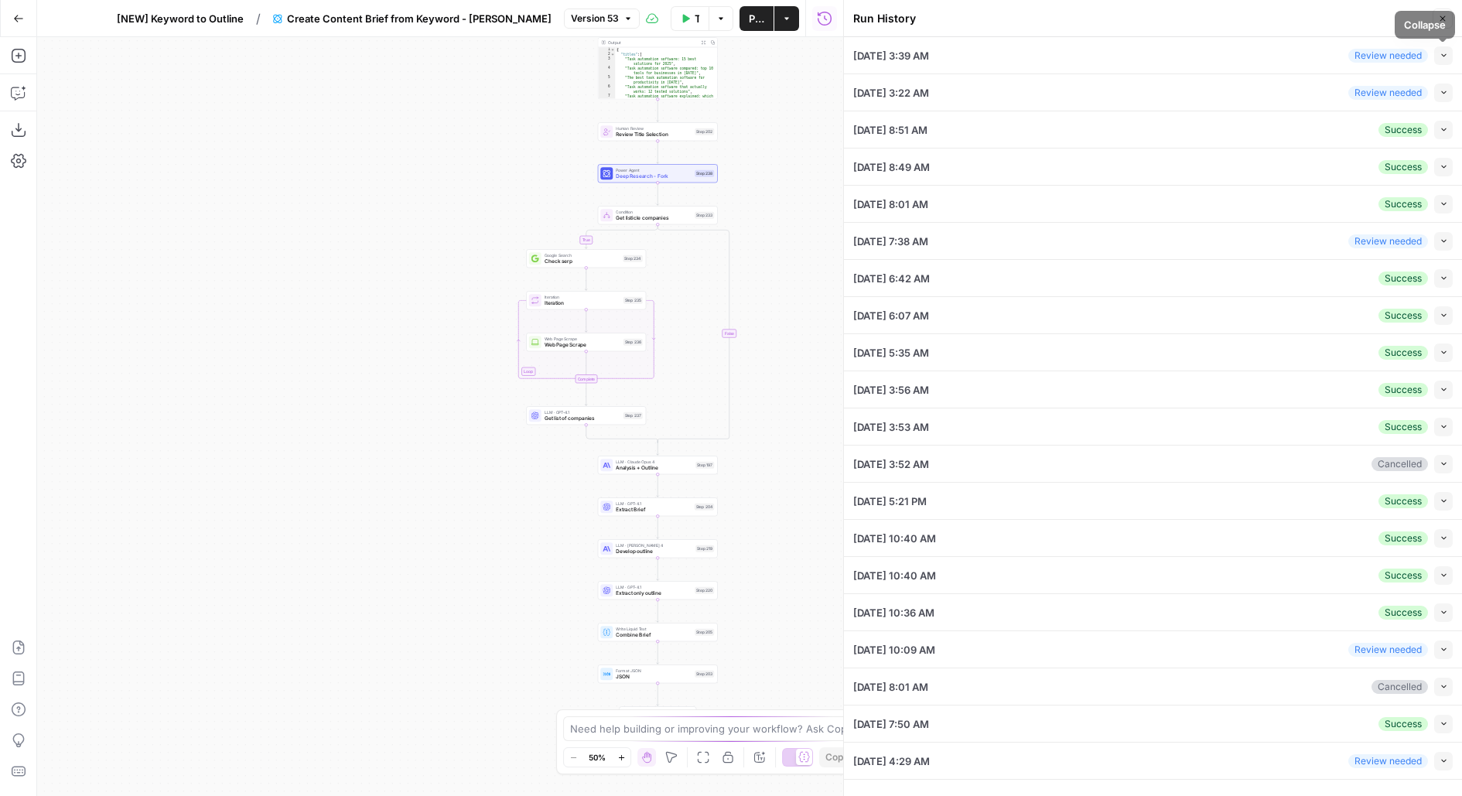
click at [1437, 133] on button "Collapse" at bounding box center [1443, 130] width 19 height 19
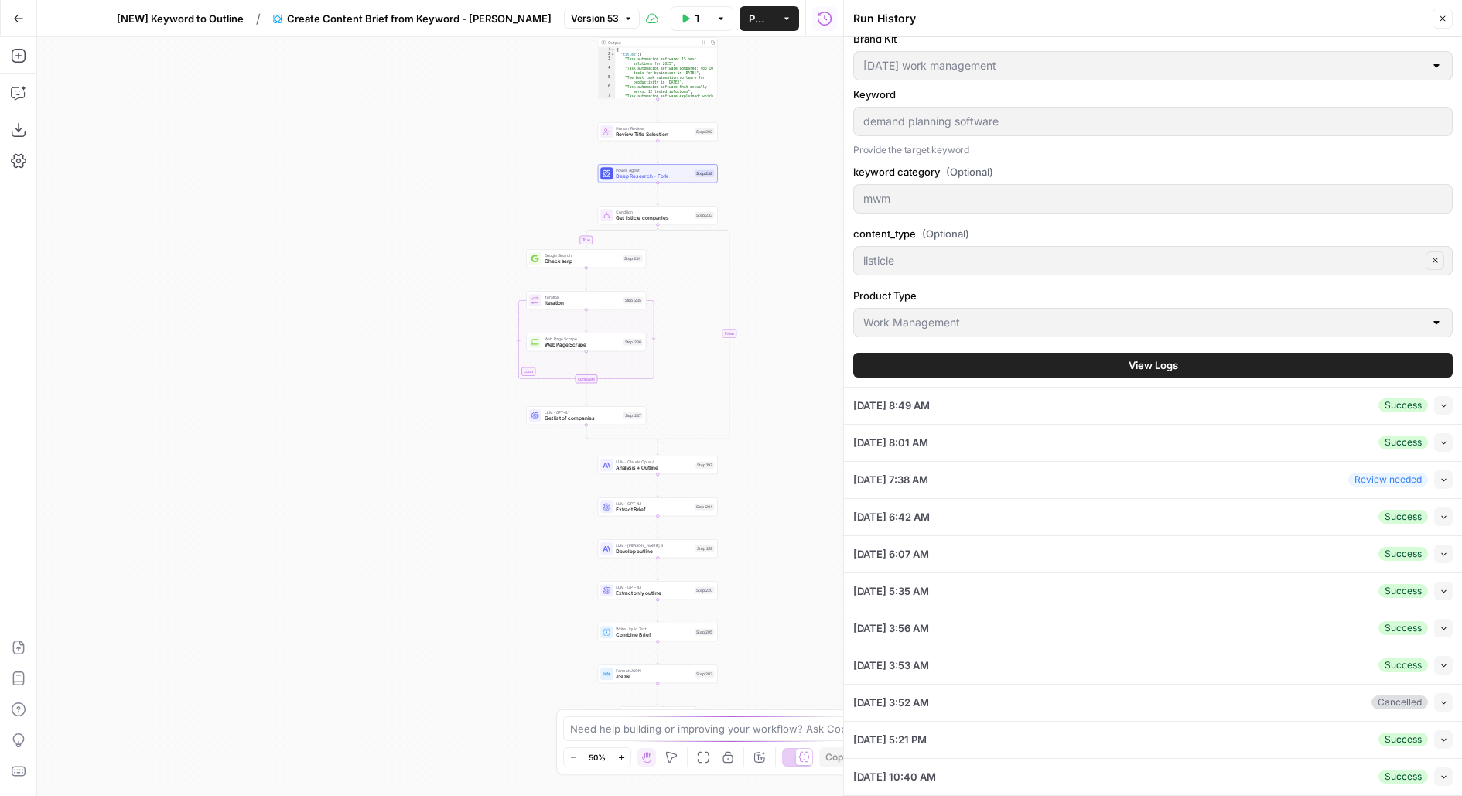
scroll to position [142, 0]
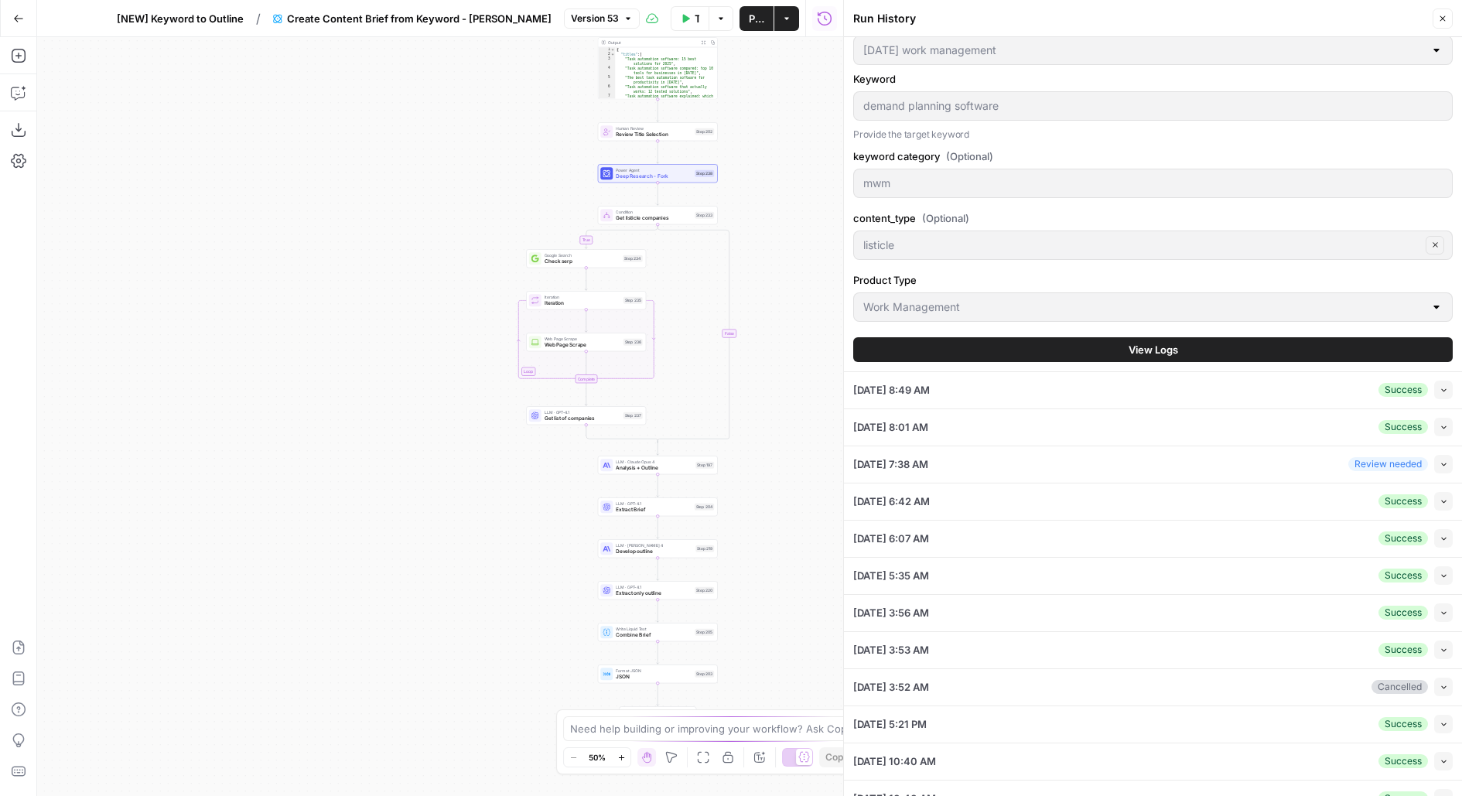
click at [1118, 347] on button "View Logs" at bounding box center [1152, 349] width 599 height 25
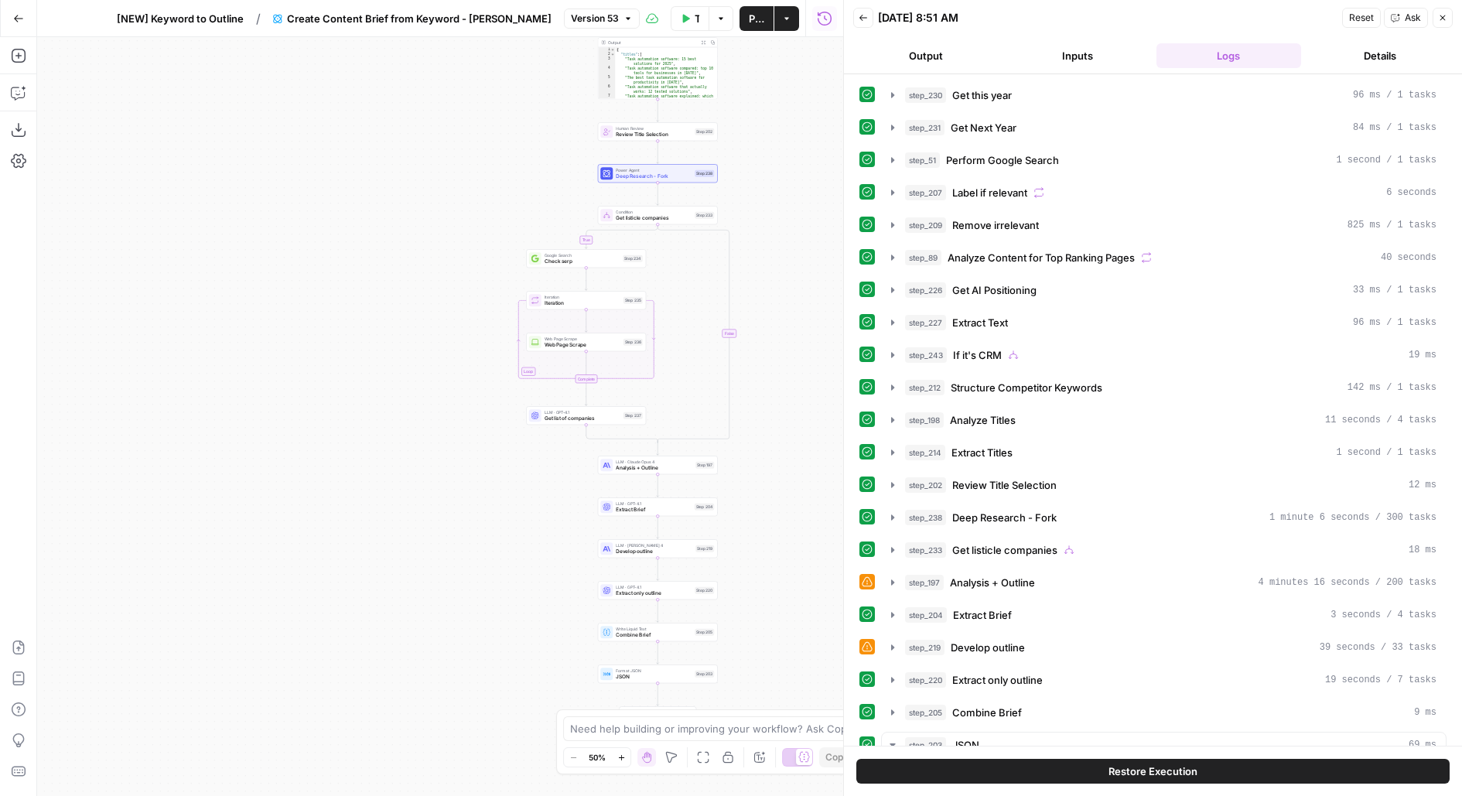
click at [866, 15] on icon "button" at bounding box center [863, 17] width 9 height 9
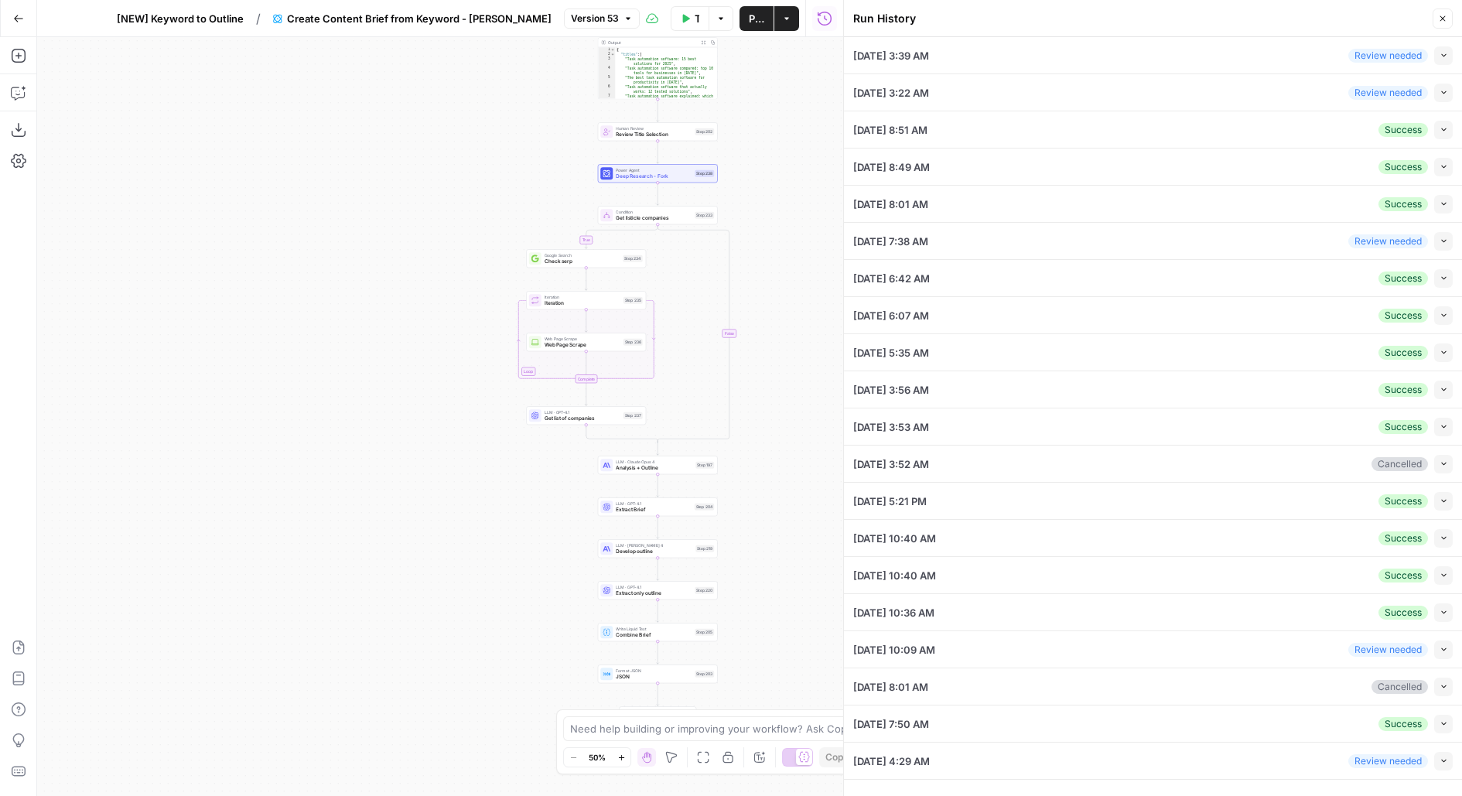
click at [1447, 158] on button "Collapse" at bounding box center [1443, 167] width 19 height 19
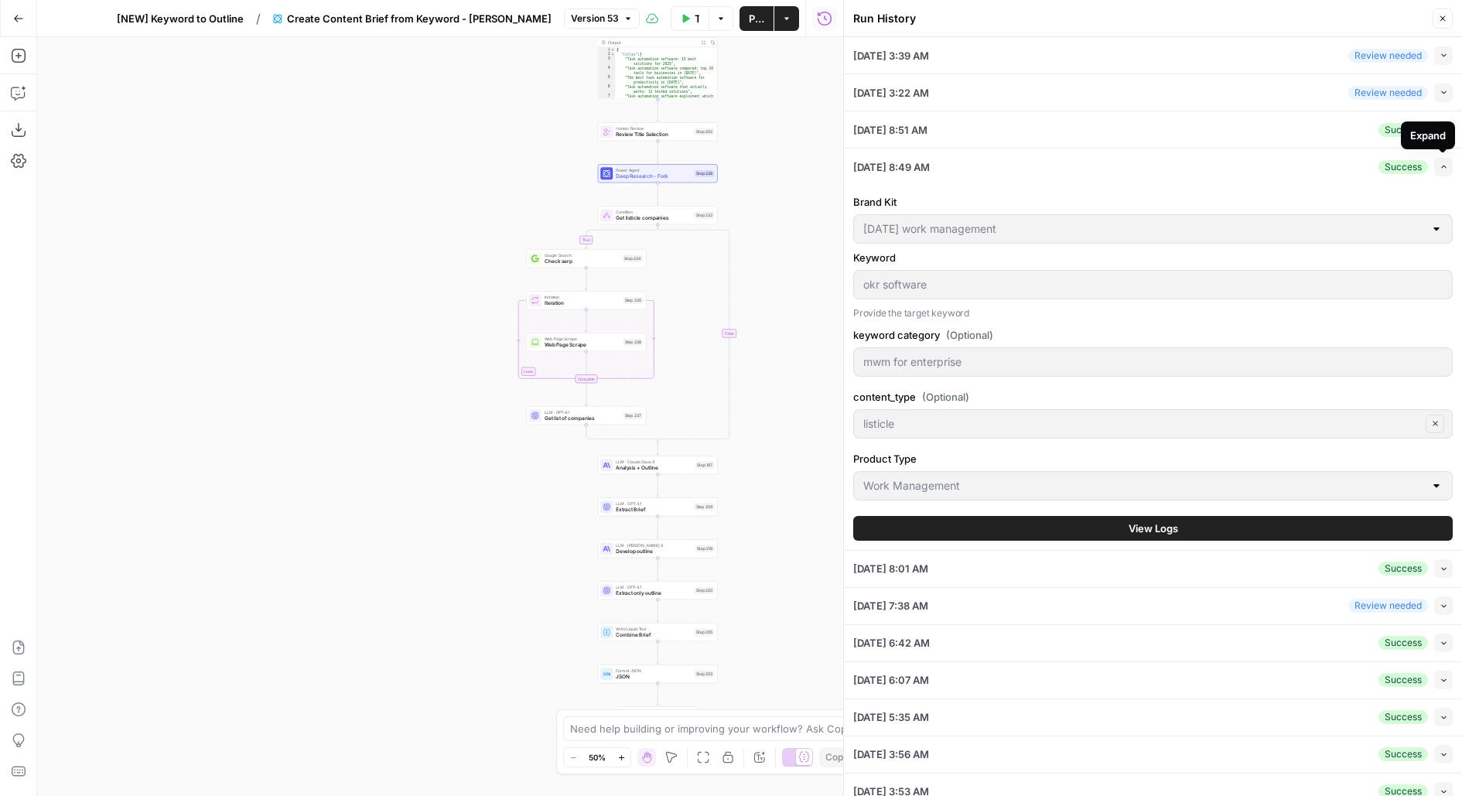
click at [1443, 164] on icon "button" at bounding box center [1443, 166] width 9 height 9
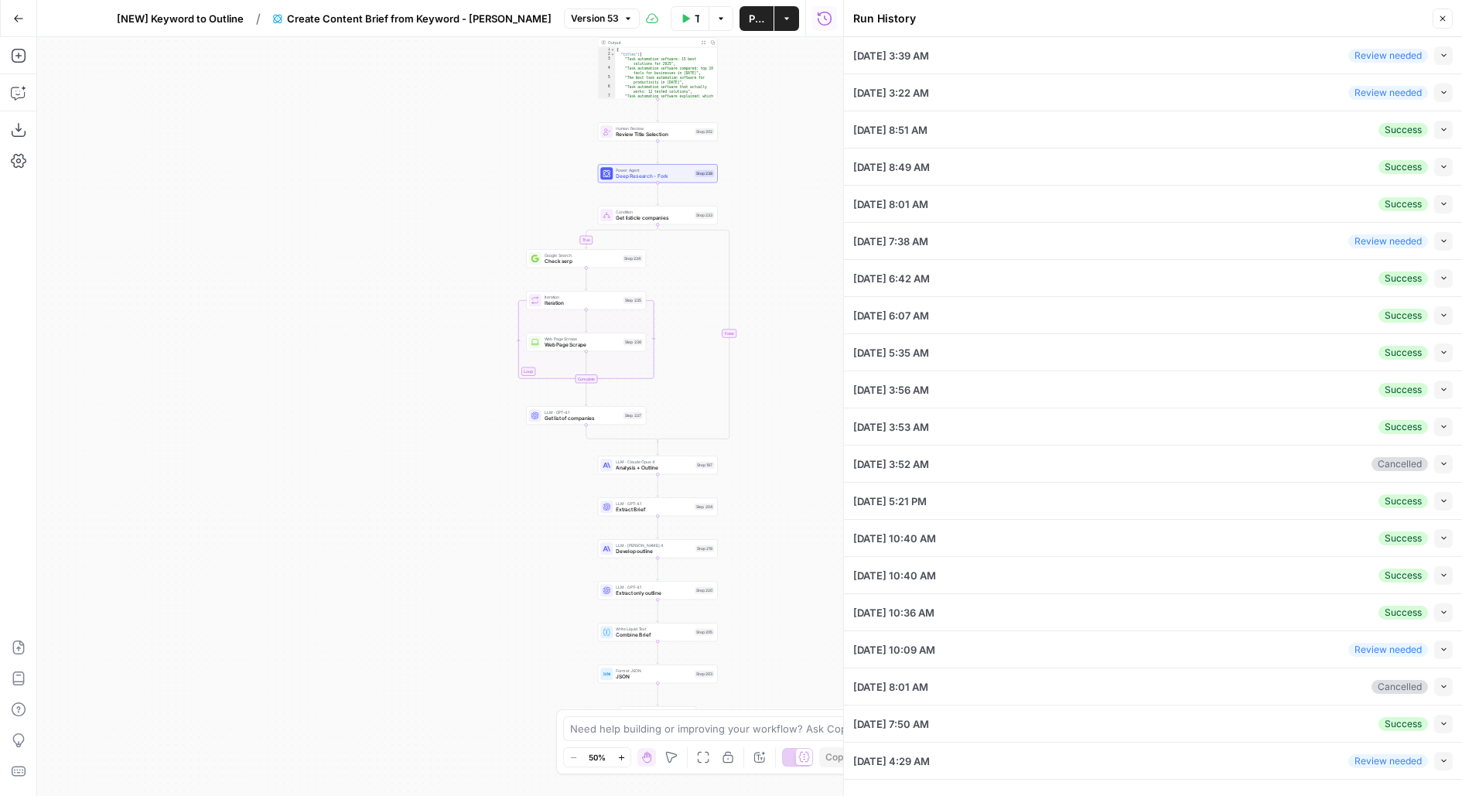
click at [1445, 209] on button "Collapse" at bounding box center [1443, 204] width 19 height 19
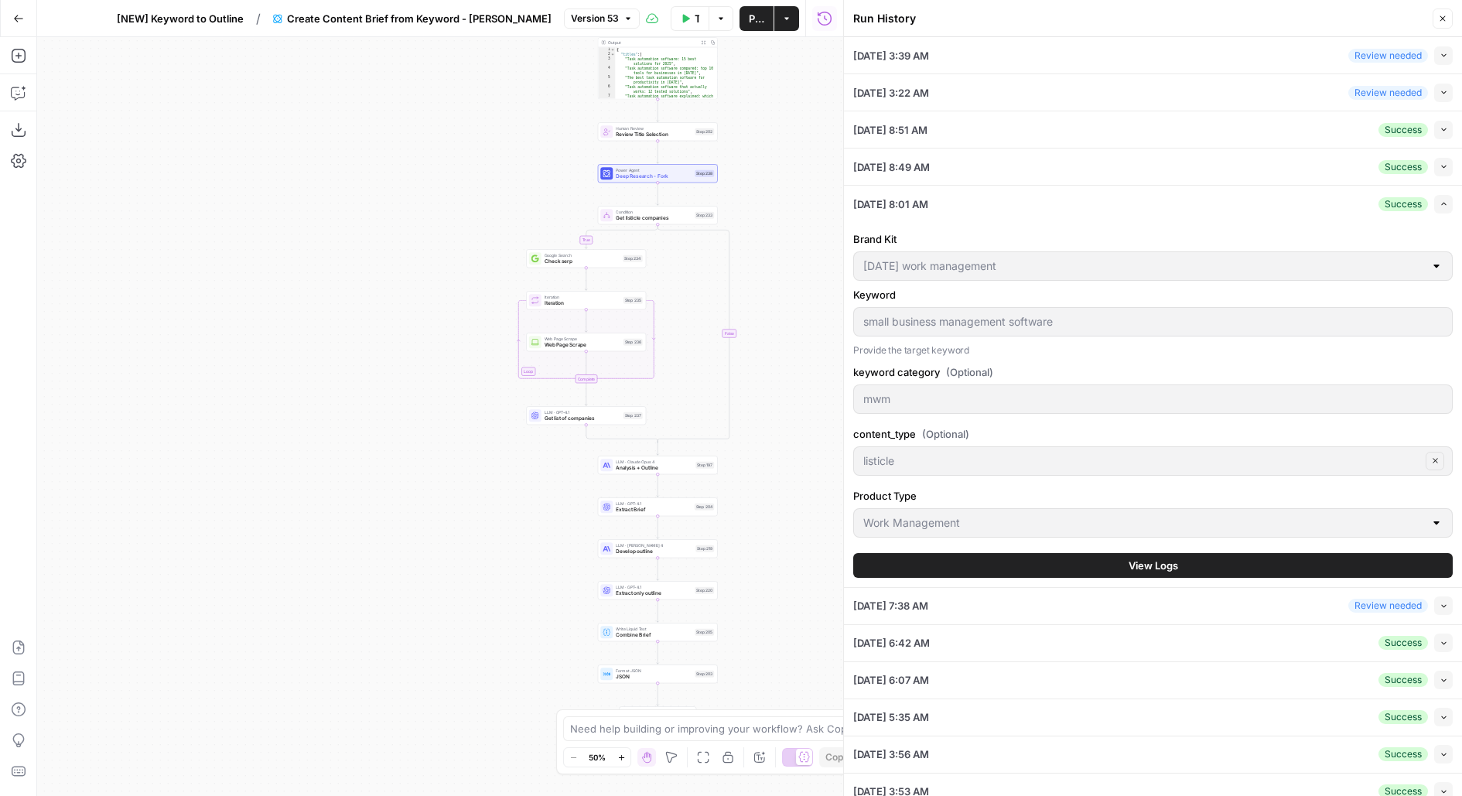
click at [1445, 209] on button "Expand" at bounding box center [1443, 204] width 19 height 19
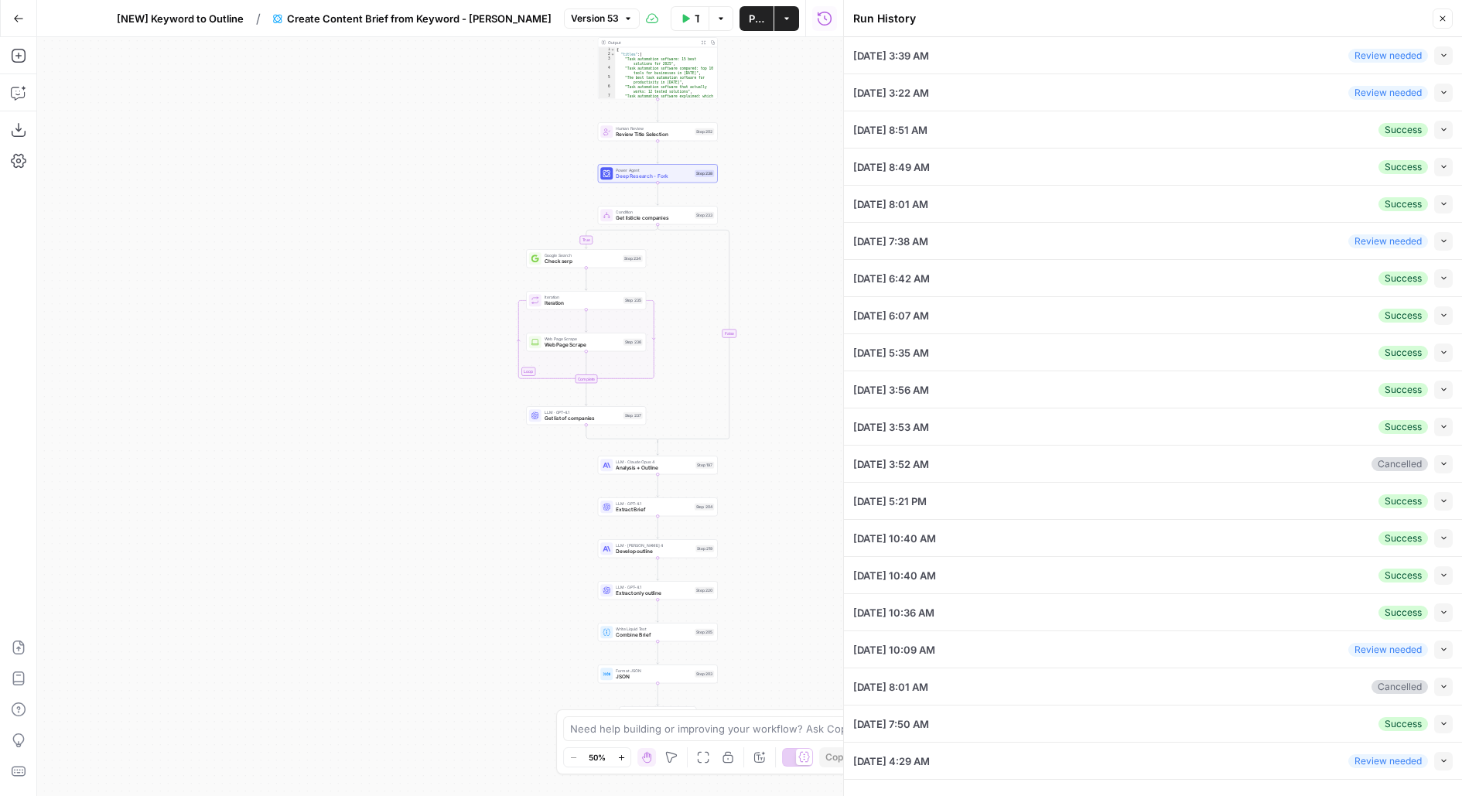
click at [1443, 284] on button "Collapse" at bounding box center [1443, 278] width 19 height 19
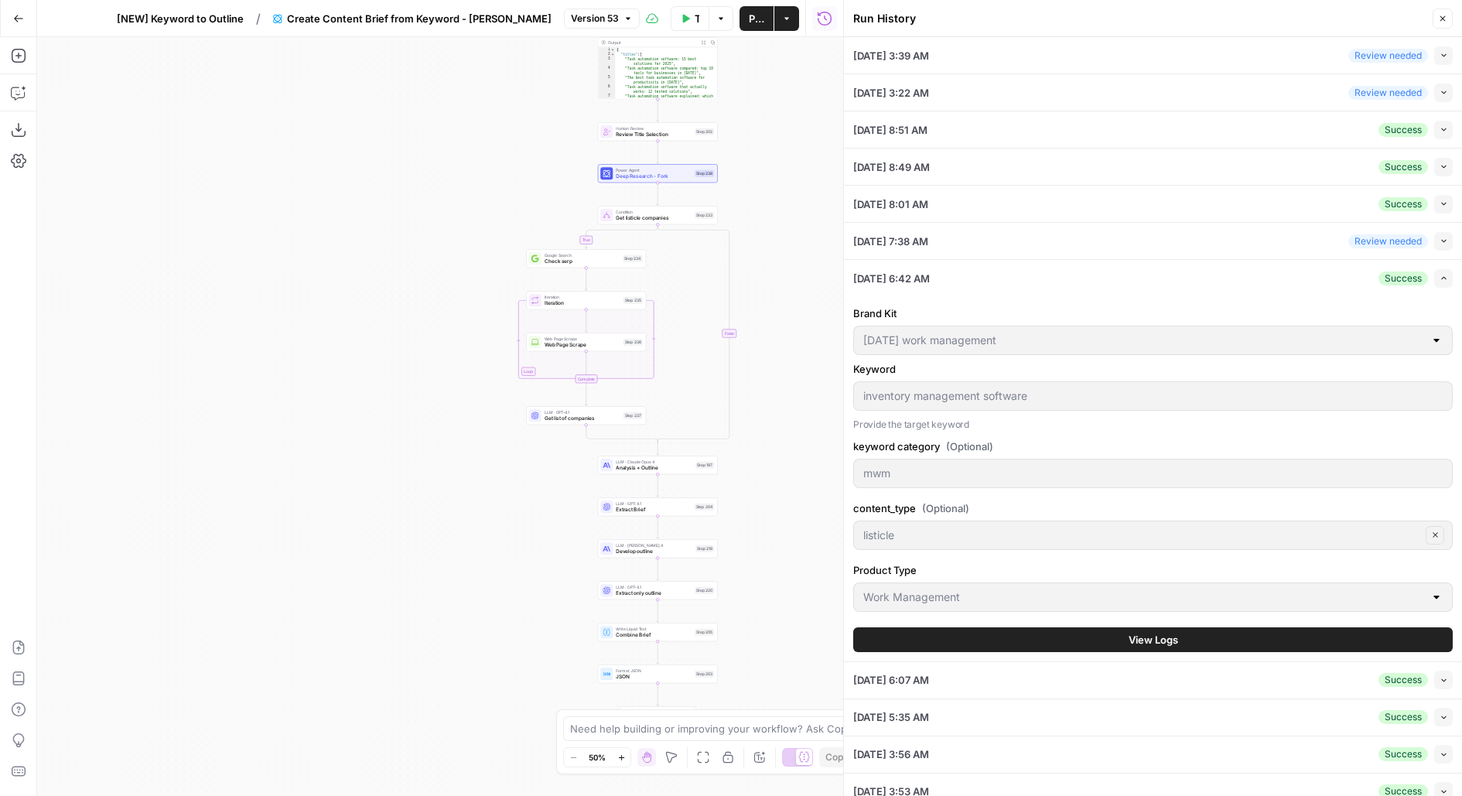
click at [1447, 681] on button "Collapse" at bounding box center [1443, 680] width 19 height 19
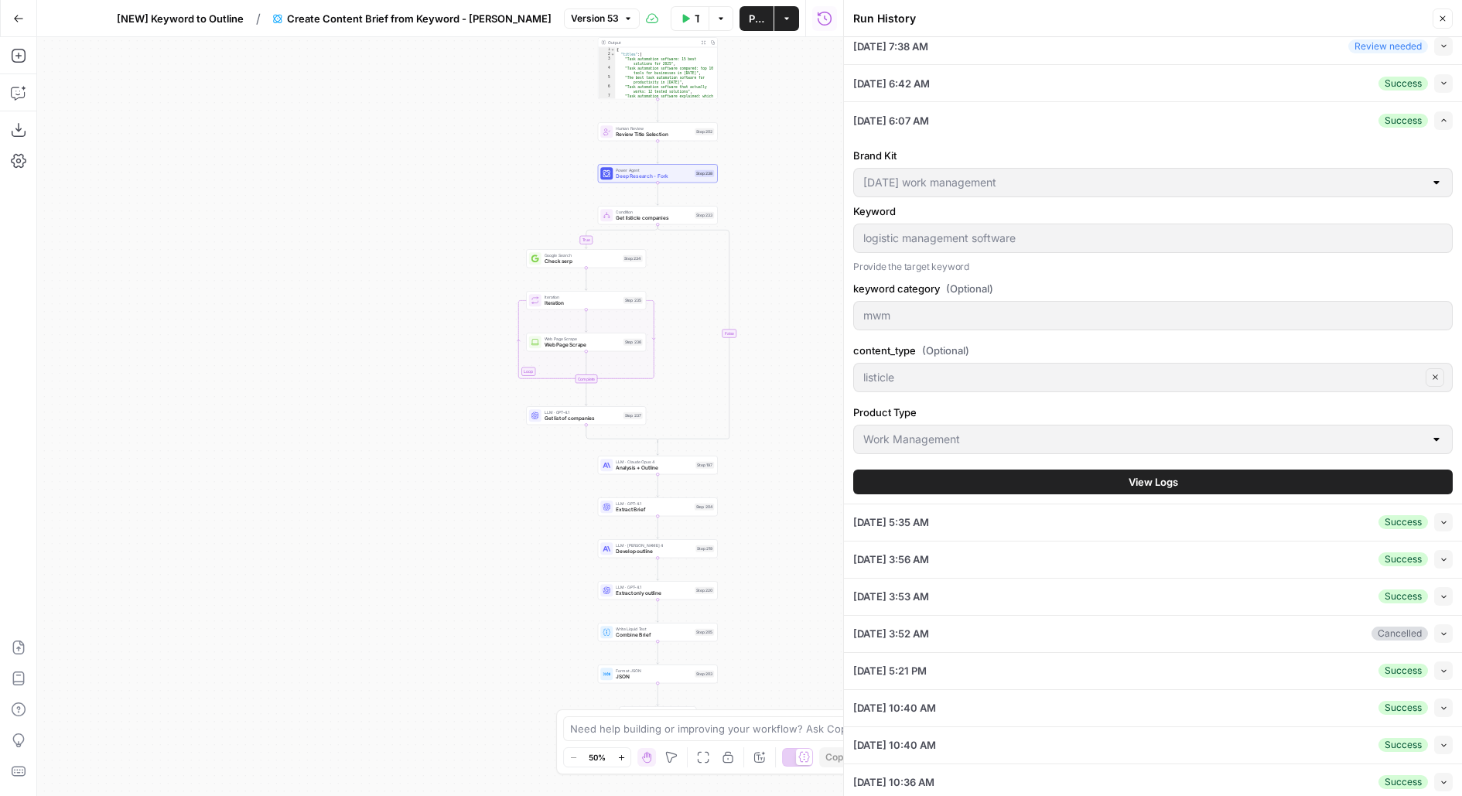
scroll to position [265, 0]
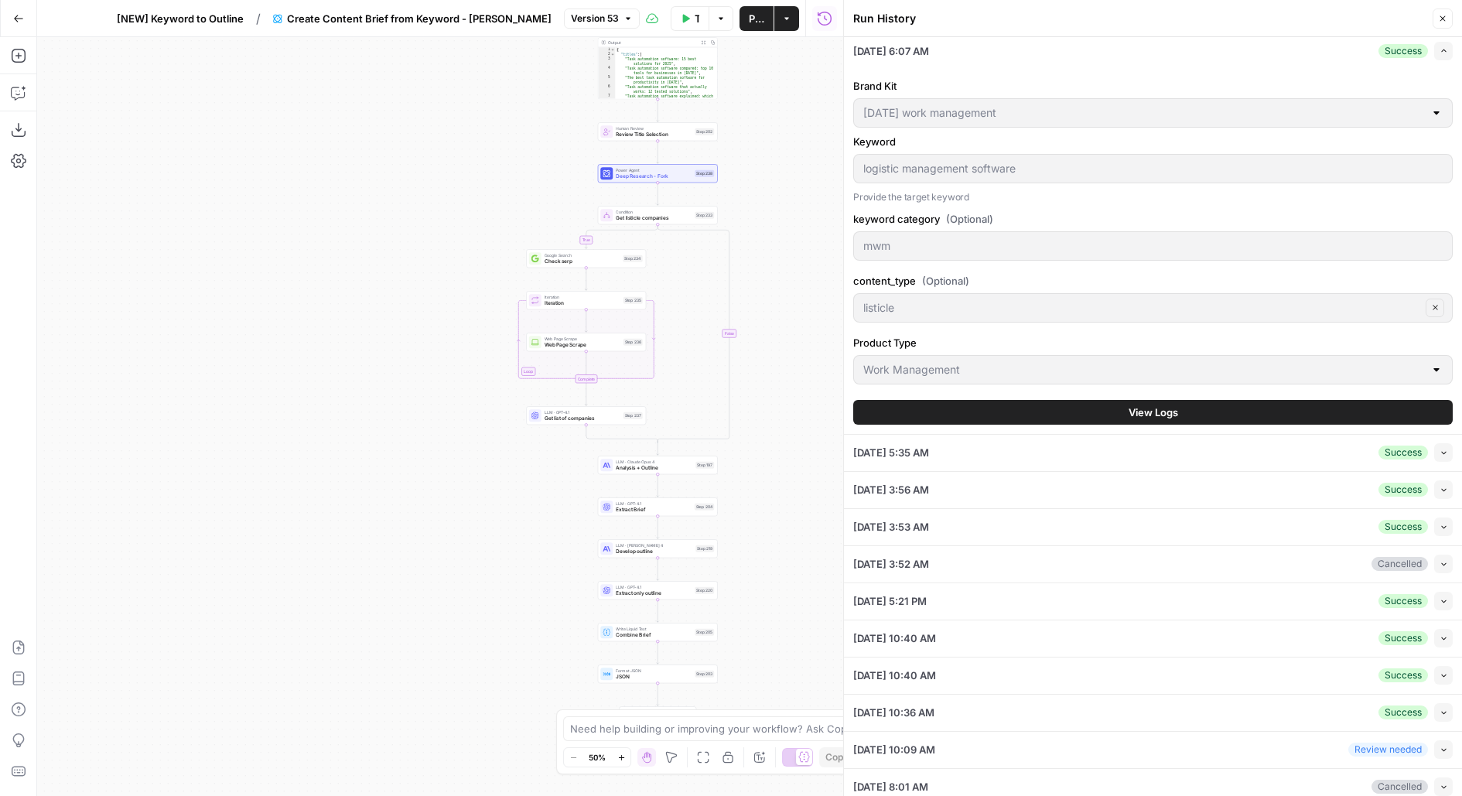
click at [1440, 596] on icon "button" at bounding box center [1443, 600] width 9 height 9
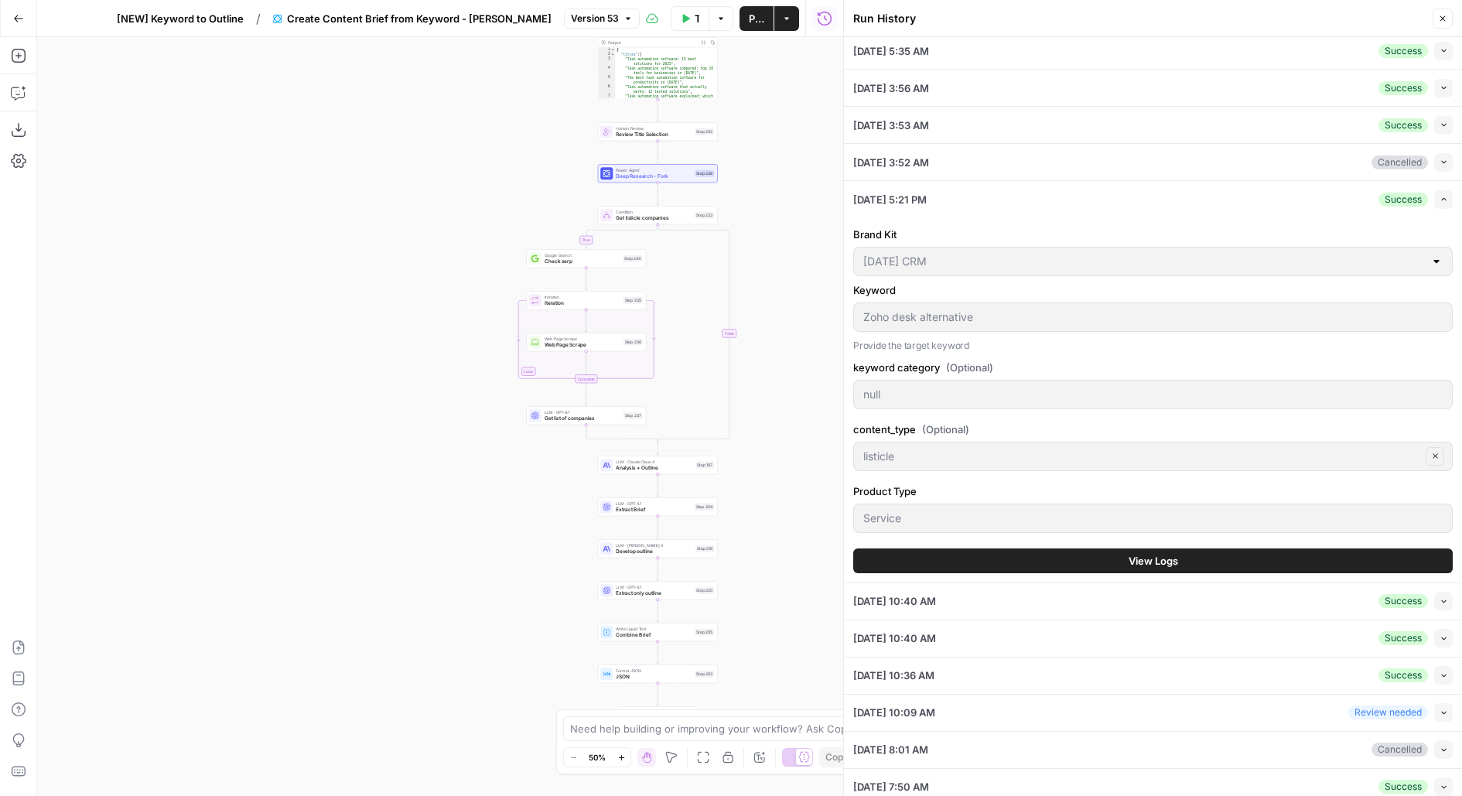
scroll to position [313, 0]
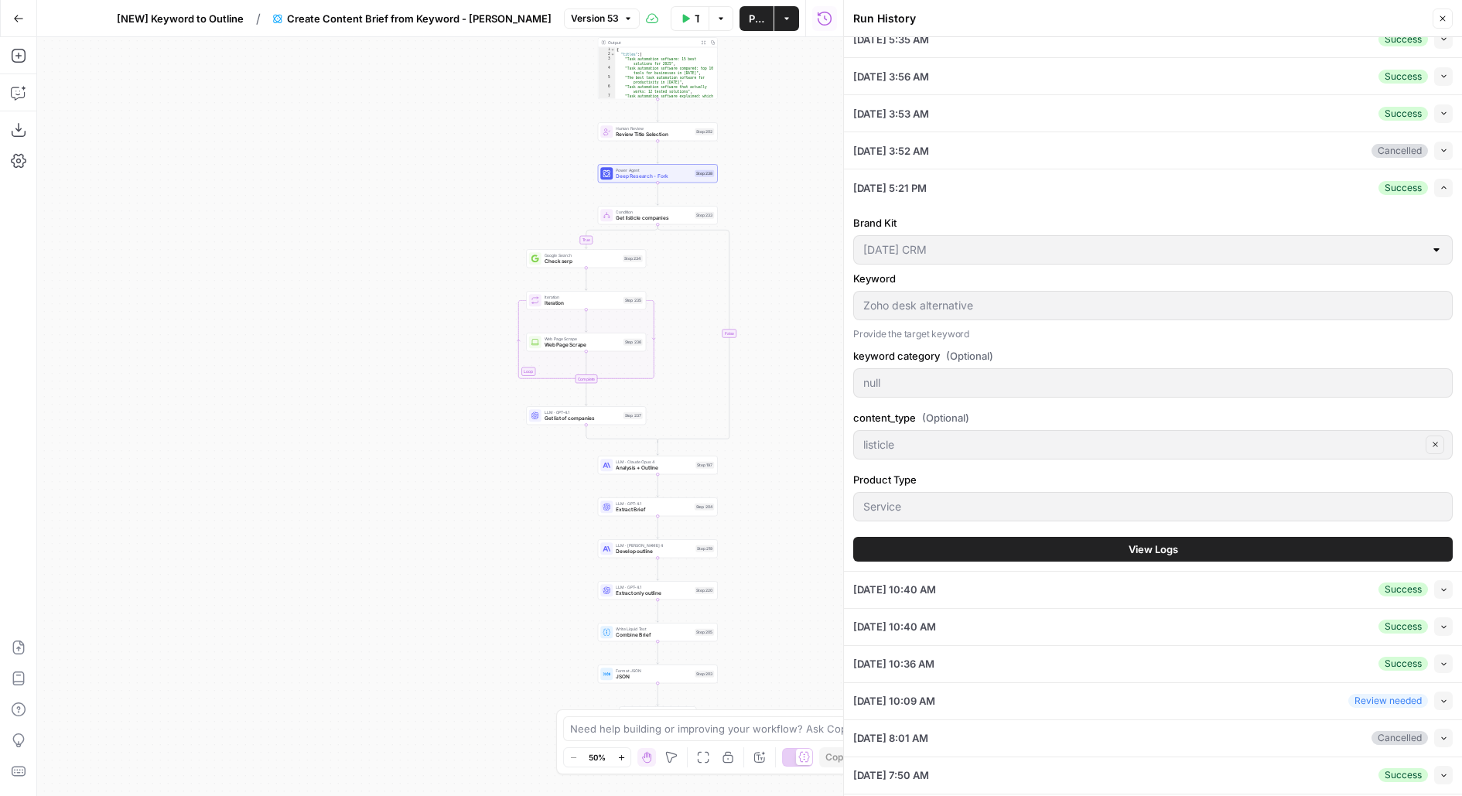
click at [1440, 622] on icon "button" at bounding box center [1443, 626] width 9 height 9
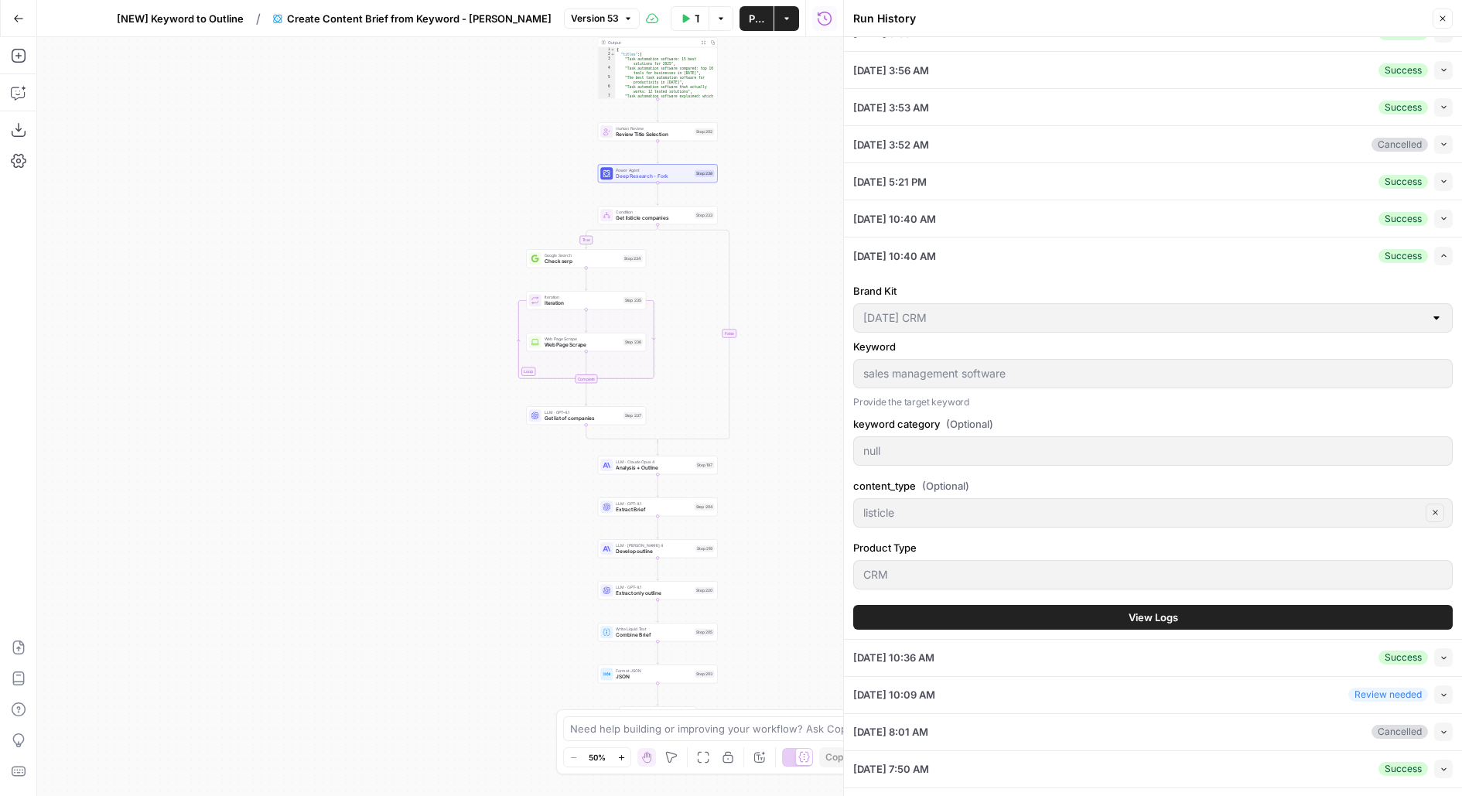
scroll to position [339, 0]
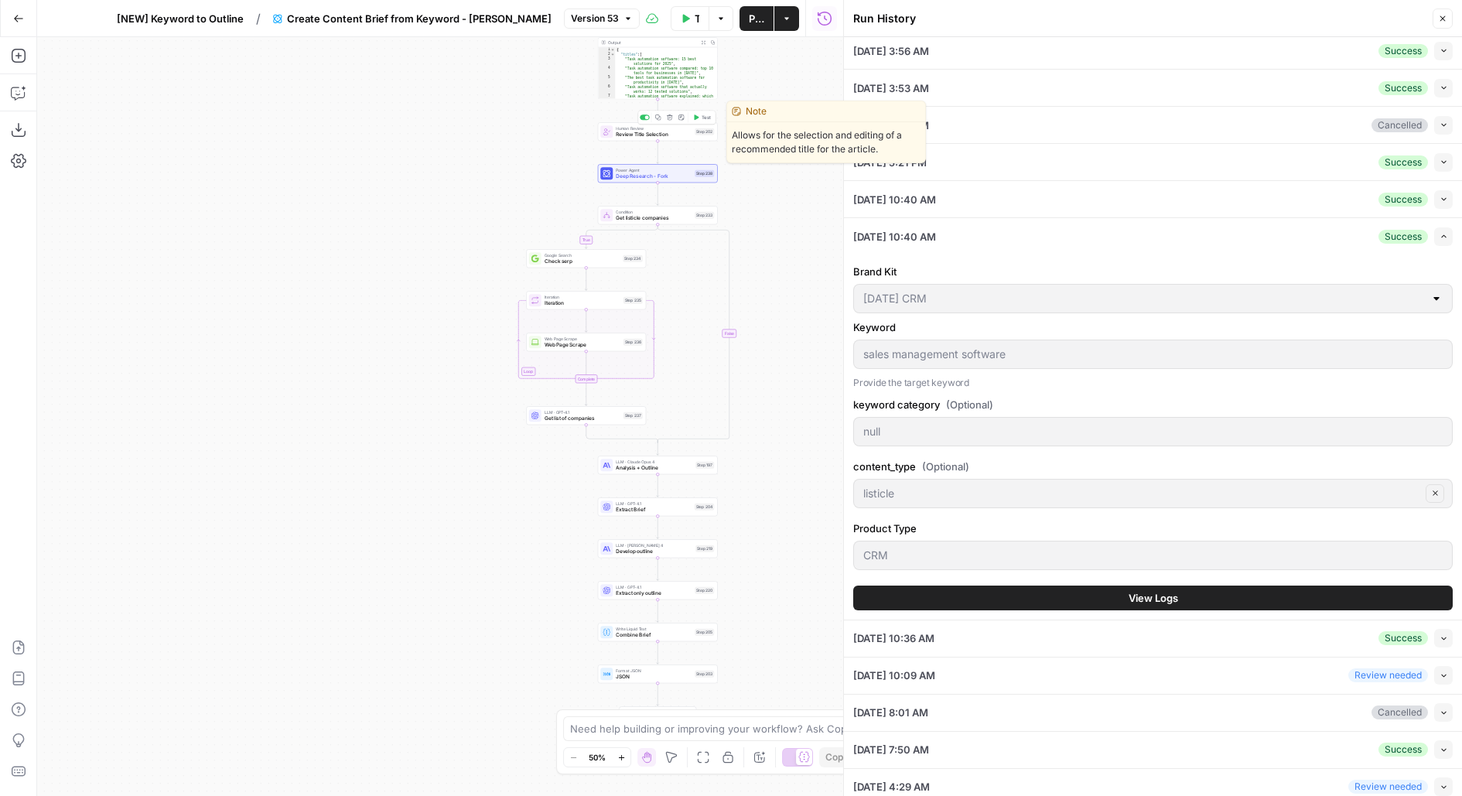
click at [707, 116] on span "Test" at bounding box center [706, 117] width 9 height 7
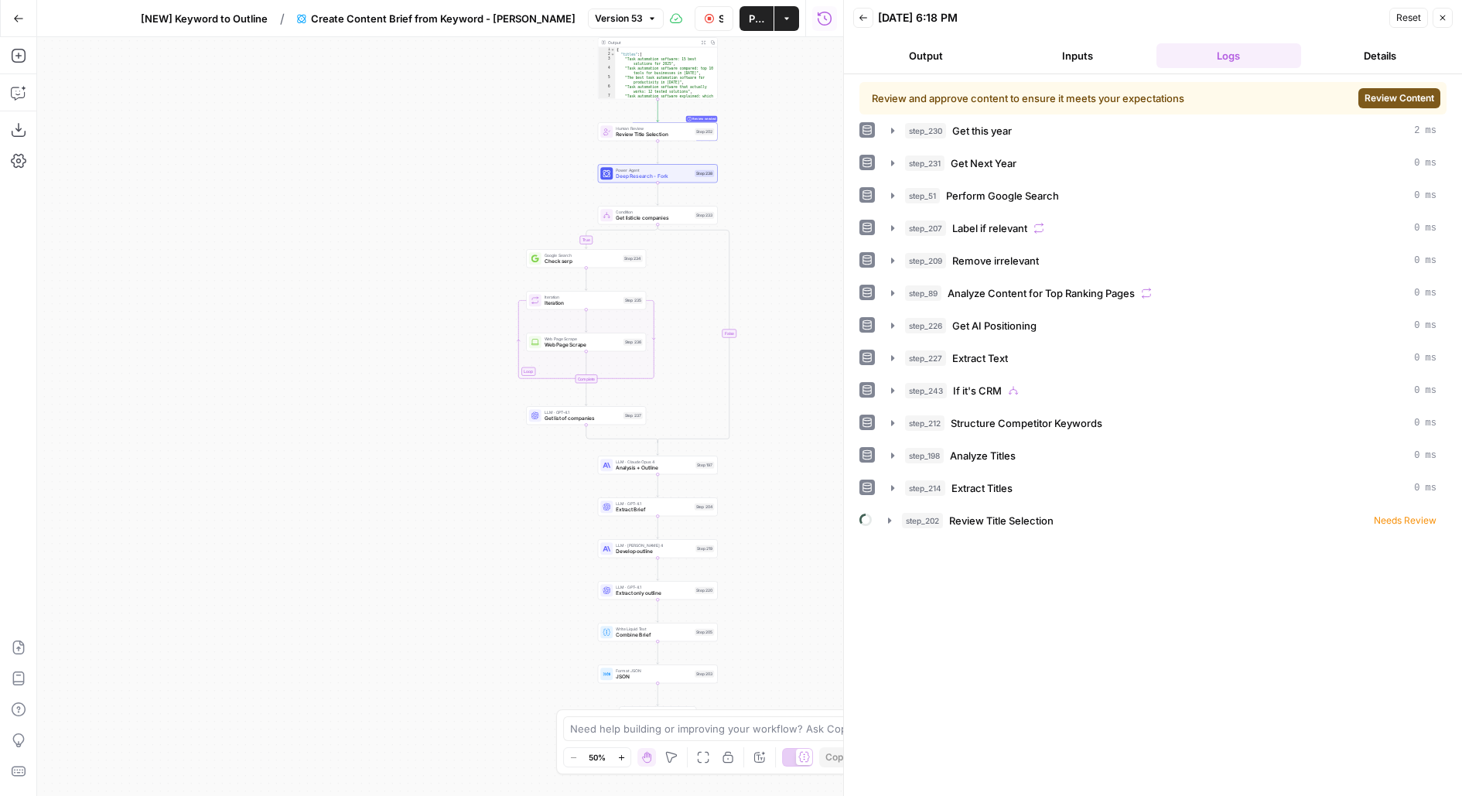
click at [1416, 103] on span "Review Content" at bounding box center [1399, 98] width 70 height 14
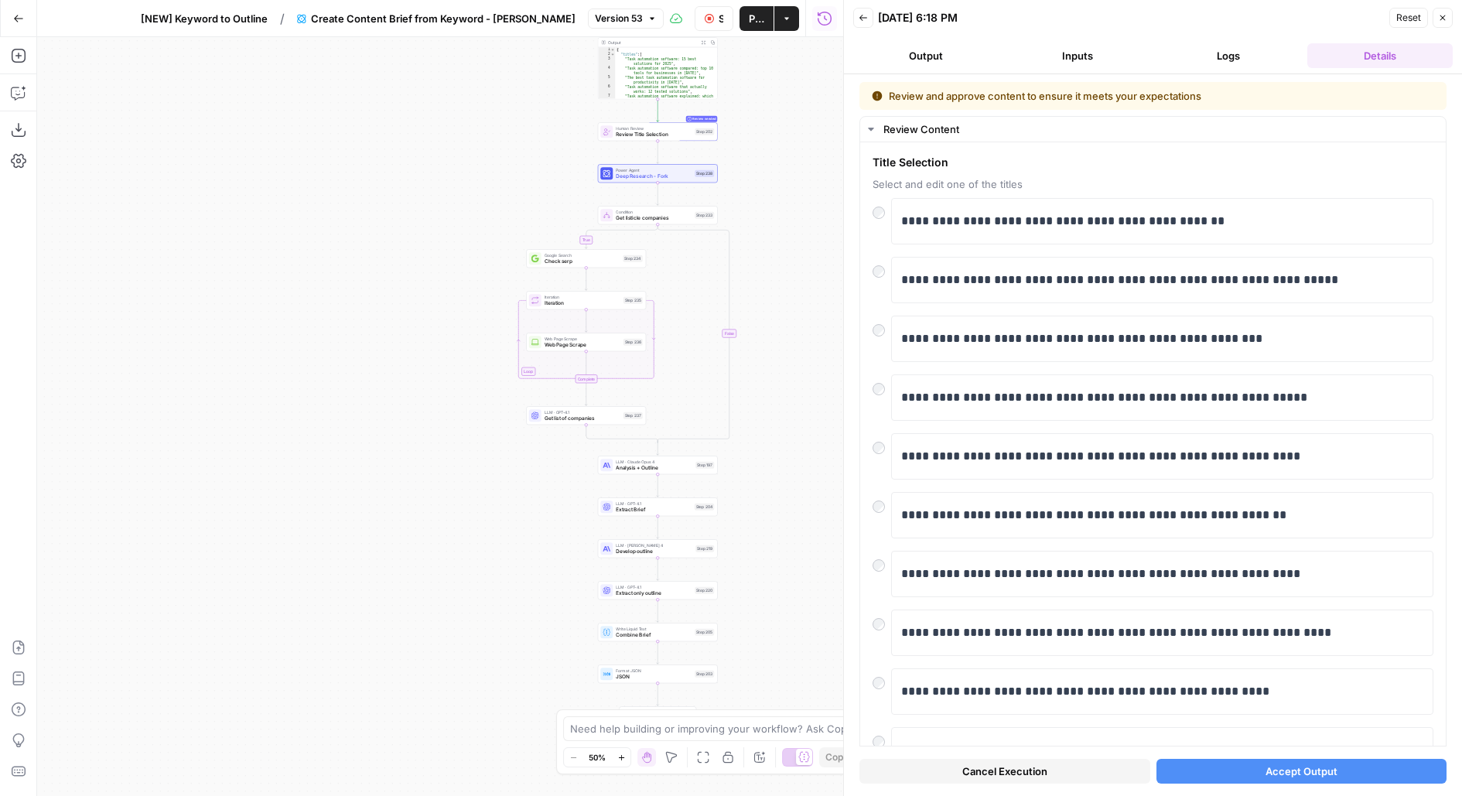
click at [863, 17] on icon "button" at bounding box center [863, 18] width 8 height 6
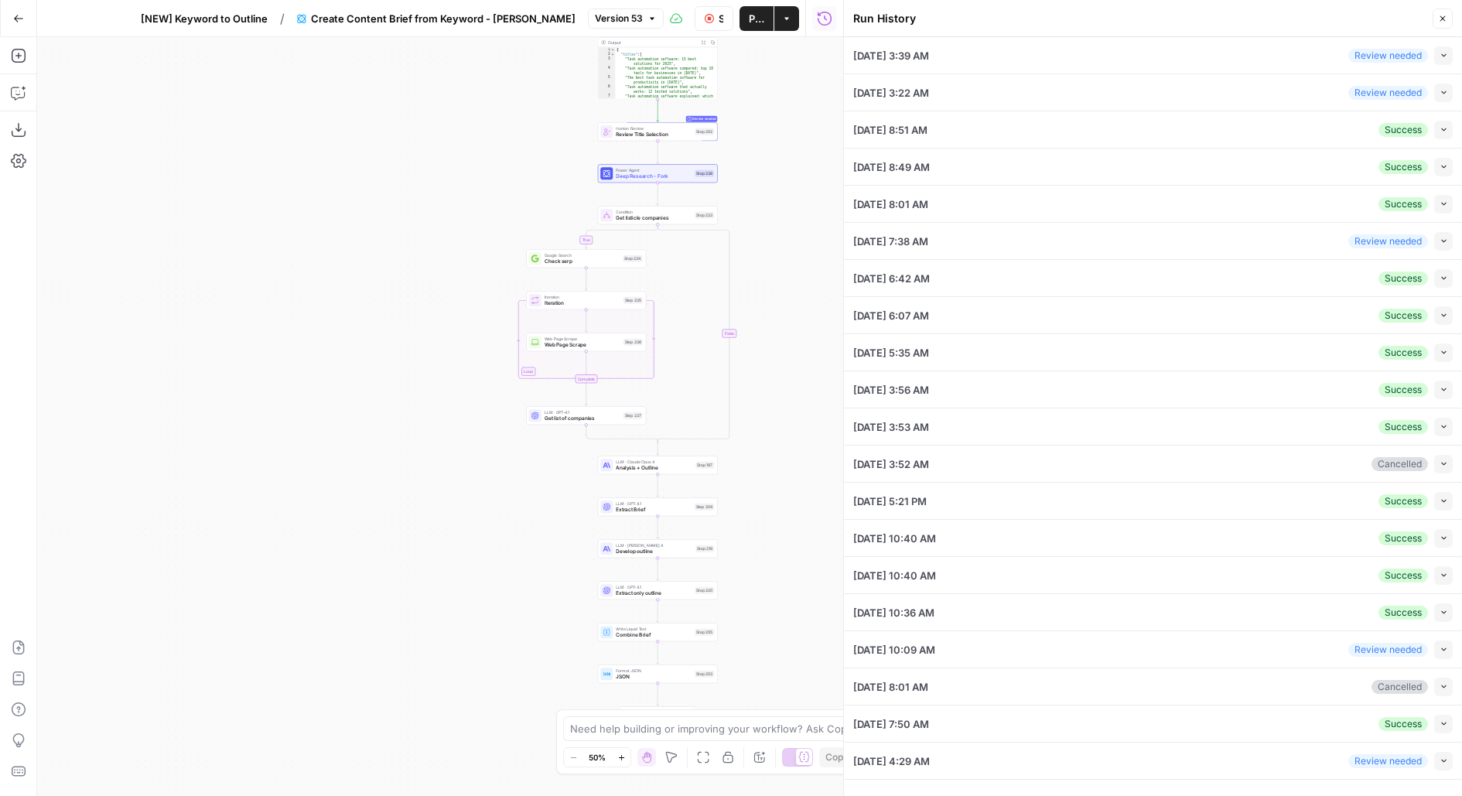
click at [715, 16] on button "Stop Run" at bounding box center [714, 18] width 39 height 25
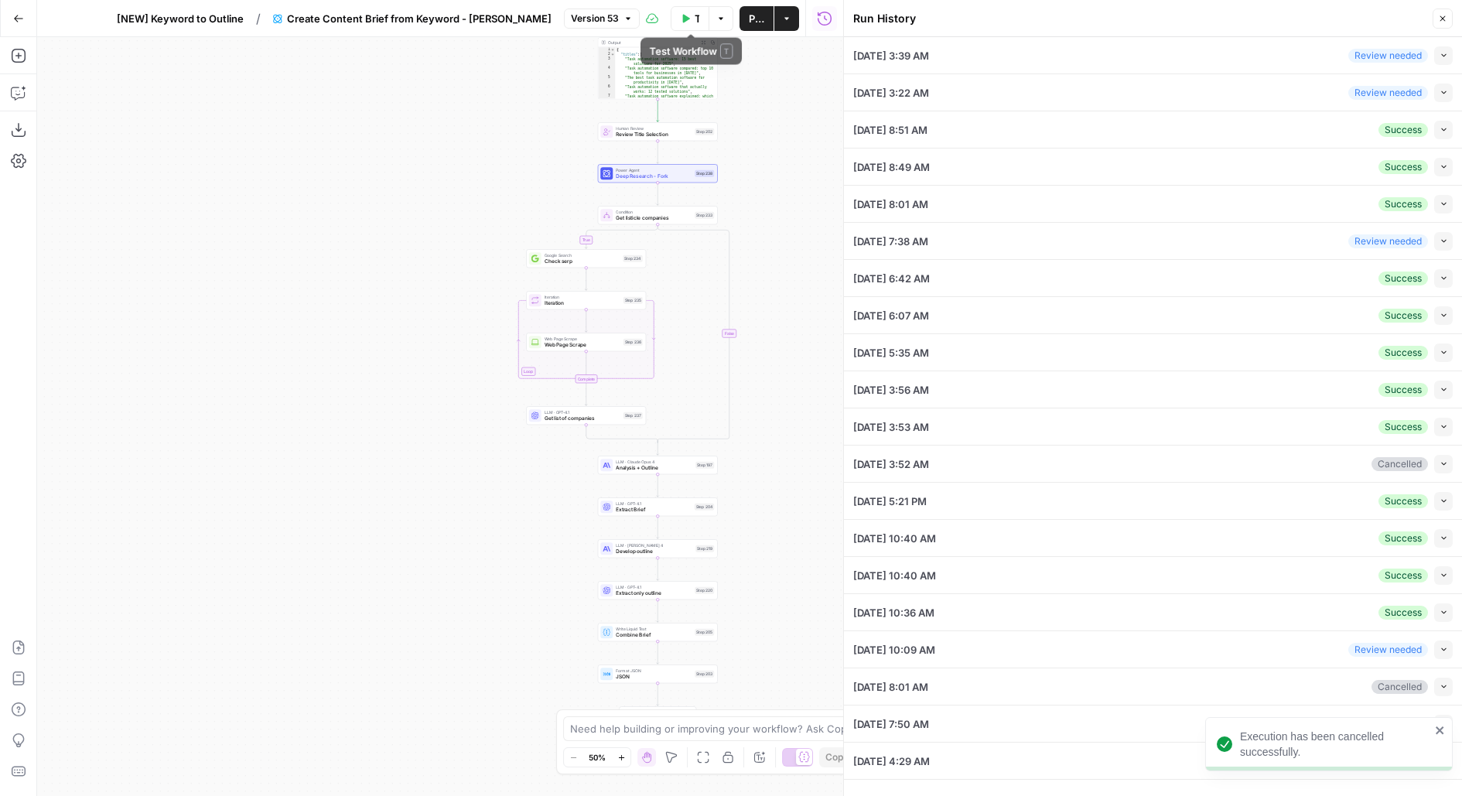
click at [698, 16] on span "Test Workflow" at bounding box center [697, 18] width 5 height 15
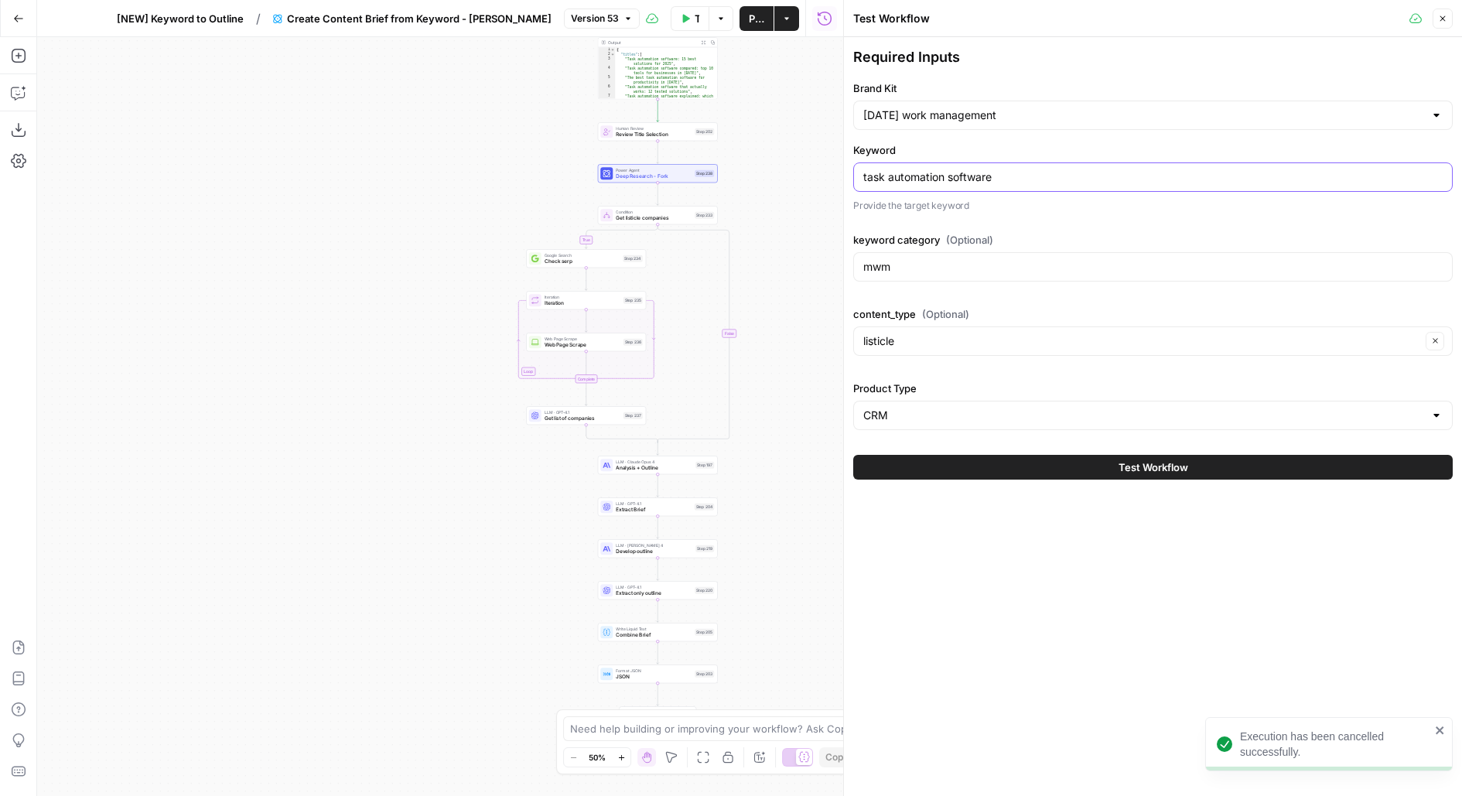
click at [957, 182] on input "task automation software" at bounding box center [1152, 176] width 579 height 15
paste input "enterprise collaboration"
type input "enterprise collaboration"
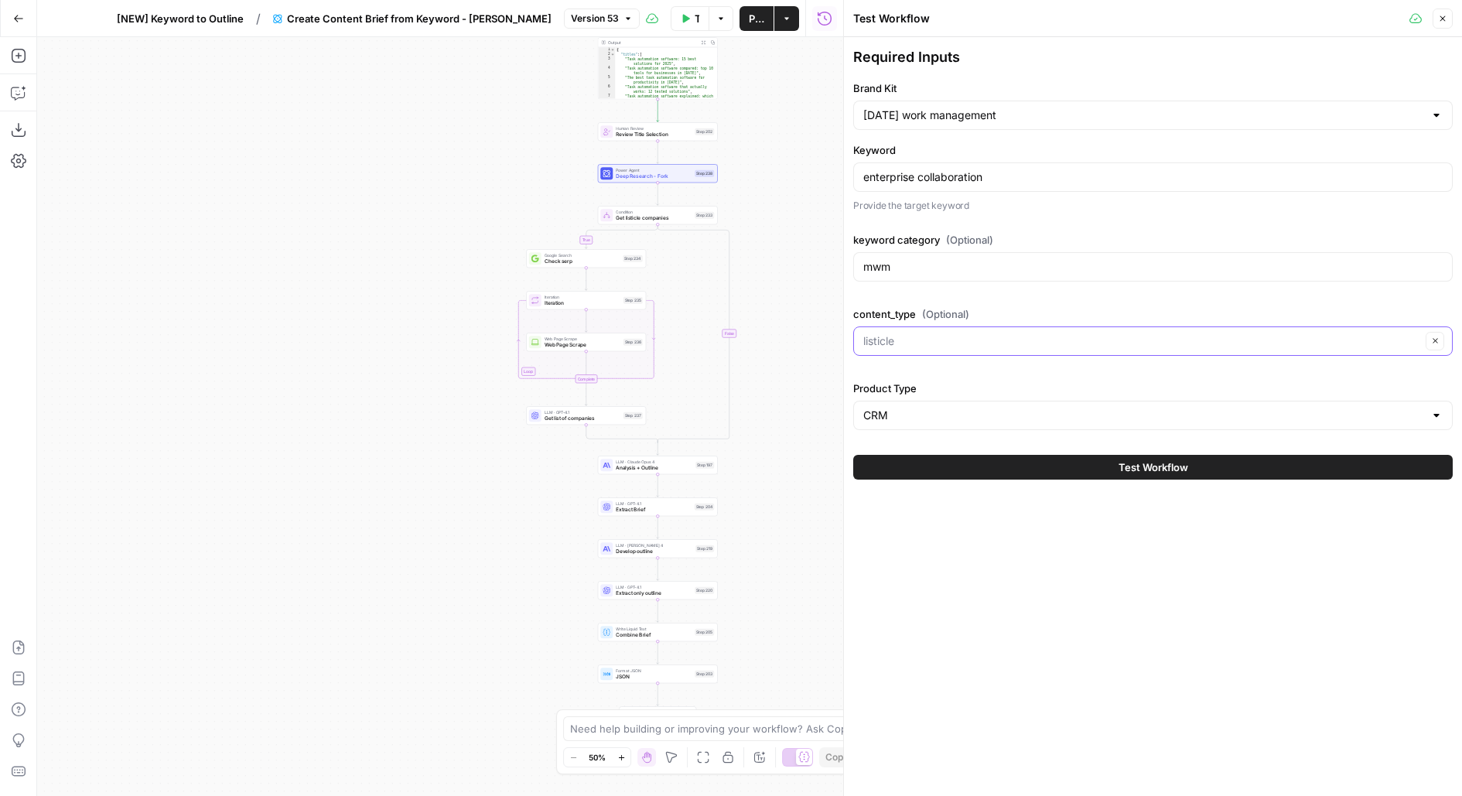
click at [924, 343] on input "content_type (Optional)" at bounding box center [1142, 340] width 558 height 15
click at [919, 396] on span "blog" at bounding box center [1149, 398] width 567 height 15
type input "blog"
click at [994, 467] on button "Test Workflow" at bounding box center [1152, 467] width 599 height 25
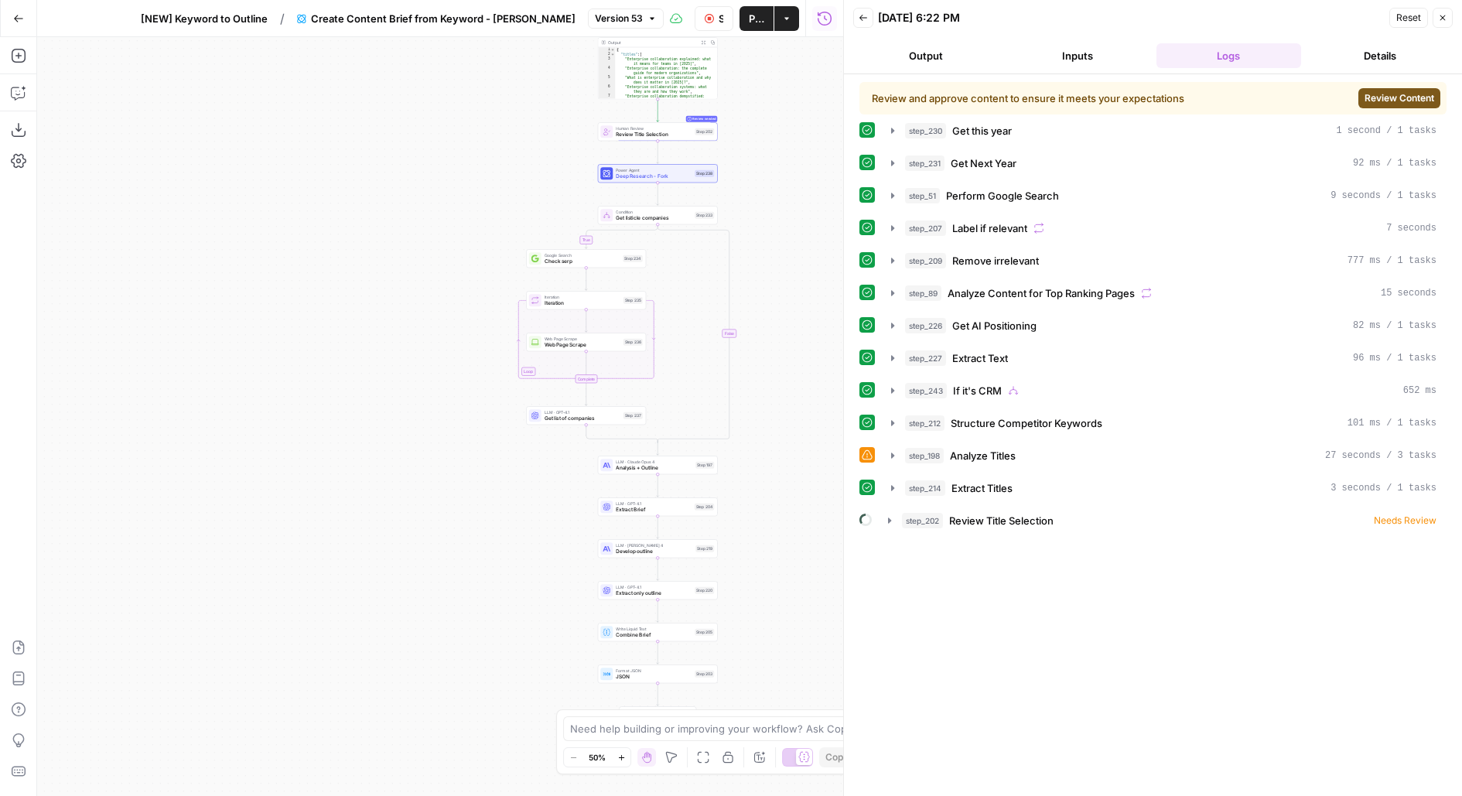
click at [1387, 88] on button "Review Content" at bounding box center [1399, 98] width 82 height 20
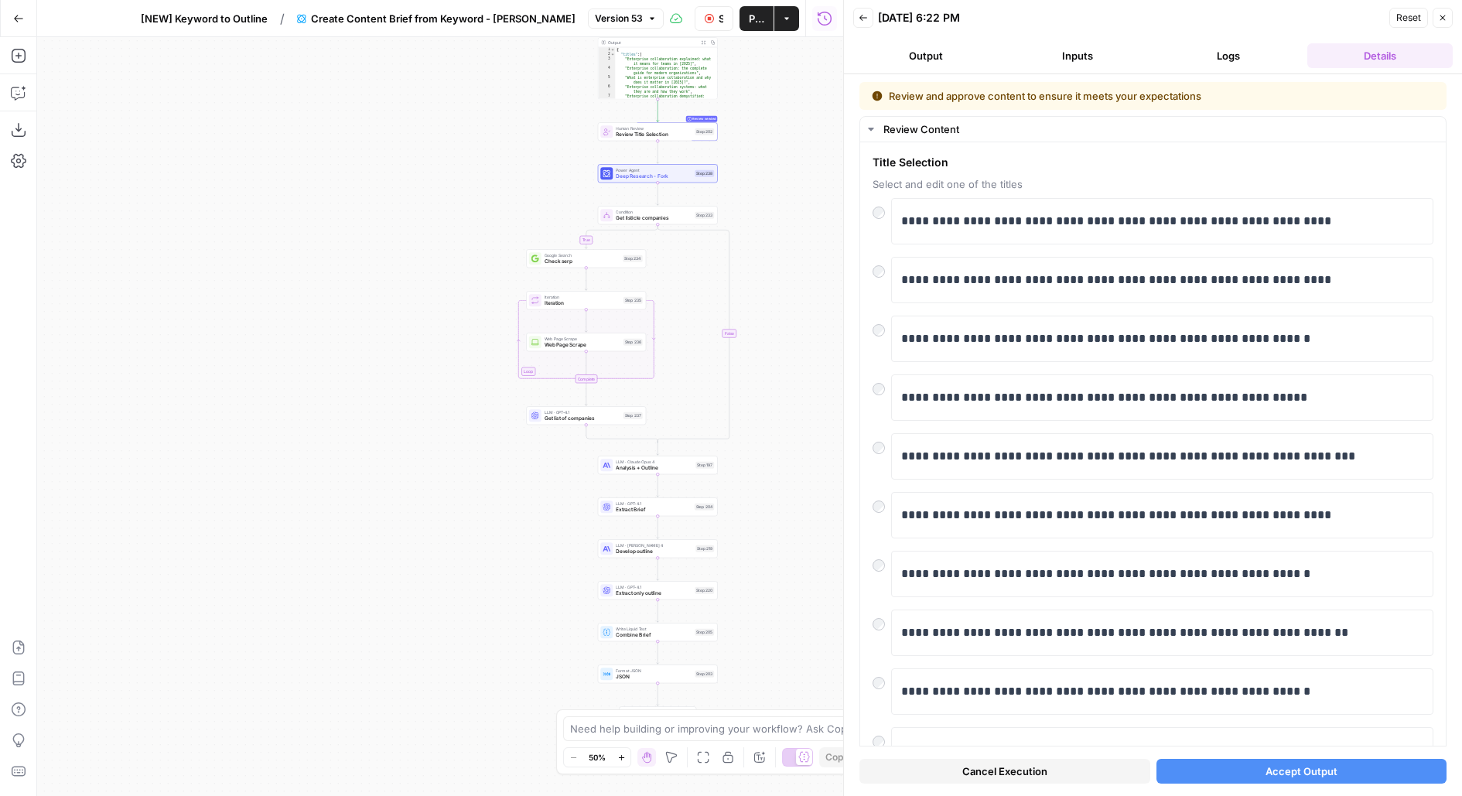
click at [1204, 772] on button "Accept Output" at bounding box center [1301, 771] width 291 height 25
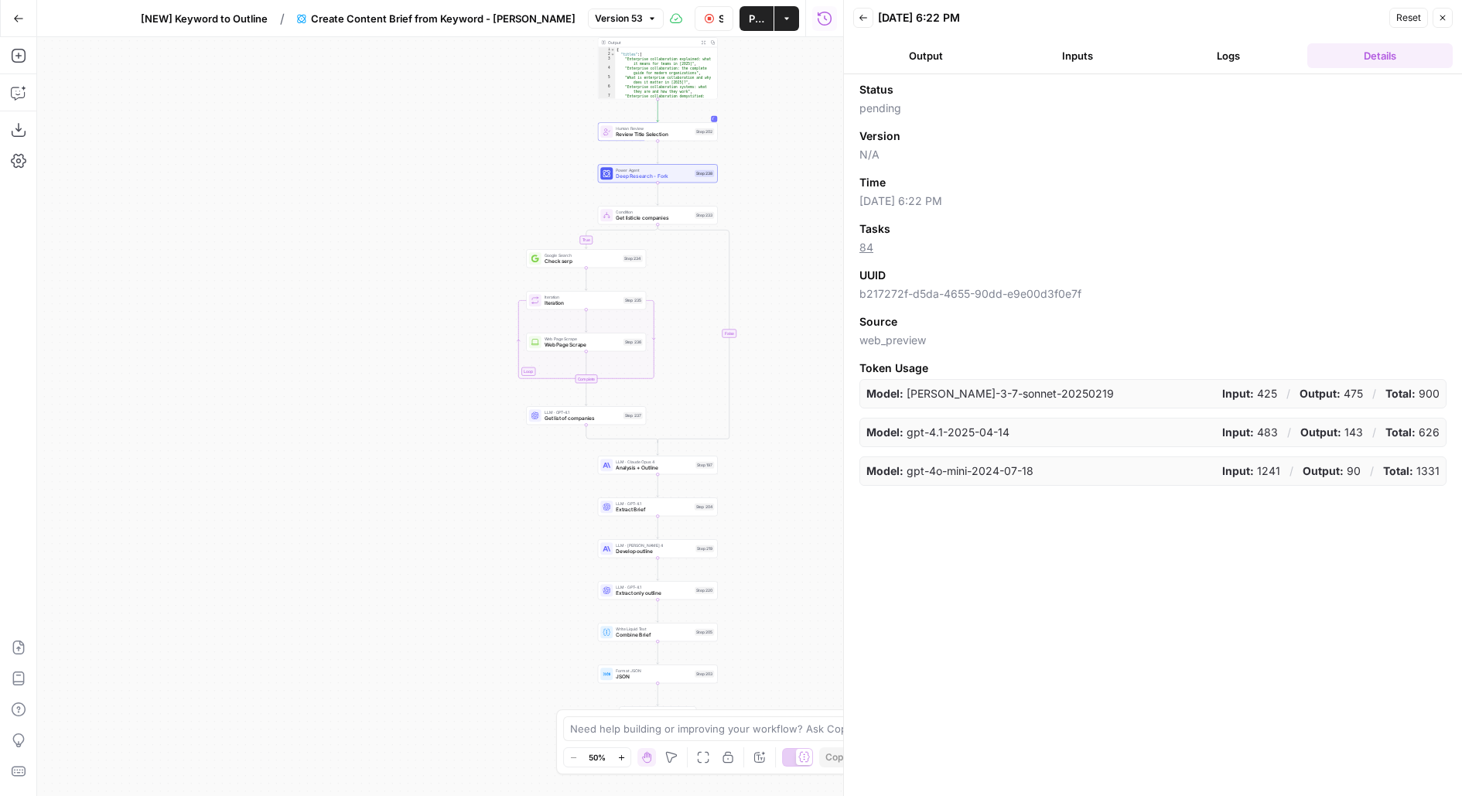
drag, startPoint x: 786, startPoint y: 478, endPoint x: 739, endPoint y: 269, distance: 213.9
click at [745, 278] on div "true true false false Workflow Set Inputs Inputs Run Code · Python Get this yea…" at bounding box center [440, 416] width 806 height 759
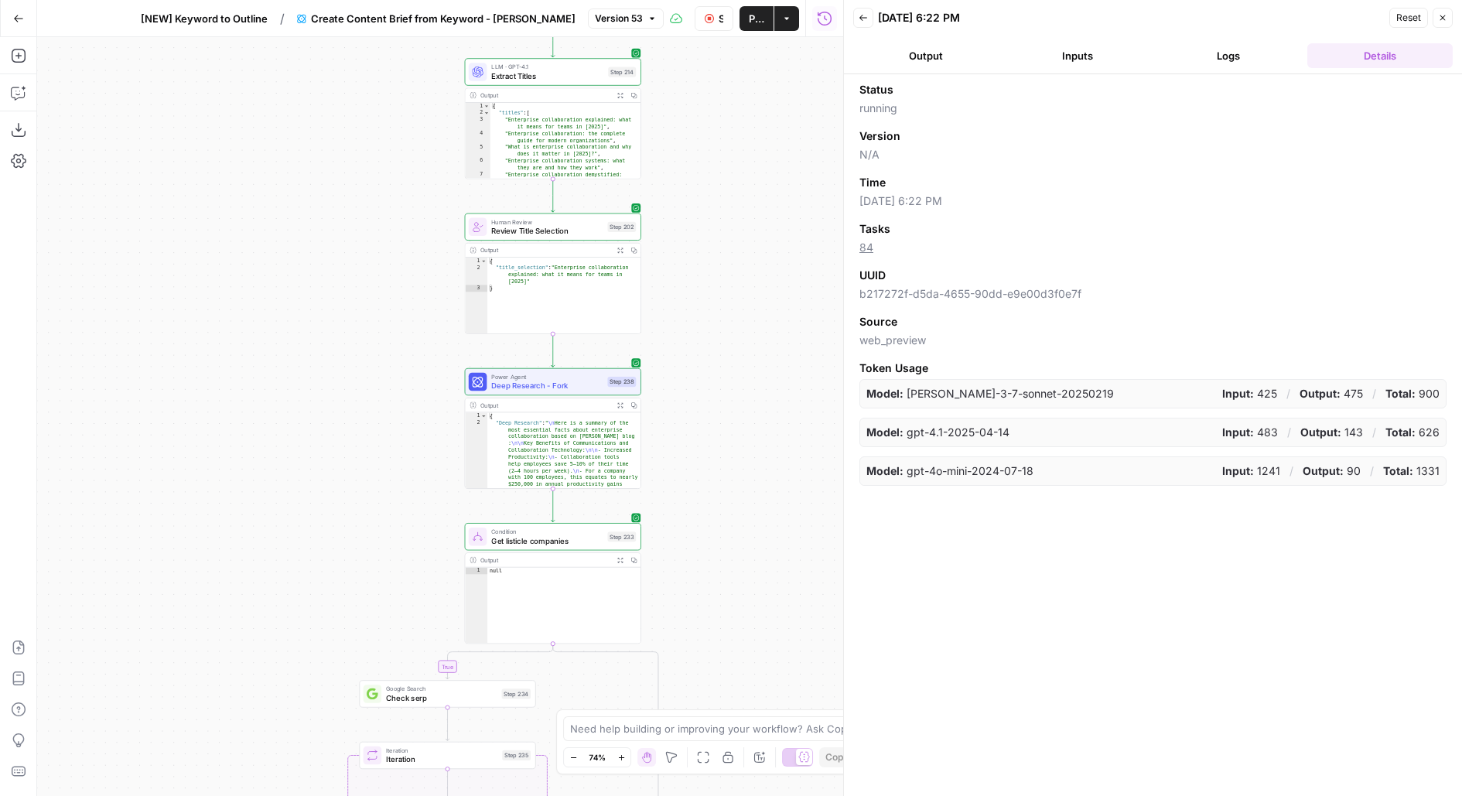
drag, startPoint x: 754, startPoint y: 531, endPoint x: 705, endPoint y: 29, distance: 505.2
click at [705, 30] on div "Go Back [NEW] Keyword to Outline / Create Content Brief from Keyword - [PERSON_…" at bounding box center [421, 398] width 843 height 796
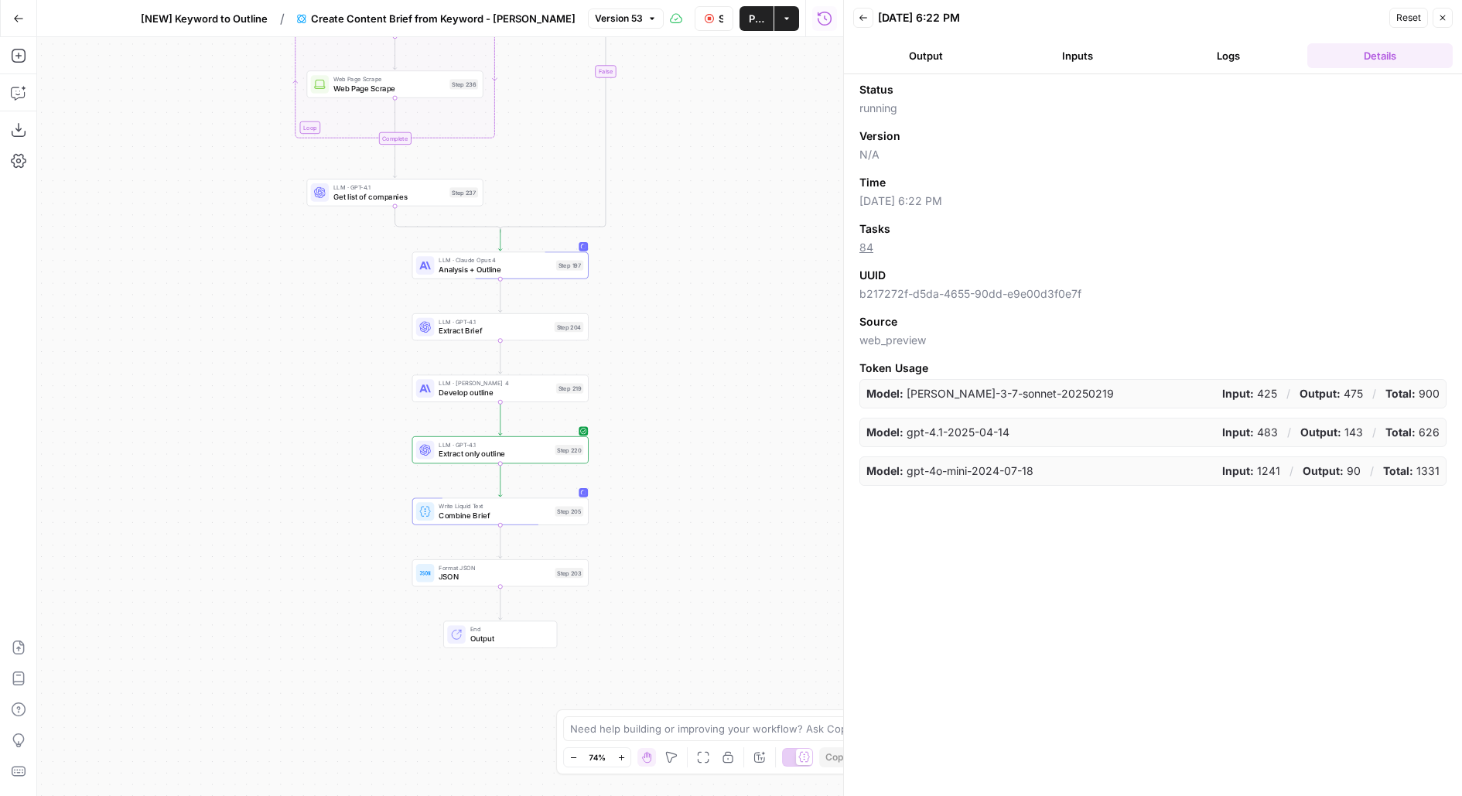
click at [705, 231] on div "true true false false Workflow Set Inputs Inputs Run Code · Python Get this yea…" at bounding box center [440, 416] width 806 height 759
click at [1269, 38] on header "Back [DATE] 6:22 PM Reset Close Output Inputs Logs Details" at bounding box center [1153, 37] width 618 height 74
click at [1266, 41] on header "Back [DATE] 6:22 PM Reset Close Output Inputs Logs Details" at bounding box center [1153, 37] width 618 height 74
click at [1246, 58] on button "Logs" at bounding box center [1228, 55] width 145 height 25
